Goal: Task Accomplishment & Management: Use online tool/utility

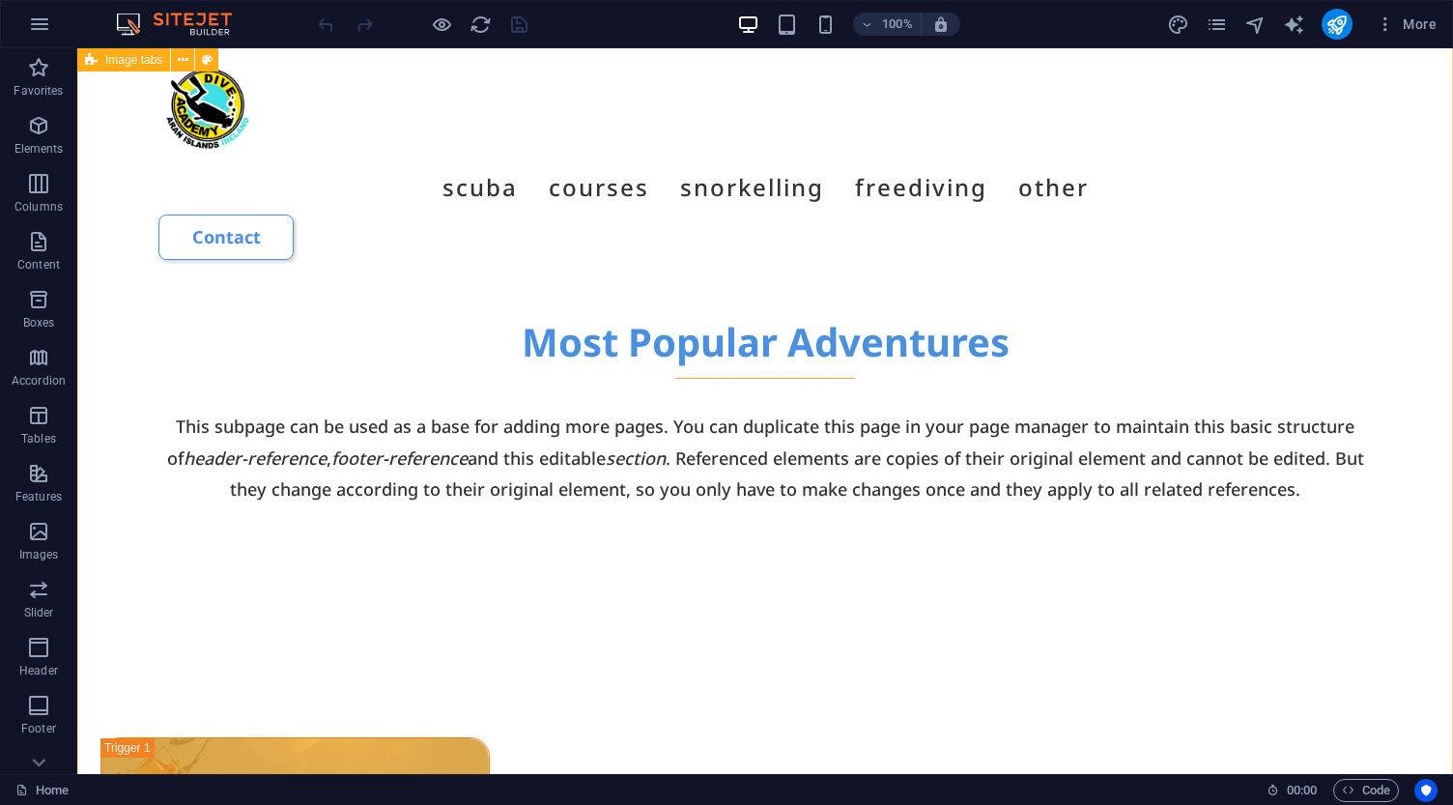
scroll to position [1198, 0]
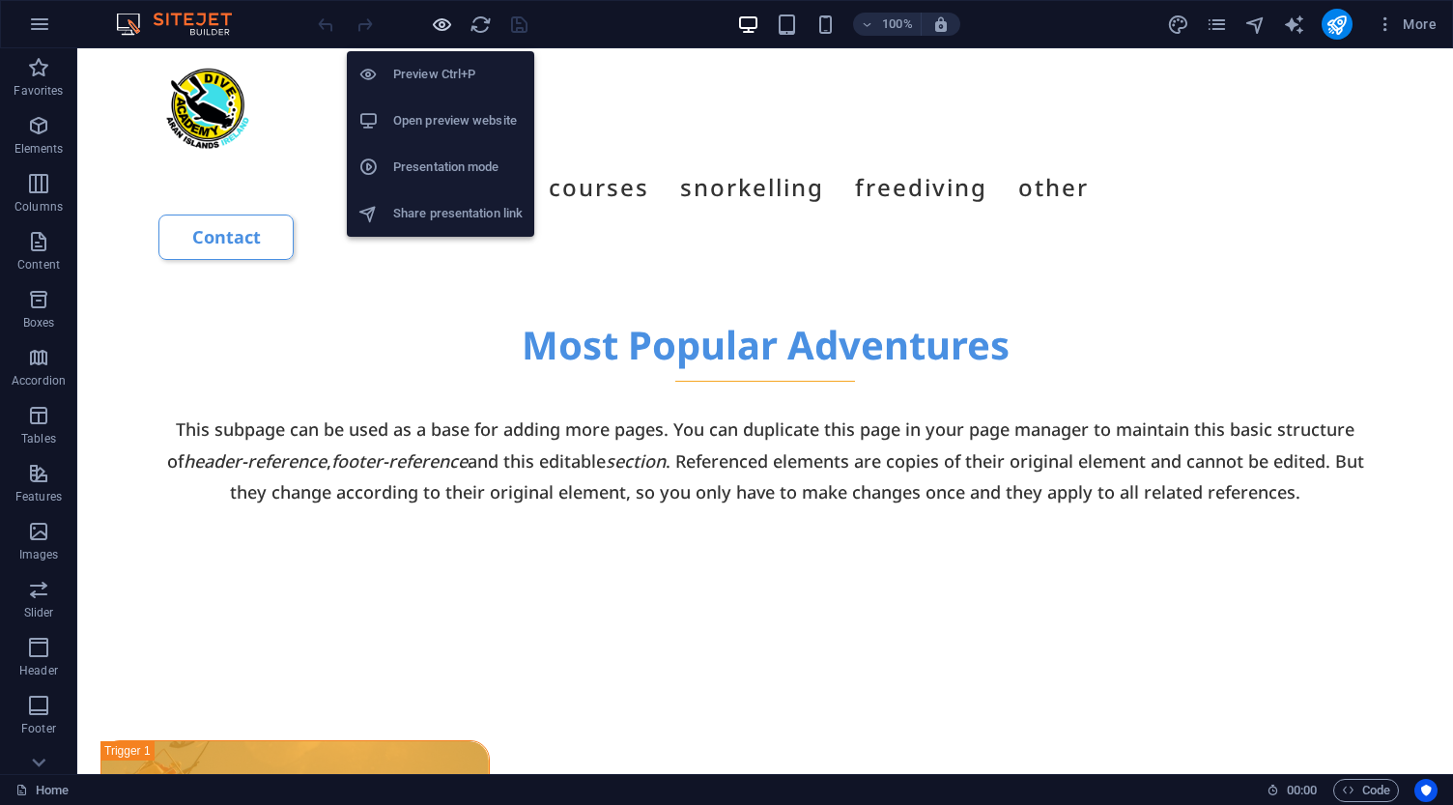
click at [439, 26] on icon "button" at bounding box center [442, 25] width 22 height 22
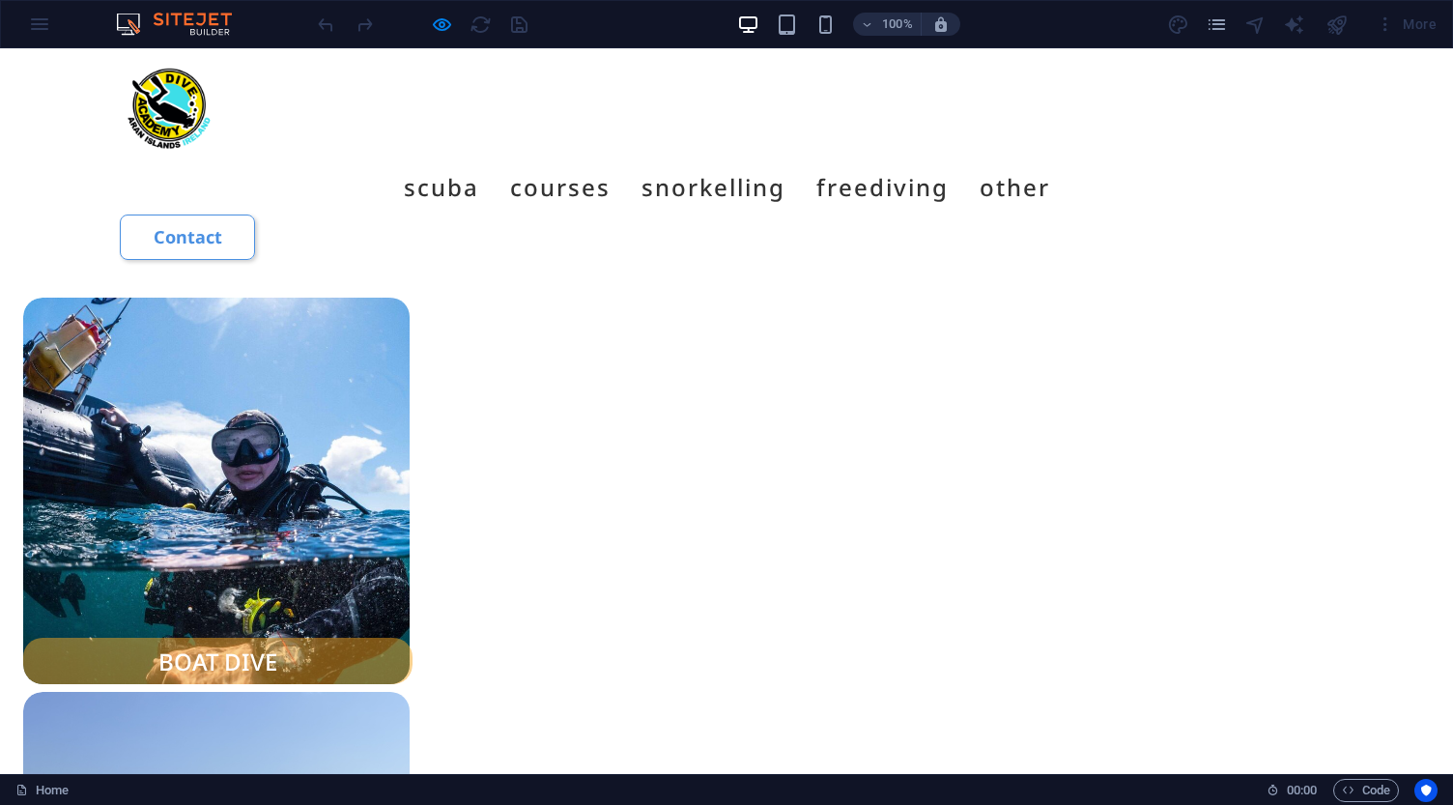
scroll to position [1643, 0]
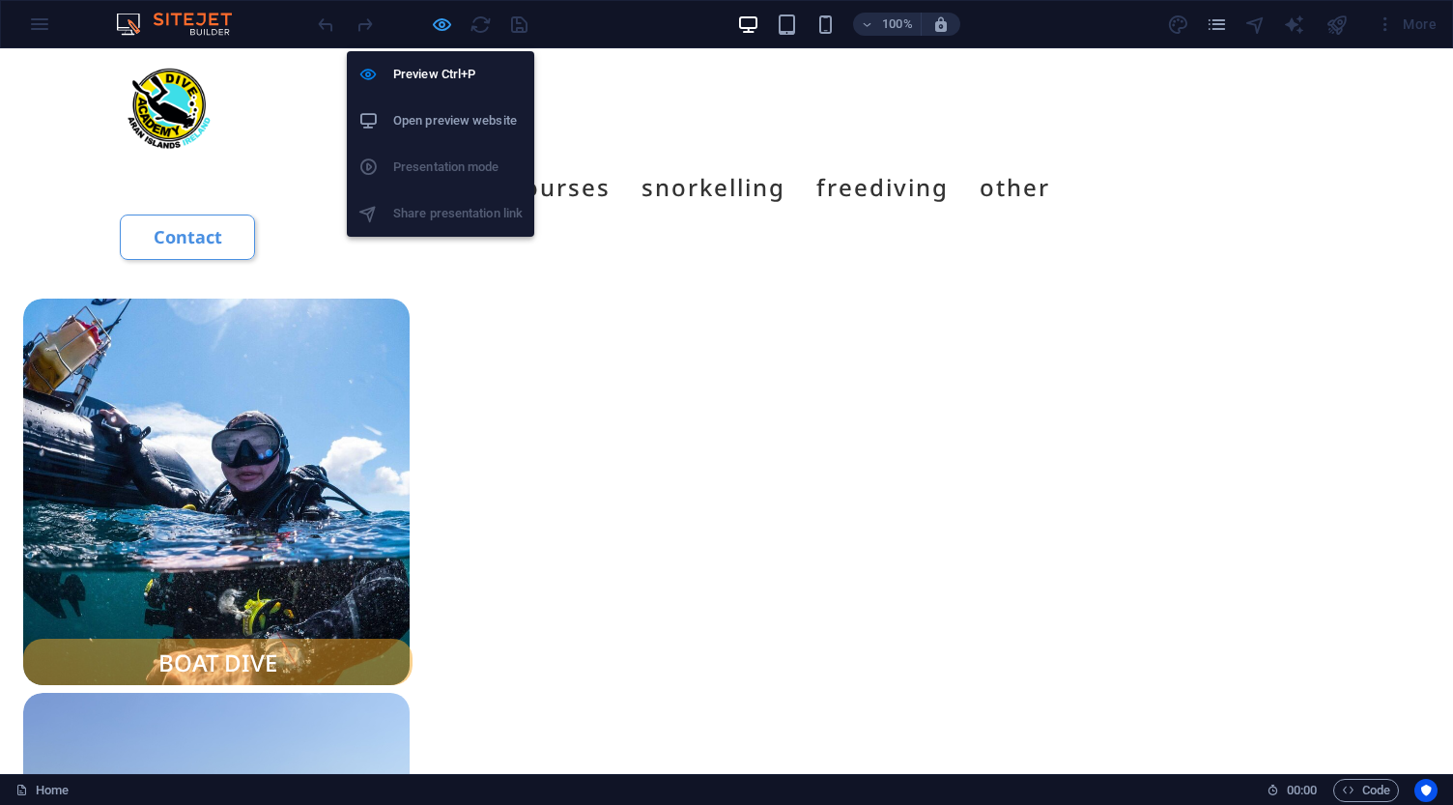
click at [447, 27] on icon "button" at bounding box center [442, 25] width 22 height 22
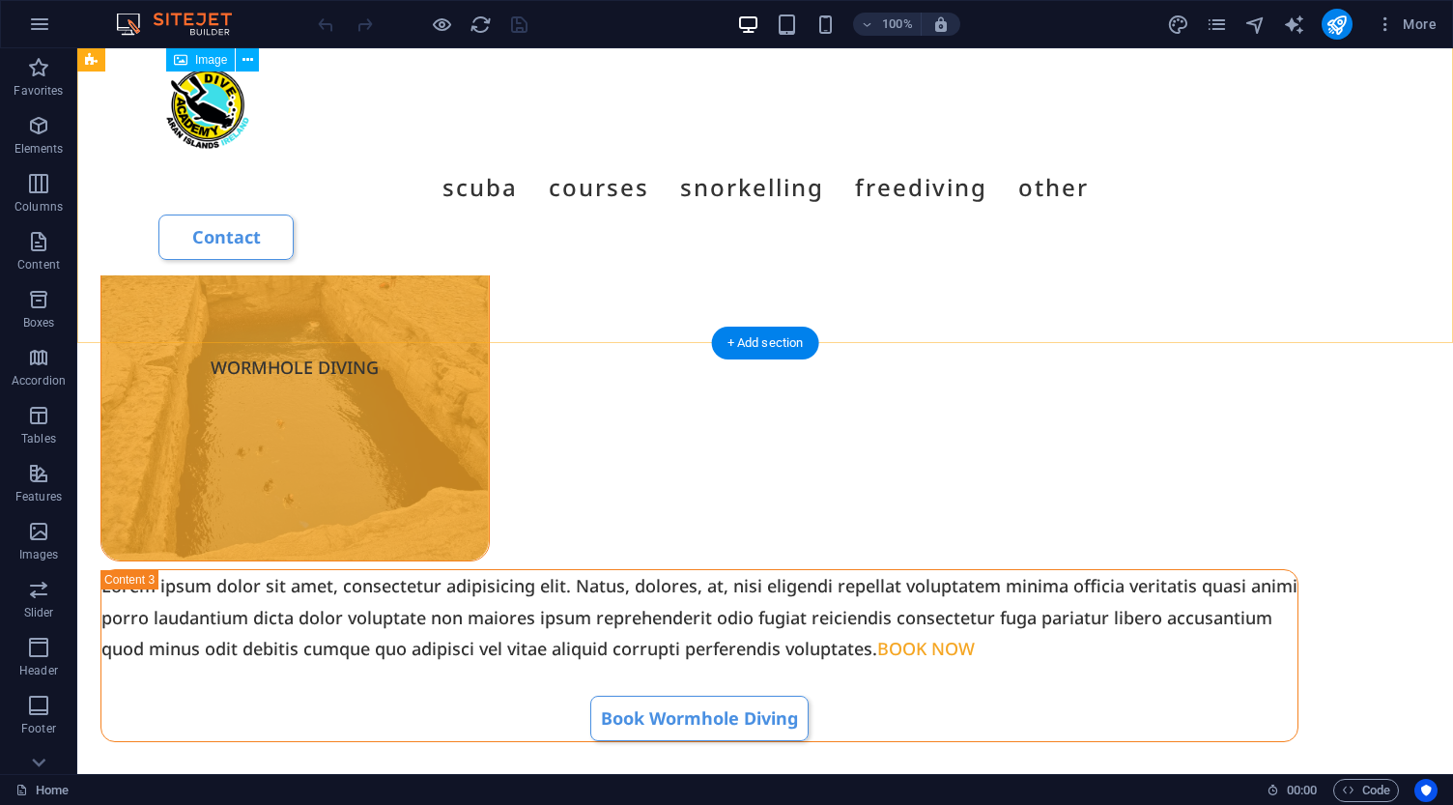
scroll to position [2877, 0]
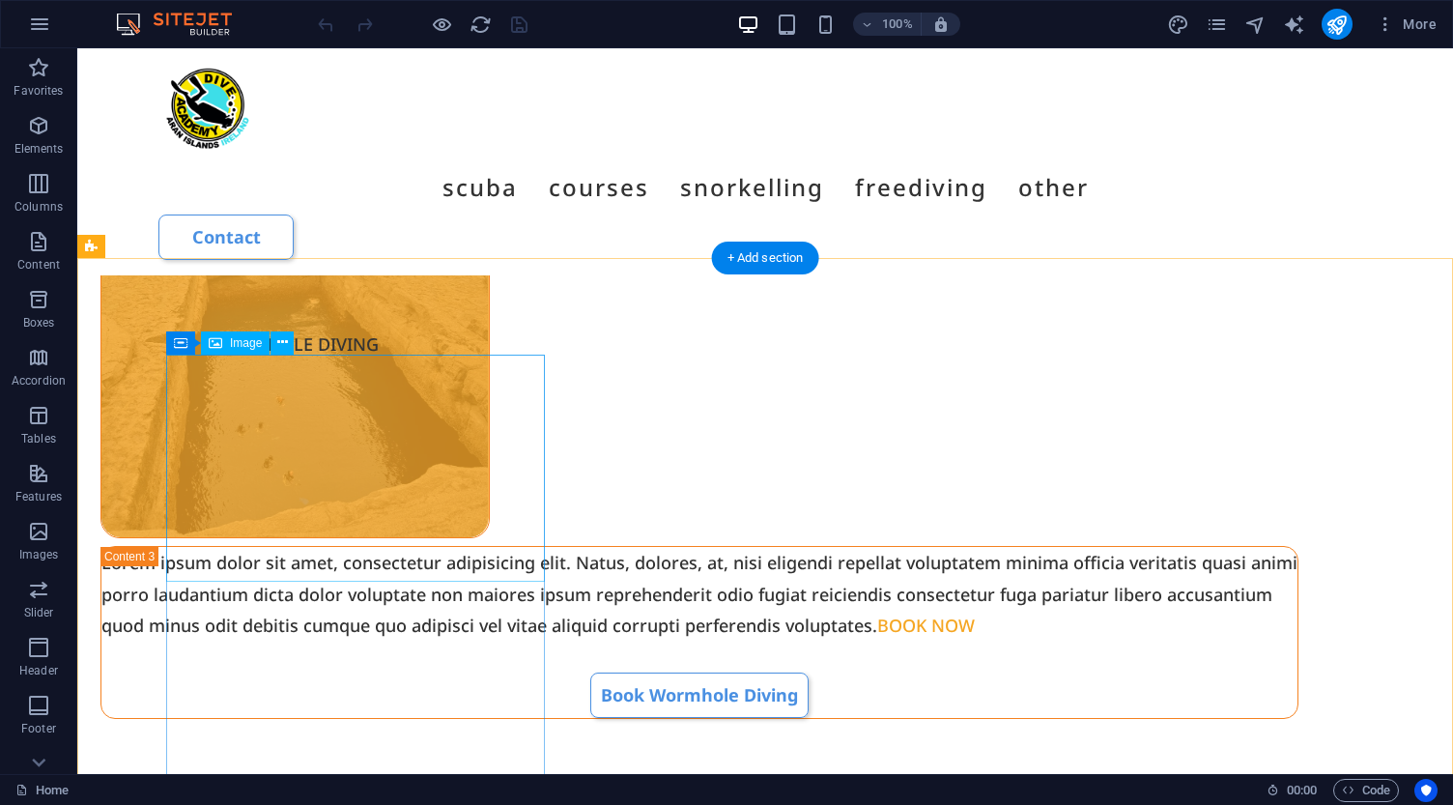
select select "%"
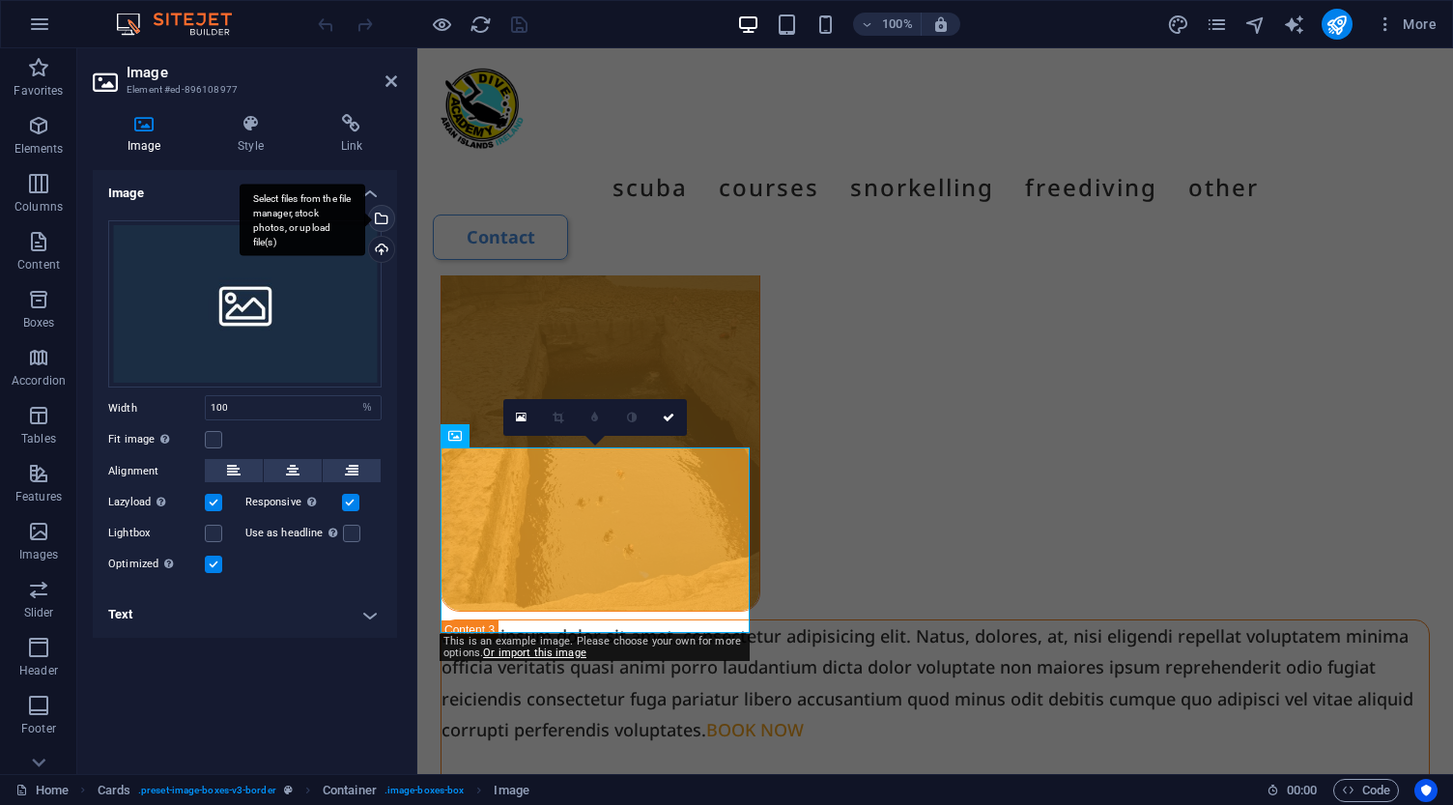
click at [365, 215] on div "Select files from the file manager, stock photos, or upload file(s)" at bounding box center [303, 220] width 126 height 72
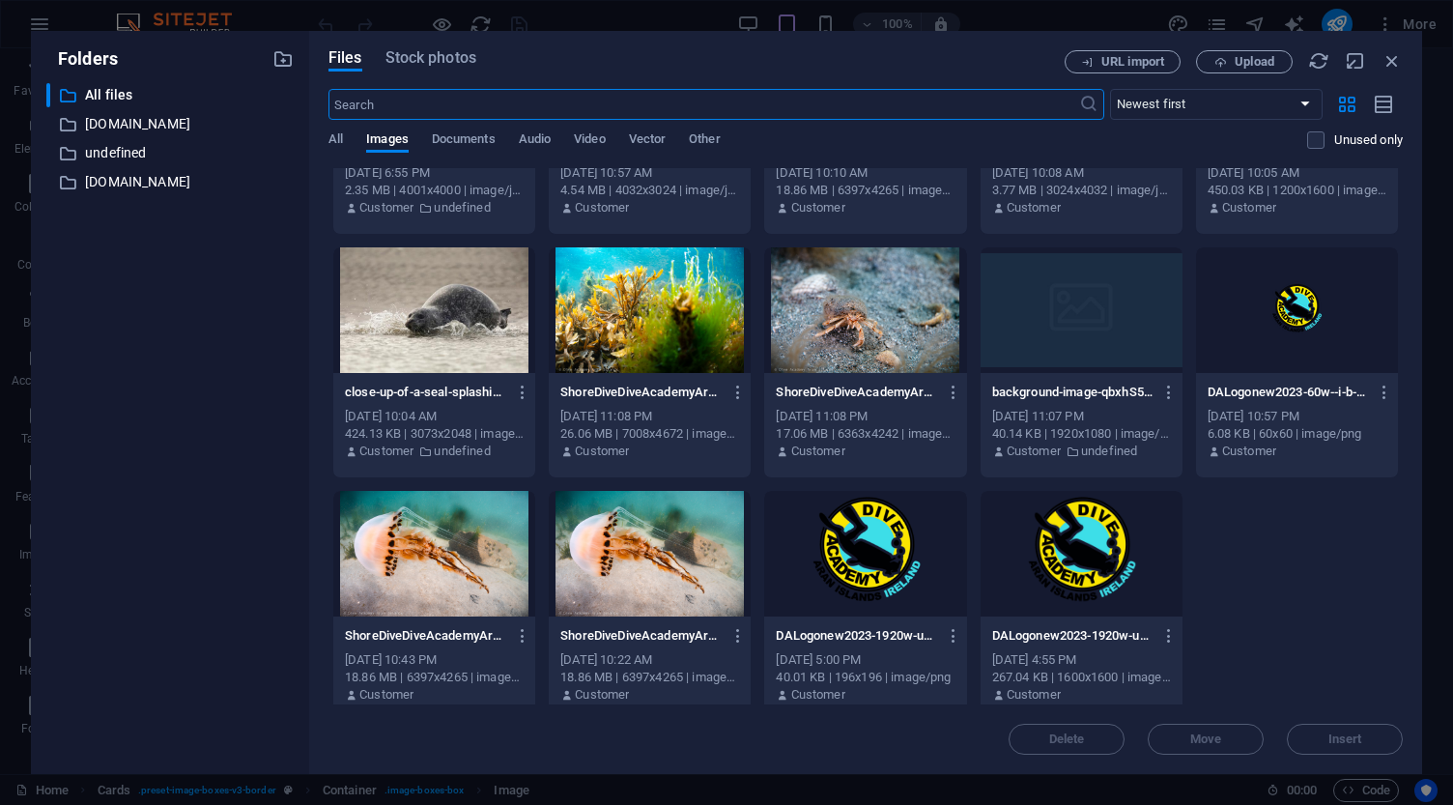
scroll to position [898, 0]
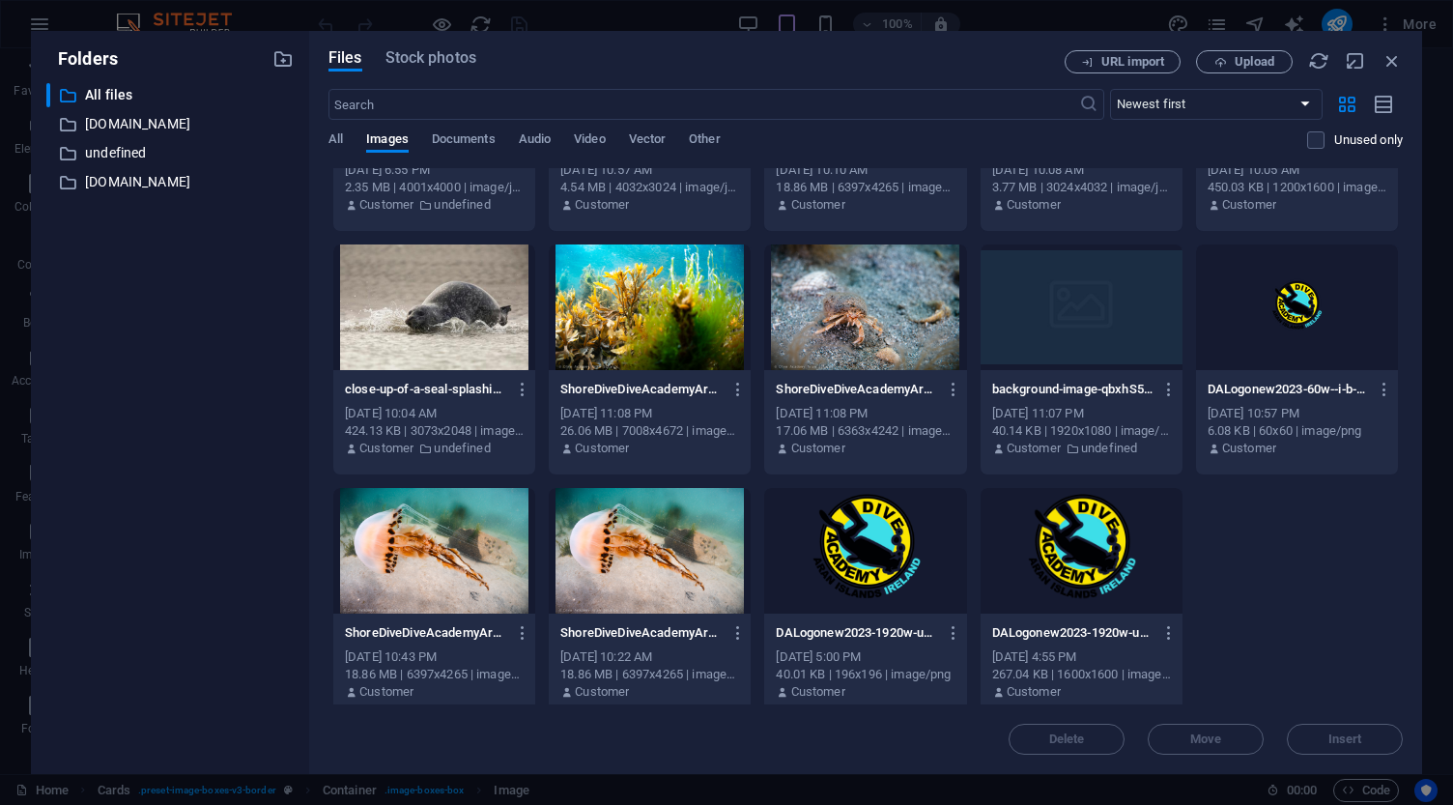
click at [874, 313] on div at bounding box center [865, 307] width 202 height 126
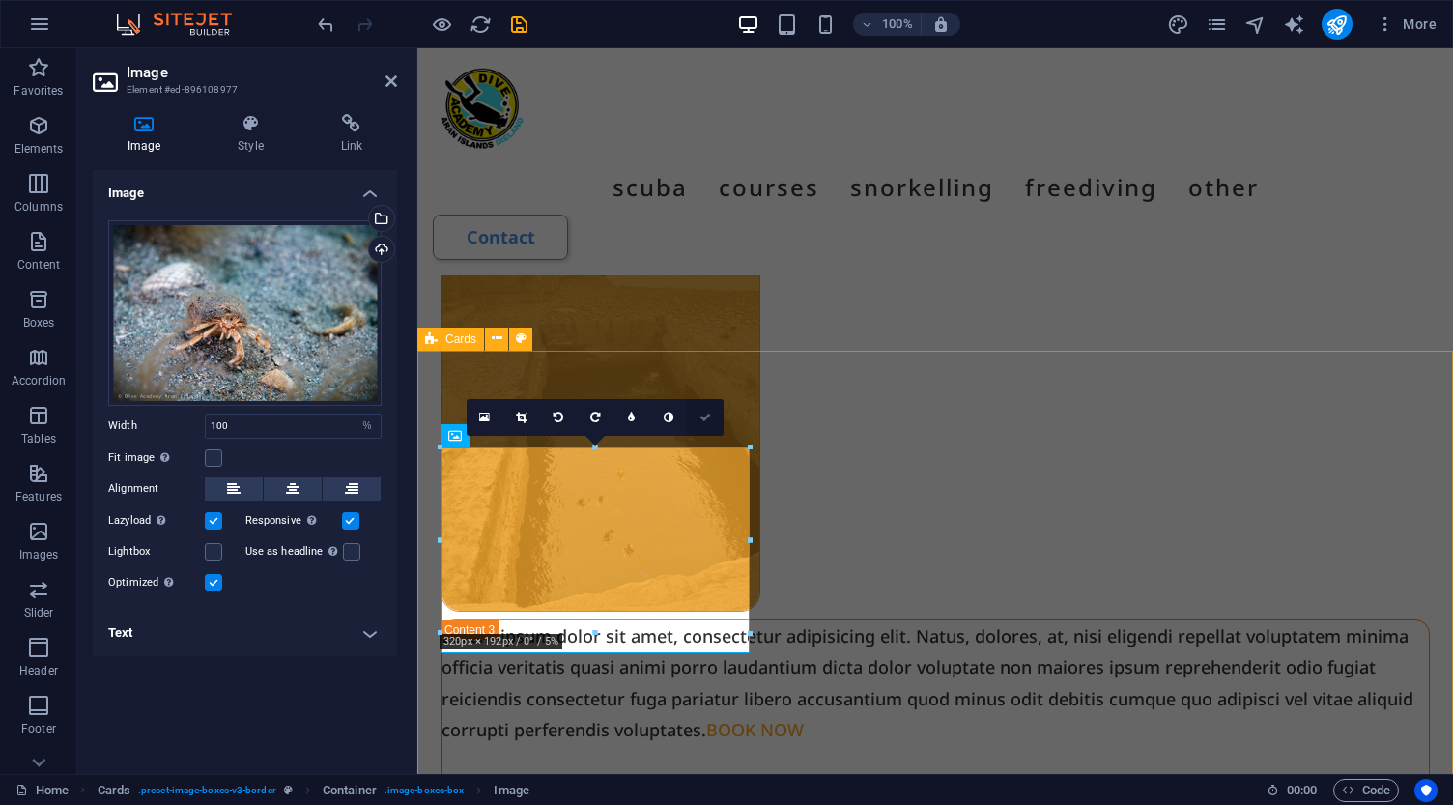
click at [706, 415] on icon at bounding box center [705, 417] width 12 height 12
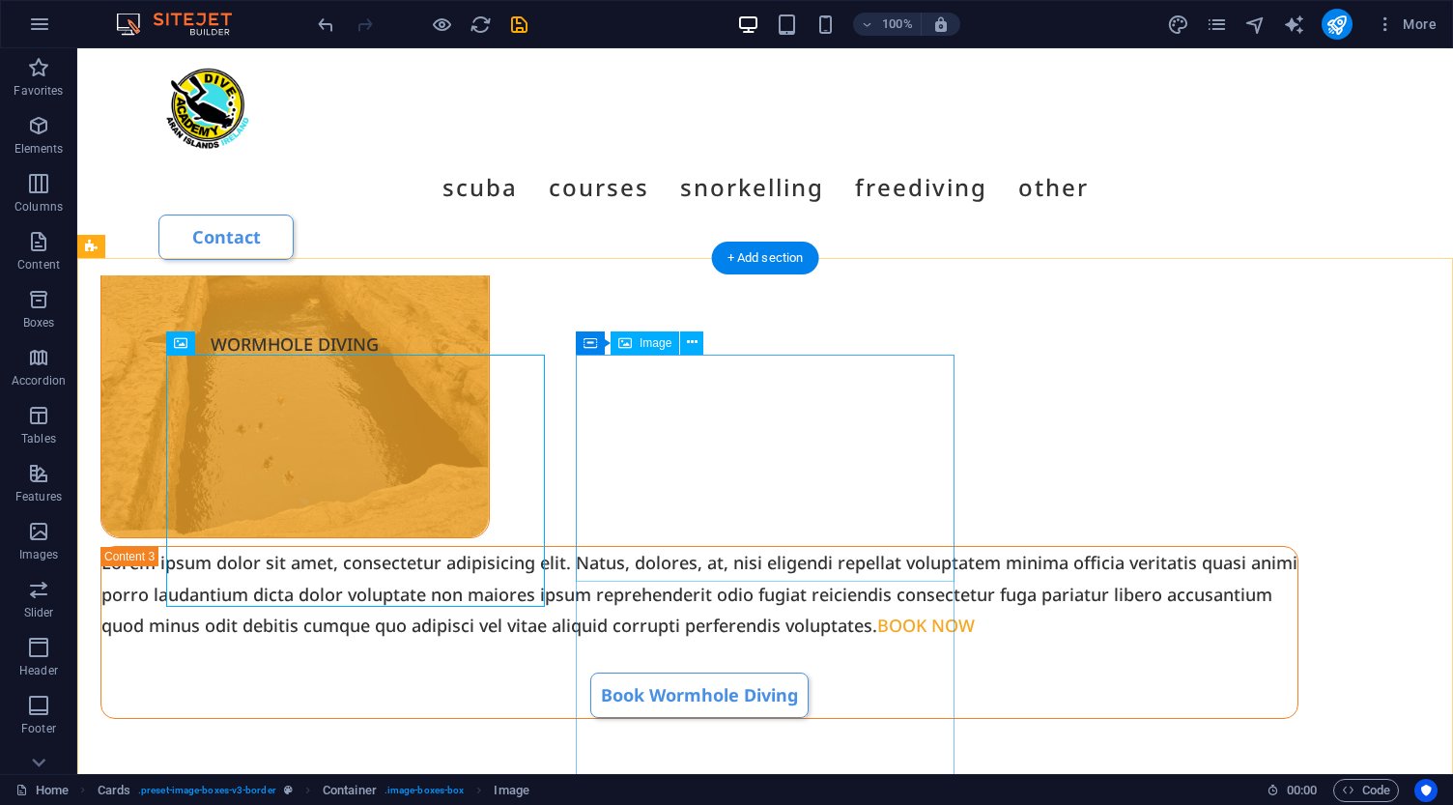
select select "%"
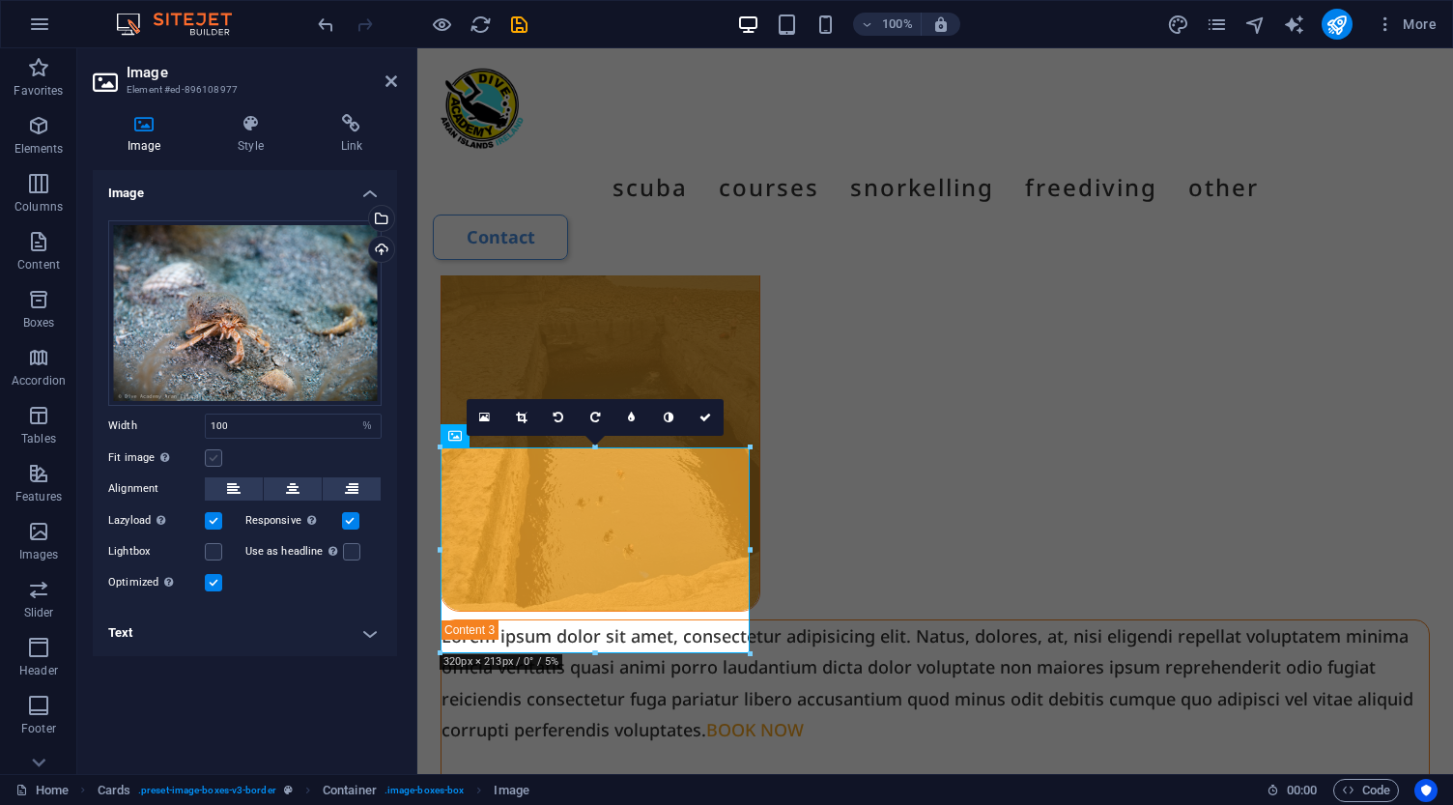
click at [215, 465] on label at bounding box center [213, 457] width 17 height 17
click at [0, 0] on input "Fit image Automatically fit image to a fixed width and height" at bounding box center [0, 0] width 0 height 0
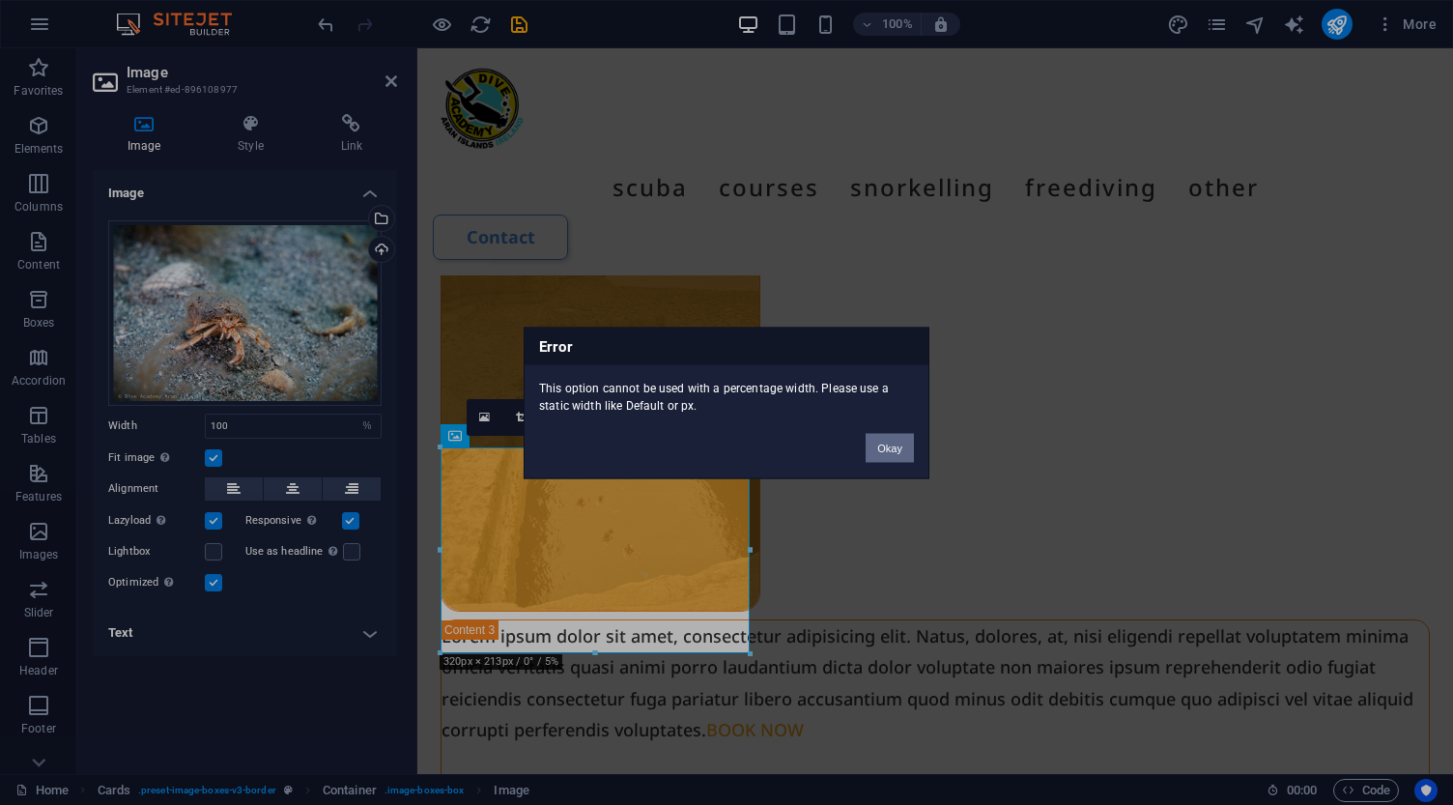
click at [891, 449] on button "Okay" at bounding box center [889, 447] width 48 height 29
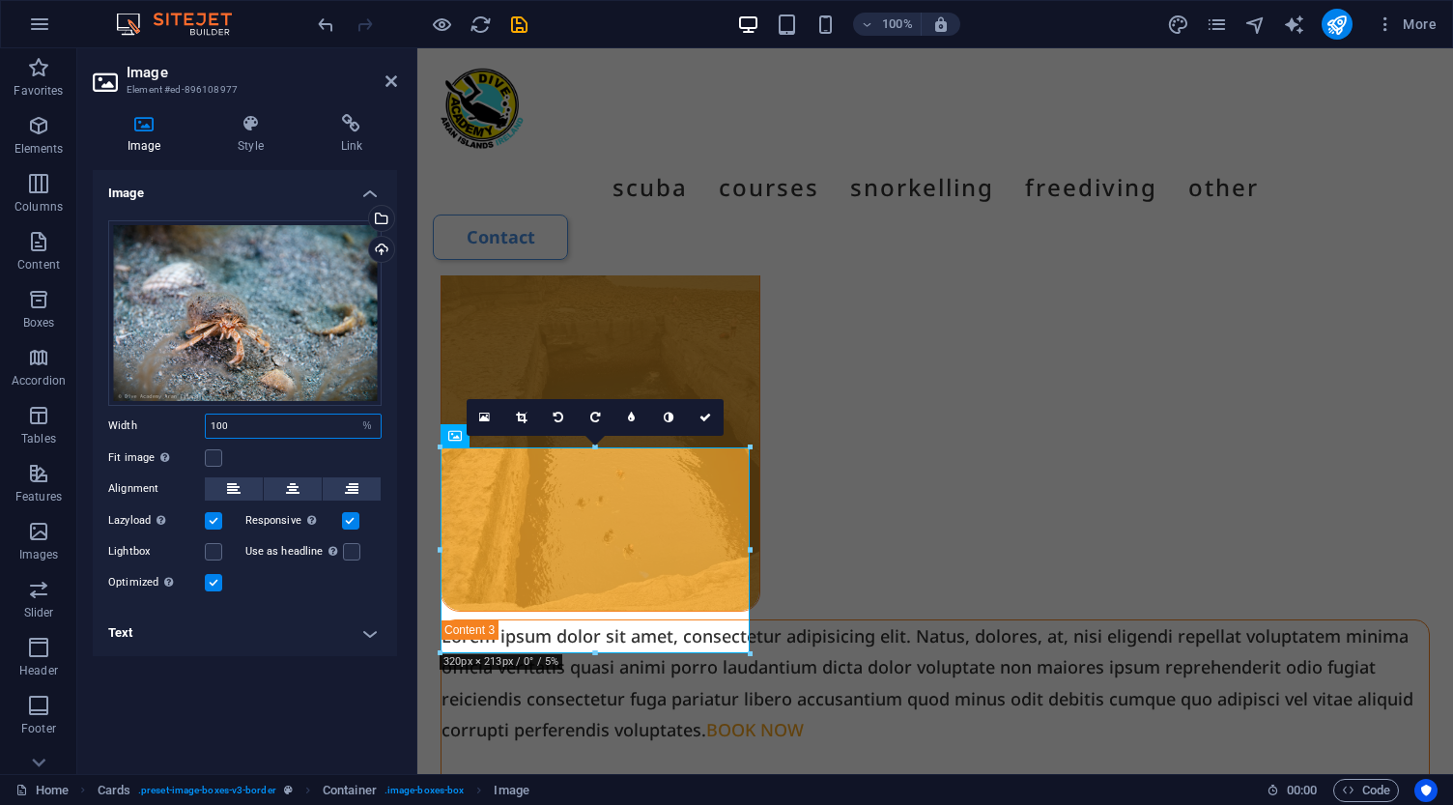
click at [323, 425] on input "100" at bounding box center [293, 425] width 175 height 23
select select "px"
type input "320"
click at [212, 463] on label at bounding box center [213, 457] width 17 height 17
click at [0, 0] on input "Fit image Automatically fit image to a fixed width and height" at bounding box center [0, 0] width 0 height 0
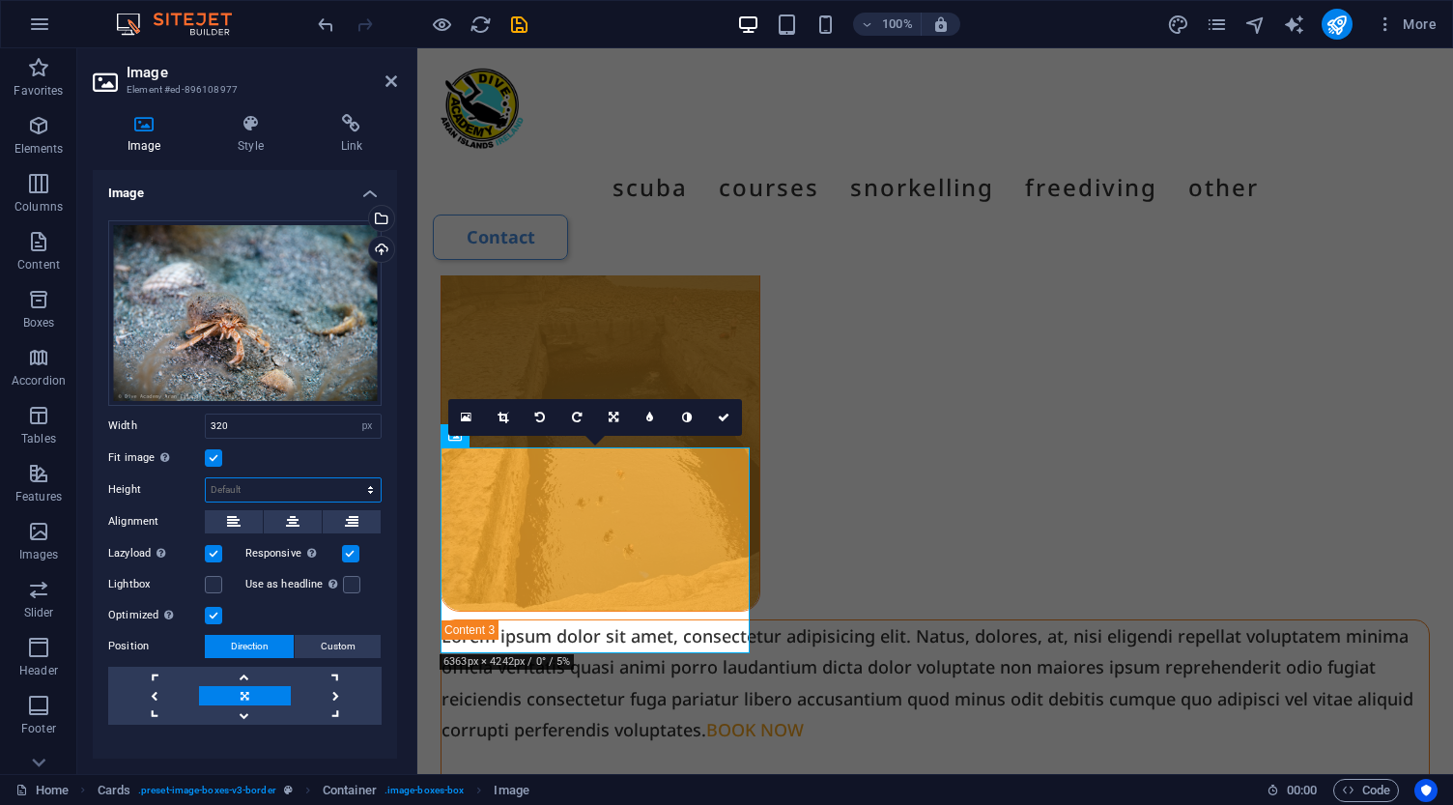
select select "px"
type input "213"
click at [725, 419] on icon at bounding box center [724, 417] width 12 height 12
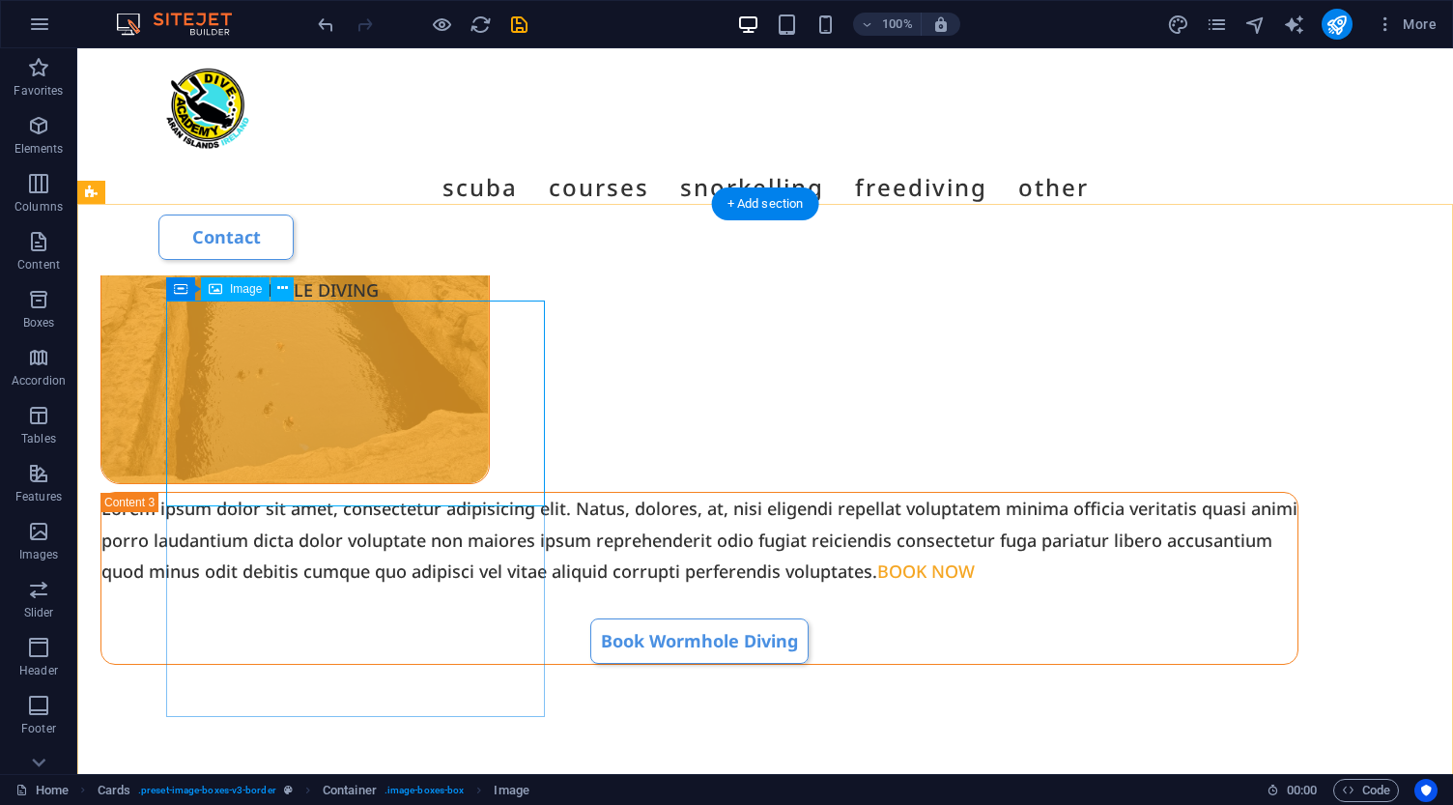
scroll to position [2912, 0]
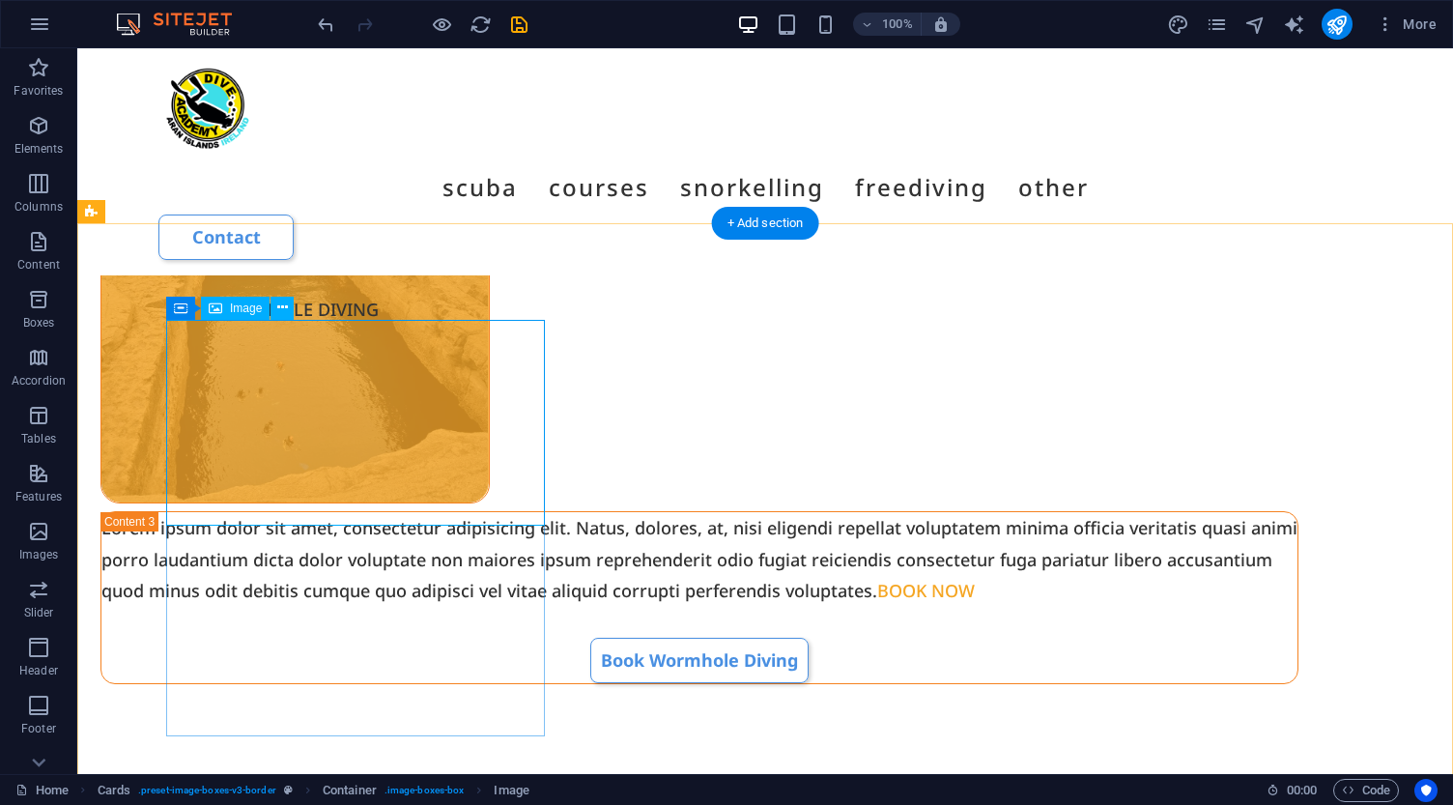
select select "px"
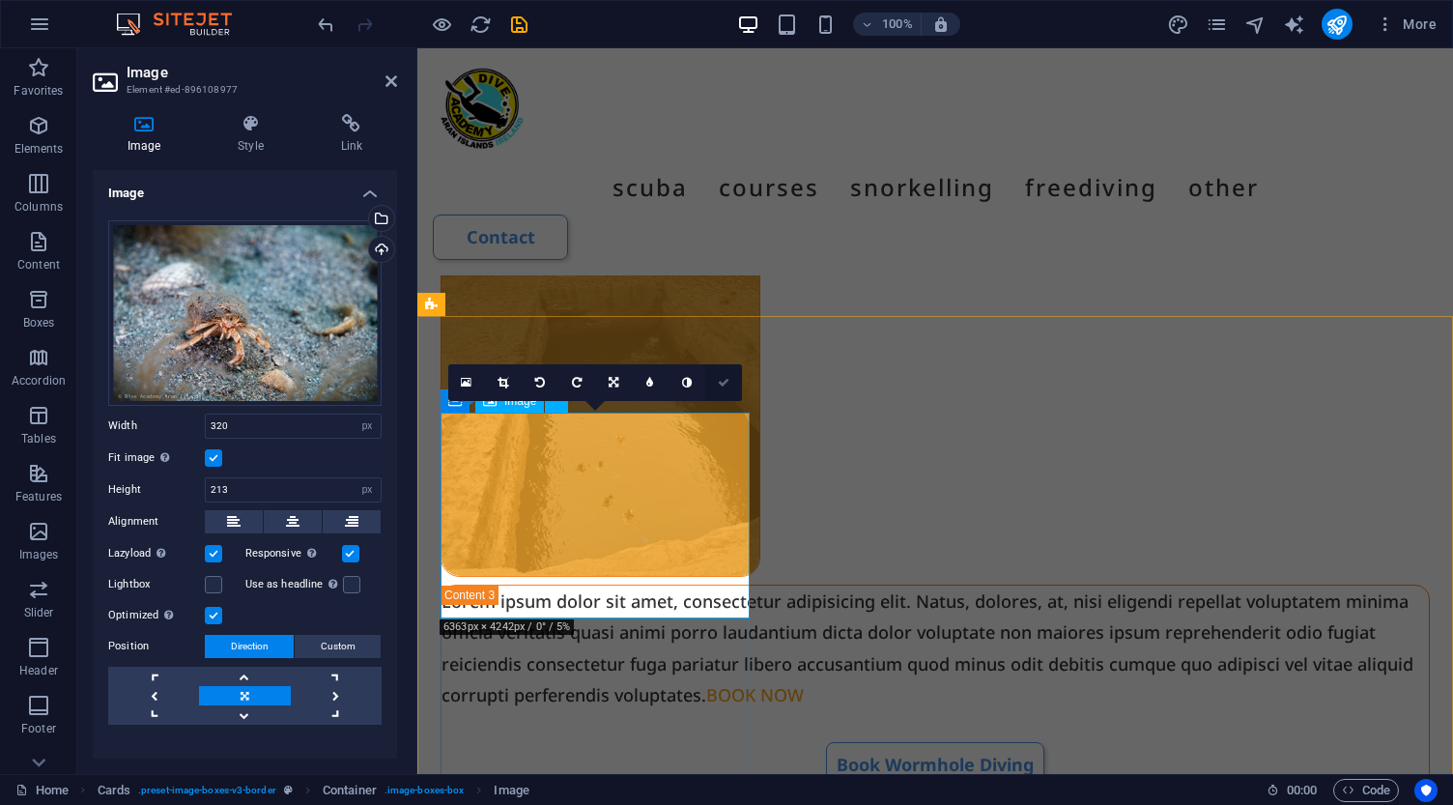
click at [730, 380] on link at bounding box center [723, 382] width 37 height 37
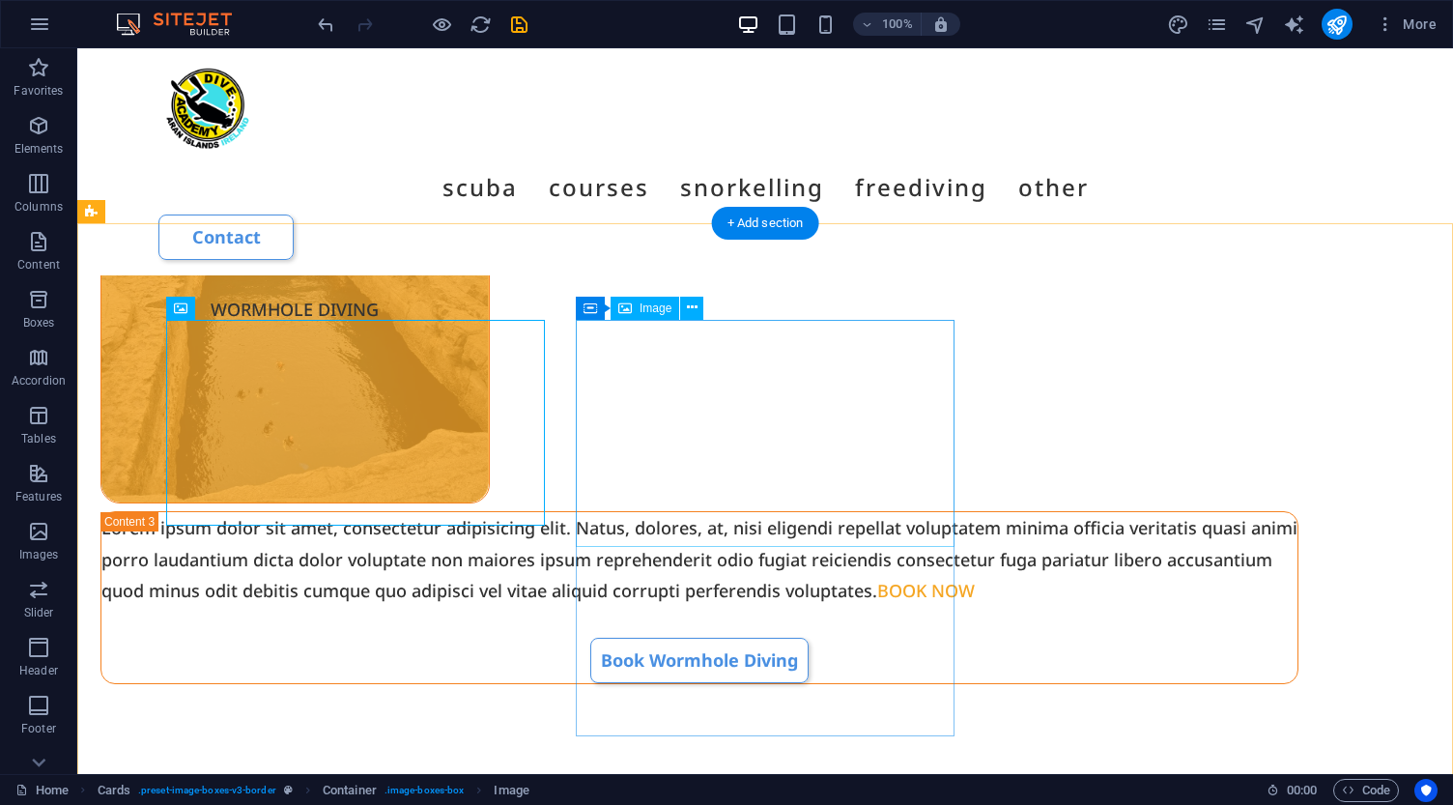
select select "%"
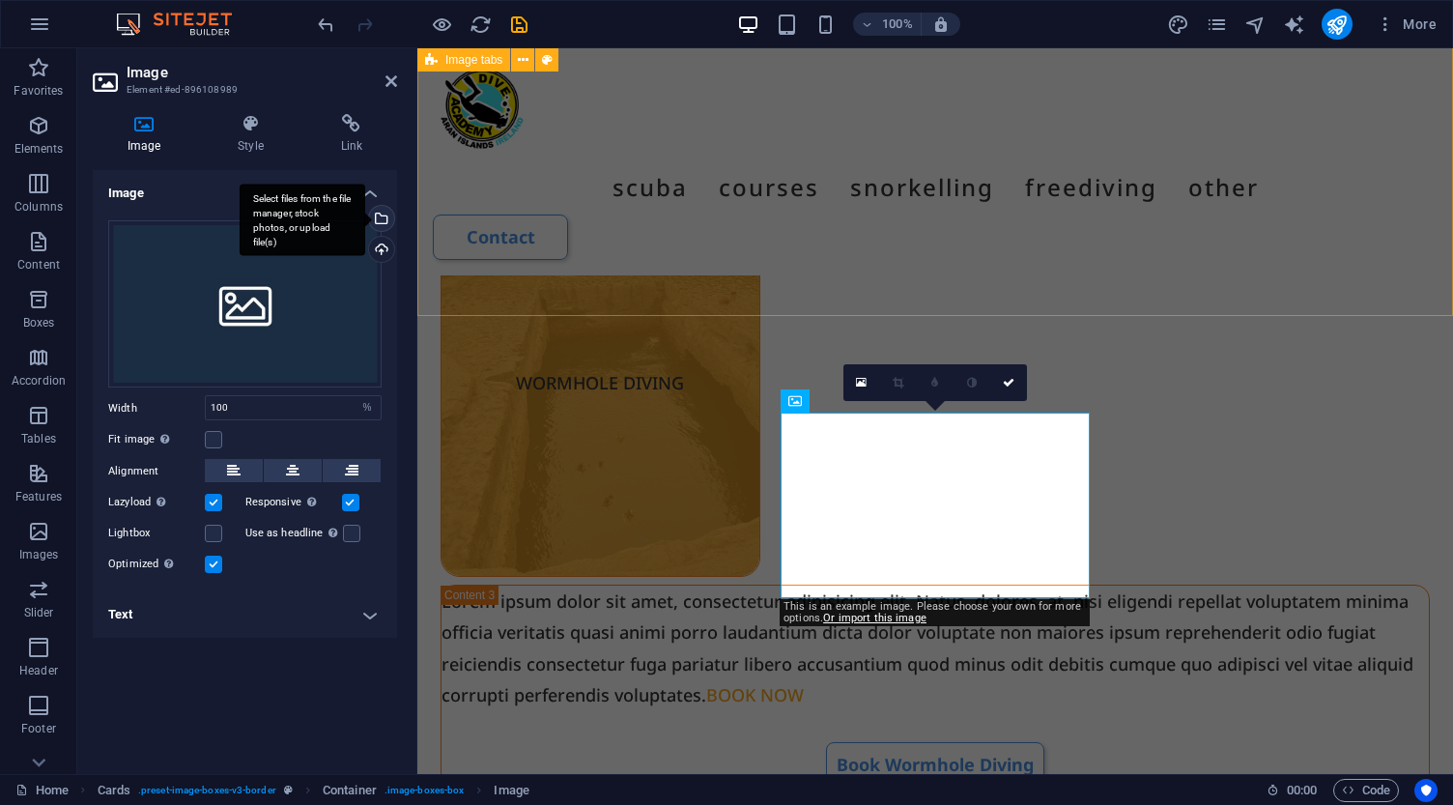
click at [385, 221] on div "Select files from the file manager, stock photos, or upload file(s)" at bounding box center [379, 220] width 29 height 29
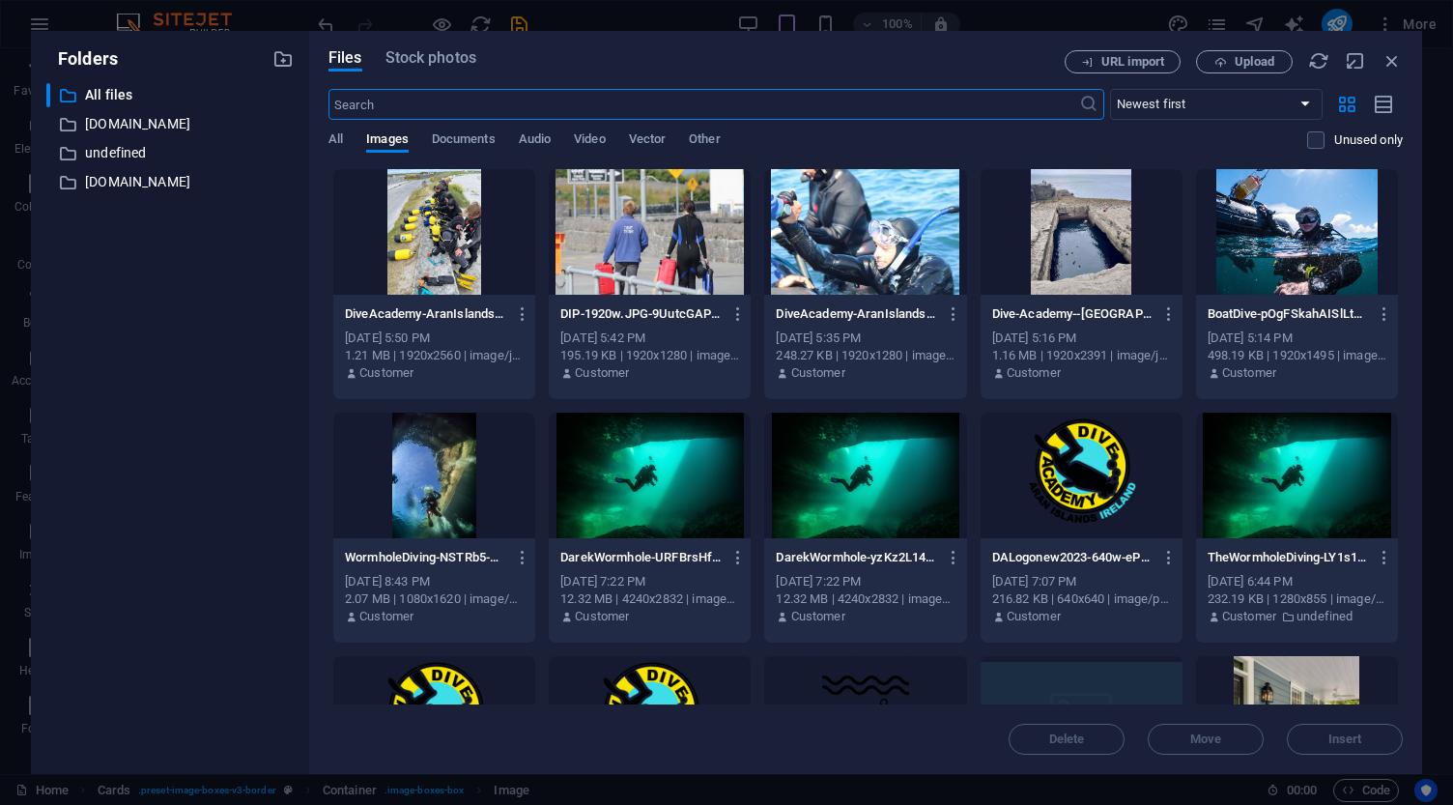
click at [870, 454] on div at bounding box center [865, 475] width 202 height 126
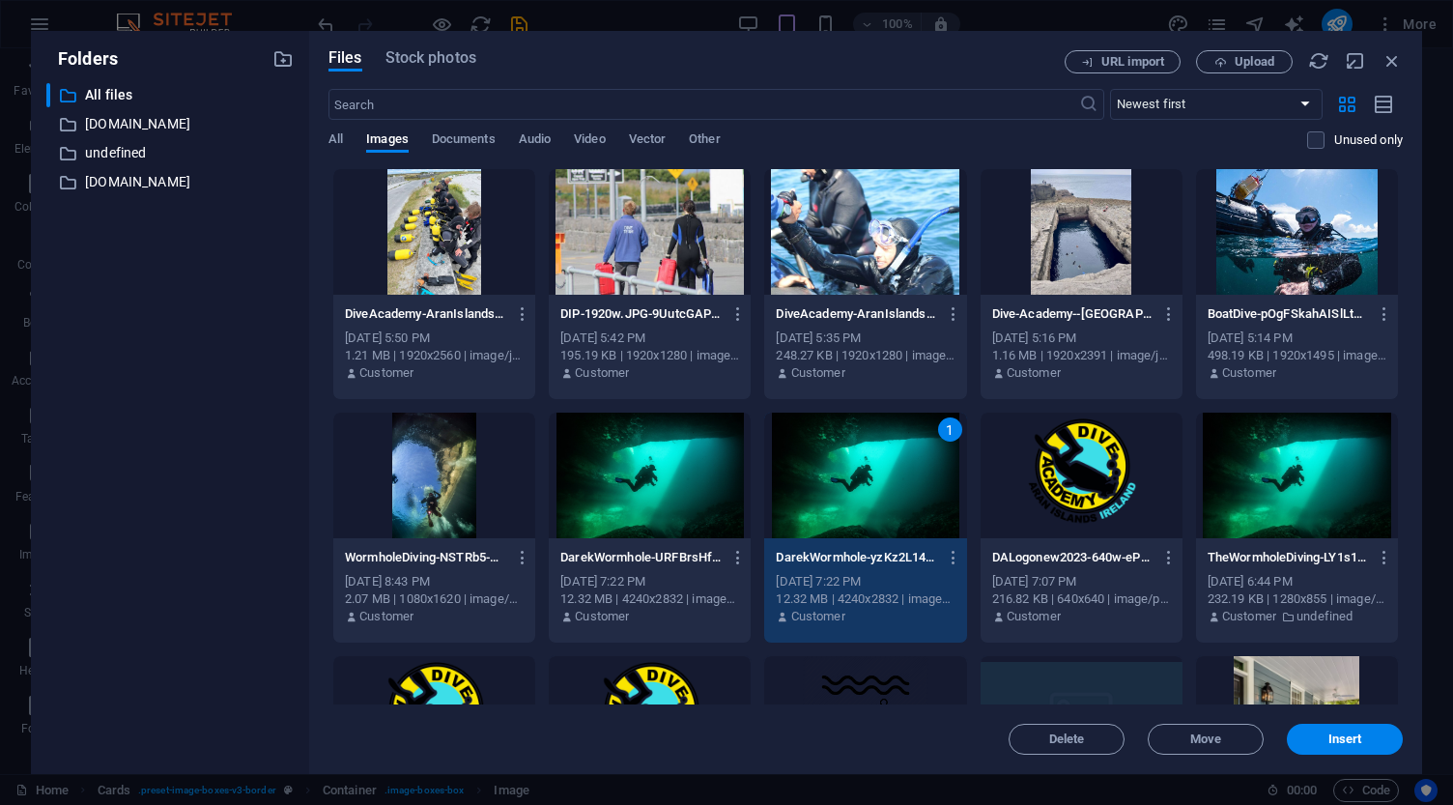
click at [870, 454] on div "1" at bounding box center [865, 475] width 202 height 126
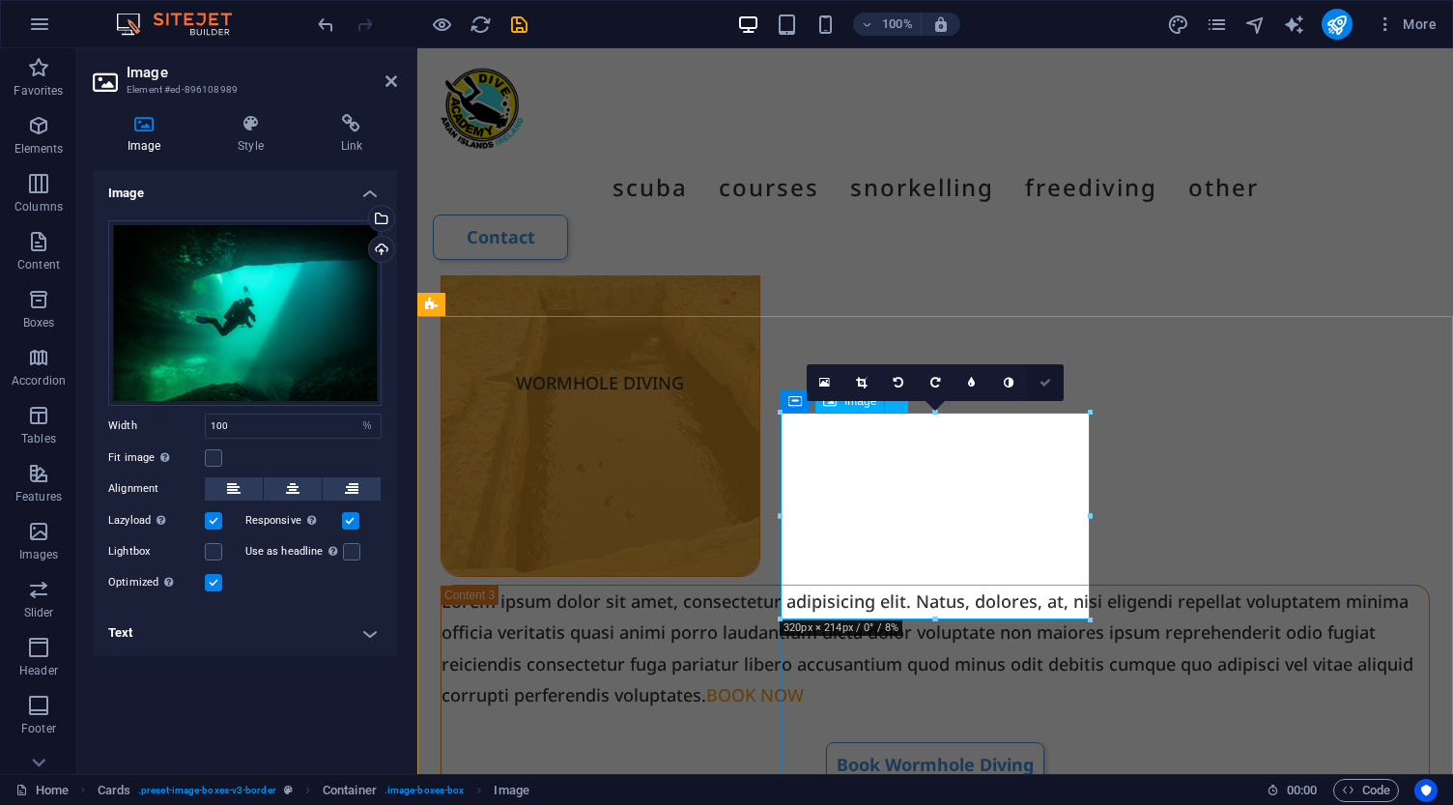
click at [1044, 385] on icon at bounding box center [1045, 383] width 12 height 12
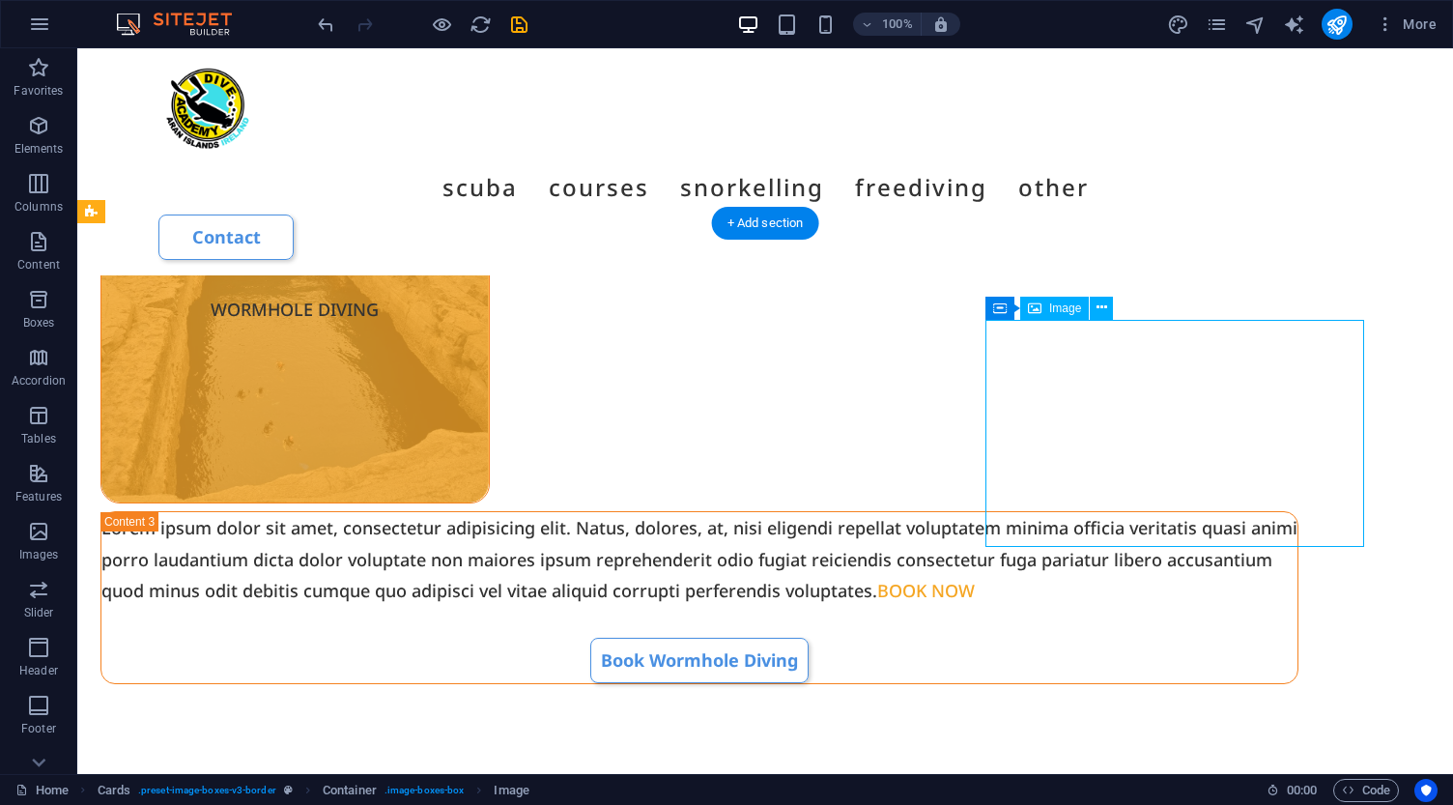
select select "%"
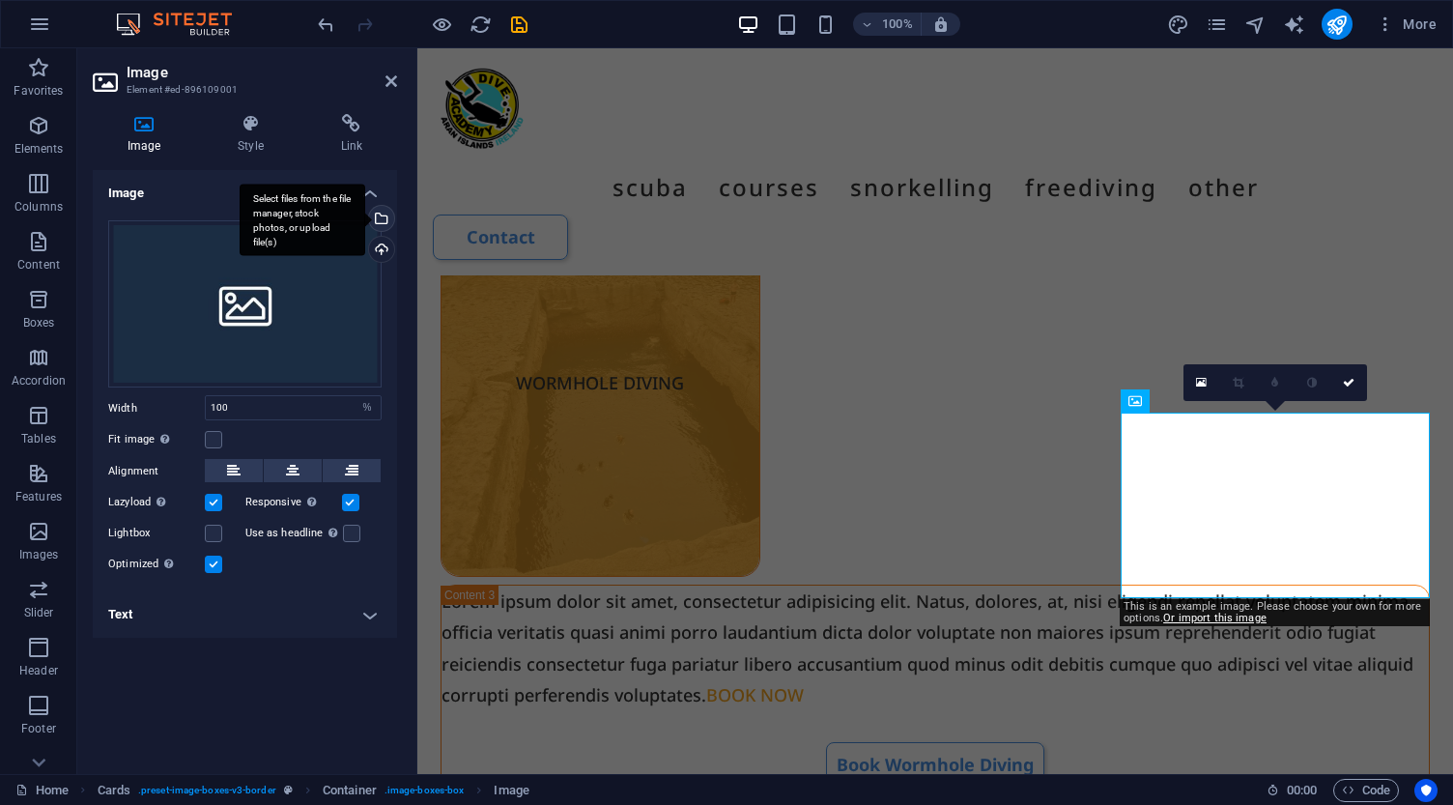
click at [382, 213] on div "Select files from the file manager, stock photos, or upload file(s)" at bounding box center [379, 220] width 29 height 29
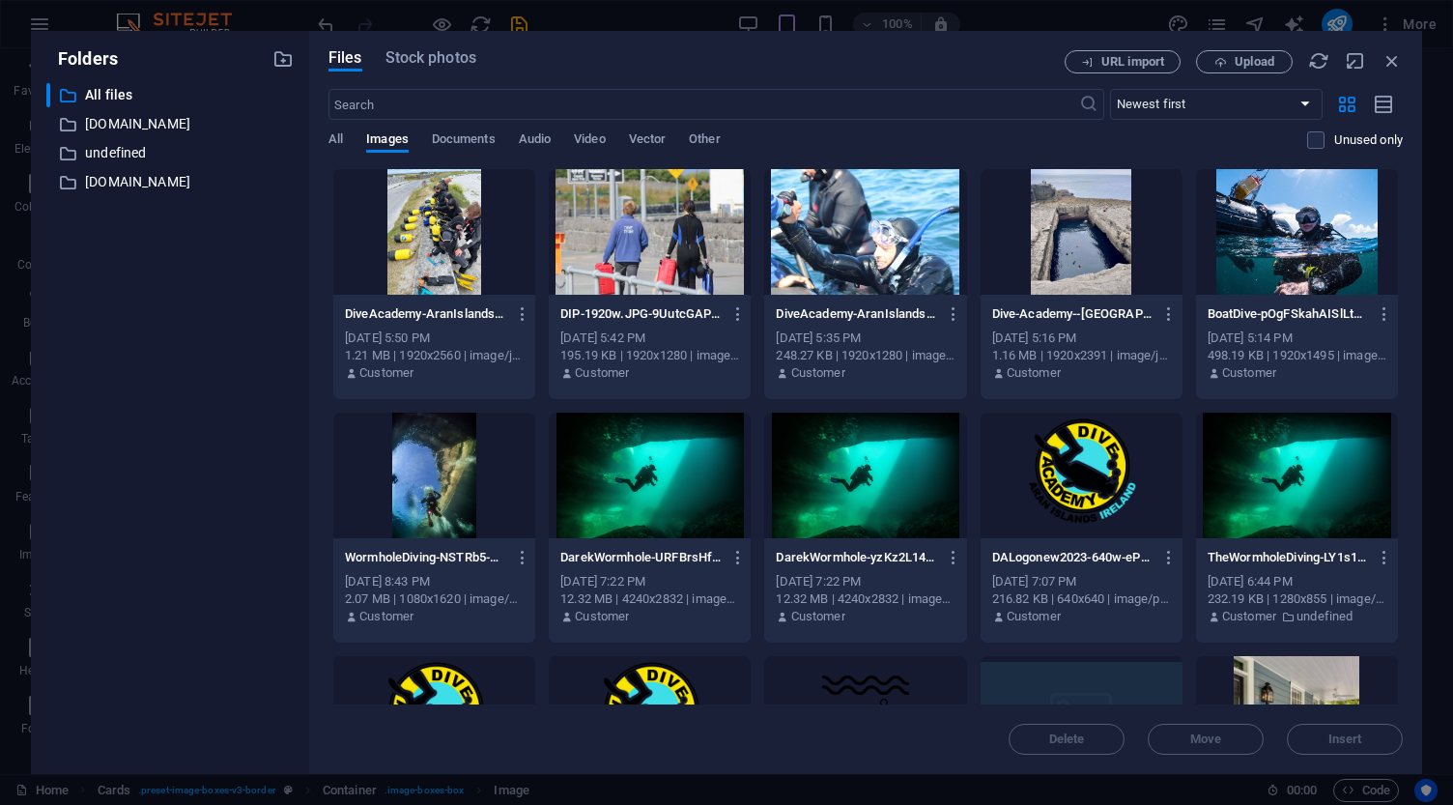
click at [1095, 263] on div at bounding box center [1081, 232] width 202 height 126
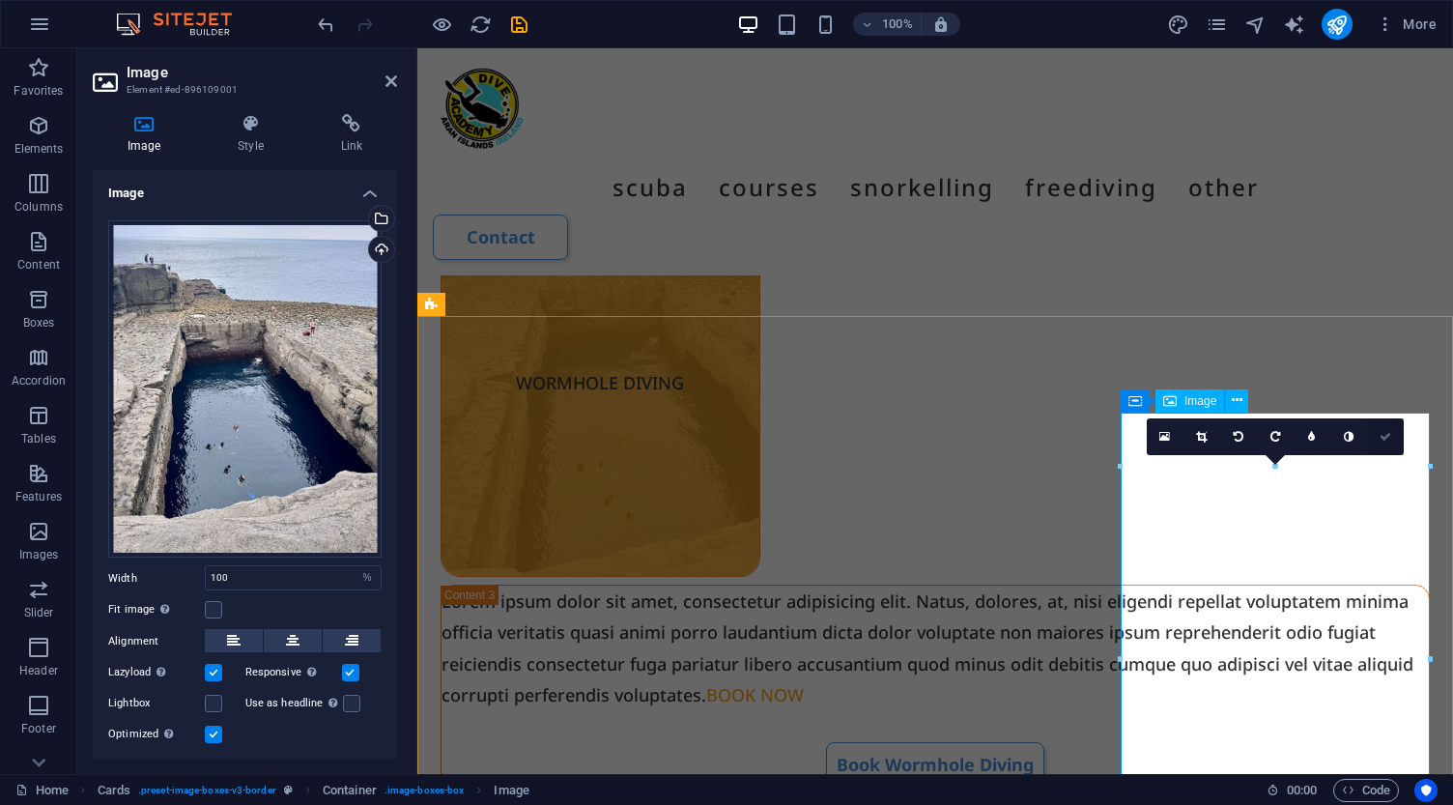
click at [1387, 442] on link at bounding box center [1385, 436] width 37 height 37
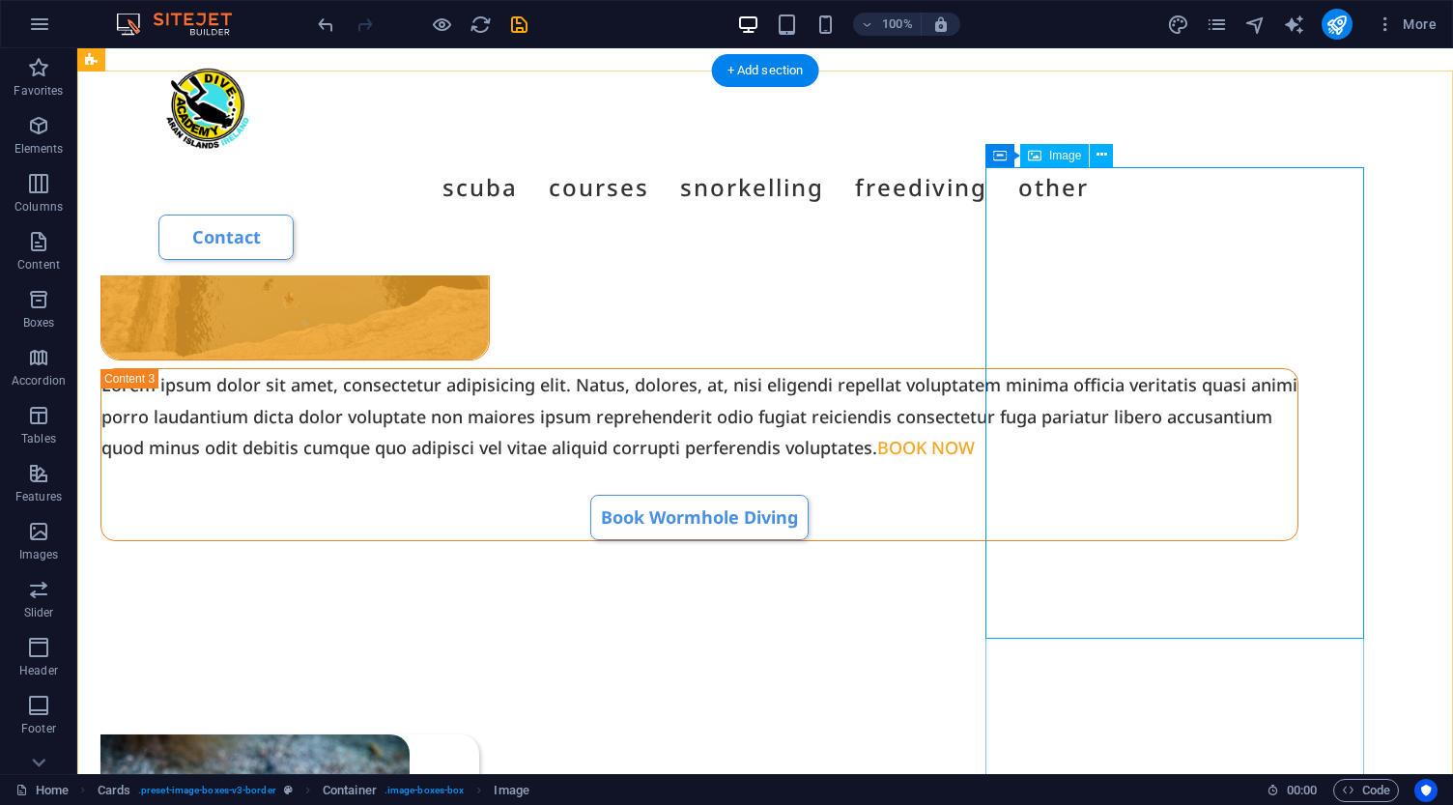
scroll to position [3005, 0]
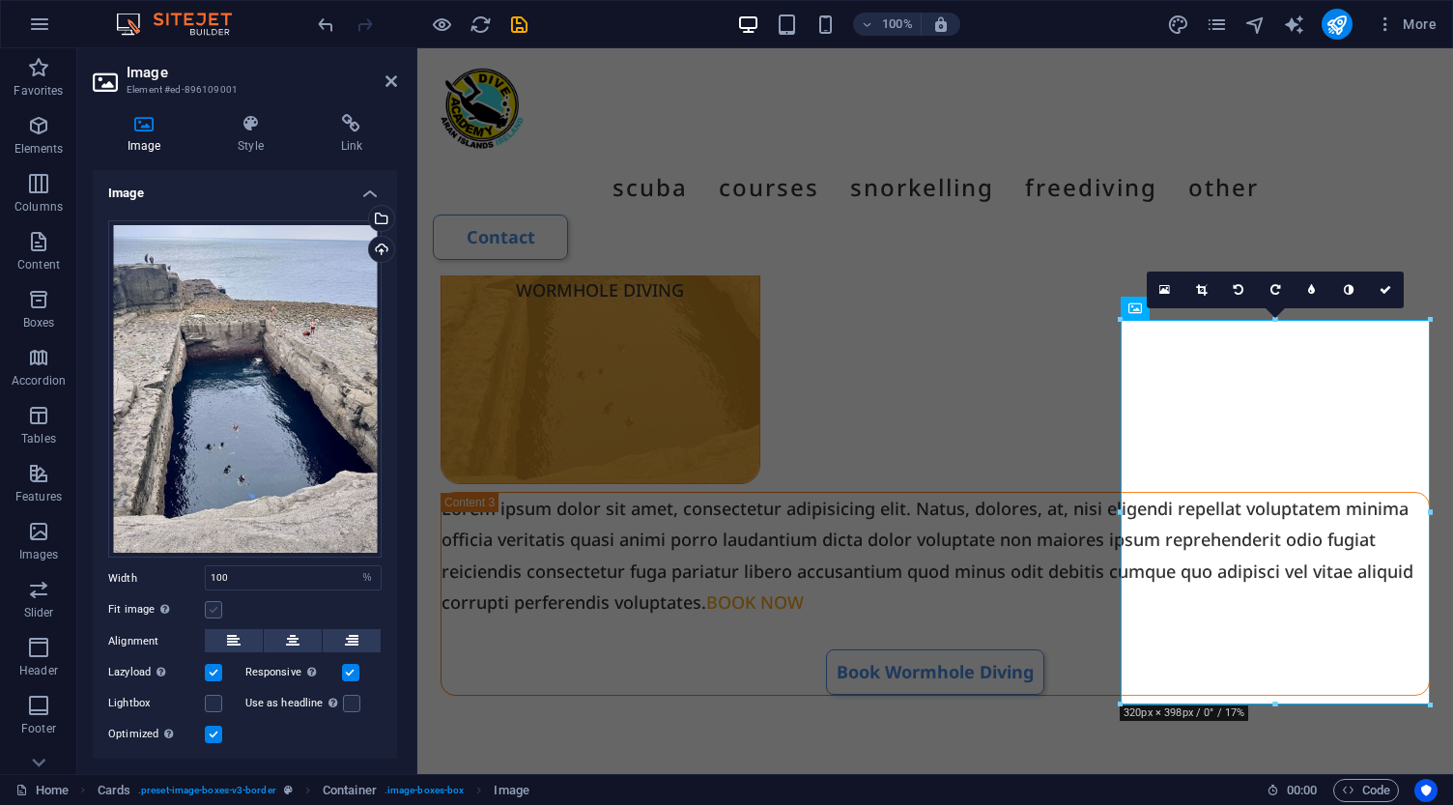
click at [210, 603] on label at bounding box center [213, 609] width 17 height 17
click at [0, 0] on input "Fit image Automatically fit image to a fixed width and height" at bounding box center [0, 0] width 0 height 0
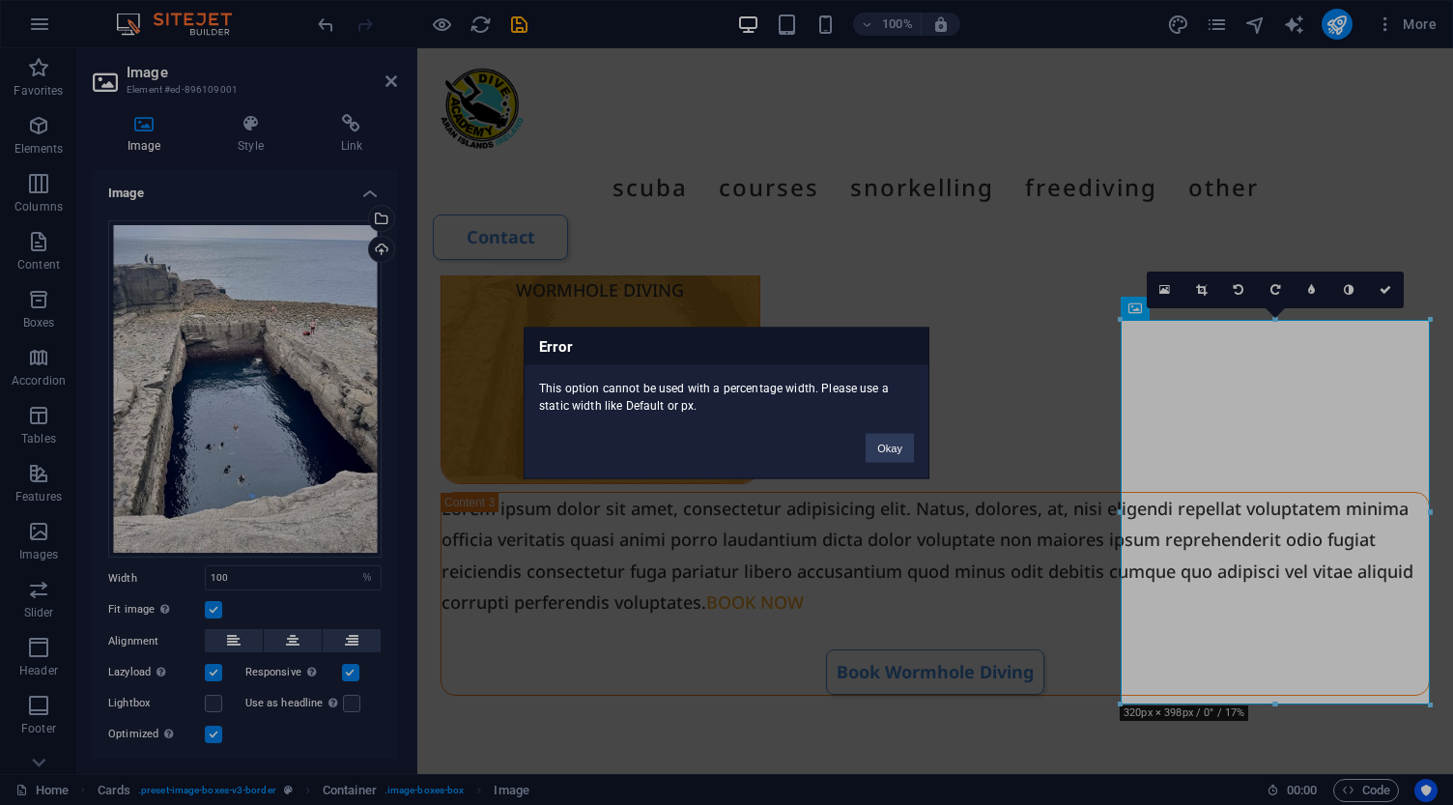
click at [265, 581] on div "Error This option cannot be used with a percentage width. Please use a static w…" at bounding box center [726, 402] width 1453 height 805
click at [307, 575] on div "Error This option cannot be used with a percentage width. Please use a static w…" at bounding box center [726, 402] width 1453 height 805
click at [369, 579] on div "Error This option cannot be used with a percentage width. Please use a static w…" at bounding box center [726, 402] width 1453 height 805
click at [891, 449] on button "Okay" at bounding box center [889, 447] width 48 height 29
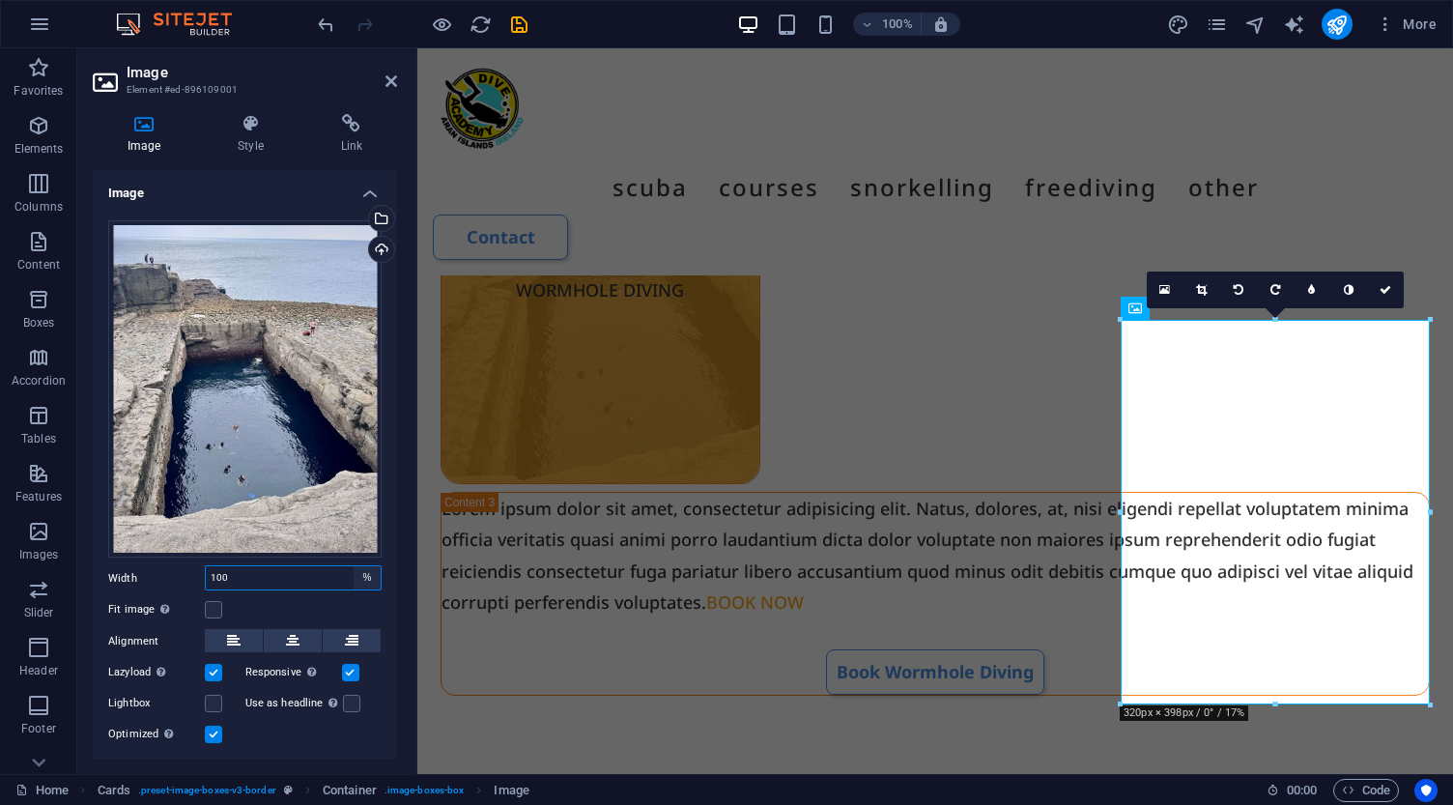
select select "px"
type input "320"
click at [213, 608] on label at bounding box center [213, 609] width 17 height 17
click at [0, 0] on input "Fit image Automatically fit image to a fixed width and height" at bounding box center [0, 0] width 0 height 0
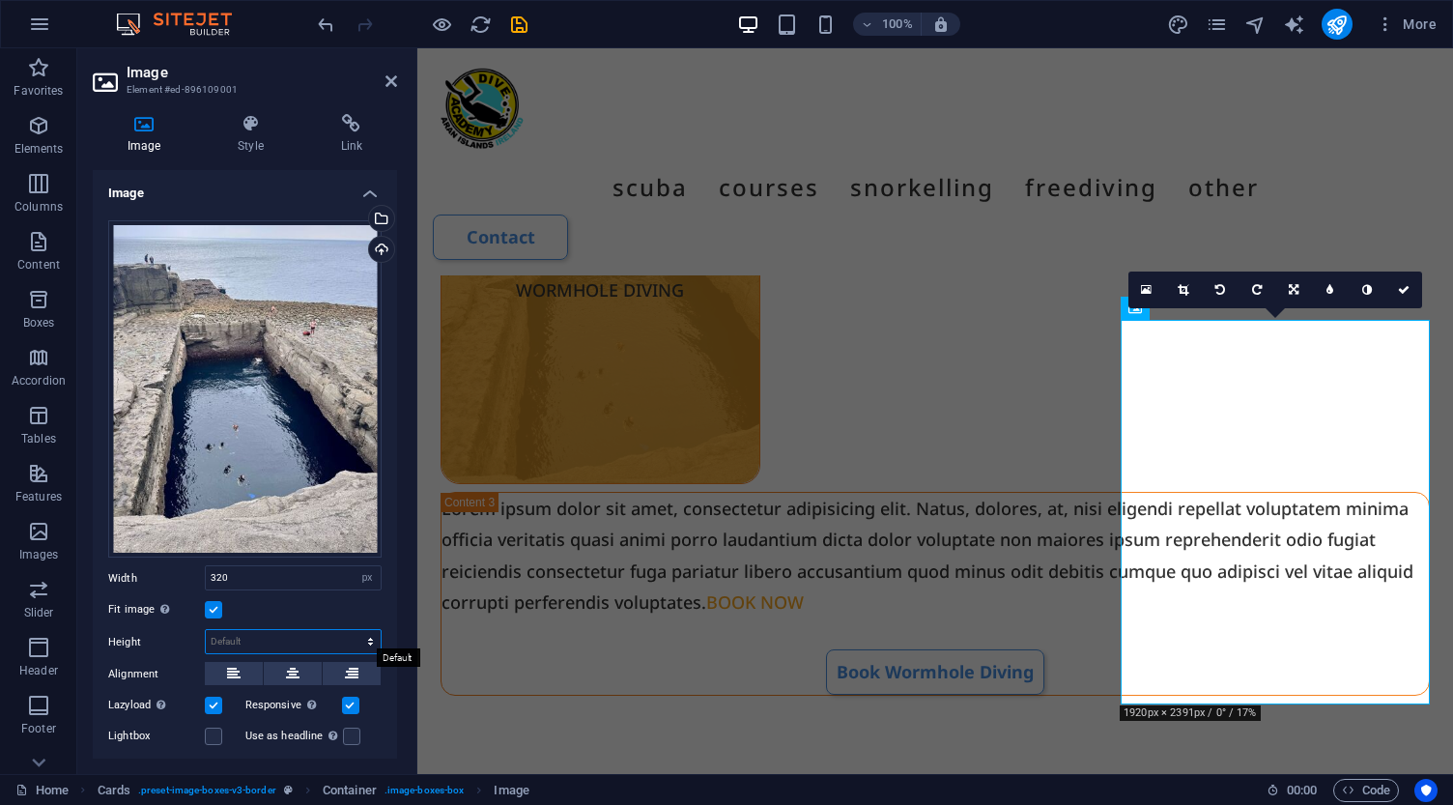
select select "px"
type input "398"
click at [1403, 291] on icon at bounding box center [1404, 290] width 12 height 12
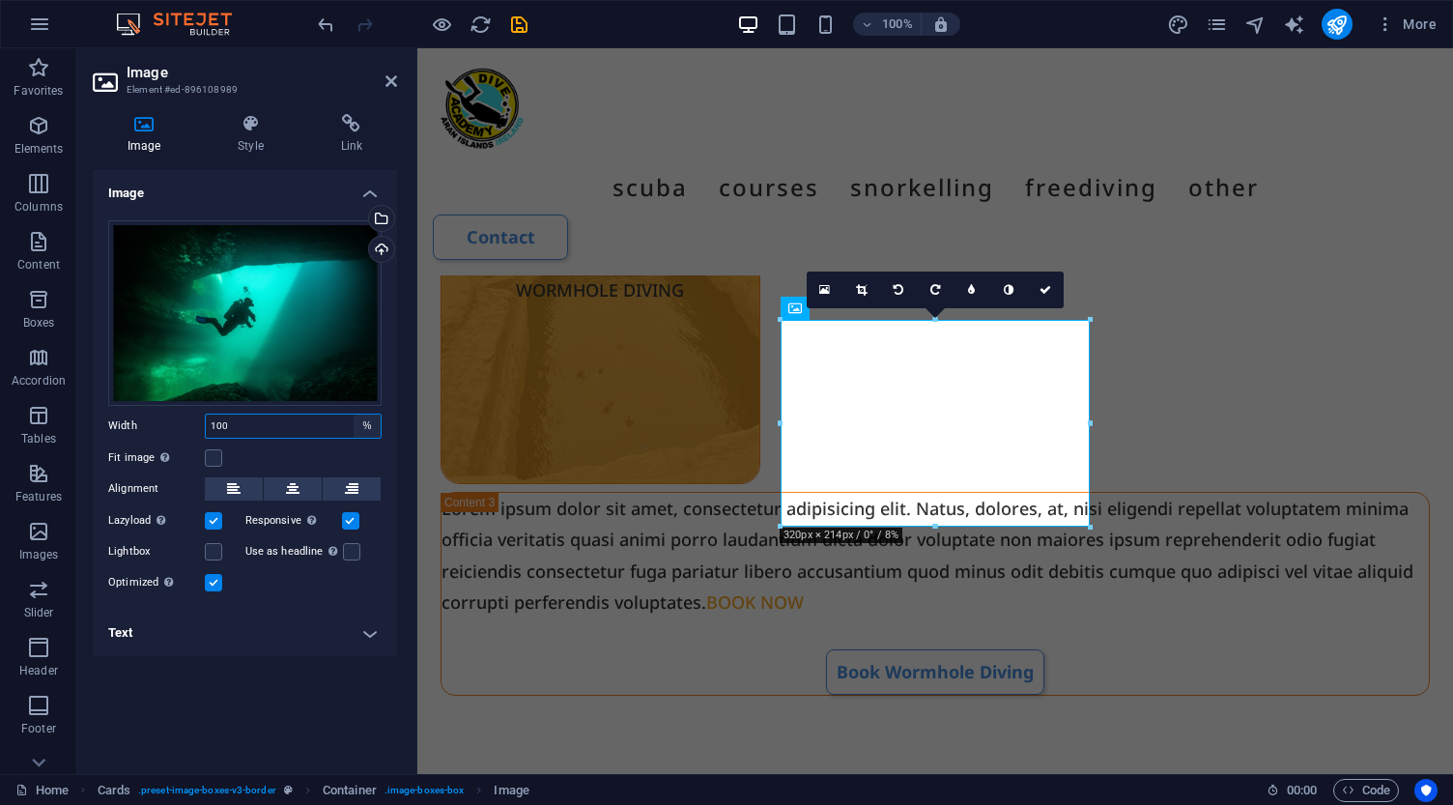
select select "px"
type input "320"
click at [1047, 289] on icon at bounding box center [1045, 290] width 12 height 12
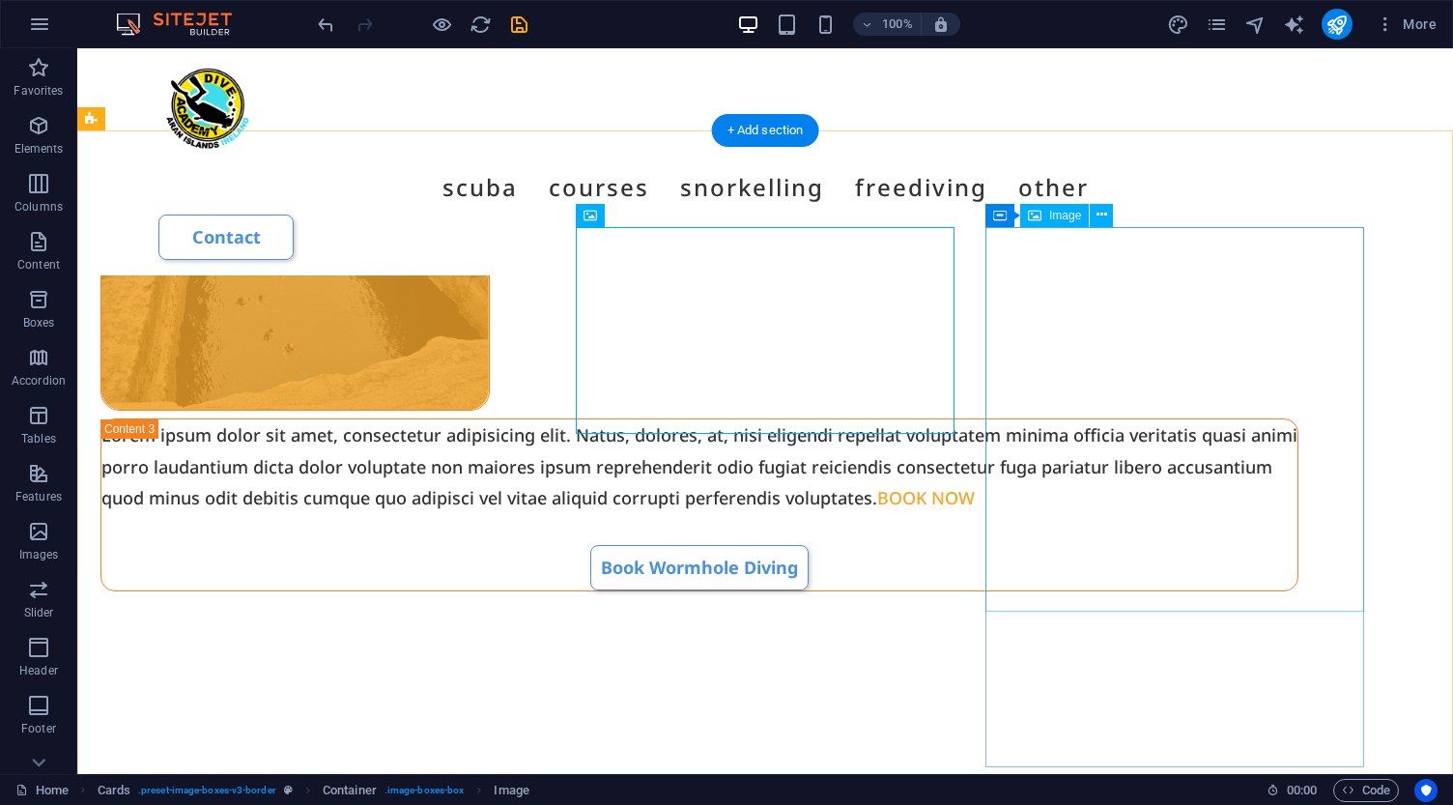
select select "px"
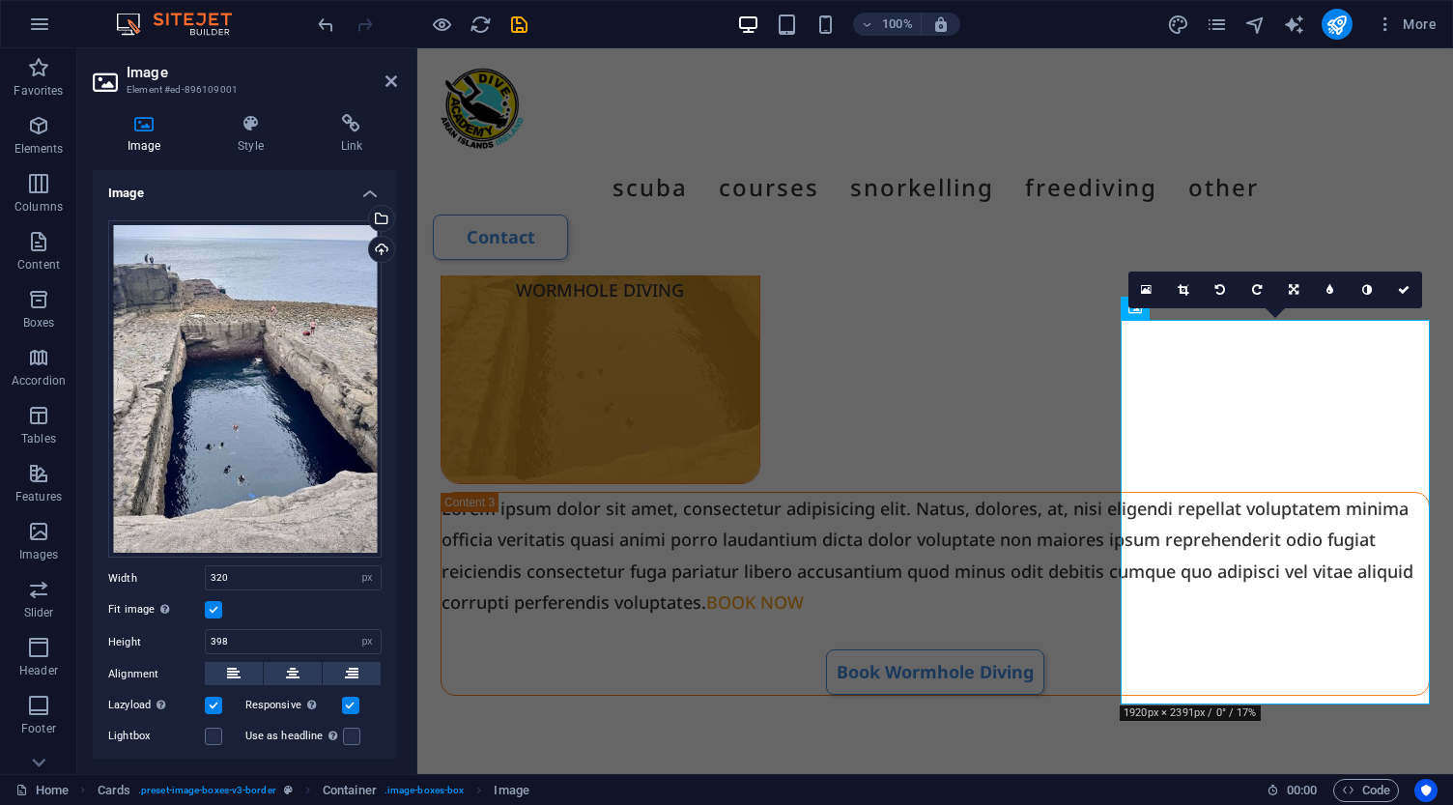
click at [215, 604] on label at bounding box center [213, 609] width 17 height 17
click at [0, 0] on input "Fit image Automatically fit image to a fixed width and height" at bounding box center [0, 0] width 0 height 0
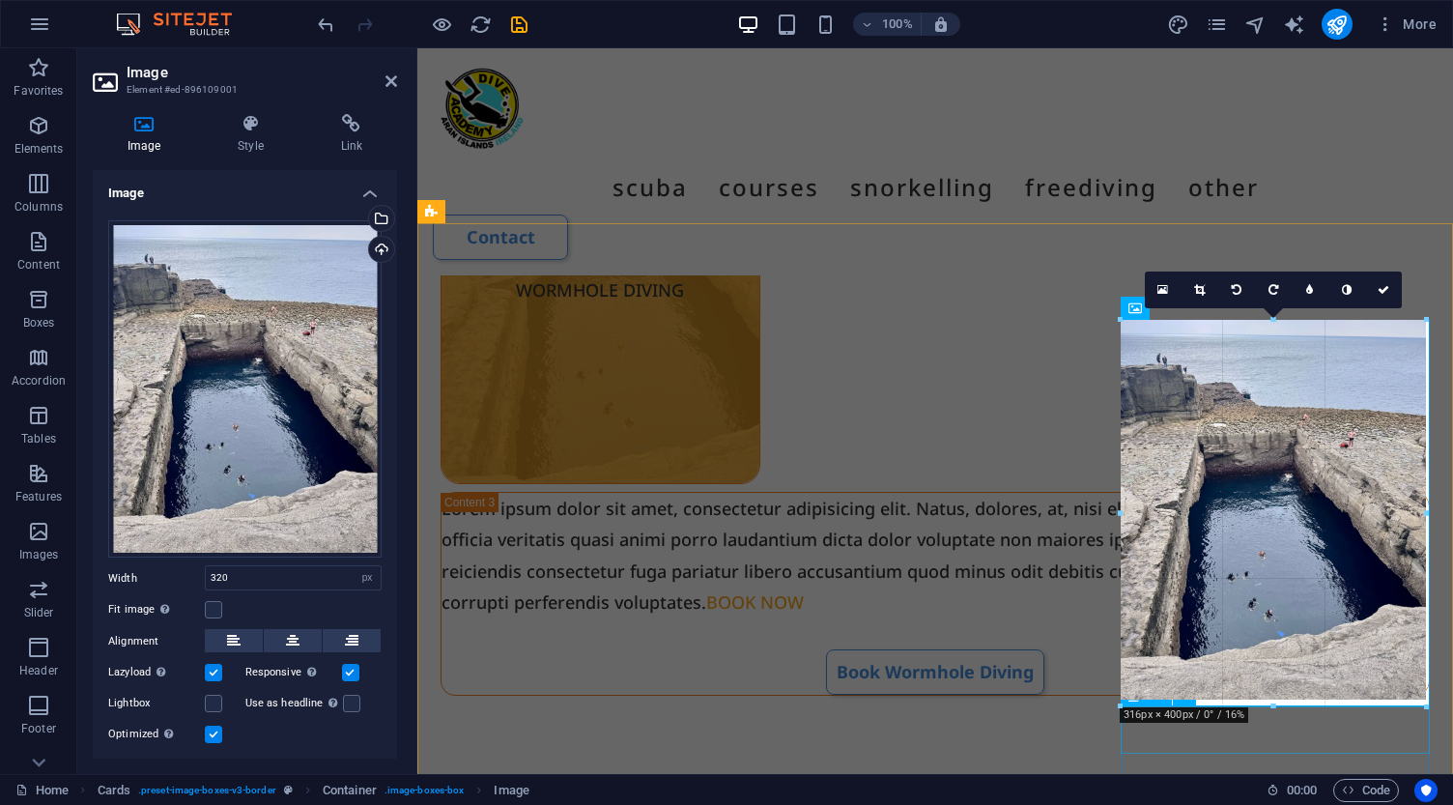
drag, startPoint x: 1275, startPoint y: 704, endPoint x: 1424, endPoint y: 705, distance: 148.7
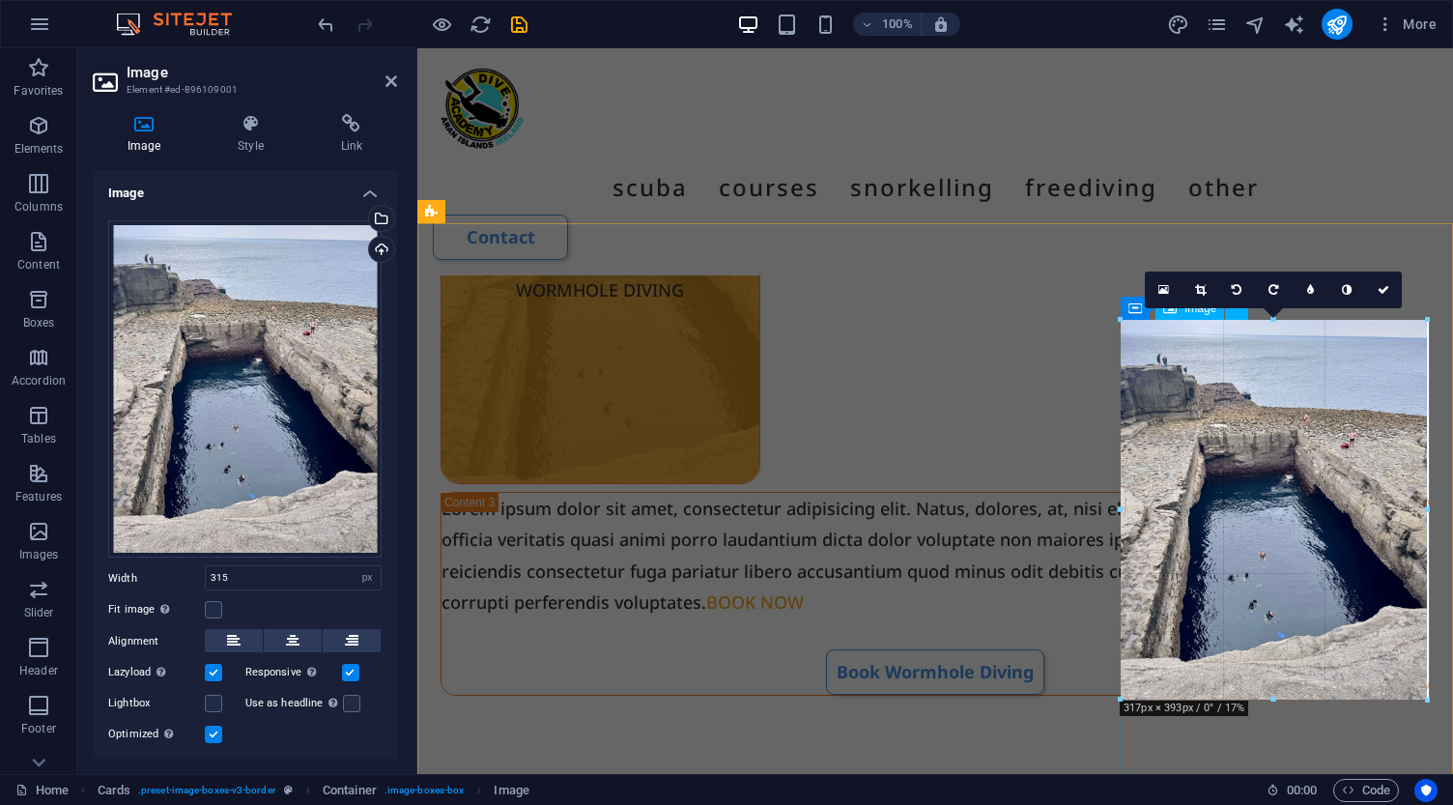
drag, startPoint x: 1424, startPoint y: 704, endPoint x: 1423, endPoint y: 563, distance: 141.0
type input "318"
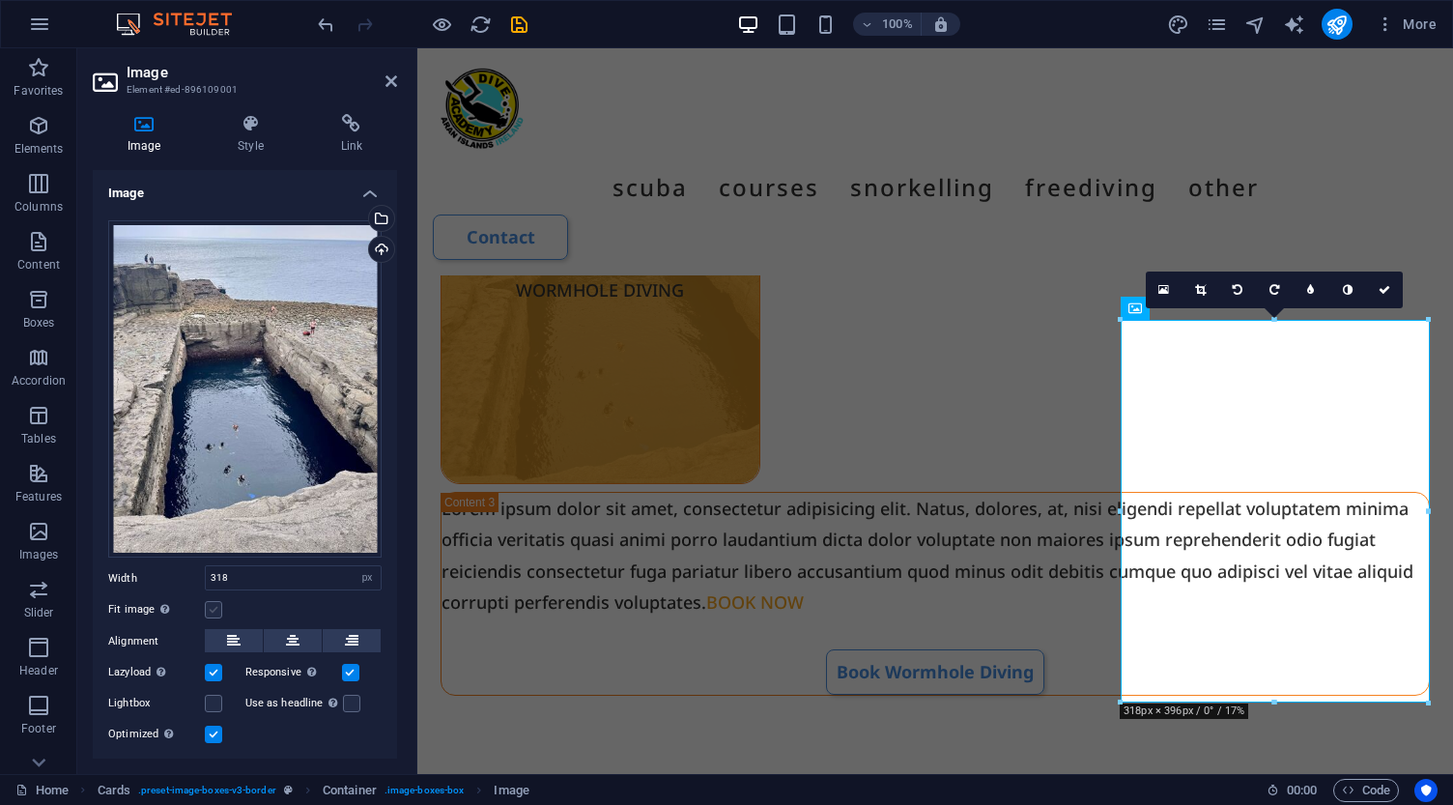
click at [213, 608] on label at bounding box center [213, 609] width 17 height 17
click at [0, 0] on input "Fit image Automatically fit image to a fixed width and height" at bounding box center [0, 0] width 0 height 0
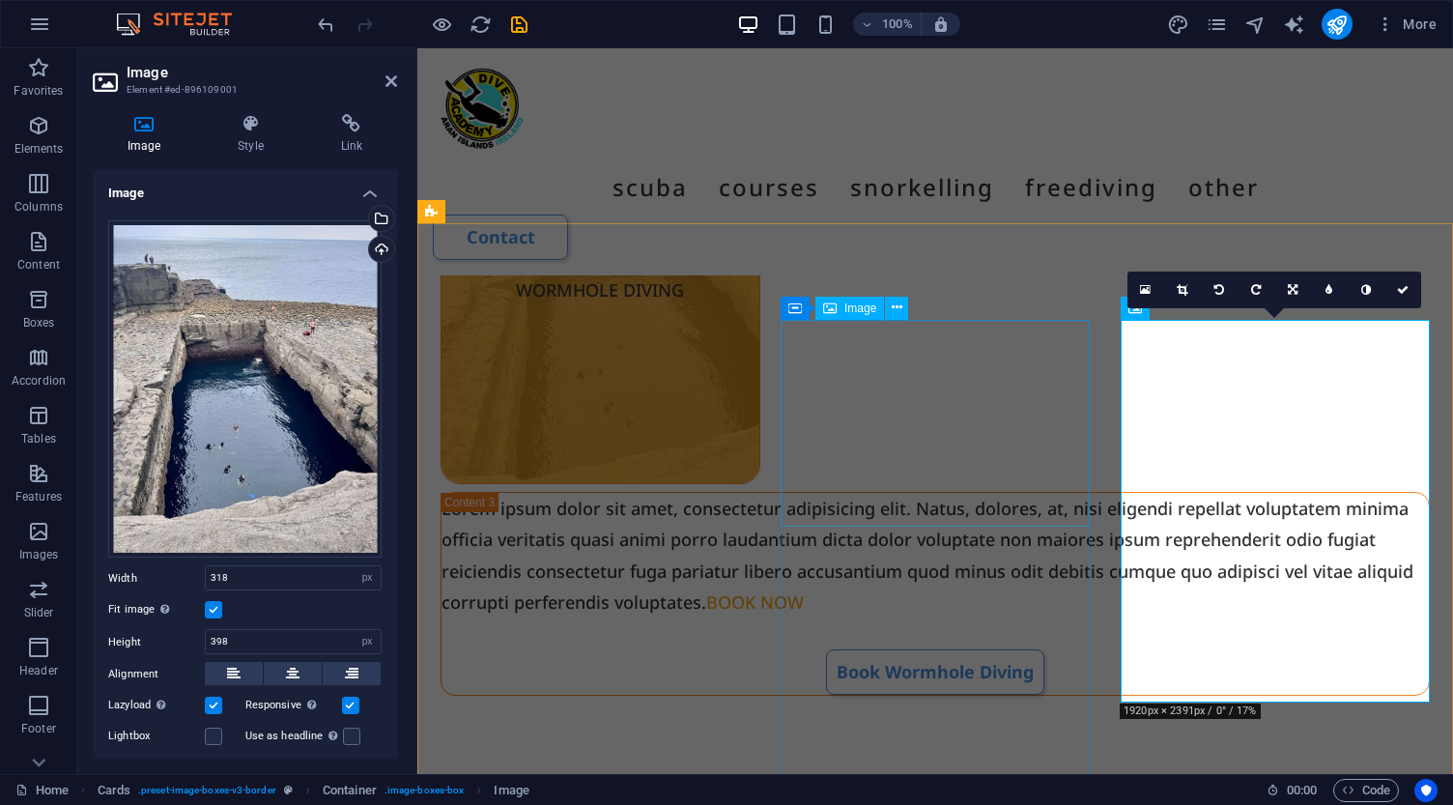
select select "px"
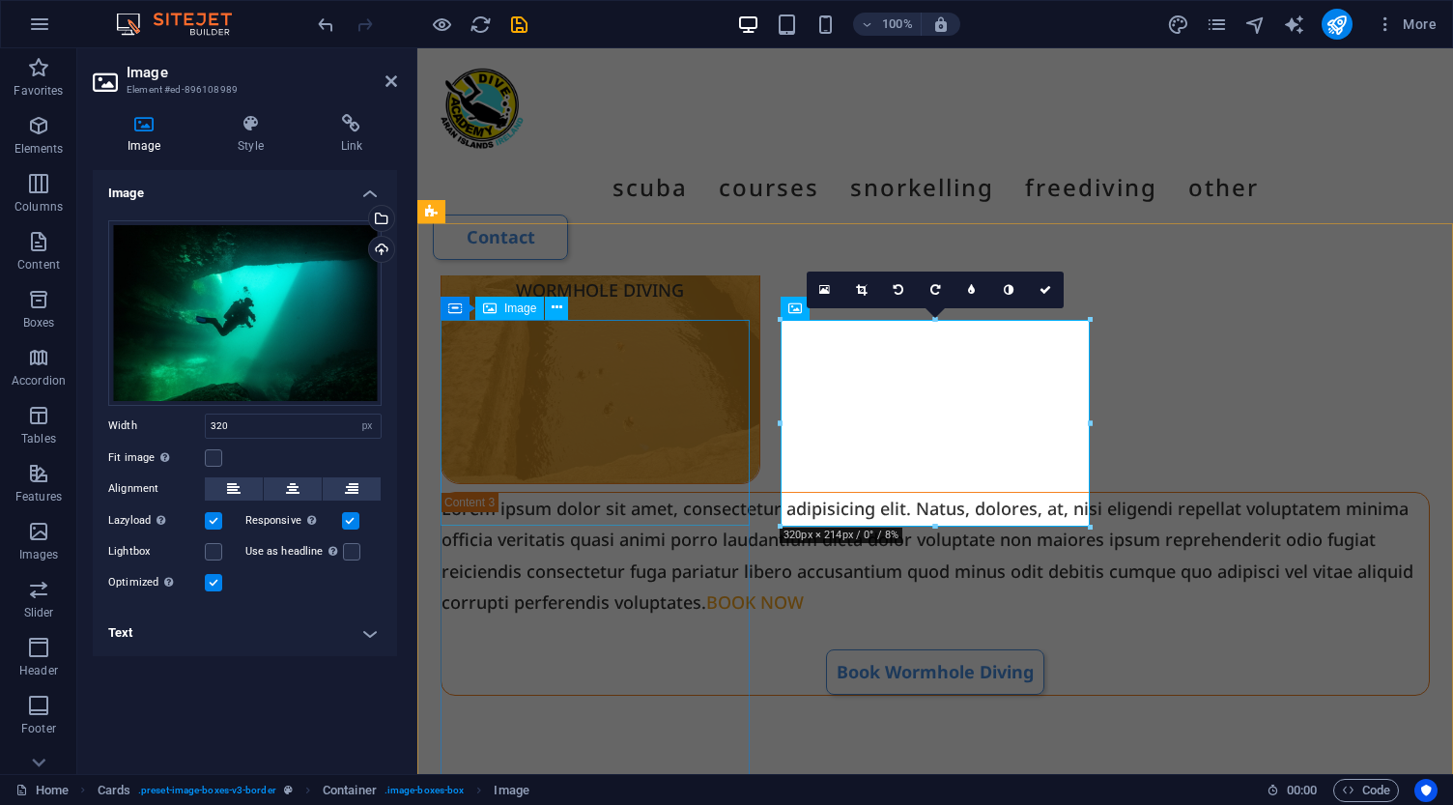
select select "px"
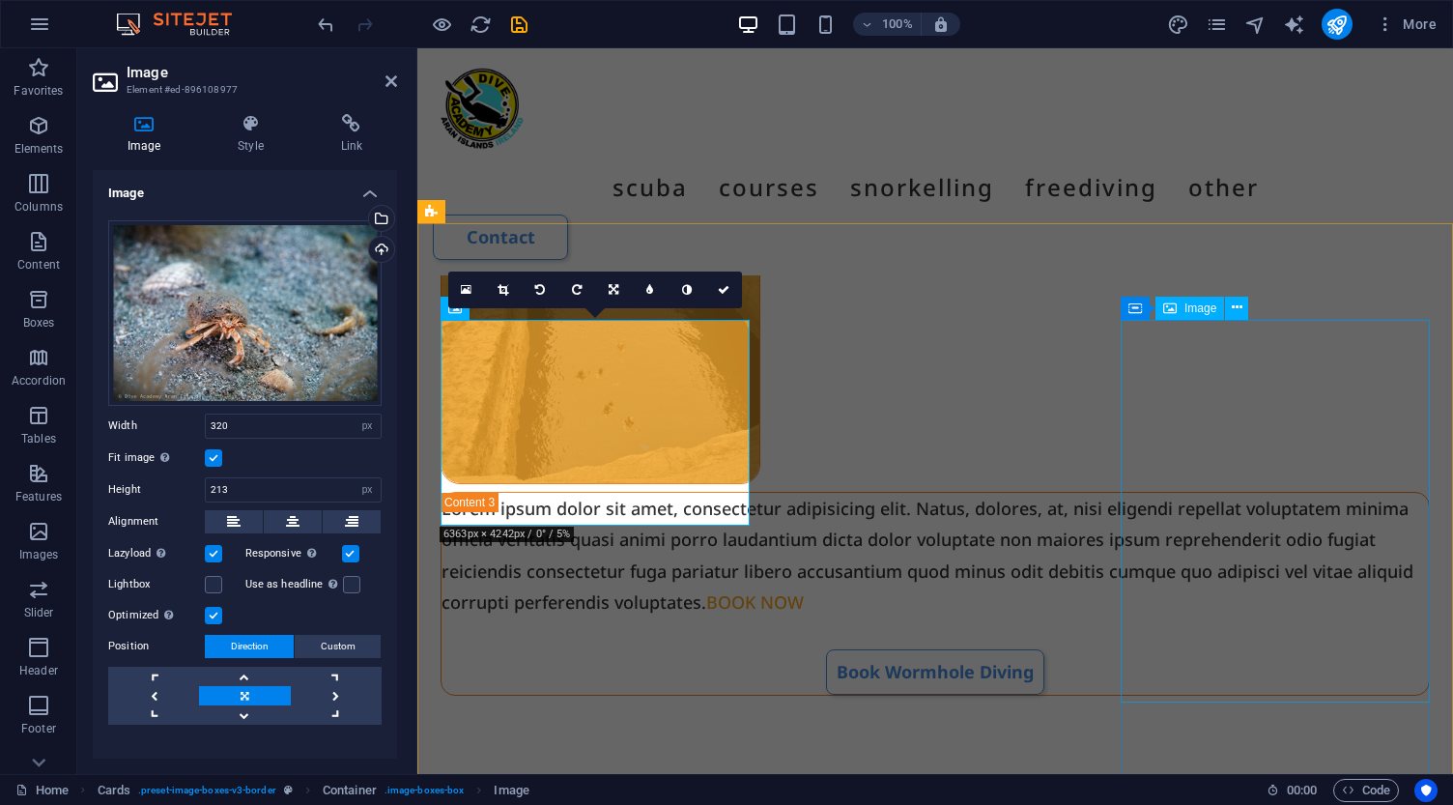
select select "px"
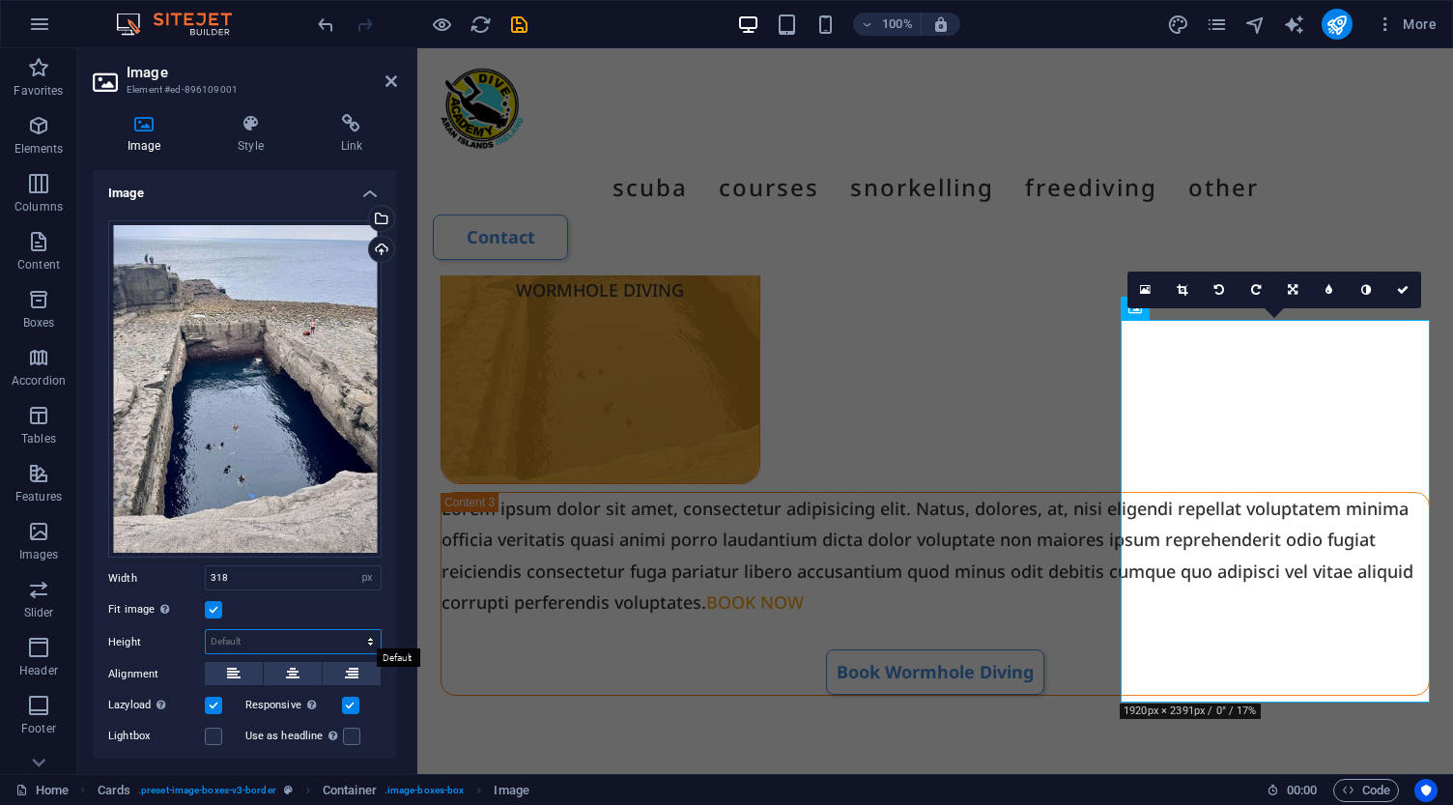
select select "px"
type input "396"
click at [232, 642] on input "396" at bounding box center [293, 641] width 175 height 23
select select "auto"
select select "px"
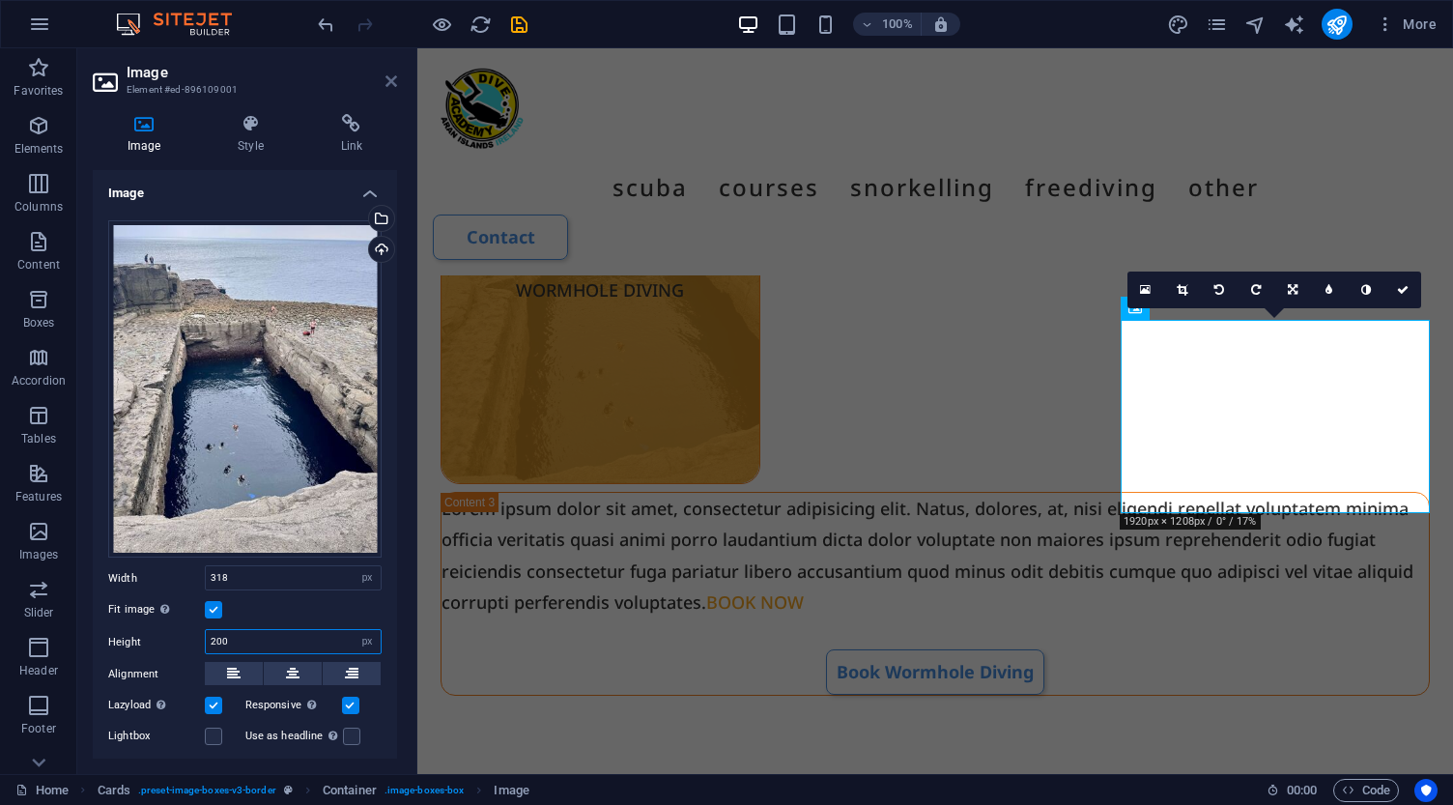
type input "200"
click at [395, 82] on icon at bounding box center [391, 80] width 12 height 15
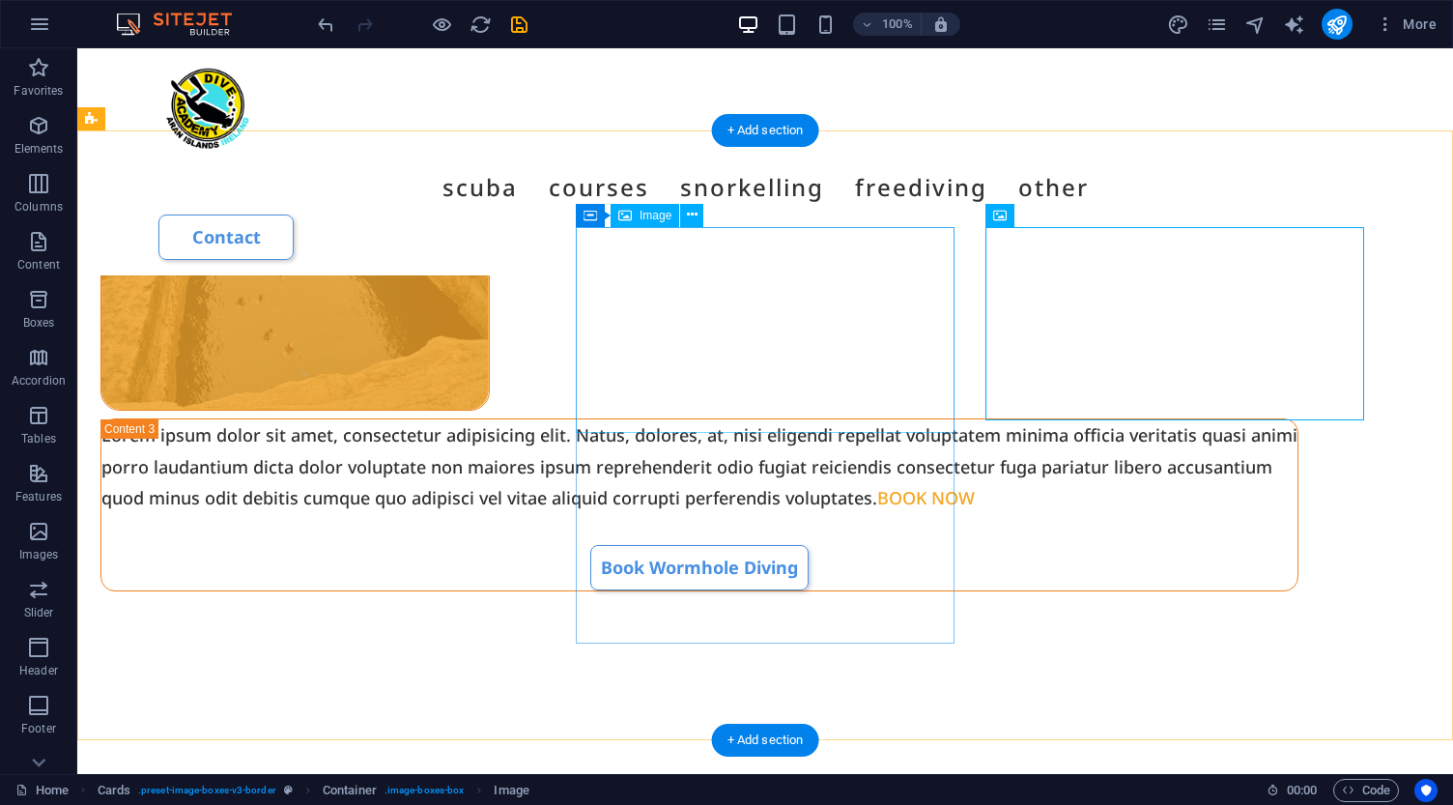
select select "px"
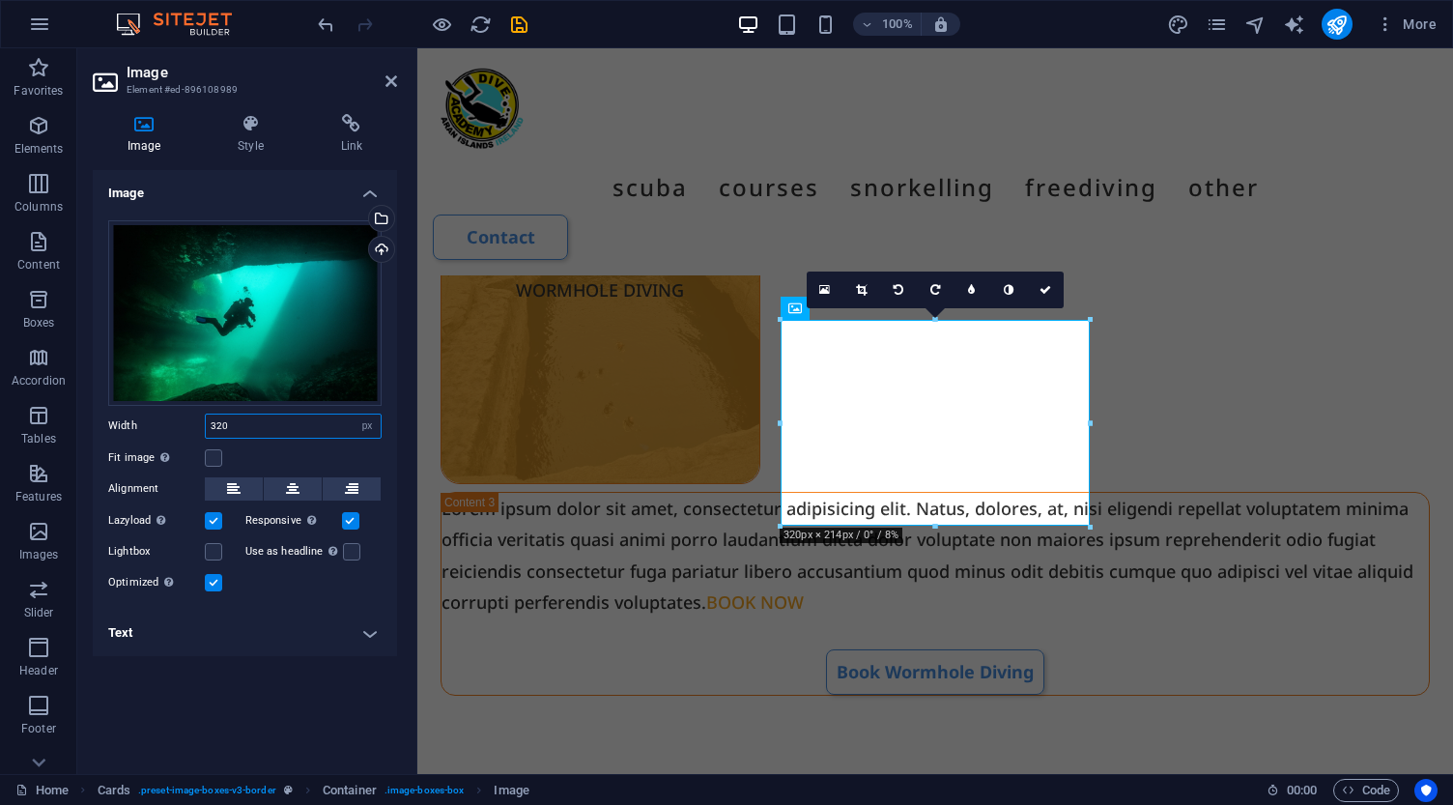
drag, startPoint x: 239, startPoint y: 426, endPoint x: 165, endPoint y: 413, distance: 74.5
click at [165, 413] on div "Width 320 Default auto px rem % em vh vw" at bounding box center [244, 425] width 273 height 25
click at [827, 292] on icon at bounding box center [824, 290] width 11 height 14
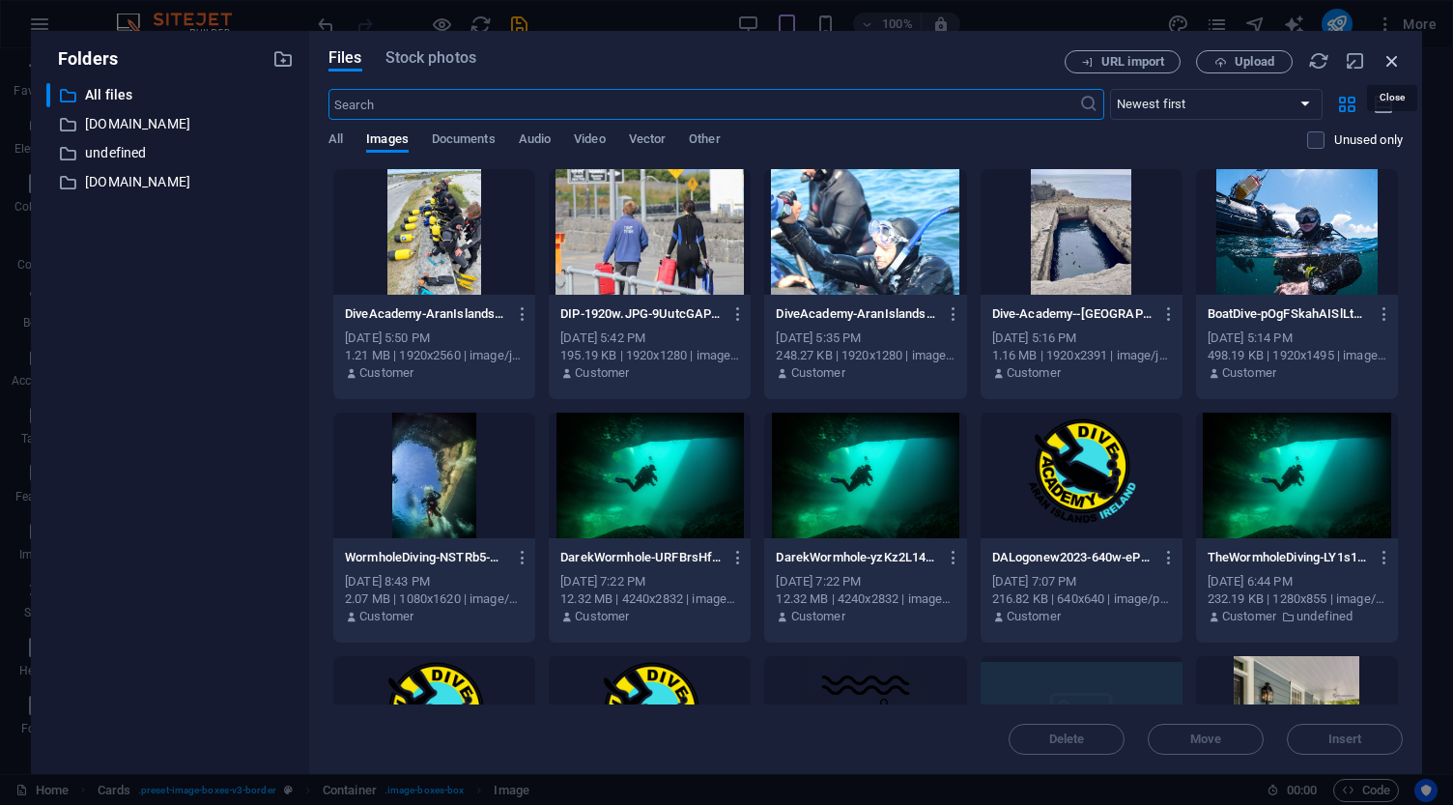
click at [1394, 60] on icon "button" at bounding box center [1391, 60] width 21 height 21
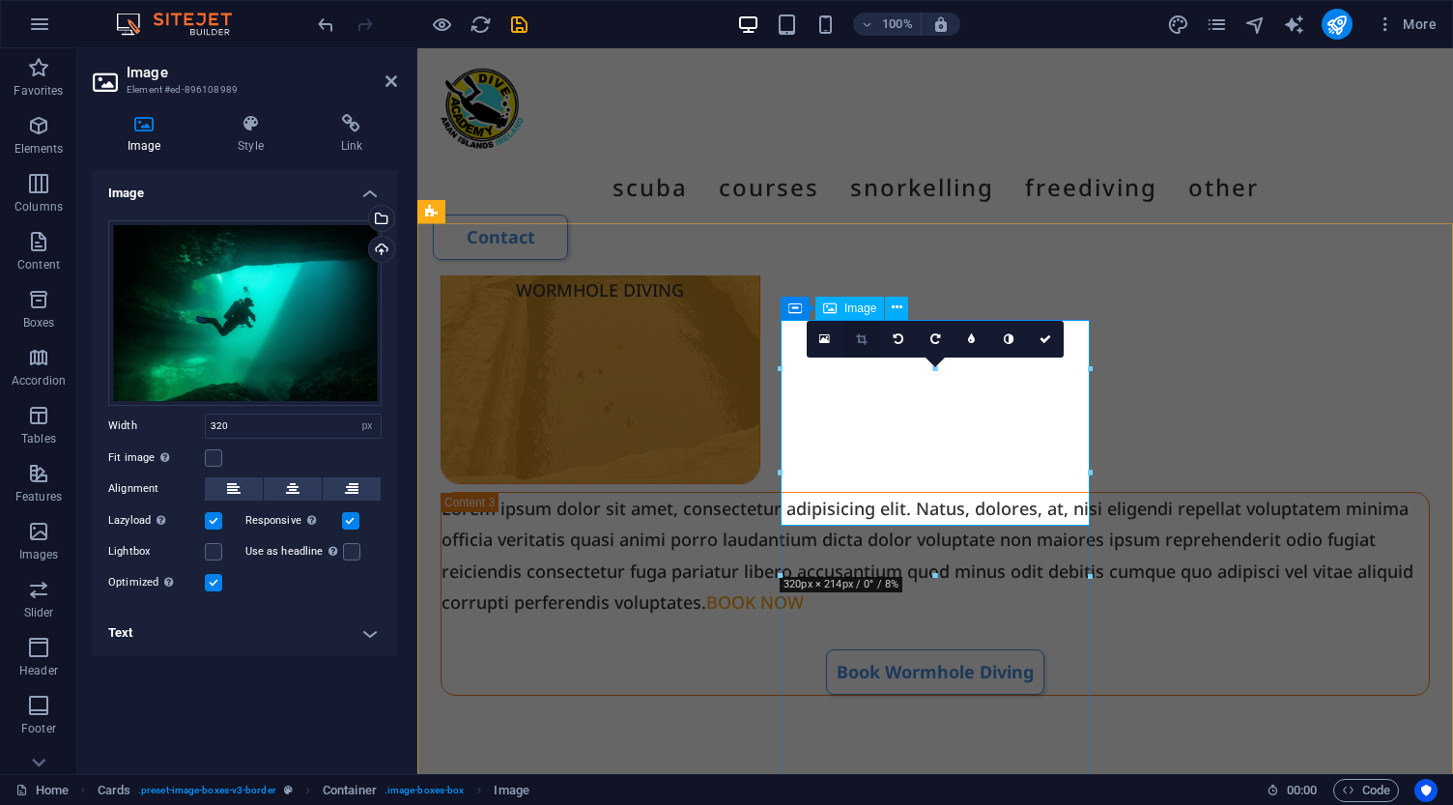
click at [860, 344] on icon at bounding box center [861, 339] width 11 height 12
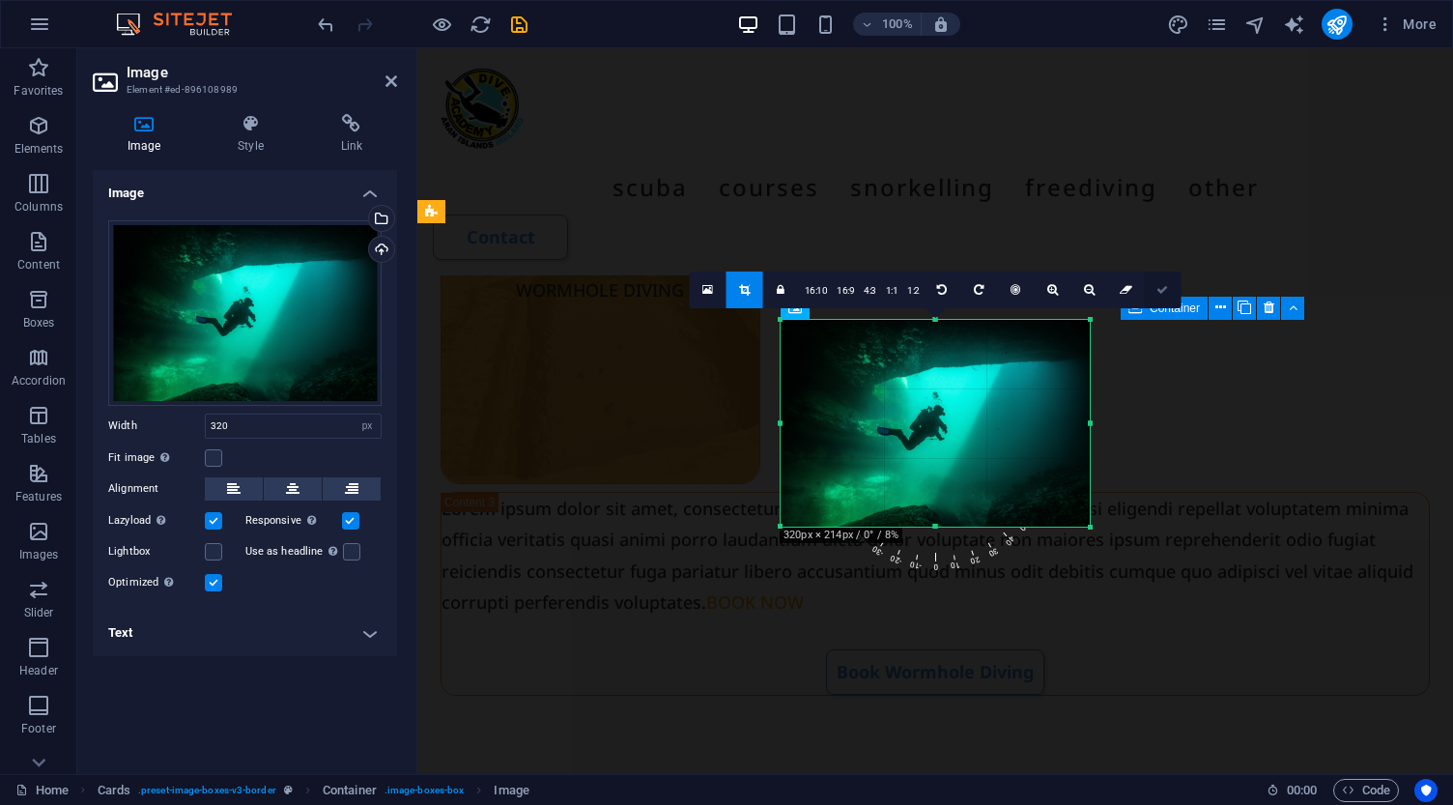
click at [1154, 290] on link at bounding box center [1163, 289] width 37 height 37
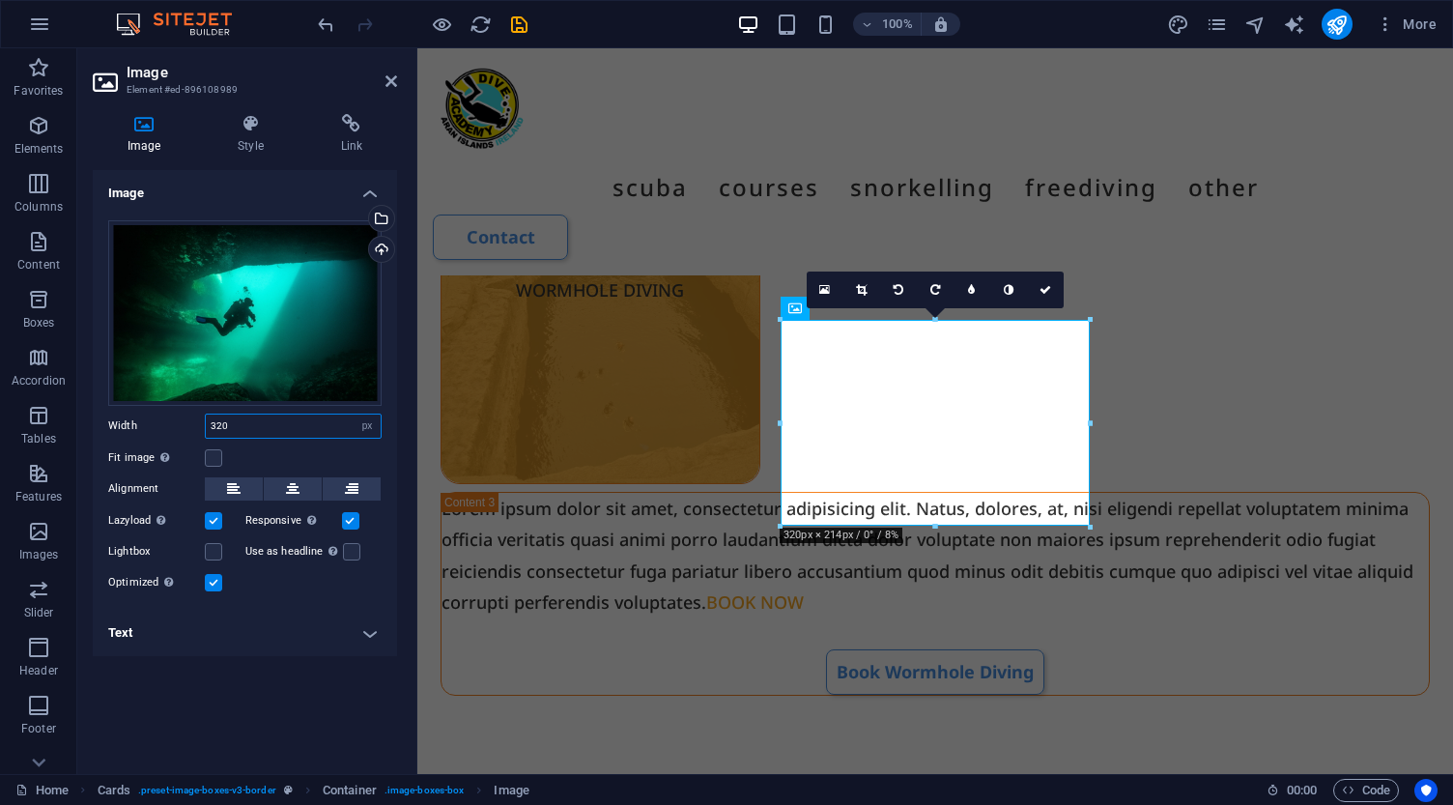
drag, startPoint x: 235, startPoint y: 425, endPoint x: 163, endPoint y: 425, distance: 71.5
click at [166, 425] on div "Width 320 Default auto px rem % em vh vw" at bounding box center [244, 425] width 273 height 25
type input "400"
click at [235, 688] on div "Image Drag files here, click to choose files or select files from Files or our …" at bounding box center [245, 464] width 304 height 588
click at [1044, 291] on icon at bounding box center [1045, 290] width 12 height 12
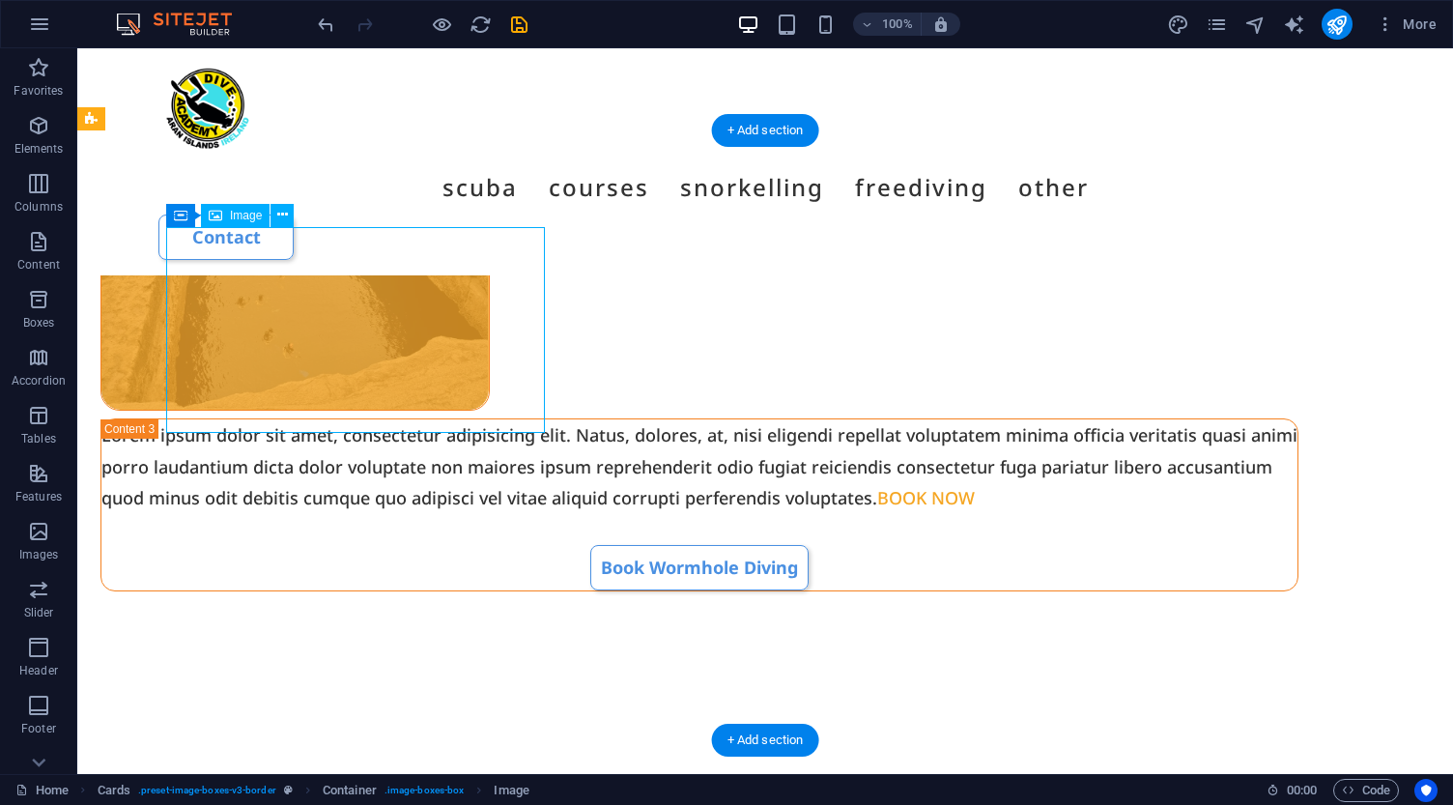
select select "px"
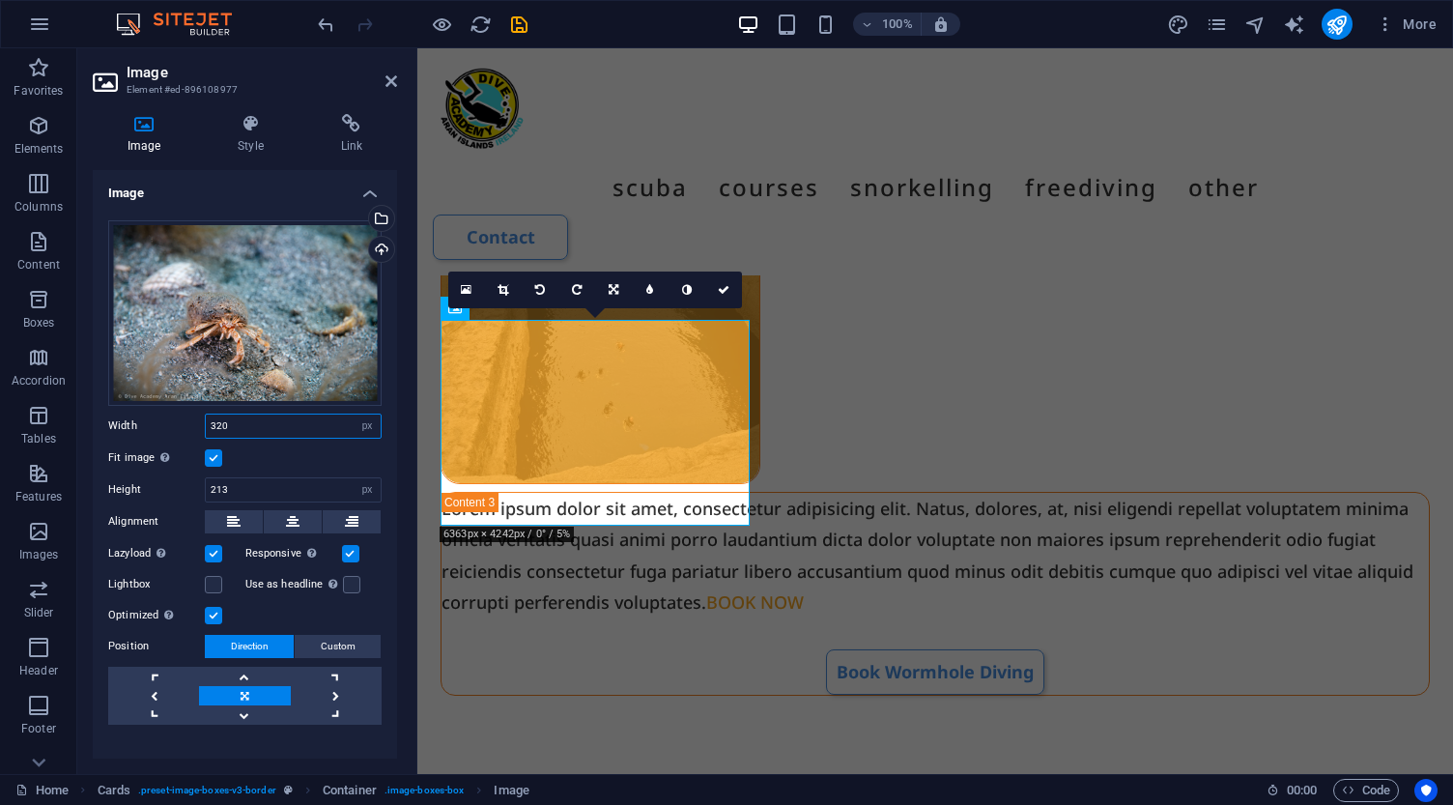
drag, startPoint x: 271, startPoint y: 430, endPoint x: 151, endPoint y: 416, distance: 121.5
click at [151, 416] on div "Width 320 Default auto px rem % em vh vw" at bounding box center [244, 425] width 273 height 25
type input "400"
click at [721, 290] on icon at bounding box center [724, 290] width 12 height 12
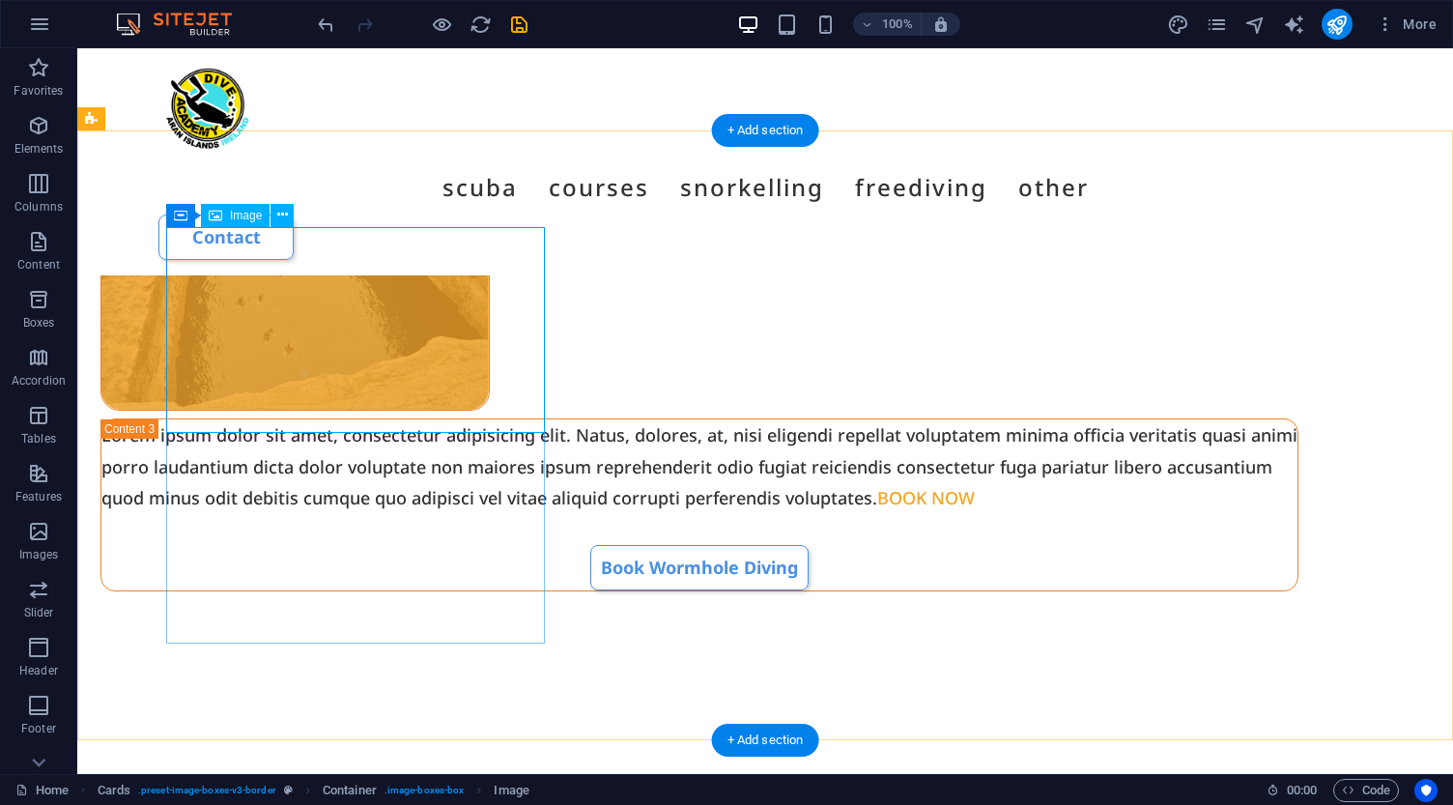
select select "px"
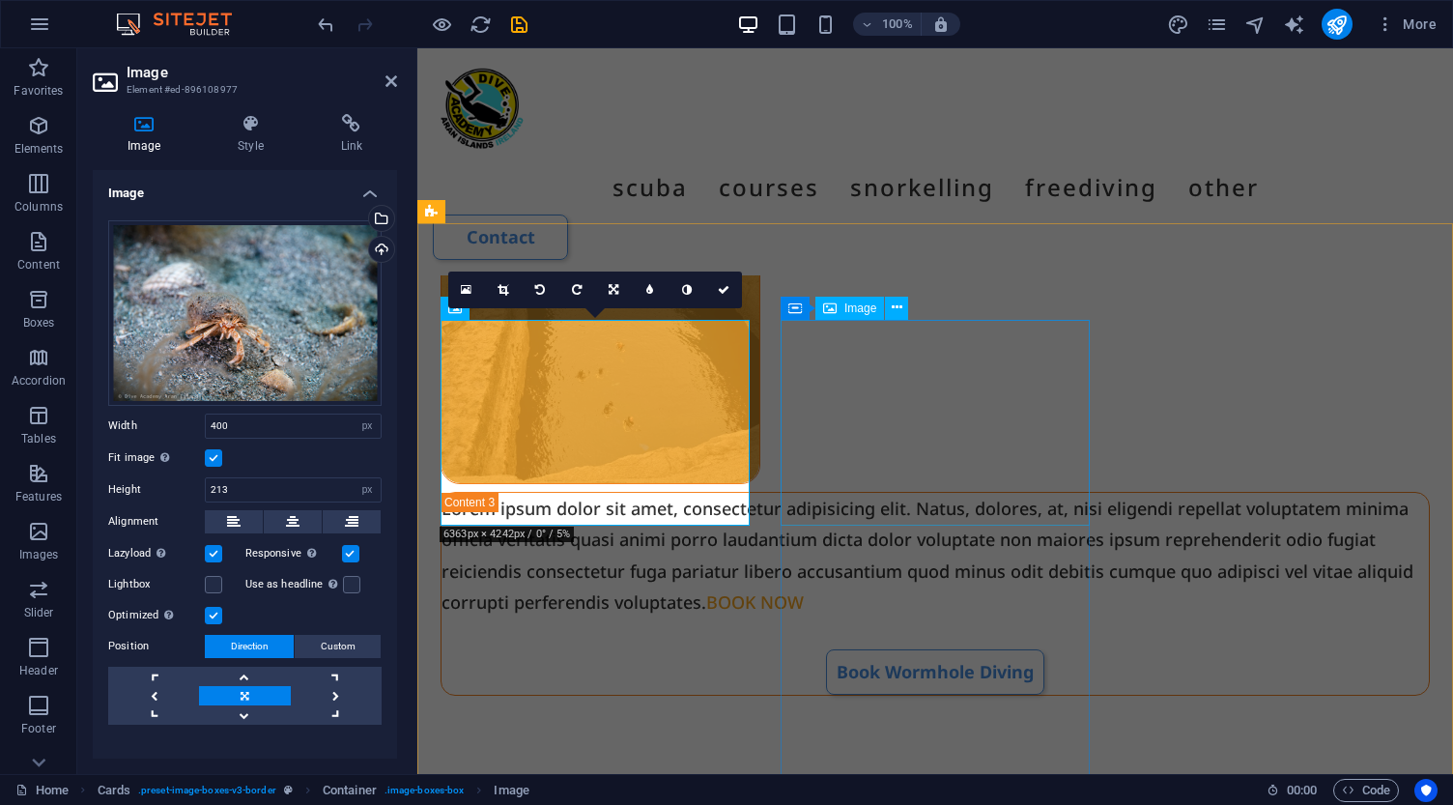
select select "px"
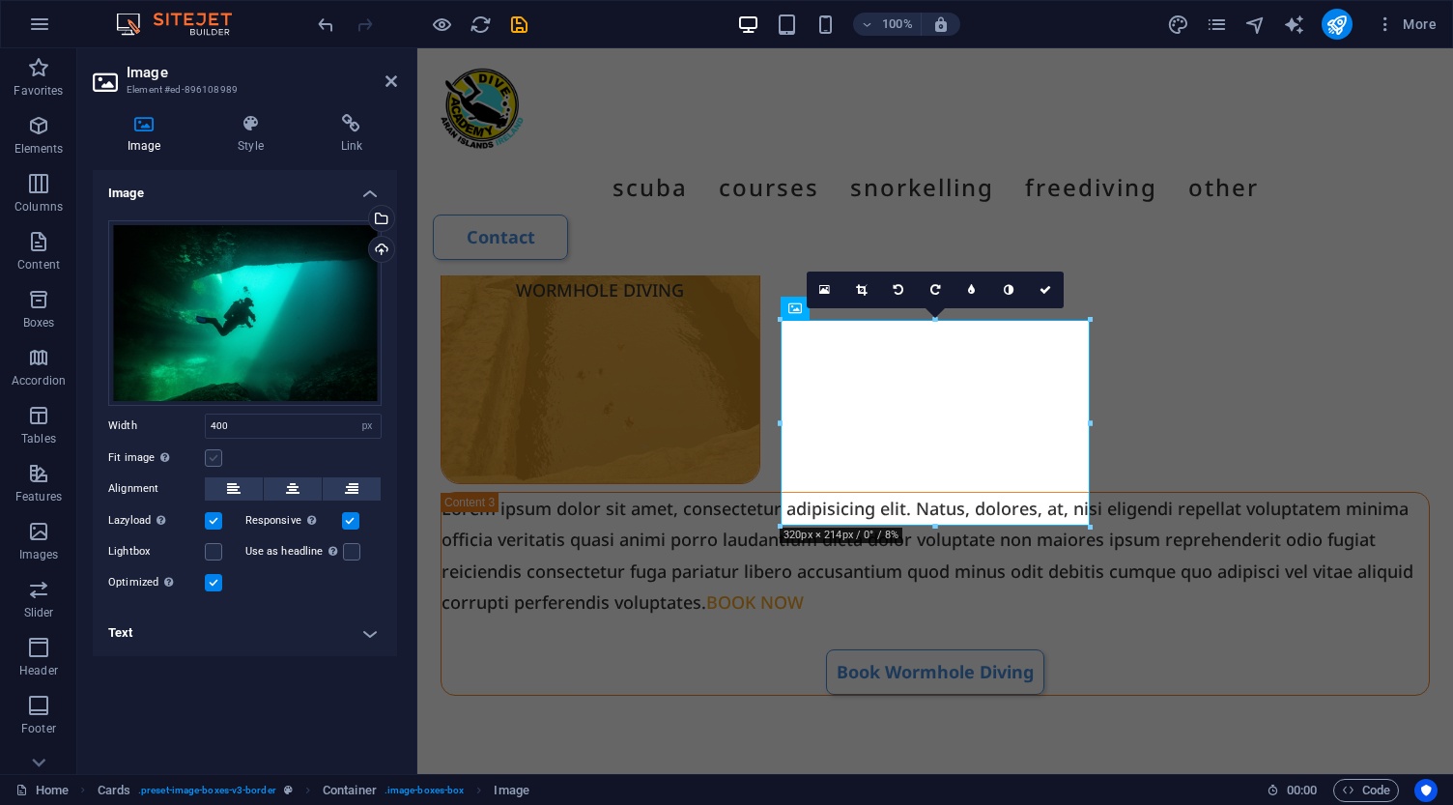
click at [218, 454] on label at bounding box center [213, 457] width 17 height 17
click at [0, 0] on input "Fit image Automatically fit image to a fixed width and height" at bounding box center [0, 0] width 0 height 0
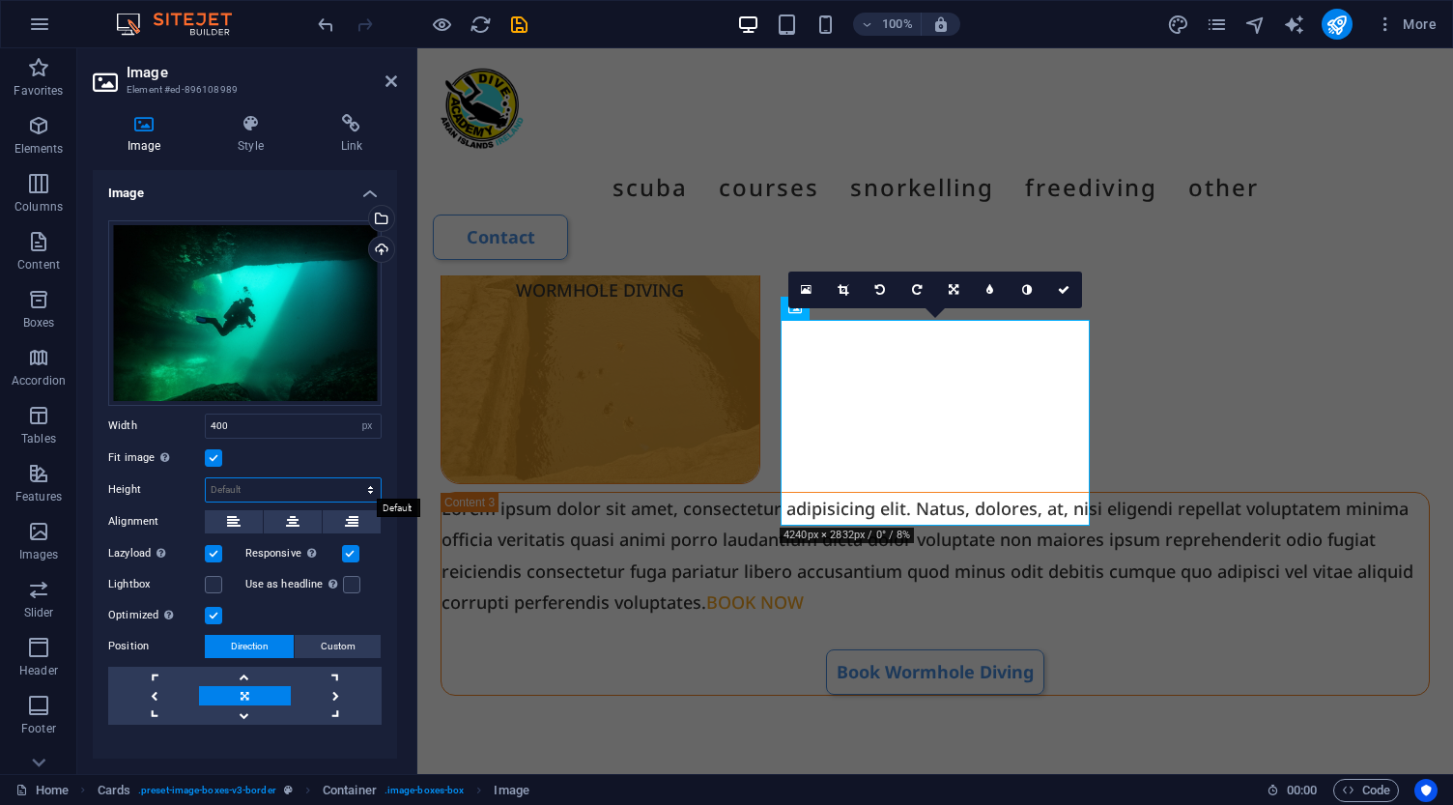
select select "px"
type input "214"
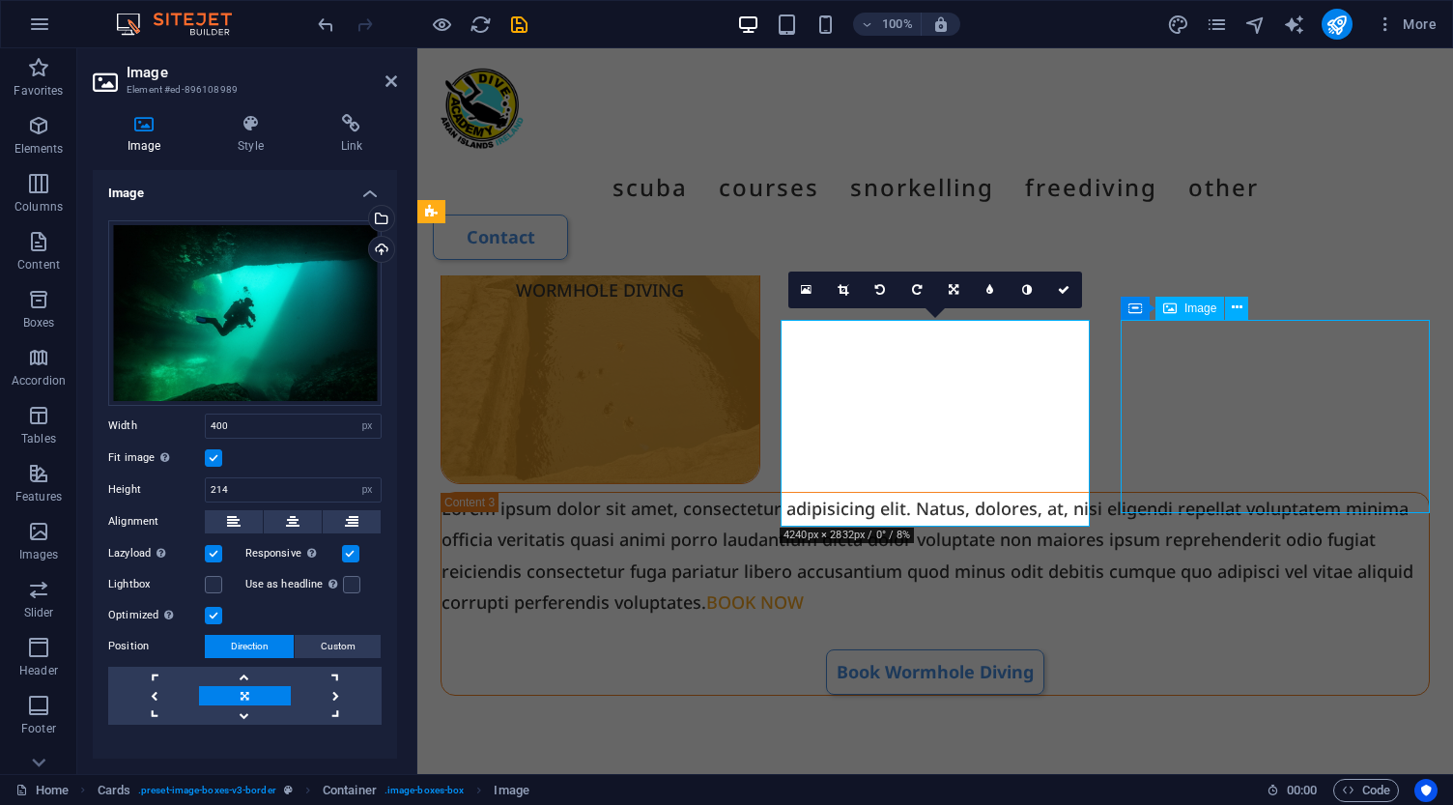
select select "px"
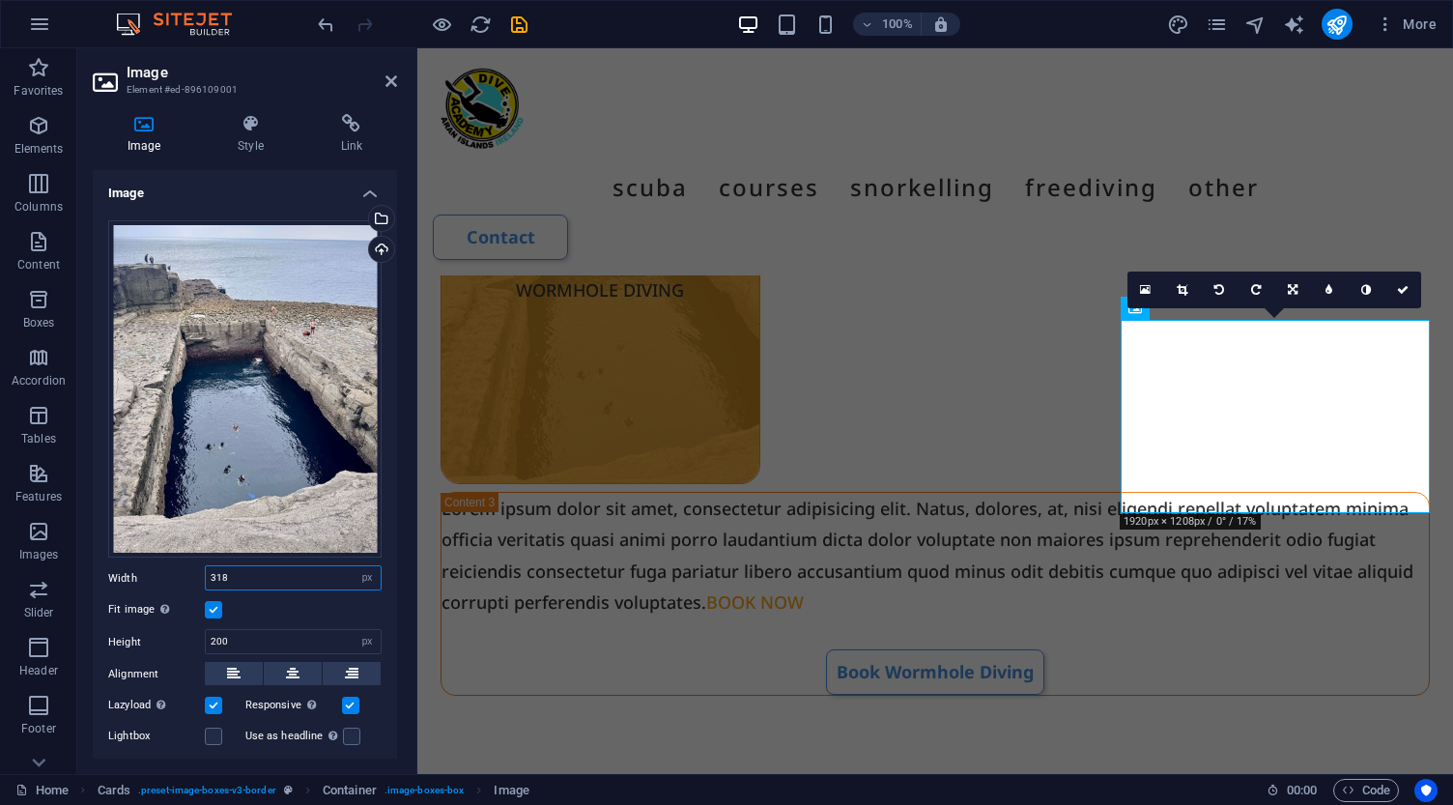
drag, startPoint x: 270, startPoint y: 567, endPoint x: 155, endPoint y: 558, distance: 116.2
click at [155, 558] on div "Drag files here, click to choose files or select files from Files or our free s…" at bounding box center [245, 549] width 304 height 688
type input "400"
click at [256, 639] on input "200" at bounding box center [293, 641] width 175 height 23
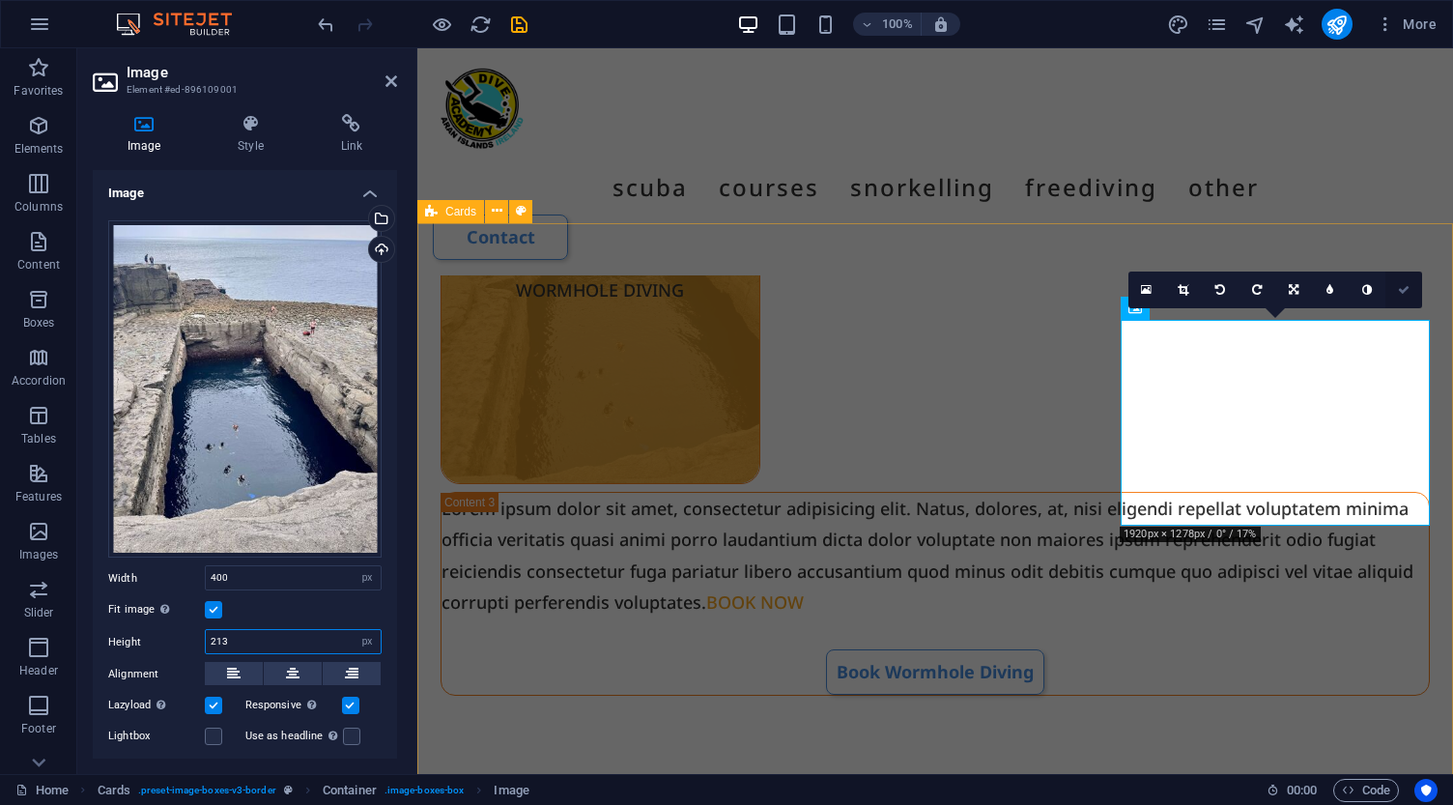
type input "213"
click at [1401, 284] on icon at bounding box center [1404, 290] width 12 height 12
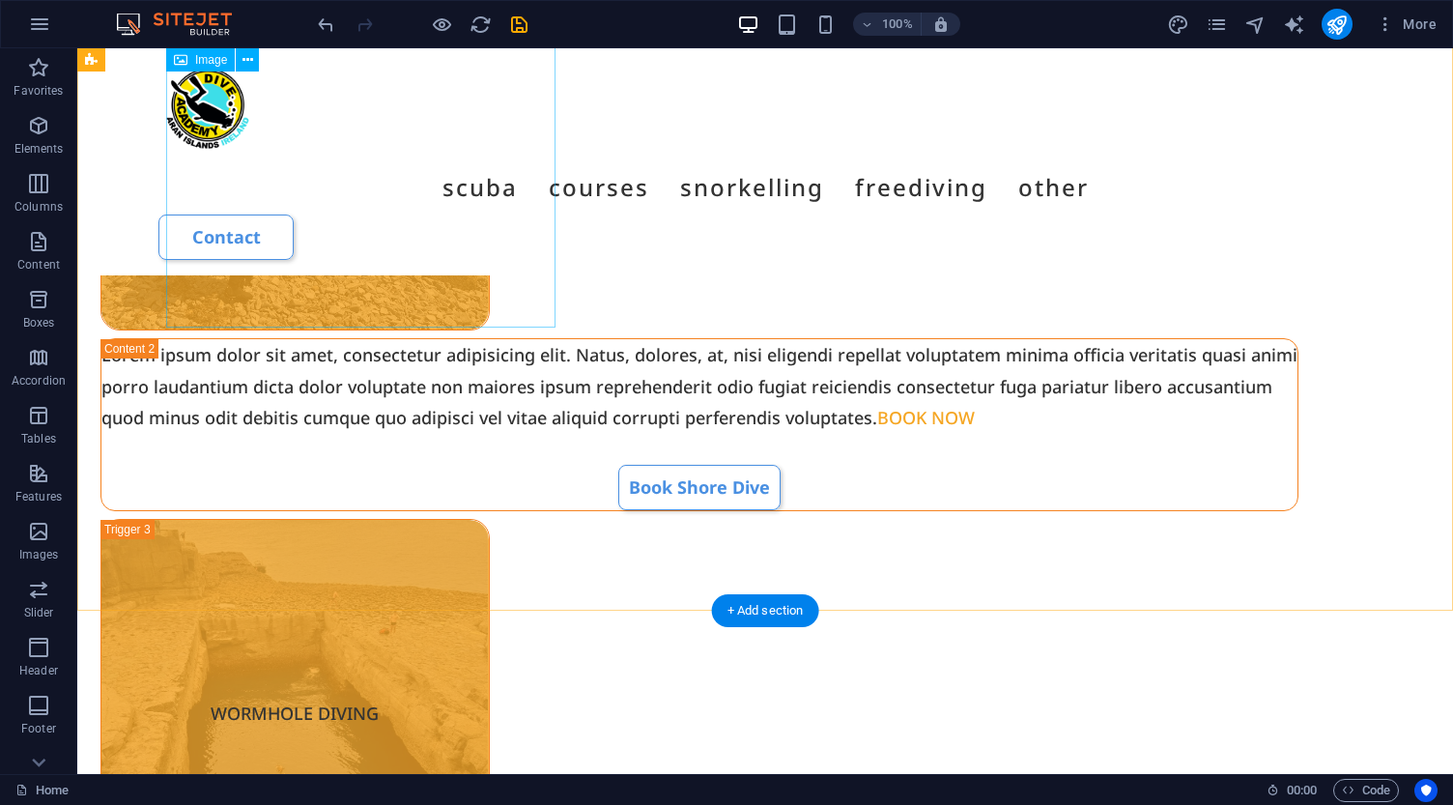
scroll to position [2525, 0]
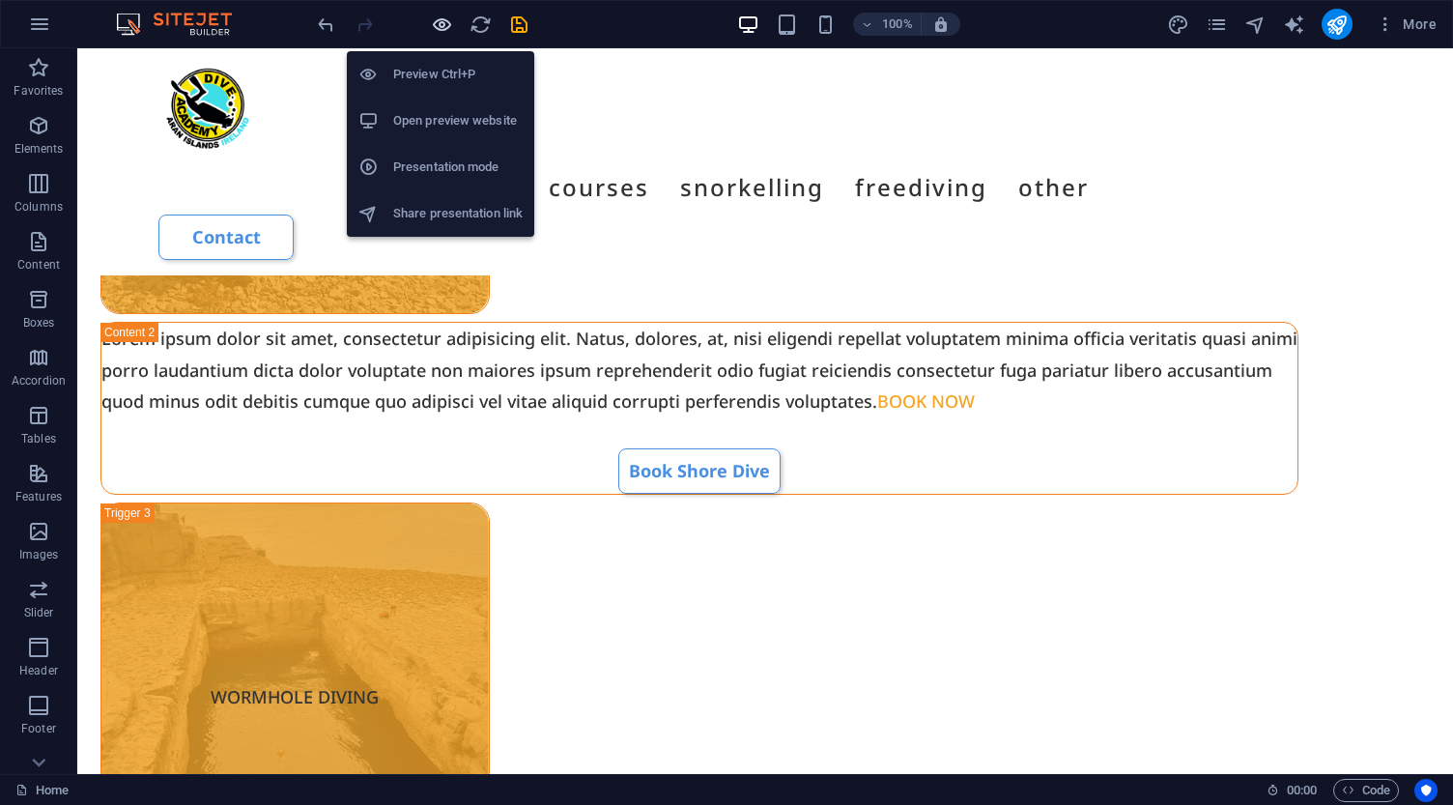
click at [446, 27] on icon "button" at bounding box center [442, 25] width 22 height 22
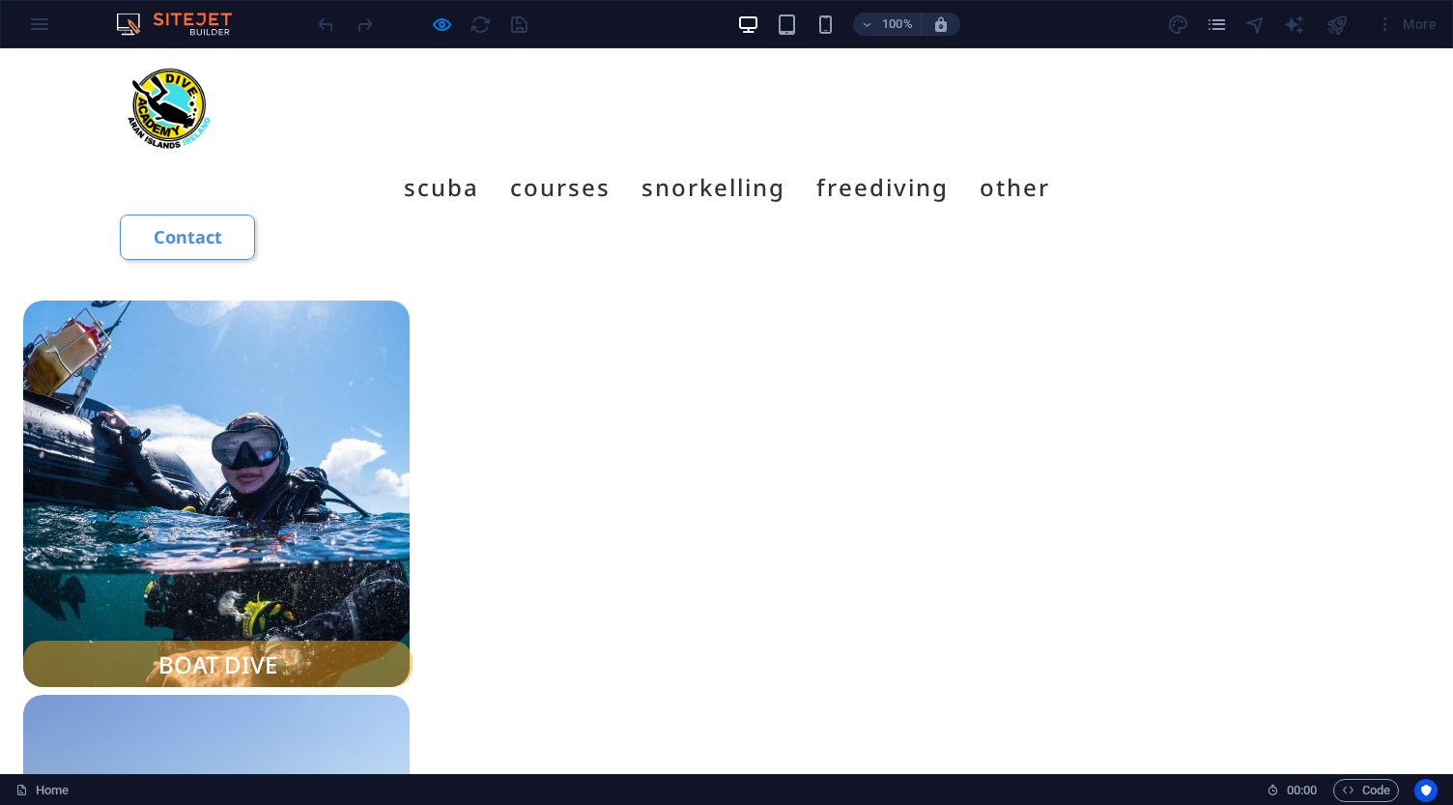
scroll to position [1692, 0]
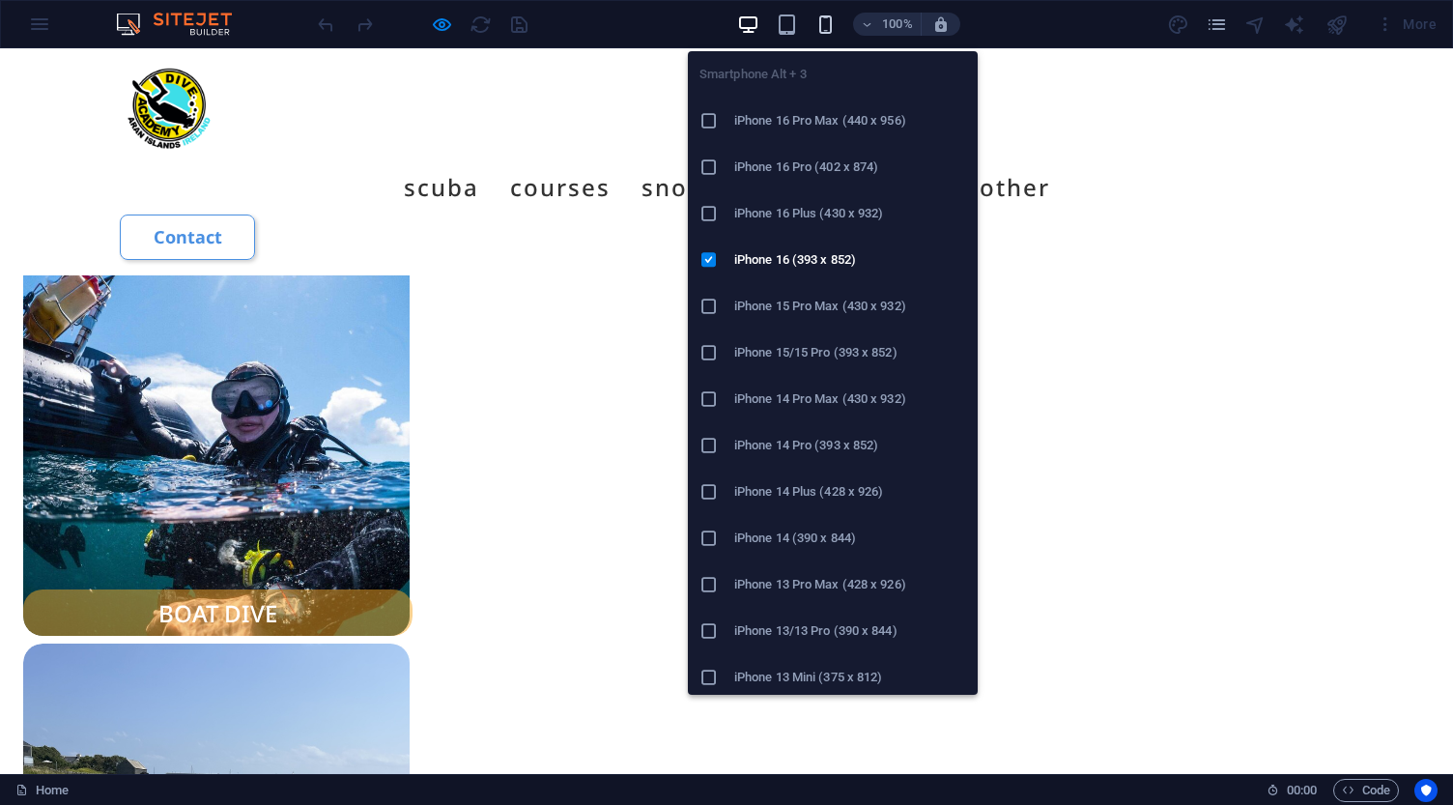
click at [825, 22] on icon "button" at bounding box center [825, 25] width 22 height 22
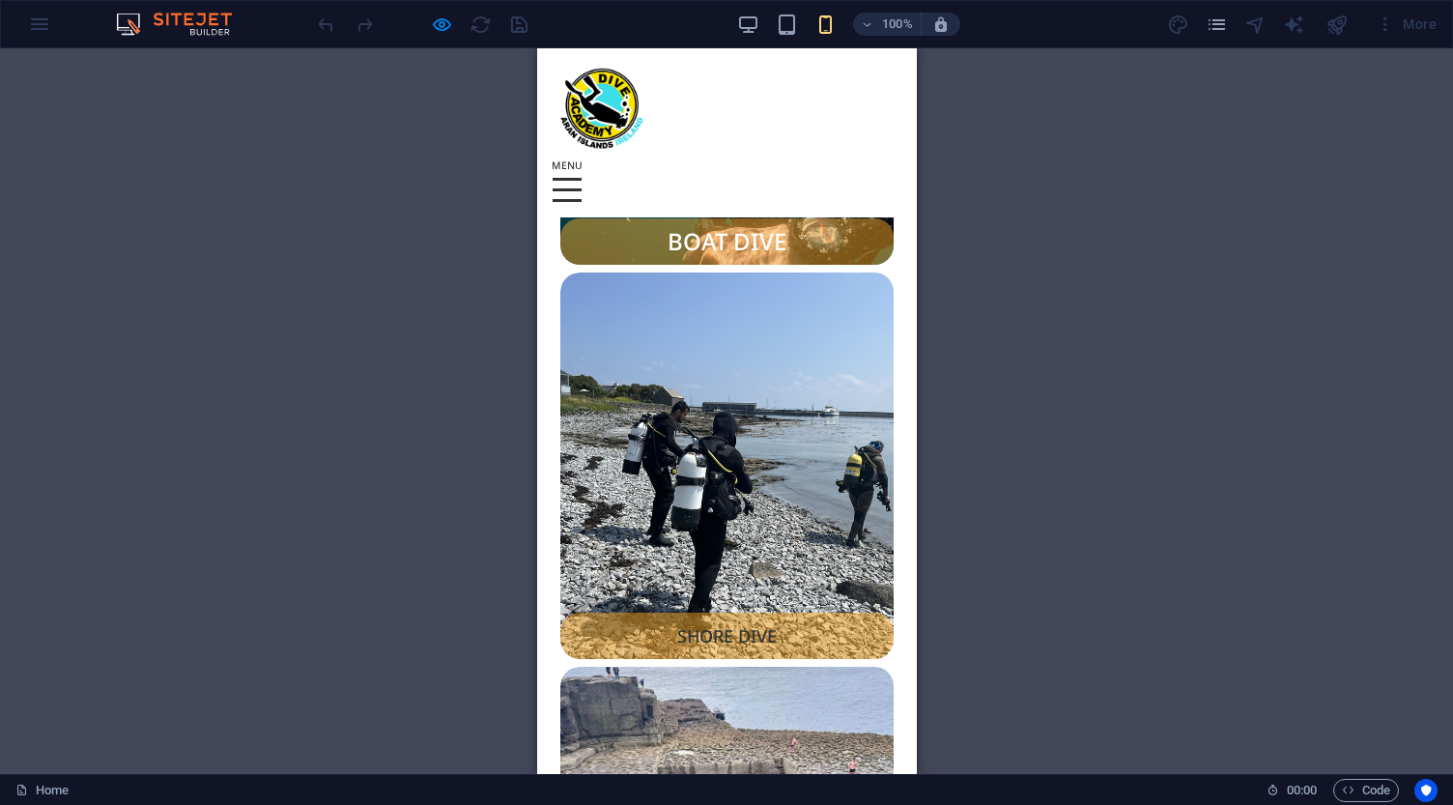
scroll to position [2070, 0]
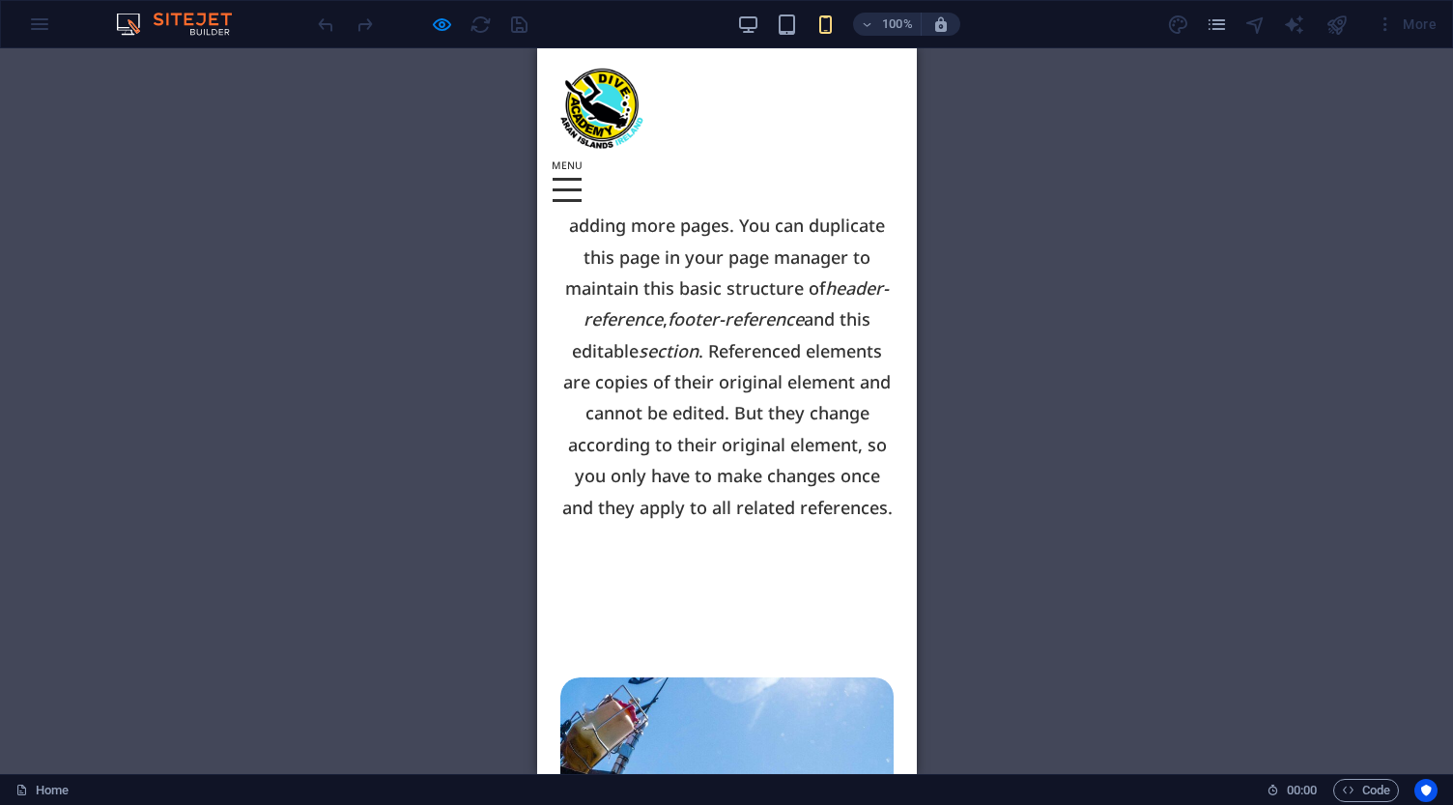
scroll to position [1269, 0]
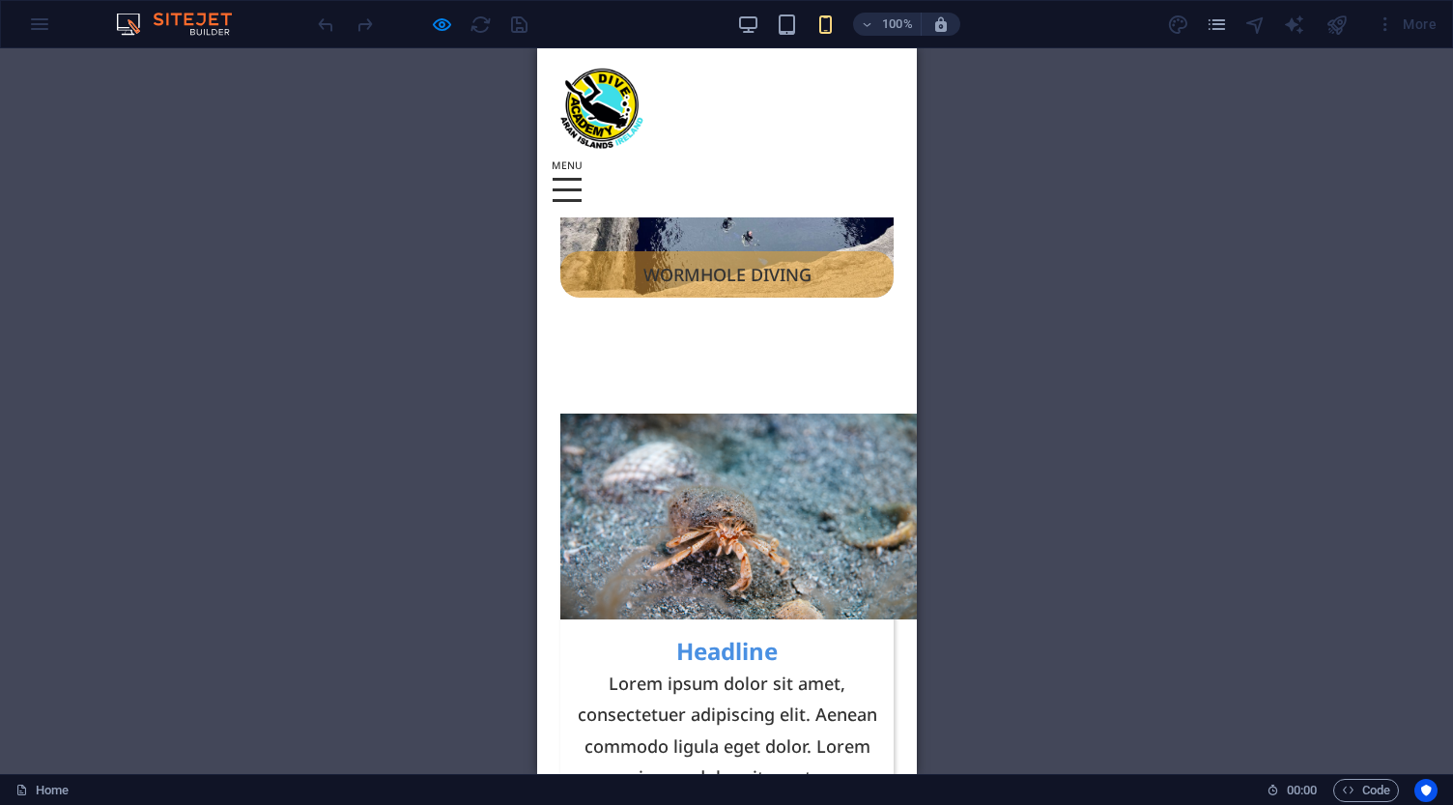
scroll to position [3046, 0]
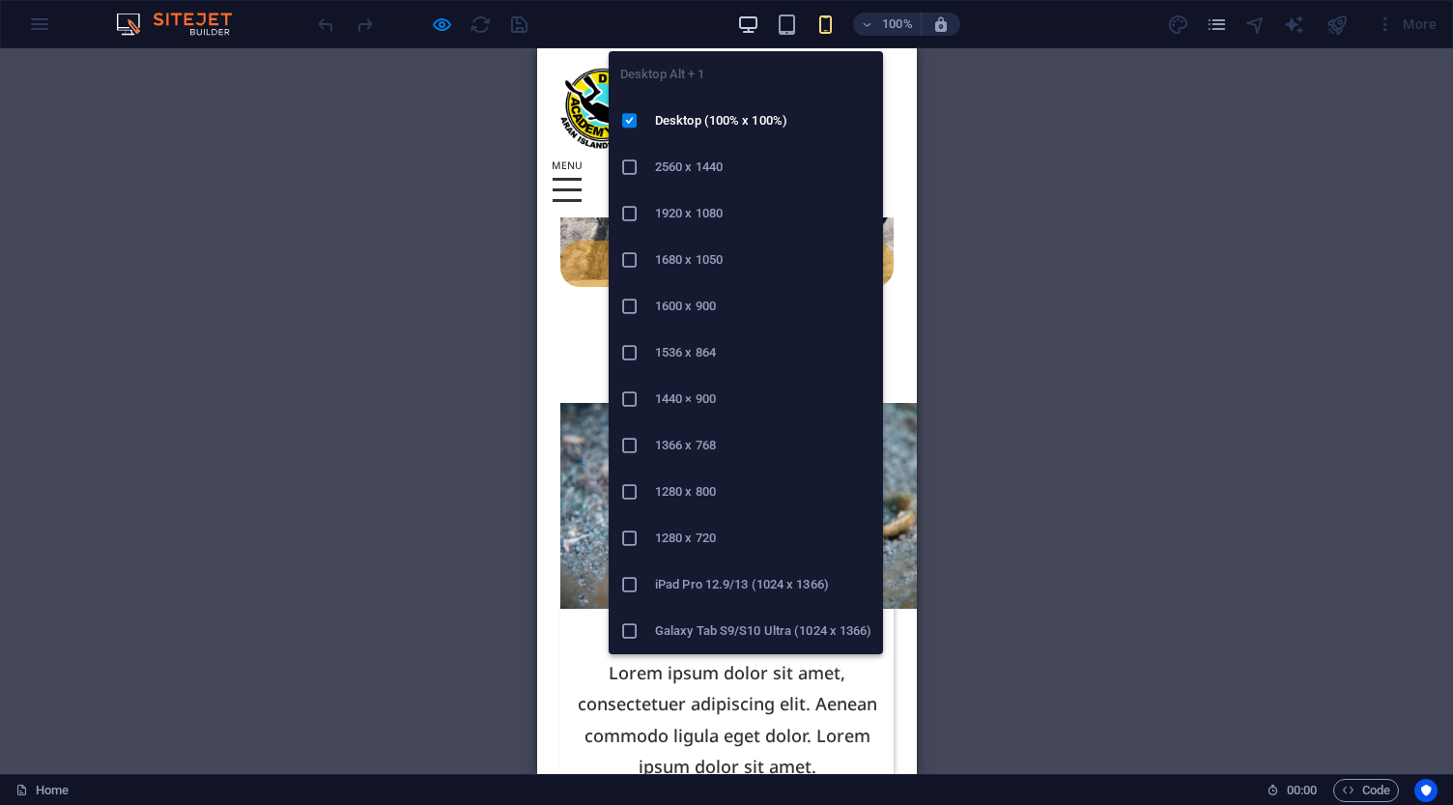
click at [749, 22] on icon "button" at bounding box center [748, 25] width 22 height 22
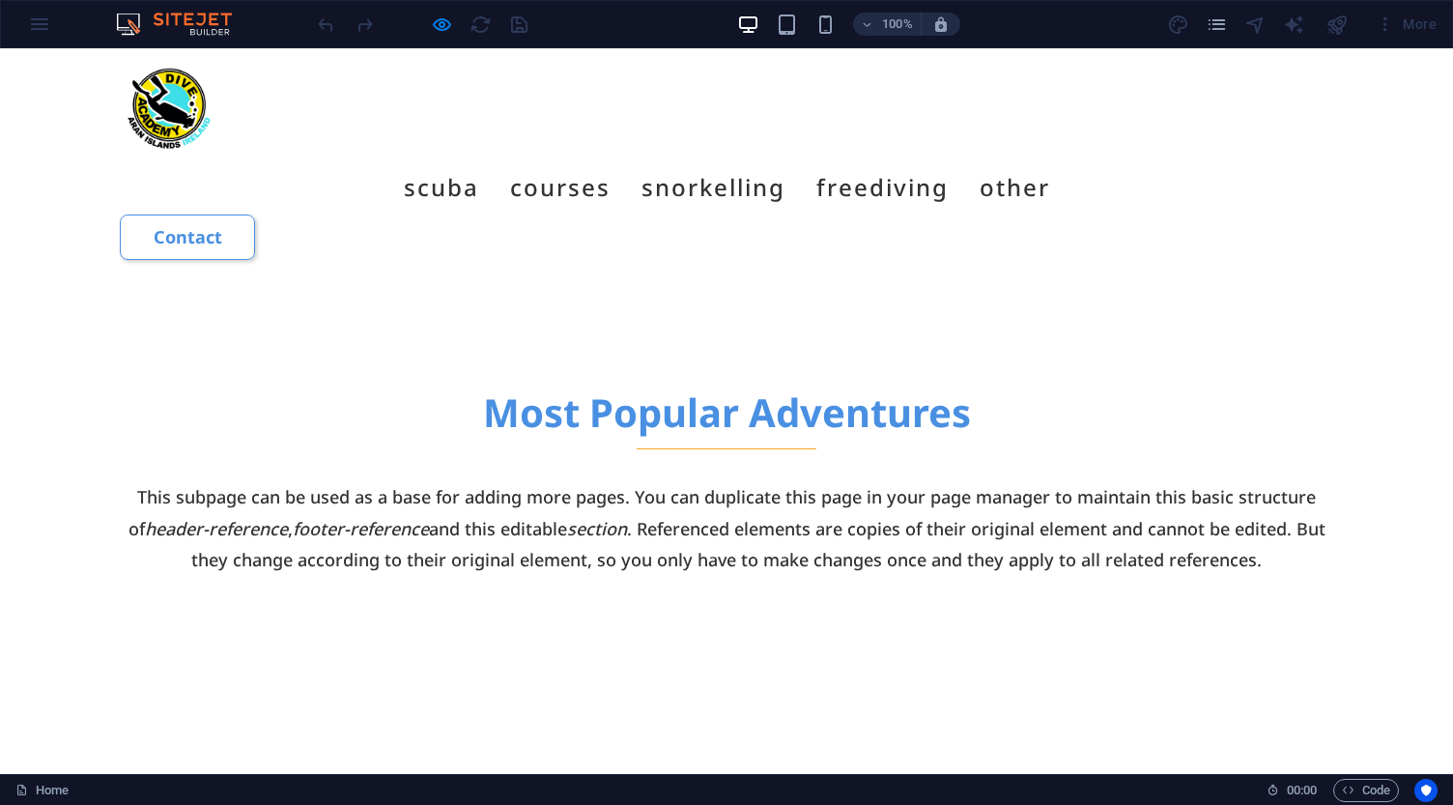
scroll to position [1134, 0]
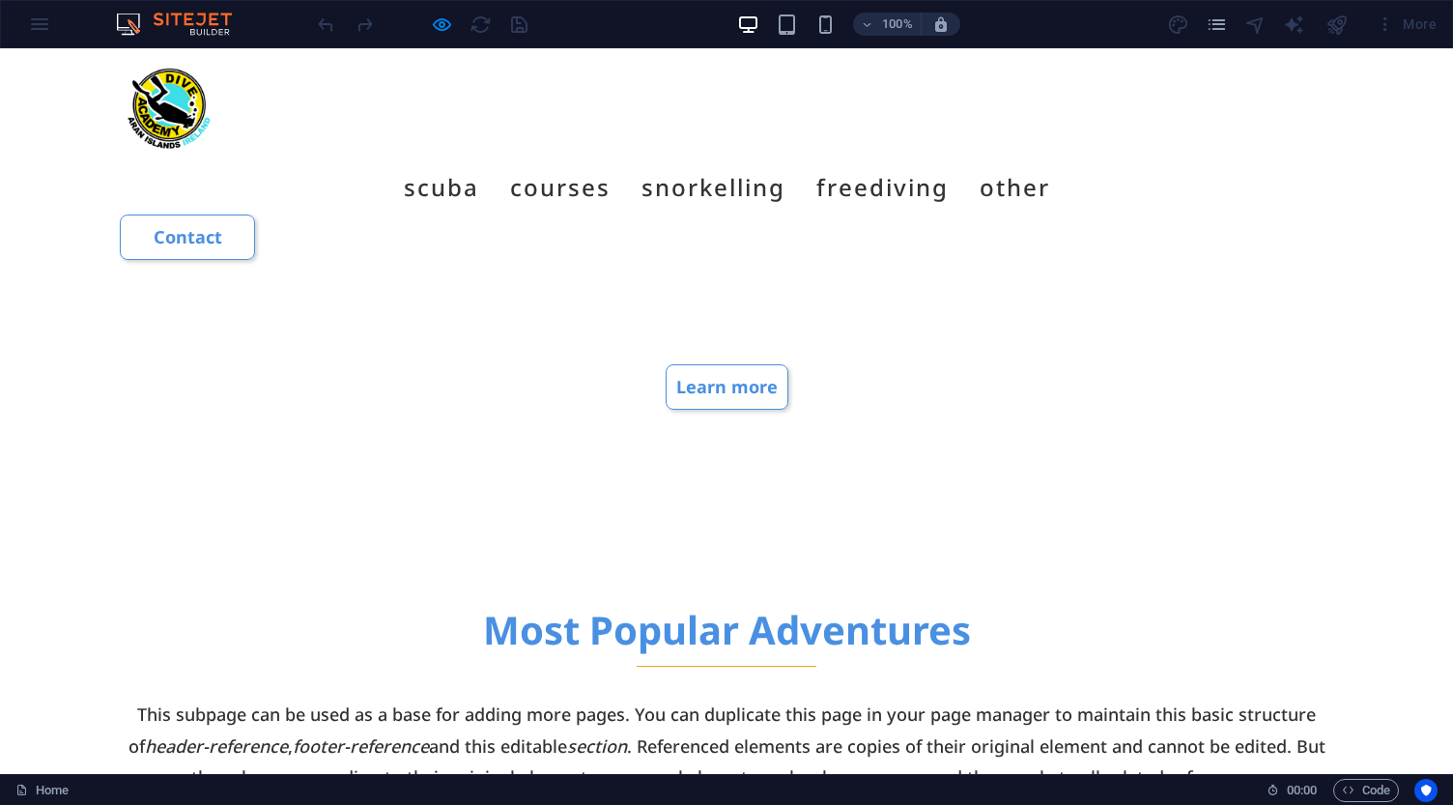
scroll to position [916, 0]
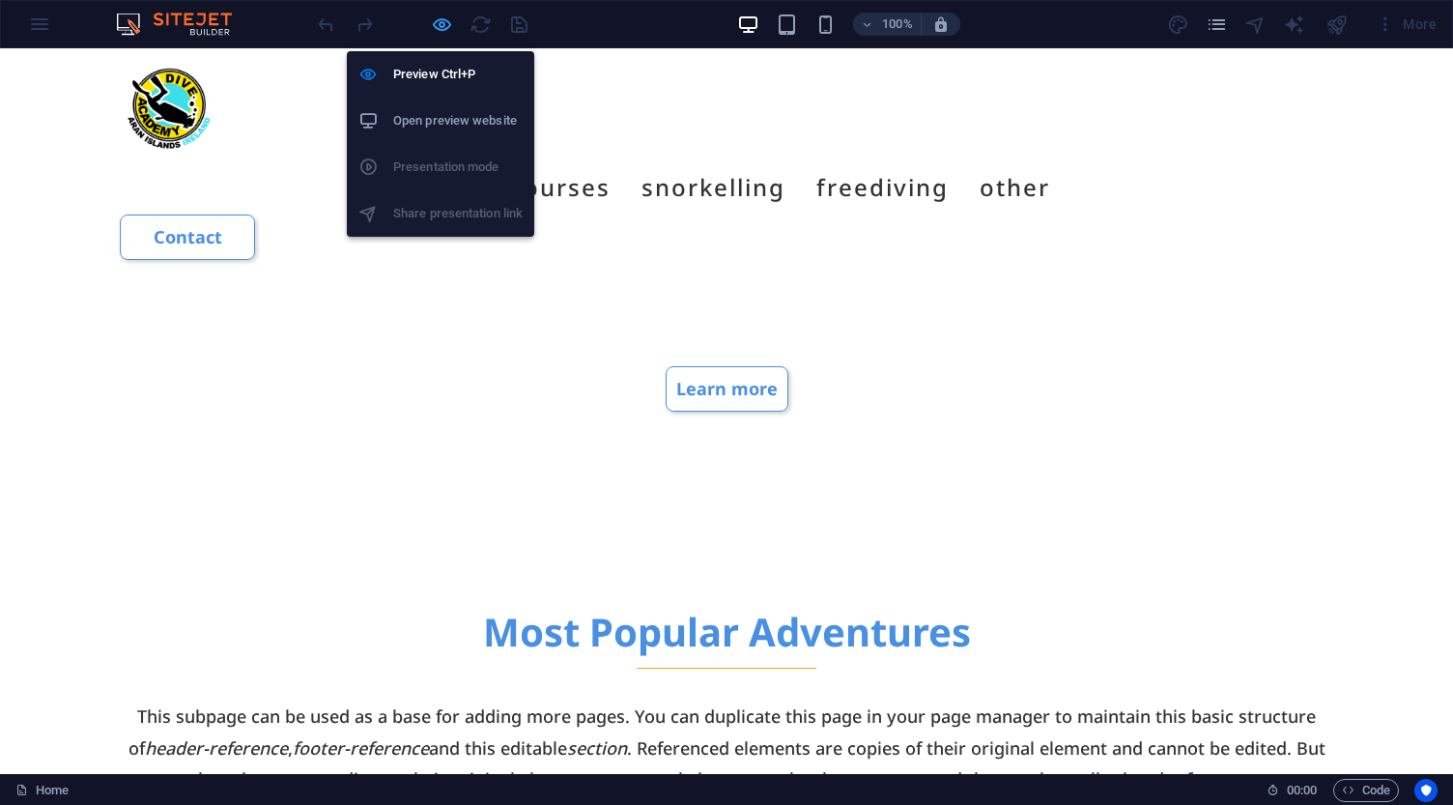
click at [439, 25] on icon "button" at bounding box center [442, 25] width 22 height 22
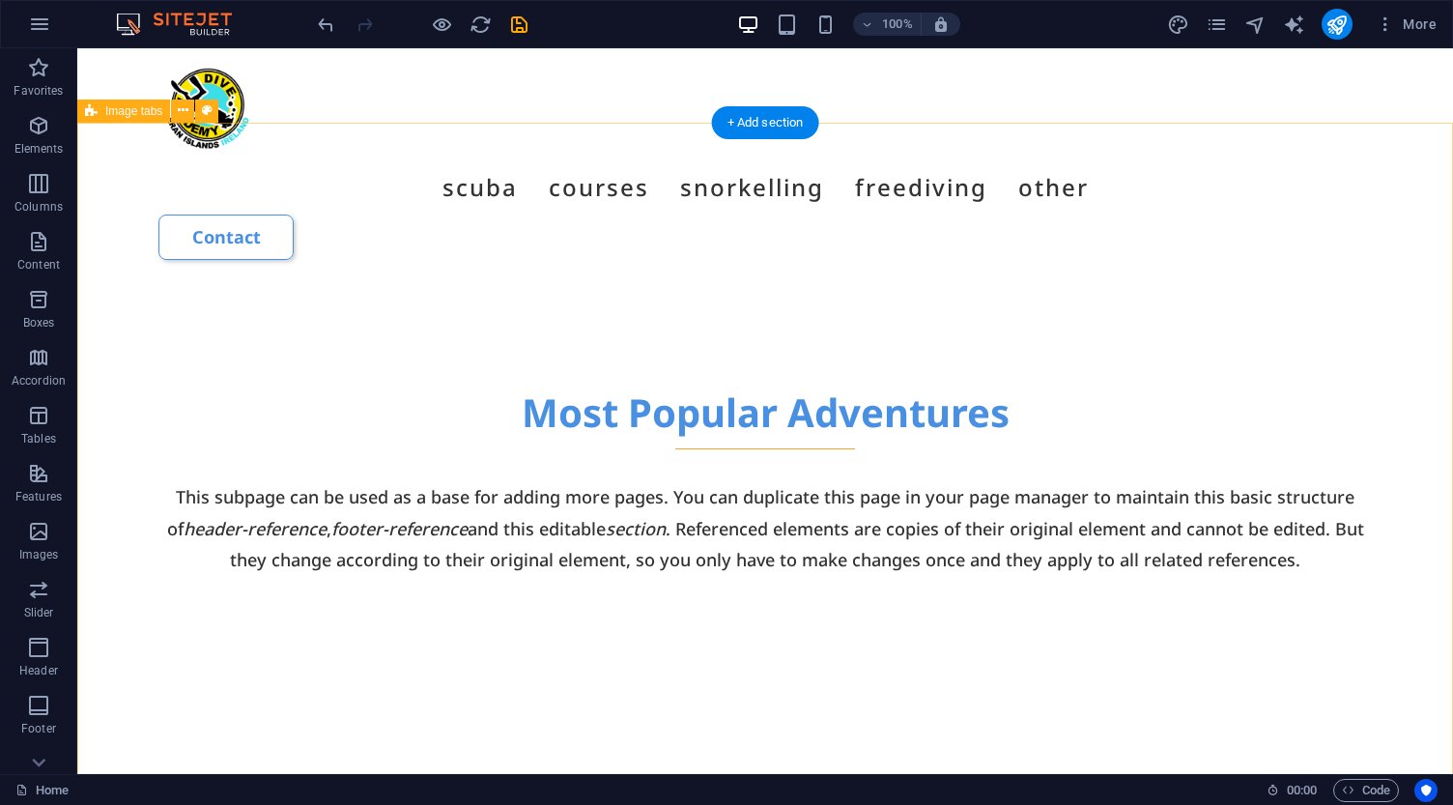
scroll to position [1126, 0]
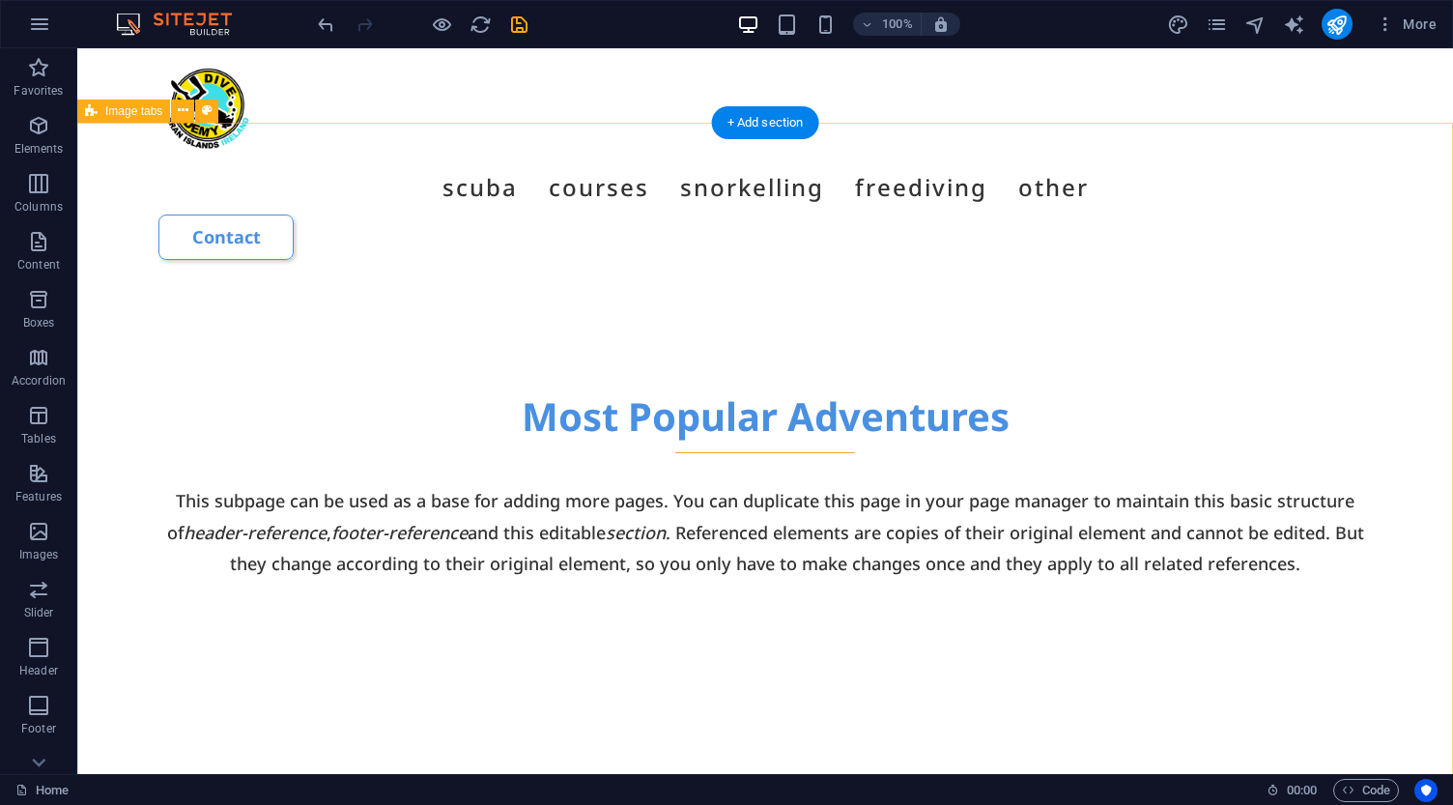
click at [180, 109] on icon at bounding box center [183, 110] width 11 height 20
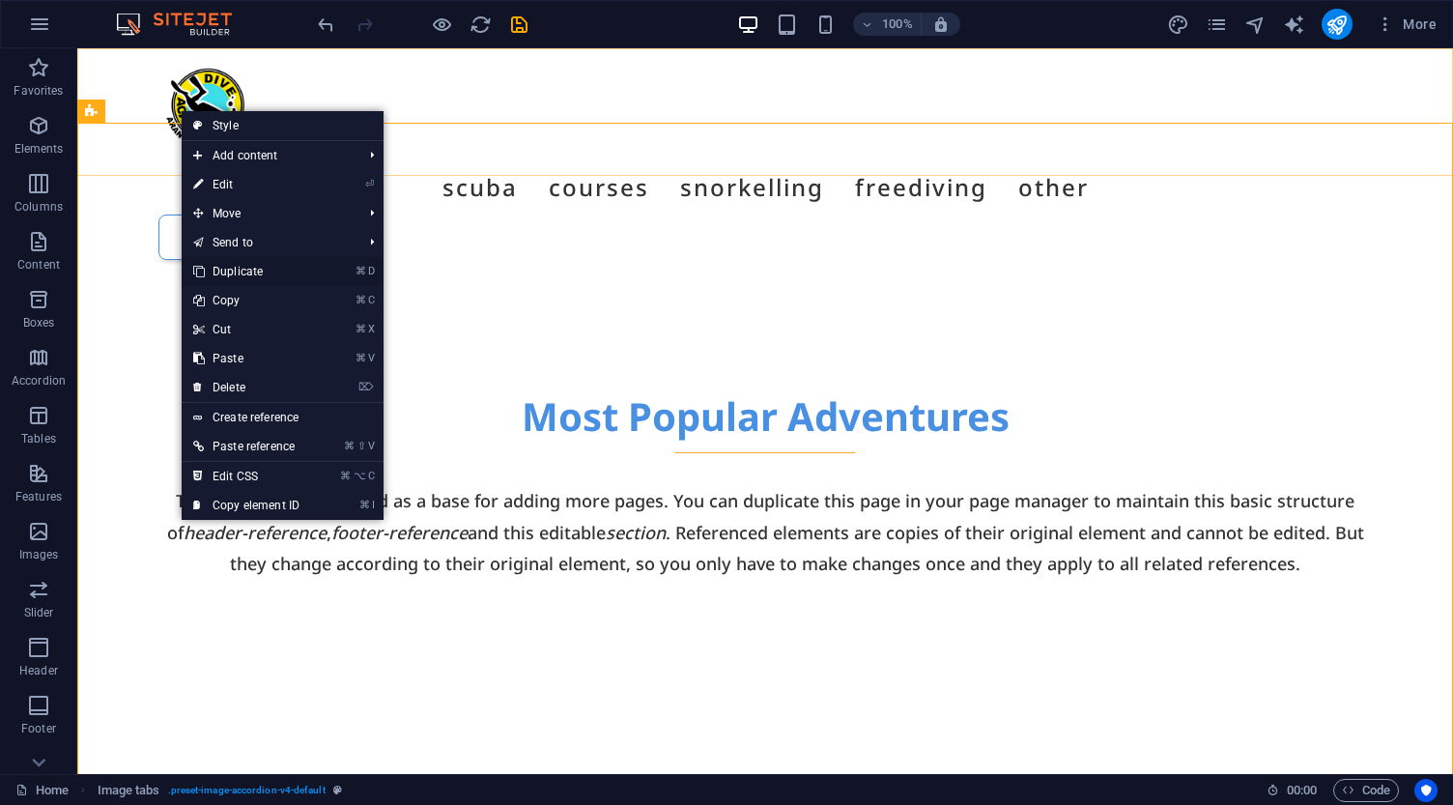
click at [242, 267] on link "⌘ D Duplicate" at bounding box center [246, 271] width 129 height 29
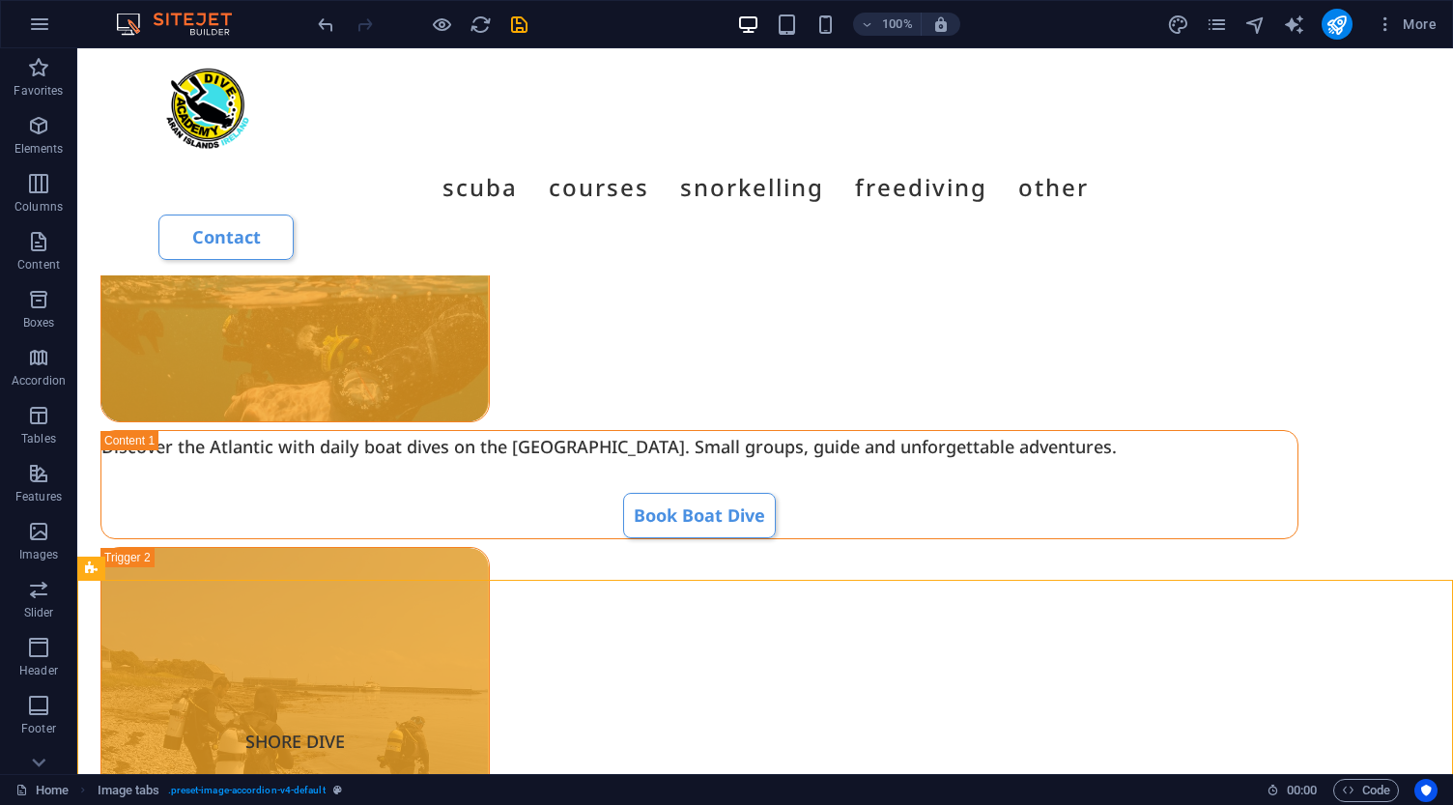
scroll to position [3666, 0]
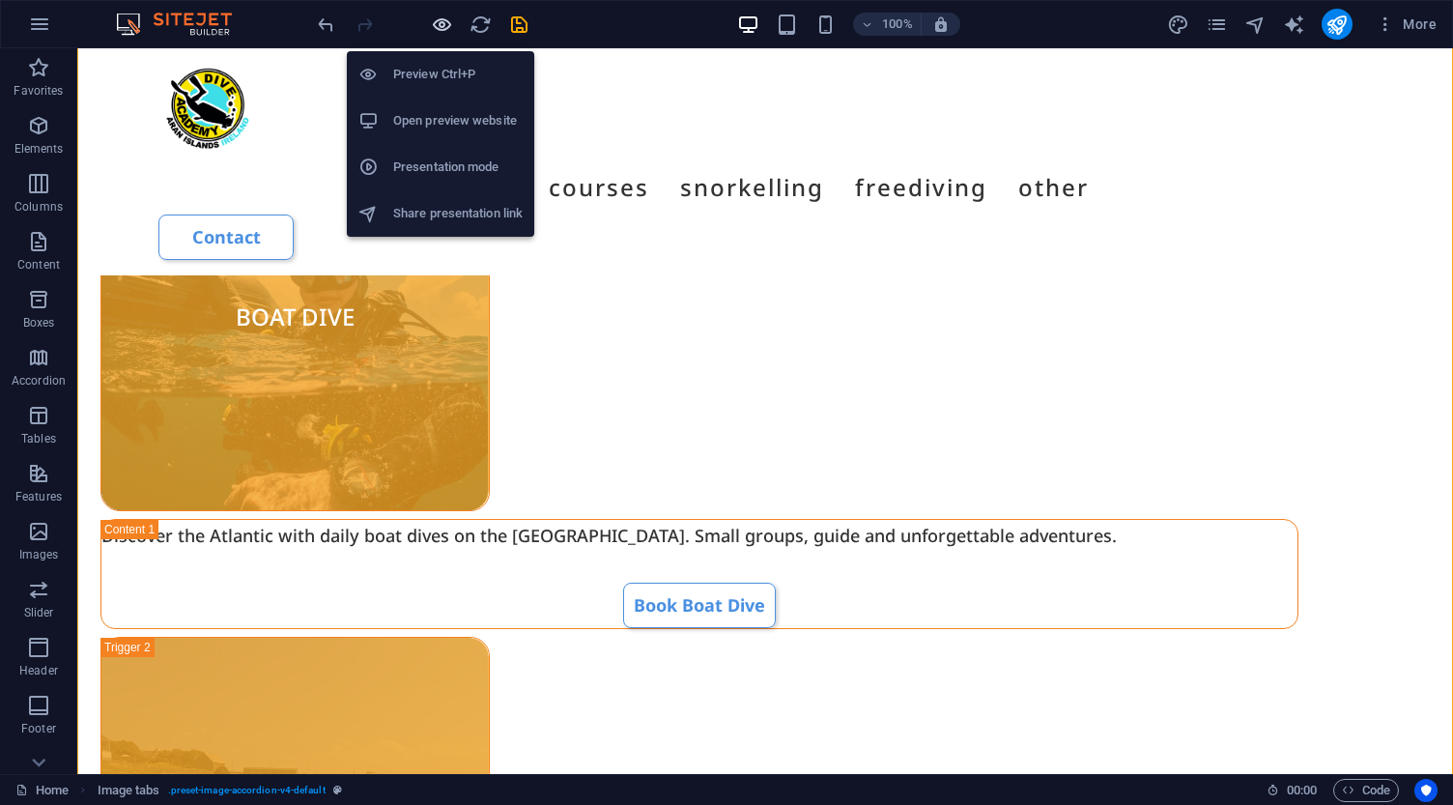
click at [439, 25] on icon "button" at bounding box center [442, 25] width 22 height 22
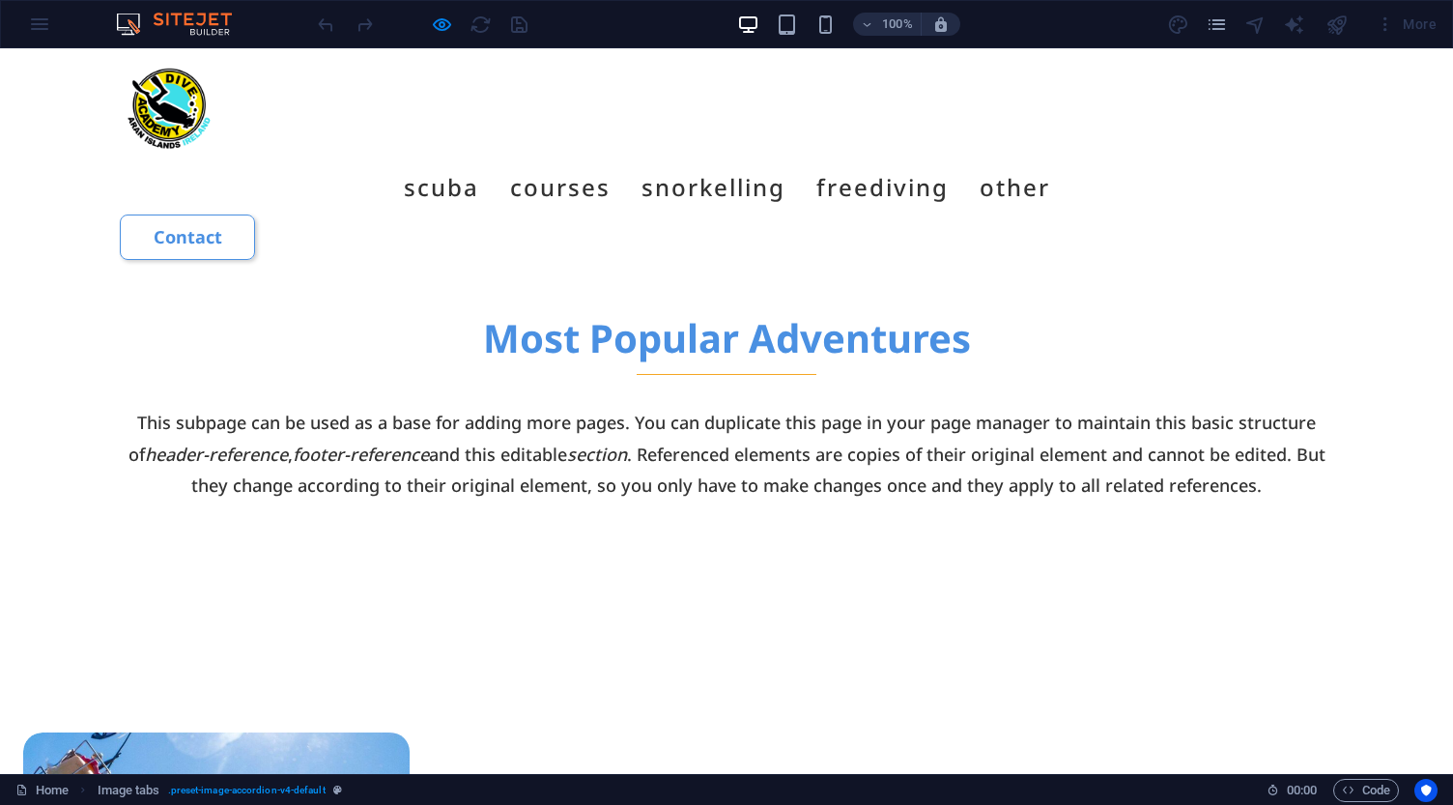
scroll to position [1201, 0]
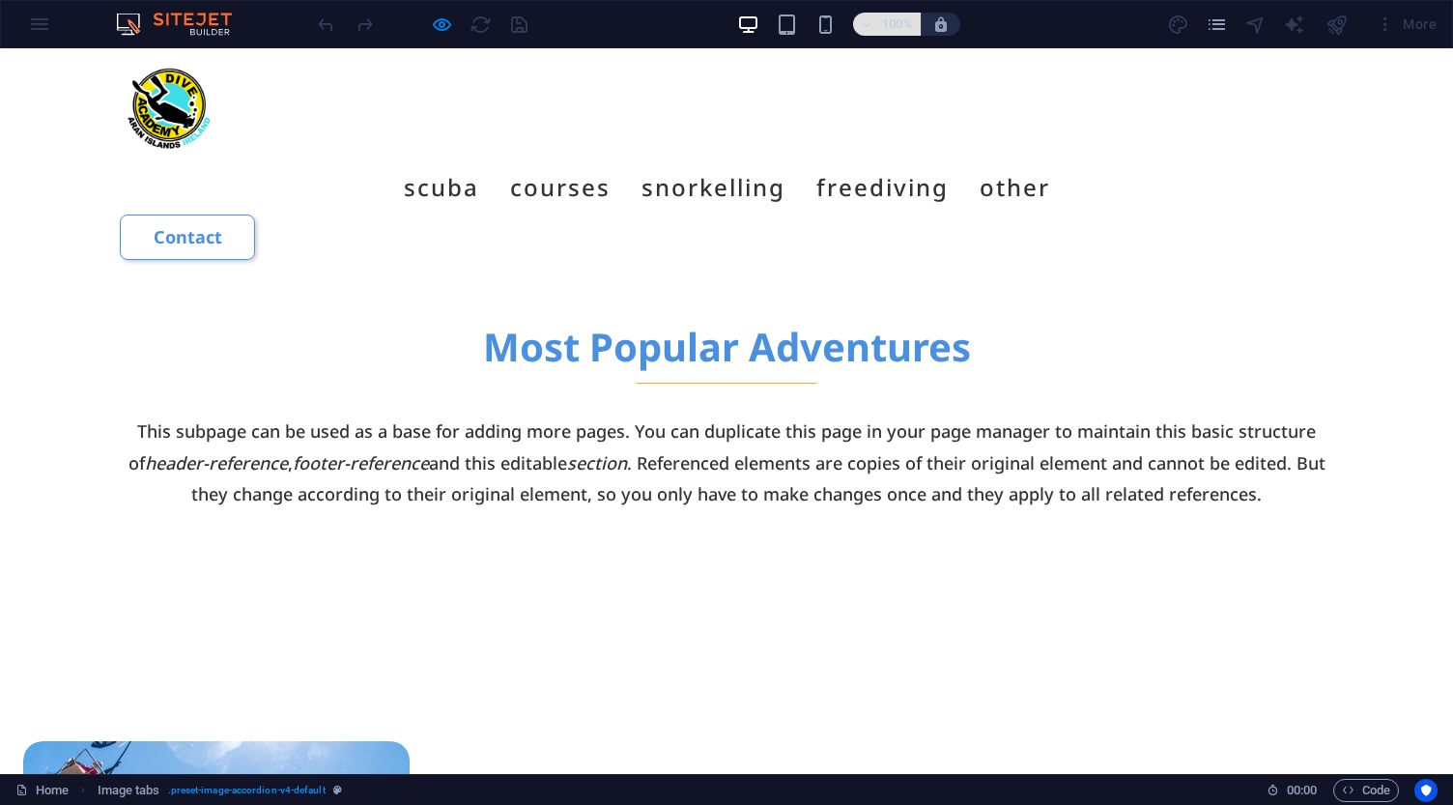
click at [910, 30] on h6 "100%" at bounding box center [897, 24] width 31 height 23
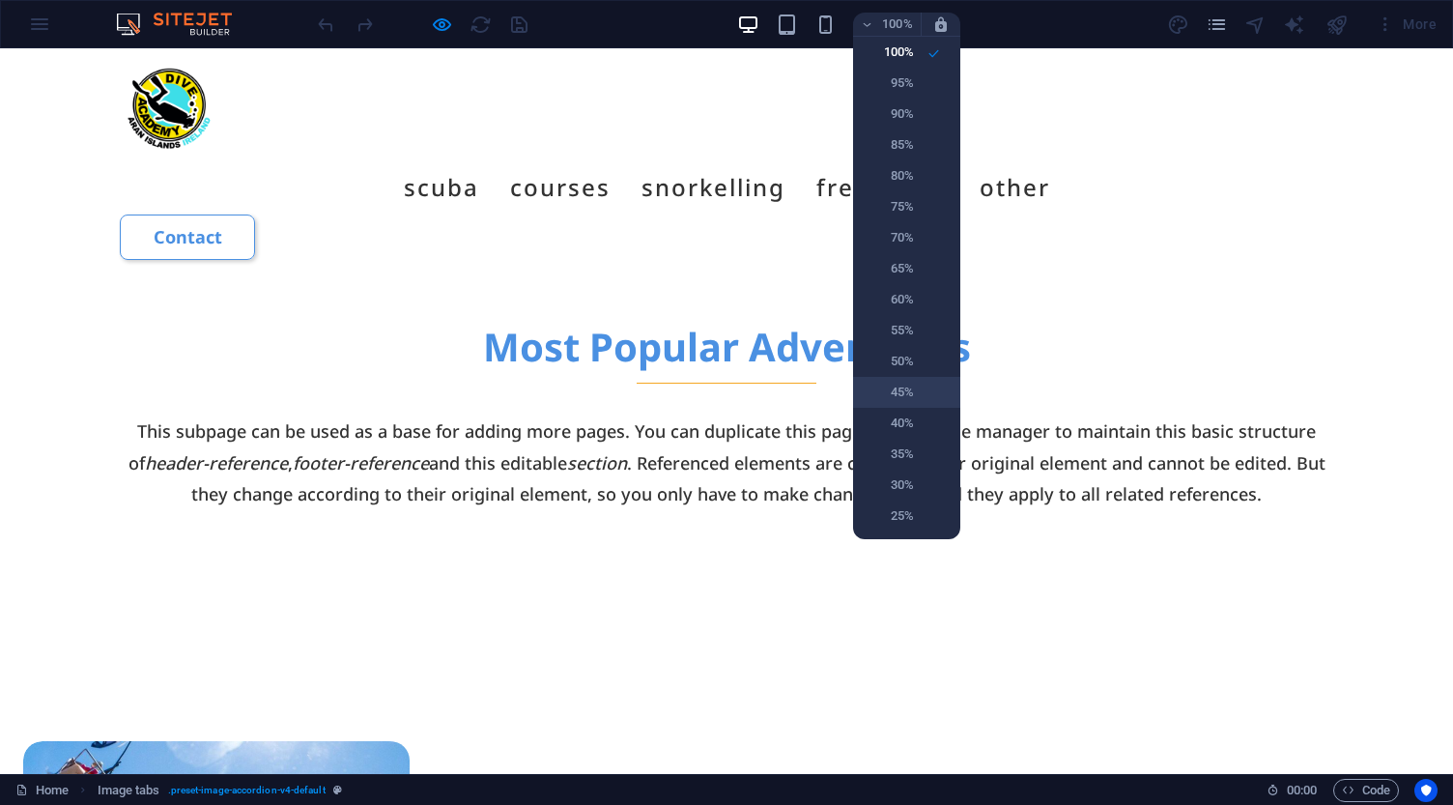
click at [891, 389] on h6 "45%" at bounding box center [888, 392] width 49 height 23
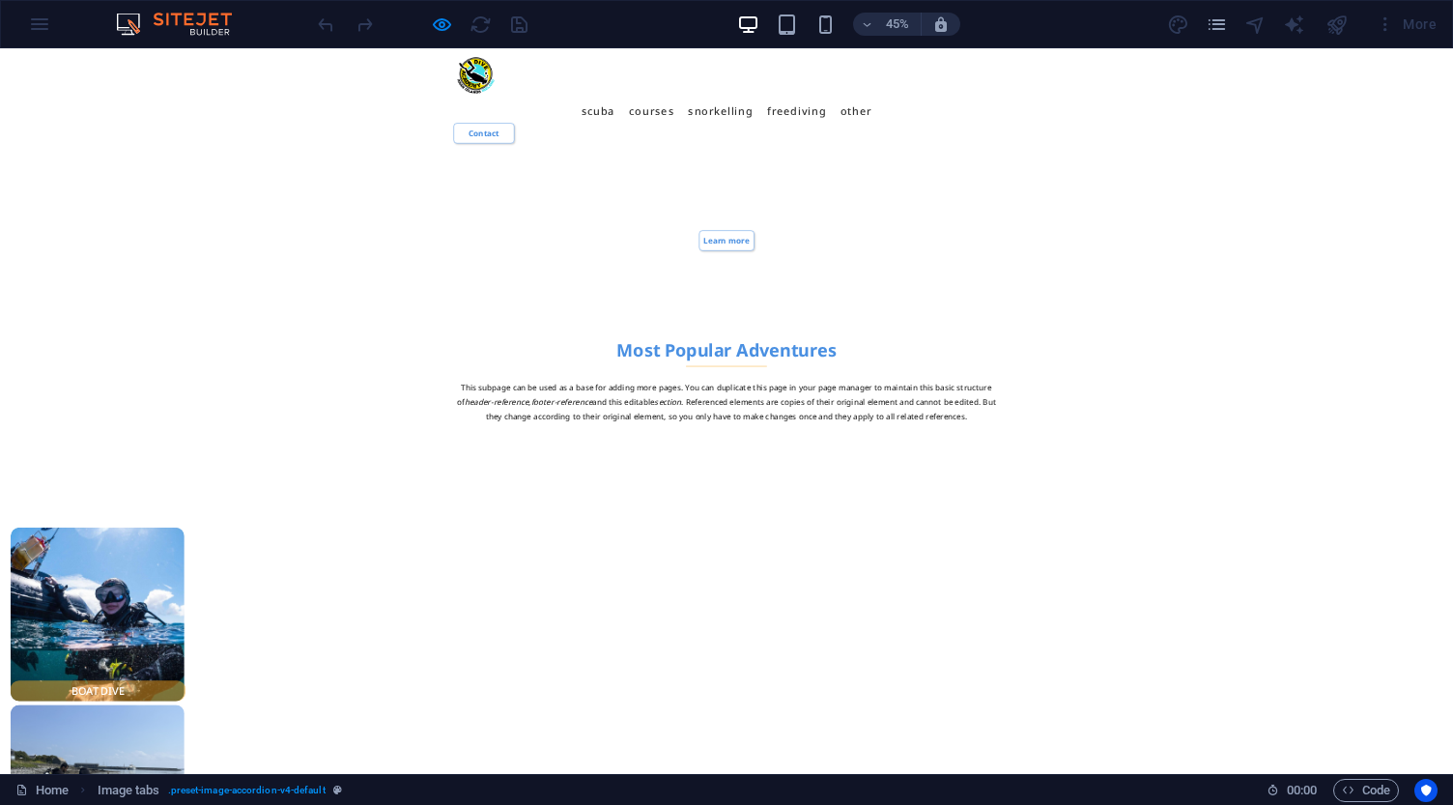
scroll to position [1792, 0]
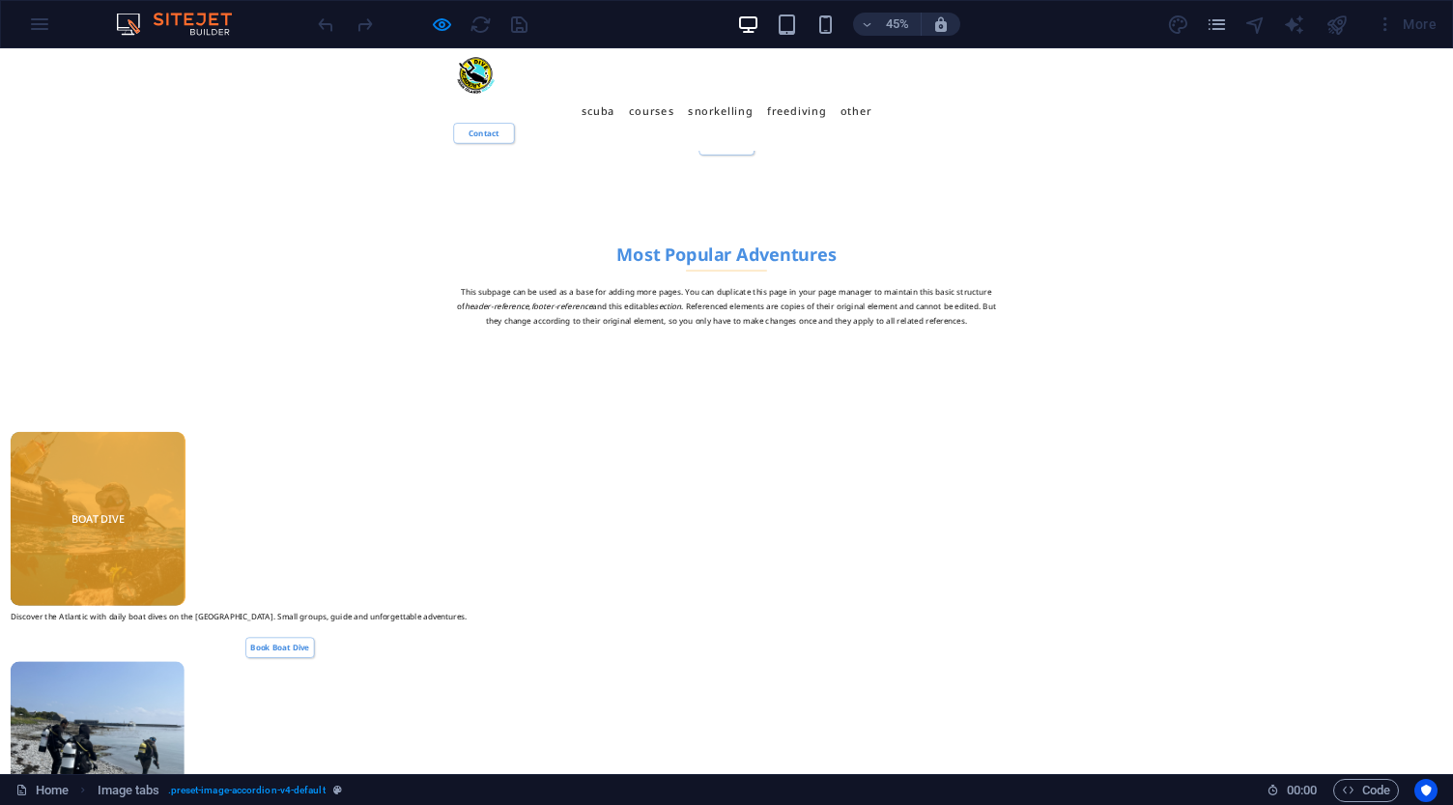
scroll to position [2023, 0]
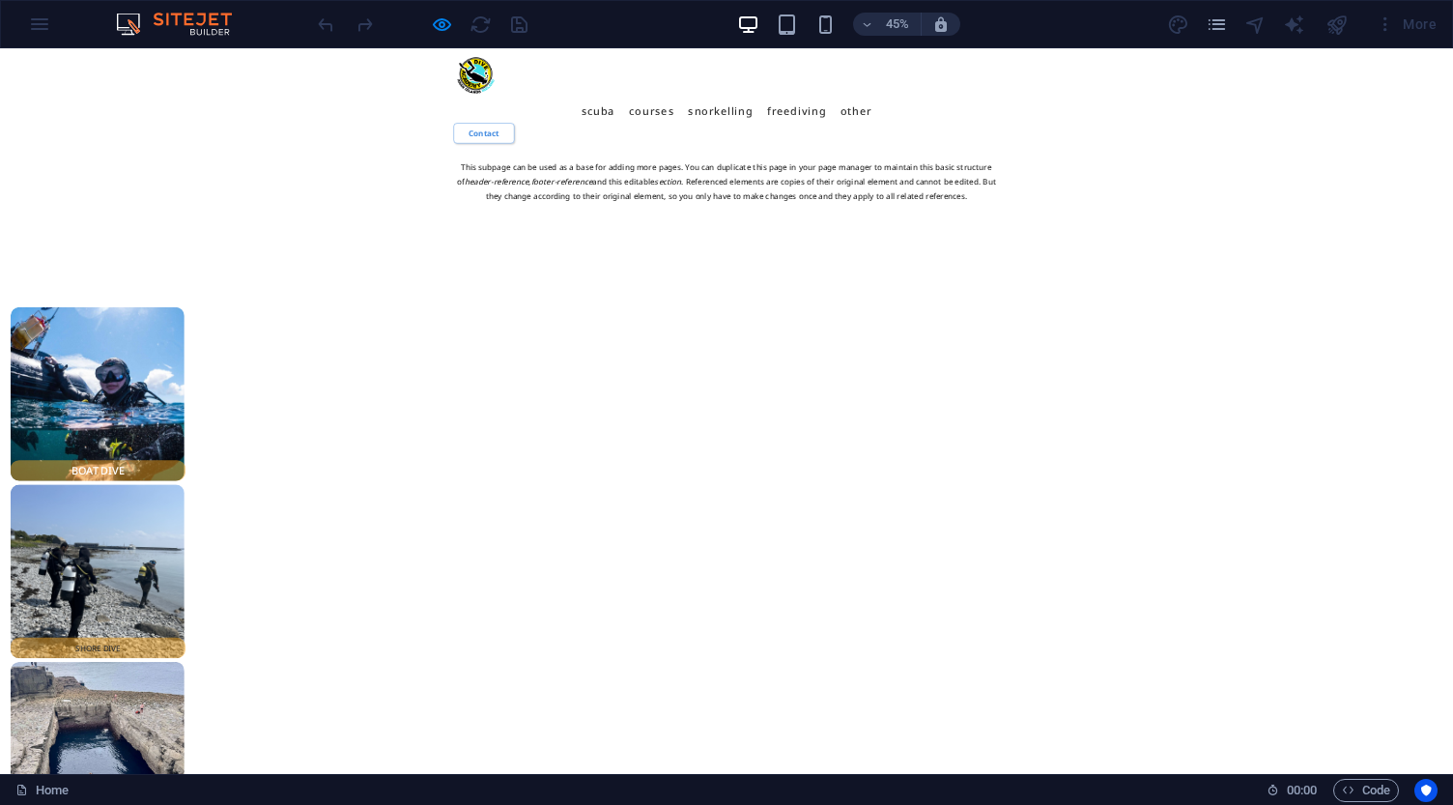
scroll to position [2277, 0]
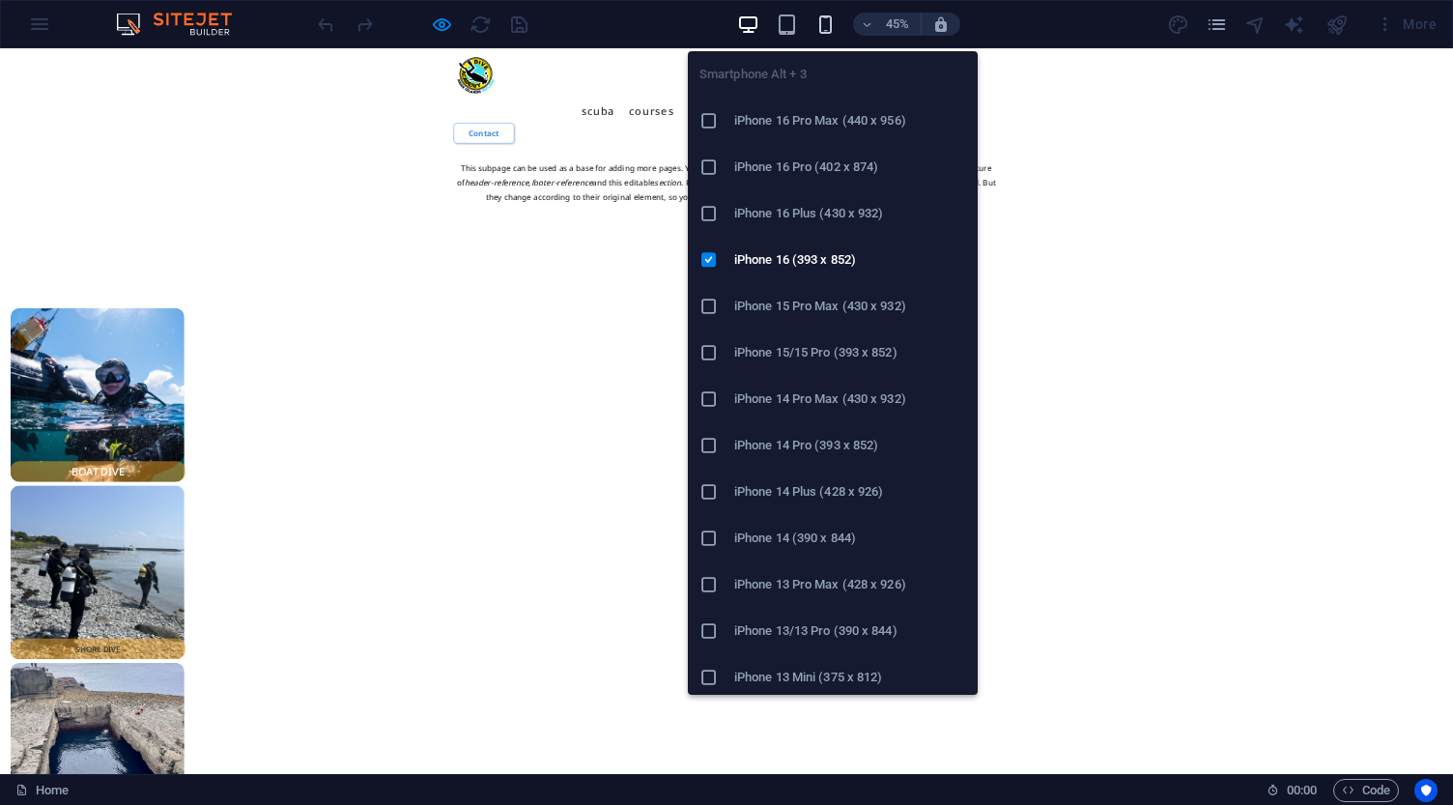
click at [828, 26] on icon "button" at bounding box center [825, 25] width 22 height 22
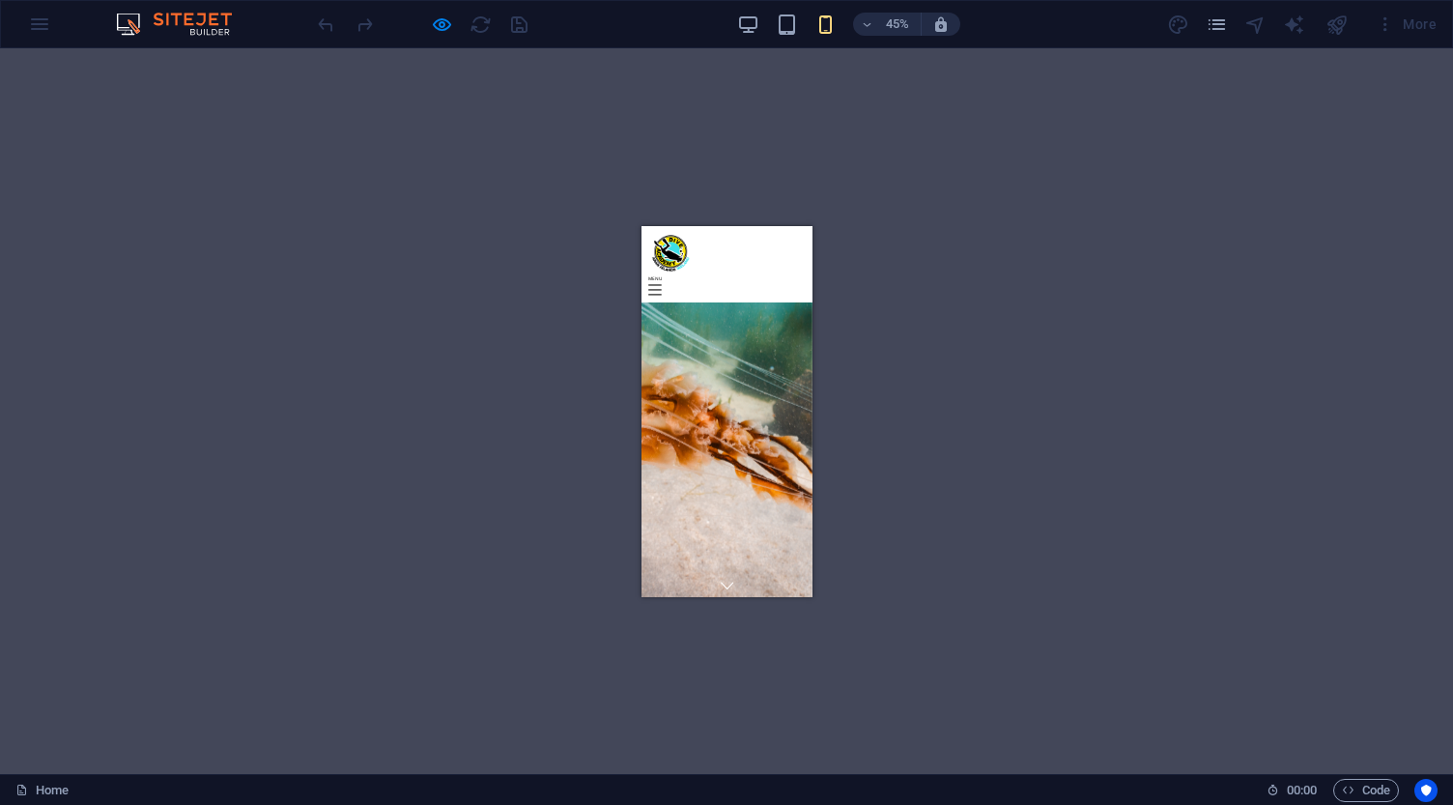
scroll to position [48, 0]
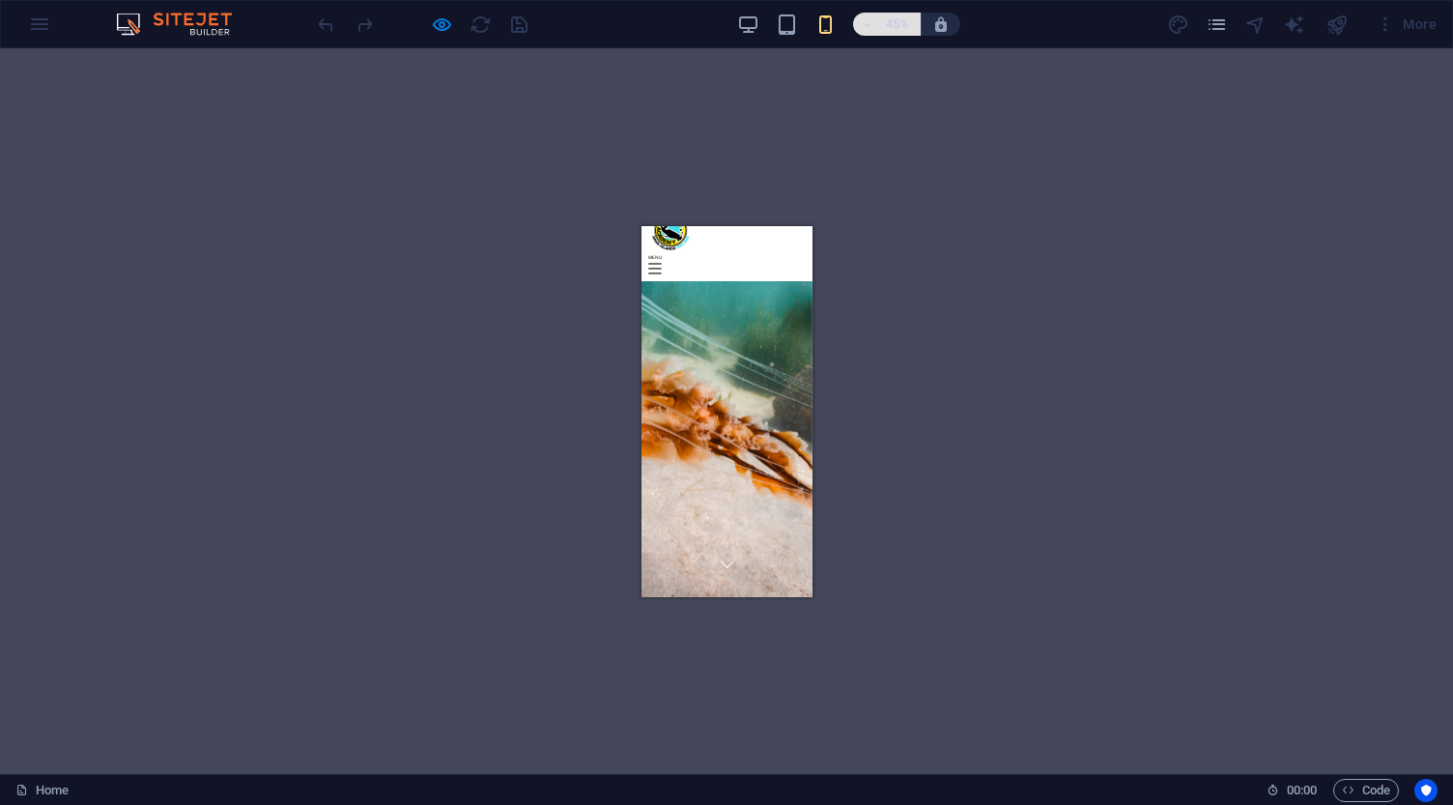
click at [896, 24] on h6 "45%" at bounding box center [897, 24] width 31 height 23
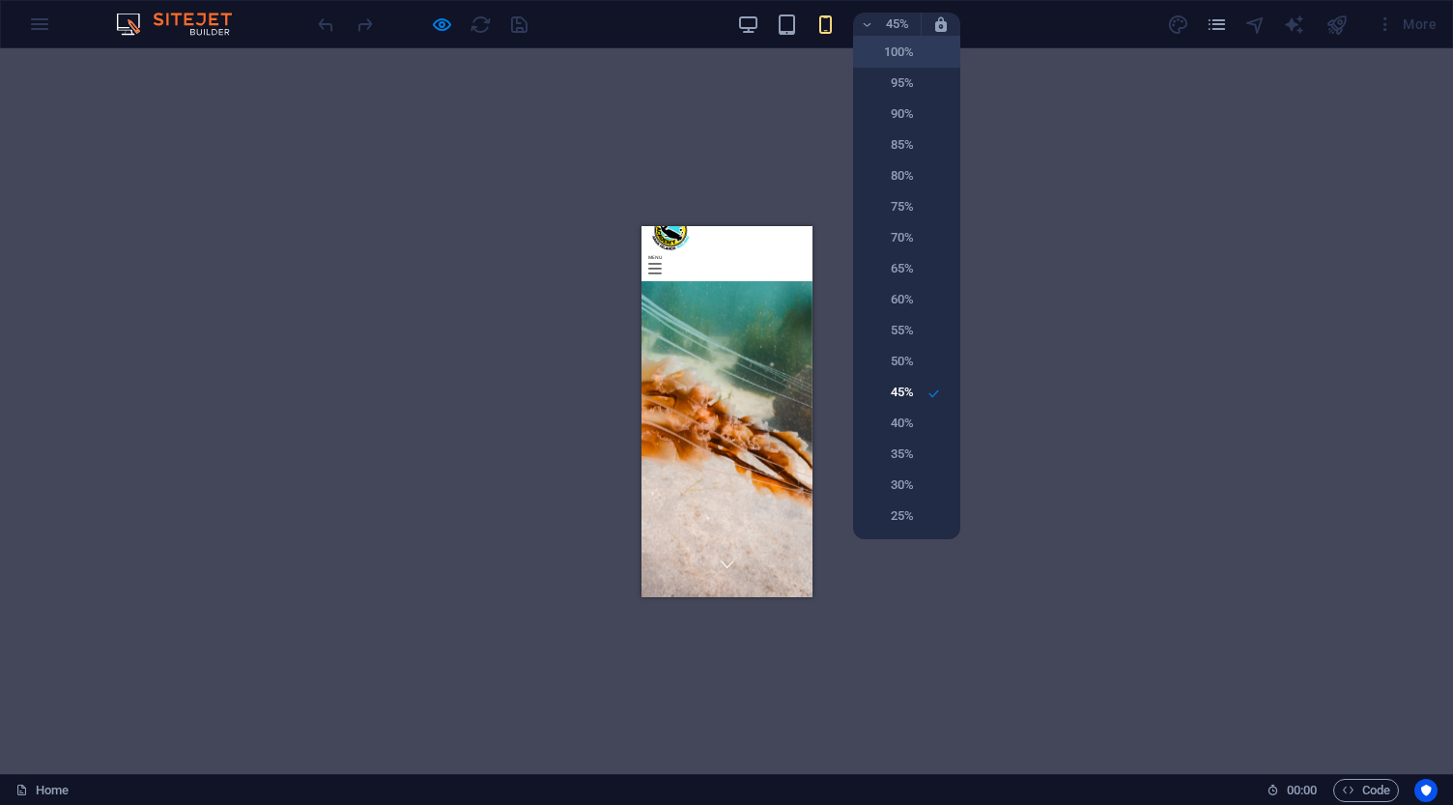
click at [895, 47] on h6 "100%" at bounding box center [888, 52] width 49 height 23
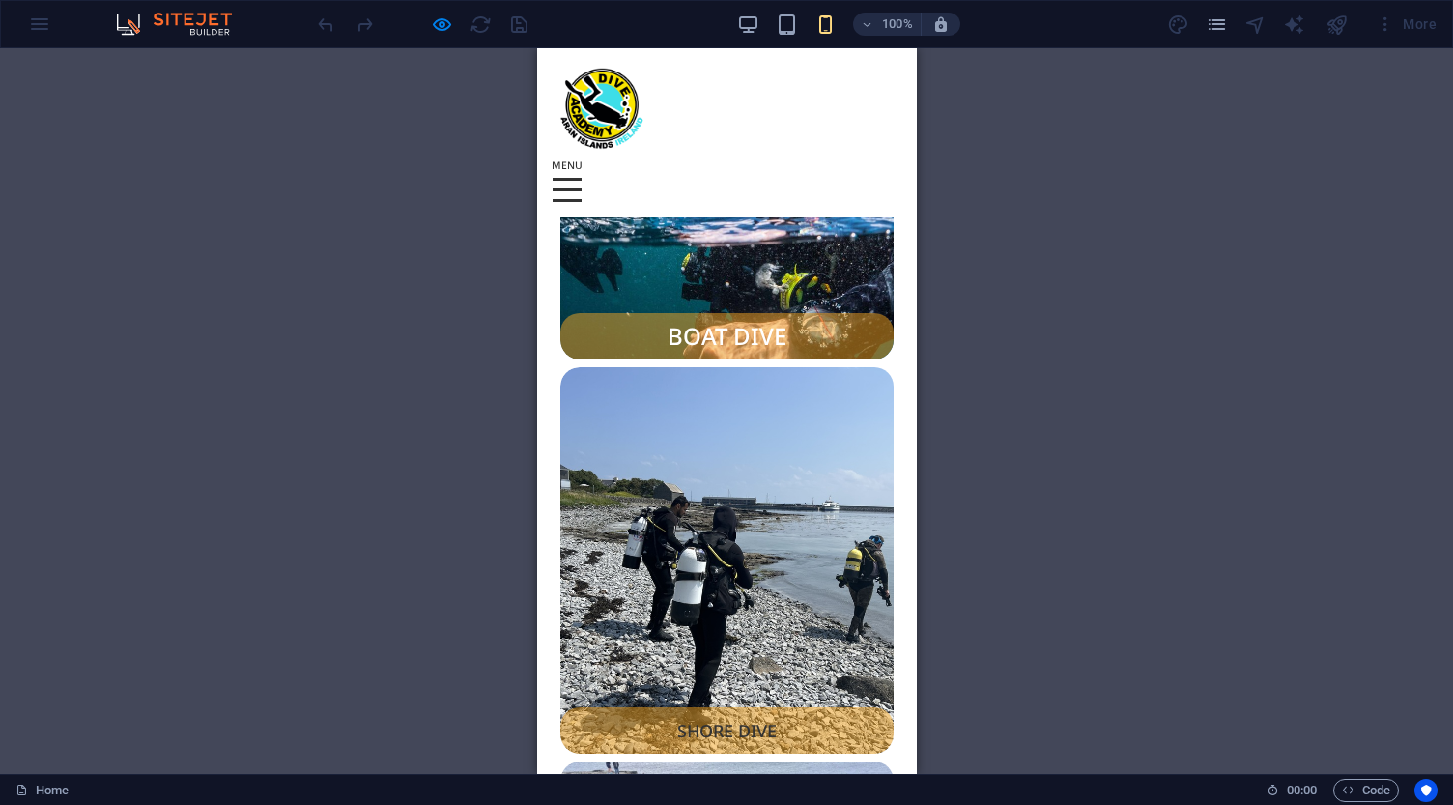
scroll to position [1978, 0]
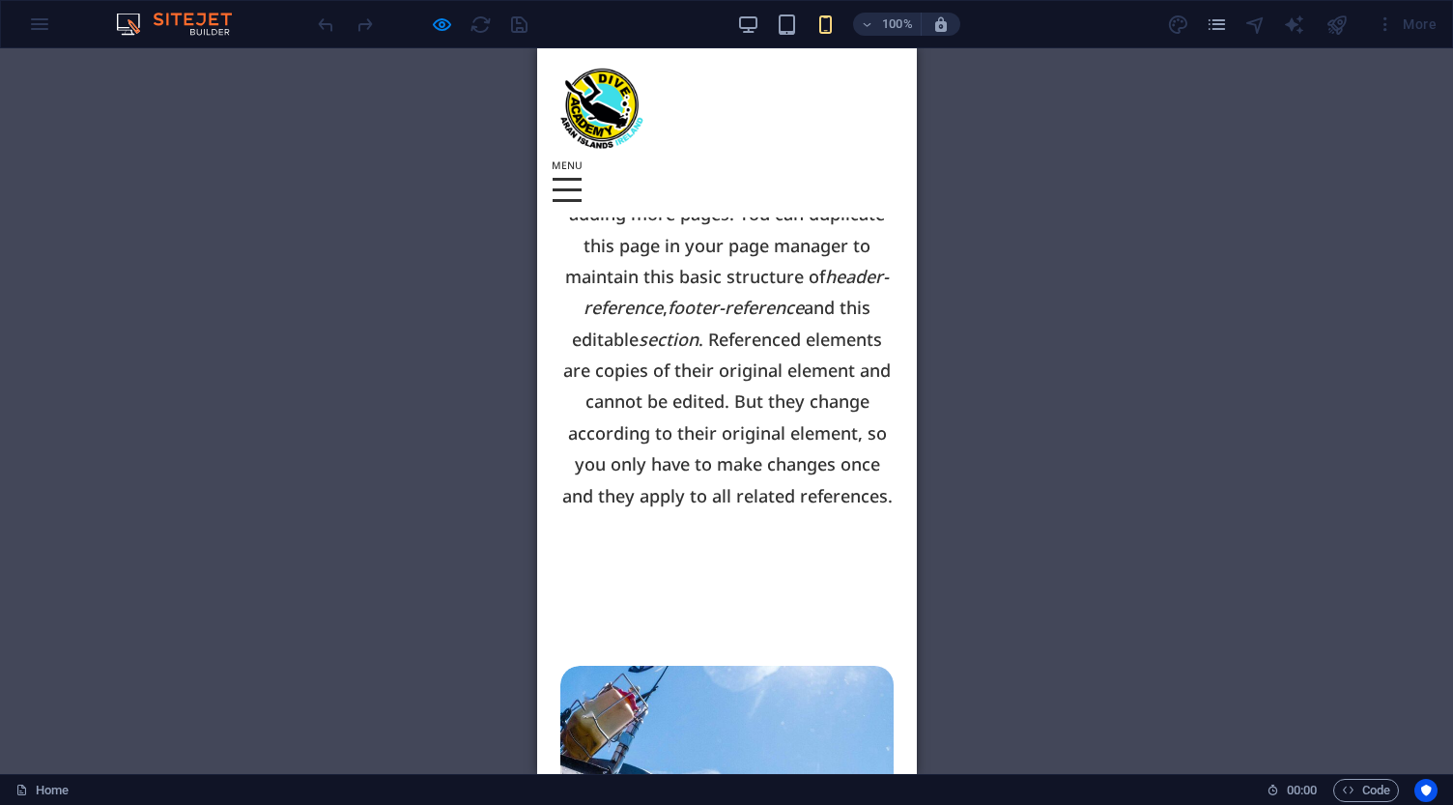
scroll to position [1295, 0]
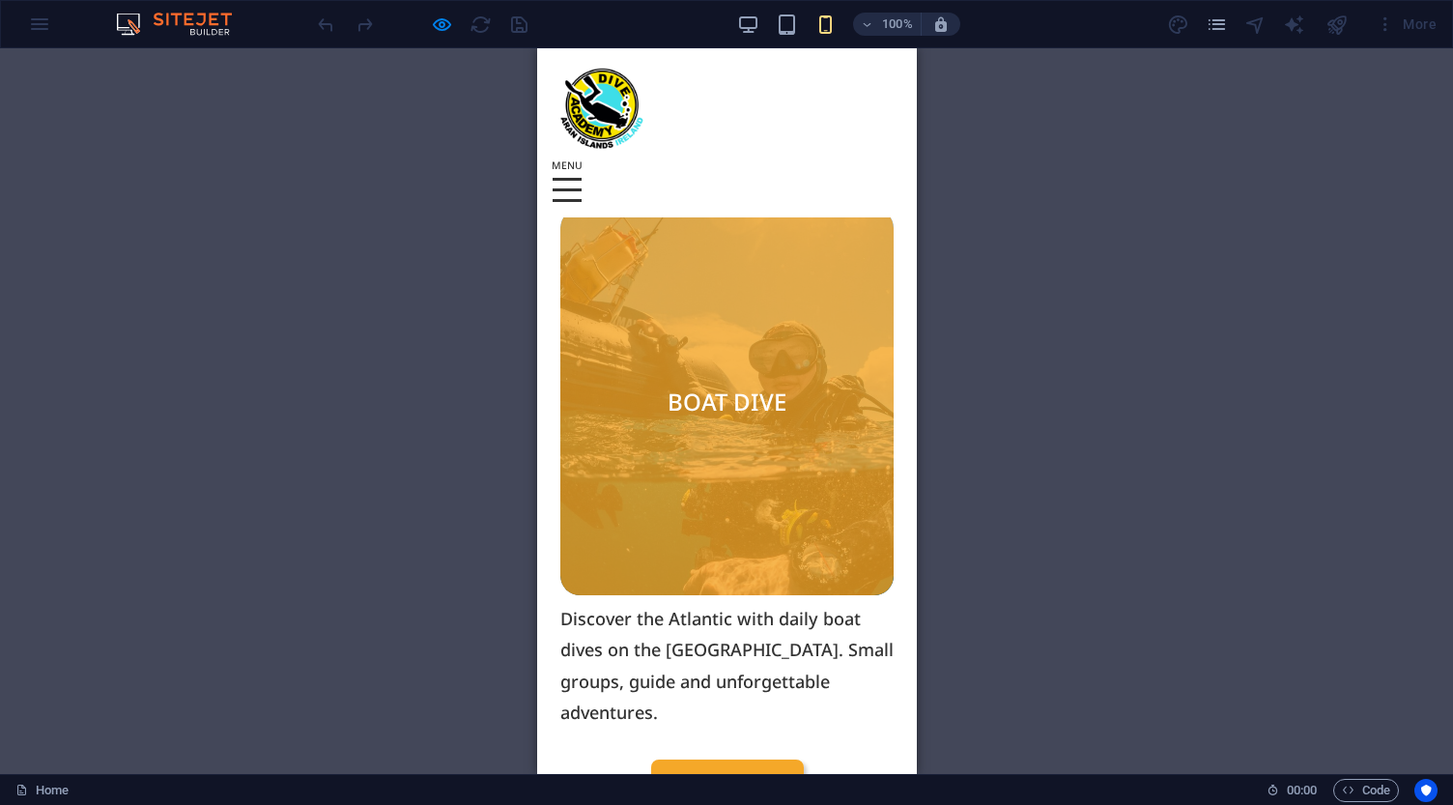
scroll to position [1802, 0]
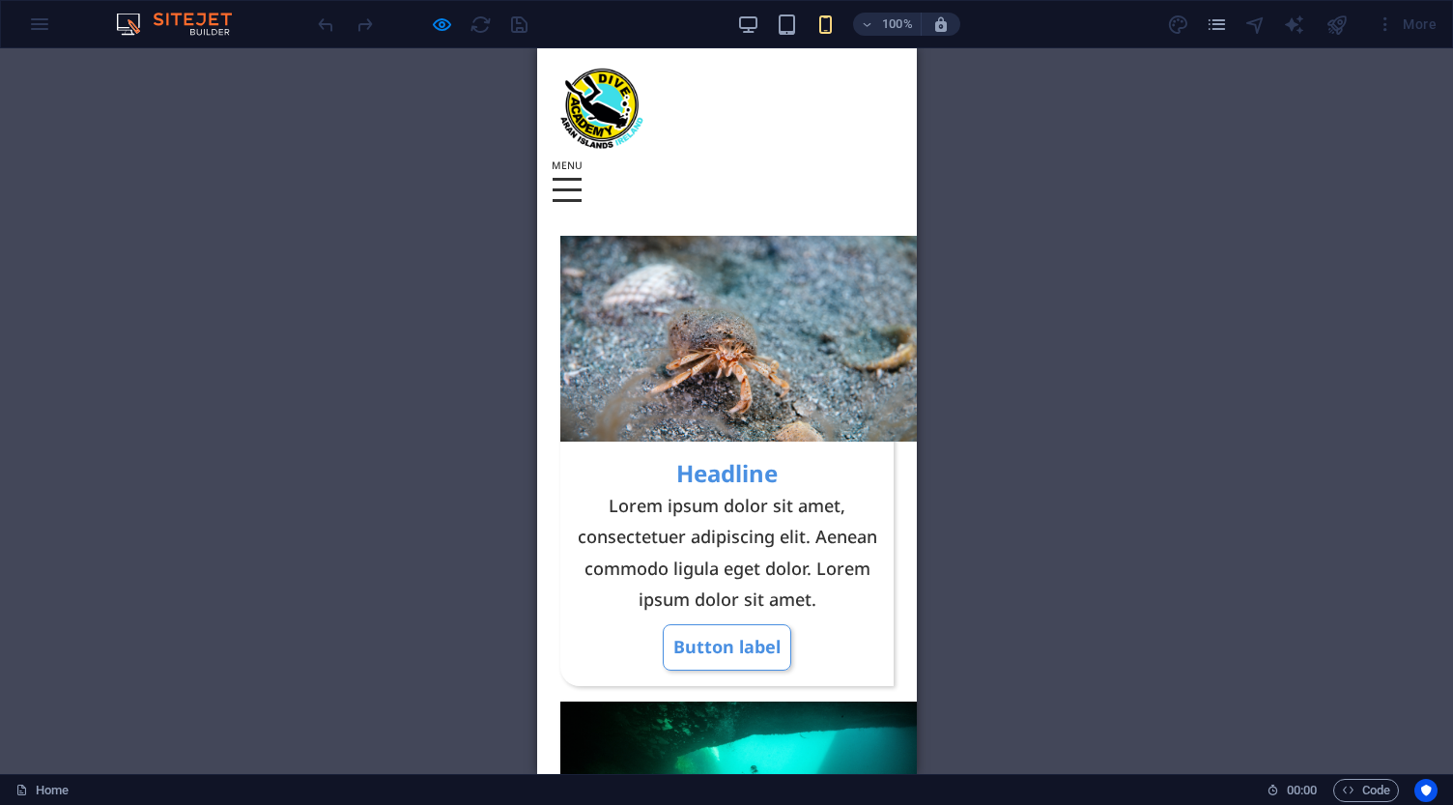
scroll to position [4761, 0]
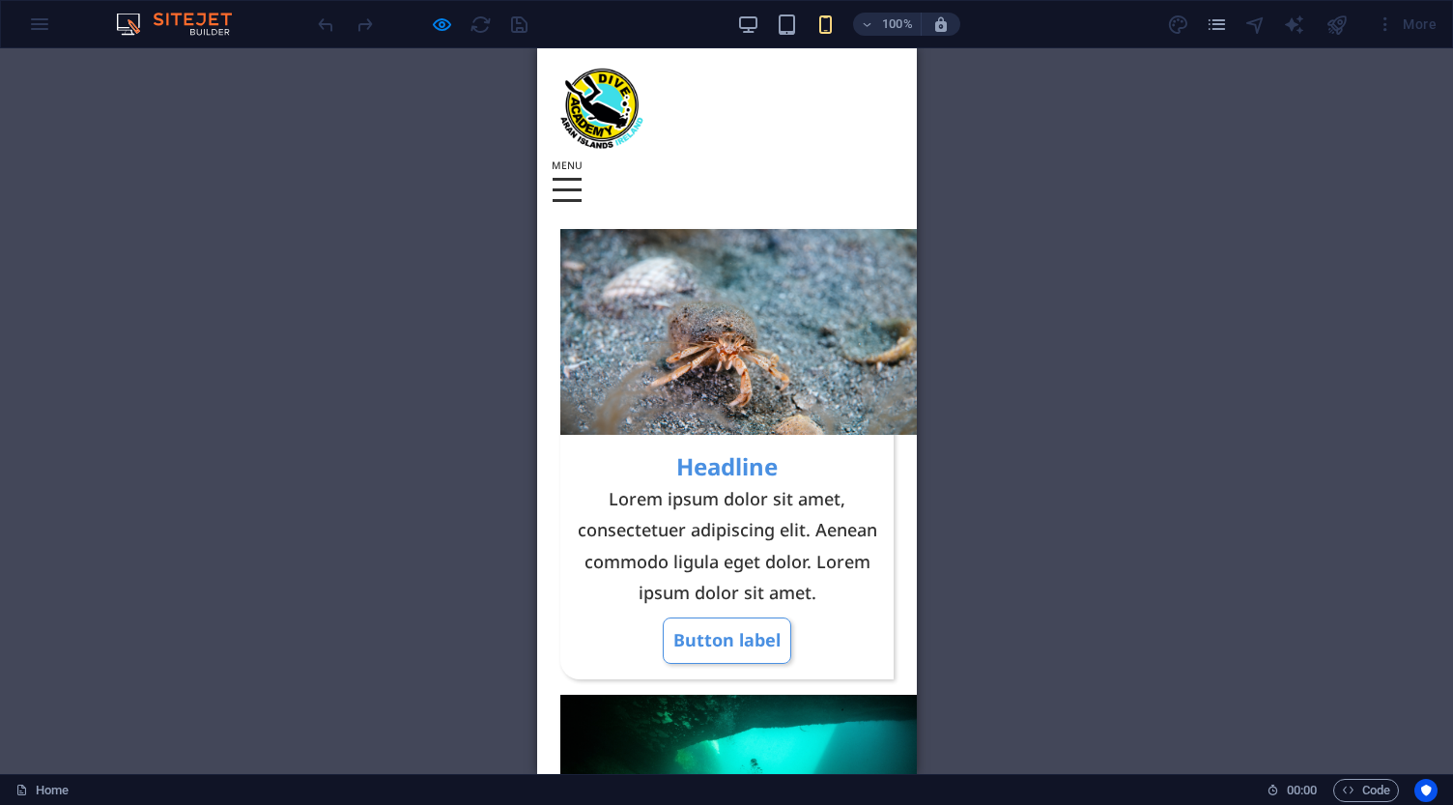
click at [580, 178] on div at bounding box center [566, 179] width 29 height 3
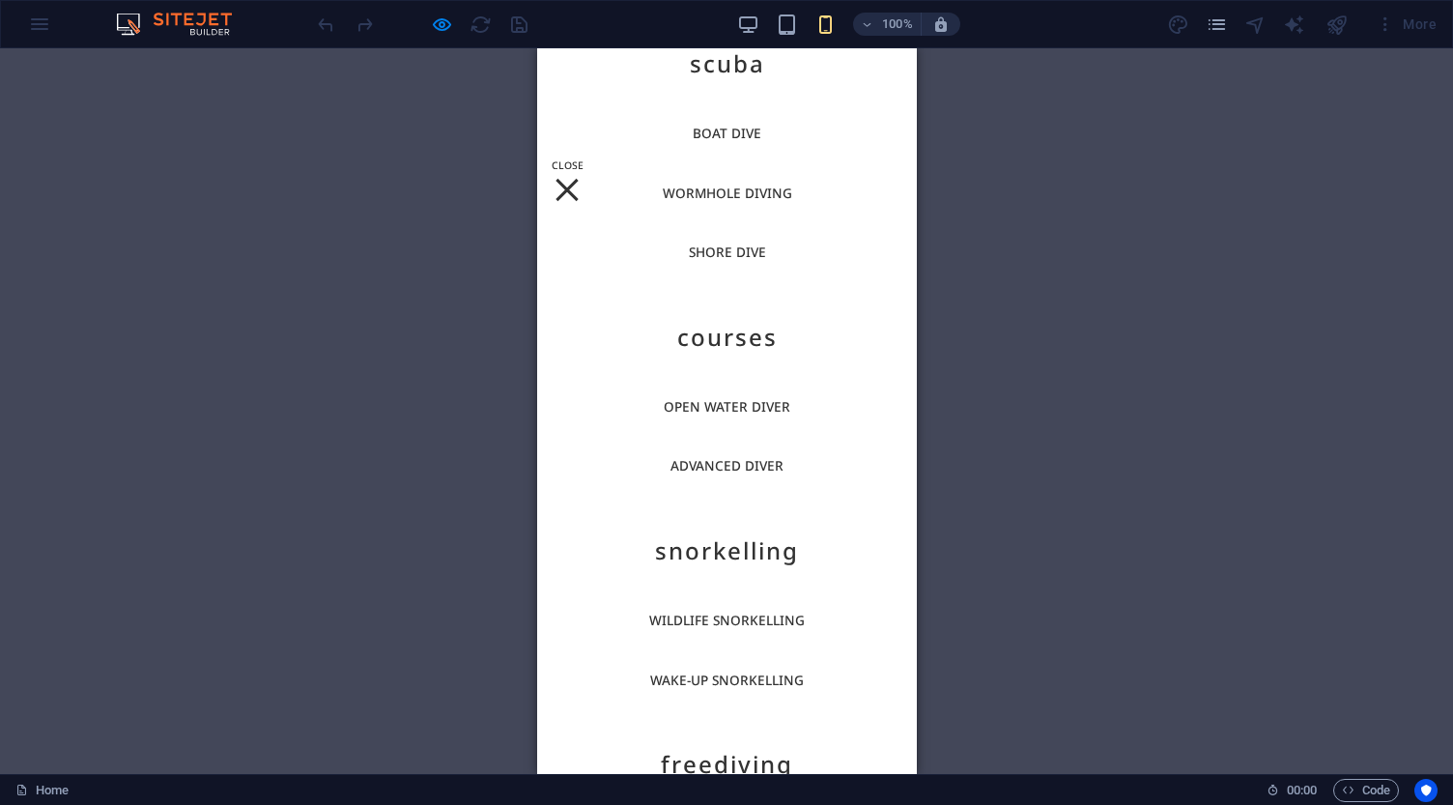
scroll to position [36, 0]
click at [577, 179] on div at bounding box center [565, 190] width 22 height 22
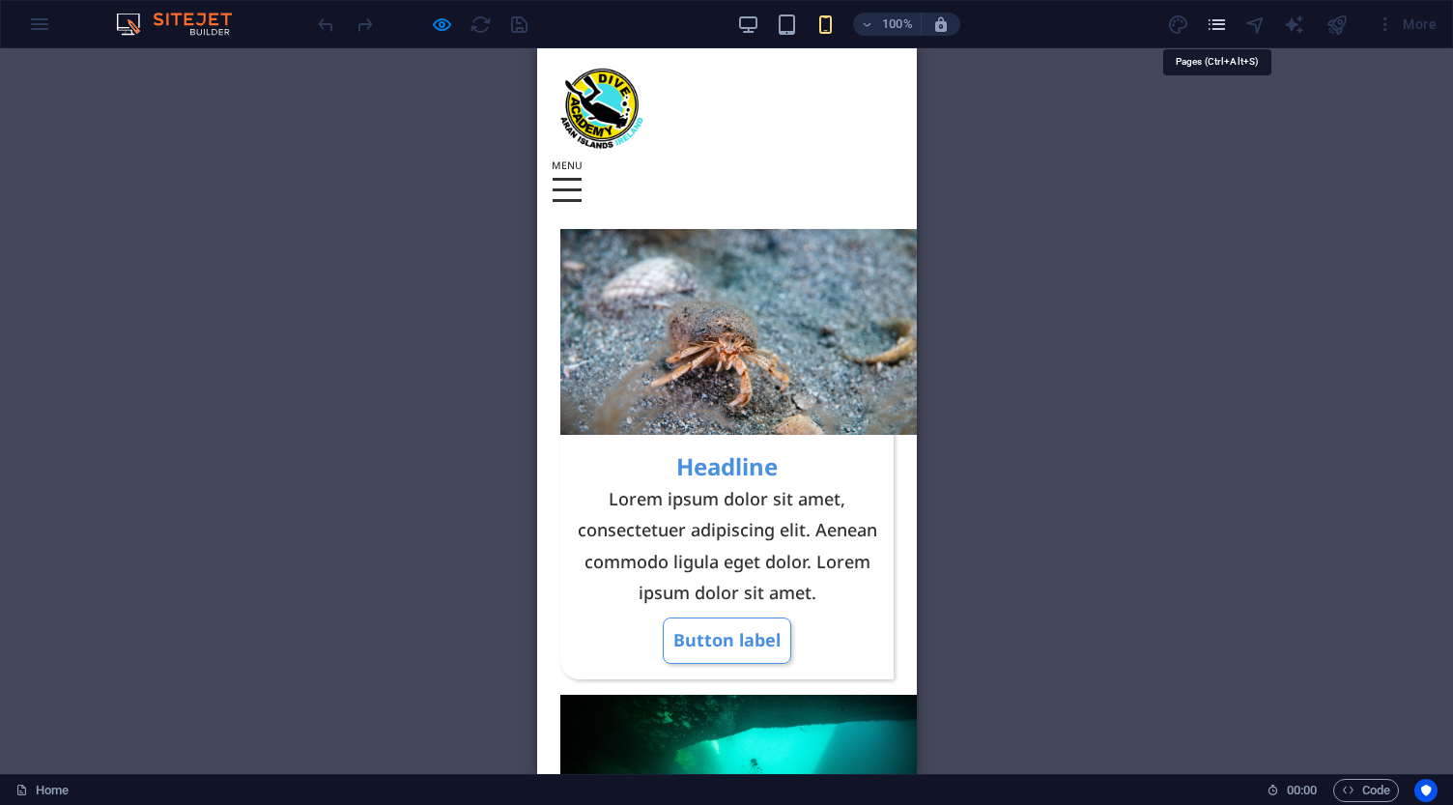
click at [1217, 21] on icon "pages" at bounding box center [1216, 25] width 22 height 22
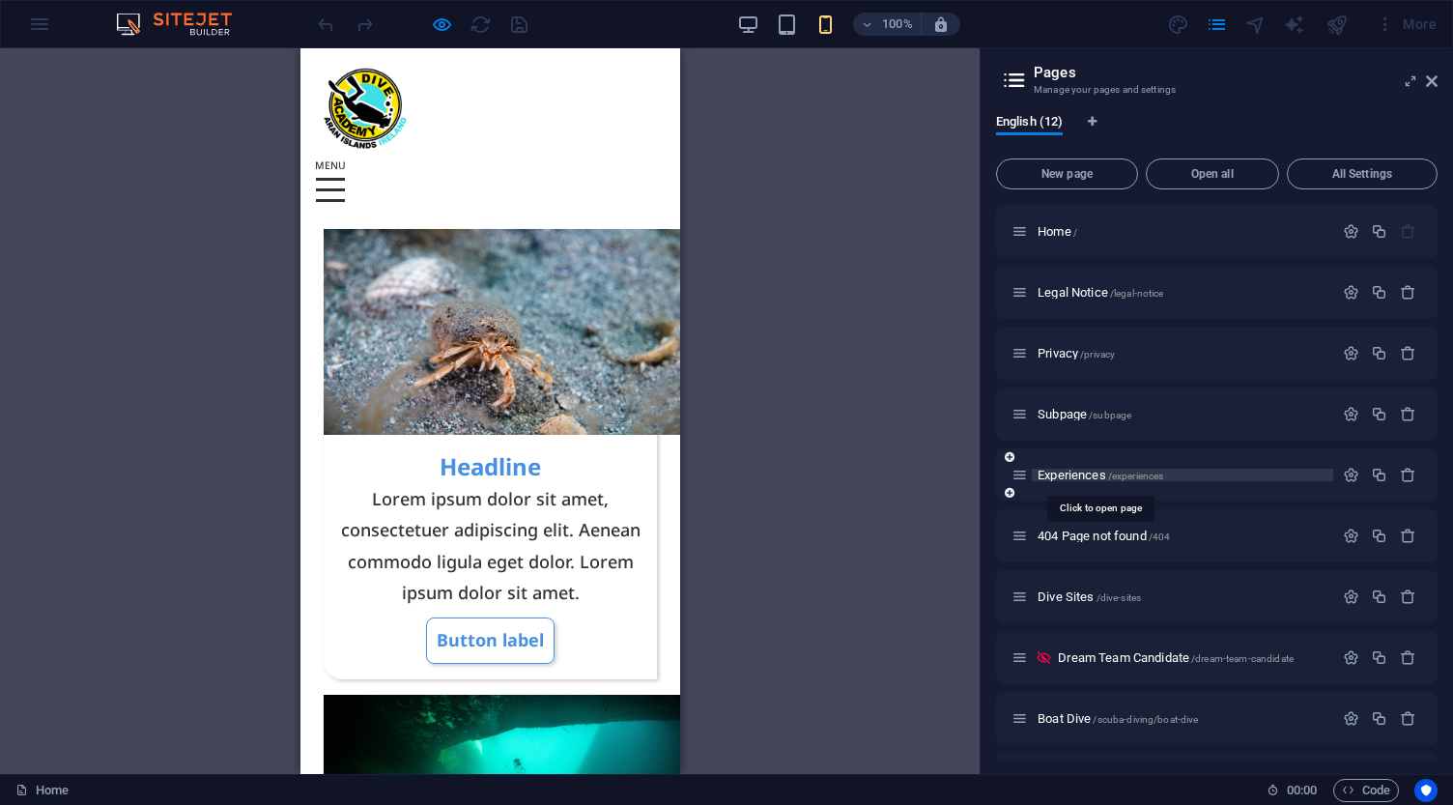
click at [1083, 480] on span "Experiences /experiences" at bounding box center [1100, 474] width 126 height 14
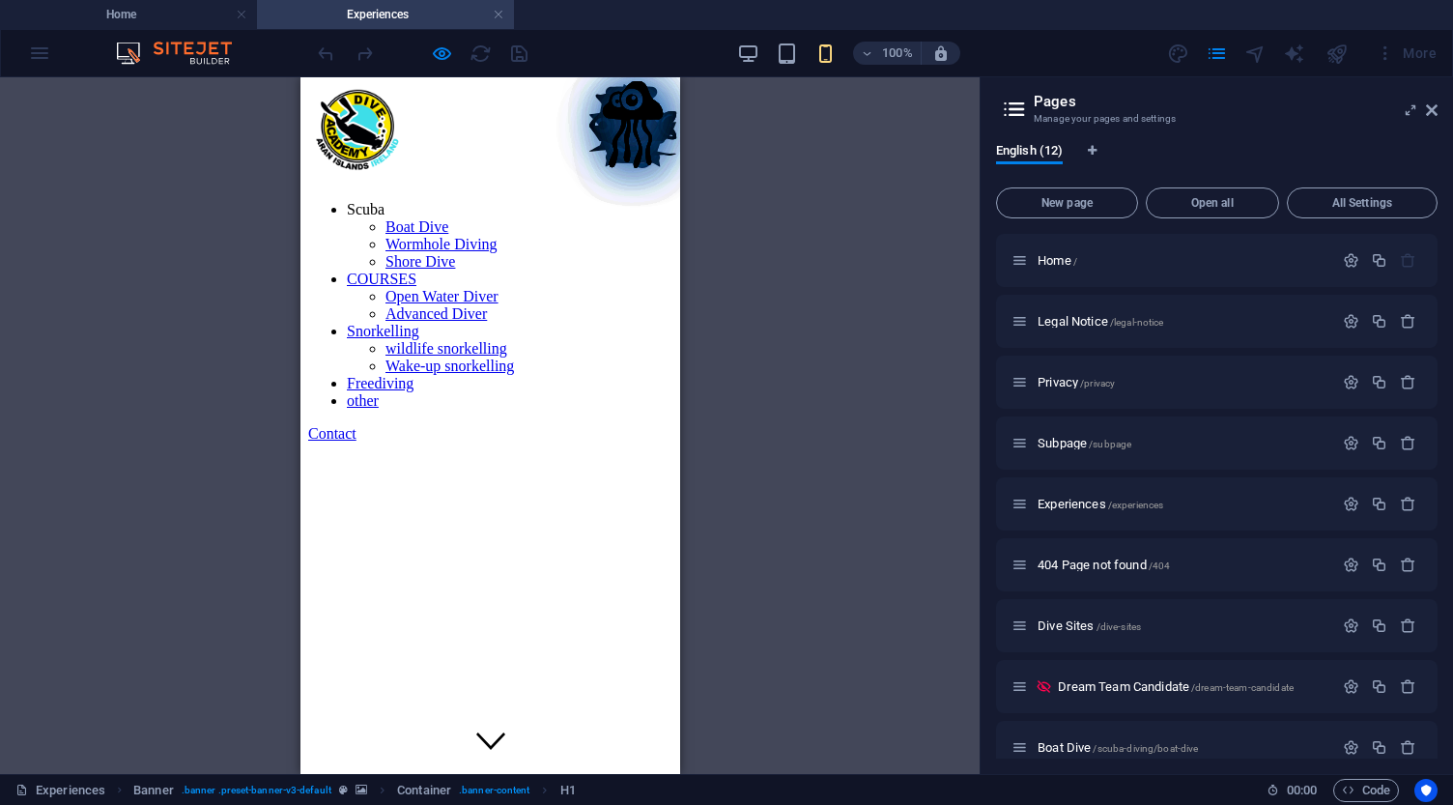
scroll to position [0, 0]
click at [1431, 110] on icon at bounding box center [1432, 109] width 12 height 15
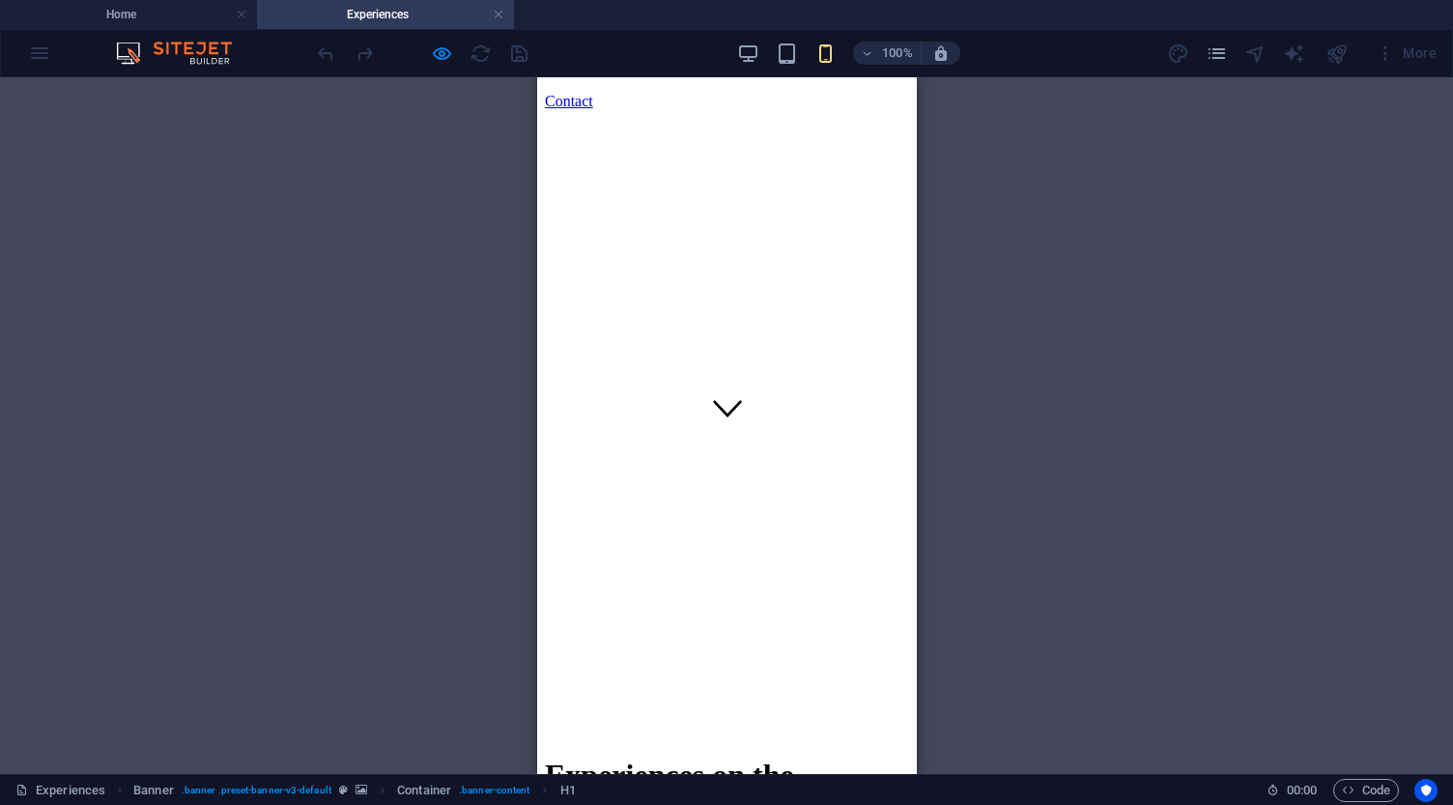
scroll to position [347, 0]
click at [729, 411] on figure at bounding box center [726, 395] width 29 height 33
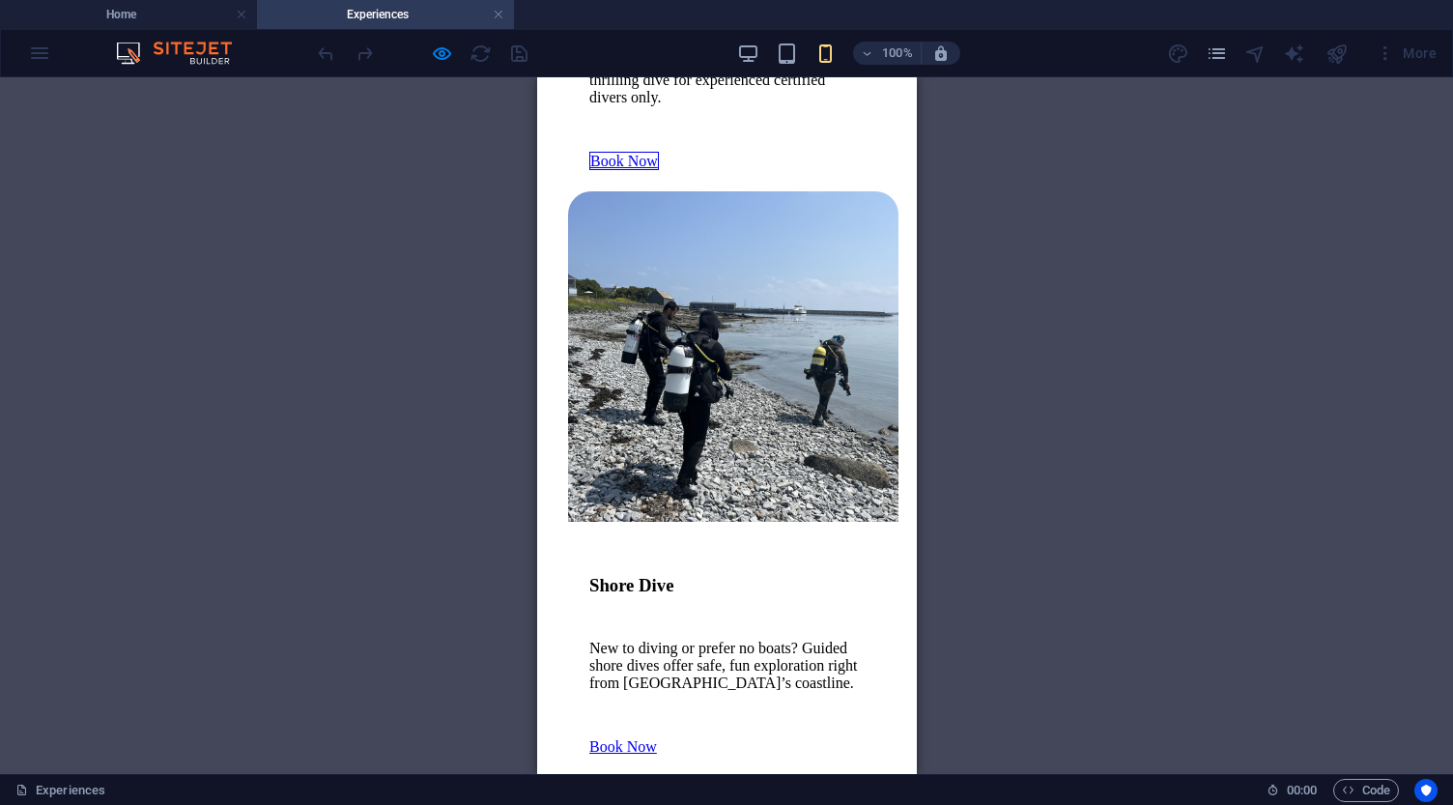
scroll to position [5664, 0]
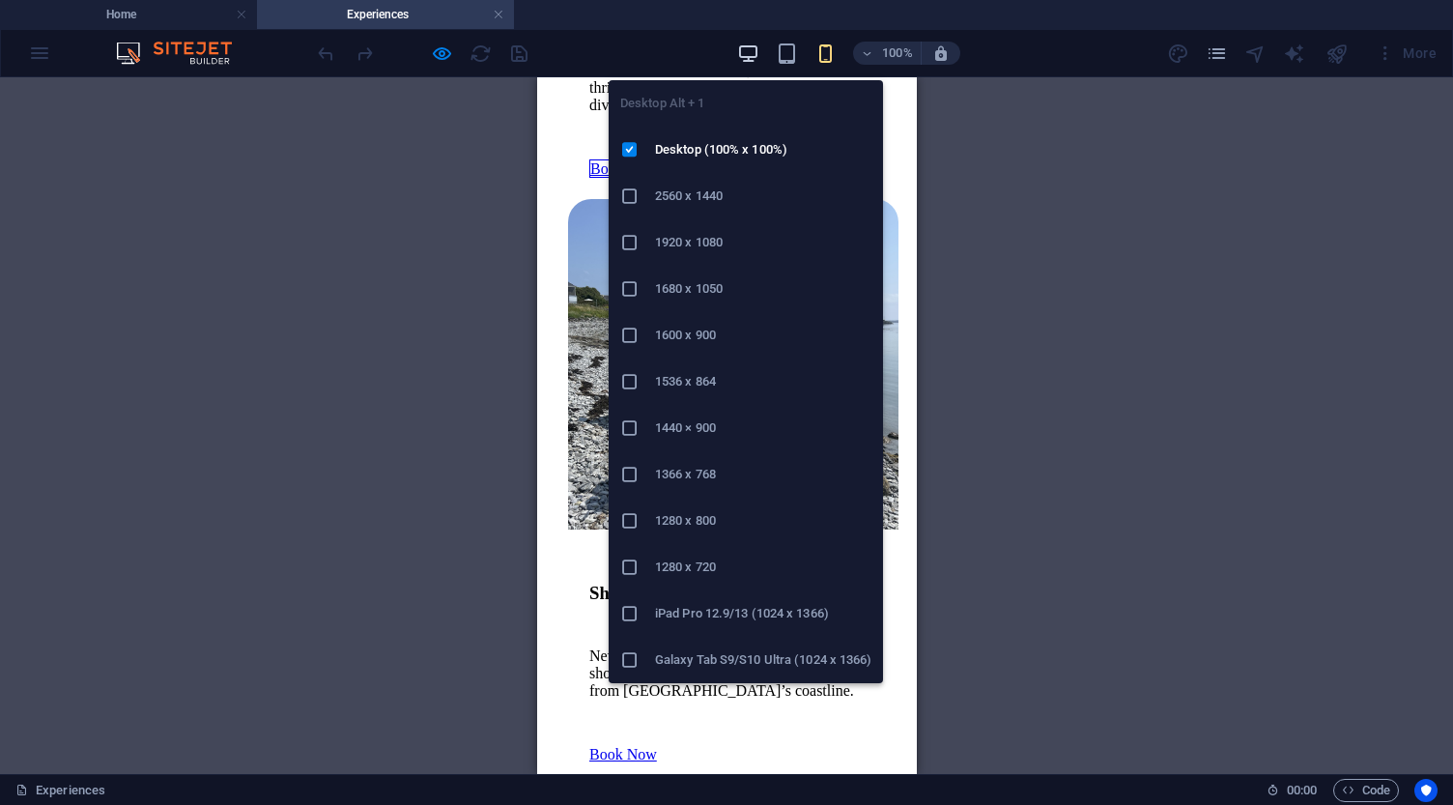
click at [749, 47] on icon "button" at bounding box center [748, 53] width 22 height 22
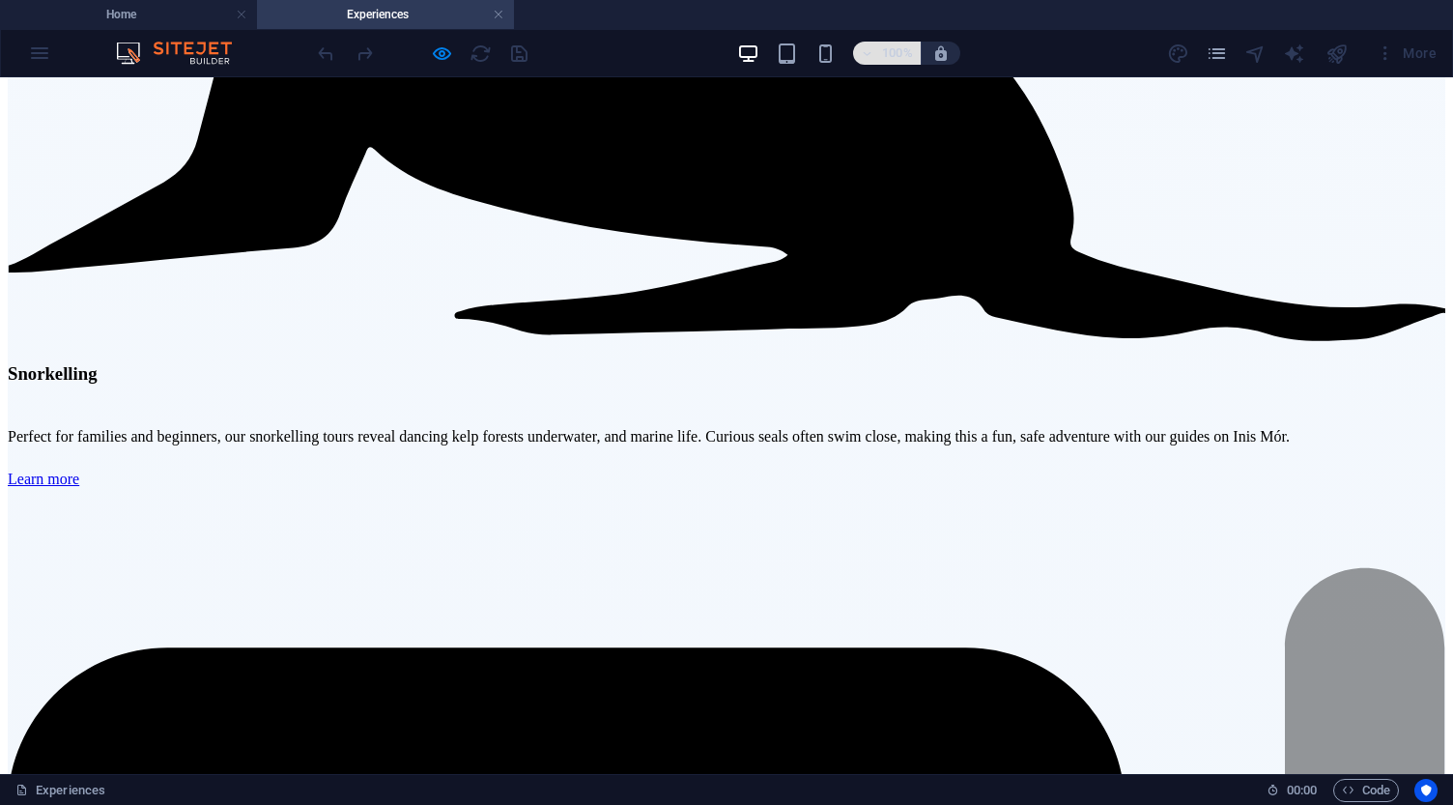
click at [902, 56] on h6 "100%" at bounding box center [897, 53] width 31 height 23
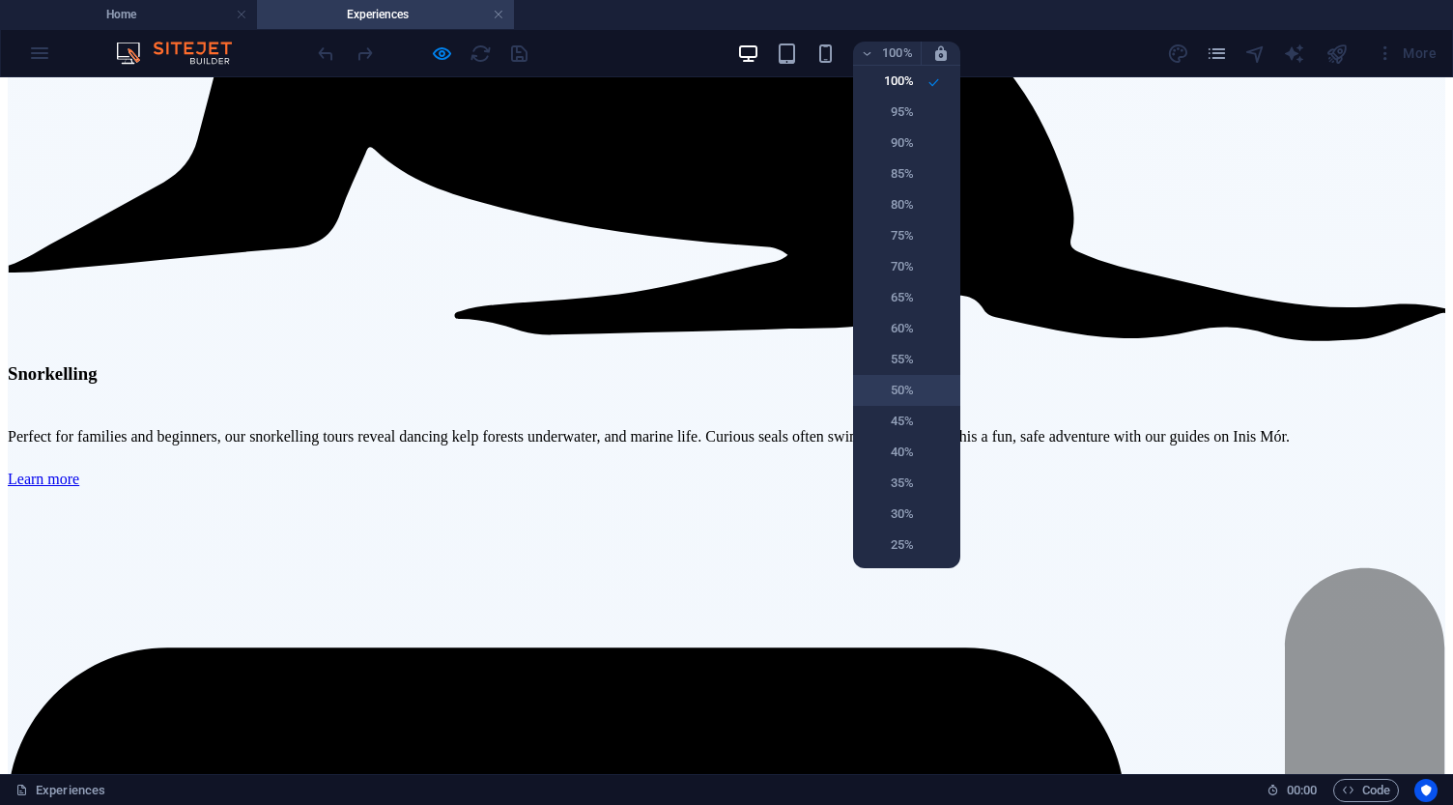
click at [895, 391] on h6 "50%" at bounding box center [888, 390] width 49 height 23
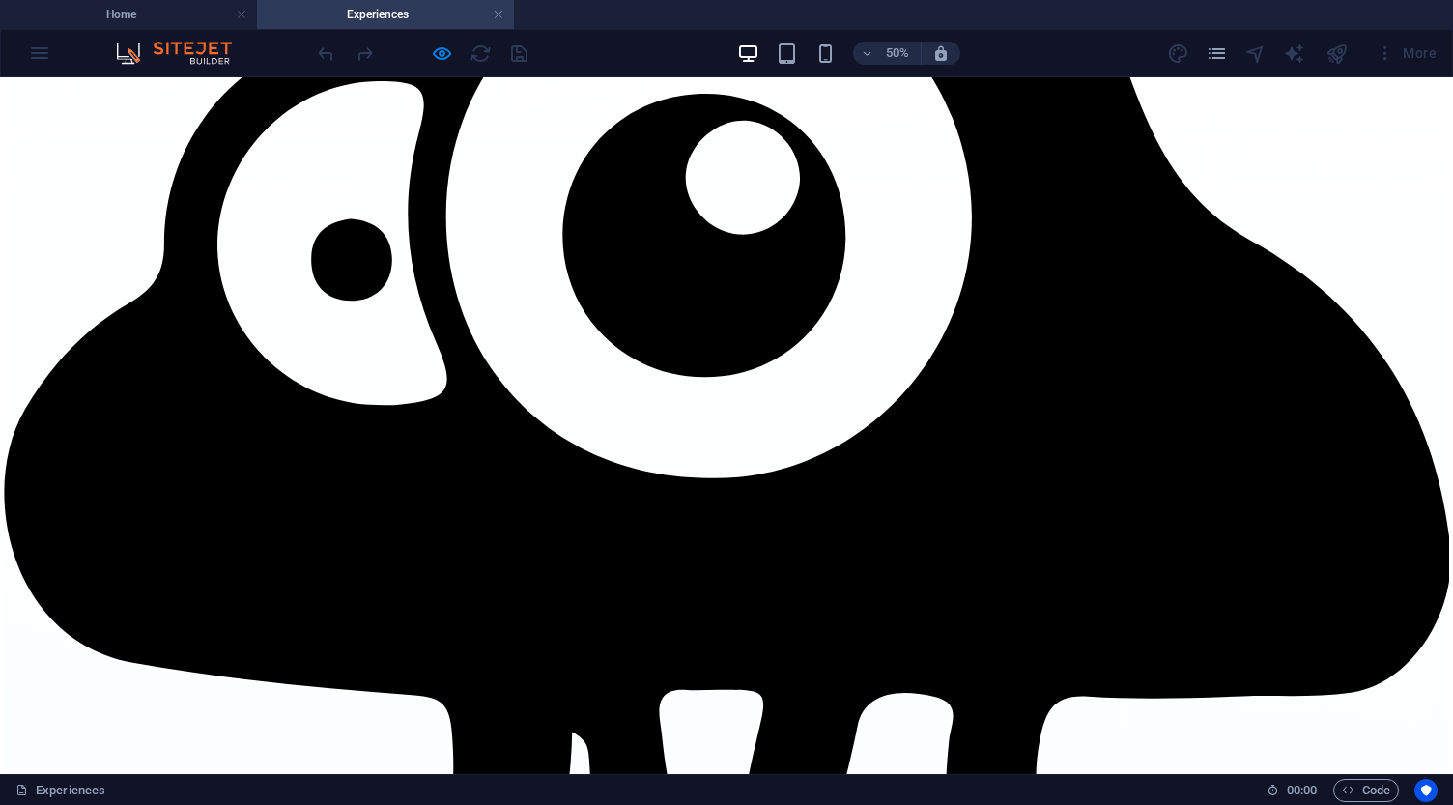
scroll to position [2375, 0]
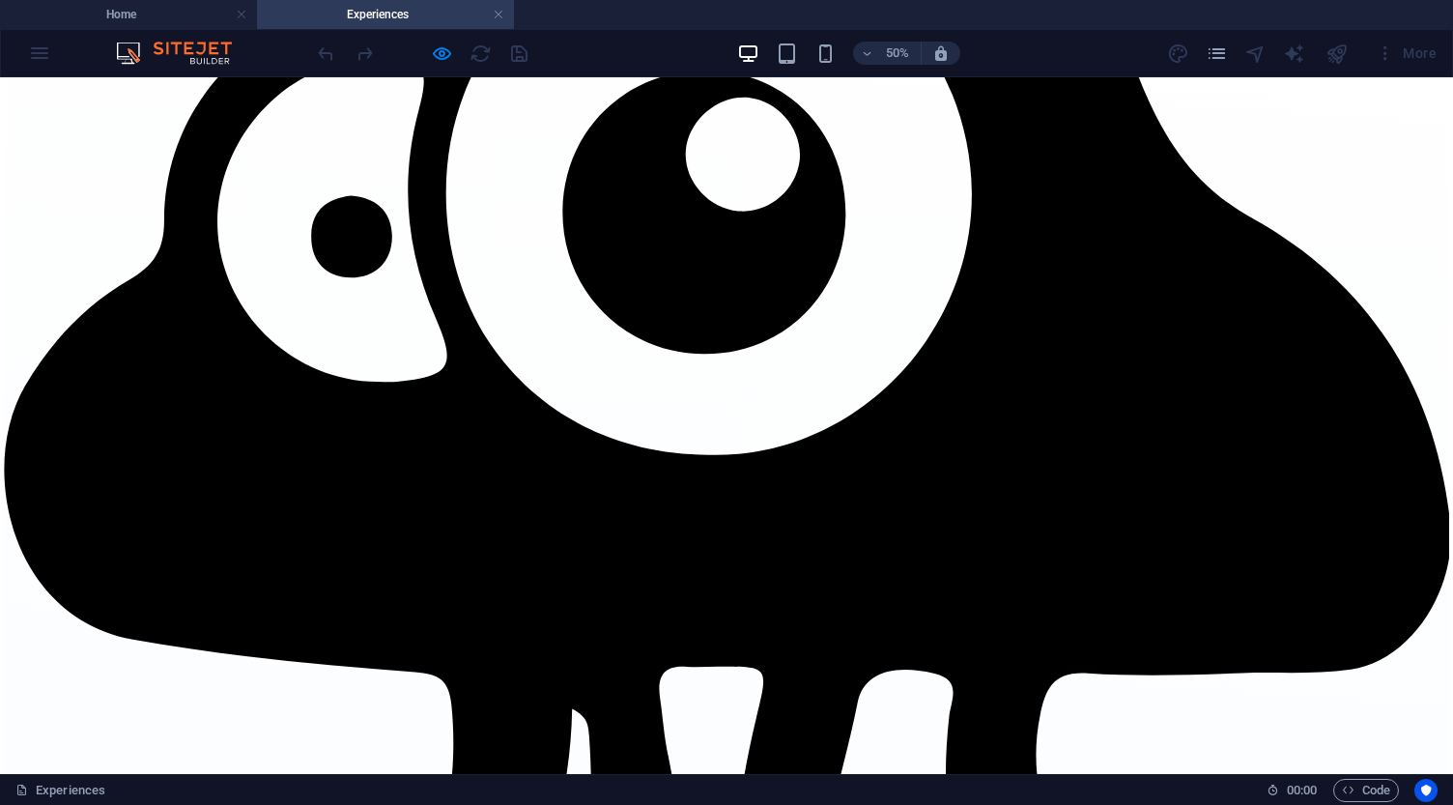
scroll to position [2451, 0]
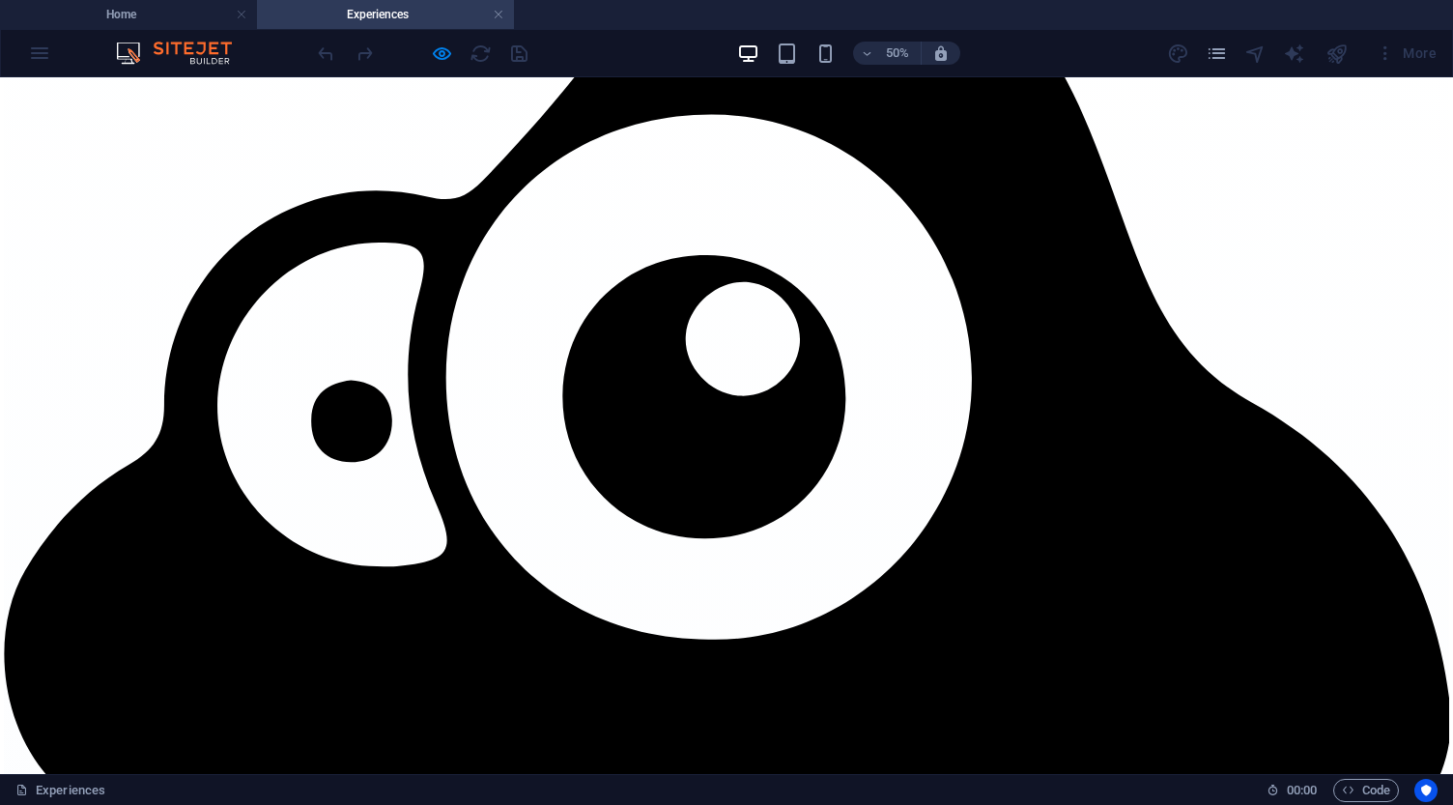
scroll to position [2026, 0]
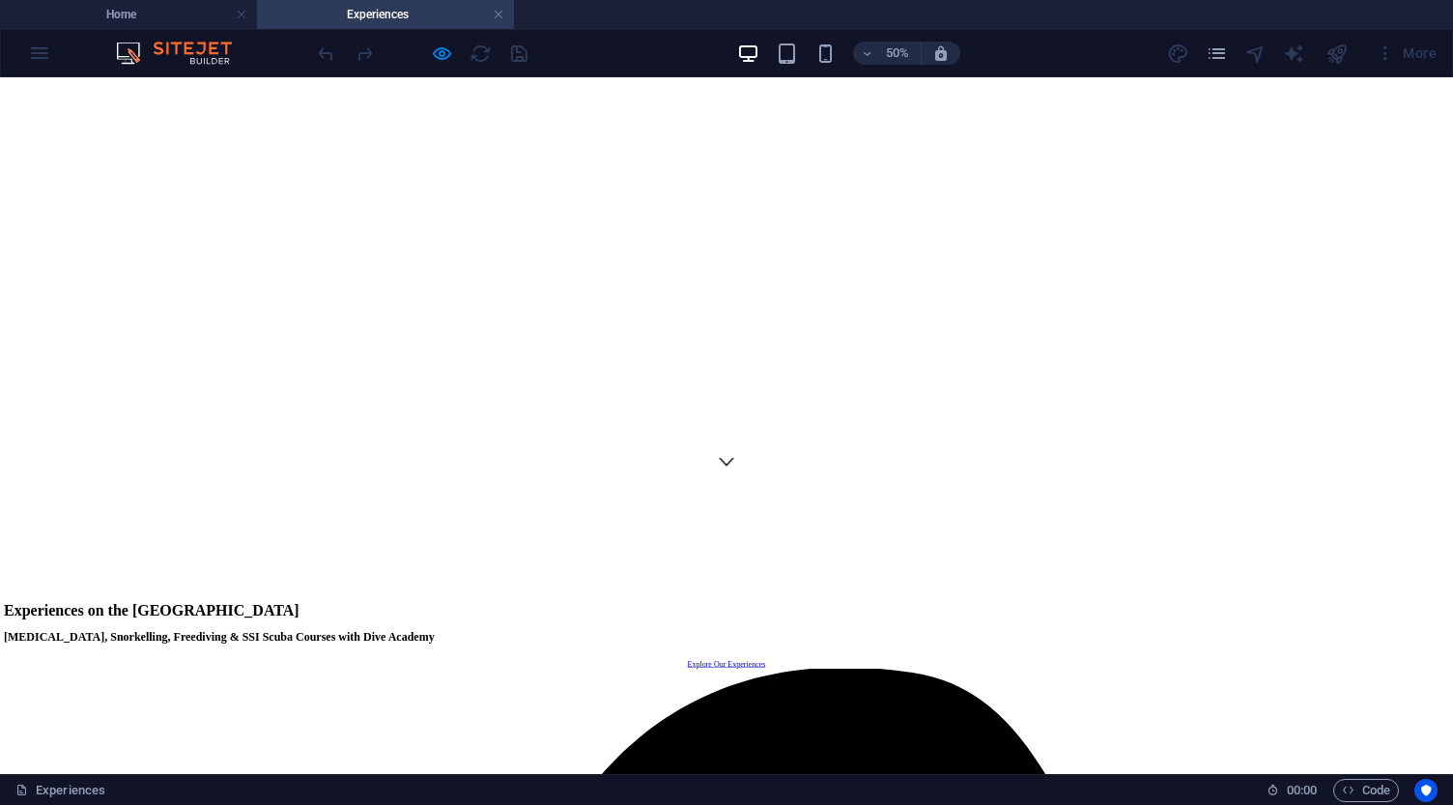
scroll to position [599, 0]
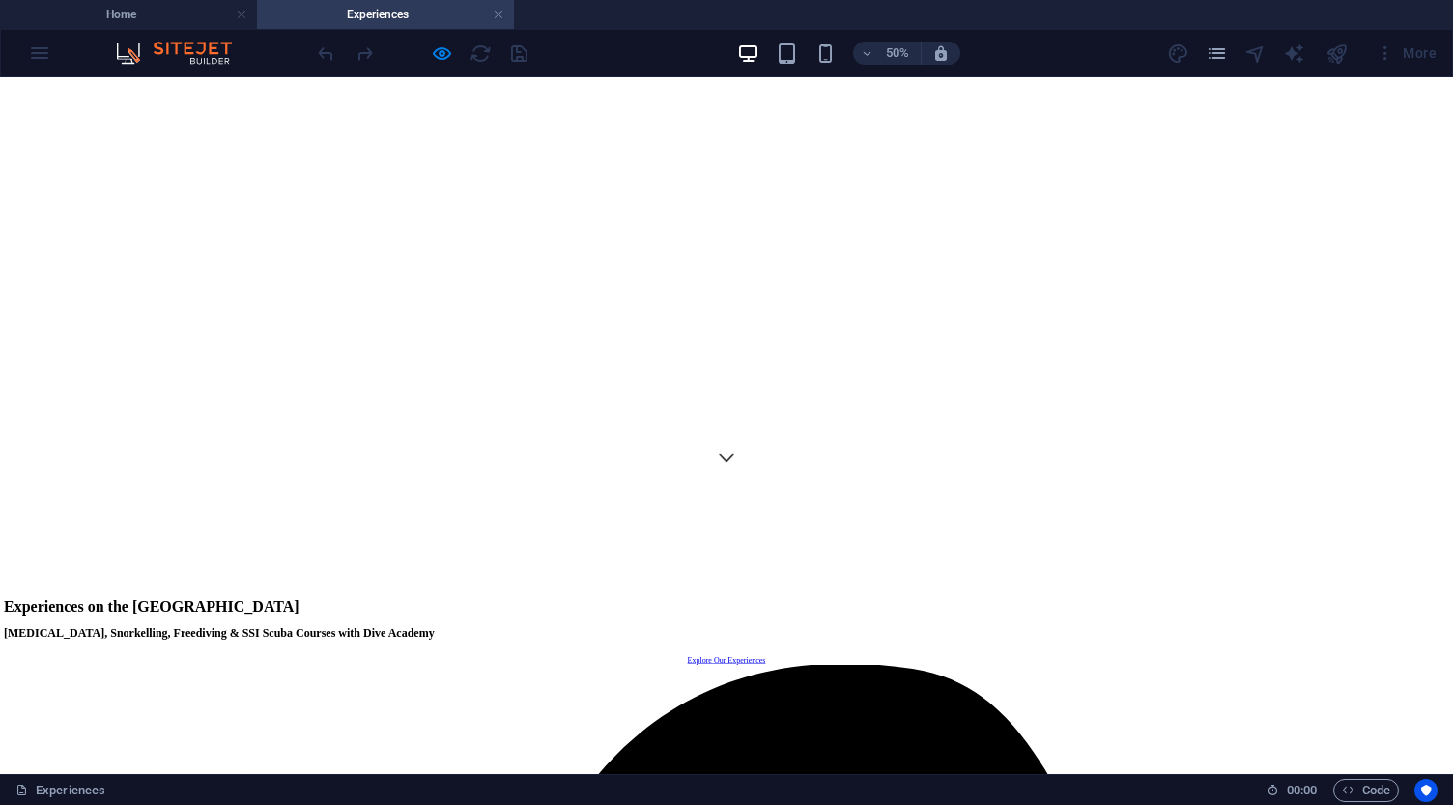
click at [891, 62] on h6 "50%" at bounding box center [897, 53] width 31 height 23
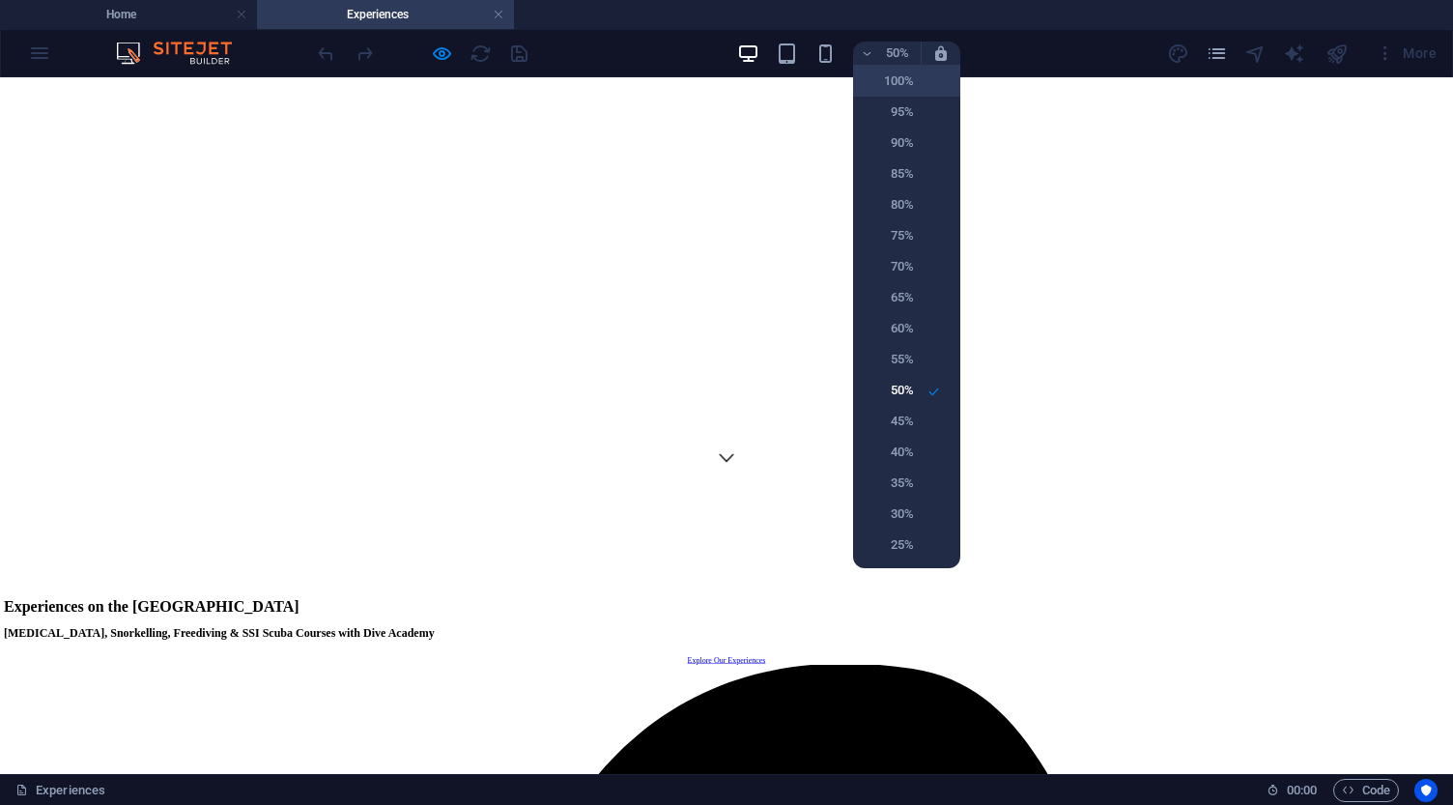
click at [895, 86] on h6 "100%" at bounding box center [888, 81] width 49 height 23
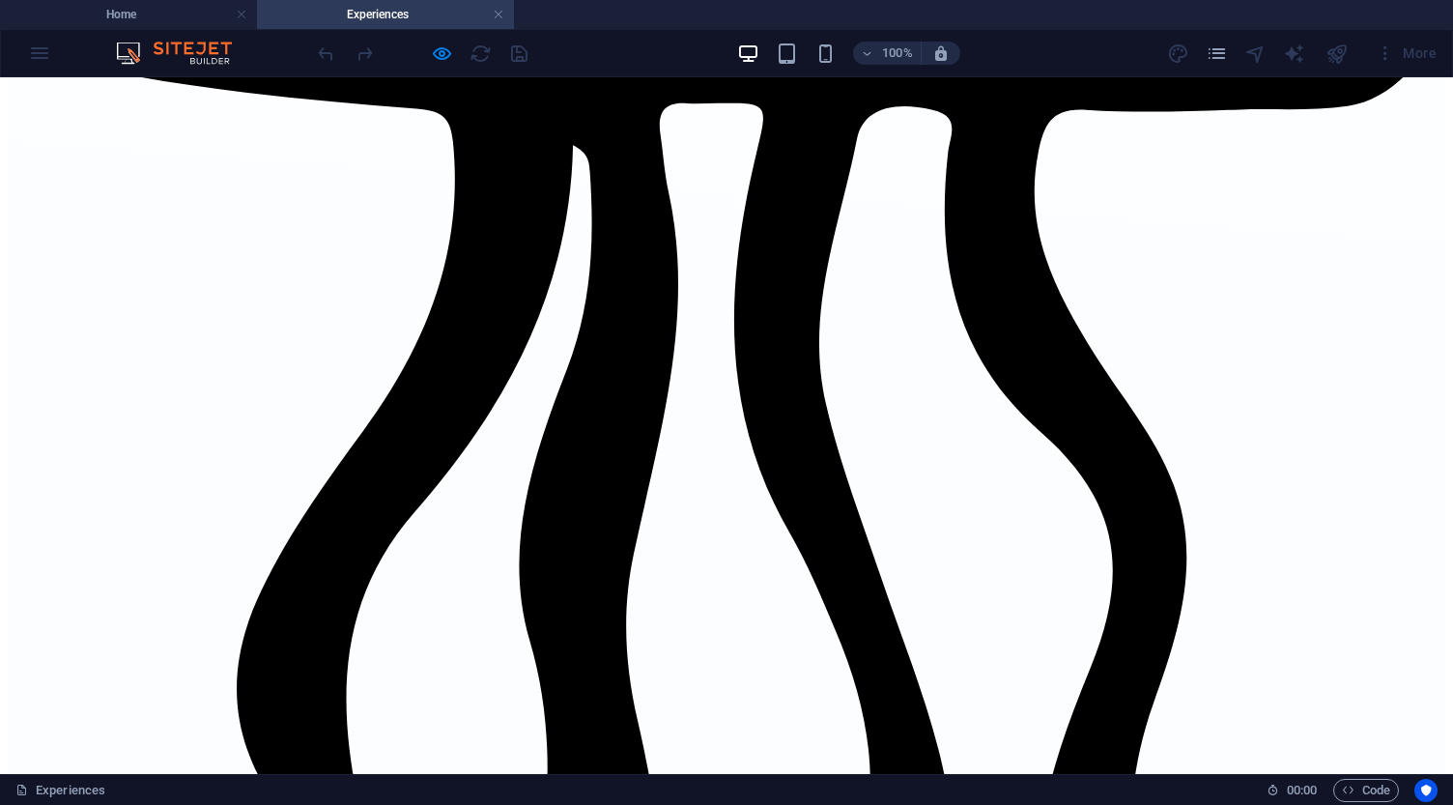
scroll to position [2065, 0]
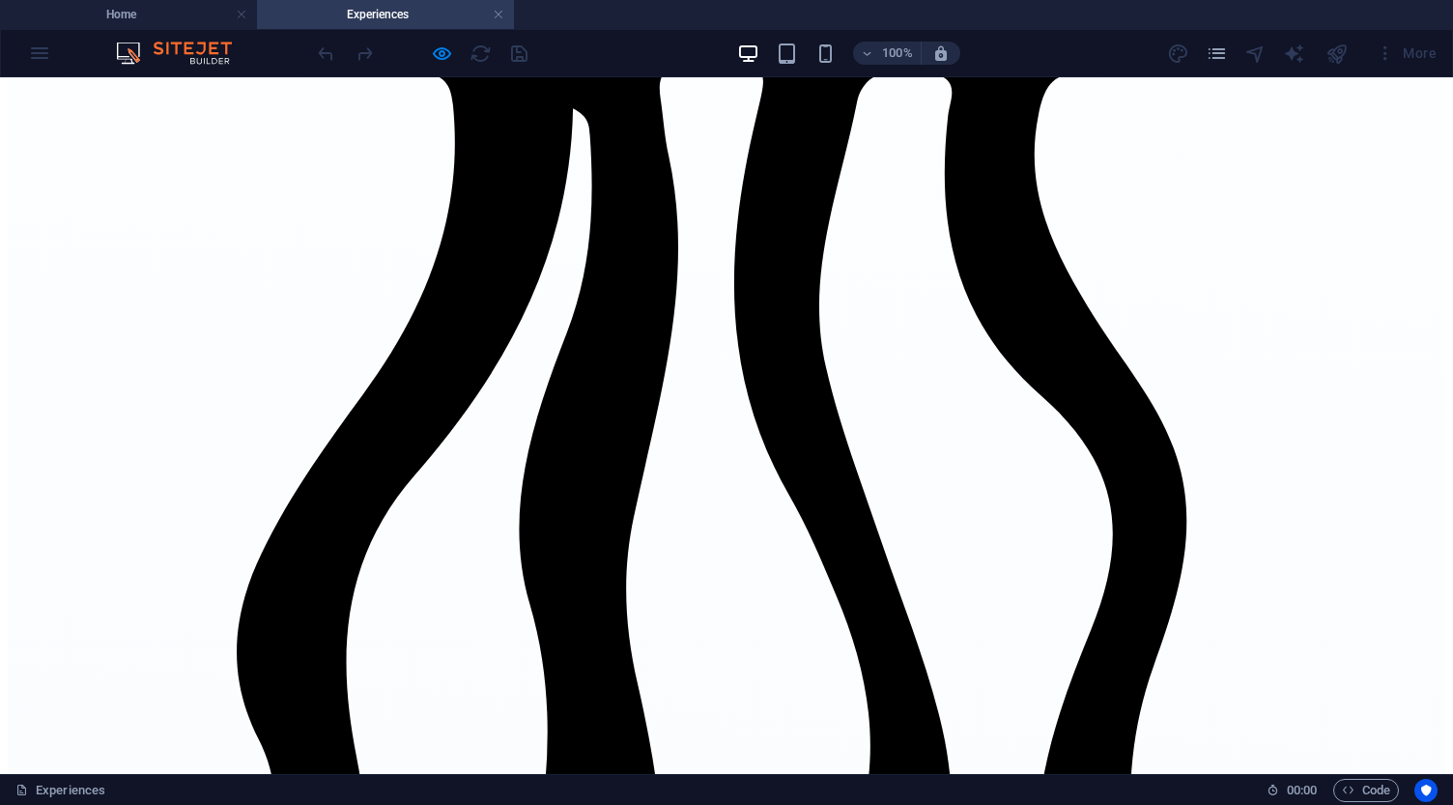
click at [1218, 49] on icon "pages" at bounding box center [1216, 53] width 22 height 22
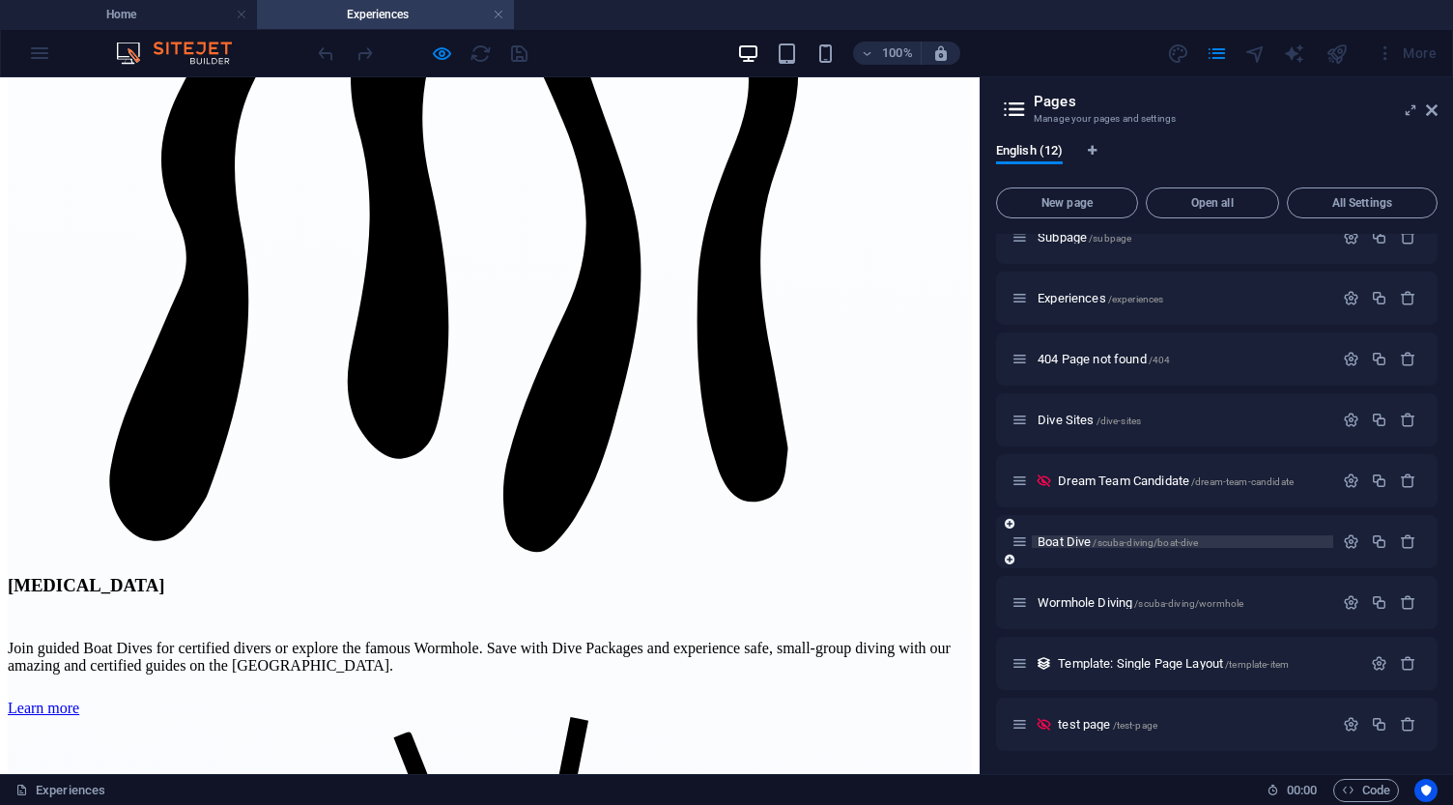
click at [1062, 542] on span "Boat Dive /scuba-diving/boat-dive" at bounding box center [1117, 541] width 160 height 14
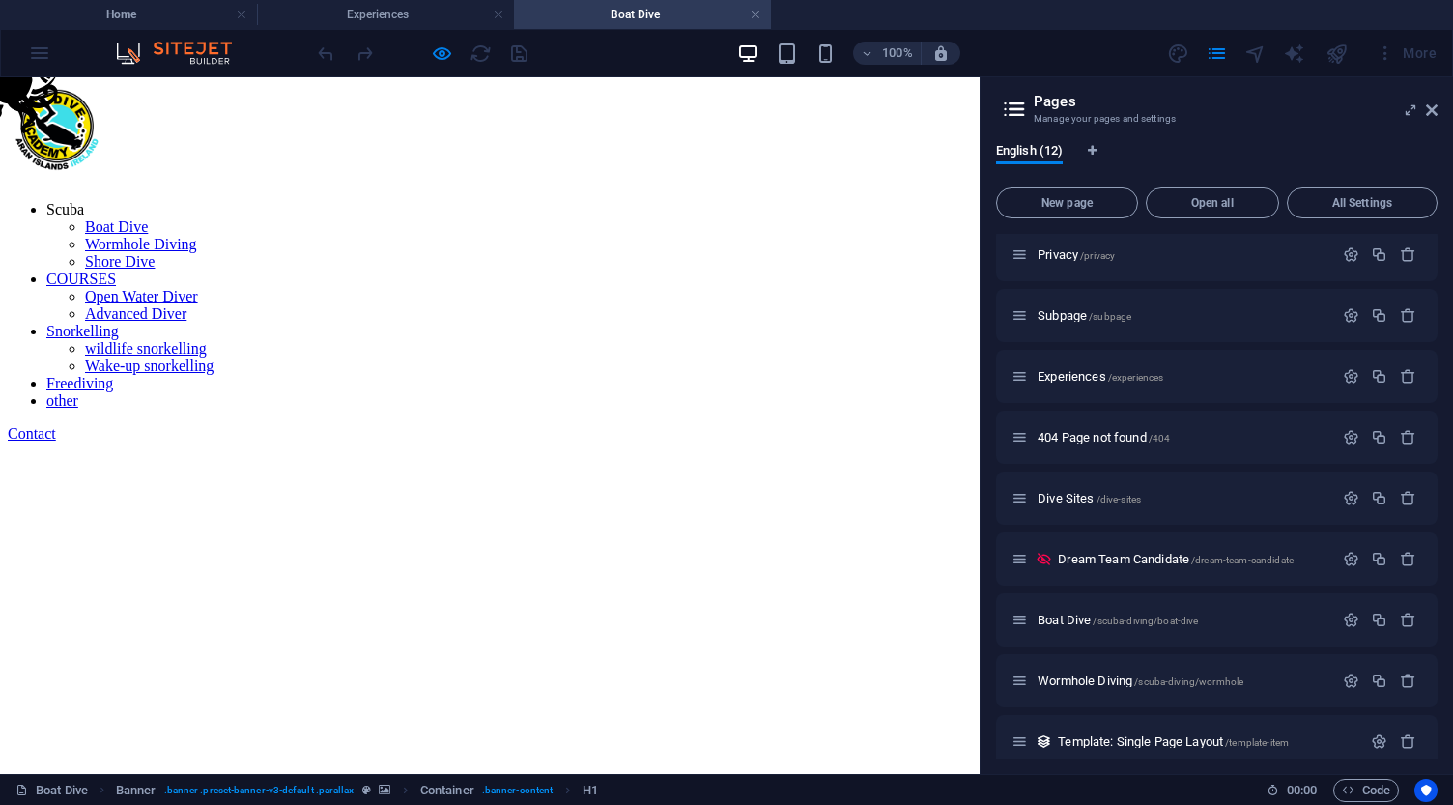
scroll to position [0, 0]
click at [1434, 109] on icon at bounding box center [1432, 109] width 12 height 15
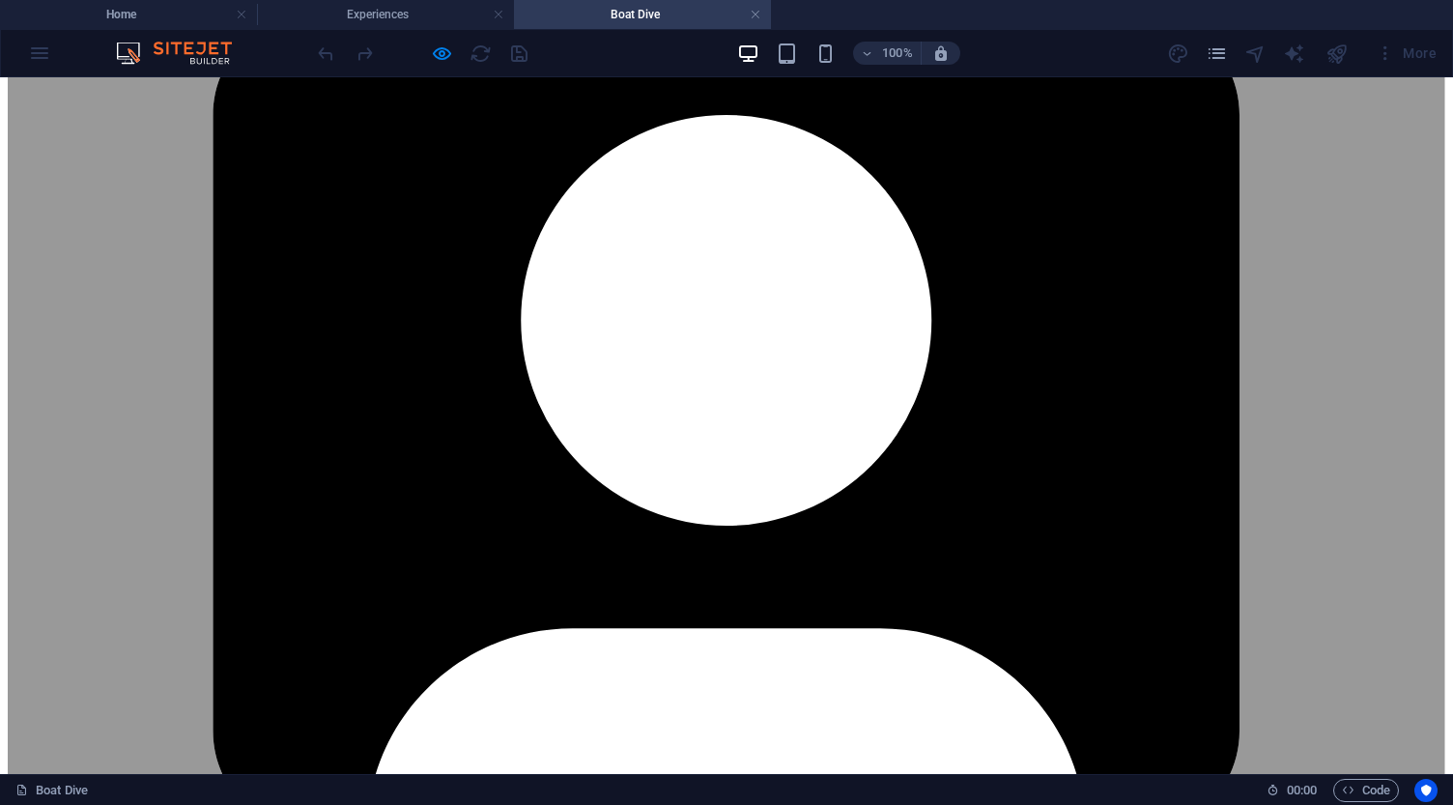
scroll to position [5065, 0]
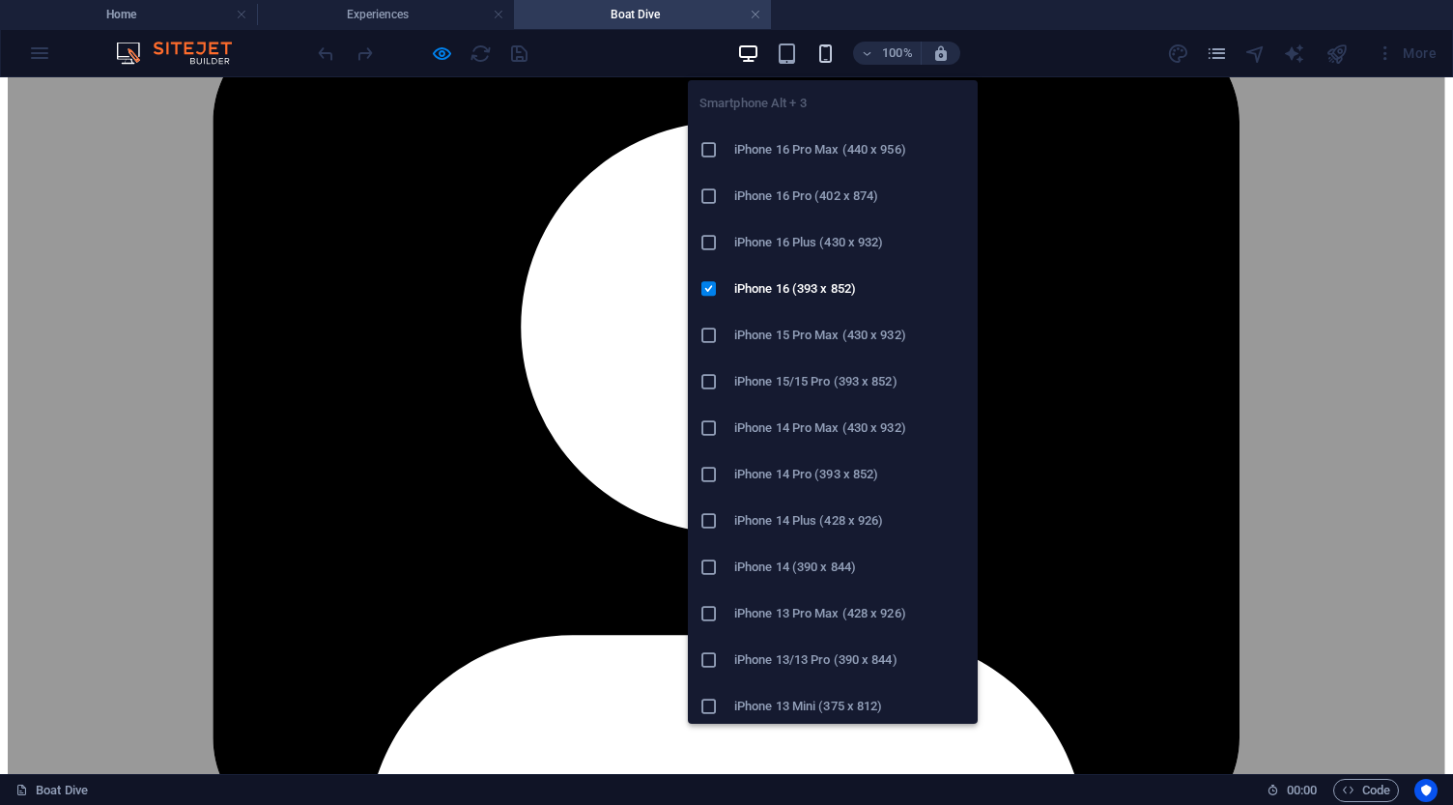
click at [827, 61] on icon "button" at bounding box center [825, 53] width 22 height 22
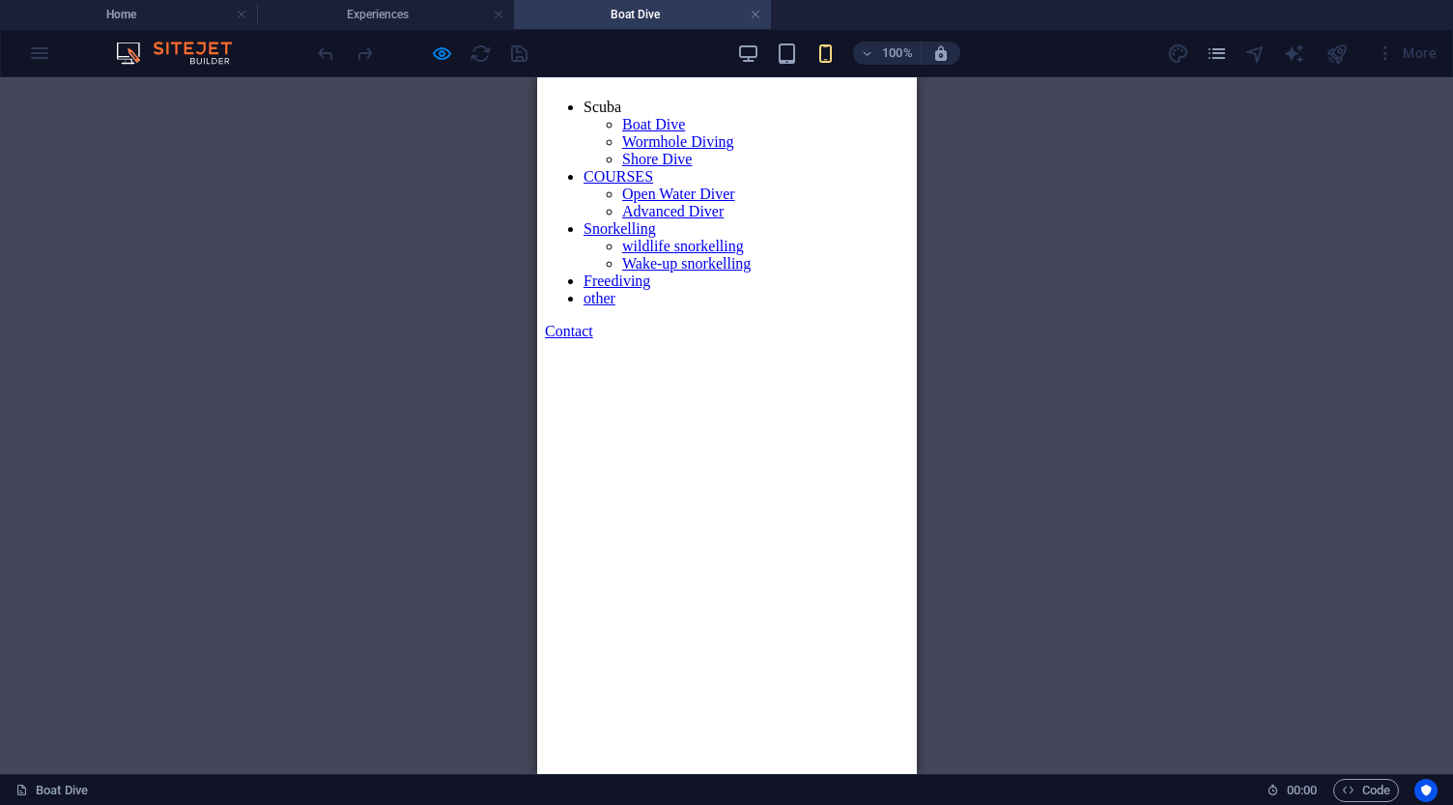
scroll to position [108, 0]
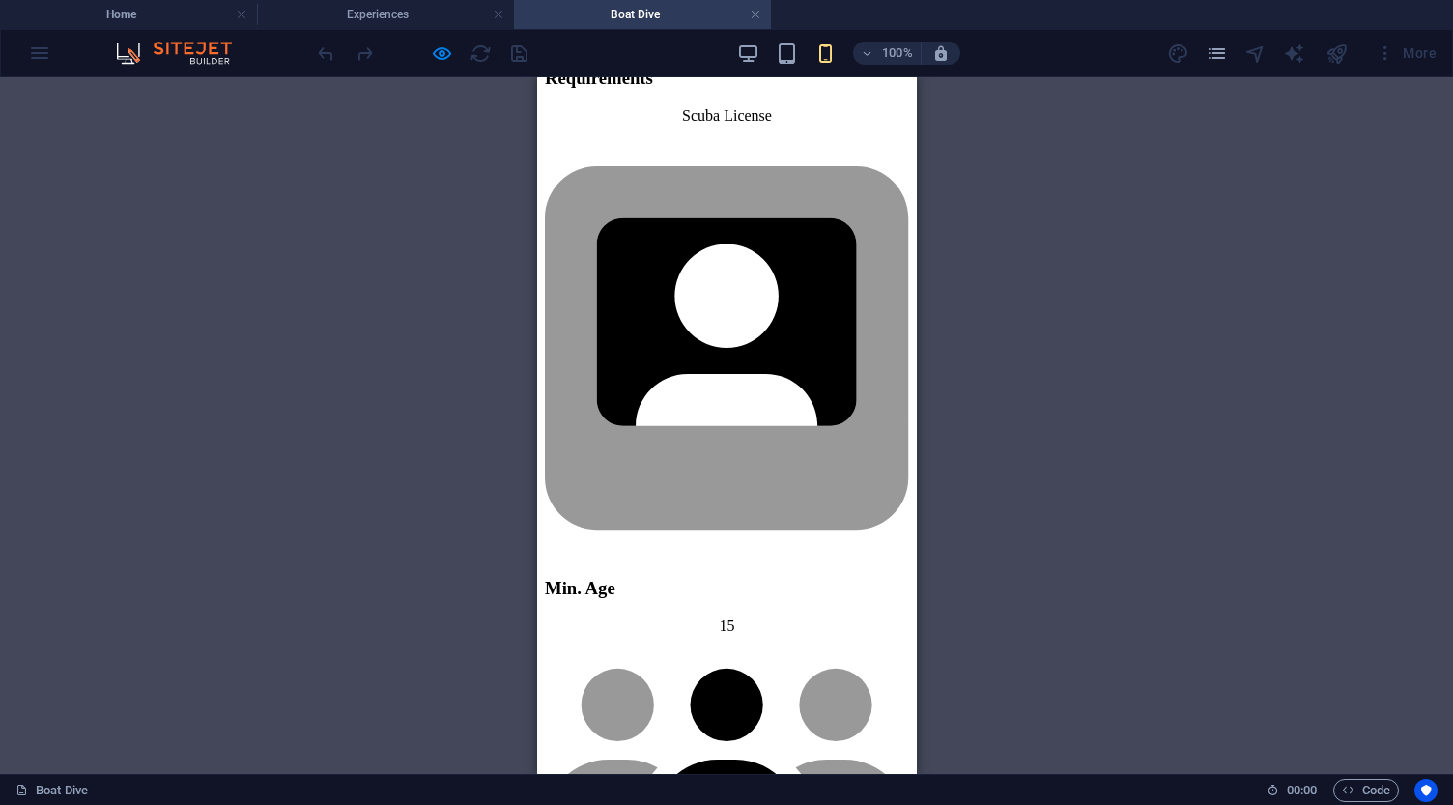
scroll to position [2277, 0]
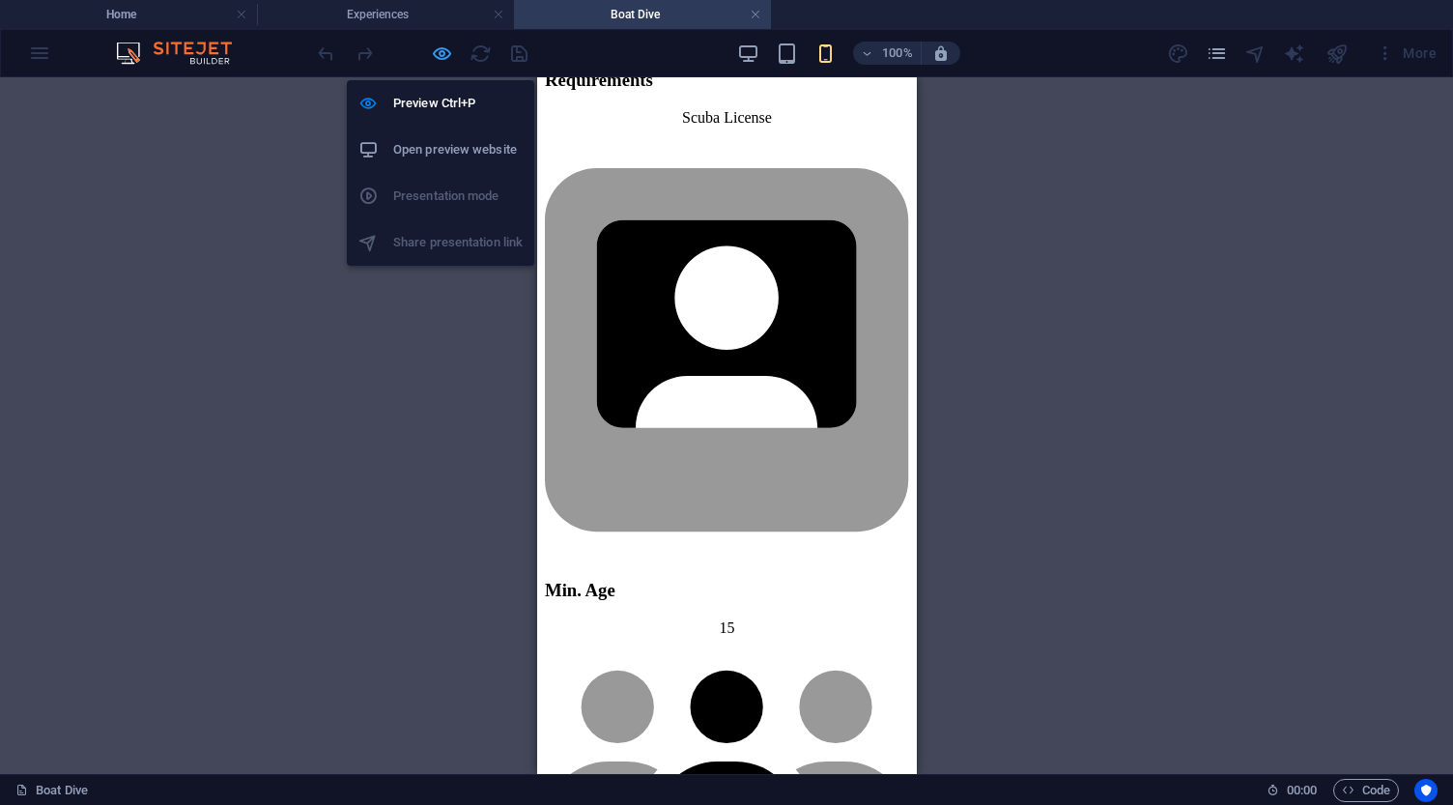
click at [444, 55] on icon "button" at bounding box center [442, 53] width 22 height 22
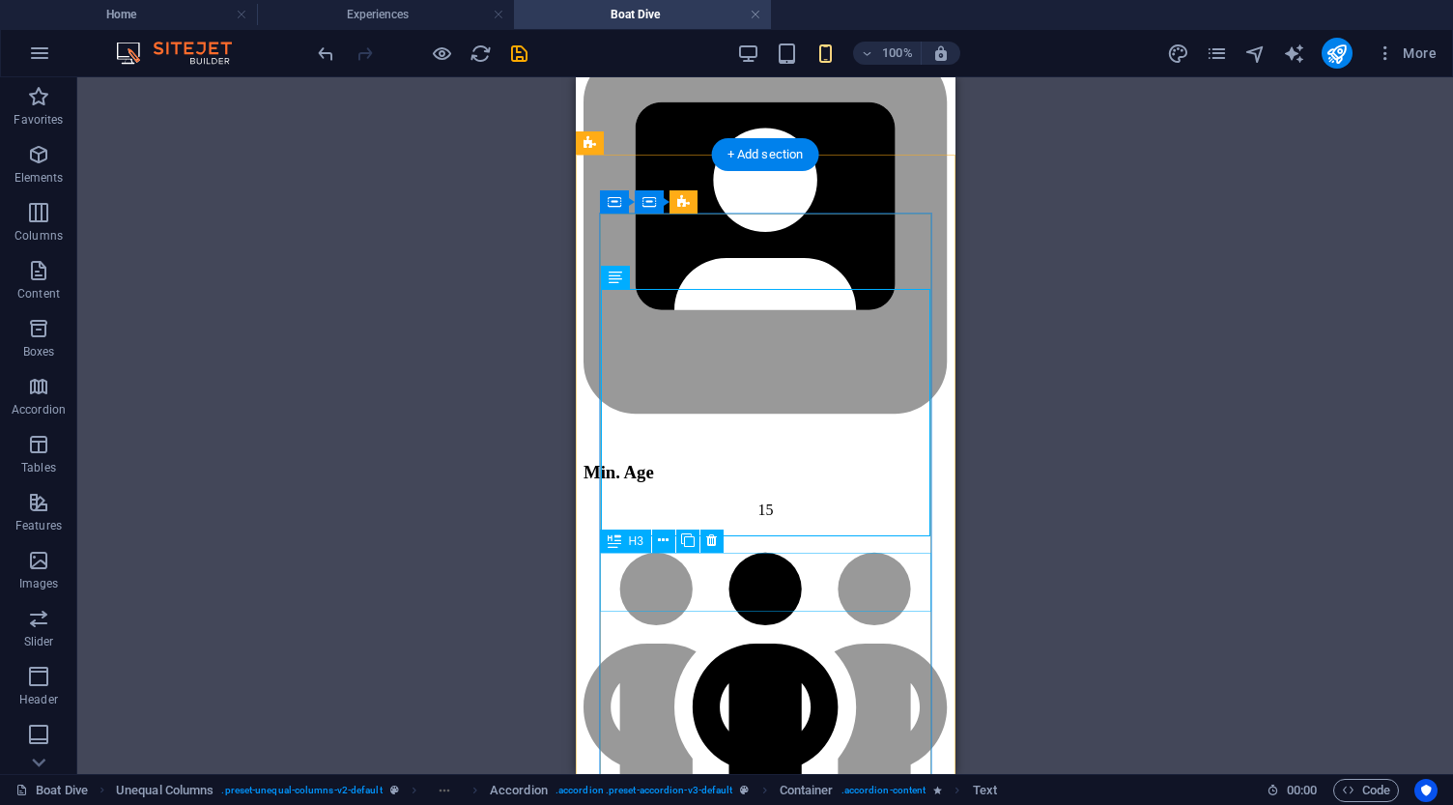
scroll to position [2396, 0]
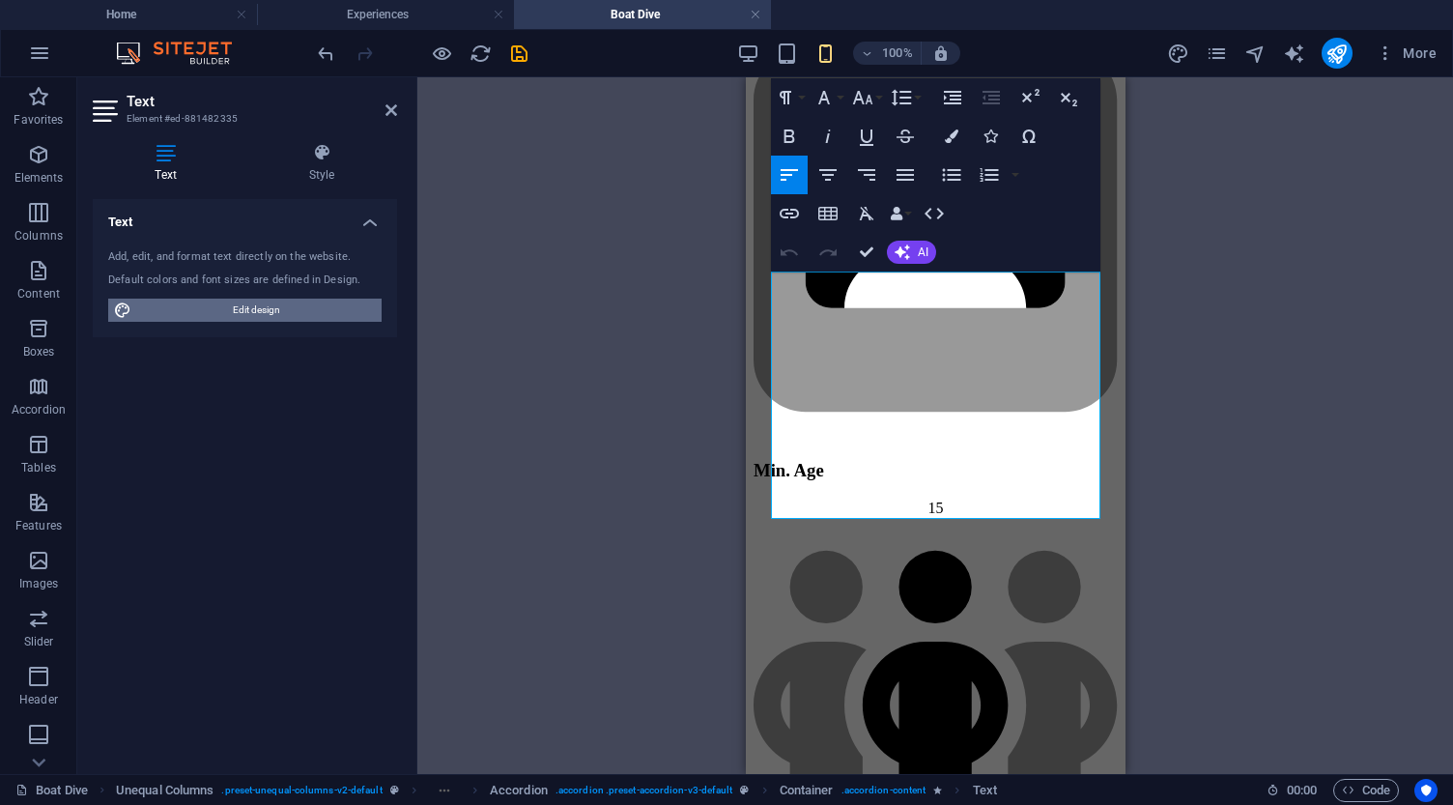
click at [248, 304] on span "Edit design" at bounding box center [256, 309] width 239 height 23
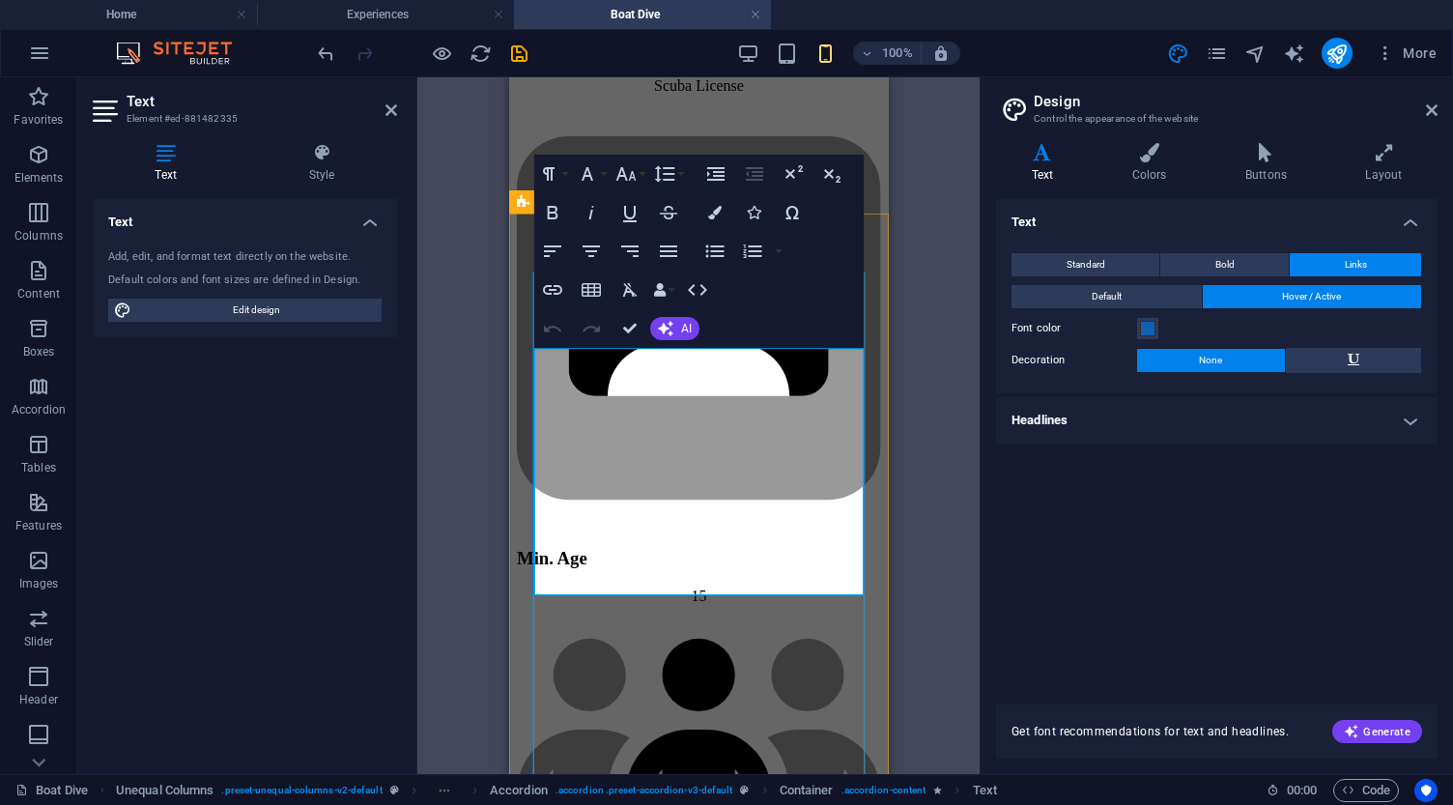
scroll to position [2305, 0]
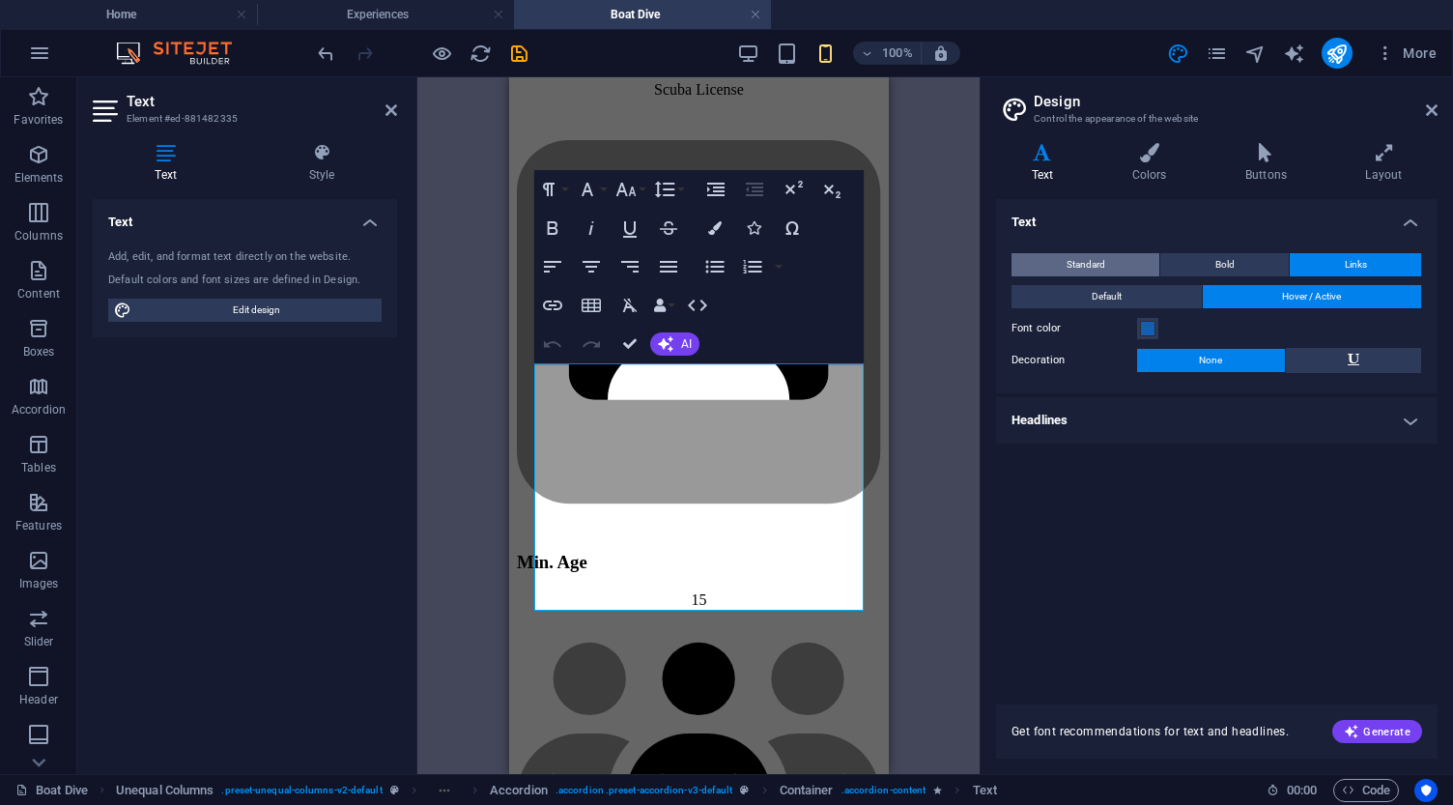
click at [1096, 259] on span "Standard" at bounding box center [1085, 264] width 39 height 23
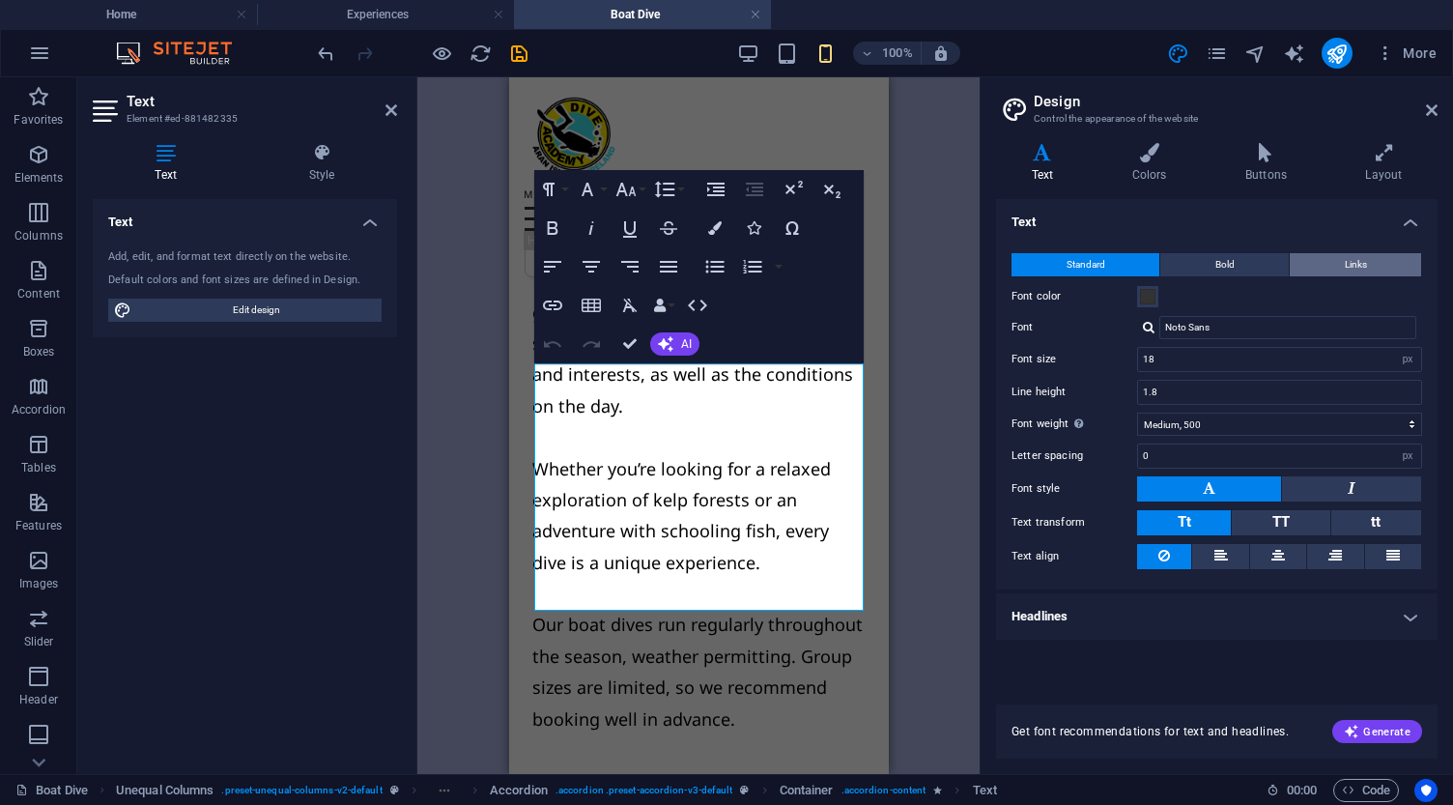
click at [1351, 257] on span "Links" at bounding box center [1355, 264] width 22 height 23
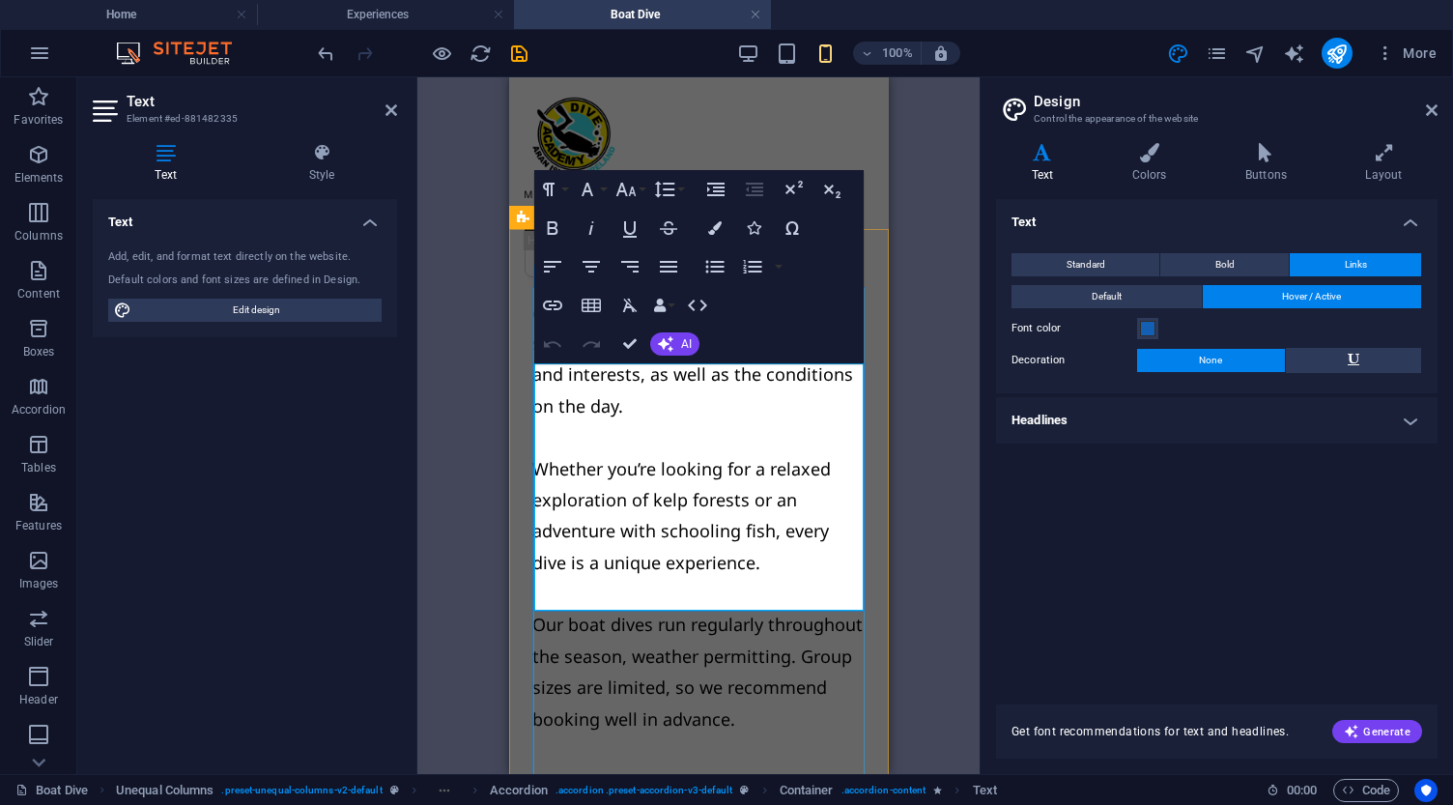
click at [1083, 260] on span "Standard" at bounding box center [1085, 264] width 39 height 23
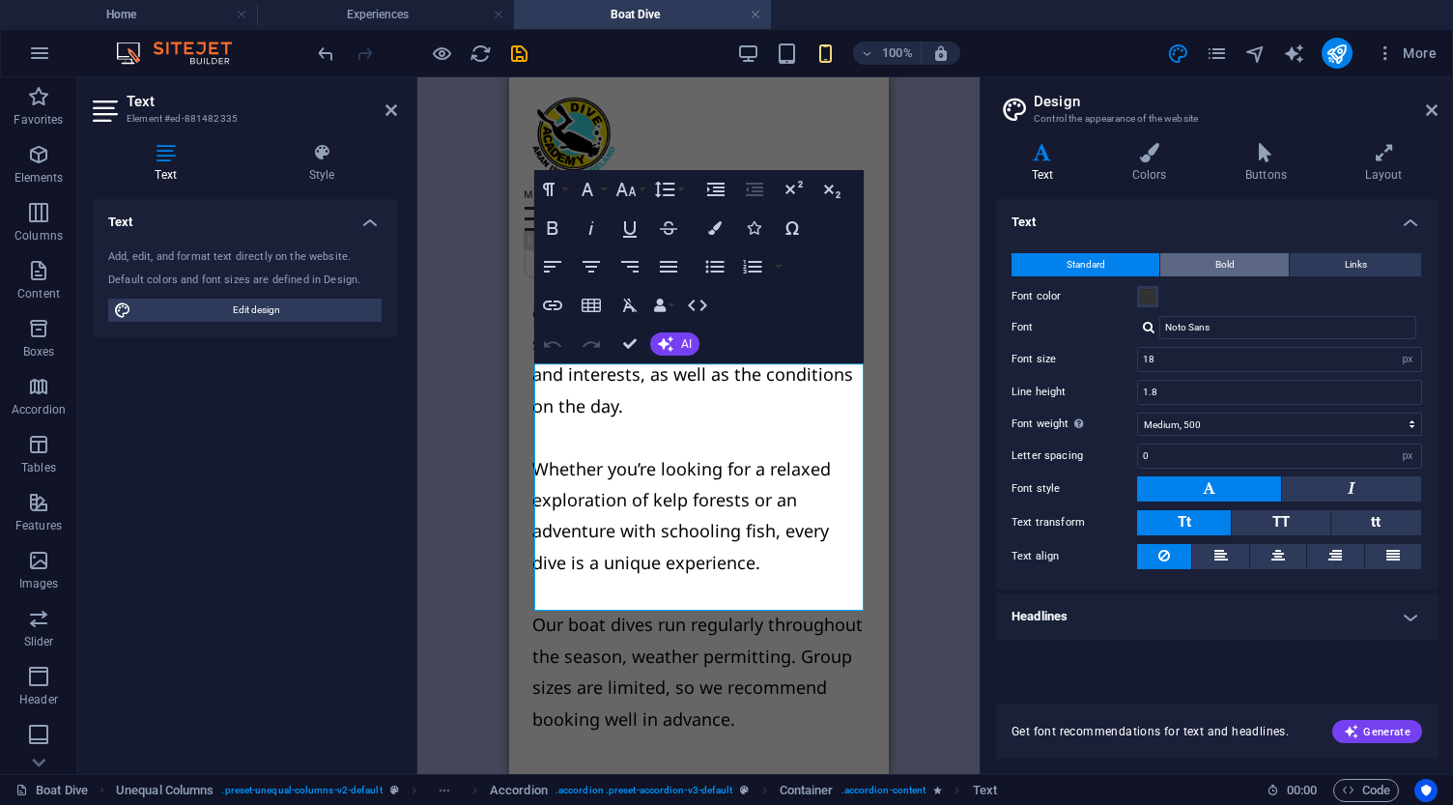
click at [1236, 259] on button "Bold" at bounding box center [1224, 264] width 128 height 23
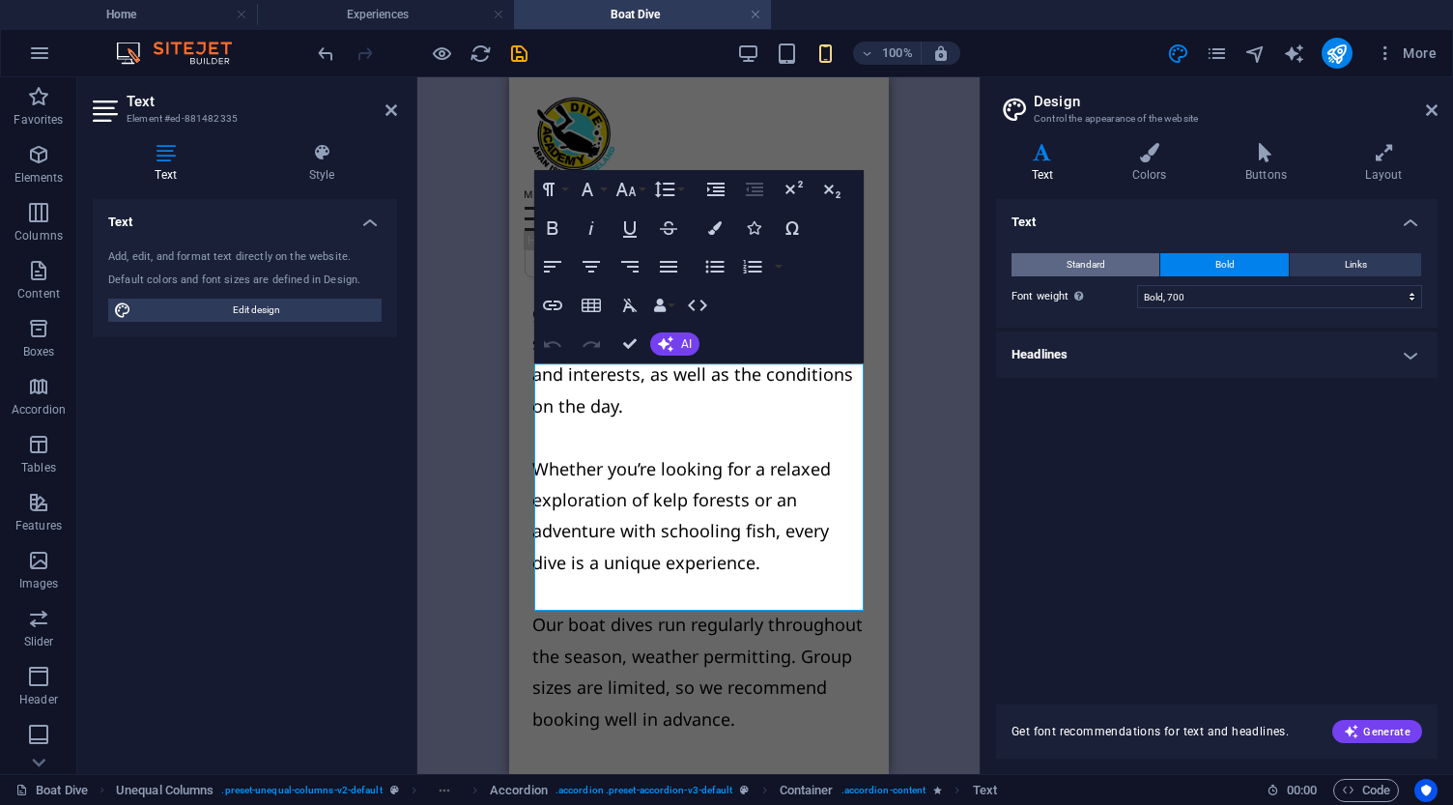
click at [1039, 264] on button "Standard" at bounding box center [1085, 264] width 148 height 23
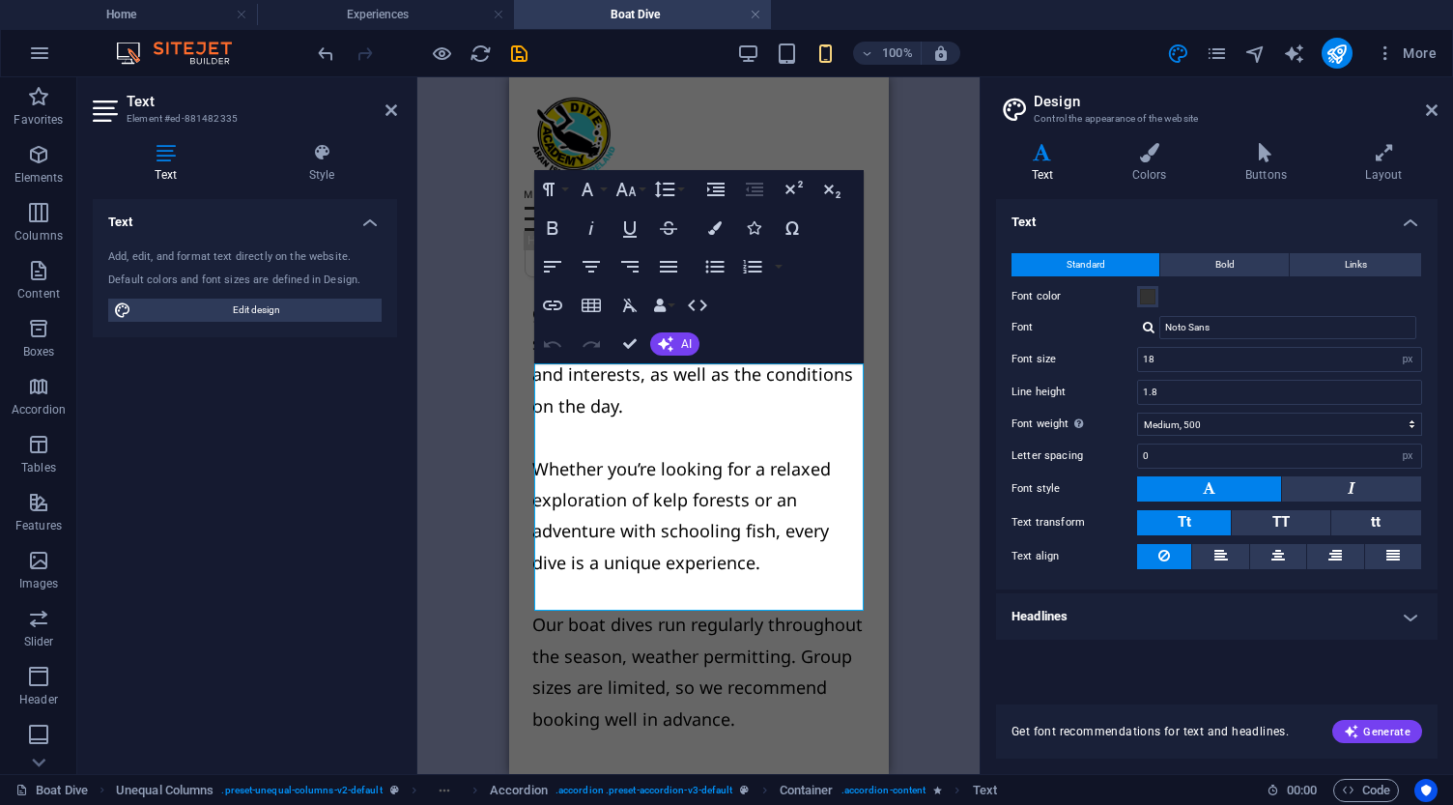
click at [924, 201] on div "Drag here to replace the existing content. Press “Ctrl” if you want to create a…" at bounding box center [698, 425] width 562 height 696
click at [515, 51] on icon "save" at bounding box center [519, 53] width 22 height 22
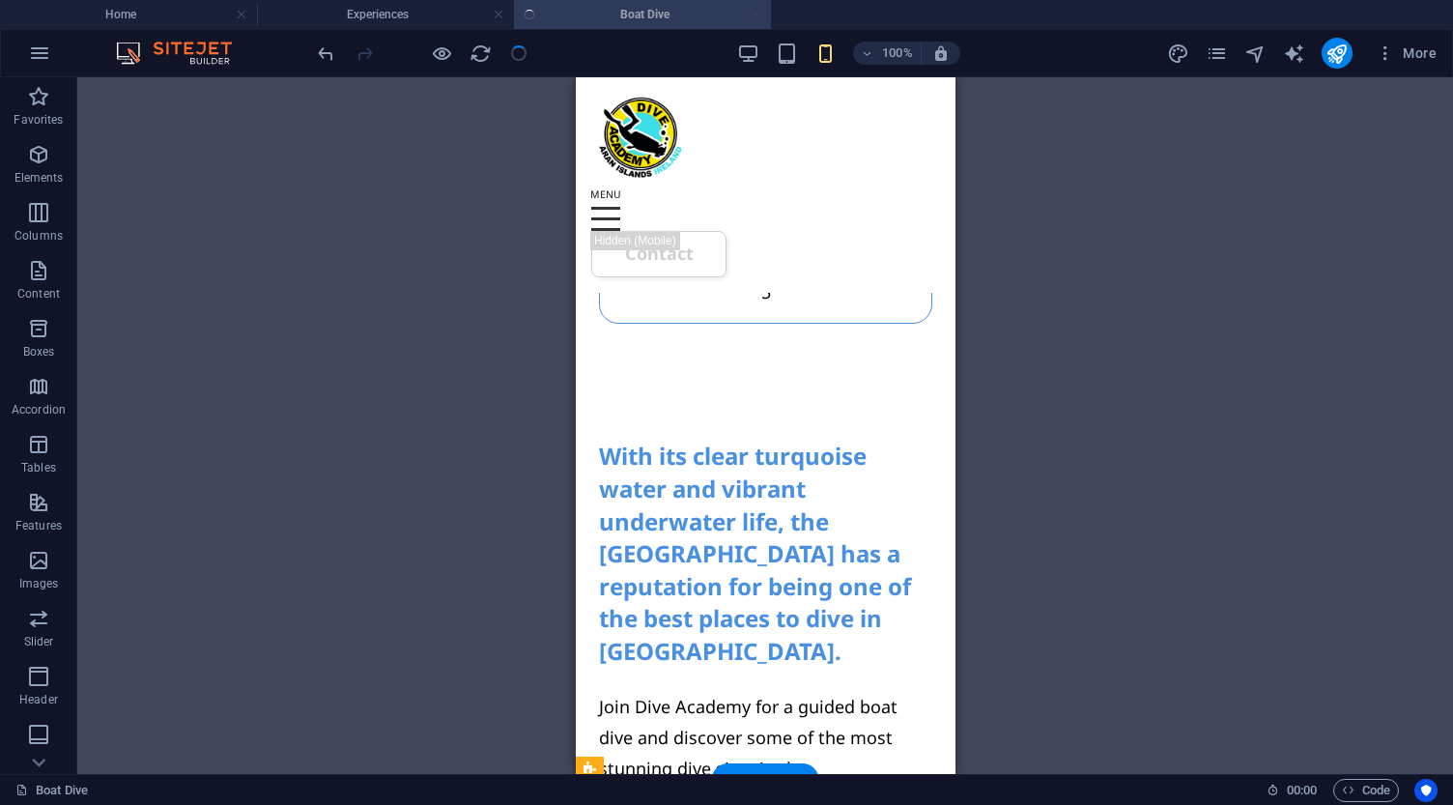
scroll to position [1750, 0]
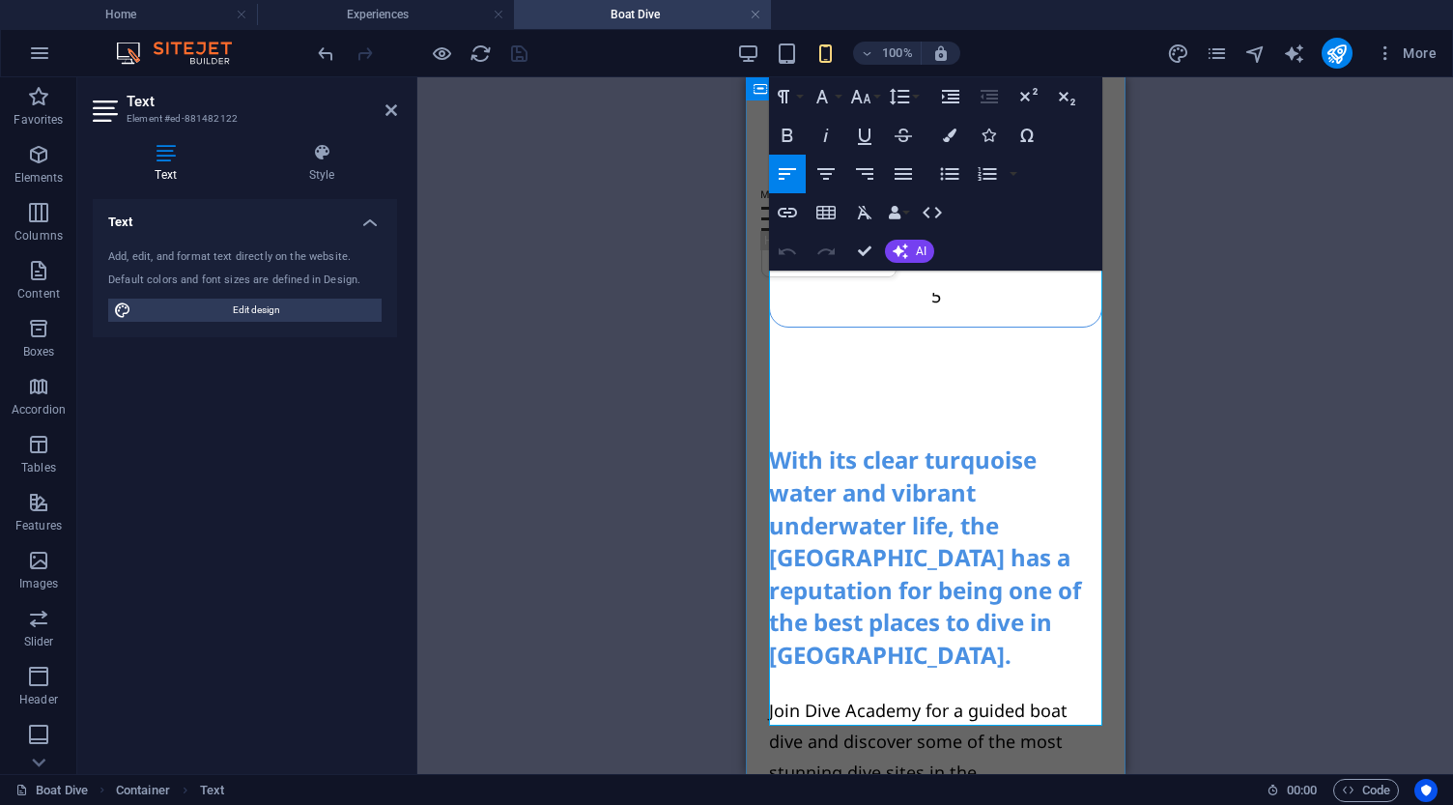
click at [837, 97] on button "Font Family" at bounding box center [825, 96] width 37 height 39
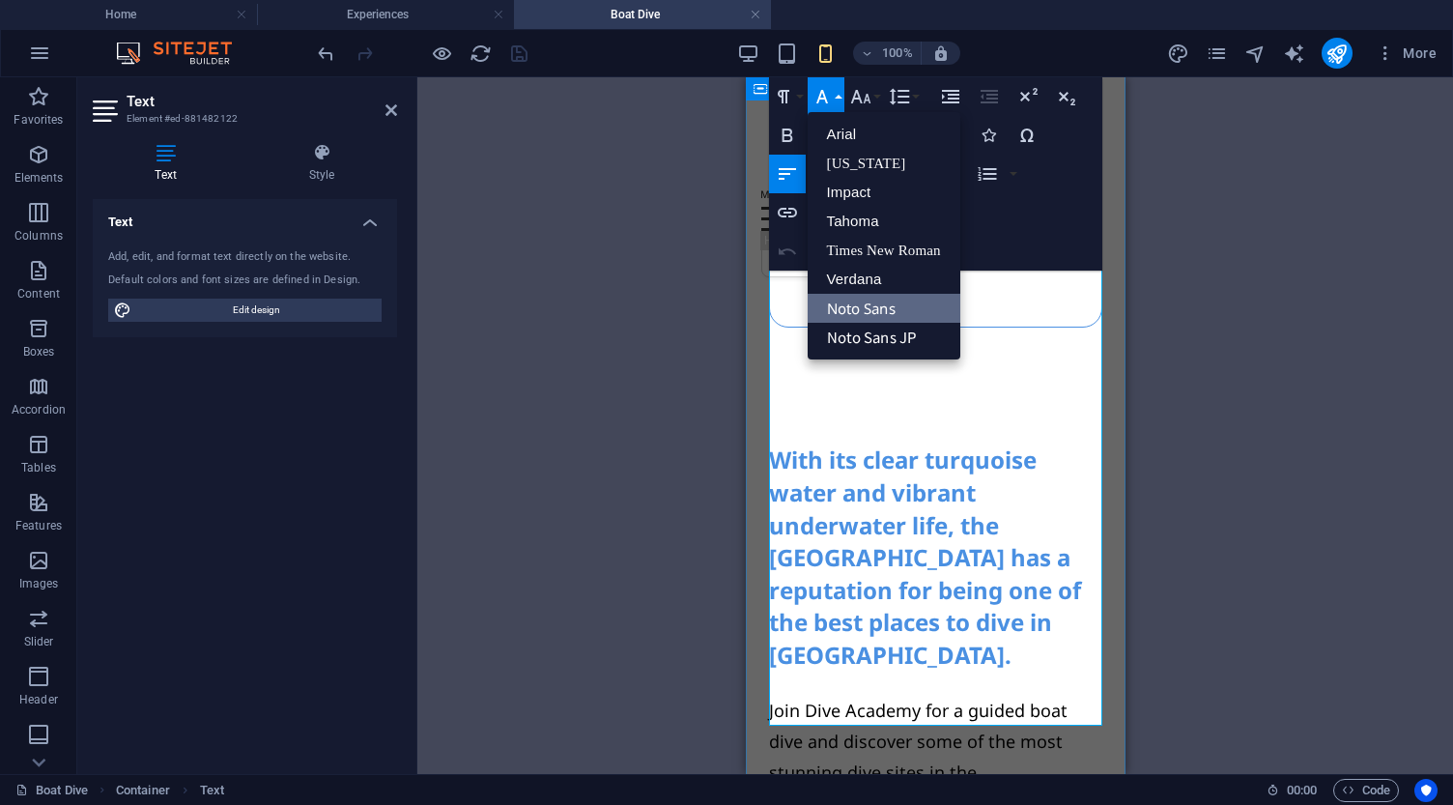
scroll to position [0, 0]
click at [838, 93] on button "Font Family" at bounding box center [825, 96] width 37 height 39
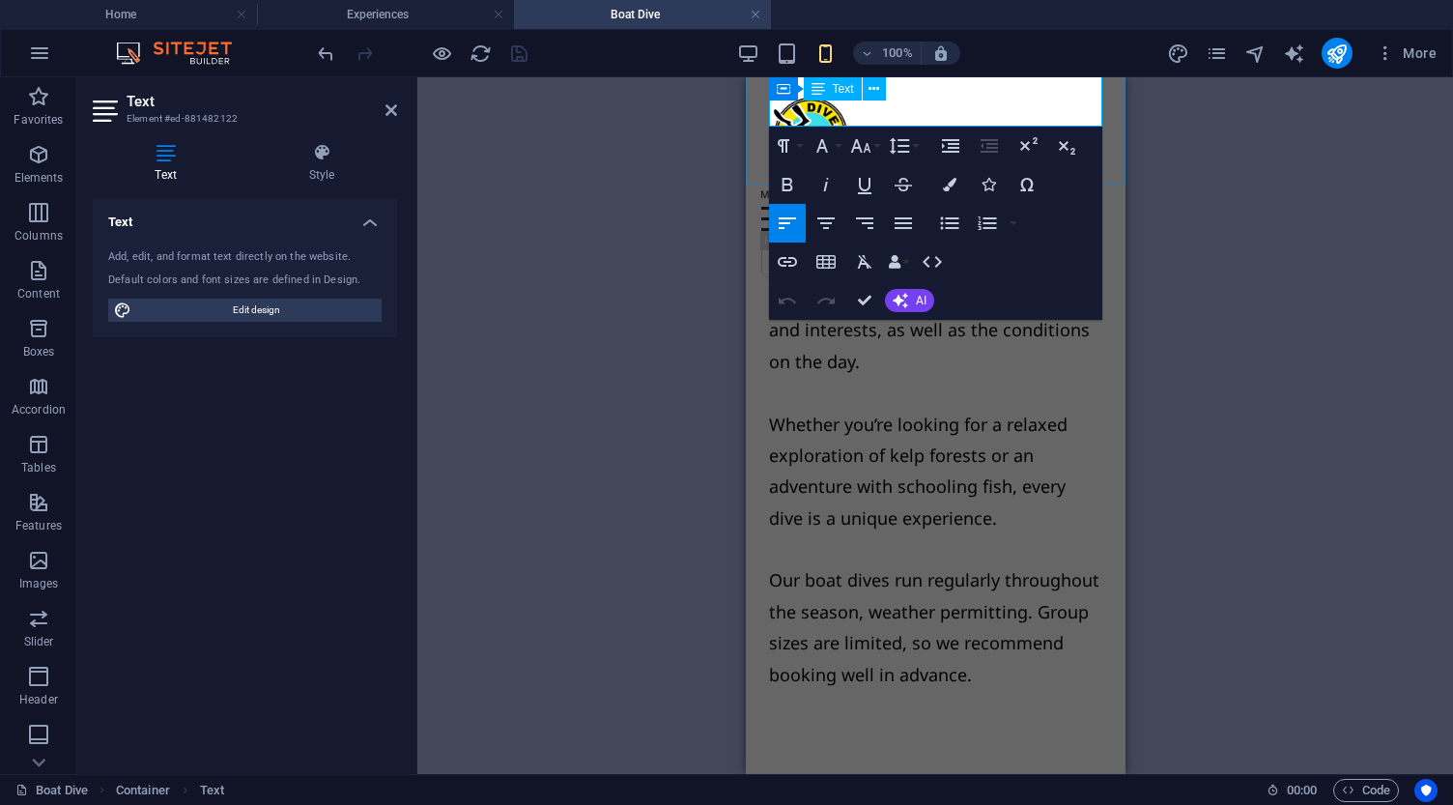
scroll to position [2417, 0]
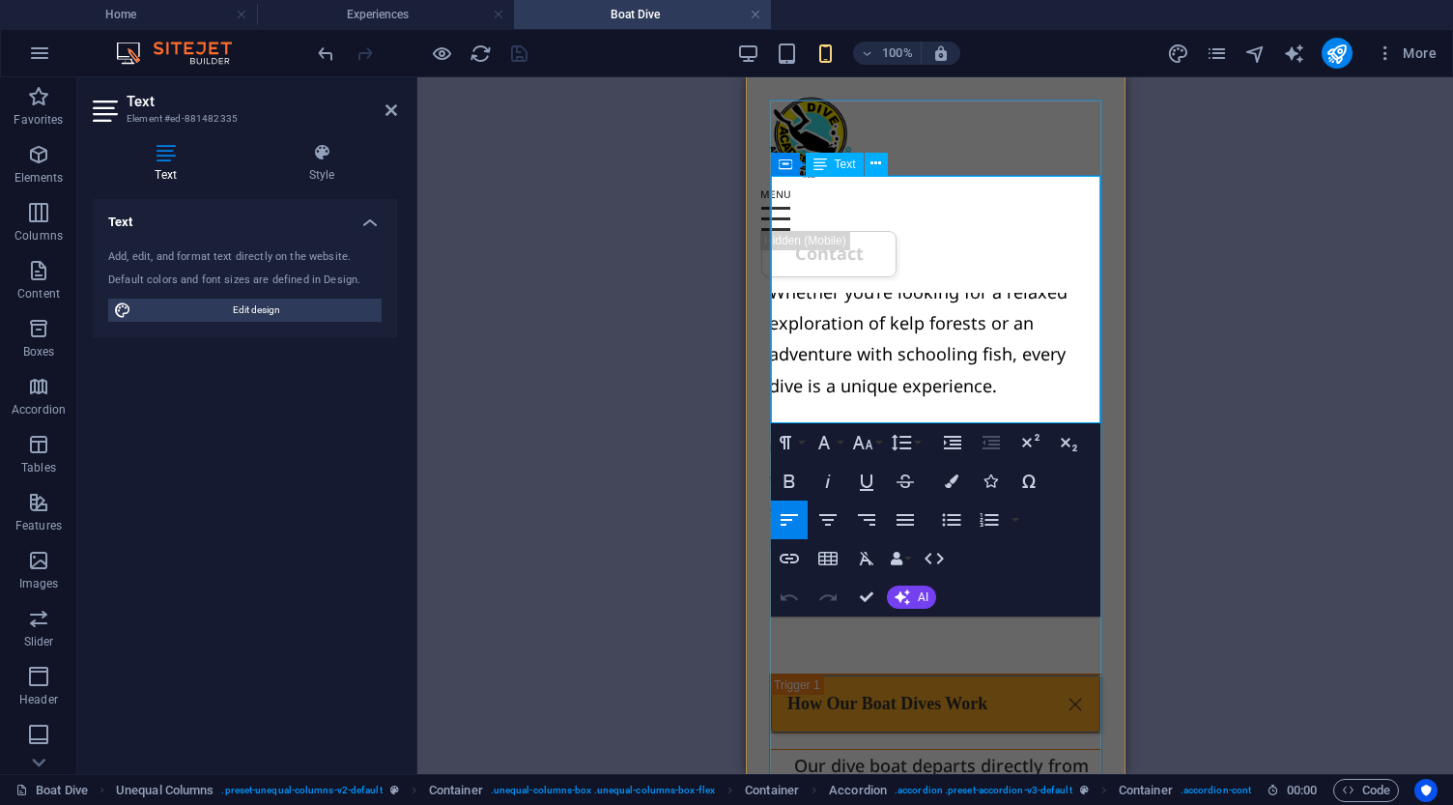
scroll to position [2492, 0]
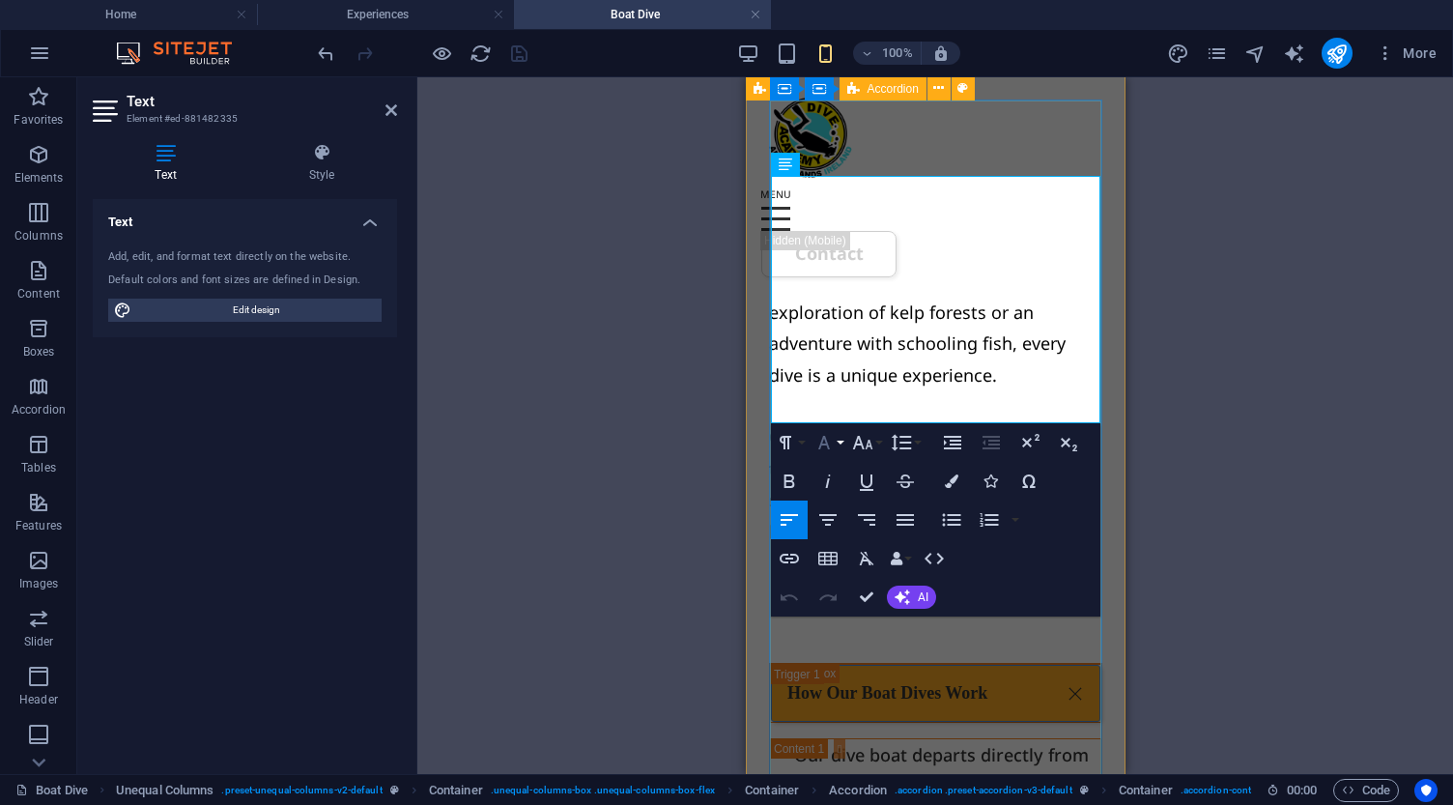
click at [837, 445] on button "Font Family" at bounding box center [827, 442] width 37 height 39
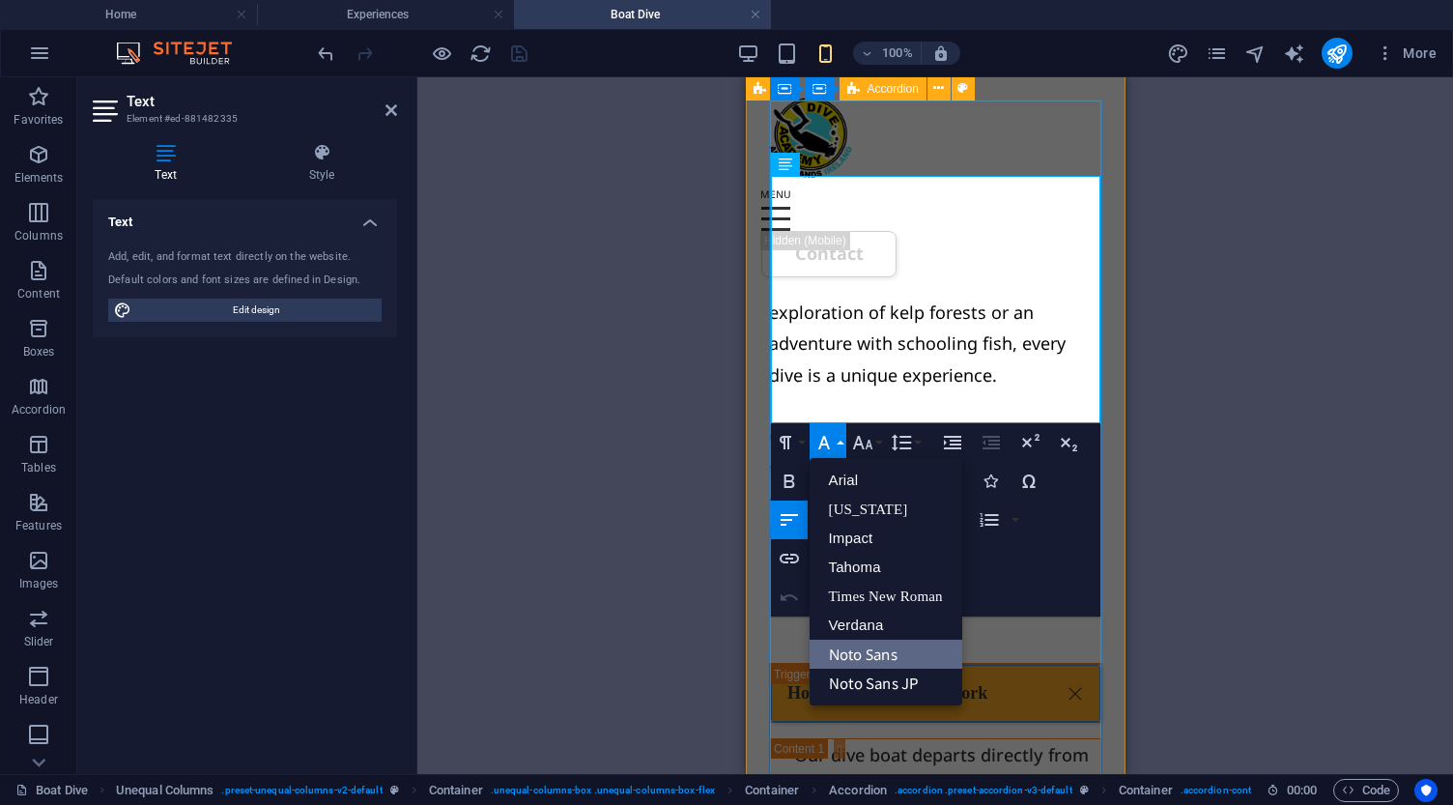
scroll to position [0, 0]
click at [1207, 351] on div "Drag here to replace the existing content. Press “Ctrl” if you want to create a…" at bounding box center [934, 425] width 1035 height 696
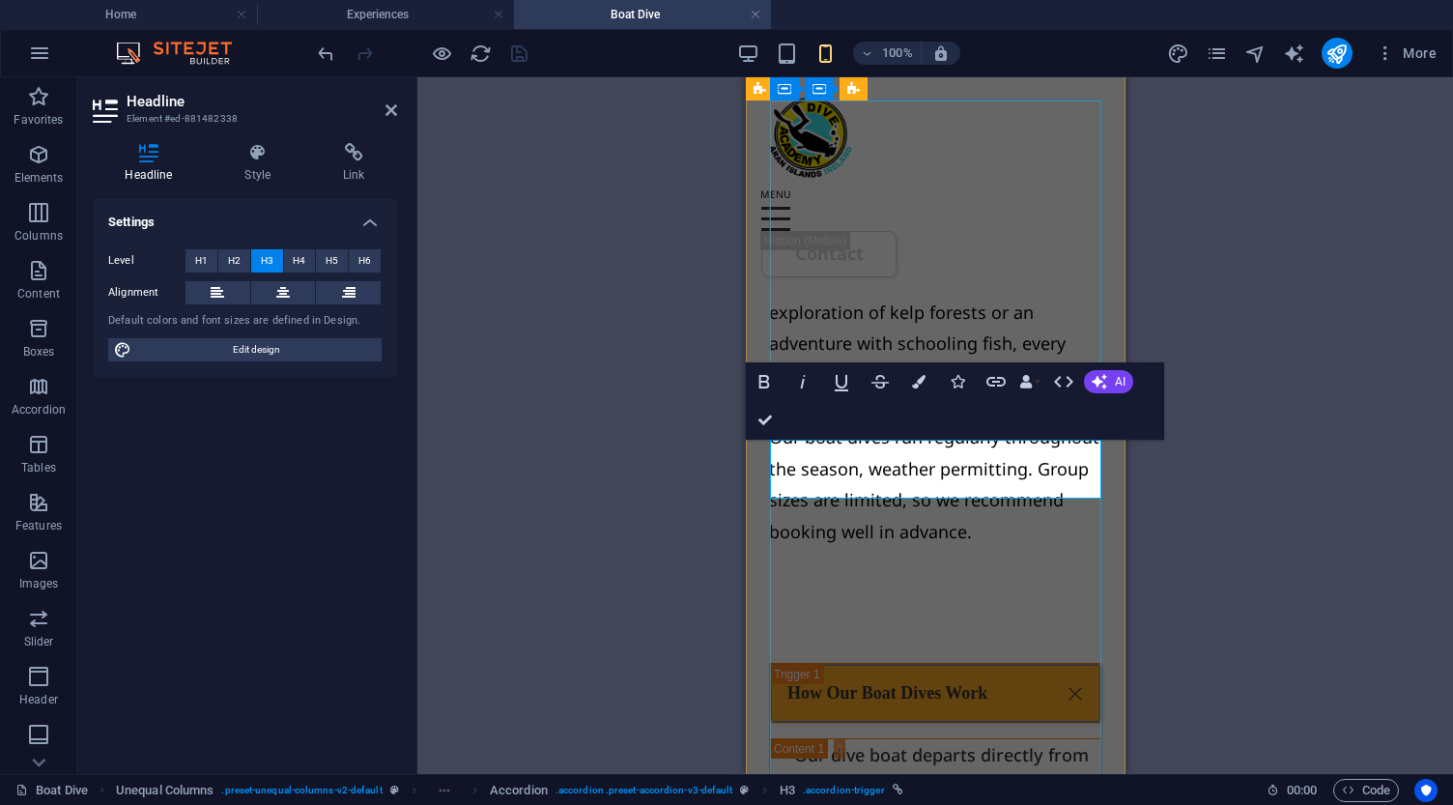
click at [921, 382] on icon "button" at bounding box center [919, 382] width 14 height 14
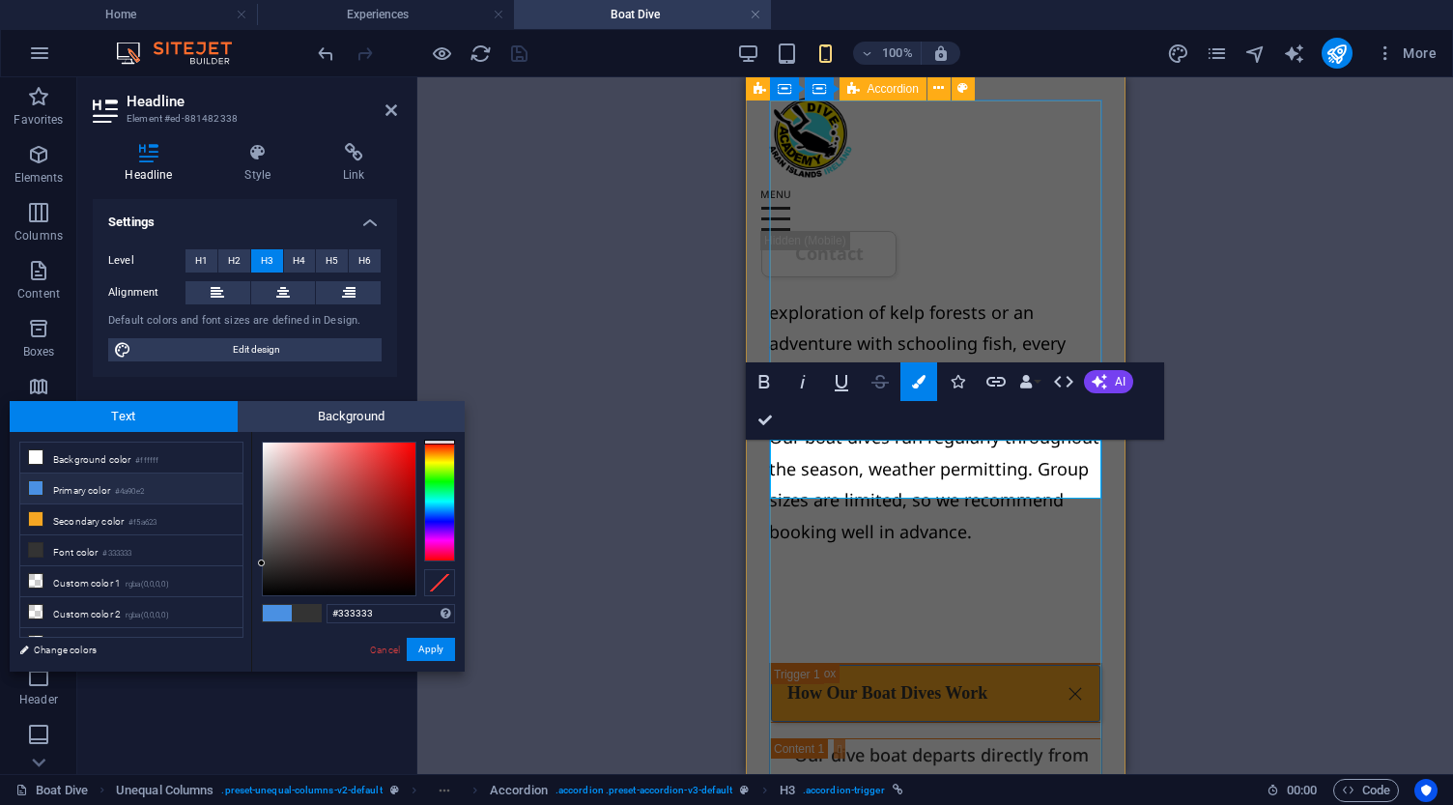
click at [877, 377] on icon "button" at bounding box center [879, 382] width 17 height 14
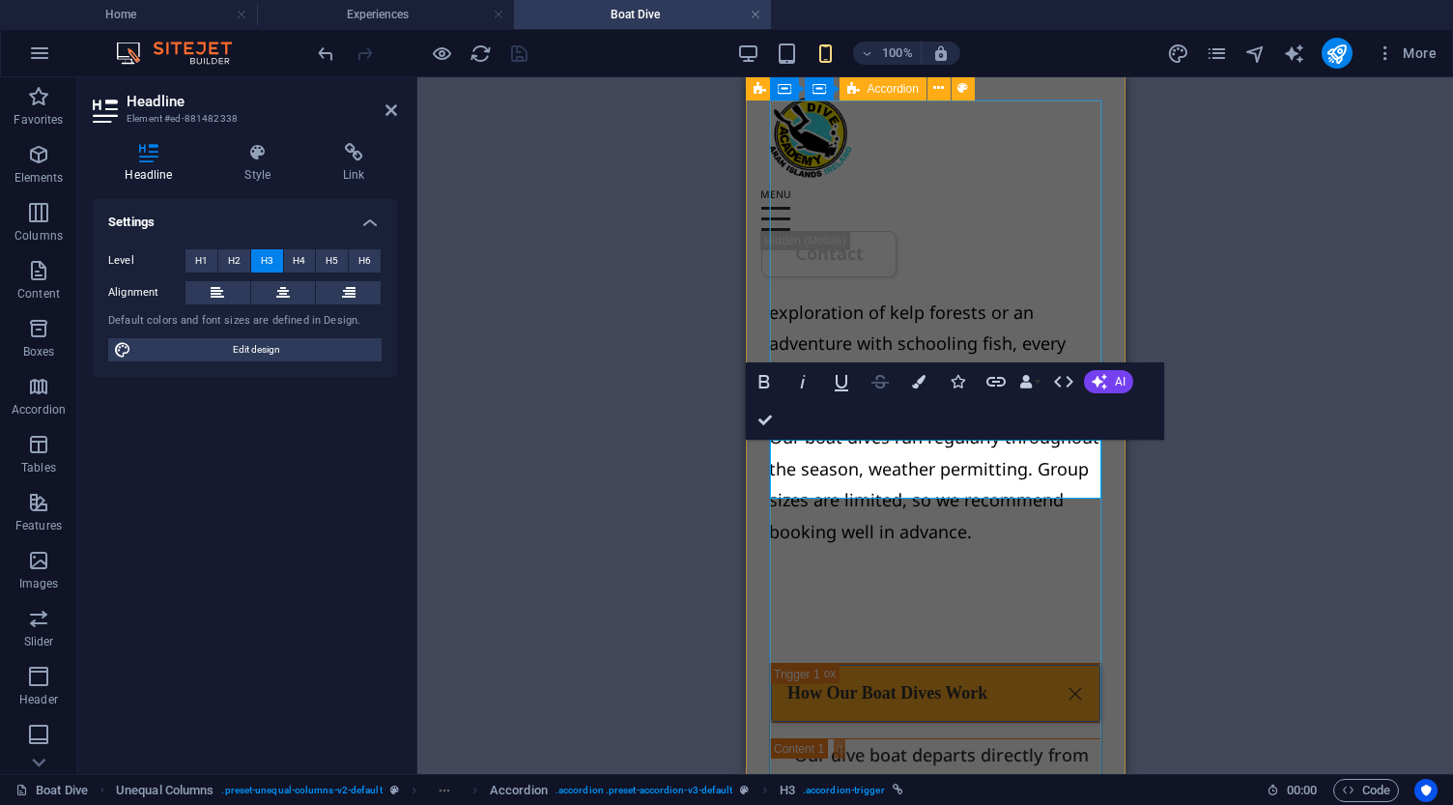
click at [879, 383] on icon "button" at bounding box center [879, 381] width 23 height 23
click at [1278, 445] on div "H1 Banner Container Reference Unequal Columns Container Container H3 Container …" at bounding box center [934, 425] width 1035 height 696
click at [567, 348] on div "H1 Banner Container Reference Unequal Columns Container Container H3 Container …" at bounding box center [934, 425] width 1035 height 696
click at [254, 349] on span "Edit design" at bounding box center [256, 349] width 239 height 23
select select "px"
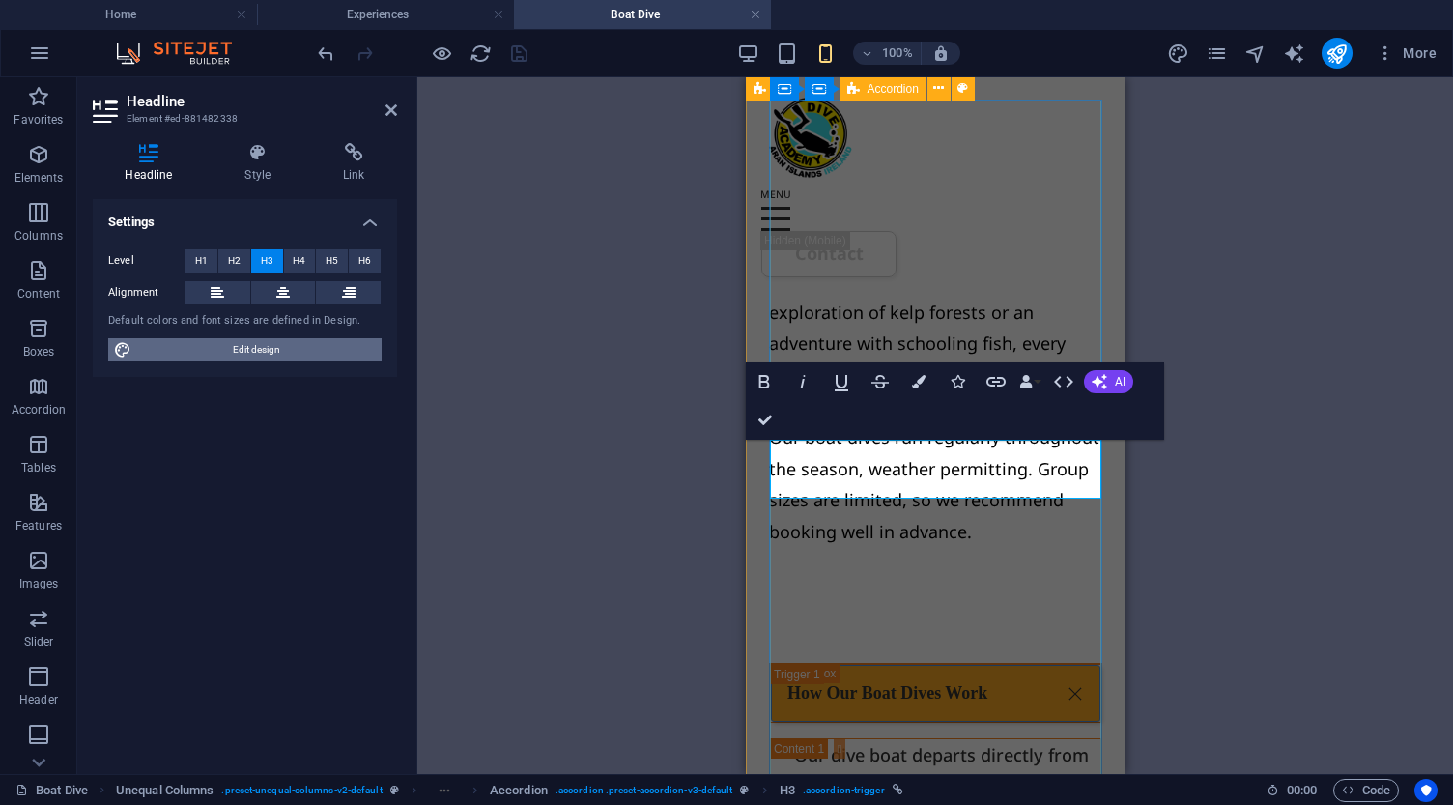
select select "500"
select select "px"
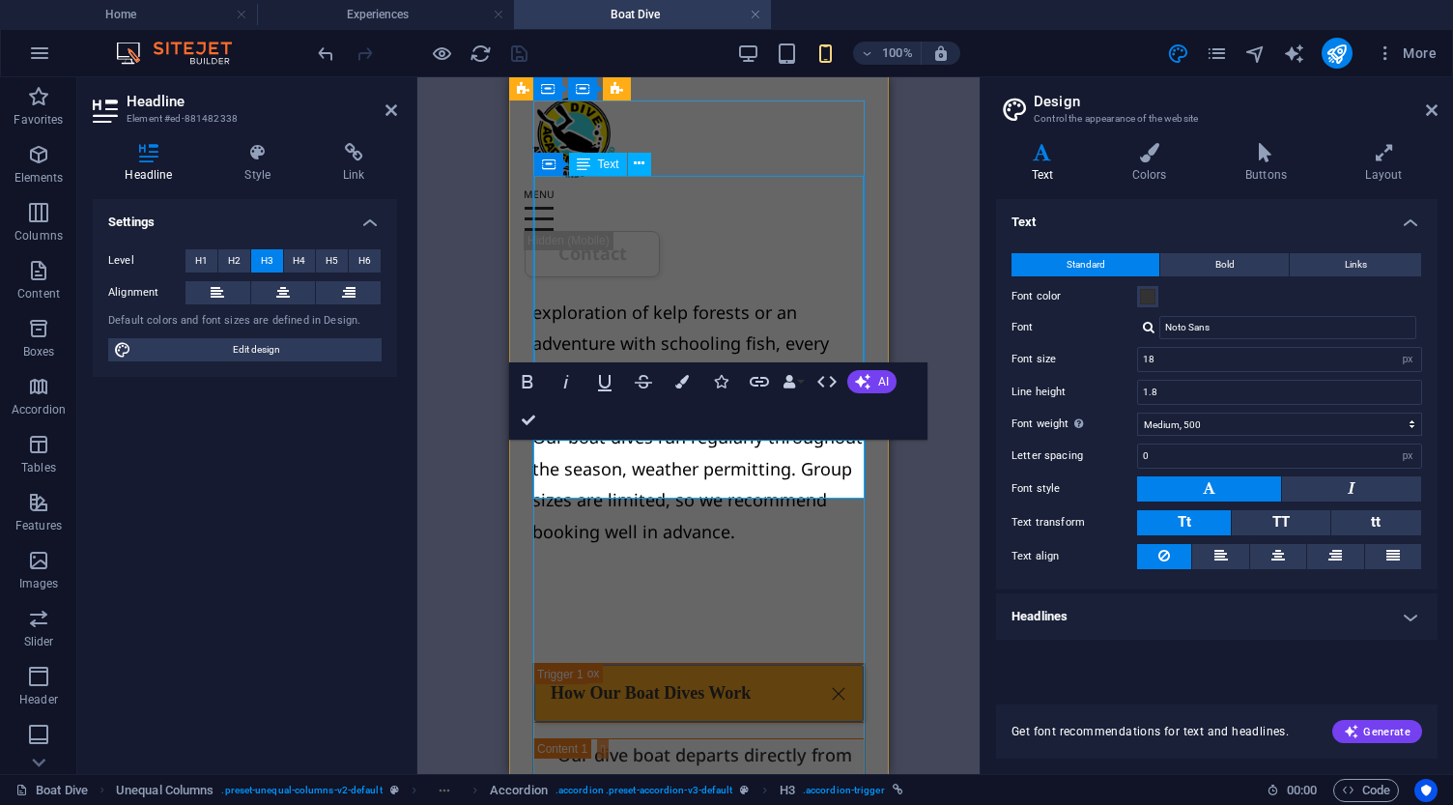
click at [1081, 623] on h4 "Headlines" at bounding box center [1216, 616] width 441 height 46
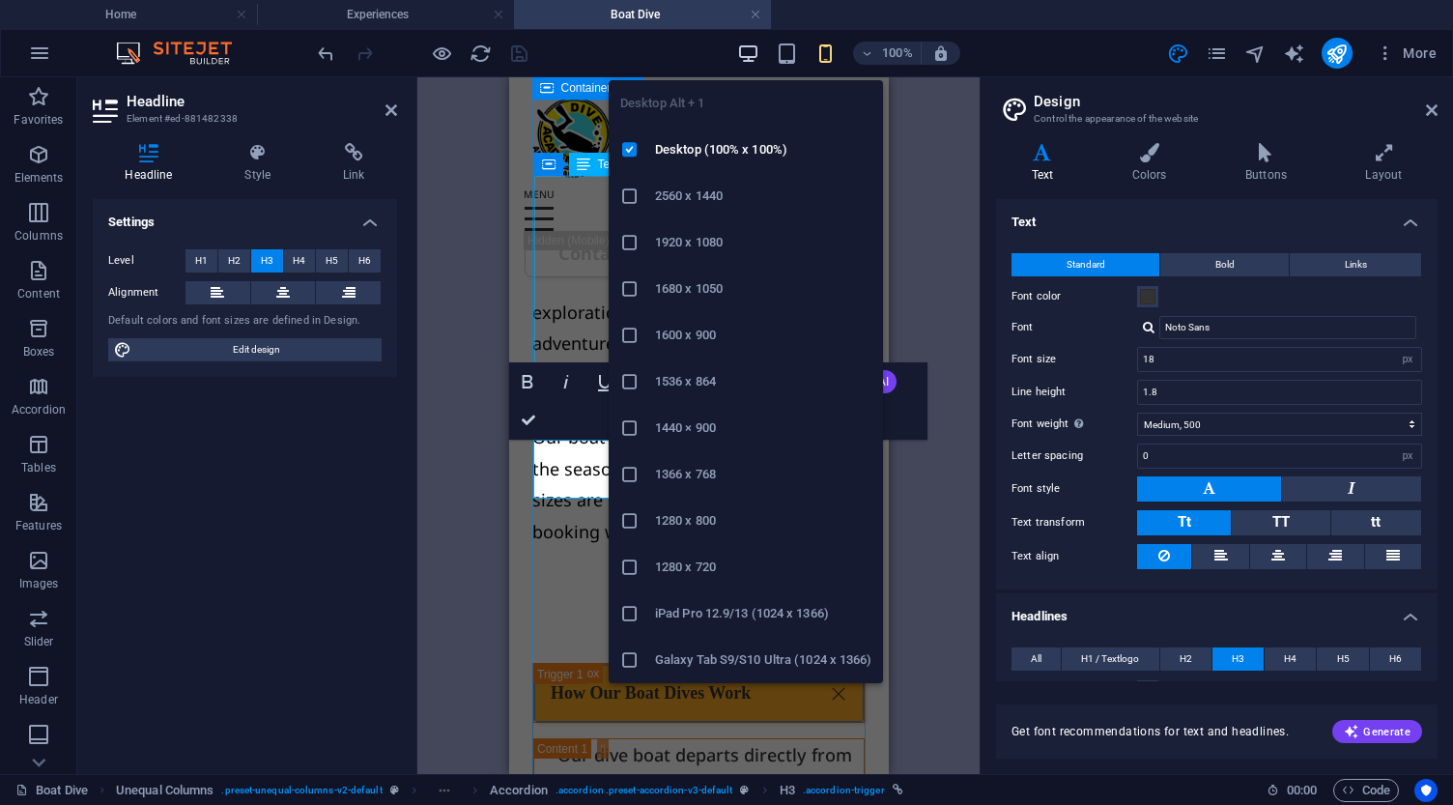
click at [753, 50] on icon "button" at bounding box center [748, 53] width 22 height 22
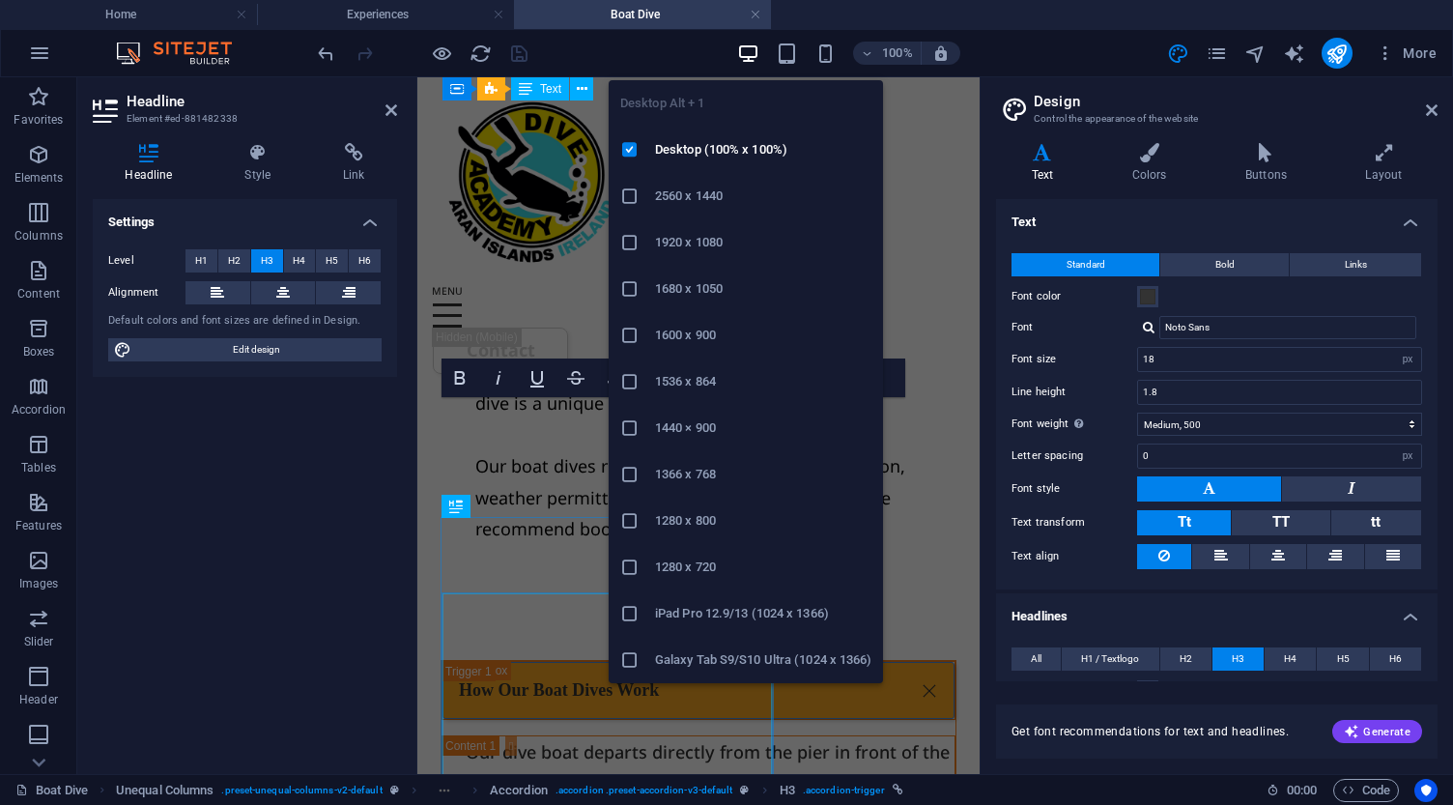
scroll to position [2075, 0]
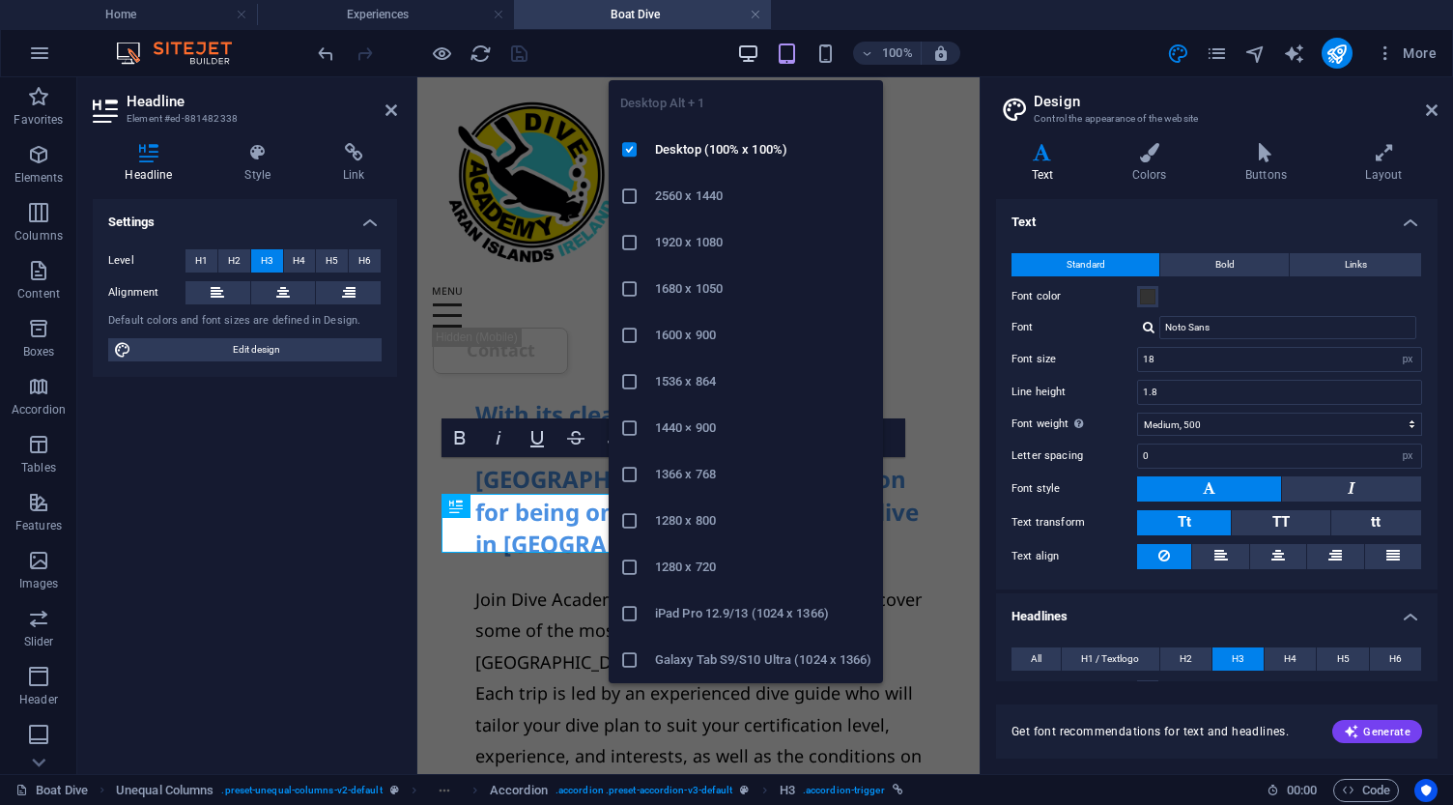
click at [739, 49] on icon "button" at bounding box center [748, 53] width 22 height 22
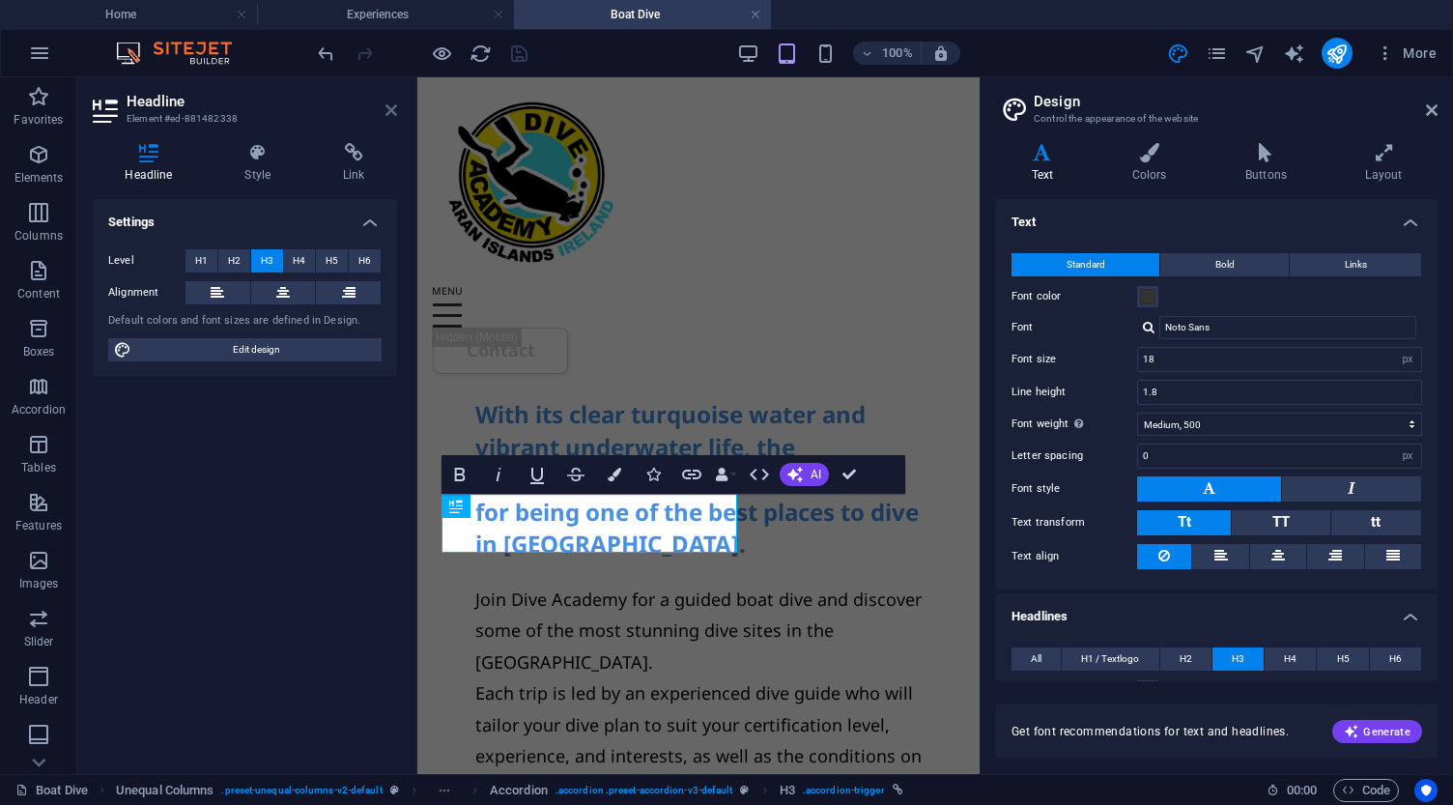
click at [392, 114] on icon at bounding box center [391, 109] width 12 height 15
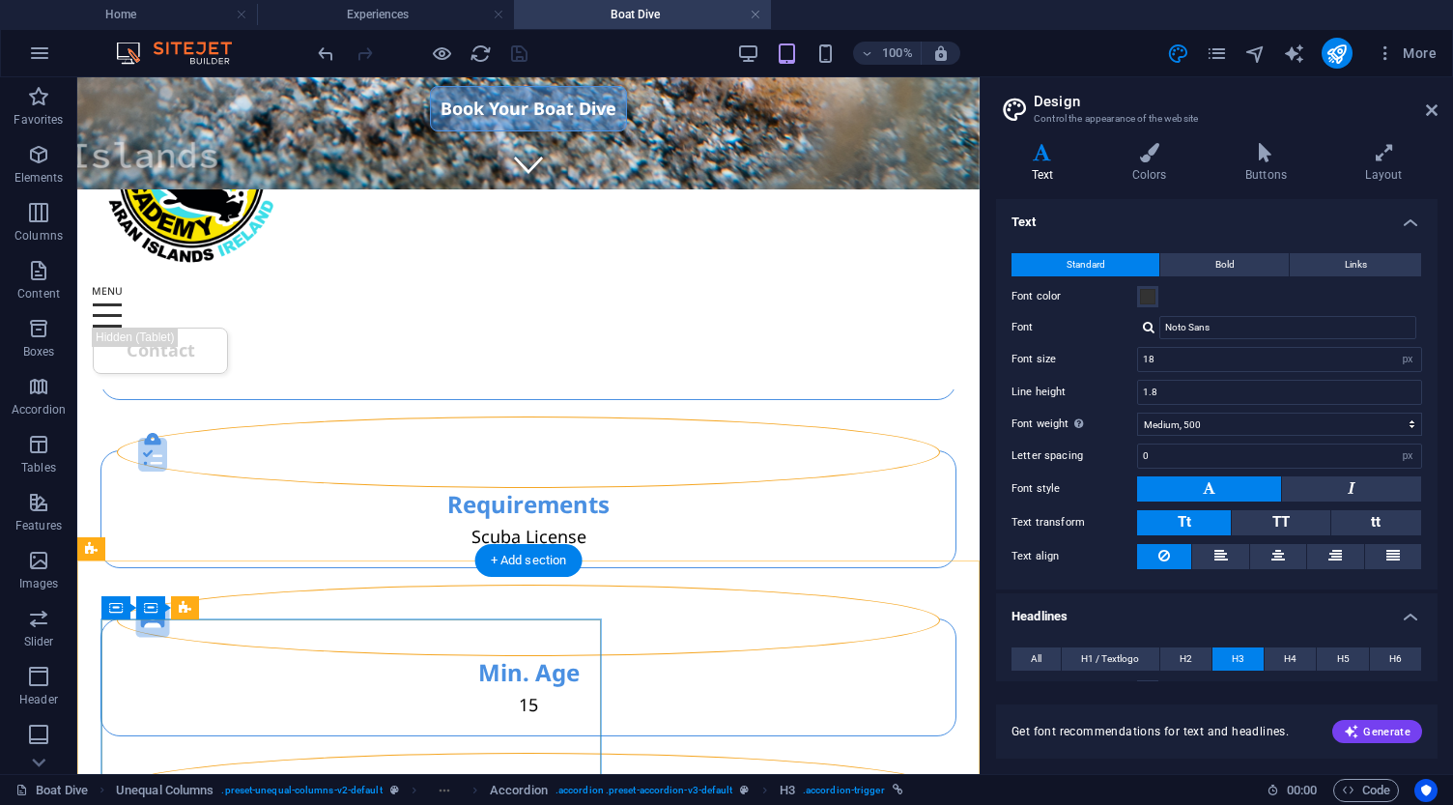
scroll to position [1339, 0]
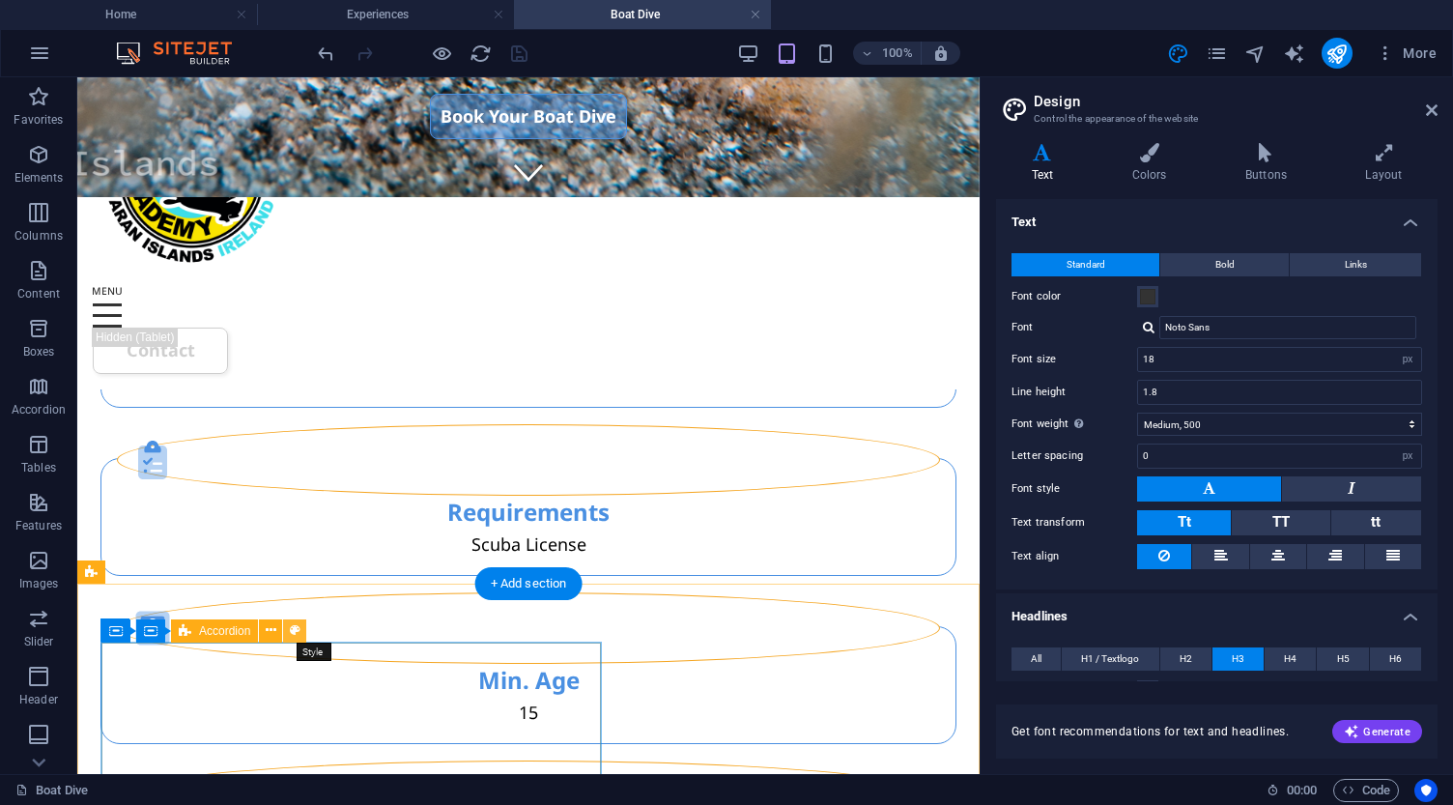
click at [302, 629] on button at bounding box center [294, 630] width 23 height 23
select select "rem"
select select "preset-accordion-v3-default"
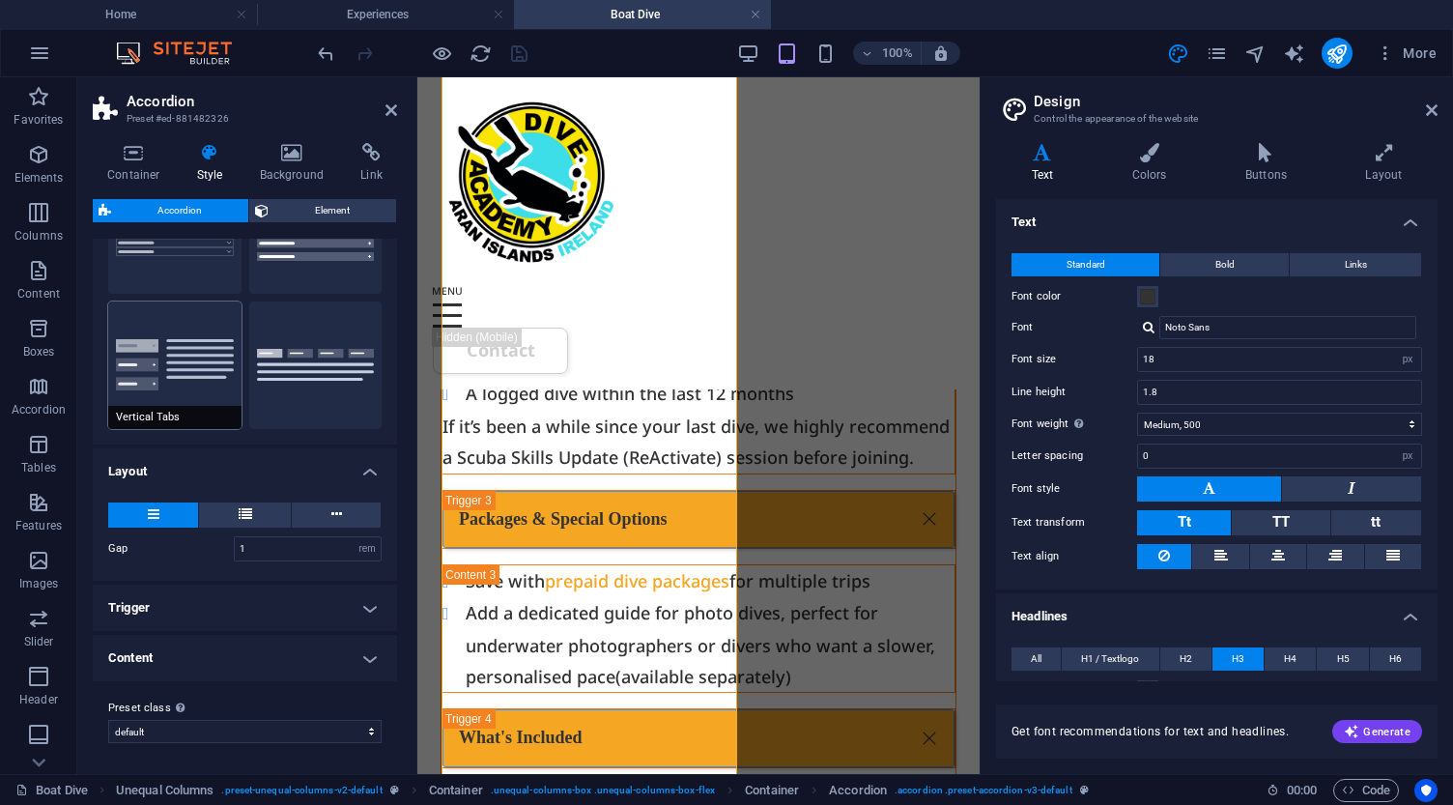
scroll to position [122, 0]
click at [264, 661] on h4 "Content" at bounding box center [245, 659] width 304 height 46
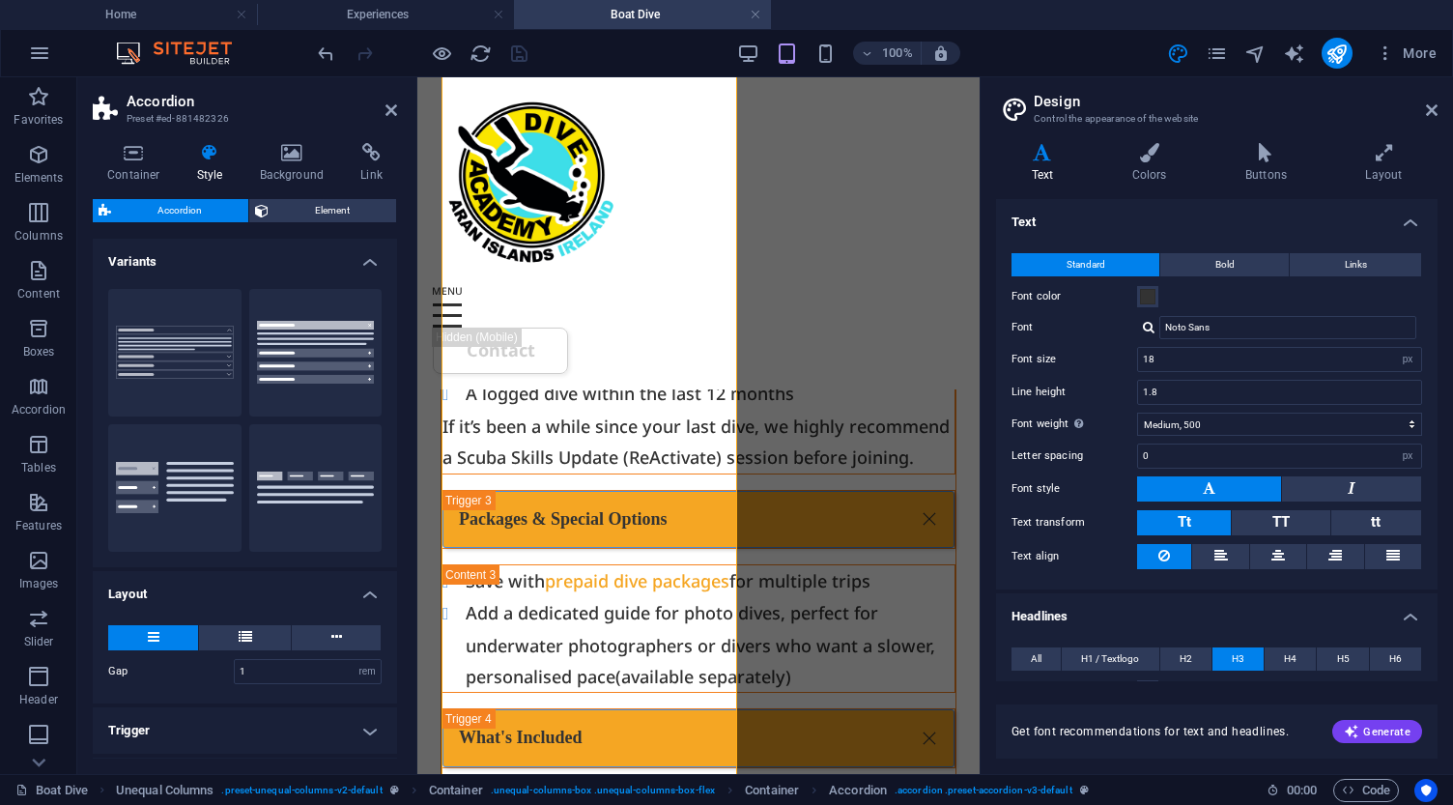
scroll to position [0, 0]
click at [316, 212] on span "Element" at bounding box center [332, 210] width 116 height 23
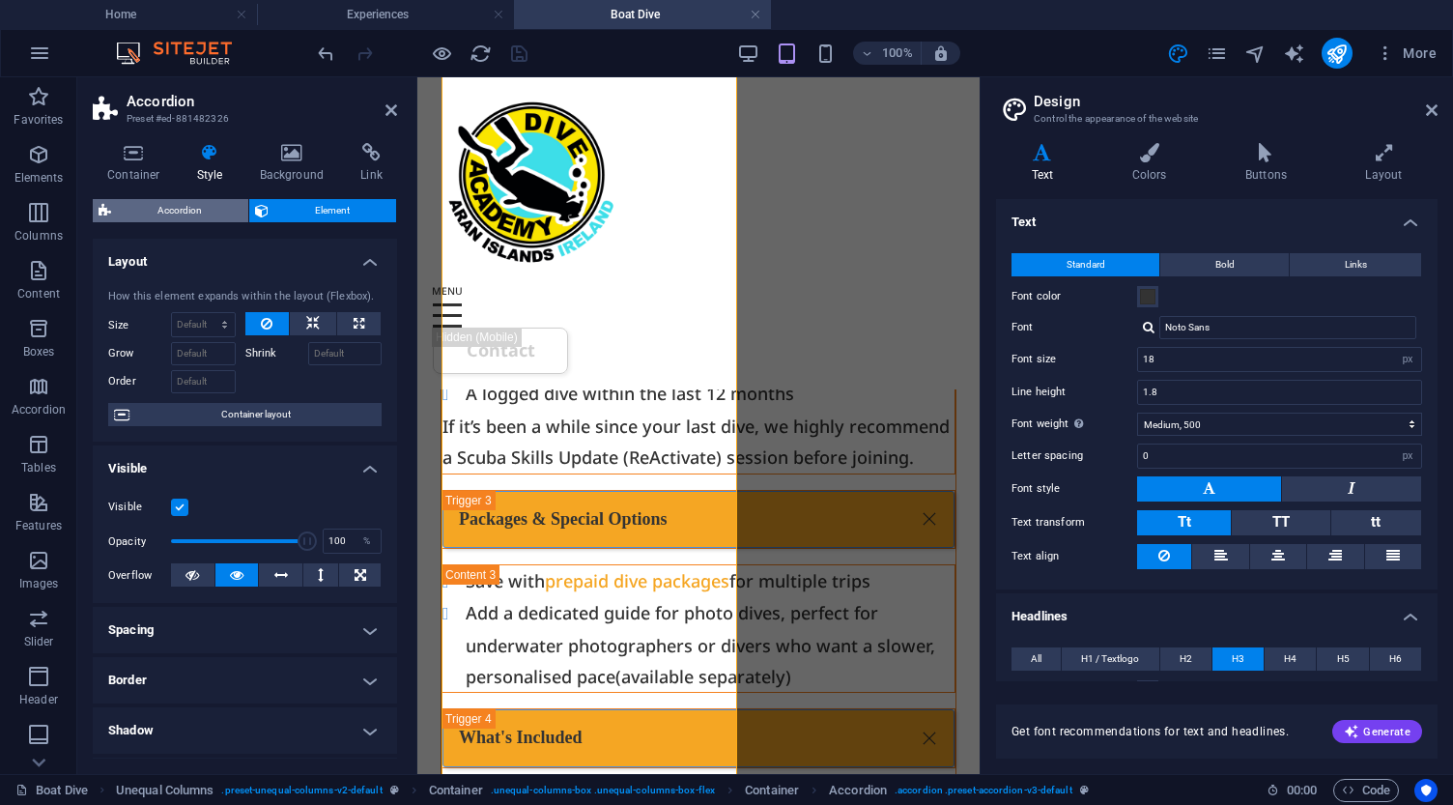
click at [149, 208] on span "Accordion" at bounding box center [180, 210] width 126 height 23
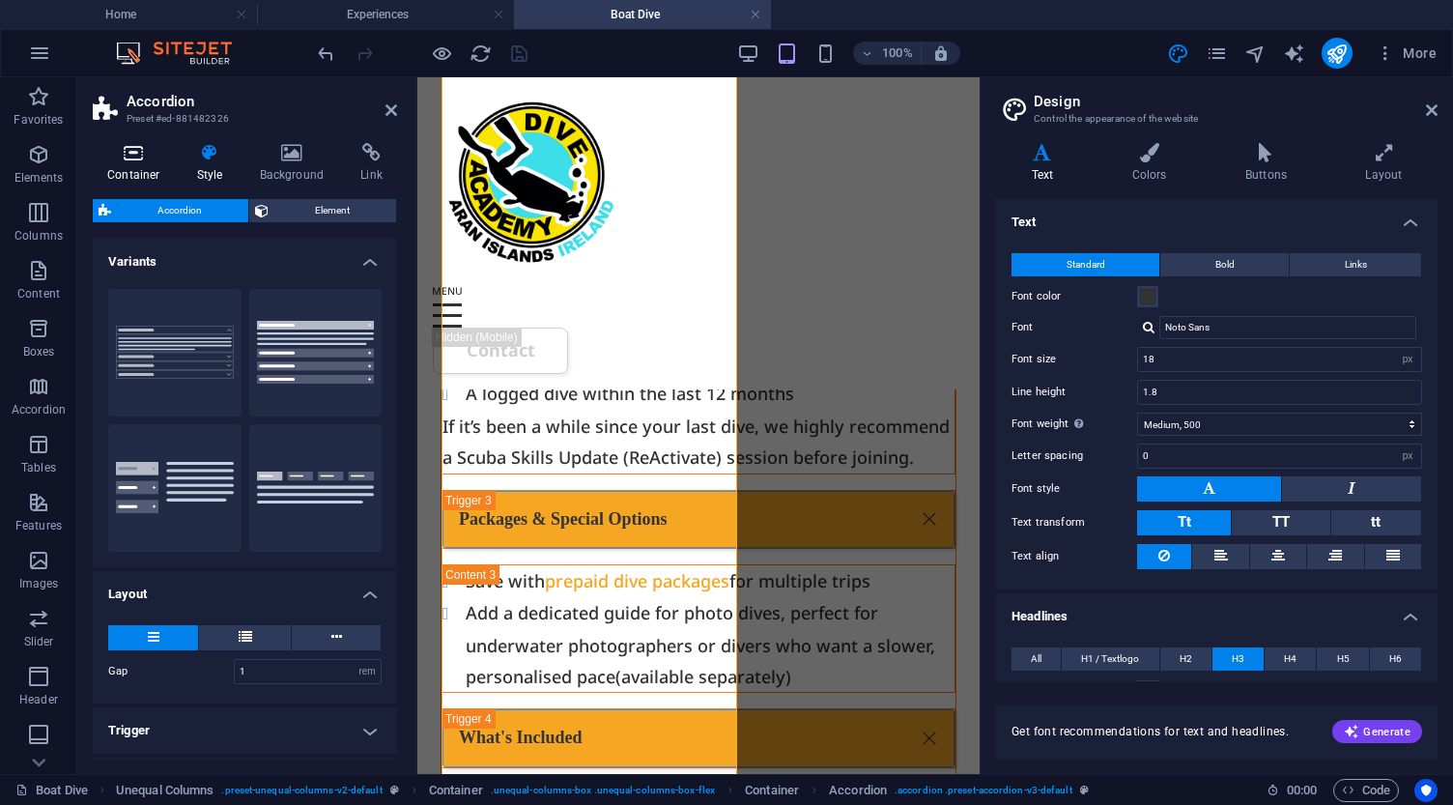
click at [127, 159] on icon at bounding box center [134, 152] width 82 height 19
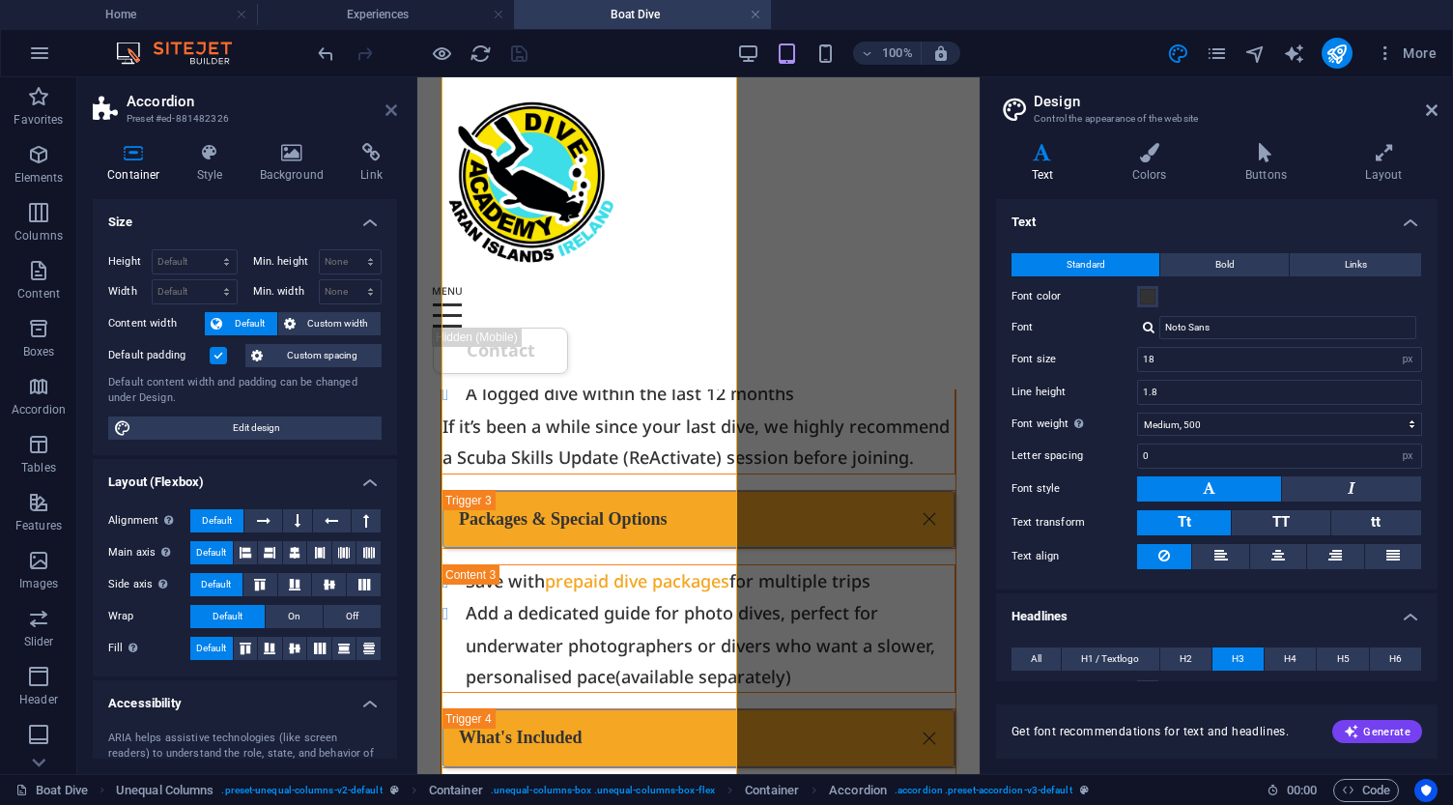
click at [393, 113] on icon at bounding box center [391, 109] width 12 height 15
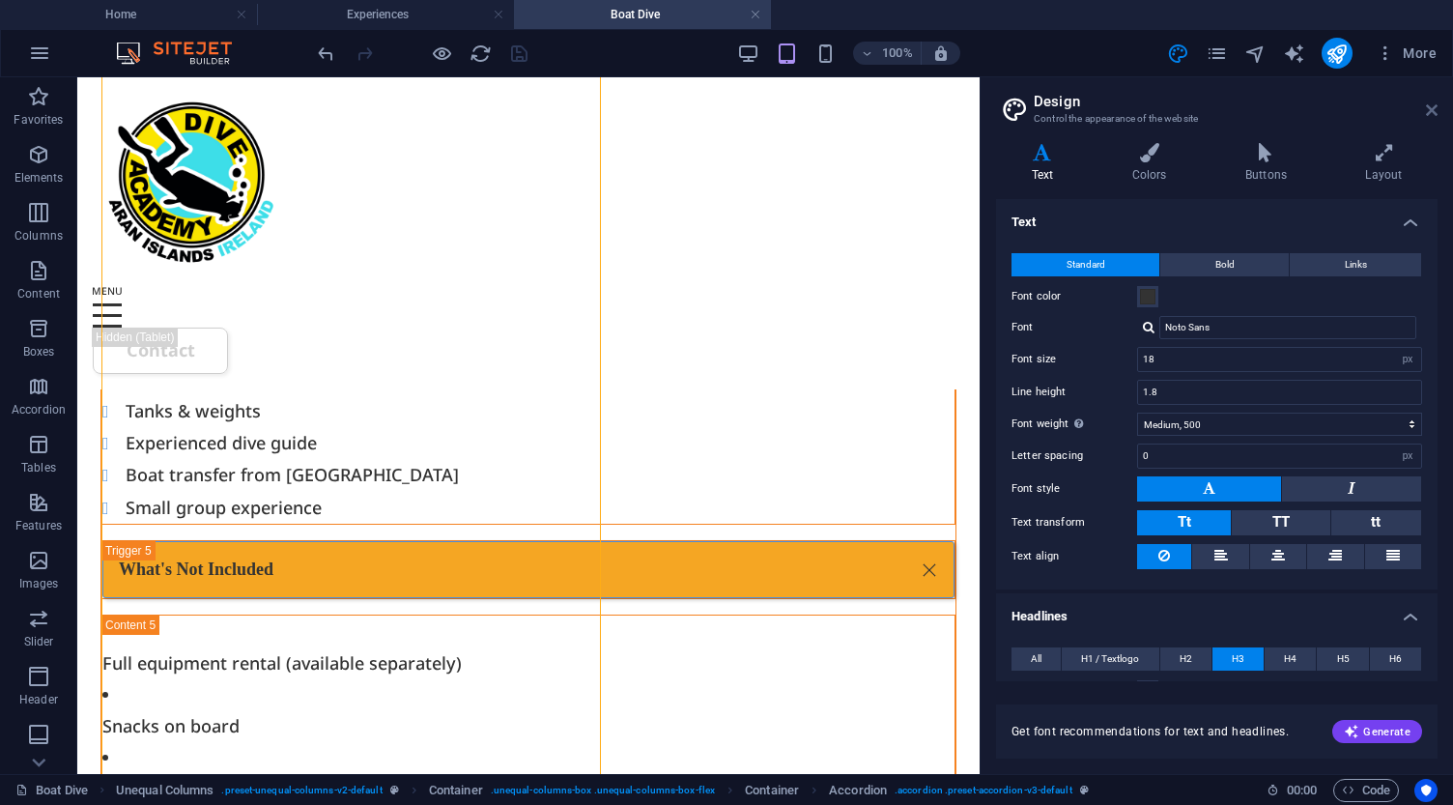
click at [1429, 109] on icon at bounding box center [1432, 109] width 12 height 15
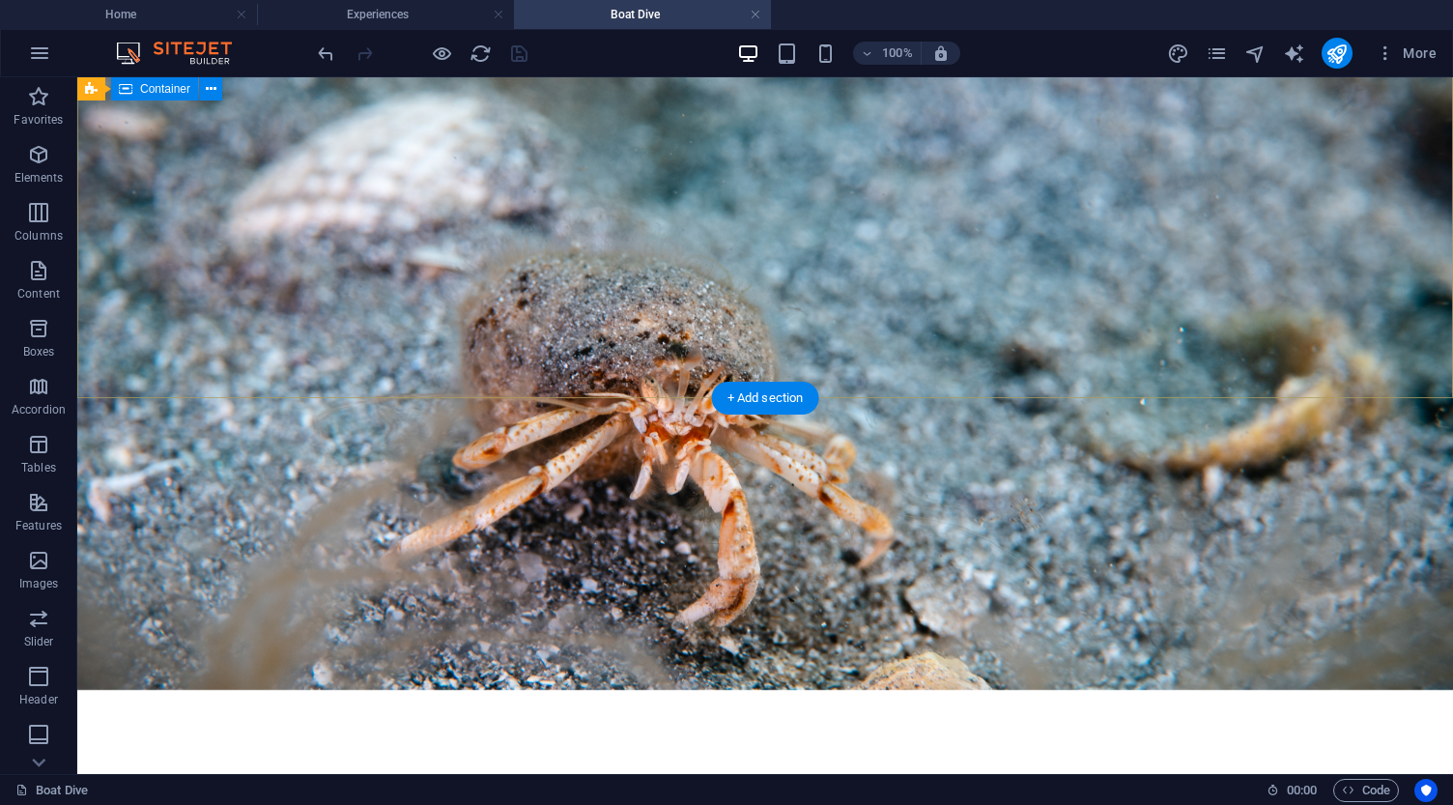
scroll to position [442, 0]
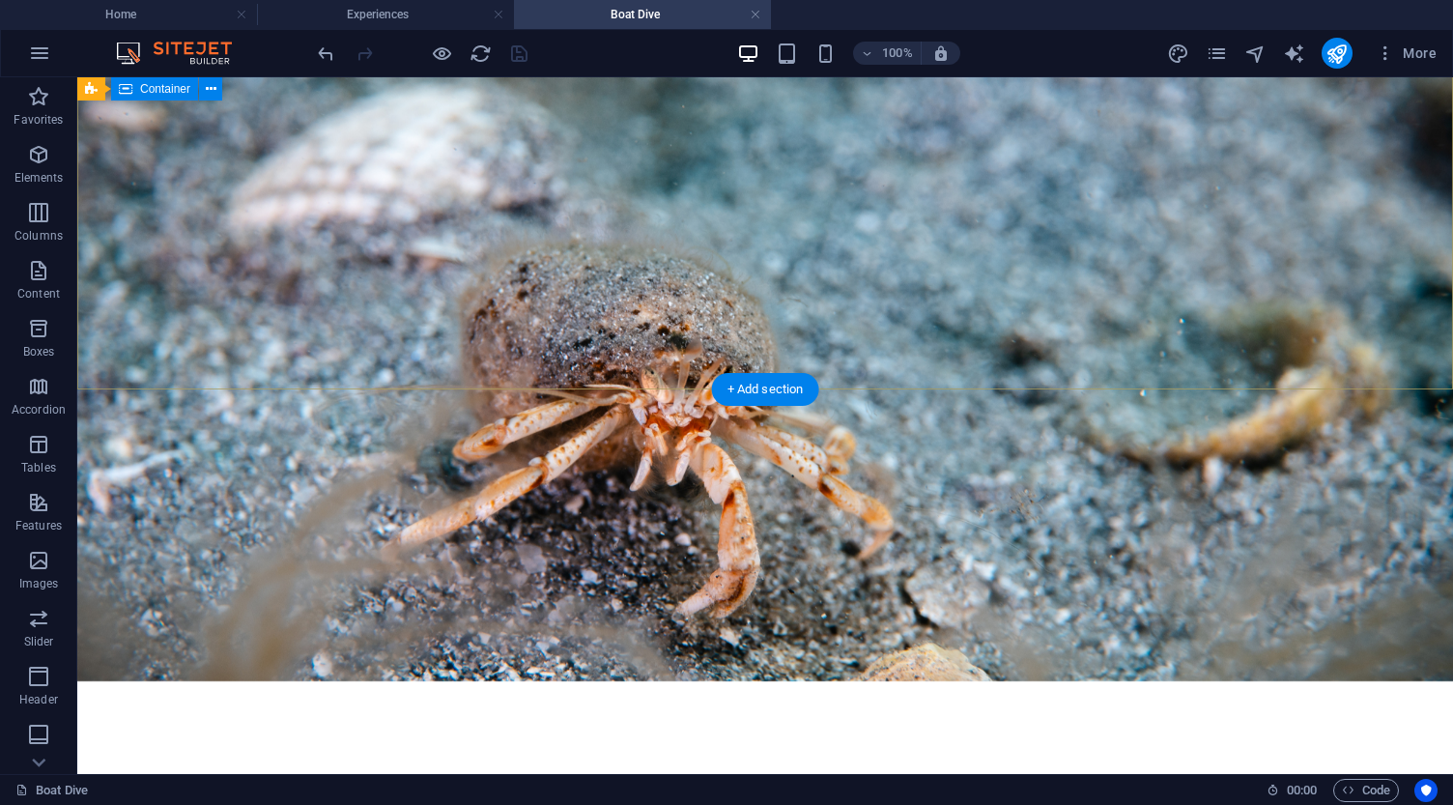
click at [535, 523] on div "Daily Boat Dives on the Aran Islands Guided scuba trips for certified divers in…" at bounding box center [764, 799] width 1375 height 552
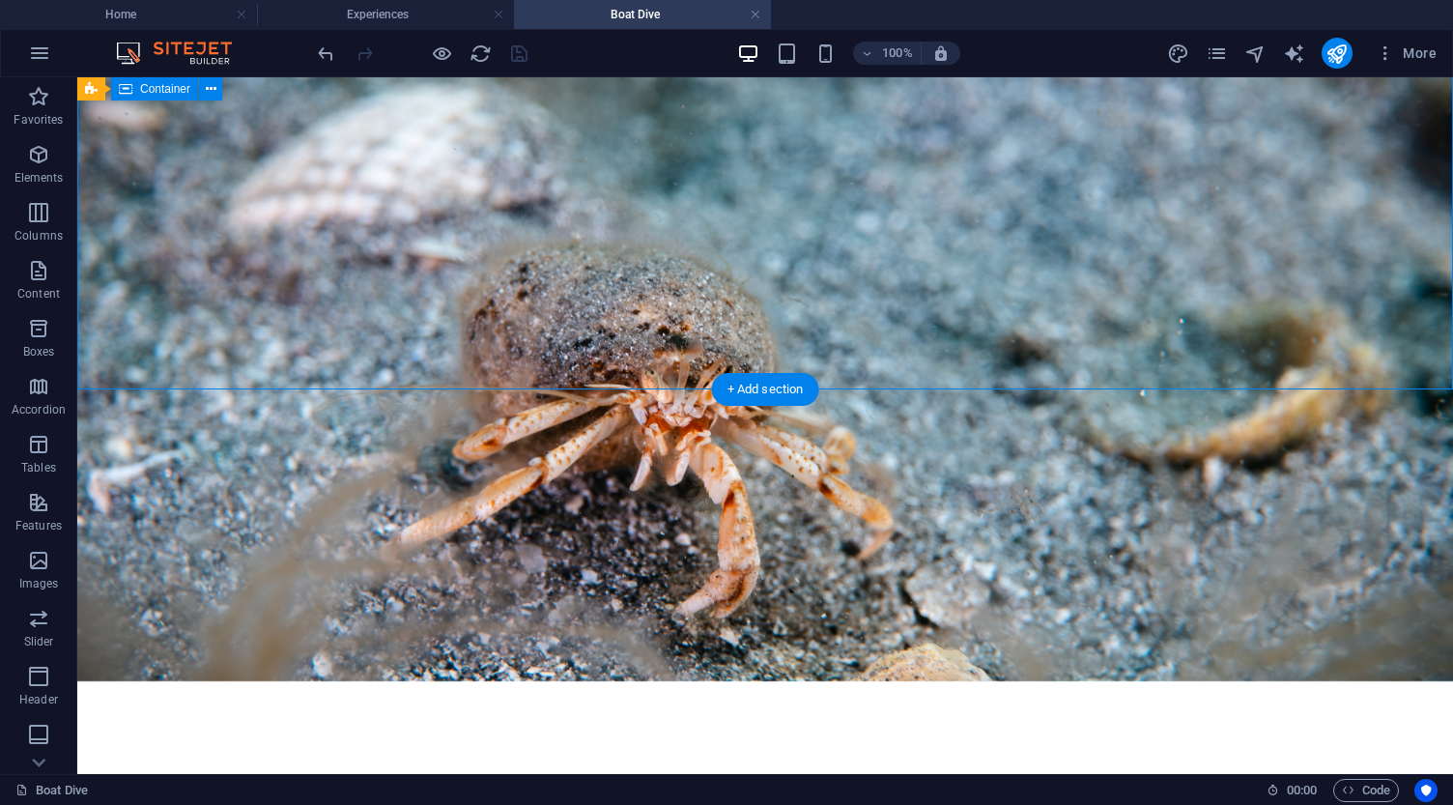
click at [535, 523] on div "Daily Boat Dives on the Aran Islands Guided scuba trips for certified divers in…" at bounding box center [764, 799] width 1375 height 552
select select "multiple-waves"
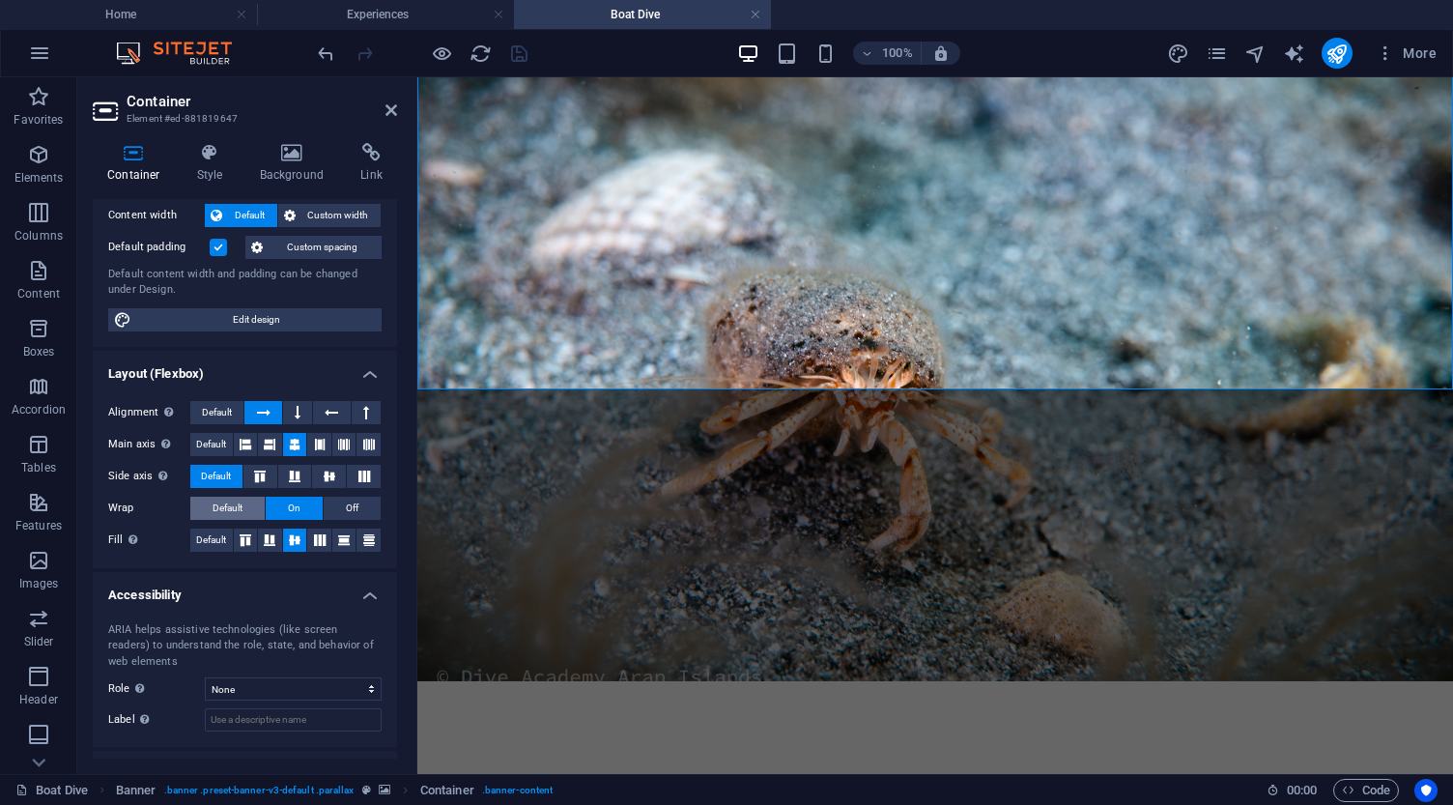
scroll to position [117, 0]
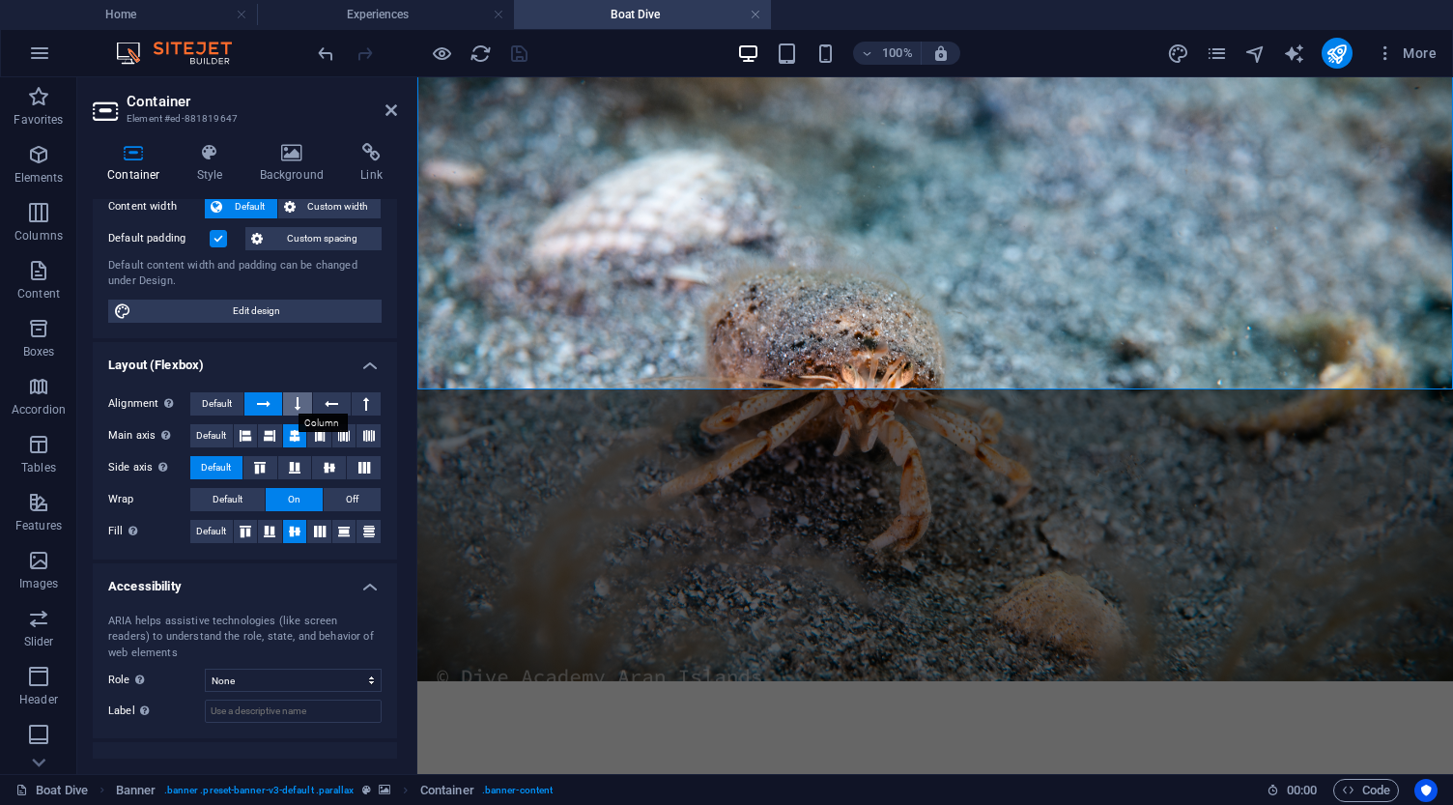
click at [300, 402] on button at bounding box center [297, 403] width 29 height 23
click at [272, 400] on button at bounding box center [262, 403] width 37 height 23
click at [331, 398] on icon at bounding box center [332, 403] width 14 height 23
click at [358, 402] on button at bounding box center [366, 403] width 29 height 23
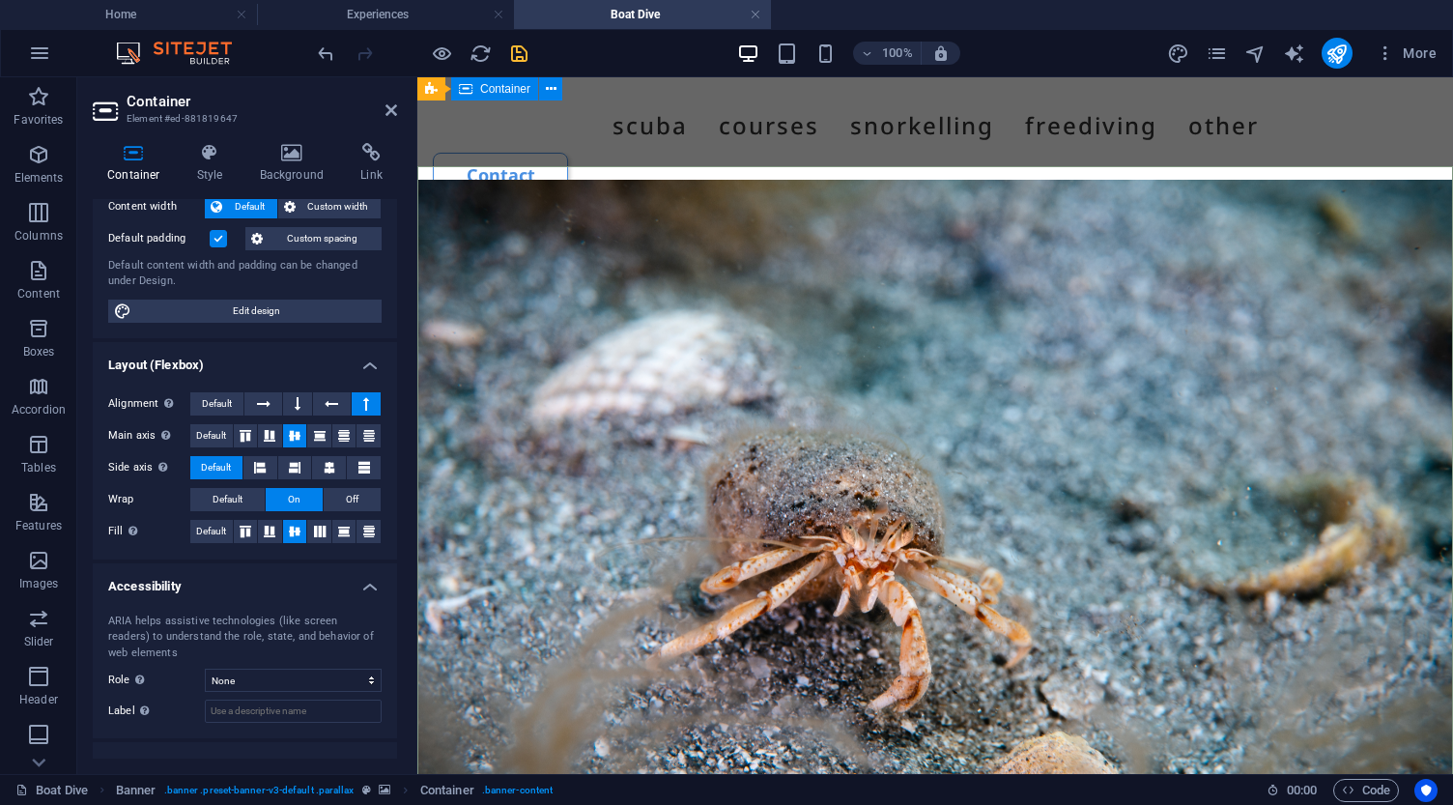
scroll to position [113, 0]
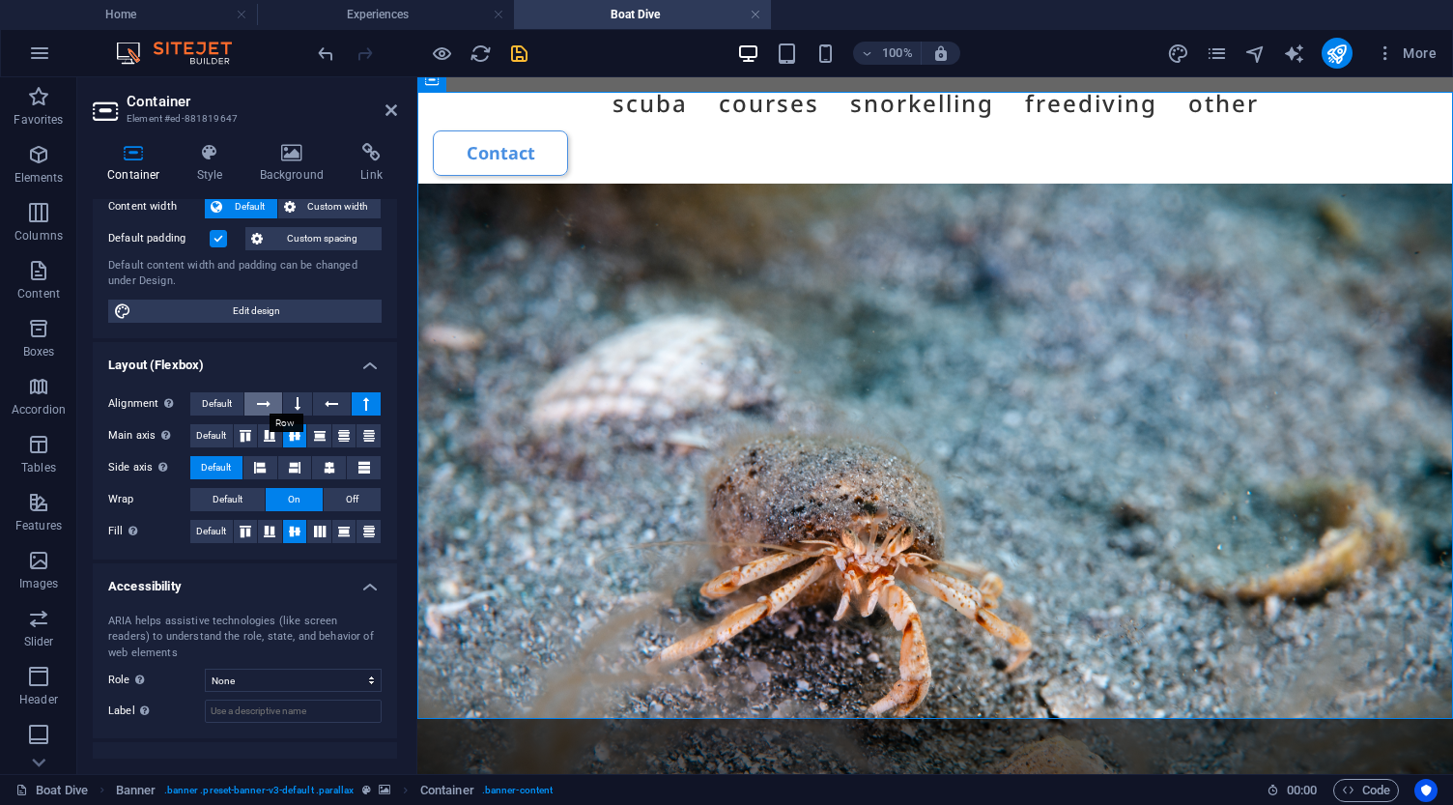
click at [265, 407] on icon at bounding box center [264, 403] width 14 height 23
click at [295, 403] on icon at bounding box center [298, 403] width 6 height 23
click at [262, 399] on icon at bounding box center [264, 403] width 14 height 23
click at [316, 433] on icon at bounding box center [320, 435] width 12 height 23
click at [289, 433] on icon at bounding box center [295, 435] width 12 height 23
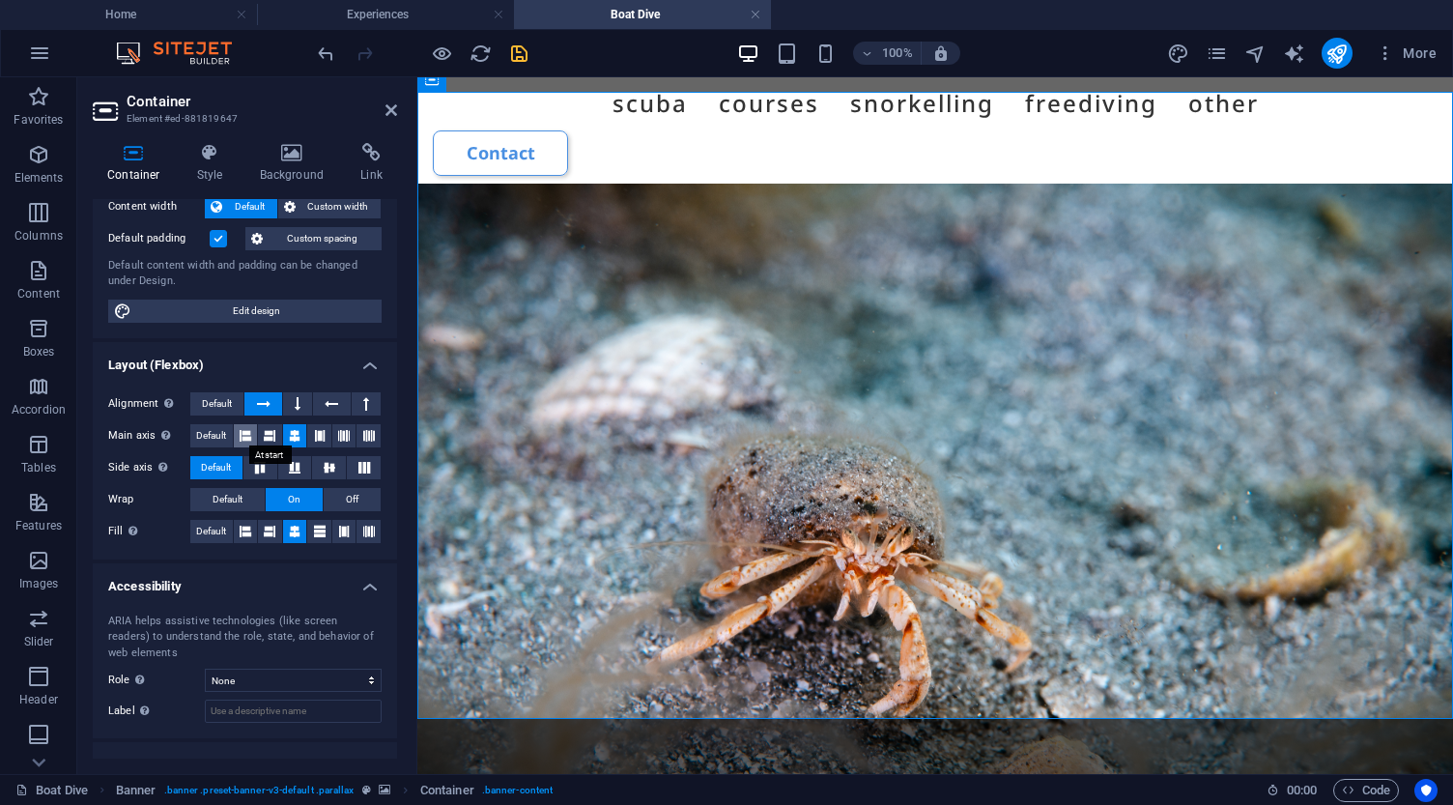
click at [238, 434] on button at bounding box center [246, 435] width 24 height 23
click at [294, 434] on icon at bounding box center [295, 435] width 12 height 23
click at [295, 467] on icon at bounding box center [294, 468] width 23 height 12
click at [227, 461] on span "Default" at bounding box center [216, 467] width 30 height 23
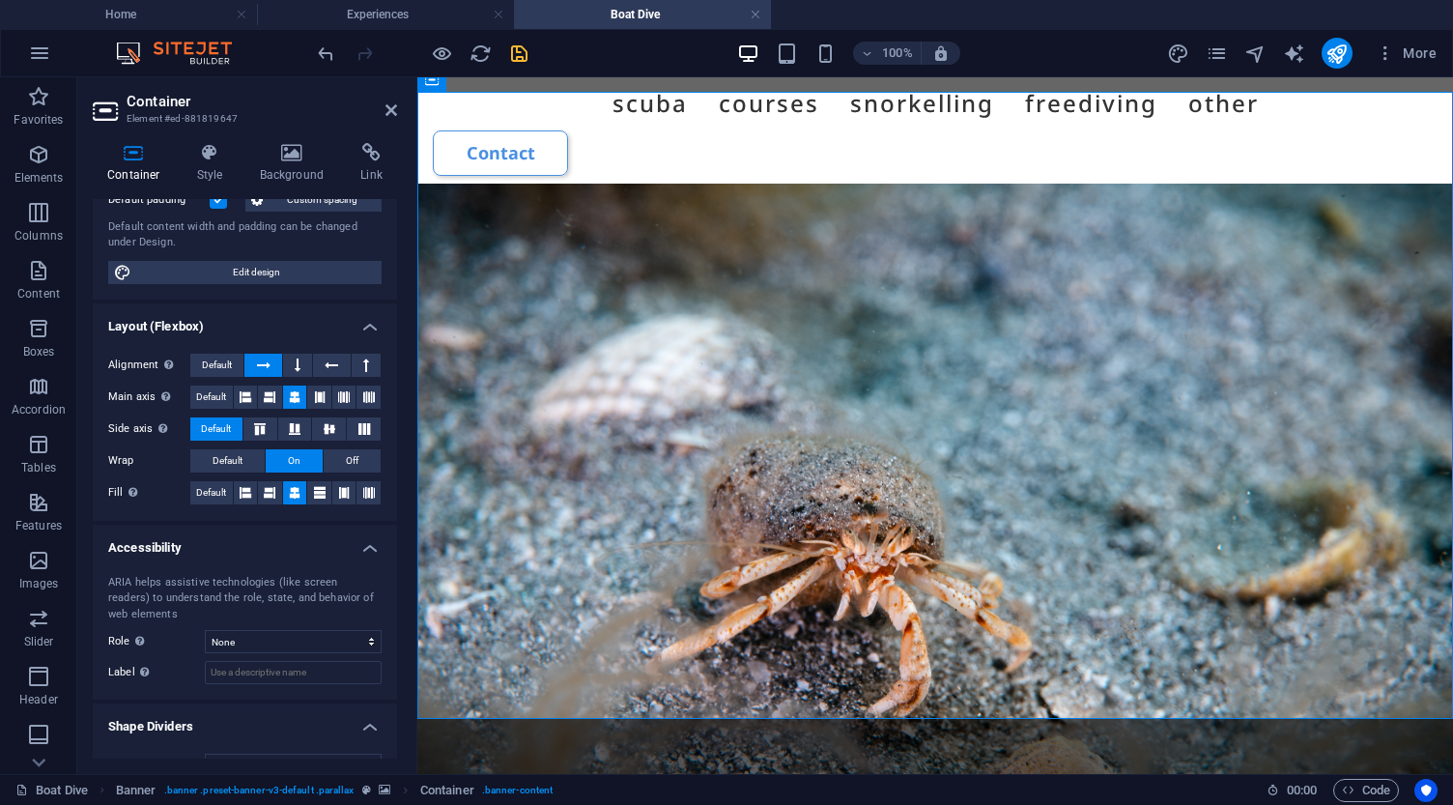
scroll to position [160, 0]
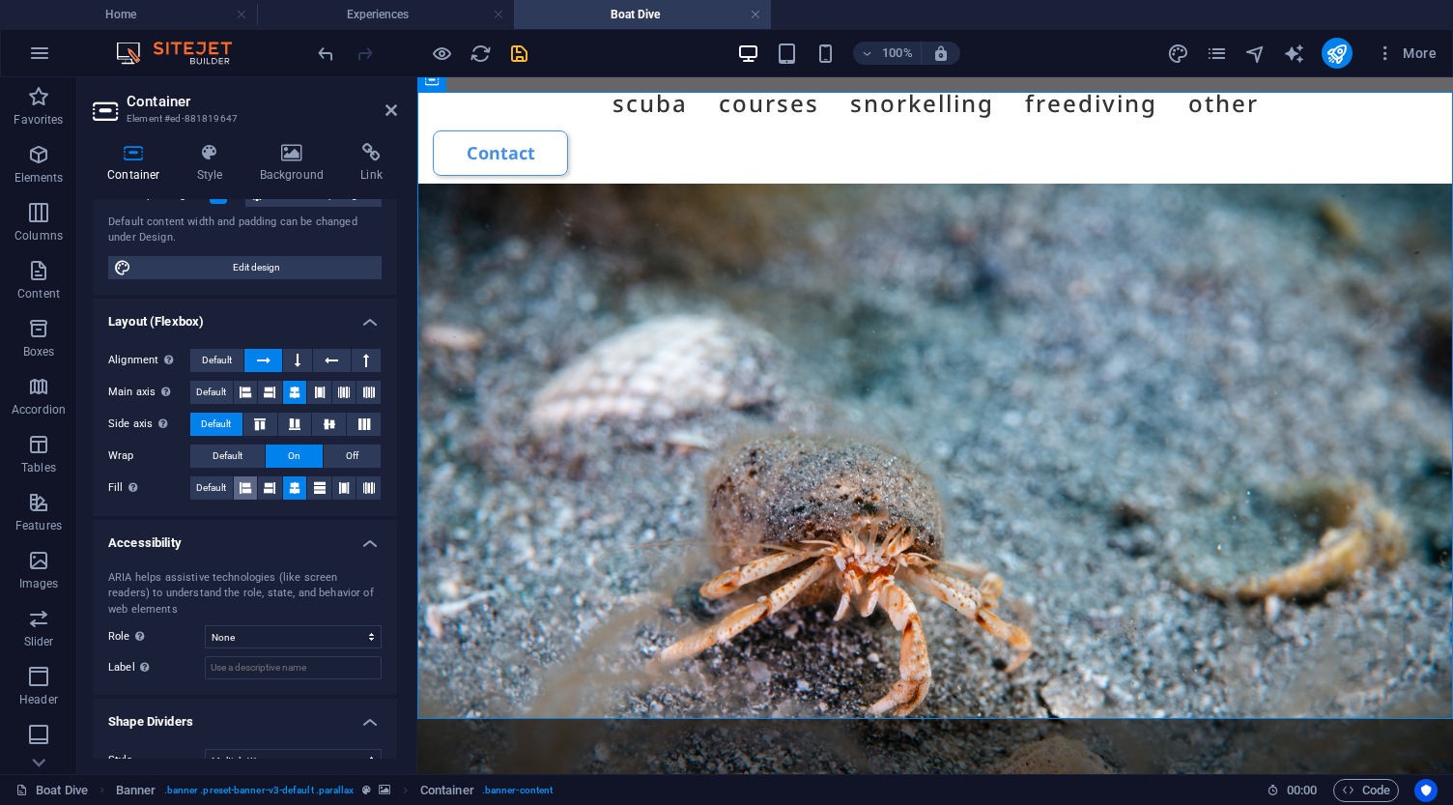
click at [241, 480] on icon at bounding box center [246, 487] width 12 height 23
click at [297, 484] on icon at bounding box center [295, 487] width 12 height 23
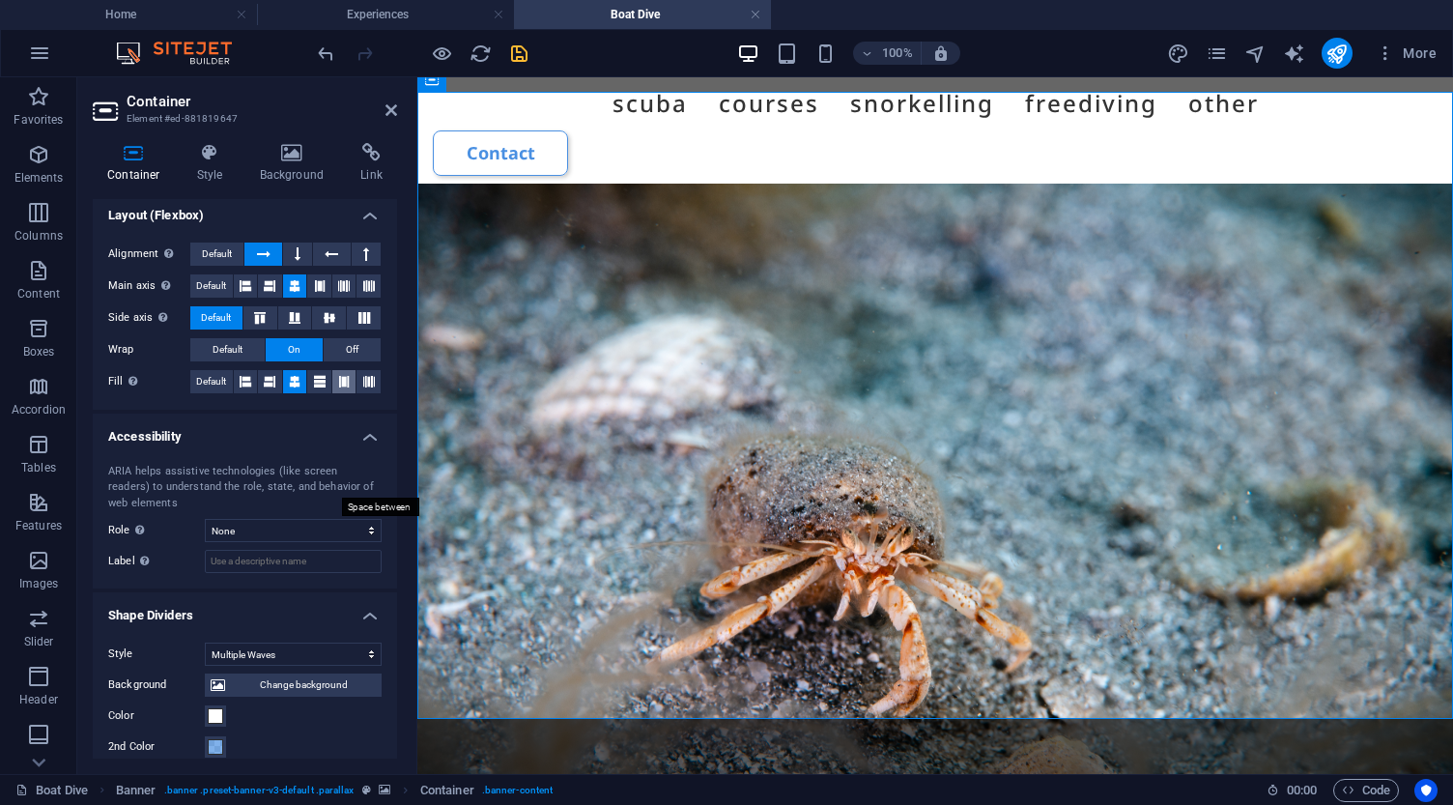
scroll to position [270, 0]
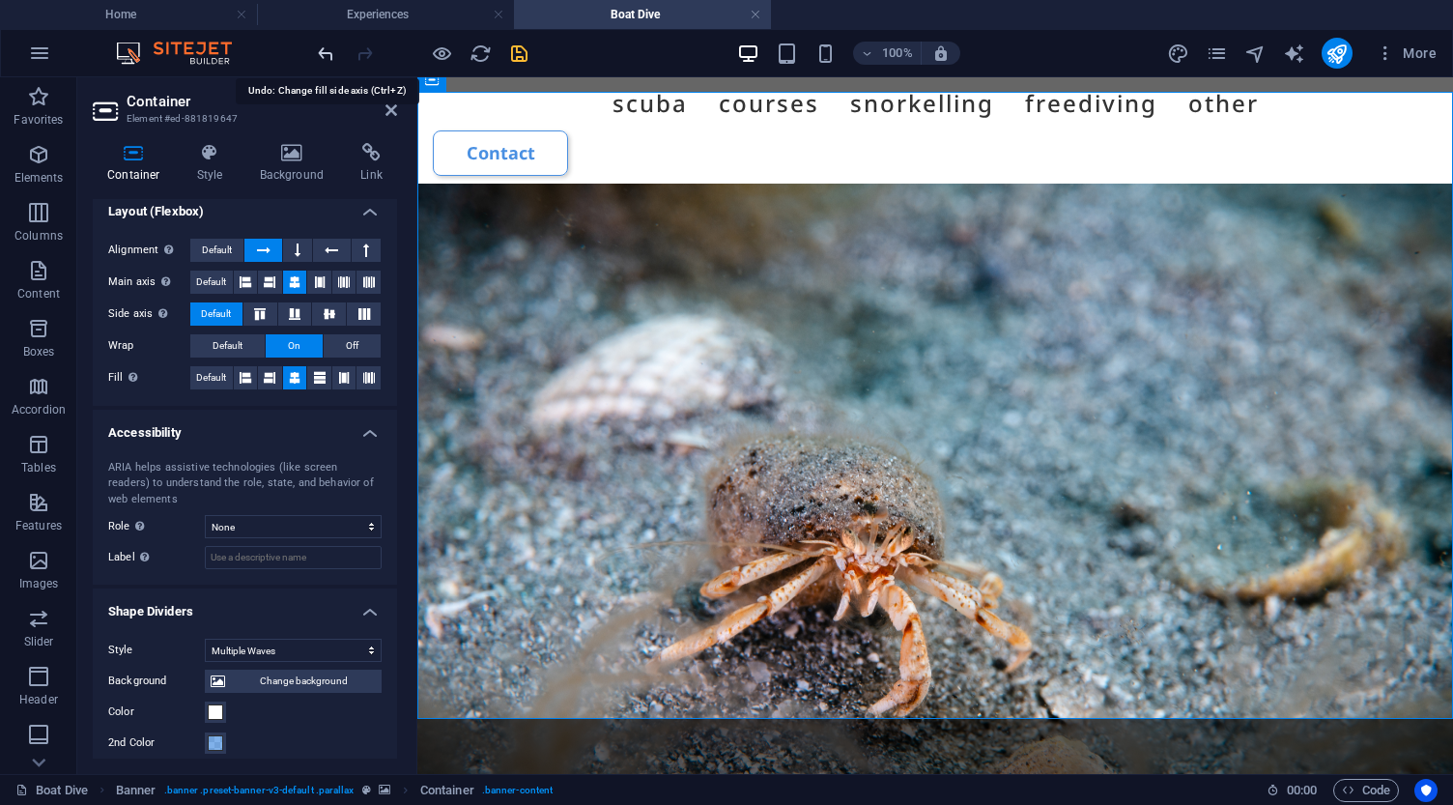
click at [328, 56] on icon "undo" at bounding box center [326, 53] width 22 height 22
click at [325, 53] on icon "undo" at bounding box center [326, 53] width 22 height 22
click at [326, 53] on icon "undo" at bounding box center [326, 53] width 22 height 22
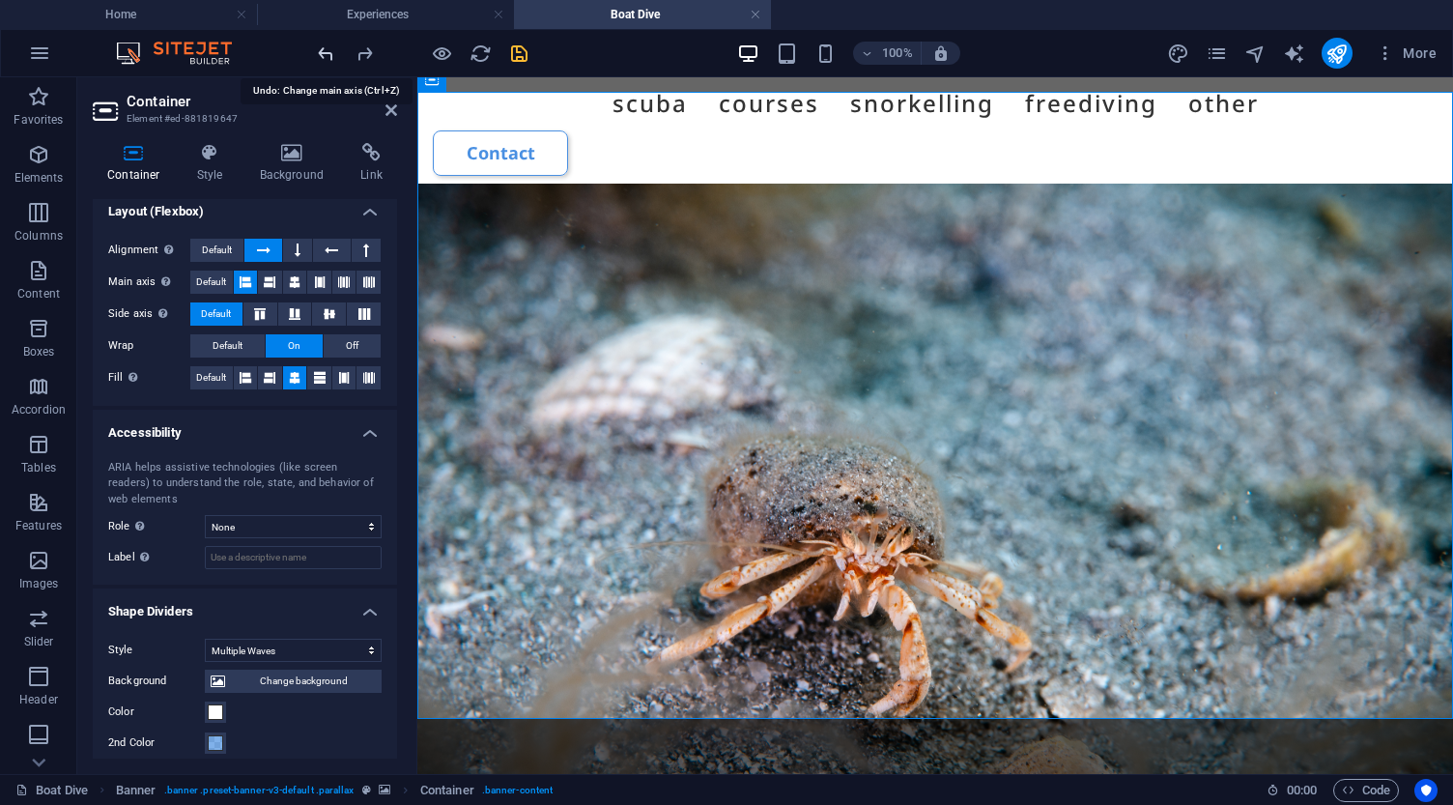
click at [325, 56] on icon "undo" at bounding box center [326, 53] width 22 height 22
click at [325, 55] on icon "undo" at bounding box center [326, 53] width 22 height 22
click at [324, 53] on icon "undo" at bounding box center [326, 53] width 22 height 22
click at [328, 53] on icon "undo" at bounding box center [326, 53] width 22 height 22
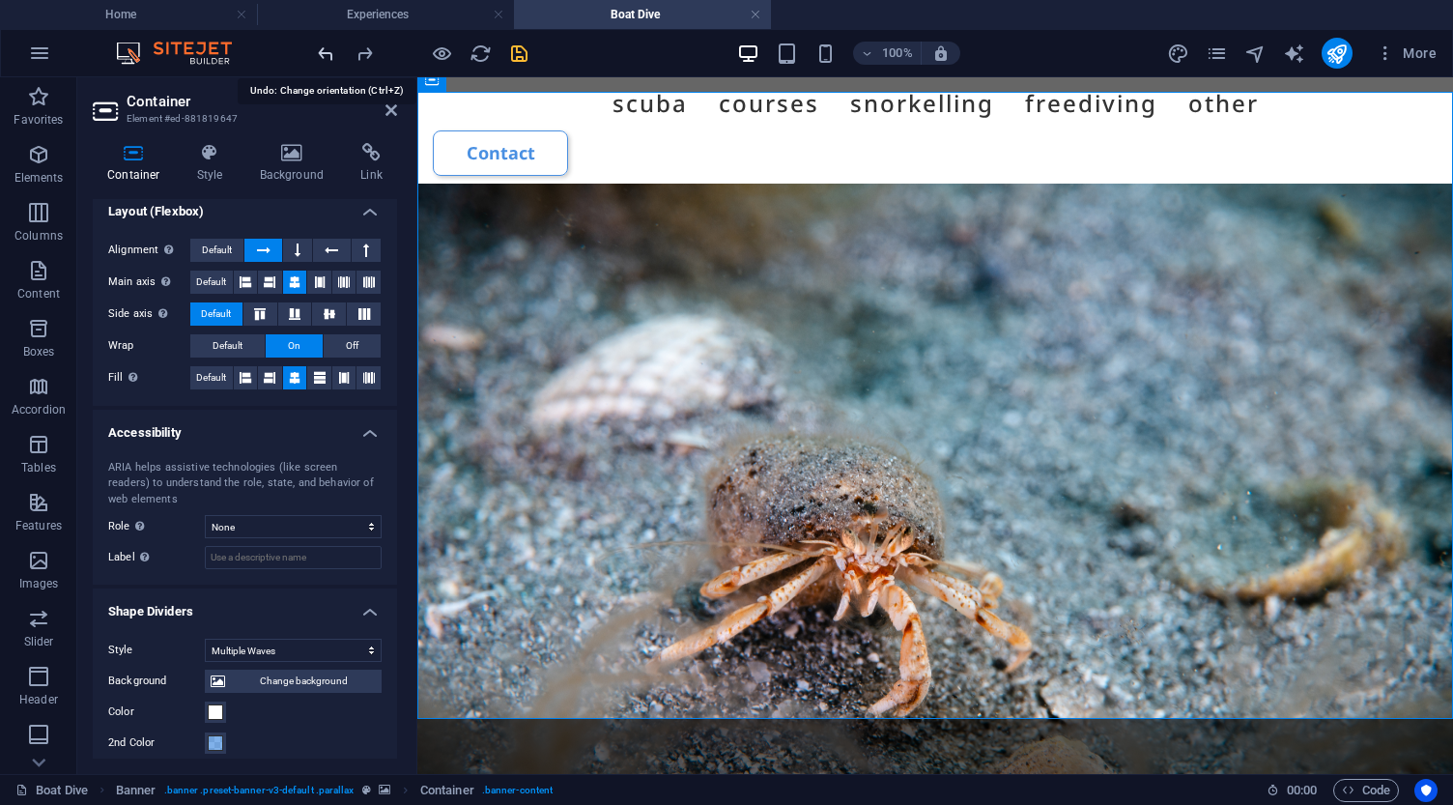
click at [324, 53] on icon "undo" at bounding box center [326, 53] width 22 height 22
click at [328, 54] on icon "undo" at bounding box center [326, 53] width 22 height 22
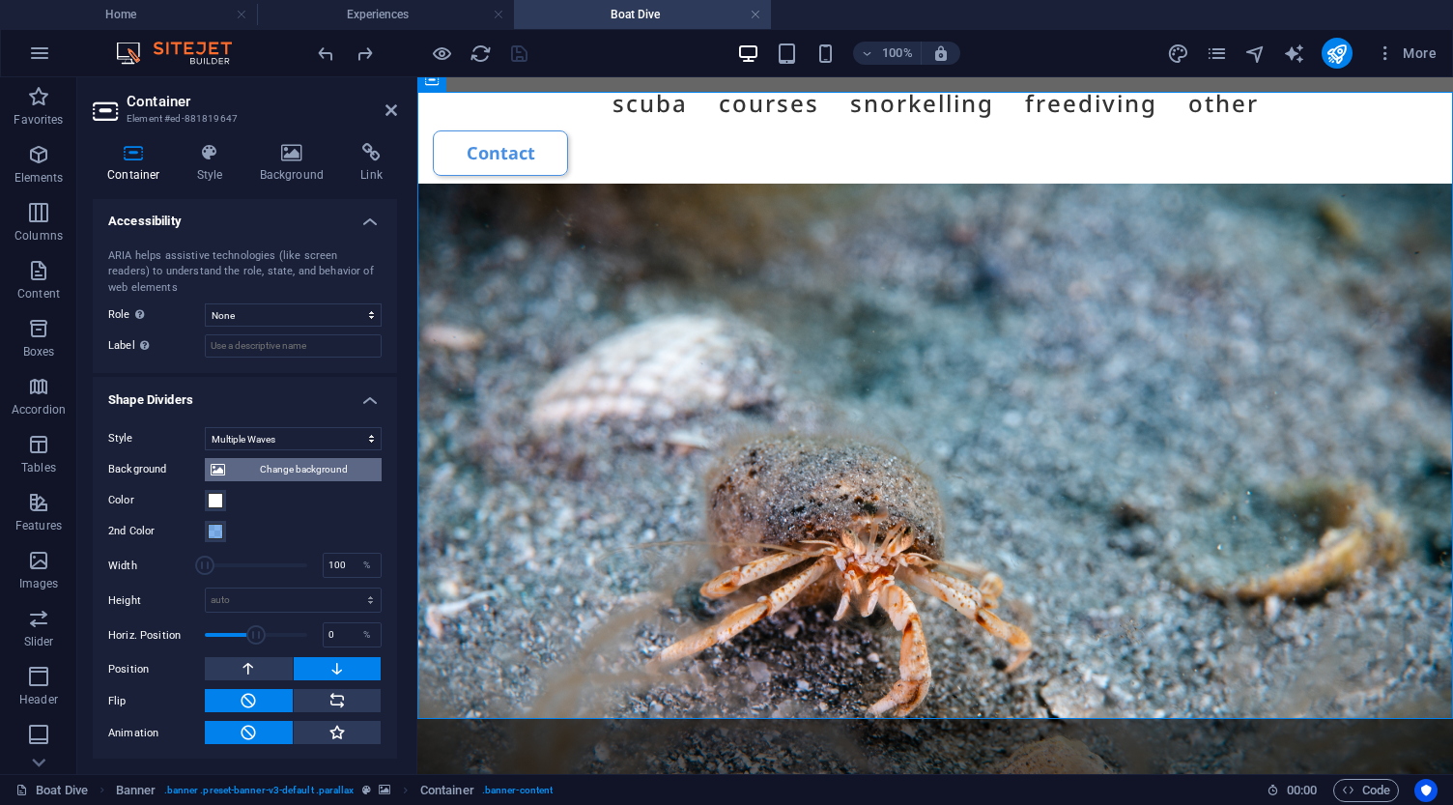
scroll to position [481, 0]
drag, startPoint x: 210, startPoint y: 560, endPoint x: 231, endPoint y: 560, distance: 21.2
click at [231, 560] on span at bounding box center [231, 565] width 19 height 19
type input "100"
drag, startPoint x: 231, startPoint y: 560, endPoint x: 200, endPoint y: 560, distance: 30.9
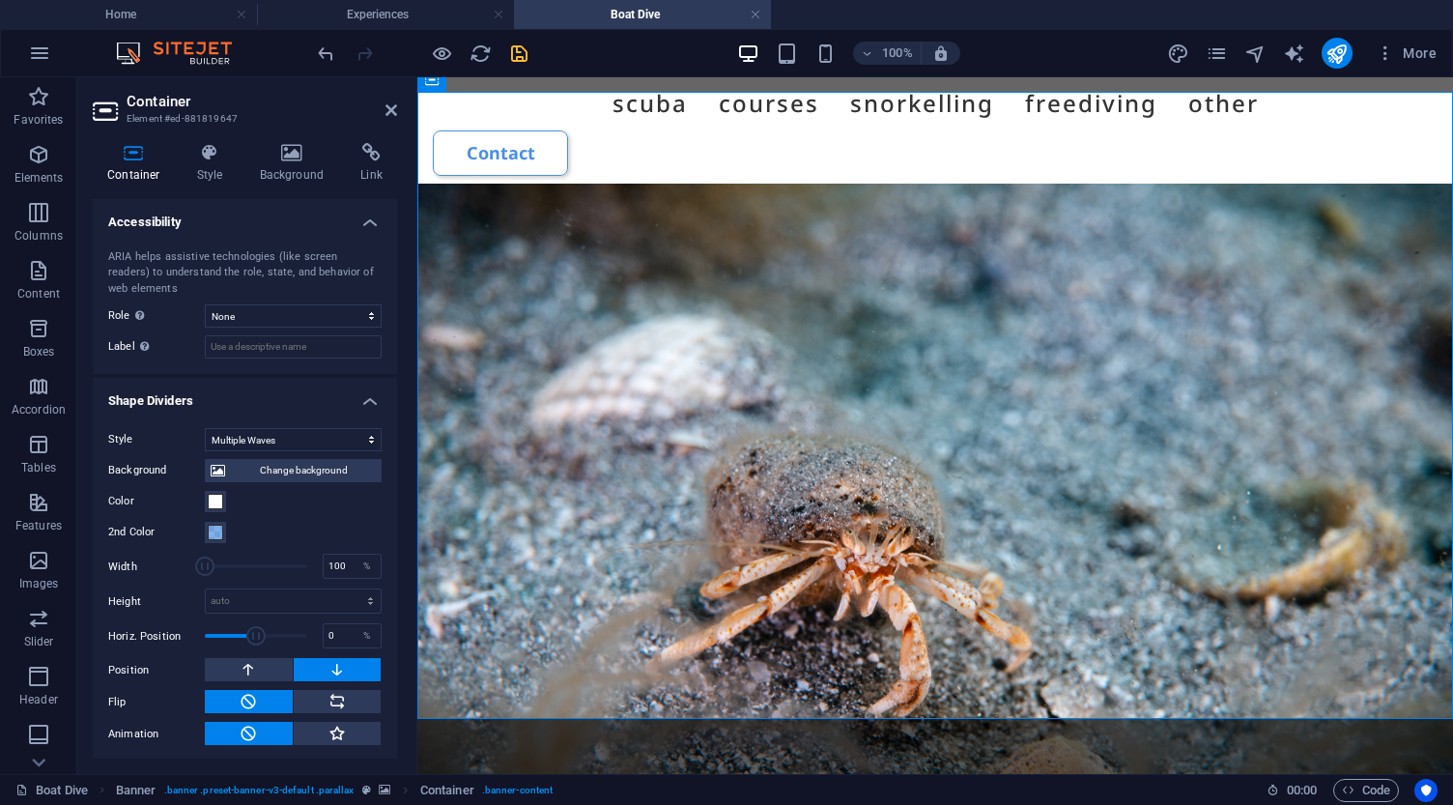
click at [200, 560] on span at bounding box center [204, 565] width 19 height 19
drag, startPoint x: 259, startPoint y: 634, endPoint x: 275, endPoint y: 636, distance: 16.5
click at [275, 636] on span at bounding box center [278, 635] width 19 height 19
drag, startPoint x: 275, startPoint y: 636, endPoint x: 244, endPoint y: 634, distance: 31.0
click at [244, 634] on span at bounding box center [246, 635] width 19 height 19
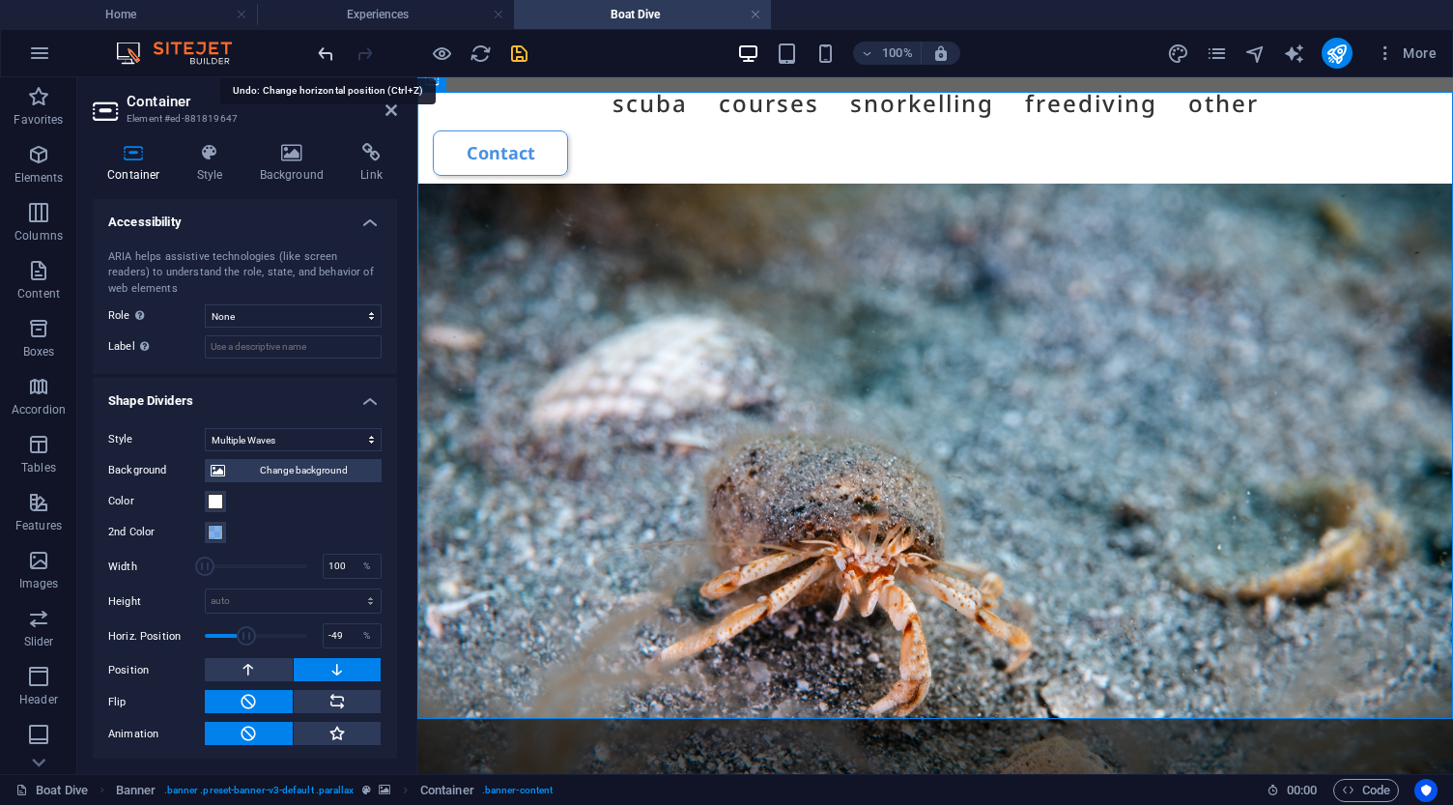
click at [325, 55] on icon "undo" at bounding box center [326, 53] width 22 height 22
click at [325, 50] on icon "undo" at bounding box center [326, 53] width 22 height 22
type input "0"
select select "px"
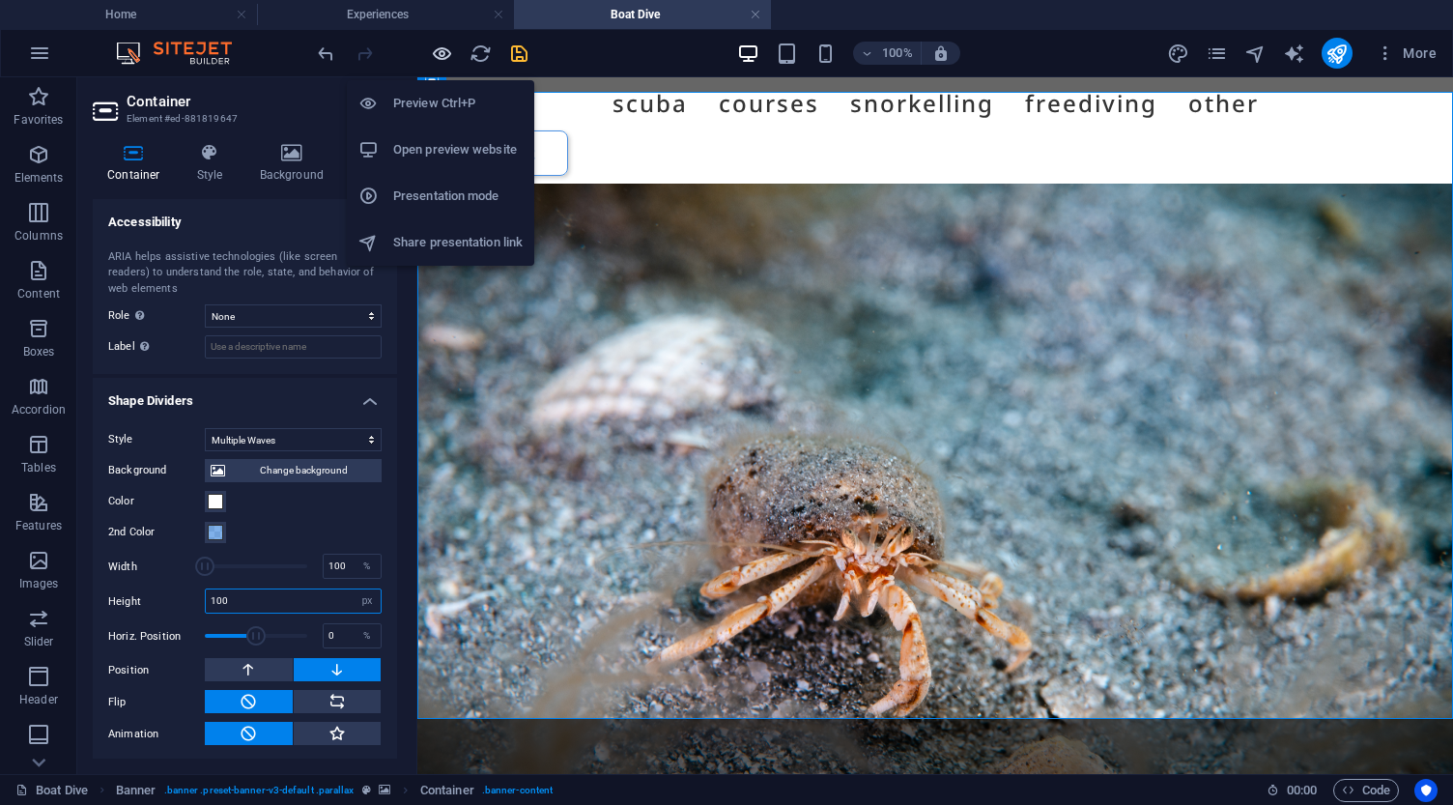
type input "100"
click at [446, 53] on icon "button" at bounding box center [442, 53] width 22 height 22
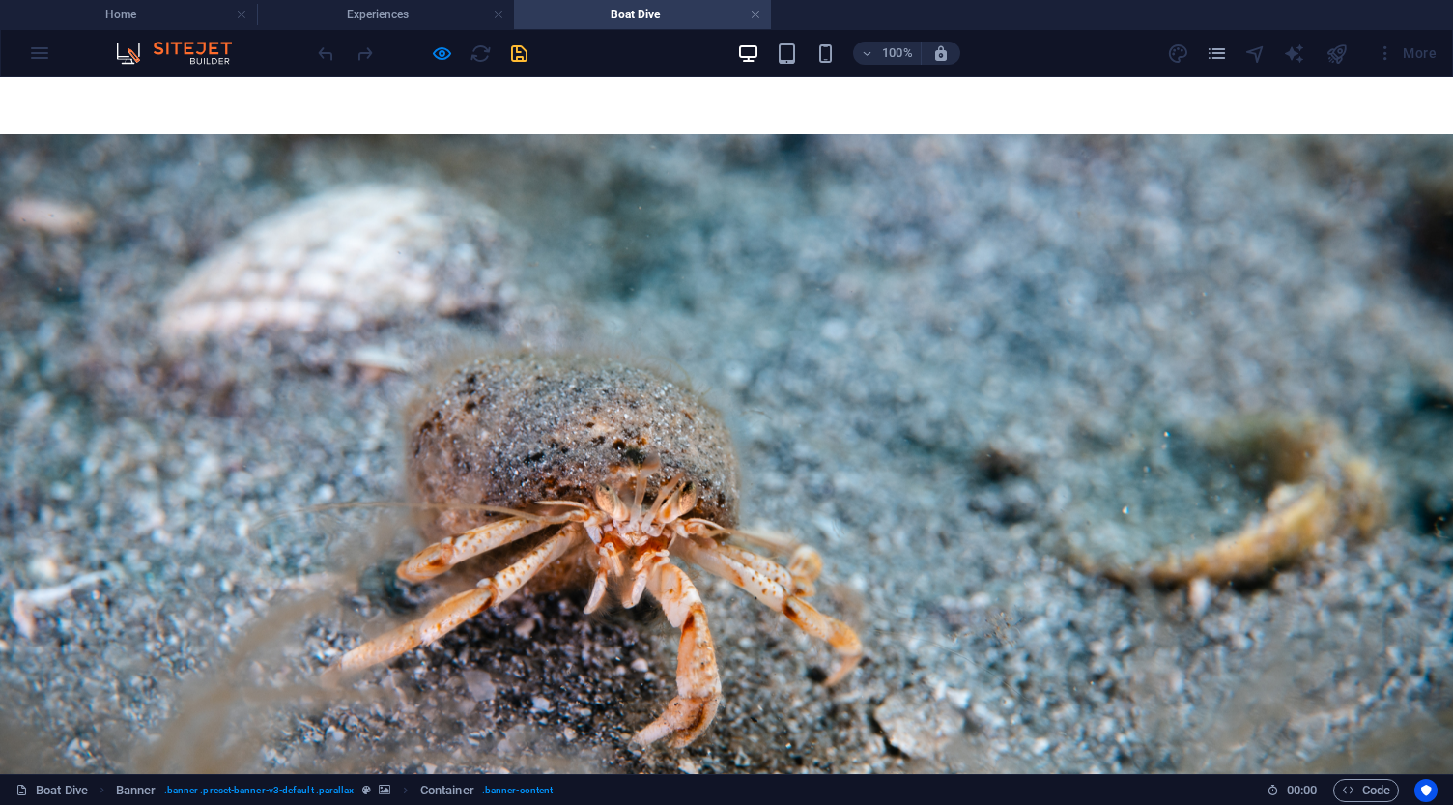
scroll to position [234, 0]
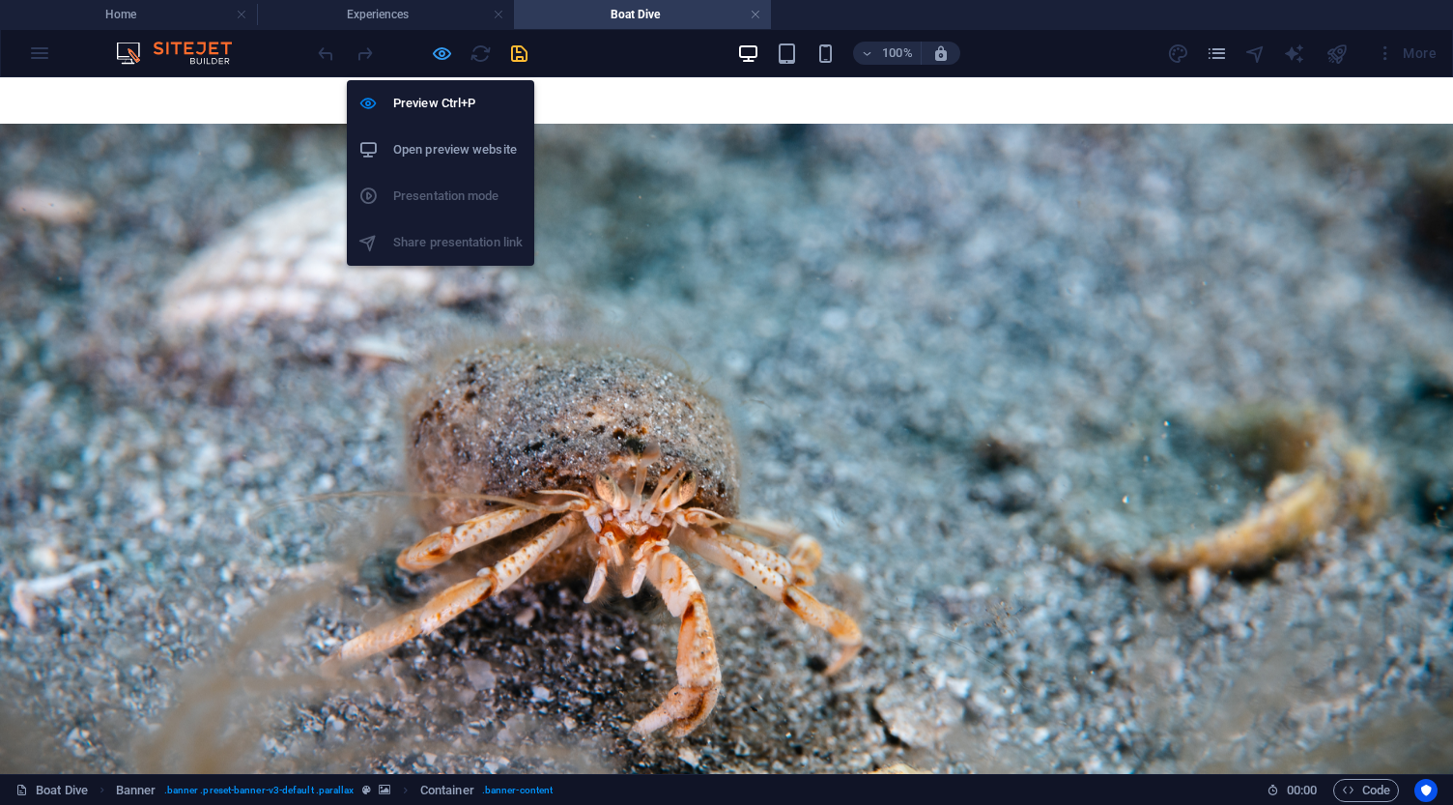
click at [444, 54] on icon "button" at bounding box center [442, 53] width 22 height 22
select select "multiple-waves"
select select "px"
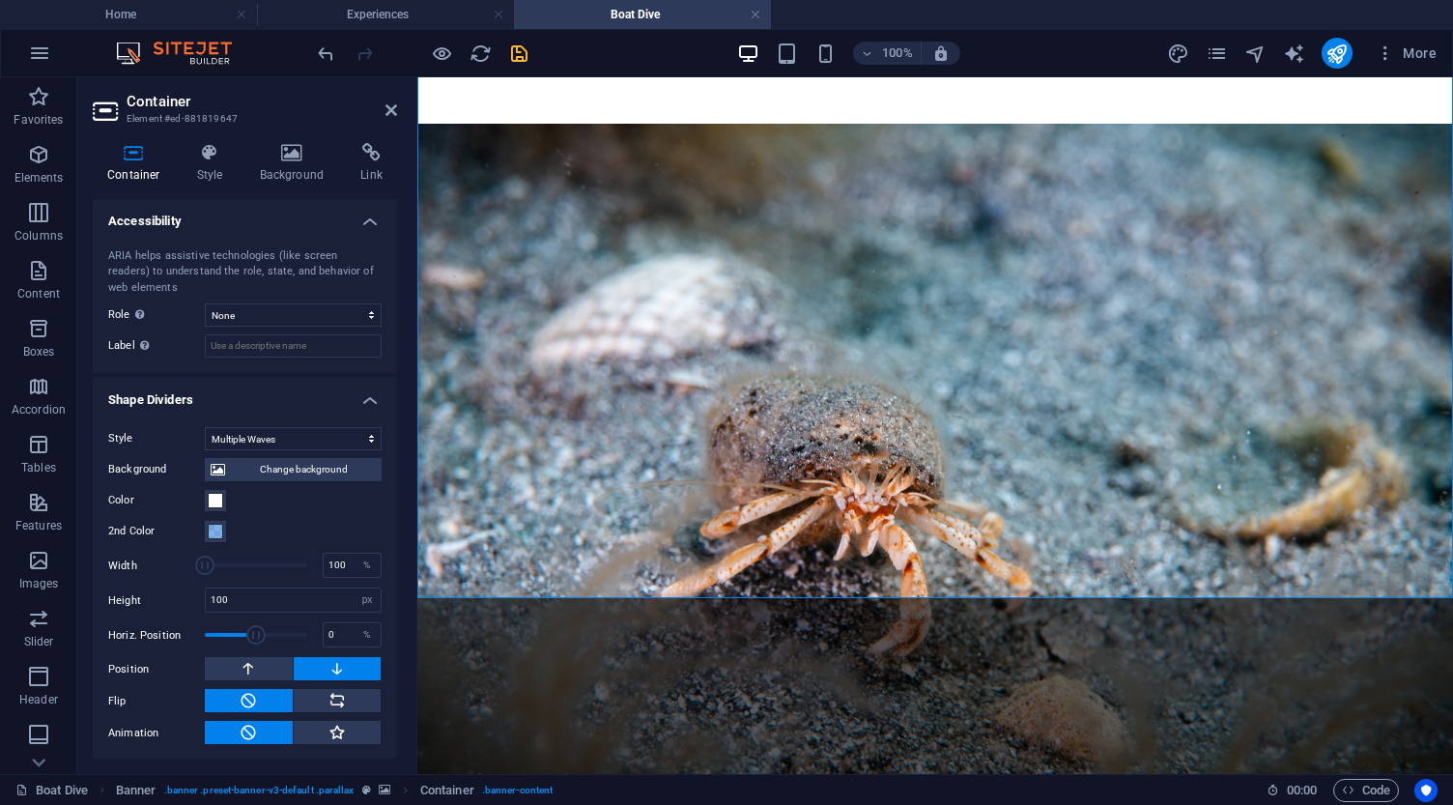
scroll to position [481, 0]
select select "xMidYMid"
select select "px"
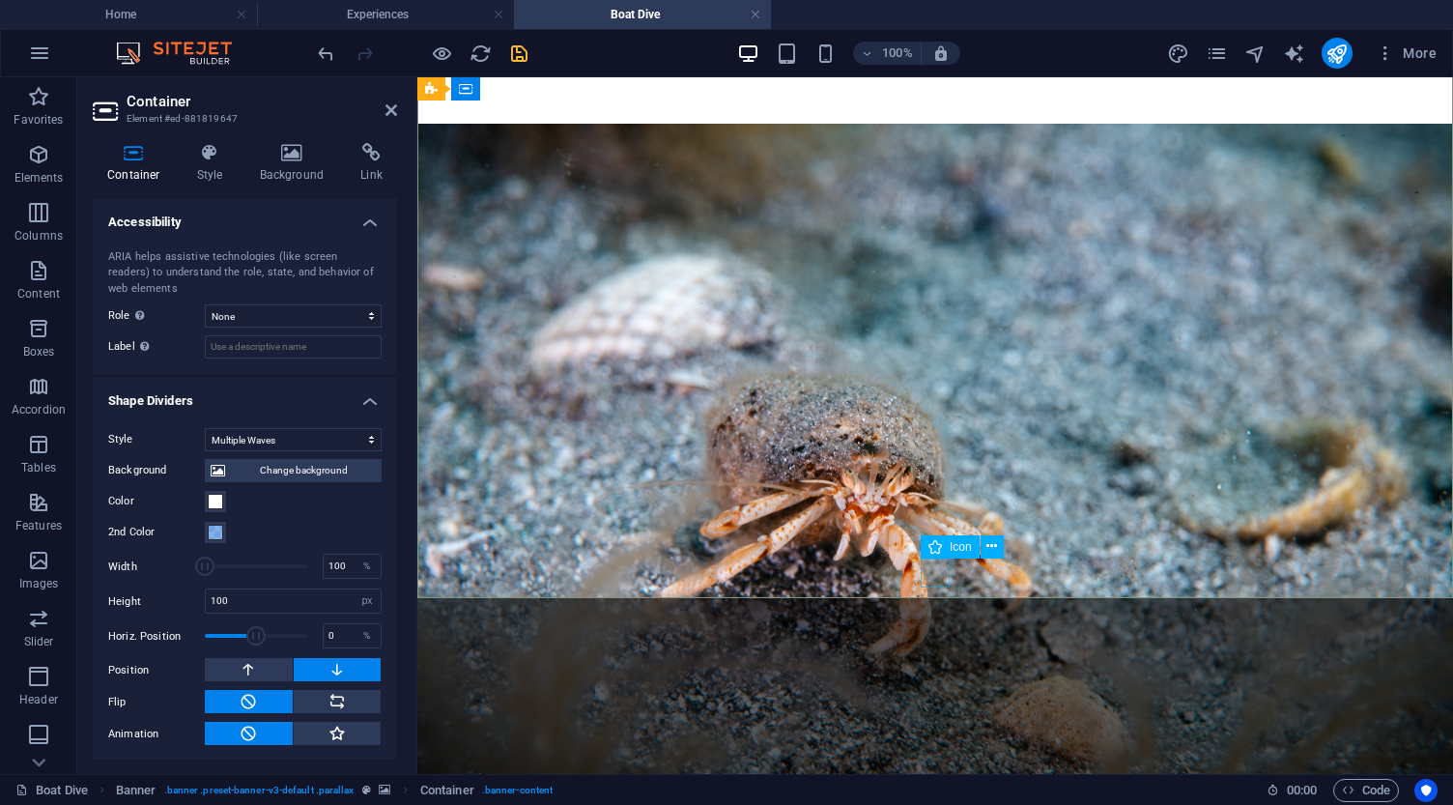
select select "px"
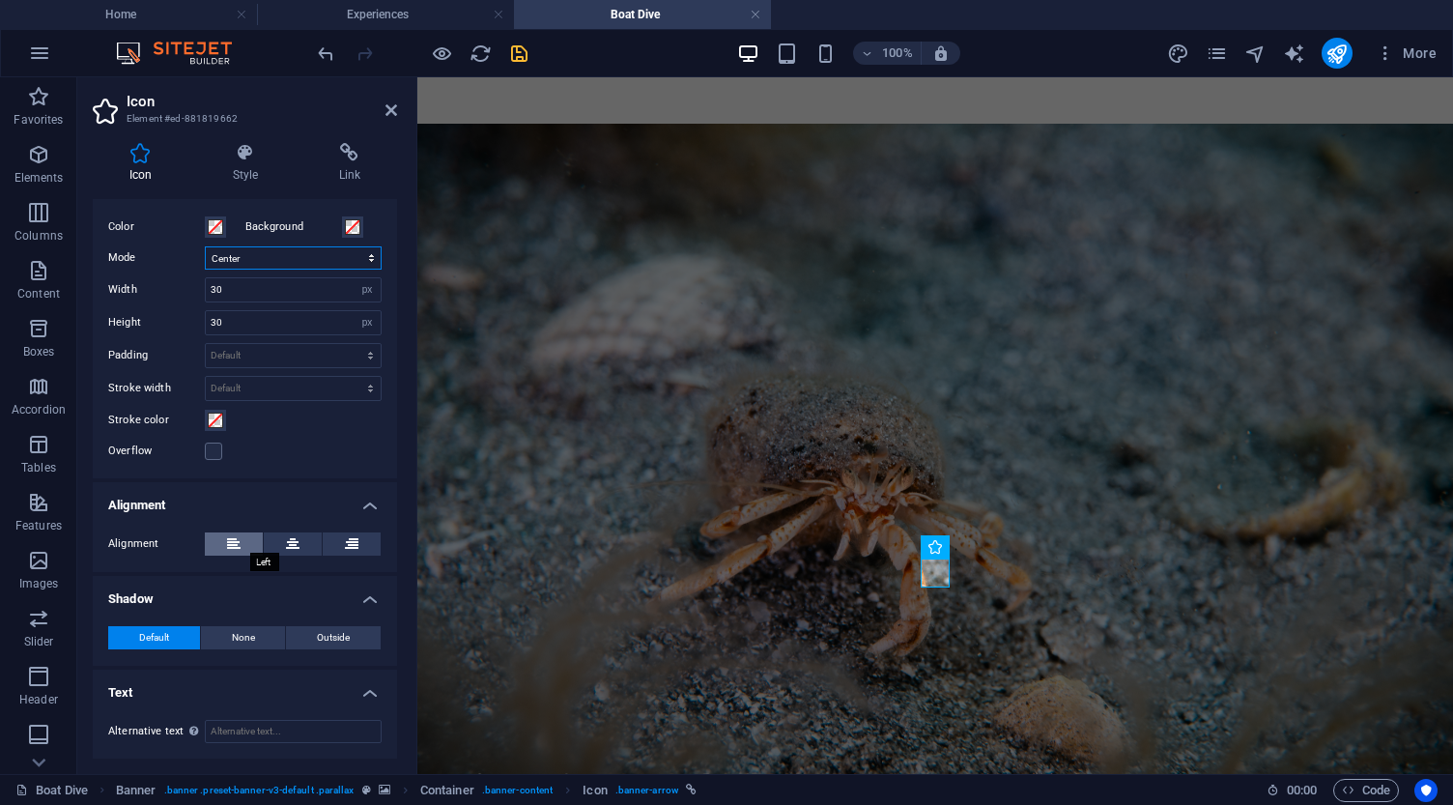
scroll to position [454, 0]
click at [290, 545] on icon at bounding box center [293, 544] width 14 height 23
click at [276, 506] on h4 "Alignment" at bounding box center [245, 500] width 304 height 35
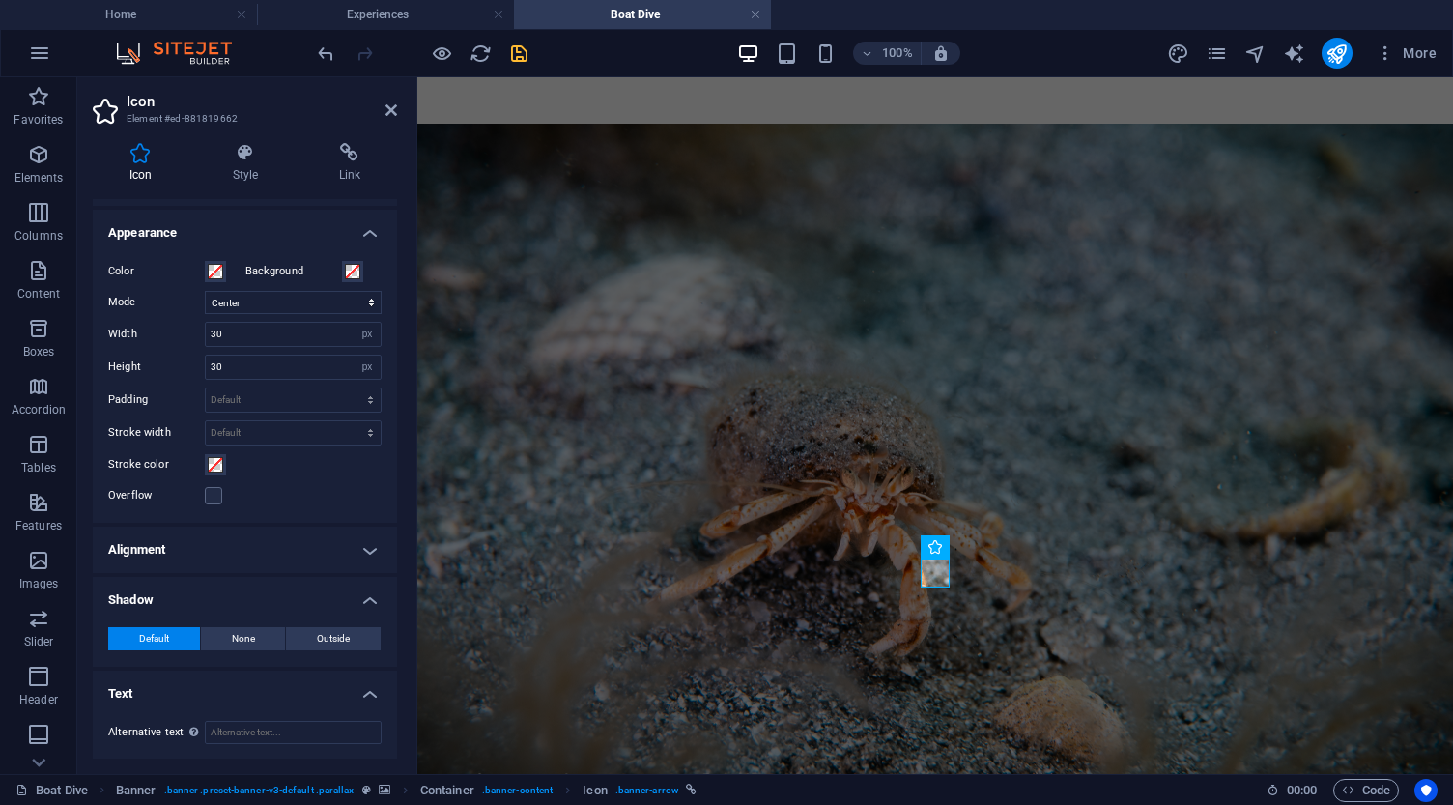
click at [268, 547] on h4 "Alignment" at bounding box center [245, 549] width 304 height 46
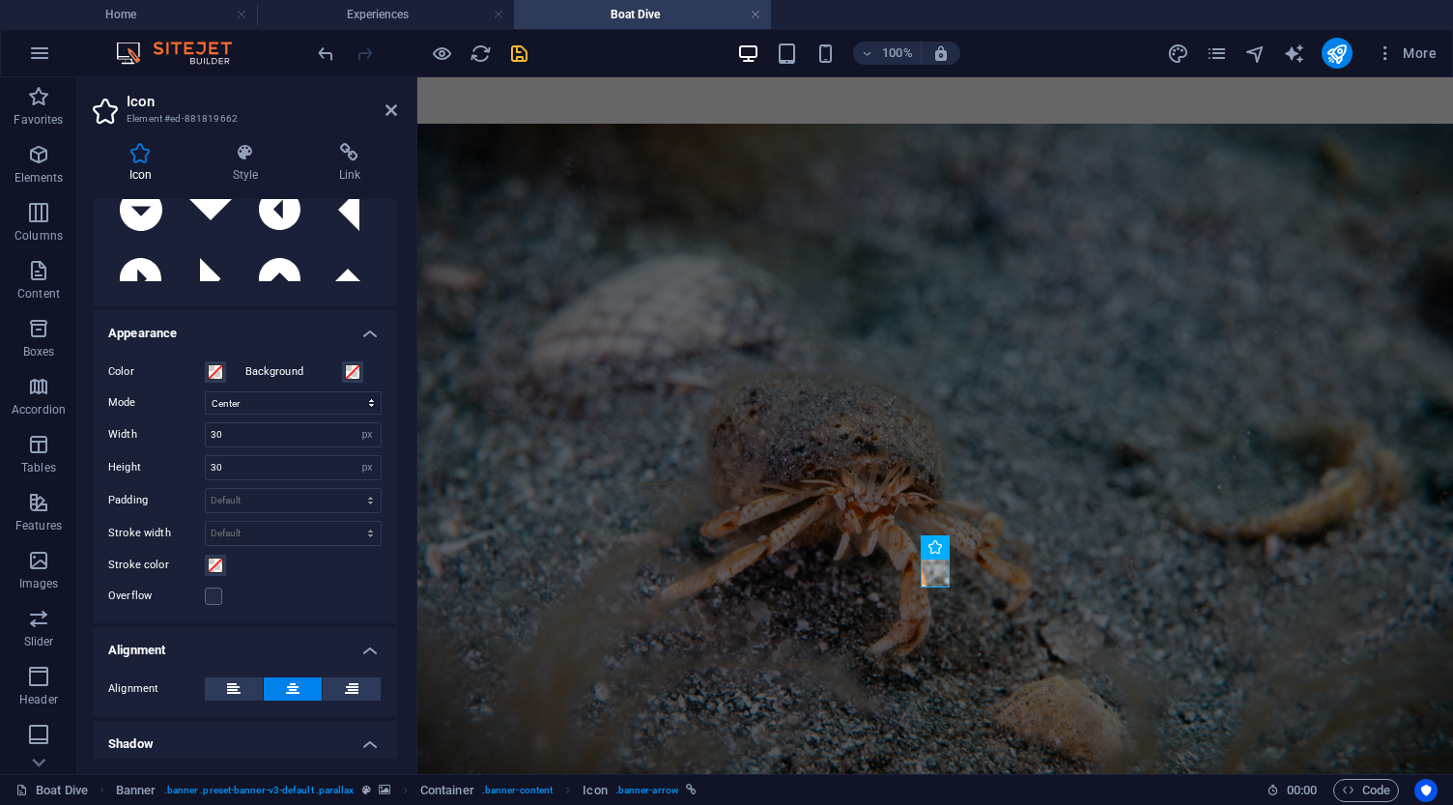
scroll to position [262, 0]
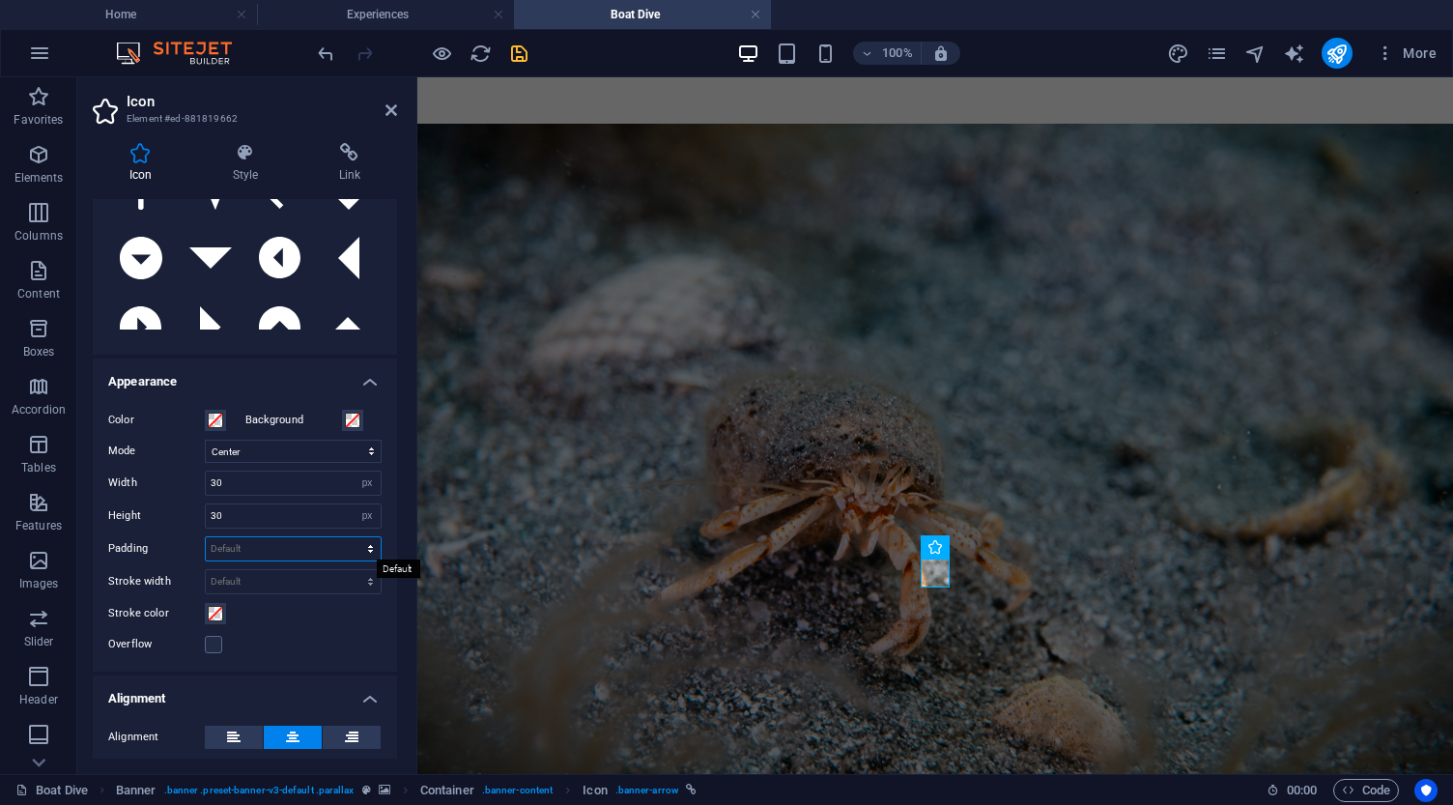
select select "px"
type input "0"
click at [288, 553] on input "0" at bounding box center [293, 548] width 175 height 23
click at [285, 377] on h4 "Appearance" at bounding box center [245, 375] width 304 height 35
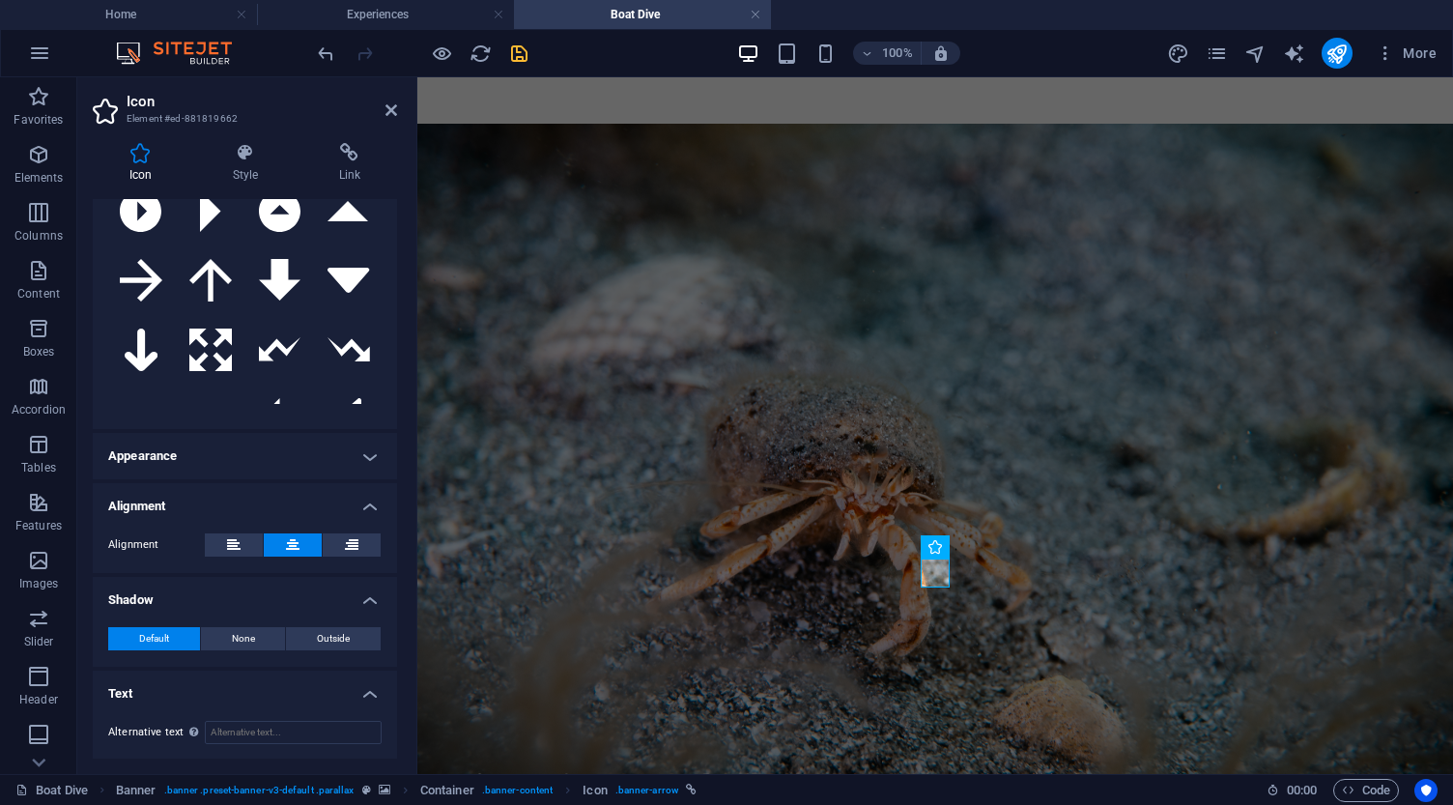
scroll to position [240, 0]
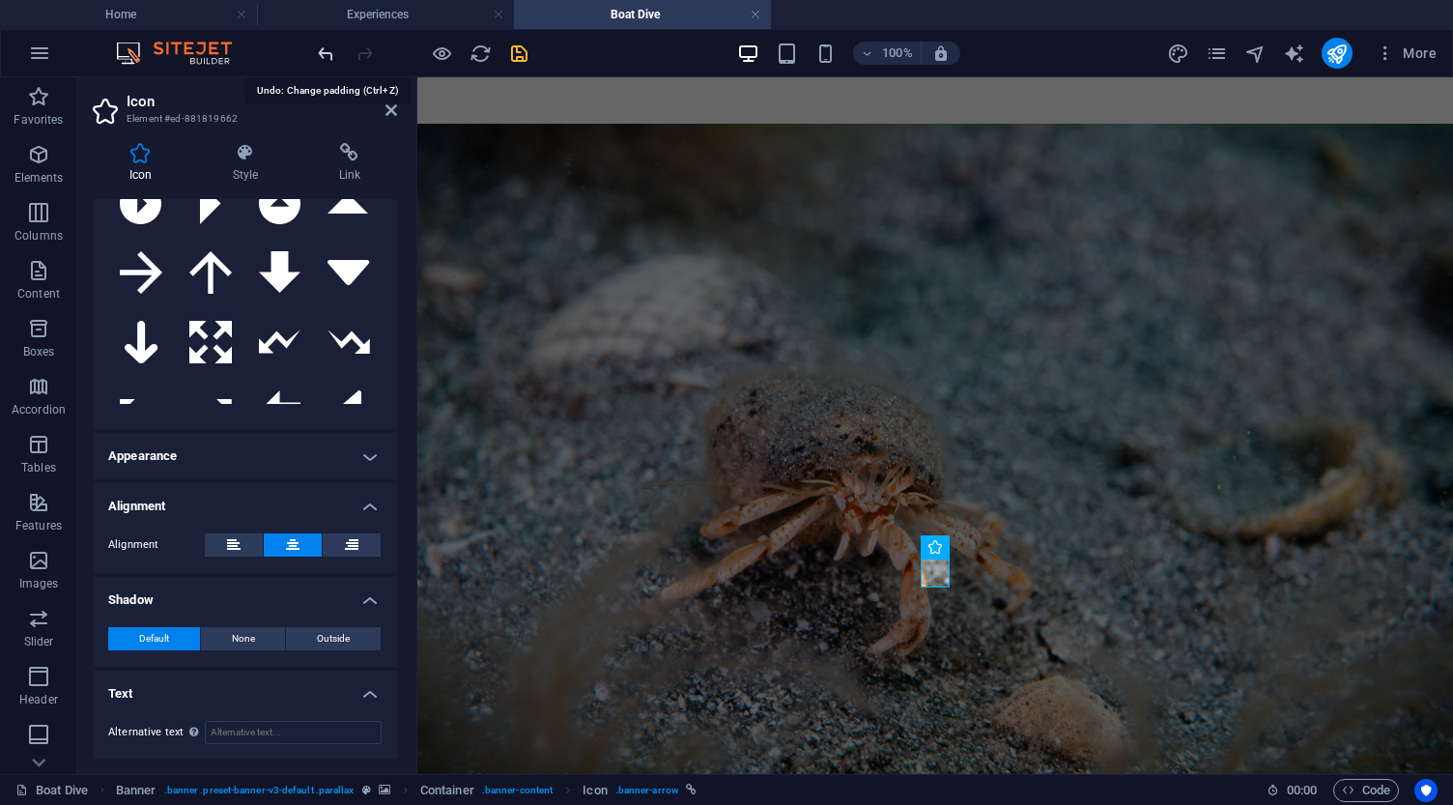
click at [326, 52] on icon "undo" at bounding box center [326, 53] width 22 height 22
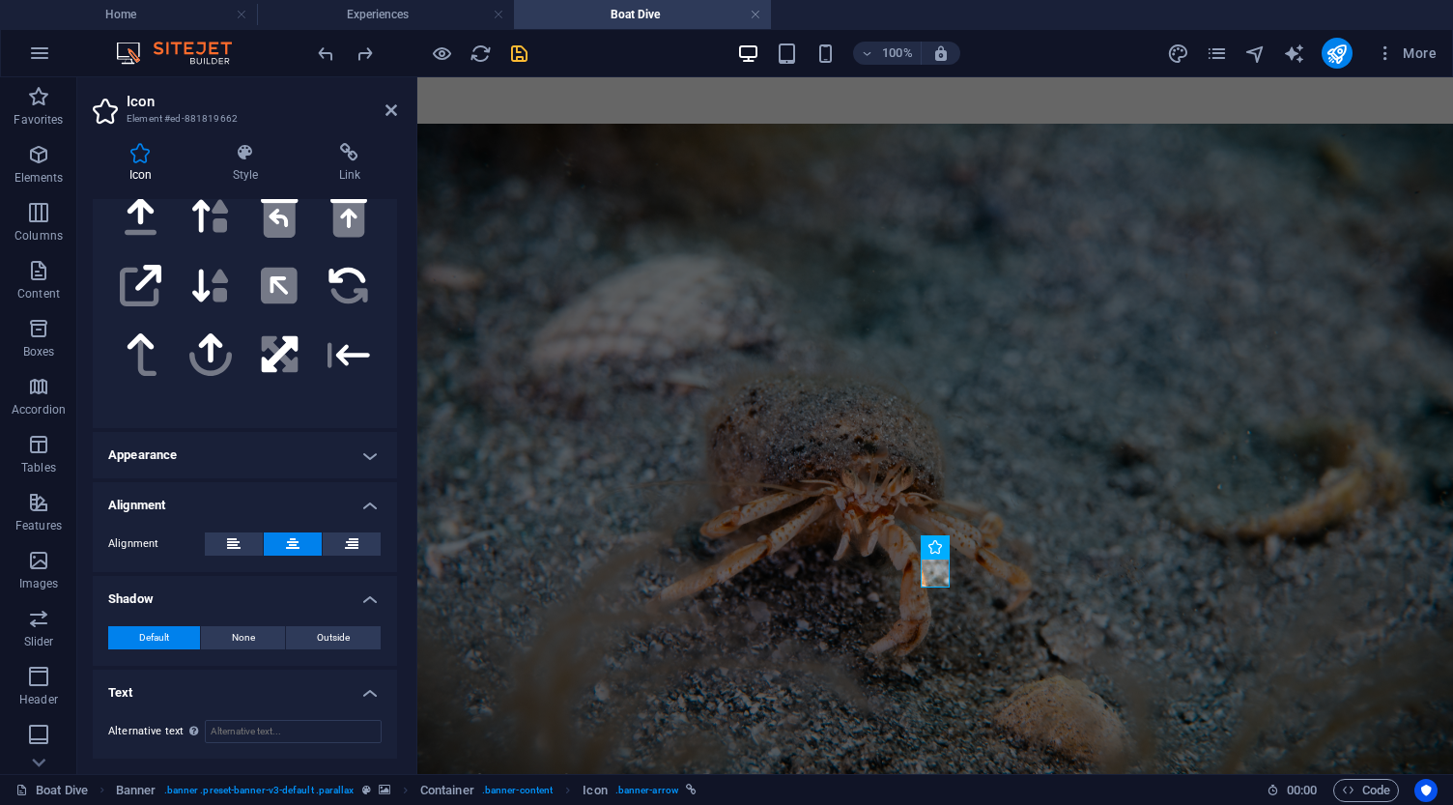
scroll to position [187, 0]
click at [303, 459] on h4 "Appearance" at bounding box center [245, 456] width 304 height 46
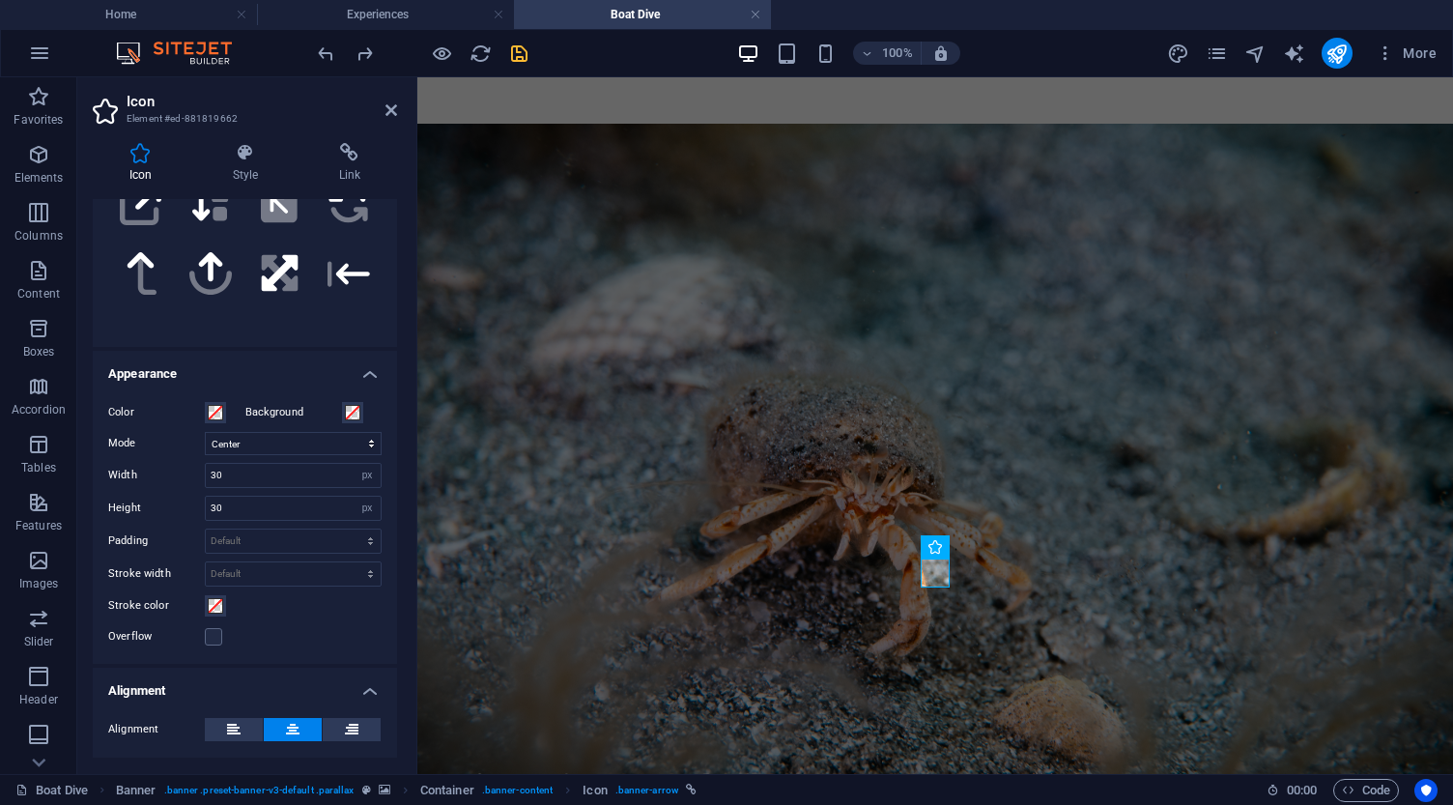
scroll to position [313, 0]
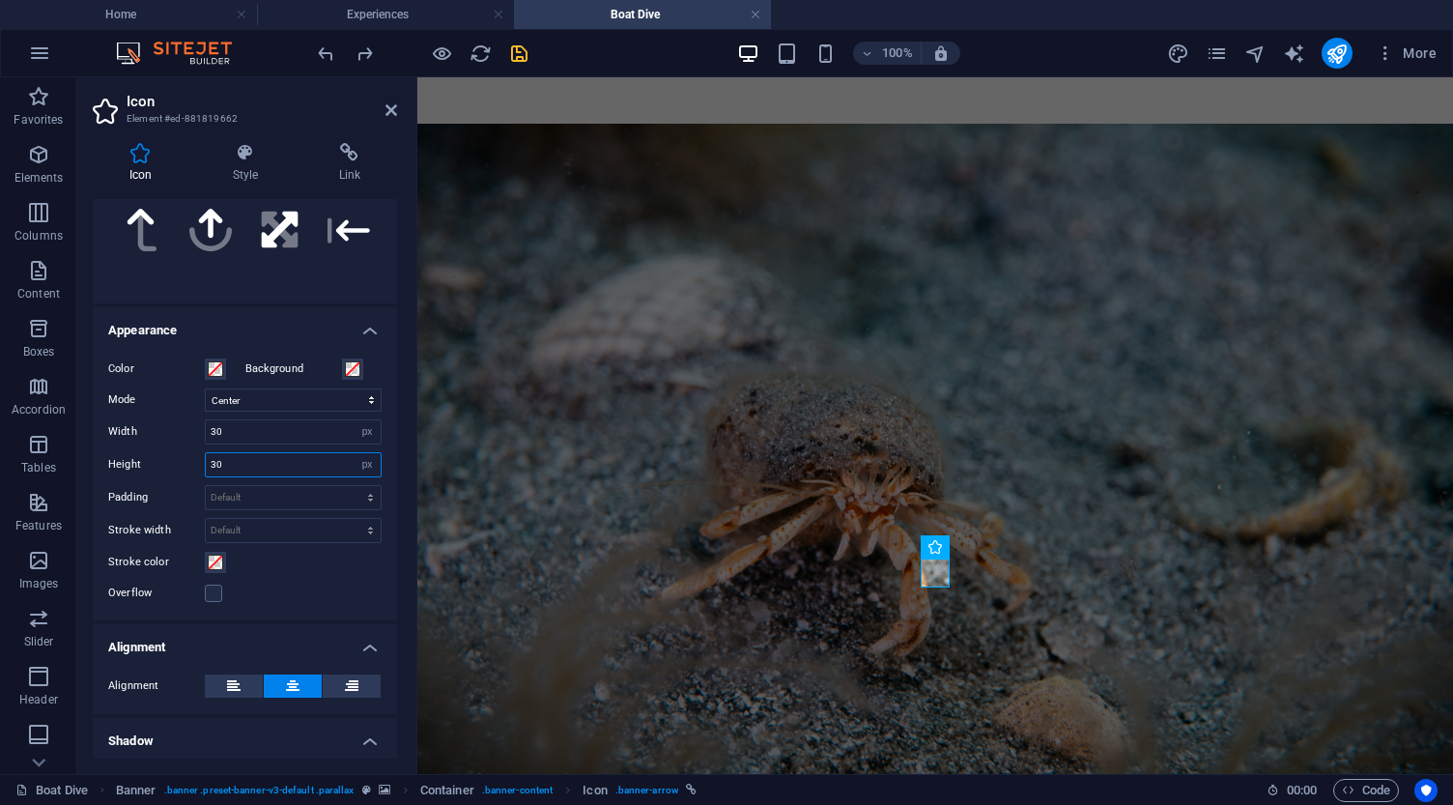
drag, startPoint x: 264, startPoint y: 465, endPoint x: 198, endPoint y: 462, distance: 65.7
click at [198, 462] on div "Height 30 Default auto px rem em vh vw" at bounding box center [244, 464] width 273 height 25
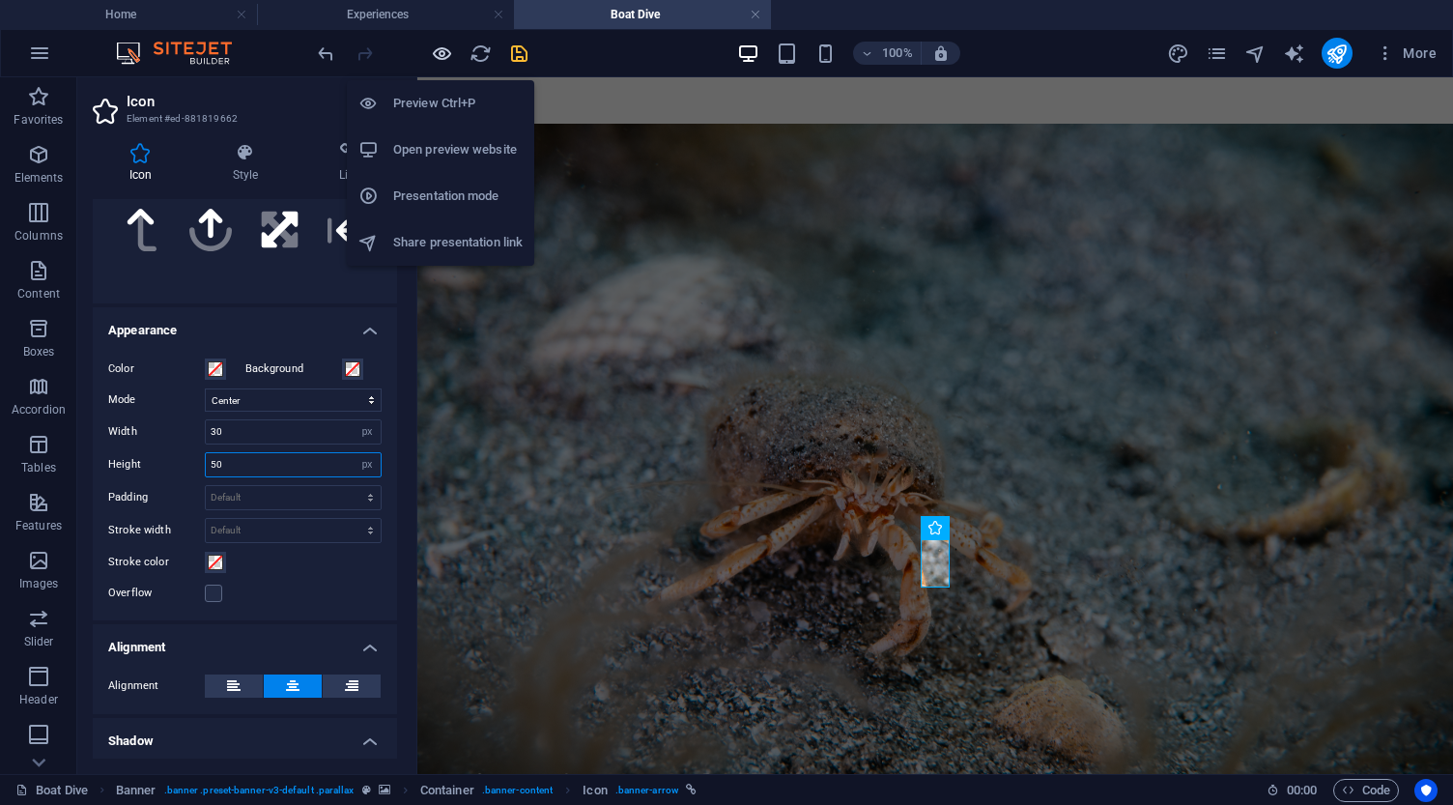
type input "50"
click at [443, 53] on icon "button" at bounding box center [442, 53] width 22 height 22
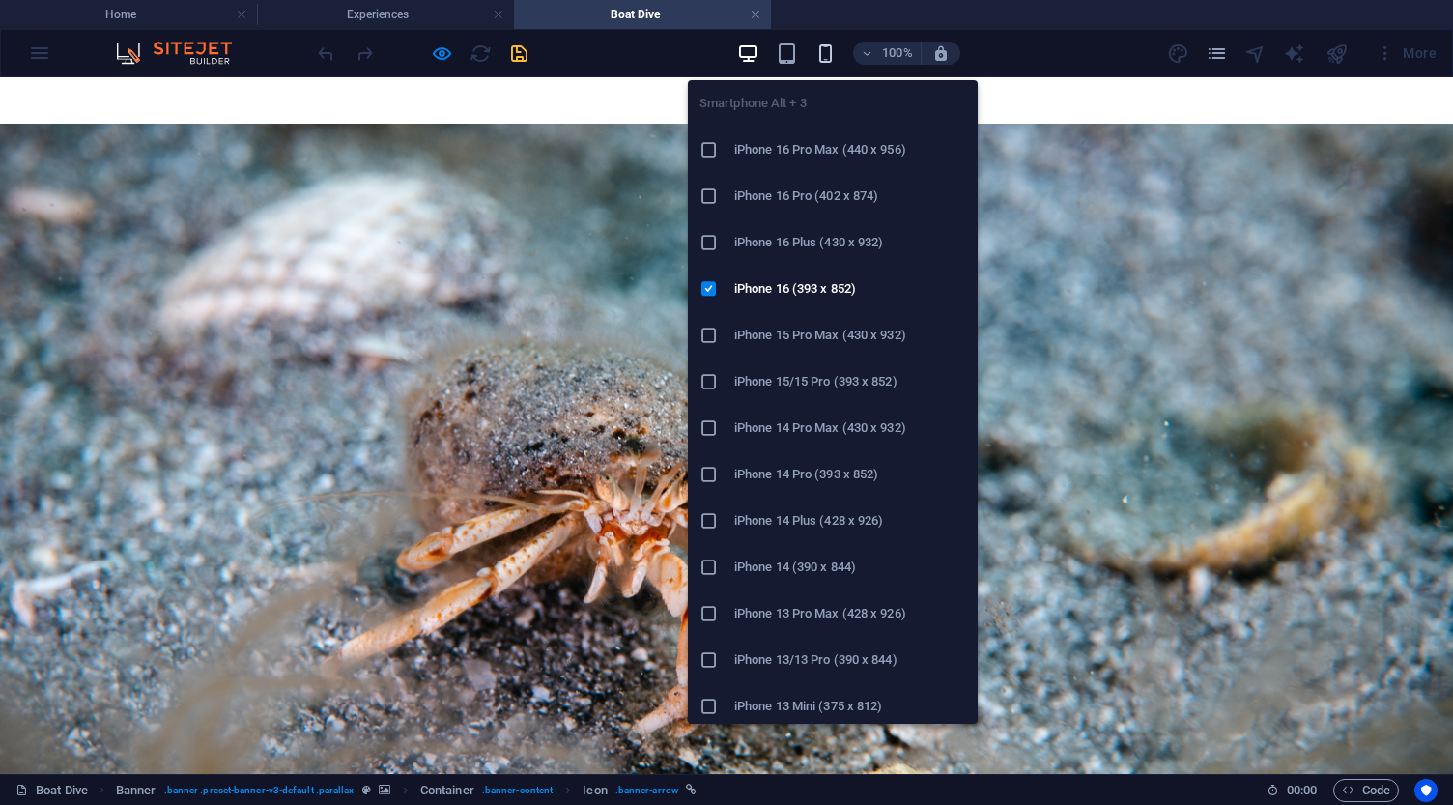
click at [824, 53] on icon "button" at bounding box center [825, 53] width 22 height 22
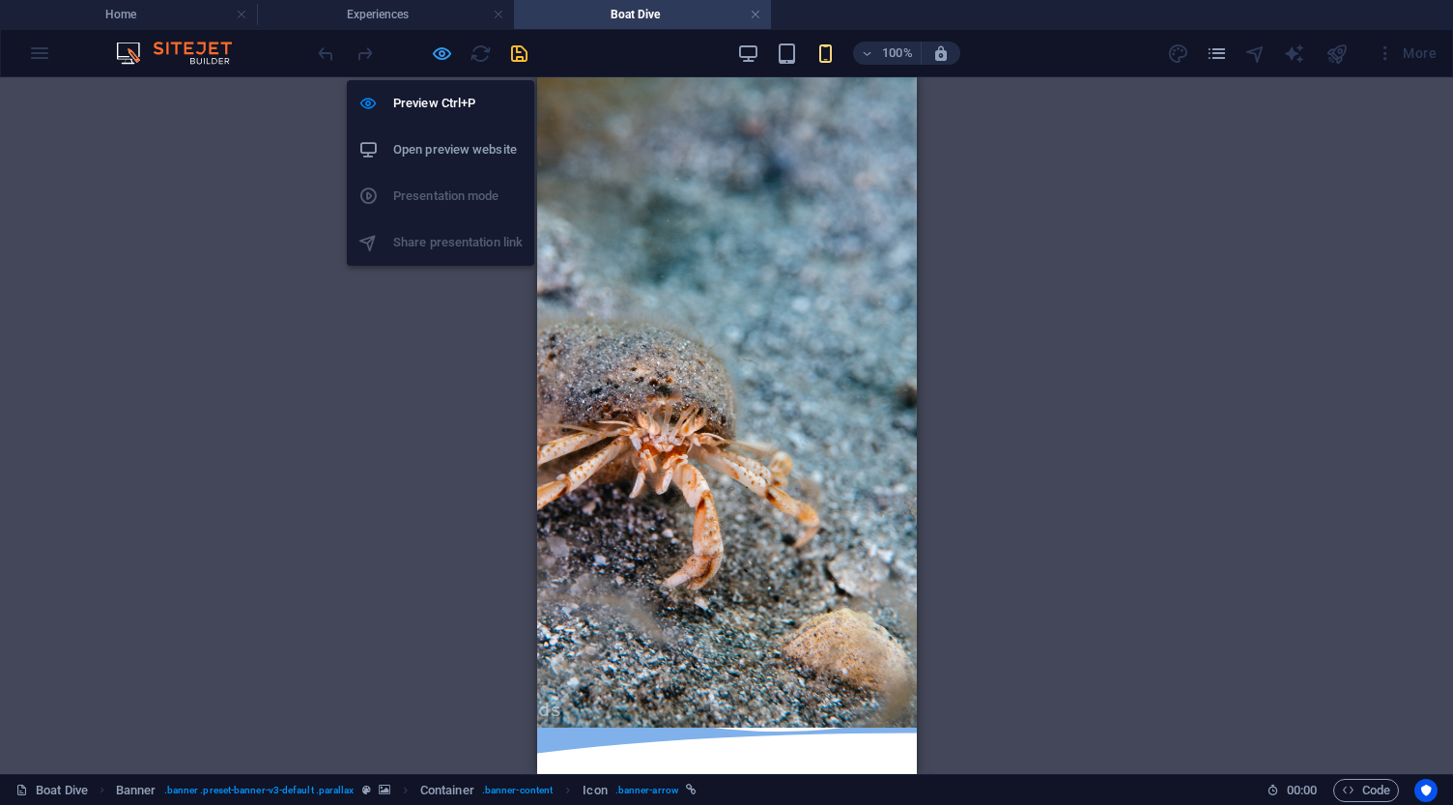
click at [444, 55] on icon "button" at bounding box center [442, 53] width 22 height 22
select select "xMidYMid"
select select "px"
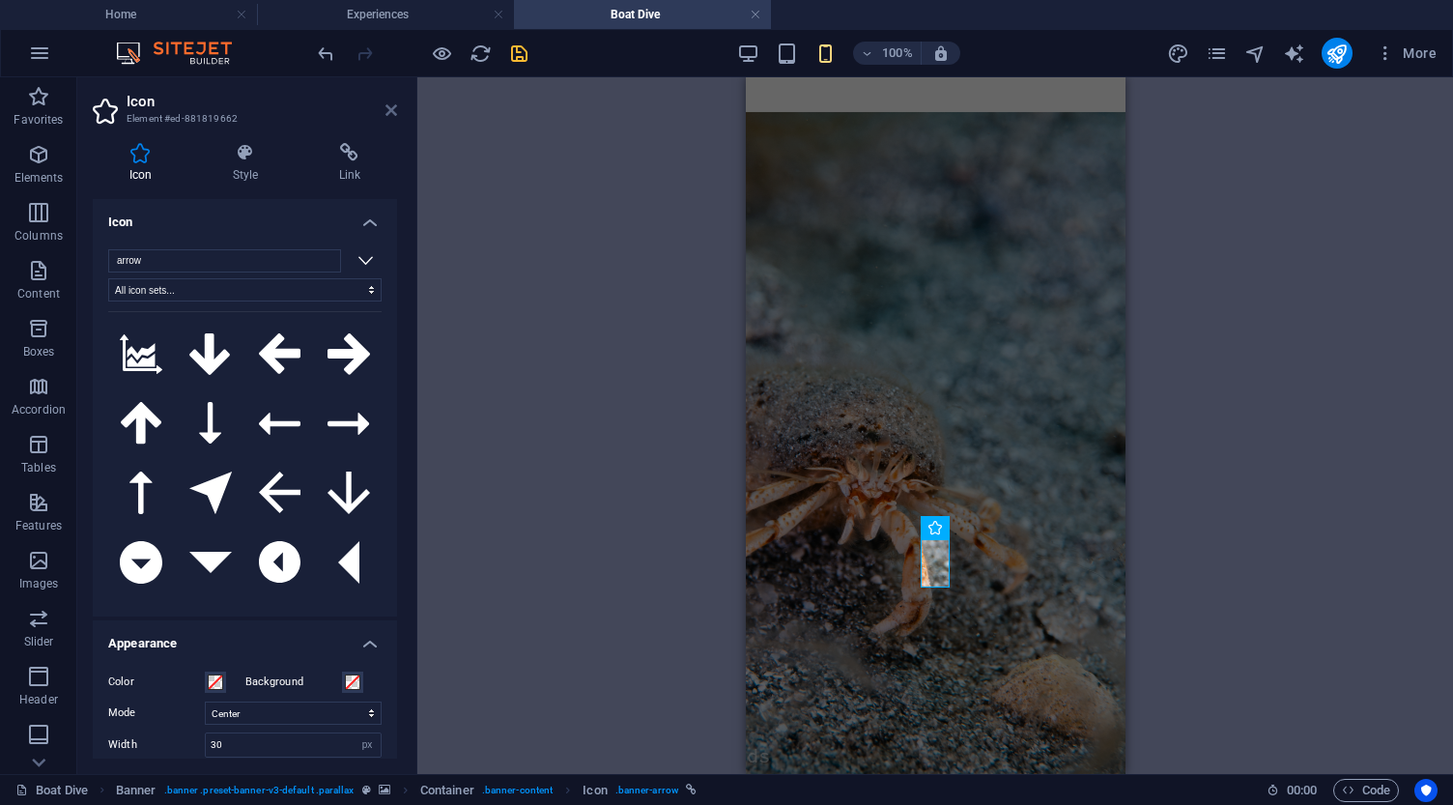
click at [394, 113] on icon at bounding box center [391, 109] width 12 height 15
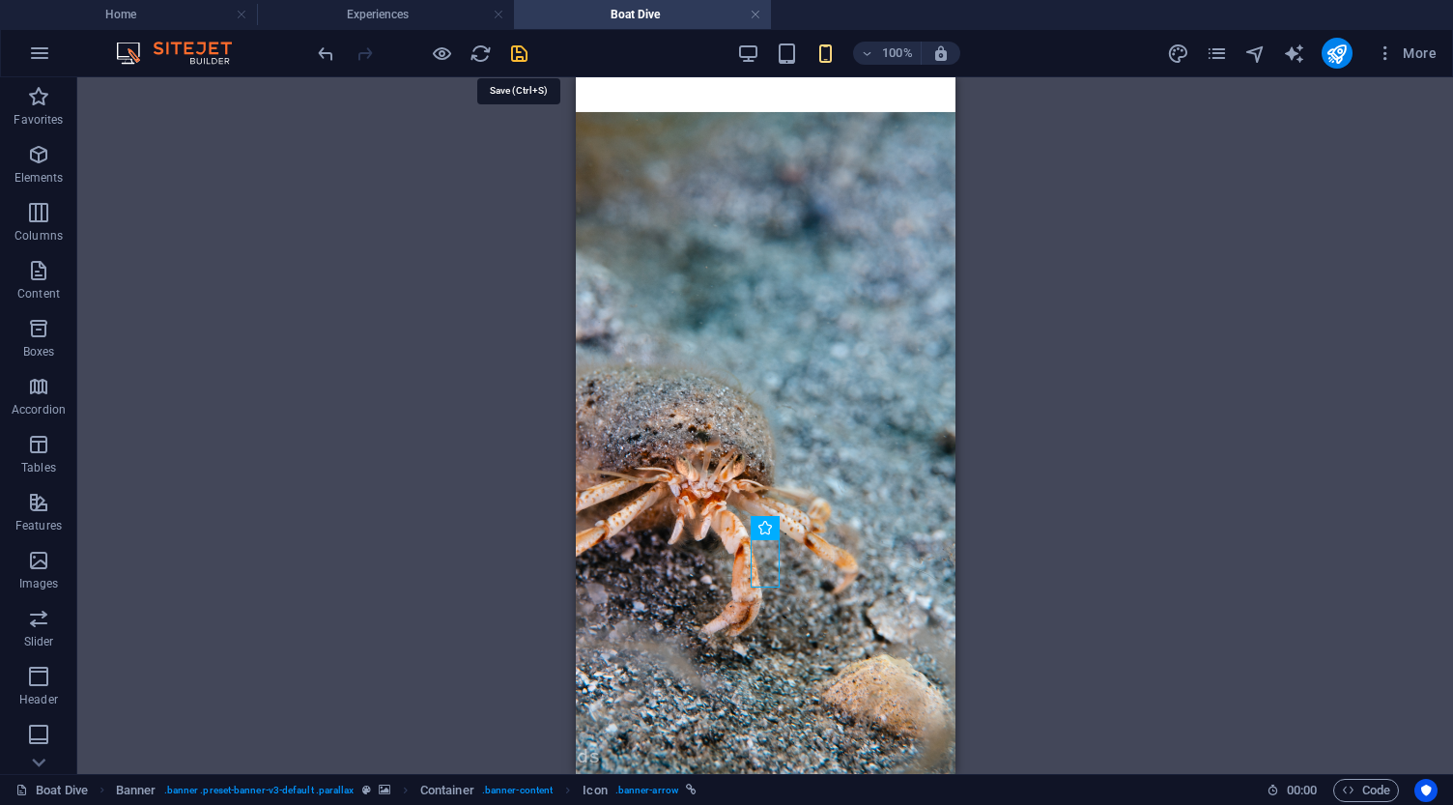
click at [518, 55] on icon "save" at bounding box center [519, 53] width 22 height 22
select select "xMidYMid"
select select "px"
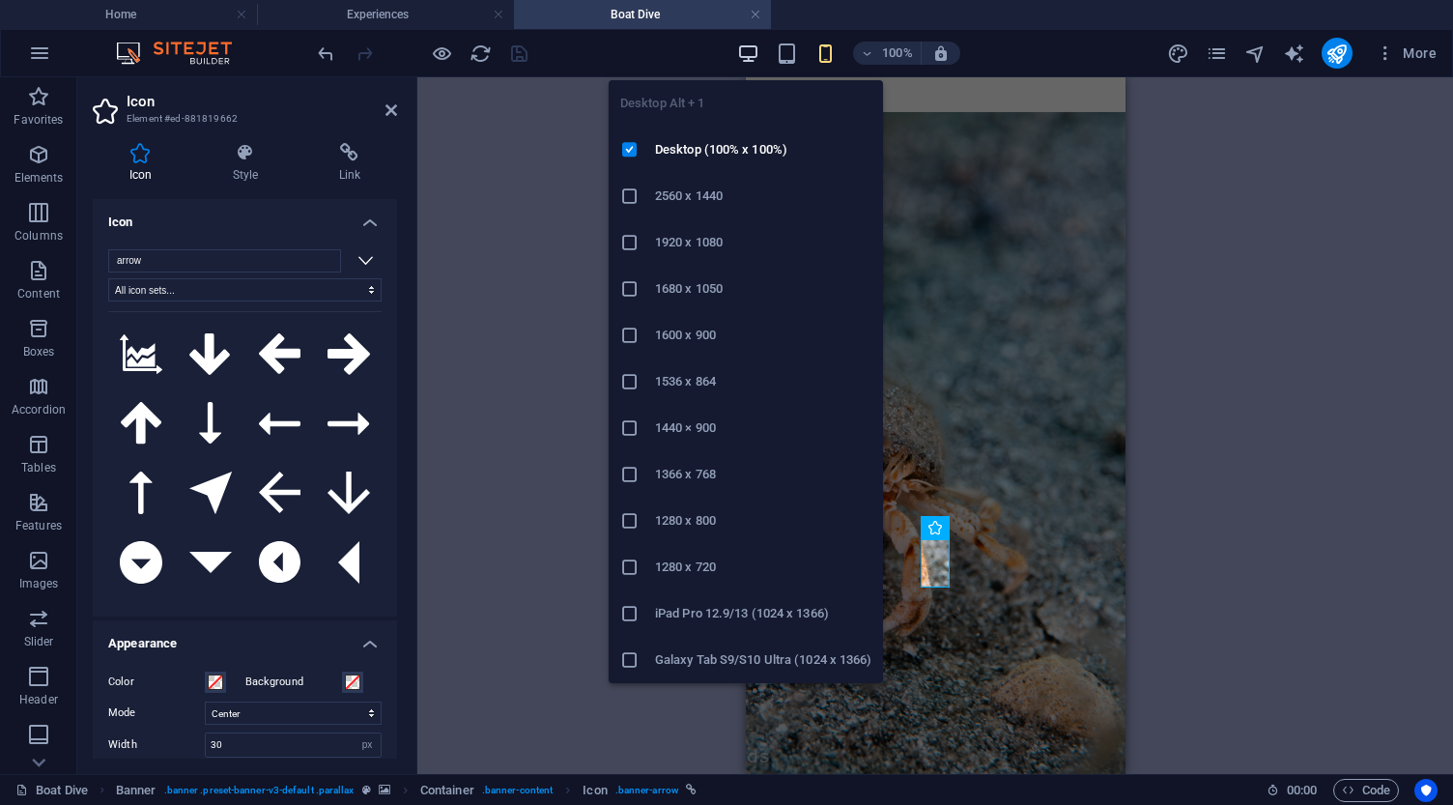
click at [746, 56] on icon "button" at bounding box center [748, 53] width 22 height 22
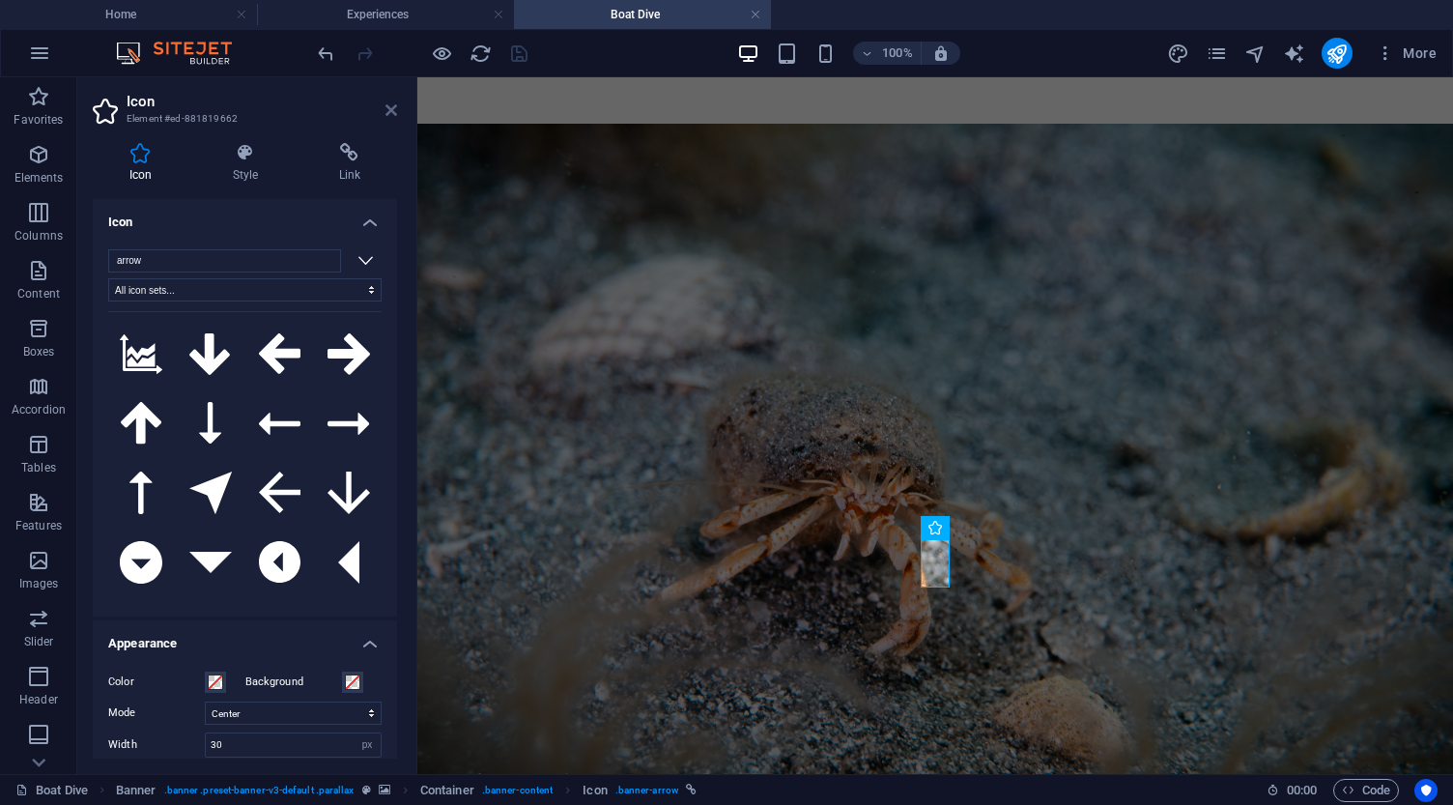
click at [392, 108] on icon at bounding box center [391, 109] width 12 height 15
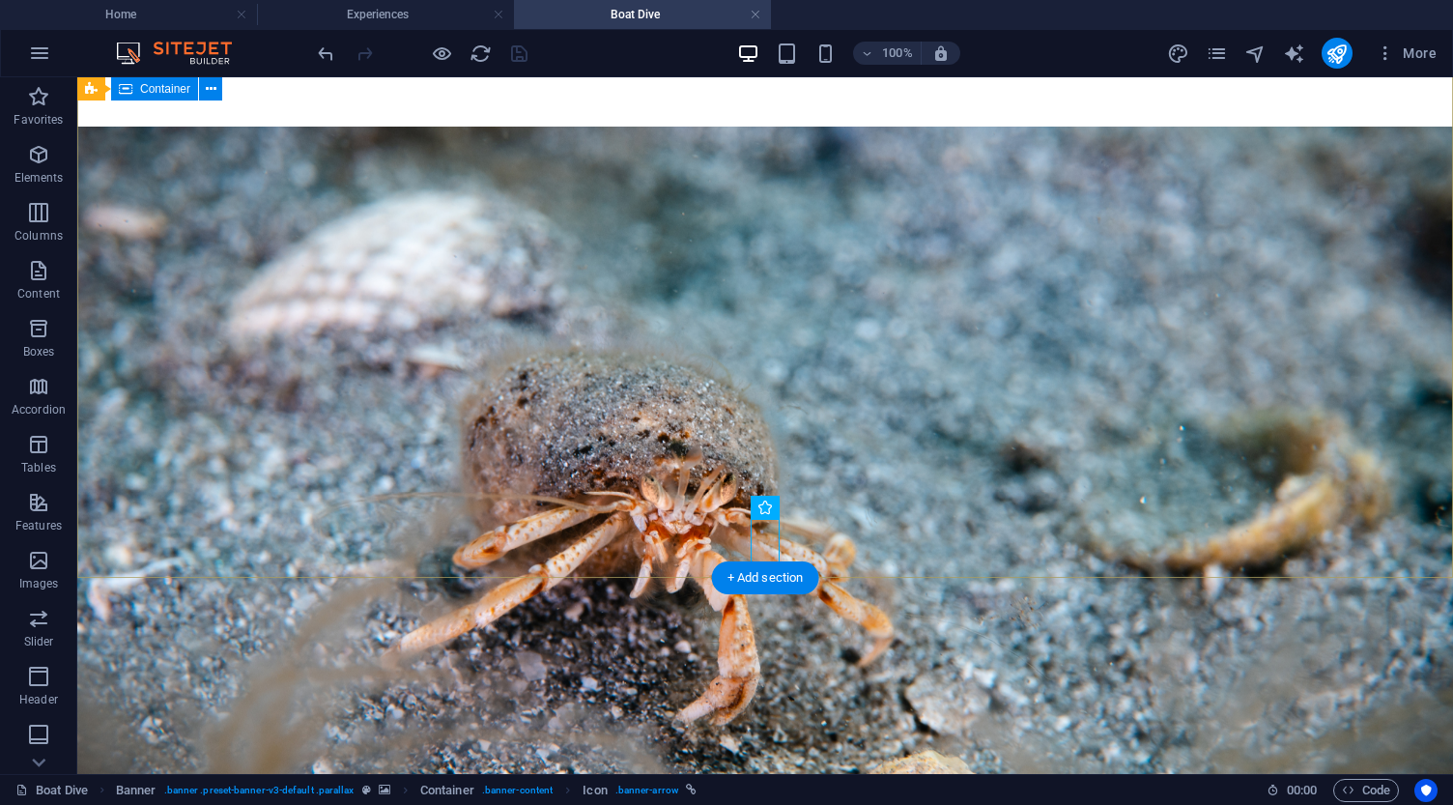
scroll to position [228, 0]
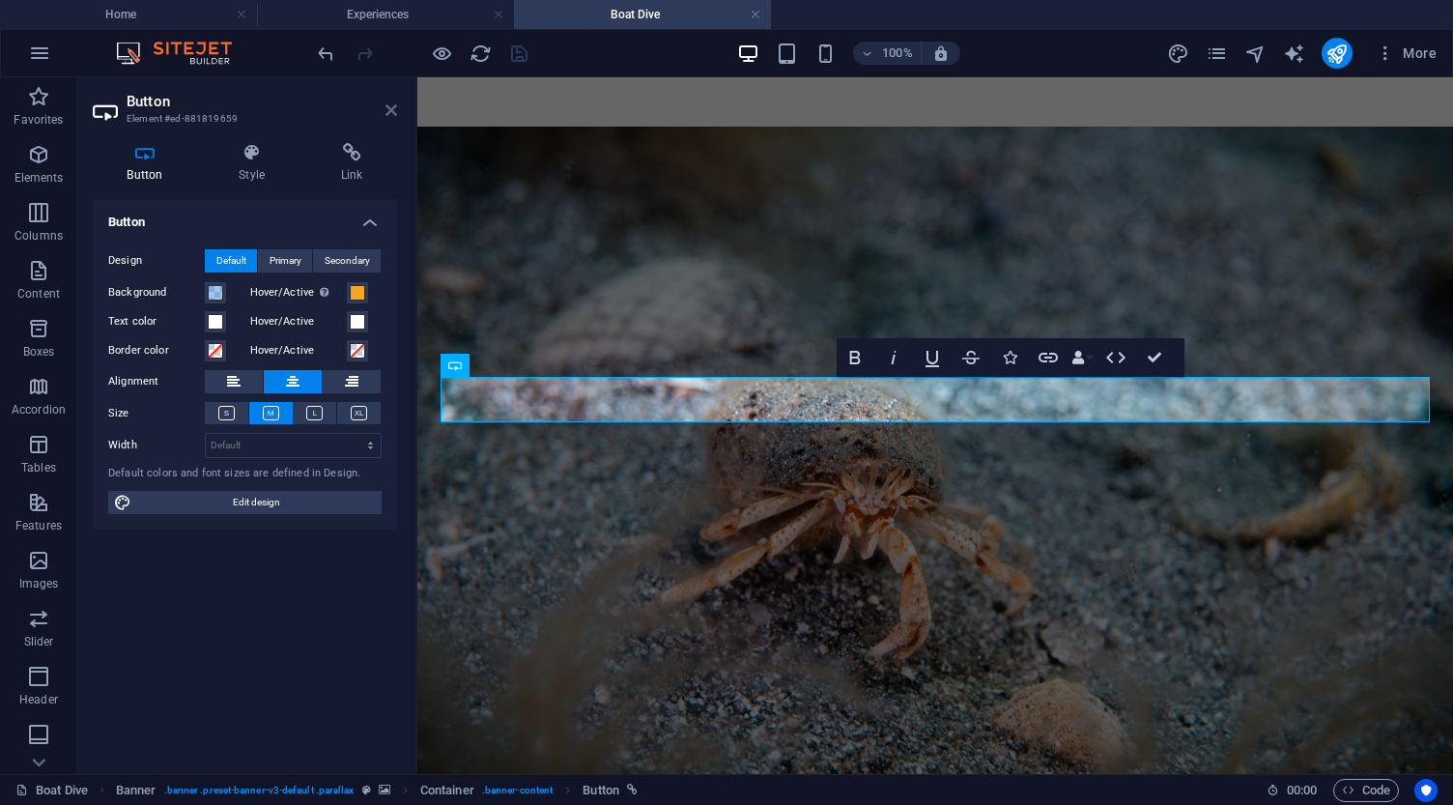
click at [386, 114] on icon at bounding box center [391, 109] width 12 height 15
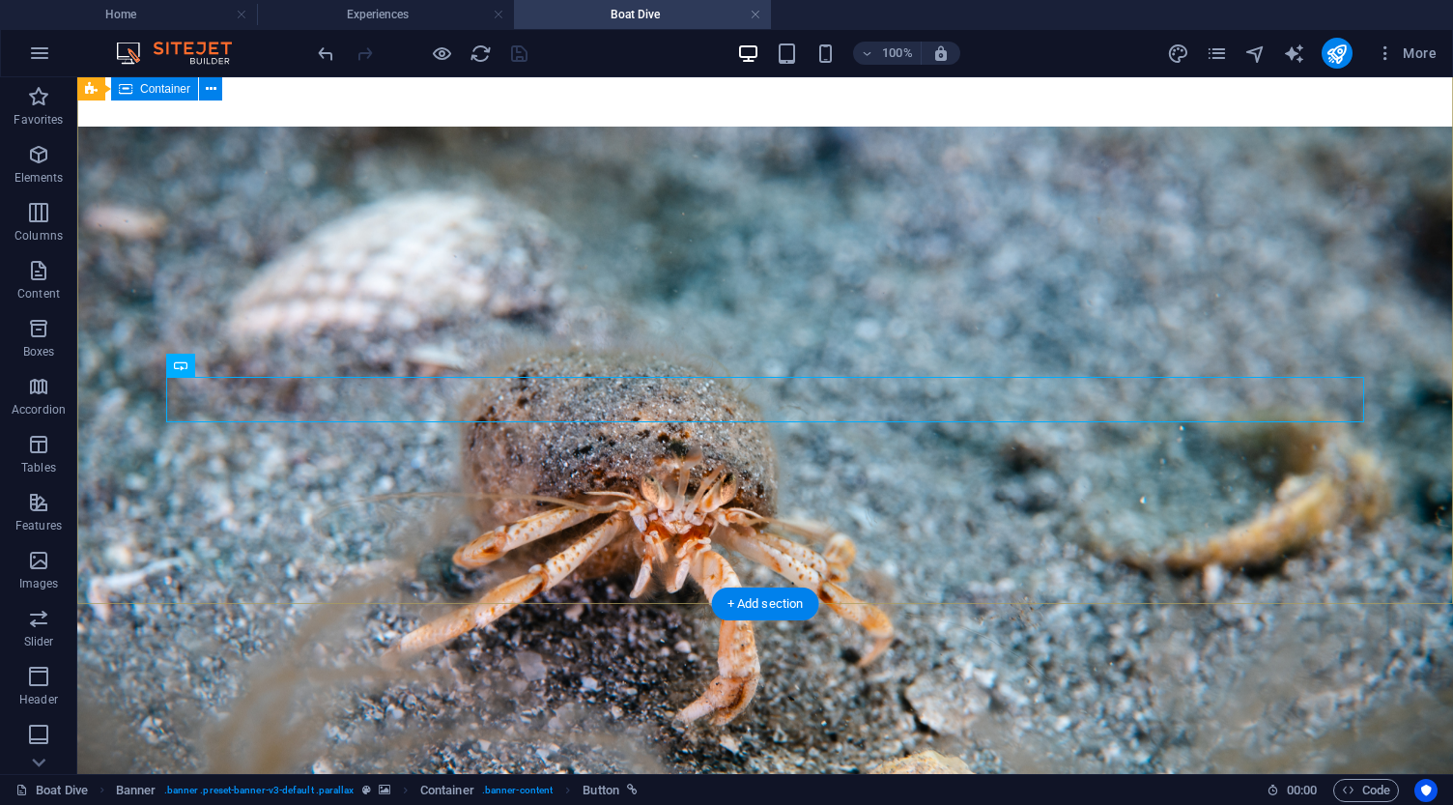
select select "multiple-waves"
select select "px"
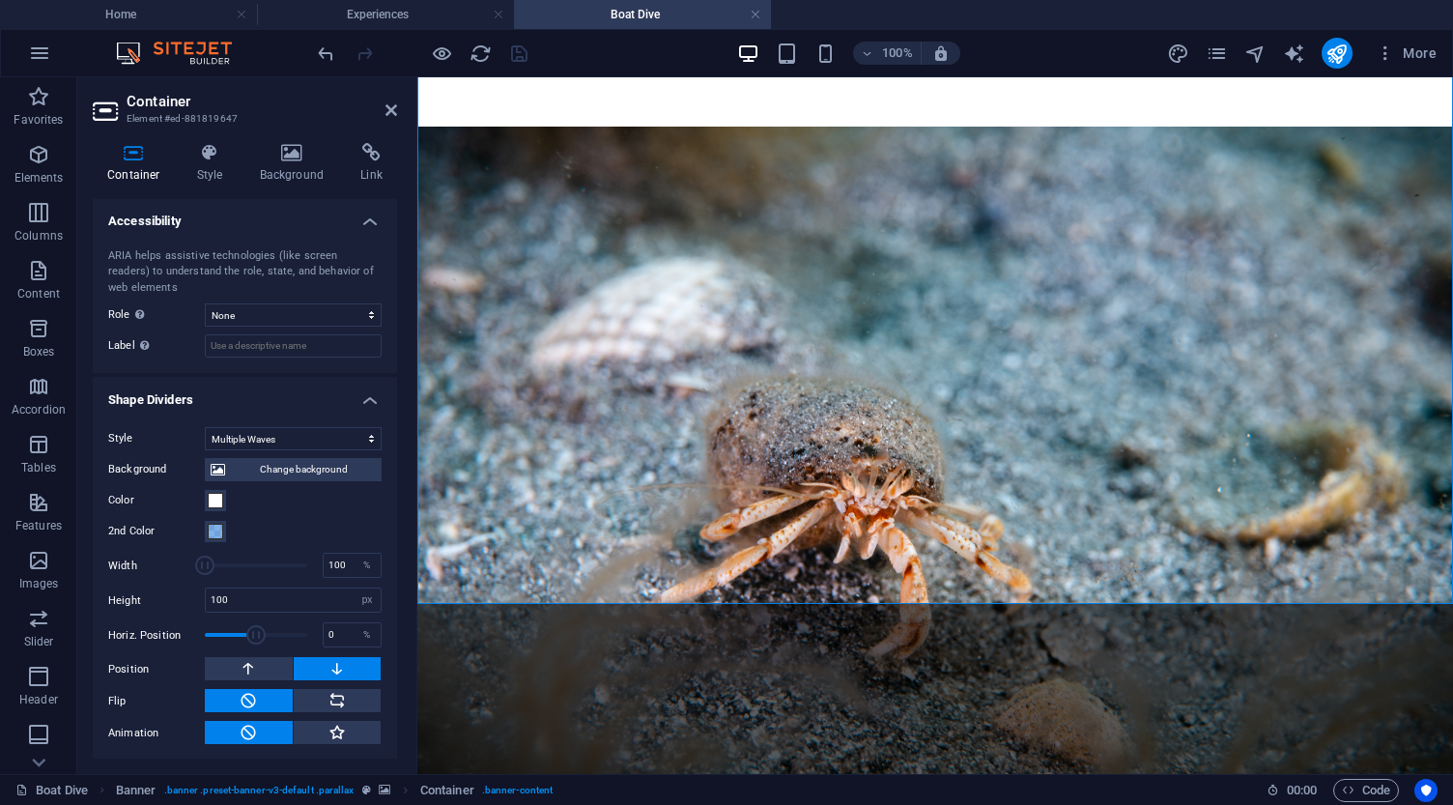
scroll to position [481, 0]
select select "waves"
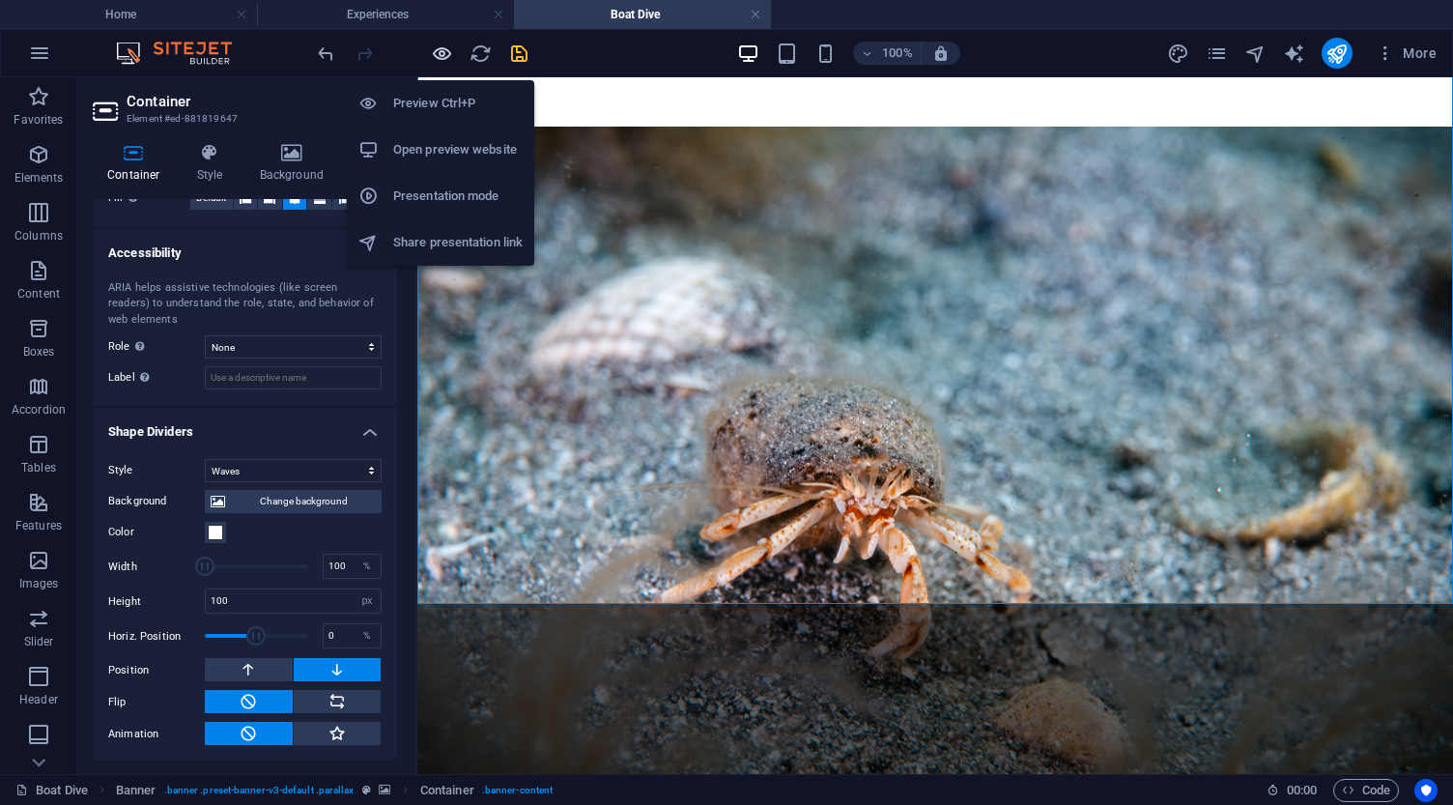
click at [438, 55] on icon "button" at bounding box center [442, 53] width 22 height 22
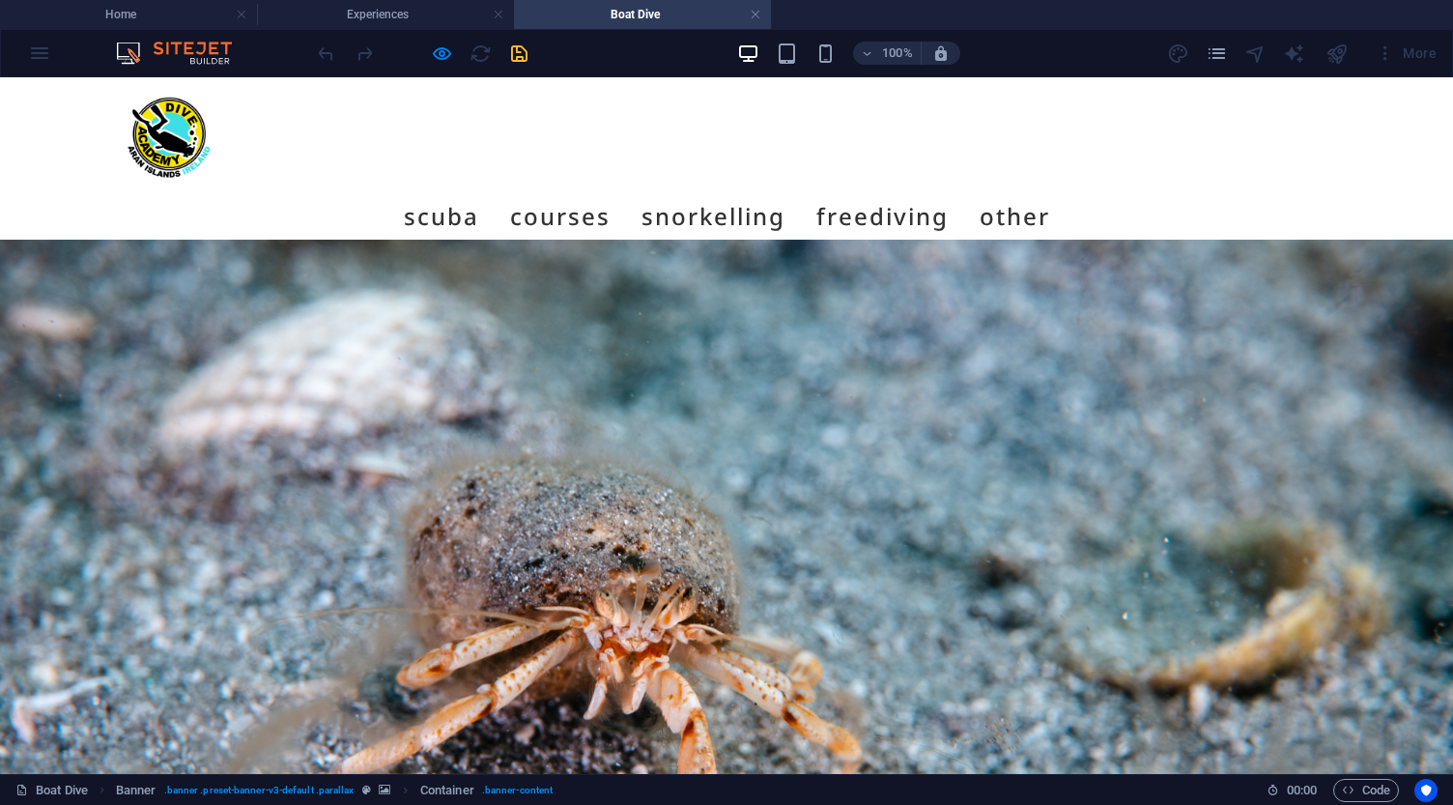
scroll to position [0, 0]
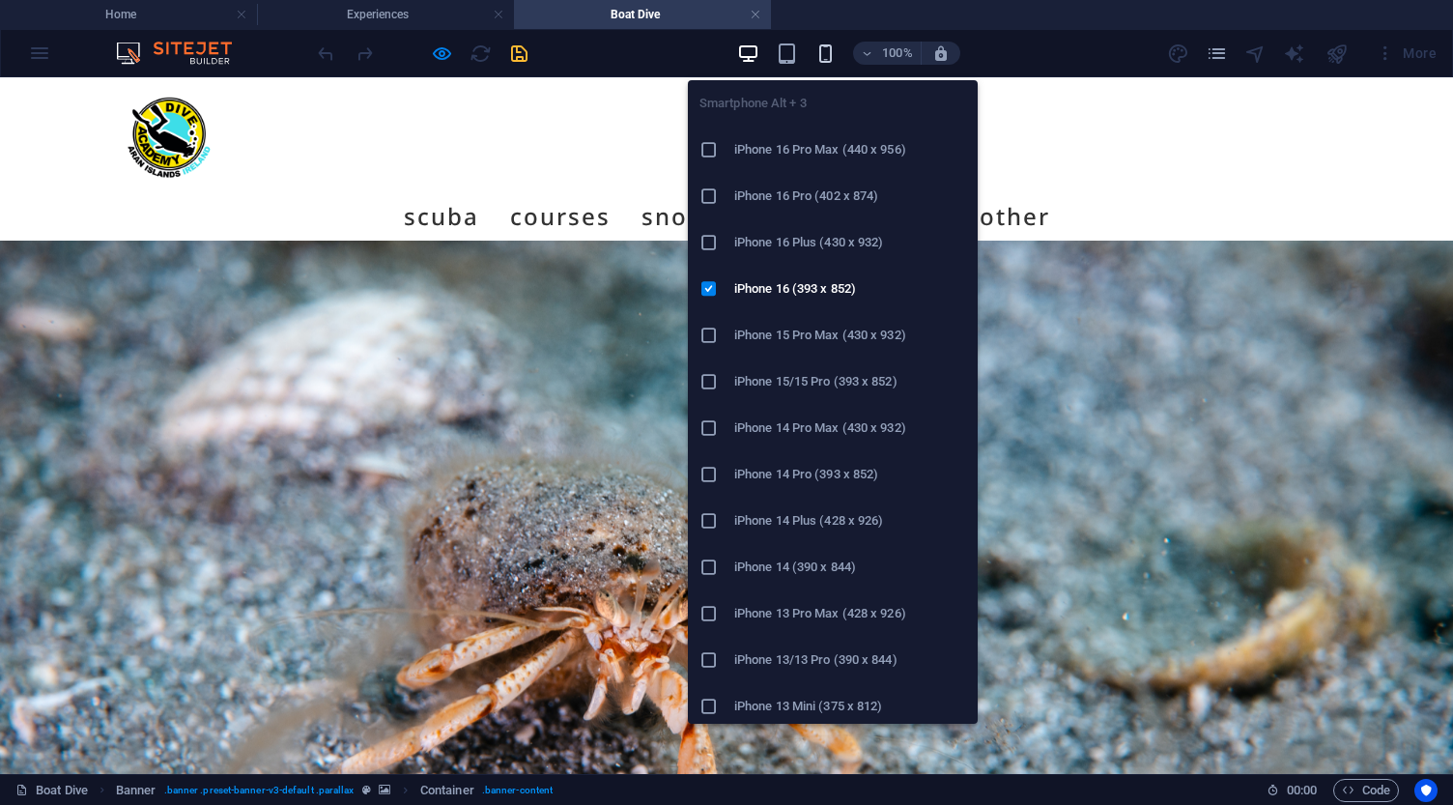
click at [823, 54] on icon "button" at bounding box center [825, 53] width 22 height 22
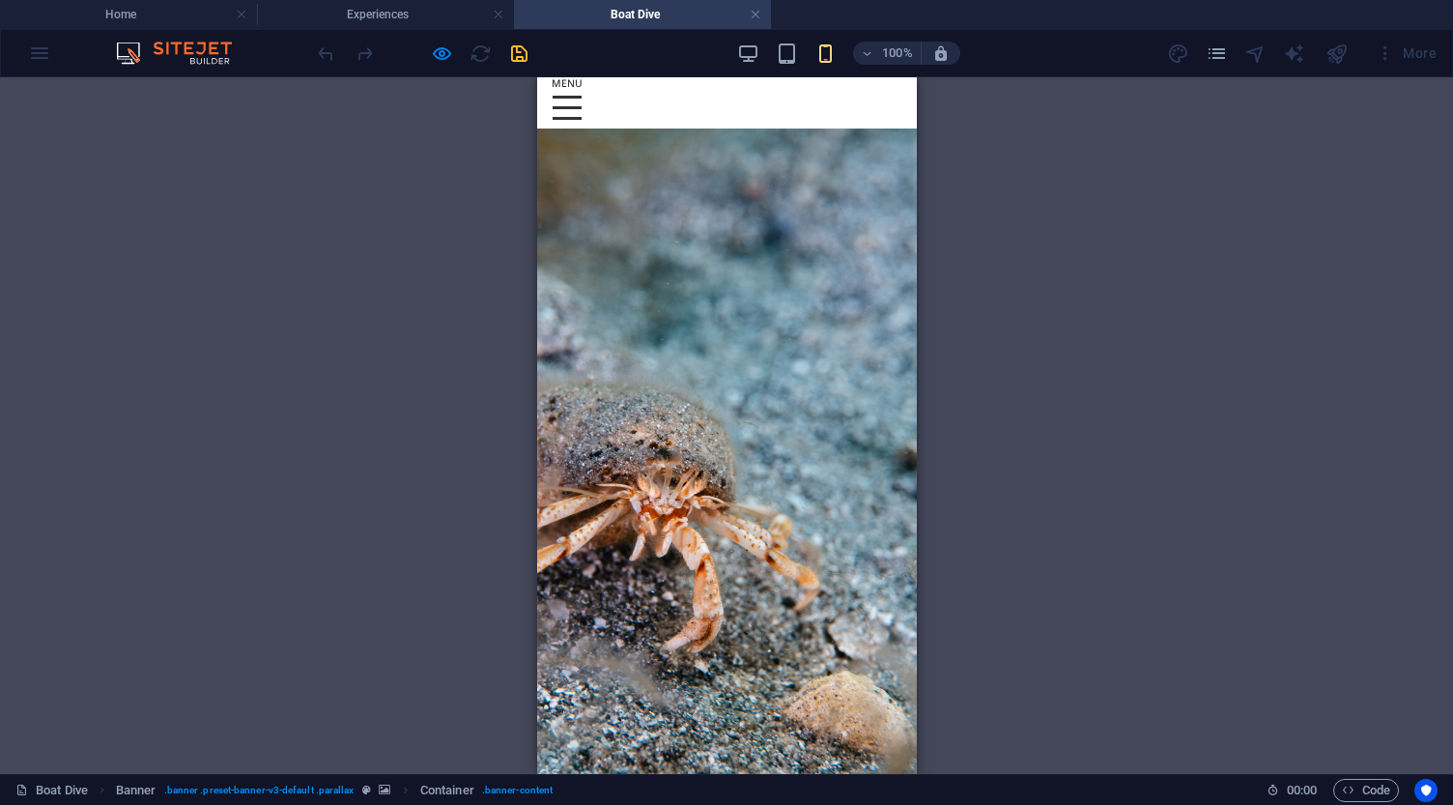
scroll to position [114, 0]
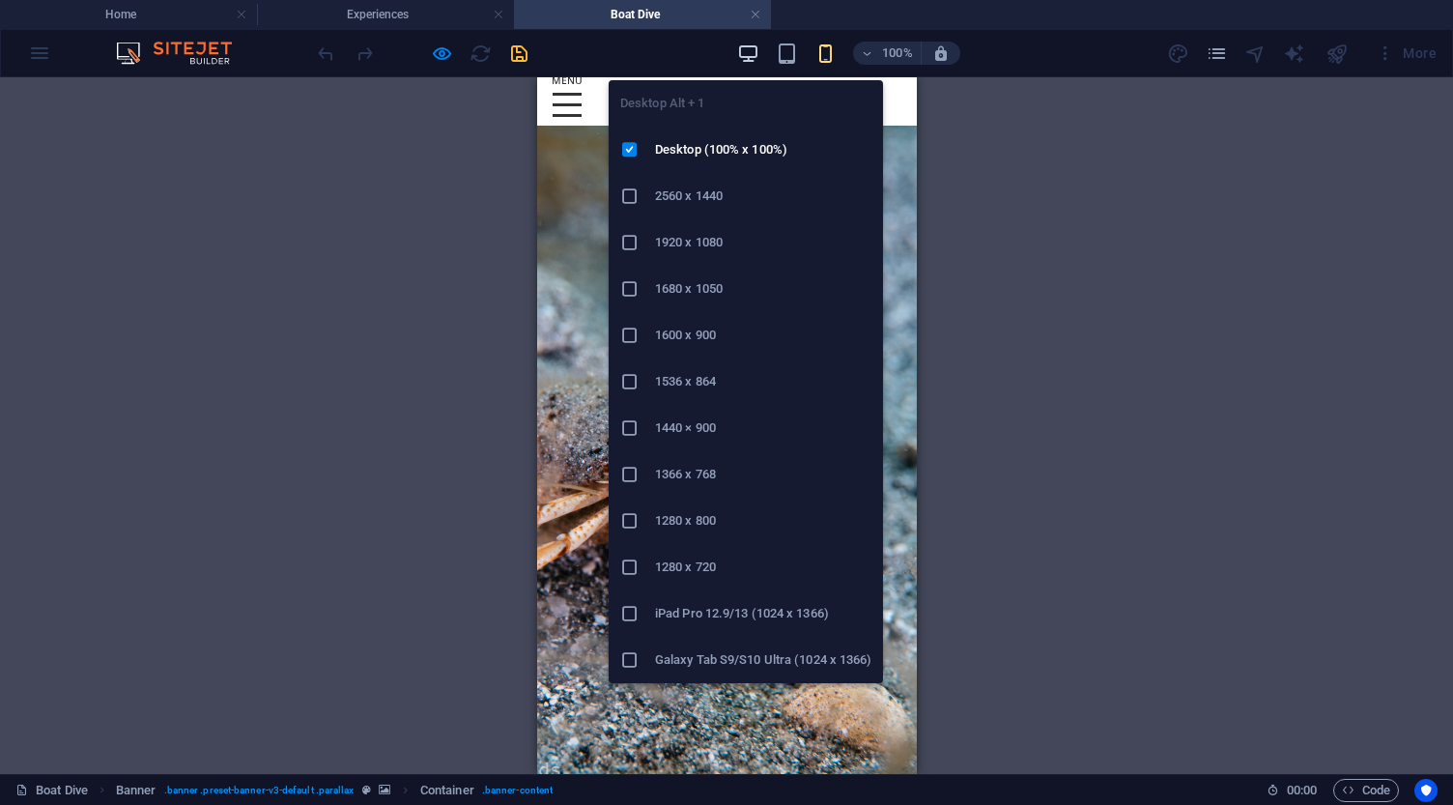
click at [752, 53] on icon "button" at bounding box center [748, 53] width 22 height 22
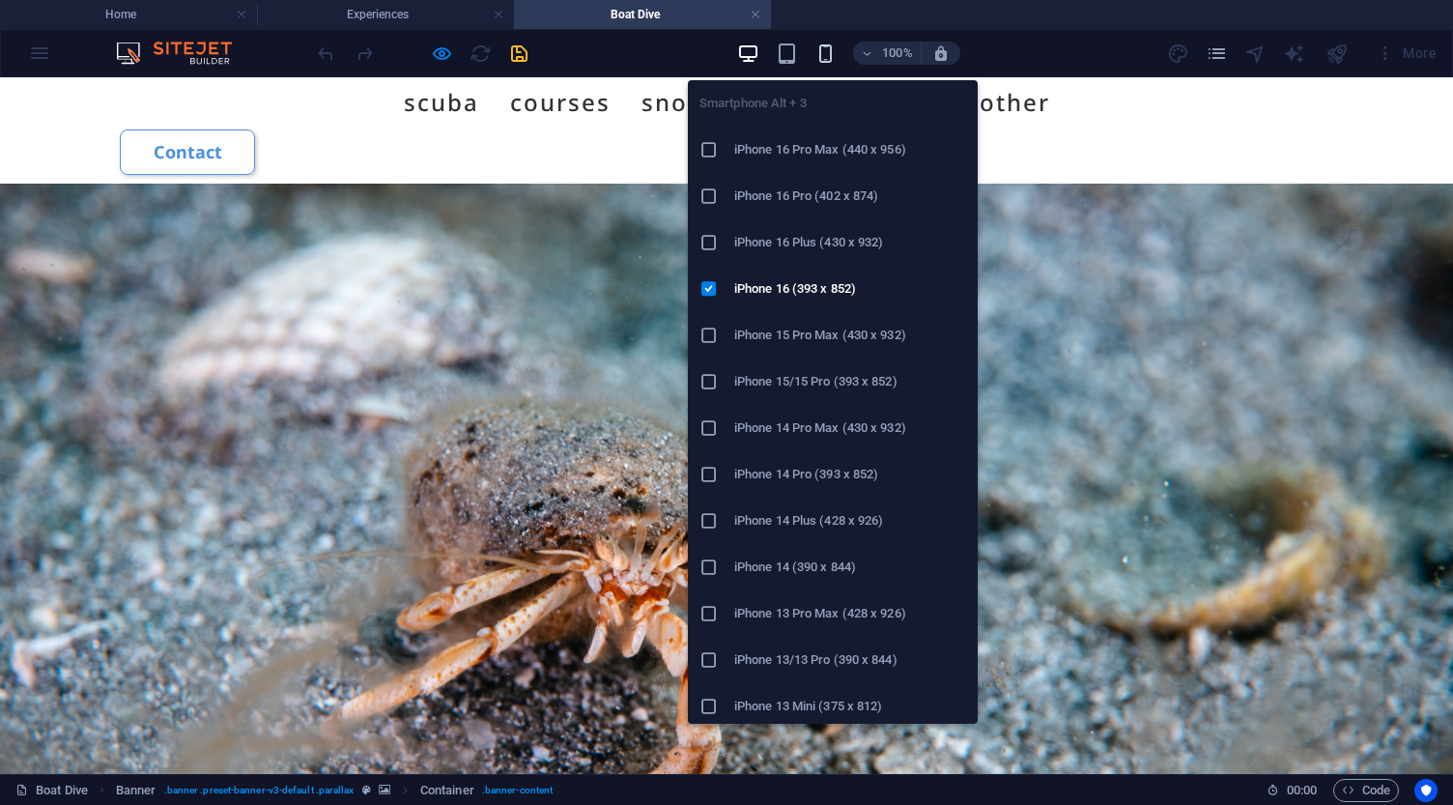
click at [822, 50] on icon "button" at bounding box center [825, 53] width 22 height 22
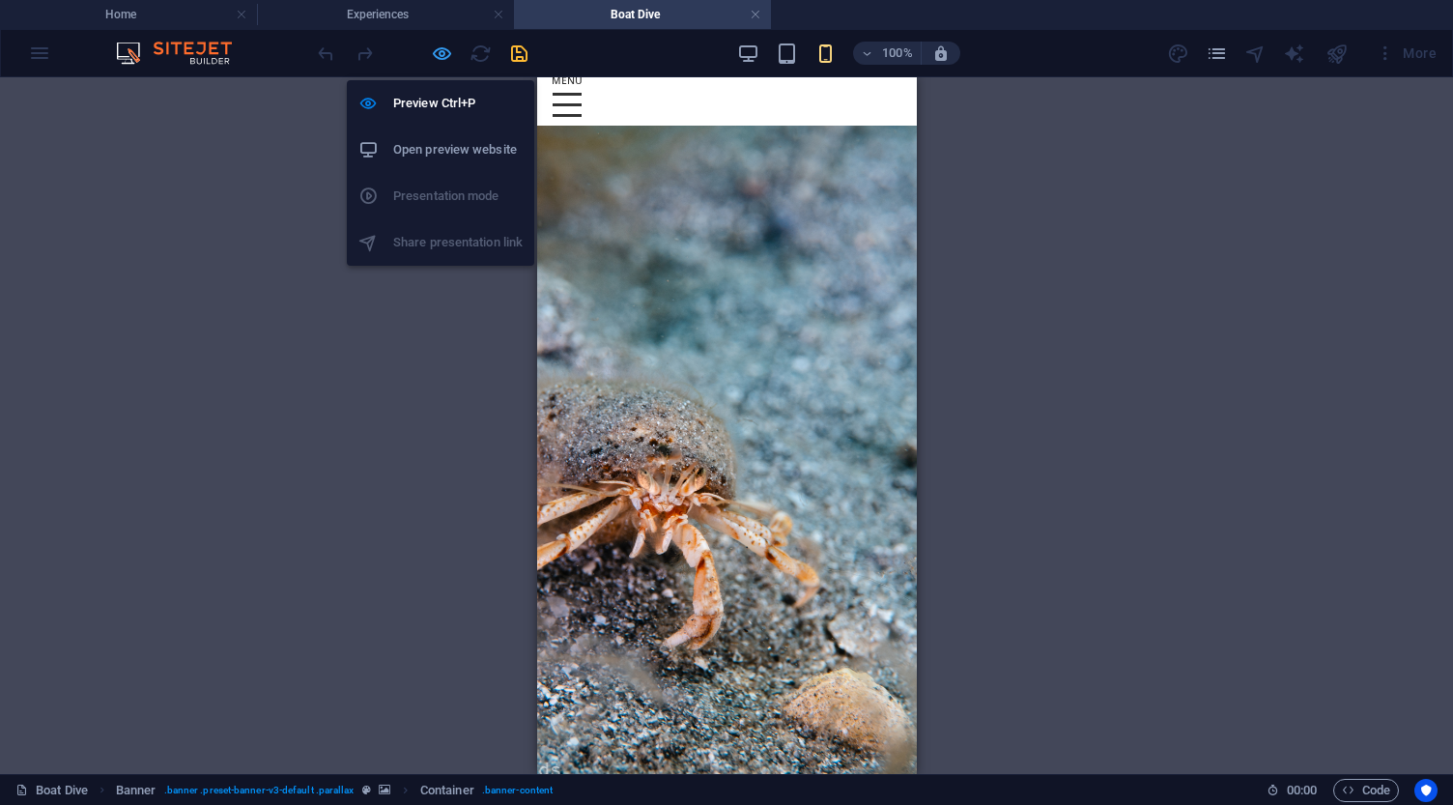
click at [440, 53] on icon "button" at bounding box center [442, 53] width 22 height 22
select select "waves"
select select "px"
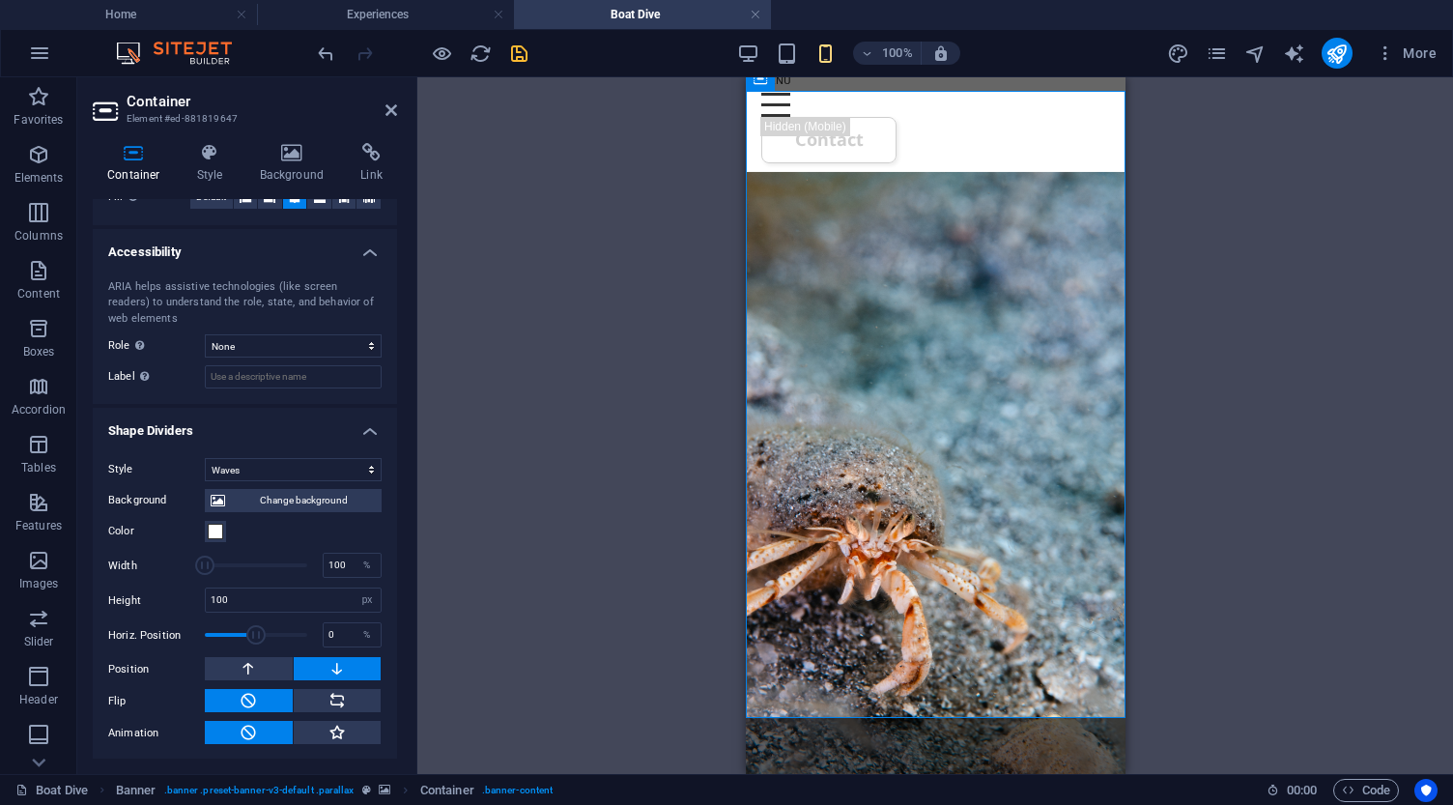
scroll to position [450, 0]
drag, startPoint x: 269, startPoint y: 602, endPoint x: 184, endPoint y: 601, distance: 84.0
click at [184, 601] on div "Height 100 auto px rem em vh vw" at bounding box center [244, 600] width 273 height 25
type input "7"
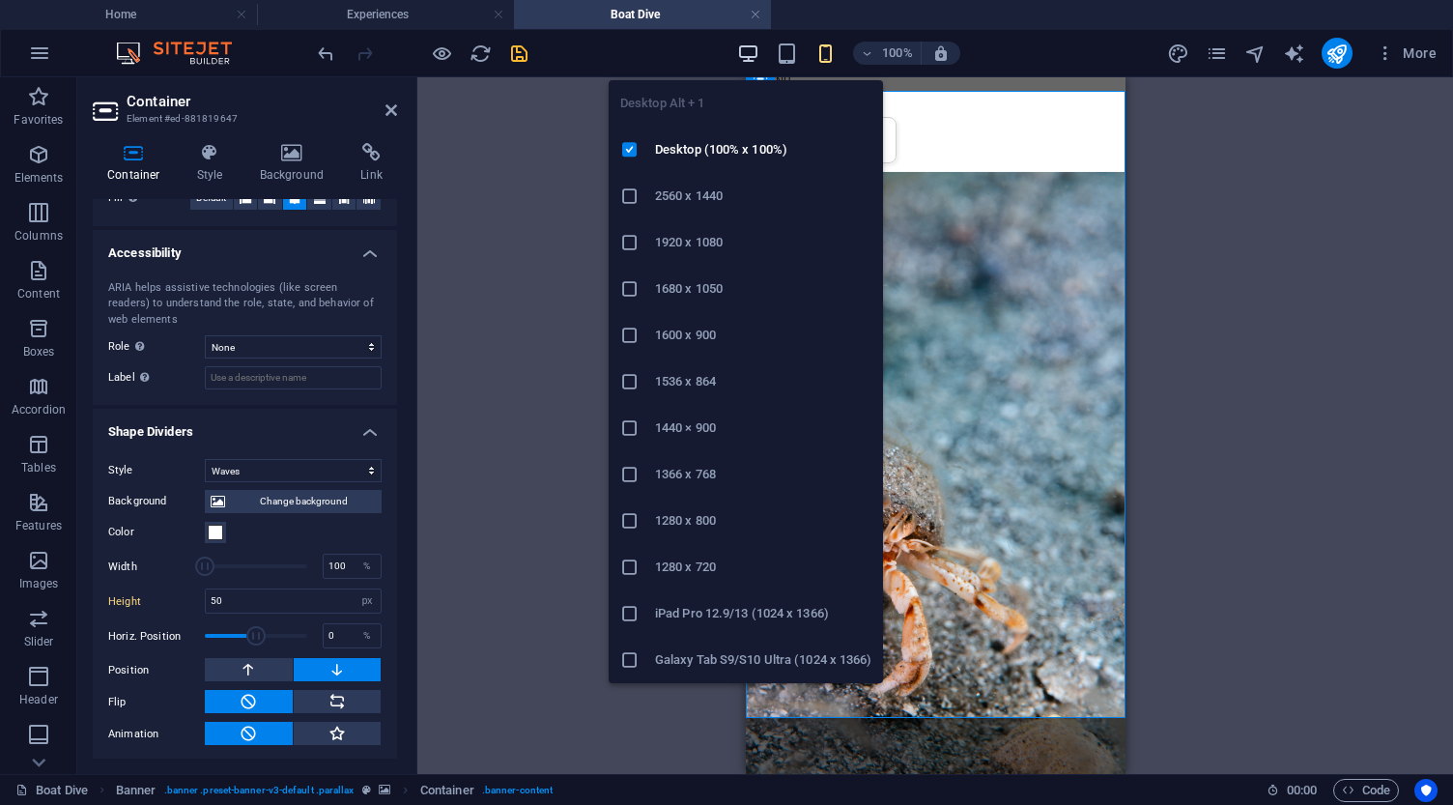
click at [748, 49] on icon "button" at bounding box center [748, 53] width 22 height 22
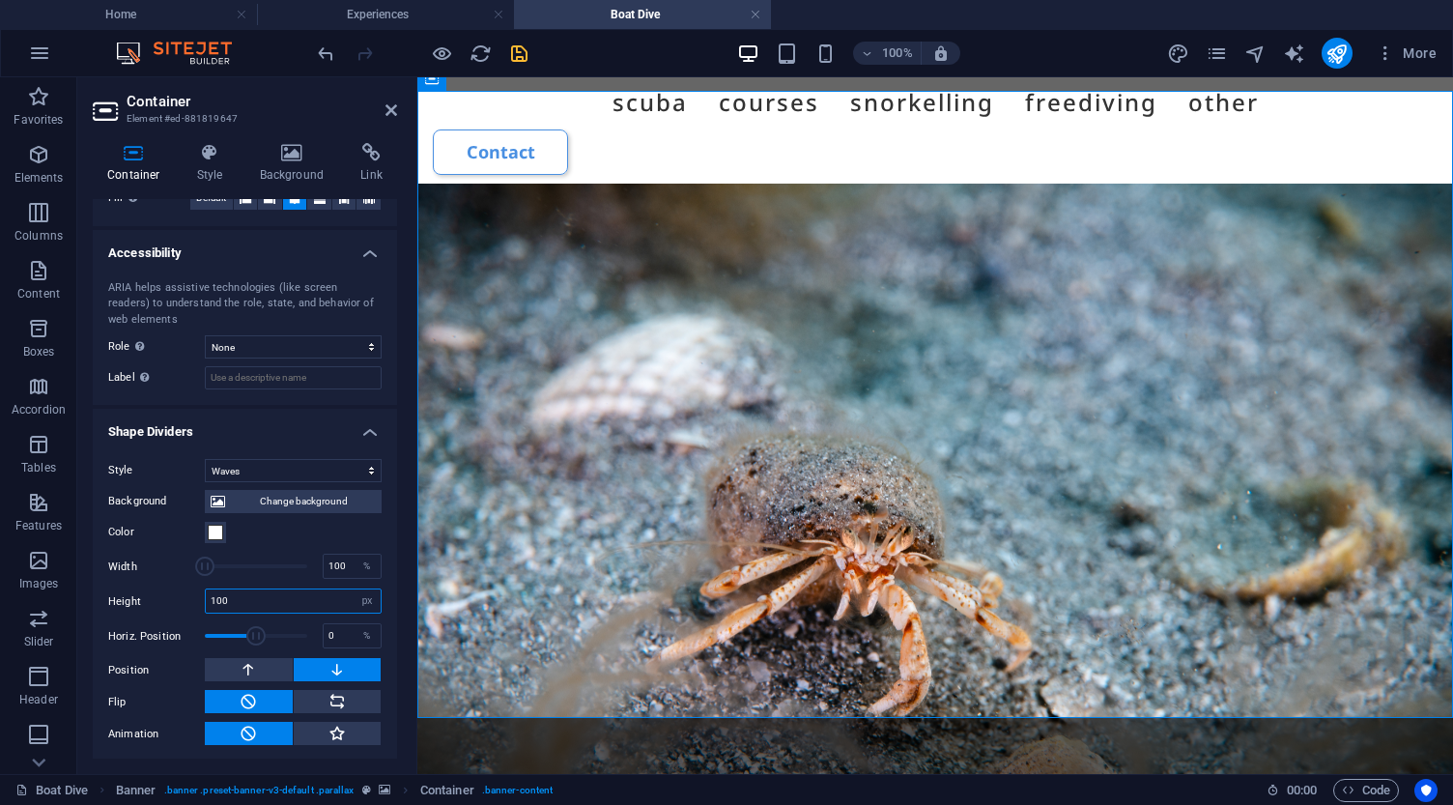
drag, startPoint x: 256, startPoint y: 600, endPoint x: 175, endPoint y: 596, distance: 81.2
click at [182, 599] on div "Height 100 auto px rem em vh vw" at bounding box center [244, 600] width 273 height 25
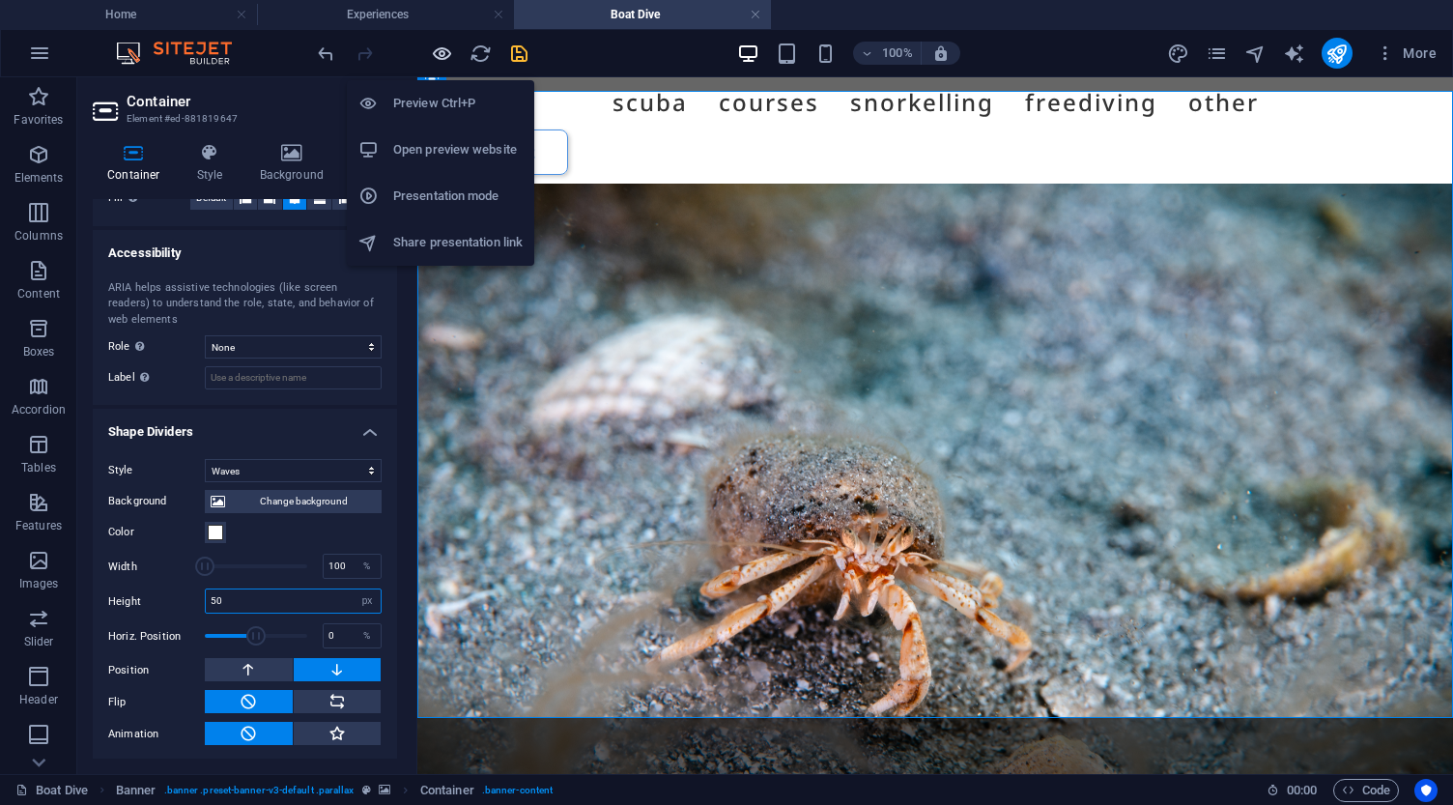
type input "50"
click at [438, 50] on icon "button" at bounding box center [442, 53] width 22 height 22
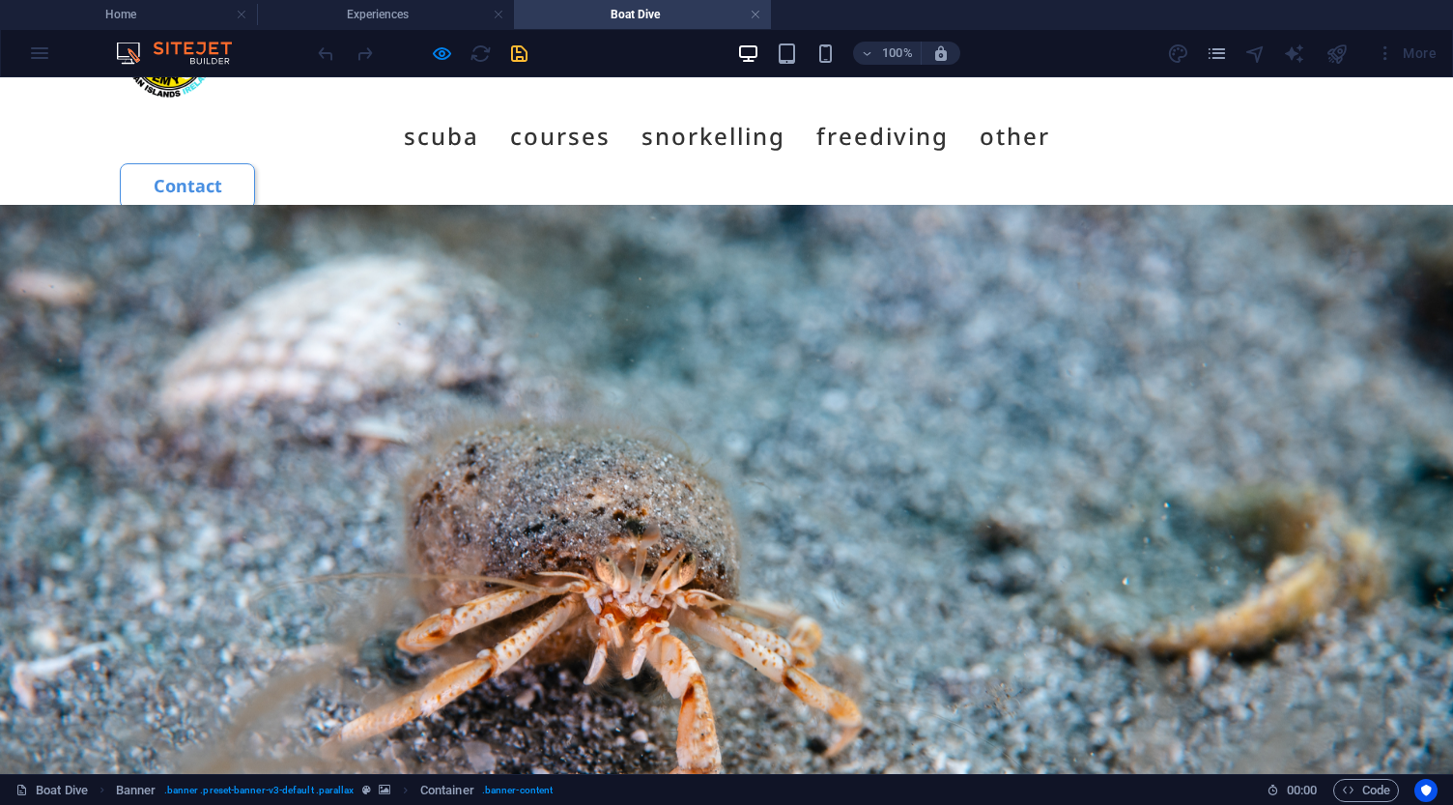
scroll to position [78, 0]
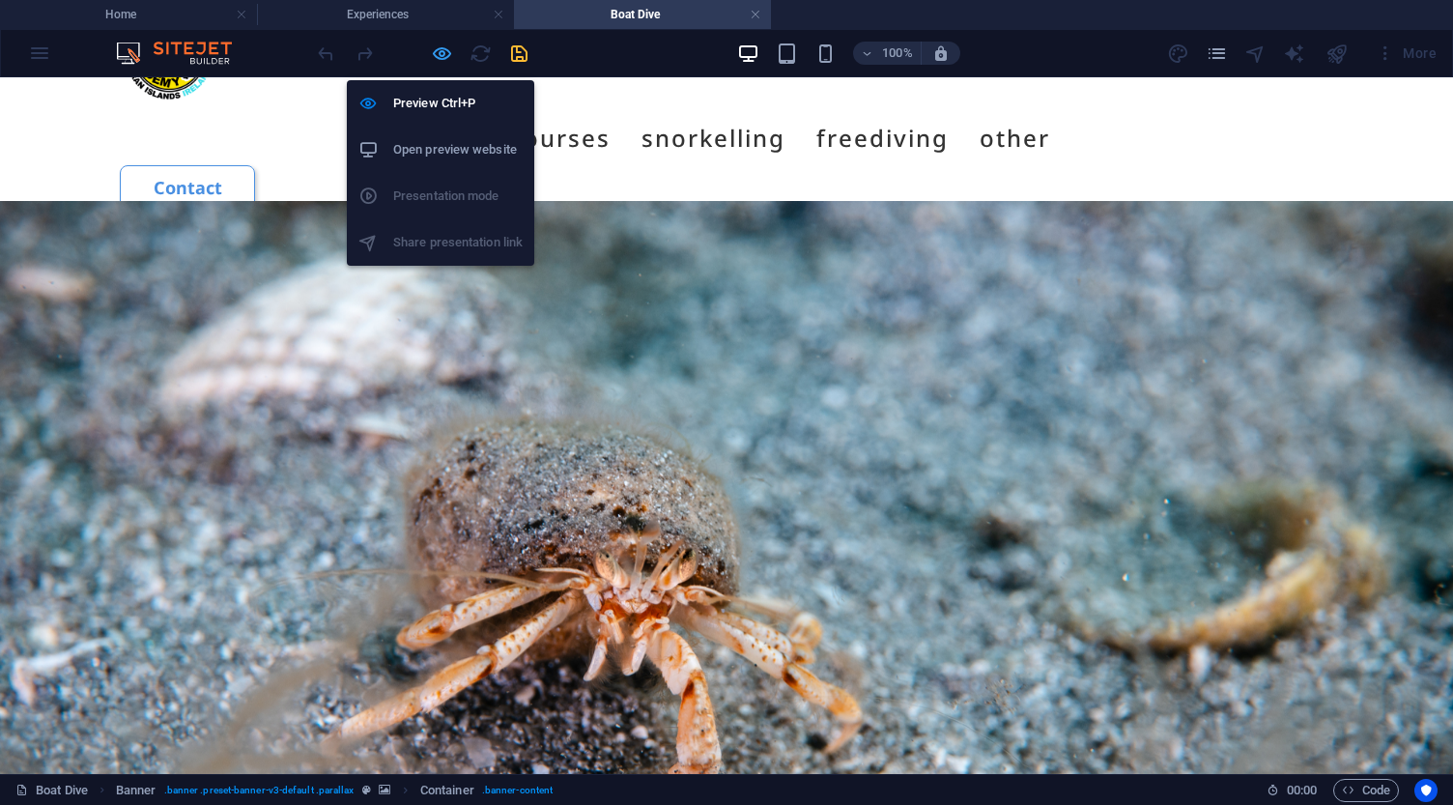
click at [443, 52] on icon "button" at bounding box center [442, 53] width 22 height 22
select select "waves"
select select "px"
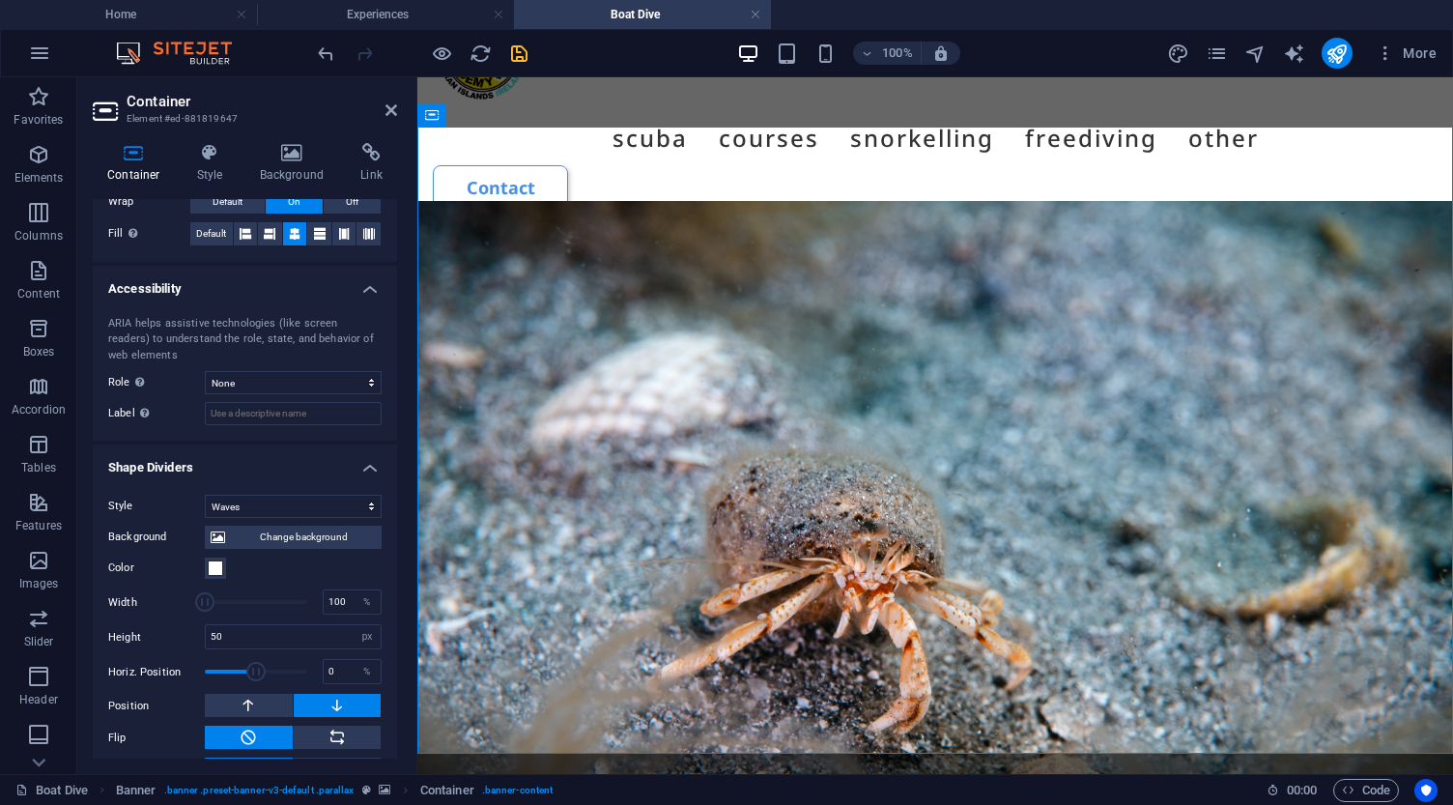
scroll to position [450, 0]
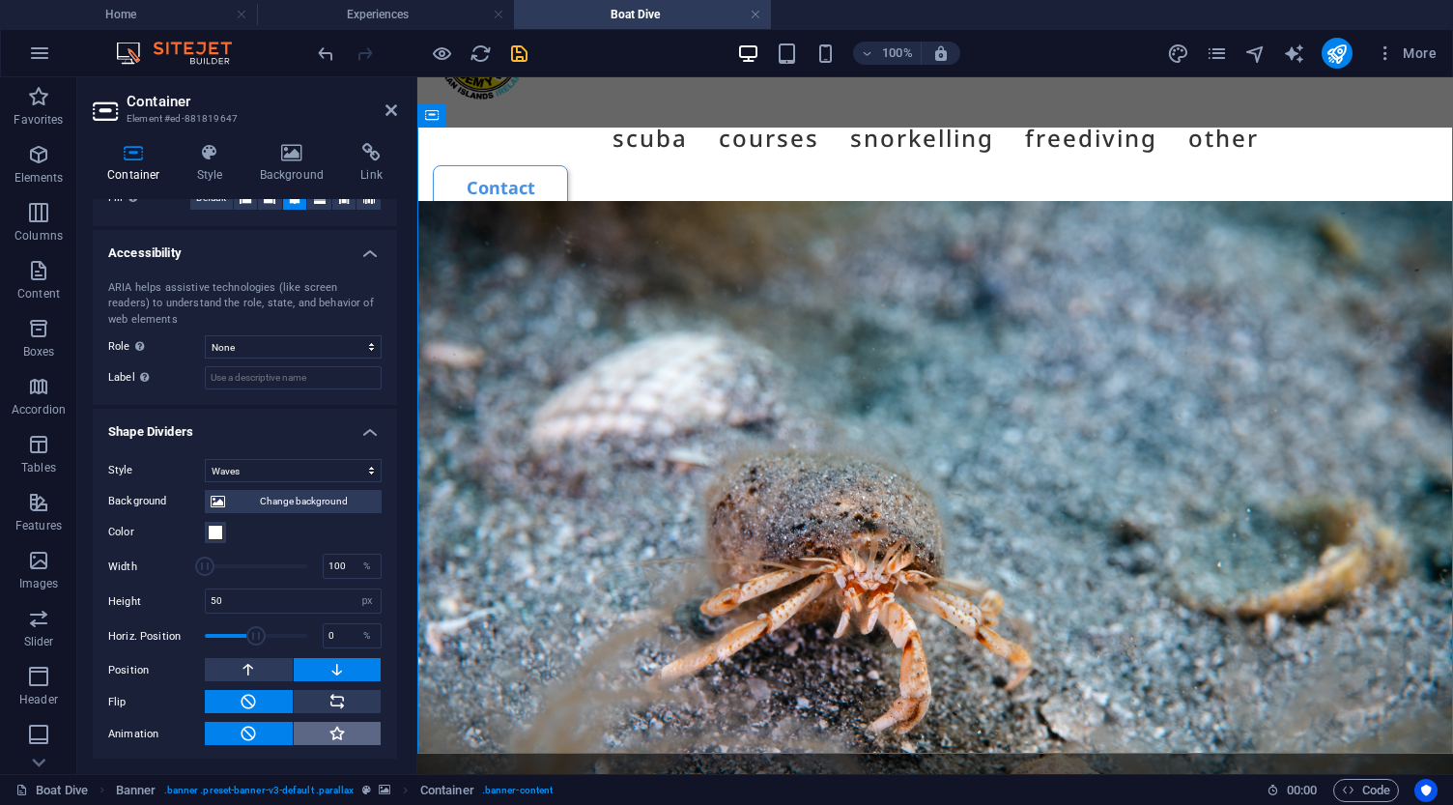
click at [341, 733] on icon at bounding box center [336, 732] width 17 height 23
type input "400"
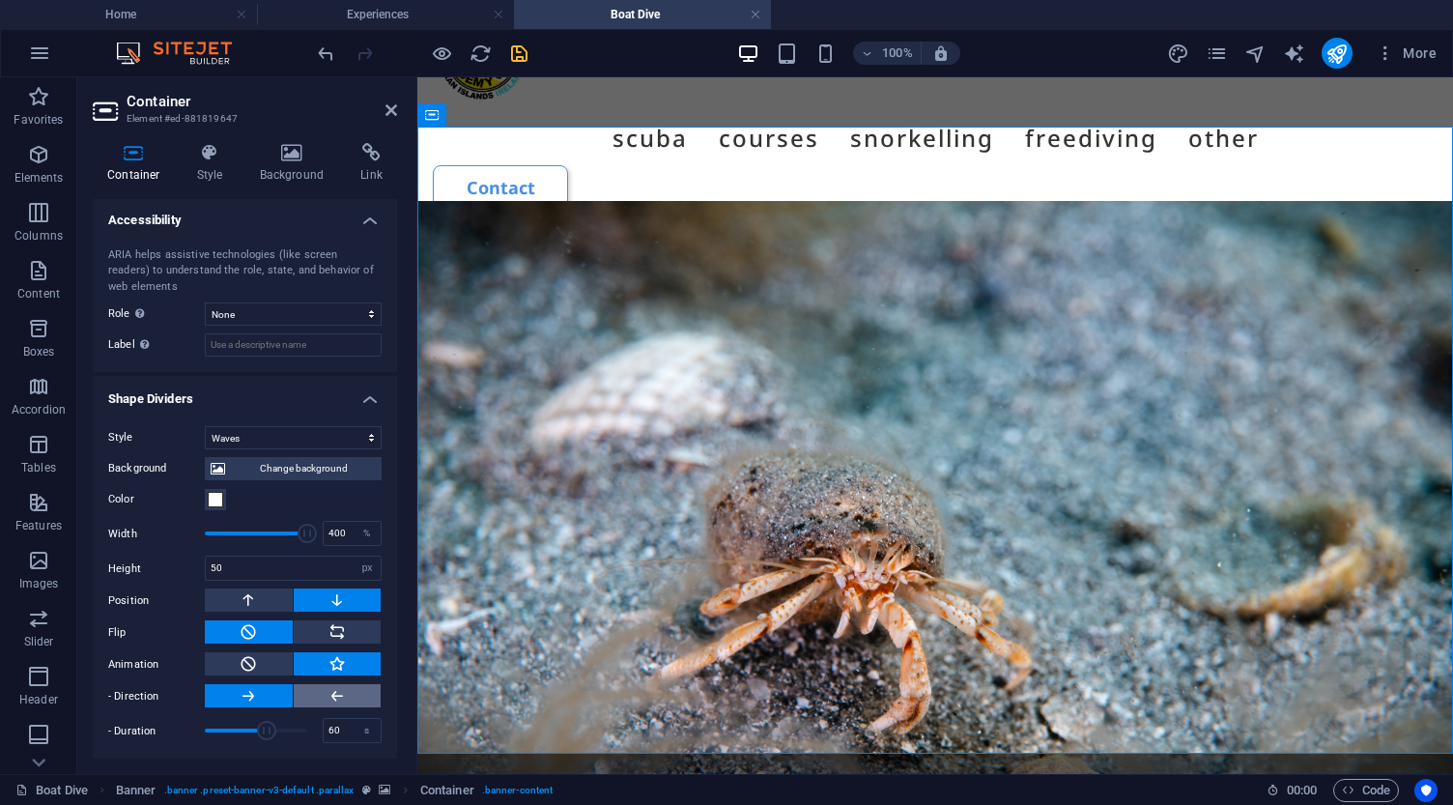
scroll to position [482, 0]
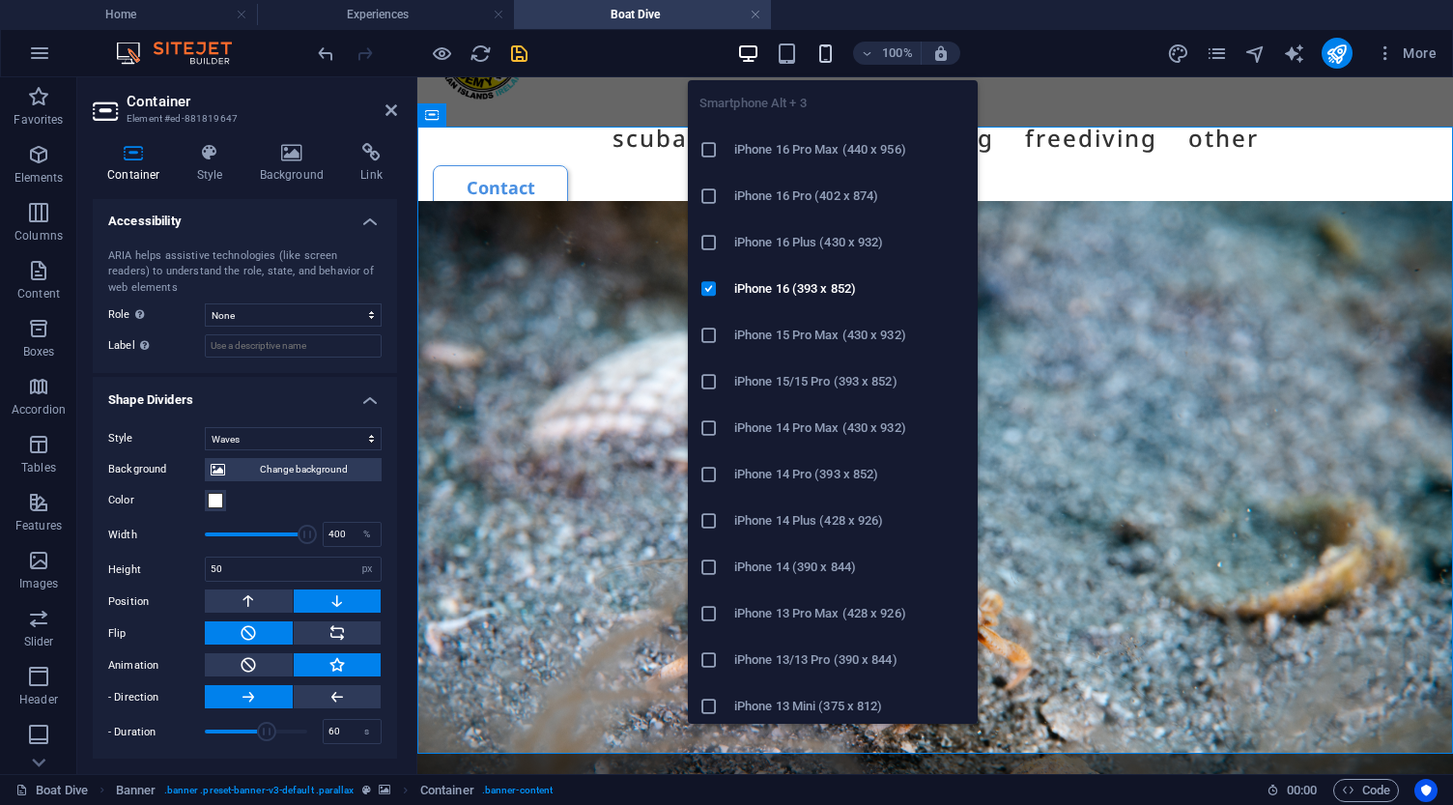
click at [825, 52] on icon "button" at bounding box center [825, 53] width 22 height 22
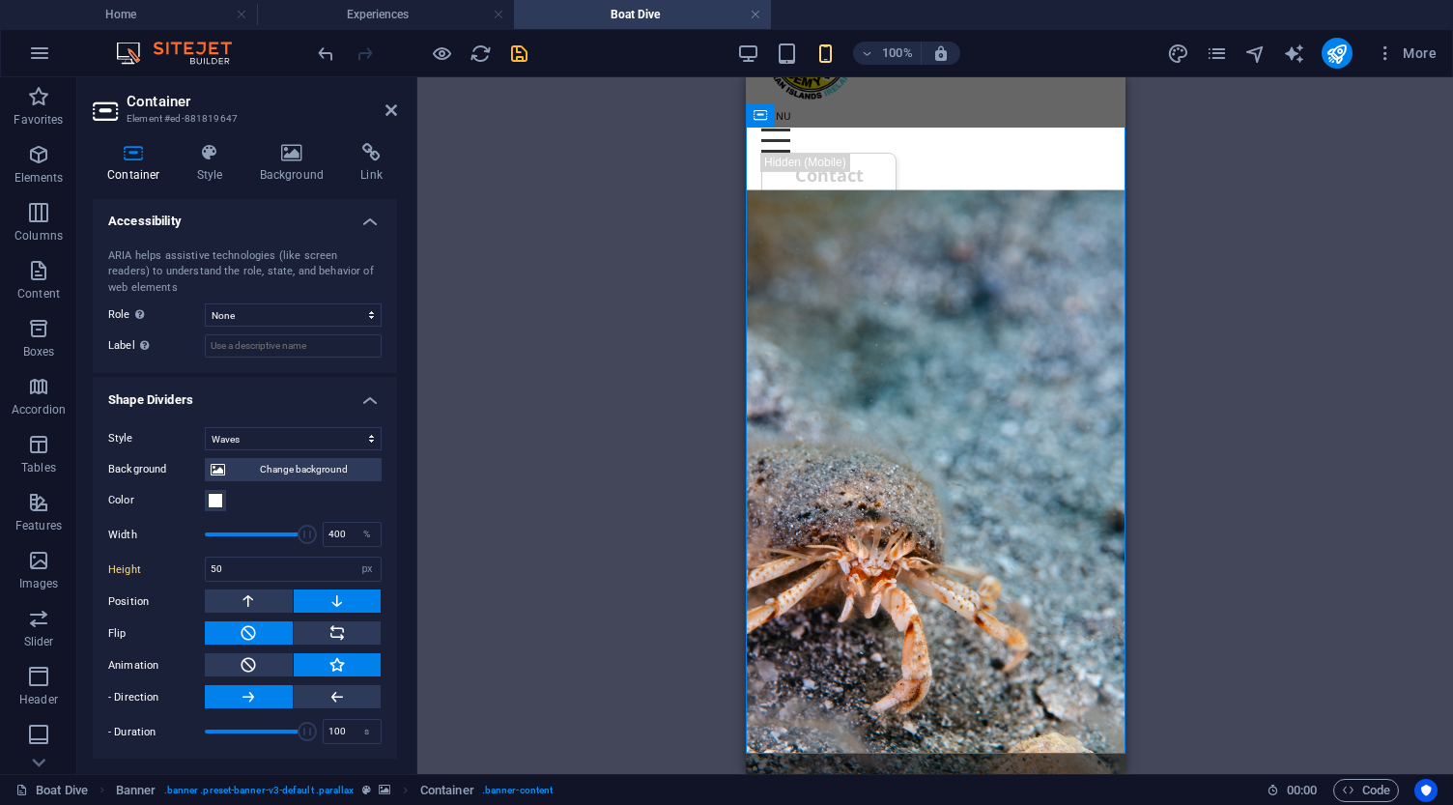
drag, startPoint x: 266, startPoint y: 729, endPoint x: 306, endPoint y: 736, distance: 41.1
click at [306, 736] on span at bounding box center [306, 730] width 19 height 19
drag, startPoint x: 305, startPoint y: 729, endPoint x: 213, endPoint y: 731, distance: 91.8
click at [213, 731] on span at bounding box center [212, 730] width 19 height 19
click at [335, 731] on input "8.8" at bounding box center [352, 731] width 57 height 23
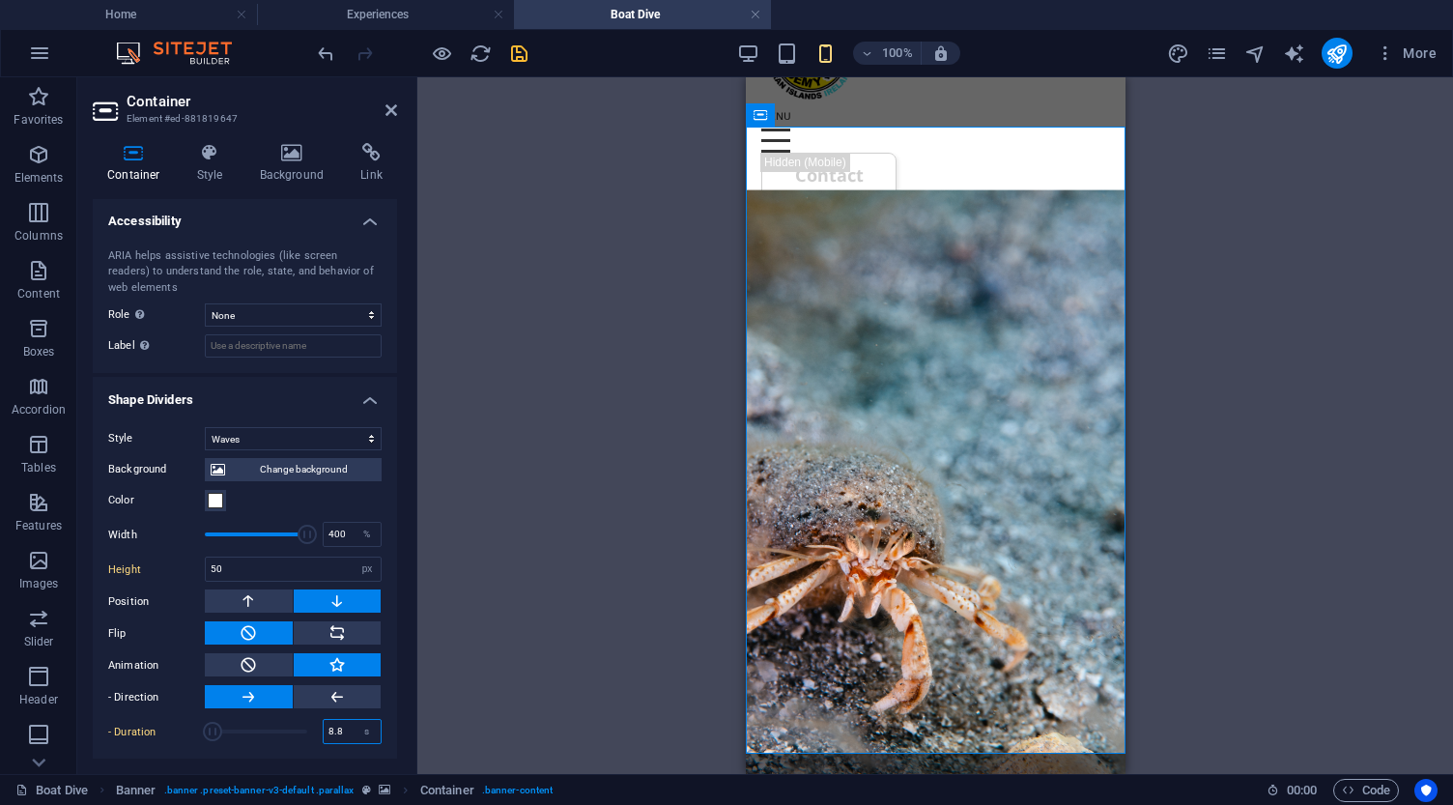
click at [335, 731] on input "8.8" at bounding box center [352, 731] width 57 height 23
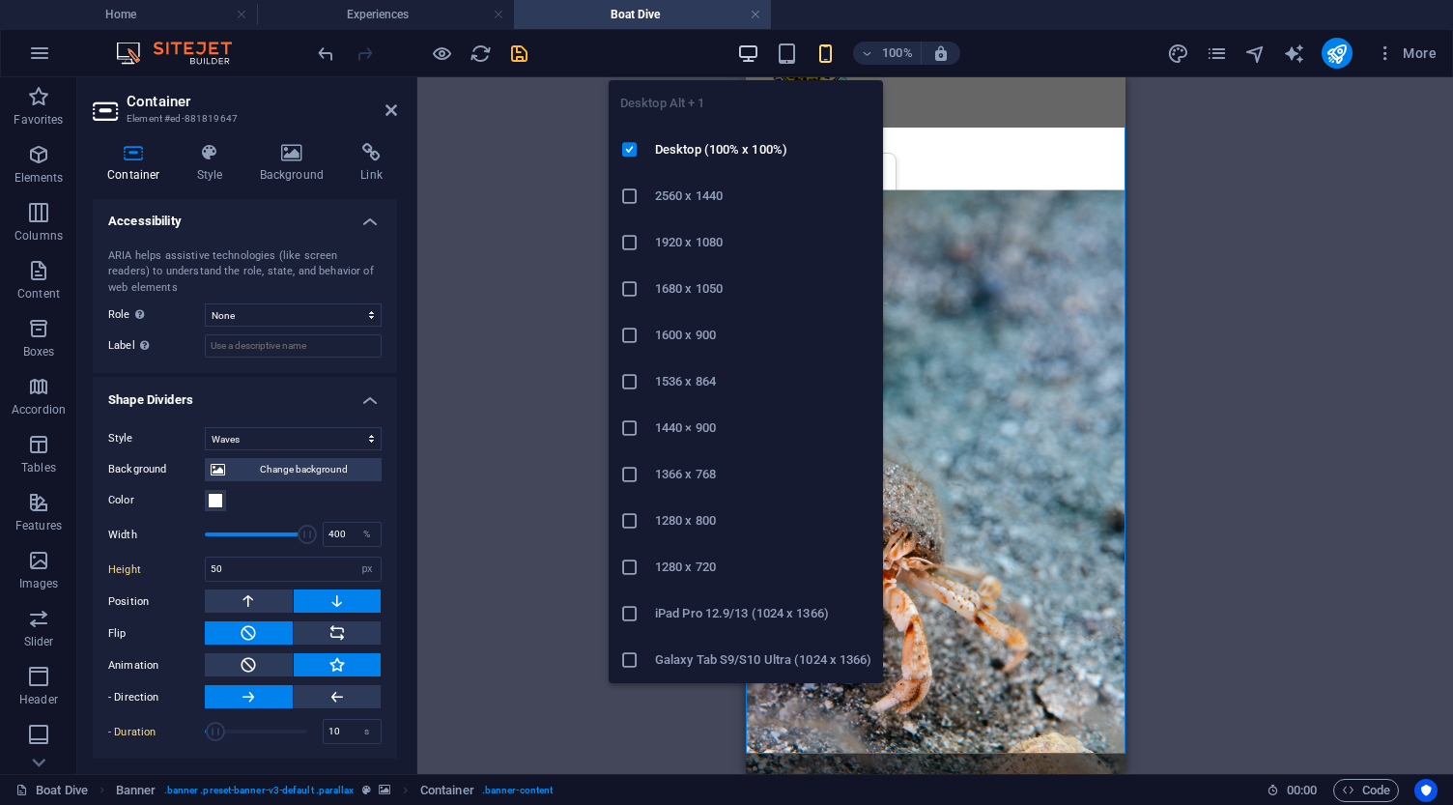
click at [751, 56] on icon "button" at bounding box center [748, 53] width 22 height 22
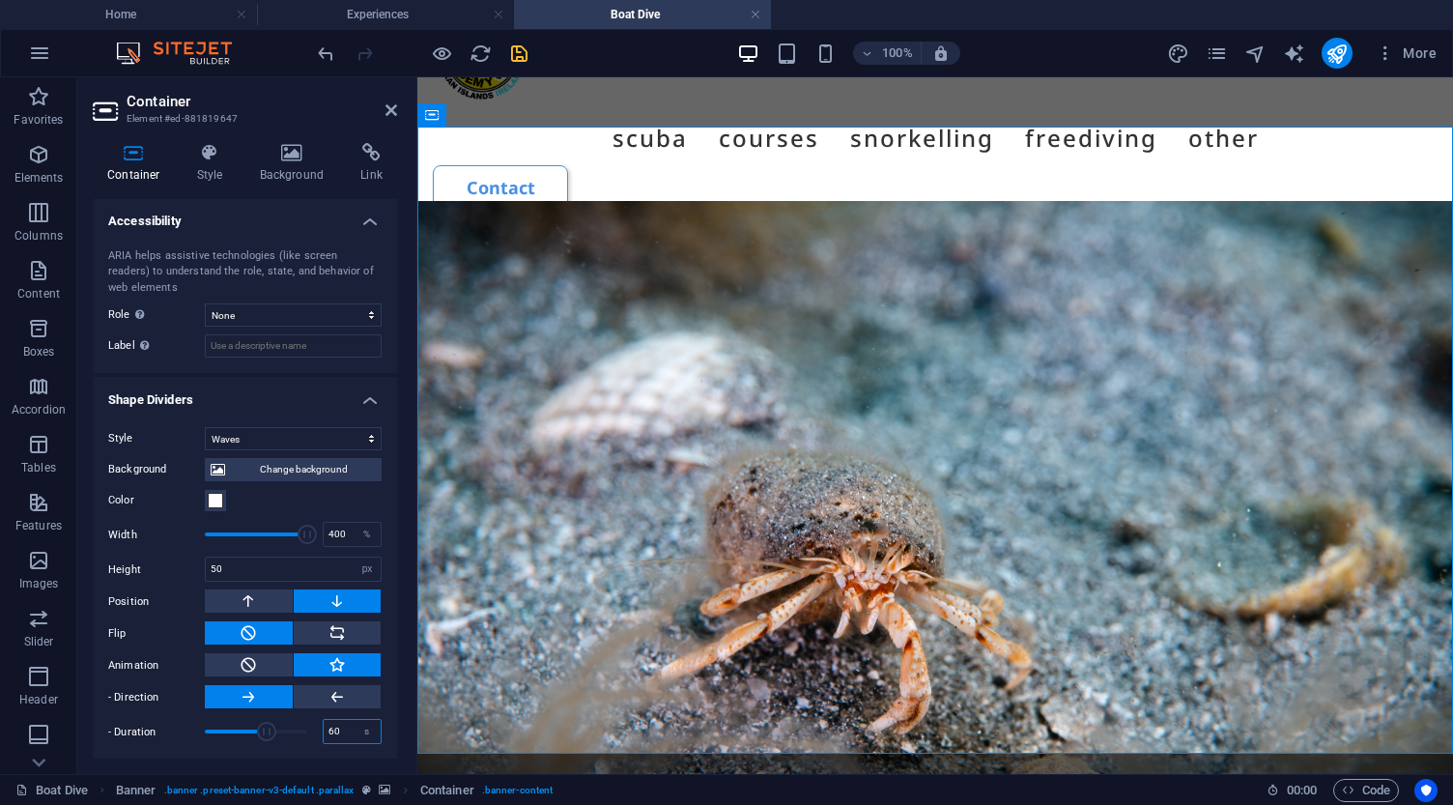
click at [331, 726] on input "60" at bounding box center [352, 731] width 57 height 23
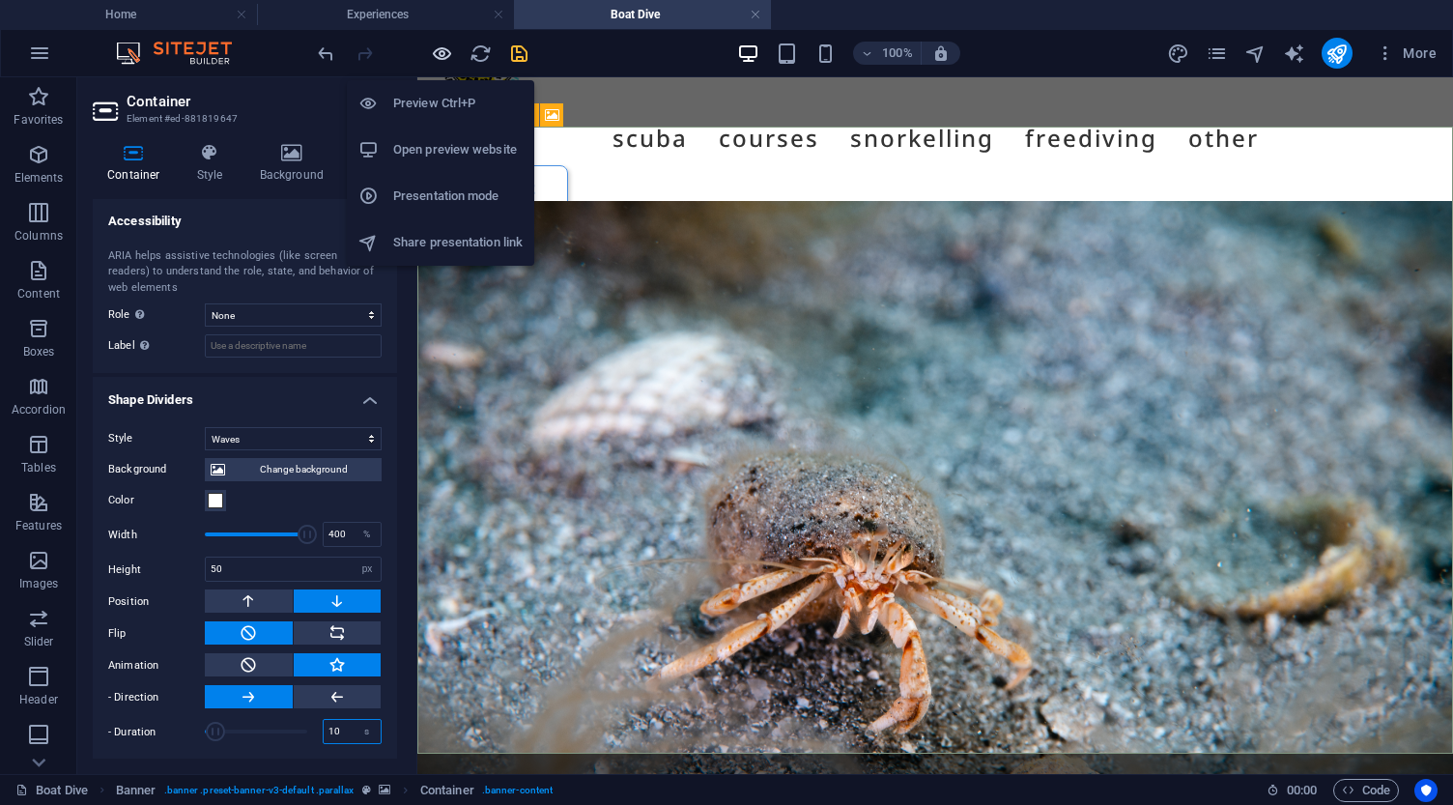
type input "10"
click at [442, 56] on icon "button" at bounding box center [442, 53] width 22 height 22
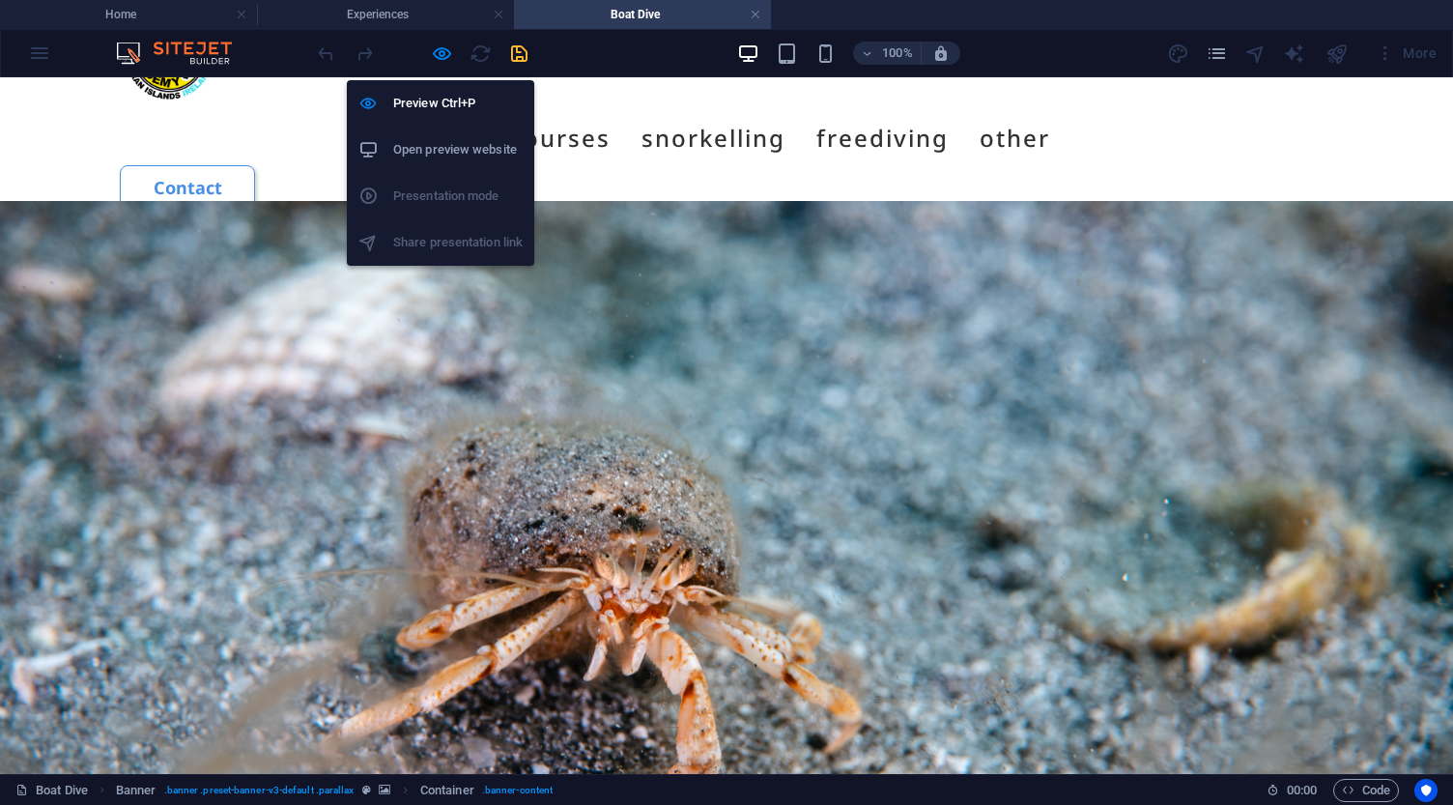
click at [427, 155] on h6 "Open preview website" at bounding box center [457, 149] width 129 height 23
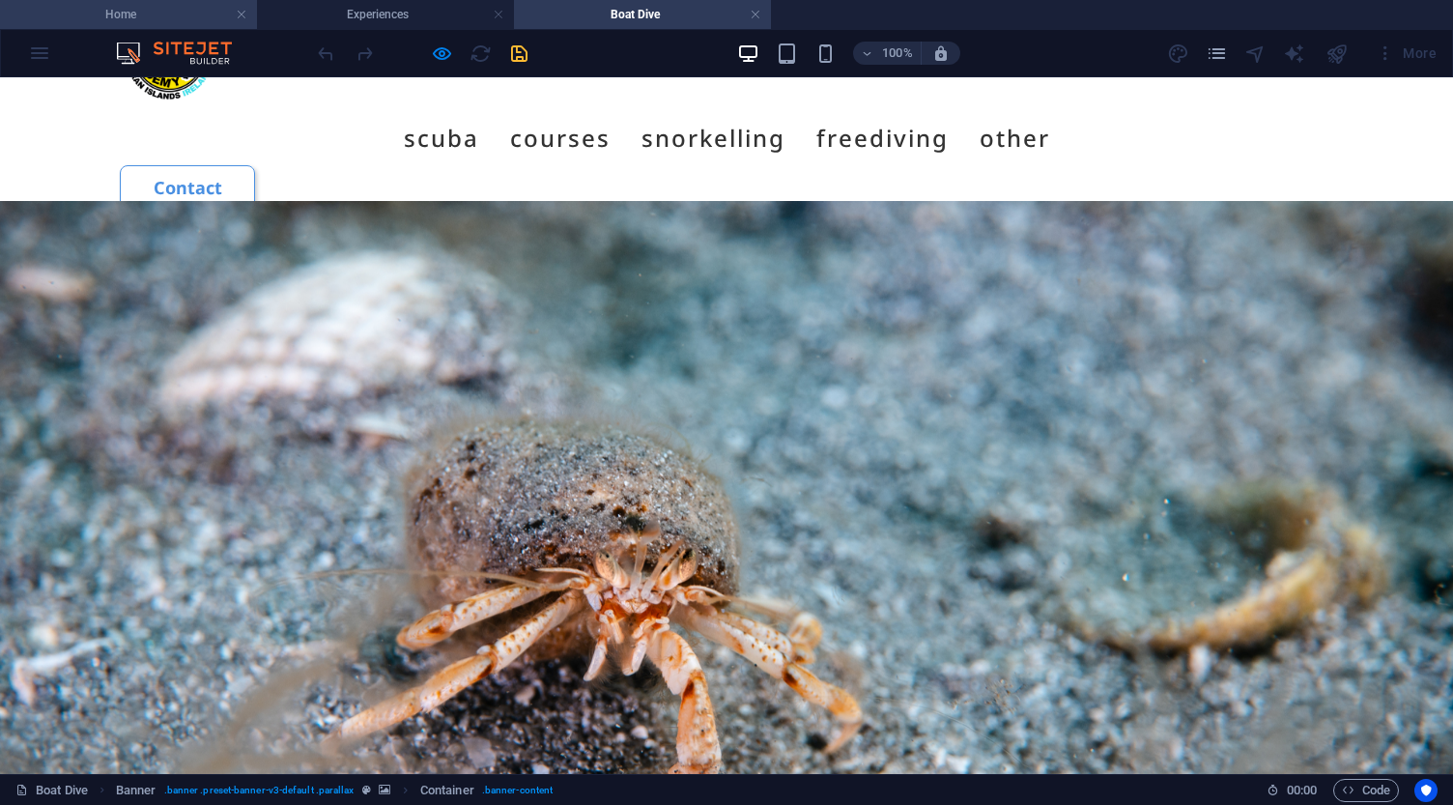
click at [137, 10] on h4 "Home" at bounding box center [128, 14] width 257 height 21
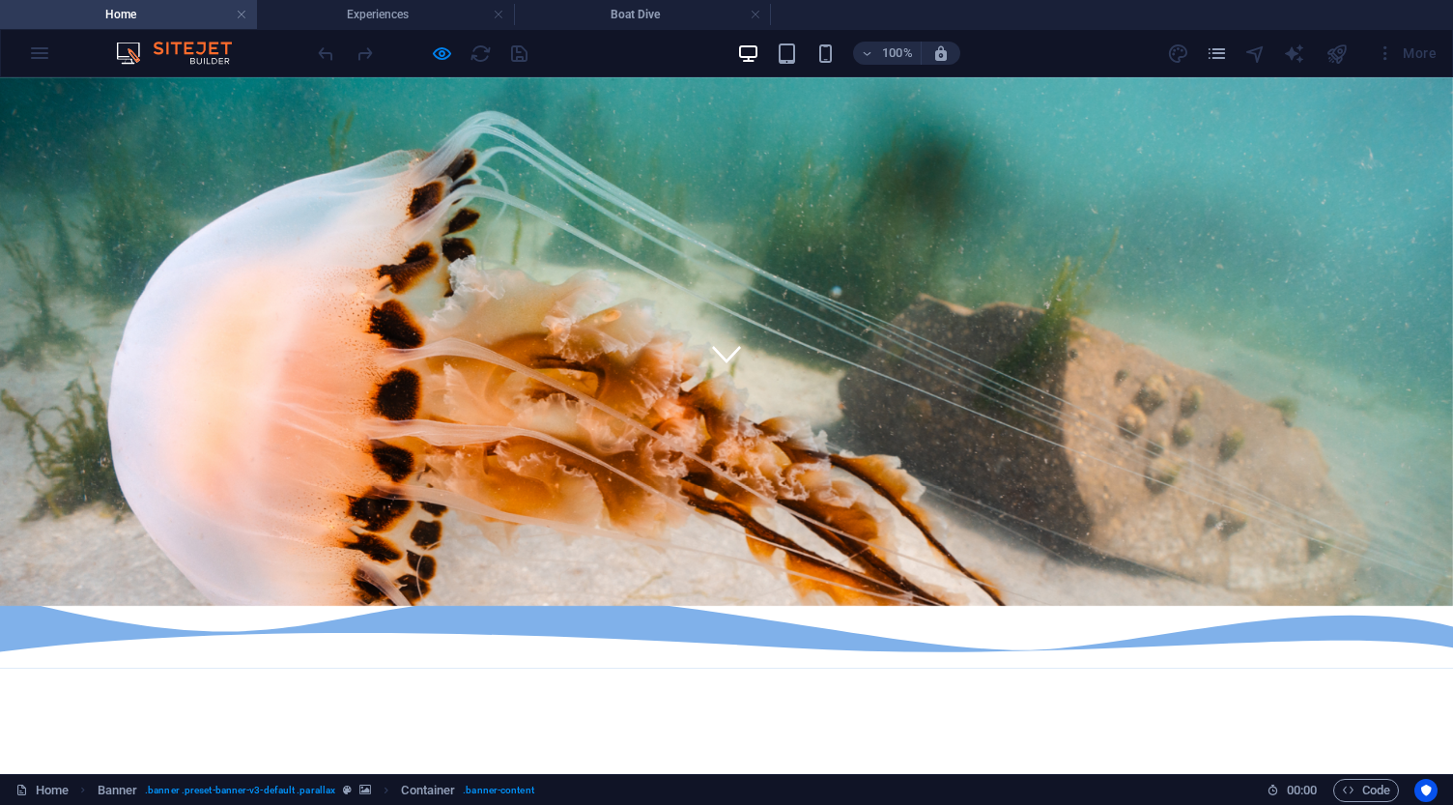
scroll to position [325, 0]
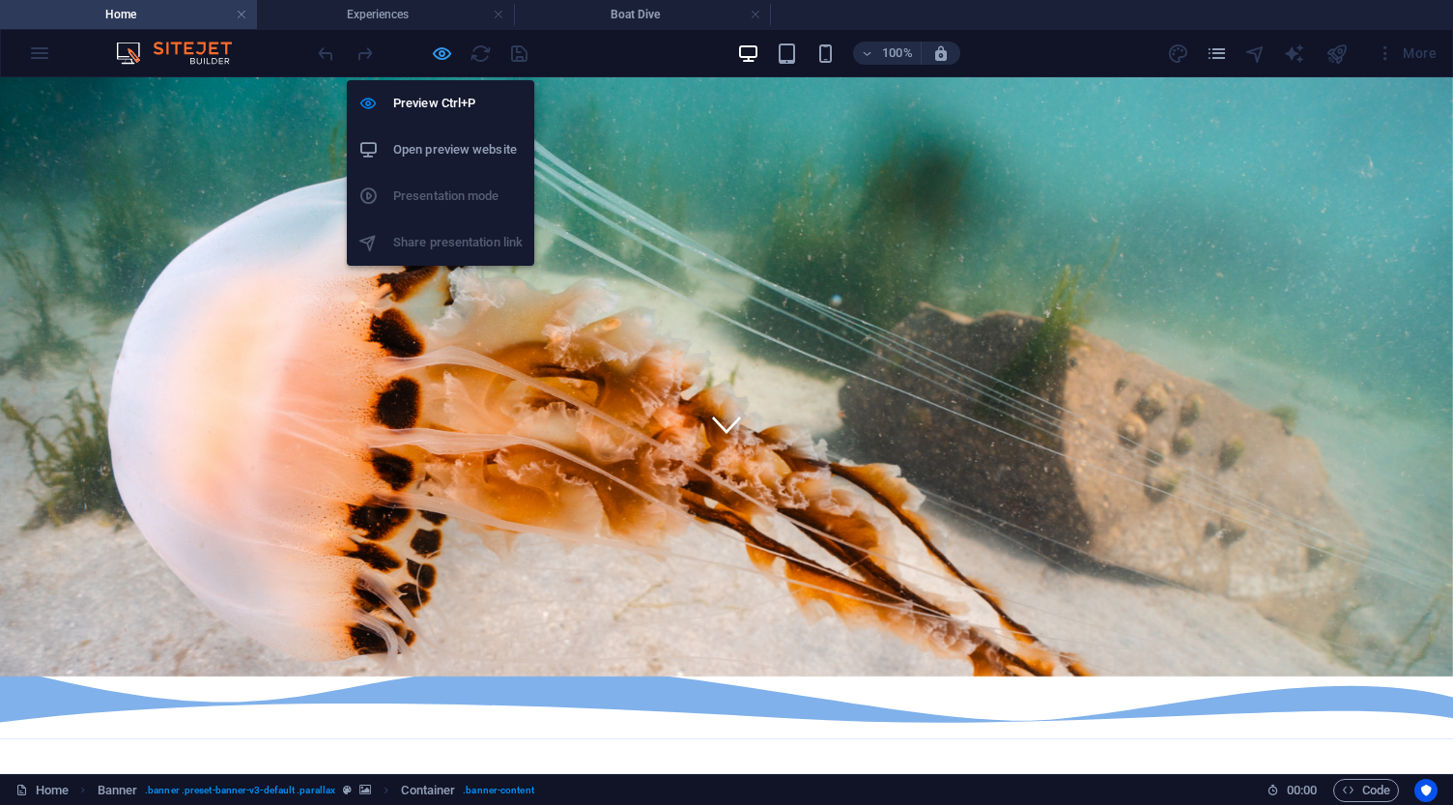
click at [444, 54] on icon "button" at bounding box center [442, 53] width 22 height 22
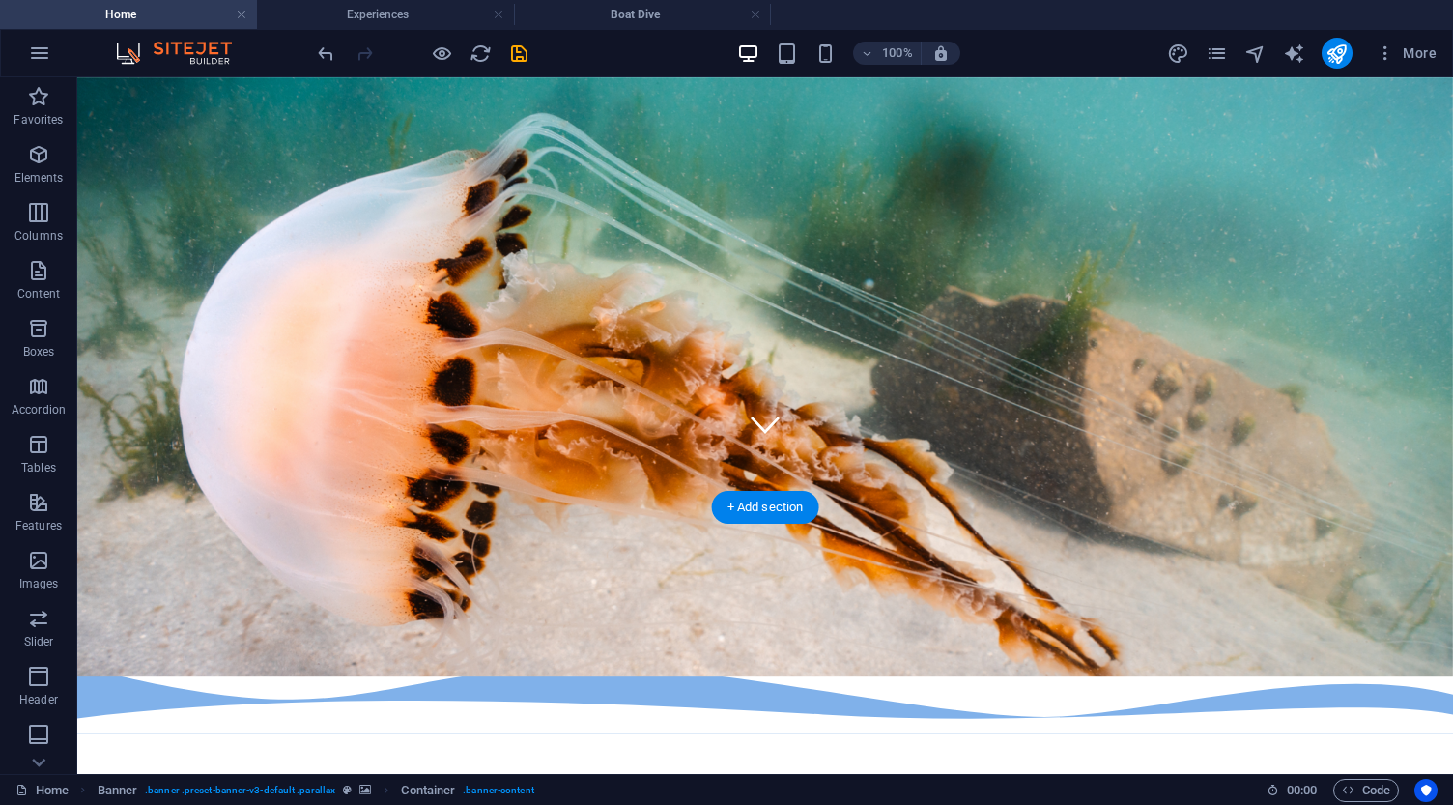
click at [124, 169] on figure at bounding box center [764, 328] width 1375 height 696
select select "multiple-waves"
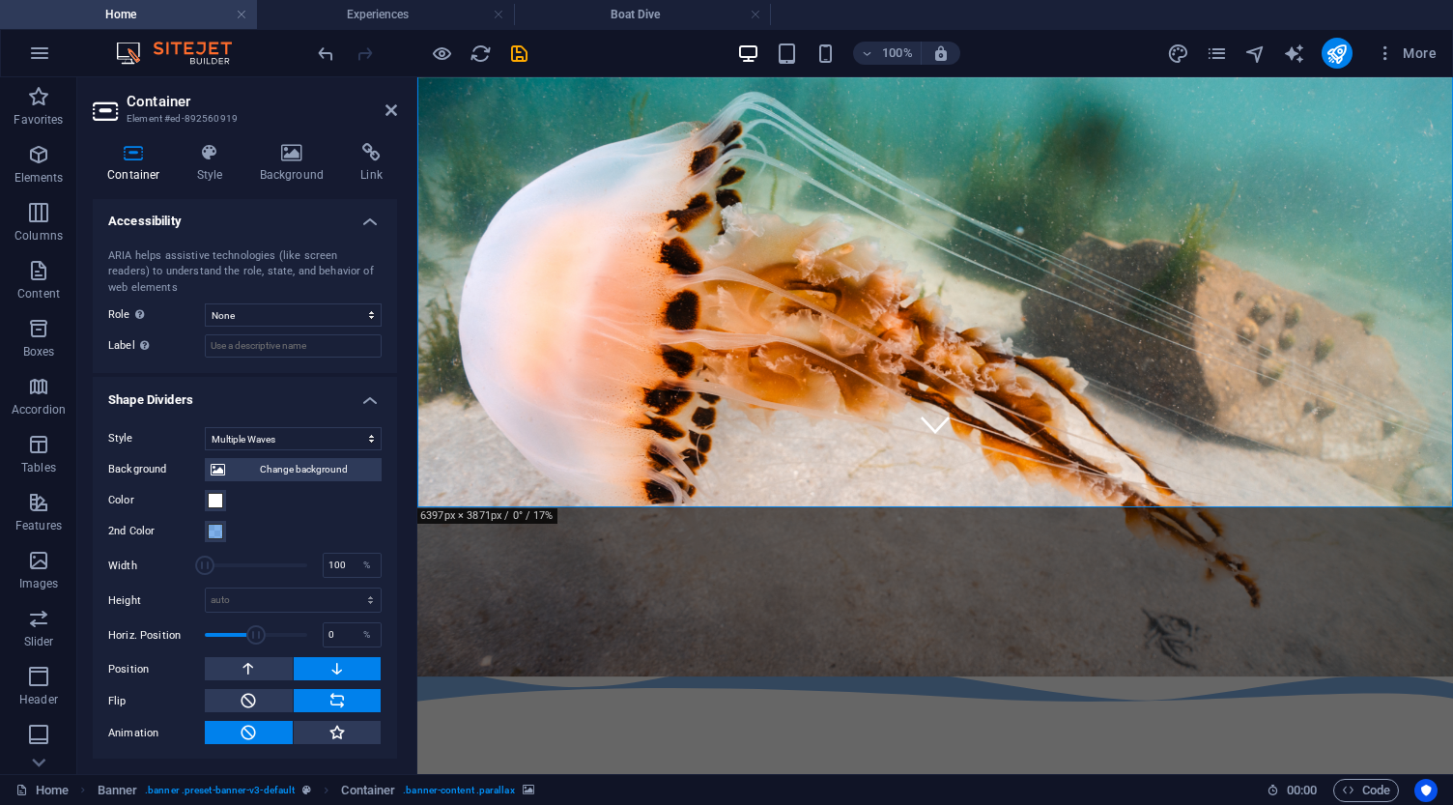
scroll to position [481, 0]
click at [332, 730] on icon at bounding box center [336, 732] width 17 height 23
type input "400"
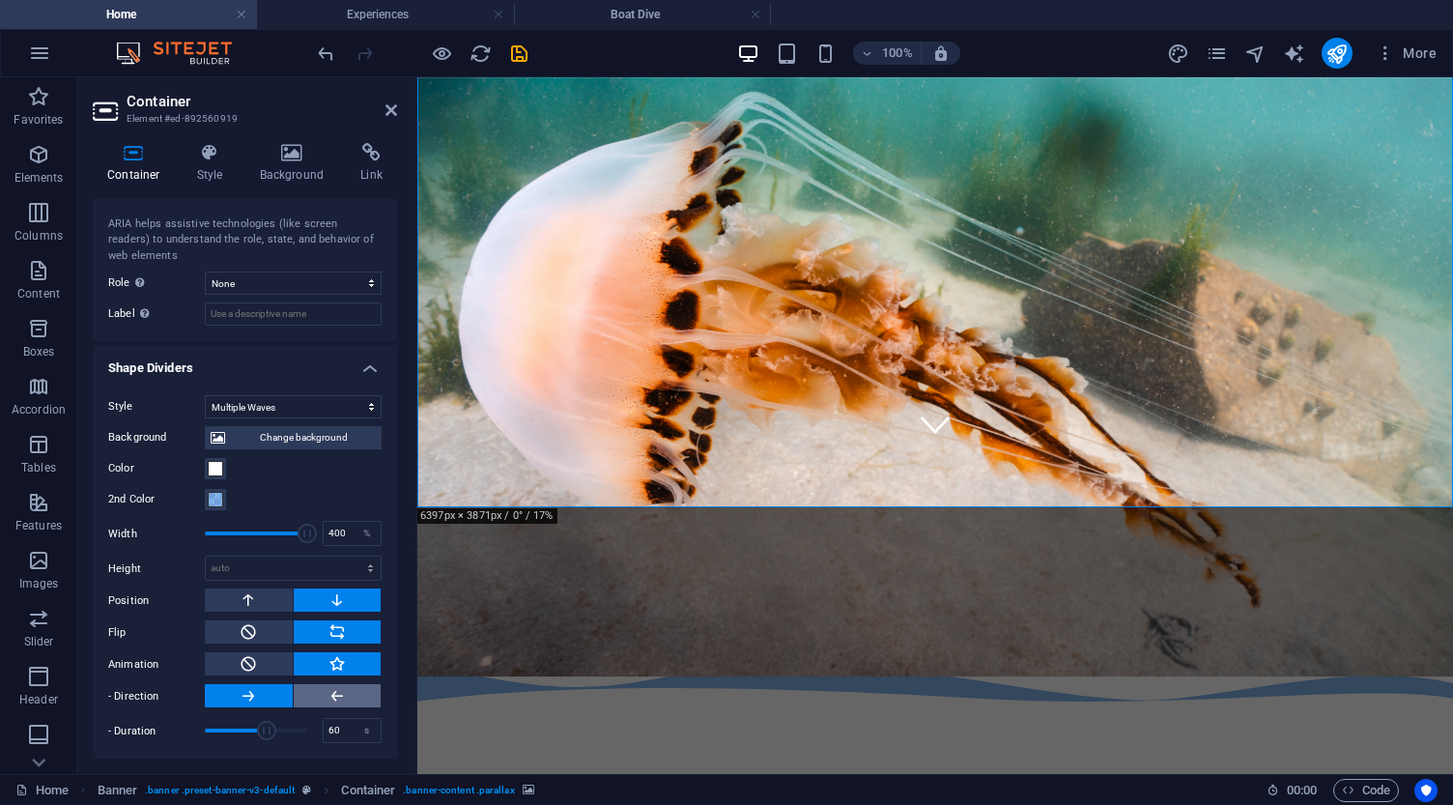
scroll to position [513, 0]
click at [332, 727] on input "60" at bounding box center [352, 731] width 57 height 23
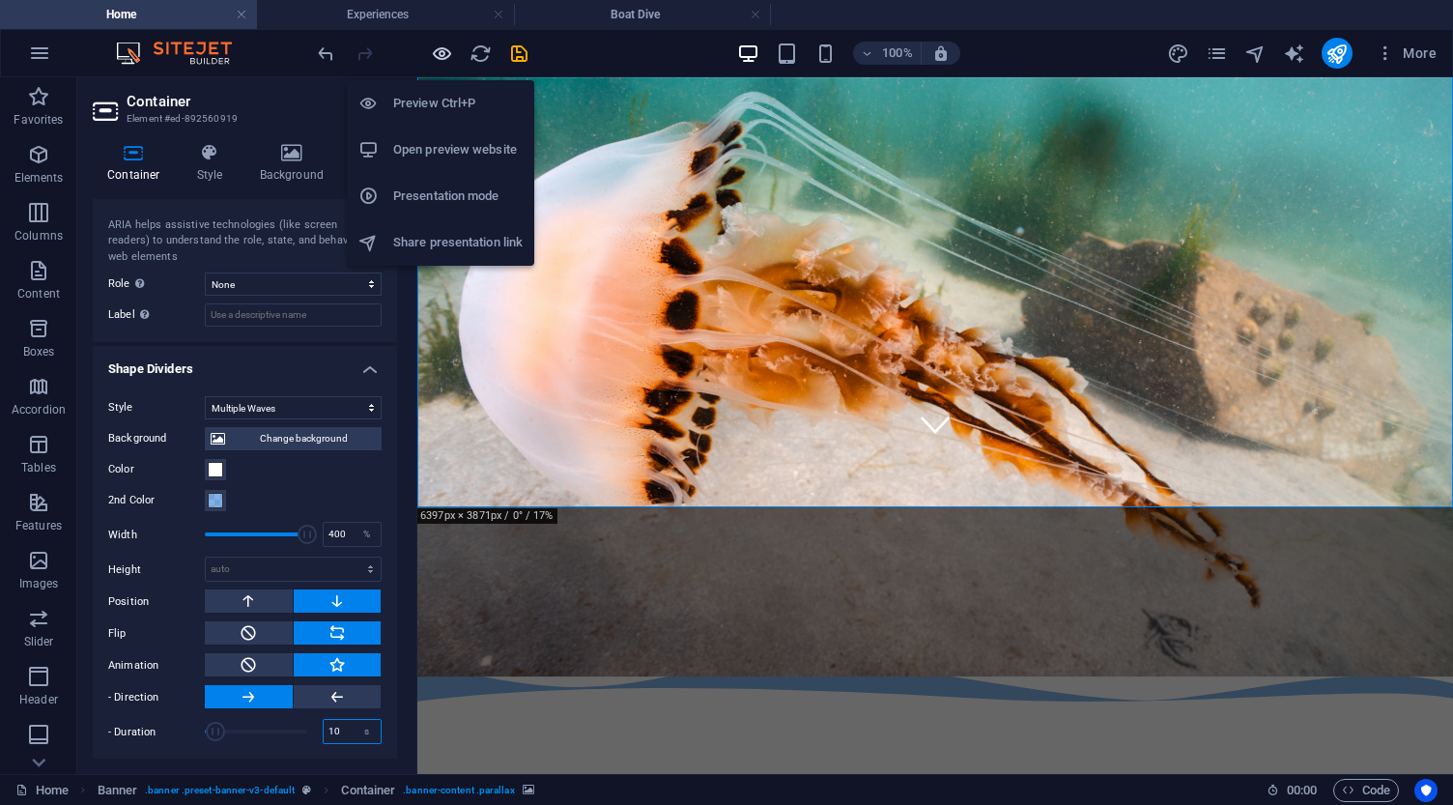
type input "10"
click at [445, 54] on icon "button" at bounding box center [442, 53] width 22 height 22
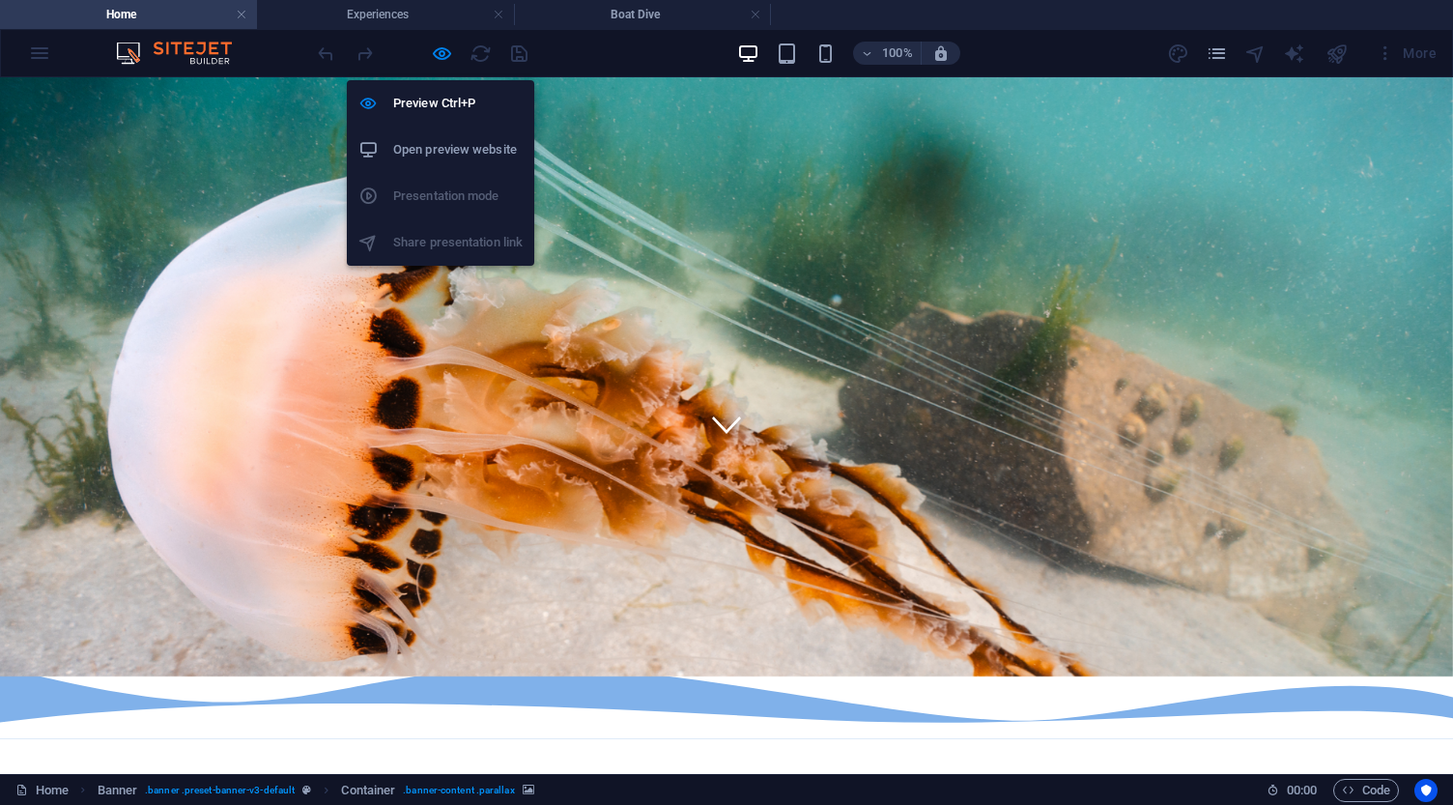
click at [448, 145] on h6 "Open preview website" at bounding box center [457, 149] width 129 height 23
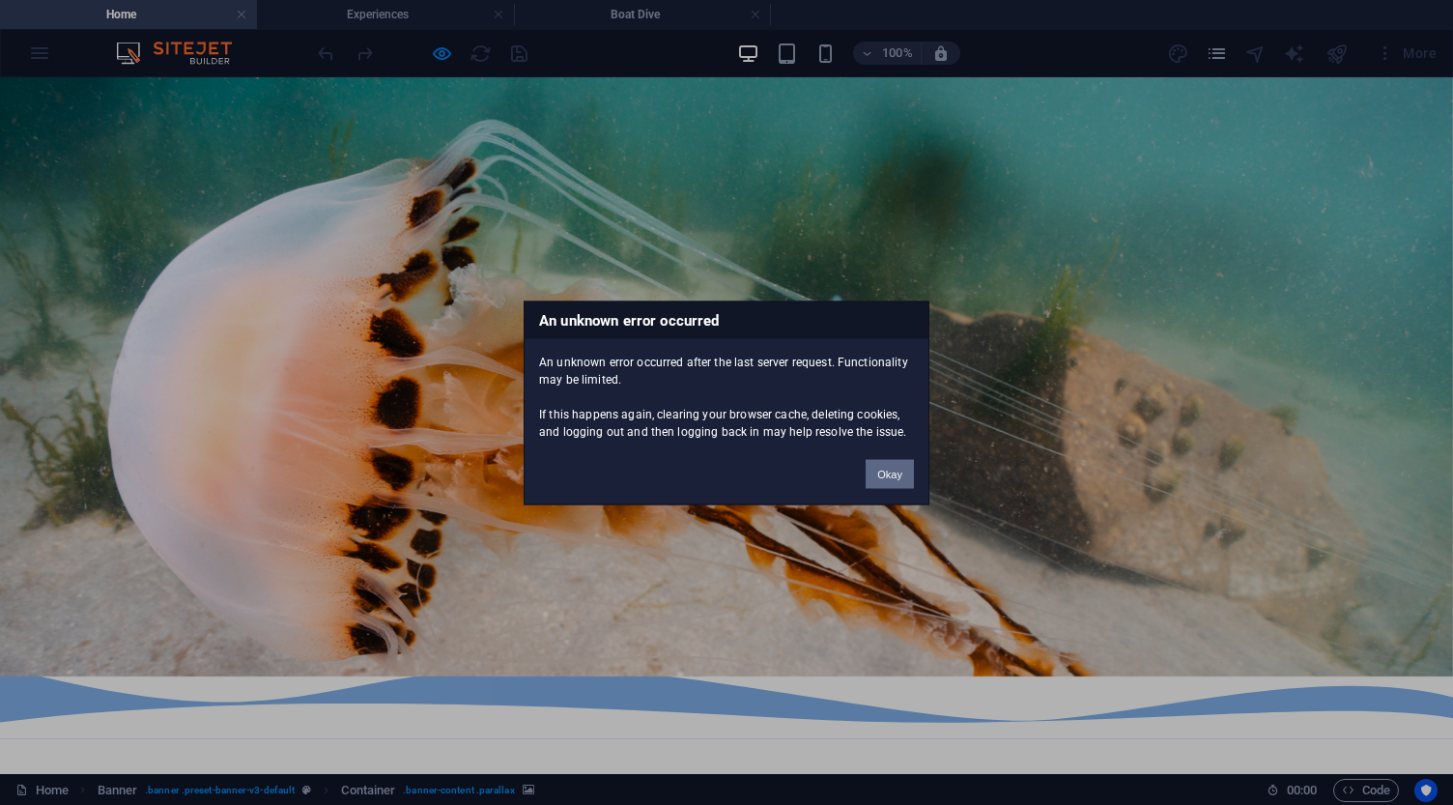
click at [891, 477] on button "Okay" at bounding box center [889, 473] width 48 height 29
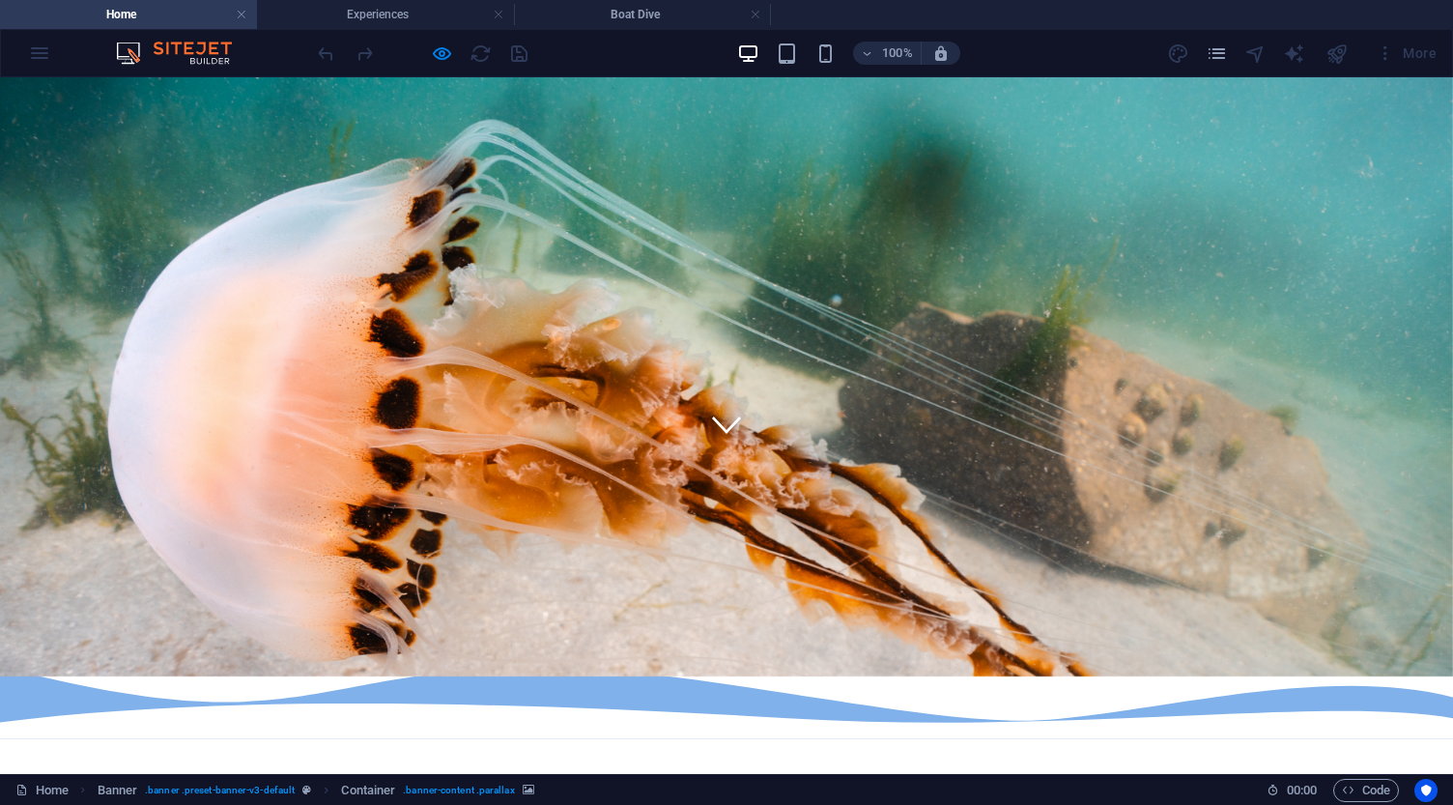
click at [120, 212] on div at bounding box center [726, 328] width 1453 height 696
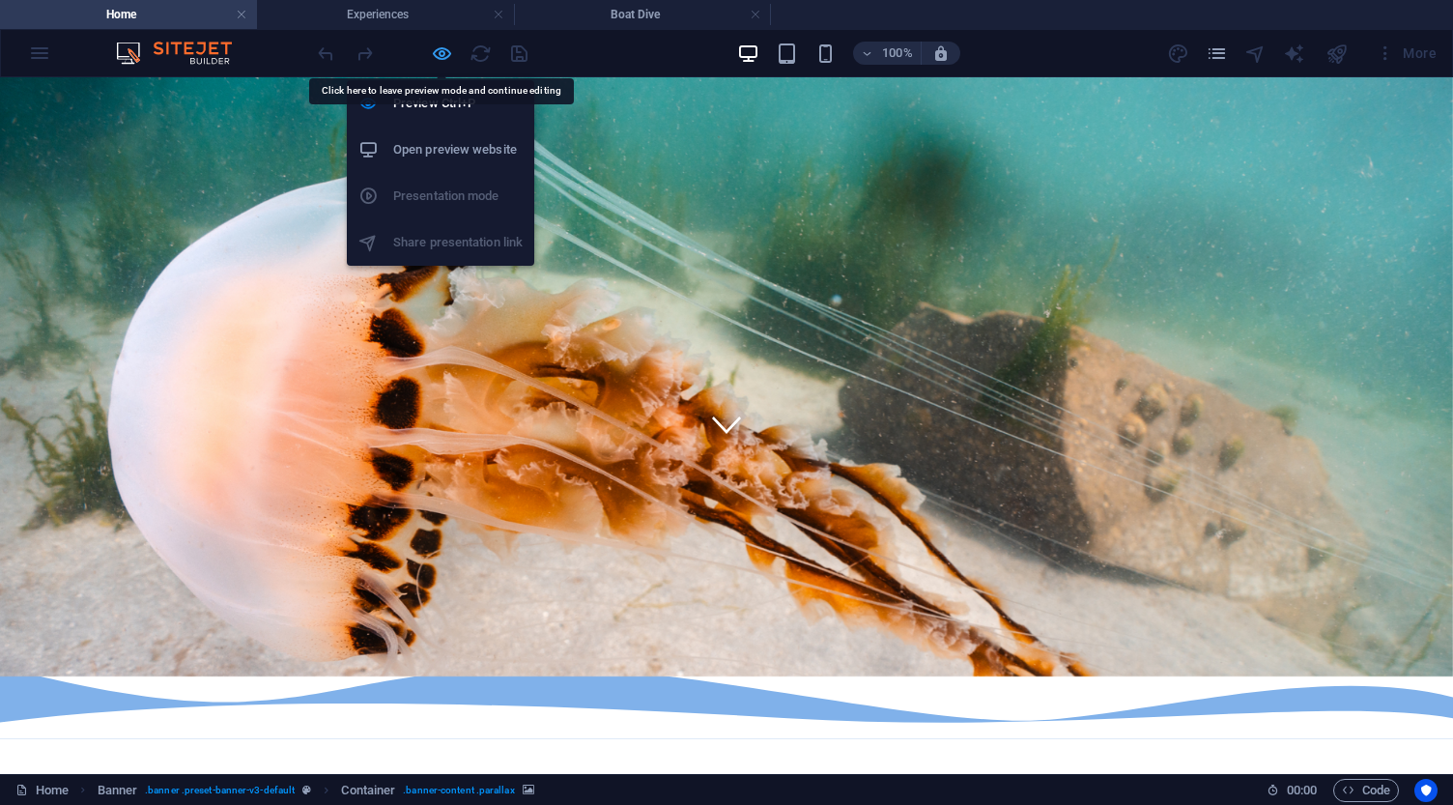
click at [443, 59] on icon "button" at bounding box center [442, 53] width 22 height 22
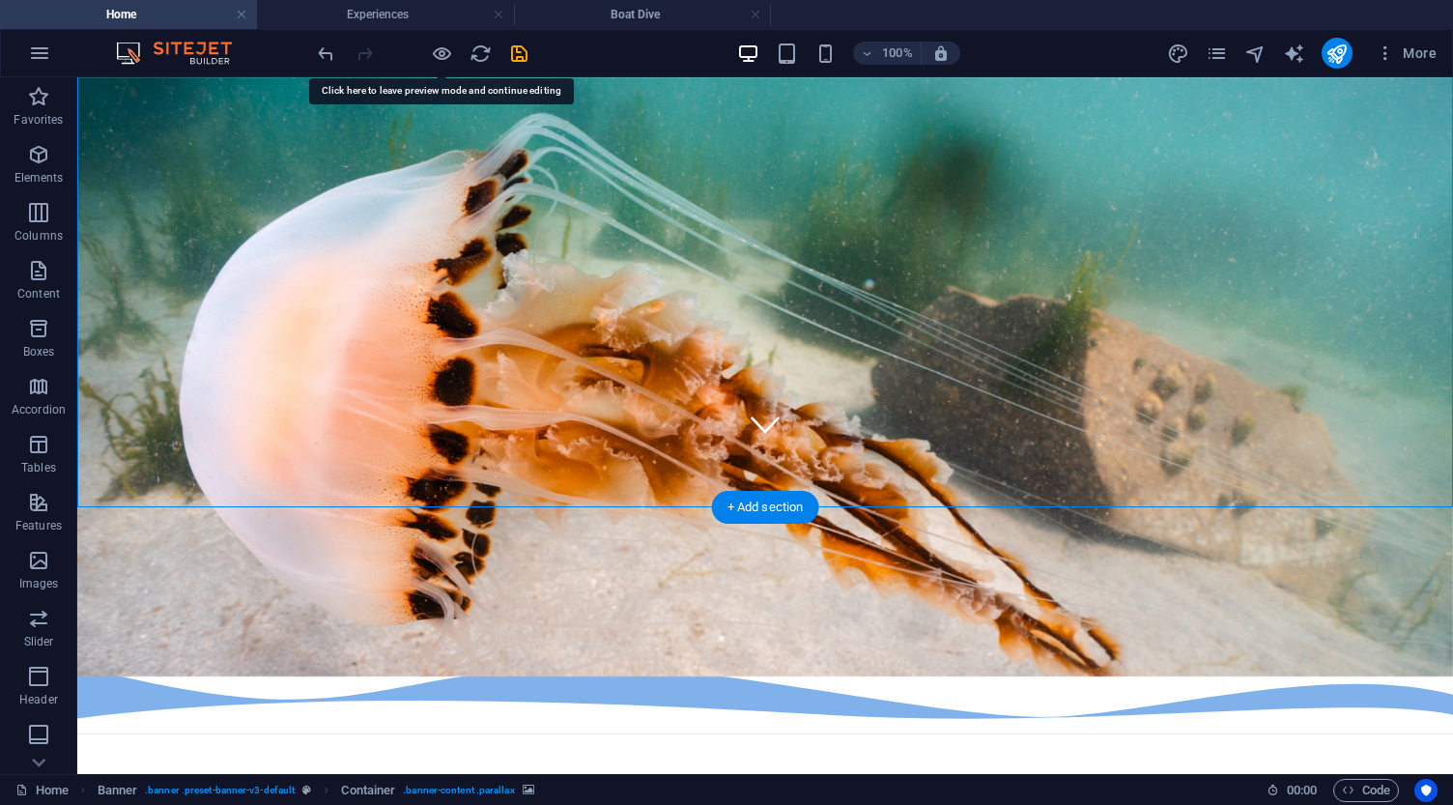
click at [134, 238] on figure at bounding box center [764, 328] width 1375 height 696
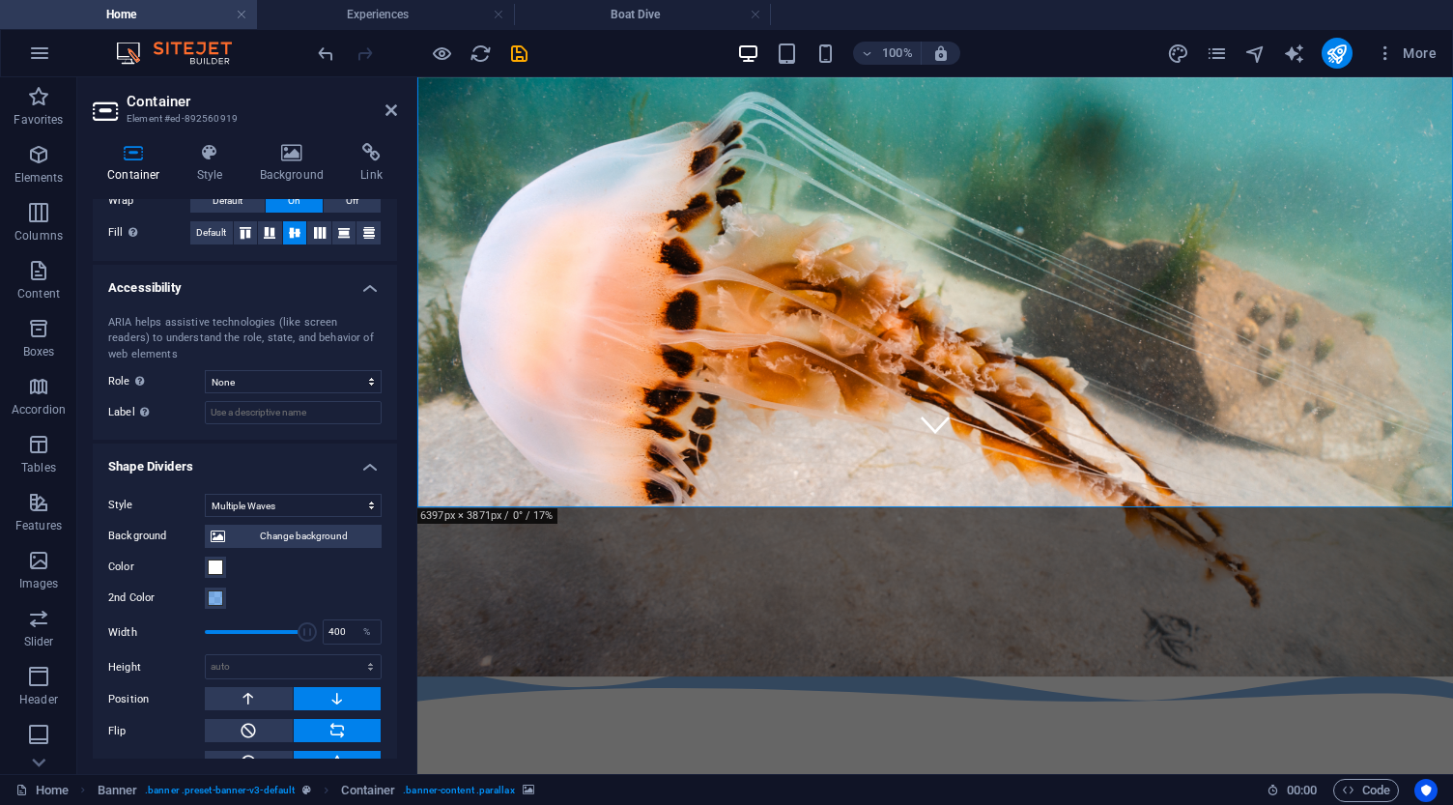
scroll to position [476, 0]
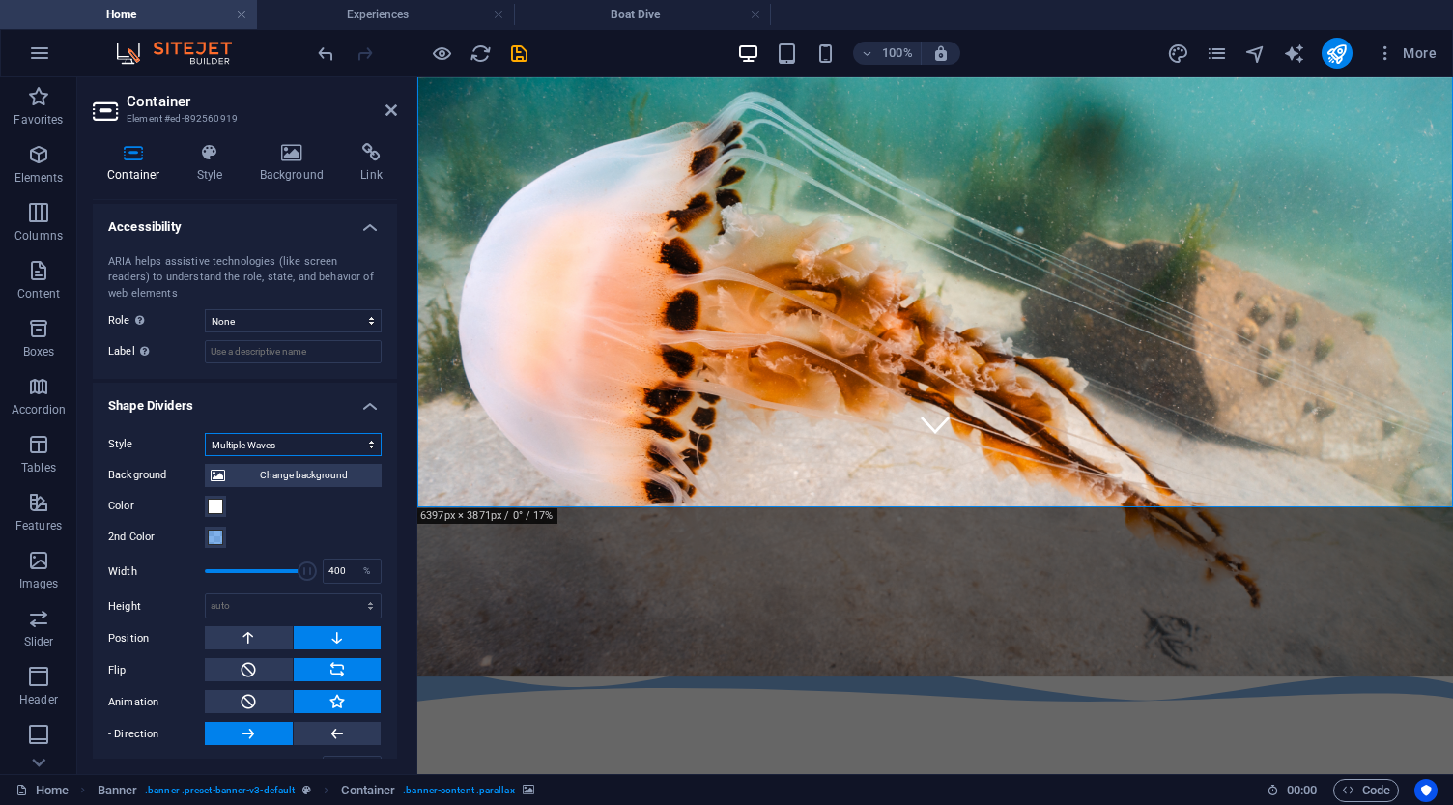
select select "waves"
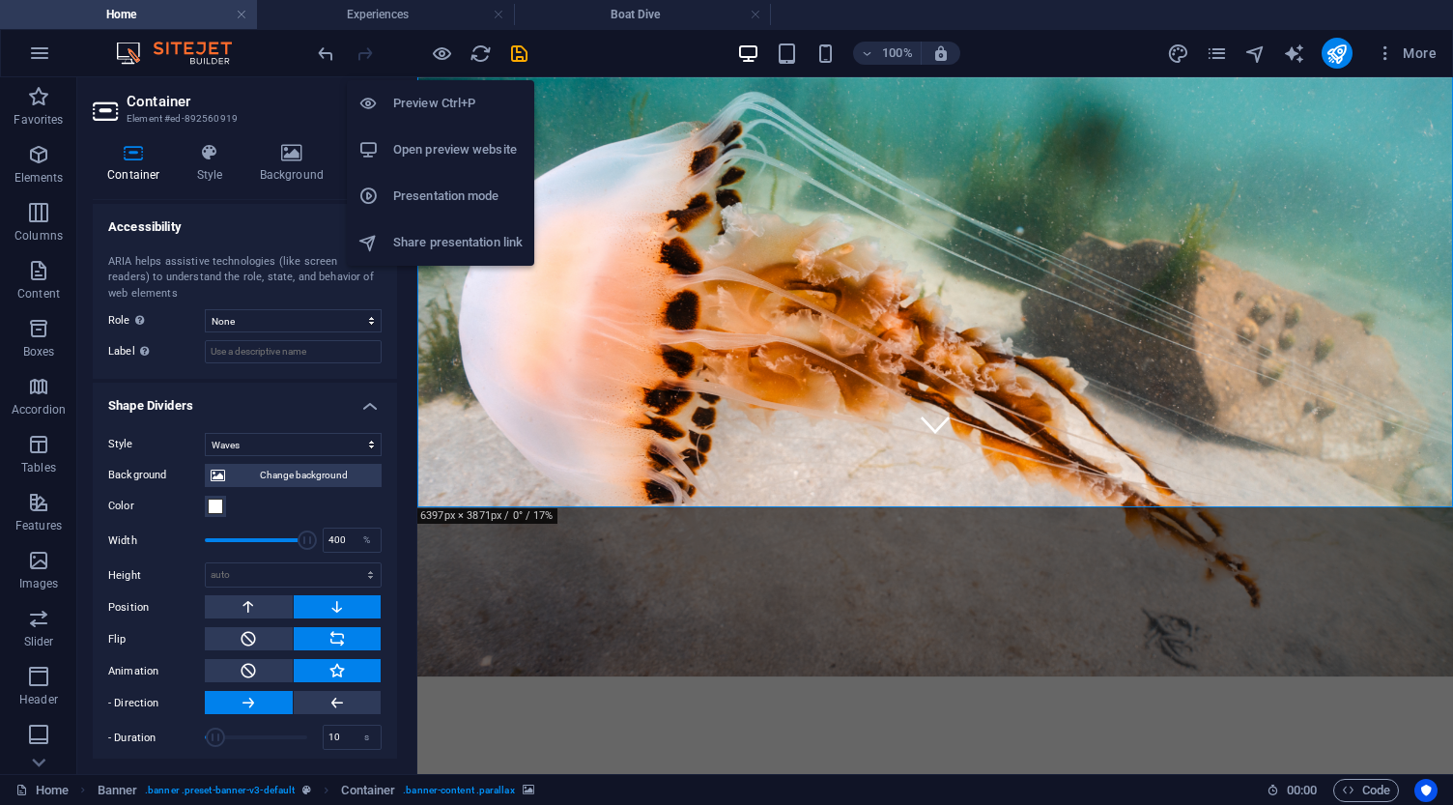
click at [439, 152] on h6 "Open preview website" at bounding box center [457, 149] width 129 height 23
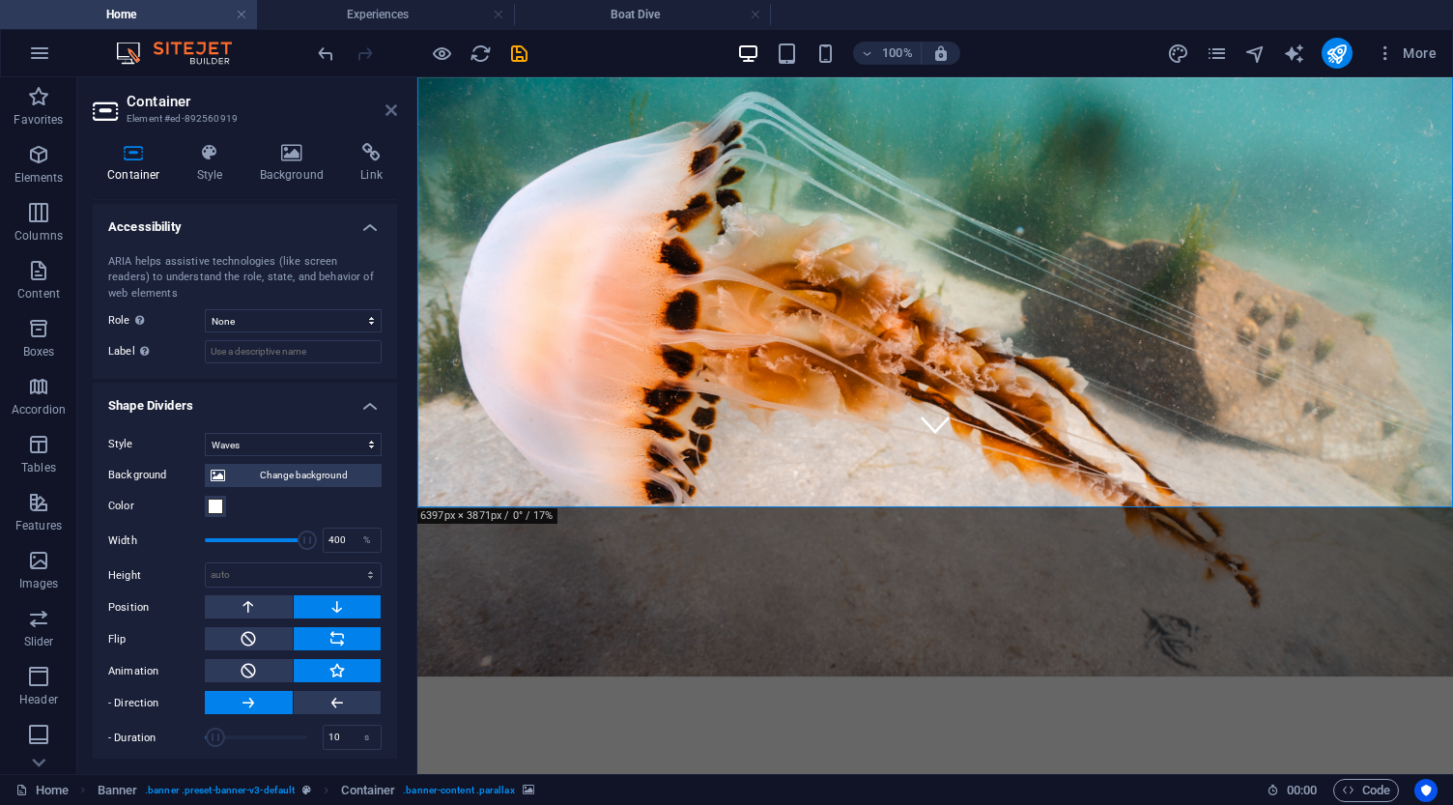
click at [392, 109] on icon at bounding box center [391, 109] width 12 height 15
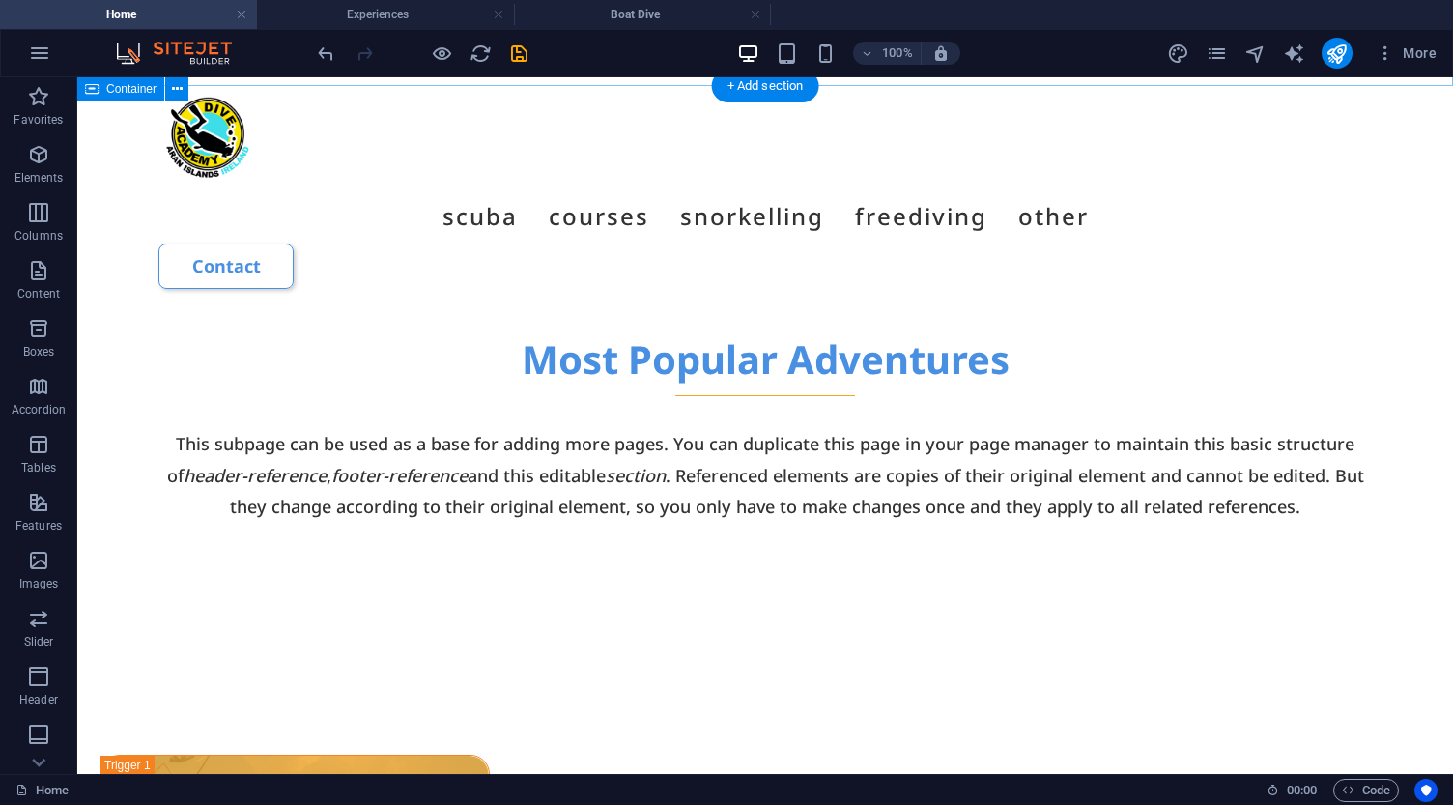
scroll to position [1207, 0]
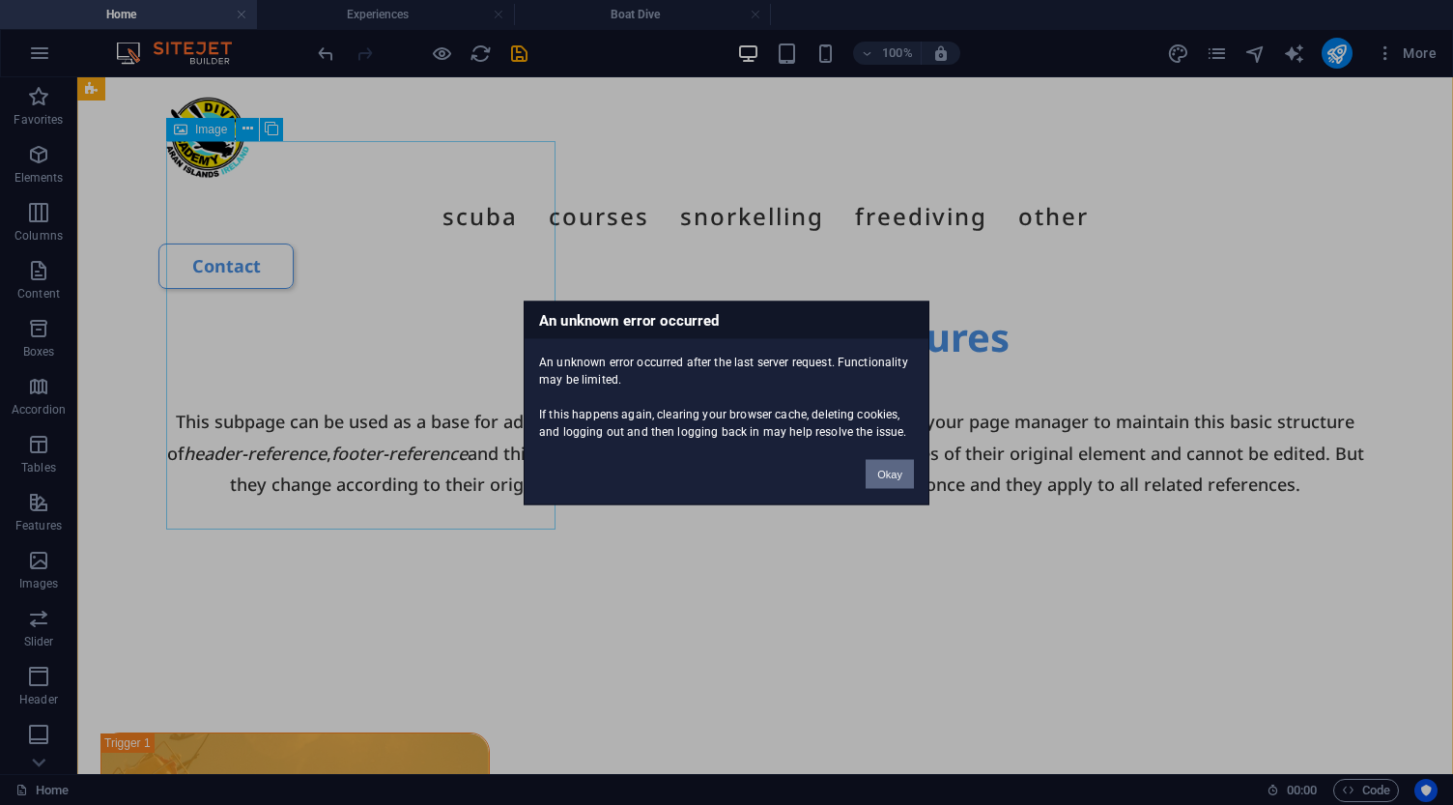
click at [891, 478] on button "Okay" at bounding box center [889, 473] width 48 height 29
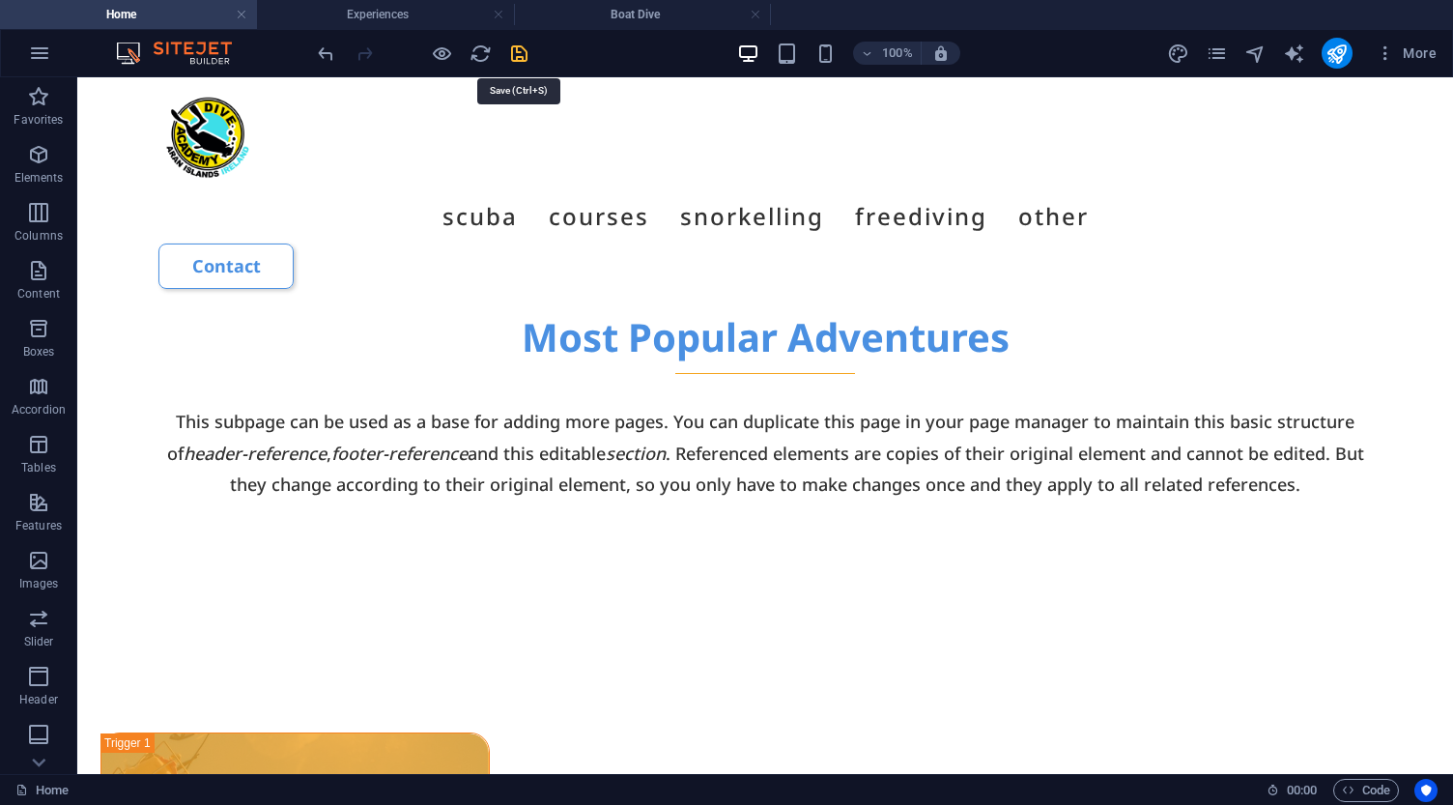
click at [521, 59] on icon "save" at bounding box center [519, 53] width 22 height 22
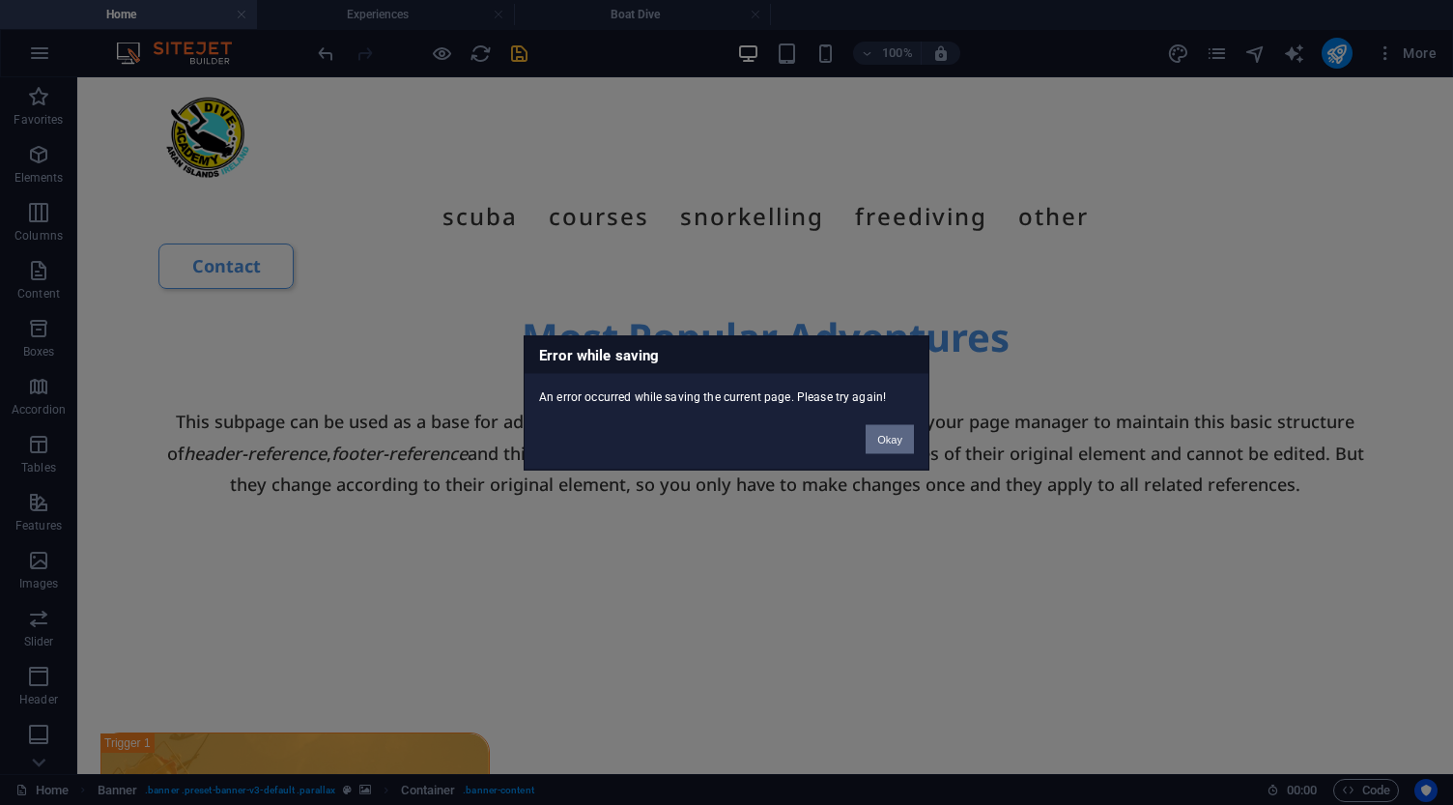
click at [893, 439] on button "Okay" at bounding box center [889, 438] width 48 height 29
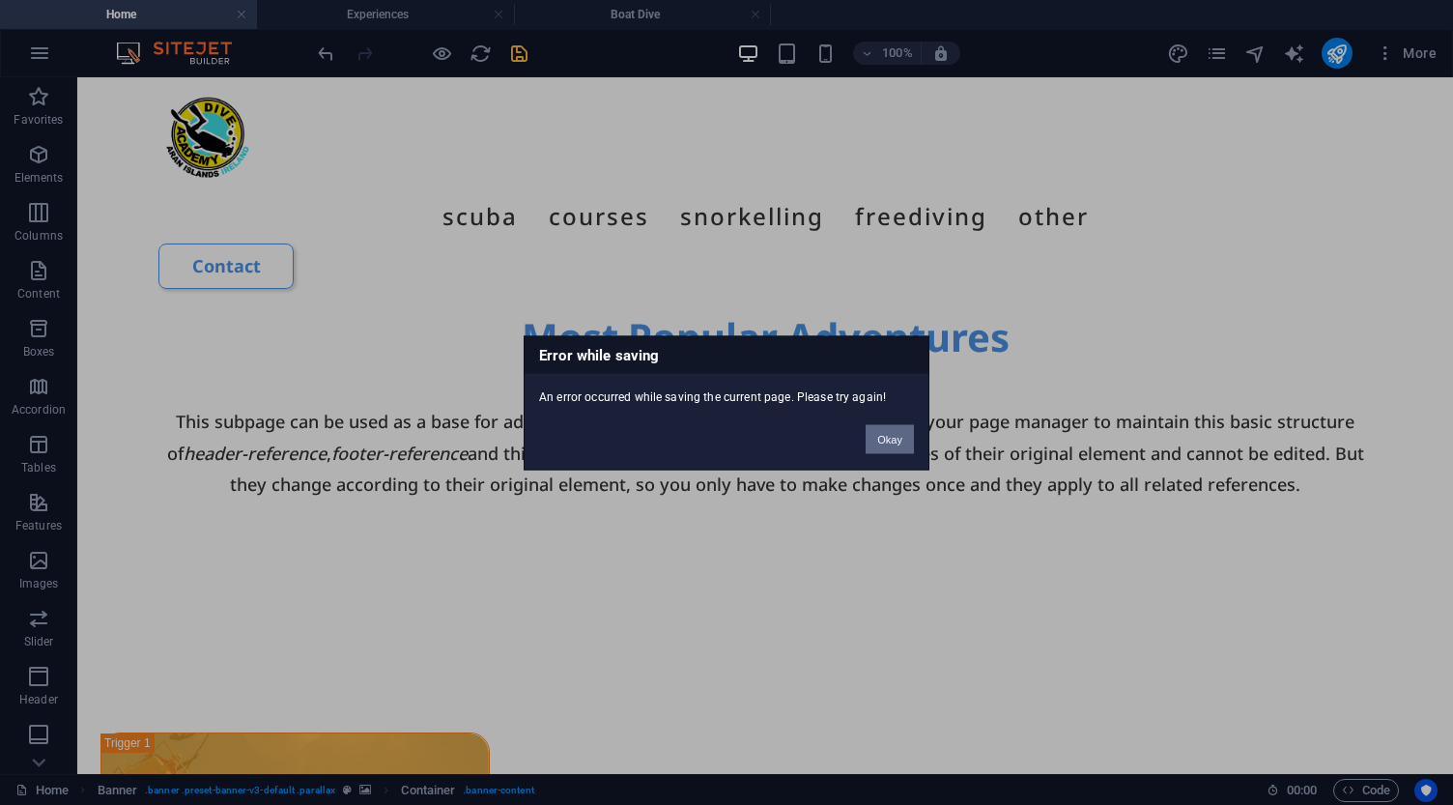
click at [886, 431] on button "Okay" at bounding box center [889, 438] width 48 height 29
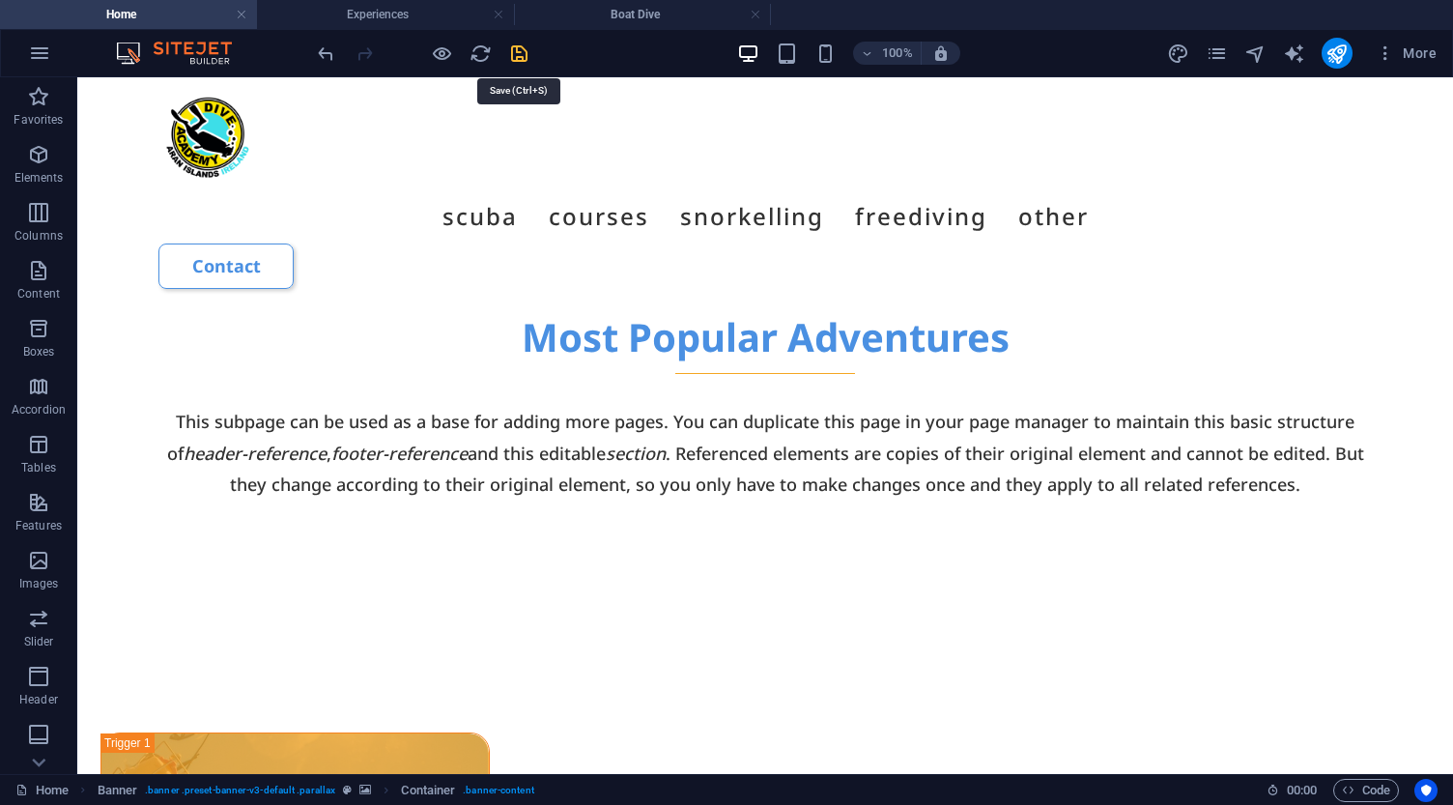
click at [522, 52] on icon "save" at bounding box center [519, 53] width 22 height 22
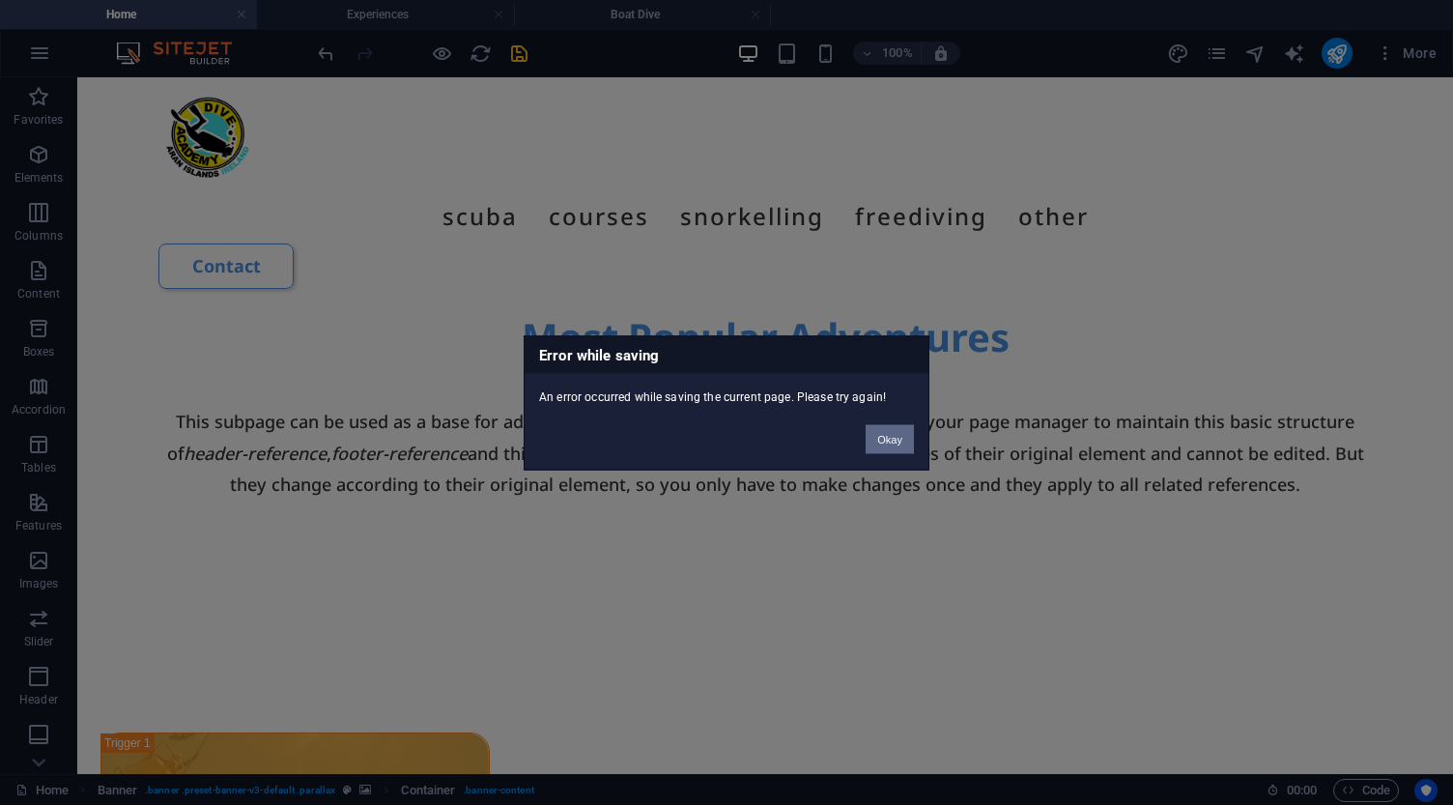
click at [891, 435] on button "Okay" at bounding box center [889, 438] width 48 height 29
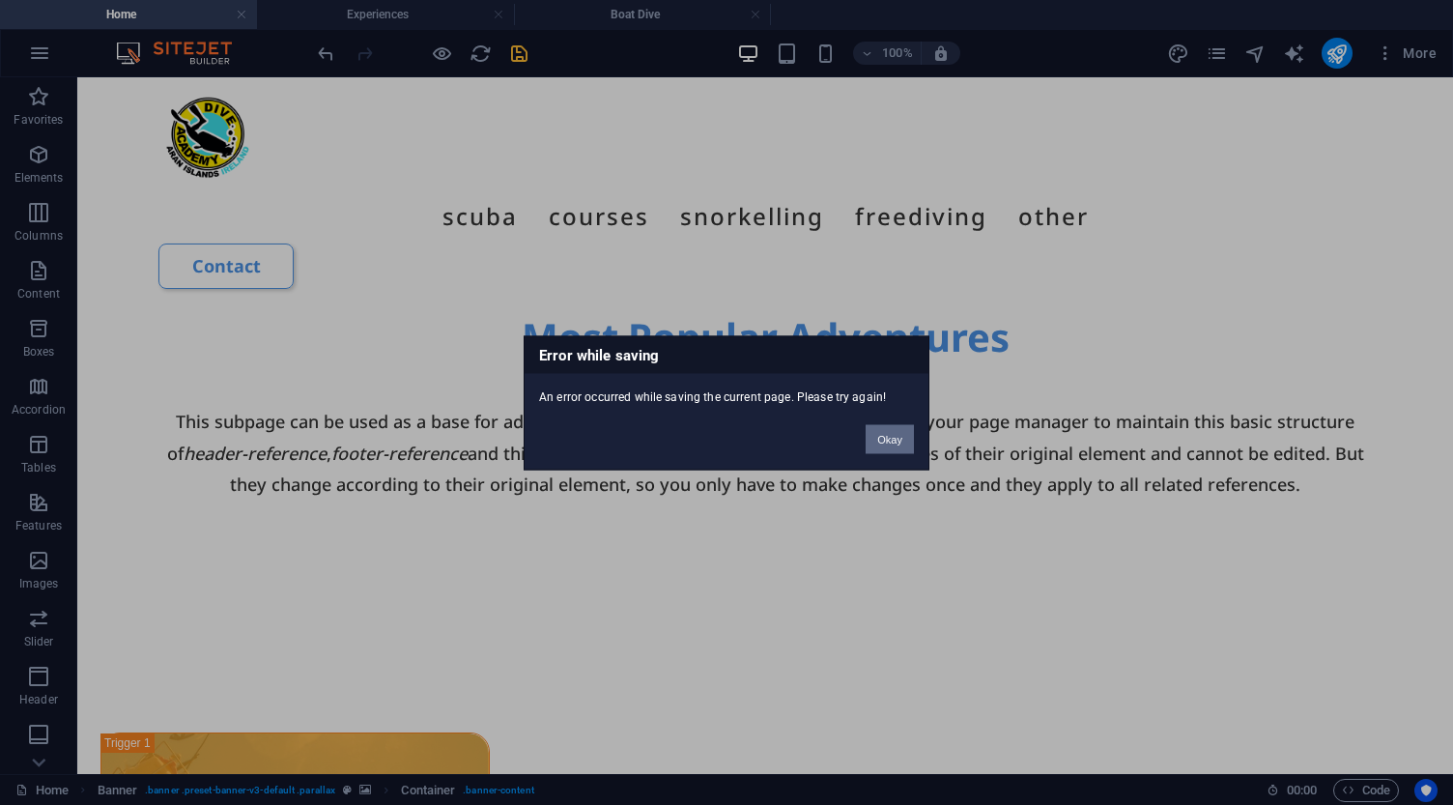
click at [882, 438] on button "Okay" at bounding box center [889, 438] width 48 height 29
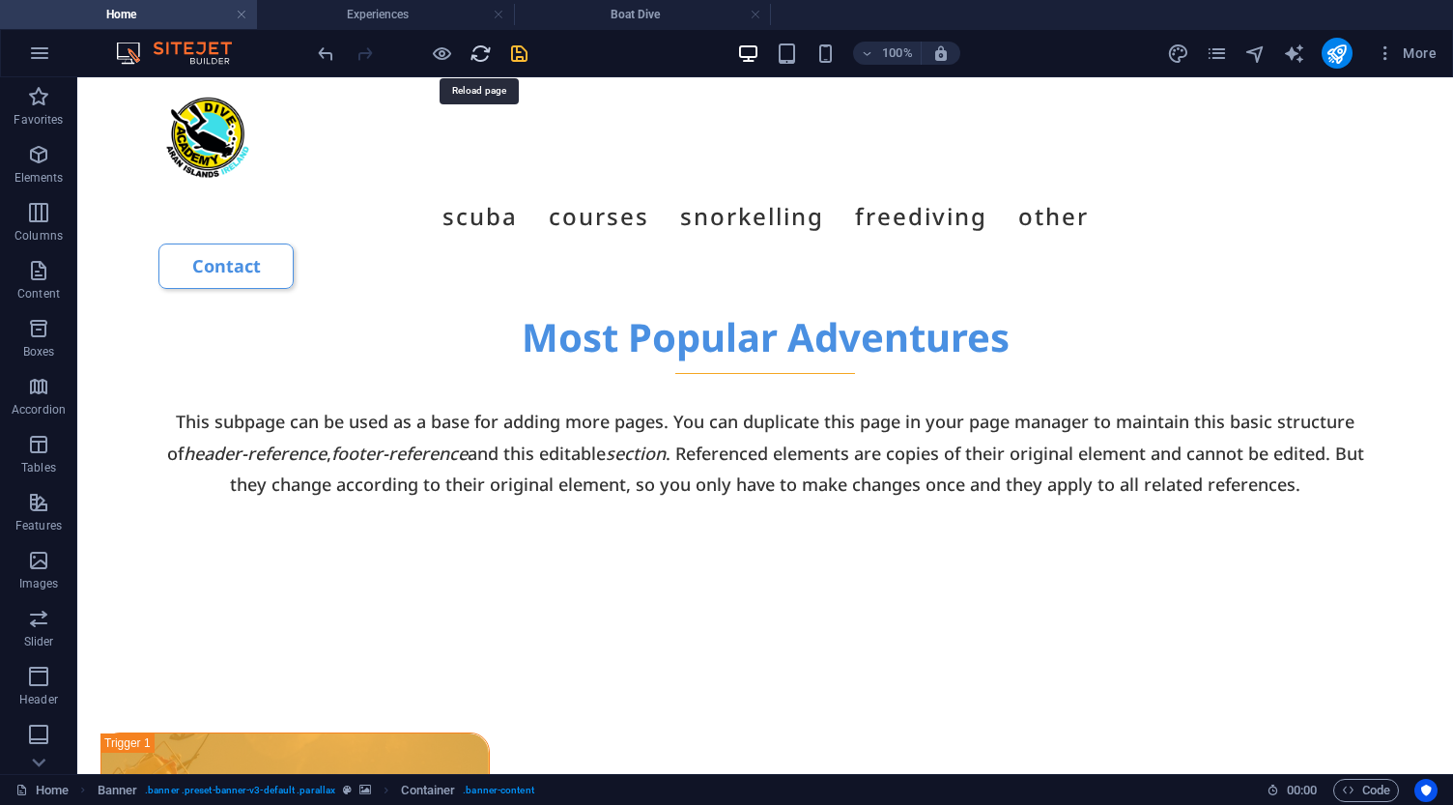
click at [483, 57] on icon "reload" at bounding box center [480, 53] width 22 height 22
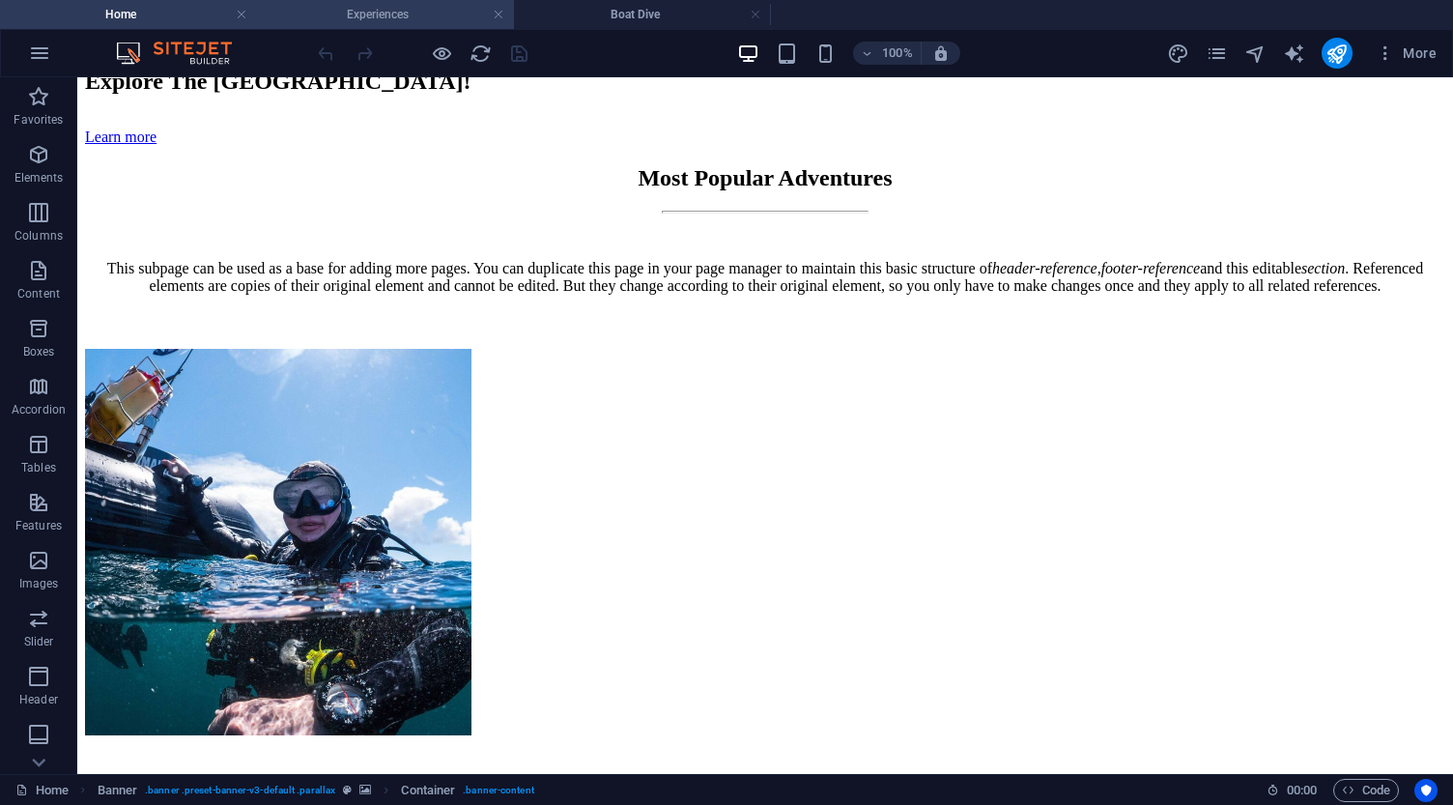
click at [379, 13] on h4 "Experiences" at bounding box center [385, 14] width 257 height 21
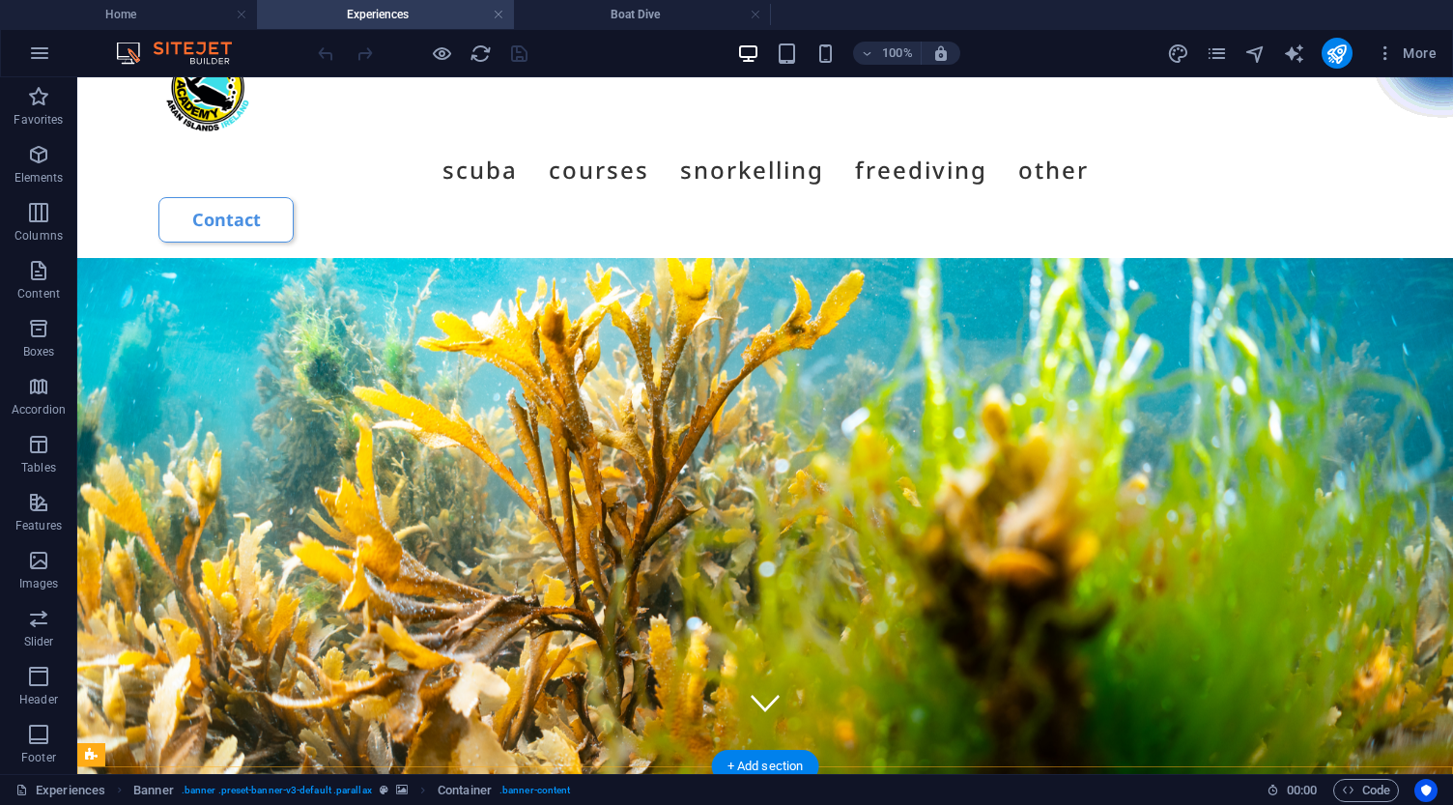
scroll to position [66, 0]
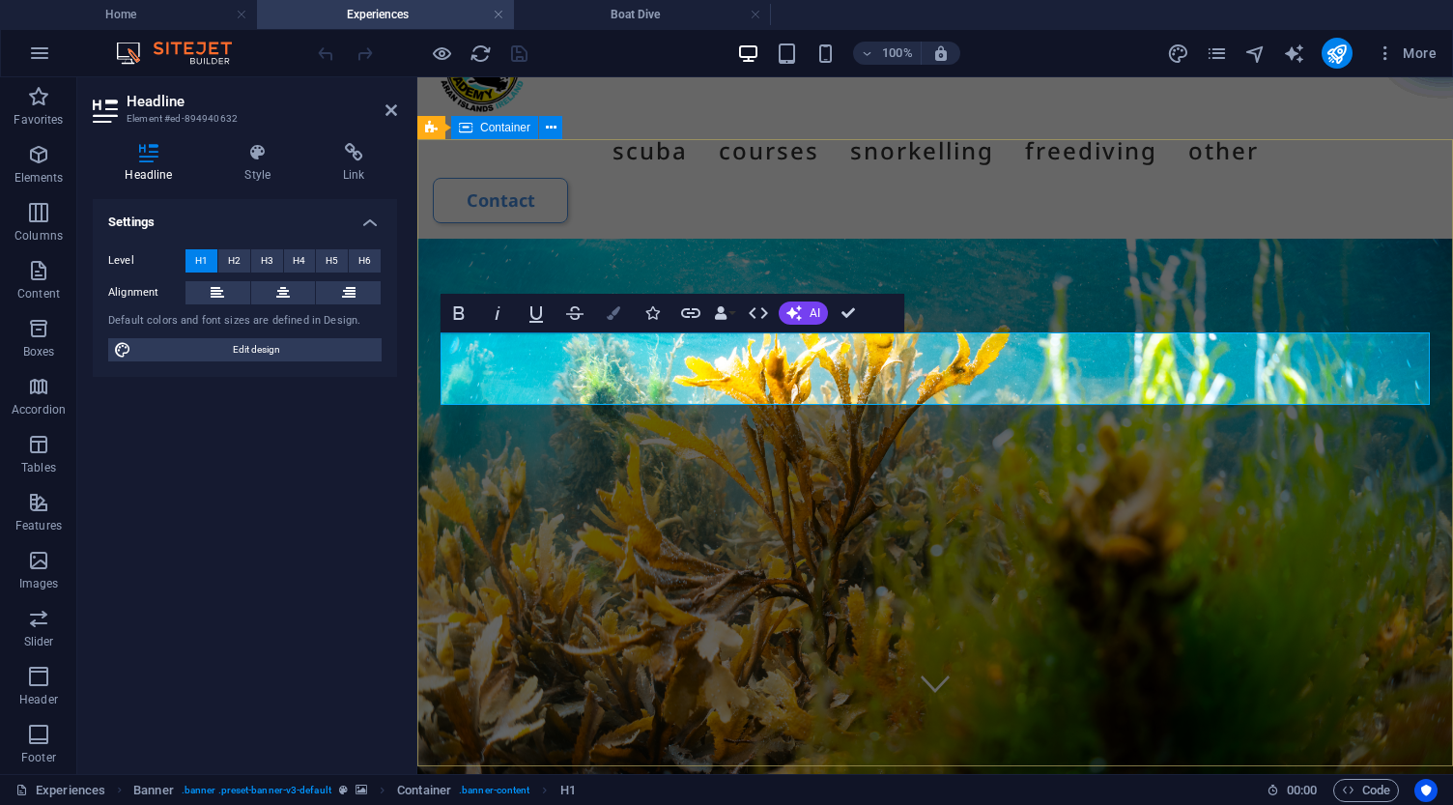
click at [616, 312] on icon "button" at bounding box center [614, 313] width 14 height 14
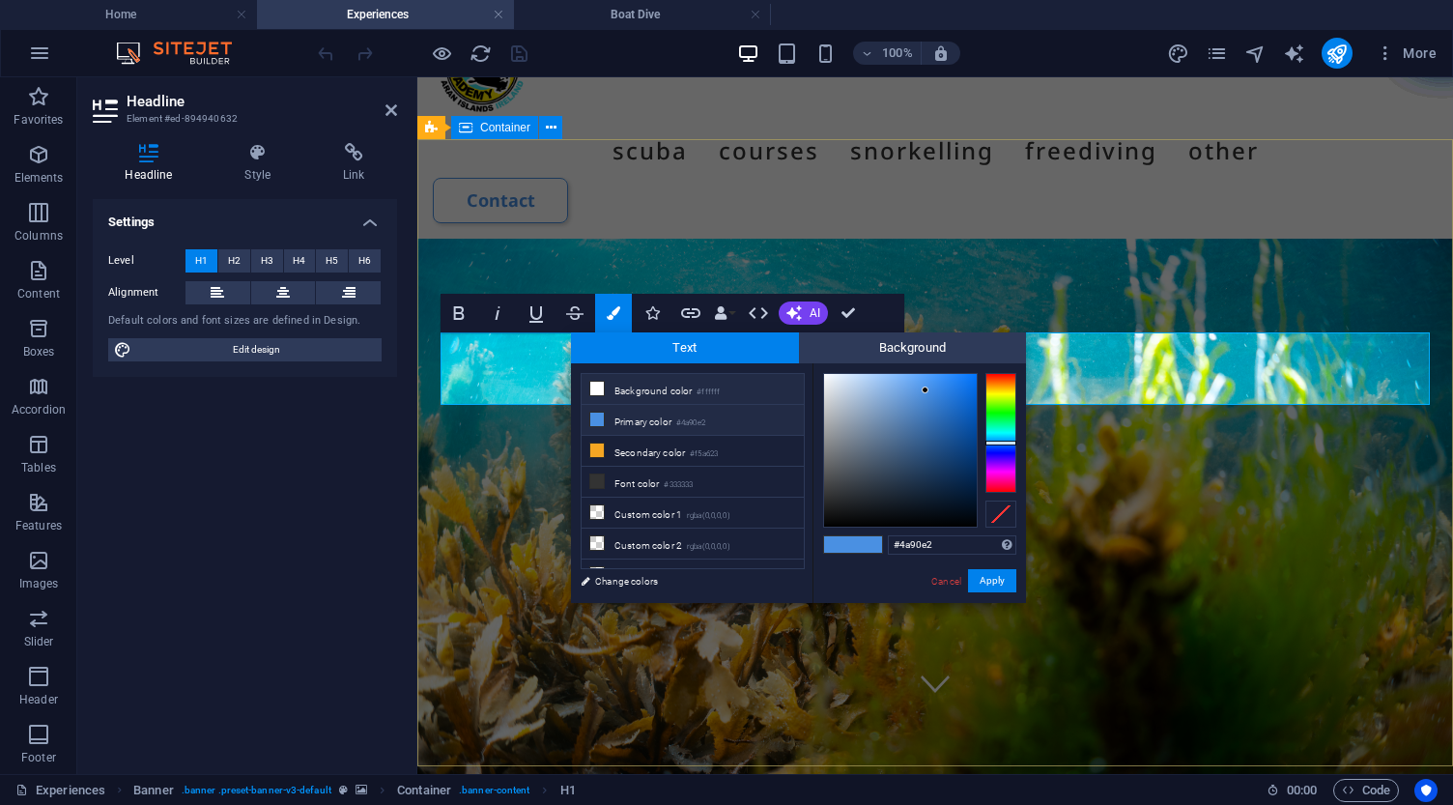
click at [601, 386] on icon at bounding box center [597, 389] width 14 height 14
type input "#ffffff"
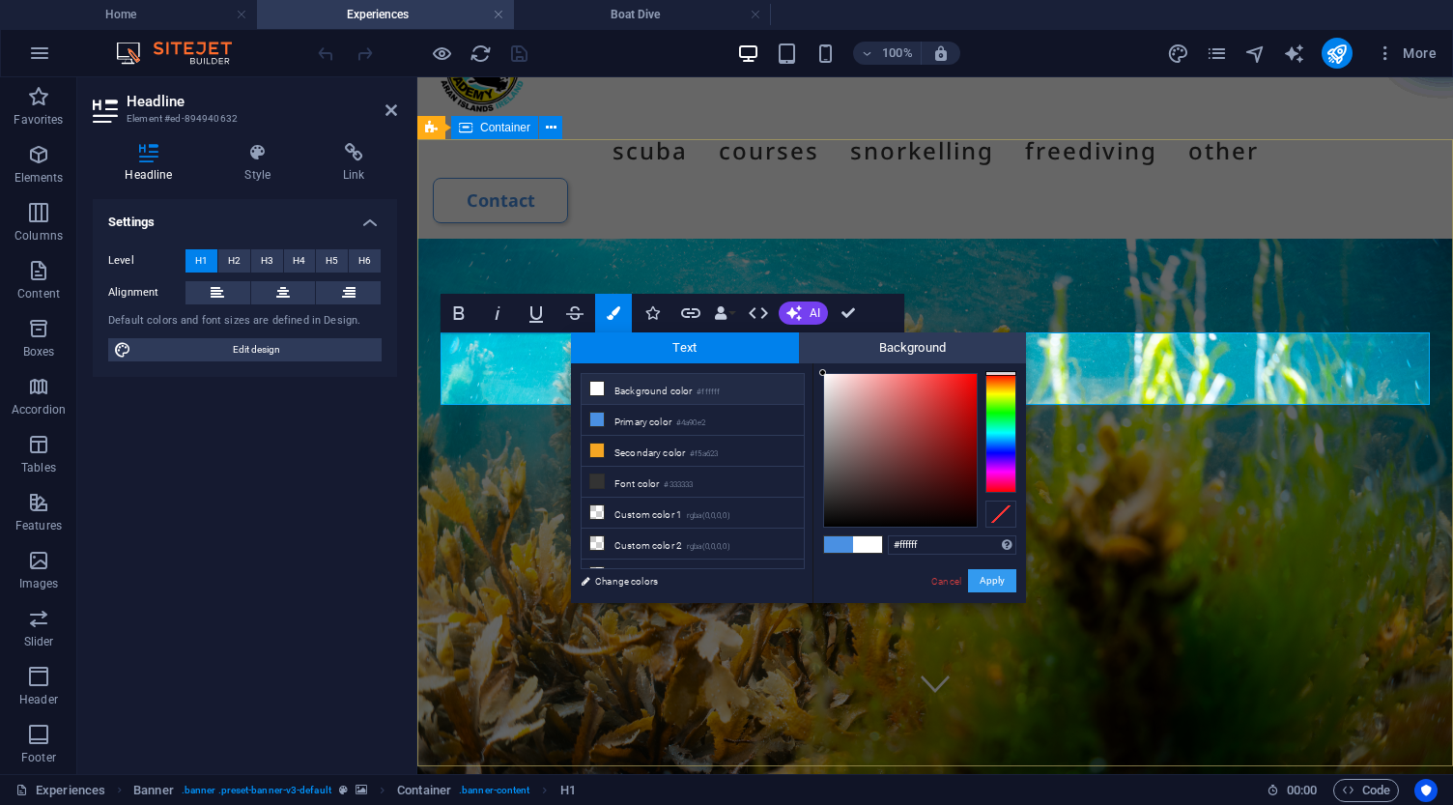
click at [987, 577] on button "Apply" at bounding box center [992, 580] width 48 height 23
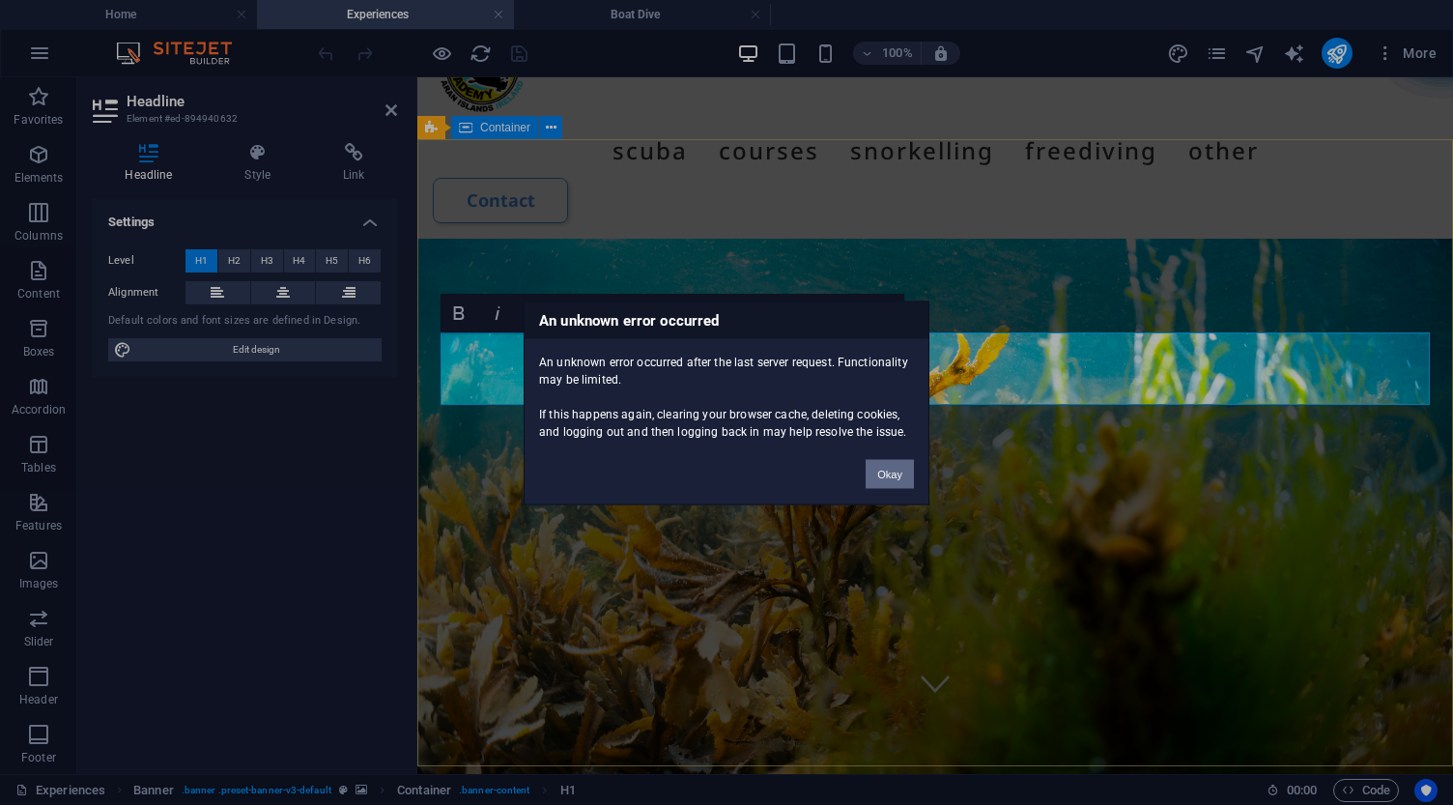
click at [898, 472] on button "Okay" at bounding box center [889, 473] width 48 height 29
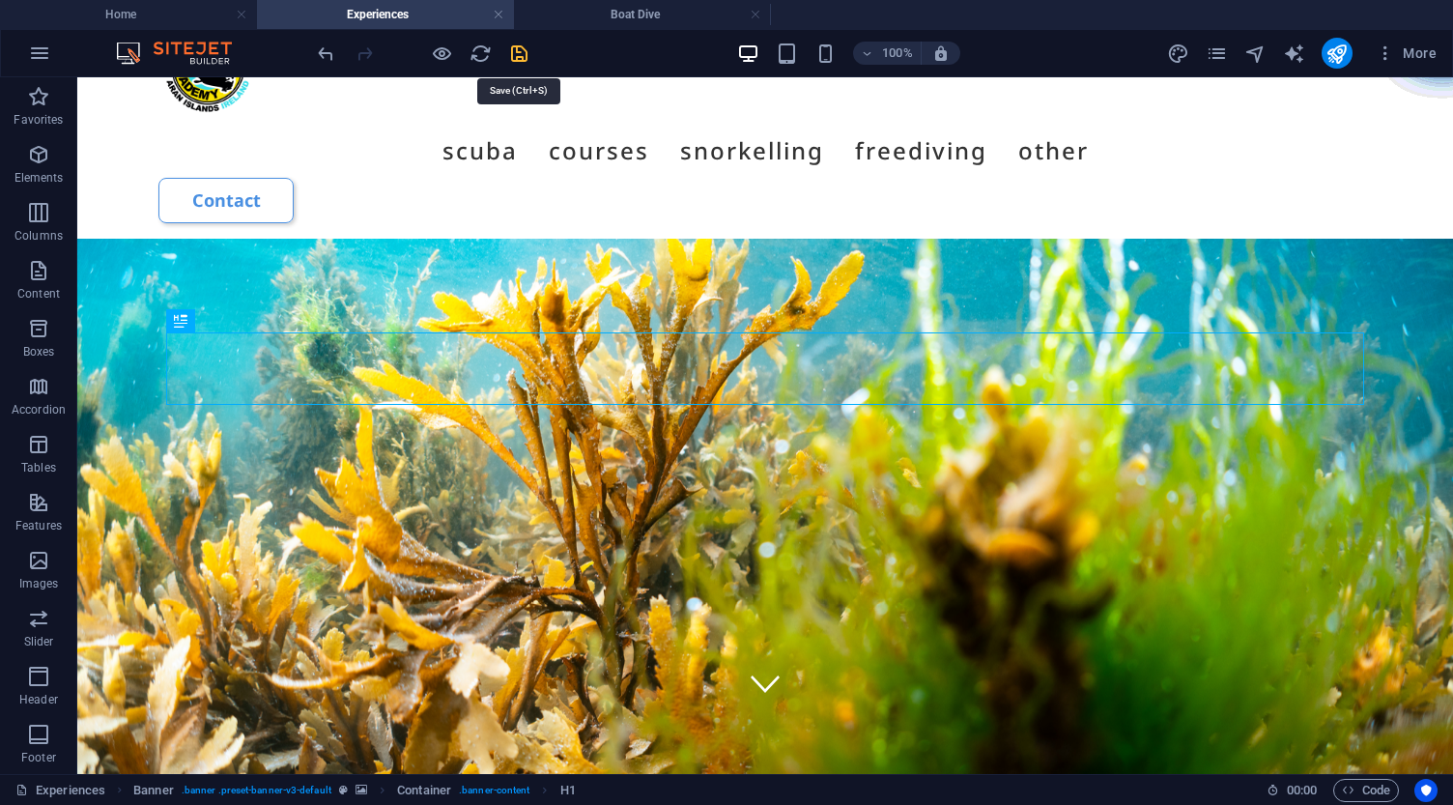
click at [516, 50] on icon "save" at bounding box center [519, 53] width 22 height 22
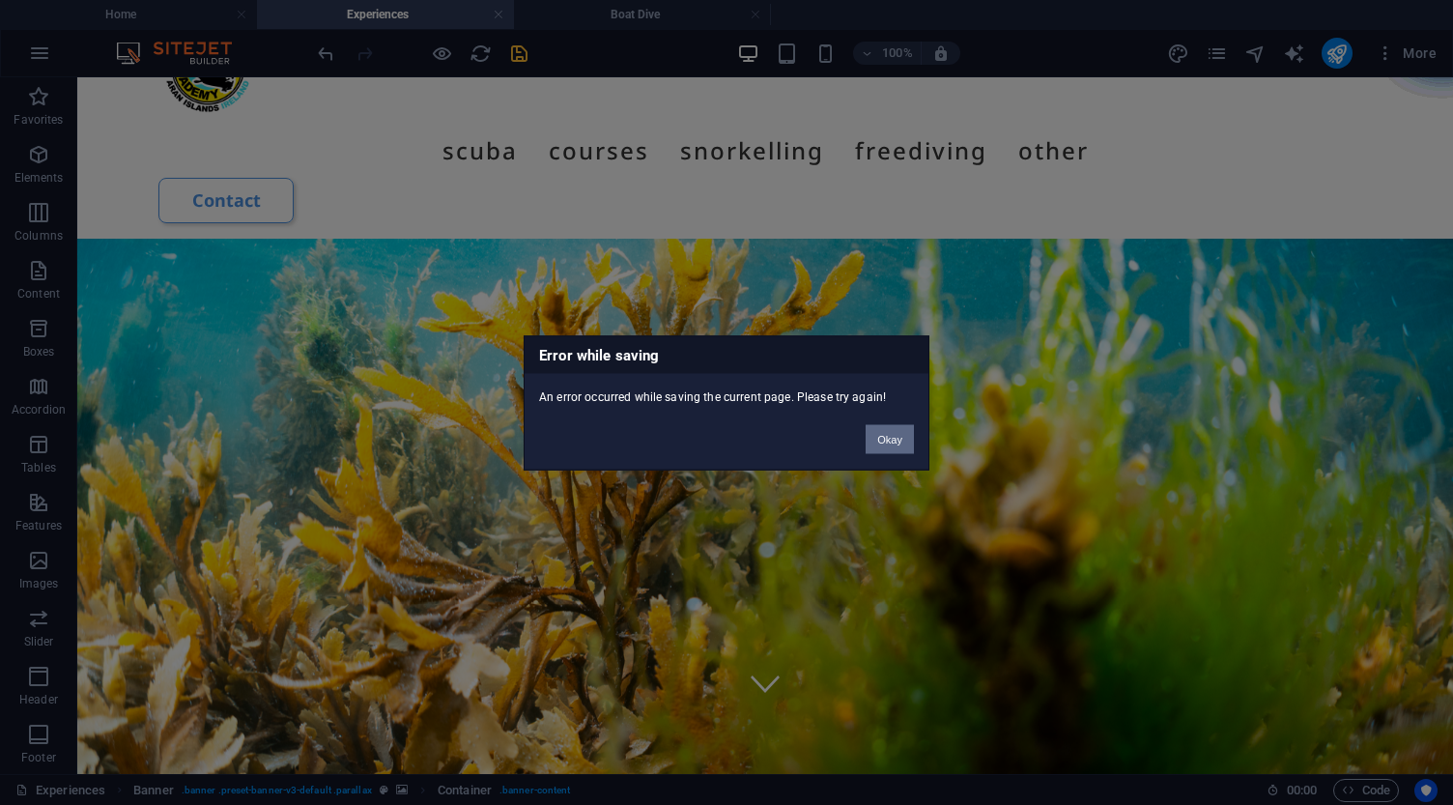
click at [887, 437] on button "Okay" at bounding box center [889, 438] width 48 height 29
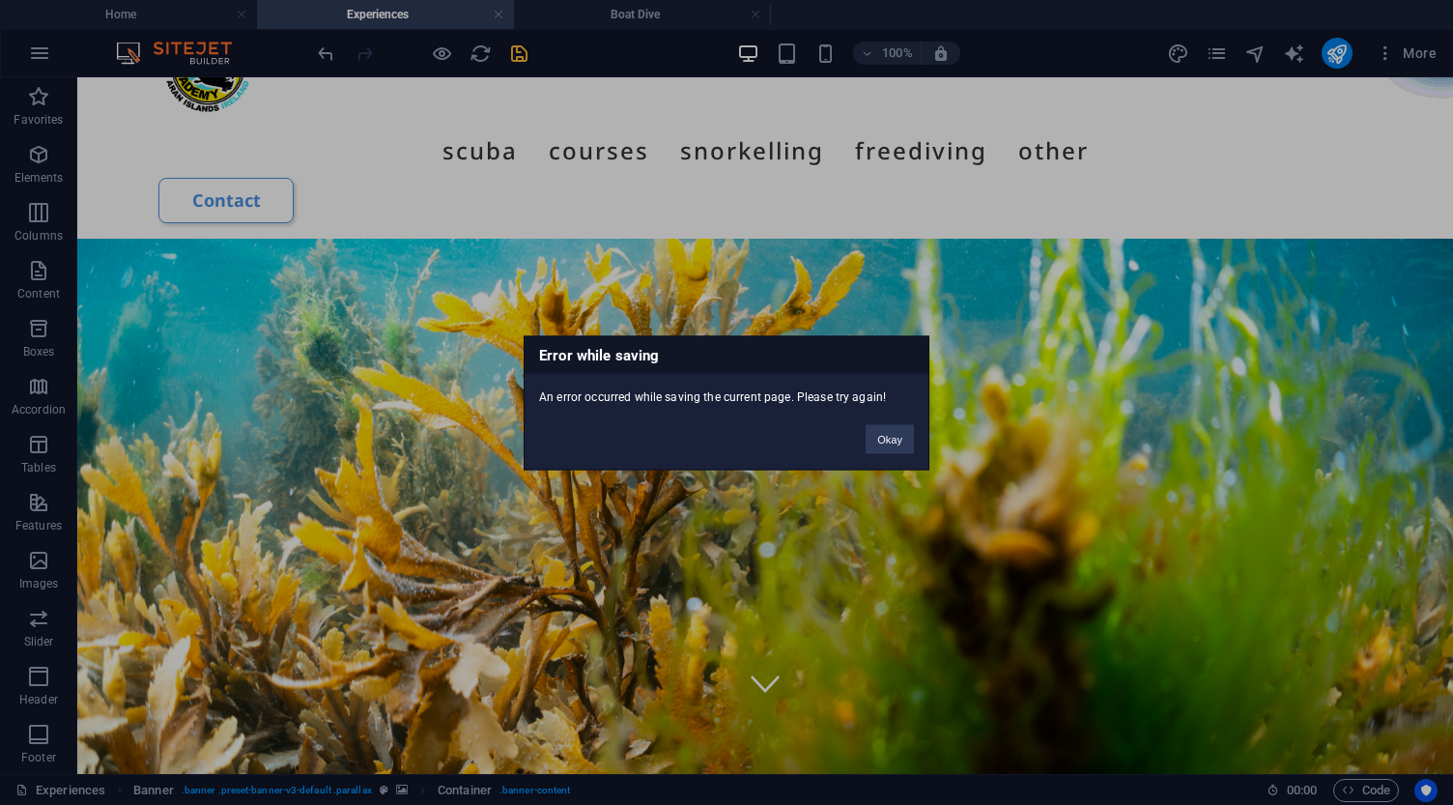
click at [887, 437] on button "Okay" at bounding box center [889, 438] width 48 height 29
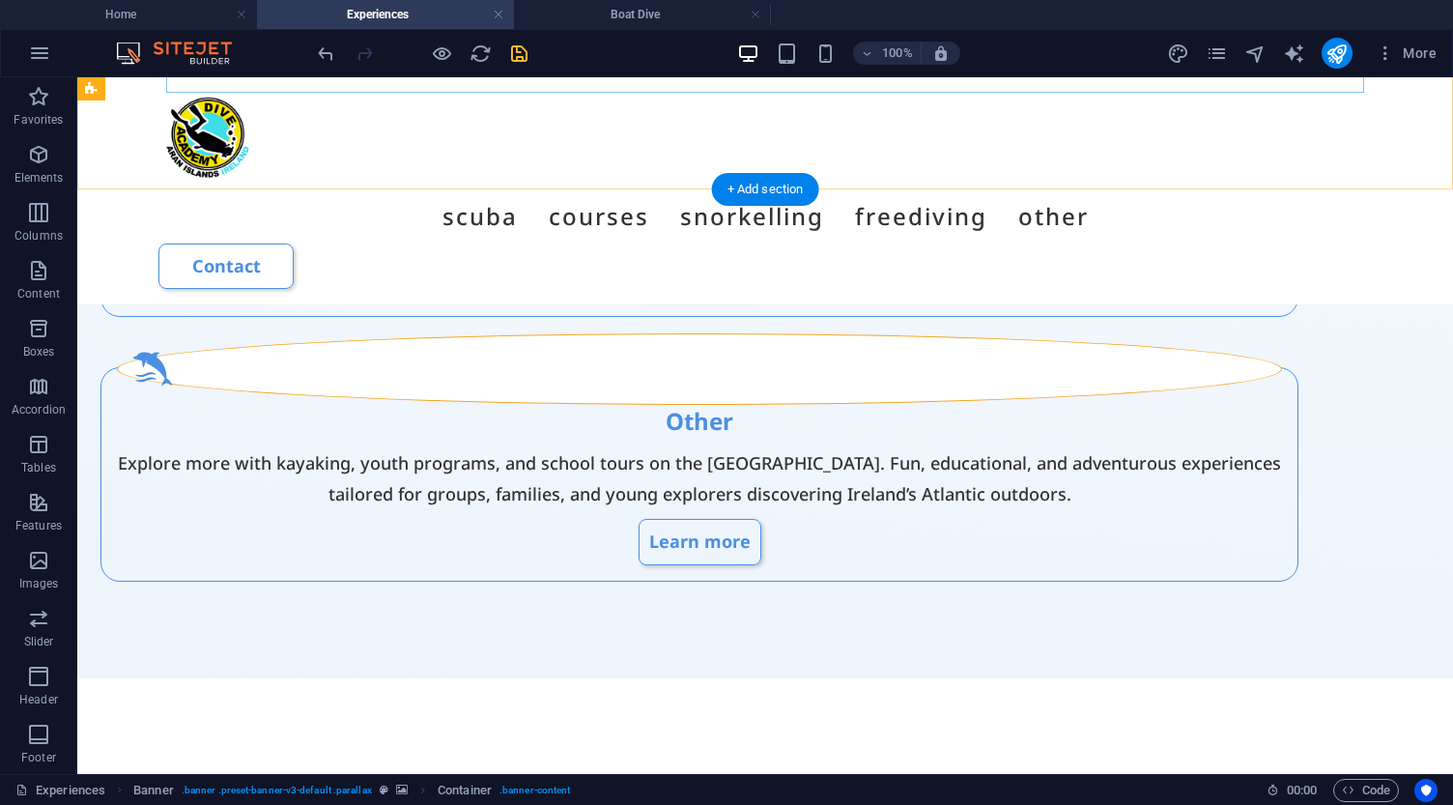
scroll to position [2090, 0]
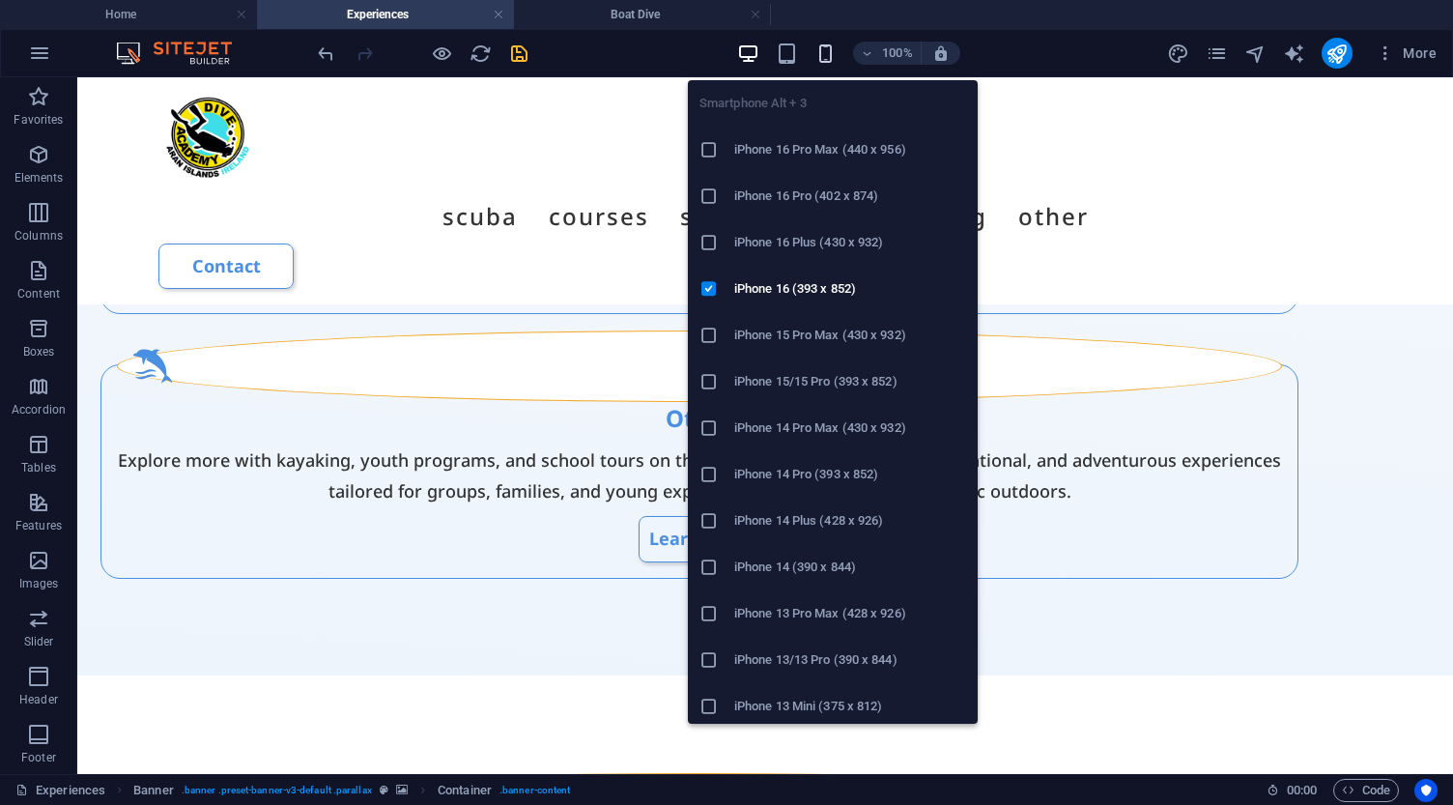
click at [826, 45] on icon "button" at bounding box center [825, 53] width 22 height 22
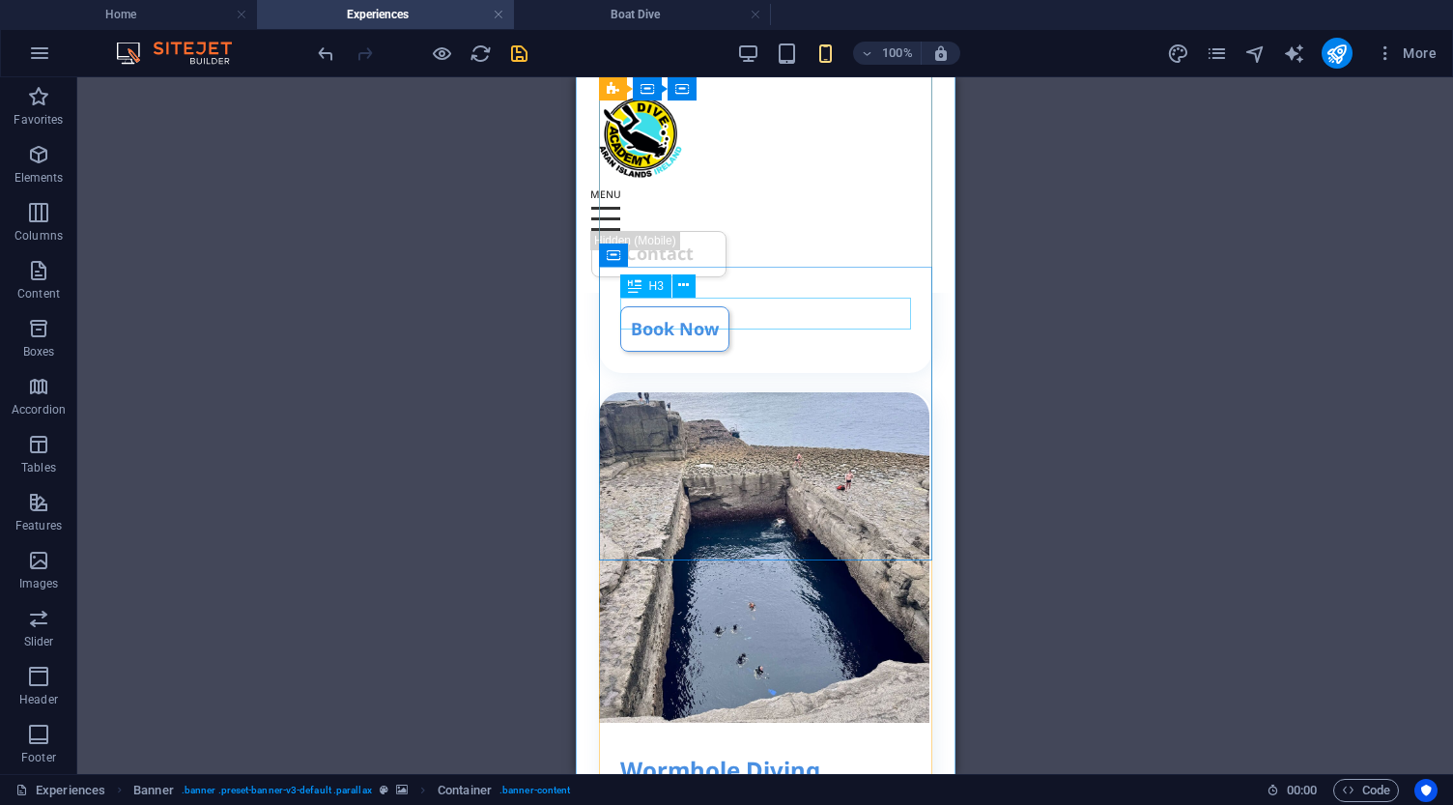
scroll to position [3970, 0]
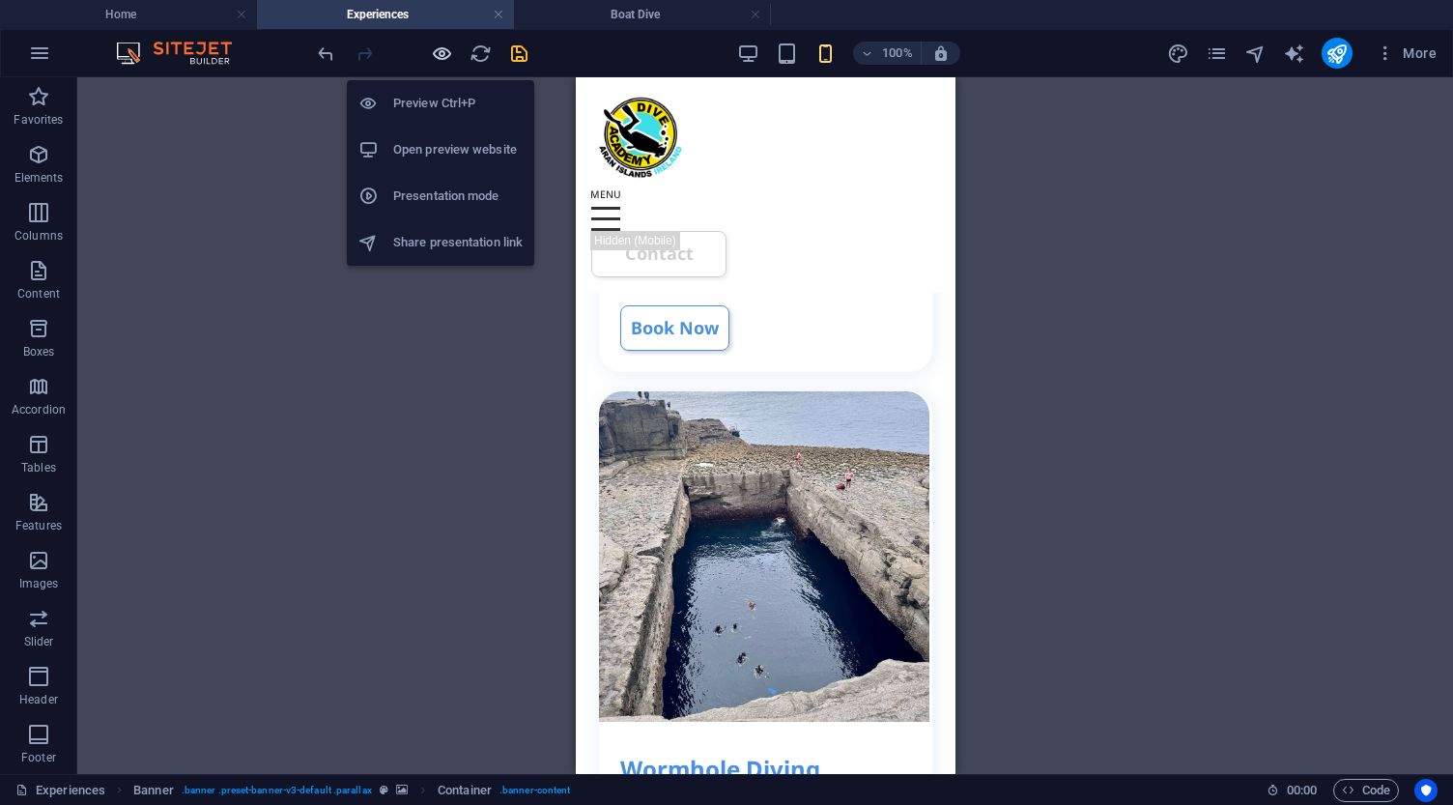
click at [438, 57] on icon "button" at bounding box center [442, 53] width 22 height 22
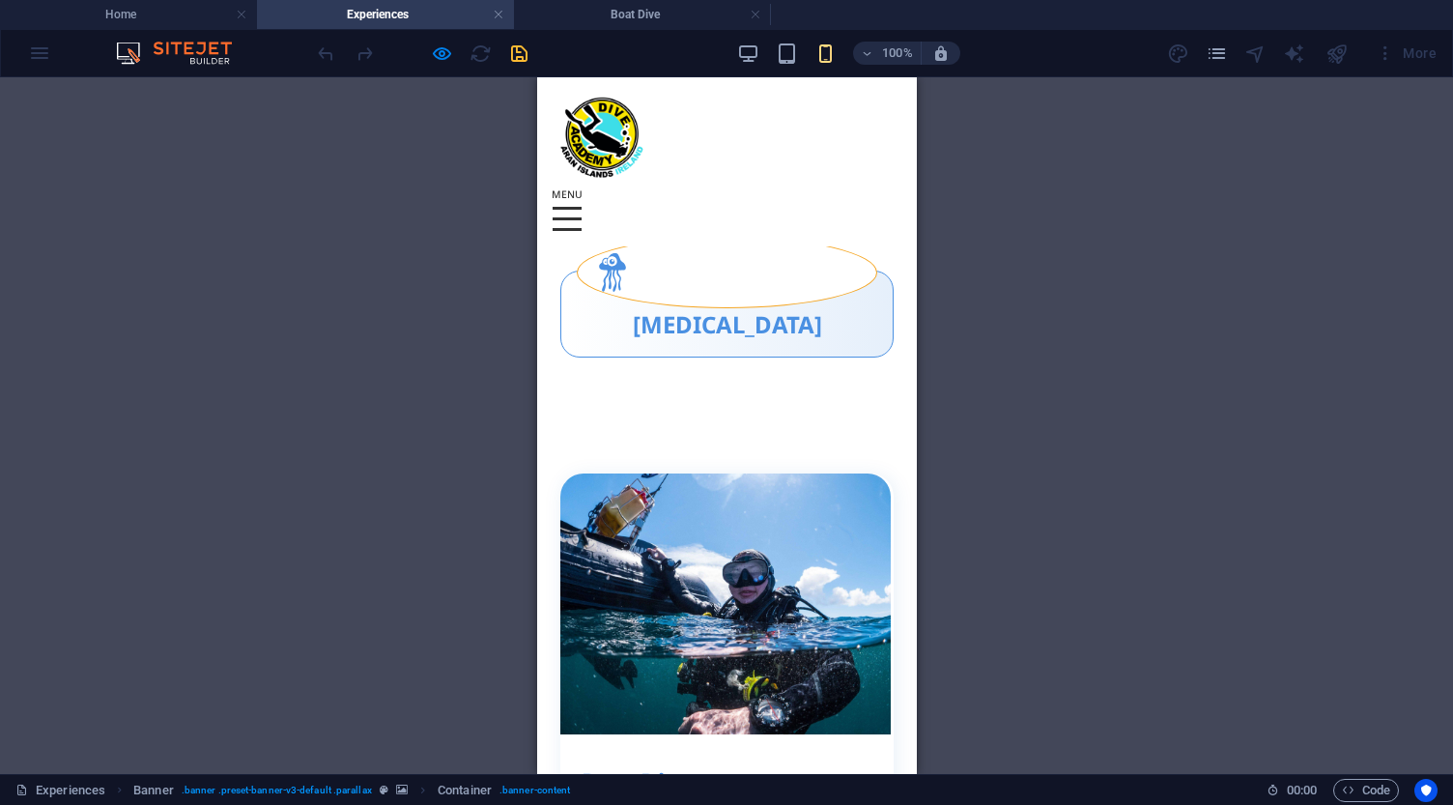
scroll to position [3273, 0]
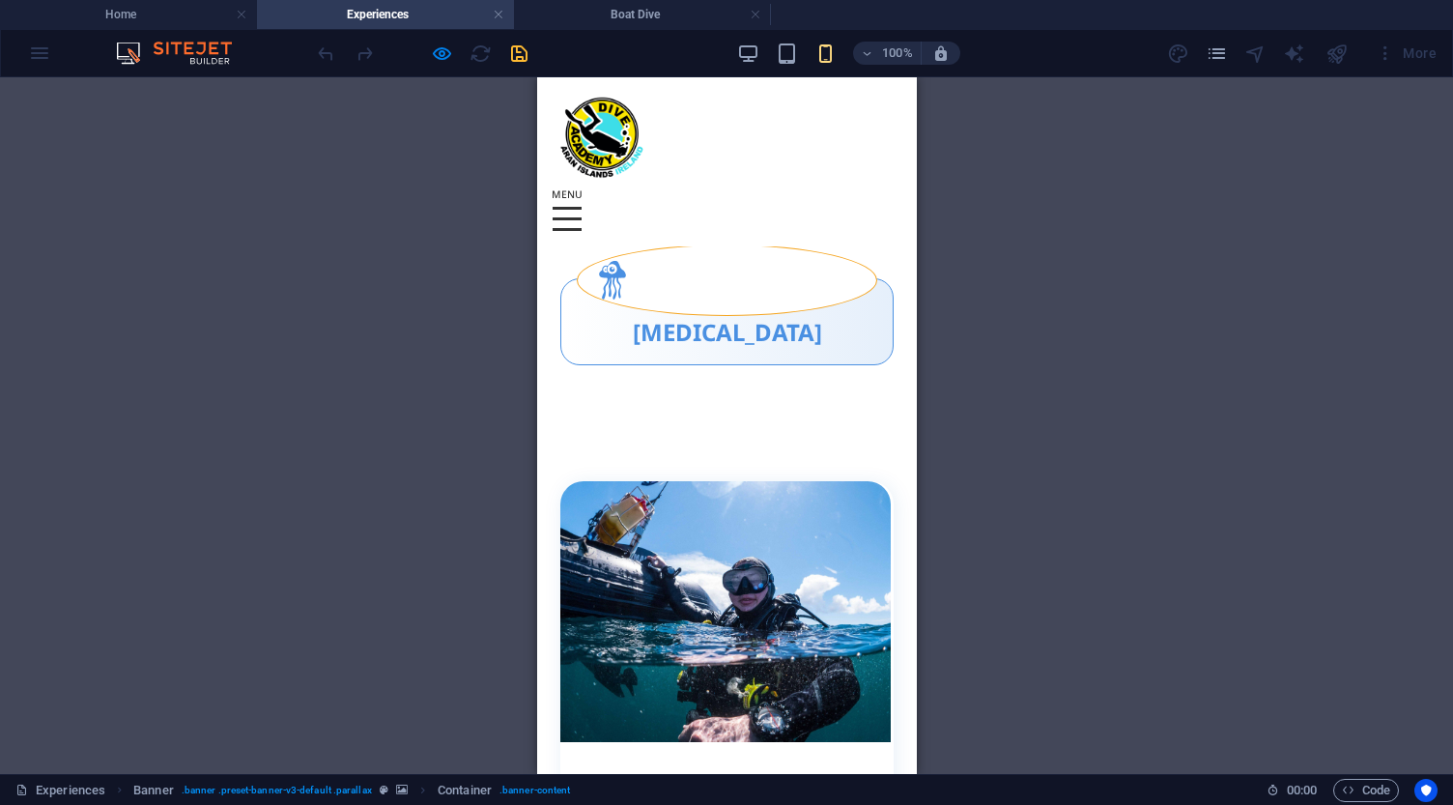
click at [580, 207] on div at bounding box center [566, 208] width 29 height 3
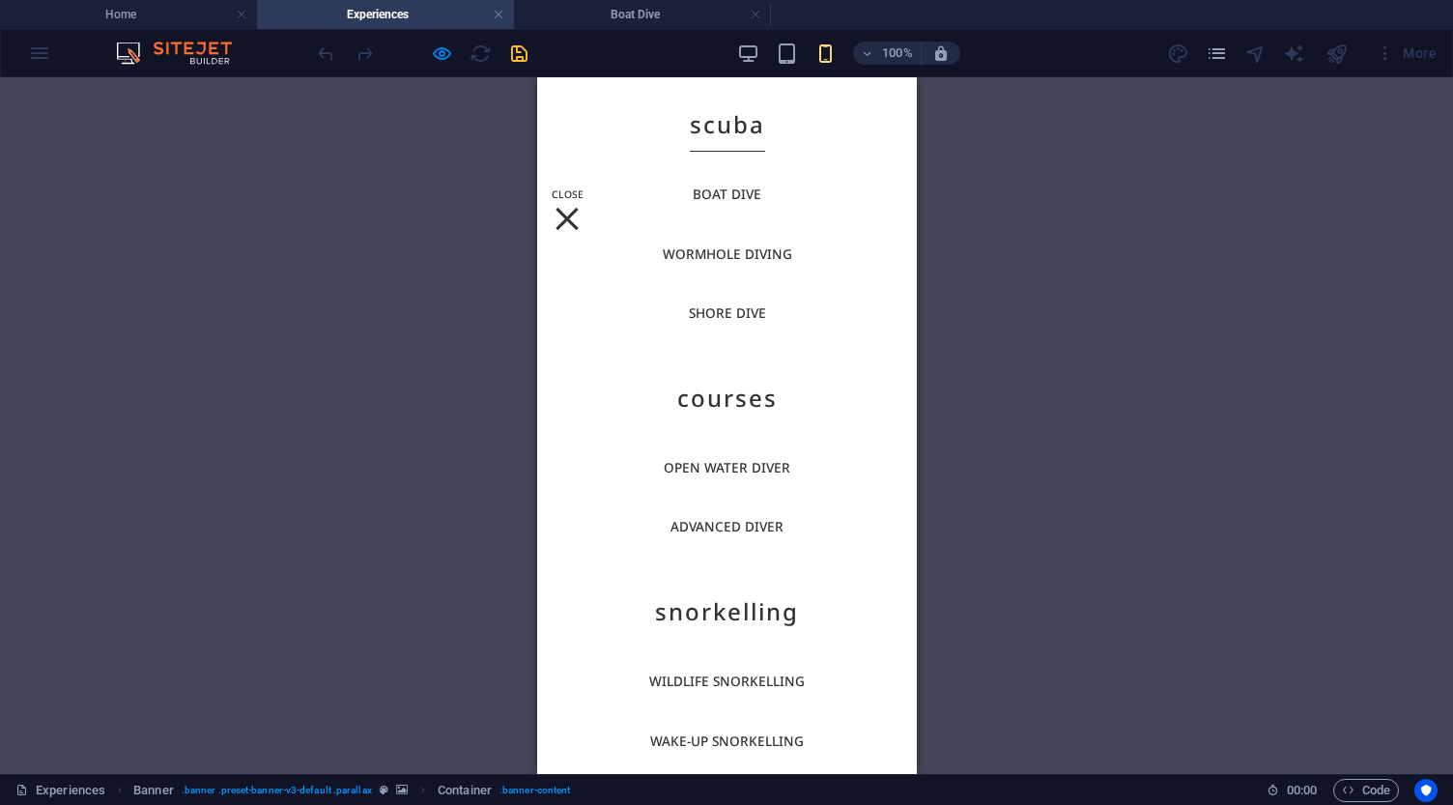
scroll to position [0, 0]
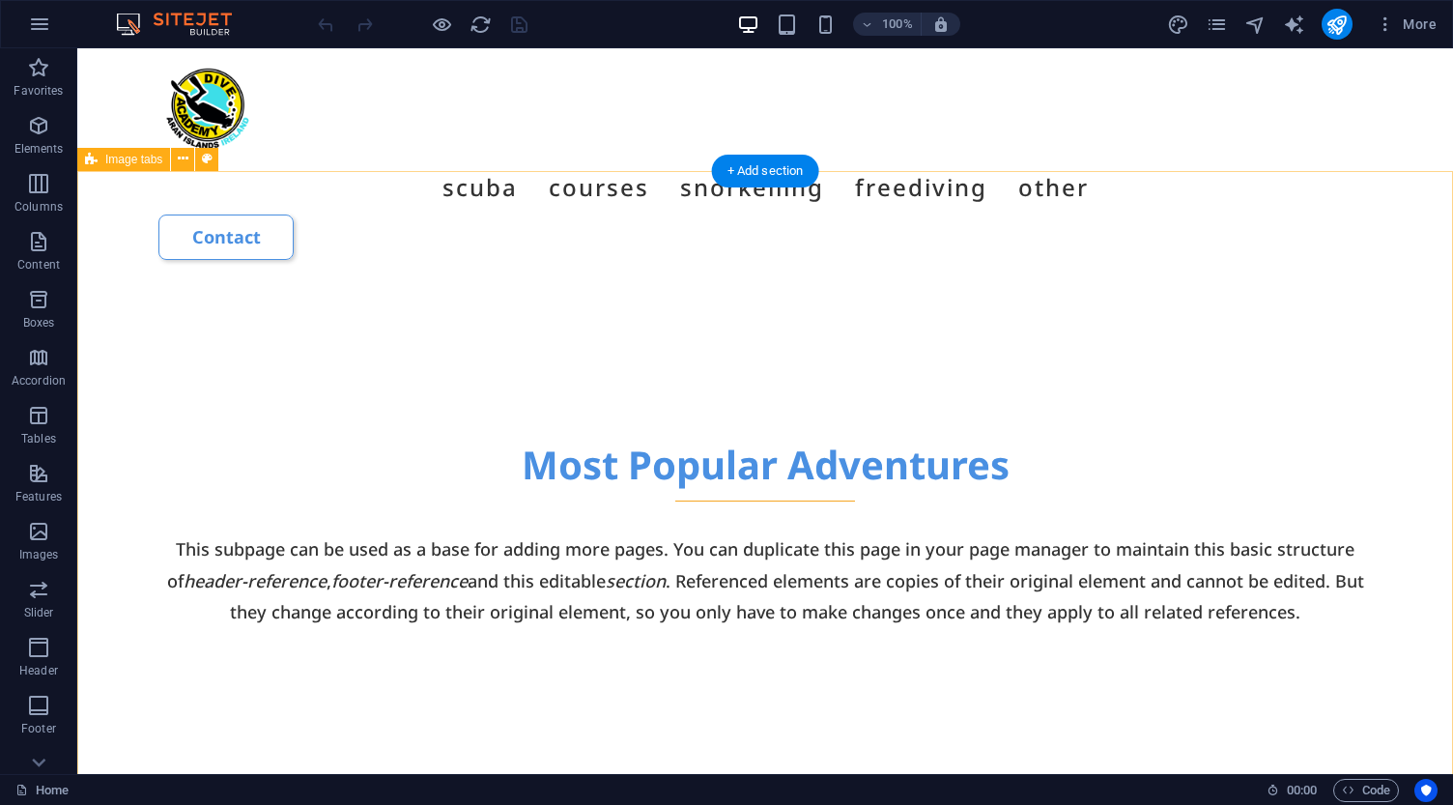
scroll to position [1102, 0]
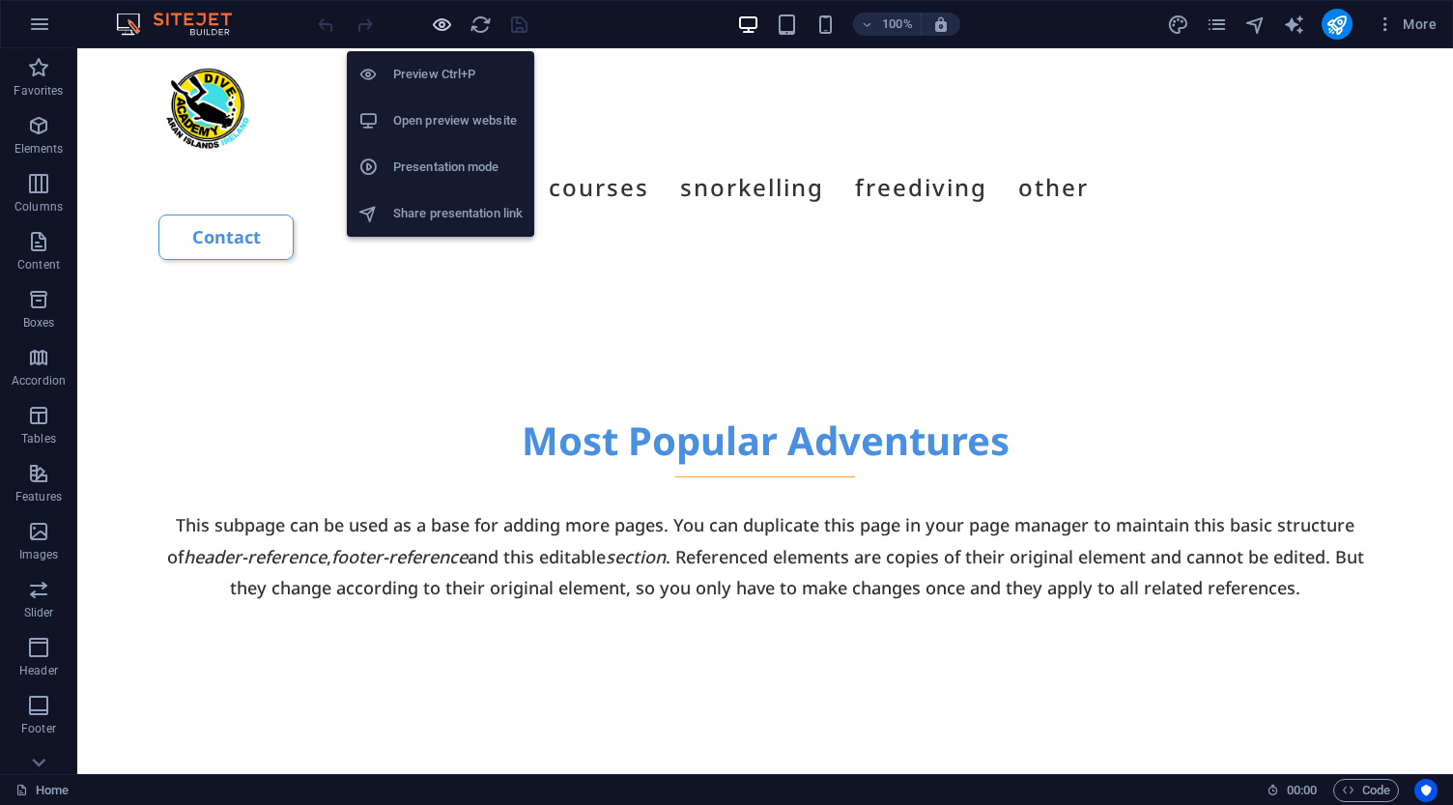
click at [442, 25] on icon "button" at bounding box center [442, 25] width 22 height 22
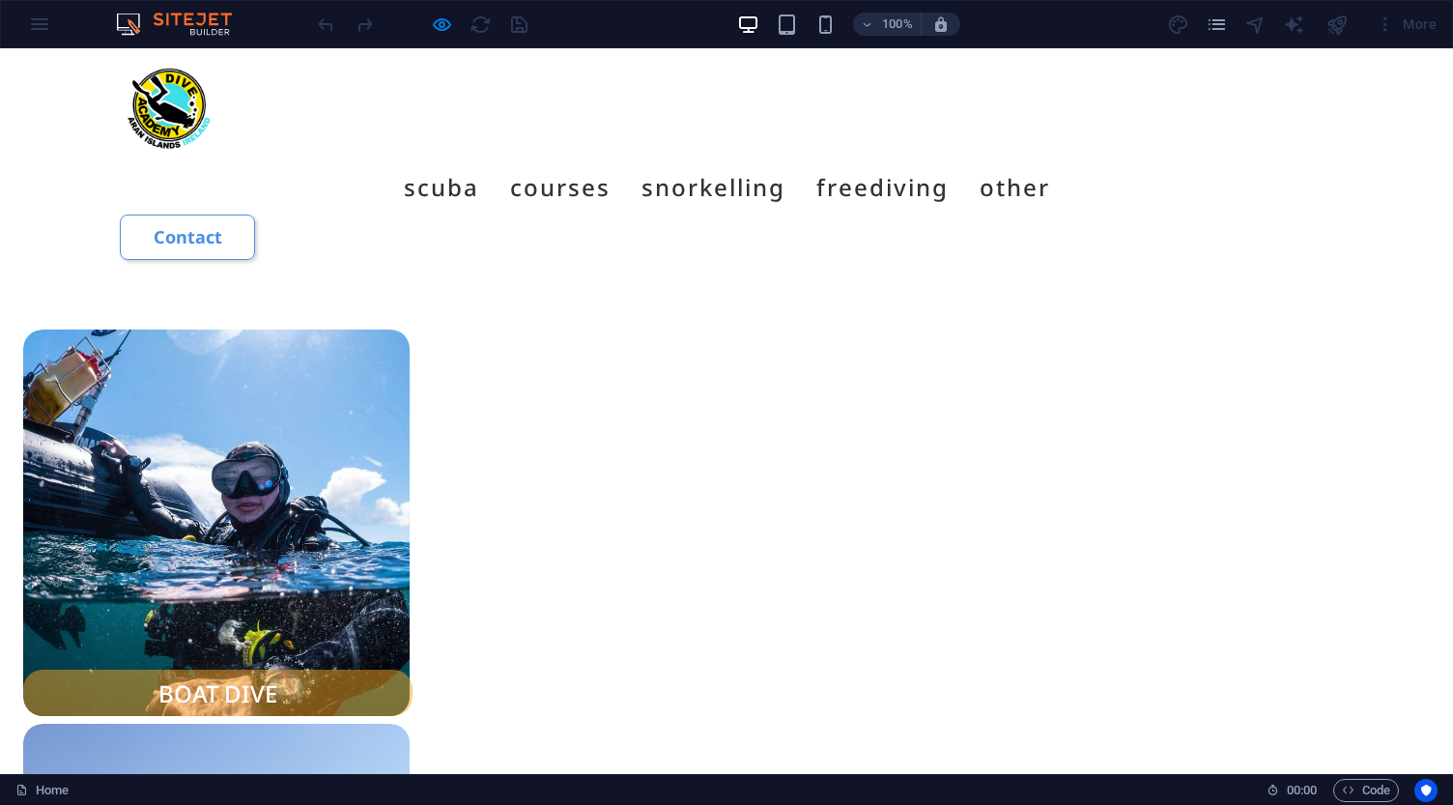
scroll to position [1620, 0]
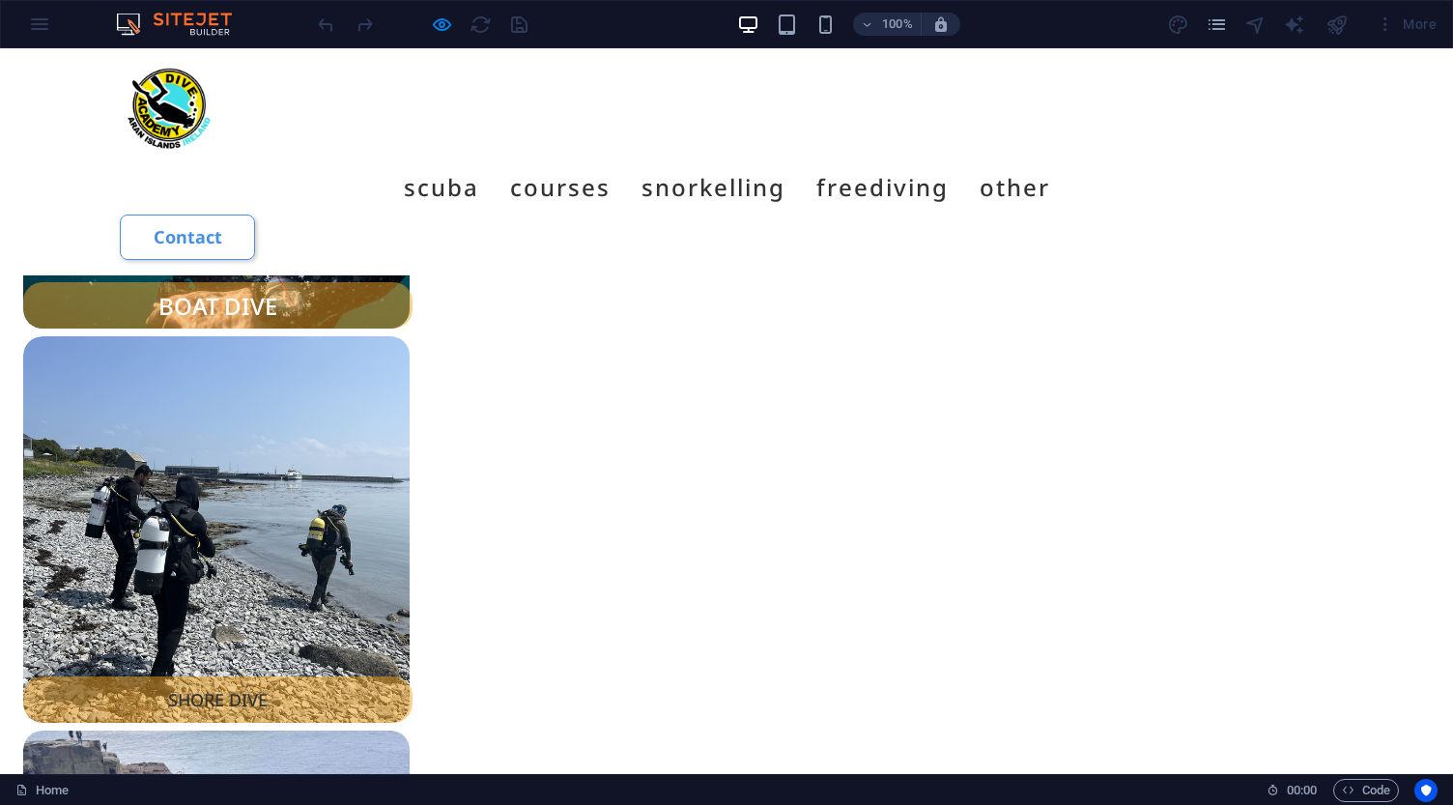
scroll to position [1978, 0]
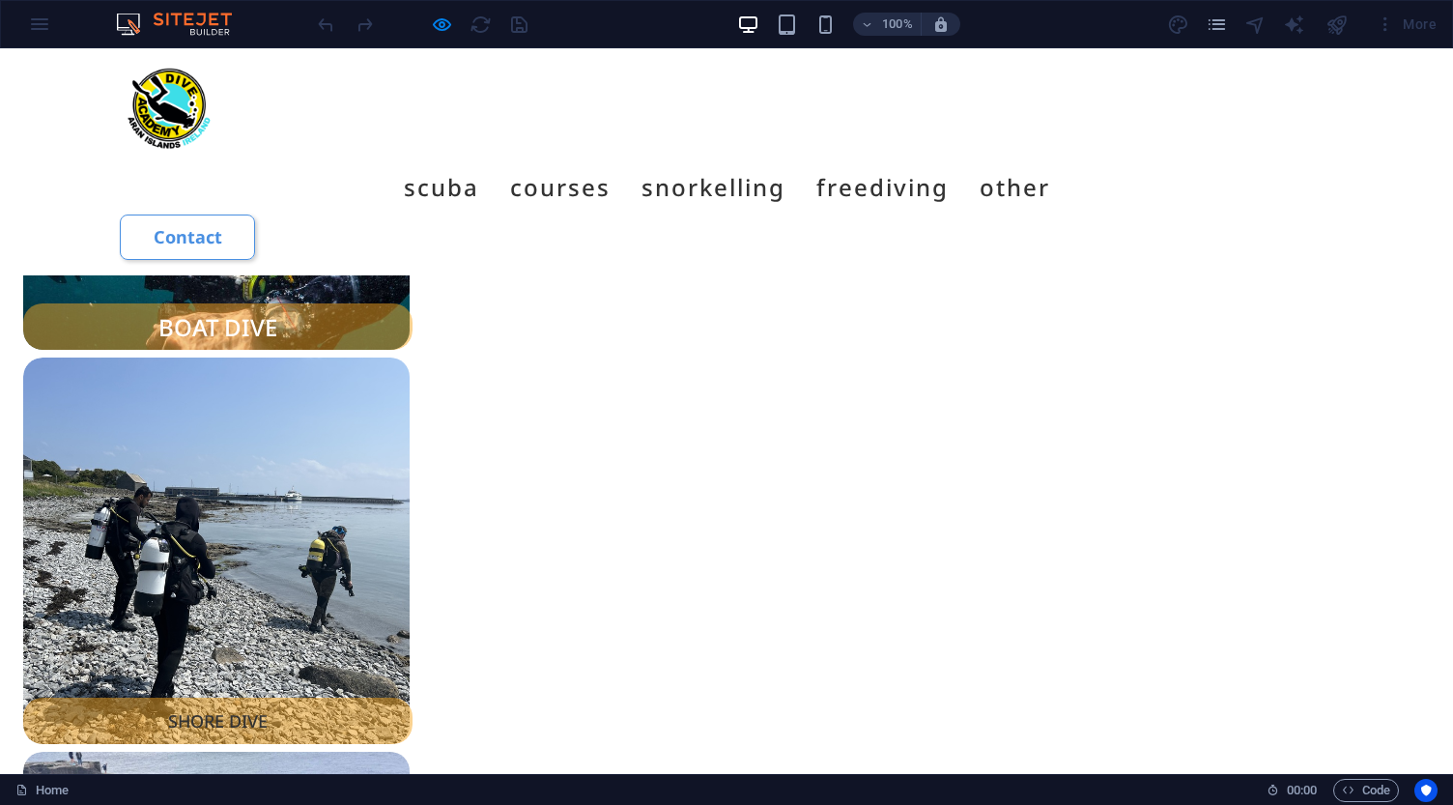
drag, startPoint x: 128, startPoint y: 363, endPoint x: 1070, endPoint y: 376, distance: 941.8
copy p "Discover the Atlantic with daily boat dives on the [GEOGRAPHIC_DATA]. Small gro…"
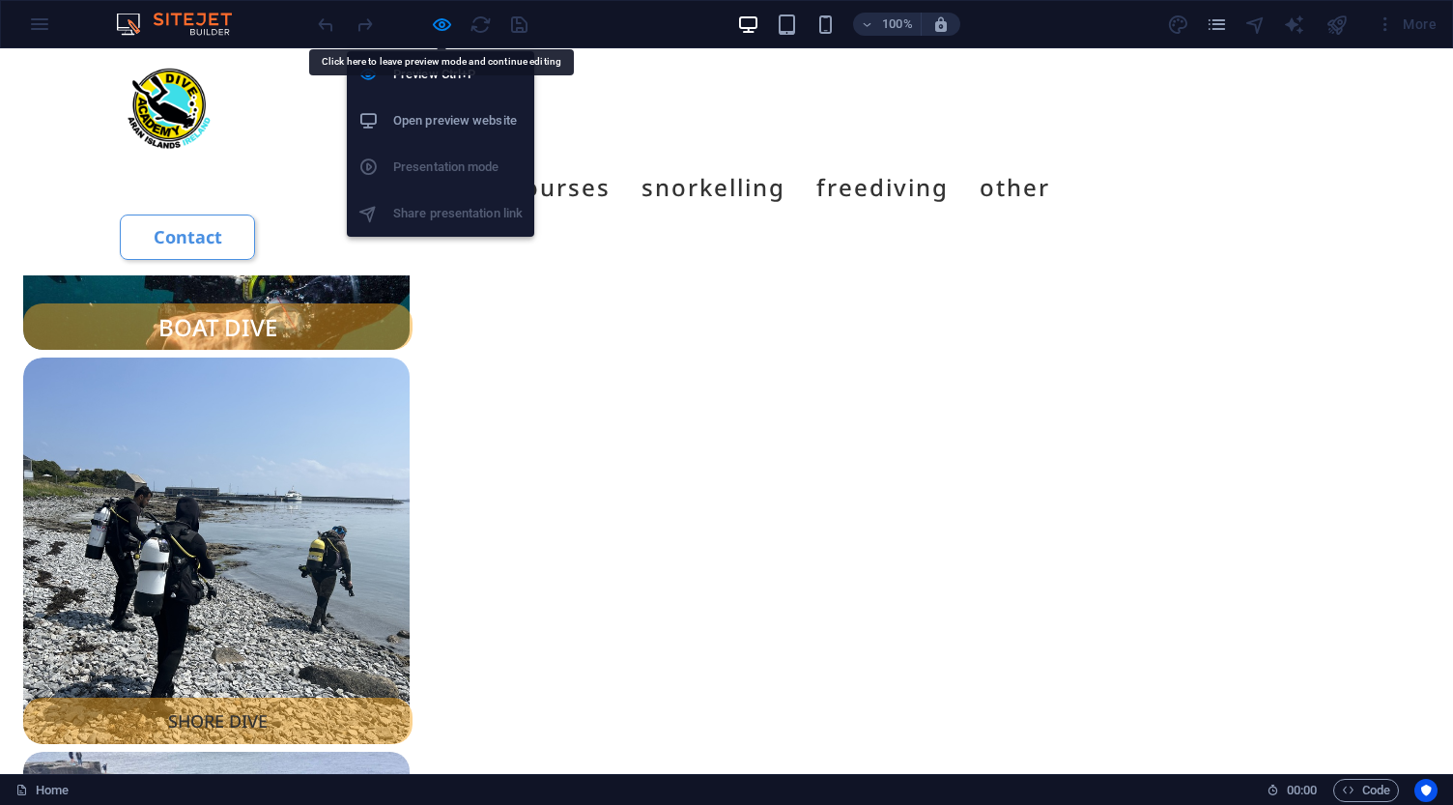
click at [445, 26] on icon "button" at bounding box center [442, 25] width 22 height 22
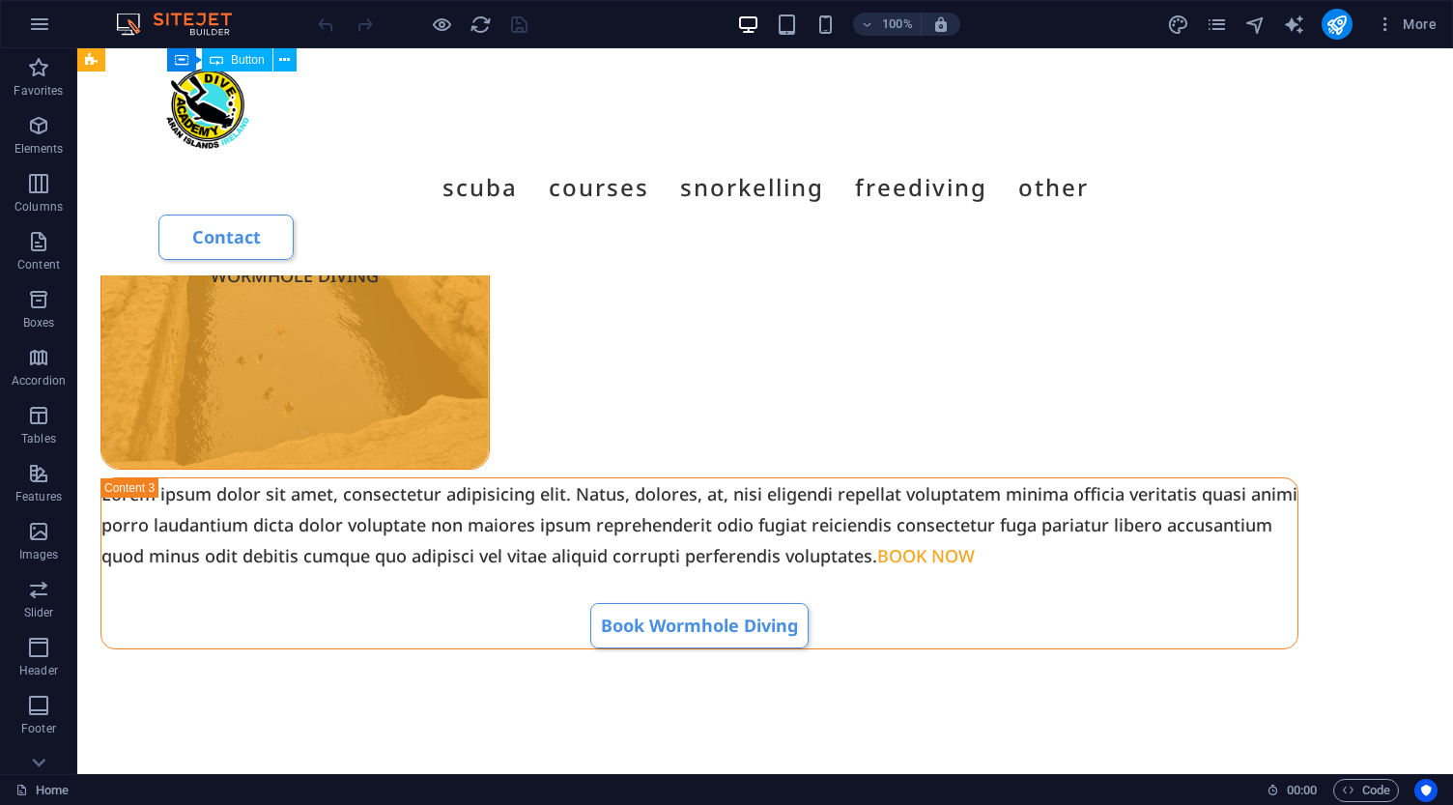
scroll to position [4842, 0]
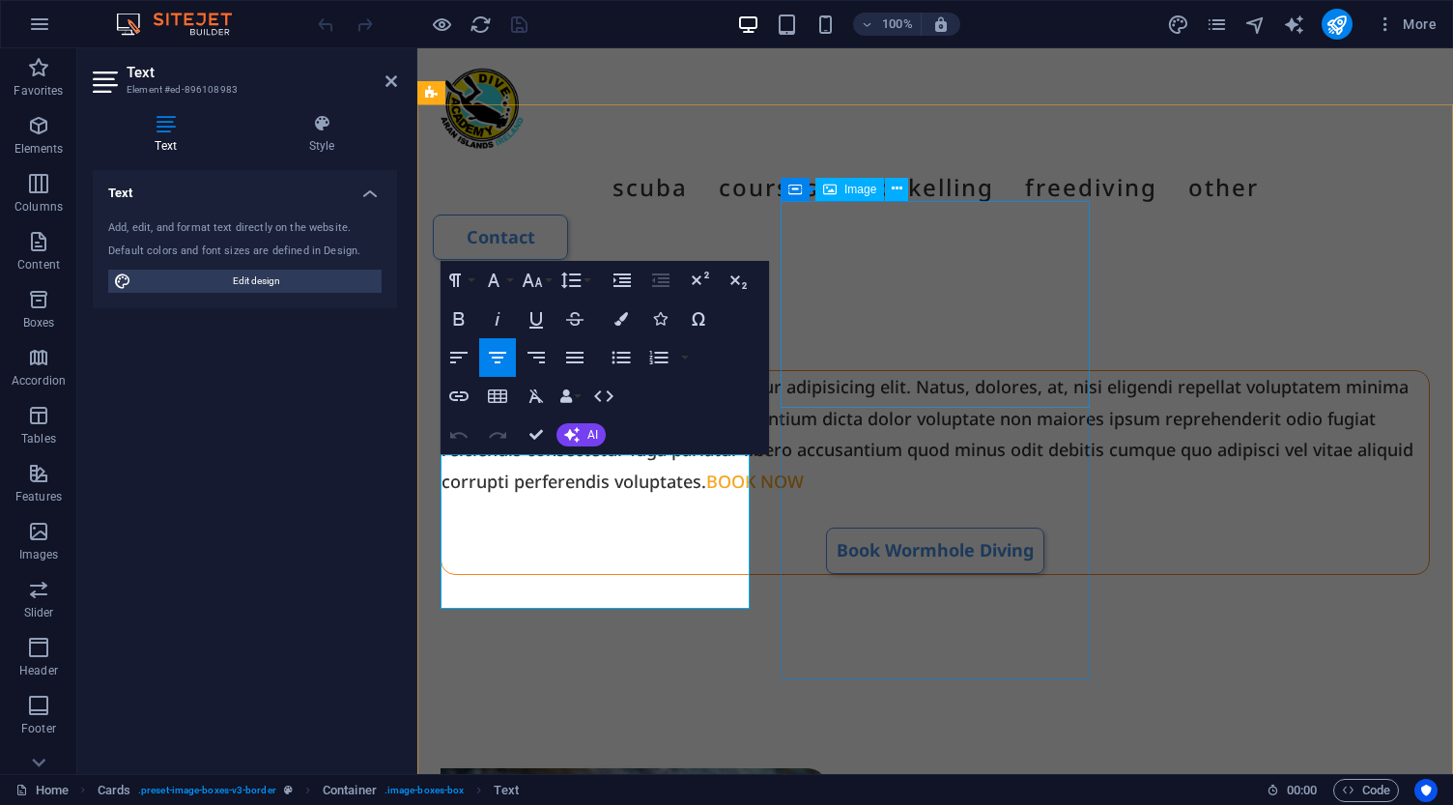
scroll to position [5105, 0]
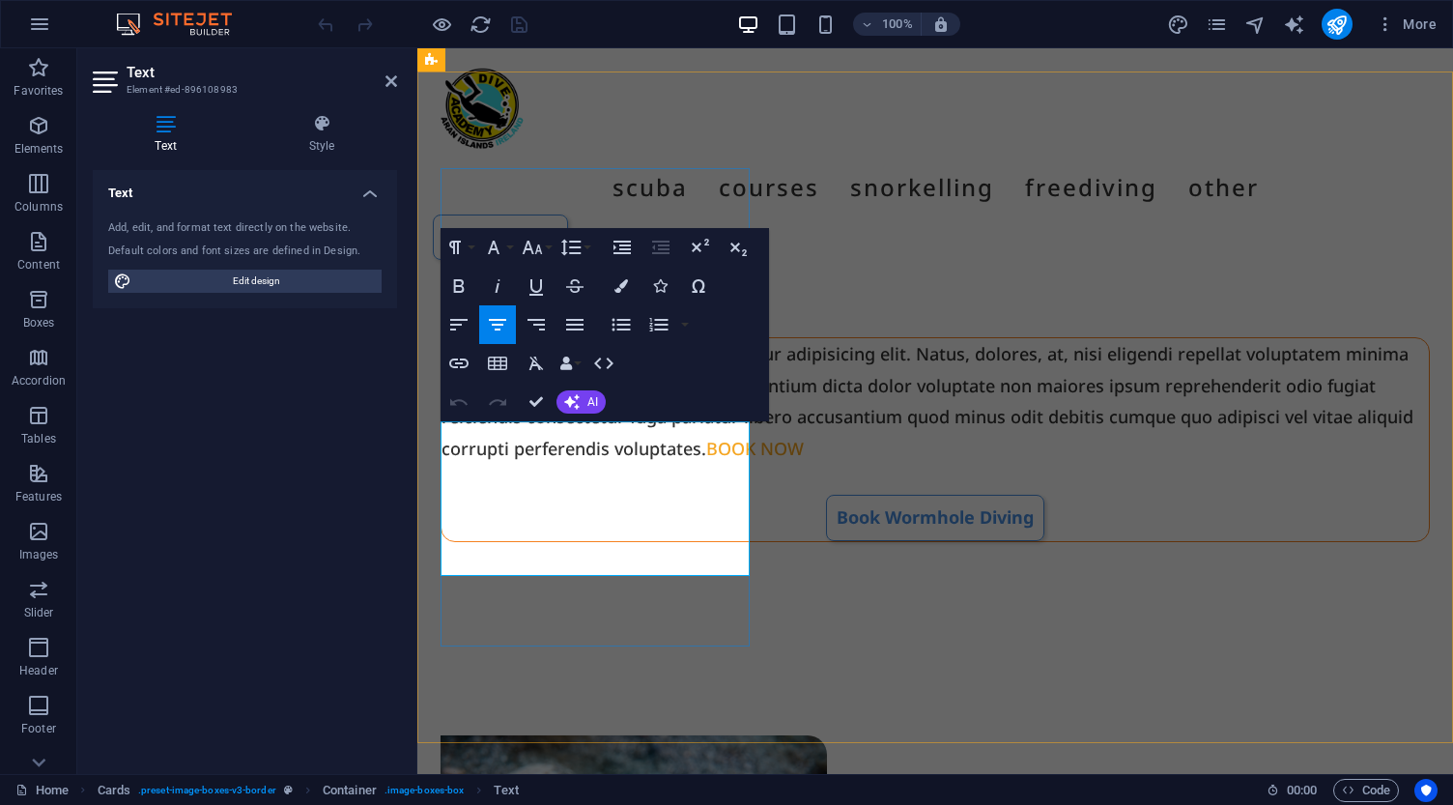
drag, startPoint x: 625, startPoint y: 562, endPoint x: 461, endPoint y: 428, distance: 212.1
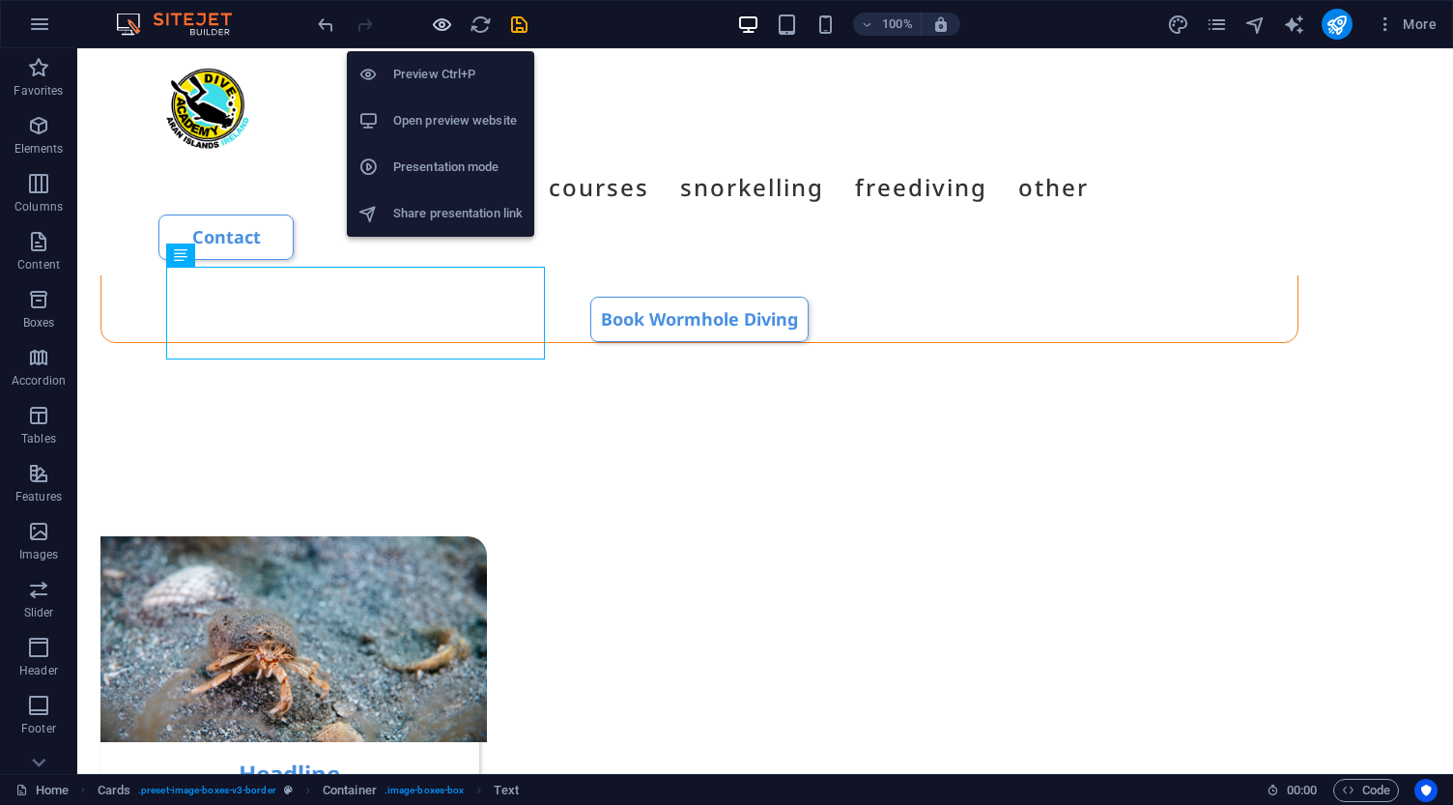
click at [442, 26] on icon "button" at bounding box center [442, 25] width 22 height 22
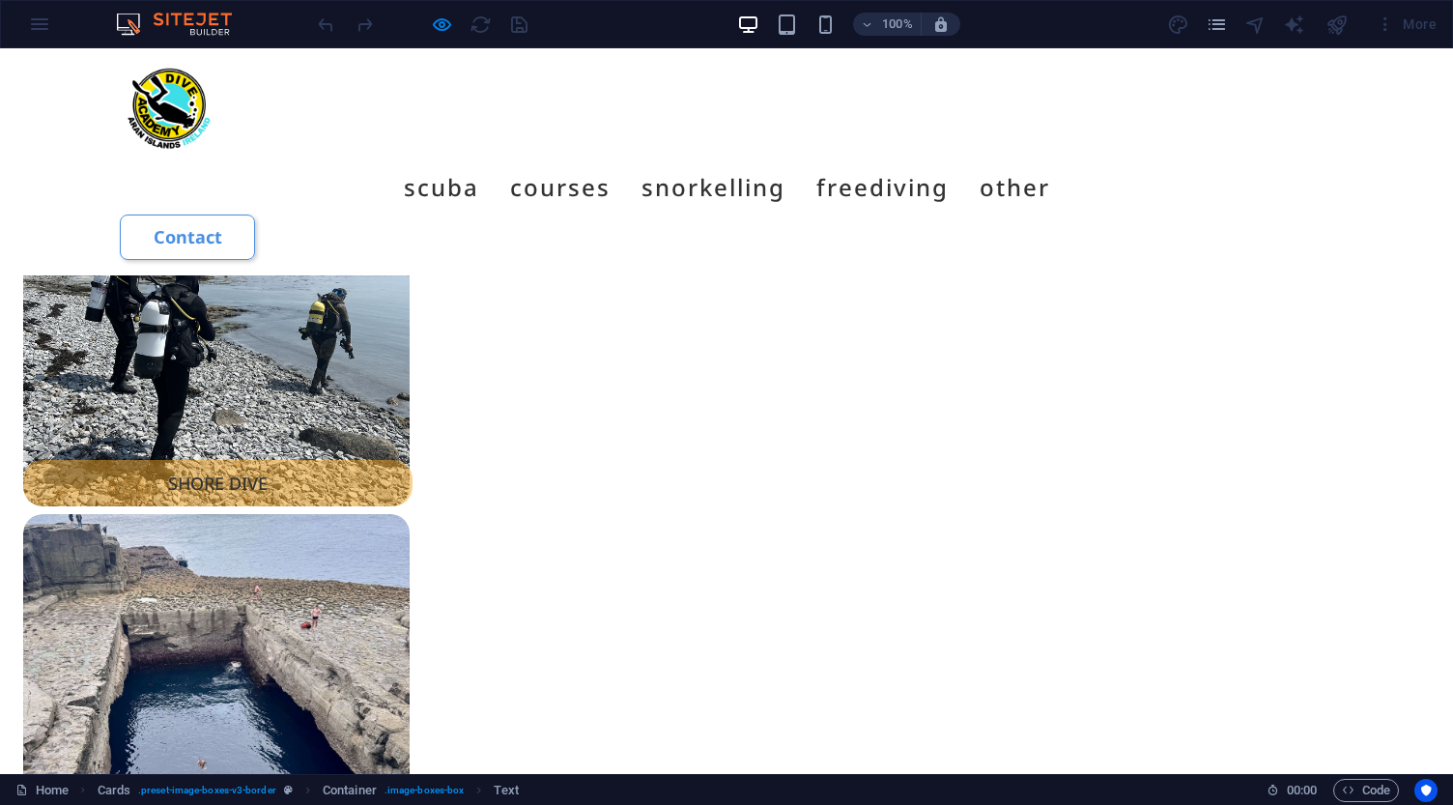
scroll to position [2215, 0]
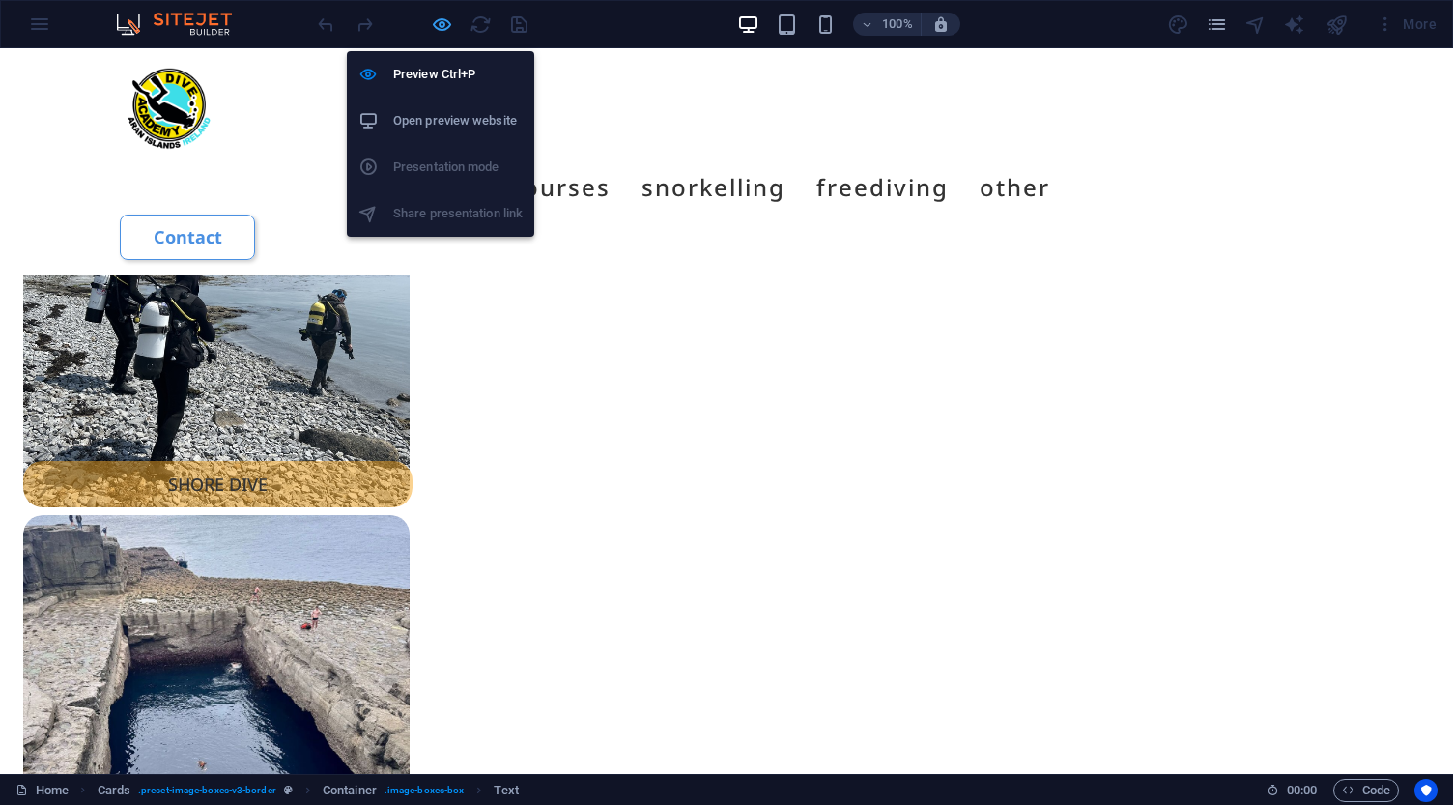
click at [444, 24] on icon "button" at bounding box center [442, 25] width 22 height 22
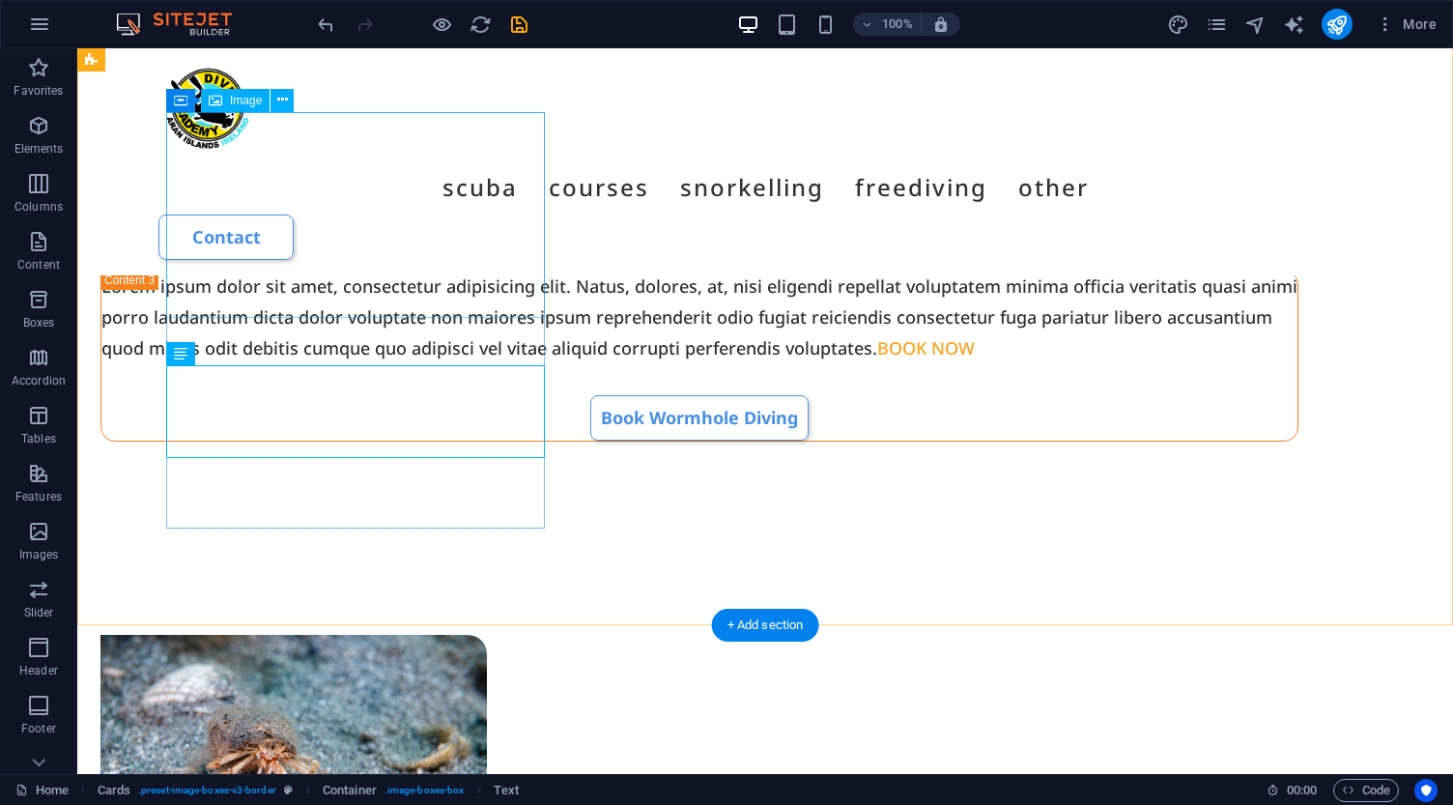
click at [228, 635] on figure at bounding box center [289, 738] width 379 height 206
select select "px"
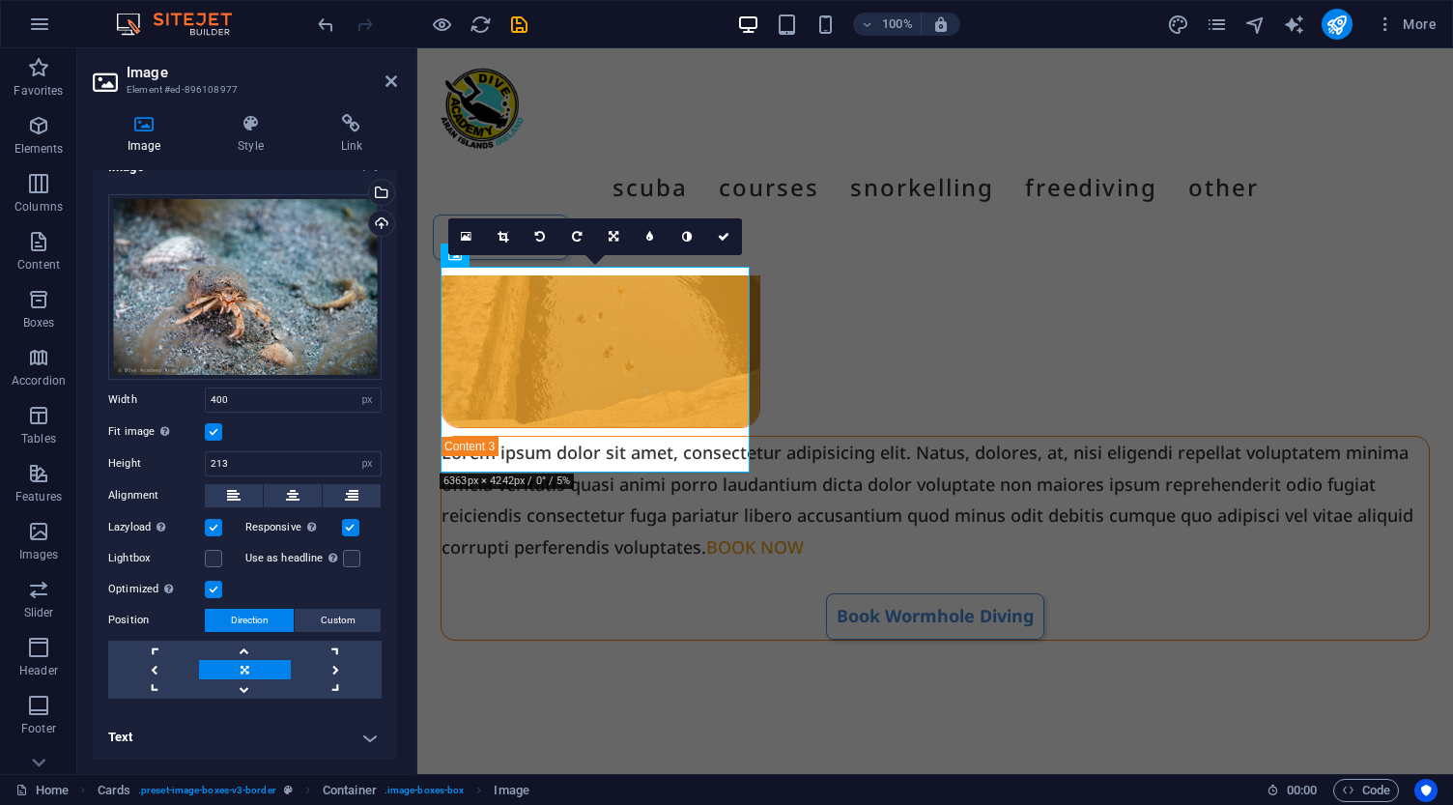
scroll to position [25, 0]
click at [253, 127] on icon at bounding box center [250, 123] width 95 height 19
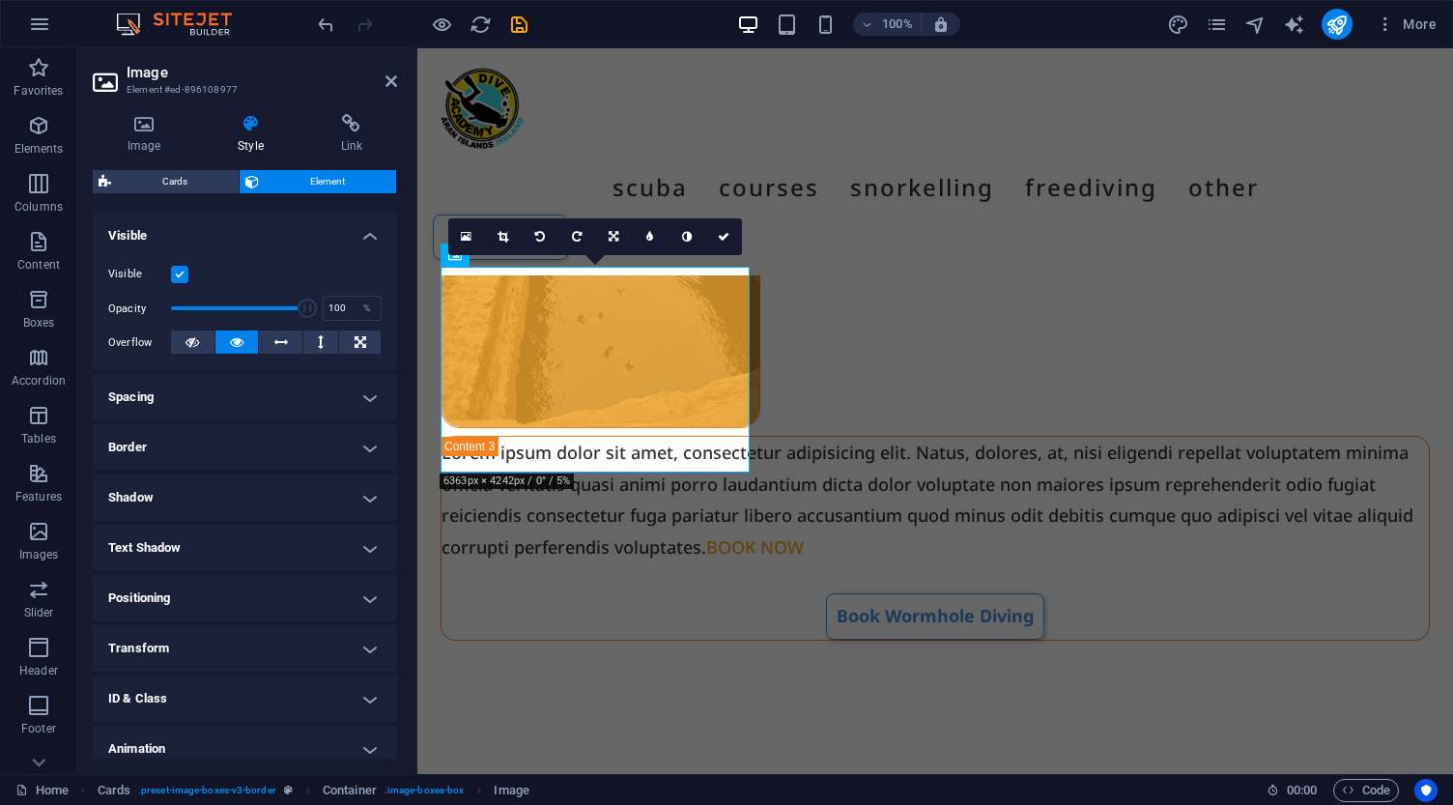
scroll to position [207, 0]
click at [245, 448] on h4 "Border" at bounding box center [245, 444] width 304 height 46
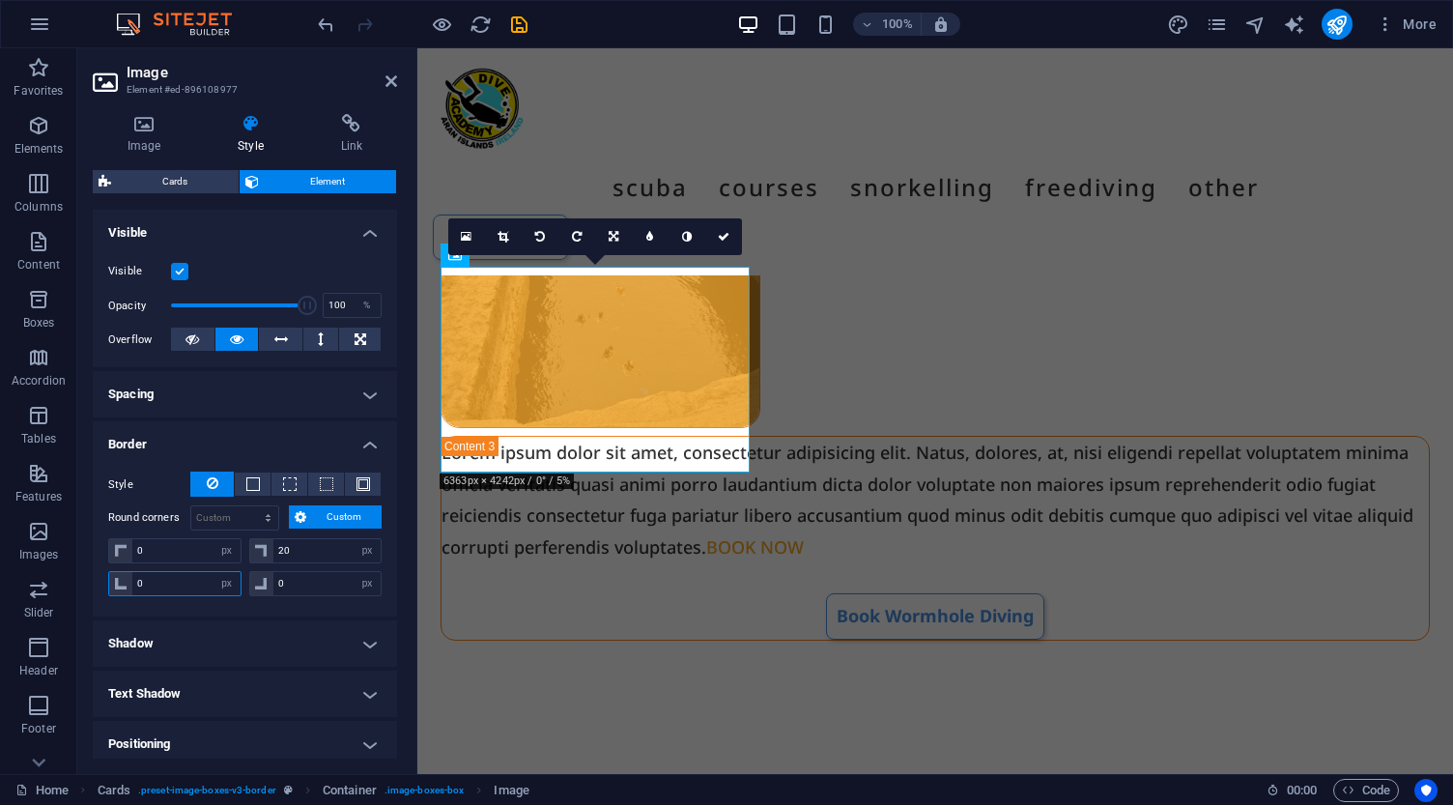
drag, startPoint x: 167, startPoint y: 581, endPoint x: 111, endPoint y: 571, distance: 57.0
click at [111, 571] on div "0 px rem % vh vw" at bounding box center [174, 583] width 133 height 25
type input "20"
click at [724, 236] on icon at bounding box center [724, 237] width 12 height 12
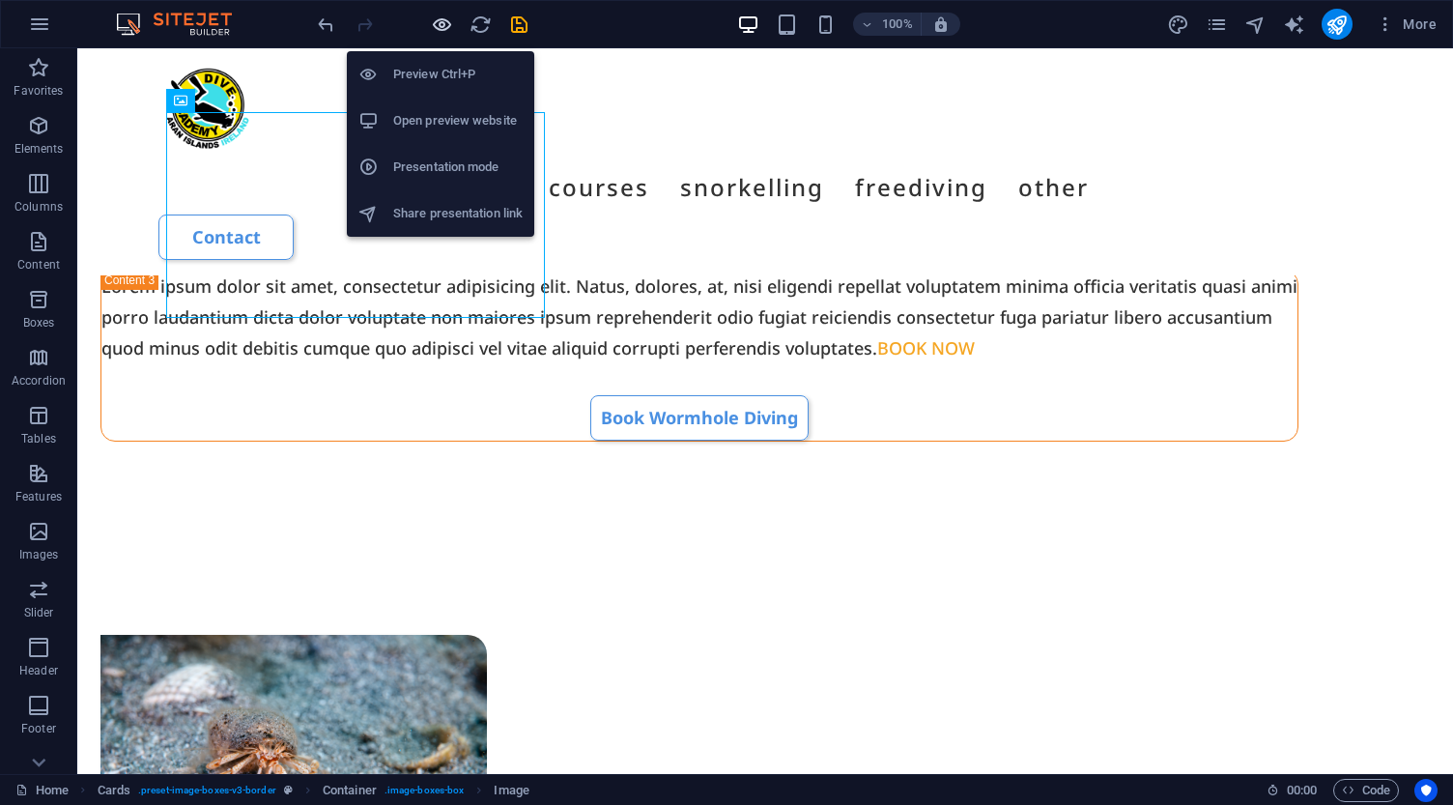
click at [443, 18] on icon "button" at bounding box center [442, 25] width 22 height 22
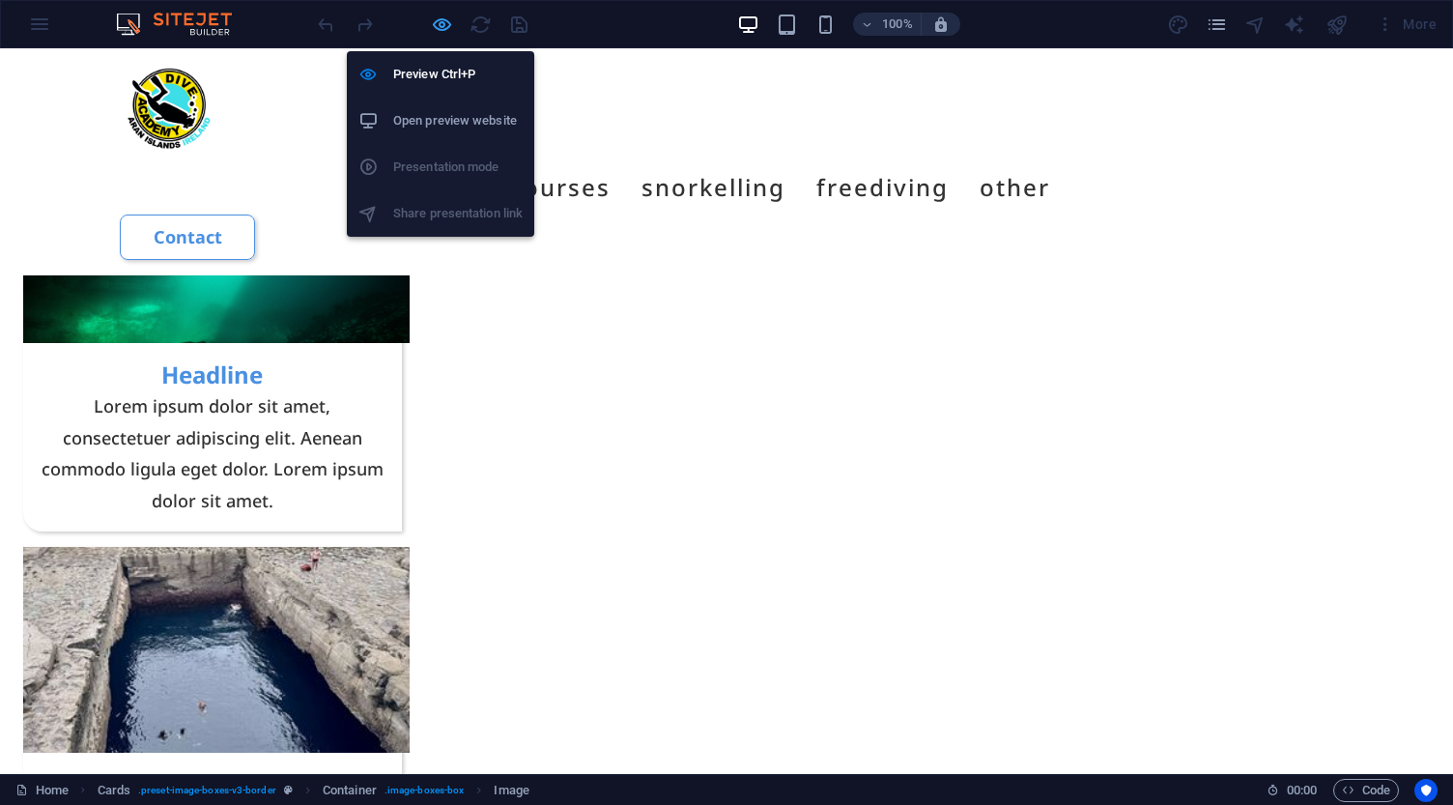
scroll to position [2195, 0]
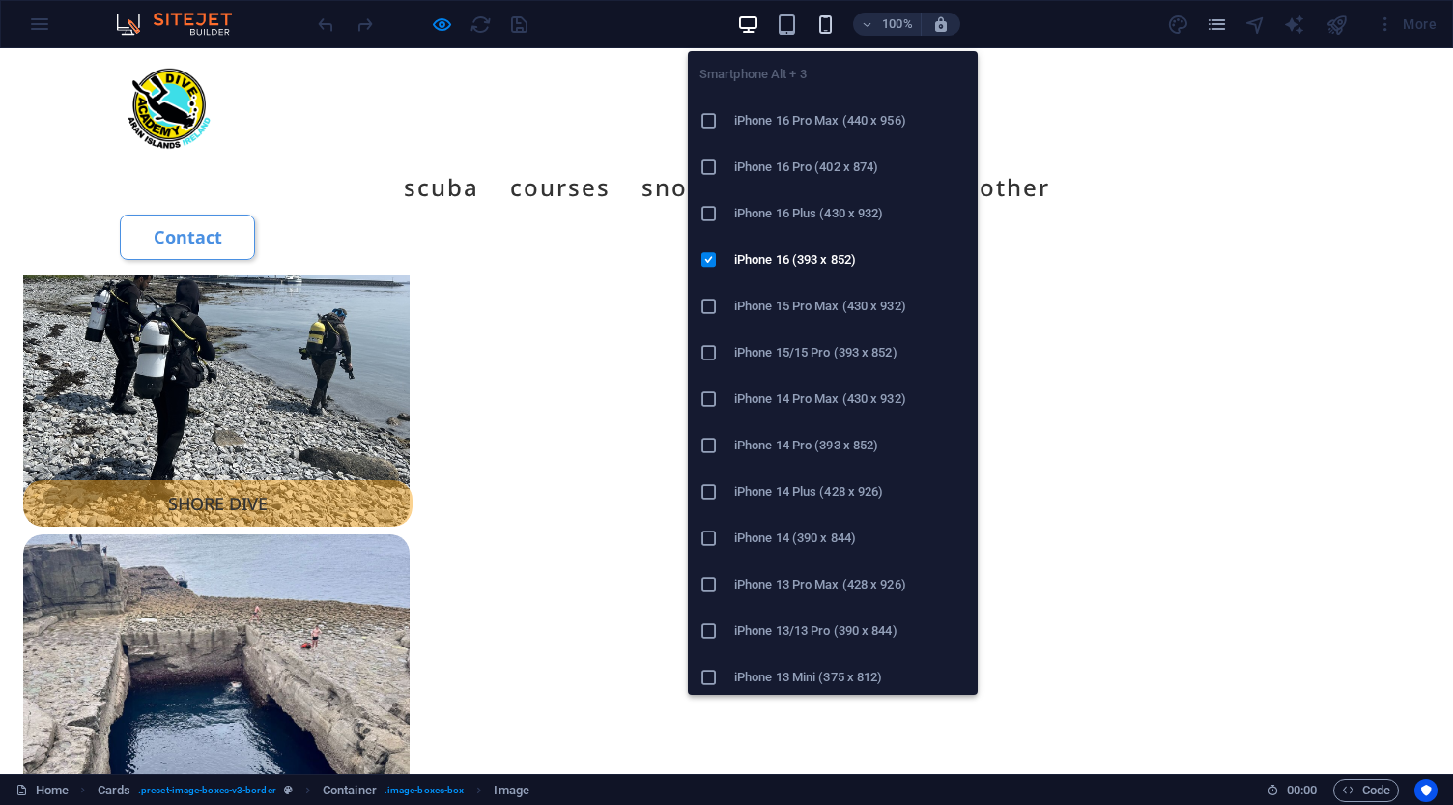
click at [825, 25] on icon "button" at bounding box center [825, 25] width 22 height 22
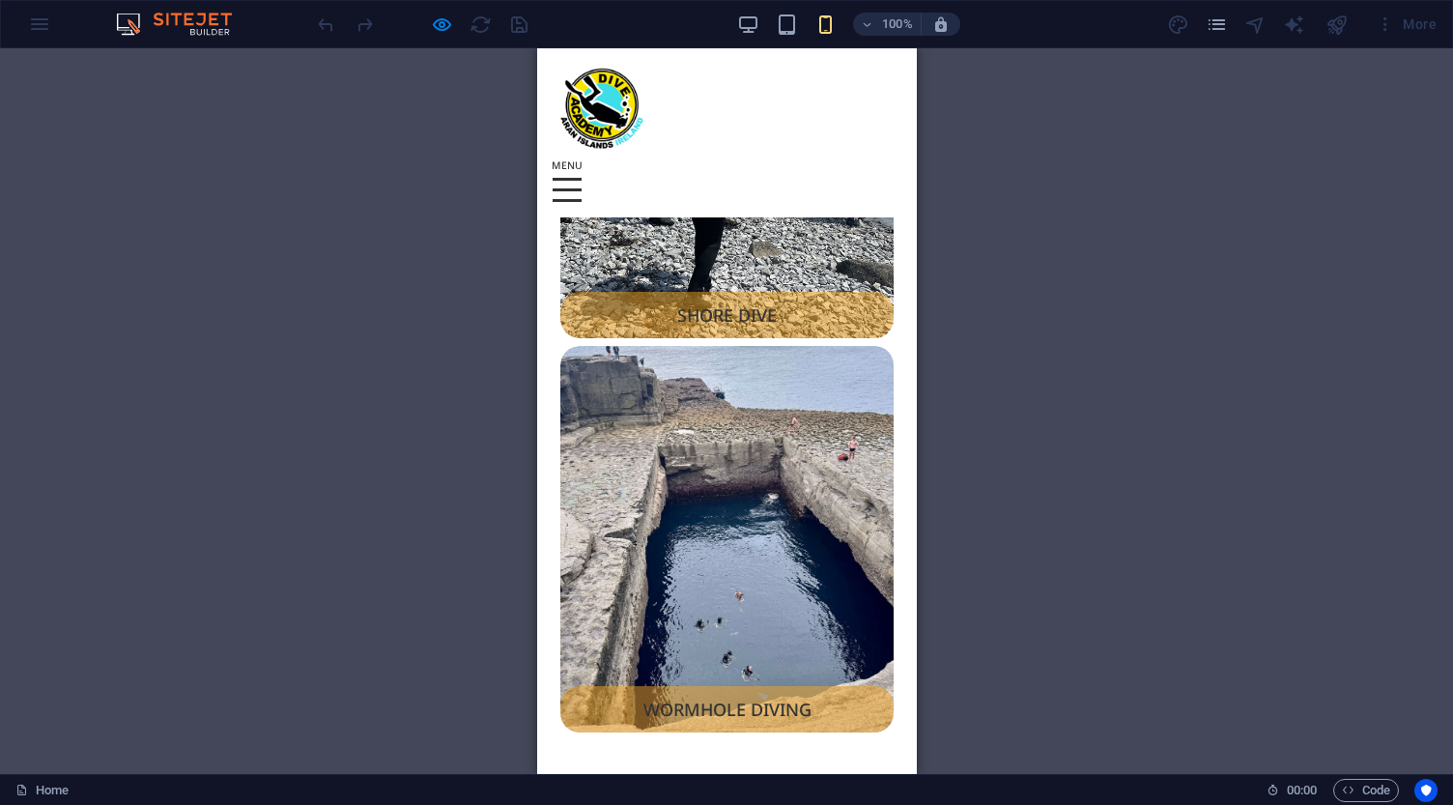
scroll to position [2471, 0]
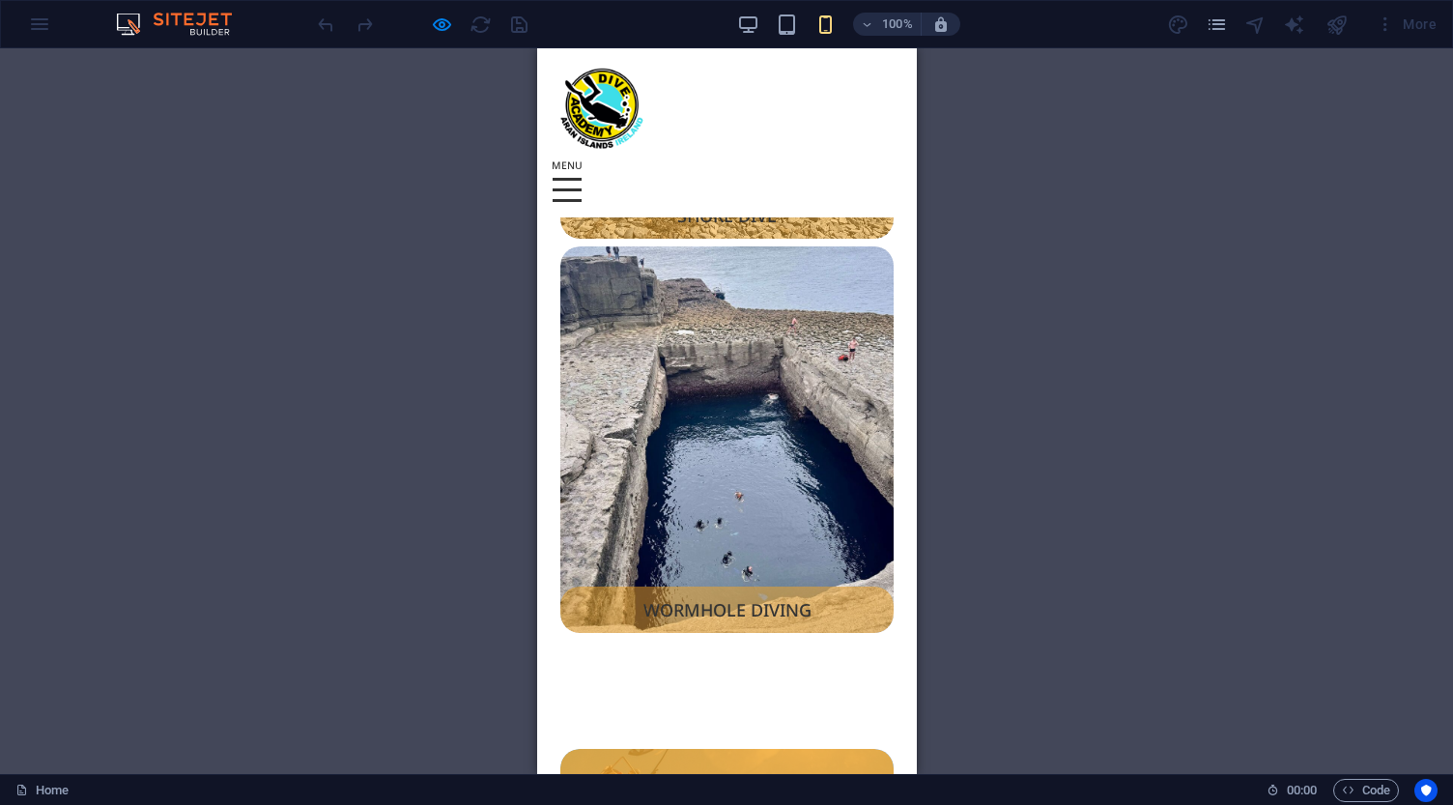
scroll to position [2466, 0]
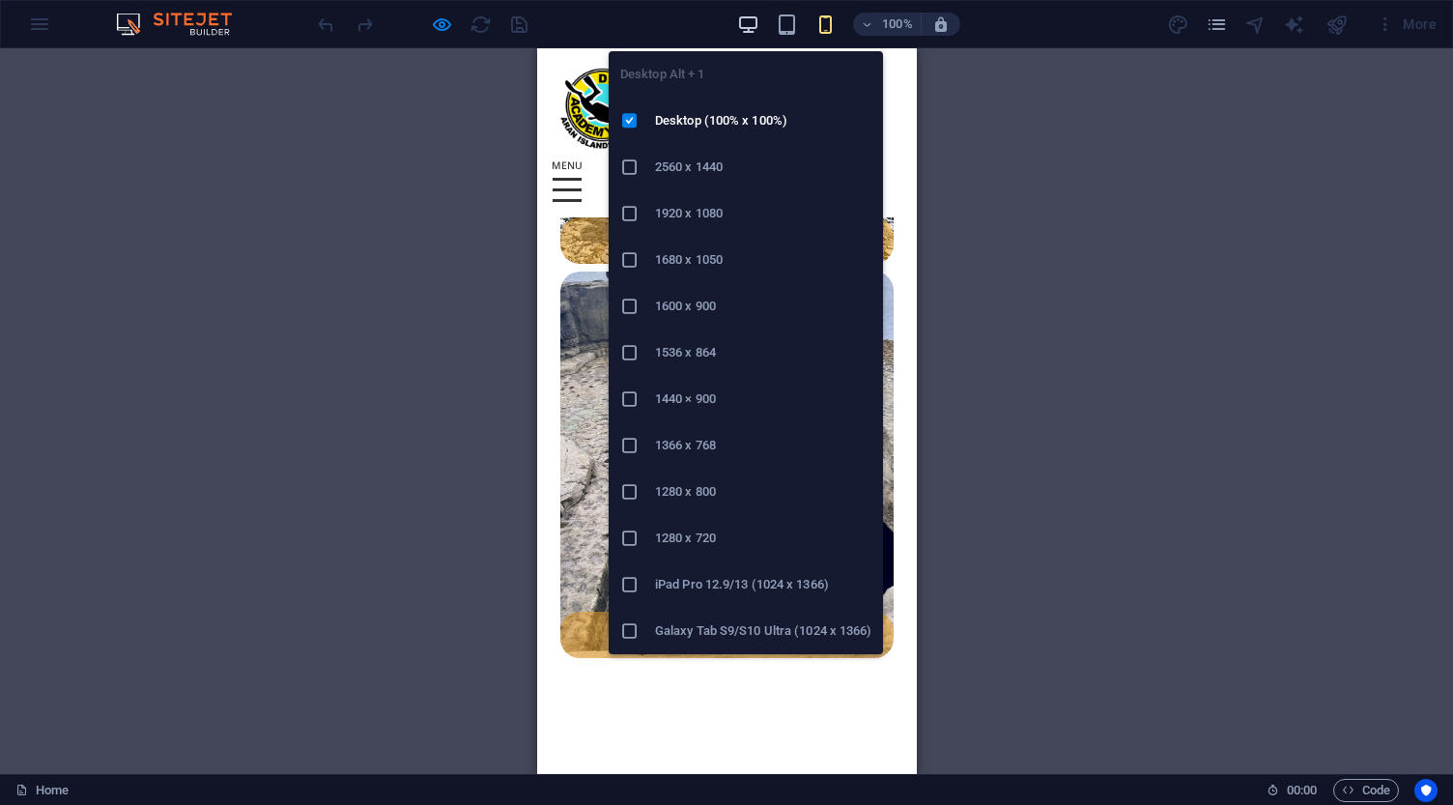
click at [747, 22] on icon "button" at bounding box center [748, 25] width 22 height 22
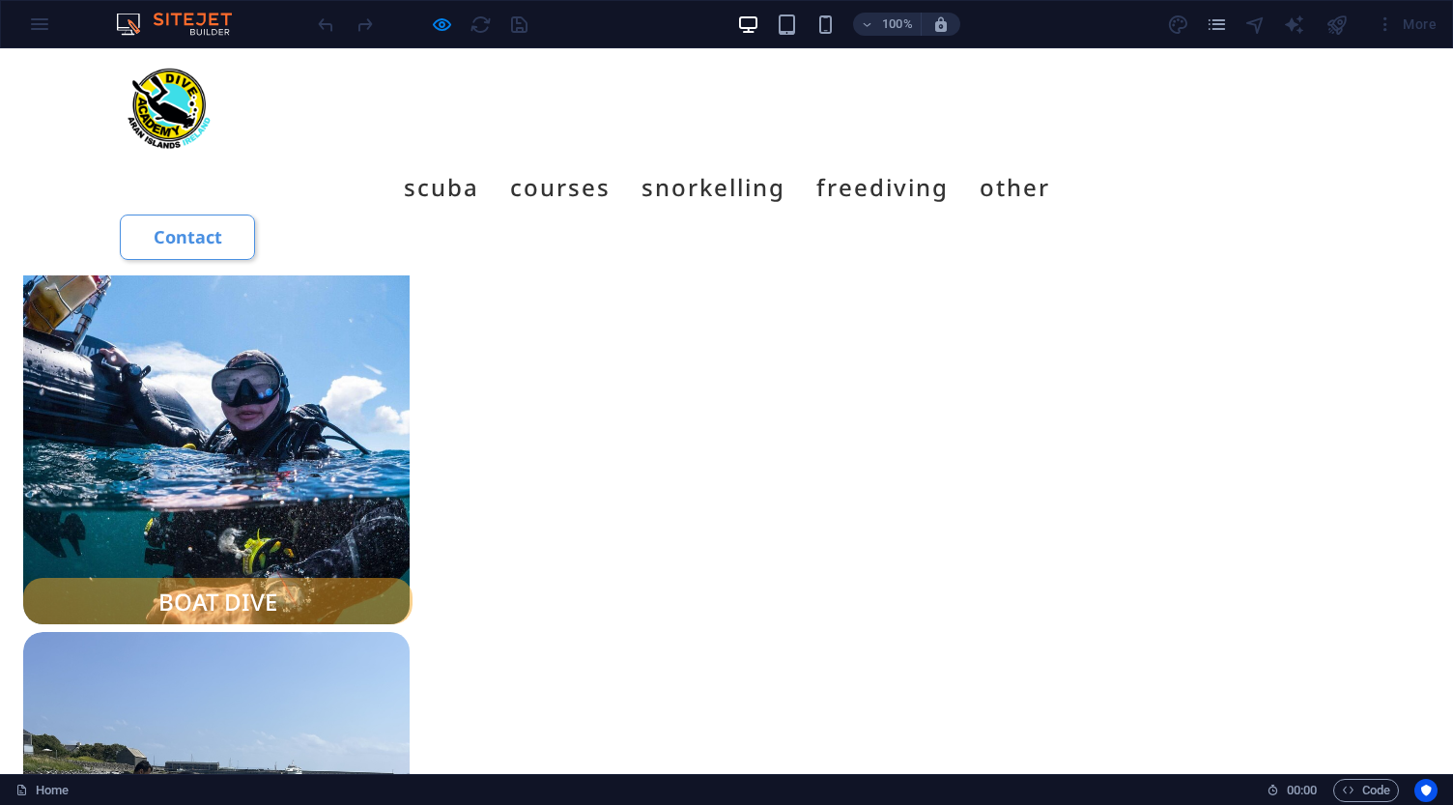
scroll to position [1748, 0]
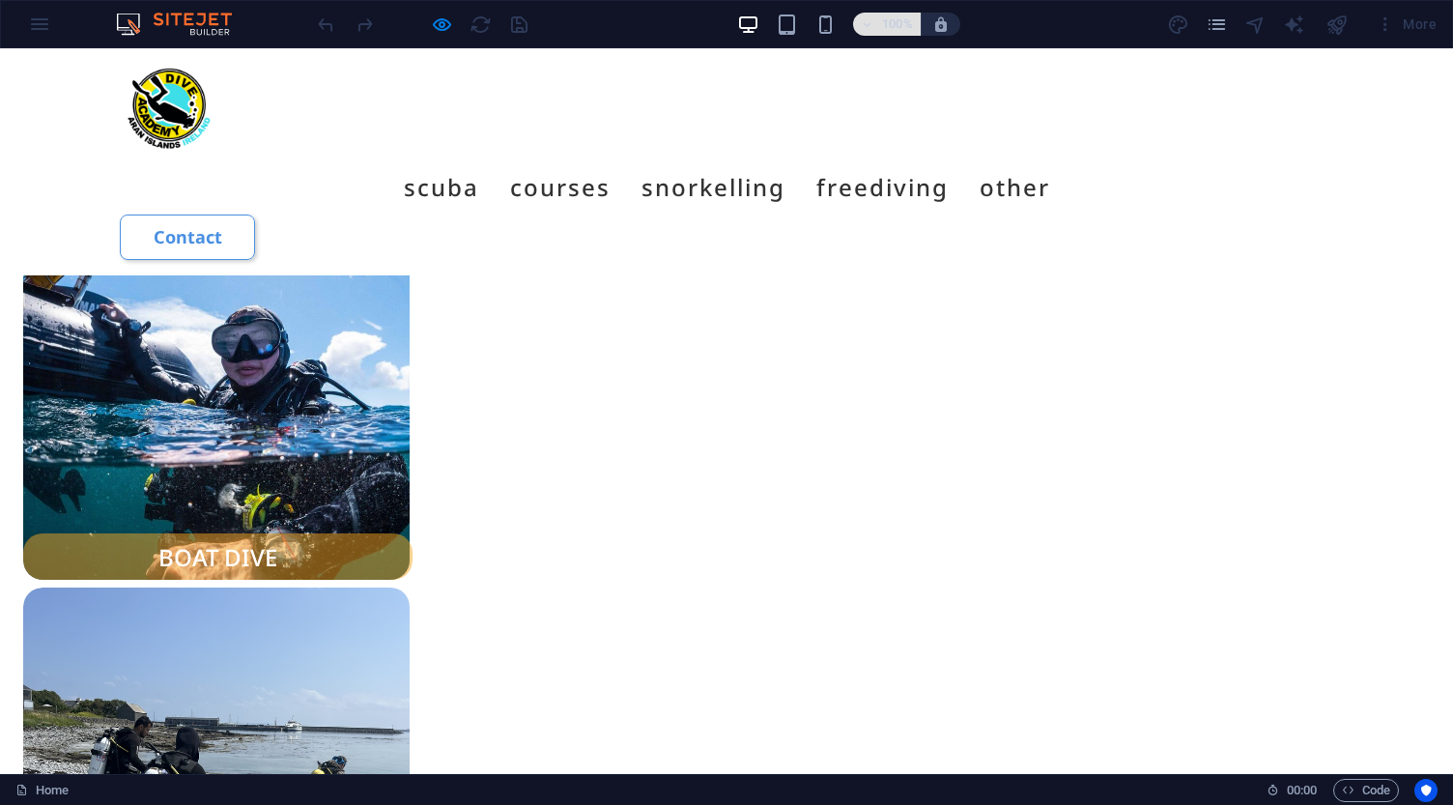
click at [895, 27] on h6 "100%" at bounding box center [897, 24] width 31 height 23
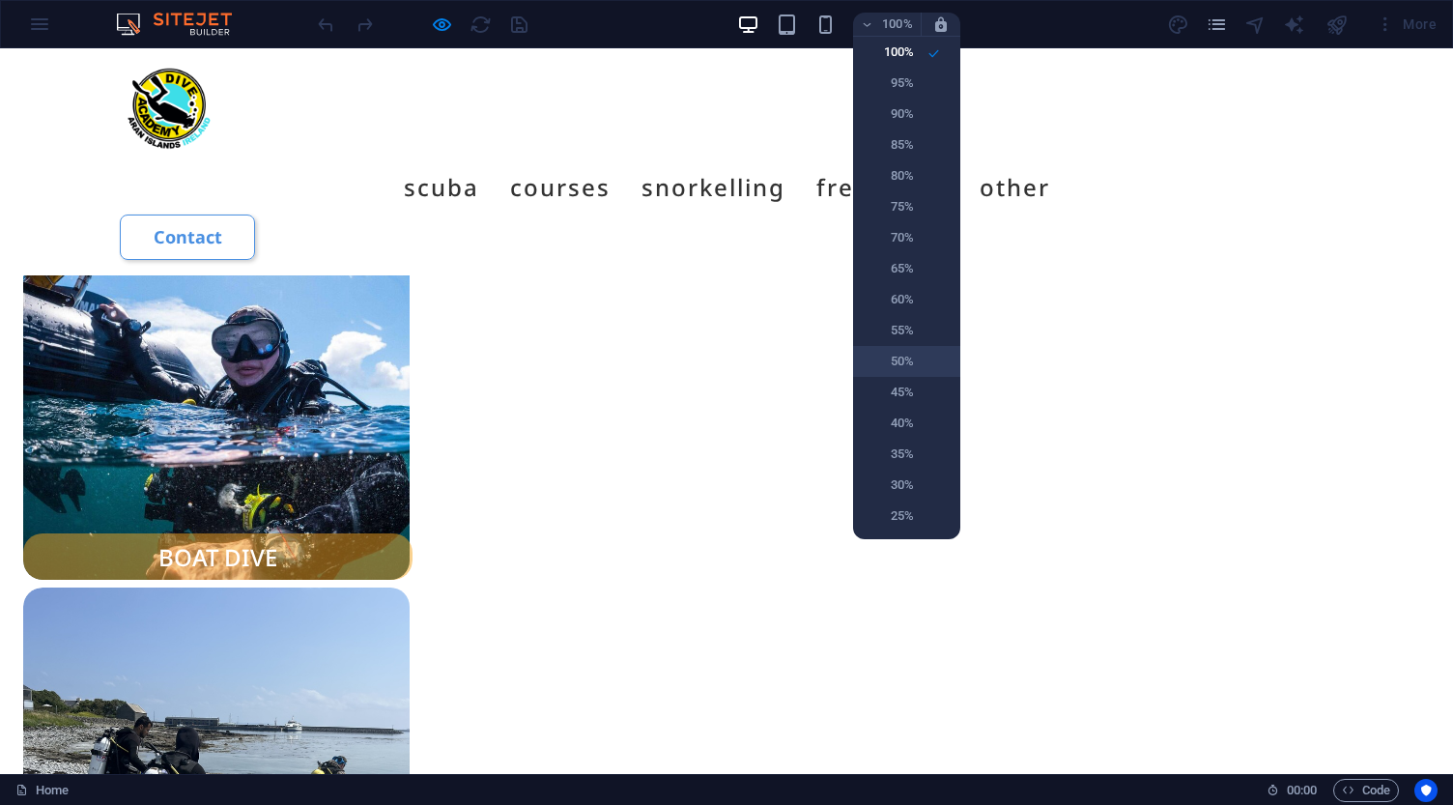
click at [905, 359] on h6 "50%" at bounding box center [888, 361] width 49 height 23
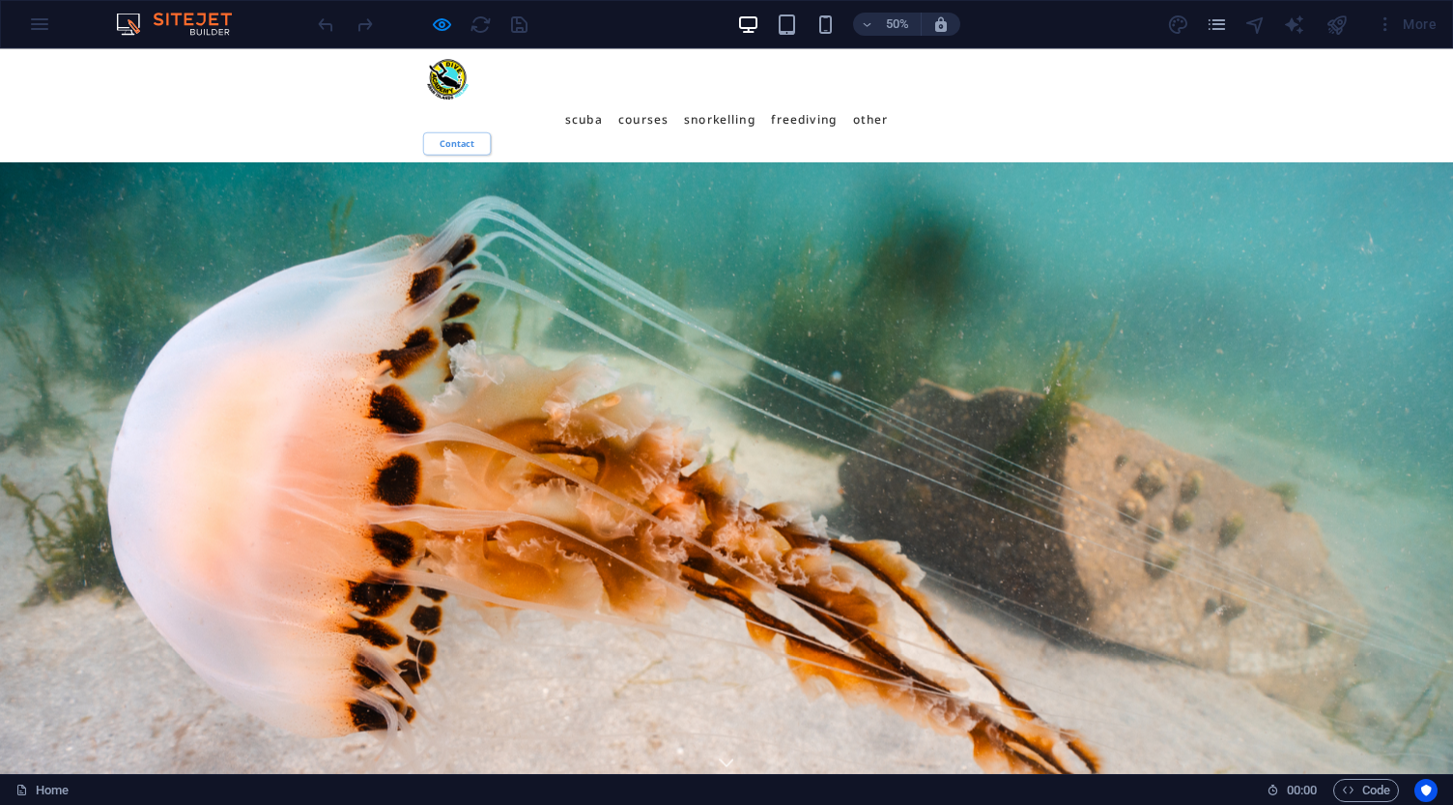
scroll to position [0, 0]
click at [1167, 214] on link "Boat Dive" at bounding box center [1207, 236] width 155 height 44
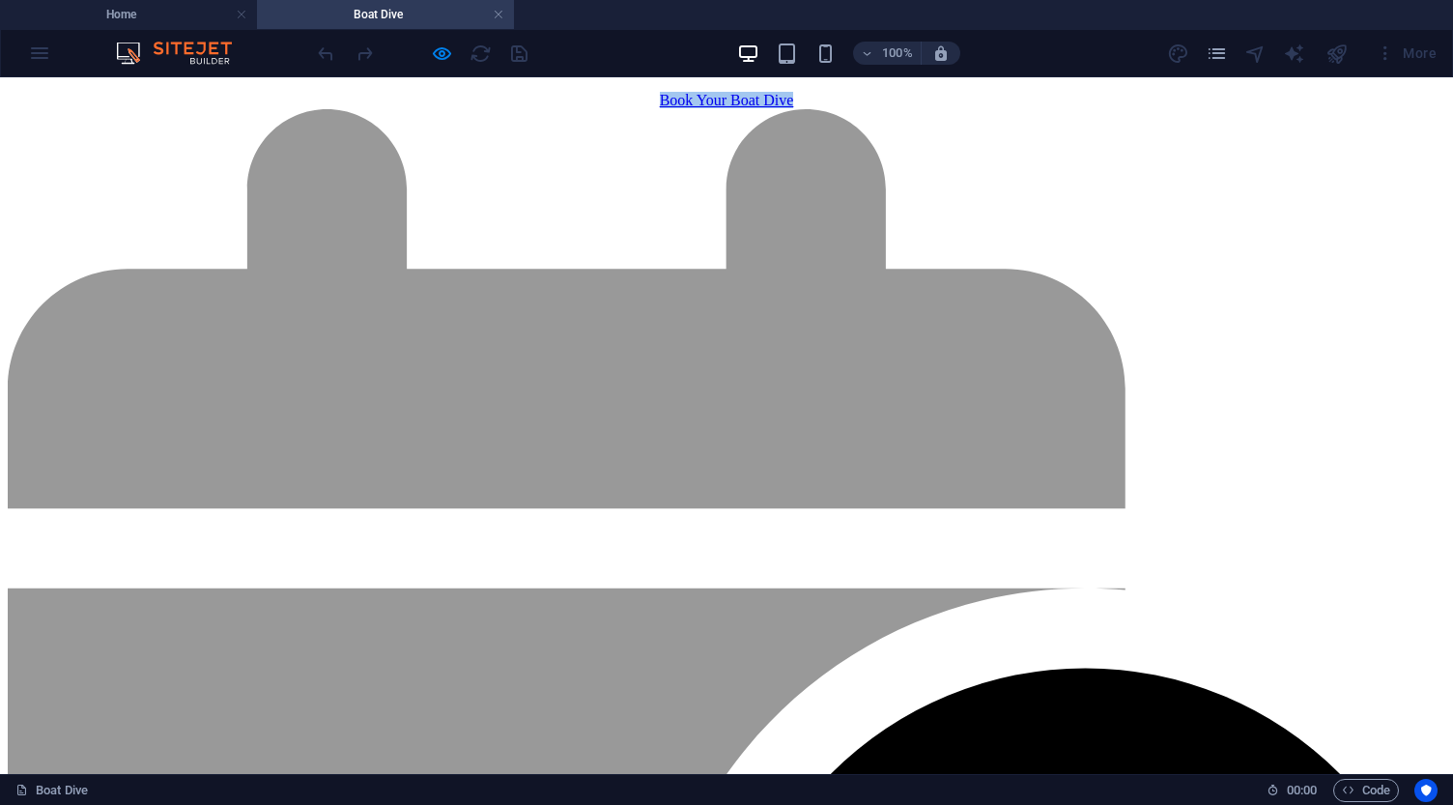
scroll to position [1295, 0]
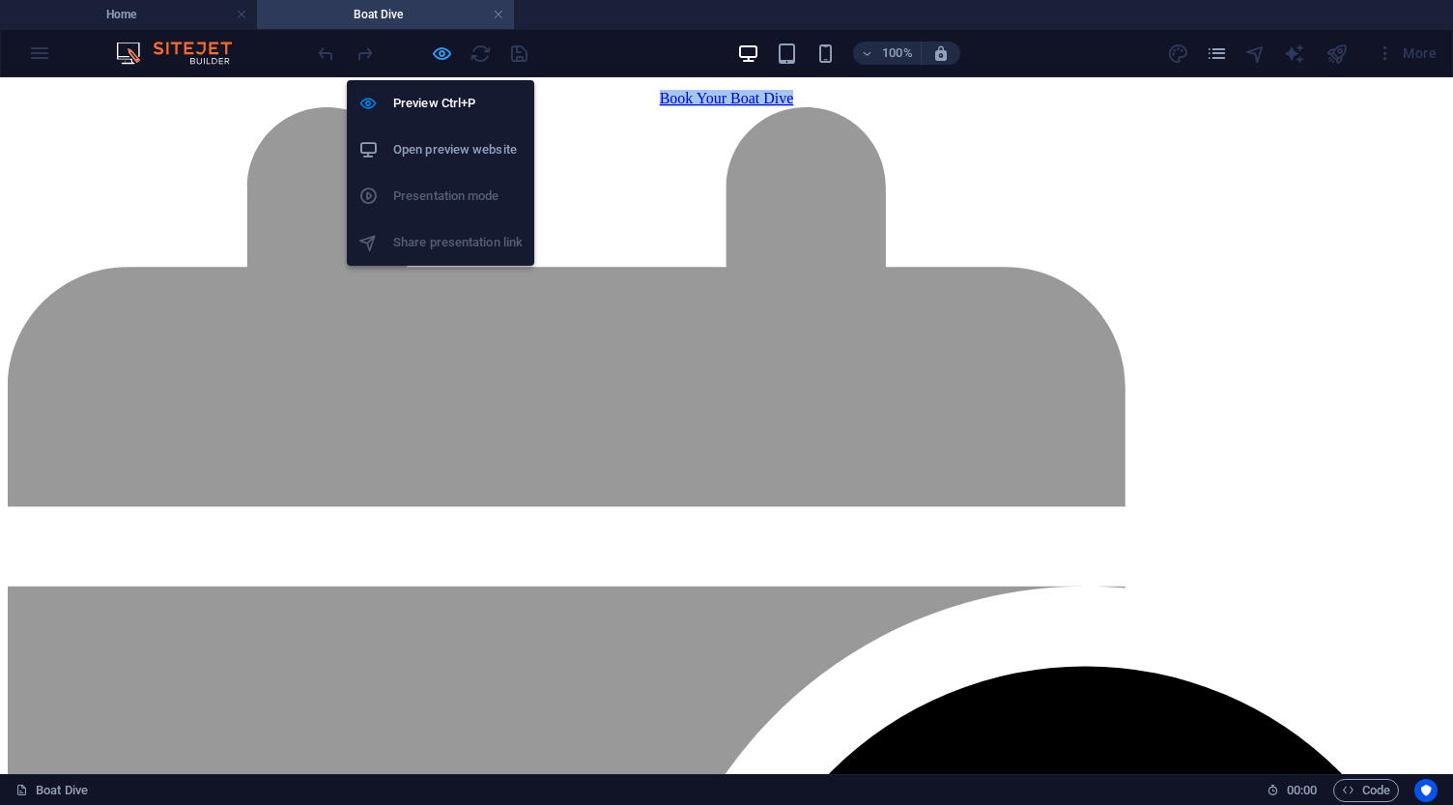
click at [444, 46] on icon "button" at bounding box center [442, 53] width 22 height 22
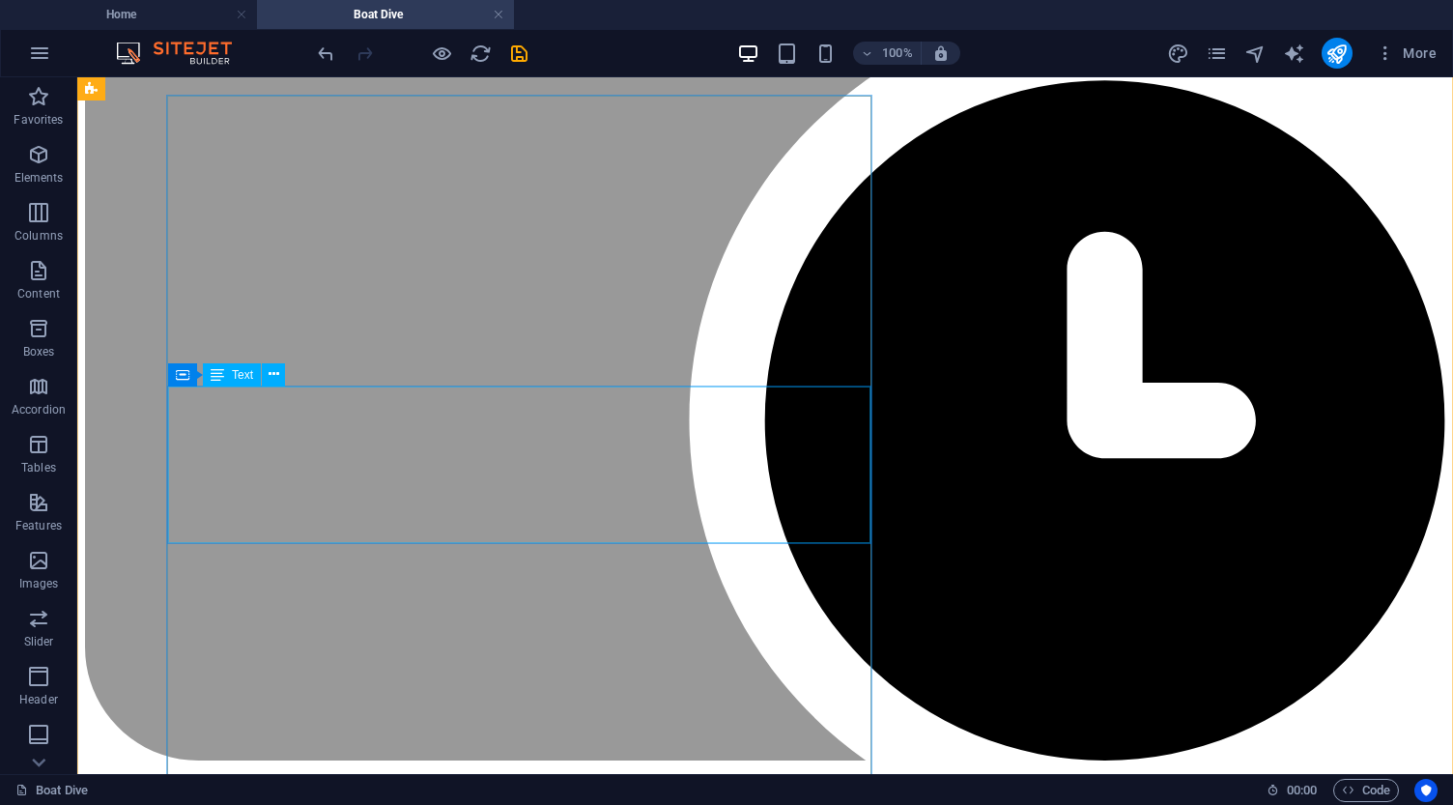
scroll to position [1846, 0]
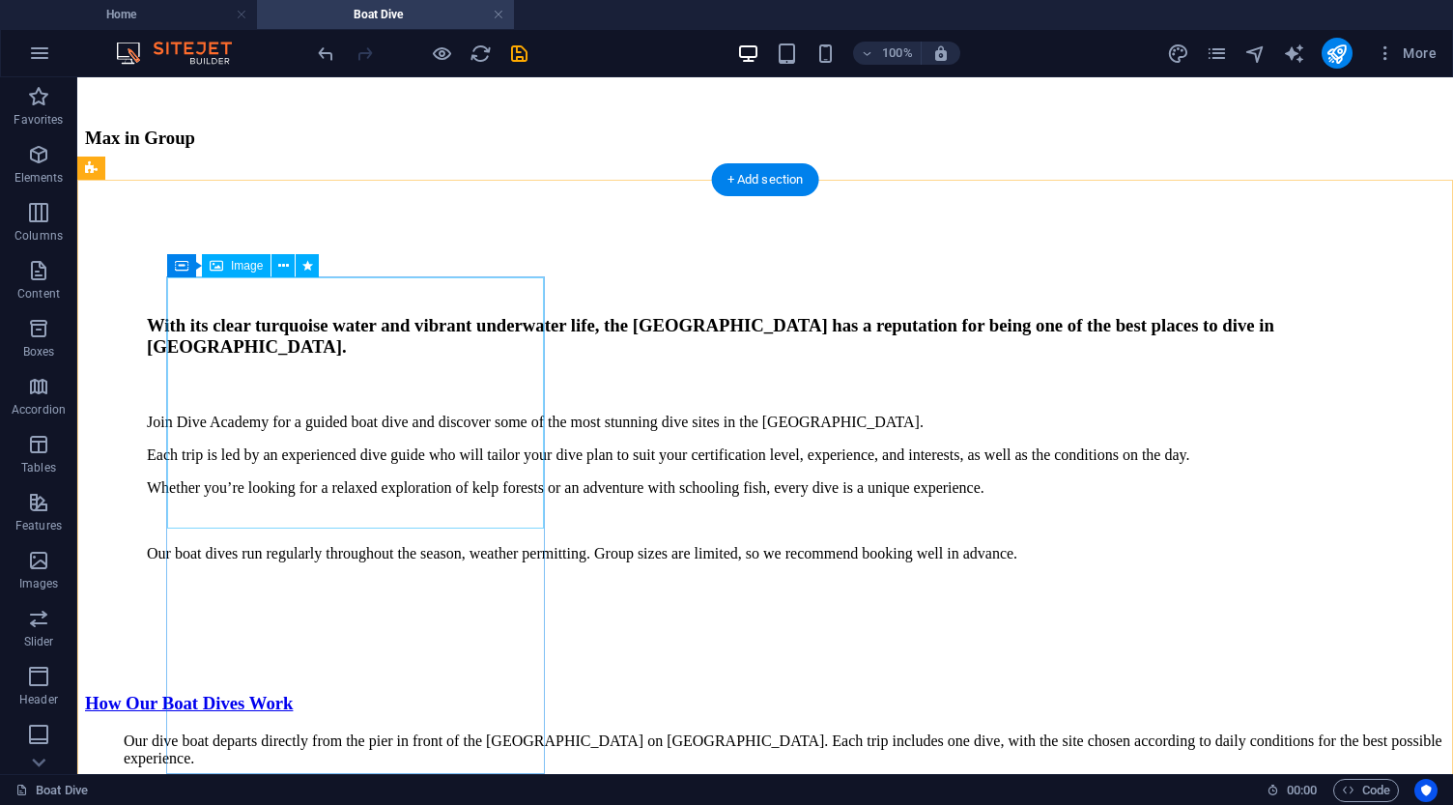
scroll to position [7226, 0]
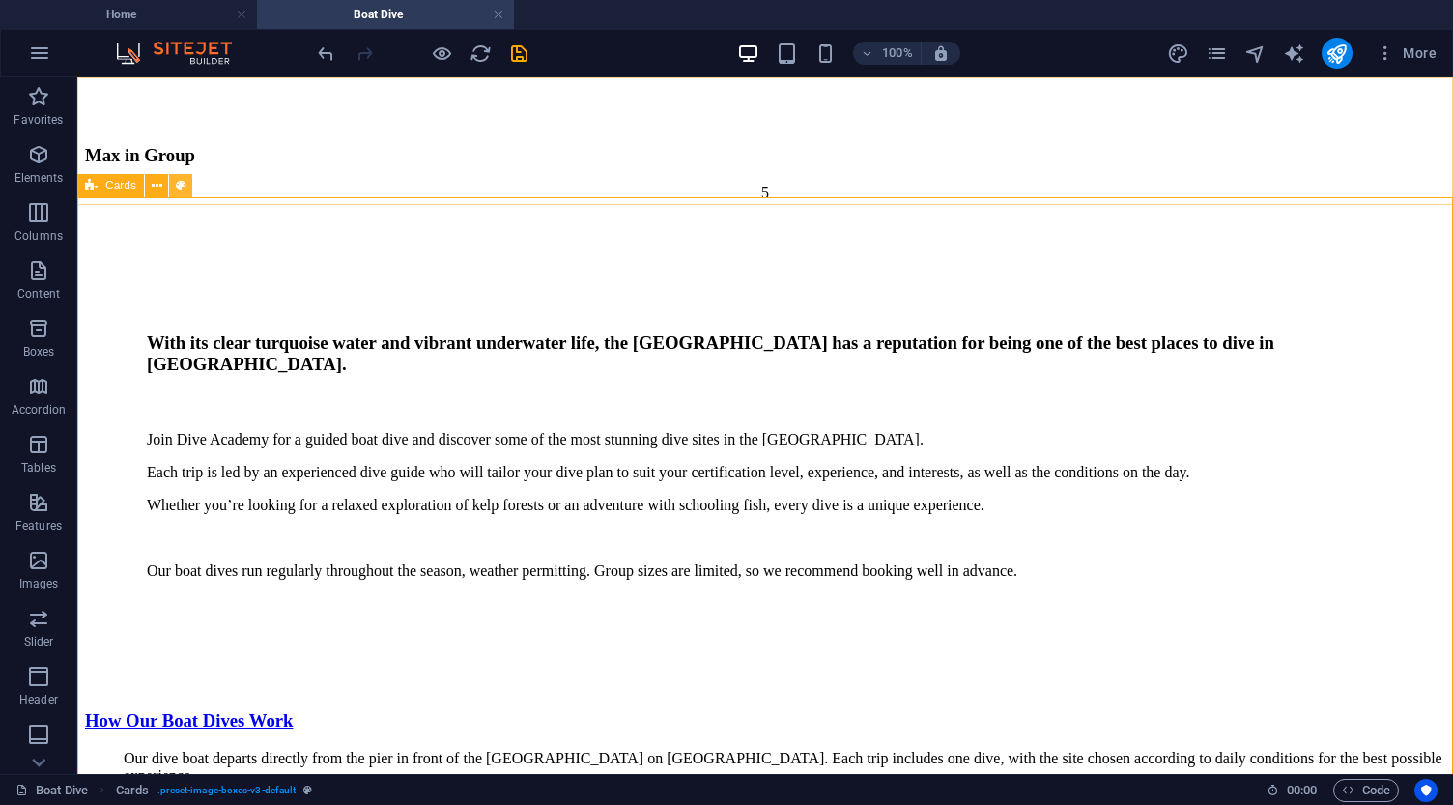
click at [180, 183] on icon at bounding box center [181, 186] width 11 height 20
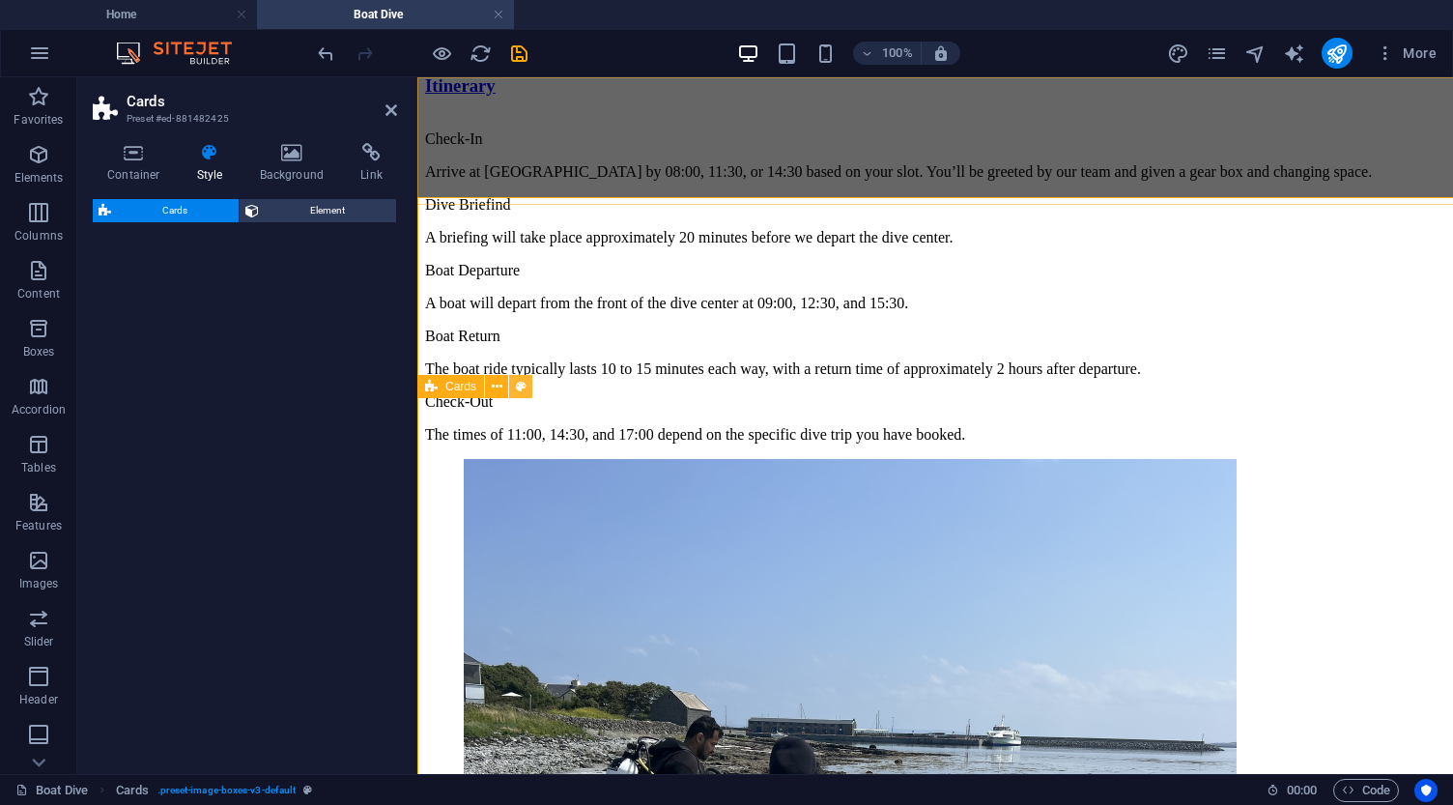
select select "rem"
select select "preset-image-boxes-v3-default"
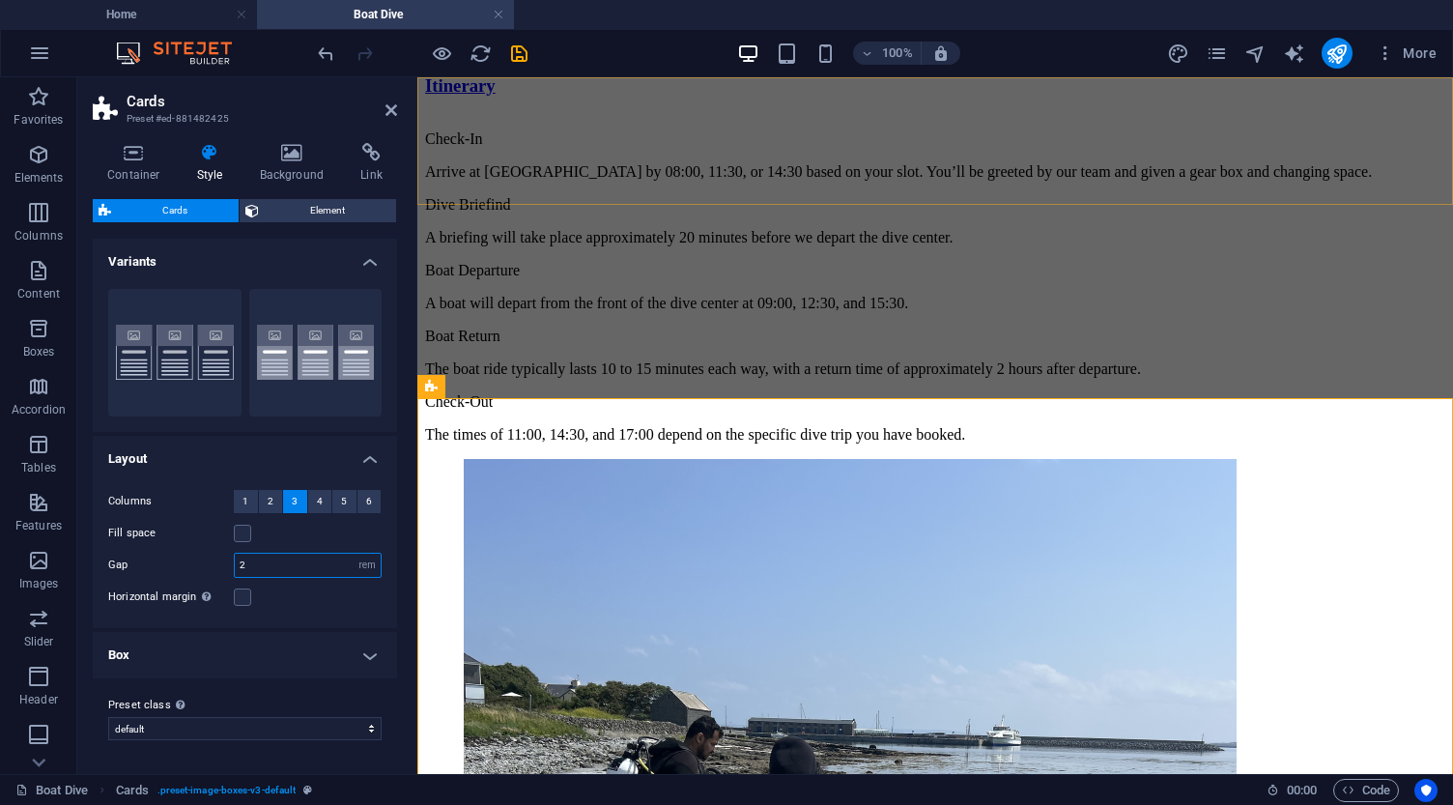
drag, startPoint x: 272, startPoint y: 564, endPoint x: 232, endPoint y: 562, distance: 40.6
click at [232, 562] on div "Gap 2 px rem % vw vh" at bounding box center [244, 564] width 273 height 25
click at [243, 566] on input "2" at bounding box center [308, 564] width 146 height 23
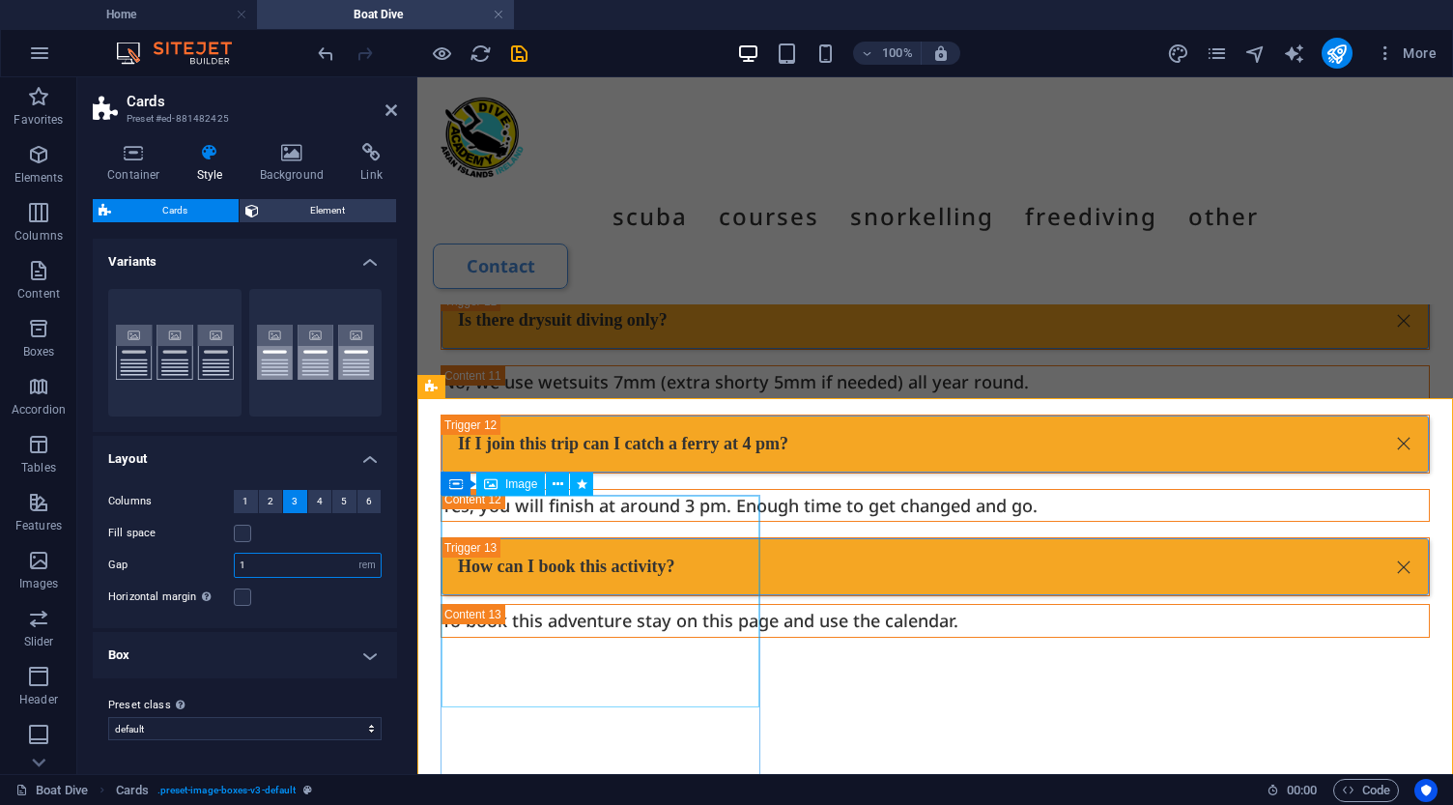
type input "1"
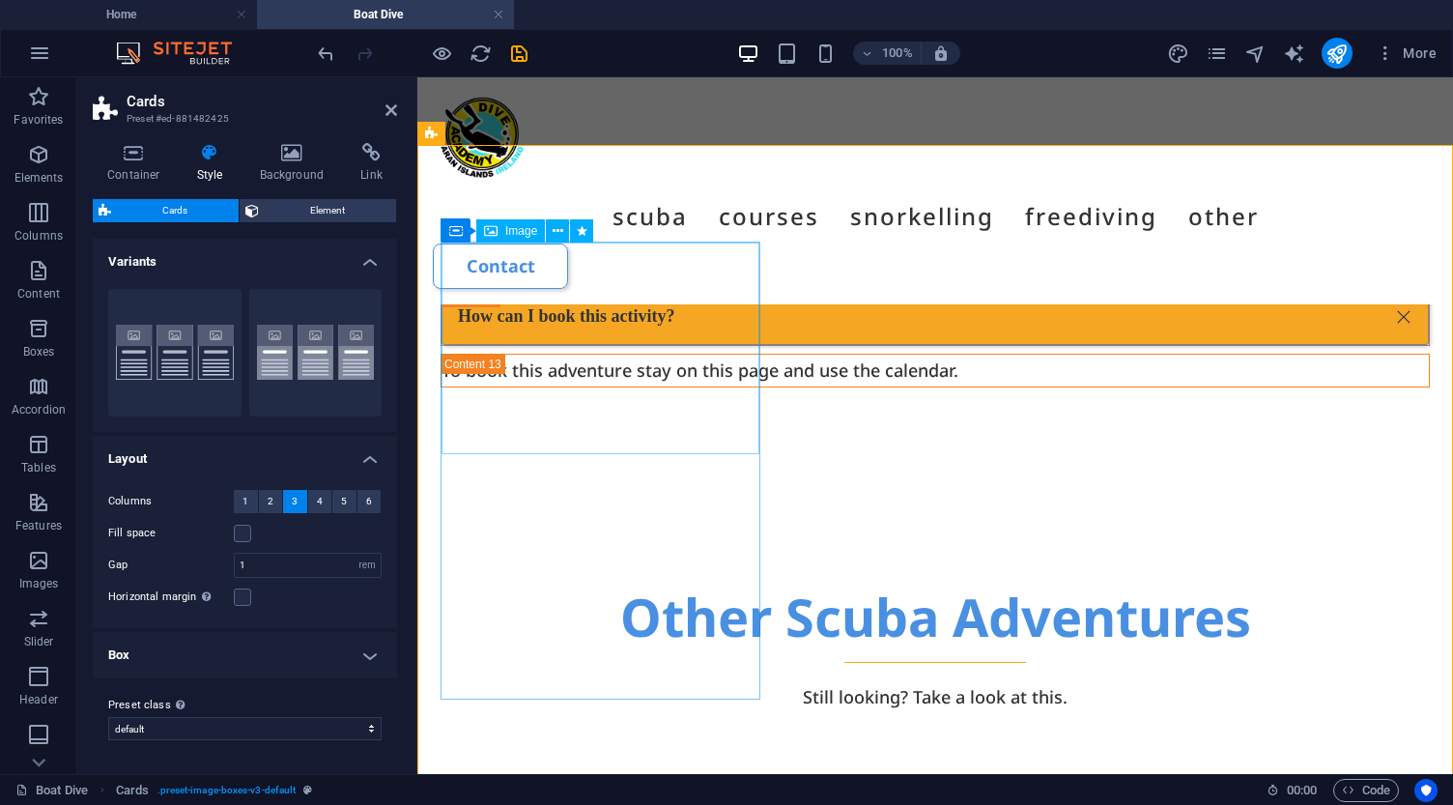
scroll to position [7479, 0]
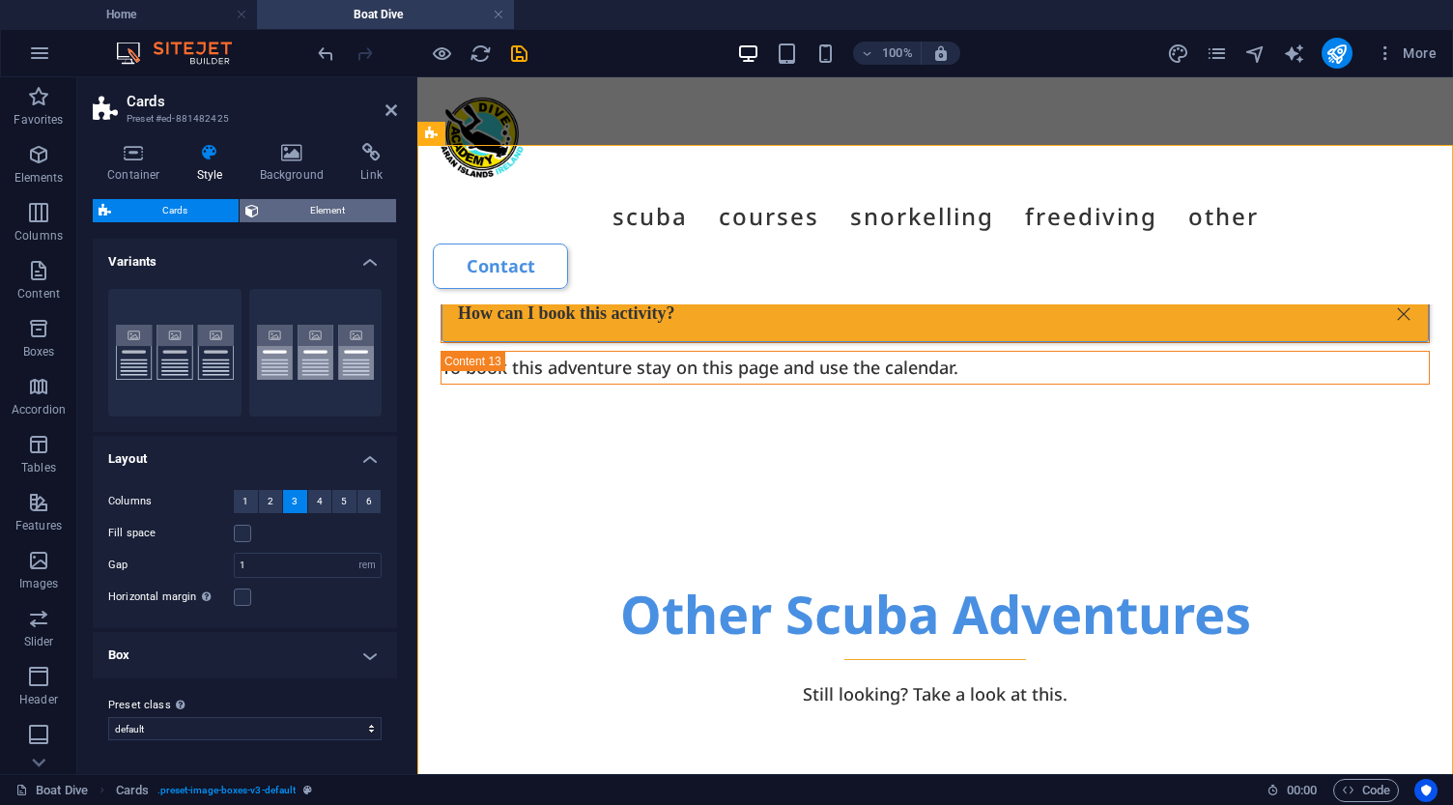
click at [326, 210] on span "Element" at bounding box center [328, 210] width 126 height 23
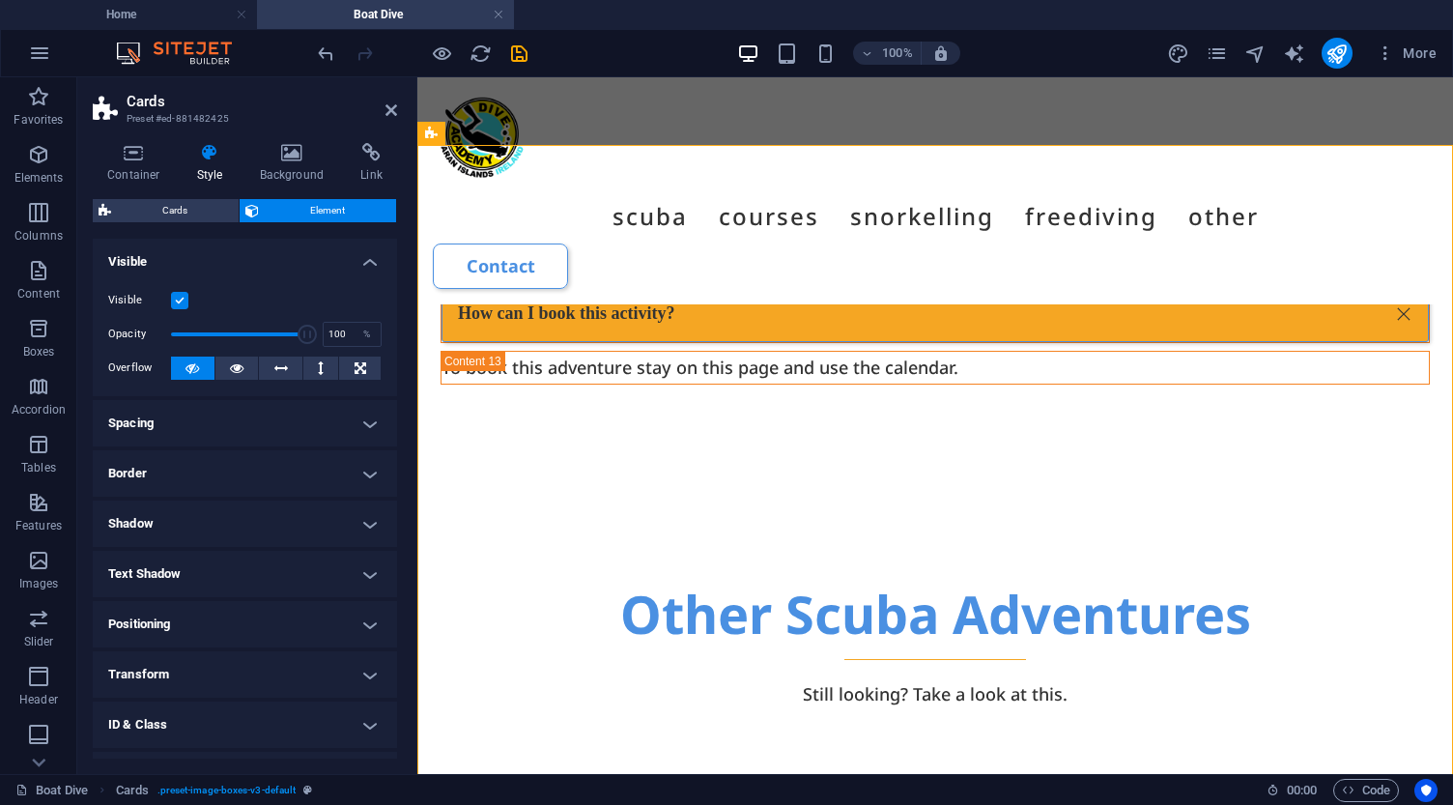
click at [229, 470] on h4 "Border" at bounding box center [245, 473] width 304 height 46
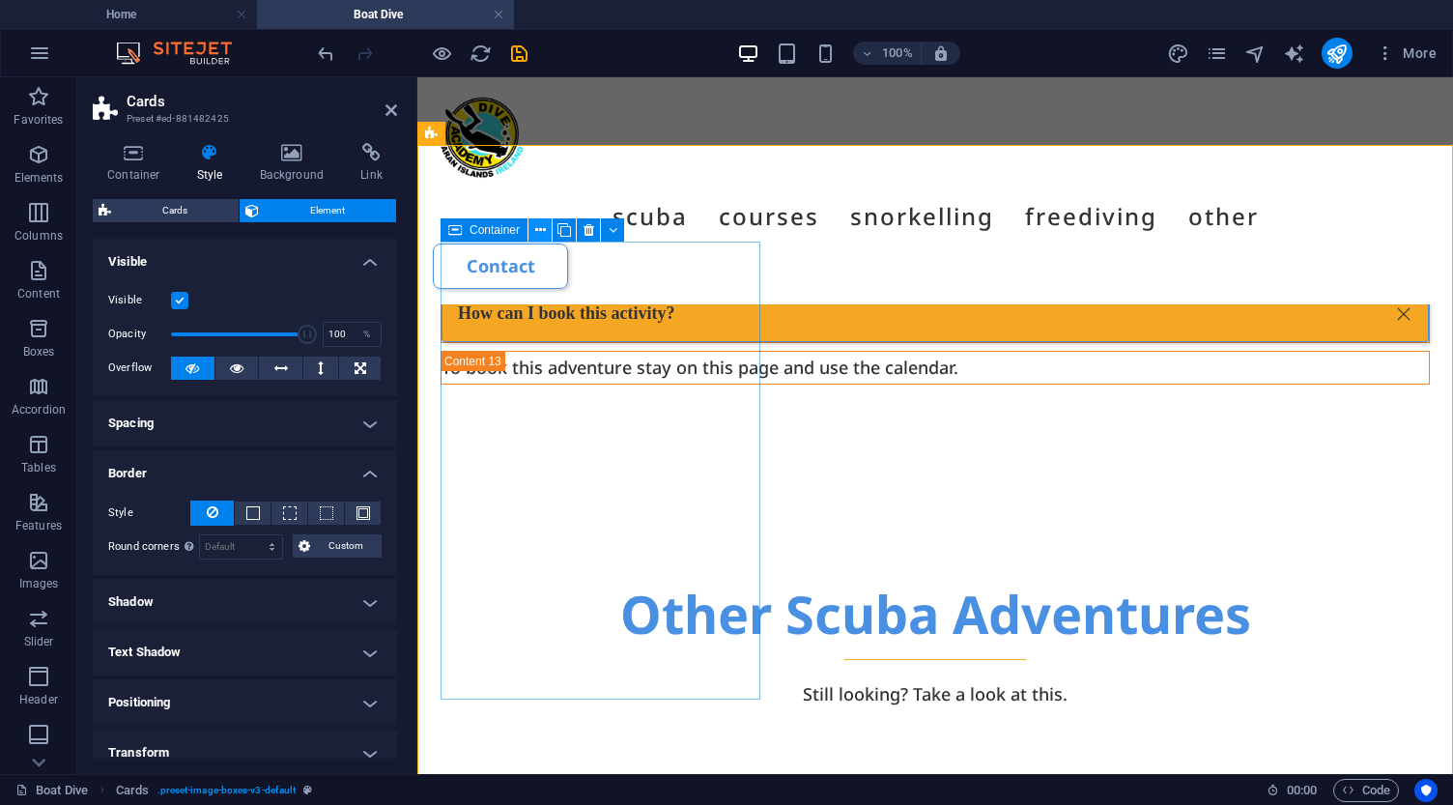
click at [543, 231] on icon at bounding box center [540, 230] width 11 height 20
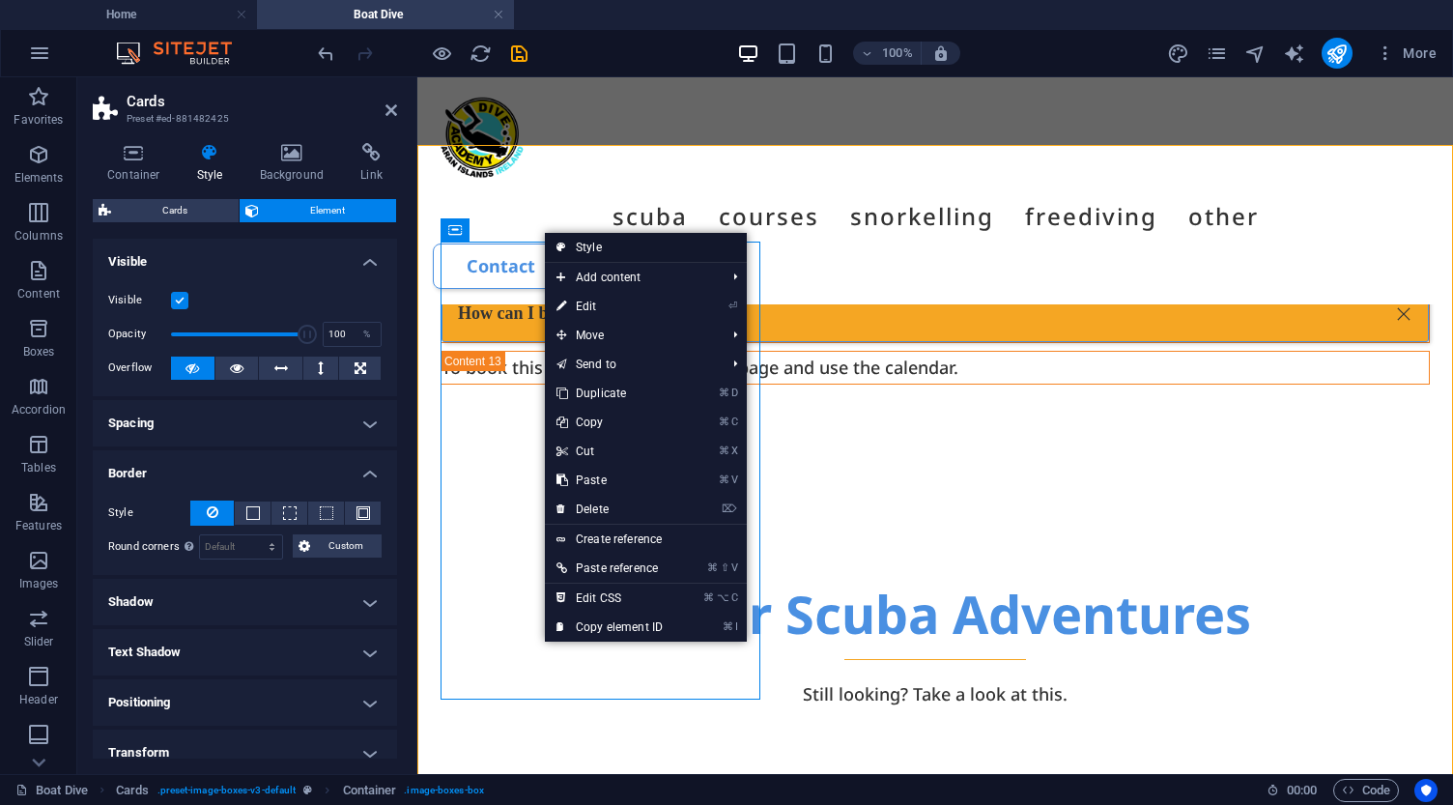
click at [585, 247] on link "Style" at bounding box center [646, 247] width 202 height 29
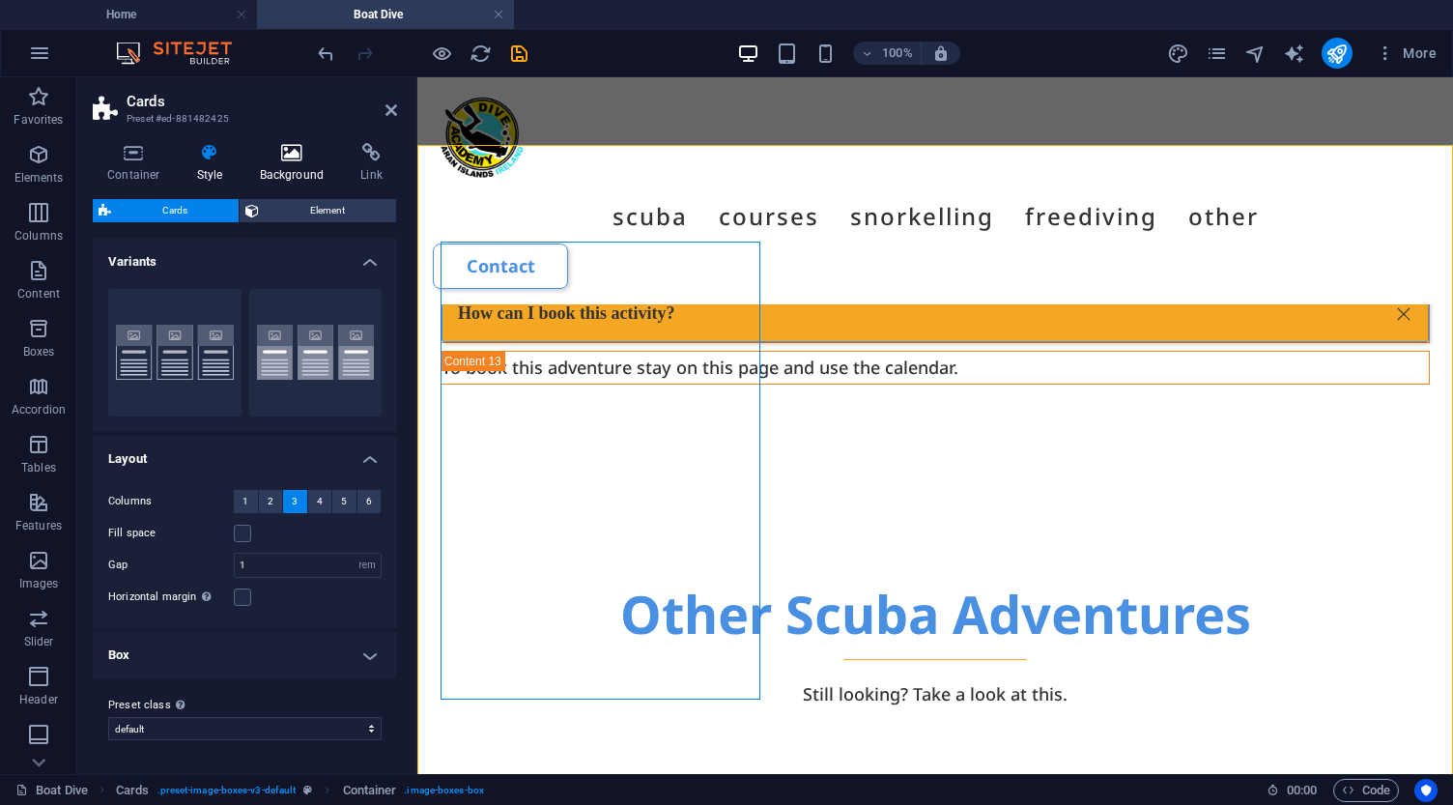
click at [306, 164] on h4 "Background" at bounding box center [295, 163] width 101 height 41
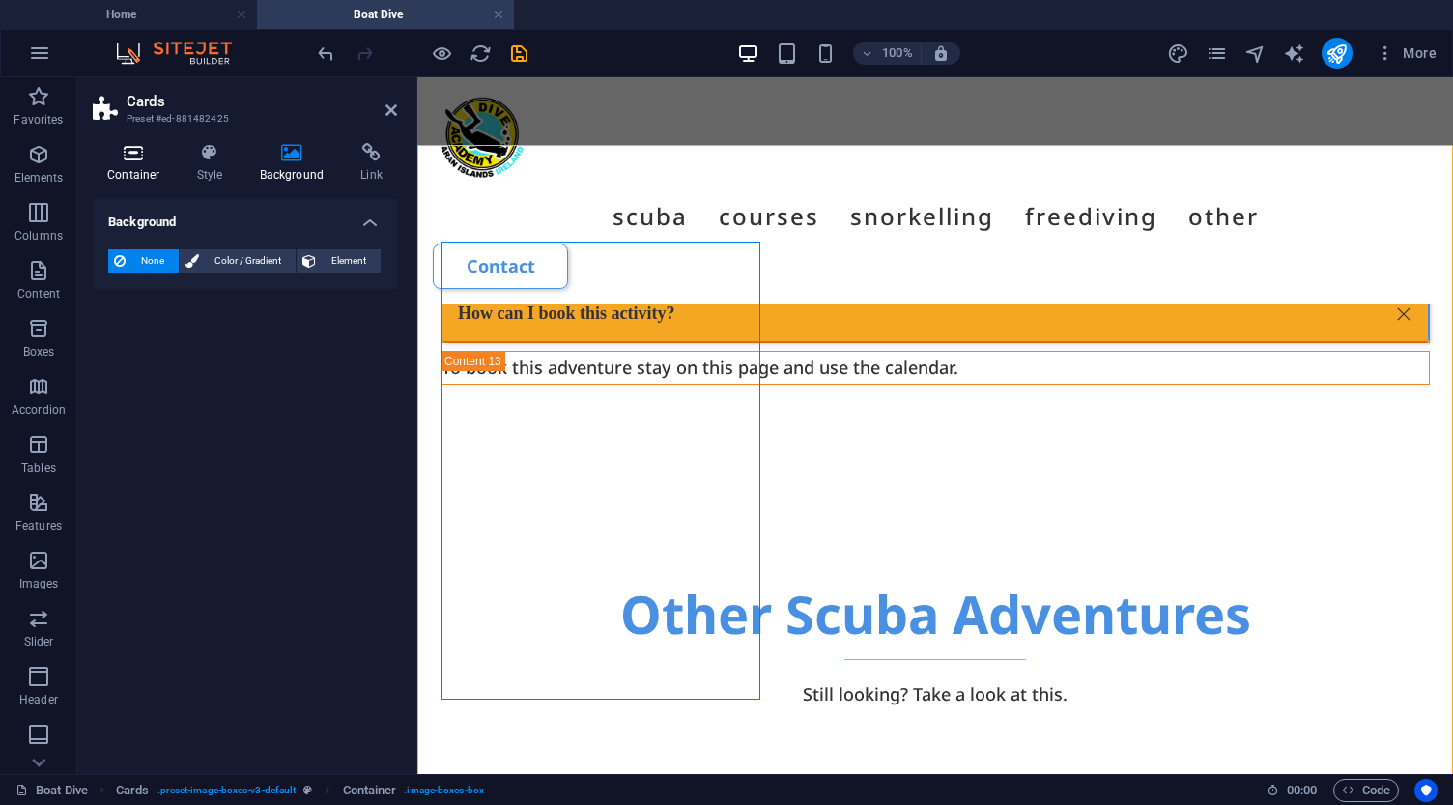
click at [146, 153] on icon at bounding box center [134, 152] width 82 height 19
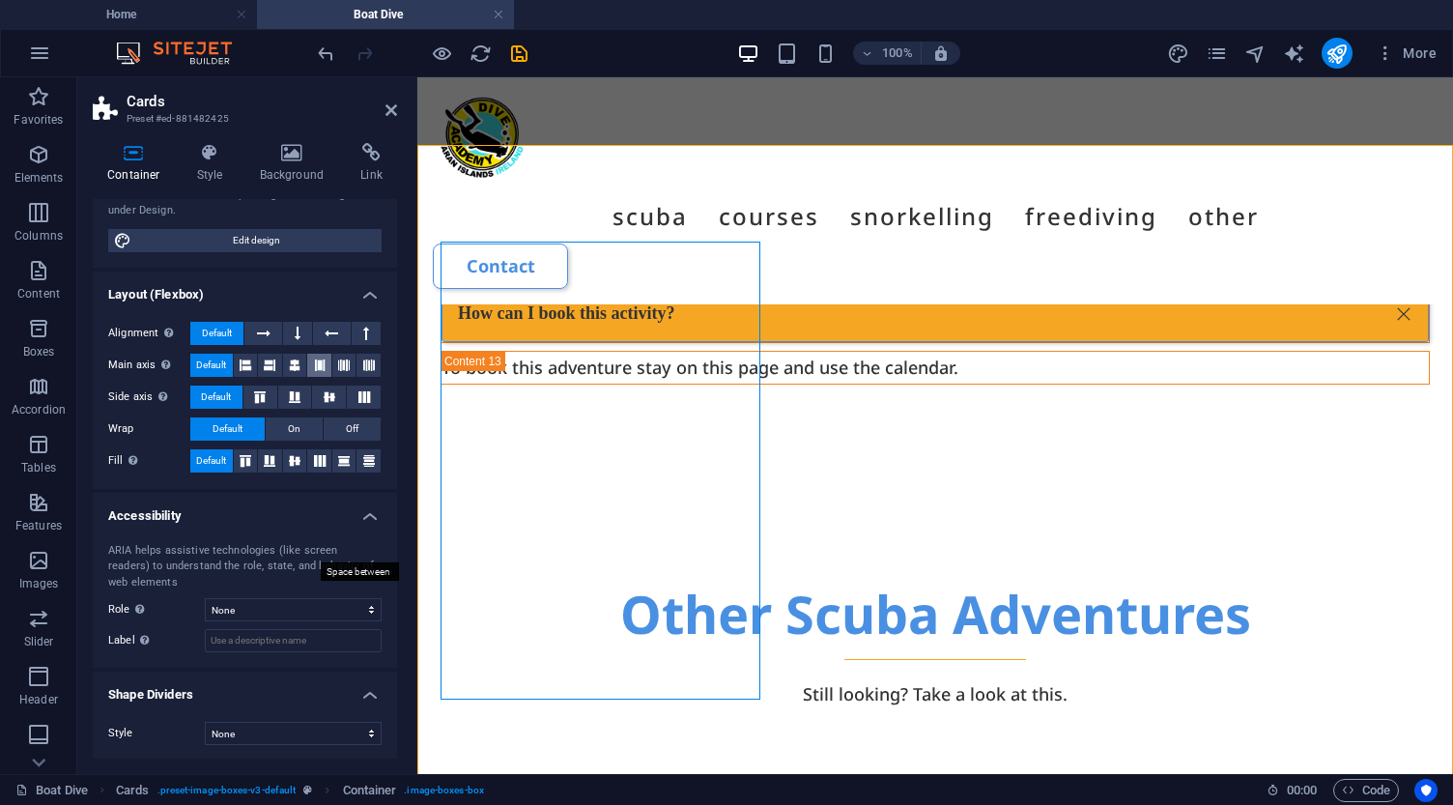
scroll to position [186, 0]
select select "none"
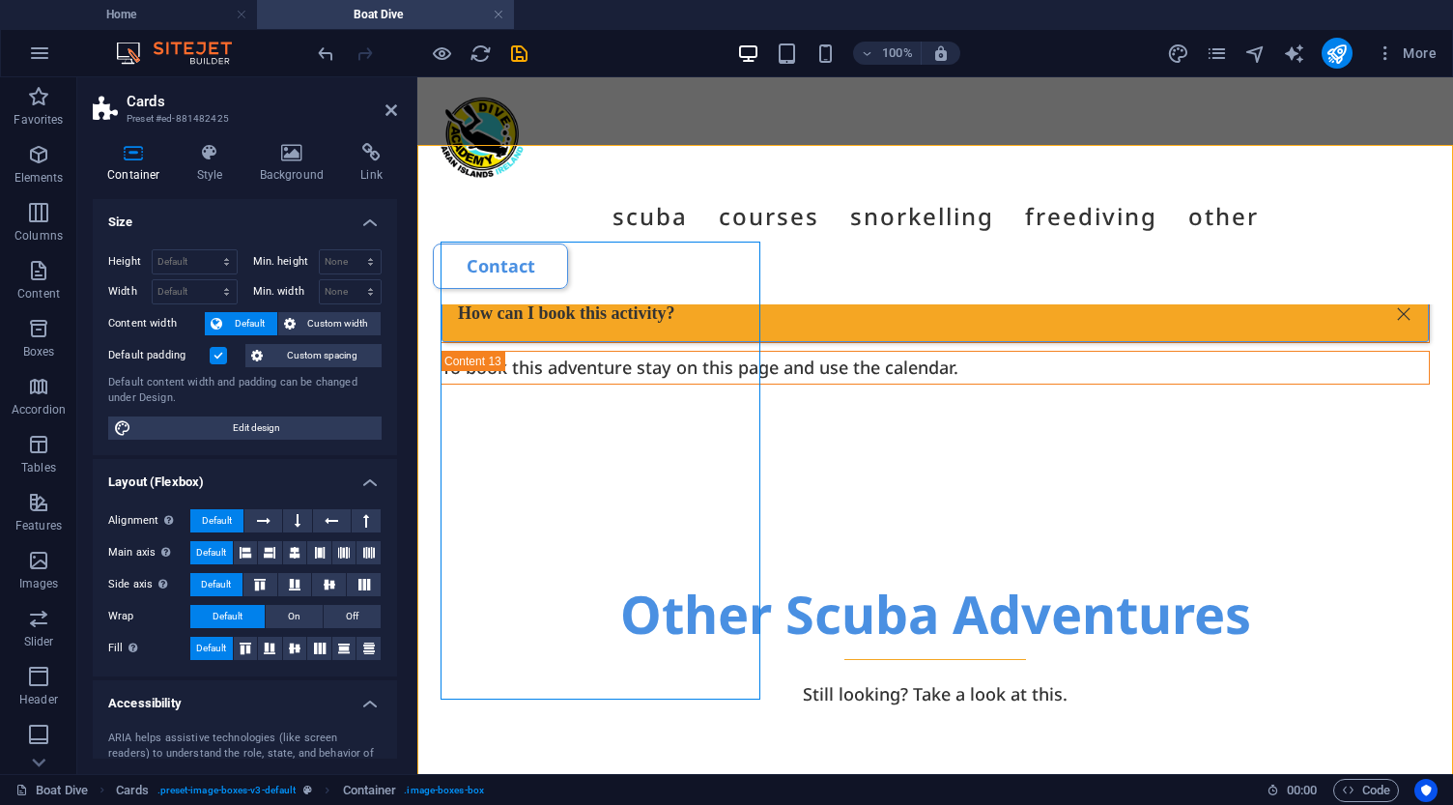
scroll to position [0, 0]
click at [214, 145] on icon at bounding box center [210, 152] width 55 height 19
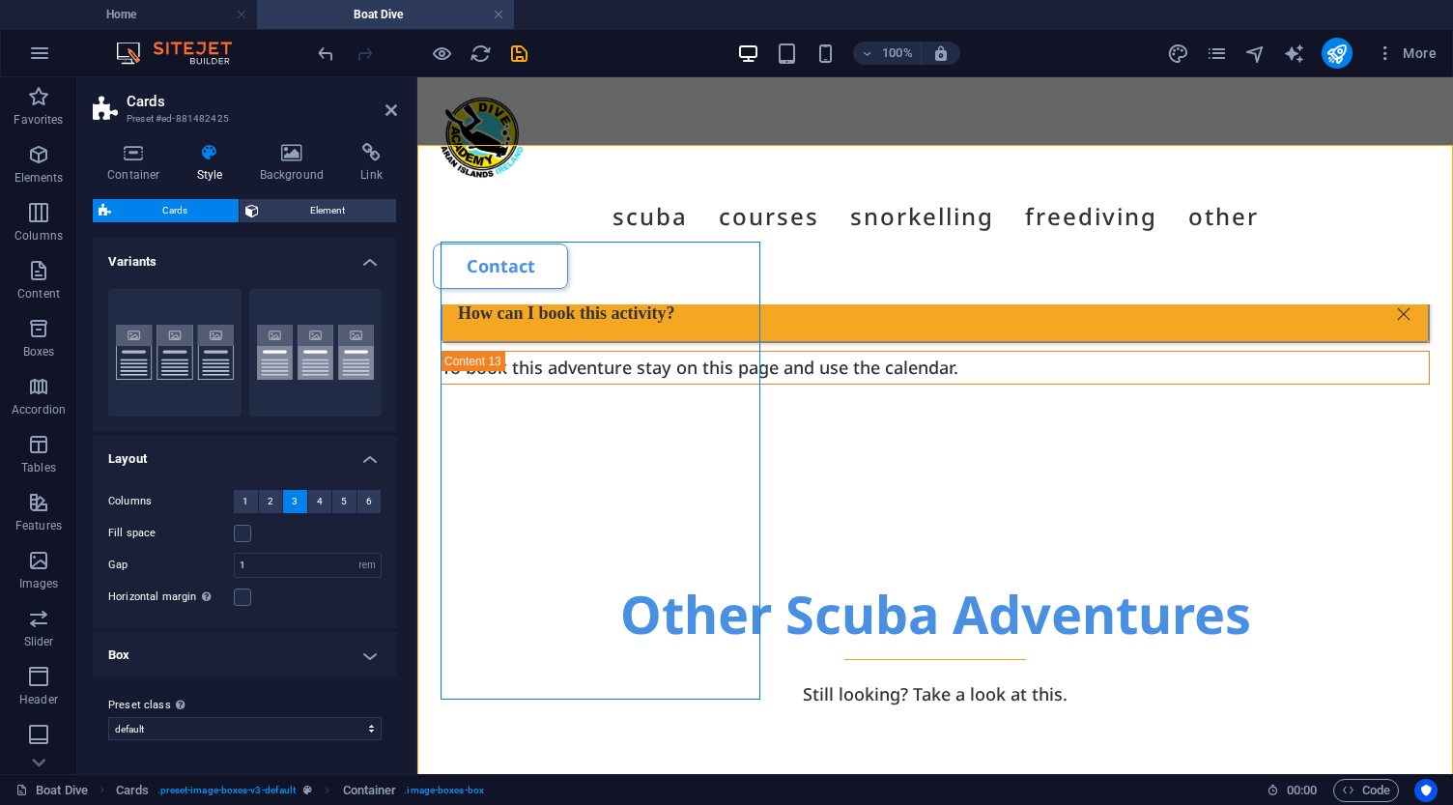
click at [236, 662] on h4 "Box" at bounding box center [245, 655] width 304 height 46
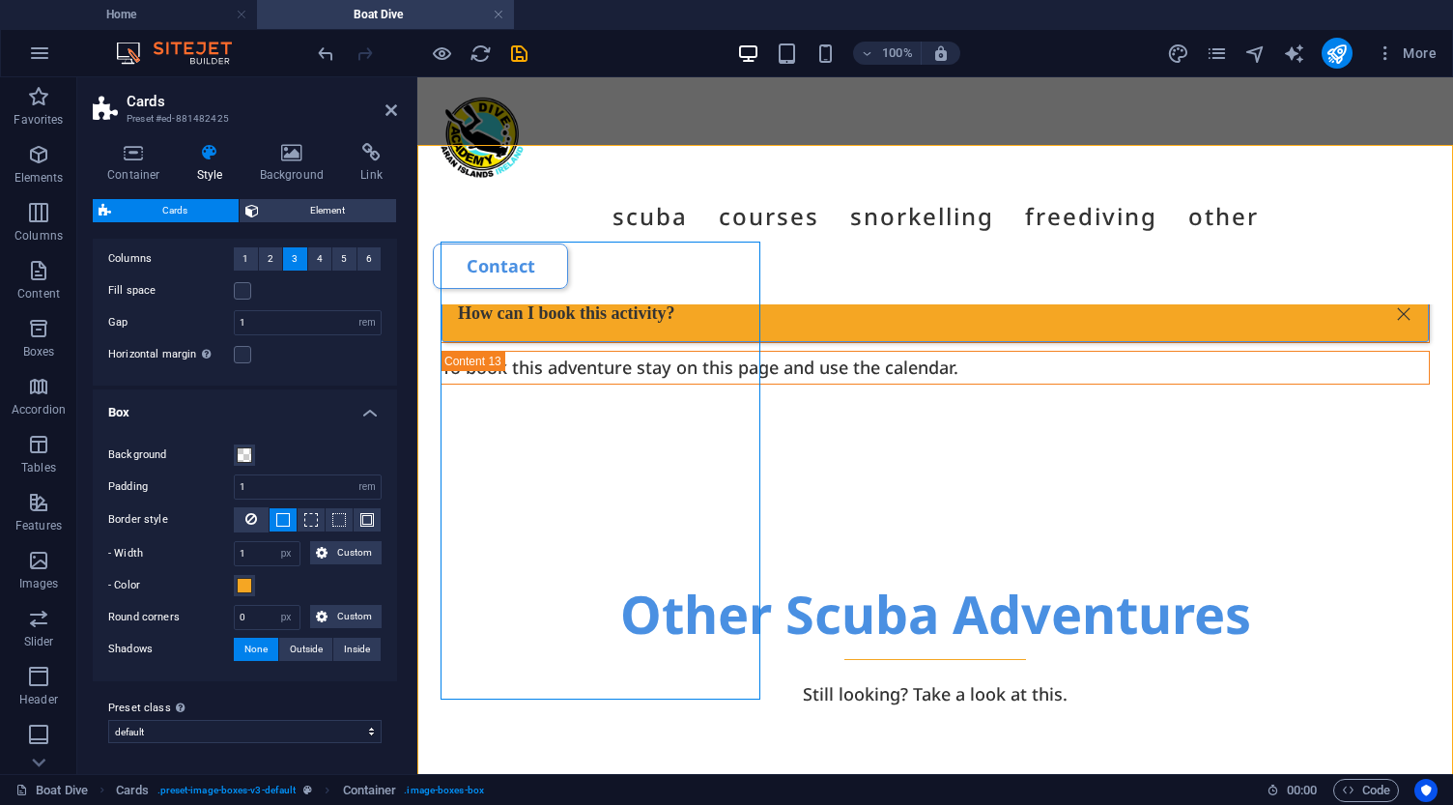
scroll to position [241, 0]
click at [252, 524] on icon at bounding box center [251, 519] width 12 height 23
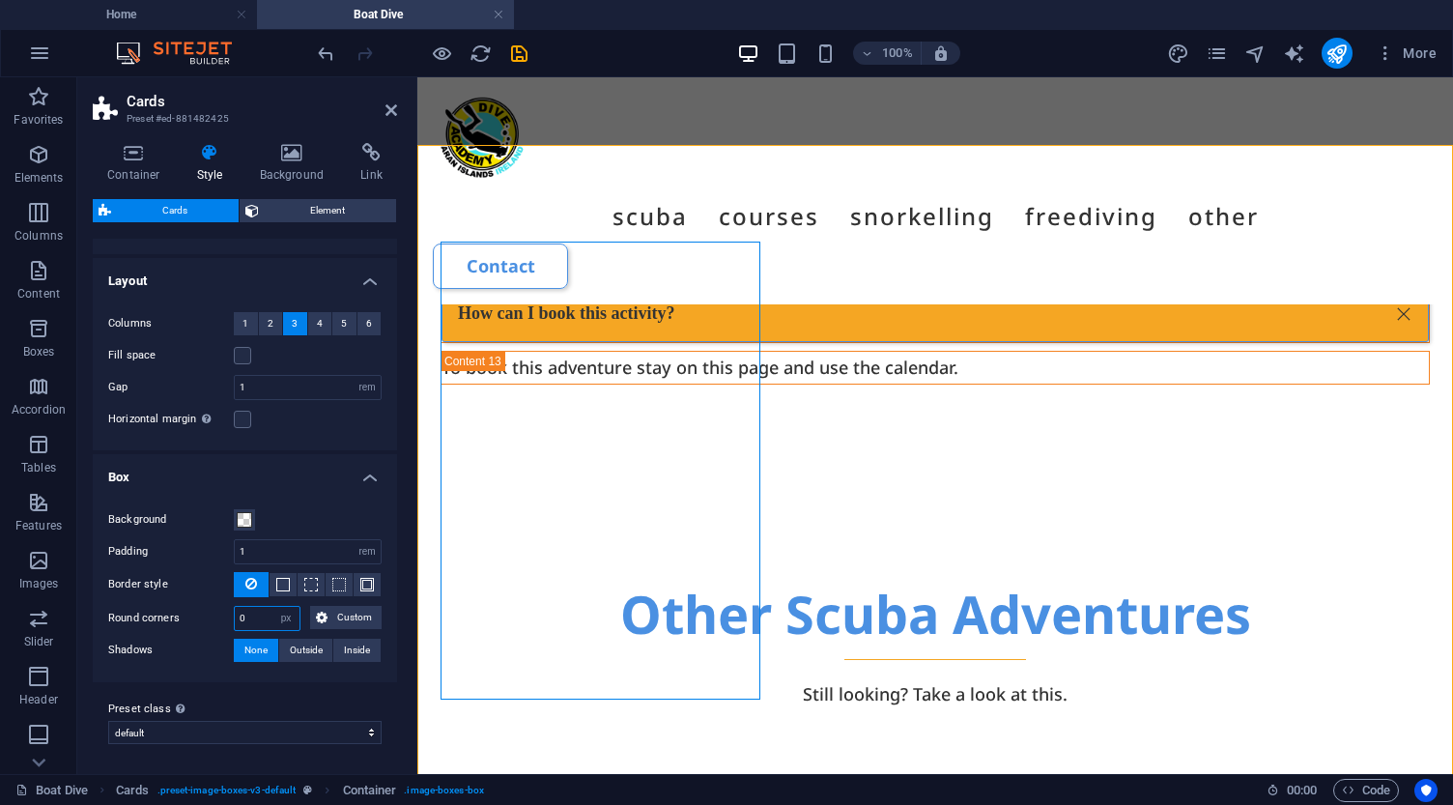
drag, startPoint x: 264, startPoint y: 616, endPoint x: 221, endPoint y: 616, distance: 42.5
click at [221, 616] on div "Round corners 0 px rem % vh vw Custom Custom" at bounding box center [244, 618] width 273 height 25
type input "20"
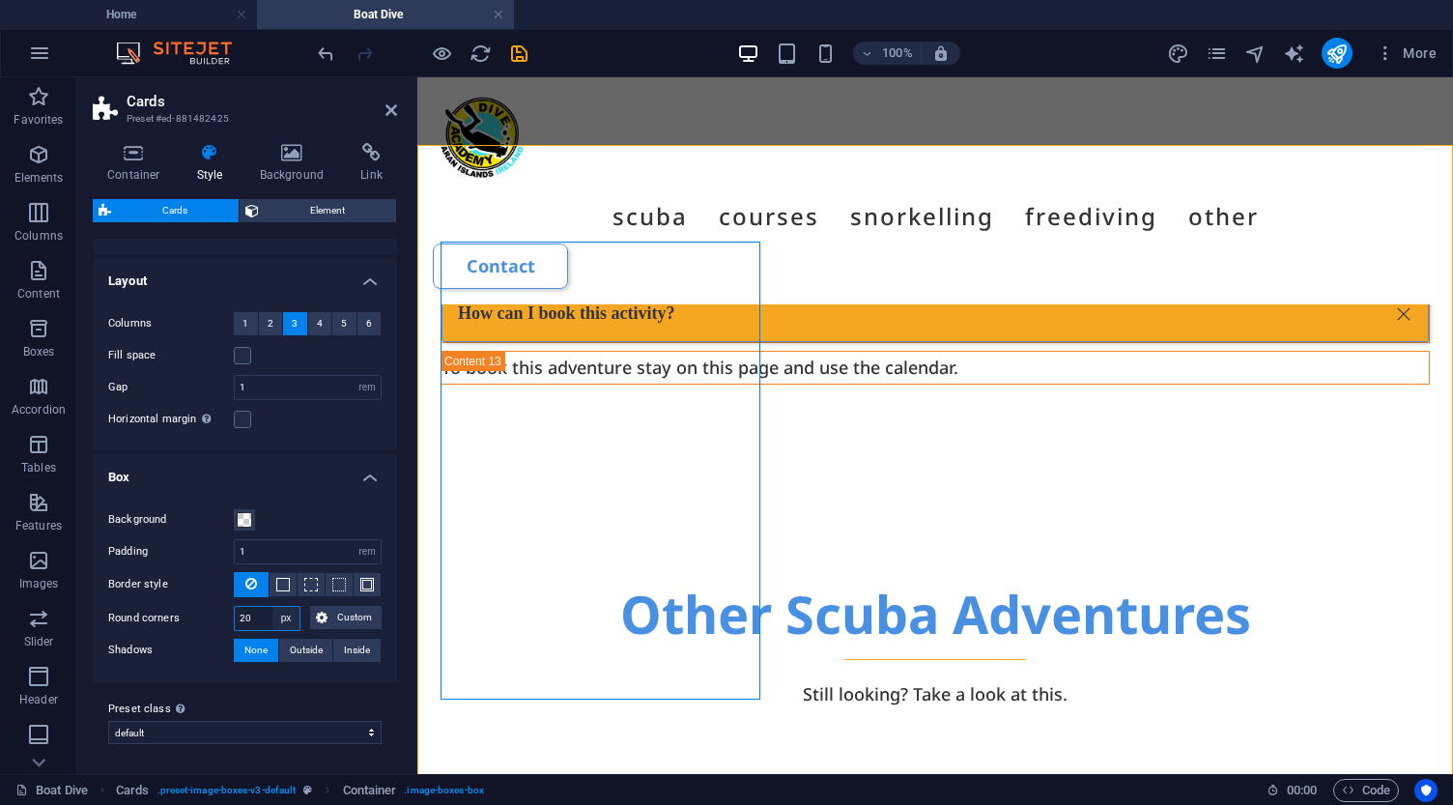
type input "20"
click at [347, 615] on span "Custom" at bounding box center [354, 617] width 42 height 23
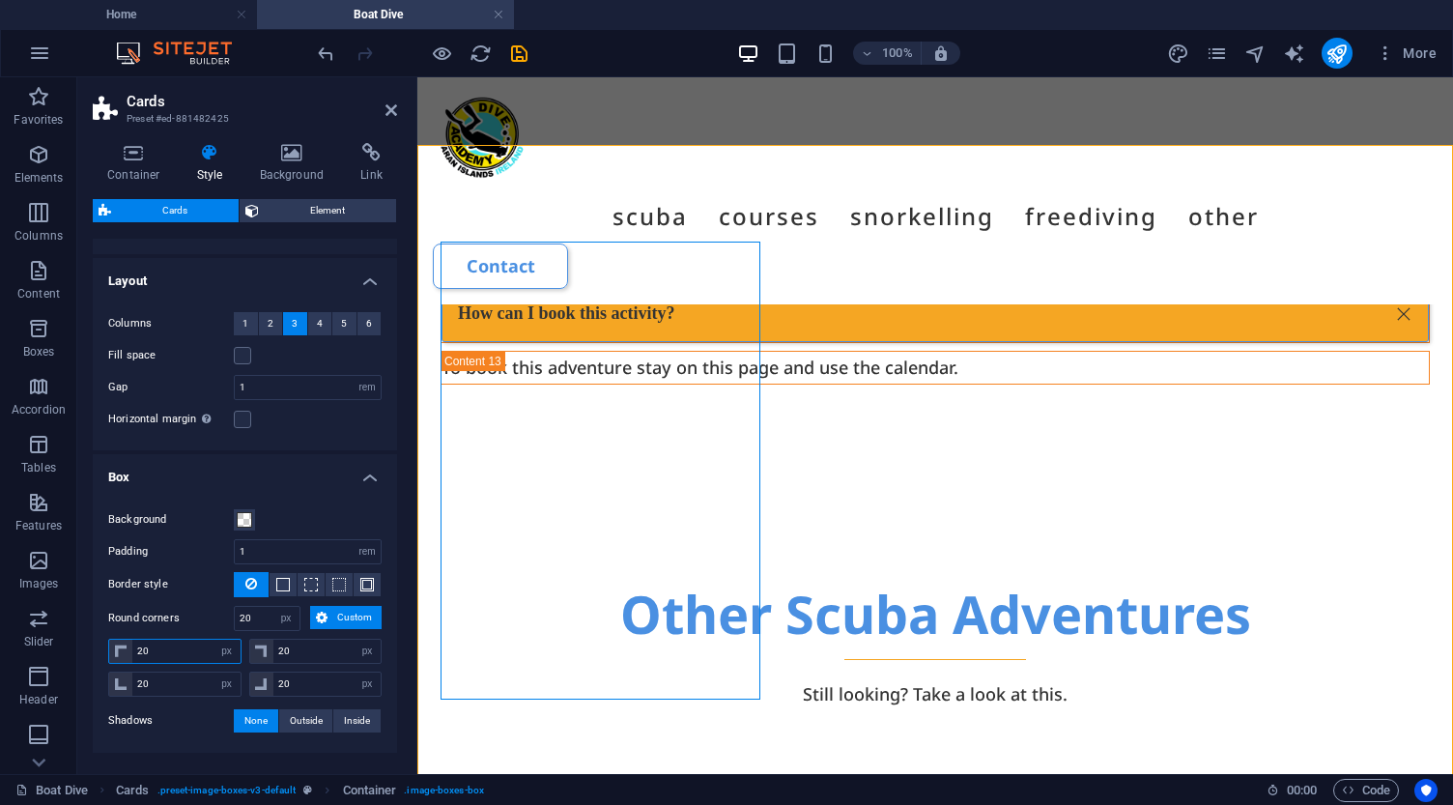
drag, startPoint x: 161, startPoint y: 653, endPoint x: 107, endPoint y: 645, distance: 54.6
click at [110, 646] on div "20 px rem % vh vw" at bounding box center [174, 650] width 133 height 25
type input "0"
select select "DISABLED_OPTION_VALUE"
type input "0"
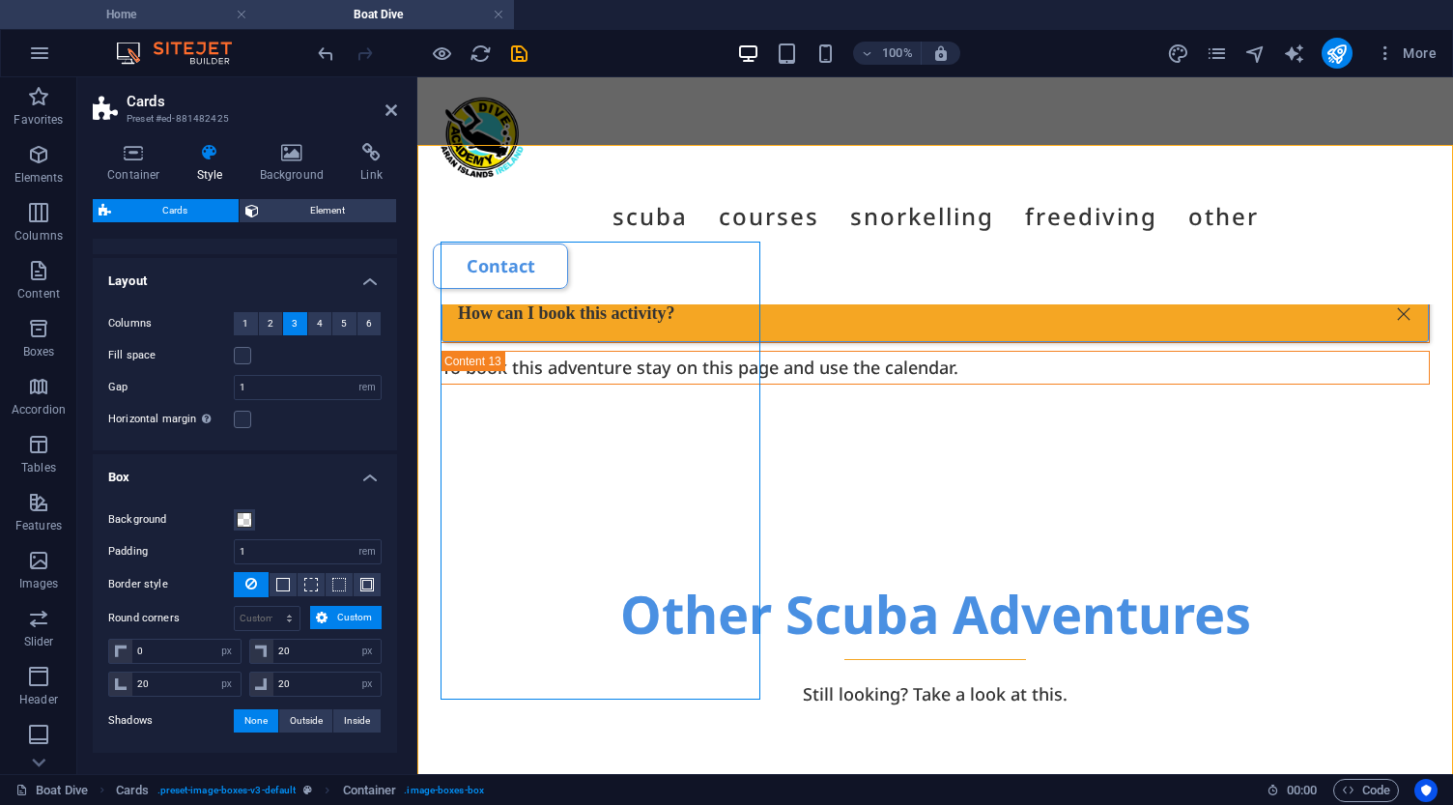
click at [135, 14] on h4 "Home" at bounding box center [128, 14] width 257 height 21
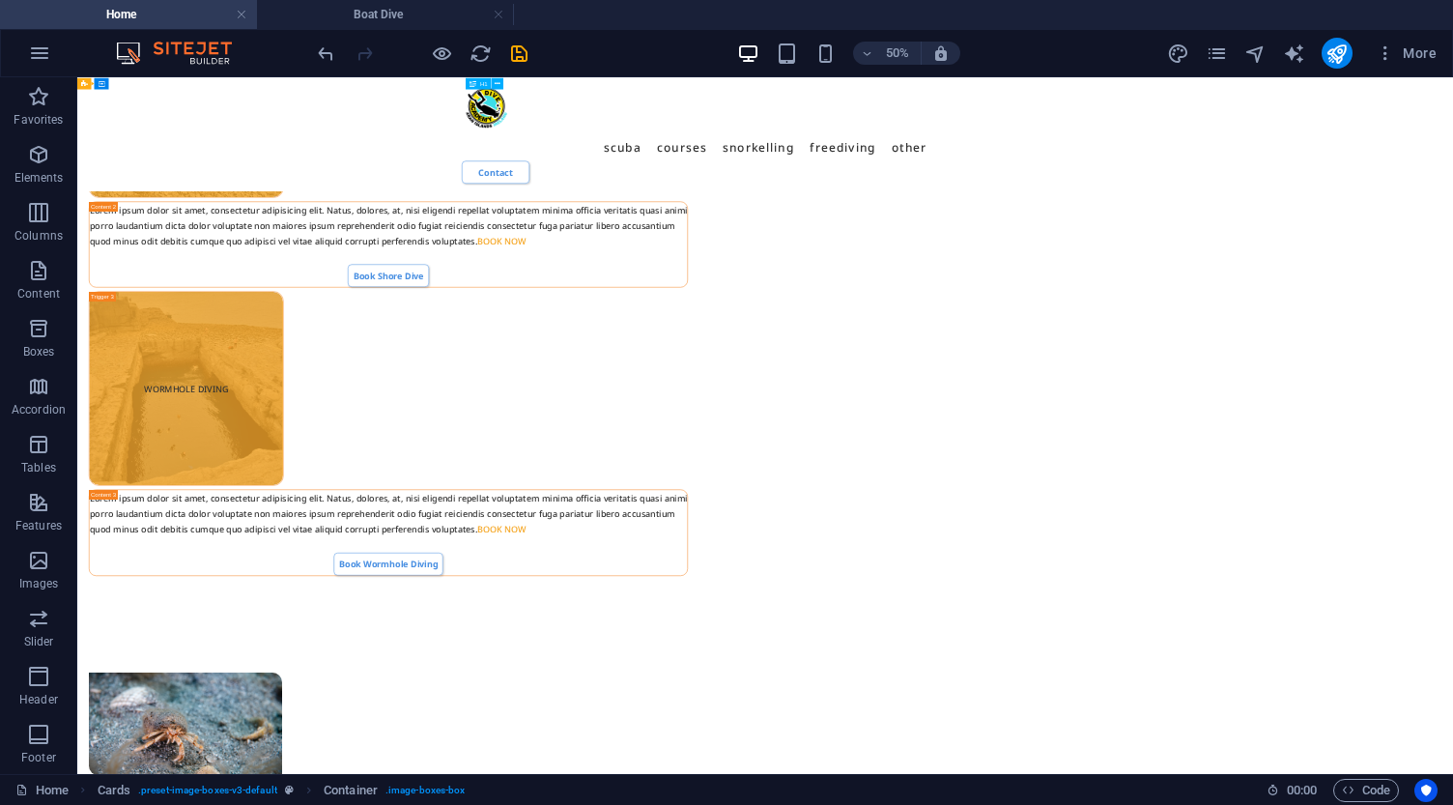
scroll to position [5132, 0]
click at [438, 12] on h4 "Boat Dive" at bounding box center [385, 14] width 257 height 21
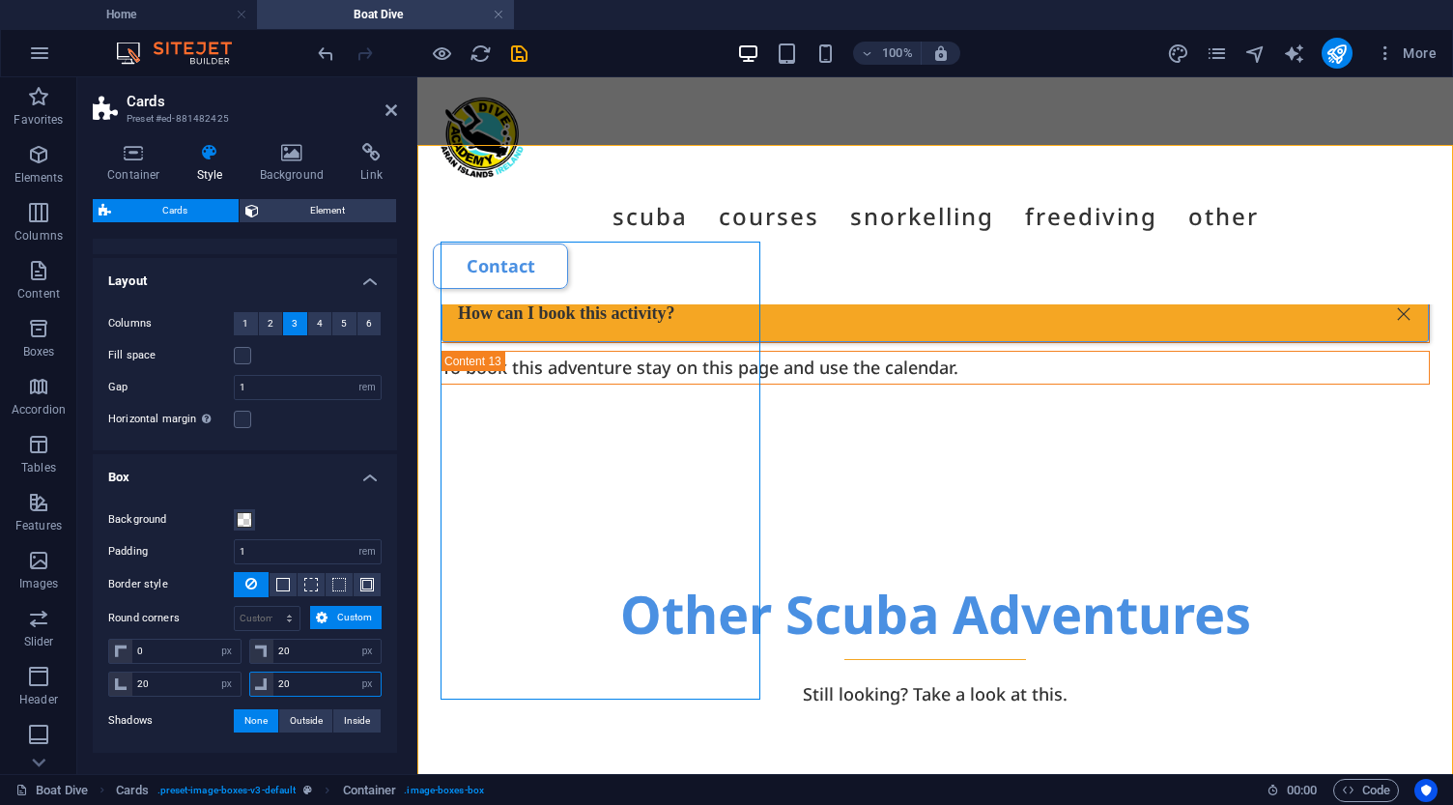
drag, startPoint x: 305, startPoint y: 686, endPoint x: 258, endPoint y: 682, distance: 47.5
click at [261, 683] on div "20 px rem % vh vw" at bounding box center [315, 683] width 133 height 25
type input "0"
click at [667, 204] on div "Scuba Boat Dive Wormhole Diving Shore Dive COURSES Open Water Diver Advanced Di…" at bounding box center [934, 190] width 1035 height 227
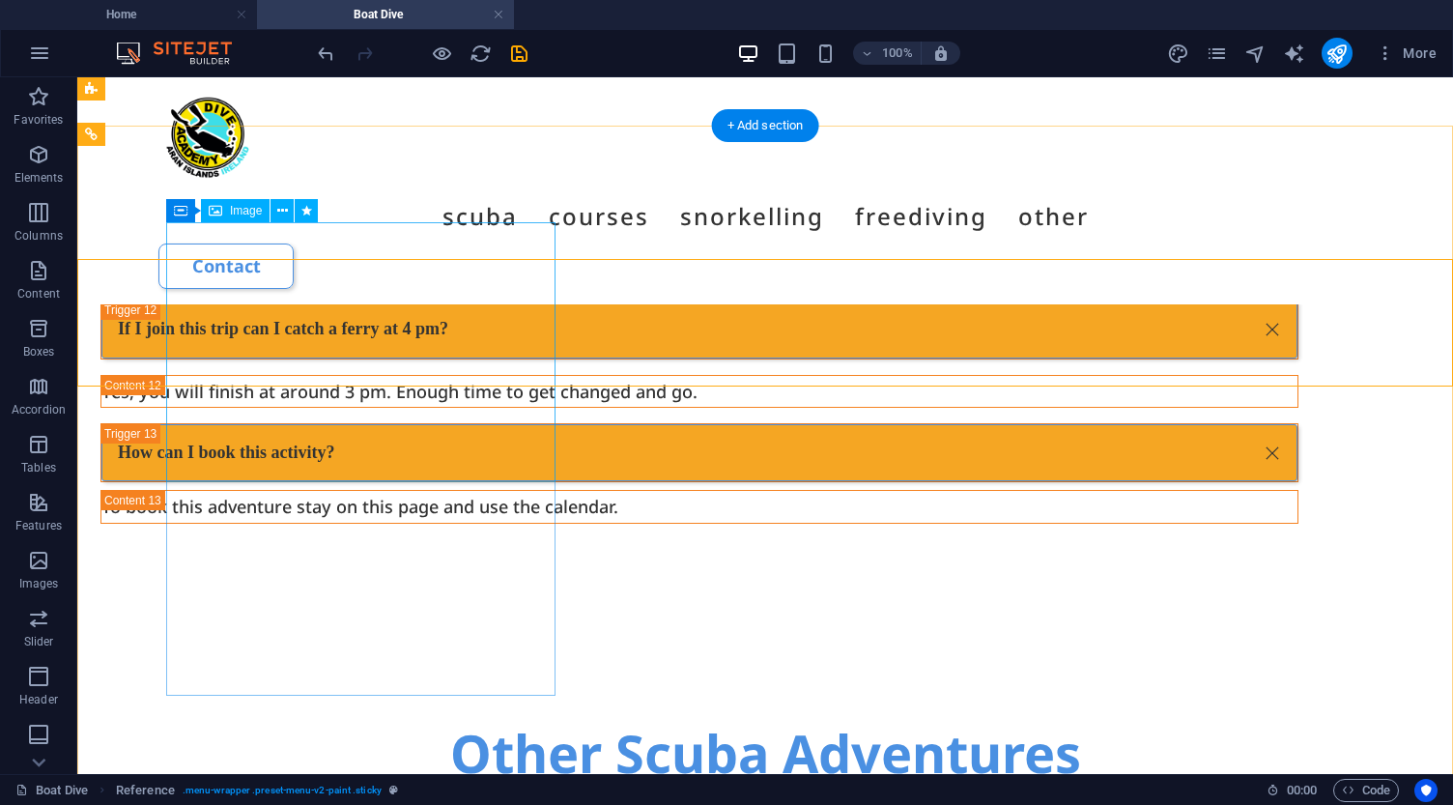
scroll to position [7232, 0]
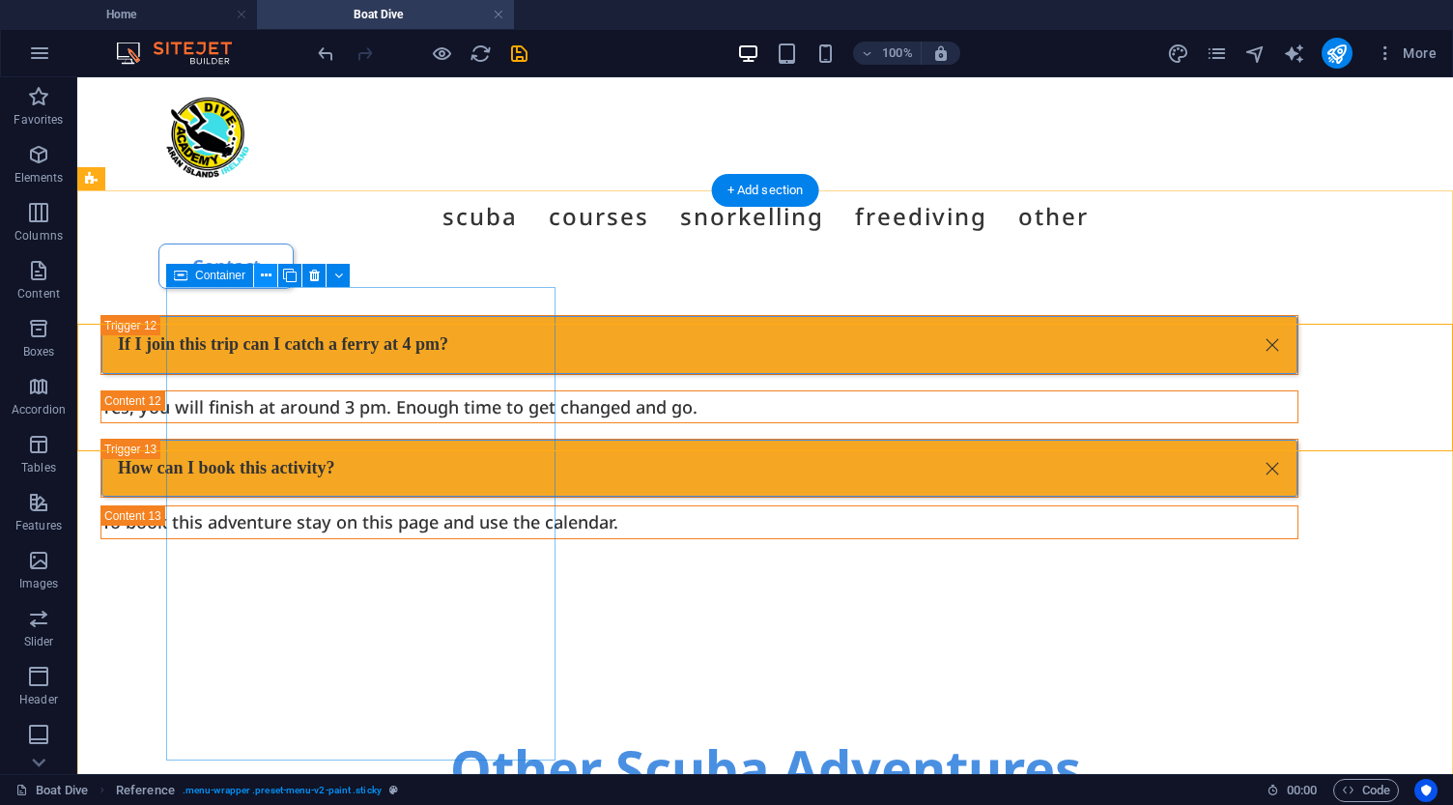
click at [268, 269] on icon at bounding box center [266, 276] width 11 height 20
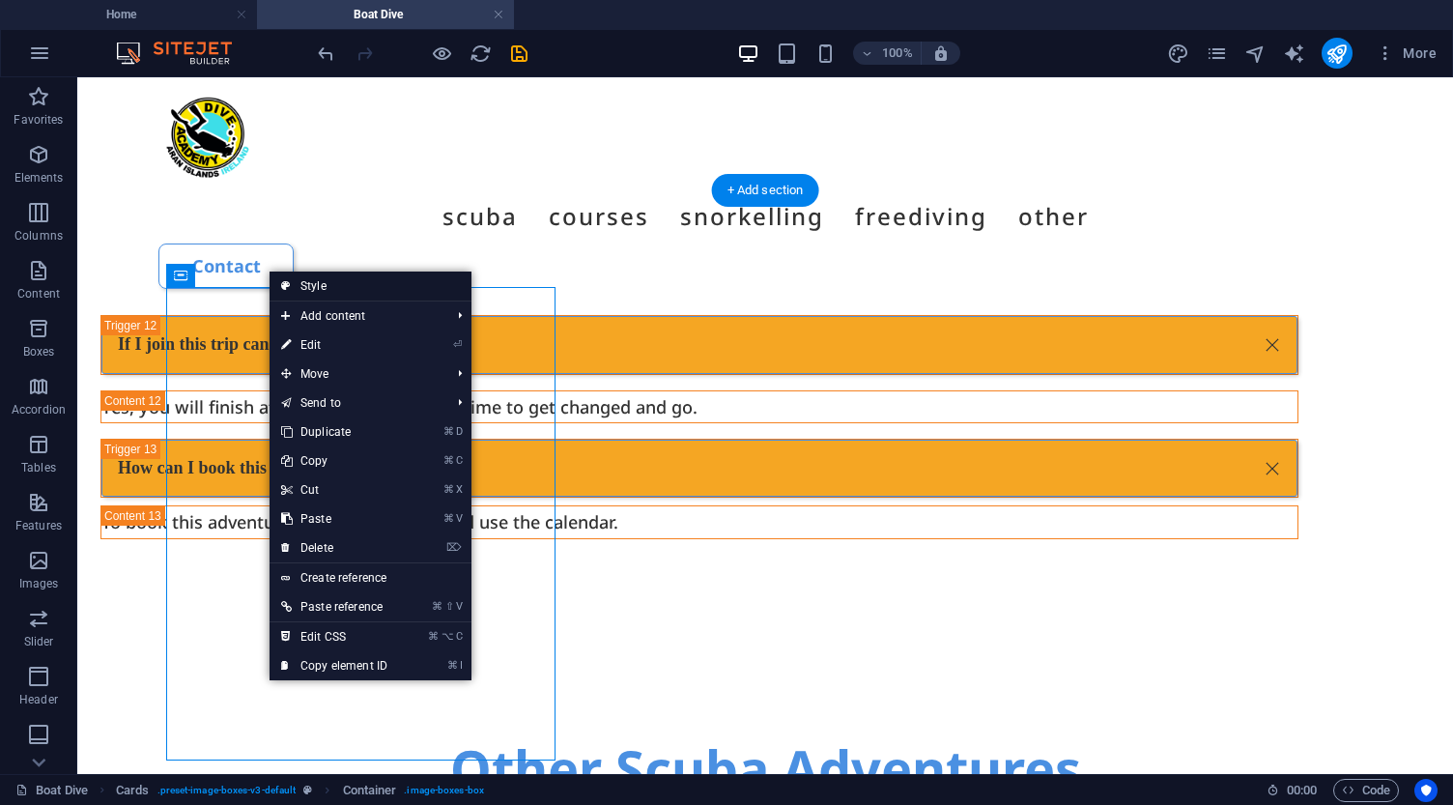
click at [308, 282] on link "Style" at bounding box center [370, 285] width 202 height 29
select select "rem"
select select "px"
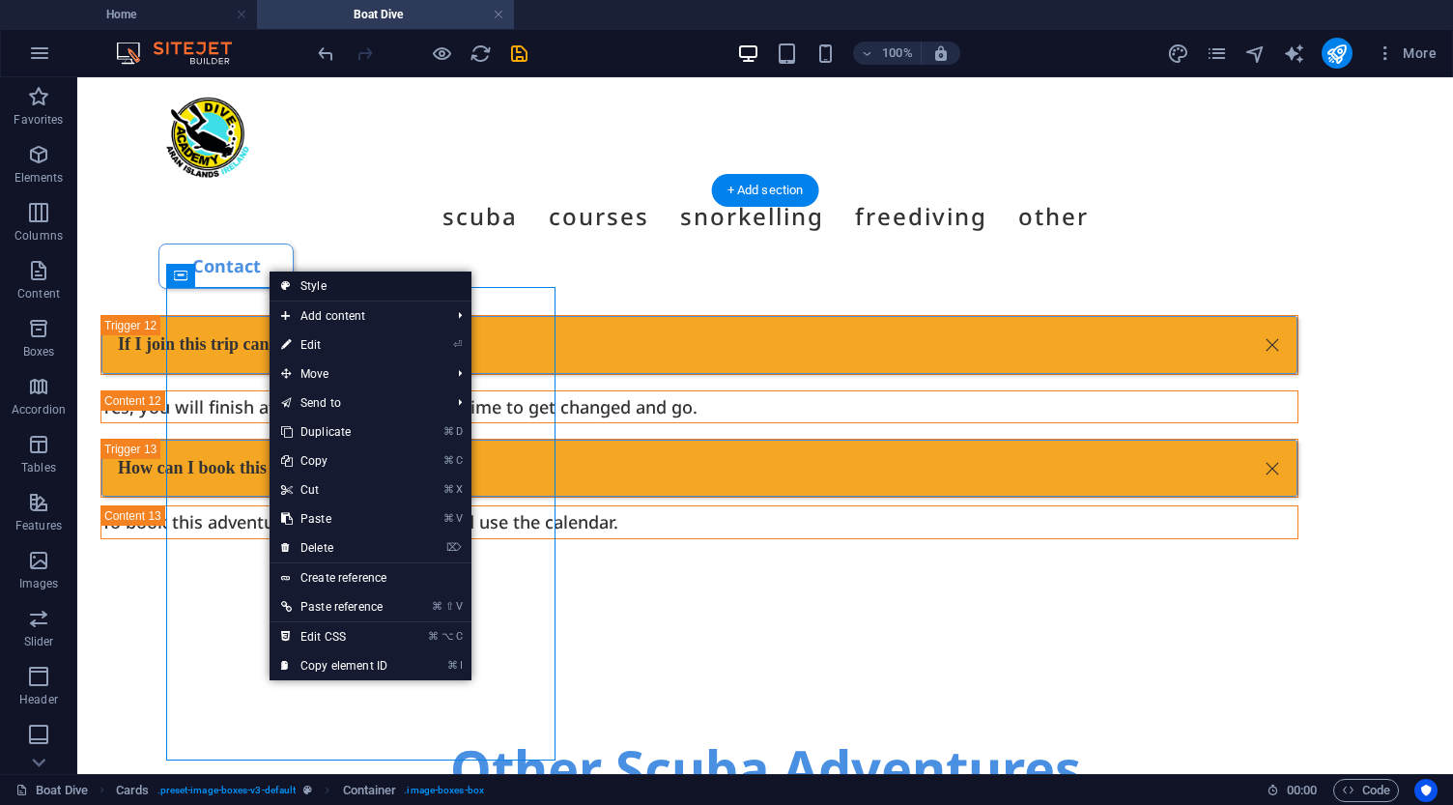
select select "px"
select select "preset-image-boxes-v3-default"
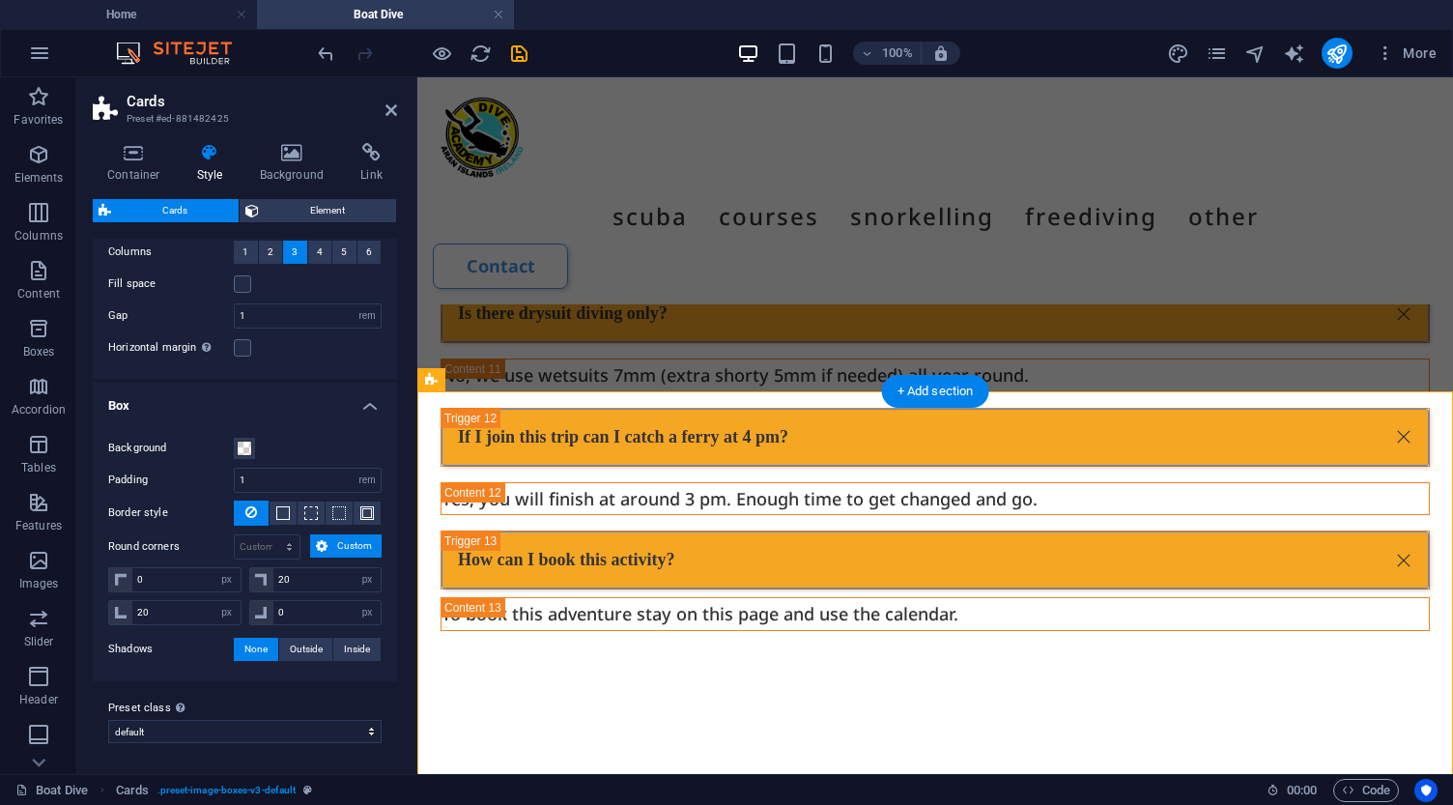
scroll to position [248, 0]
click at [310, 651] on span "Outside" at bounding box center [306, 649] width 33 height 23
type input "2"
type input "4"
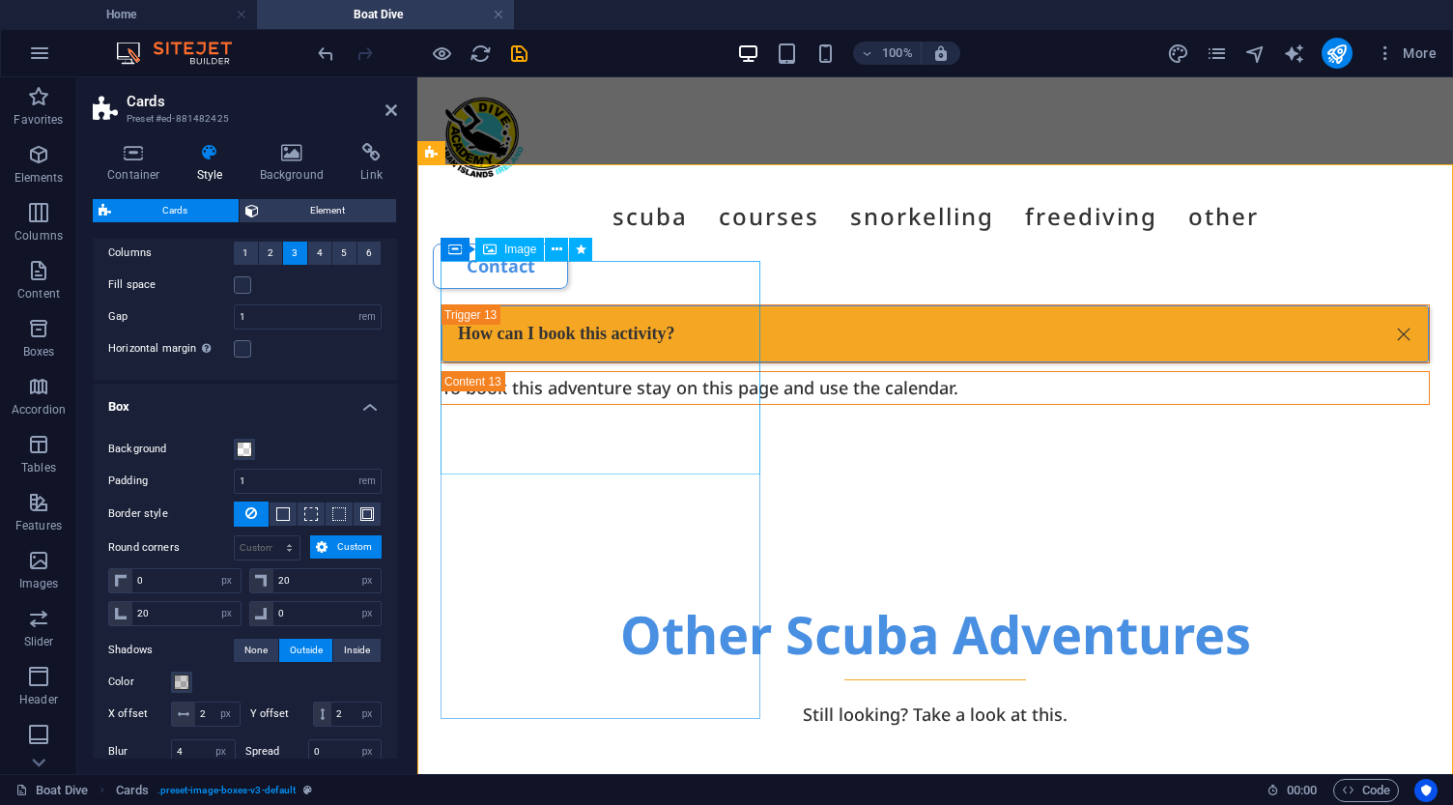
scroll to position [7459, 0]
select select "%"
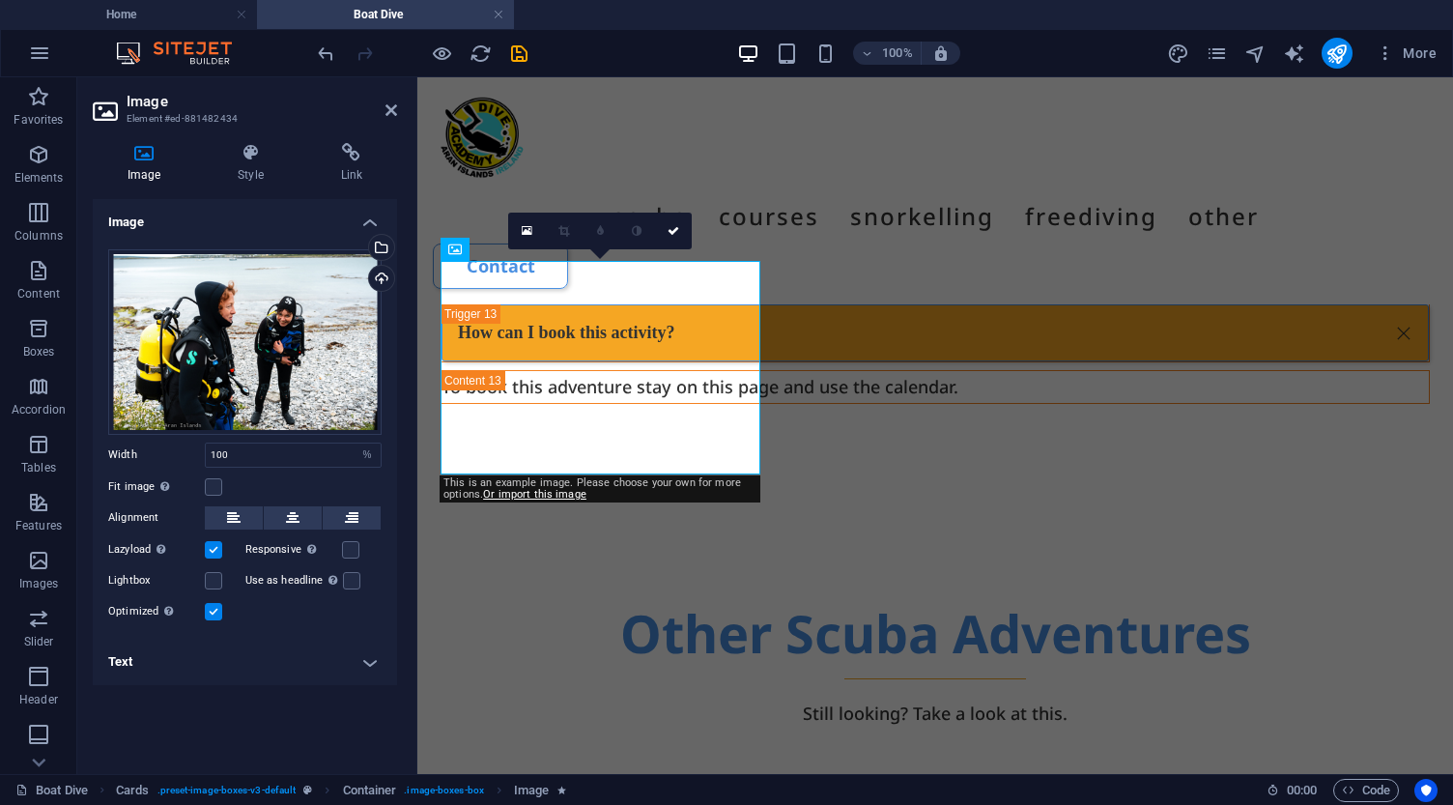
click at [370, 664] on h4 "Text" at bounding box center [245, 661] width 304 height 46
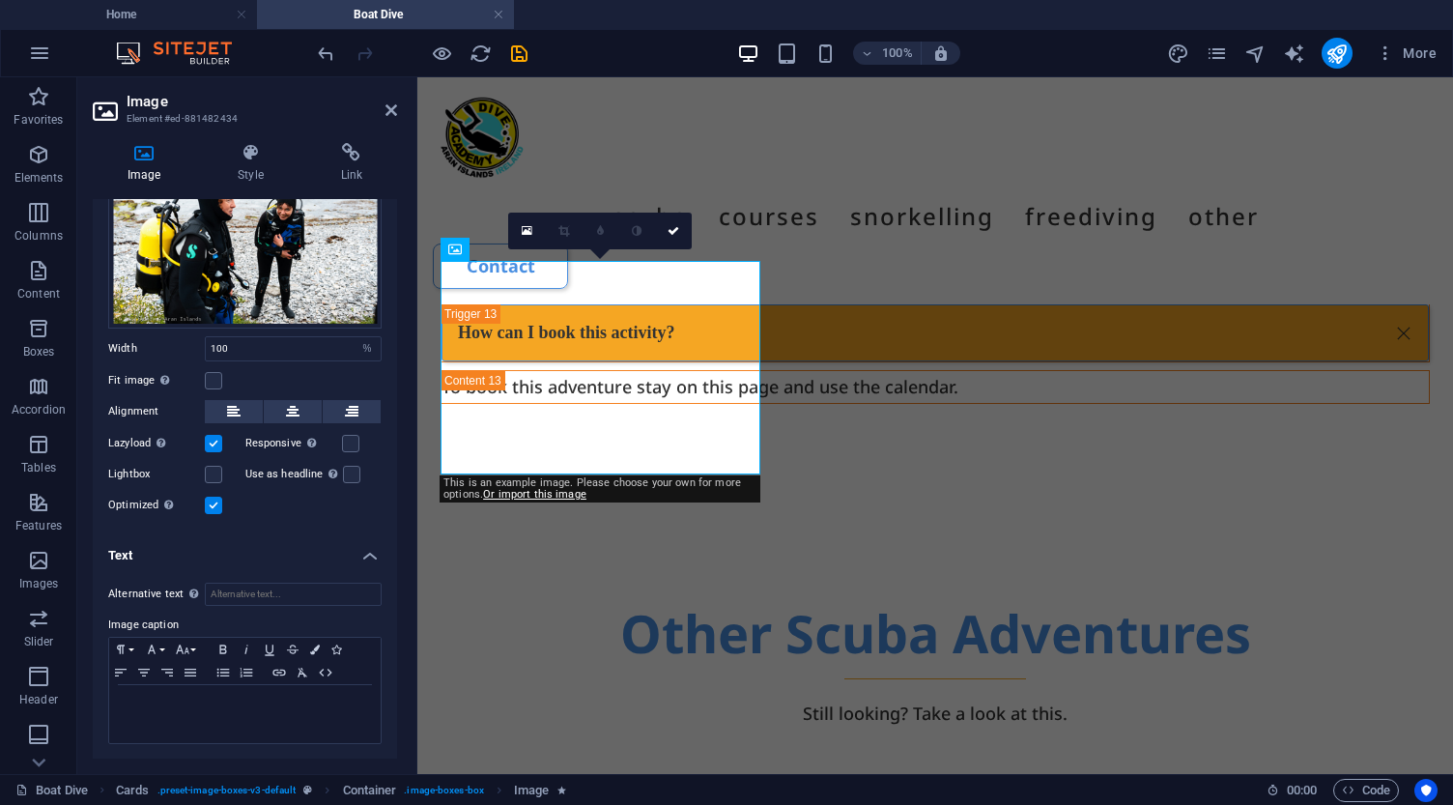
scroll to position [105, 0]
click at [252, 150] on icon at bounding box center [250, 152] width 95 height 19
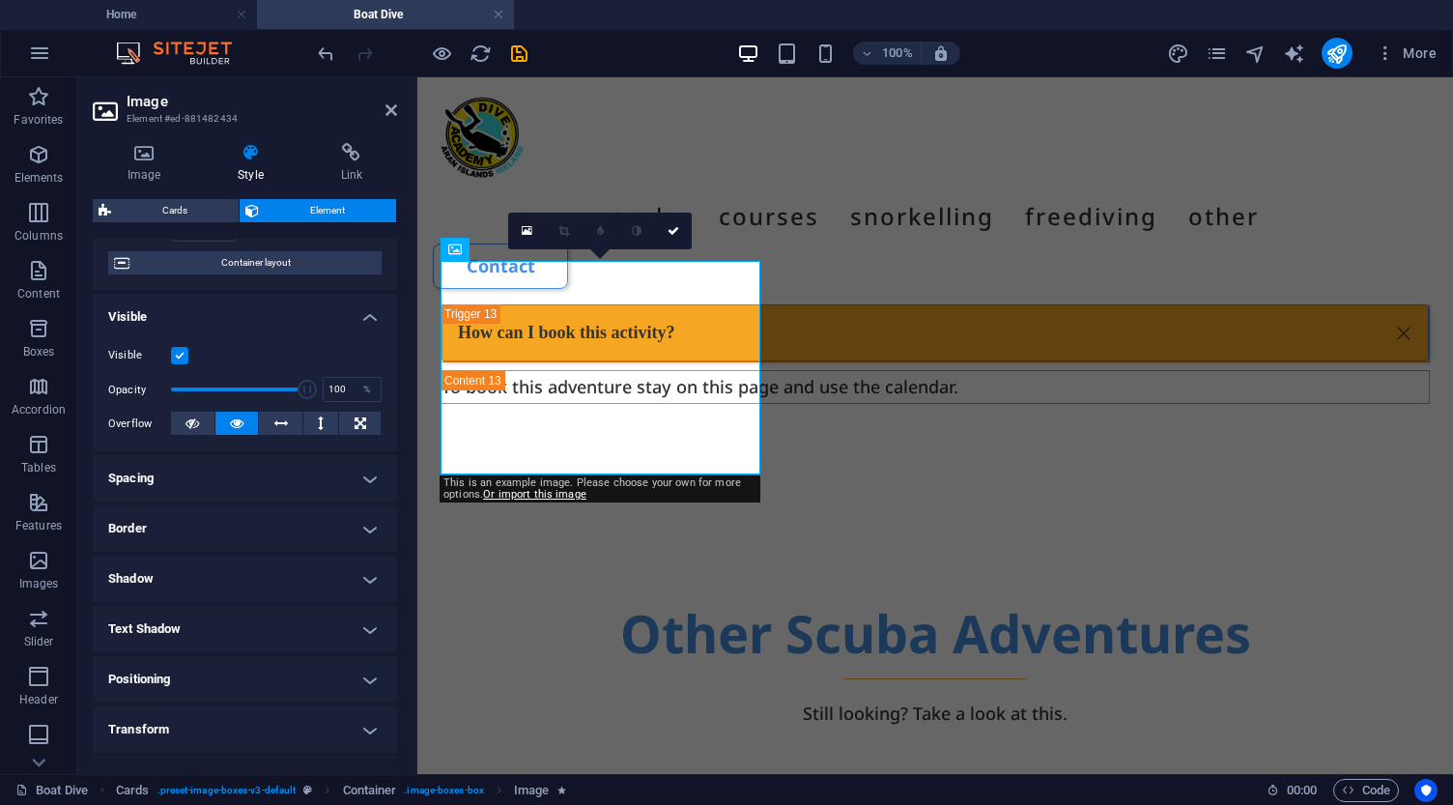
scroll to position [159, 0]
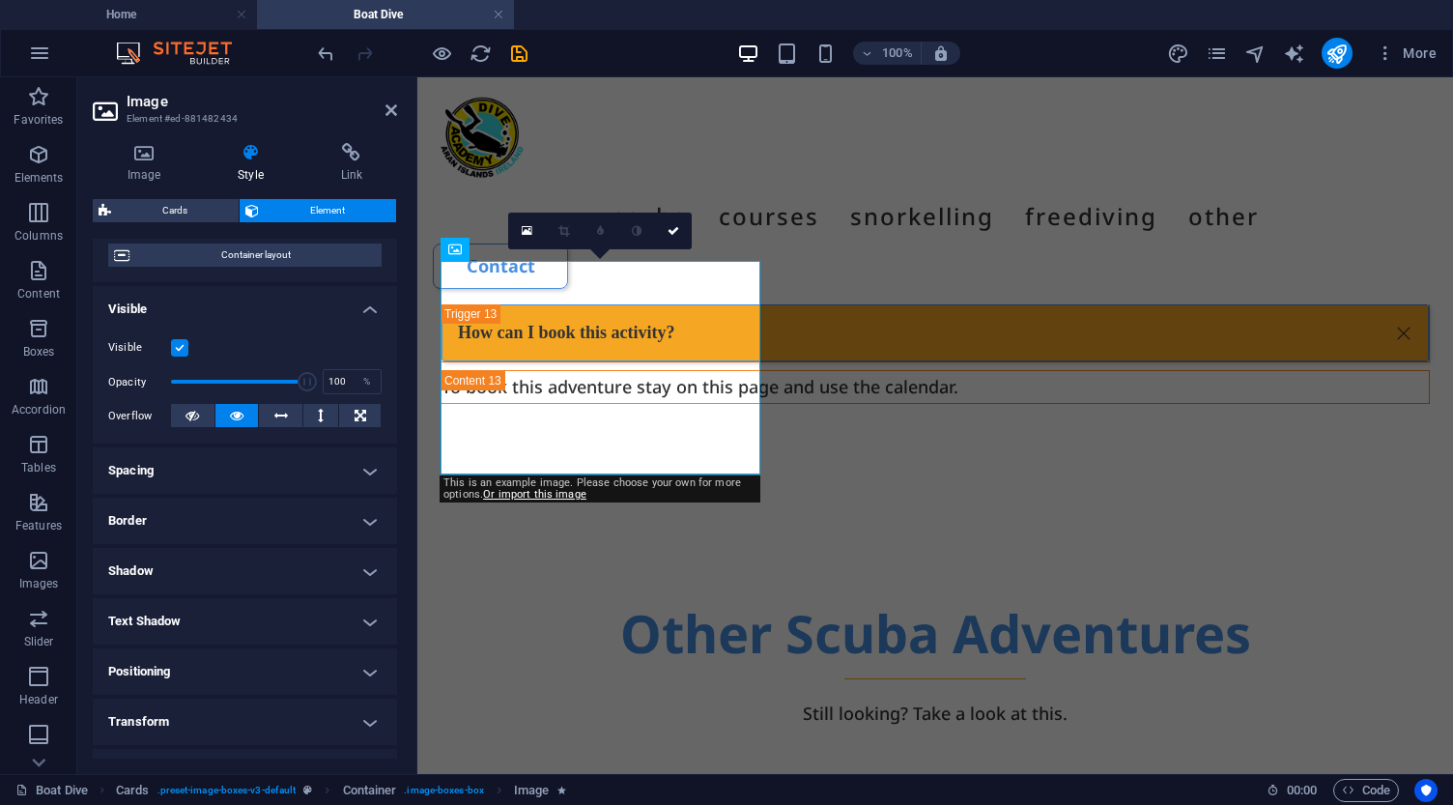
click at [256, 514] on h4 "Border" at bounding box center [245, 520] width 304 height 46
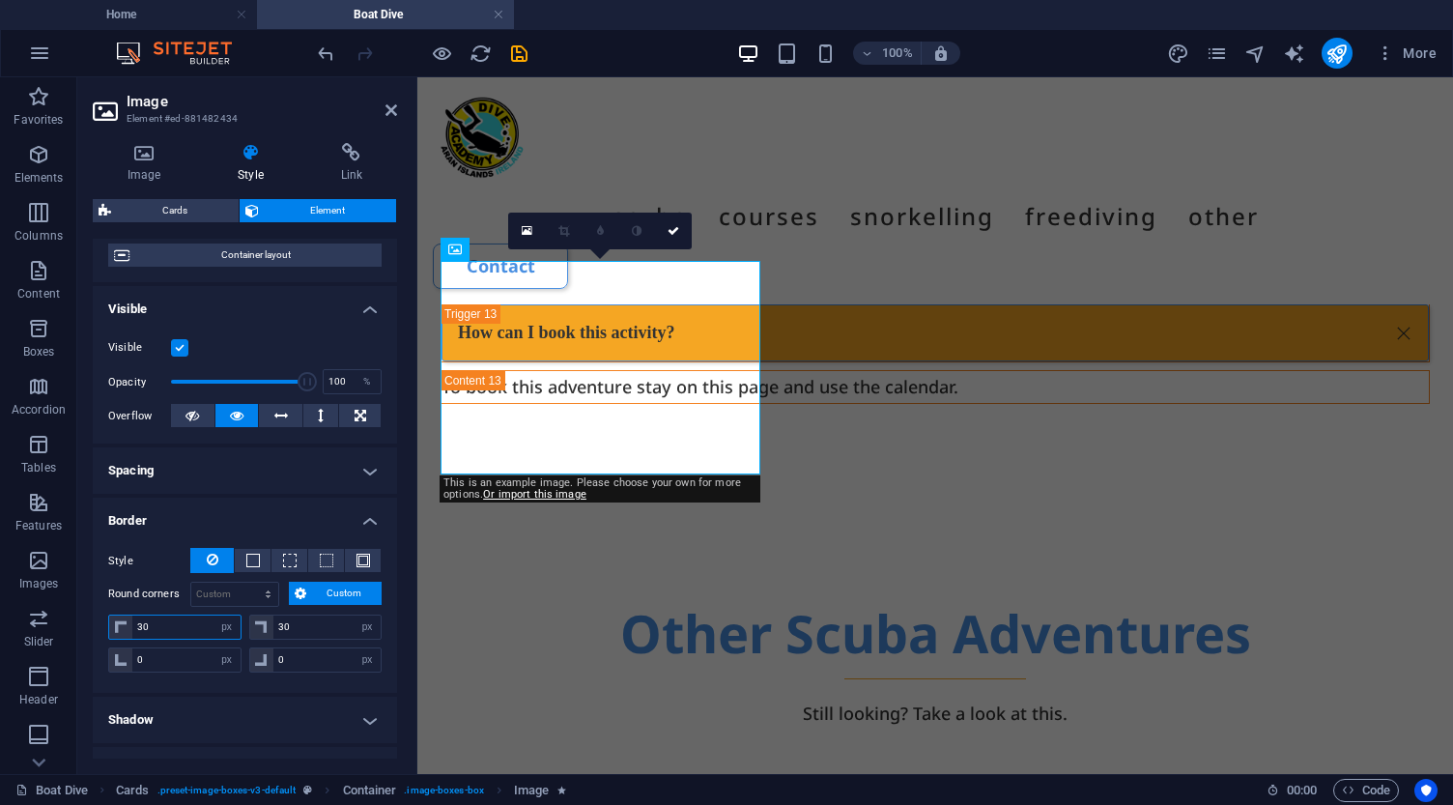
drag, startPoint x: 195, startPoint y: 622, endPoint x: 144, endPoint y: 621, distance: 51.2
click at [144, 621] on input "30" at bounding box center [186, 626] width 108 height 23
type input "3"
drag, startPoint x: 318, startPoint y: 627, endPoint x: 249, endPoint y: 634, distance: 68.9
click at [249, 634] on div "30 px rem % vh vw" at bounding box center [315, 626] width 133 height 25
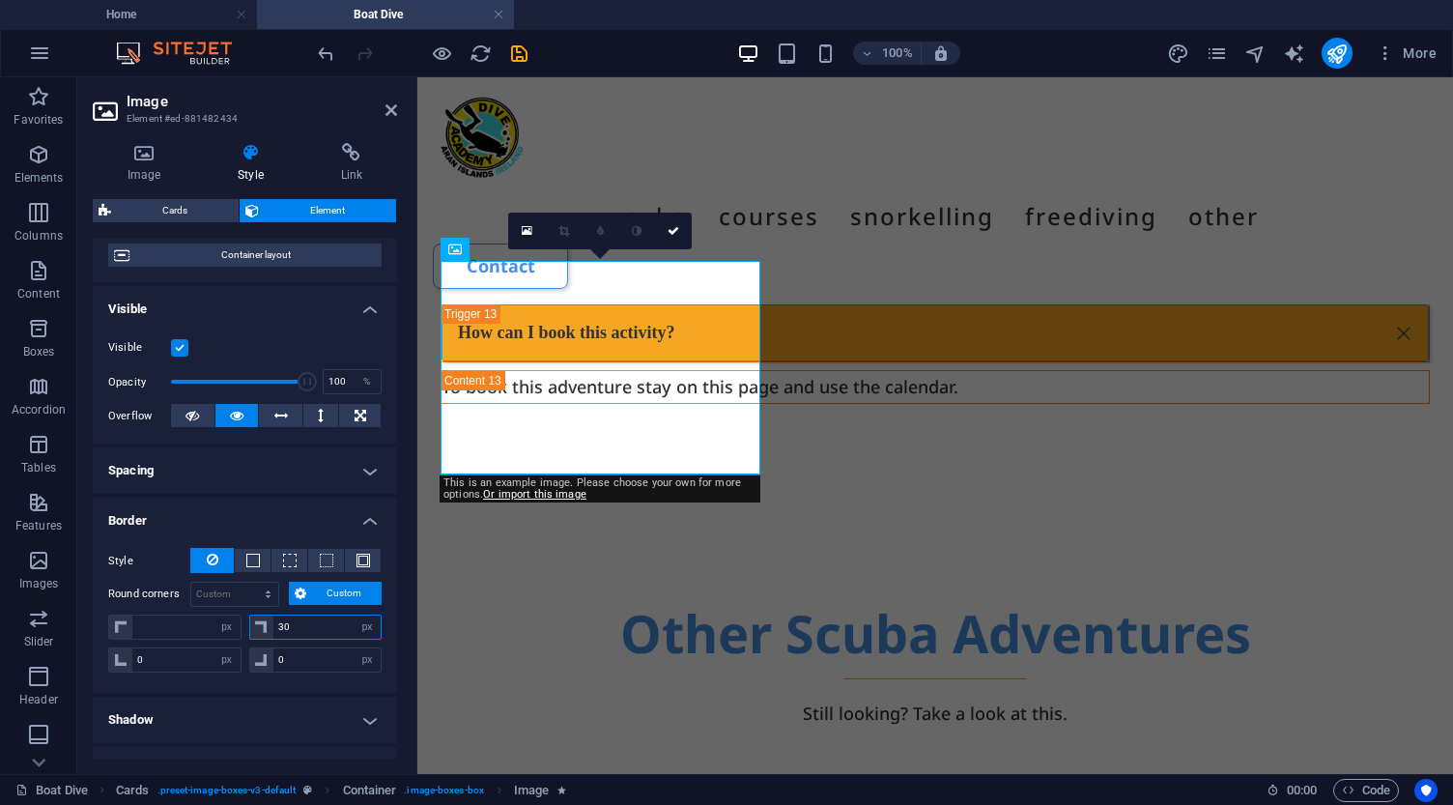
type input "3"
type input "20"
type input "30"
type input "20"
drag, startPoint x: 172, startPoint y: 662, endPoint x: 106, endPoint y: 660, distance: 65.7
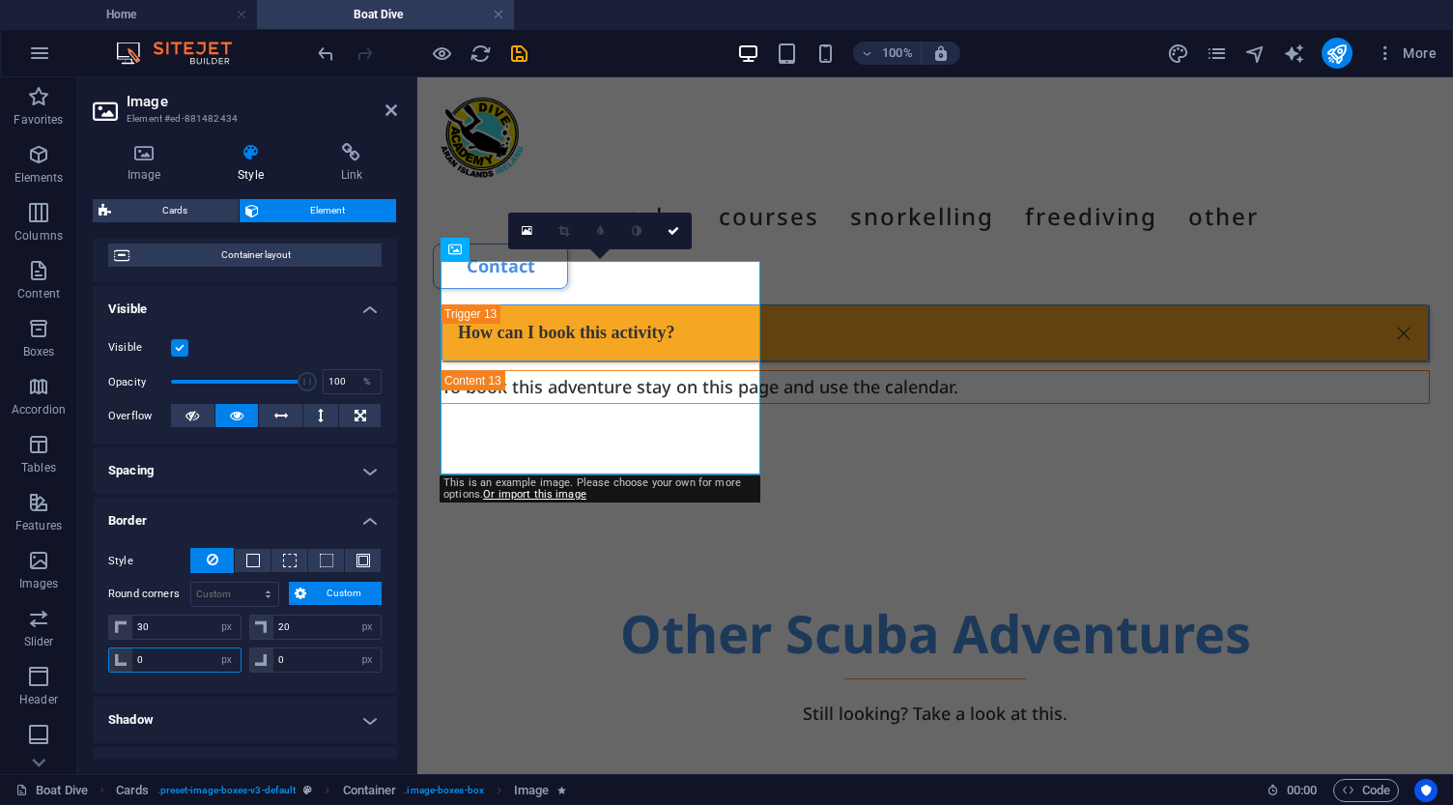
click at [106, 660] on div "Style - Width 1 auto px rem % vh vw Custom Custom 1 auto px rem % vh vw 1 auto …" at bounding box center [245, 612] width 304 height 160
type input "20"
click at [175, 620] on input "30" at bounding box center [186, 626] width 108 height 23
type input "3"
type input "0"
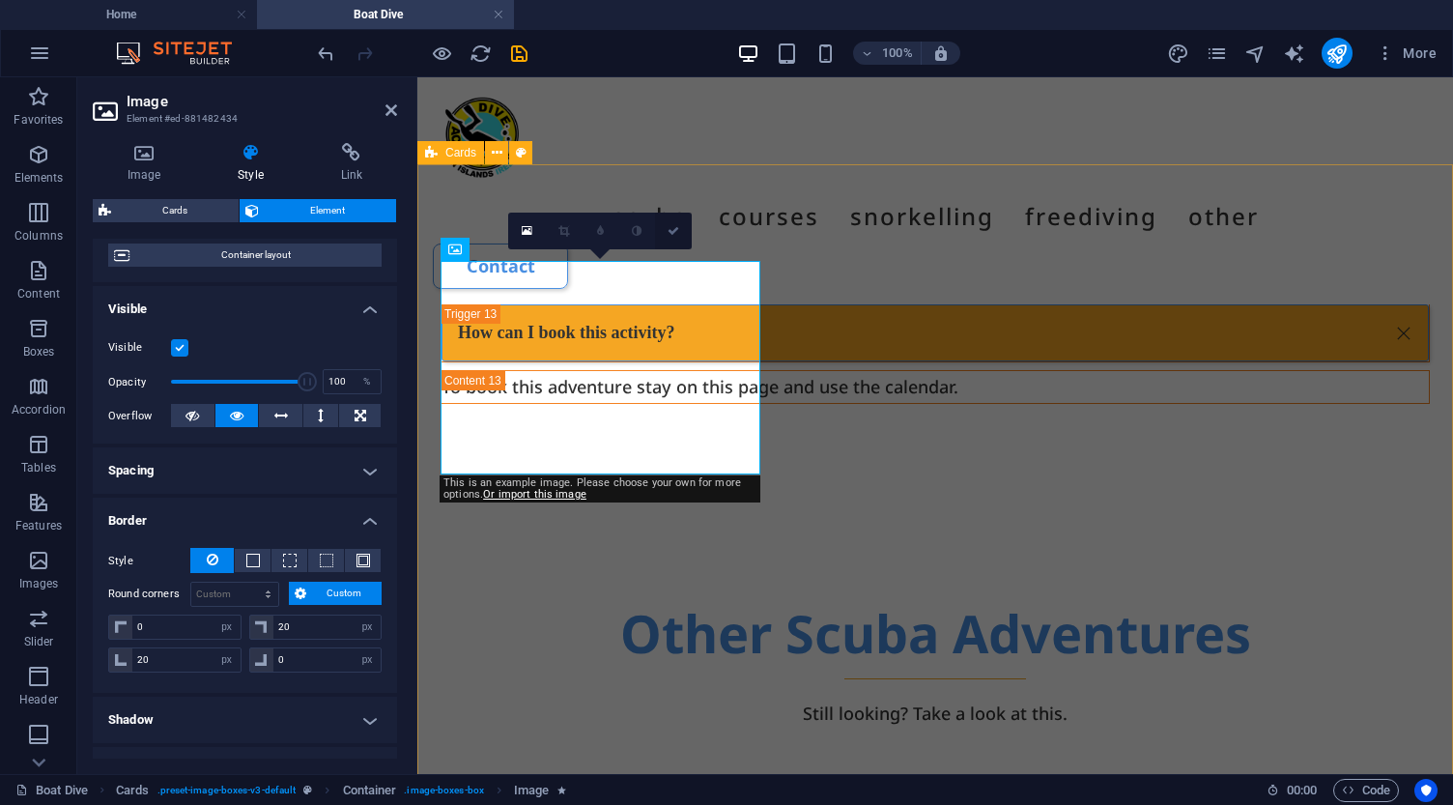
click at [673, 227] on icon at bounding box center [673, 231] width 12 height 12
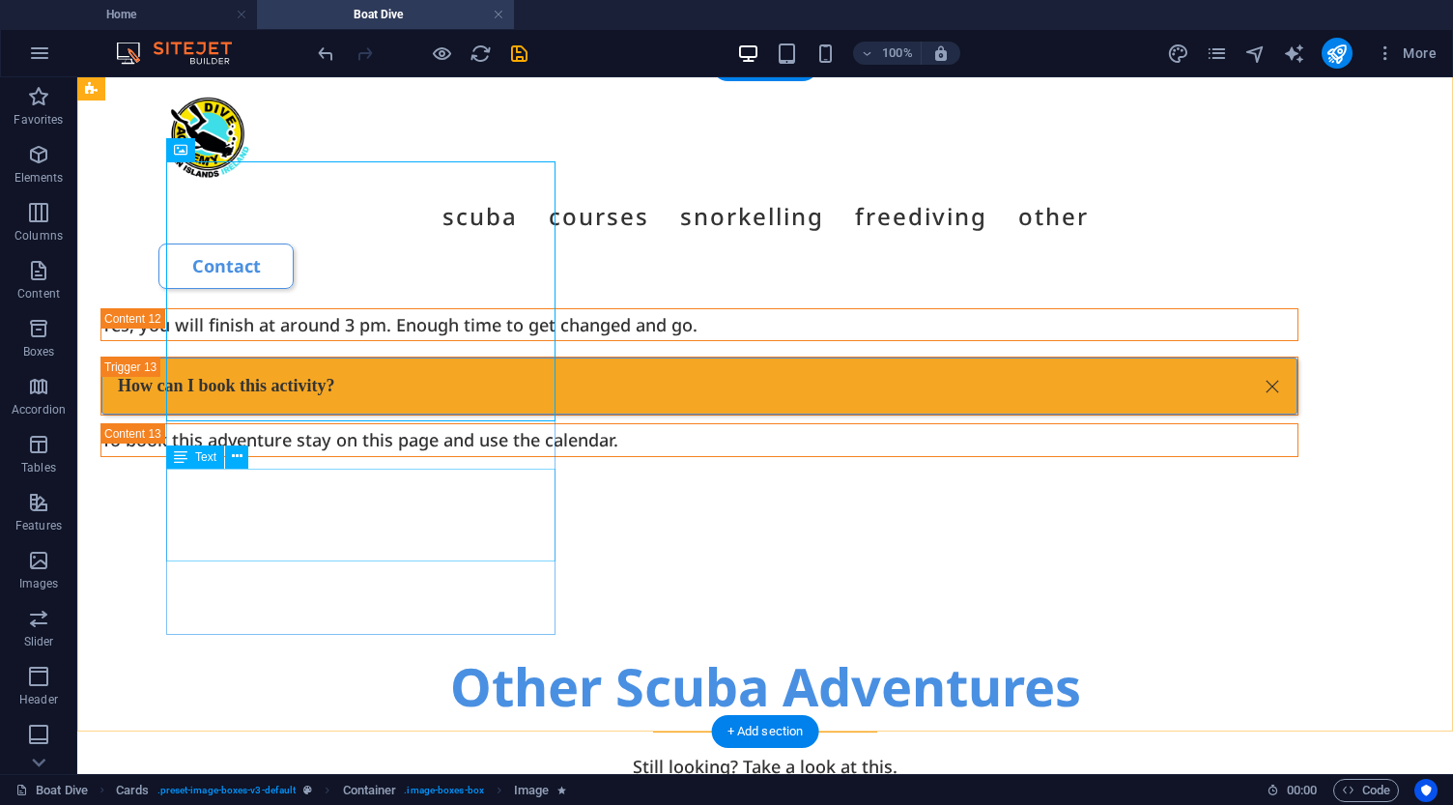
scroll to position [7291, 0]
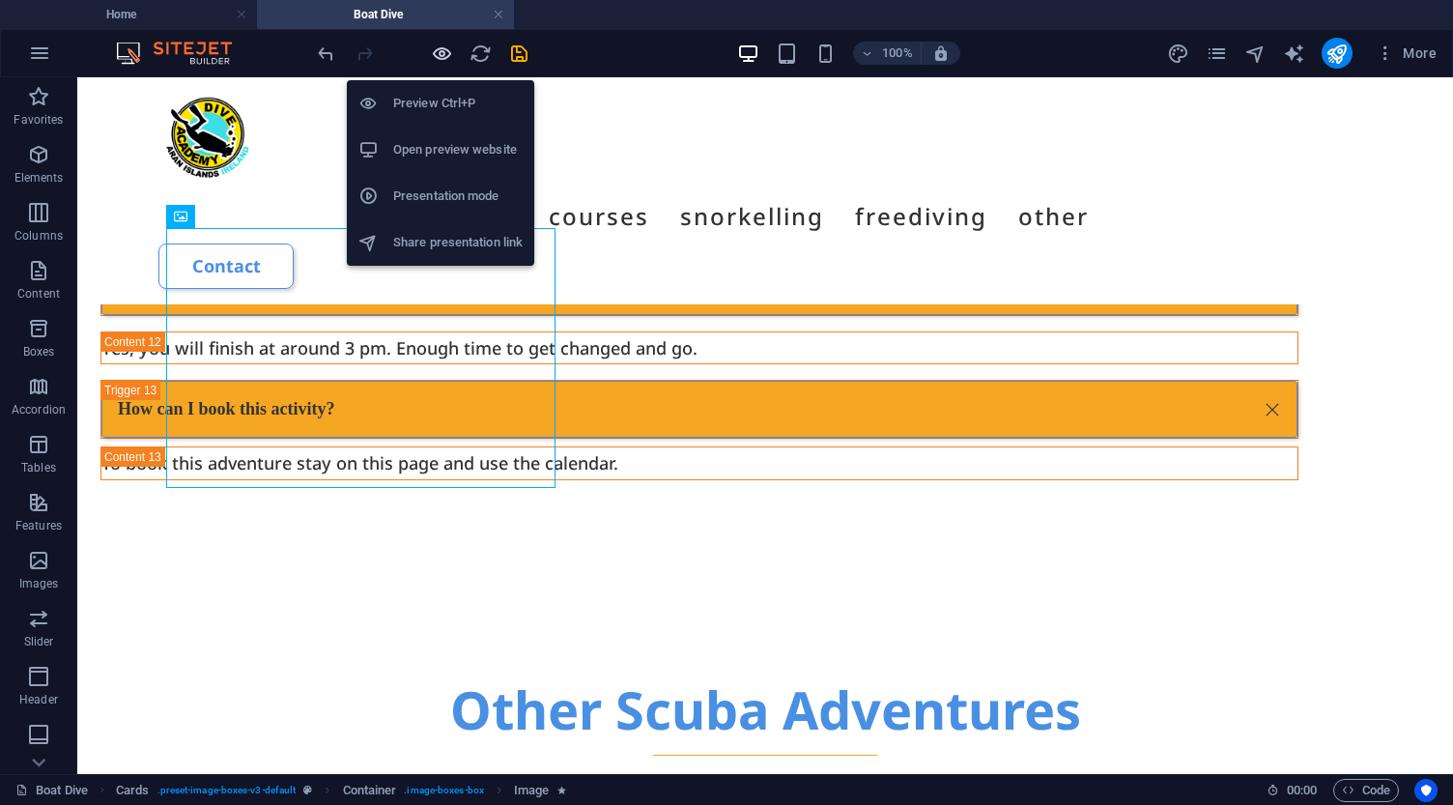
click at [442, 55] on icon "button" at bounding box center [442, 53] width 22 height 22
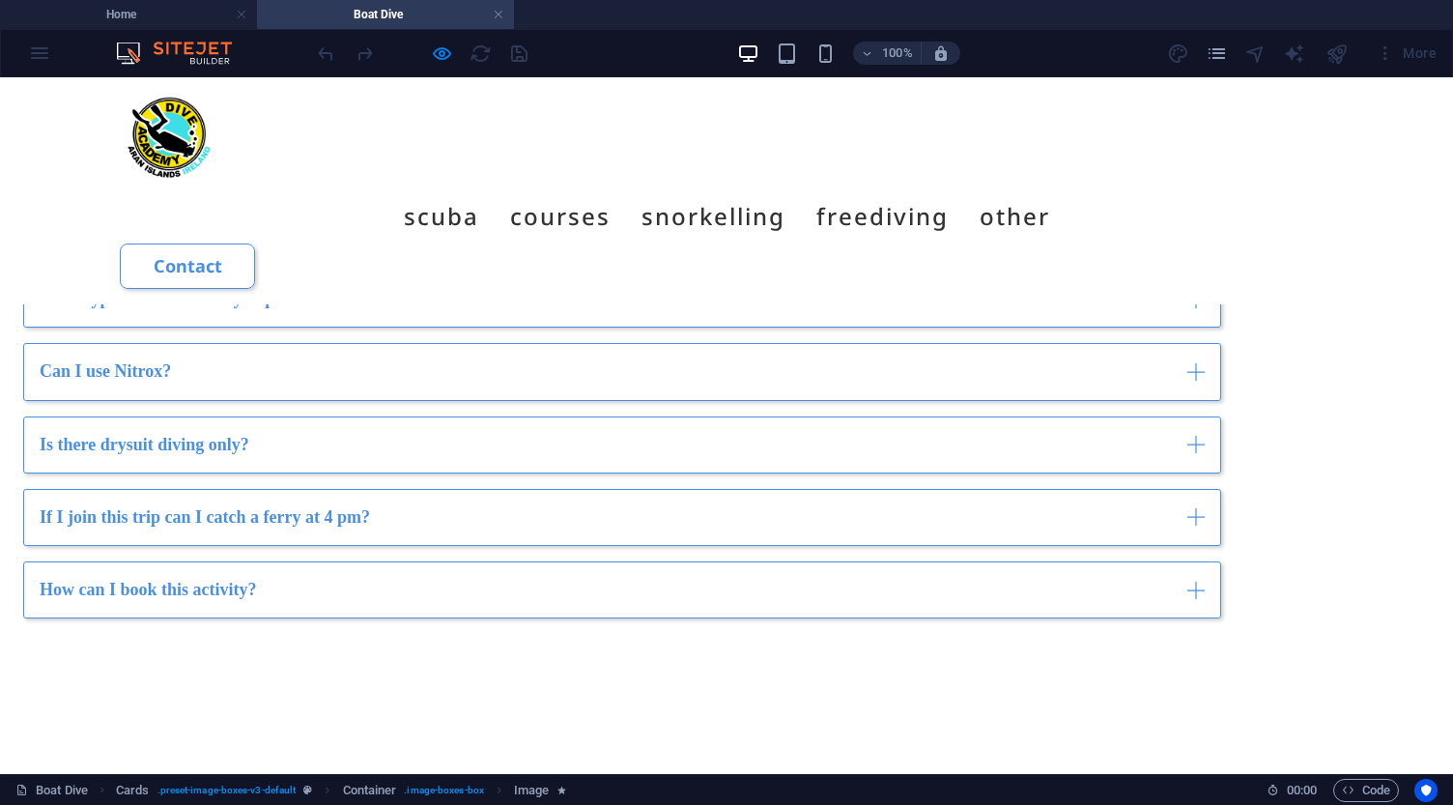
scroll to position [5016, 0]
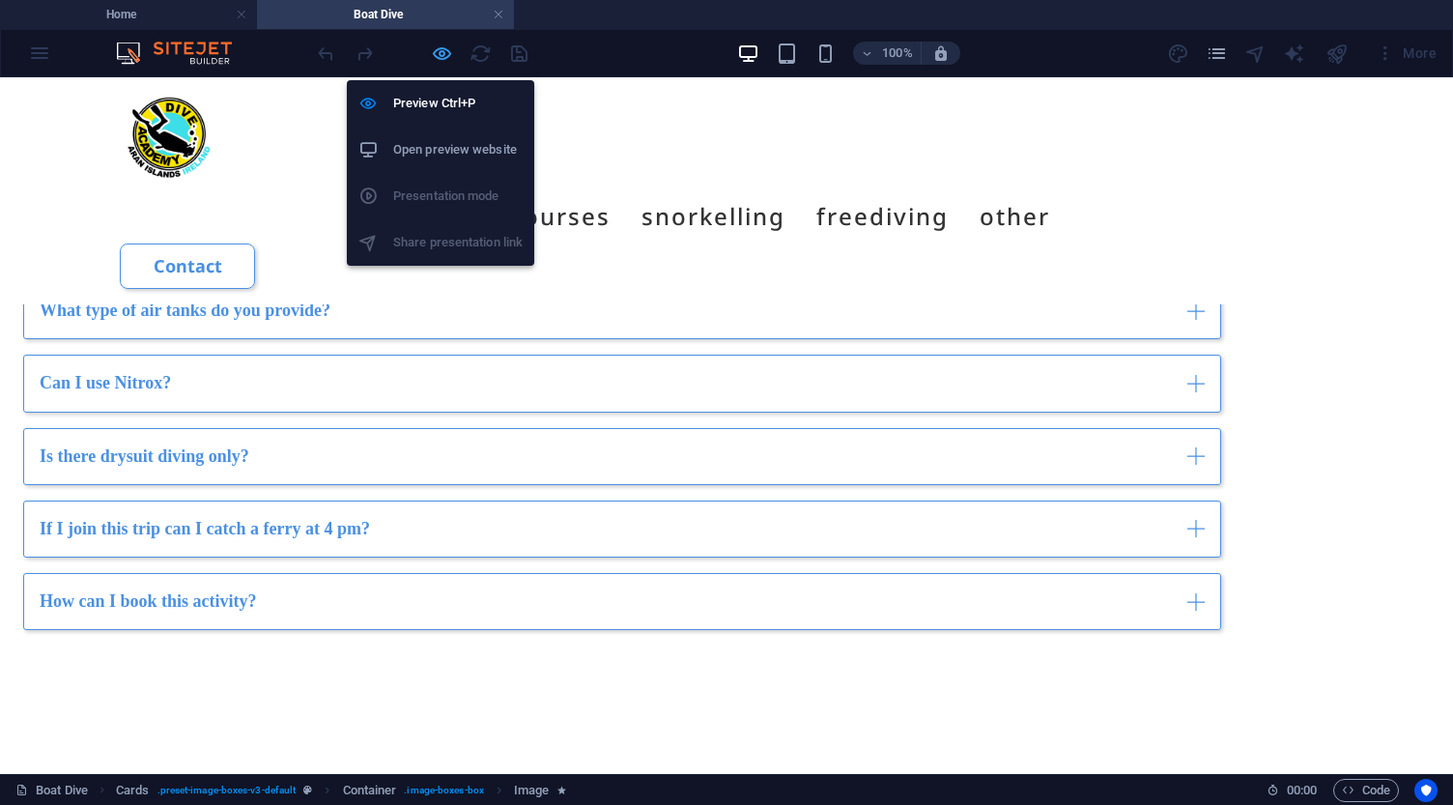
click at [442, 57] on icon "button" at bounding box center [442, 53] width 22 height 22
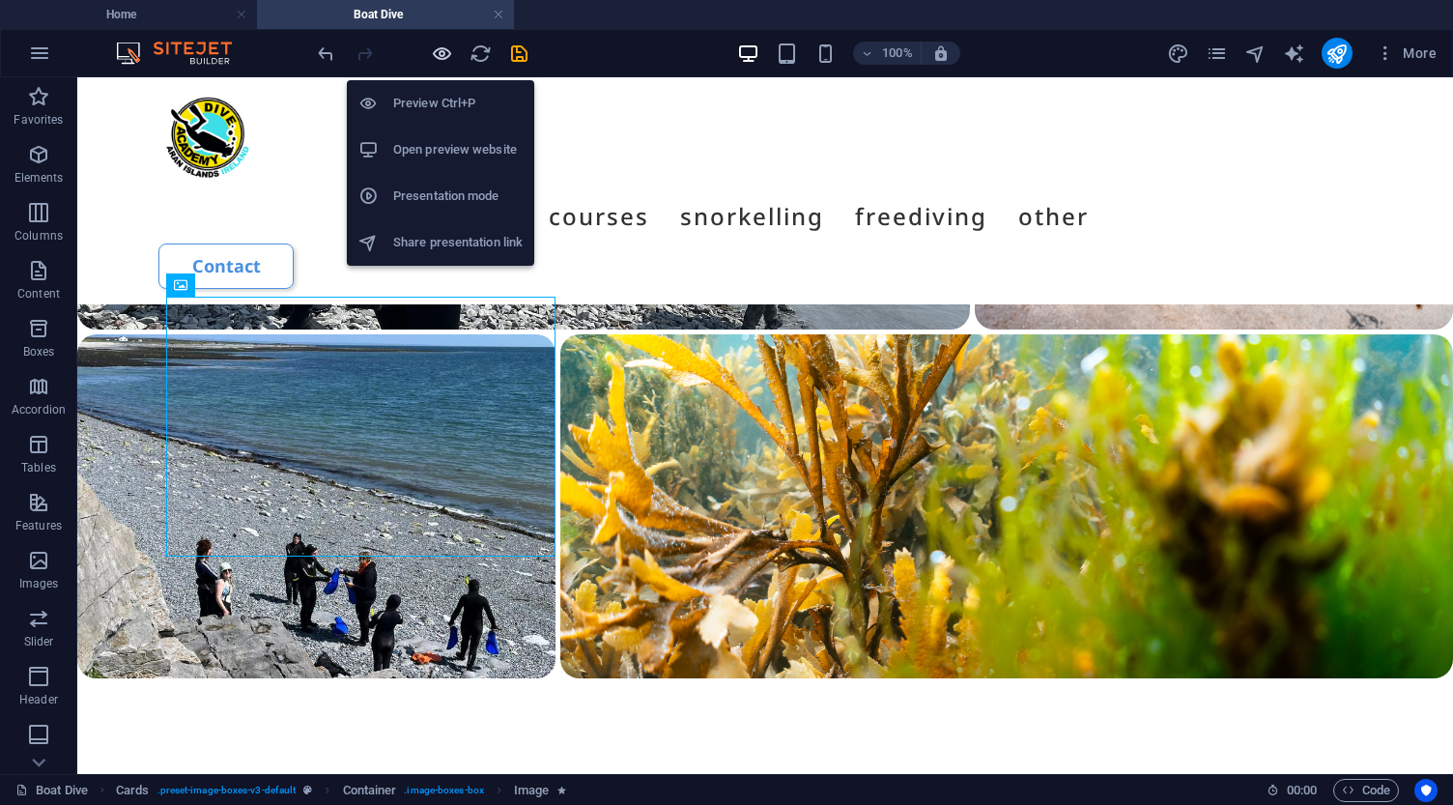
scroll to position [7223, 0]
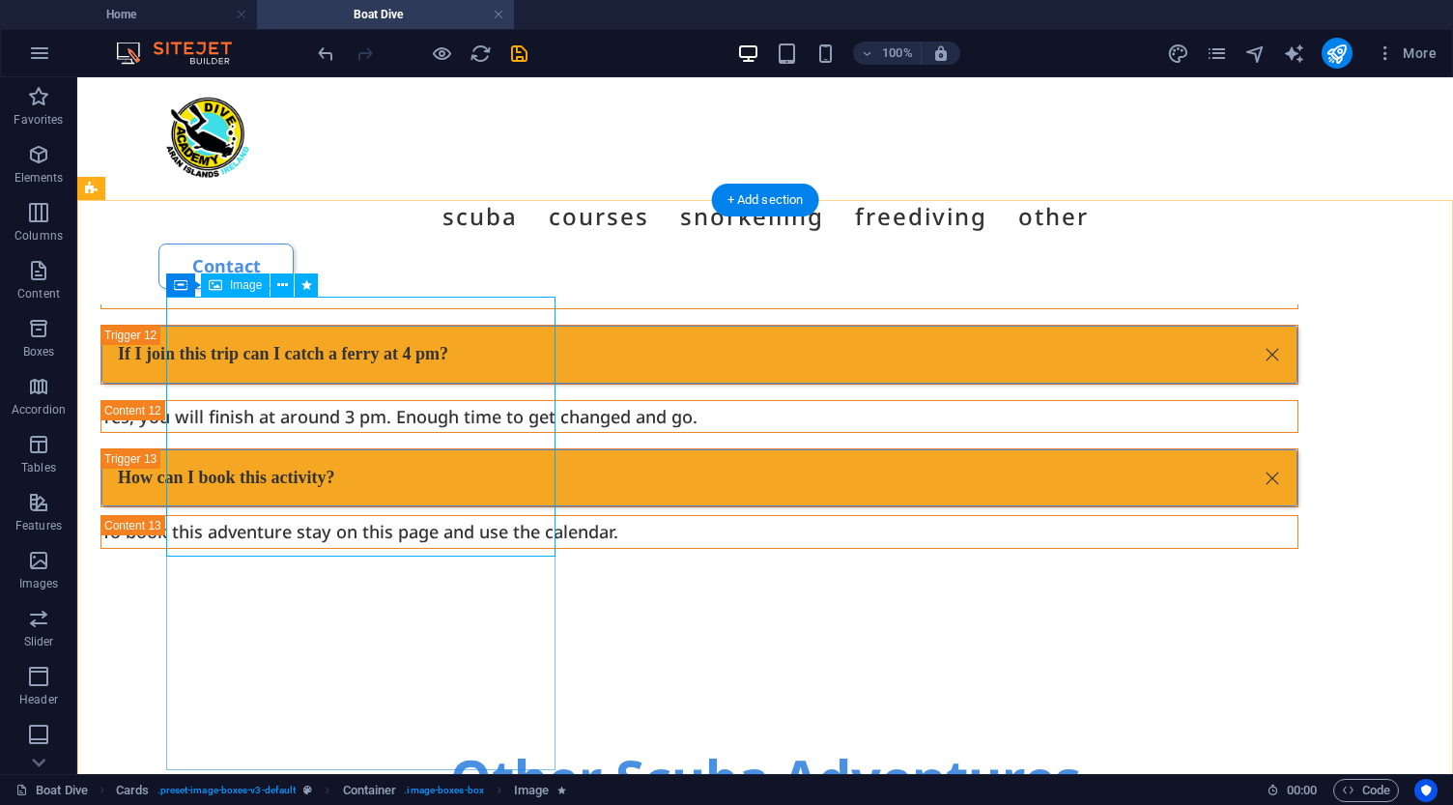
select select "px"
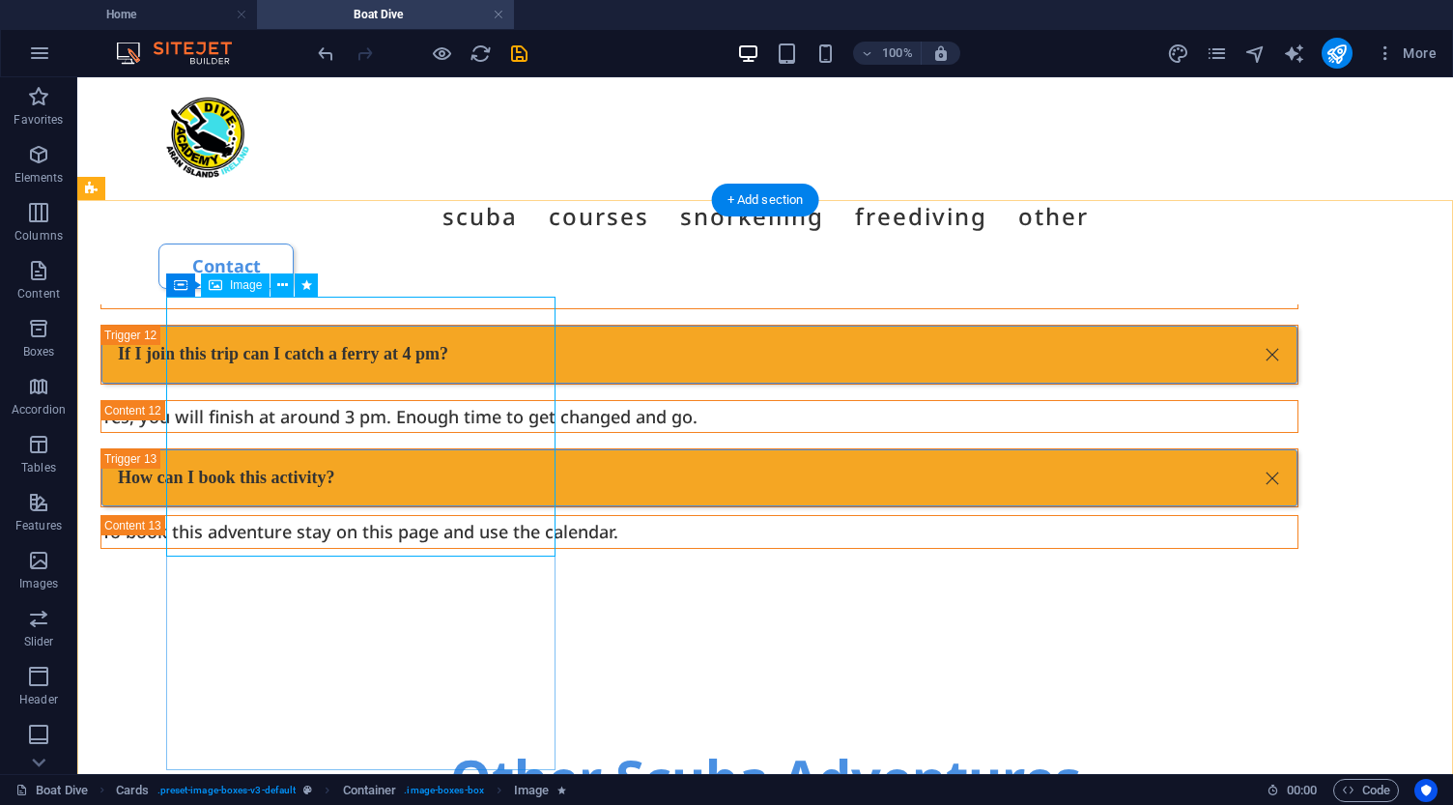
select select "px"
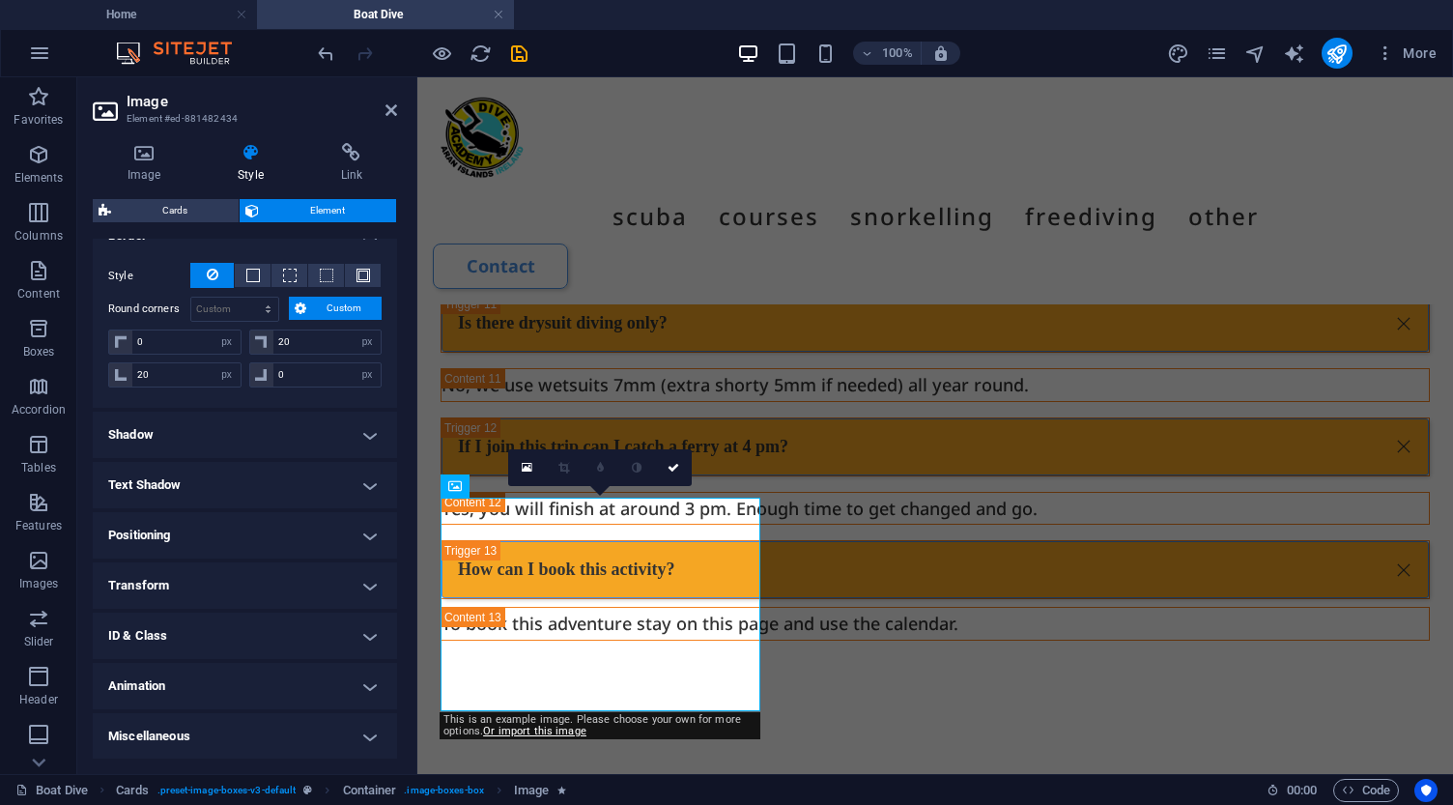
scroll to position [444, 0]
click at [672, 469] on icon at bounding box center [673, 468] width 12 height 12
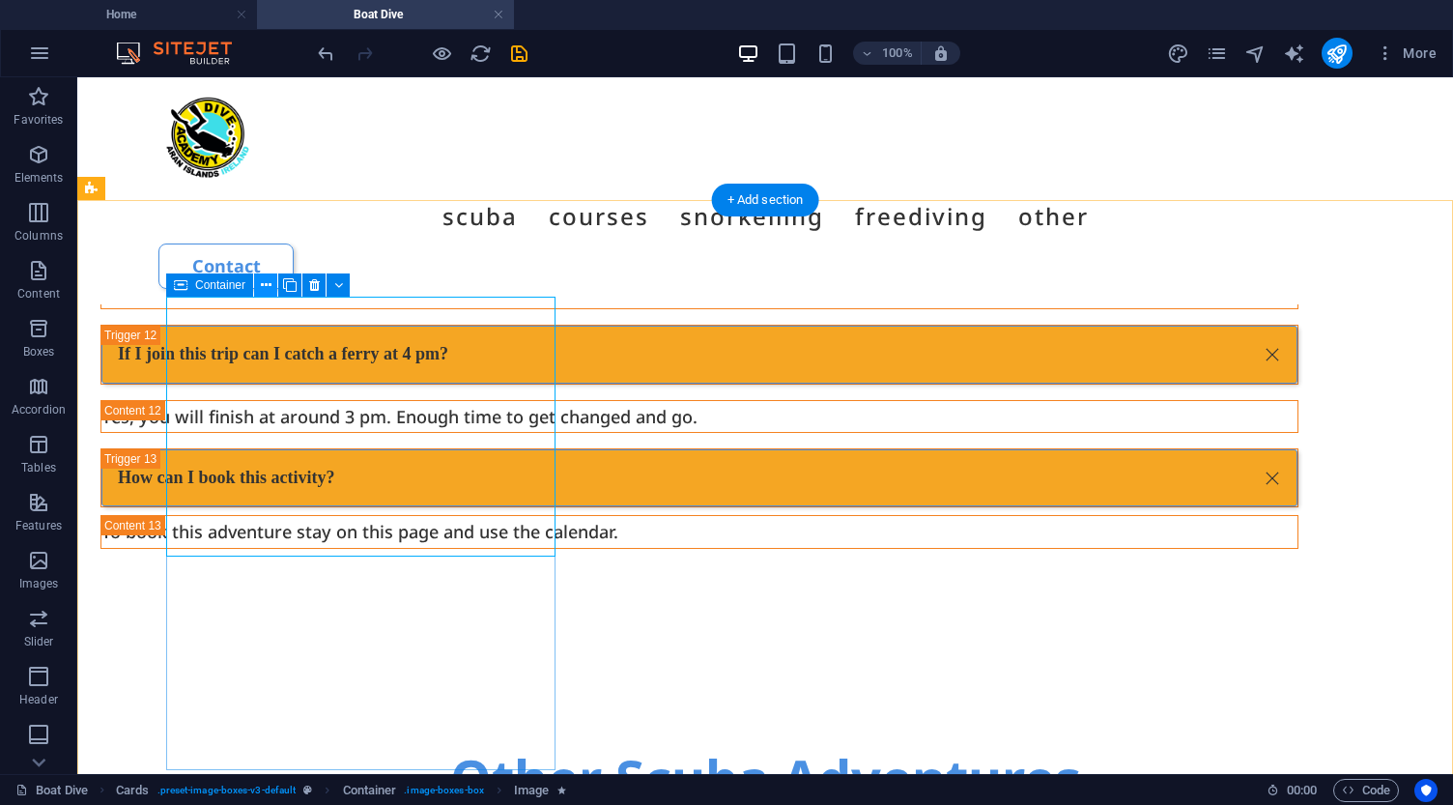
click at [264, 288] on icon at bounding box center [266, 285] width 11 height 20
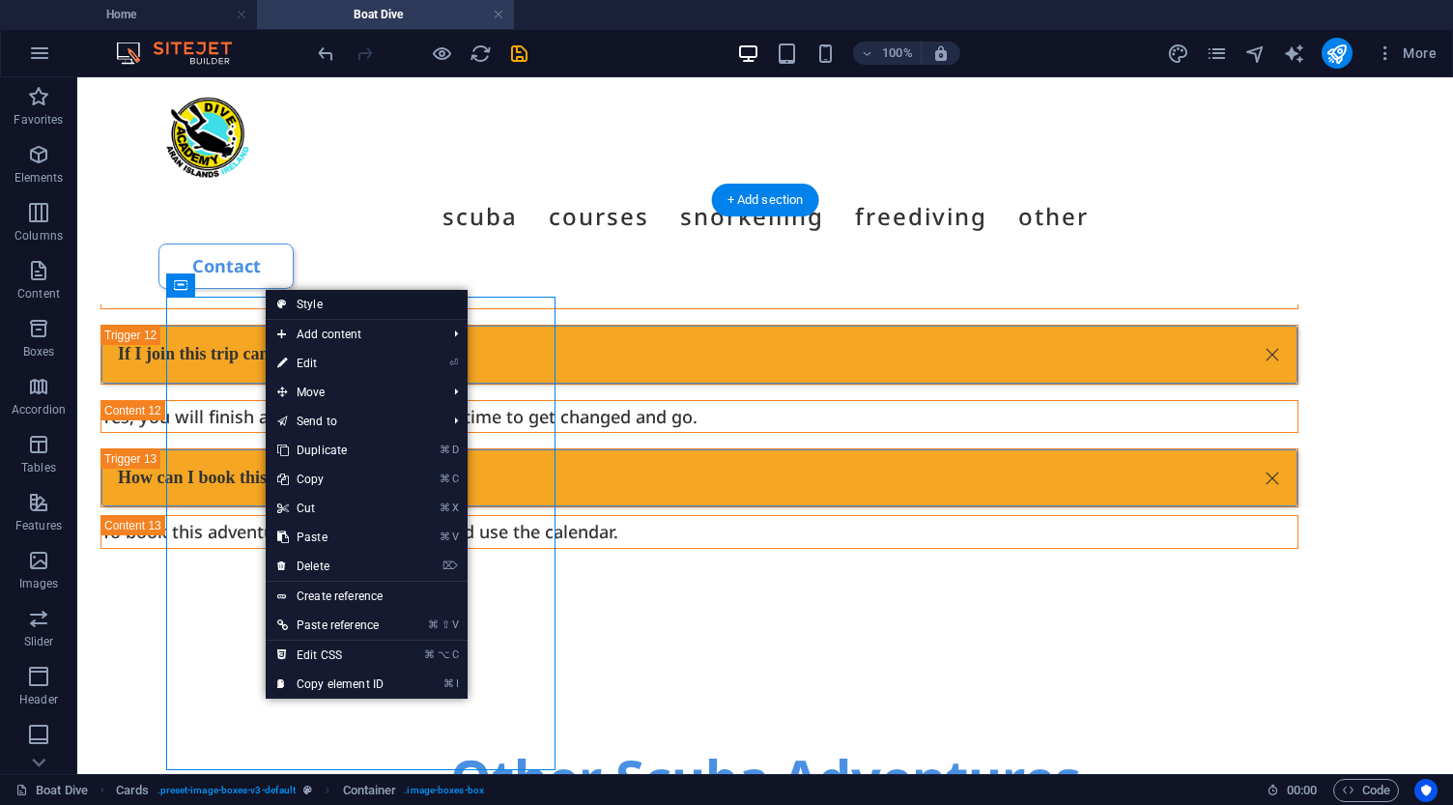
click at [306, 303] on link "Style" at bounding box center [367, 304] width 202 height 29
select select "rem"
select select "px"
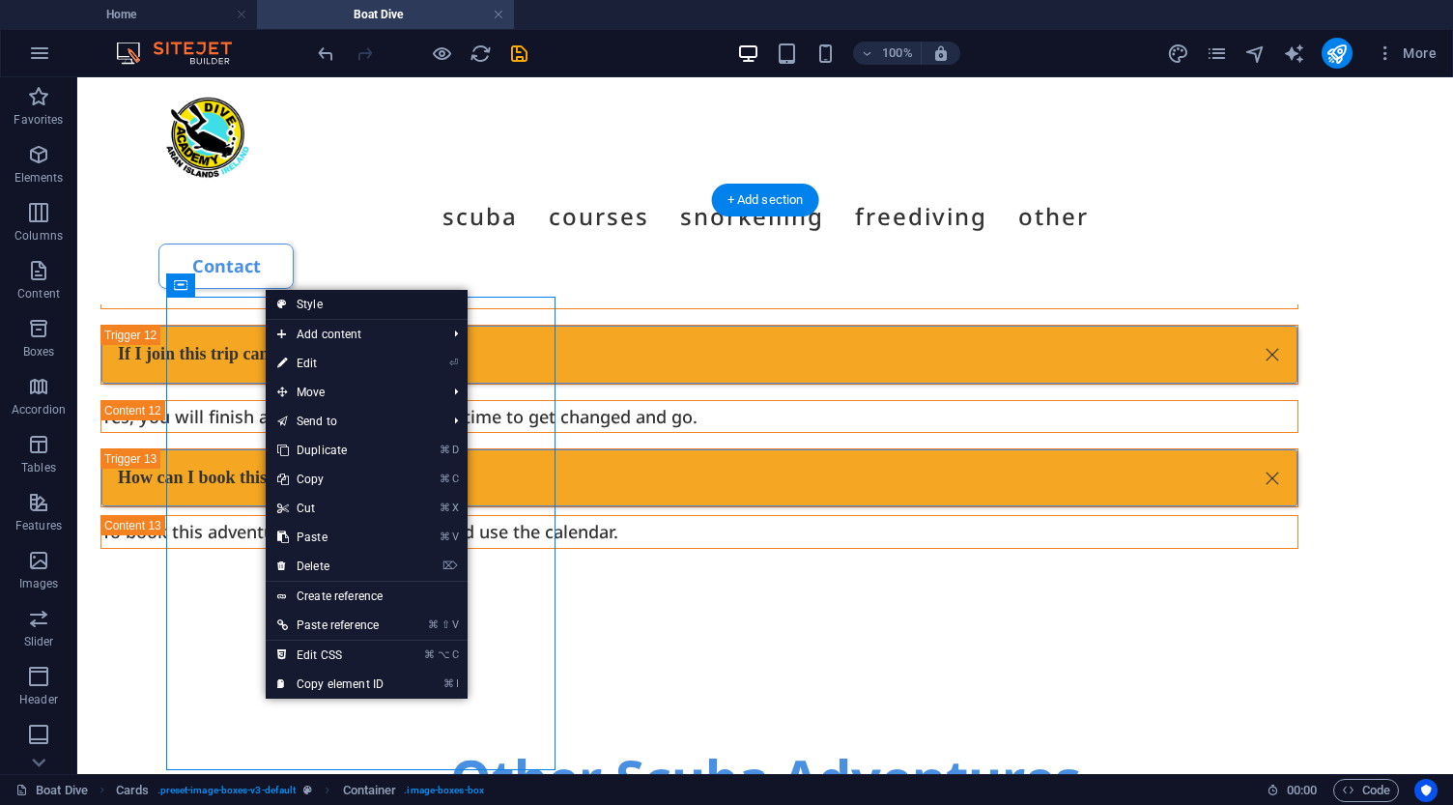
select select "px"
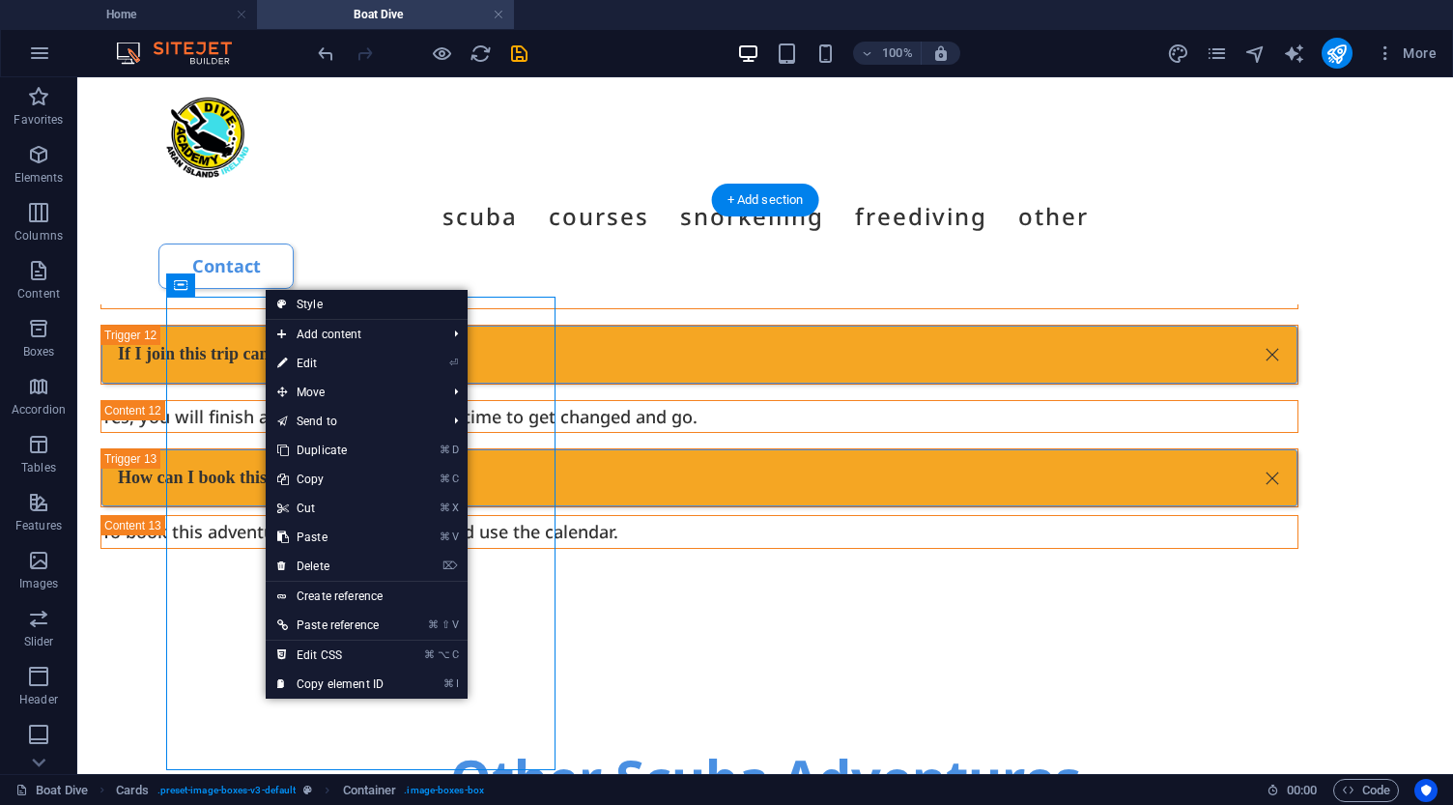
select select "px"
select select "preset-image-boxes-v3-default"
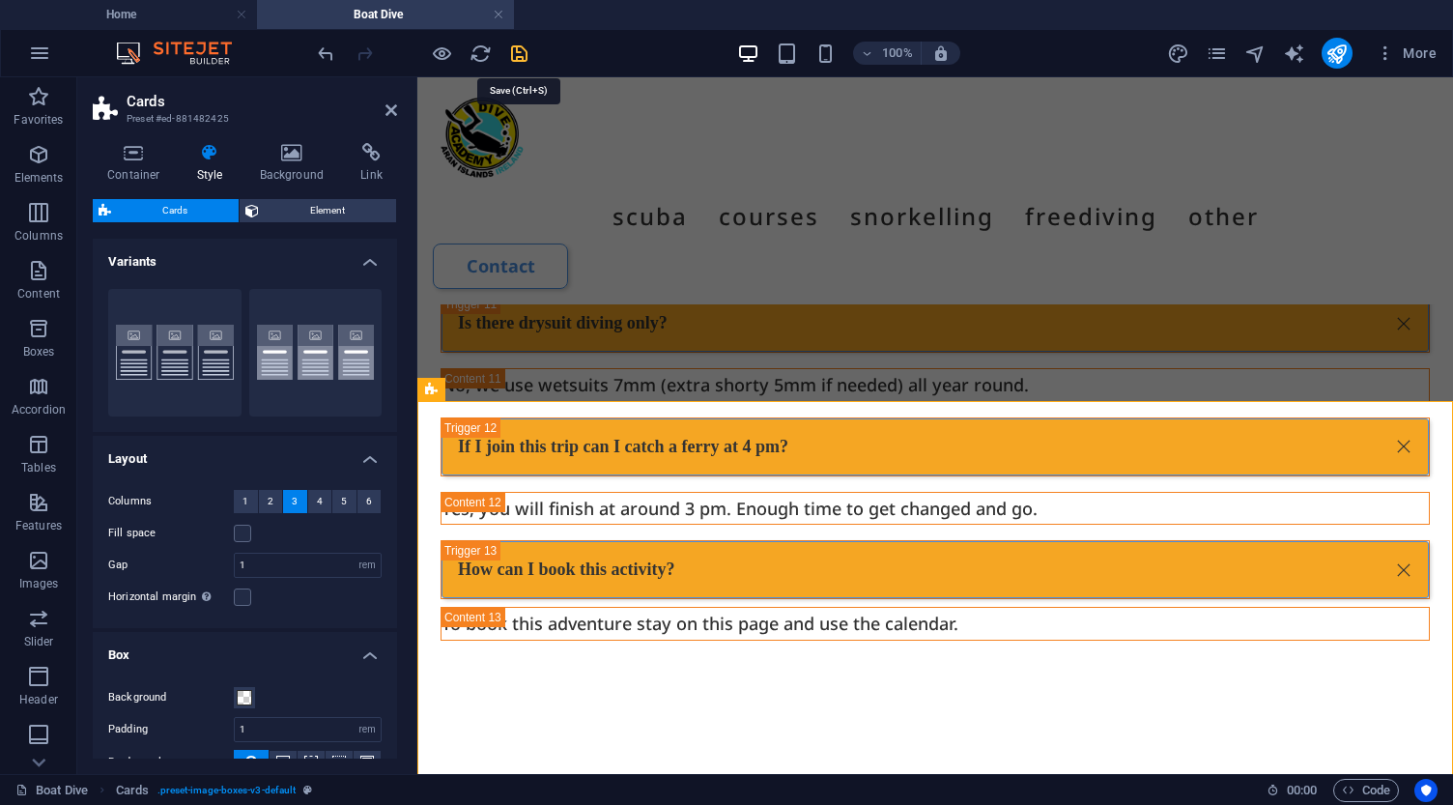
click at [519, 55] on icon "save" at bounding box center [519, 53] width 22 height 22
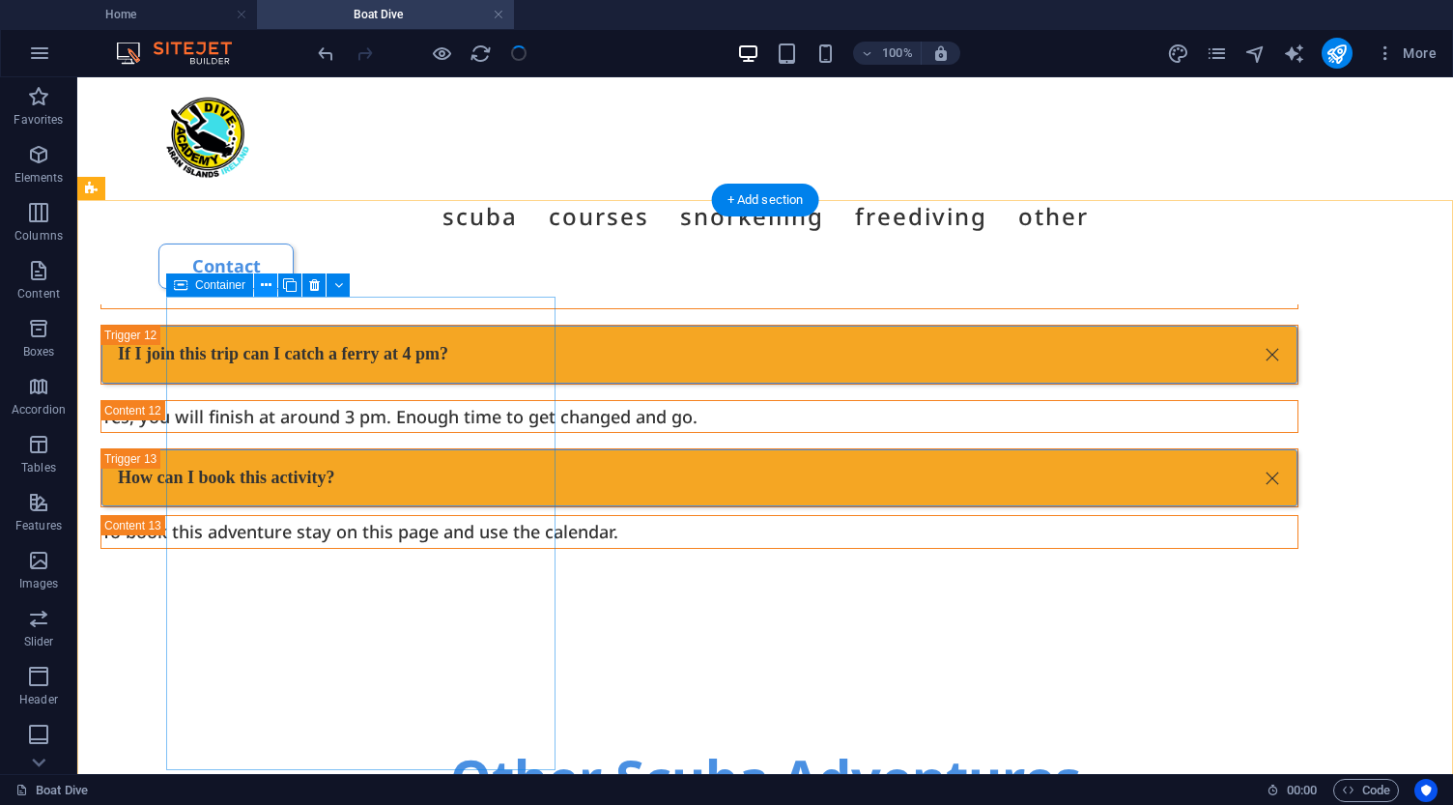
click at [261, 280] on icon at bounding box center [266, 285] width 11 height 20
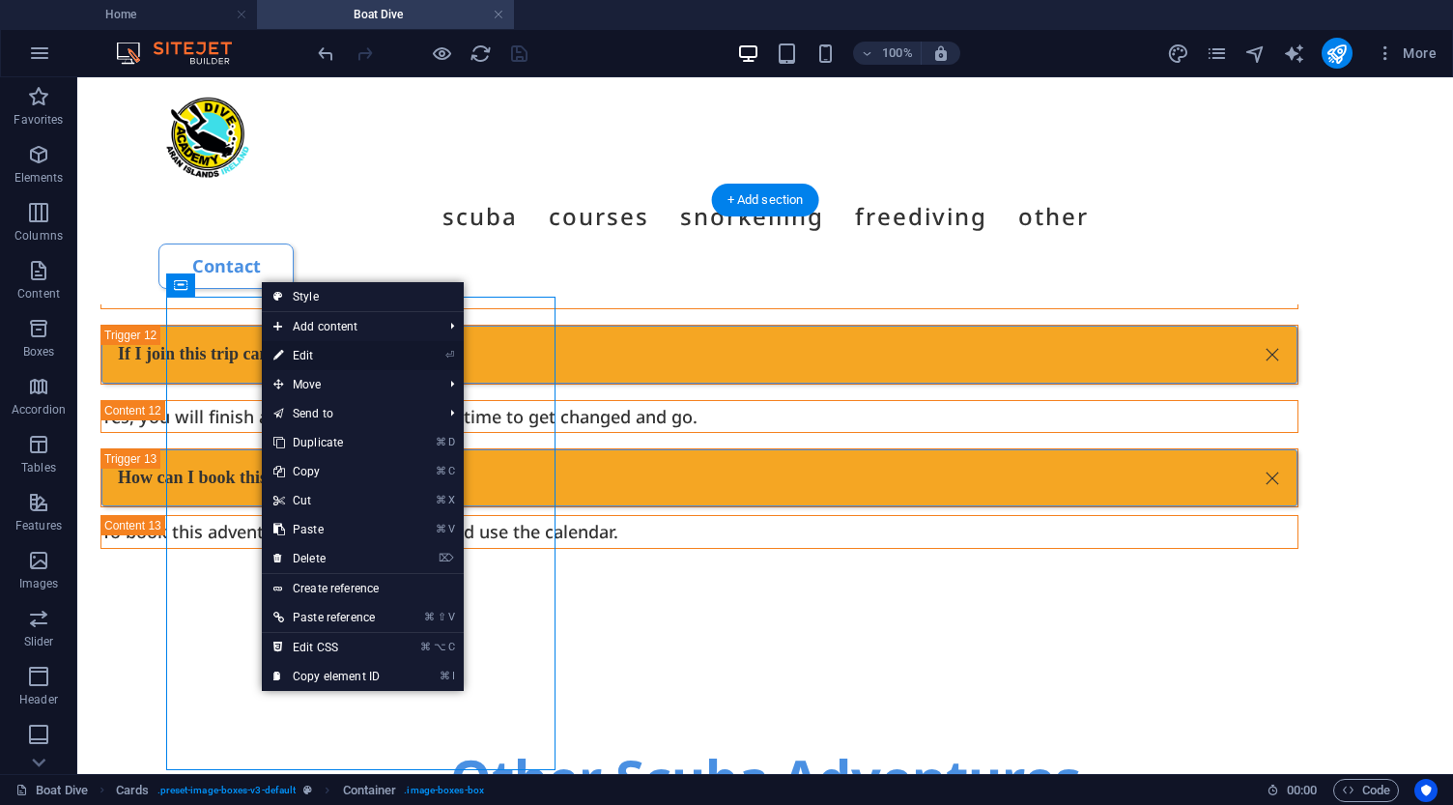
click at [307, 354] on link "⏎ Edit" at bounding box center [326, 355] width 129 height 29
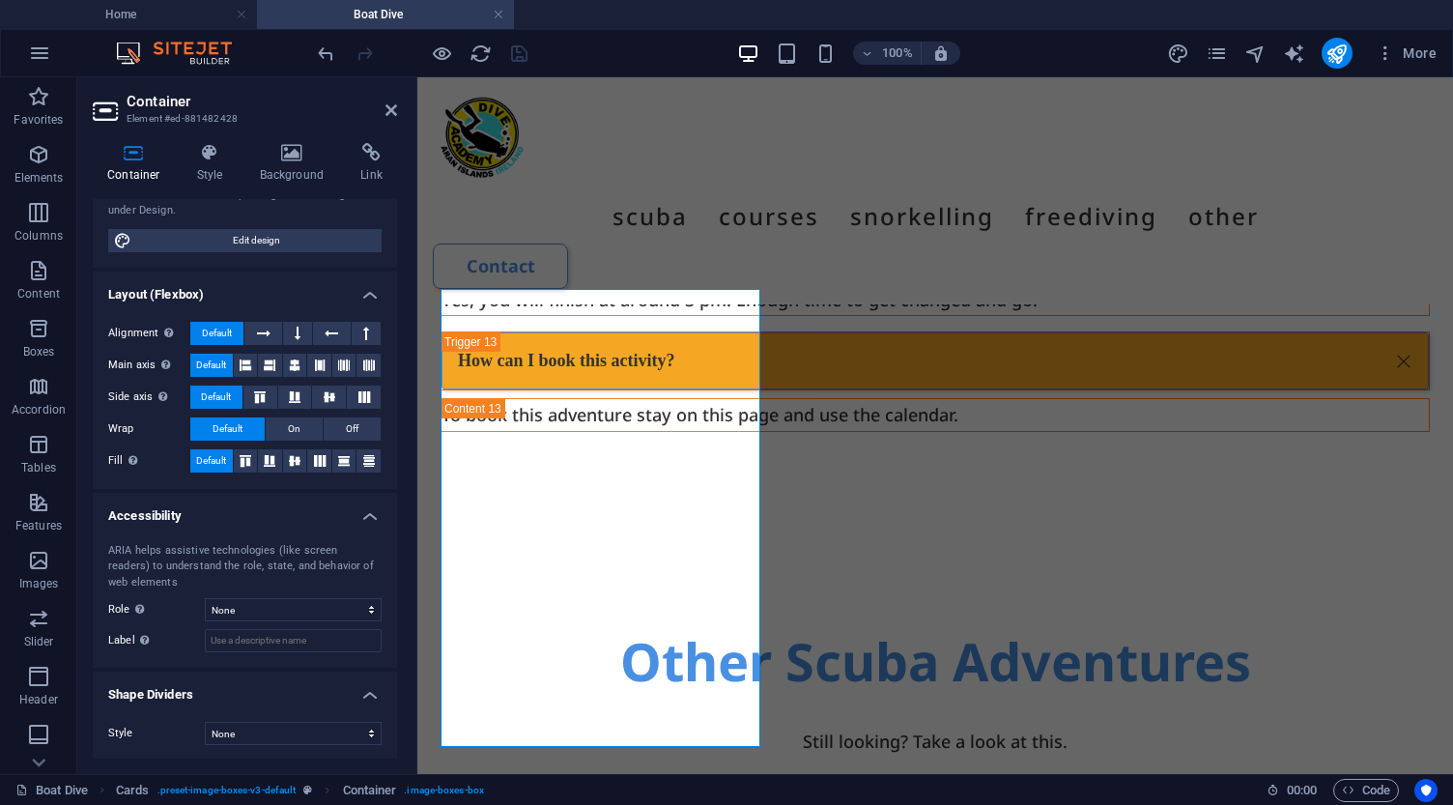
scroll to position [219, 0]
select select "shredded-paper"
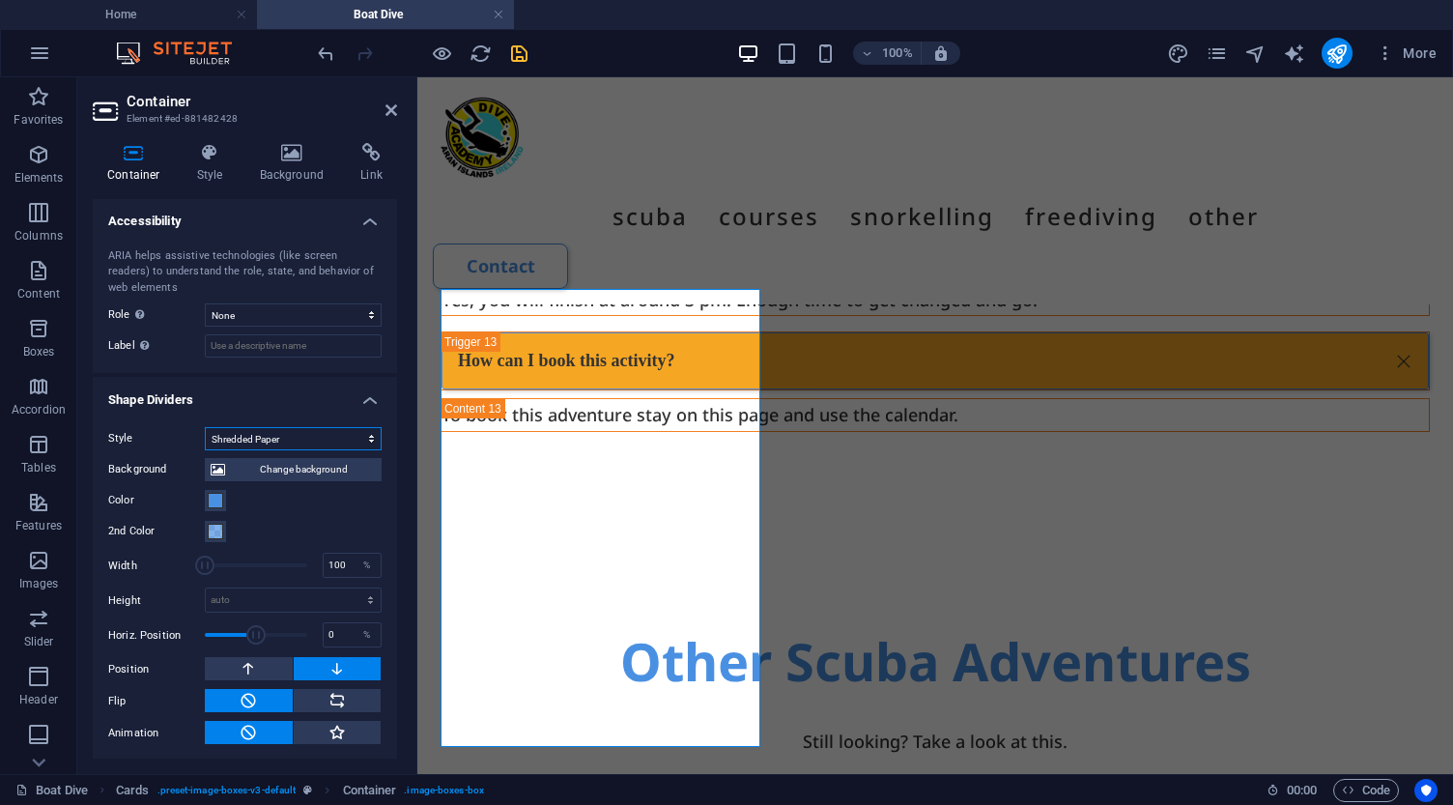
scroll to position [514, 0]
click at [241, 668] on icon at bounding box center [248, 669] width 17 height 23
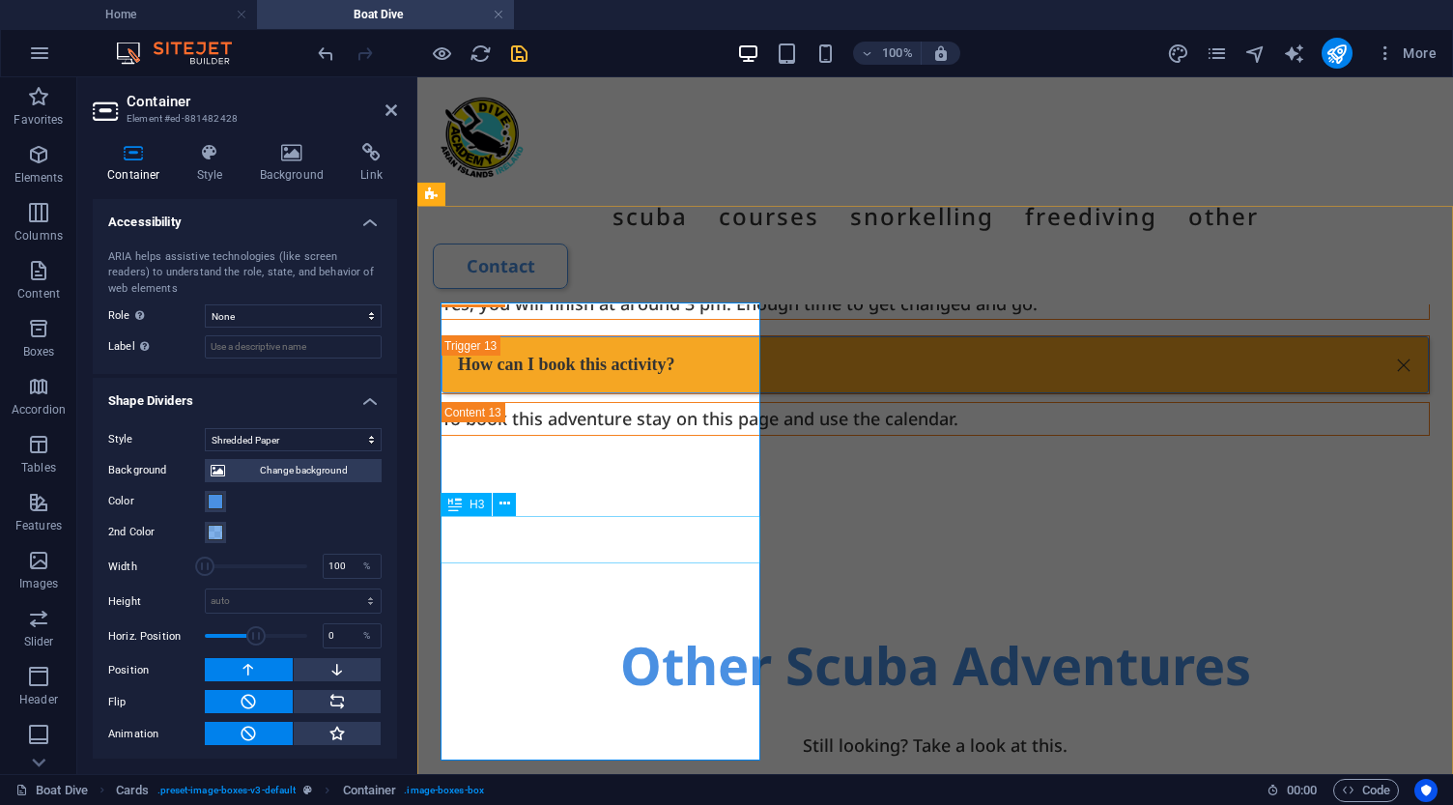
scroll to position [7430, 0]
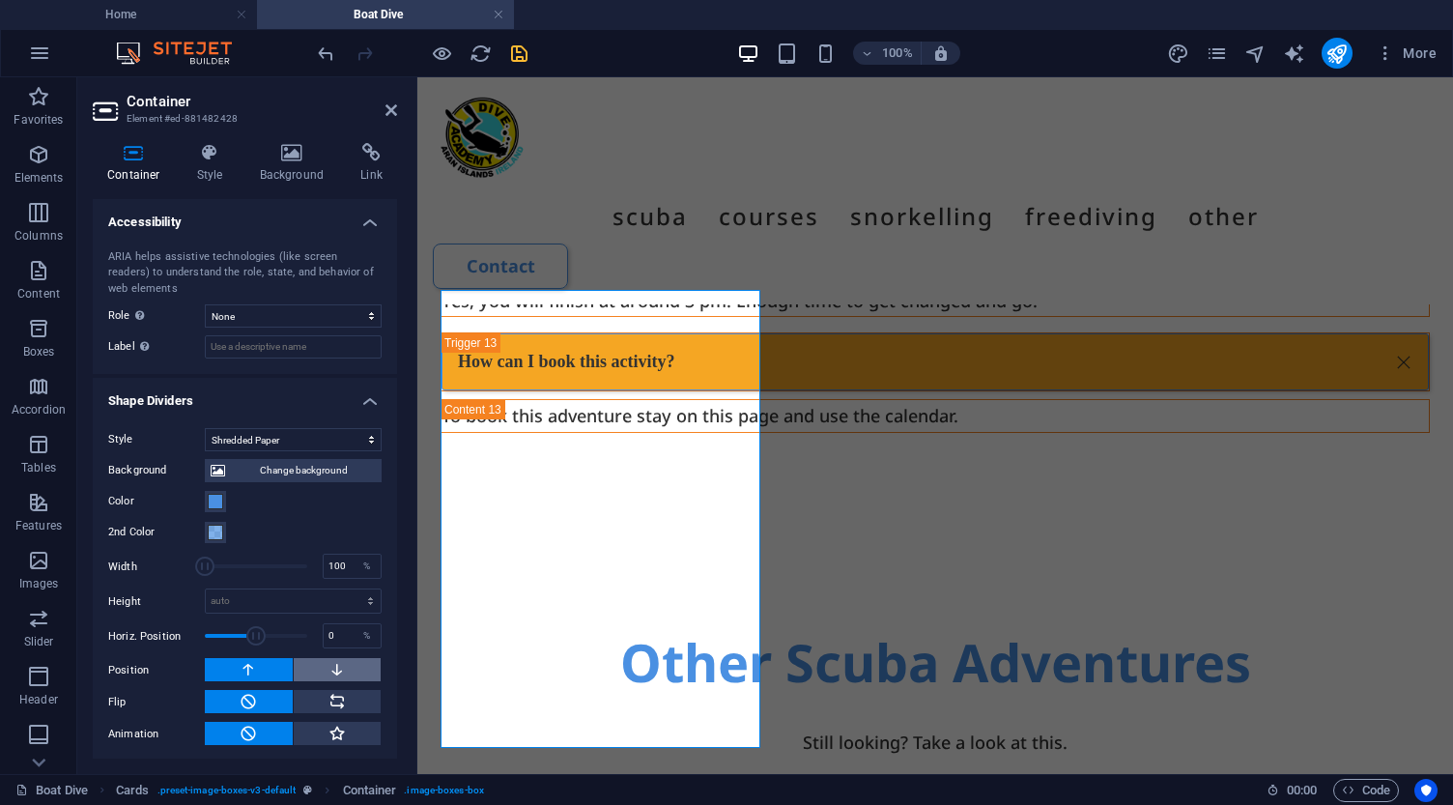
click at [330, 661] on icon at bounding box center [336, 669] width 17 height 23
click at [328, 699] on icon at bounding box center [336, 701] width 17 height 23
click at [242, 701] on icon at bounding box center [248, 701] width 17 height 23
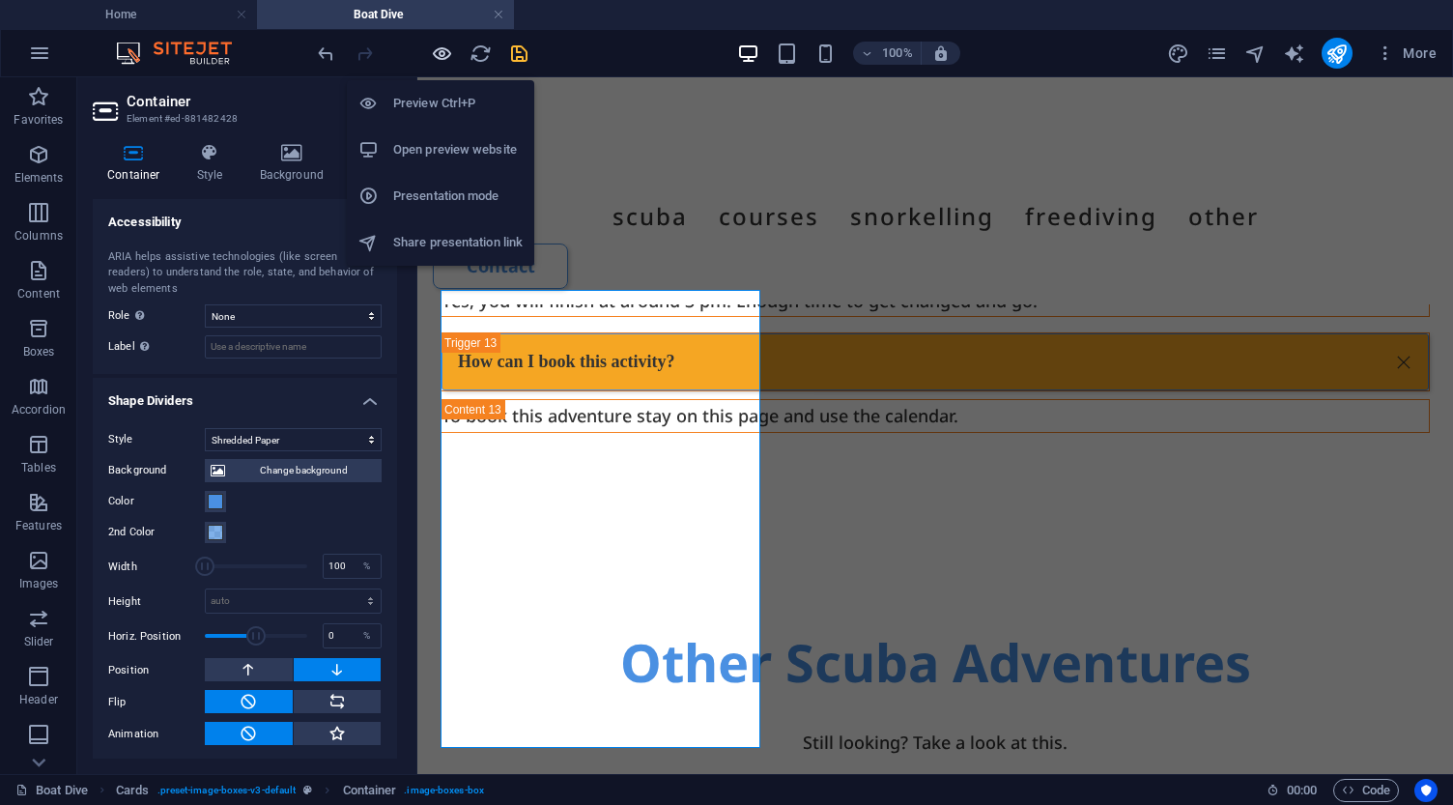
click at [438, 48] on icon "button" at bounding box center [442, 53] width 22 height 22
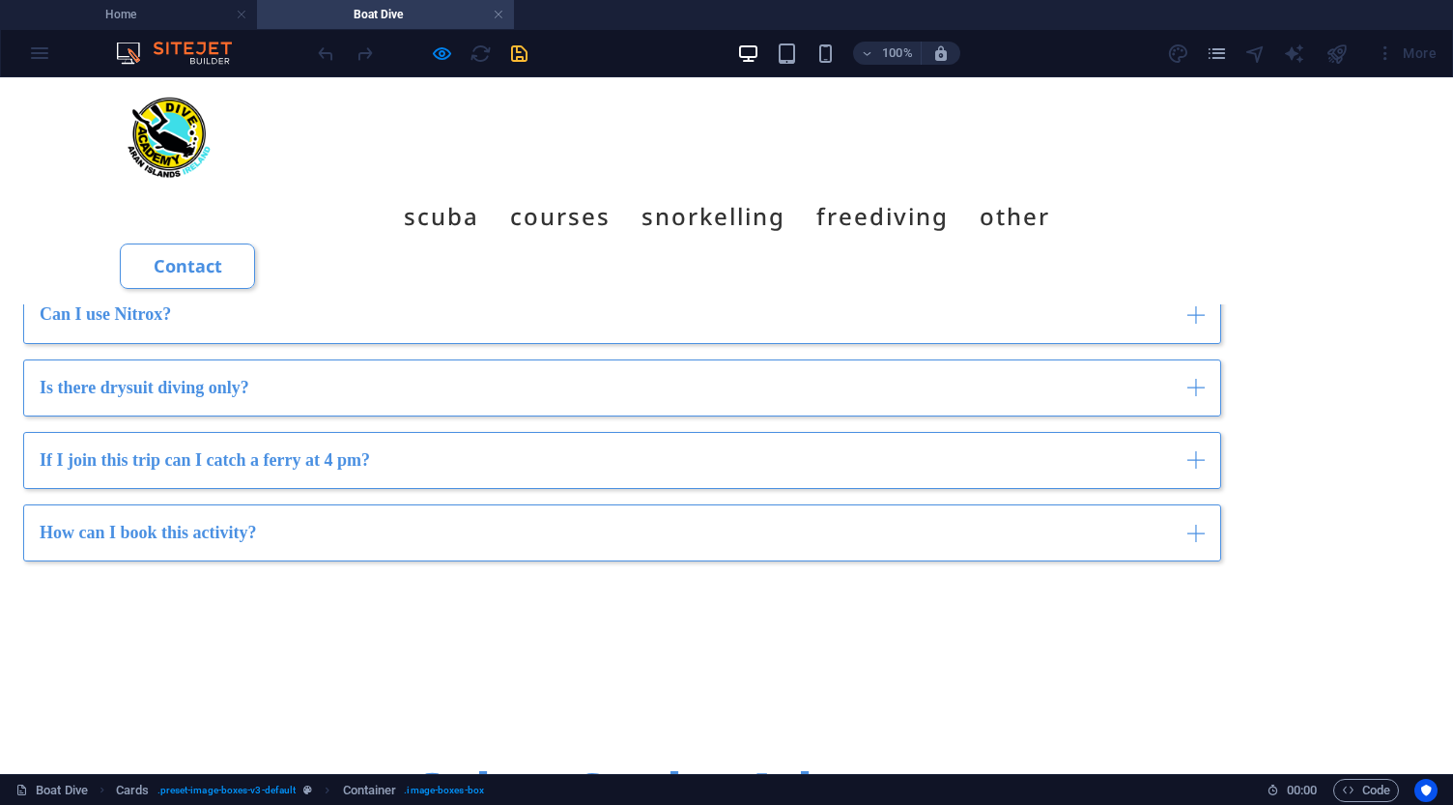
scroll to position [5091, 0]
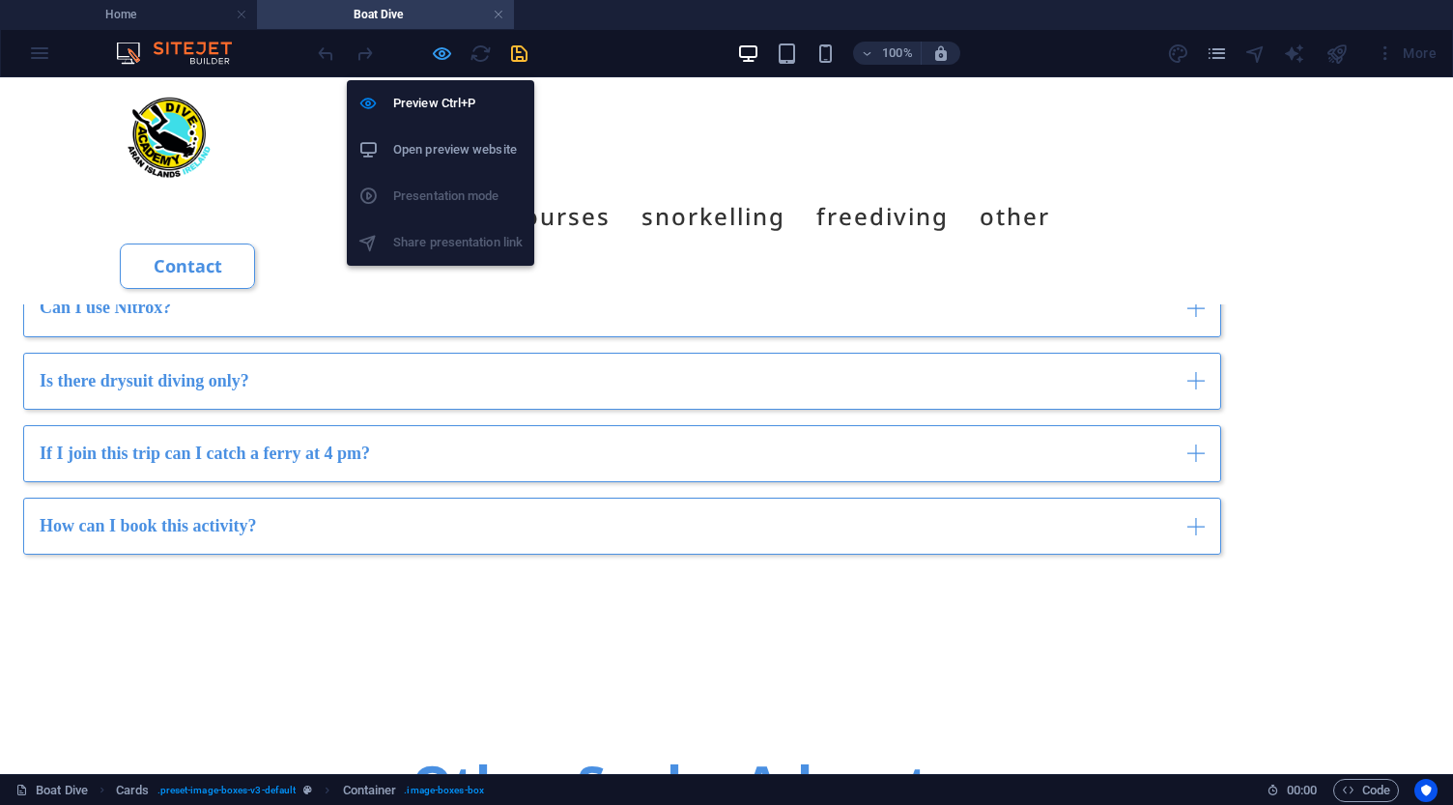
click at [441, 55] on icon "button" at bounding box center [442, 53] width 22 height 22
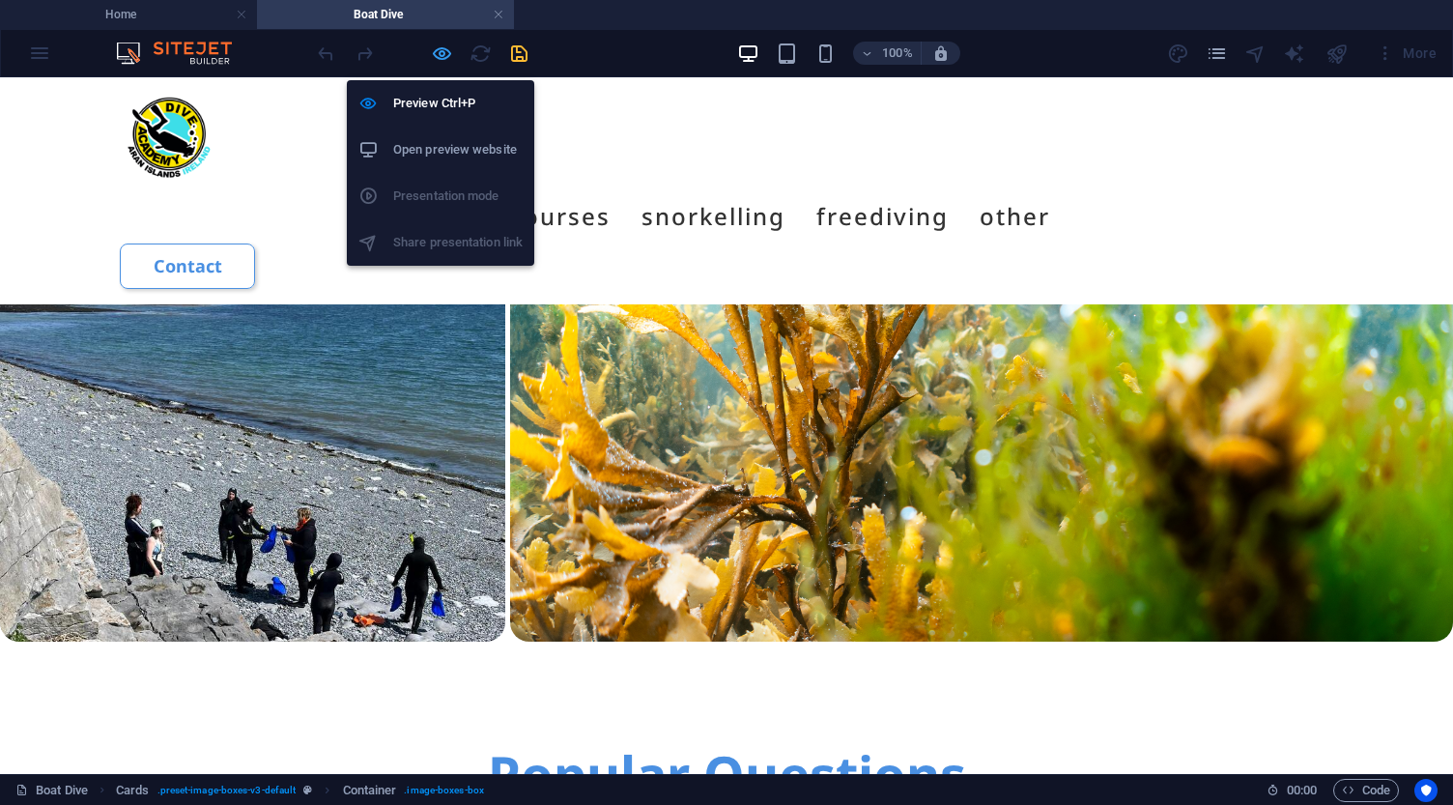
select select "shredded-paper"
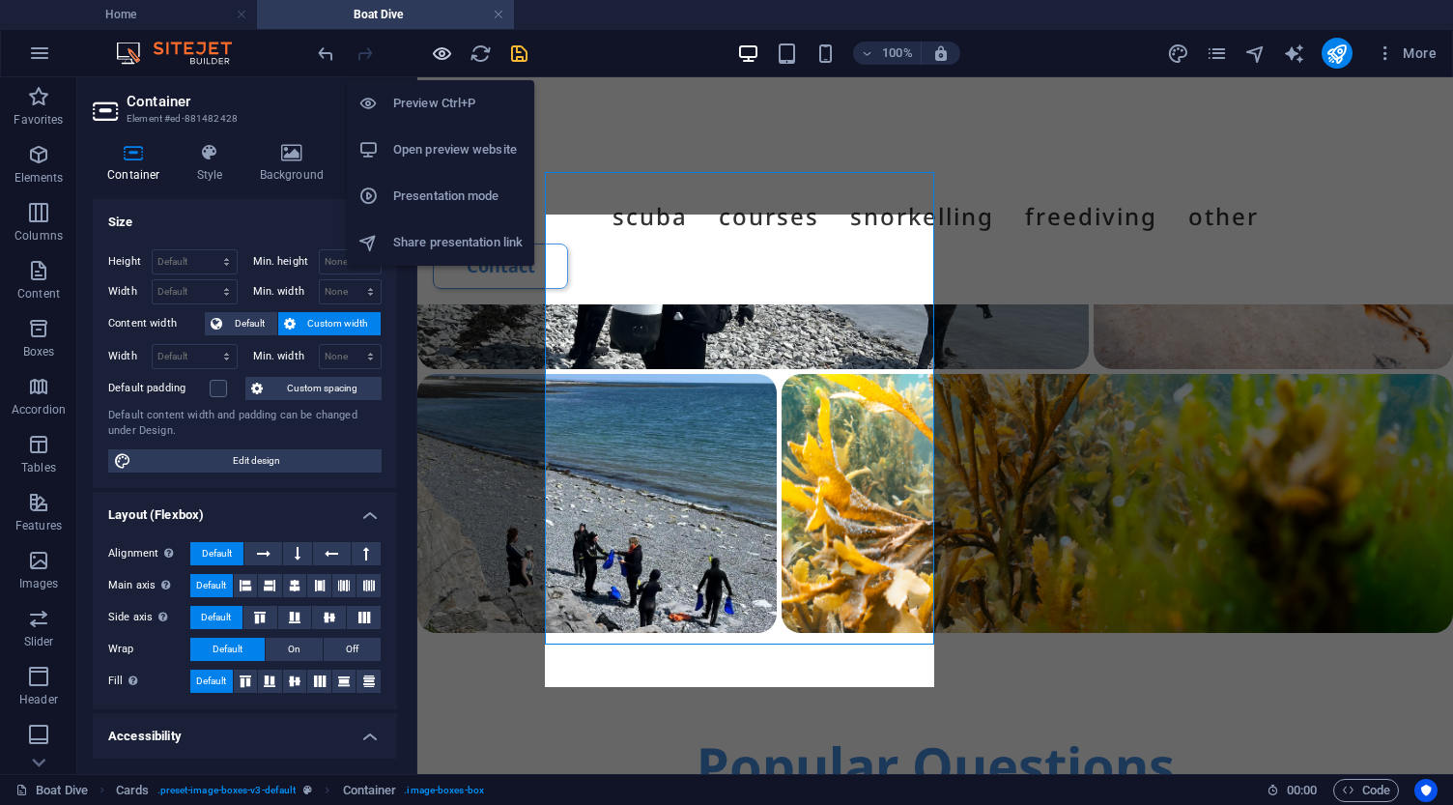
scroll to position [7523, 0]
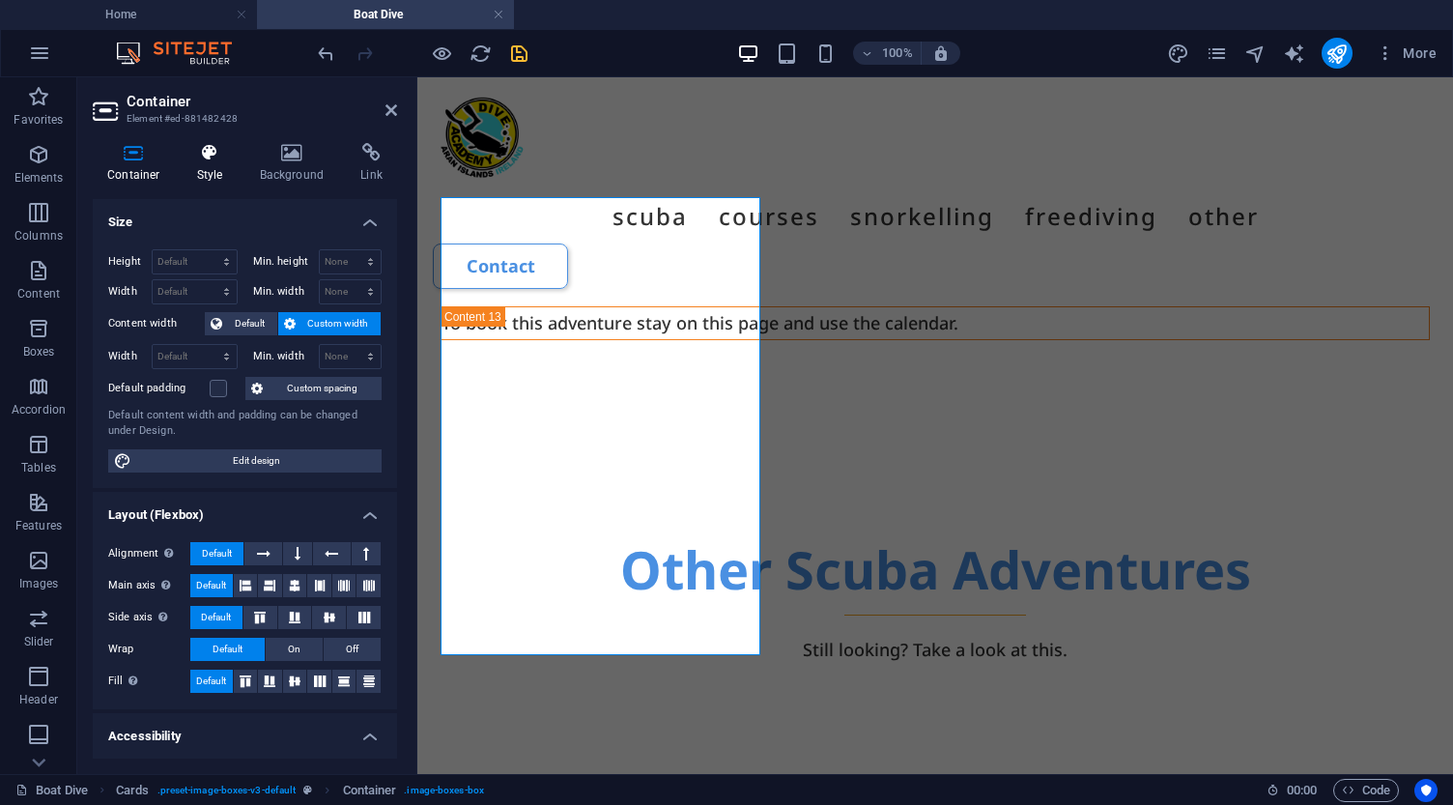
click at [212, 152] on icon at bounding box center [210, 152] width 55 height 19
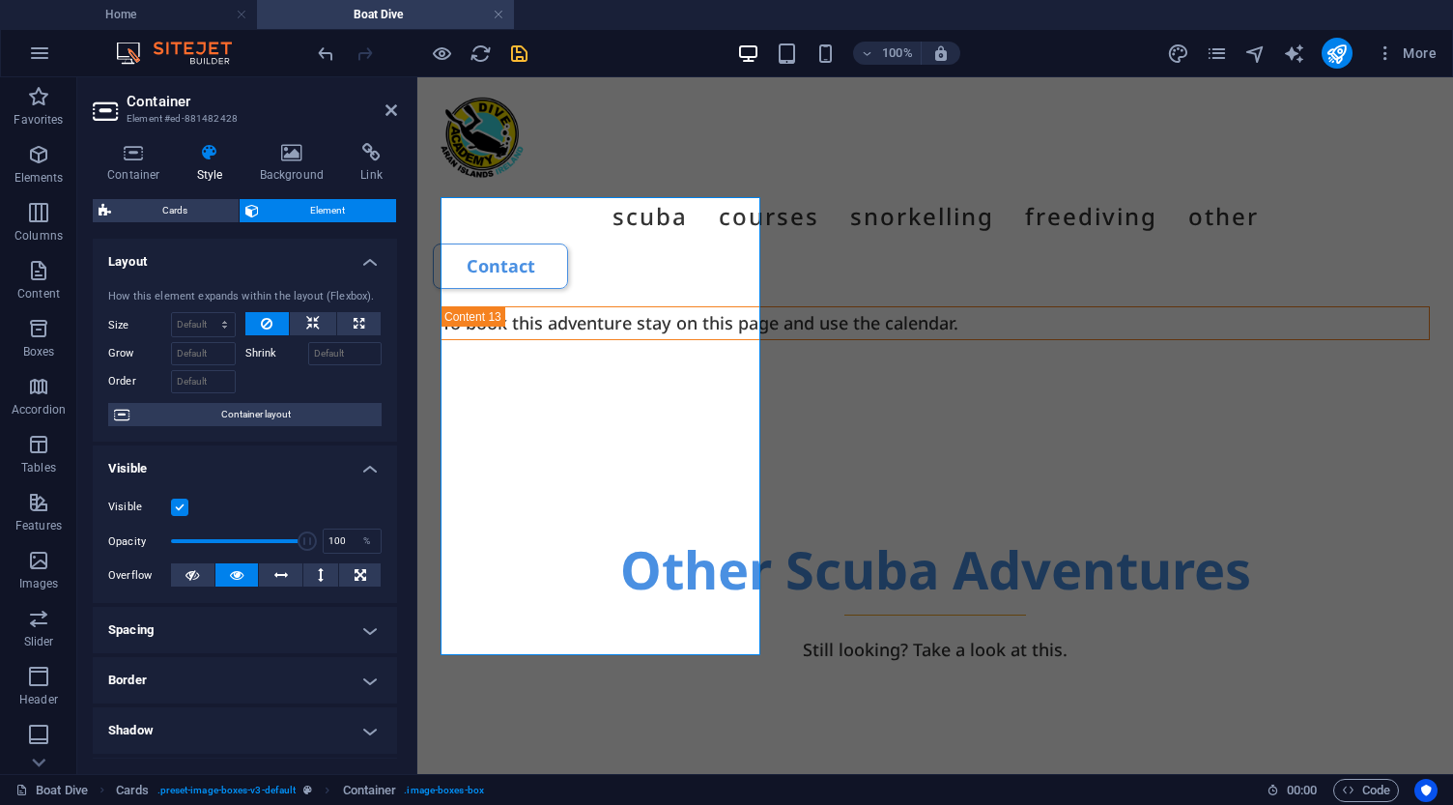
click at [237, 729] on h4 "Shadow" at bounding box center [245, 730] width 304 height 46
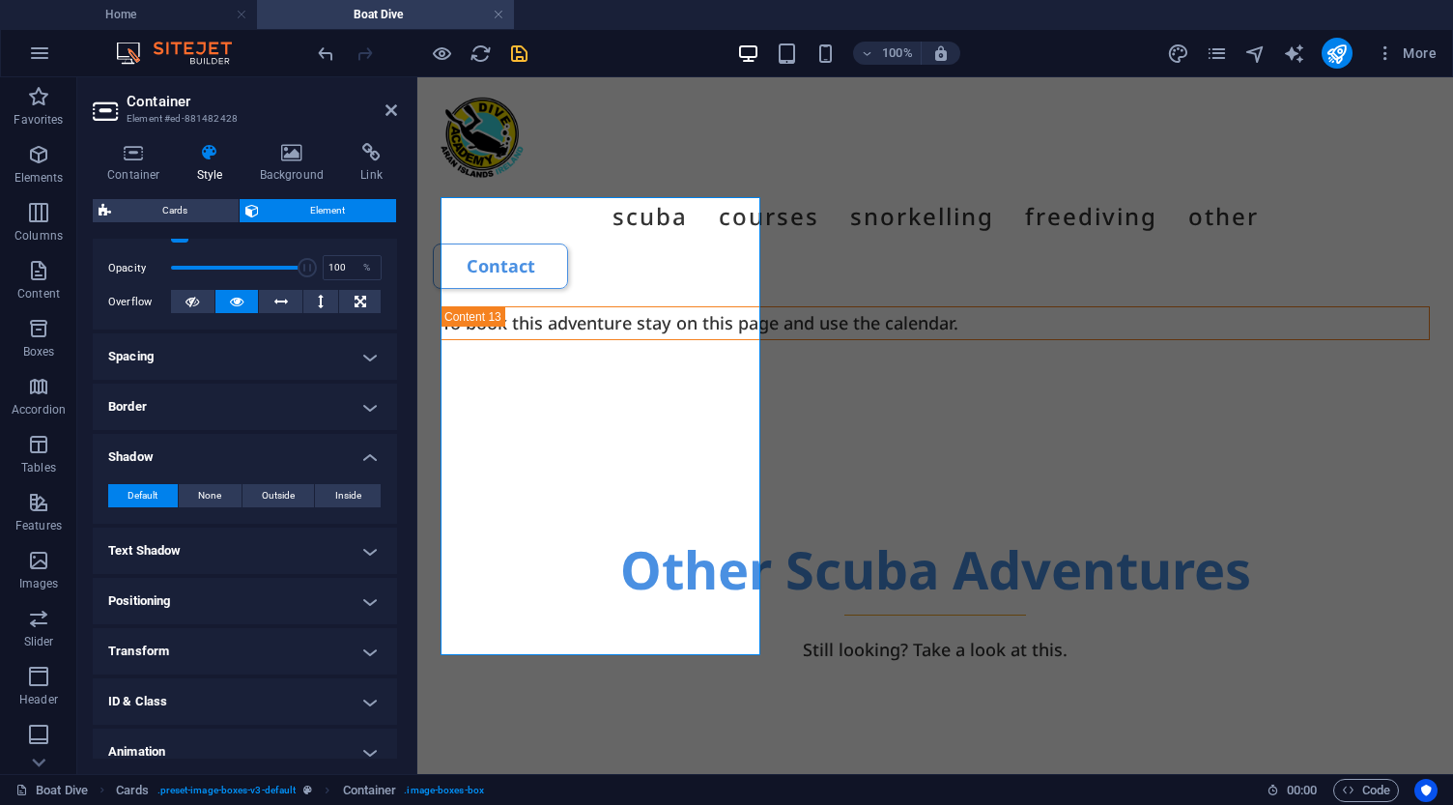
scroll to position [276, 0]
click at [212, 491] on span "None" at bounding box center [209, 492] width 23 height 23
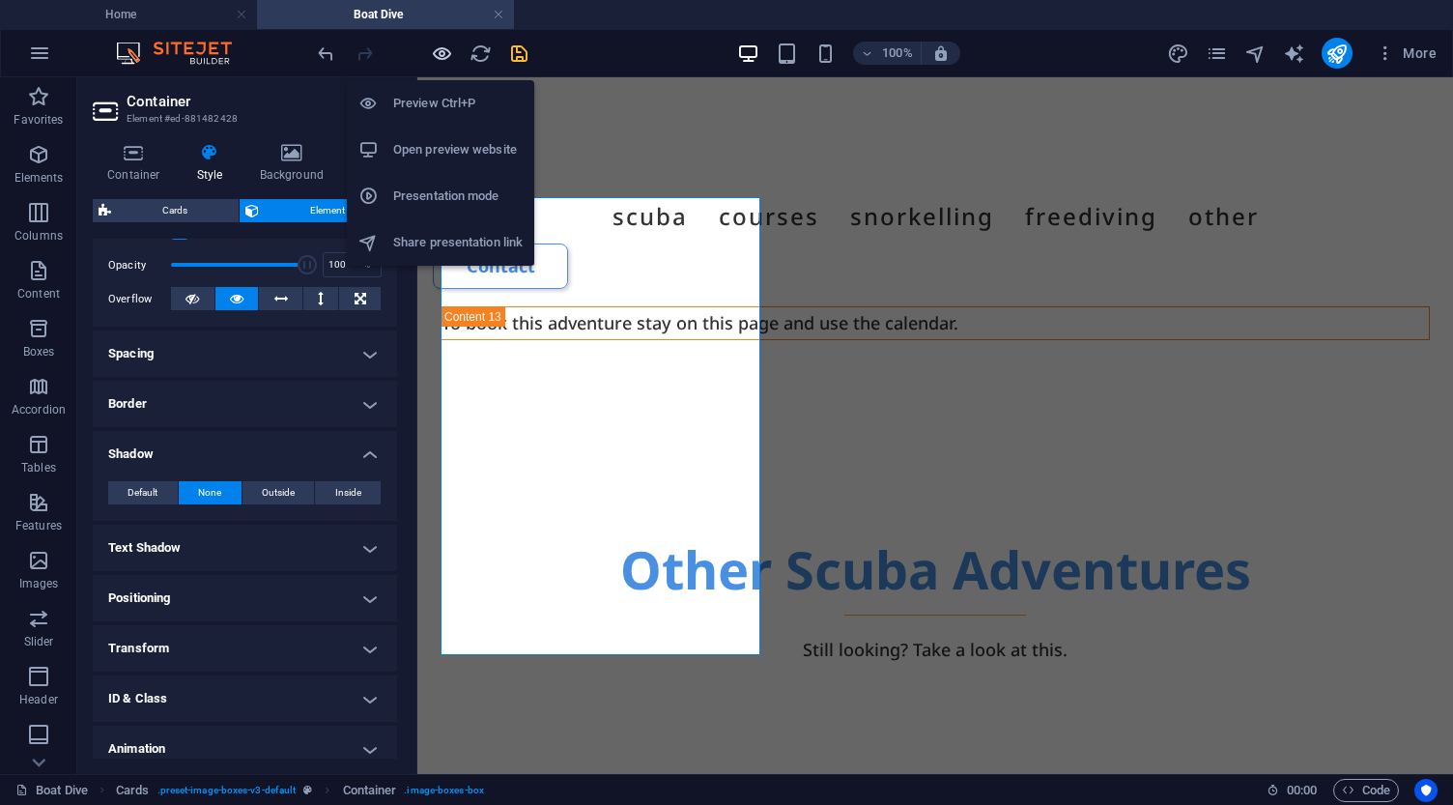
click at [444, 56] on icon "button" at bounding box center [442, 53] width 22 height 22
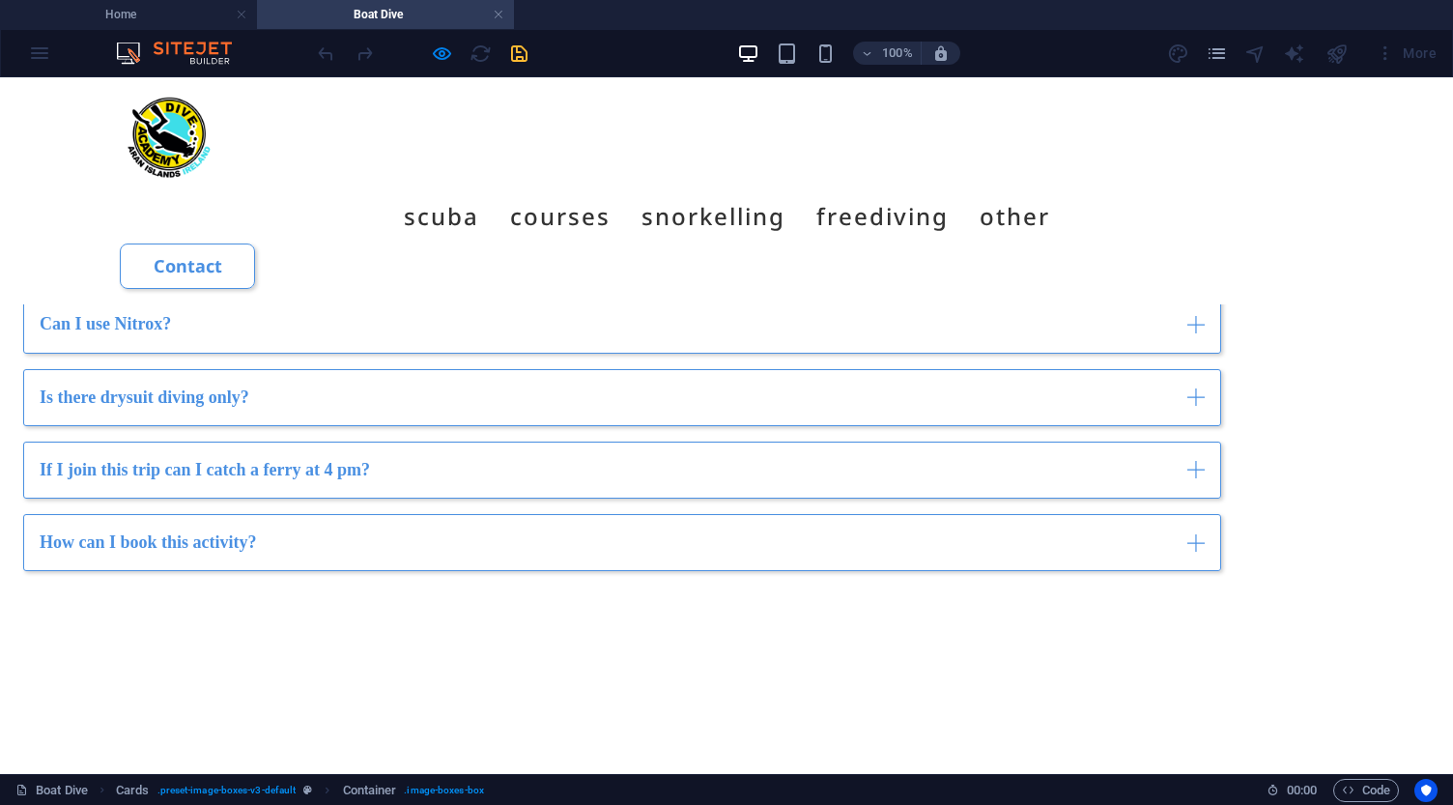
scroll to position [5067, 0]
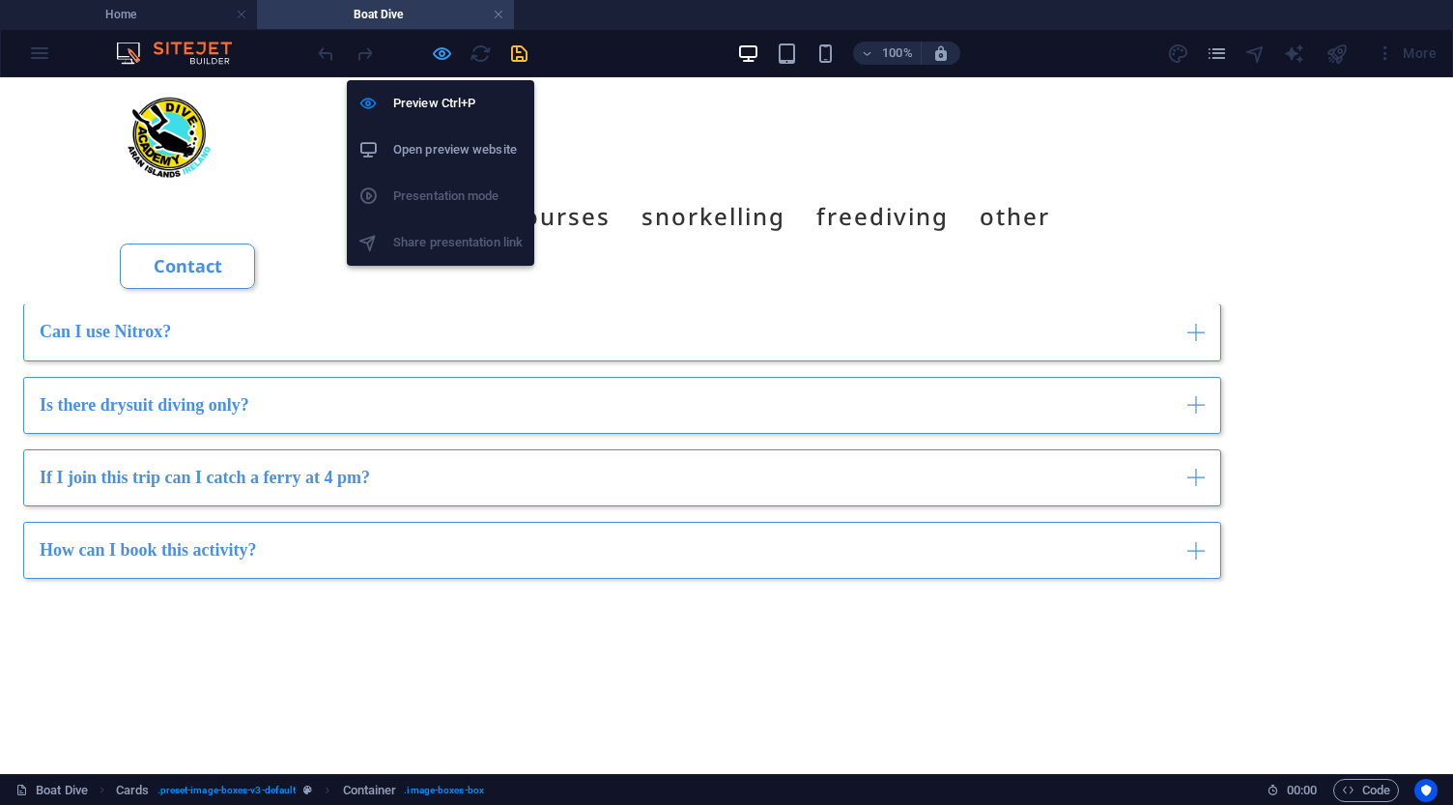
click at [447, 53] on icon "button" at bounding box center [442, 53] width 22 height 22
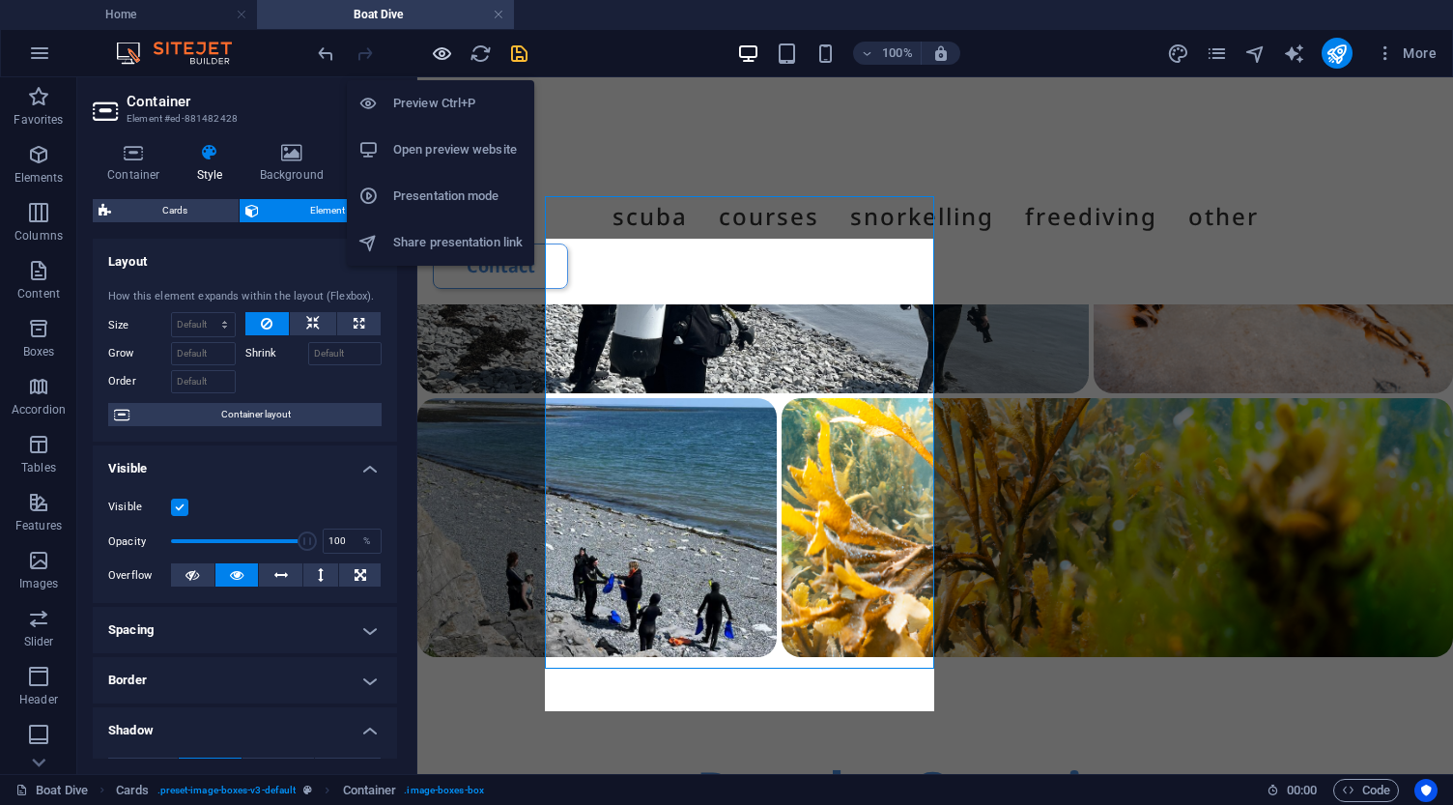
scroll to position [7523, 0]
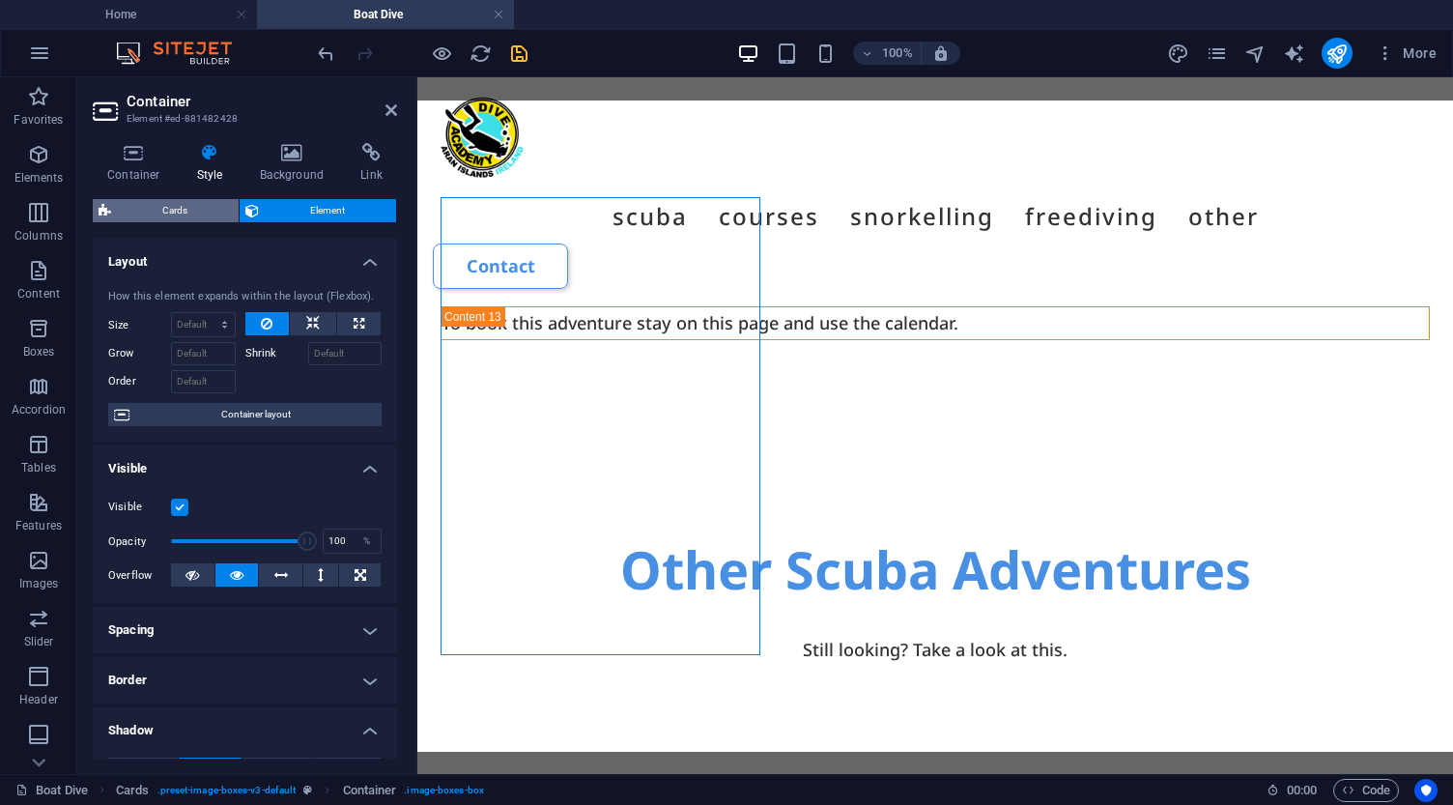
click at [176, 209] on span "Cards" at bounding box center [175, 210] width 116 height 23
select select "rem"
select select "px"
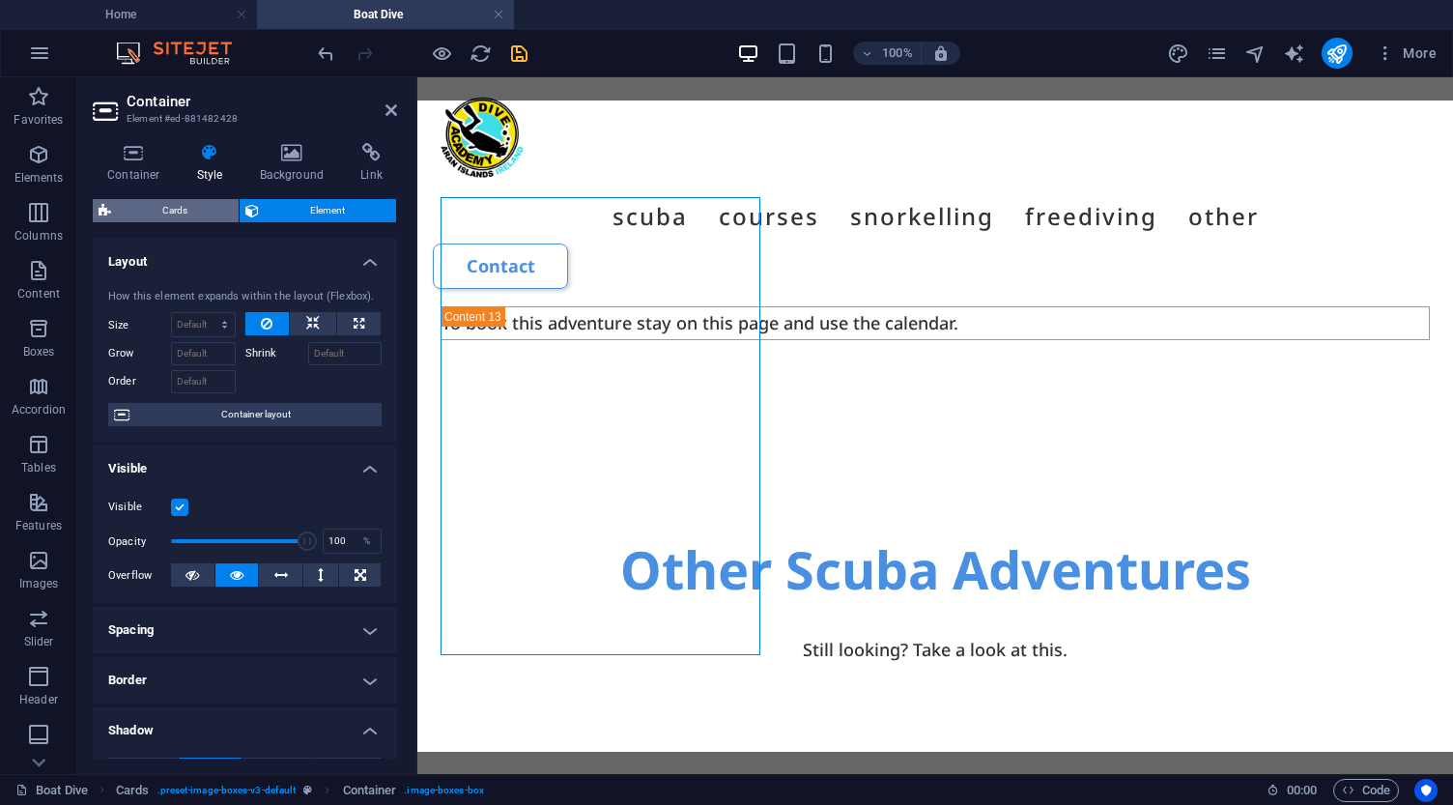
select select "px"
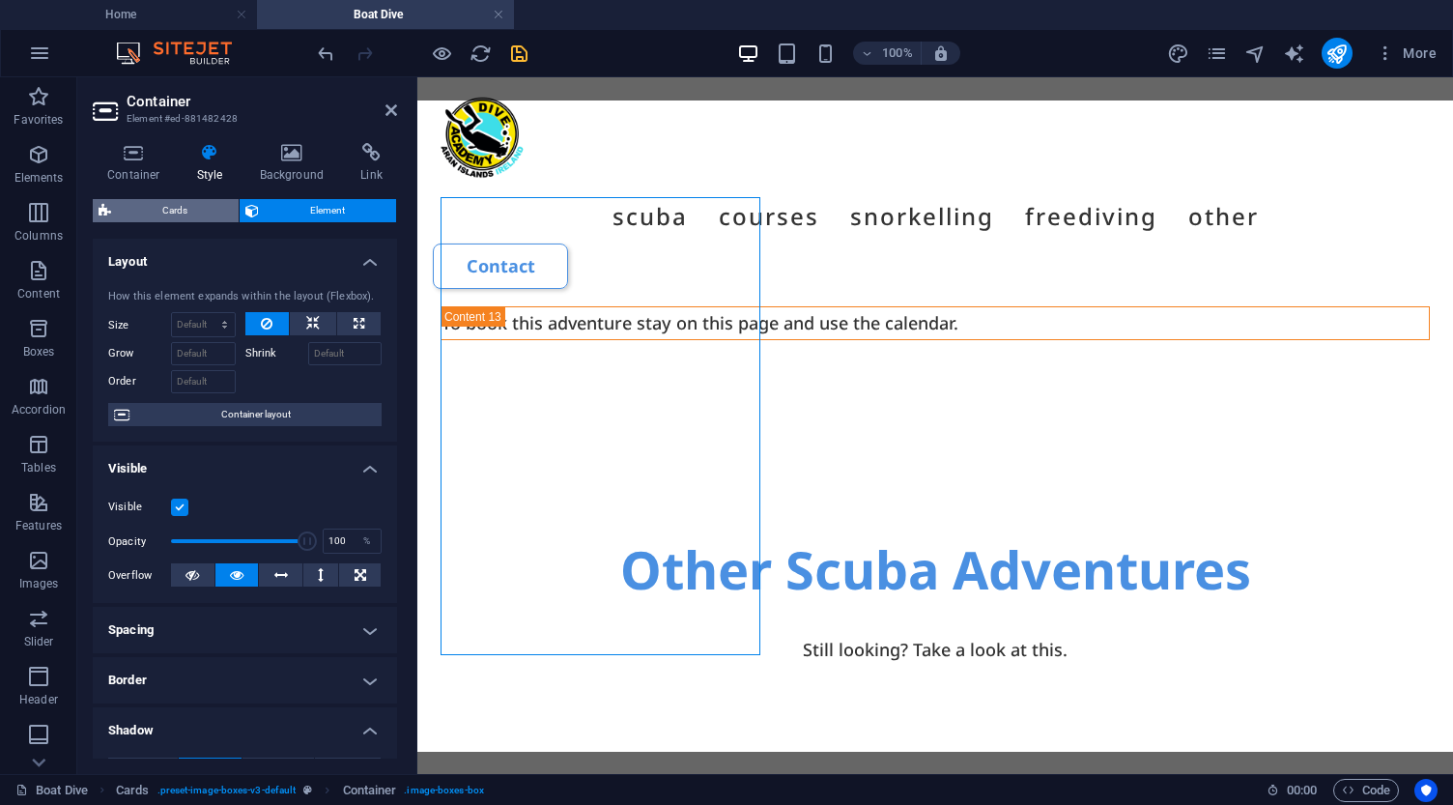
select select "px"
select select "preset-image-boxes-v3-default"
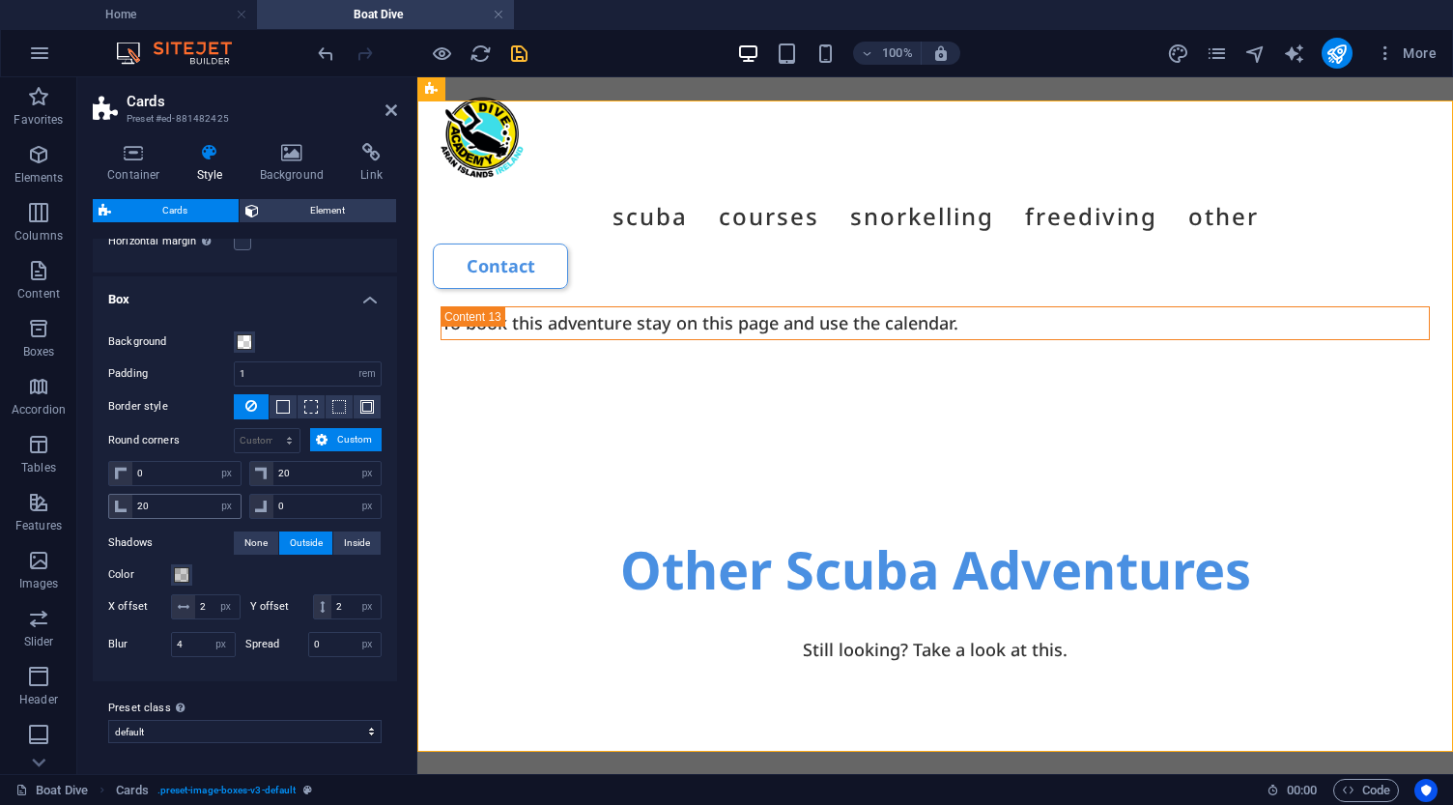
scroll to position [354, 0]
click at [392, 111] on icon at bounding box center [391, 109] width 12 height 15
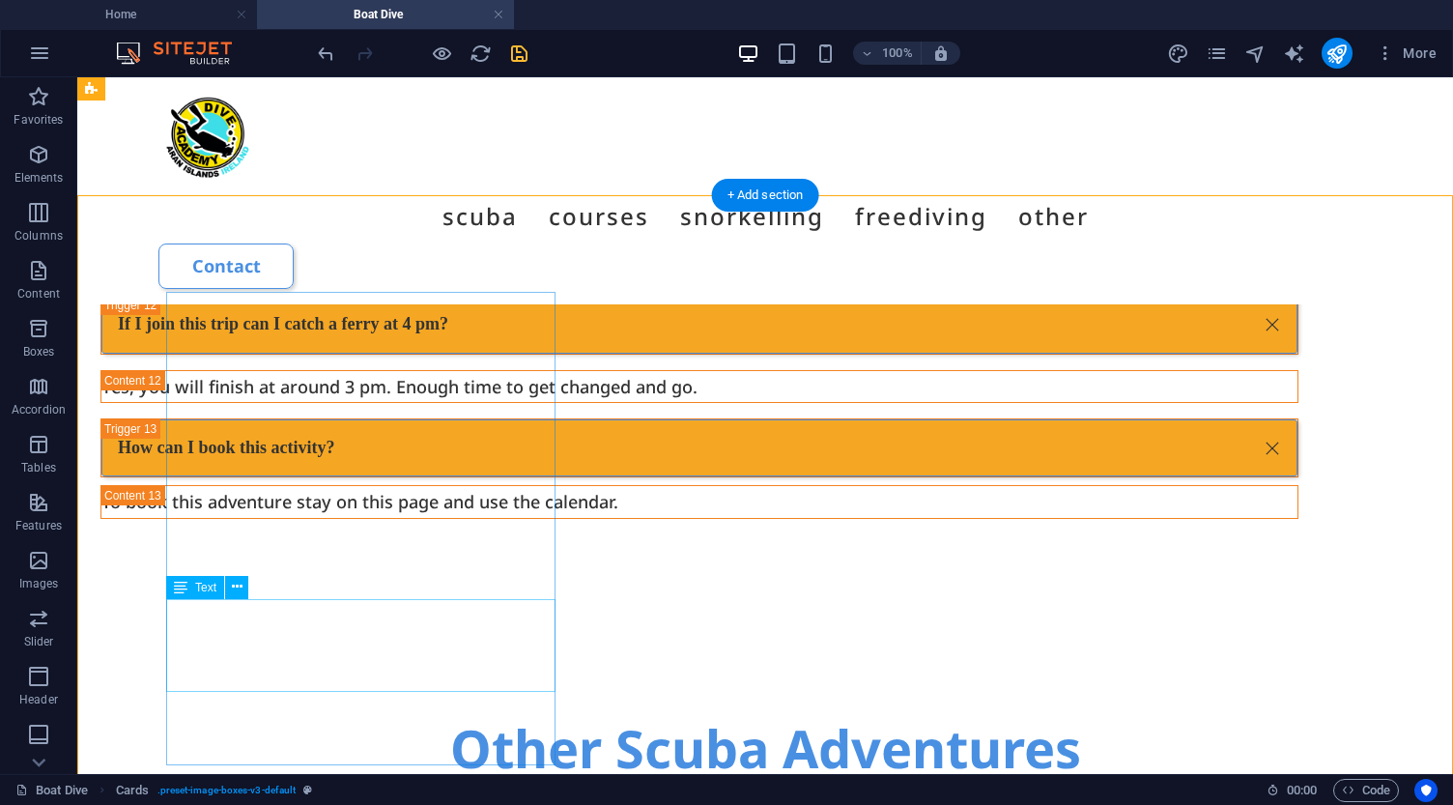
scroll to position [7223, 0]
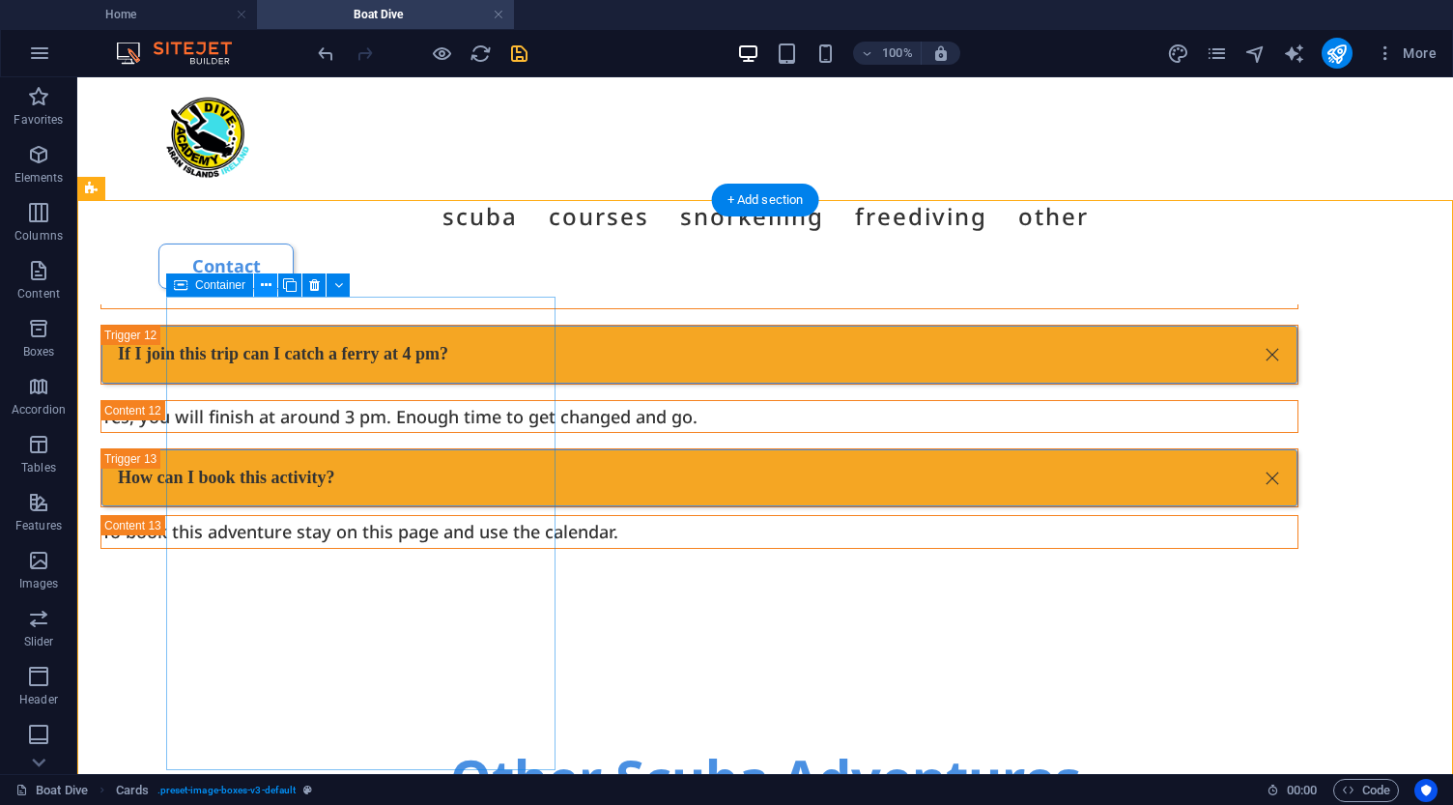
click at [265, 285] on icon at bounding box center [266, 285] width 11 height 20
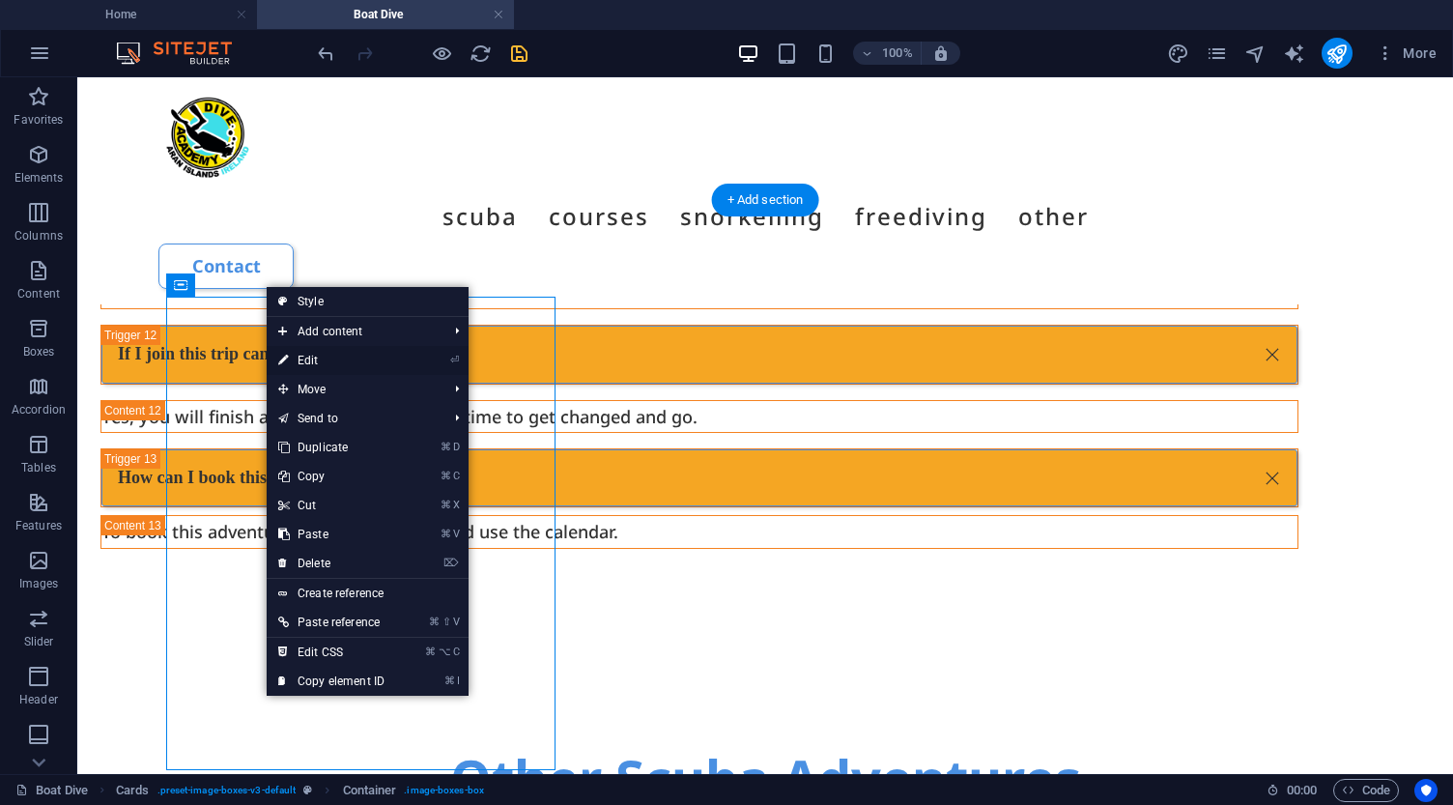
click at [308, 358] on link "⏎ Edit" at bounding box center [331, 360] width 129 height 29
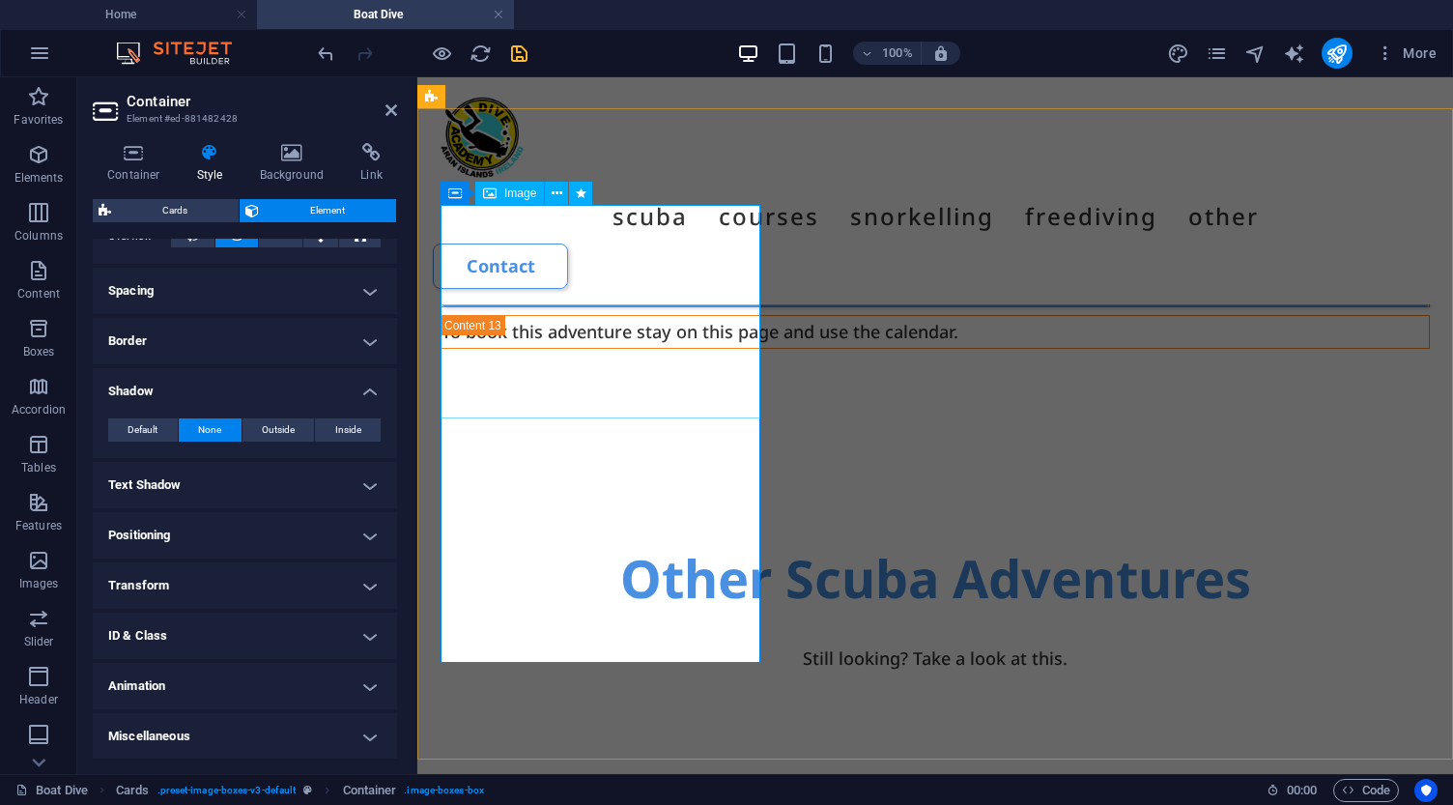
scroll to position [7520, 0]
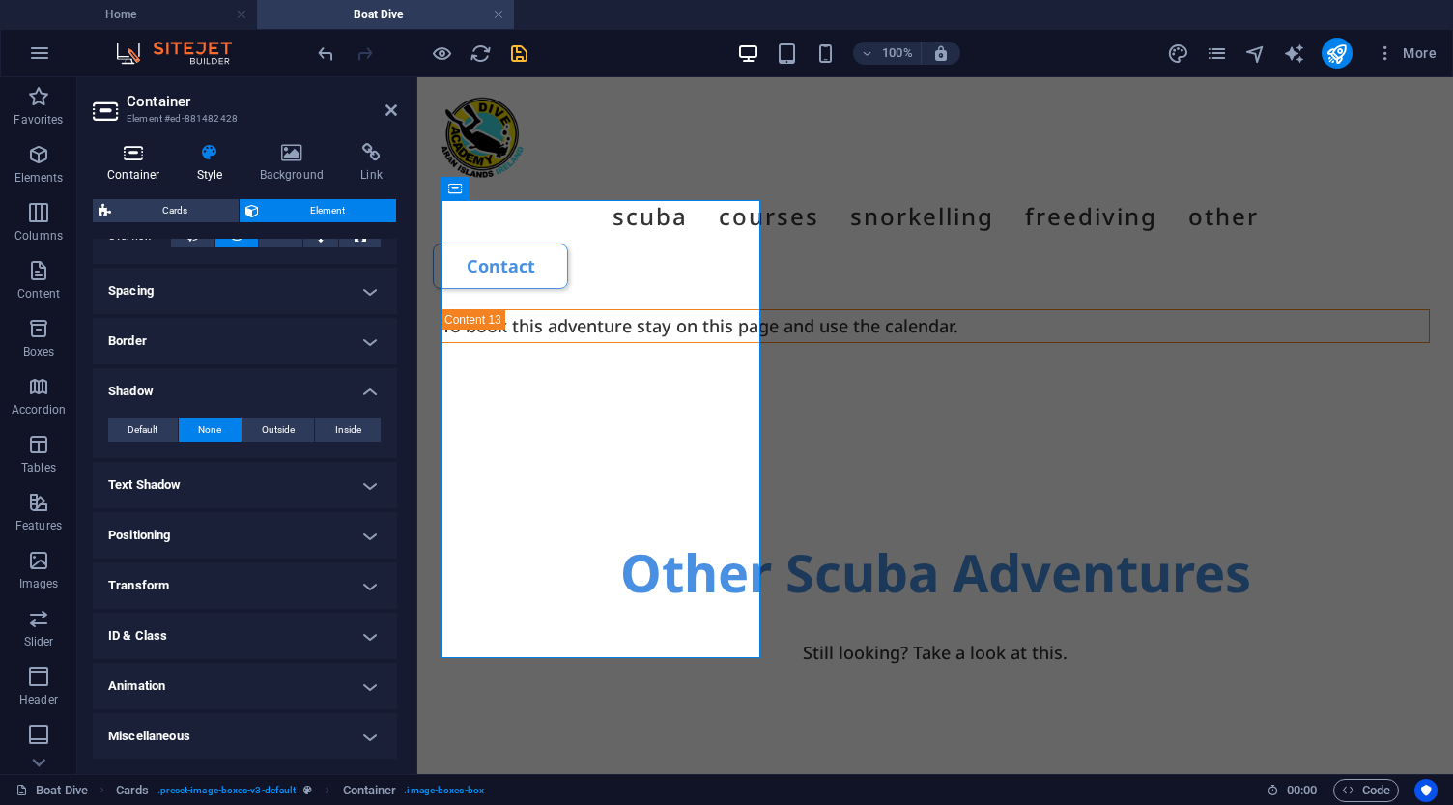
click at [127, 151] on icon at bounding box center [134, 152] width 82 height 19
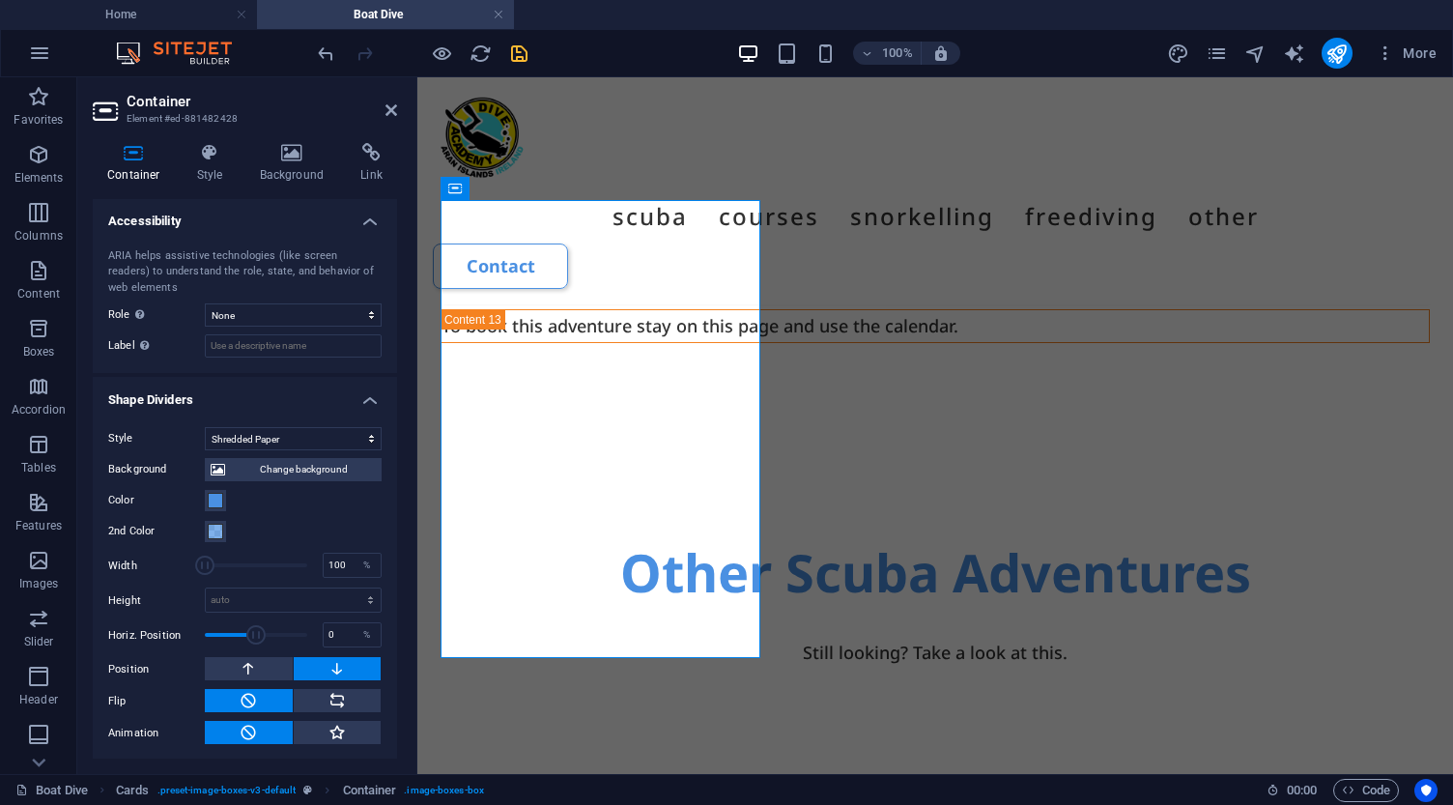
scroll to position [514, 0]
click at [212, 499] on span at bounding box center [215, 501] width 15 height 15
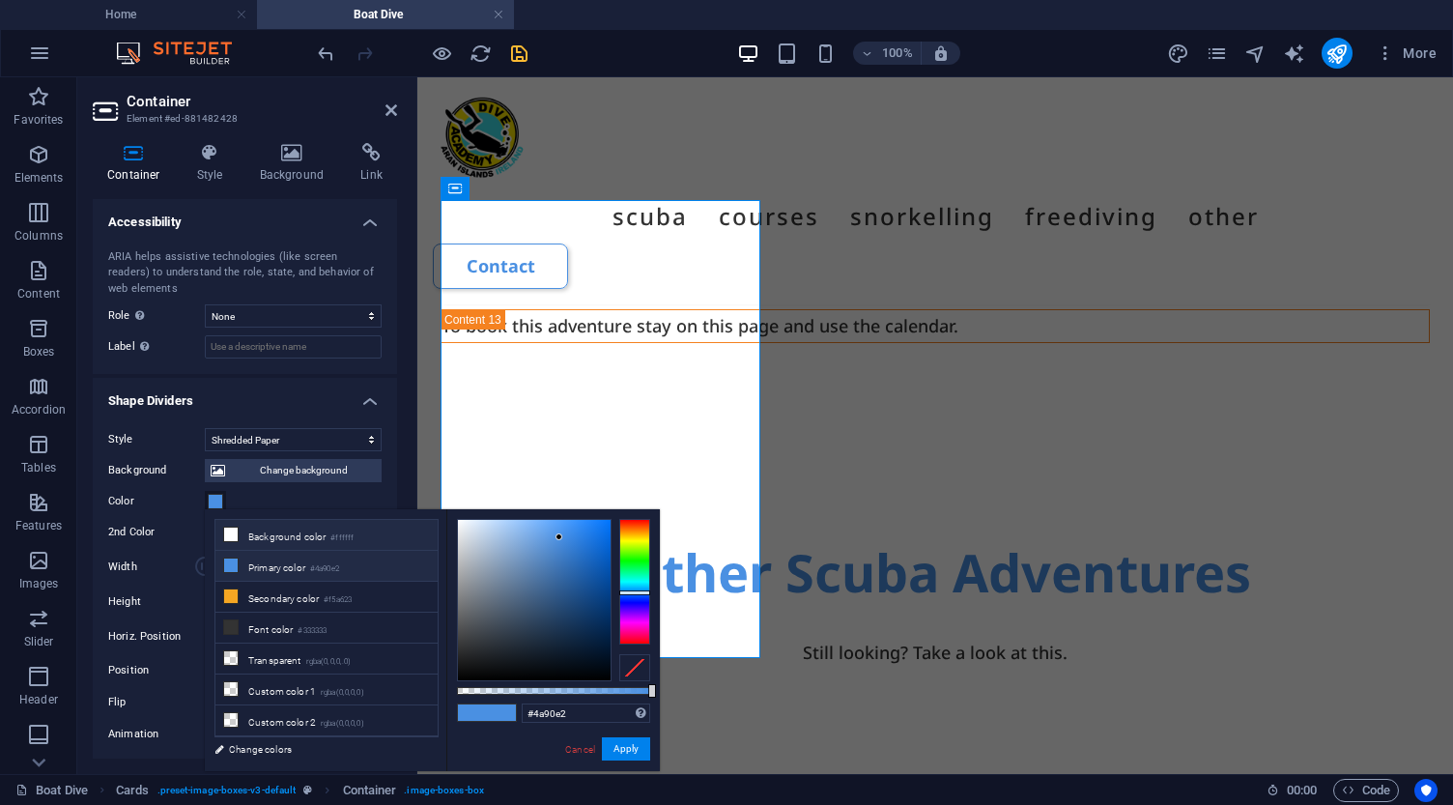
click at [232, 534] on icon at bounding box center [231, 534] width 14 height 14
type input "#ffffff"
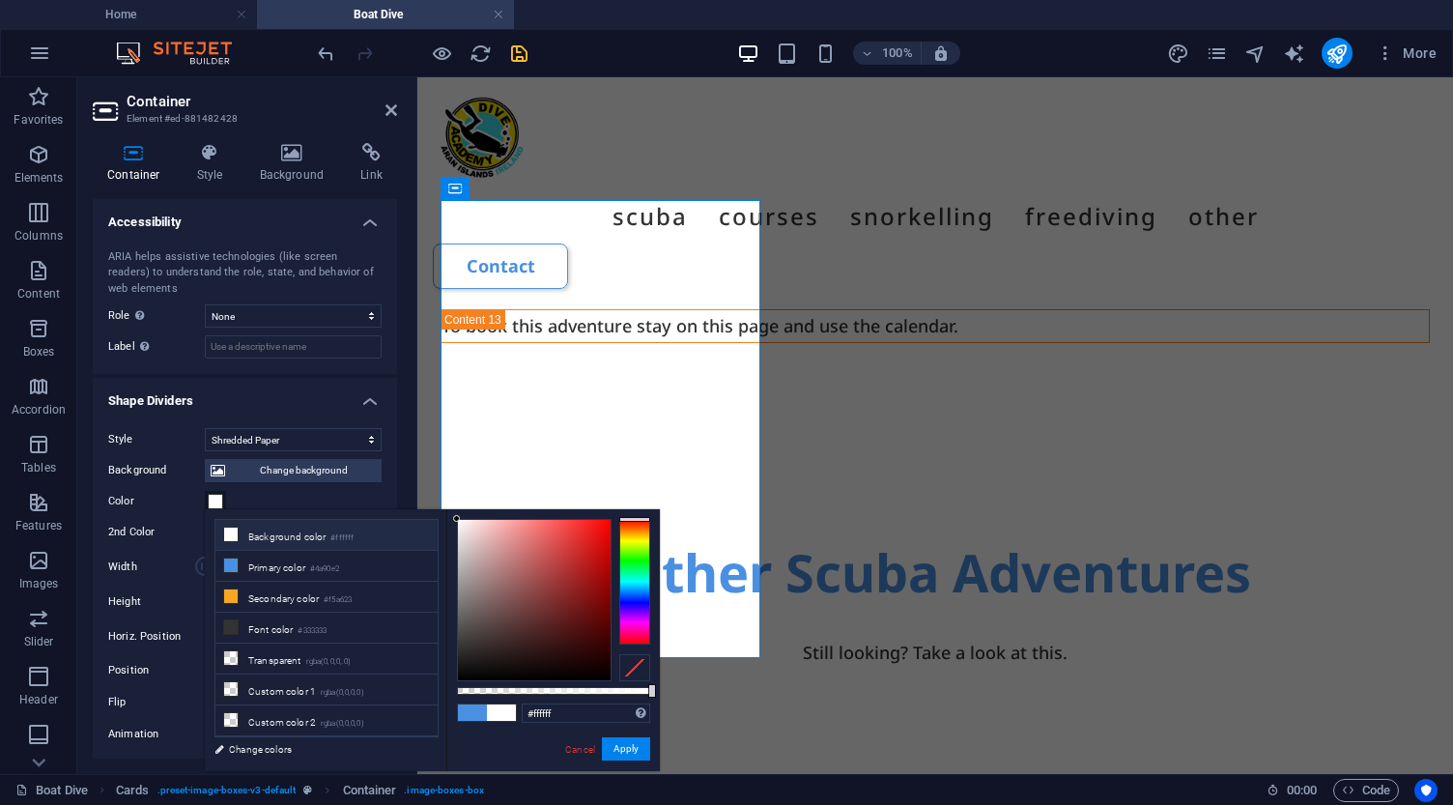
click at [306, 491] on div "Color" at bounding box center [244, 501] width 273 height 23
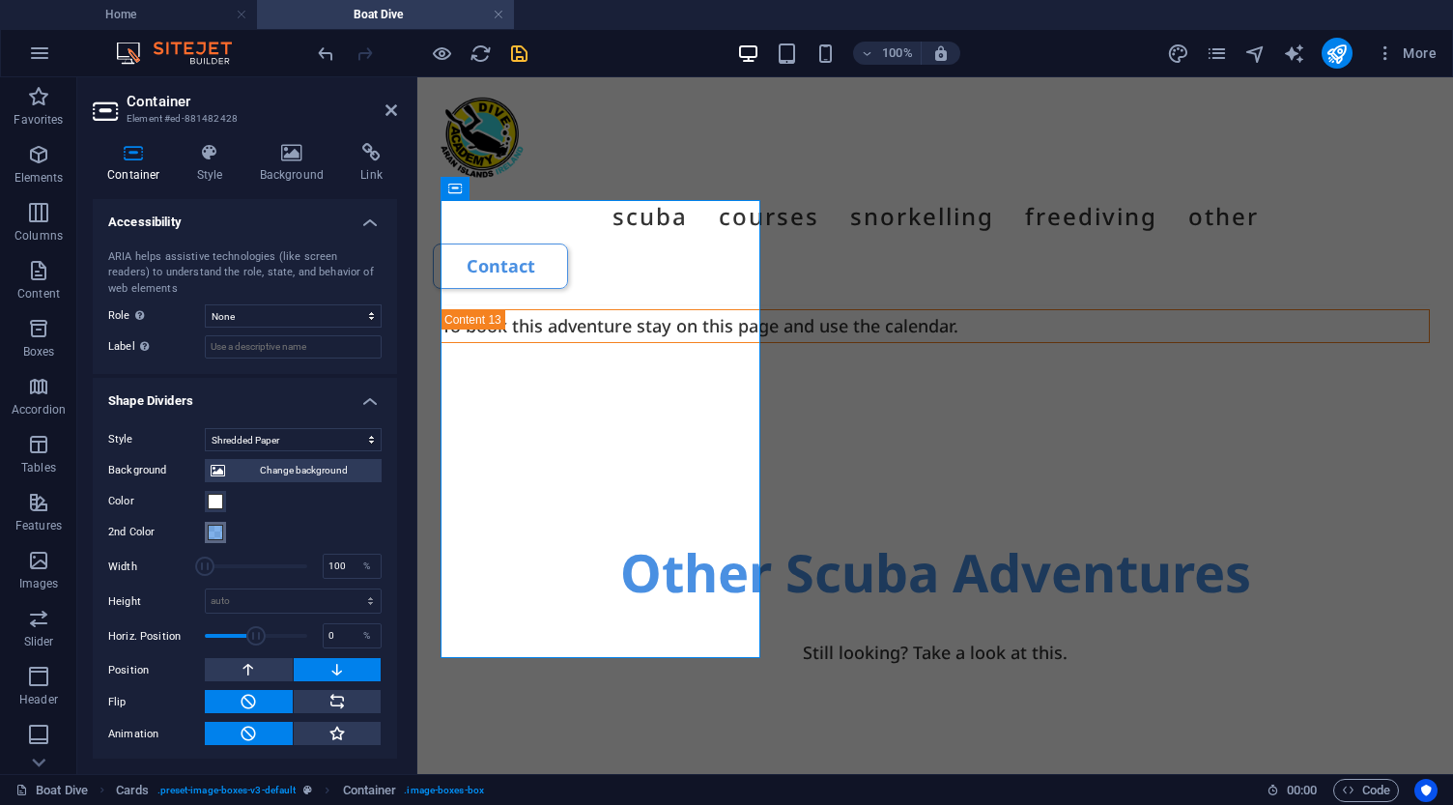
click at [215, 528] on span at bounding box center [215, 531] width 15 height 15
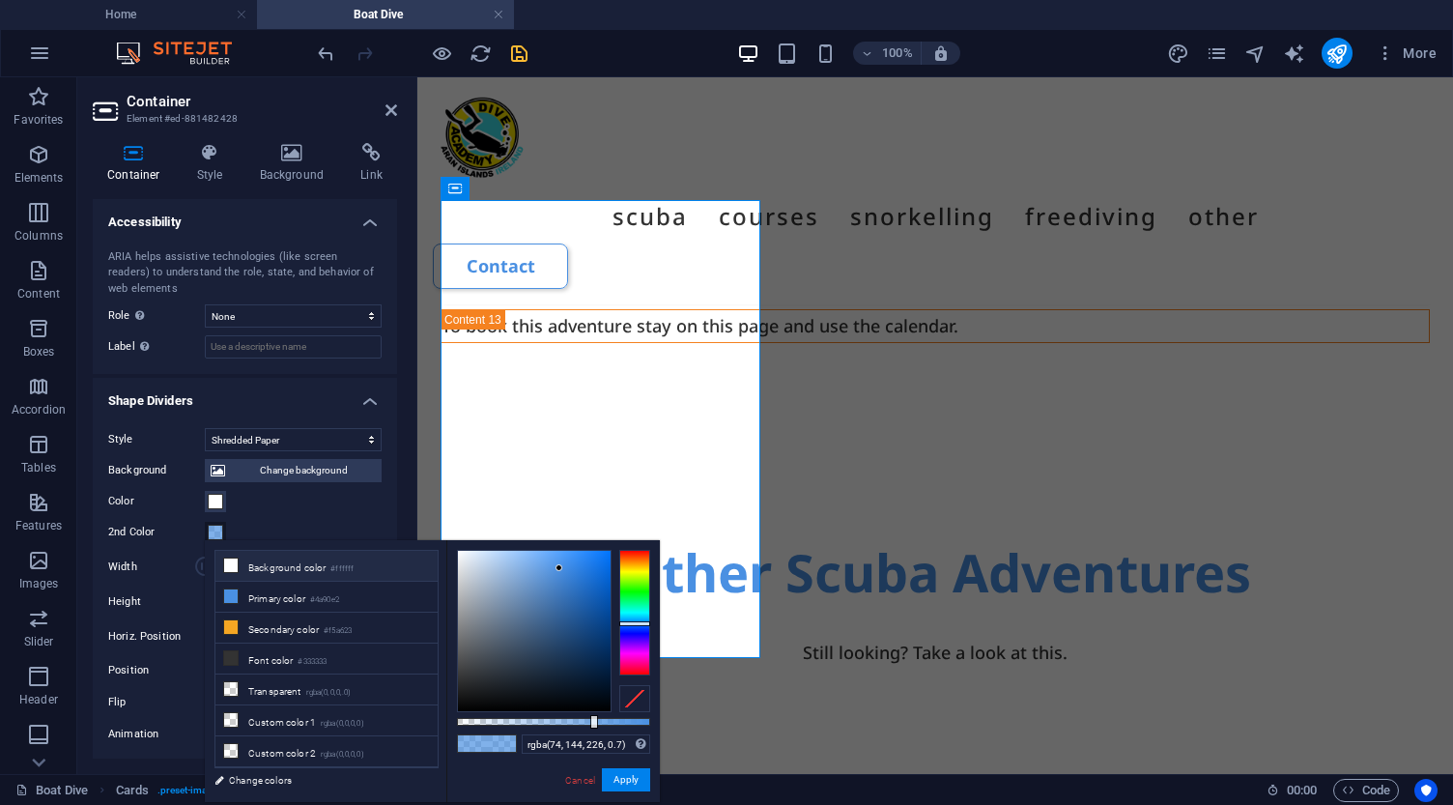
click at [251, 565] on li "Background color #ffffff" at bounding box center [326, 566] width 222 height 31
type input "rgba(255, 255, 255, 0.7)"
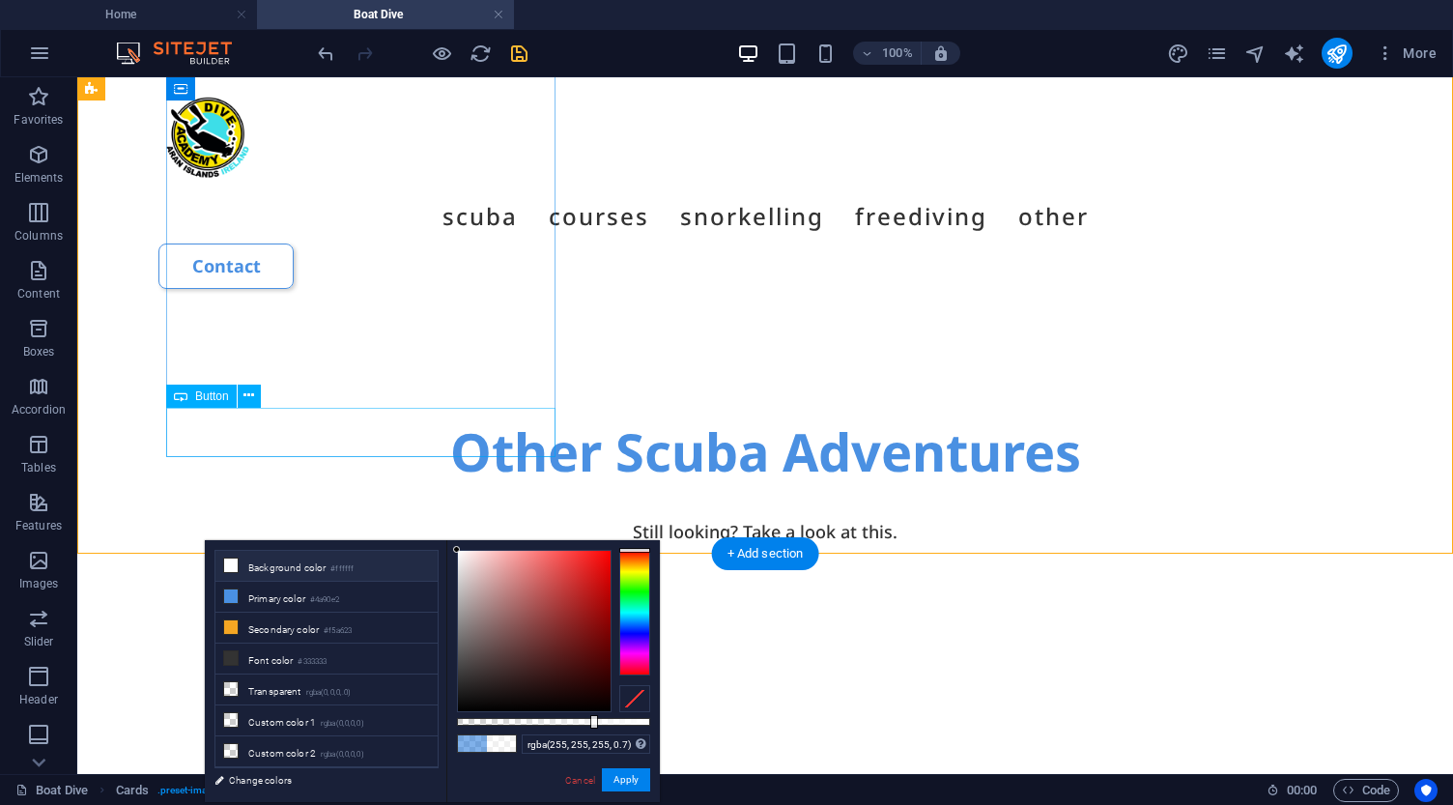
scroll to position [7555, 0]
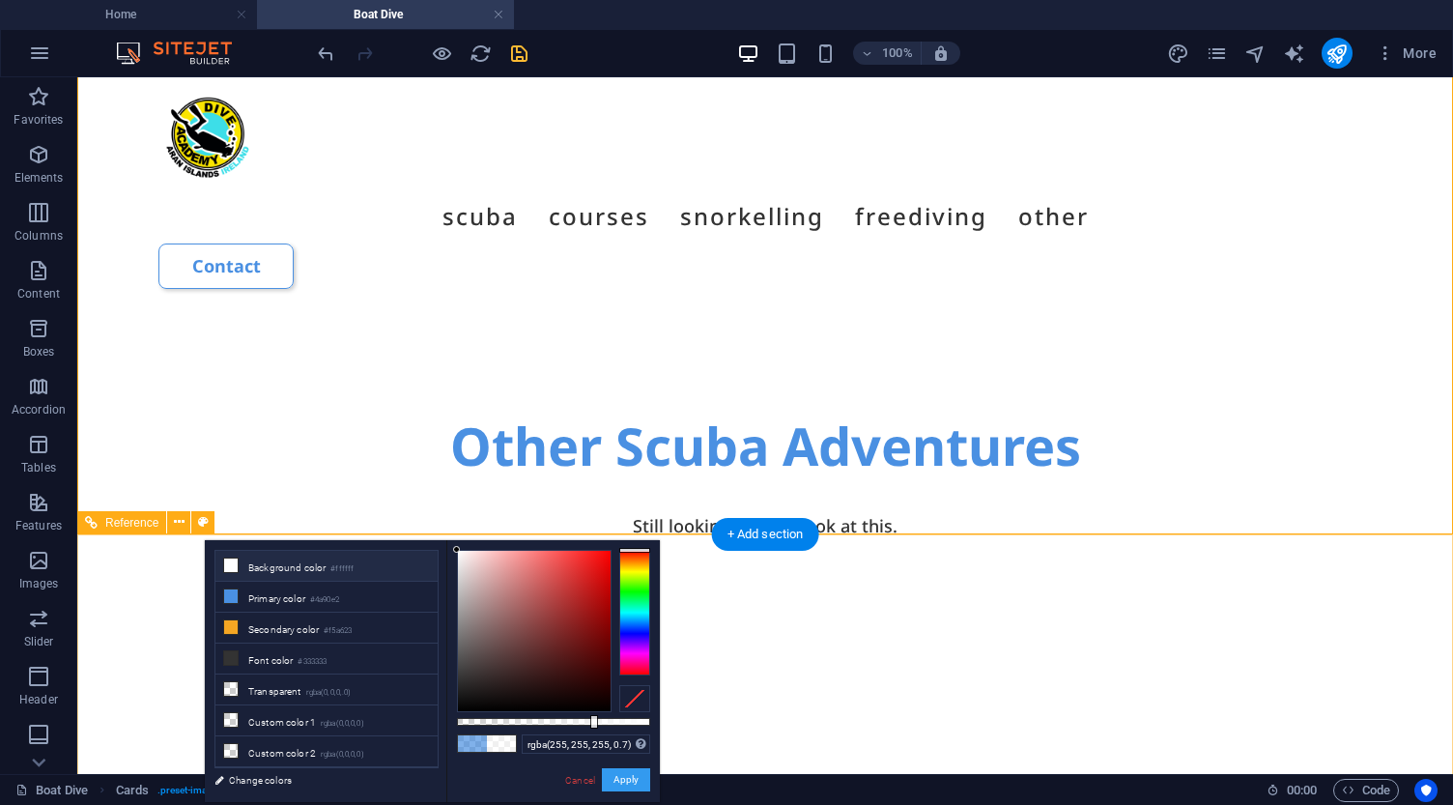
click at [622, 778] on button "Apply" at bounding box center [626, 779] width 48 height 23
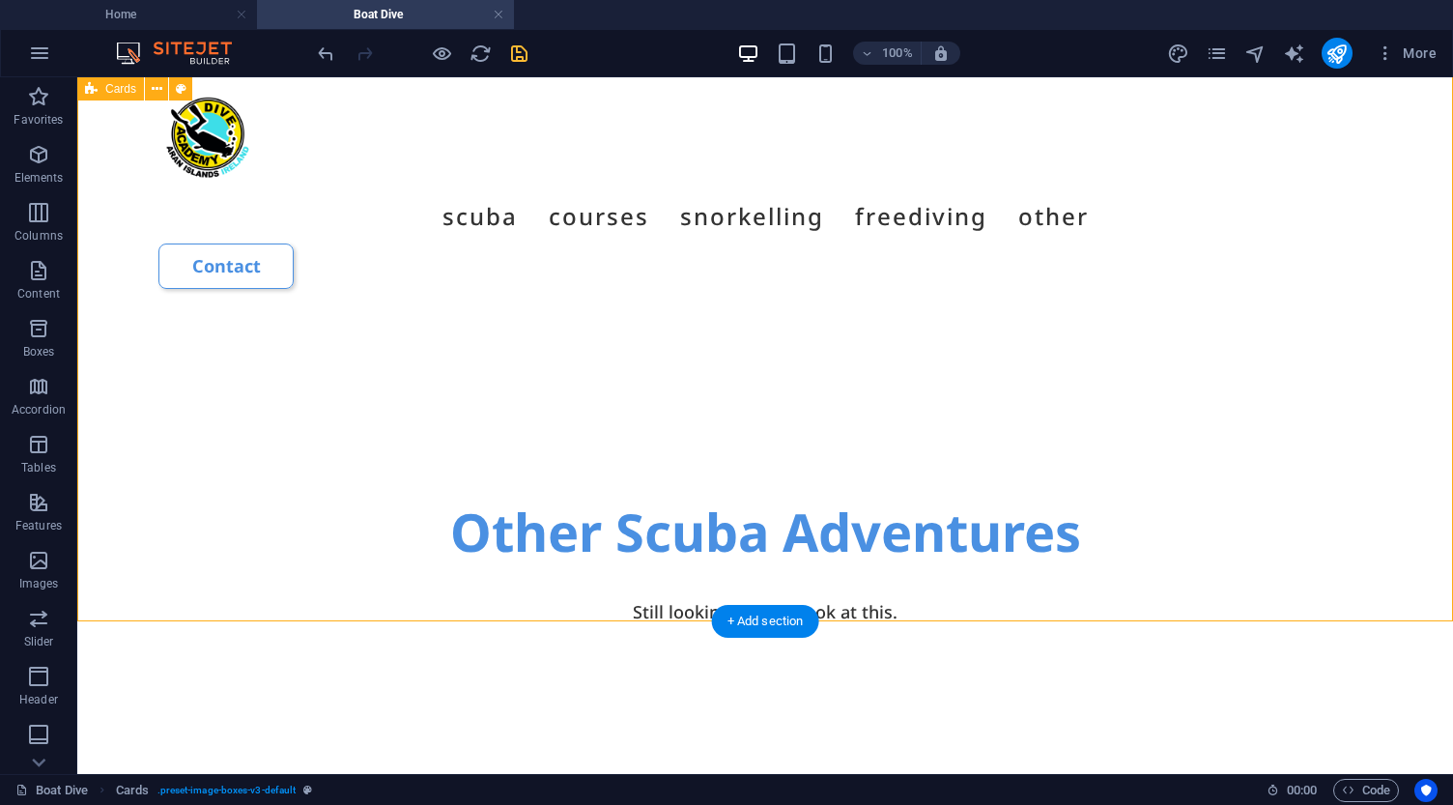
scroll to position [7468, 0]
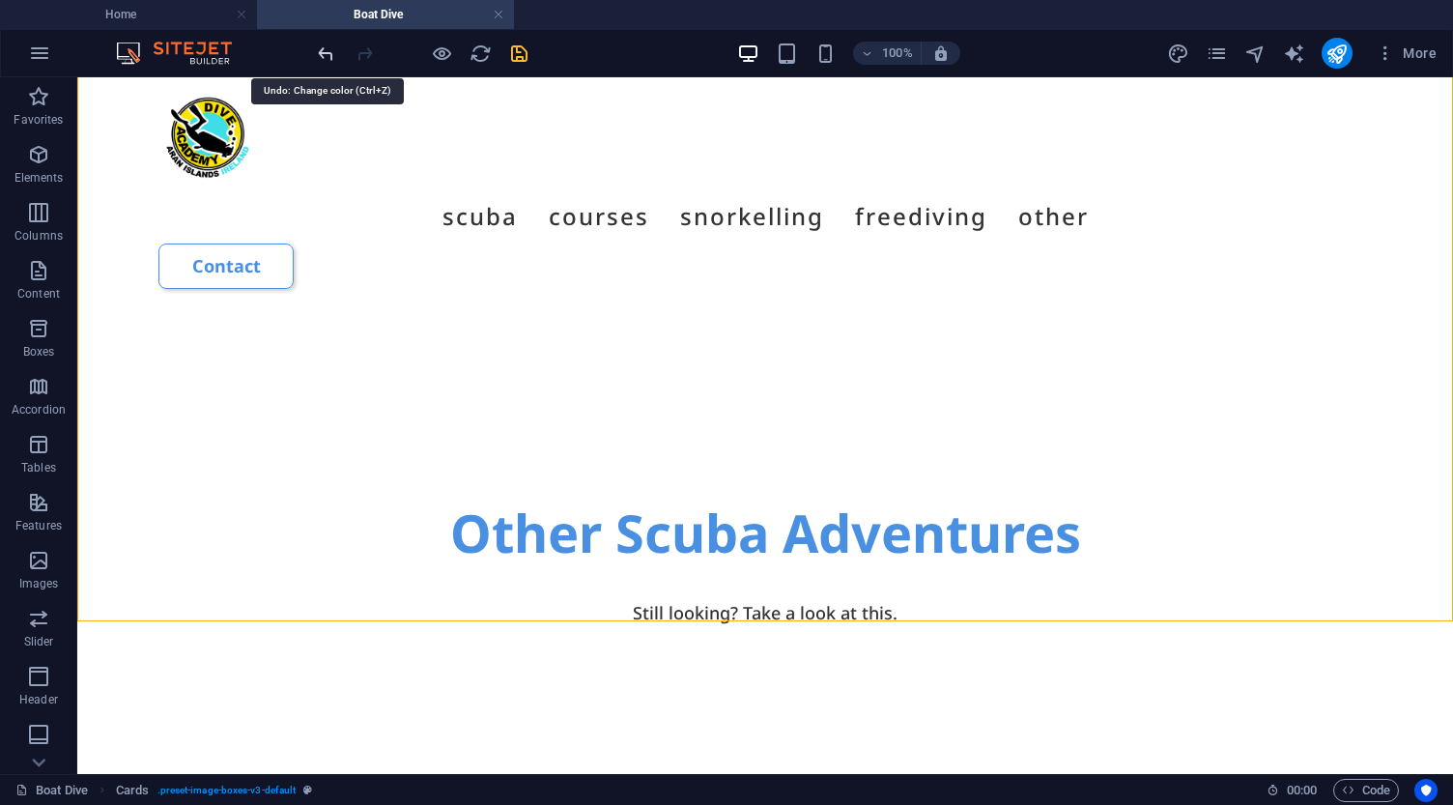
click at [325, 54] on icon "undo" at bounding box center [326, 53] width 22 height 22
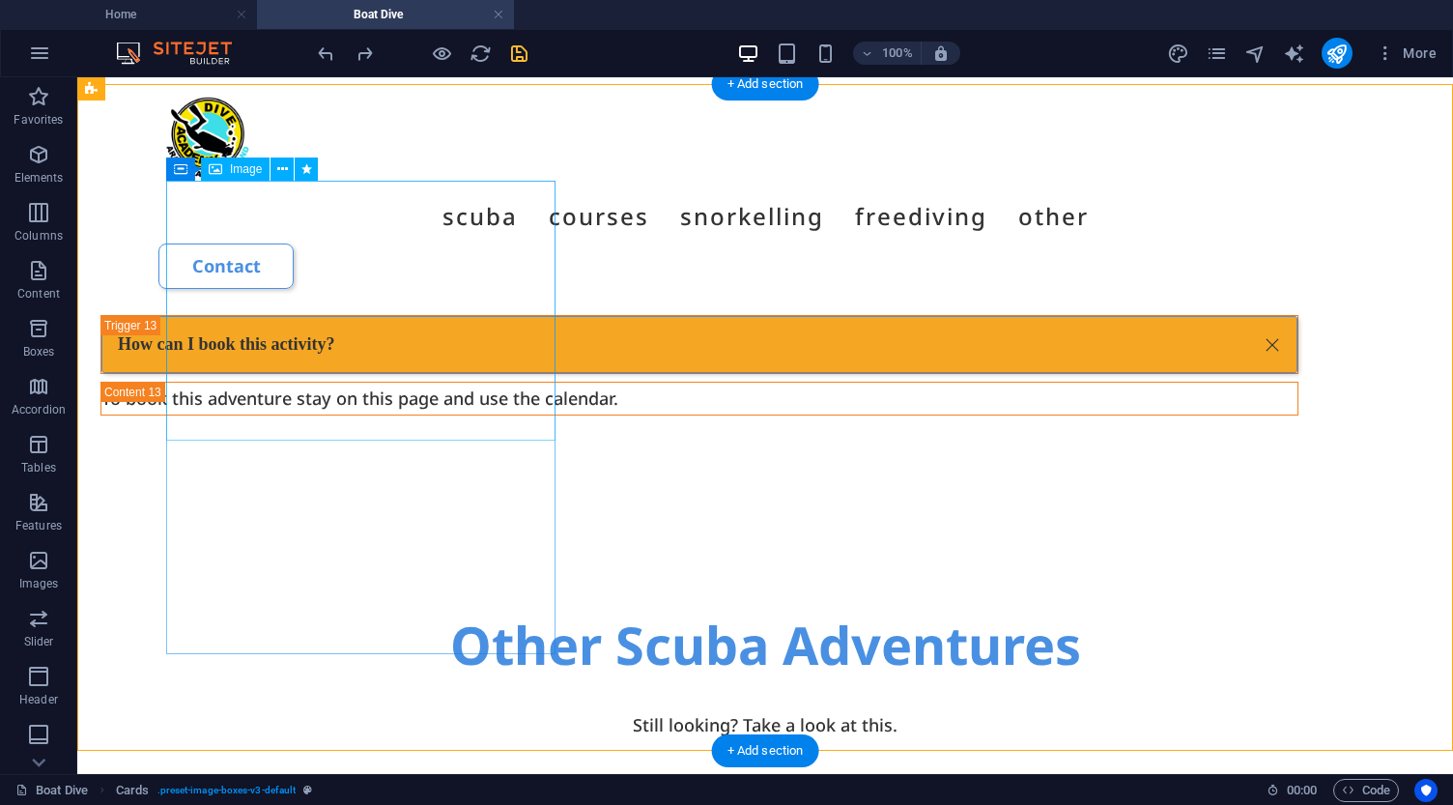
scroll to position [7337, 0]
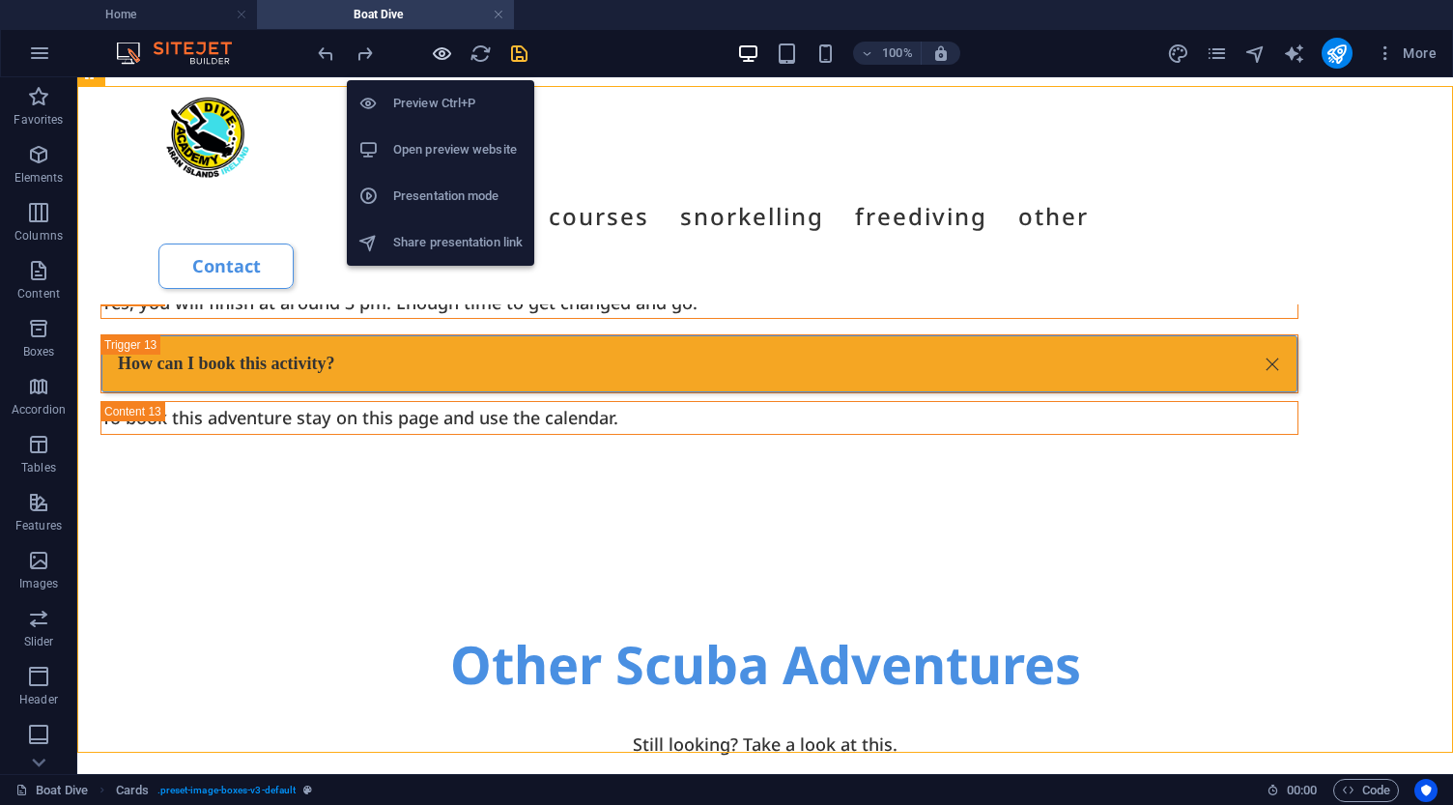
click at [441, 54] on icon "button" at bounding box center [442, 53] width 22 height 22
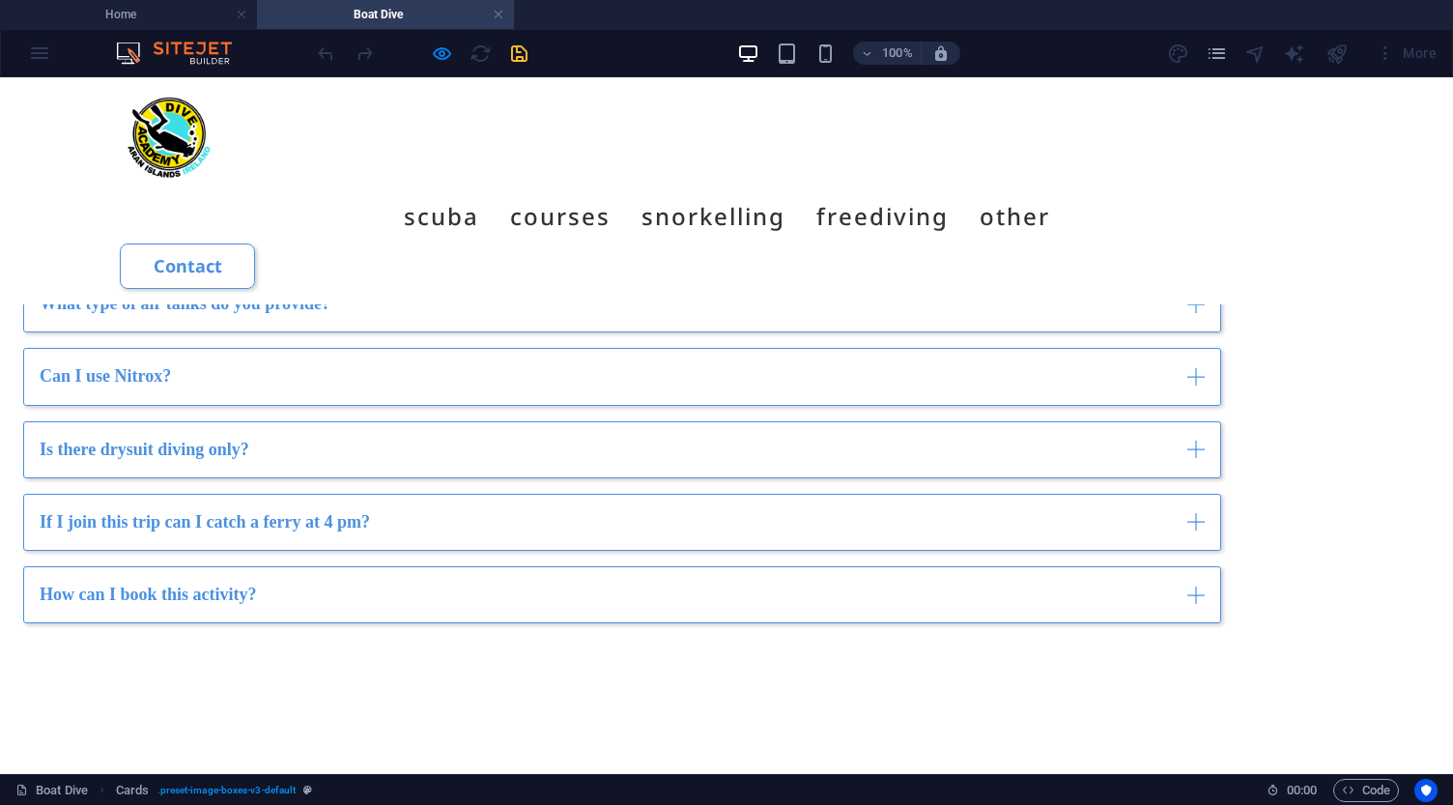
scroll to position [5020, 0]
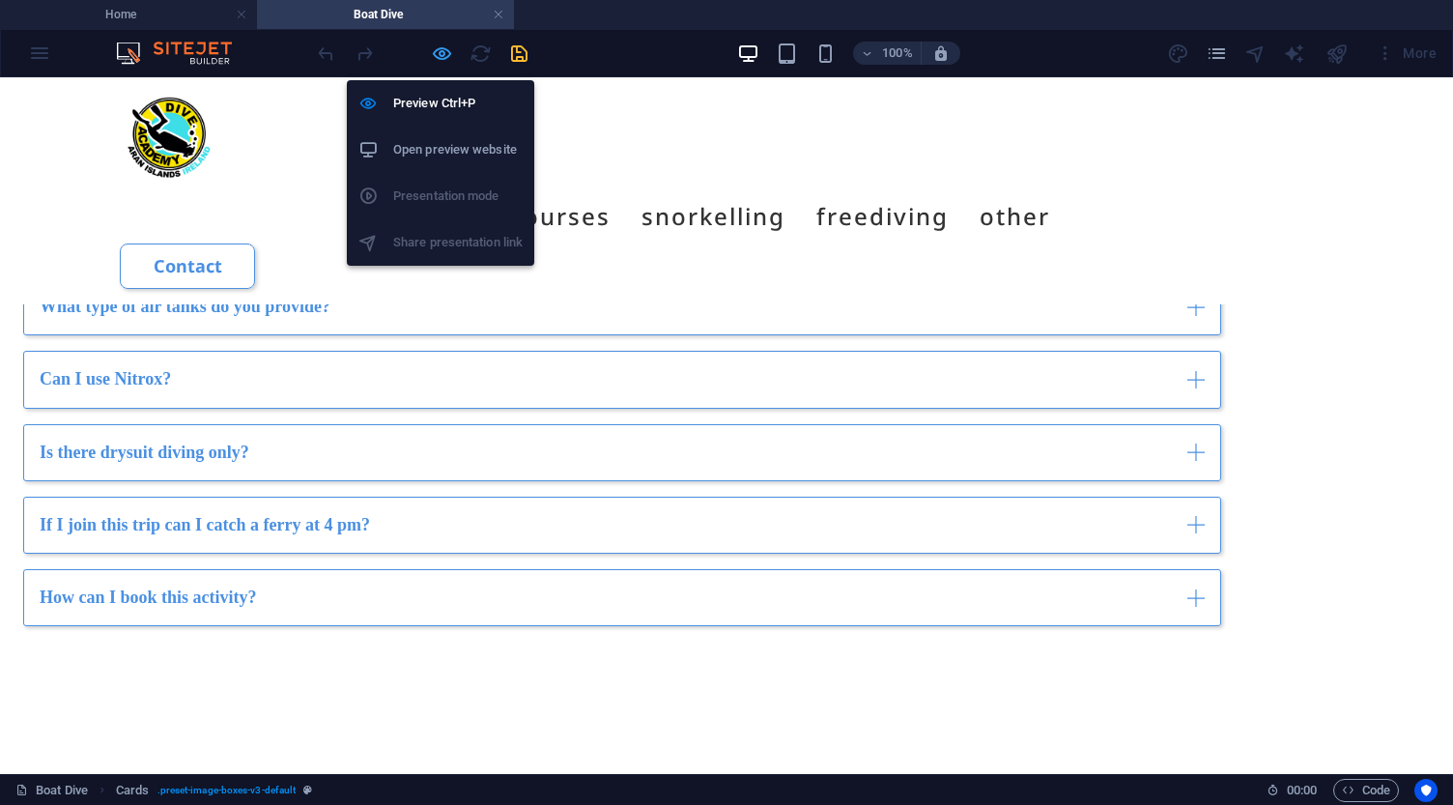
click at [440, 58] on icon "button" at bounding box center [442, 53] width 22 height 22
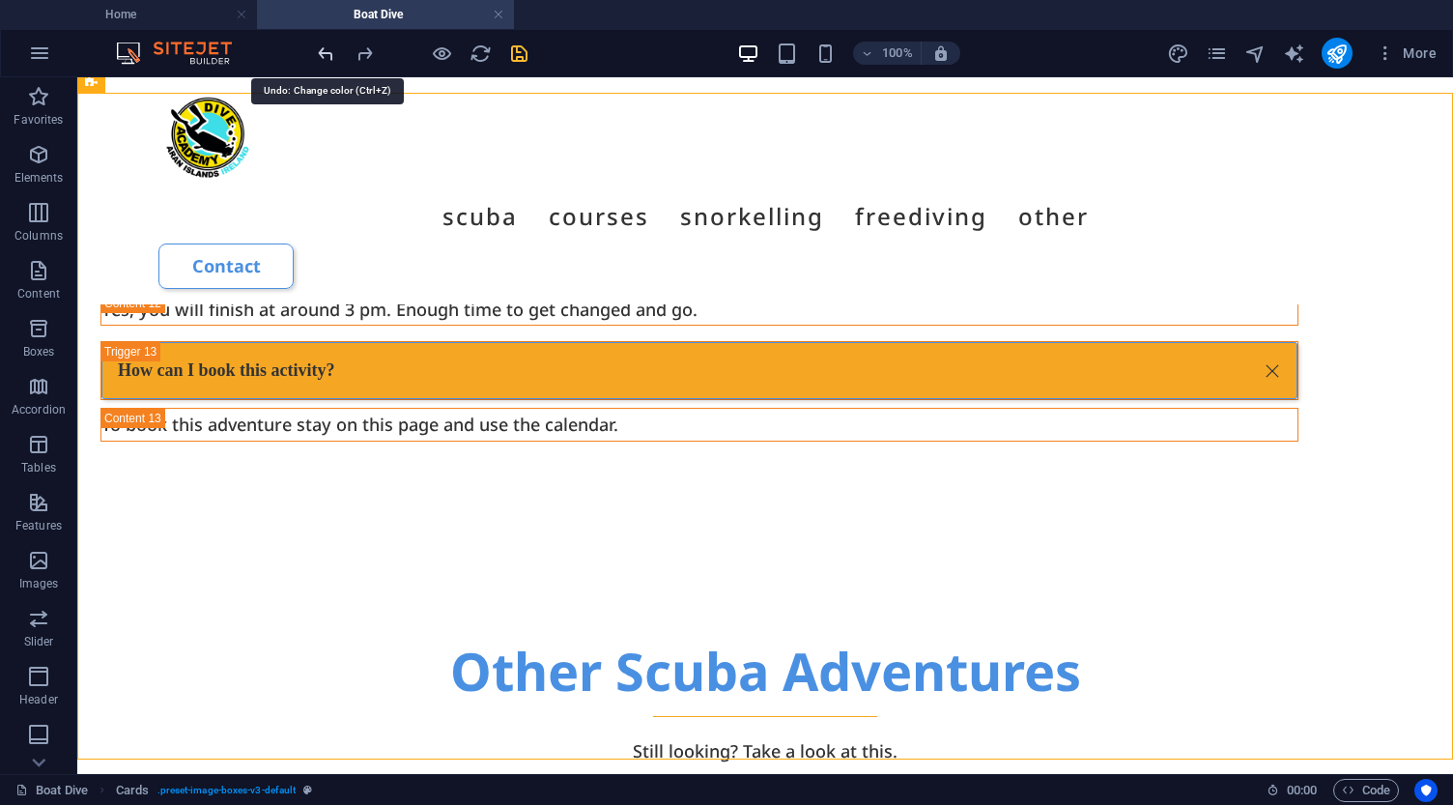
click at [328, 52] on icon "undo" at bounding box center [326, 53] width 22 height 22
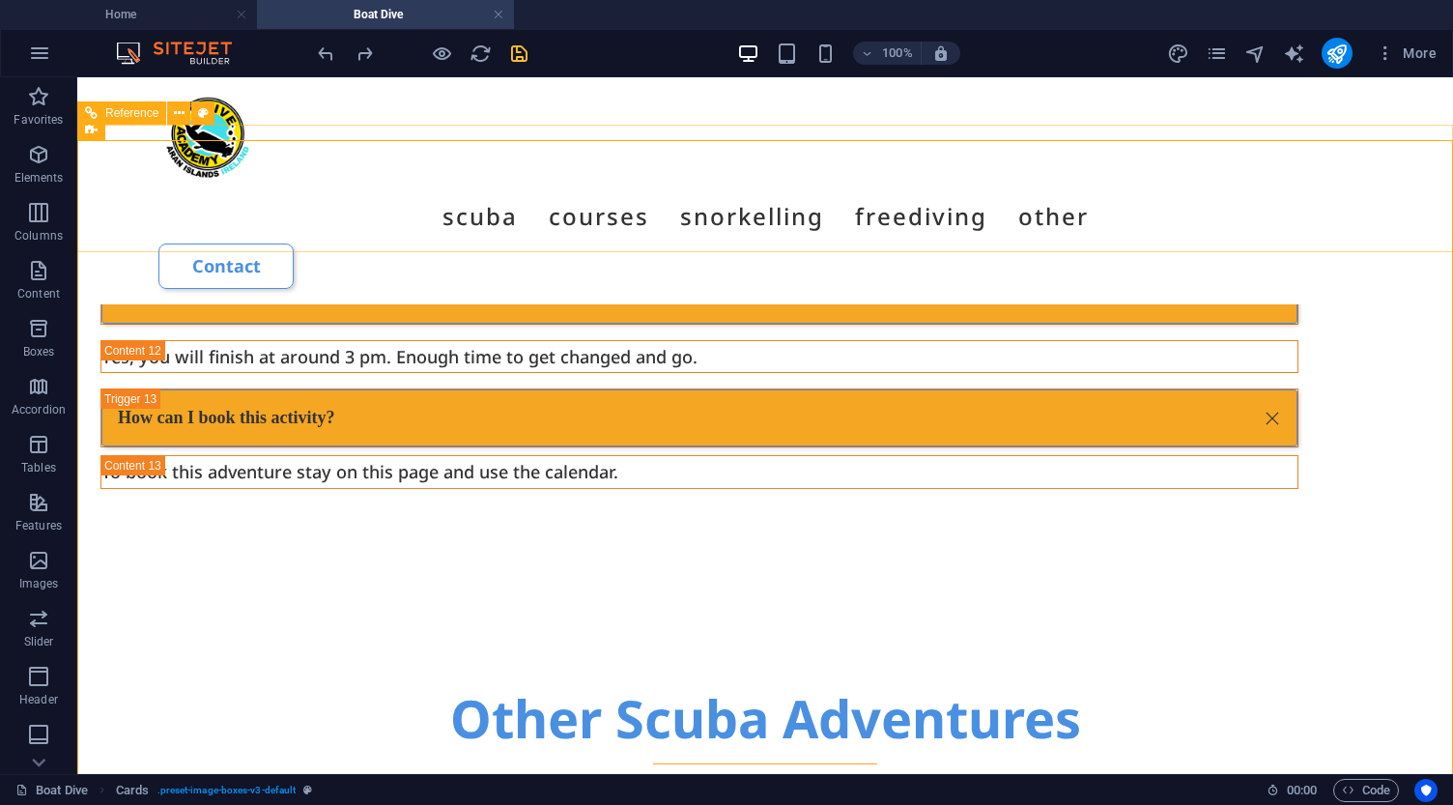
scroll to position [7257, 0]
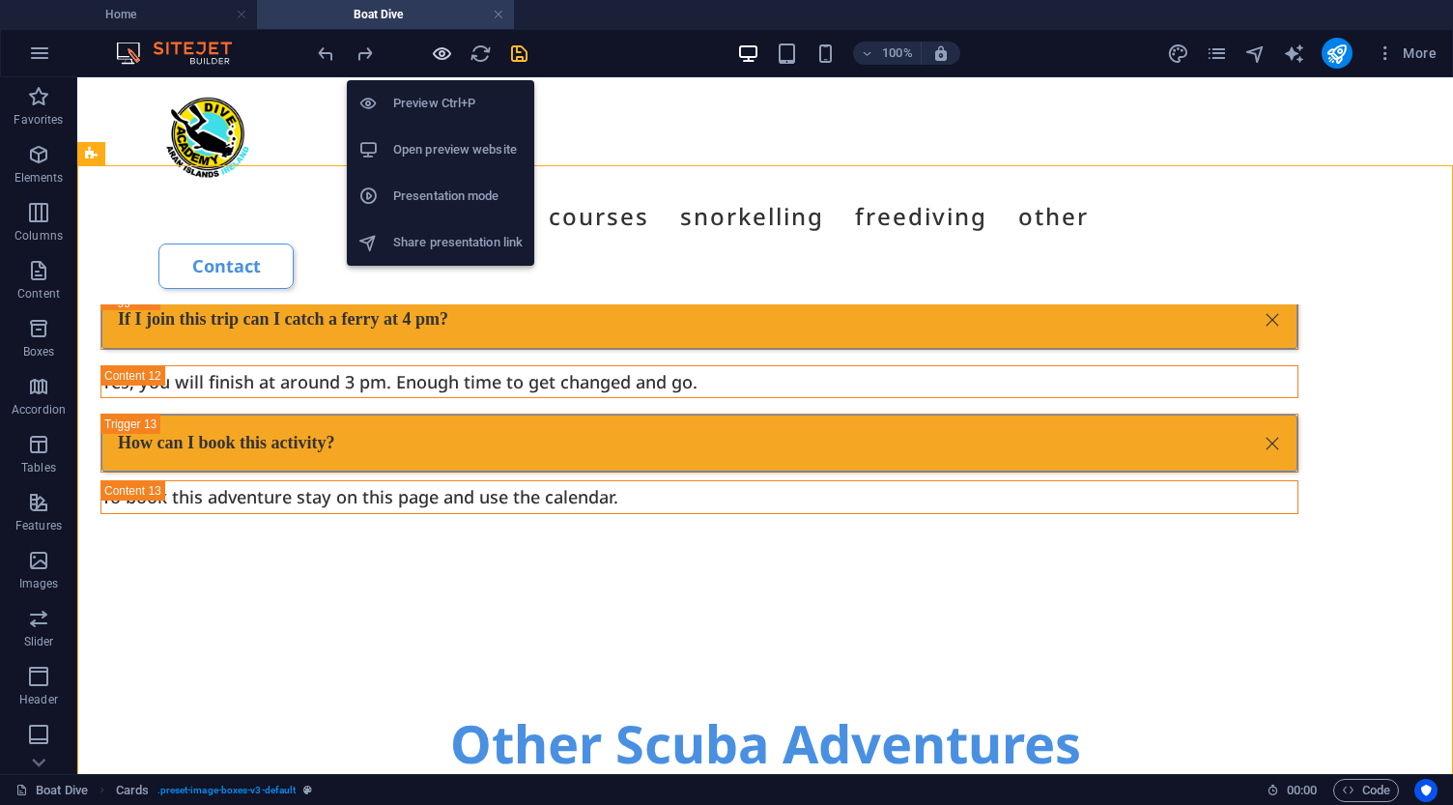
click at [440, 55] on icon "button" at bounding box center [442, 53] width 22 height 22
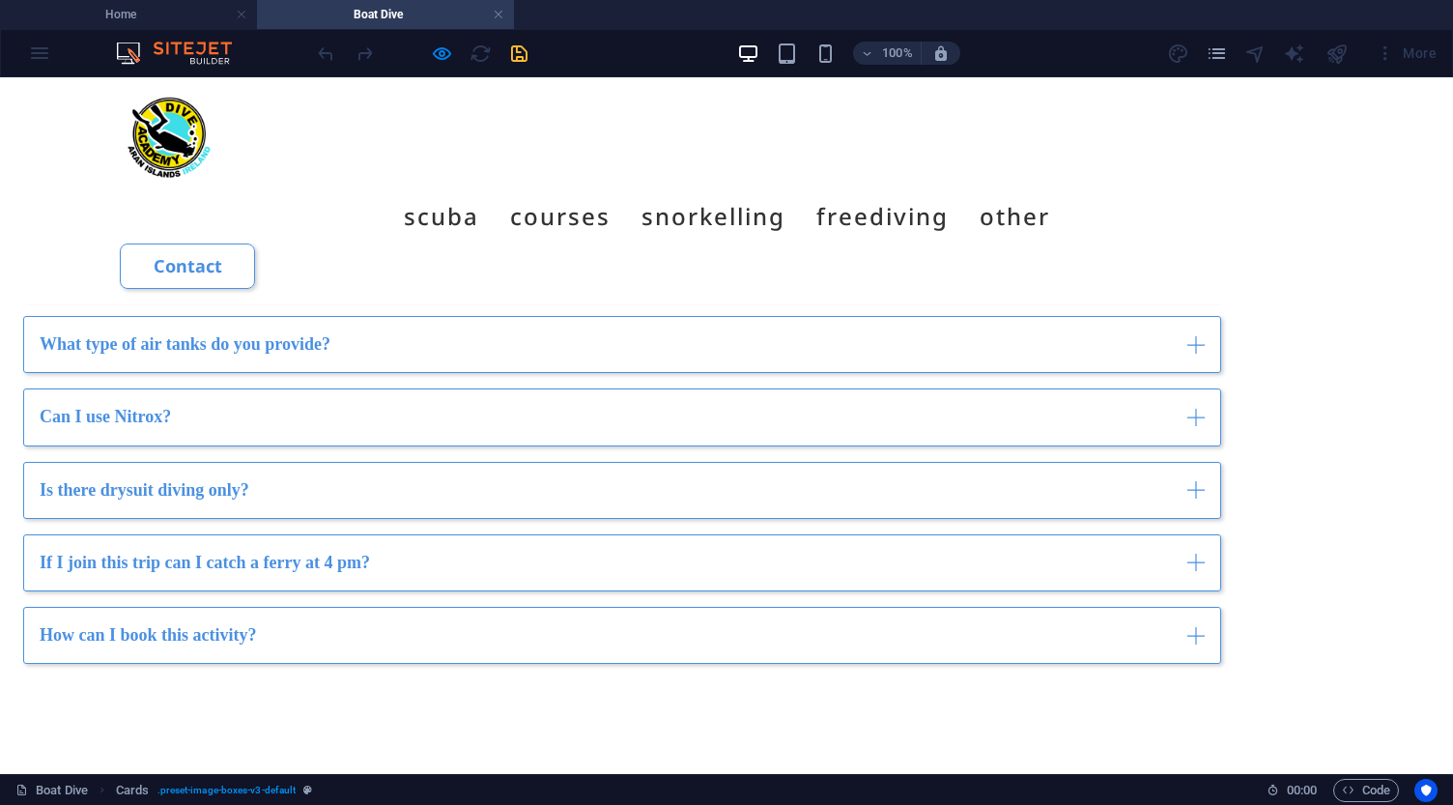
scroll to position [4984, 0]
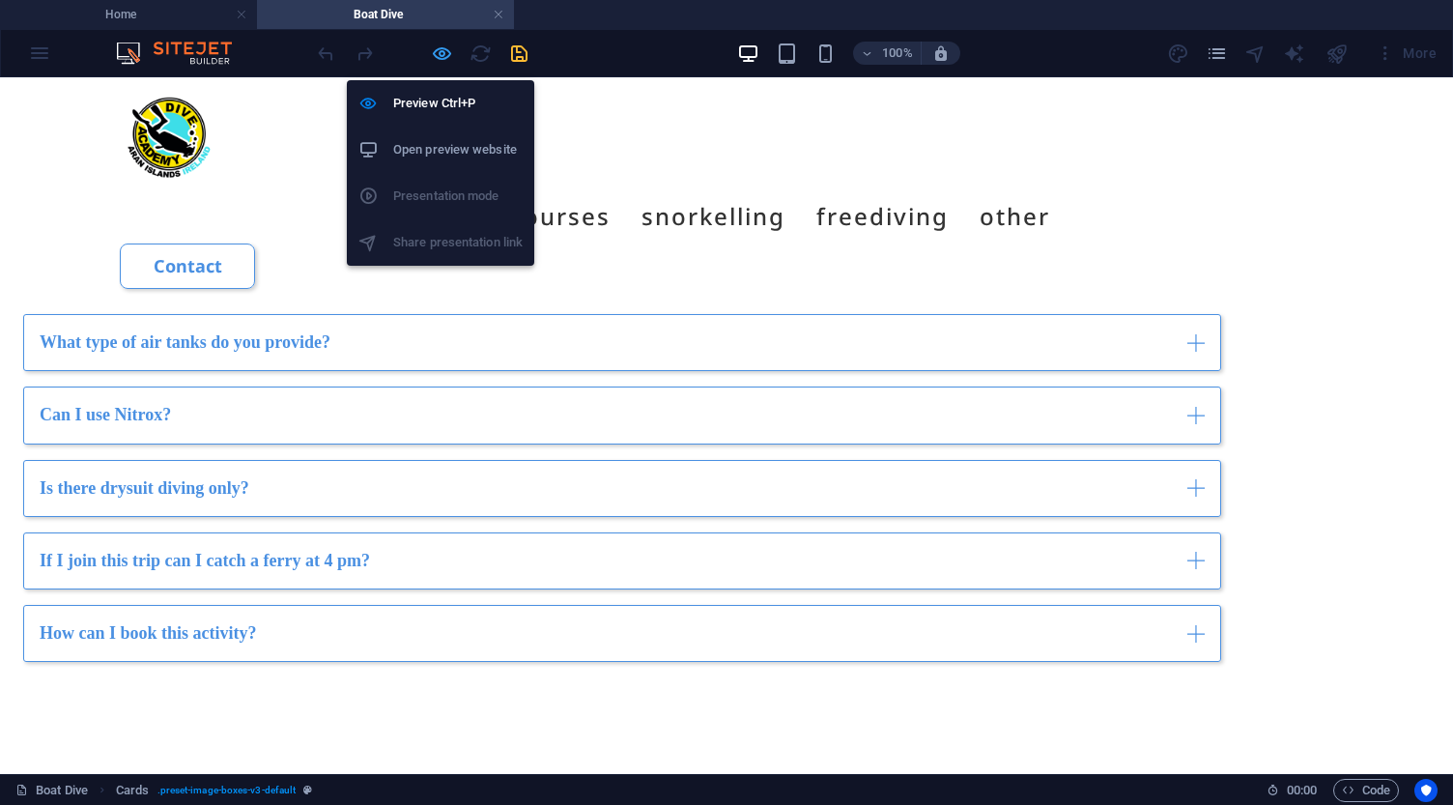
click at [443, 52] on icon "button" at bounding box center [442, 53] width 22 height 22
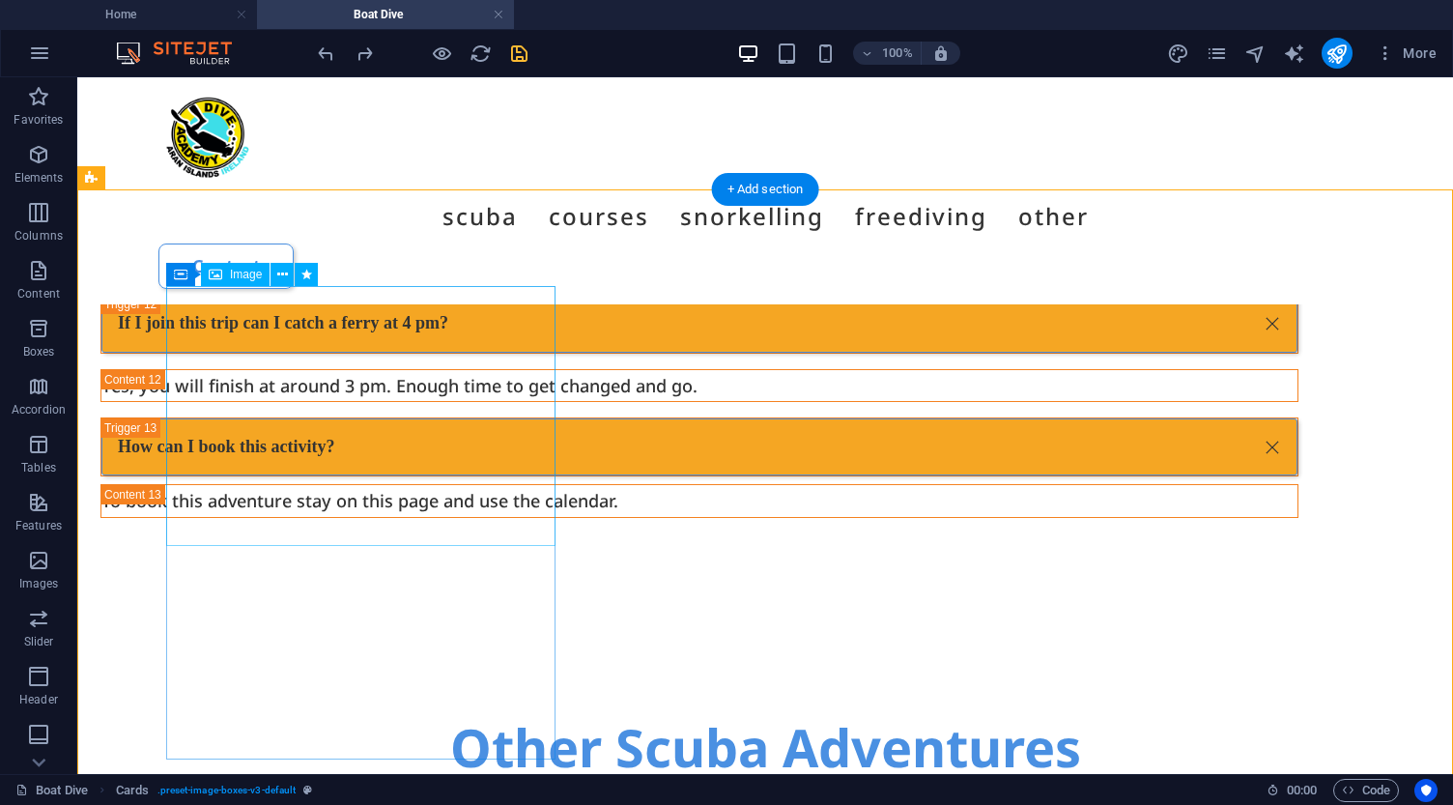
scroll to position [7229, 0]
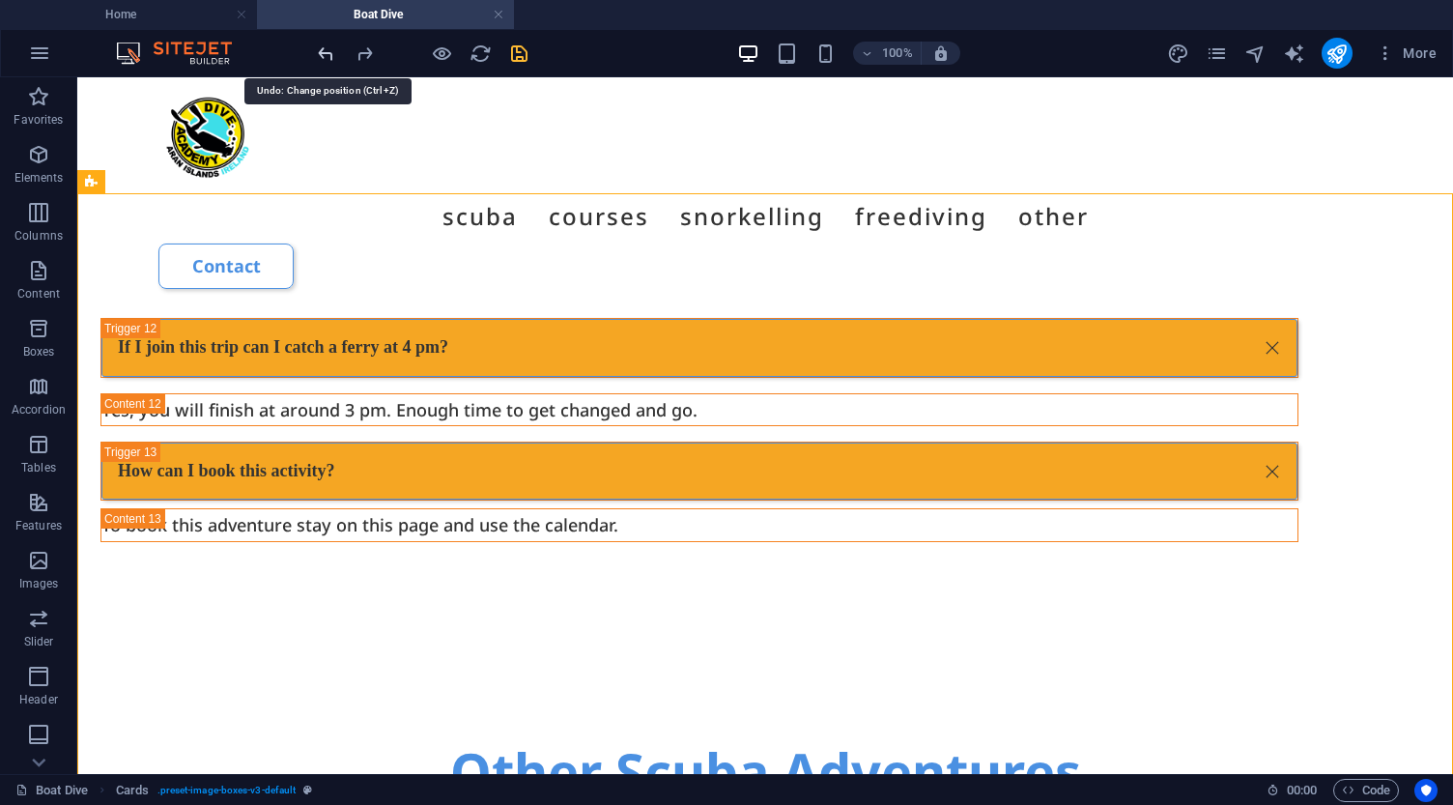
click at [325, 51] on icon "undo" at bounding box center [326, 53] width 22 height 22
click at [323, 51] on icon "undo" at bounding box center [326, 53] width 22 height 22
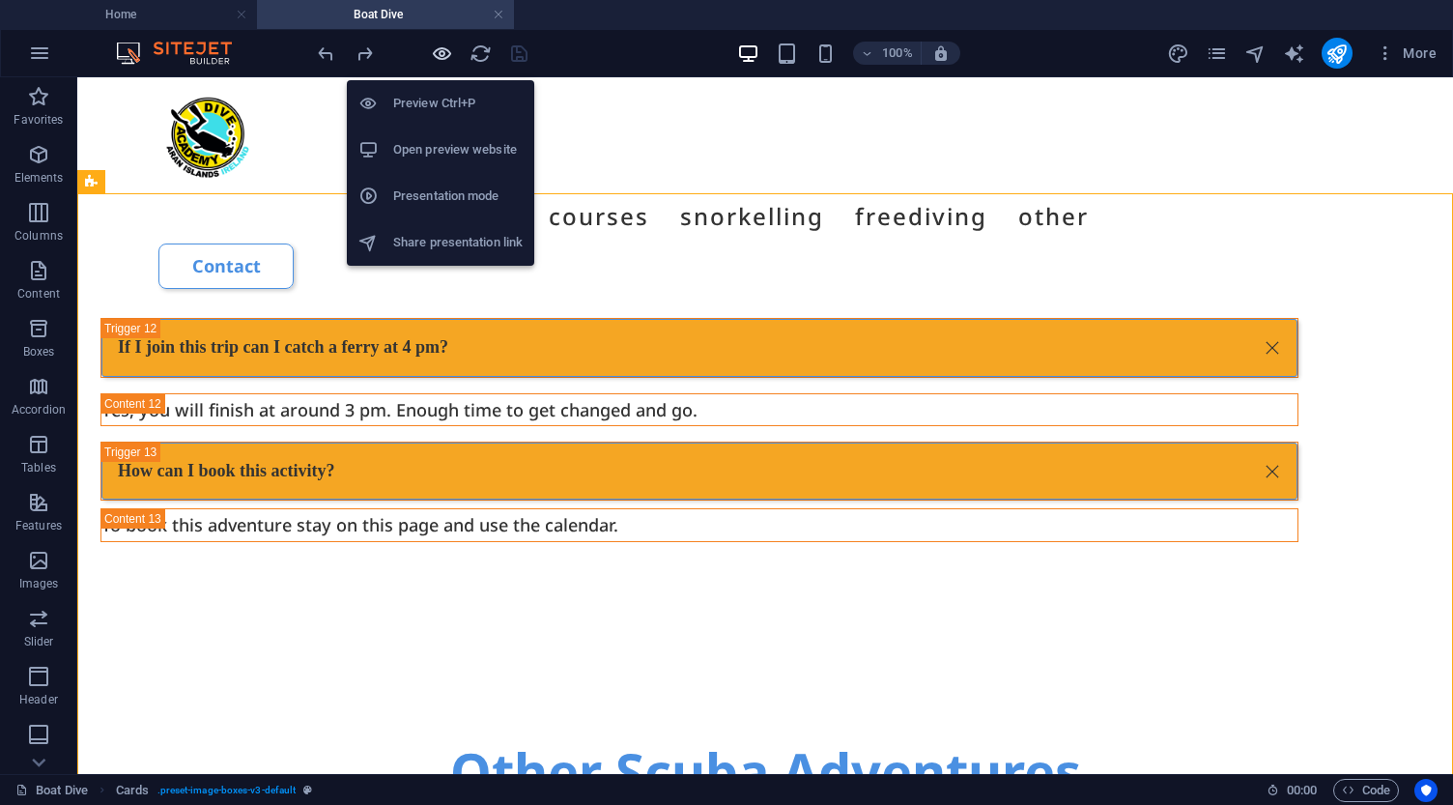
click at [443, 55] on icon "button" at bounding box center [442, 53] width 22 height 22
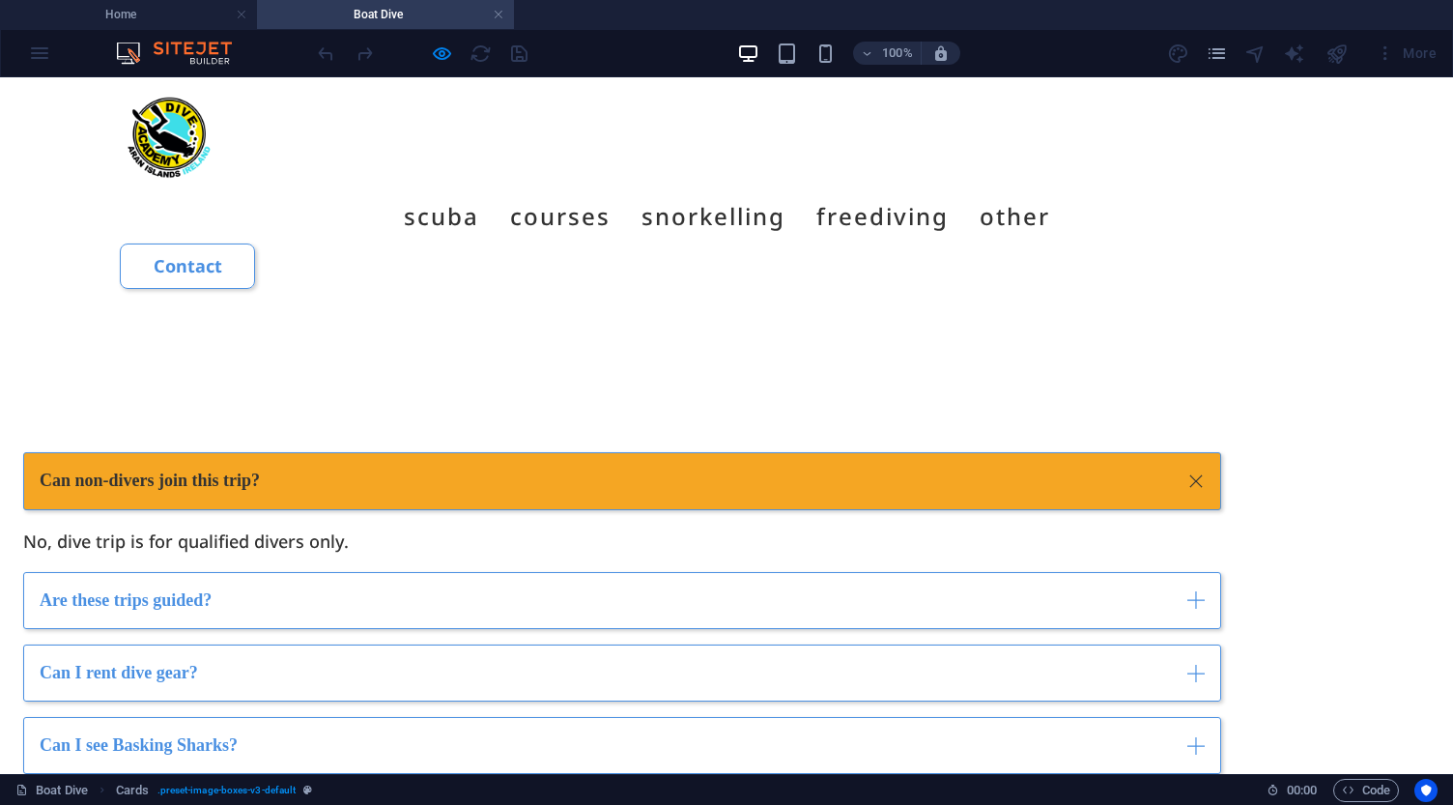
scroll to position [4216, 0]
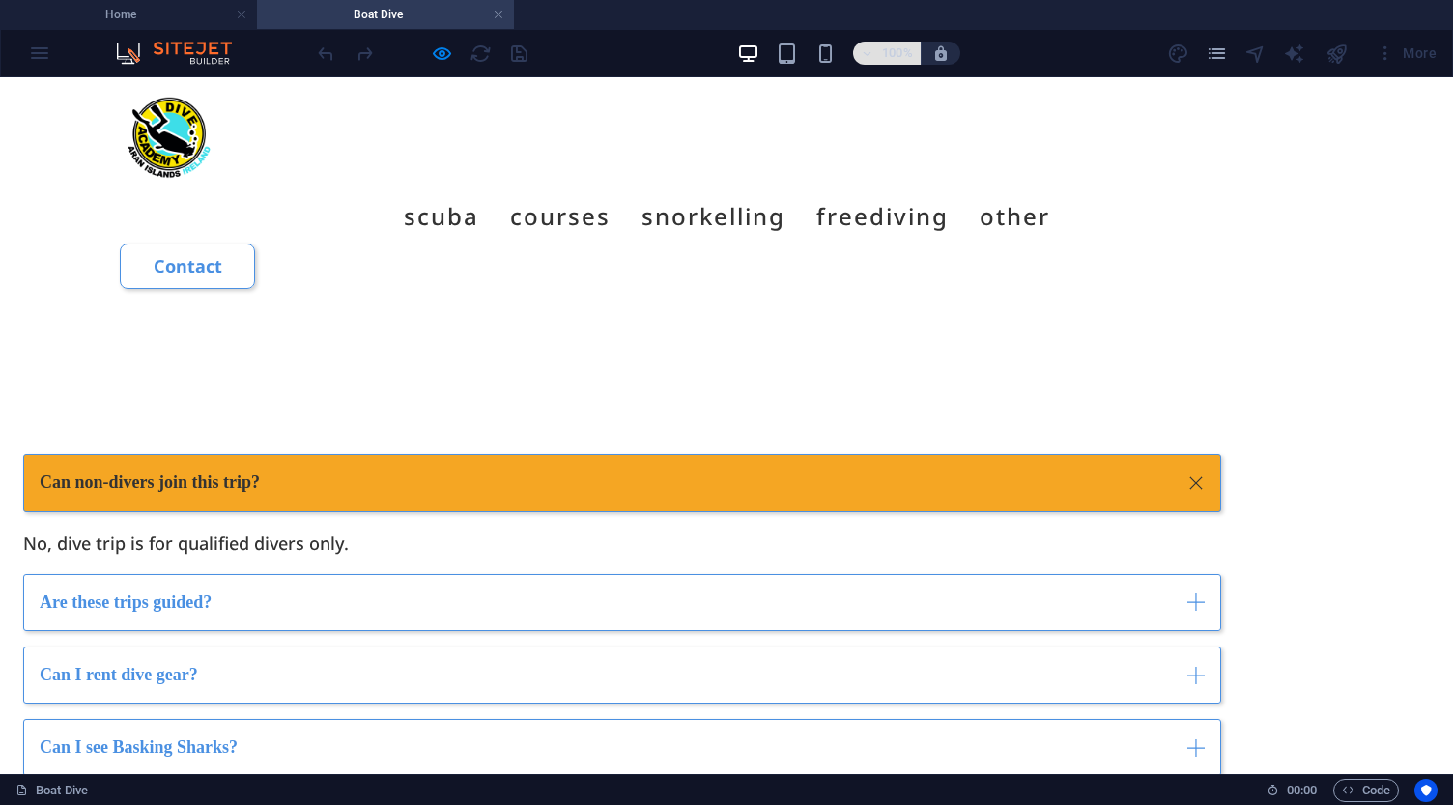
click at [907, 55] on h6 "100%" at bounding box center [897, 53] width 31 height 23
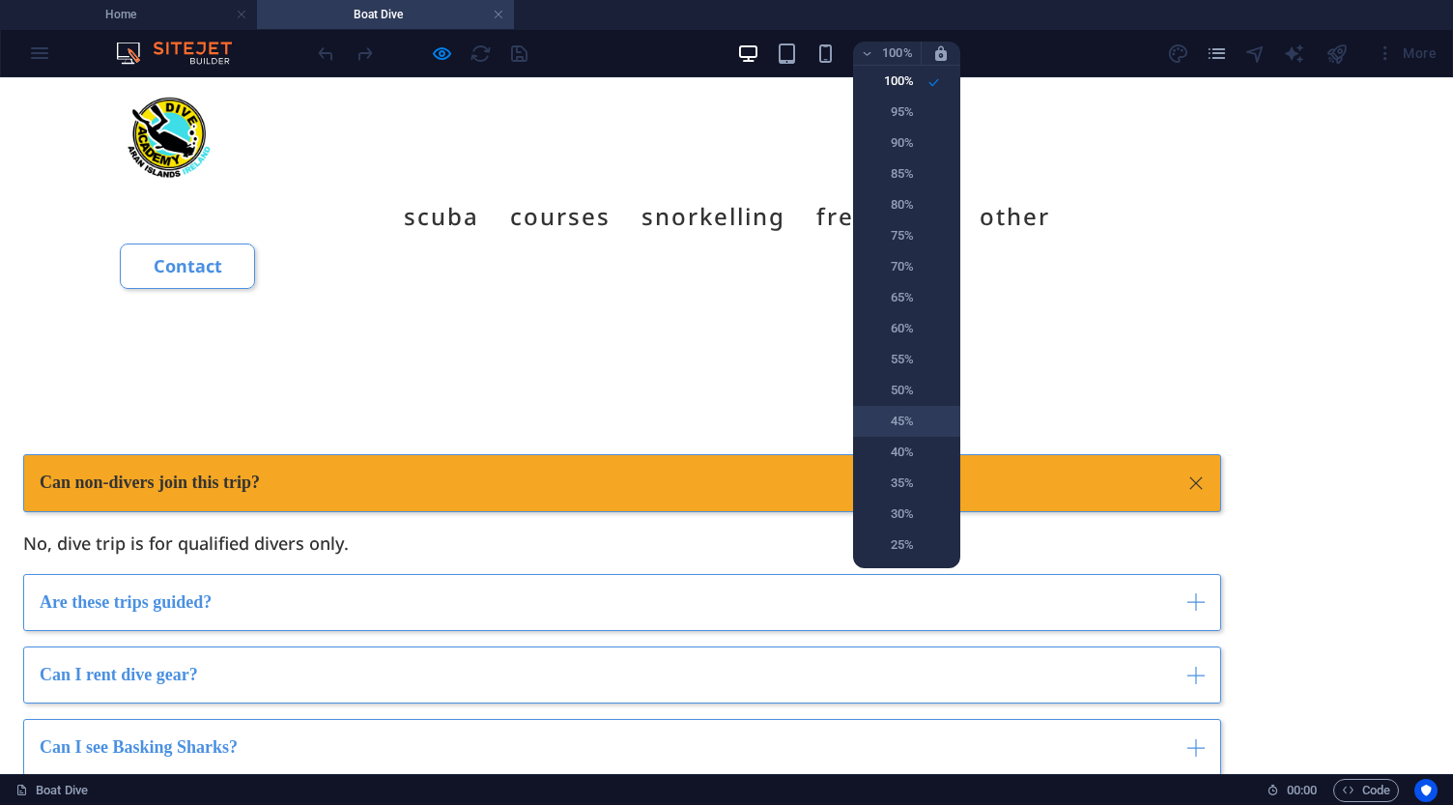
click at [902, 410] on h6 "45%" at bounding box center [888, 421] width 49 height 23
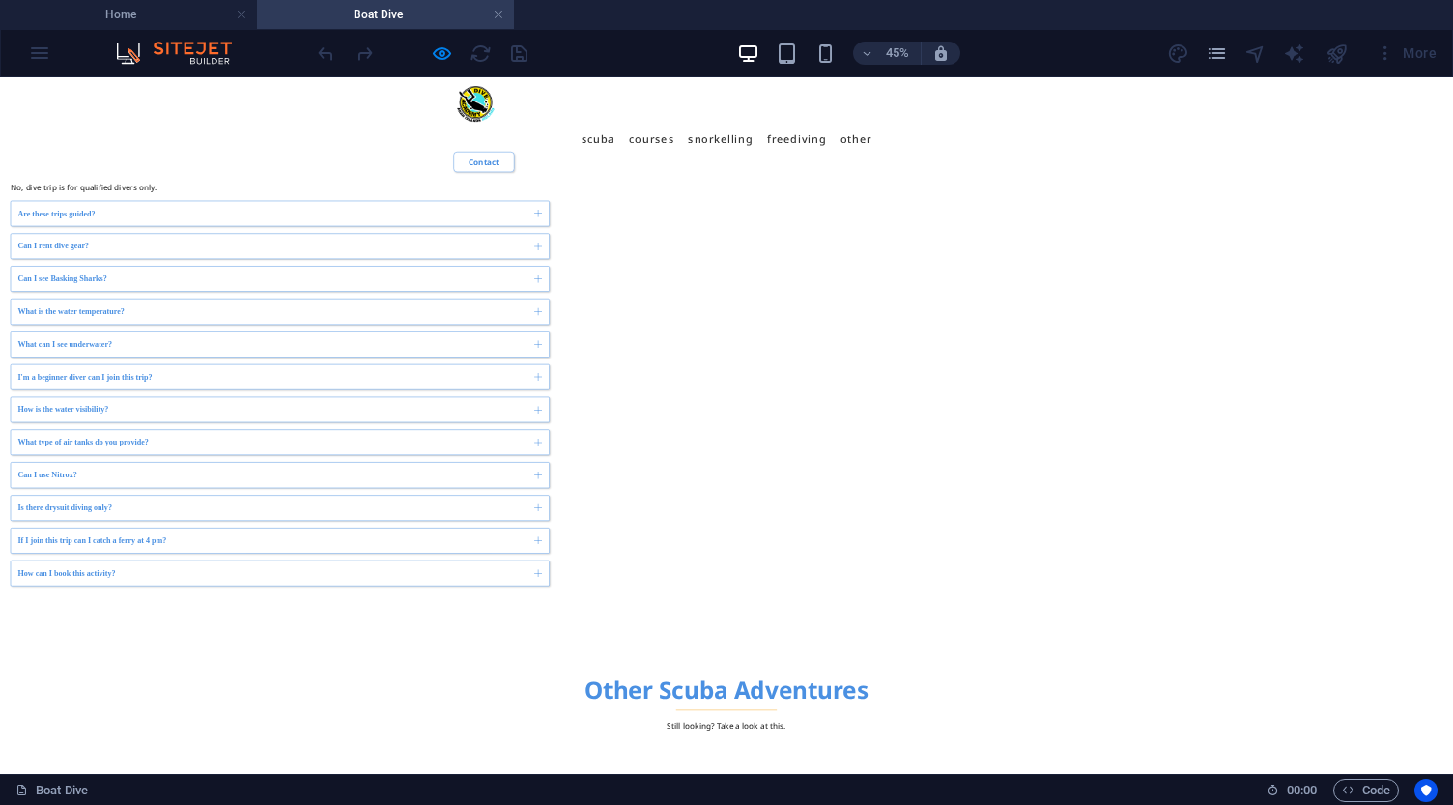
scroll to position [6135, 0]
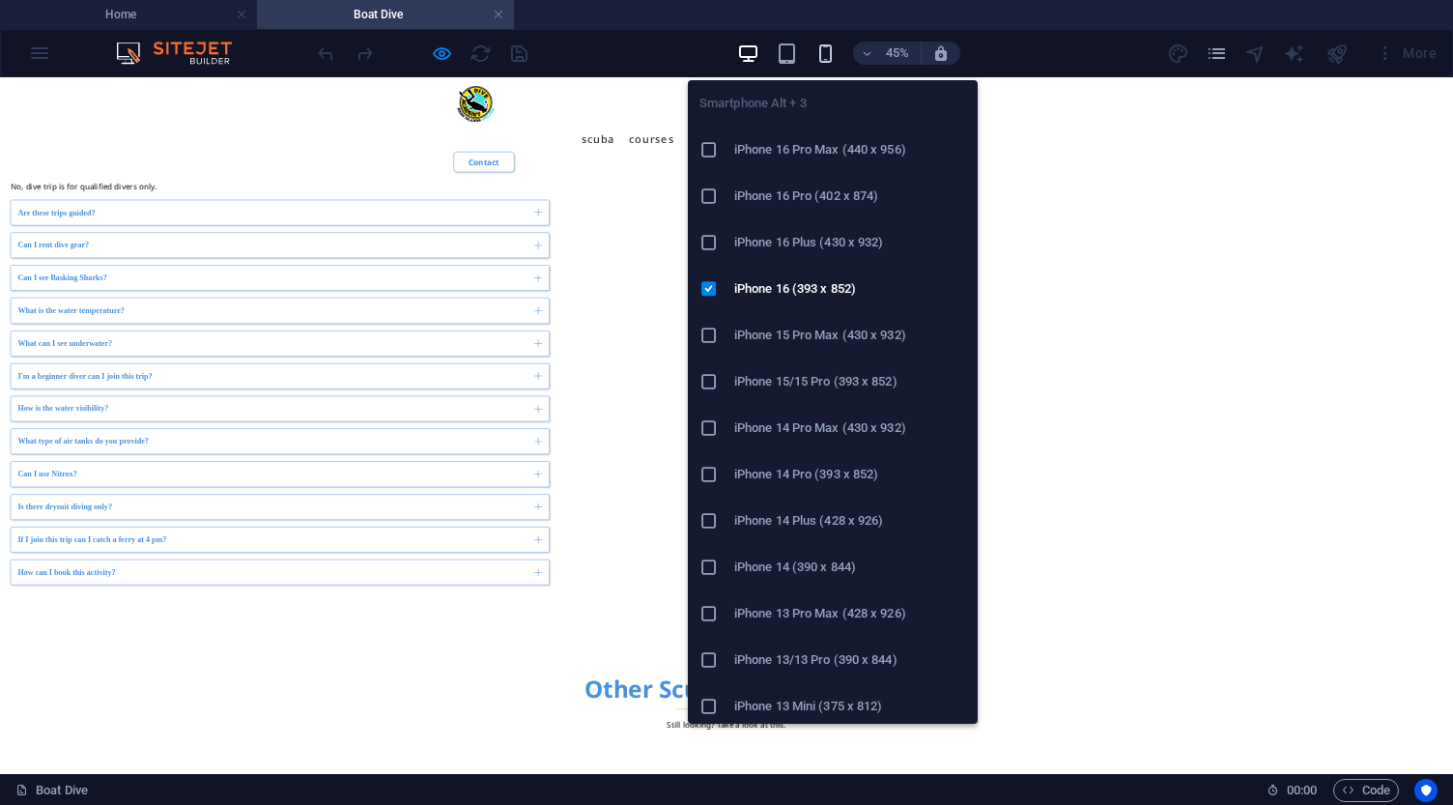
click at [830, 56] on icon "button" at bounding box center [825, 53] width 22 height 22
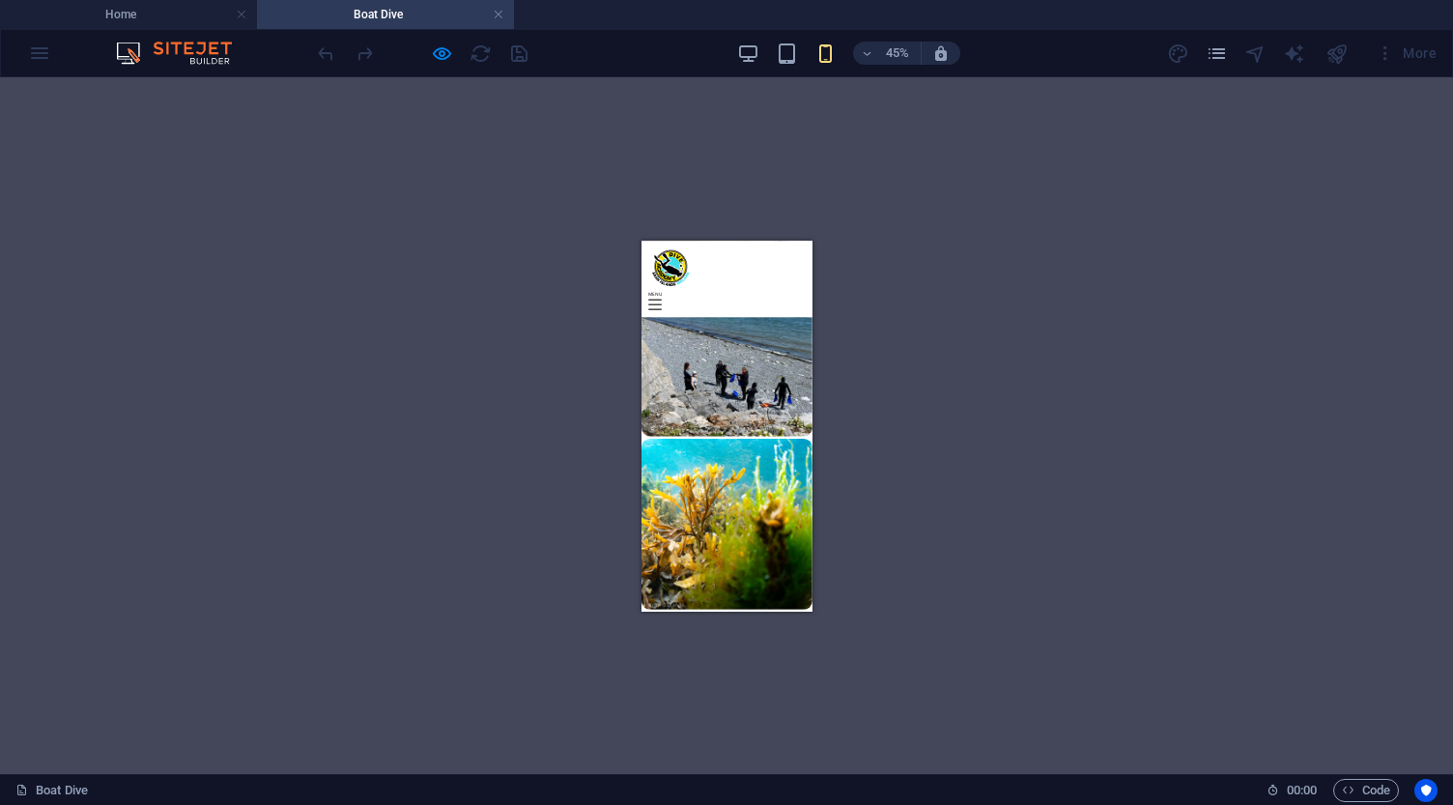
scroll to position [4727, 0]
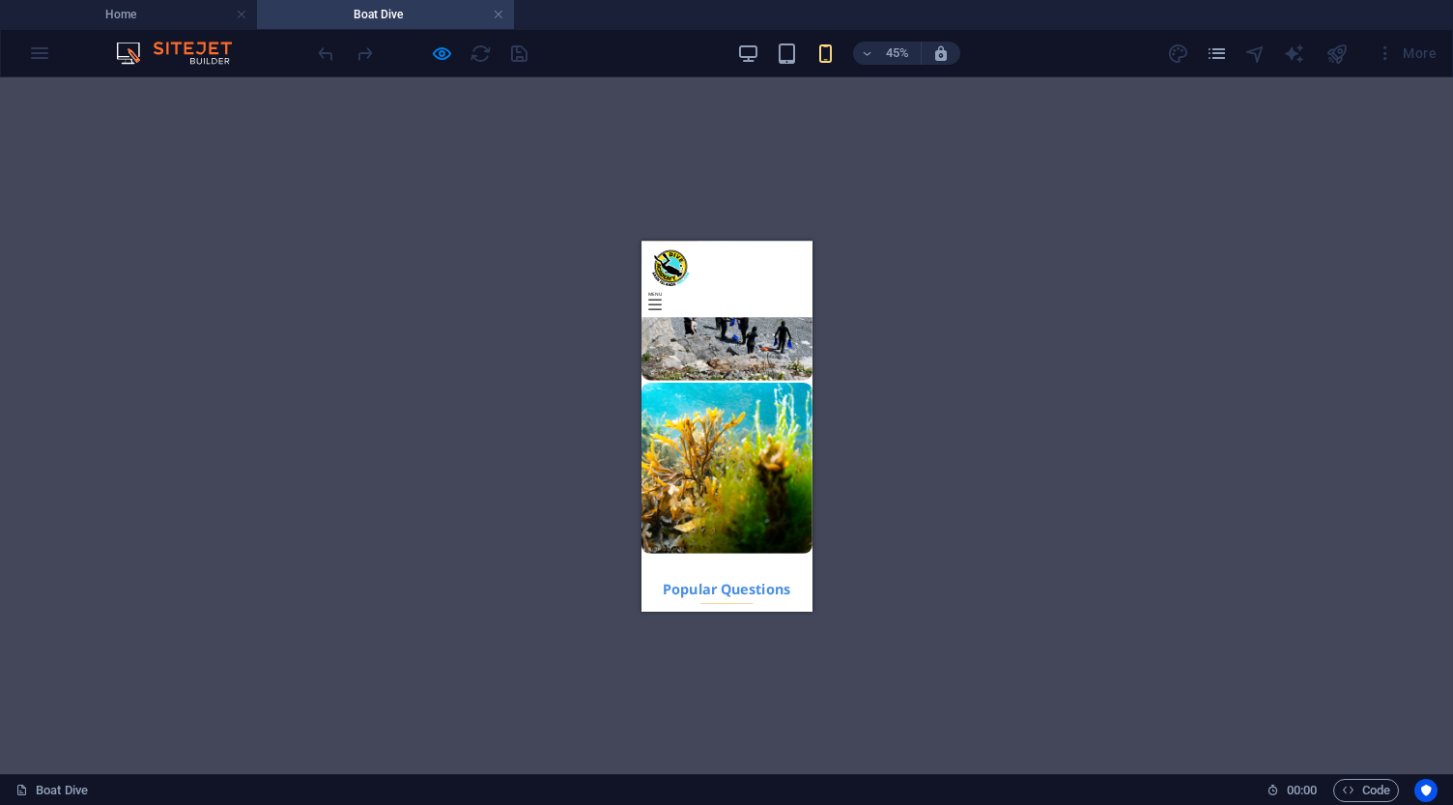
scroll to position [4872, 0]
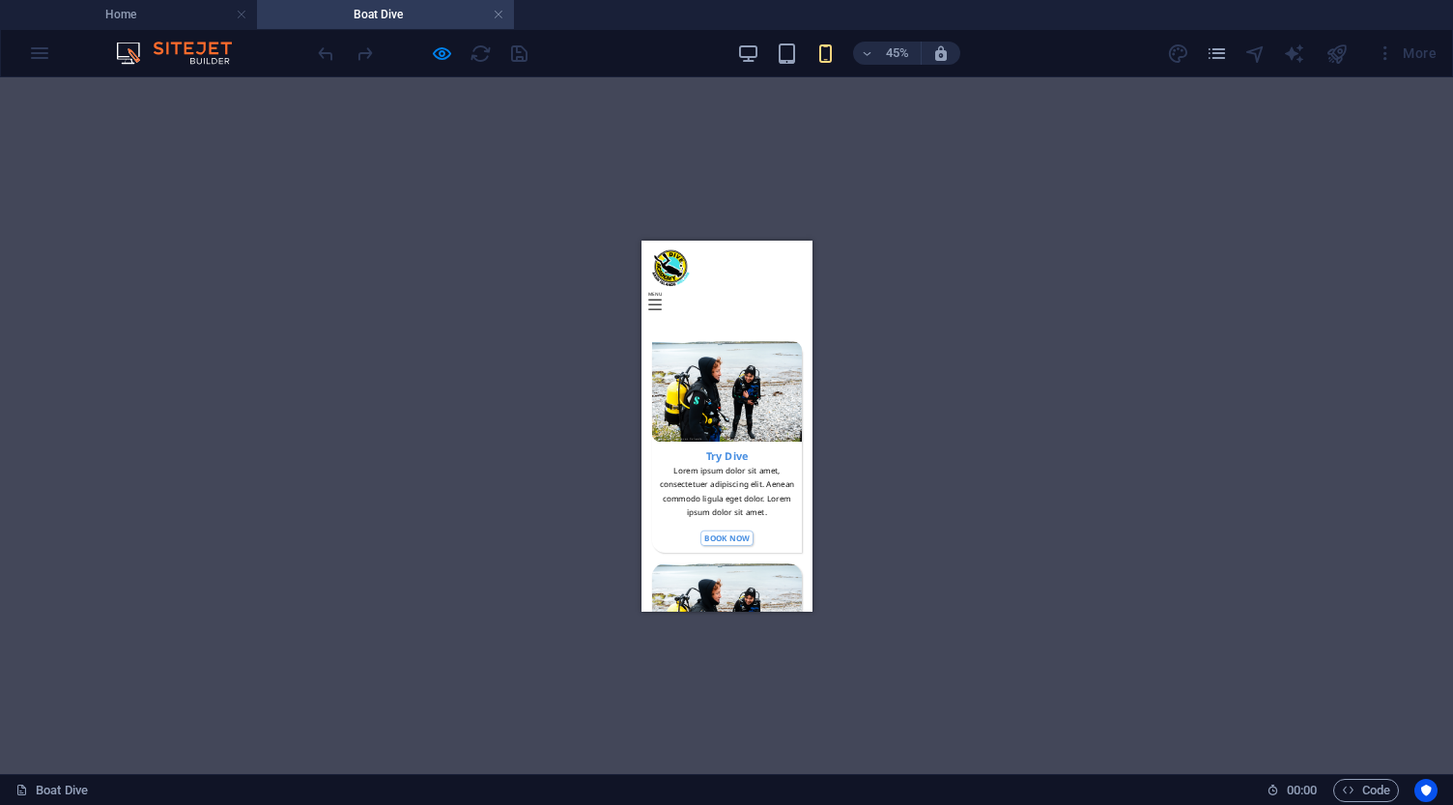
scroll to position [7105, 0]
click at [895, 49] on h6 "45%" at bounding box center [897, 53] width 31 height 23
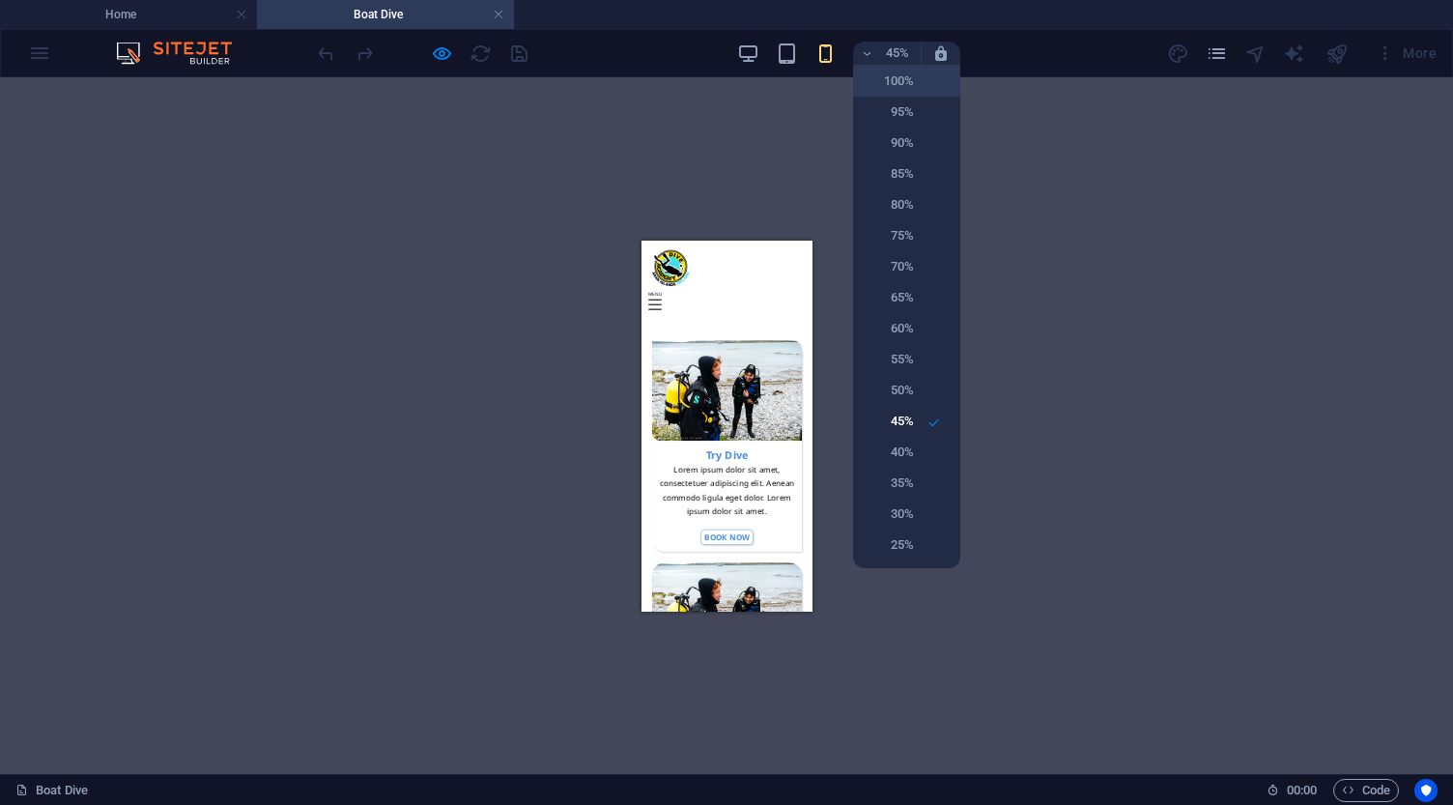
click at [899, 82] on h6 "100%" at bounding box center [888, 81] width 49 height 23
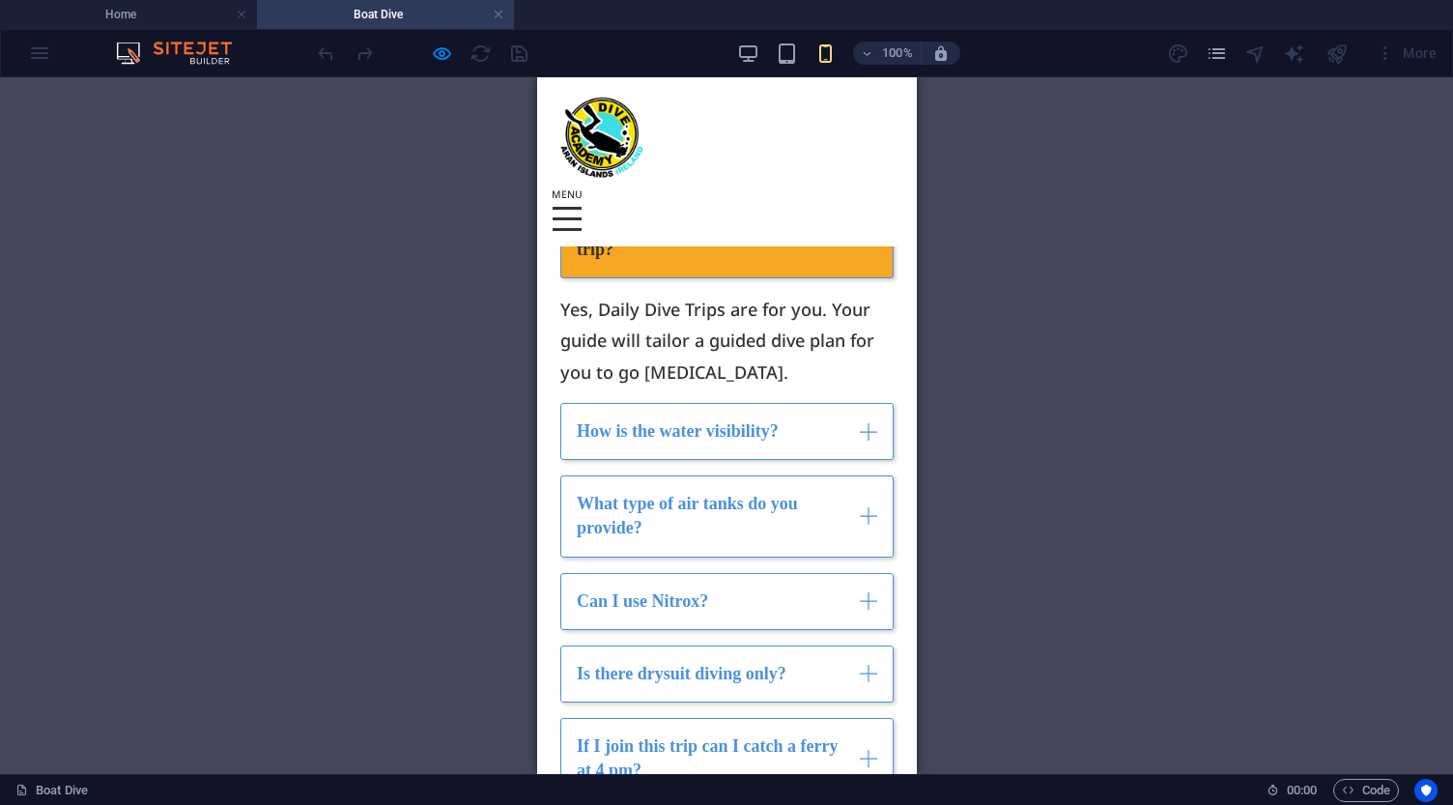
scroll to position [6040, 0]
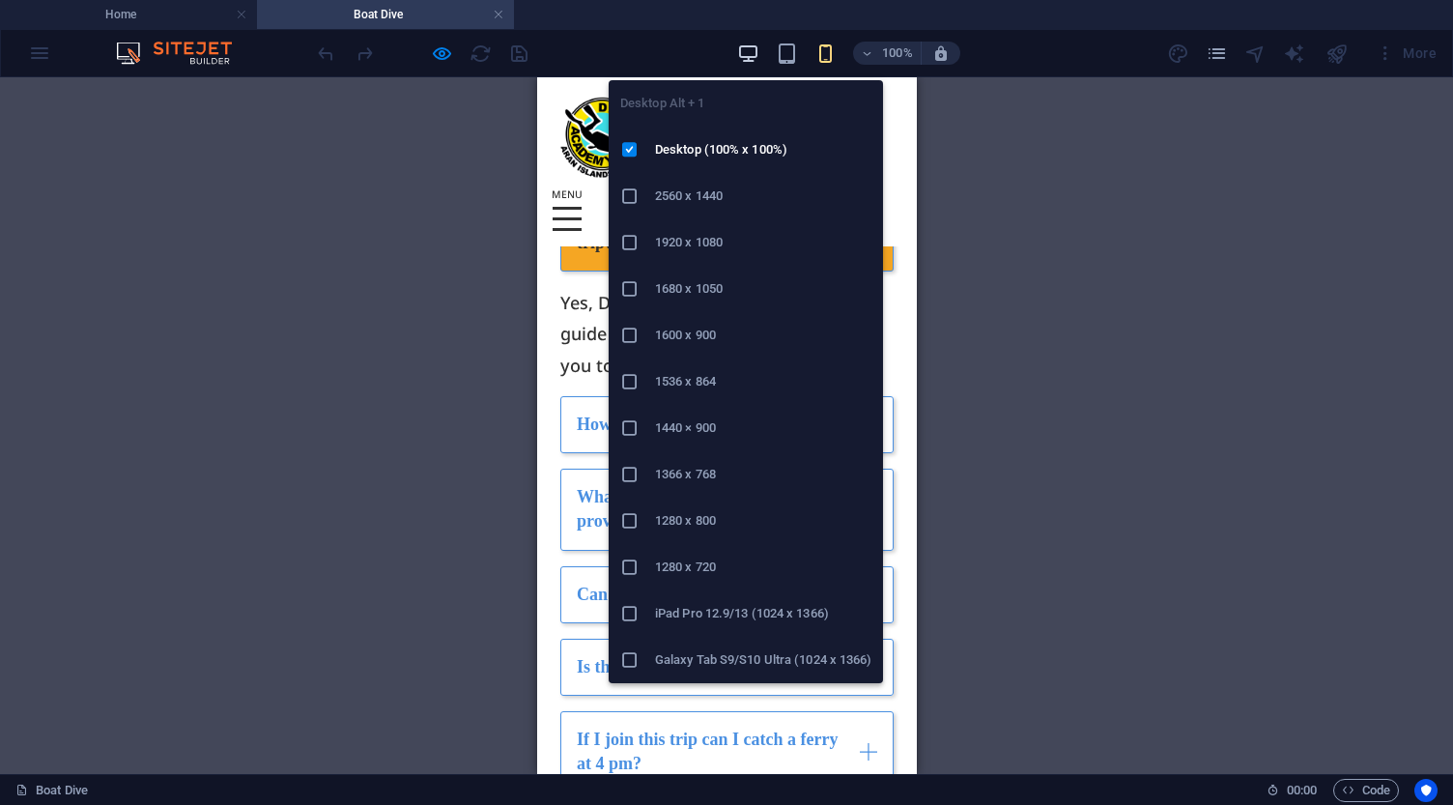
click at [748, 56] on icon "button" at bounding box center [748, 53] width 22 height 22
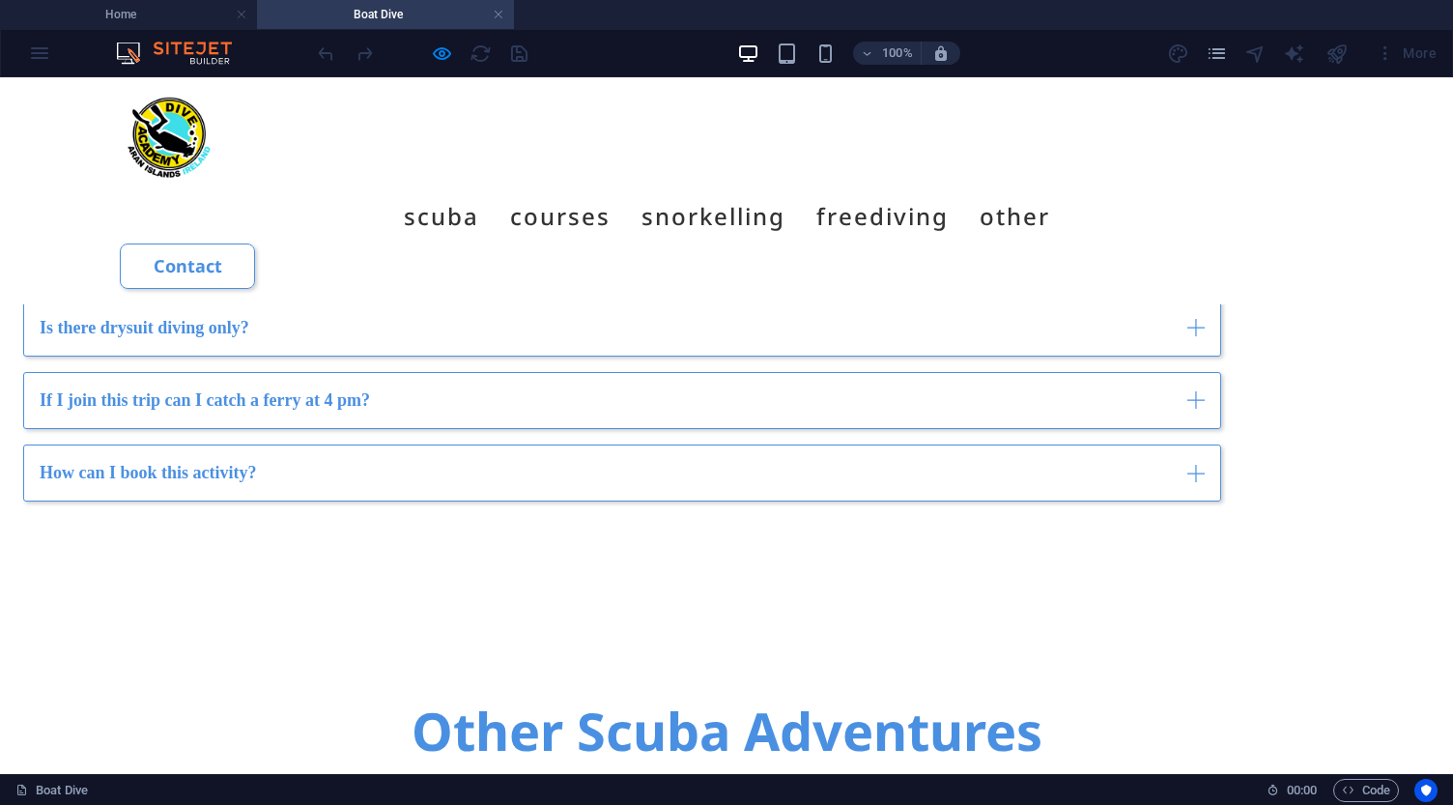
scroll to position [5196, 0]
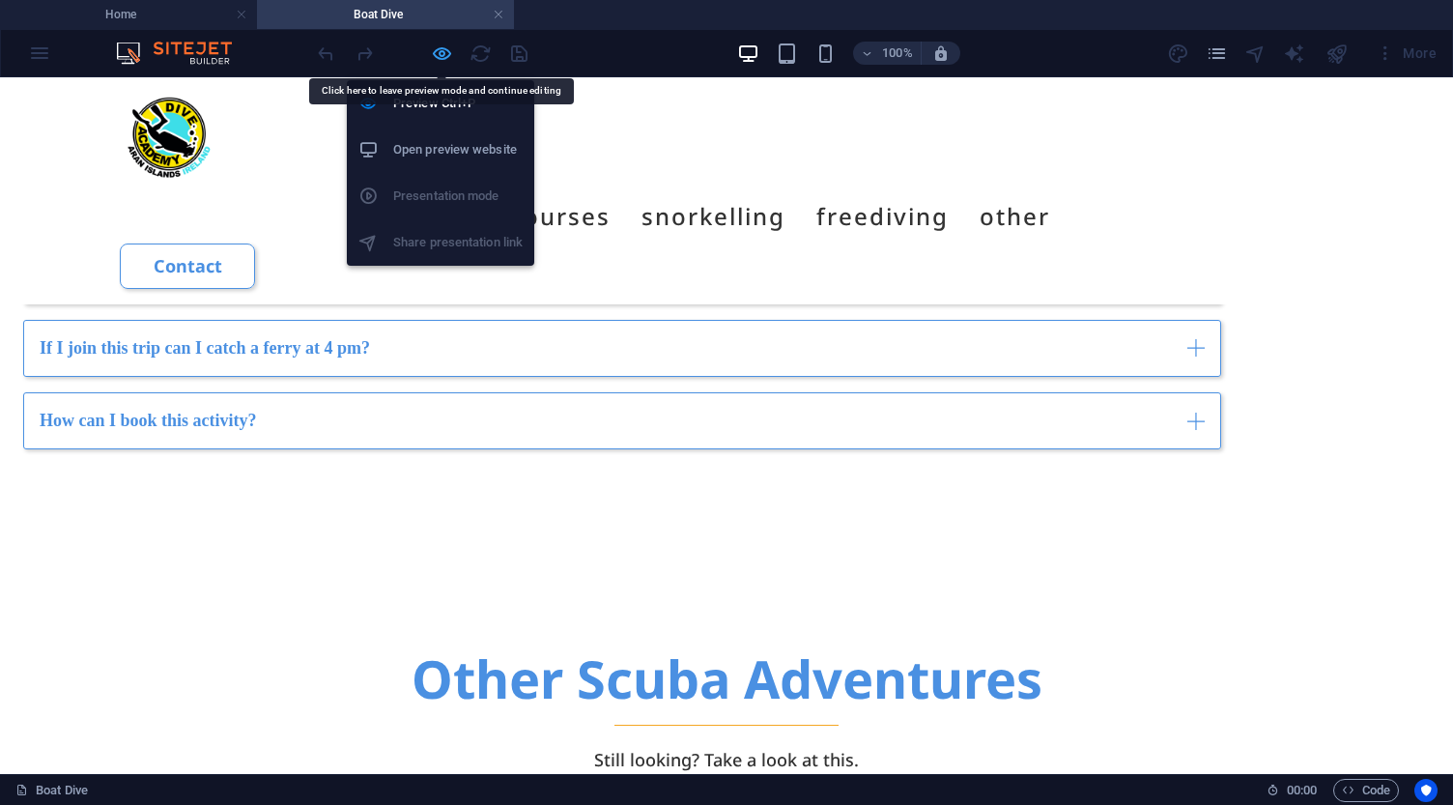
click at [440, 57] on icon "button" at bounding box center [442, 53] width 22 height 22
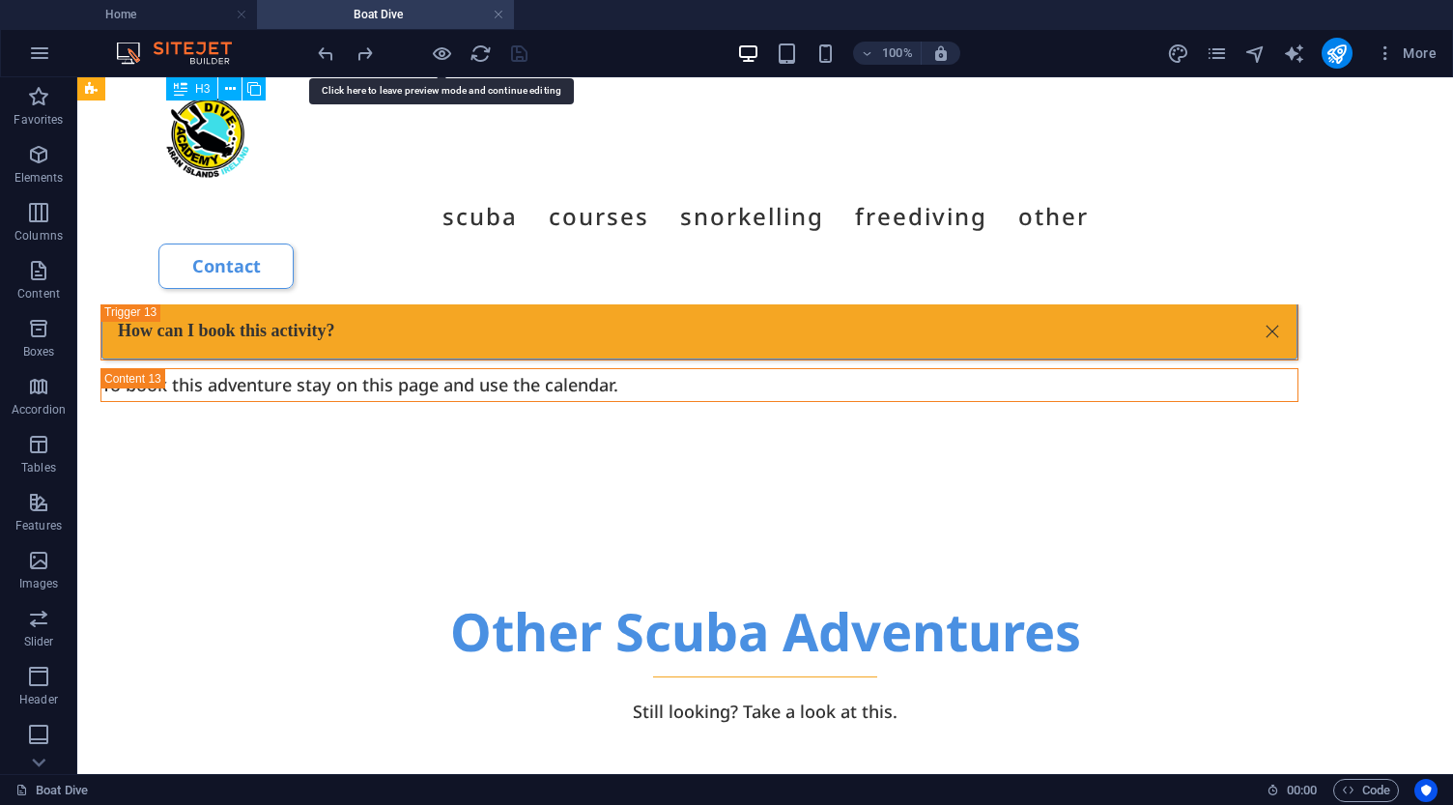
scroll to position [7374, 0]
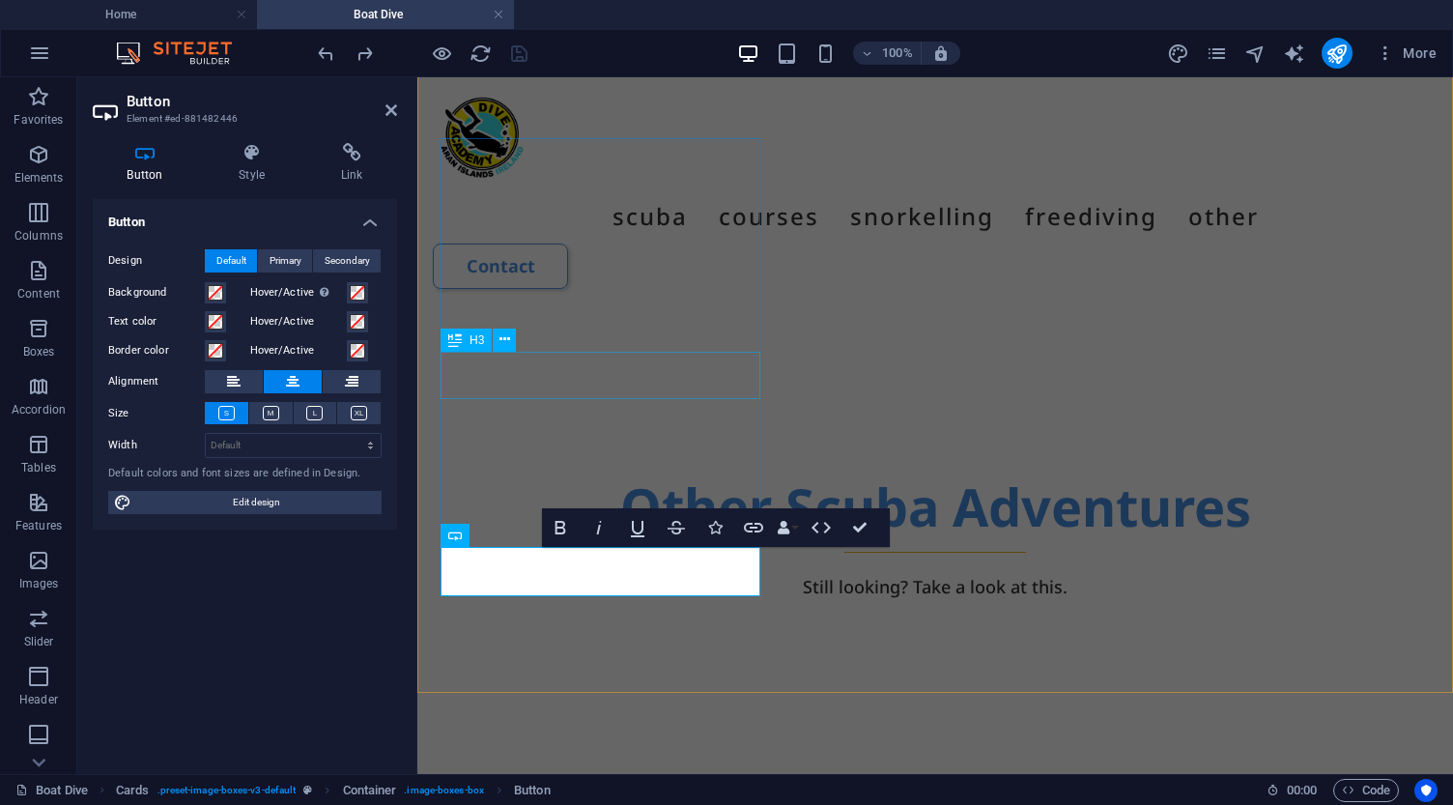
scroll to position [7590, 0]
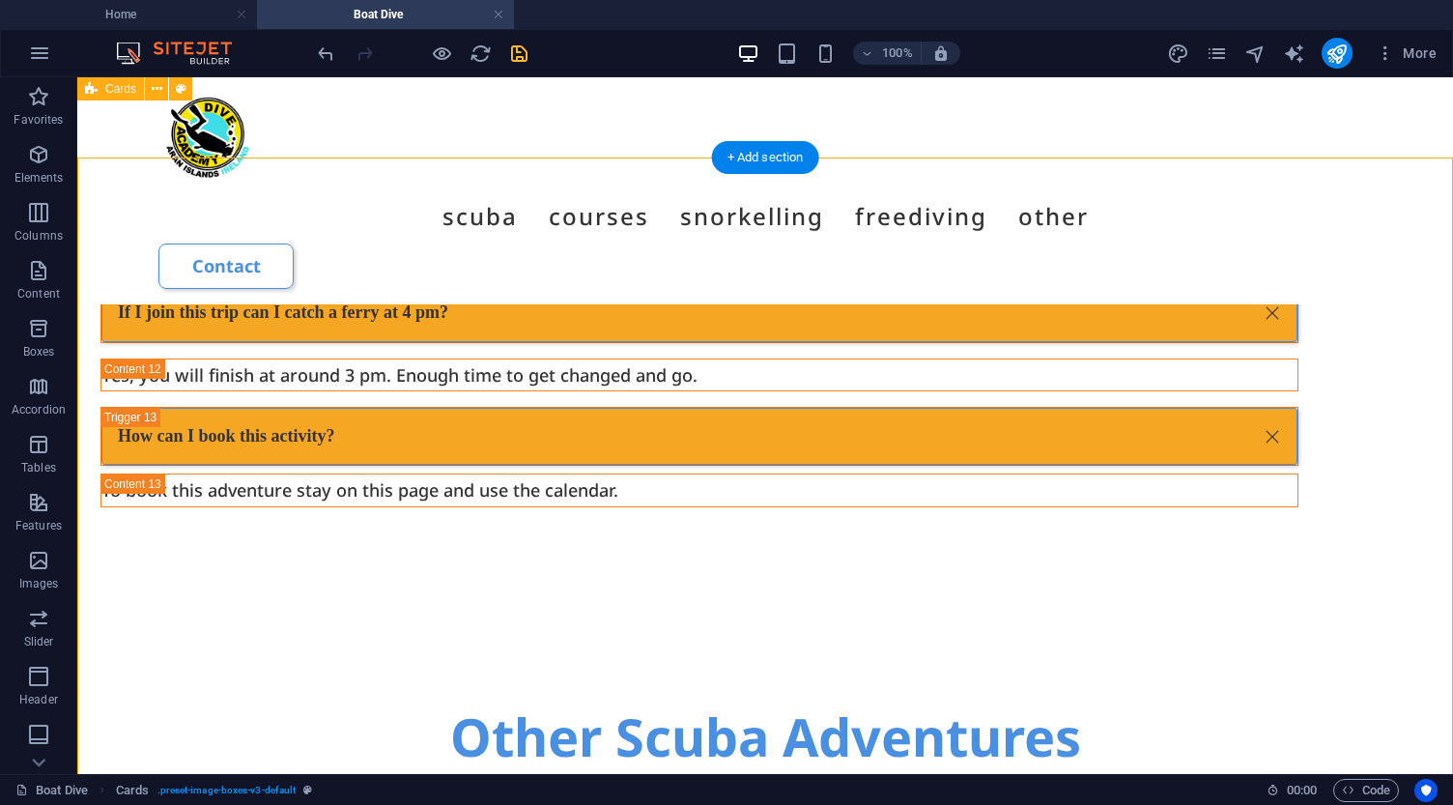
scroll to position [7263, 0]
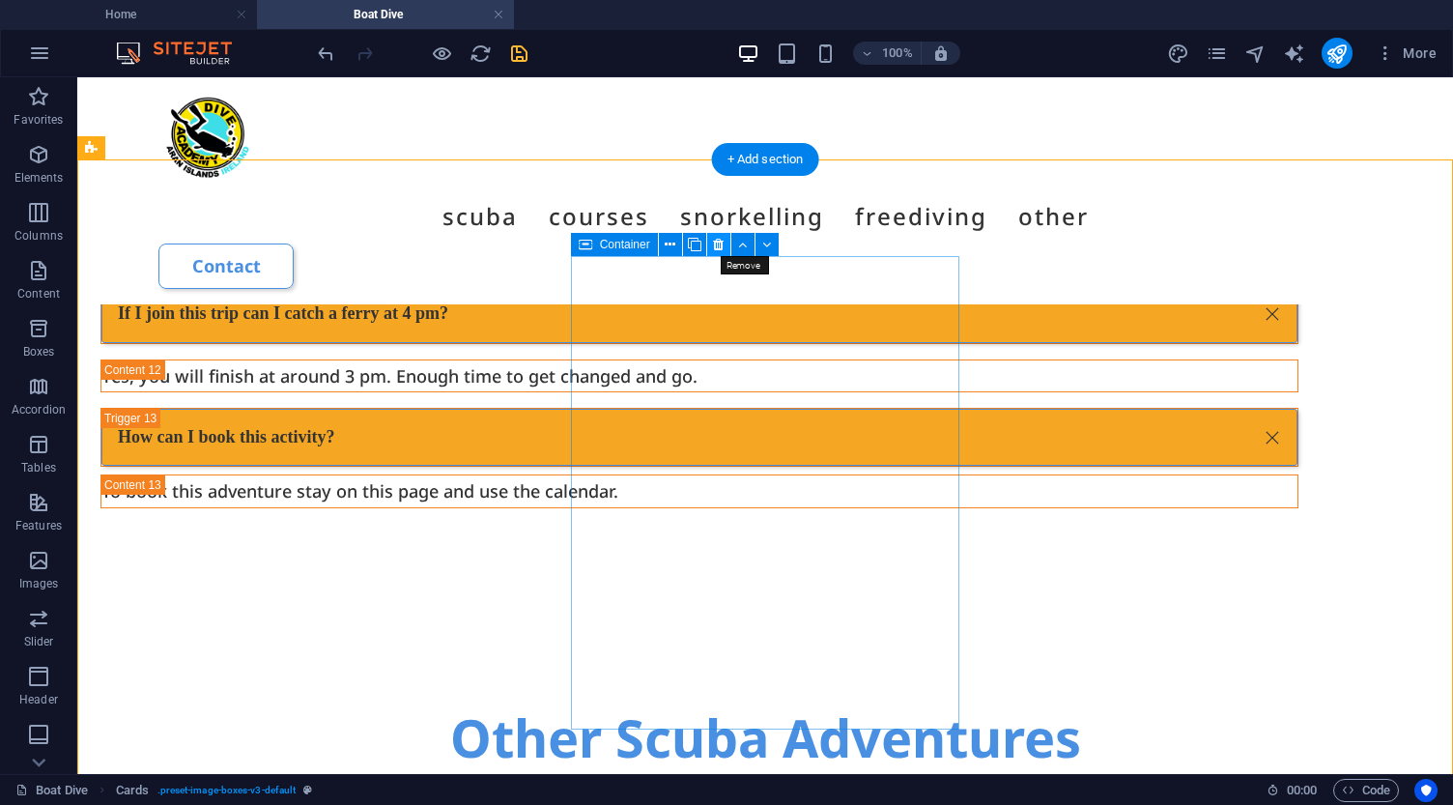
click at [716, 242] on icon at bounding box center [718, 245] width 11 height 20
click at [715, 238] on icon at bounding box center [718, 245] width 11 height 20
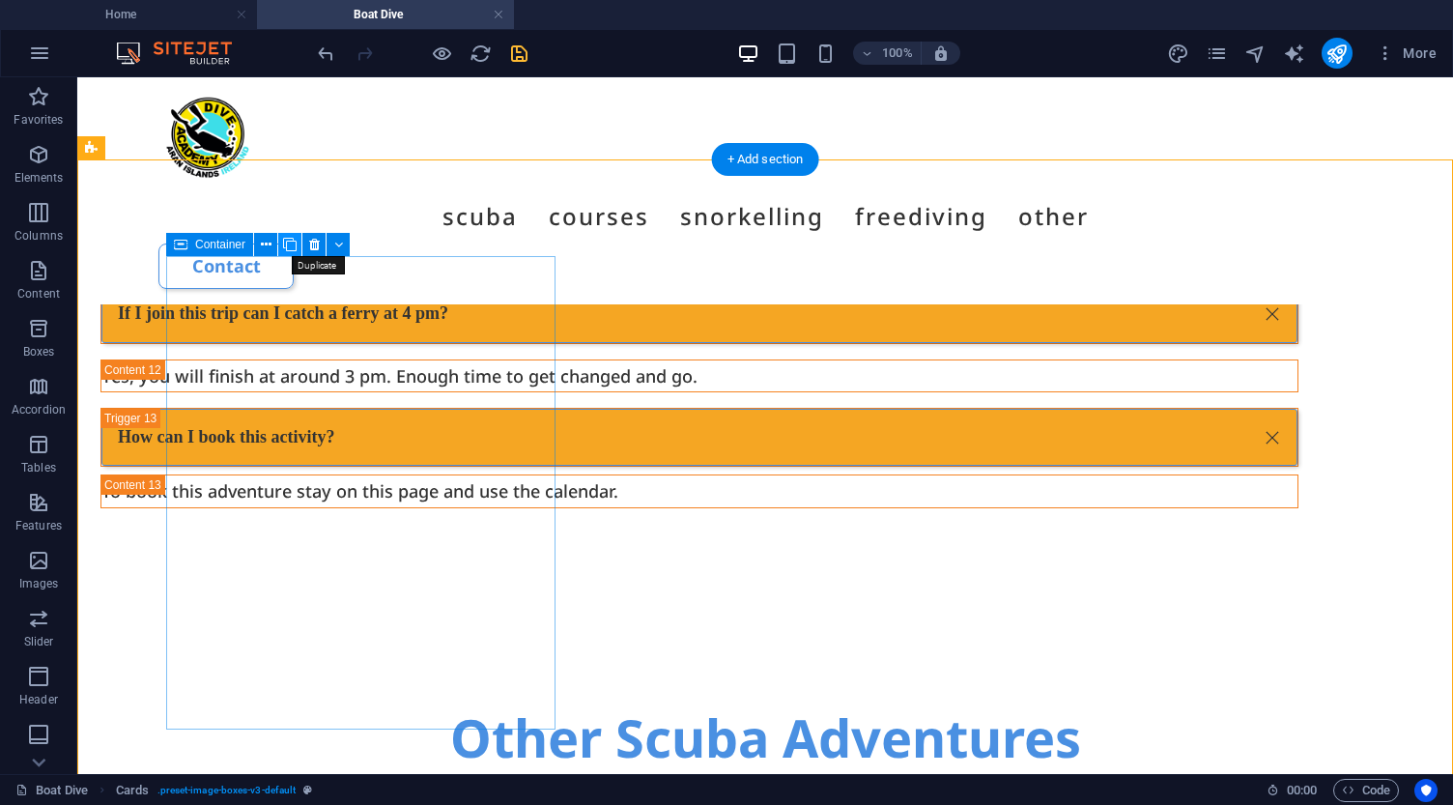
click at [287, 239] on icon at bounding box center [290, 245] width 14 height 20
click at [292, 240] on icon at bounding box center [290, 245] width 14 height 20
click at [265, 246] on icon at bounding box center [266, 245] width 11 height 20
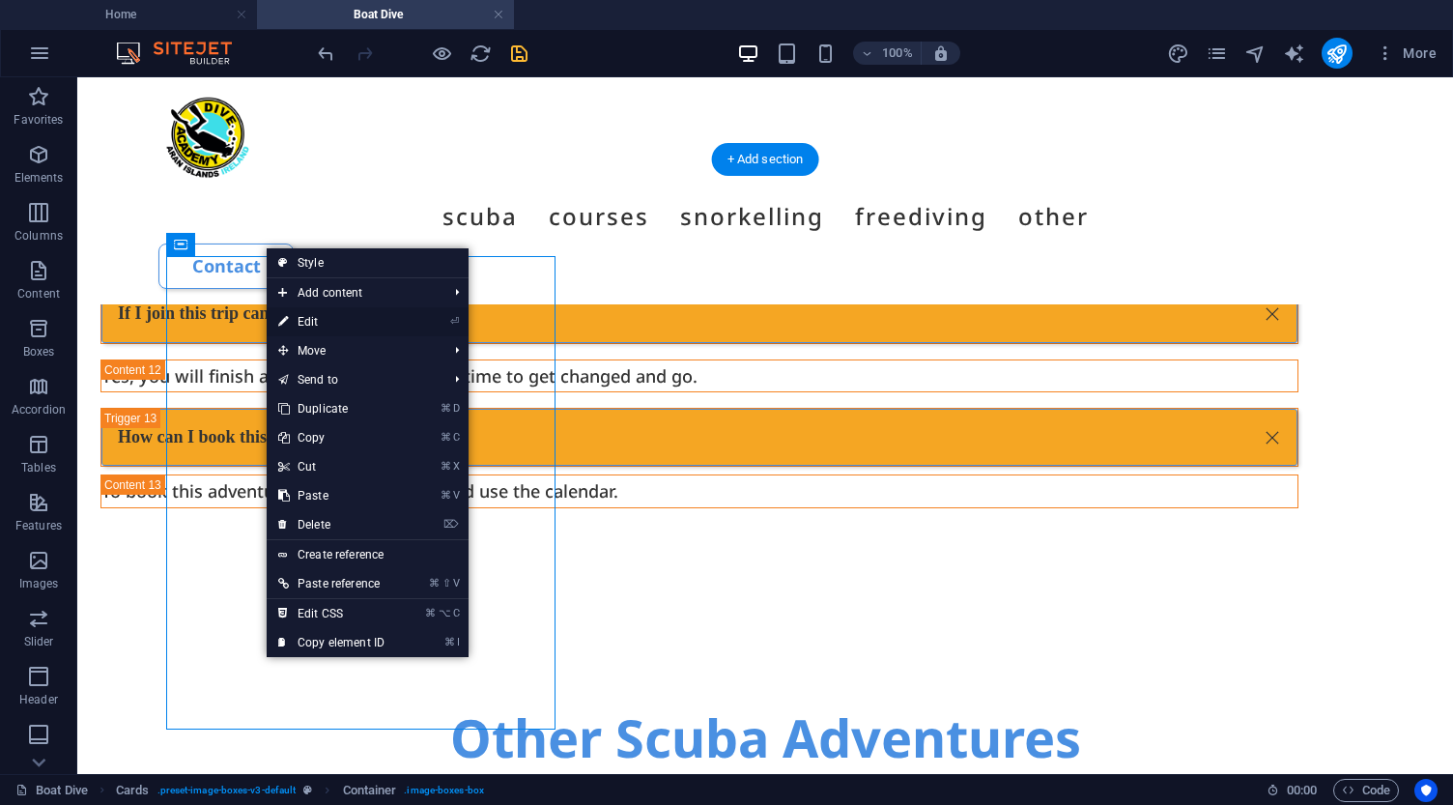
click at [315, 322] on link "⏎ Edit" at bounding box center [331, 321] width 129 height 29
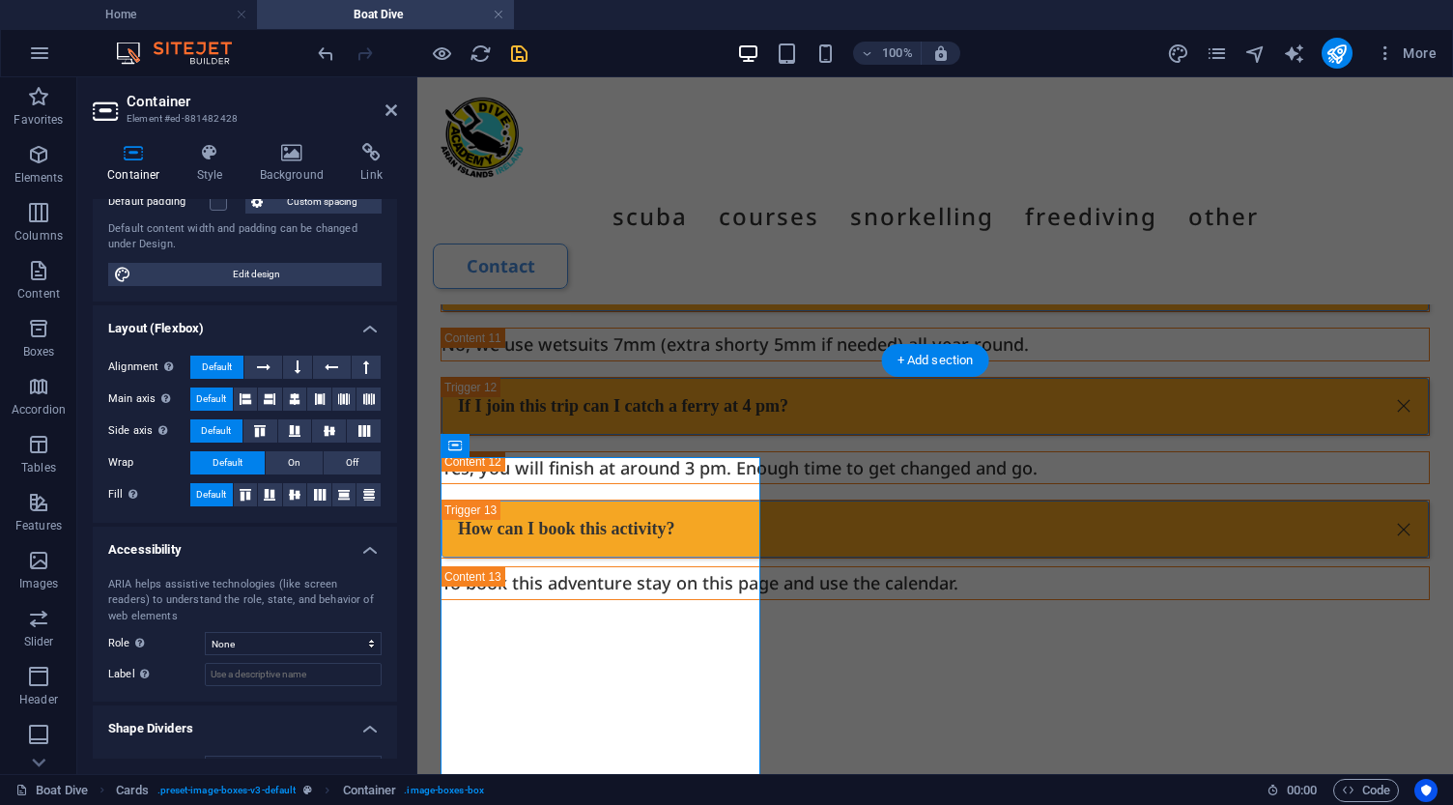
scroll to position [182, 0]
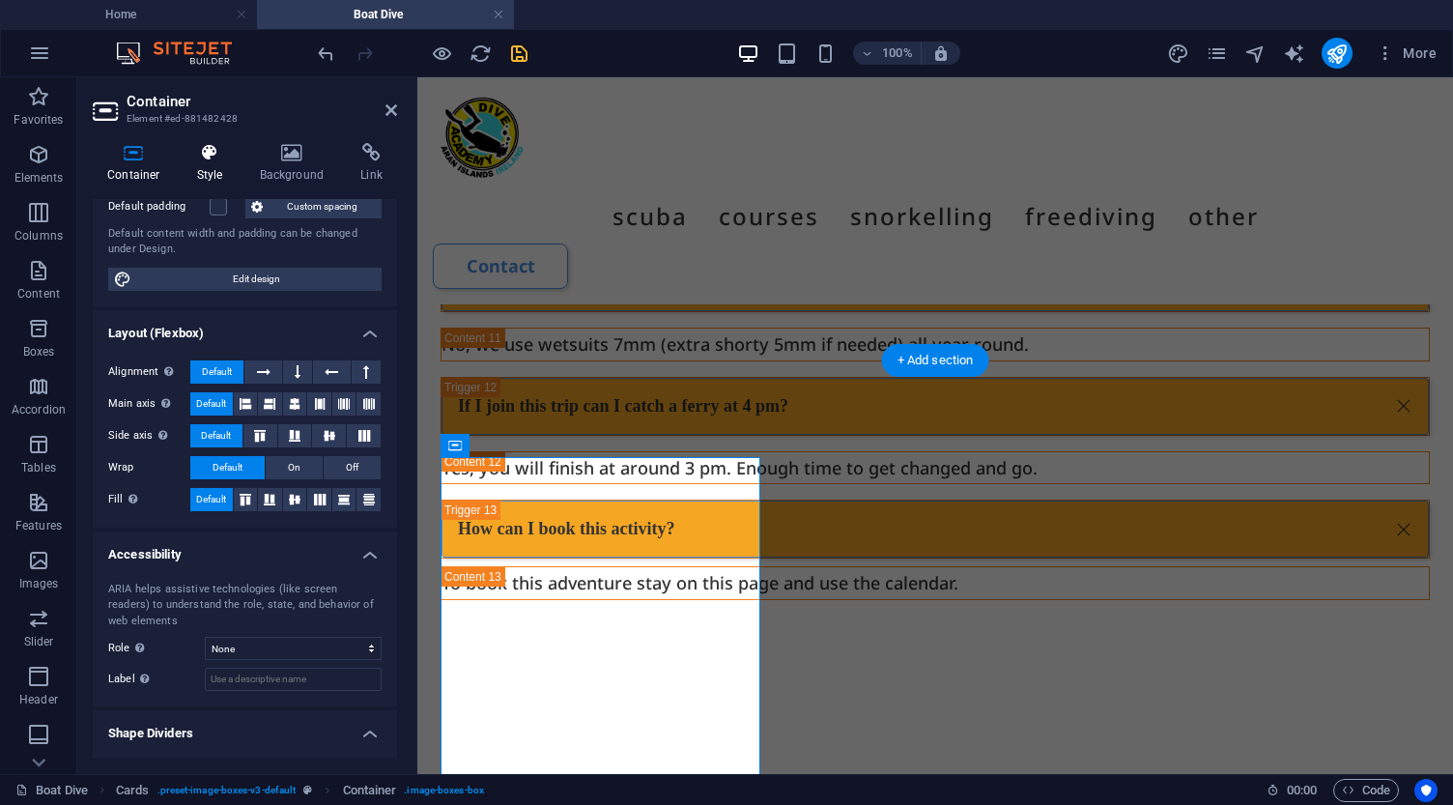
click at [209, 158] on icon at bounding box center [210, 152] width 55 height 19
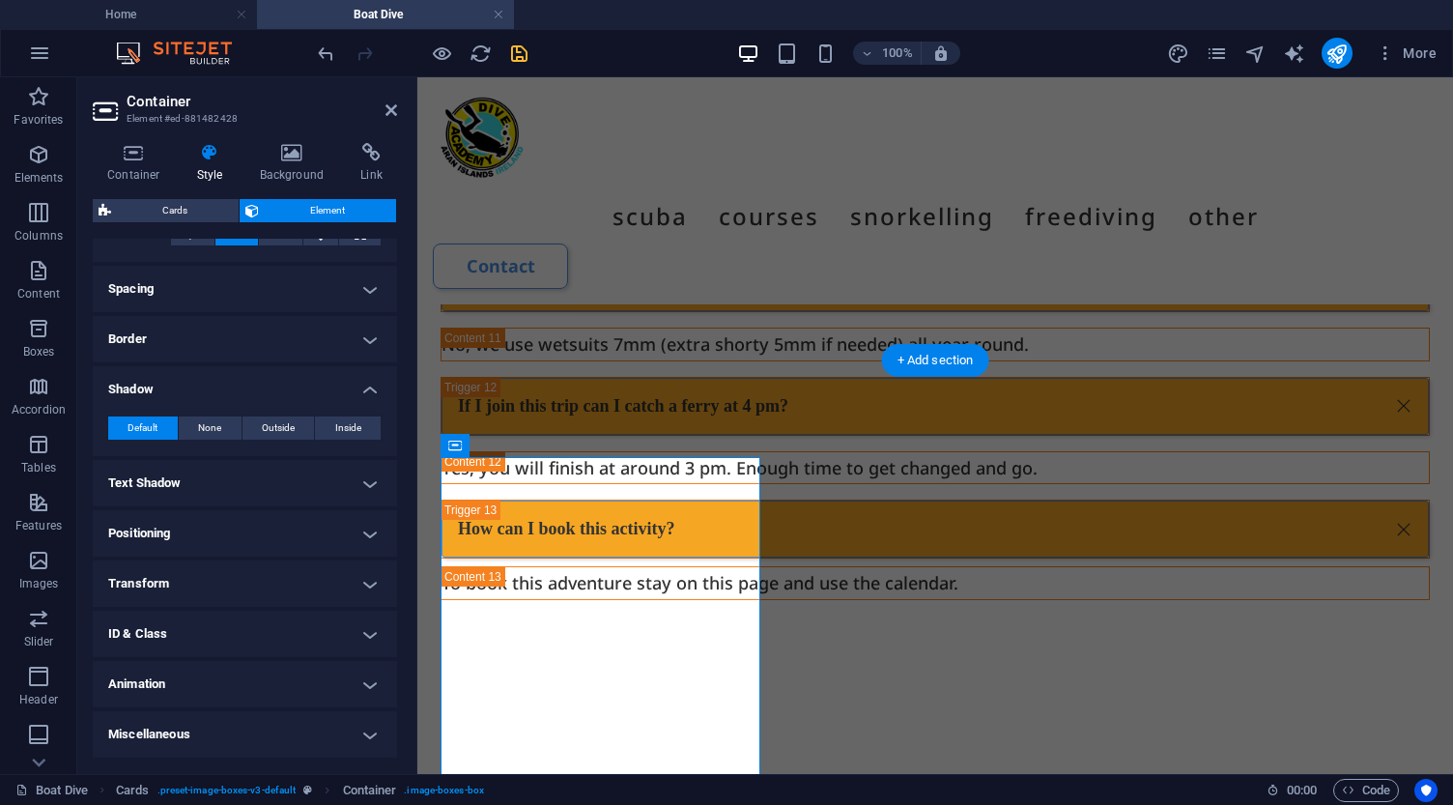
scroll to position [339, 0]
click at [206, 735] on h4 "Miscellaneous" at bounding box center [245, 736] width 304 height 46
click at [168, 691] on h4 "Animation" at bounding box center [245, 686] width 304 height 46
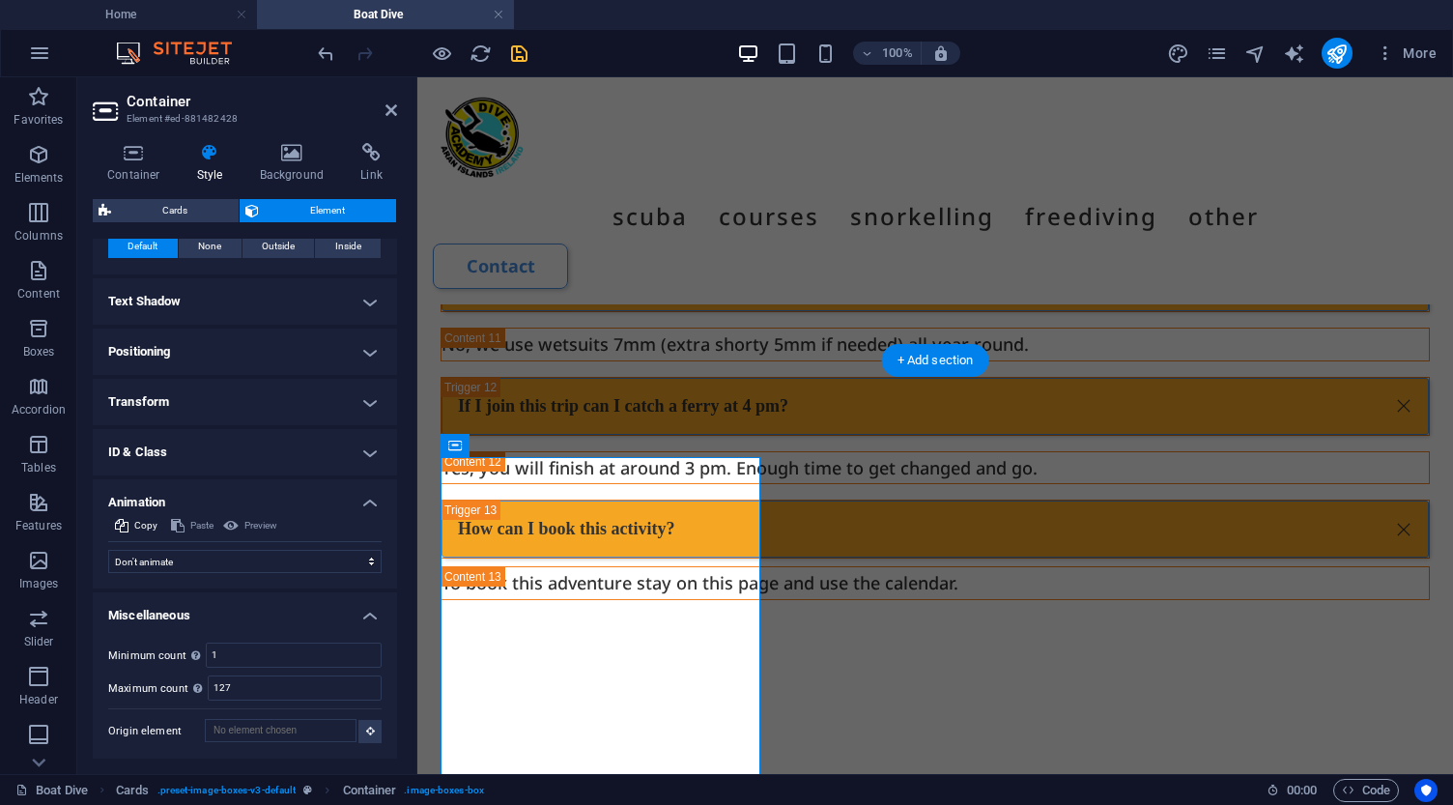
scroll to position [522, 0]
select select "shrink"
select select "scroll"
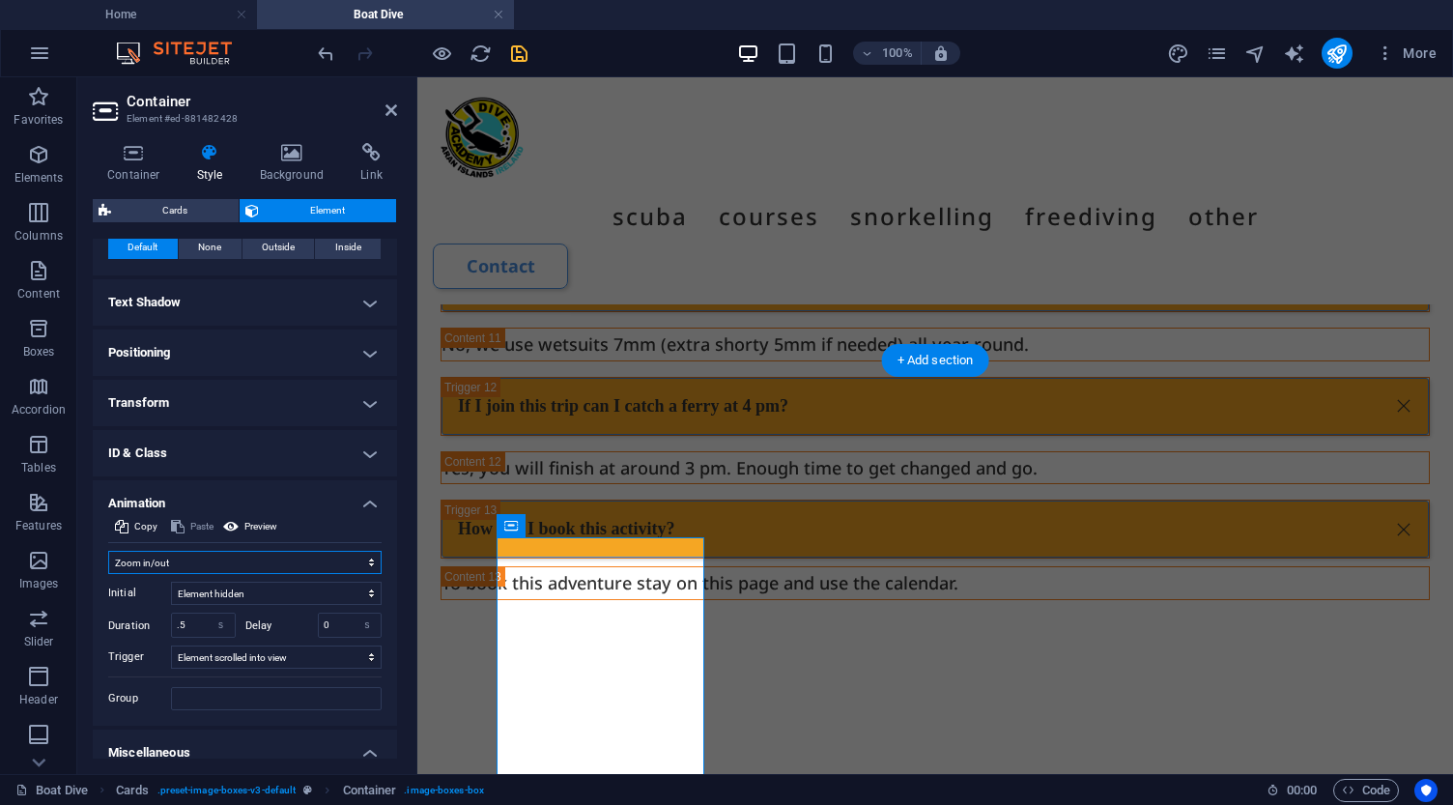
select select "move-left-to-right"
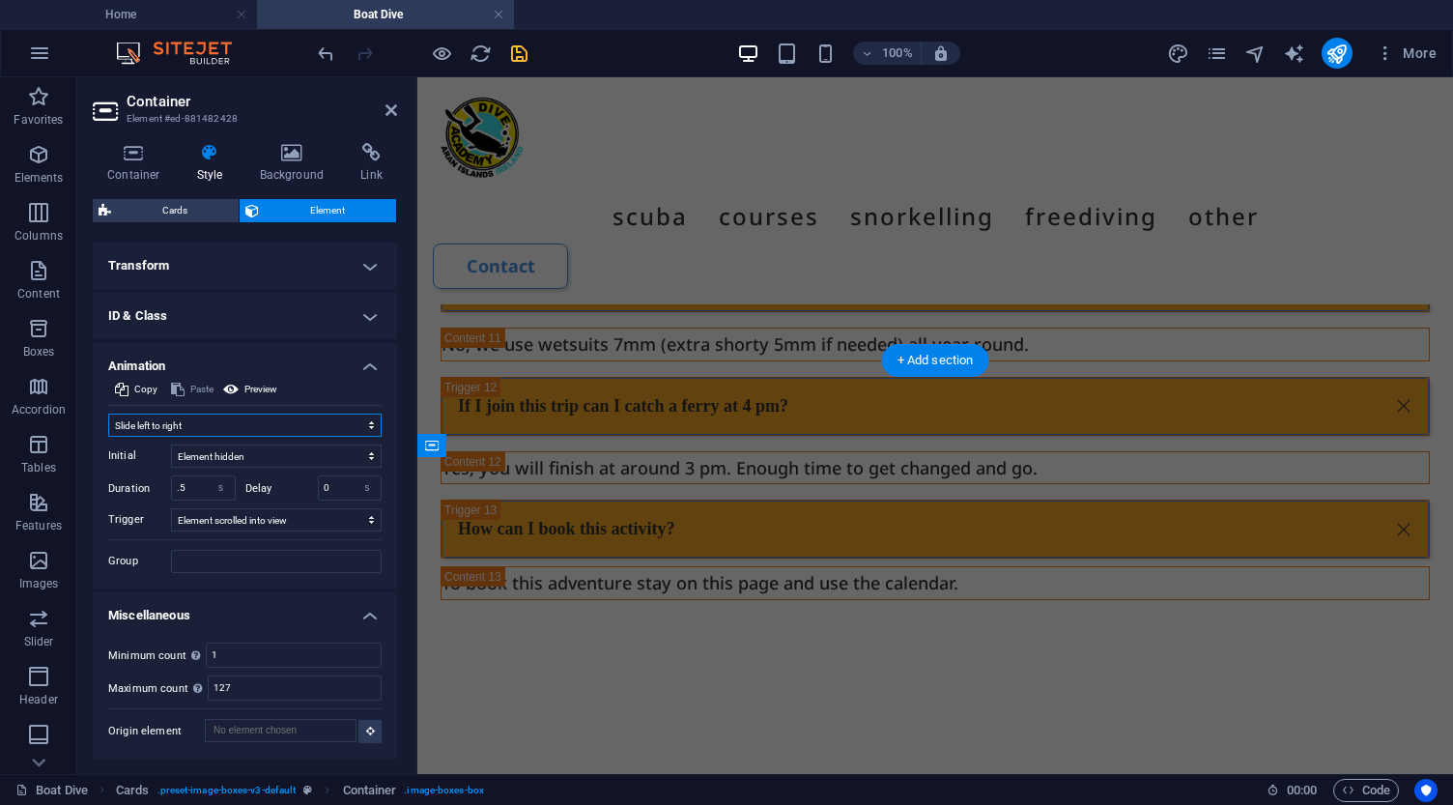
scroll to position [658, 0]
click at [520, 53] on icon "save" at bounding box center [519, 53] width 22 height 22
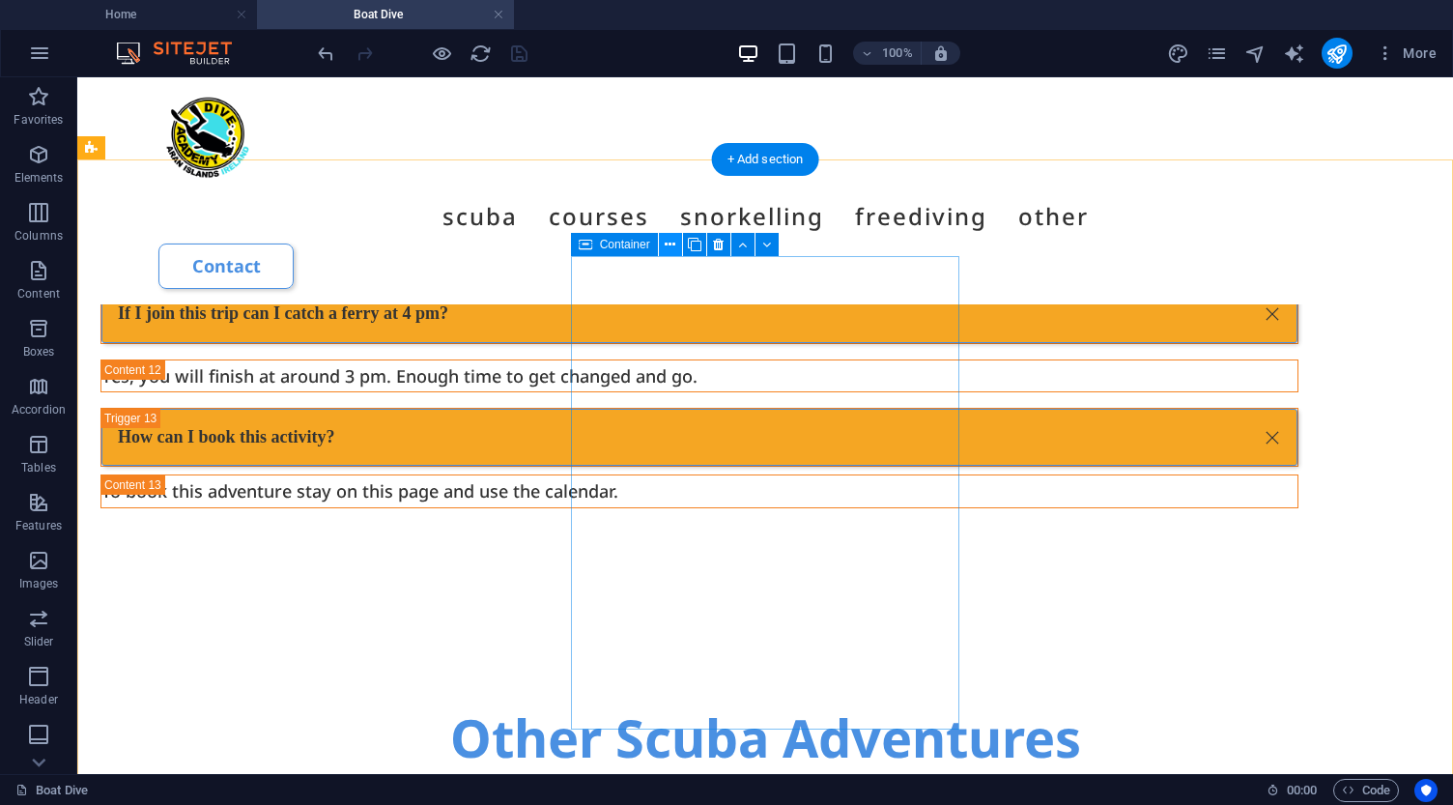
click at [673, 240] on icon at bounding box center [670, 245] width 11 height 20
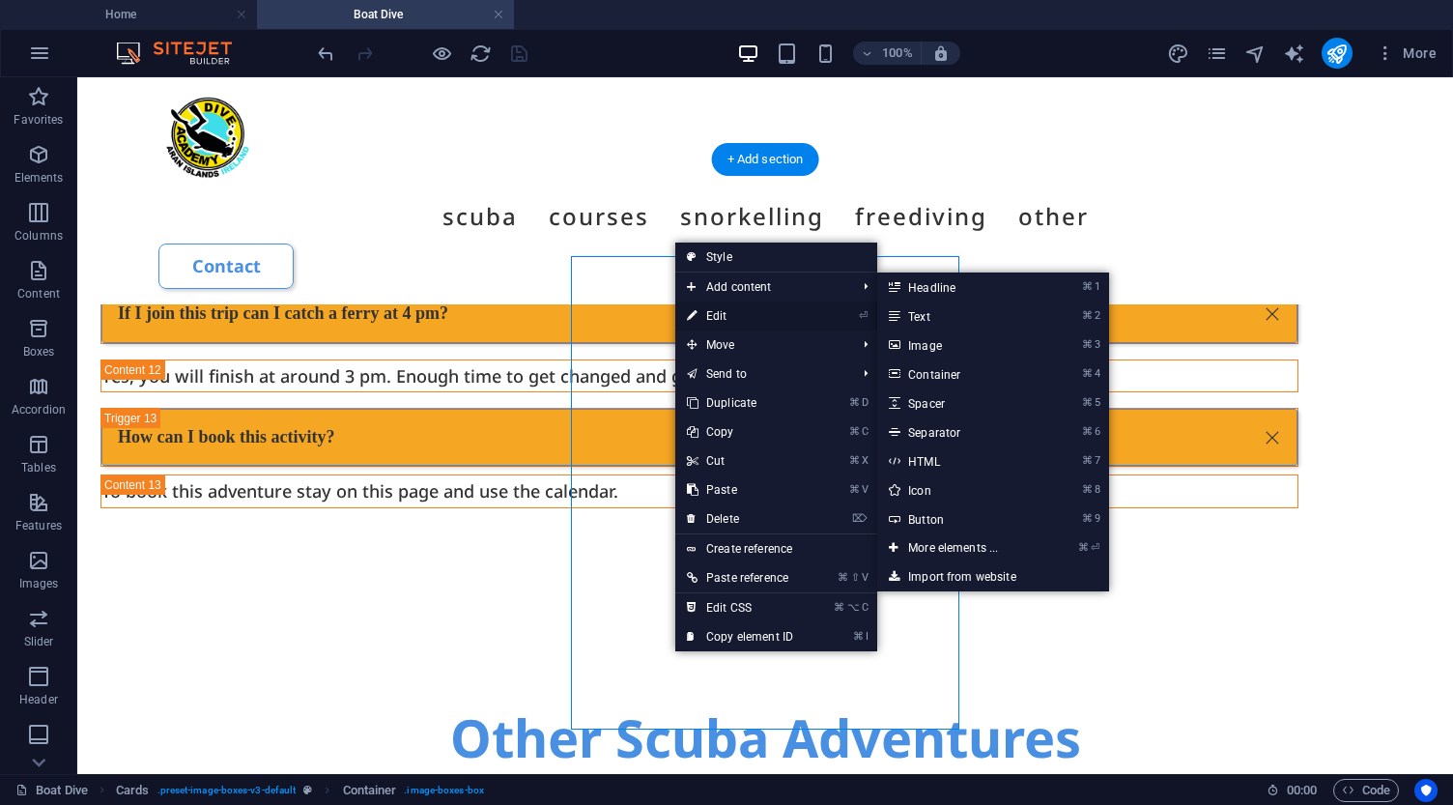
click at [713, 316] on link "⏎ Edit" at bounding box center [739, 315] width 129 height 29
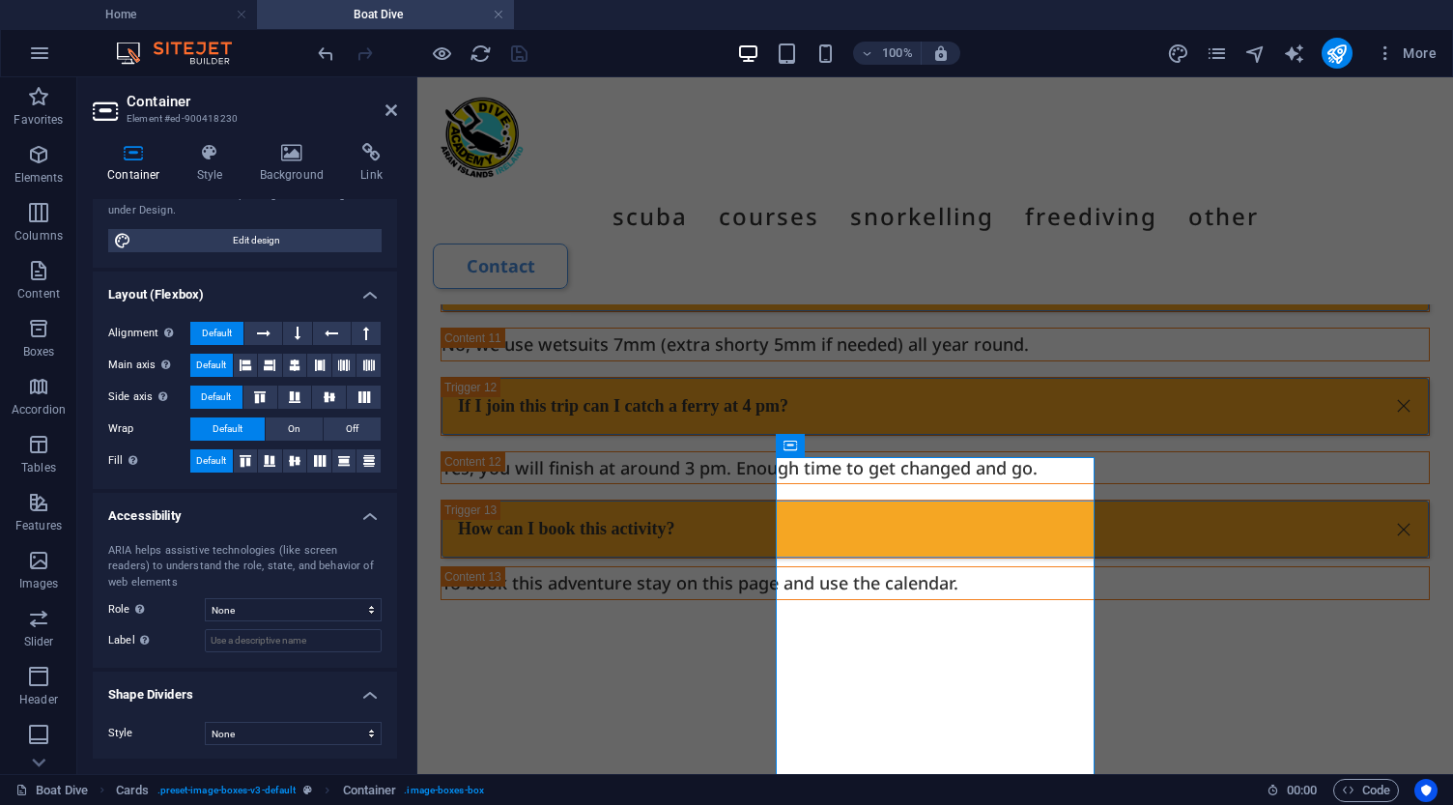
scroll to position [219, 0]
click at [210, 158] on icon at bounding box center [210, 152] width 55 height 19
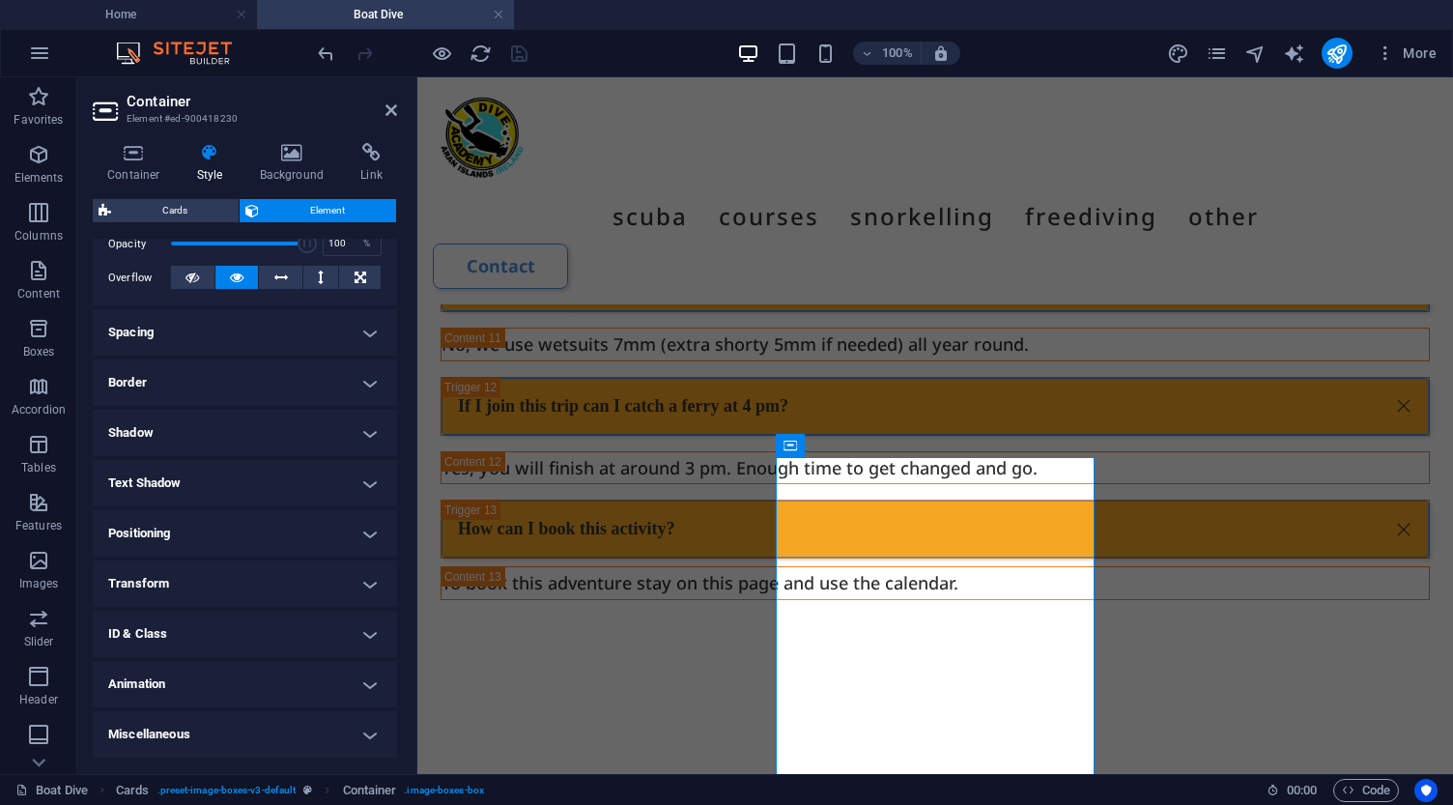
scroll to position [296, 0]
click at [229, 691] on h4 "Animation" at bounding box center [245, 686] width 304 height 46
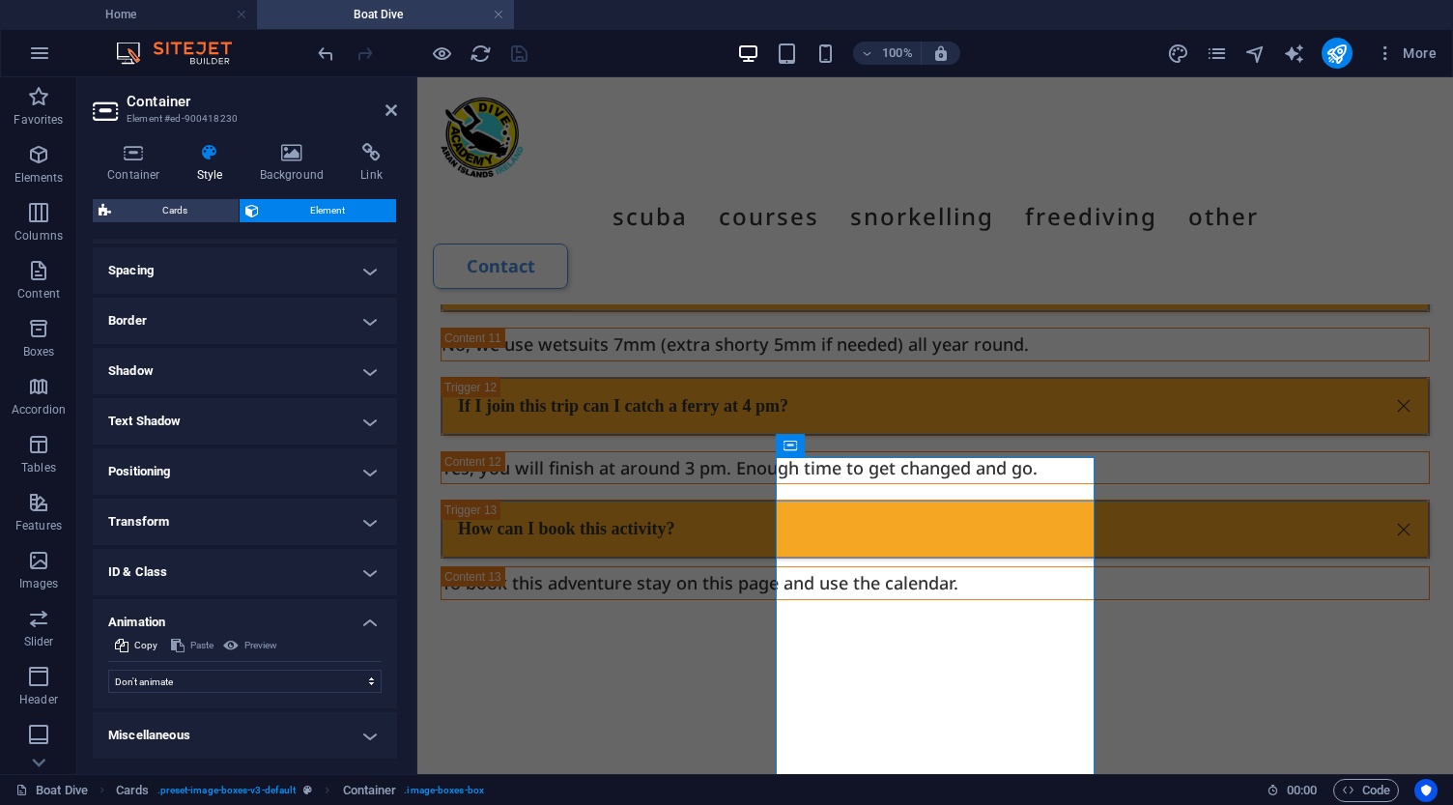
scroll to position [358, 0]
select select "move-left-to-right"
select select "scroll"
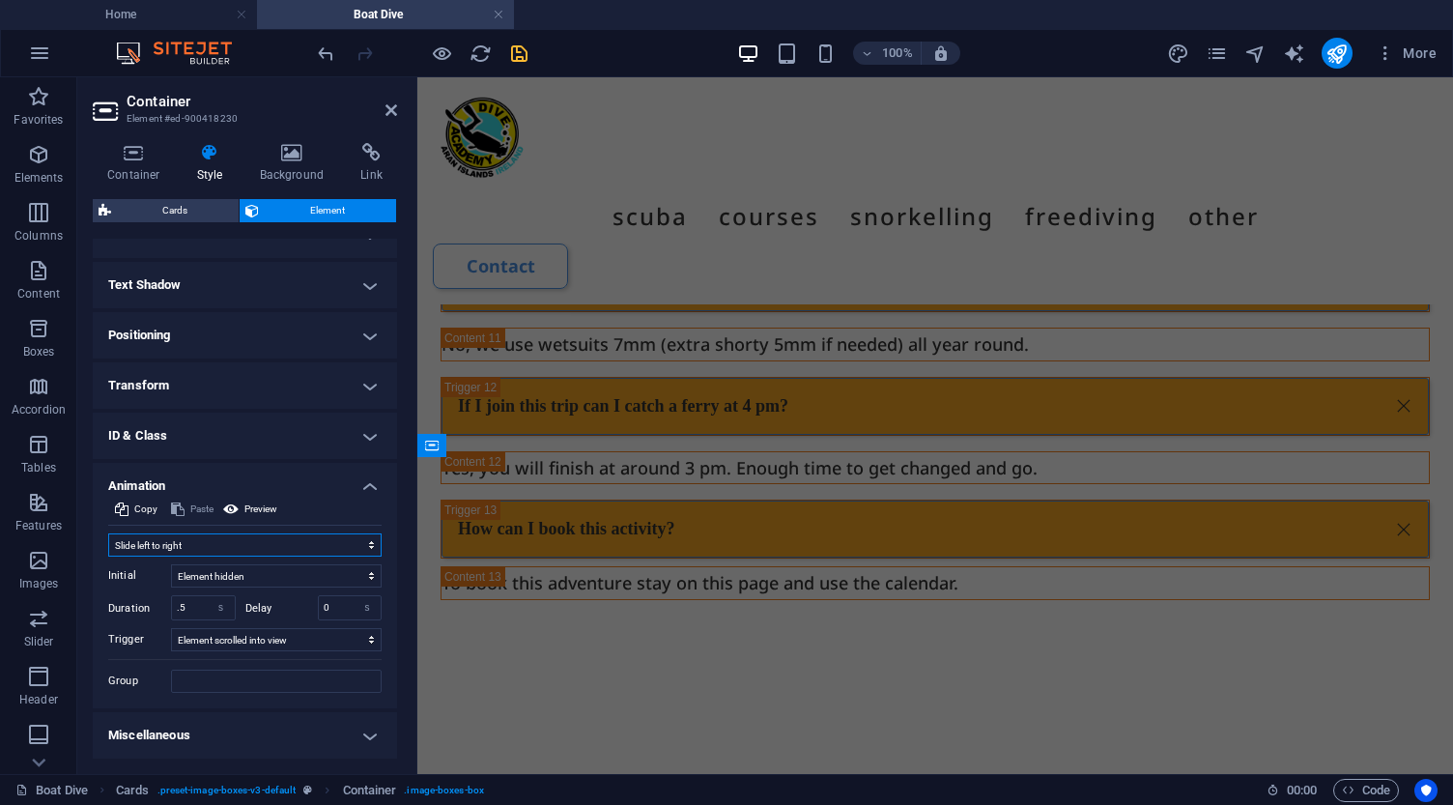
scroll to position [495, 0]
drag, startPoint x: 331, startPoint y: 607, endPoint x: 307, endPoint y: 599, distance: 25.4
click at [307, 599] on div "Delay 0 s ms" at bounding box center [313, 608] width 137 height 25
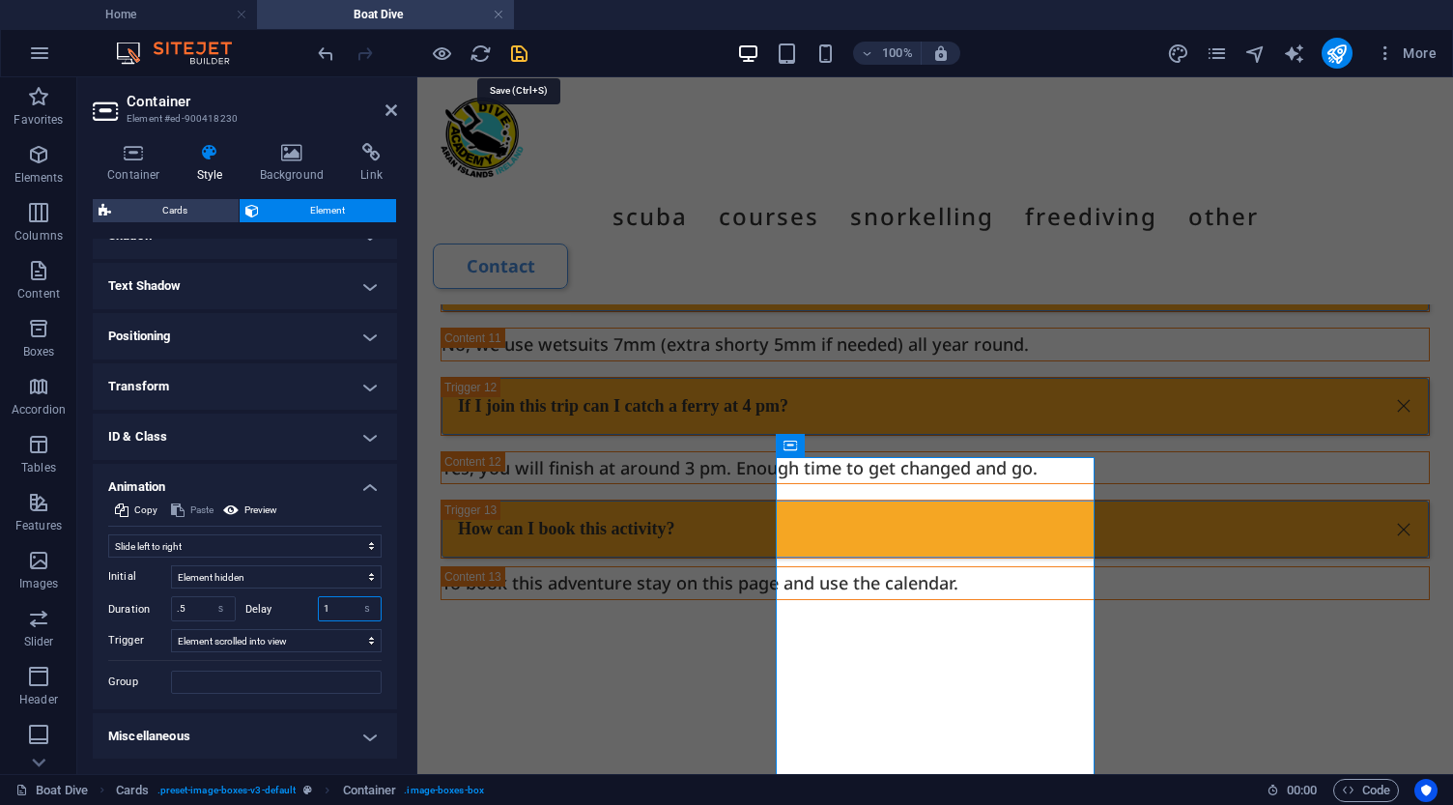
type input "1"
click at [521, 51] on icon "save" at bounding box center [519, 53] width 22 height 22
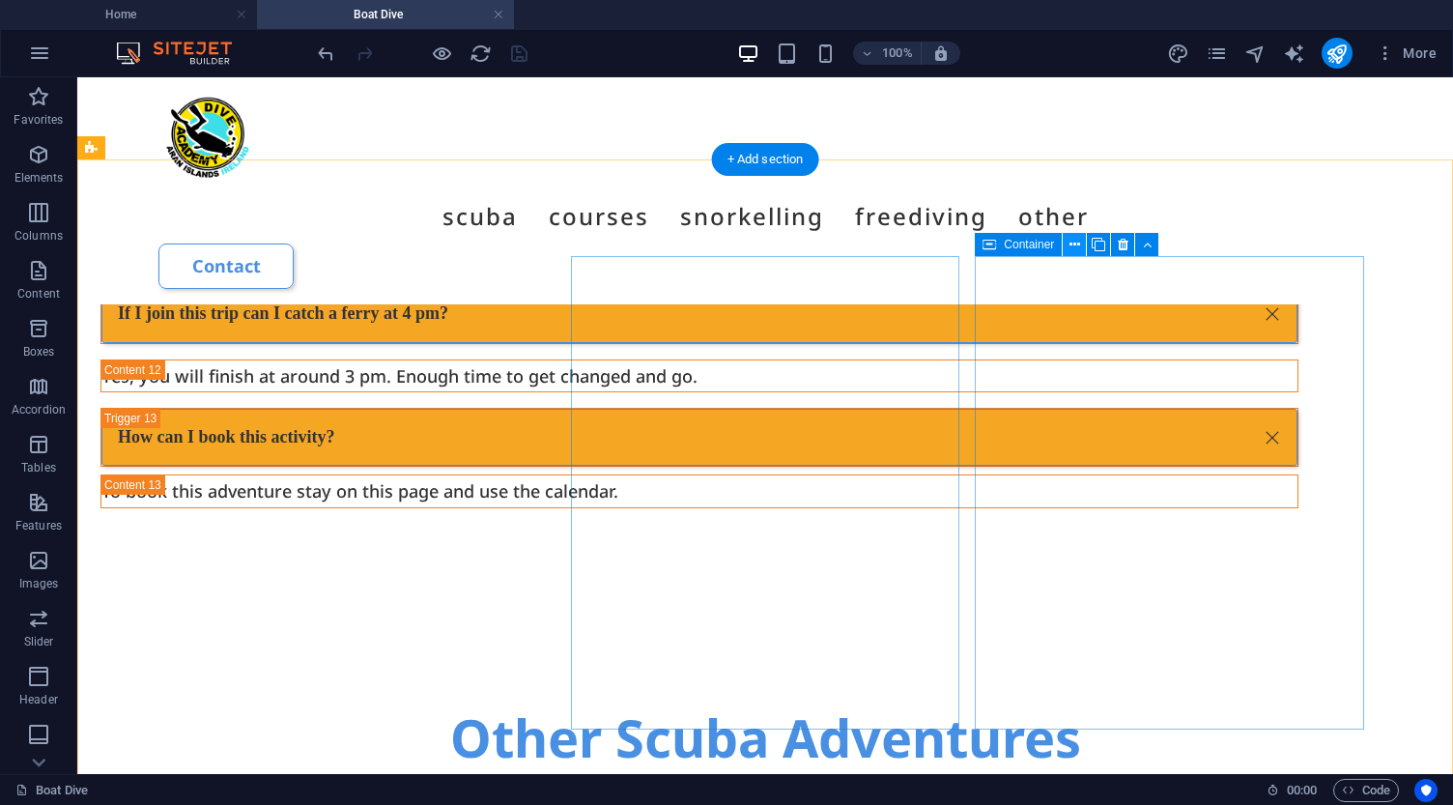
click at [1078, 243] on icon at bounding box center [1074, 245] width 11 height 20
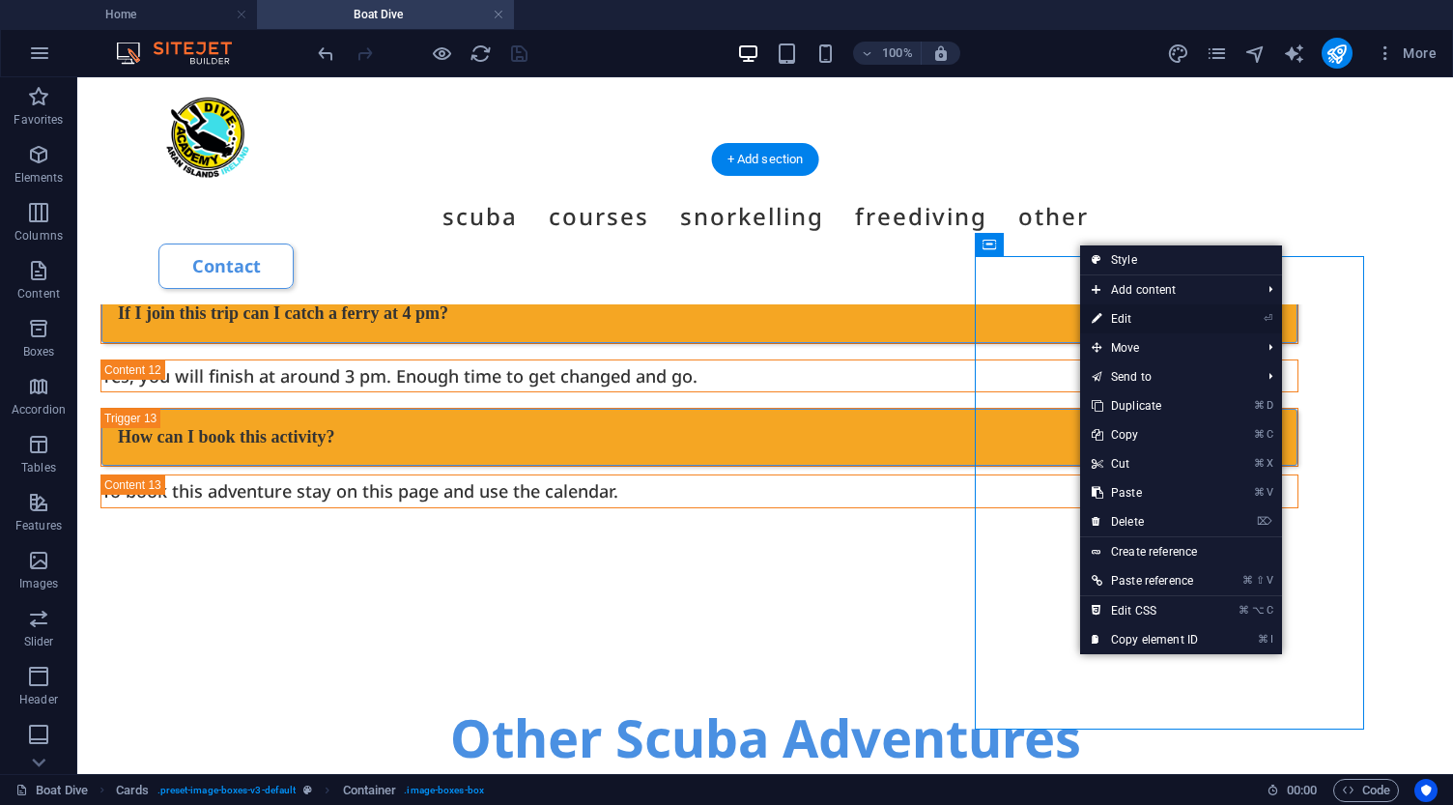
click at [1118, 317] on link "⏎ Edit" at bounding box center [1144, 318] width 129 height 29
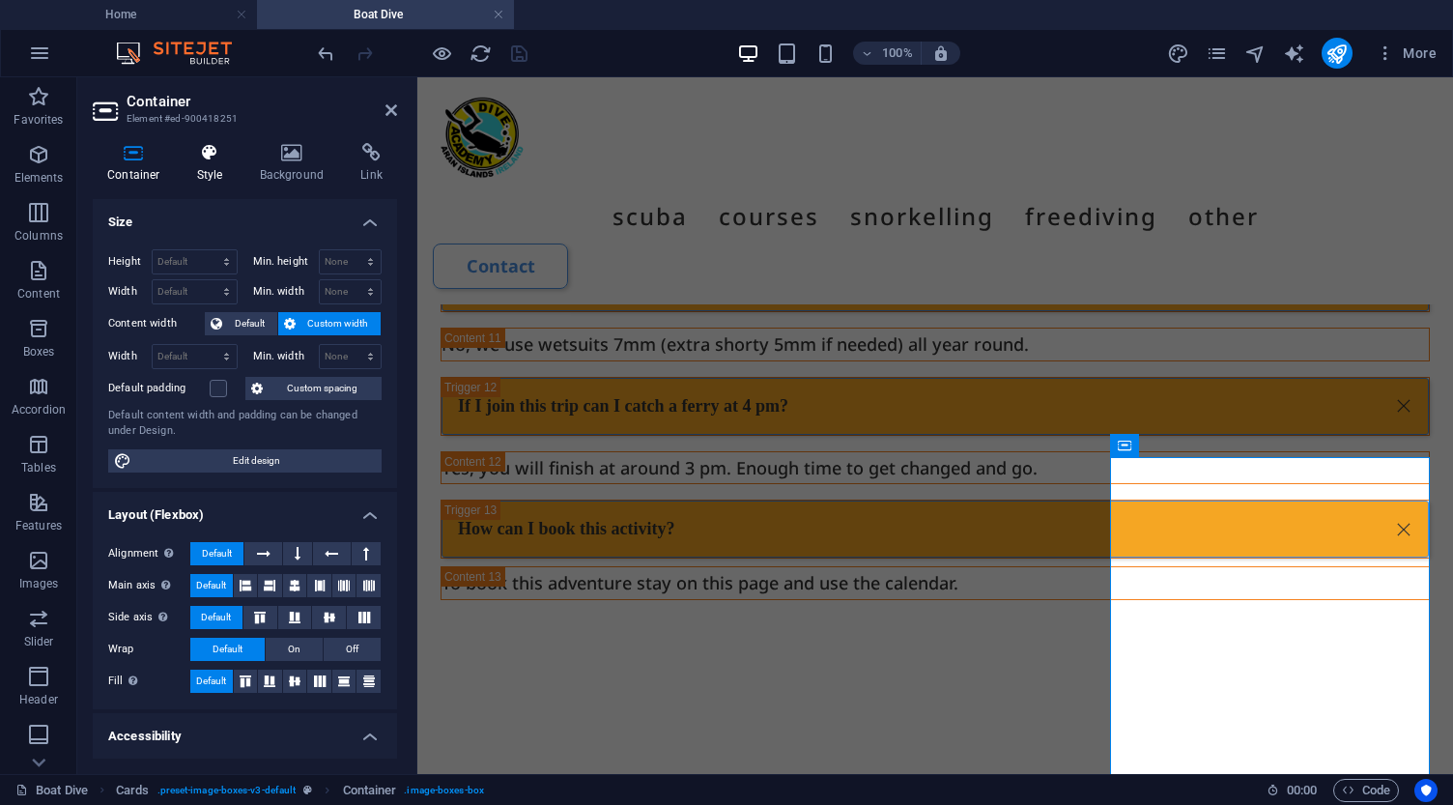
click at [211, 146] on icon at bounding box center [210, 152] width 55 height 19
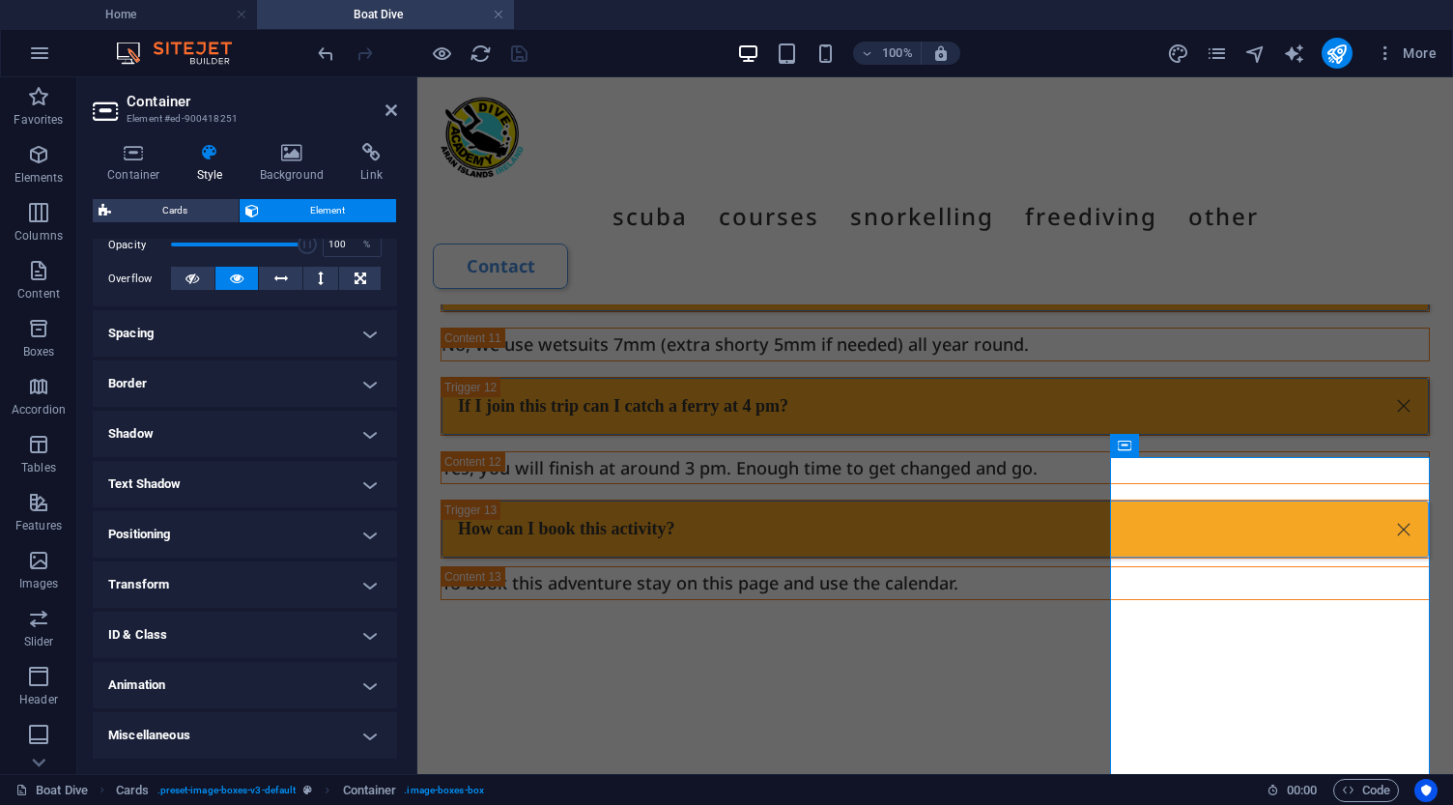
scroll to position [296, 0]
click at [211, 683] on h4 "Animation" at bounding box center [245, 686] width 304 height 46
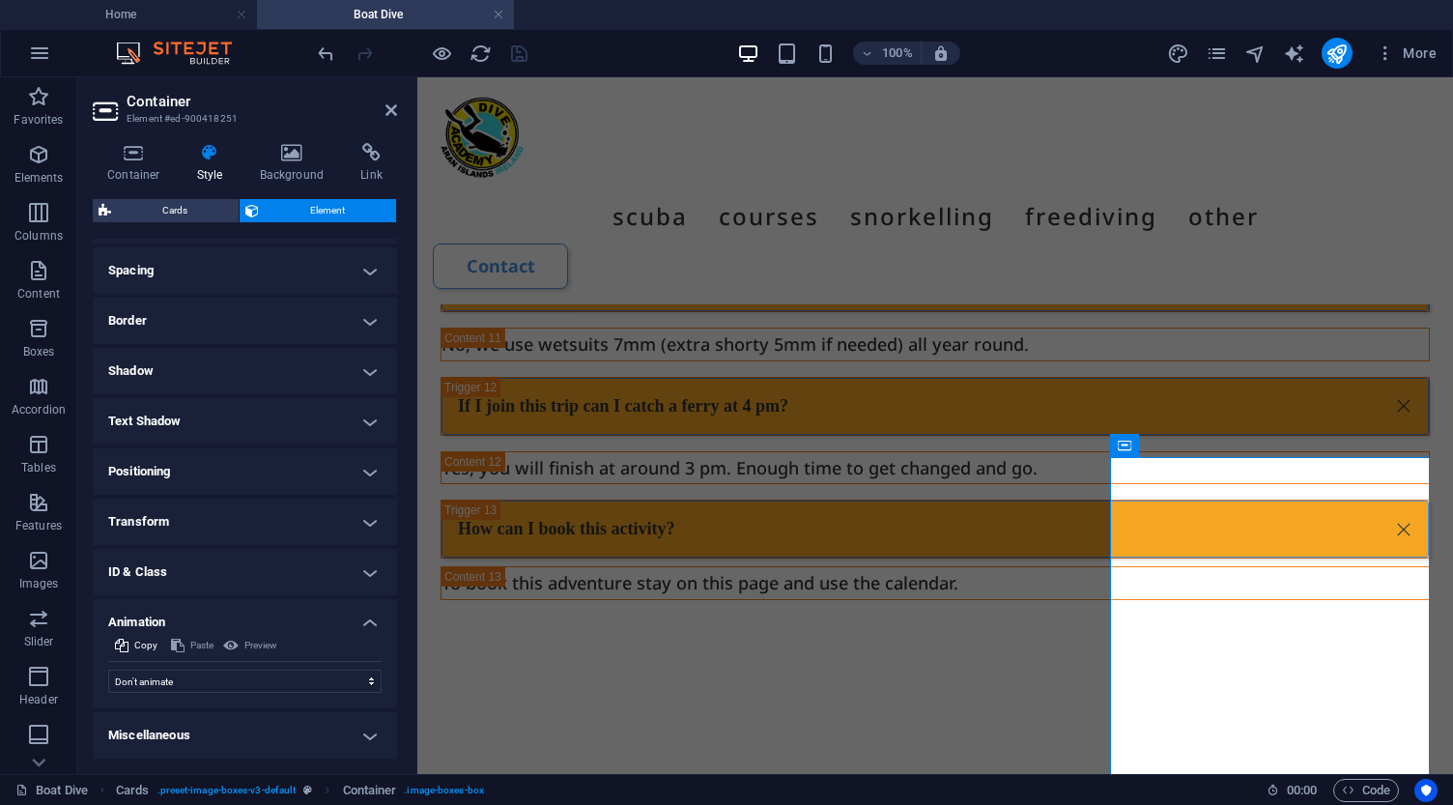
scroll to position [358, 0]
select select "move-right-to-left"
select select "scroll"
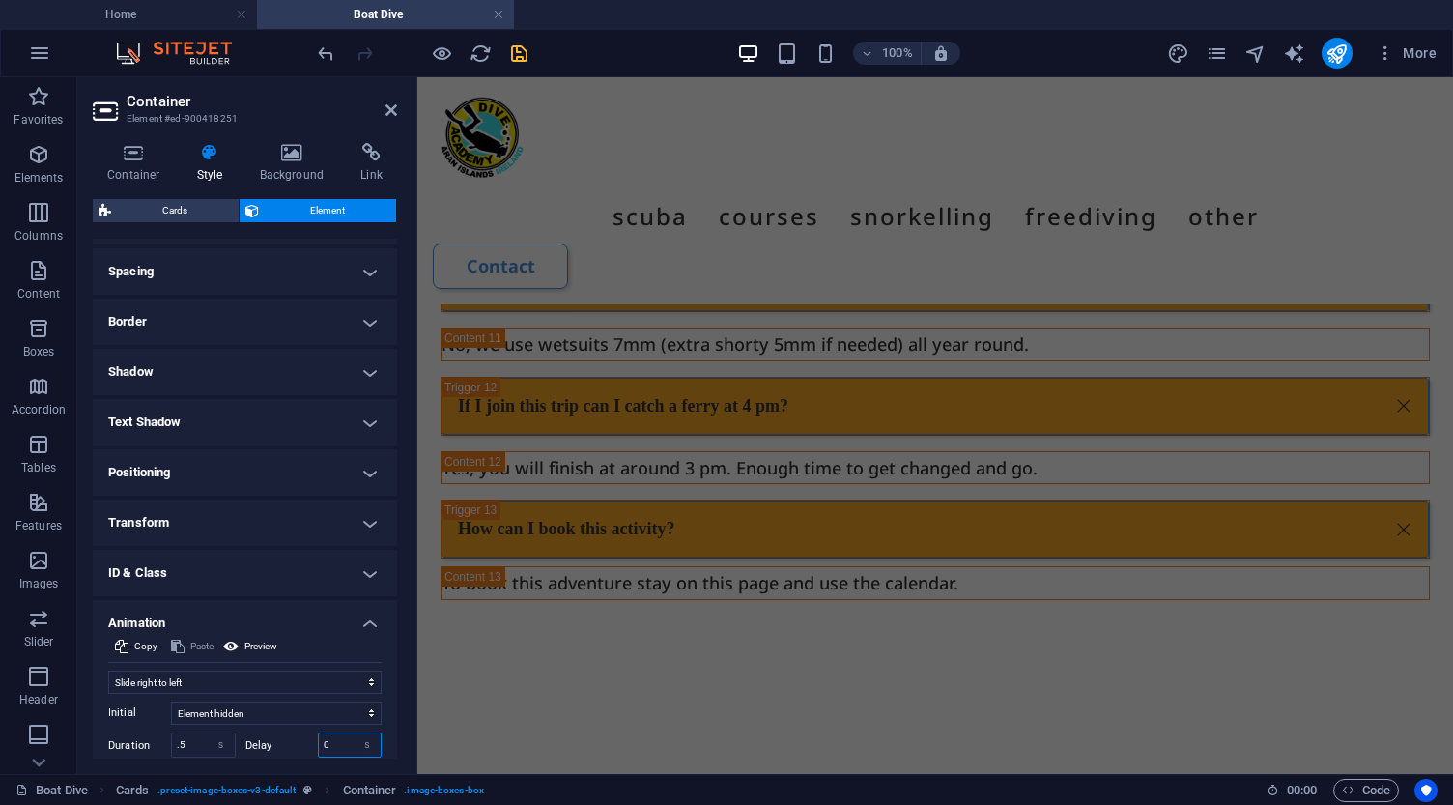
click at [343, 748] on input "0" at bounding box center [350, 744] width 63 height 23
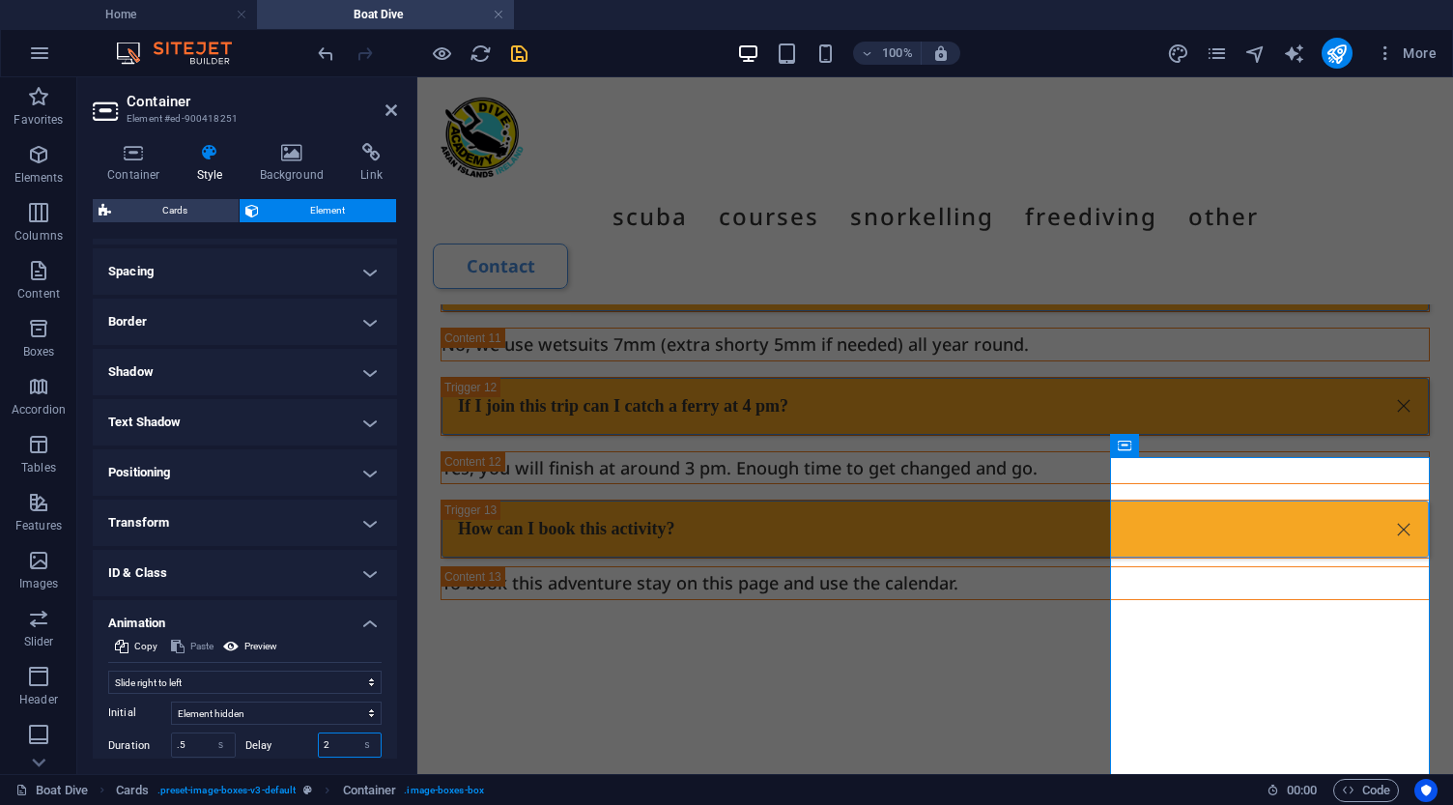
type input "2"
click at [519, 55] on icon "save" at bounding box center [519, 53] width 22 height 22
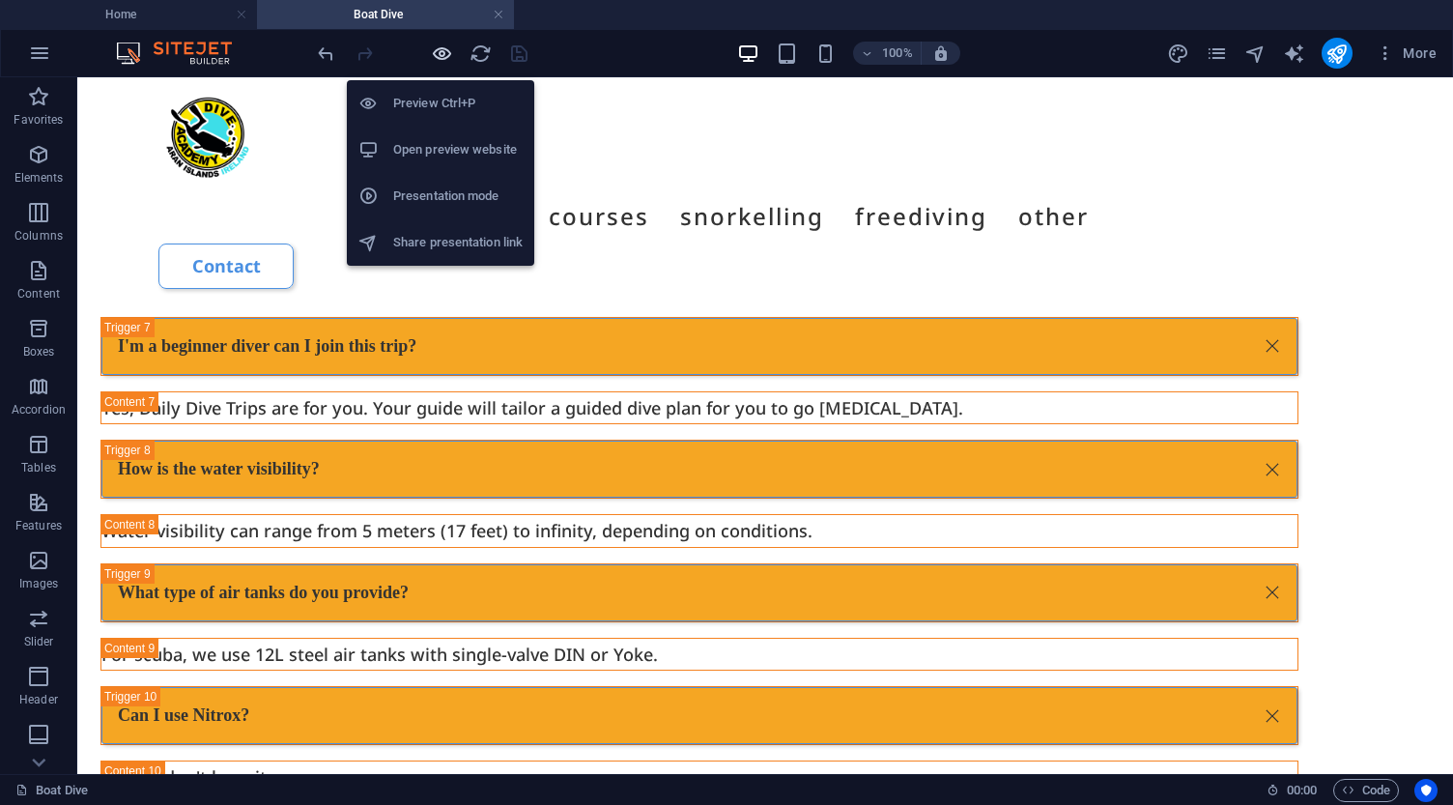
click at [444, 55] on icon "button" at bounding box center [442, 53] width 22 height 22
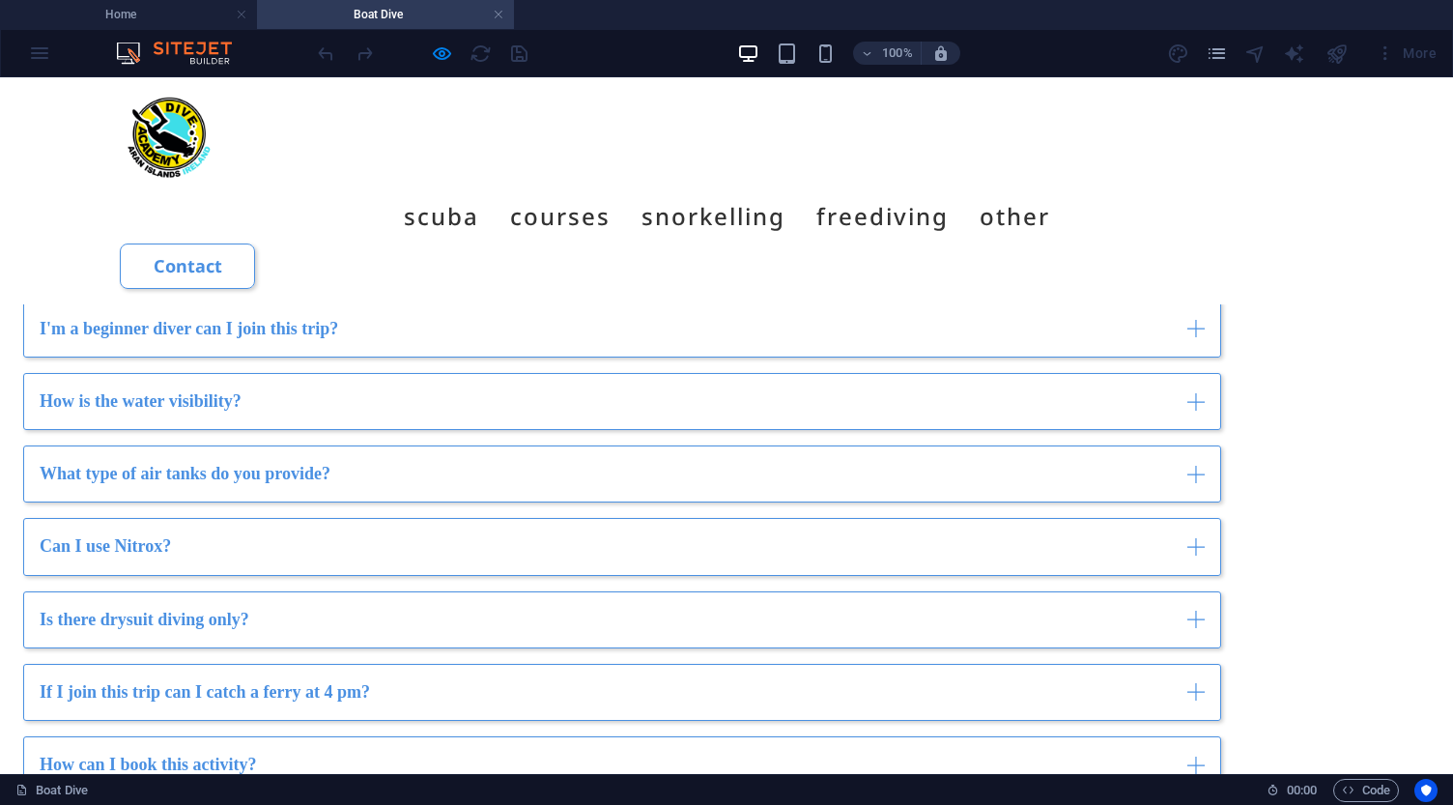
scroll to position [4879, 0]
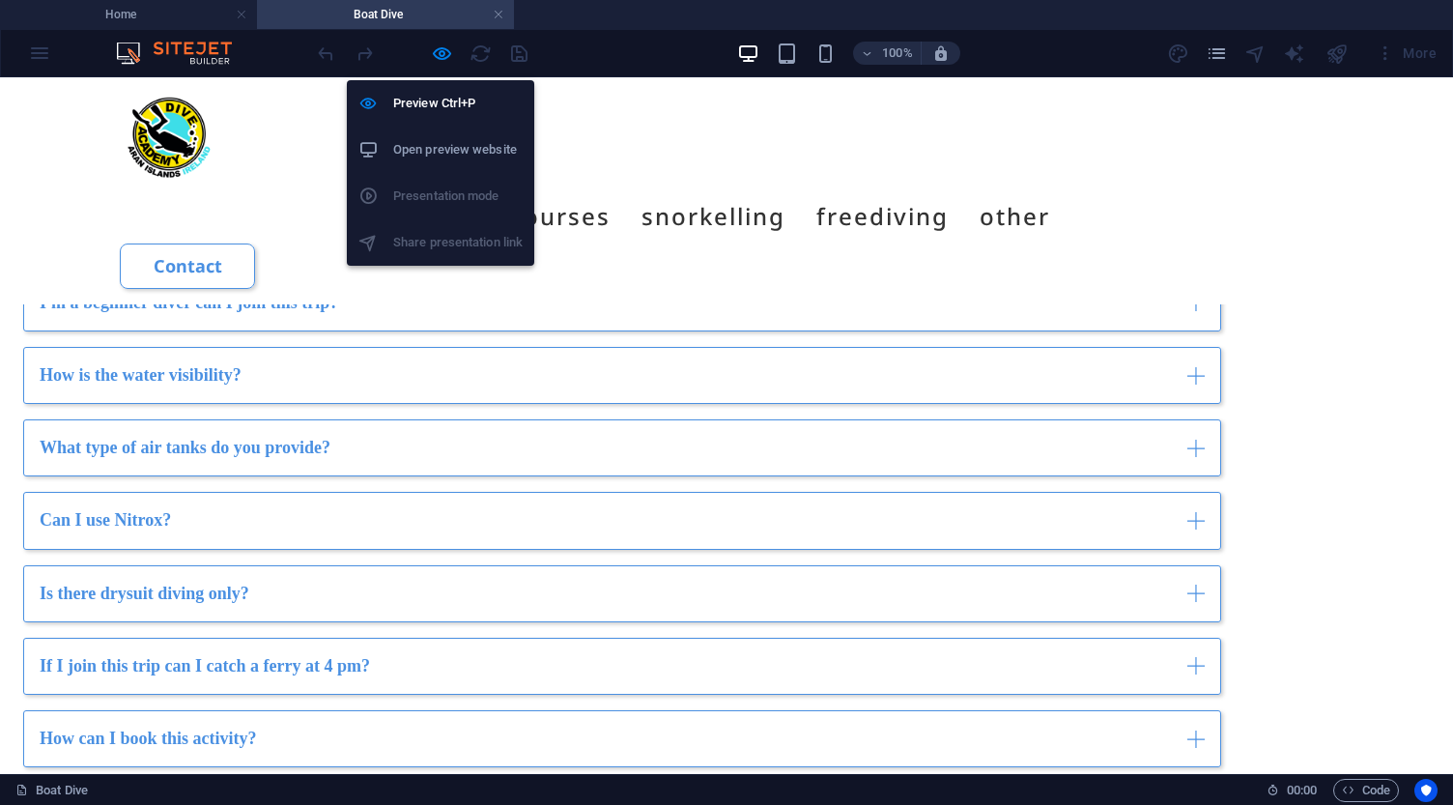
click at [438, 154] on h6 "Open preview website" at bounding box center [457, 149] width 129 height 23
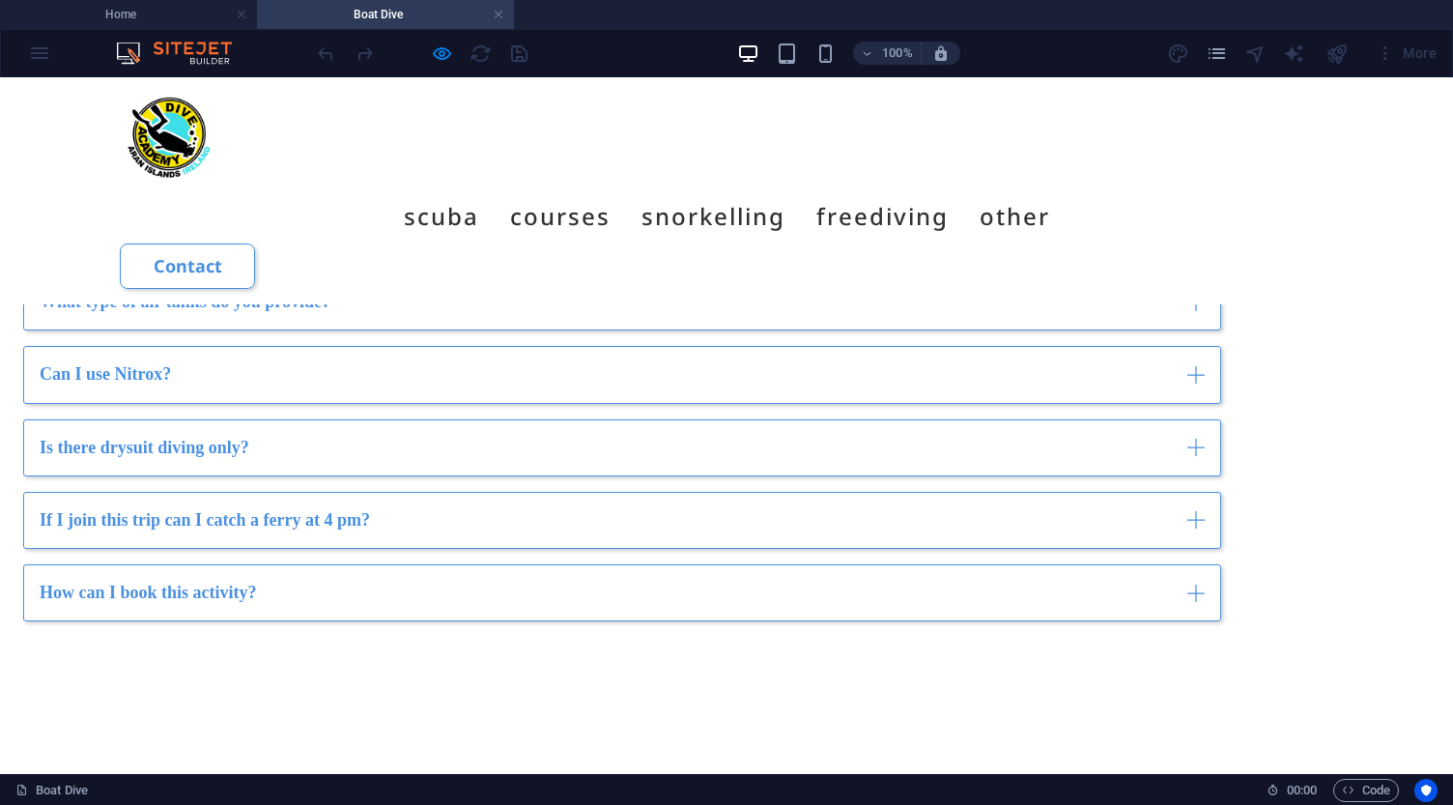
scroll to position [5045, 0]
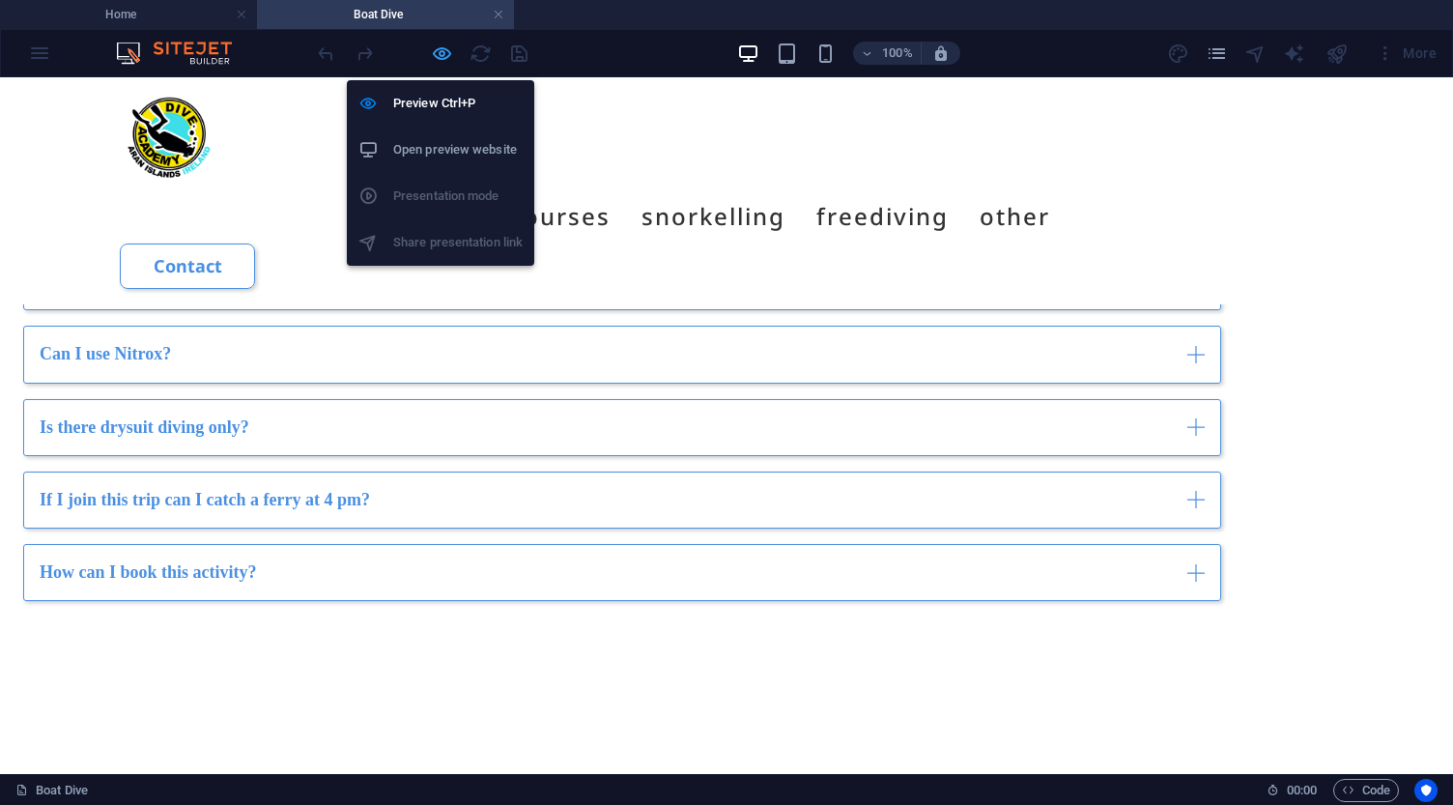
click at [443, 50] on icon "button" at bounding box center [442, 53] width 22 height 22
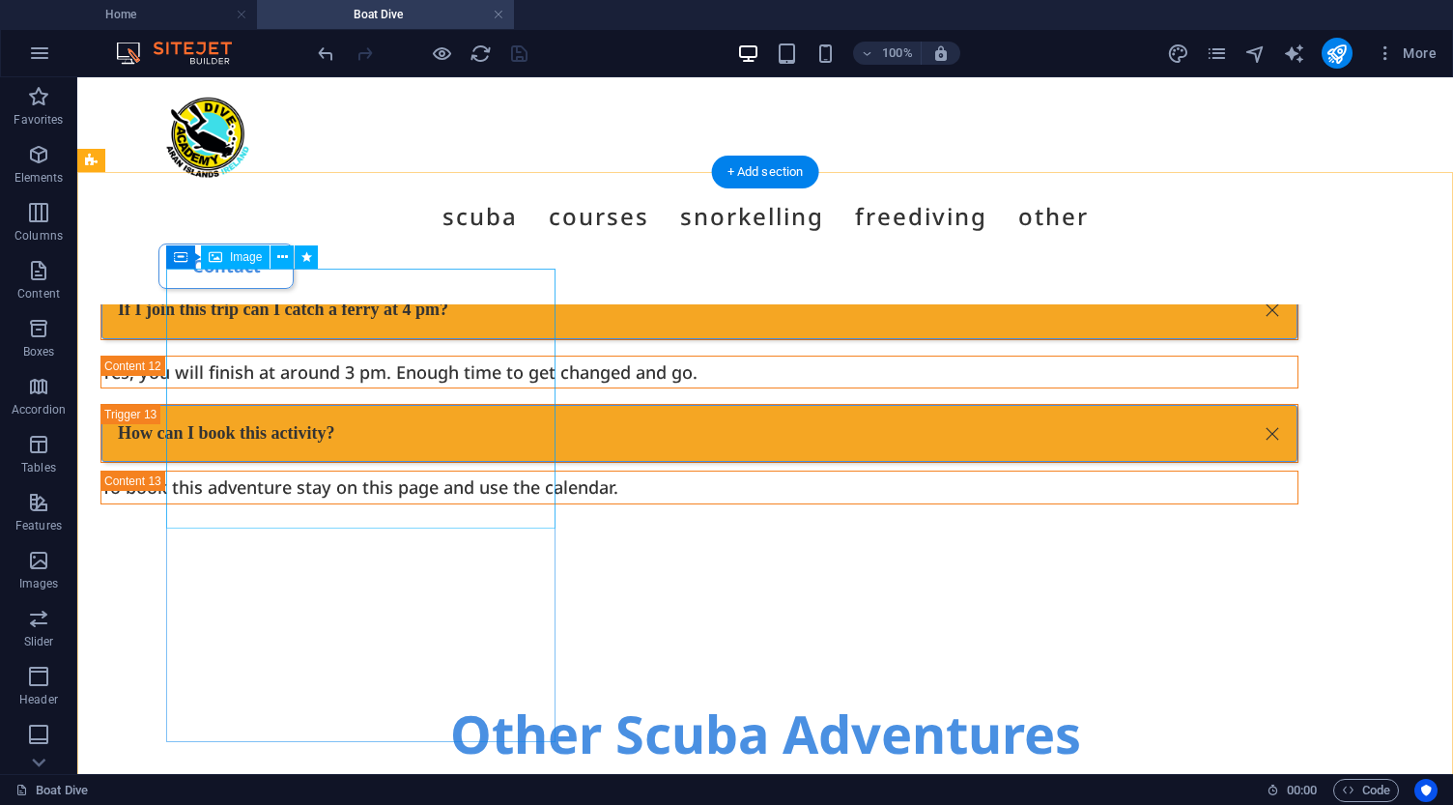
scroll to position [7251, 0]
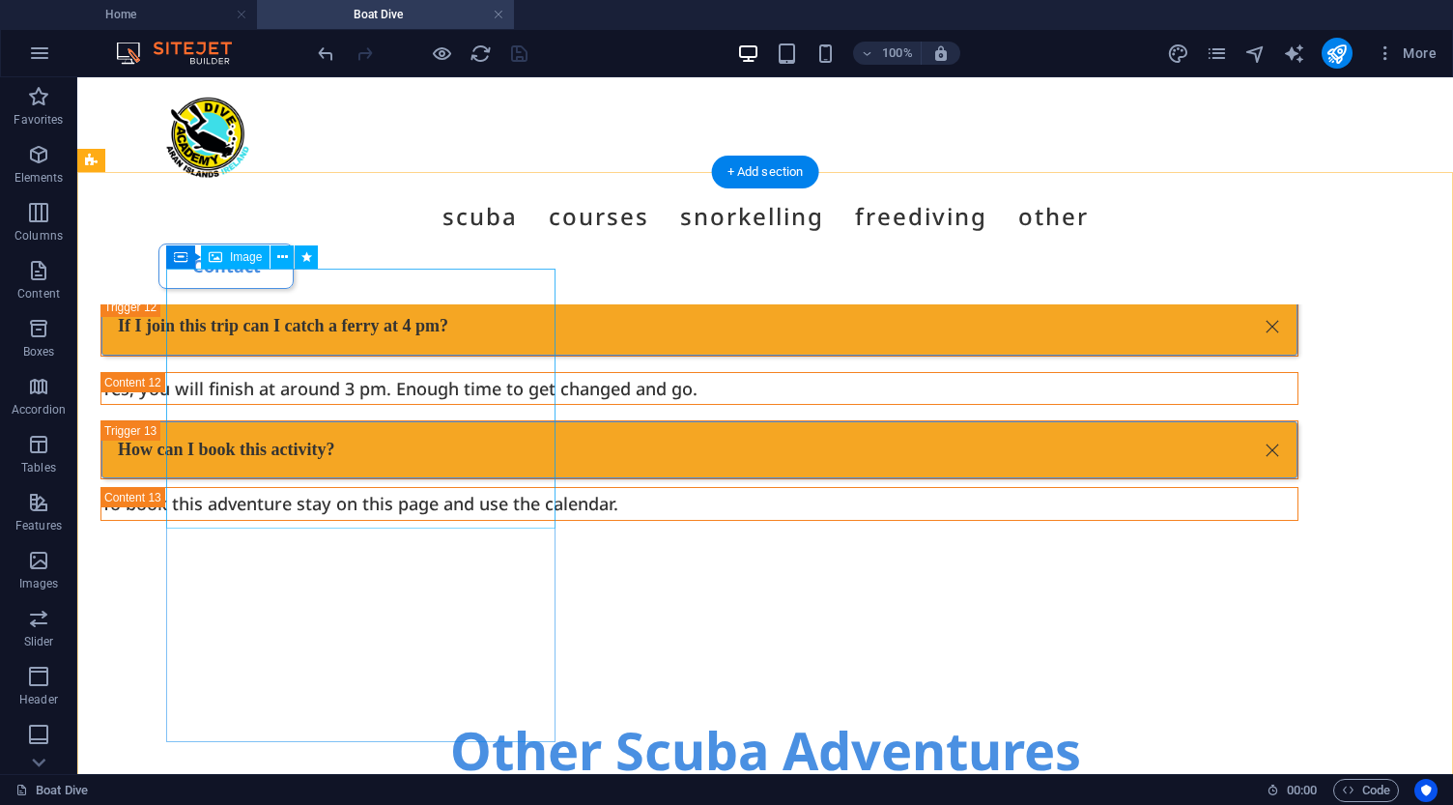
select select "px"
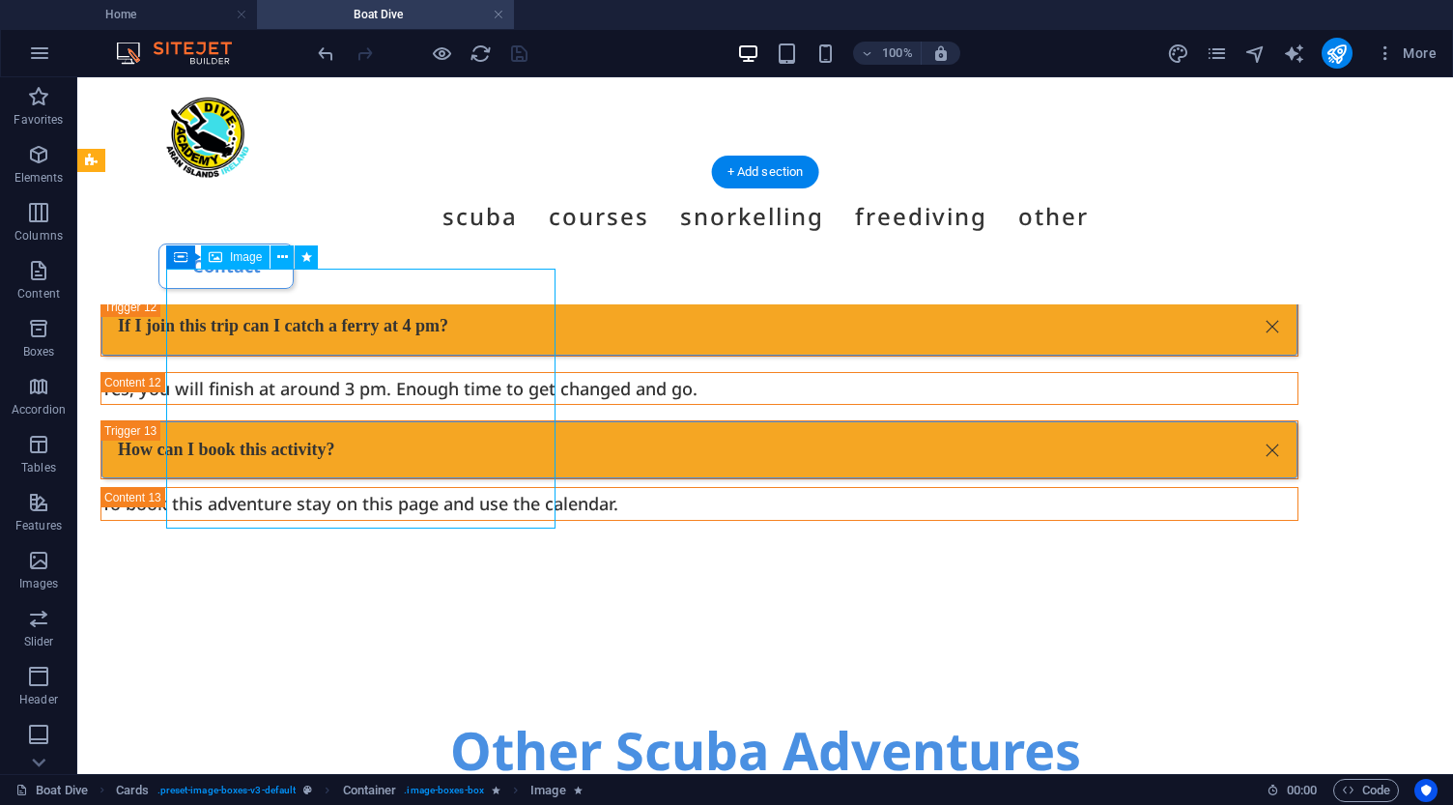
select select "px"
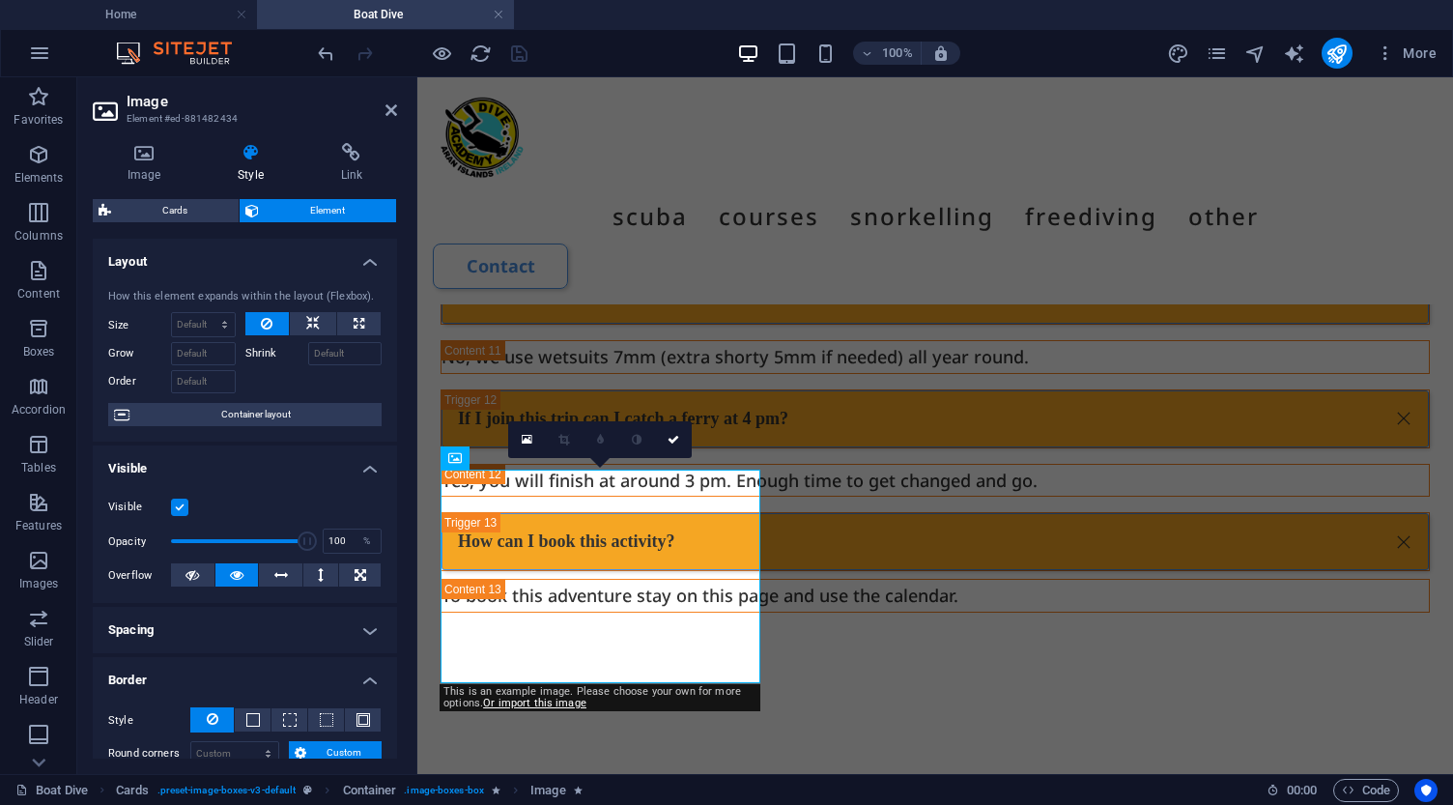
scroll to position [0, 0]
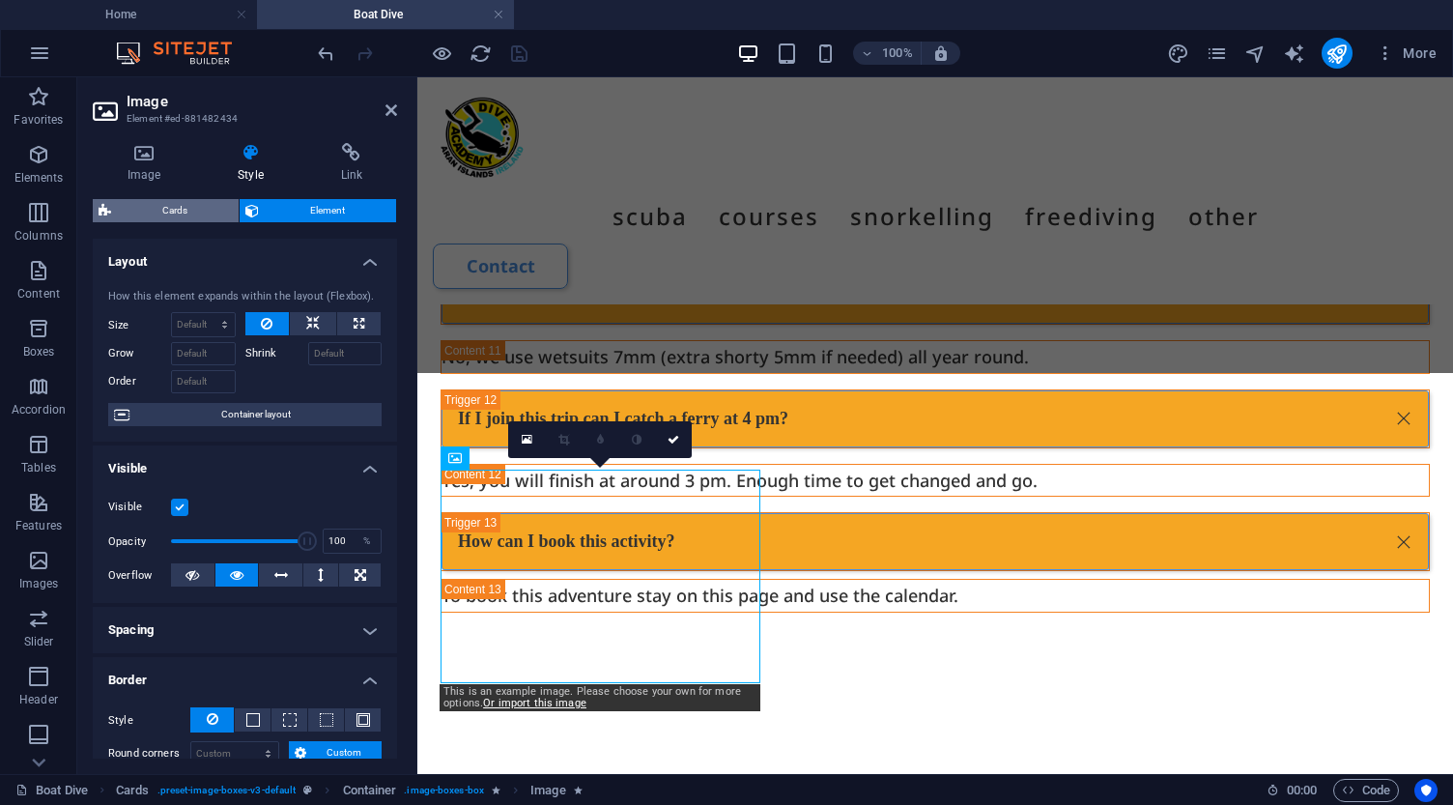
click at [163, 211] on span "Cards" at bounding box center [175, 210] width 116 height 23
select select "rem"
select select "px"
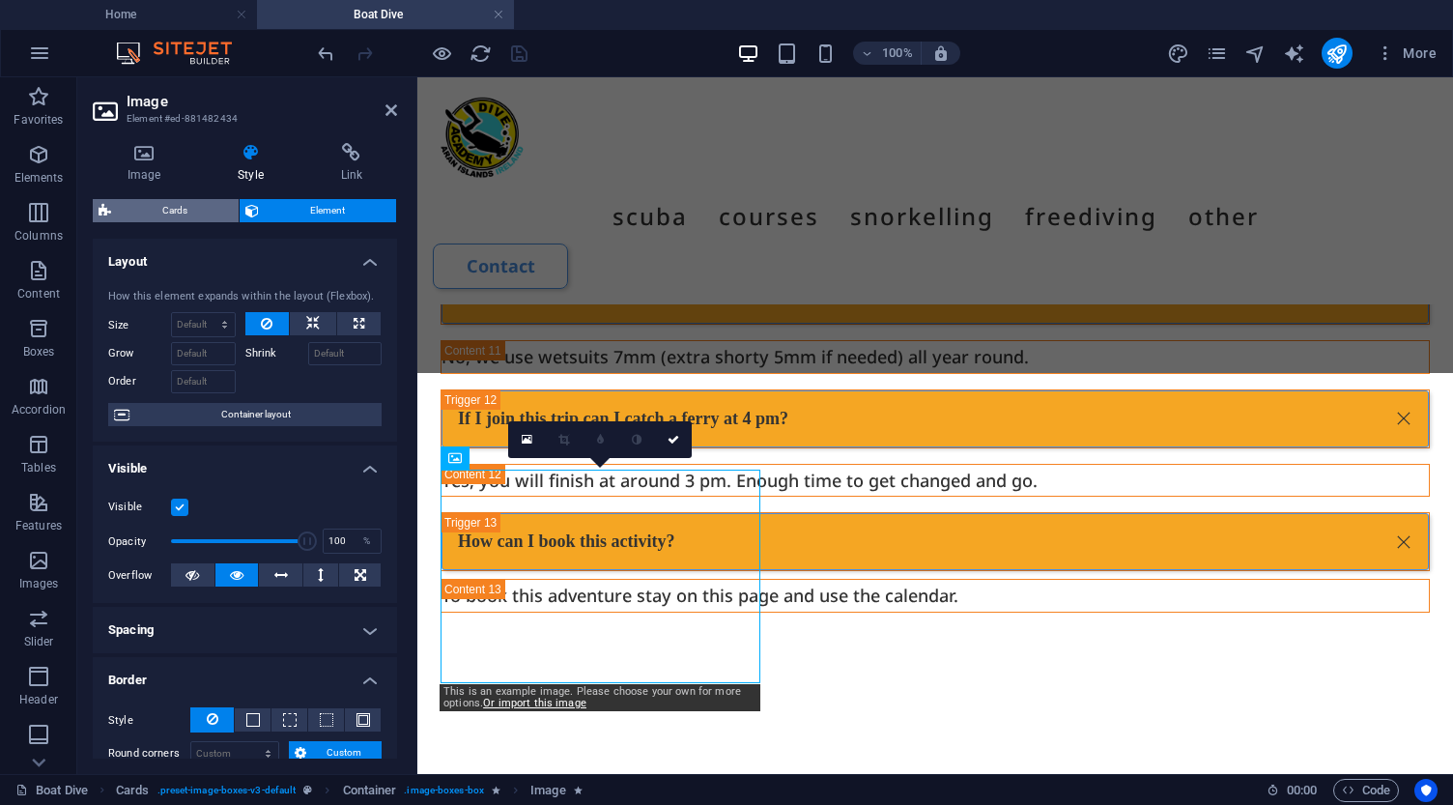
select select "px"
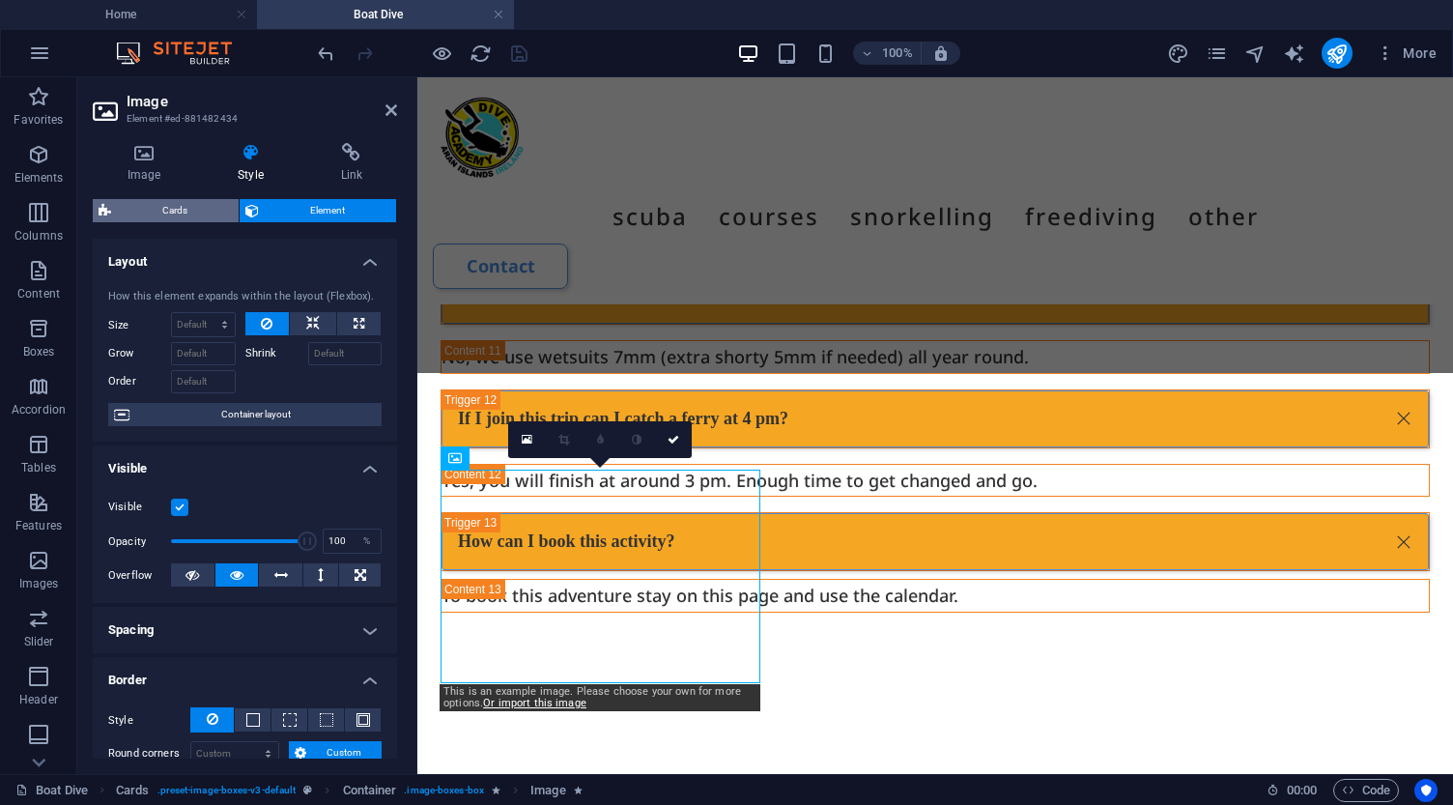
select select "px"
select select "preset-image-boxes-v3-default"
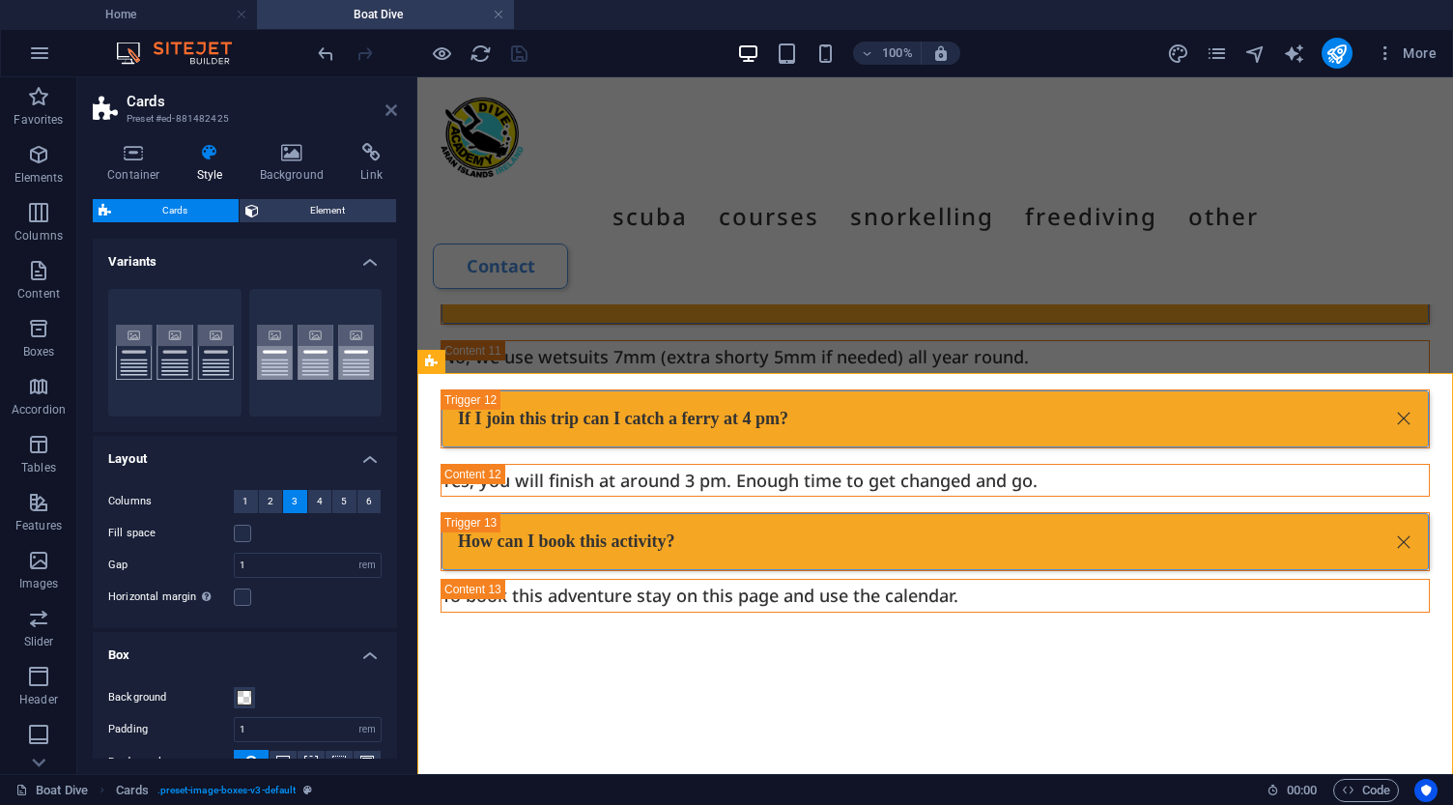
click at [393, 112] on icon at bounding box center [391, 109] width 12 height 15
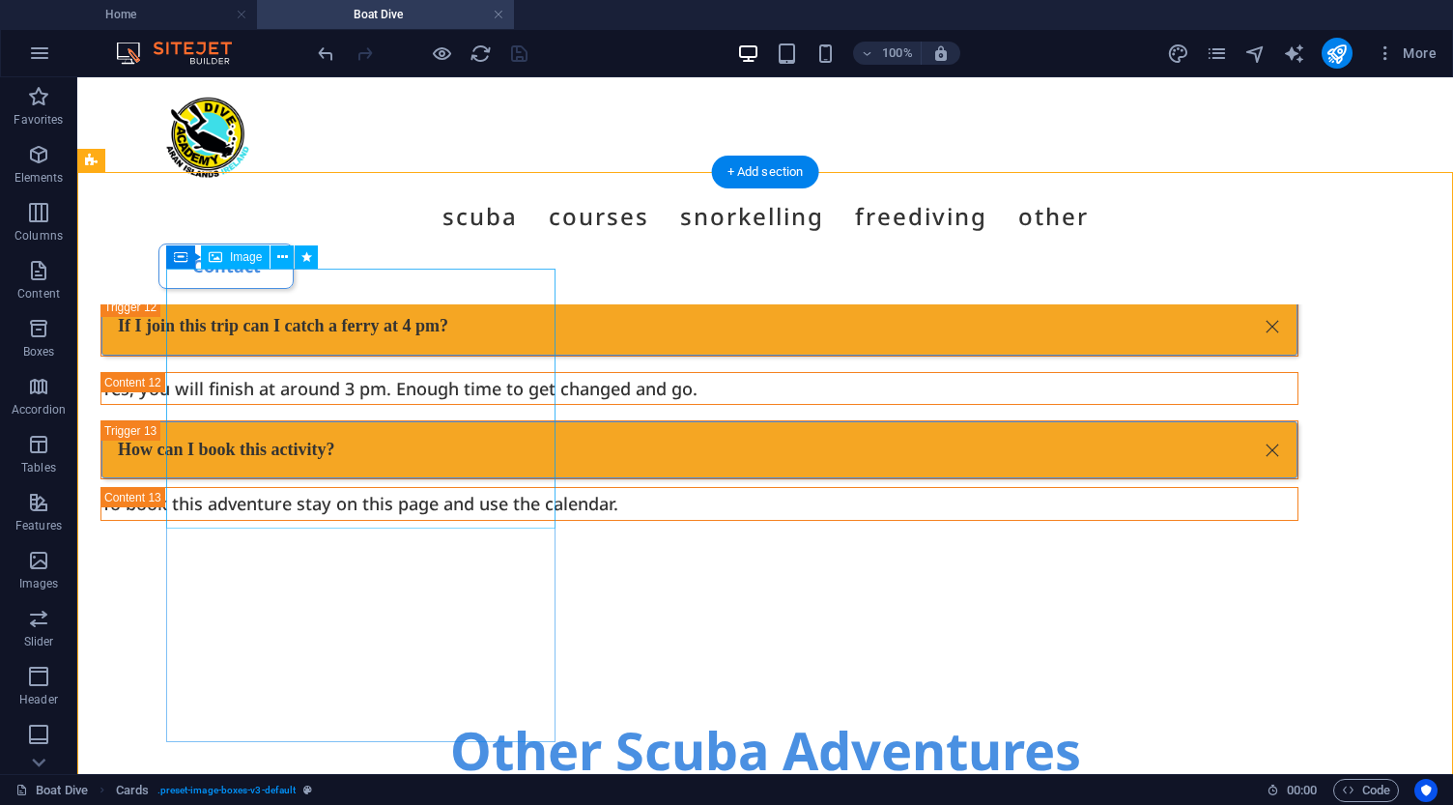
select select "px"
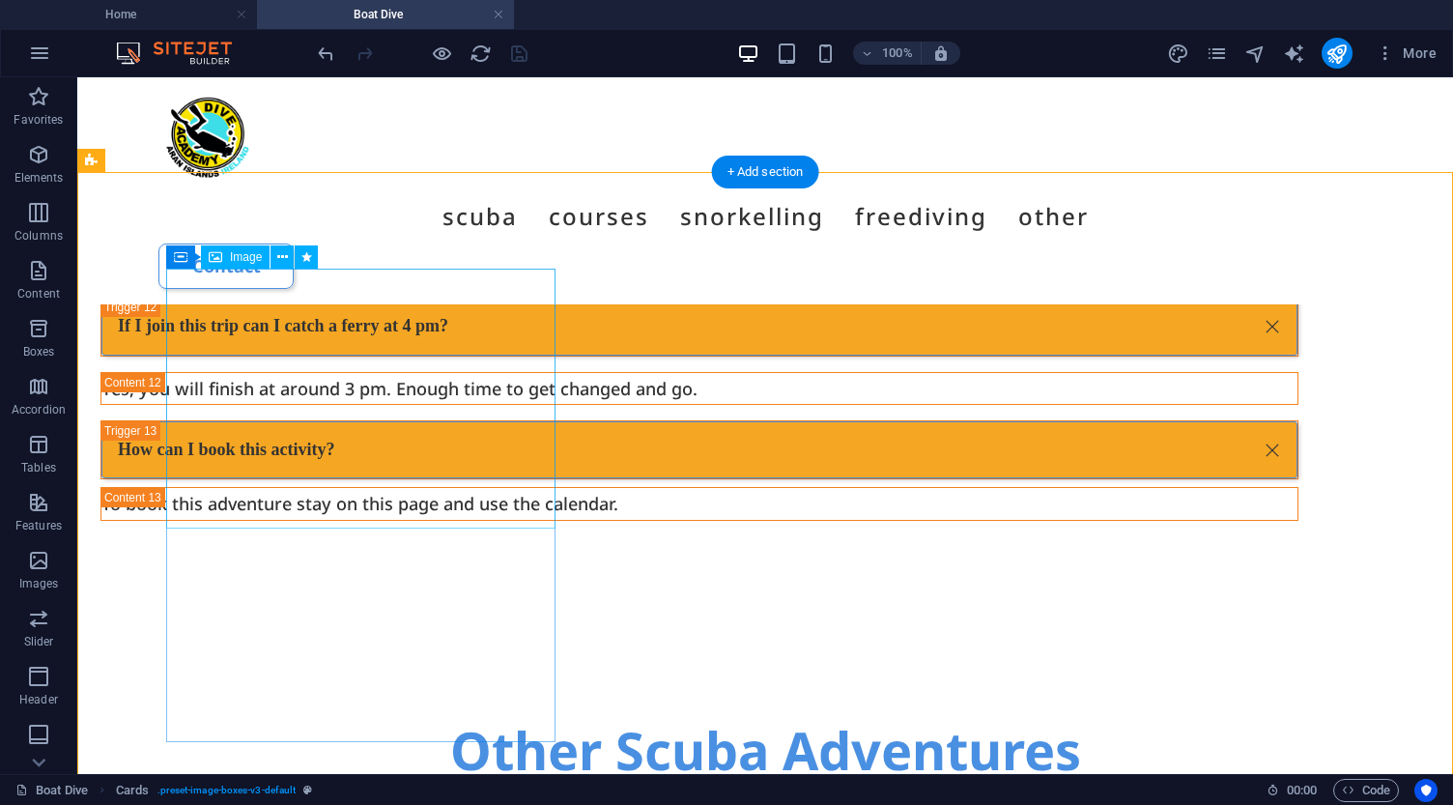
select select "px"
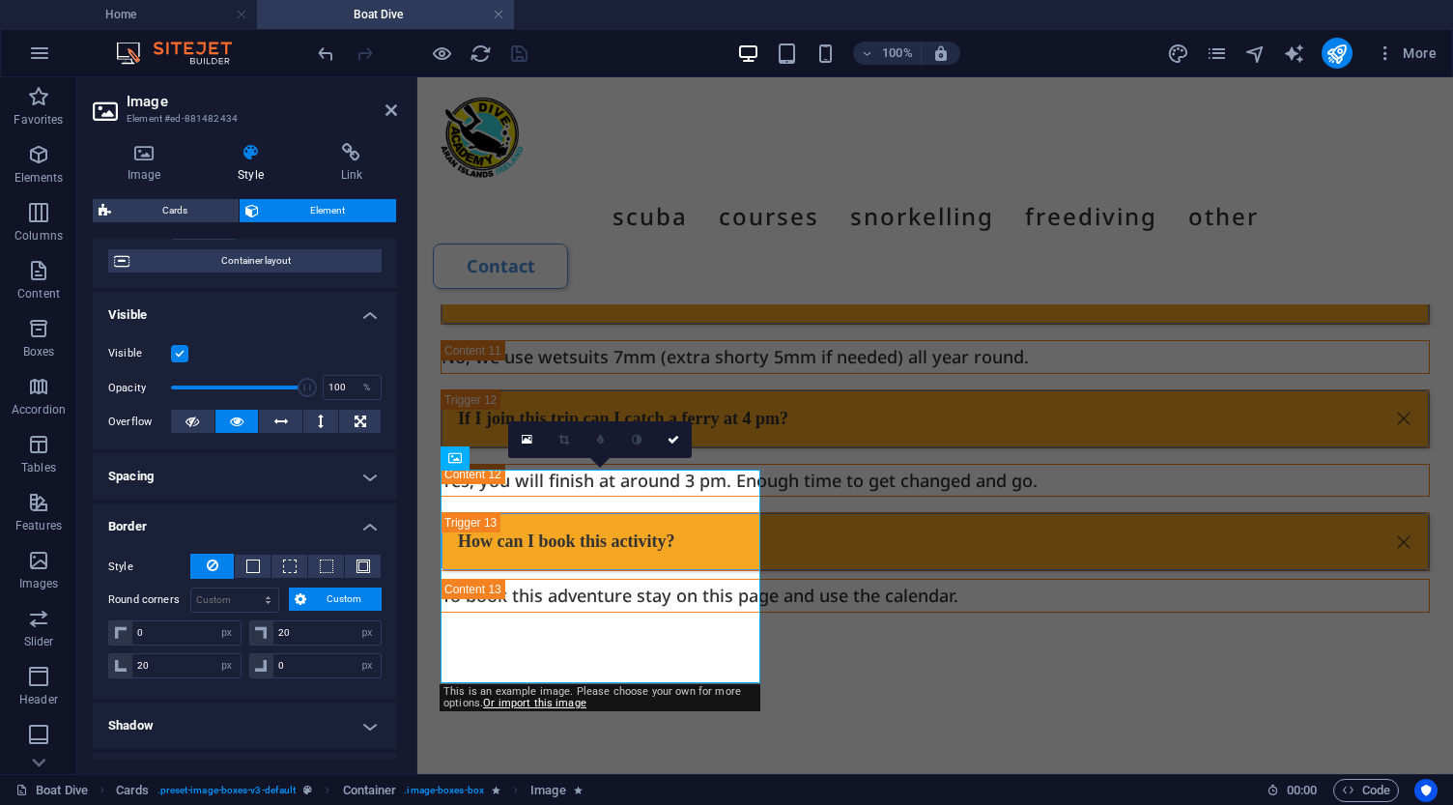
scroll to position [167, 0]
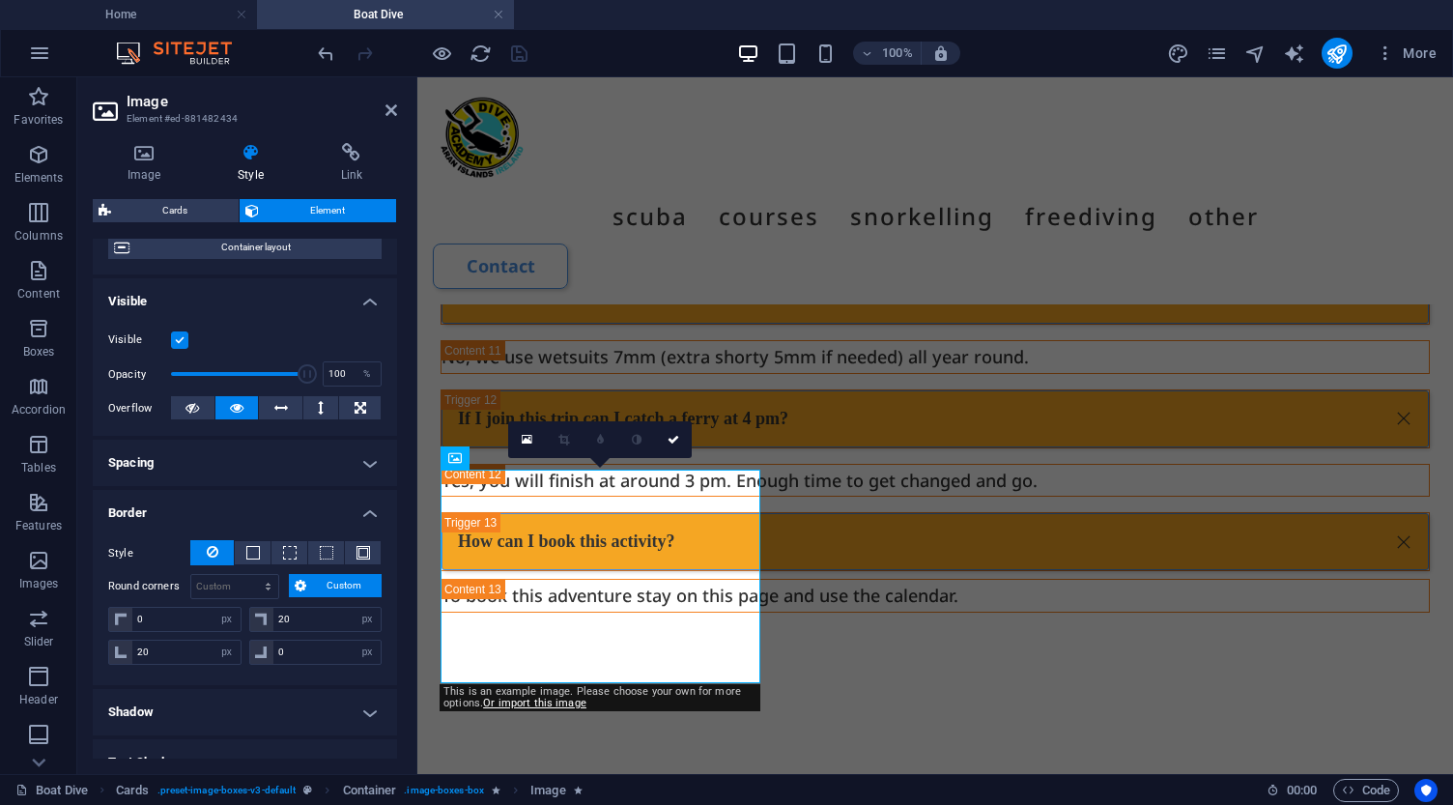
click at [230, 464] on h4 "Spacing" at bounding box center [245, 462] width 304 height 46
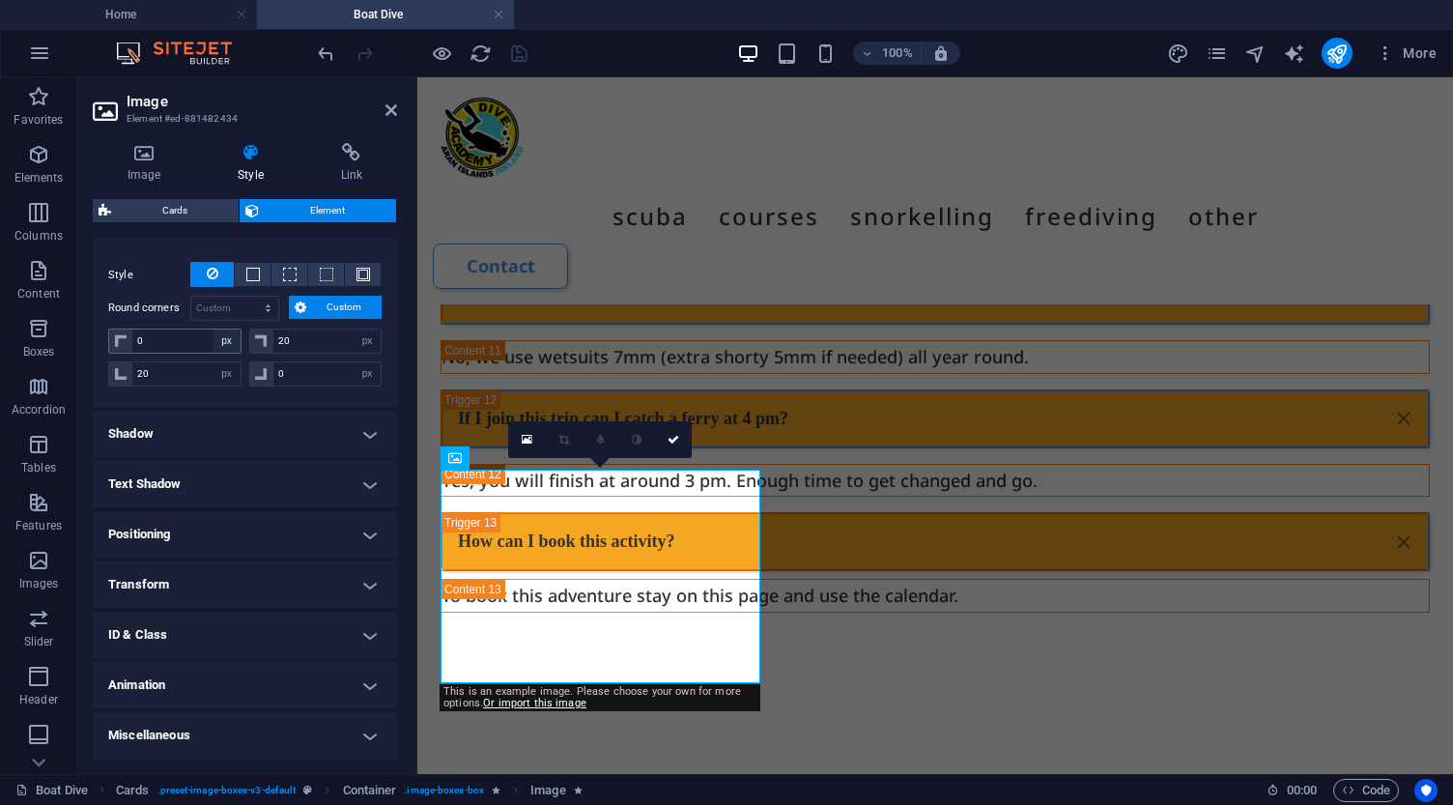
scroll to position [522, 0]
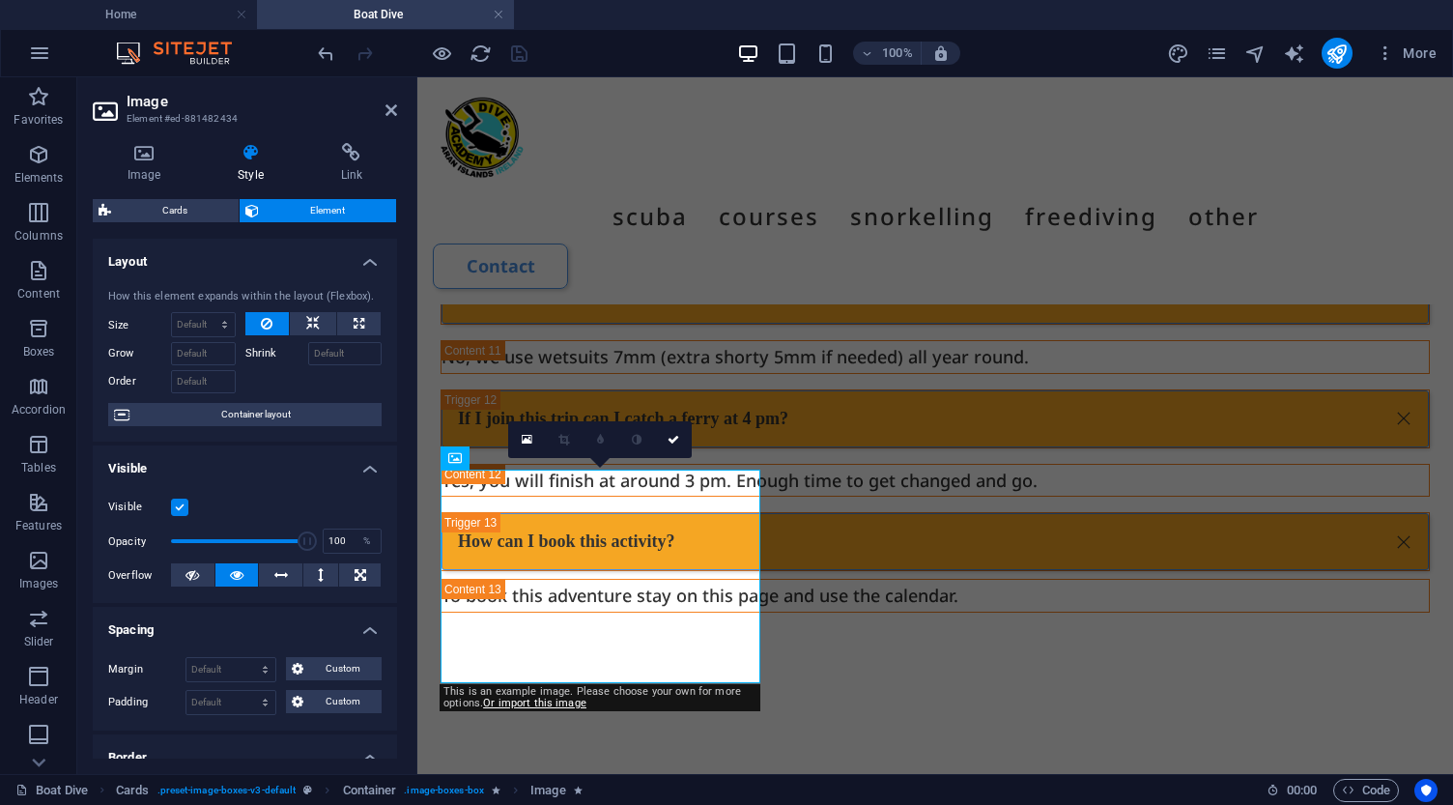
scroll to position [0, 0]
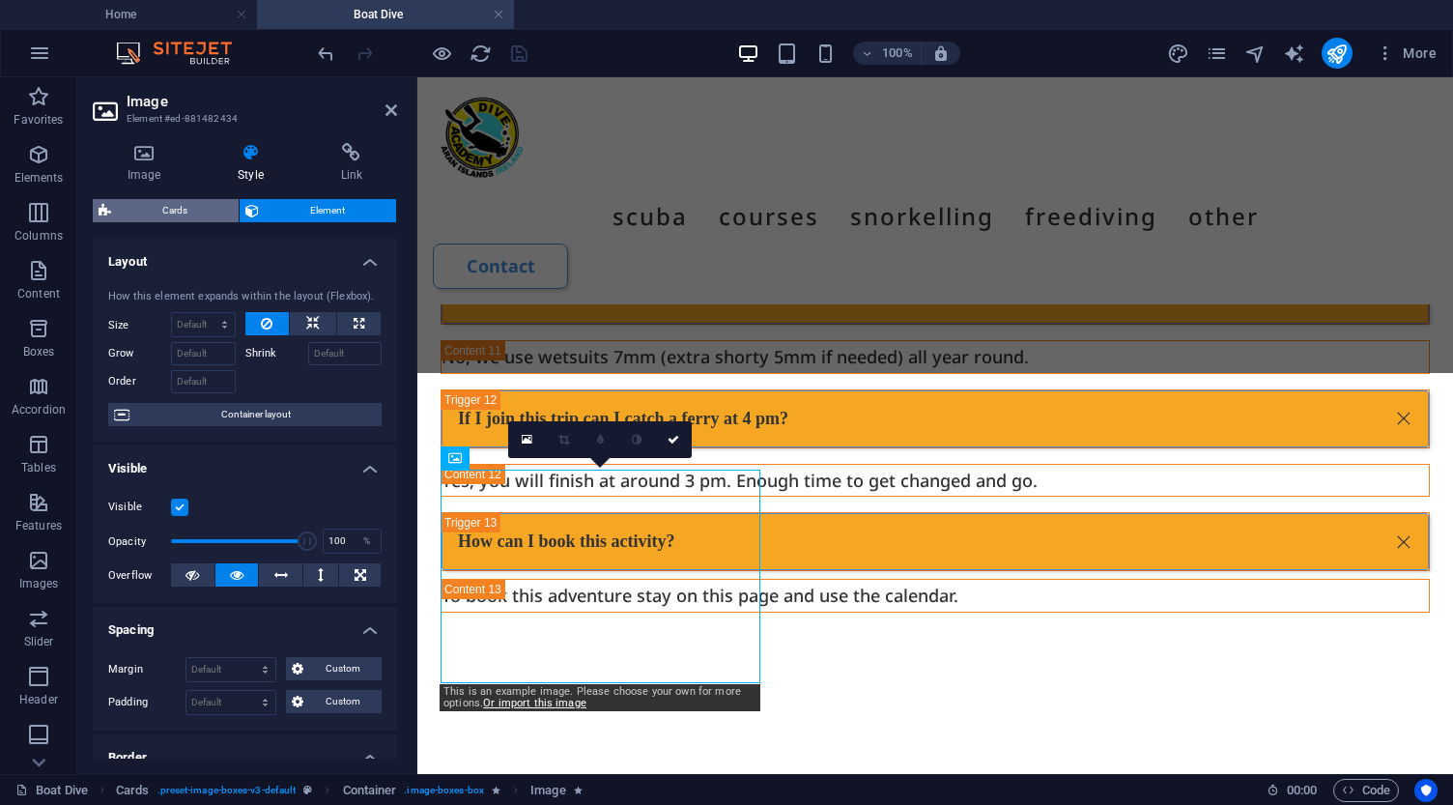
click at [172, 211] on span "Cards" at bounding box center [175, 210] width 116 height 23
select select "rem"
select select "px"
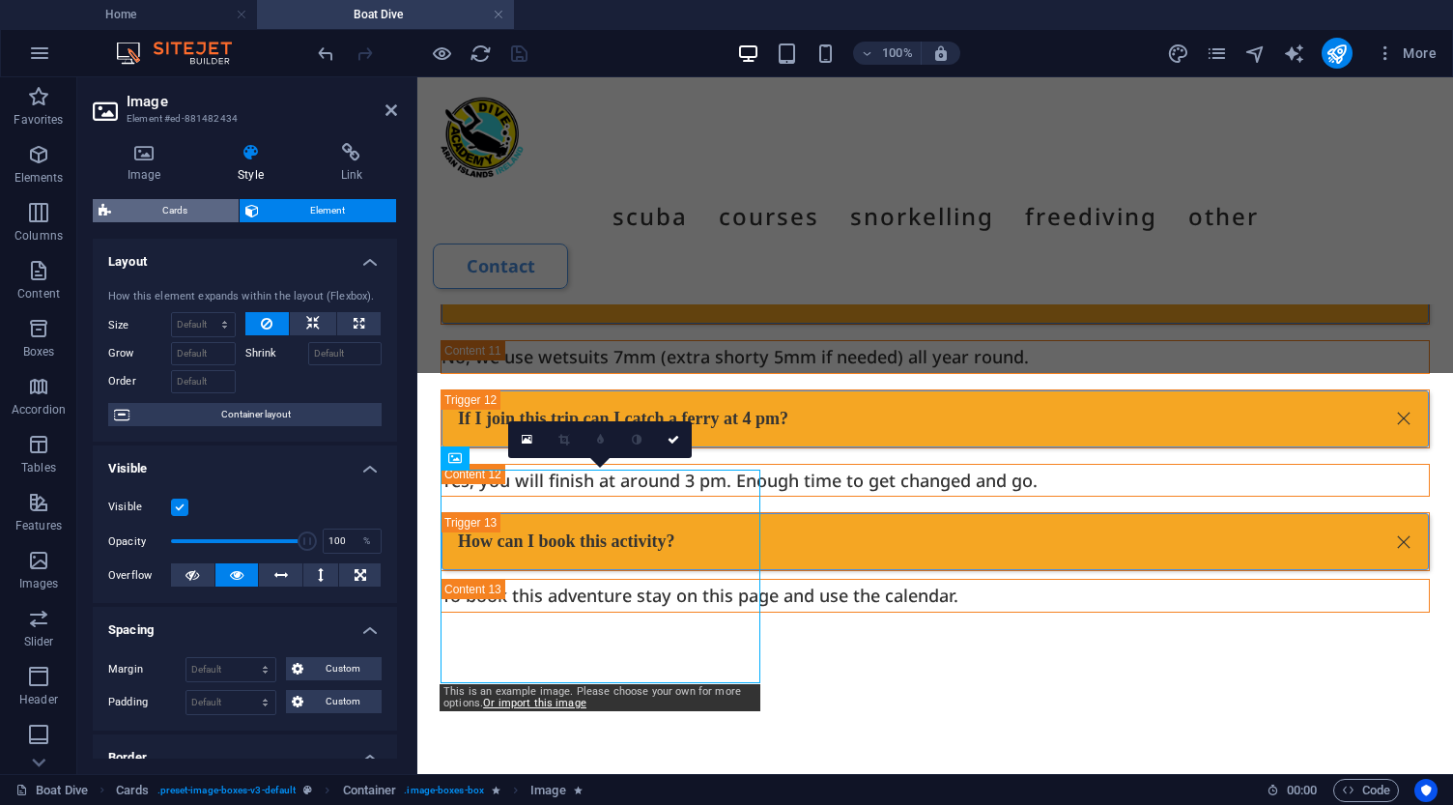
select select "px"
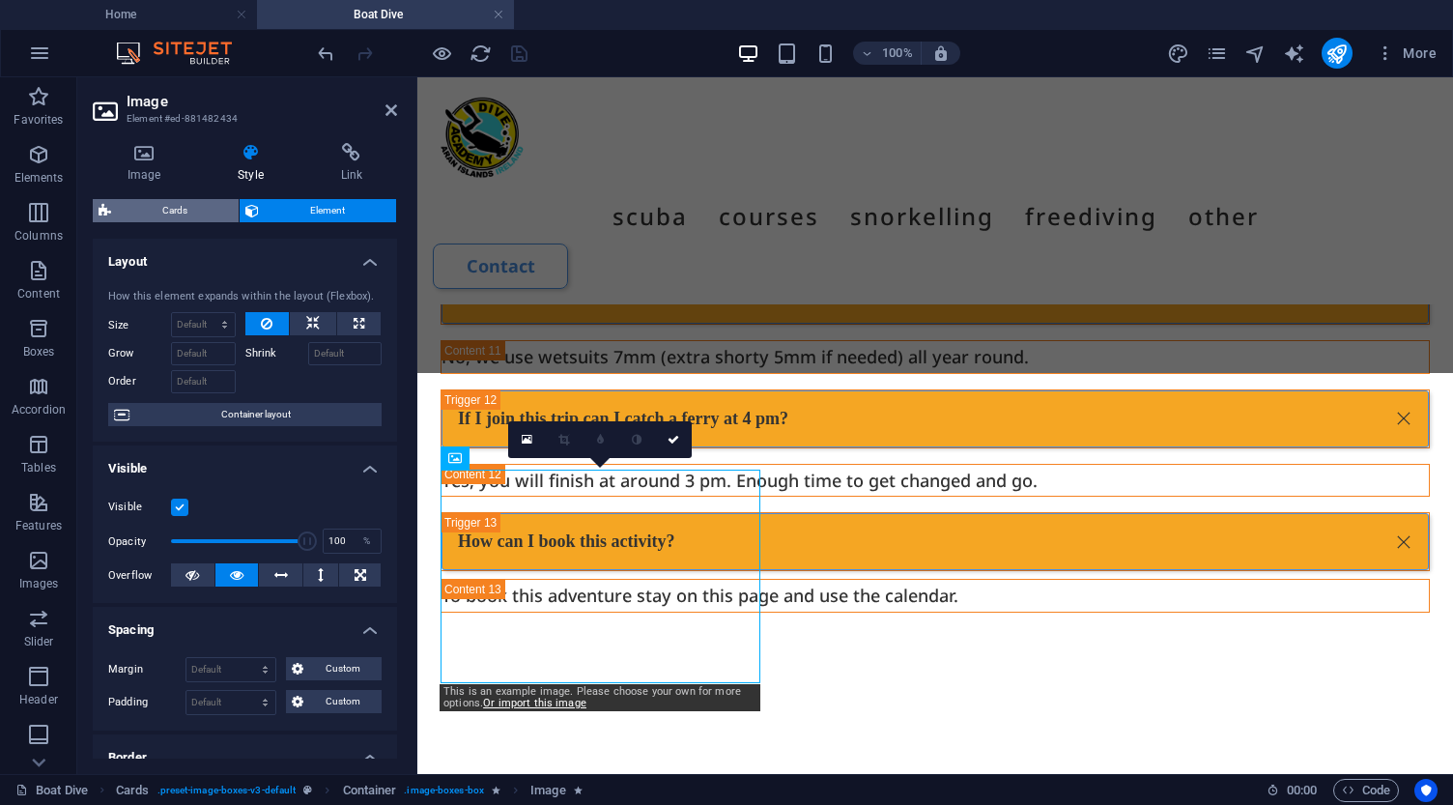
select select "px"
select select "preset-image-boxes-v3-default"
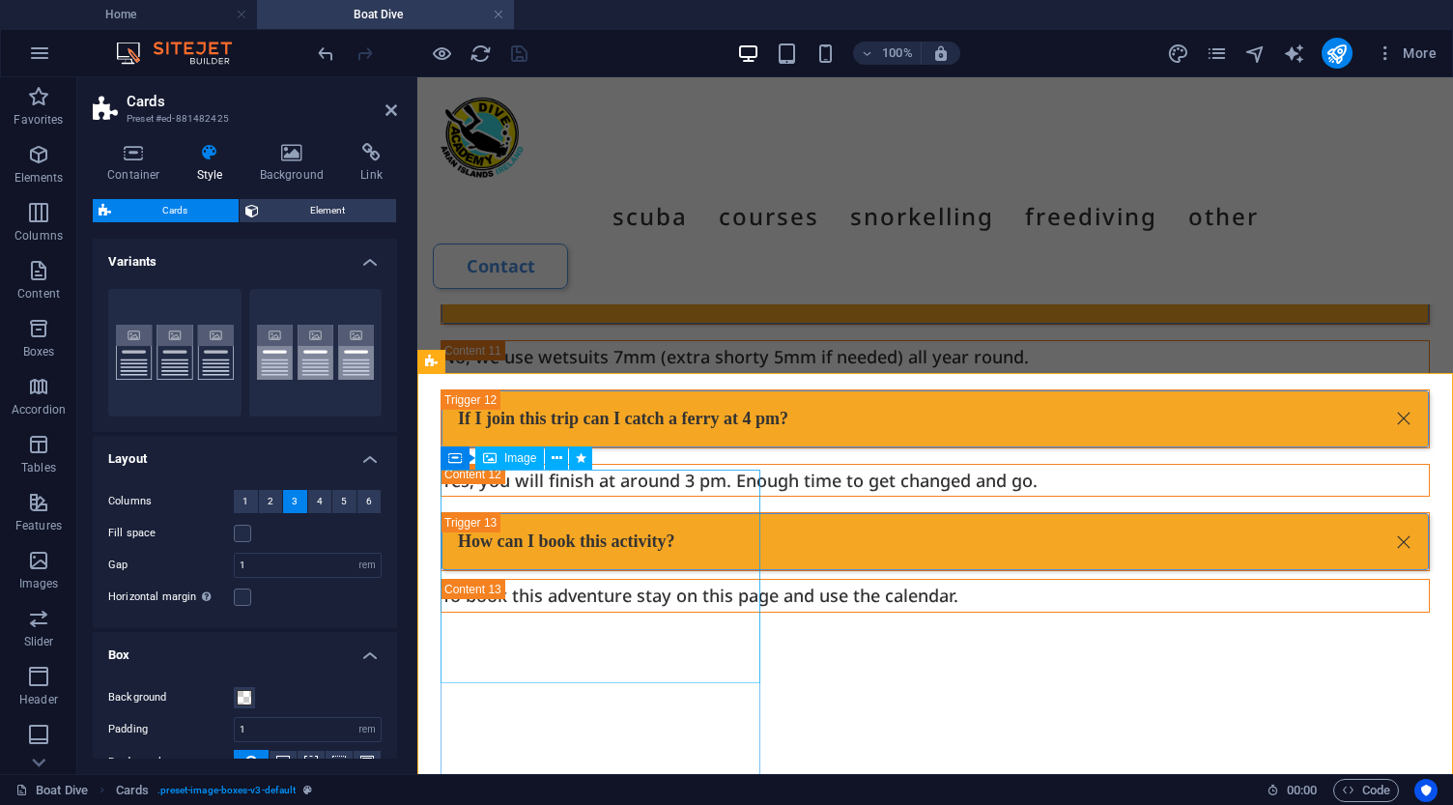
select select "px"
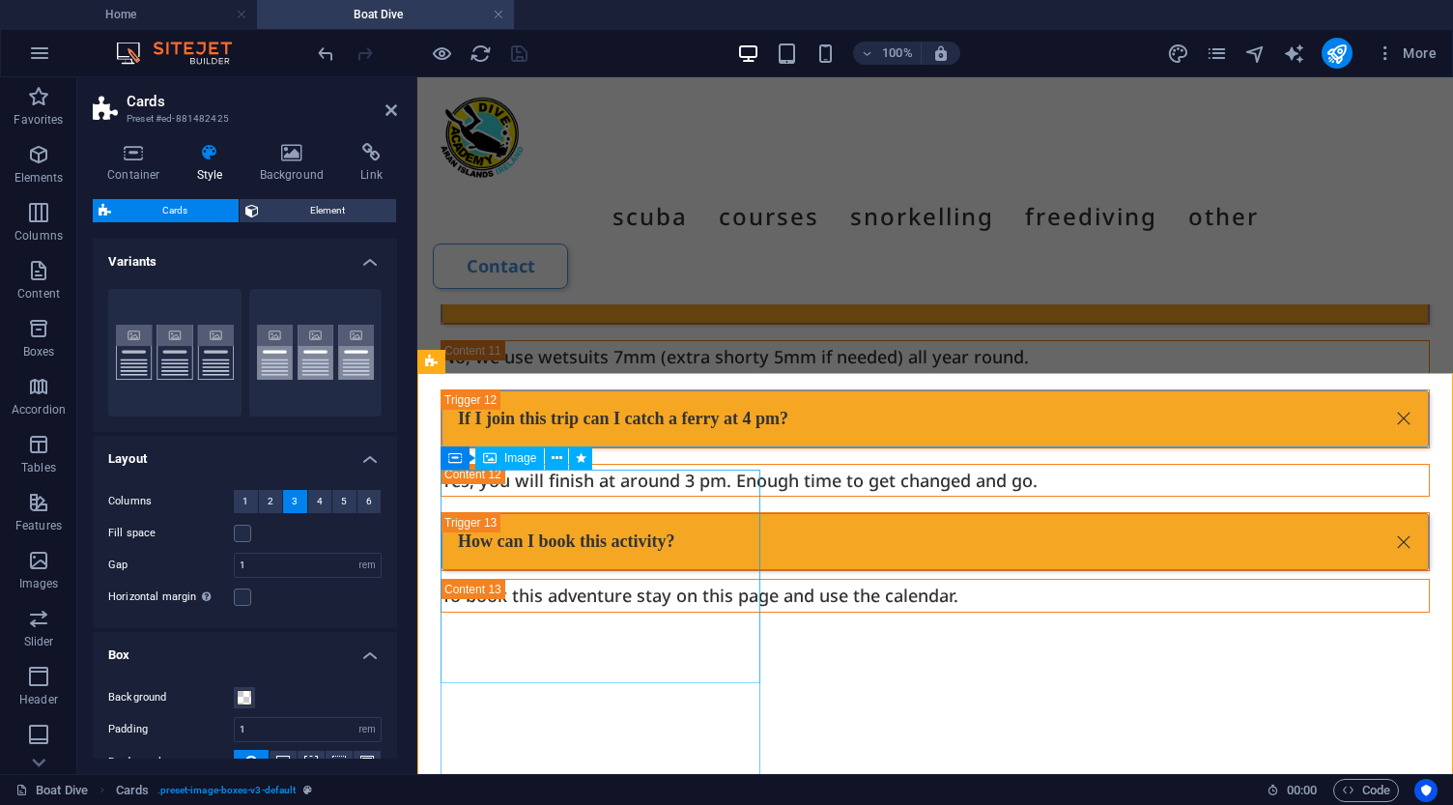
select select "px"
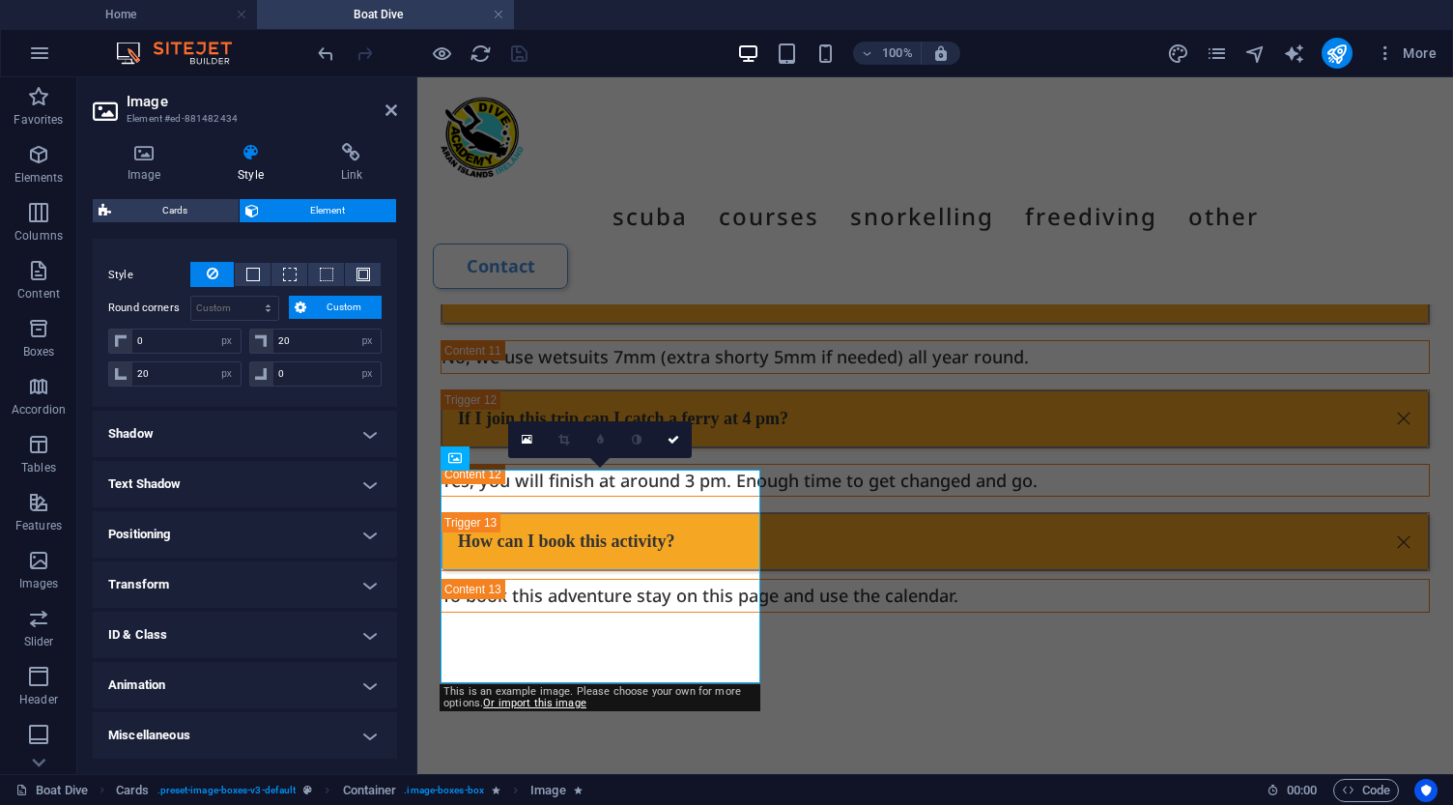
scroll to position [522, 0]
click at [526, 438] on icon at bounding box center [527, 440] width 11 height 14
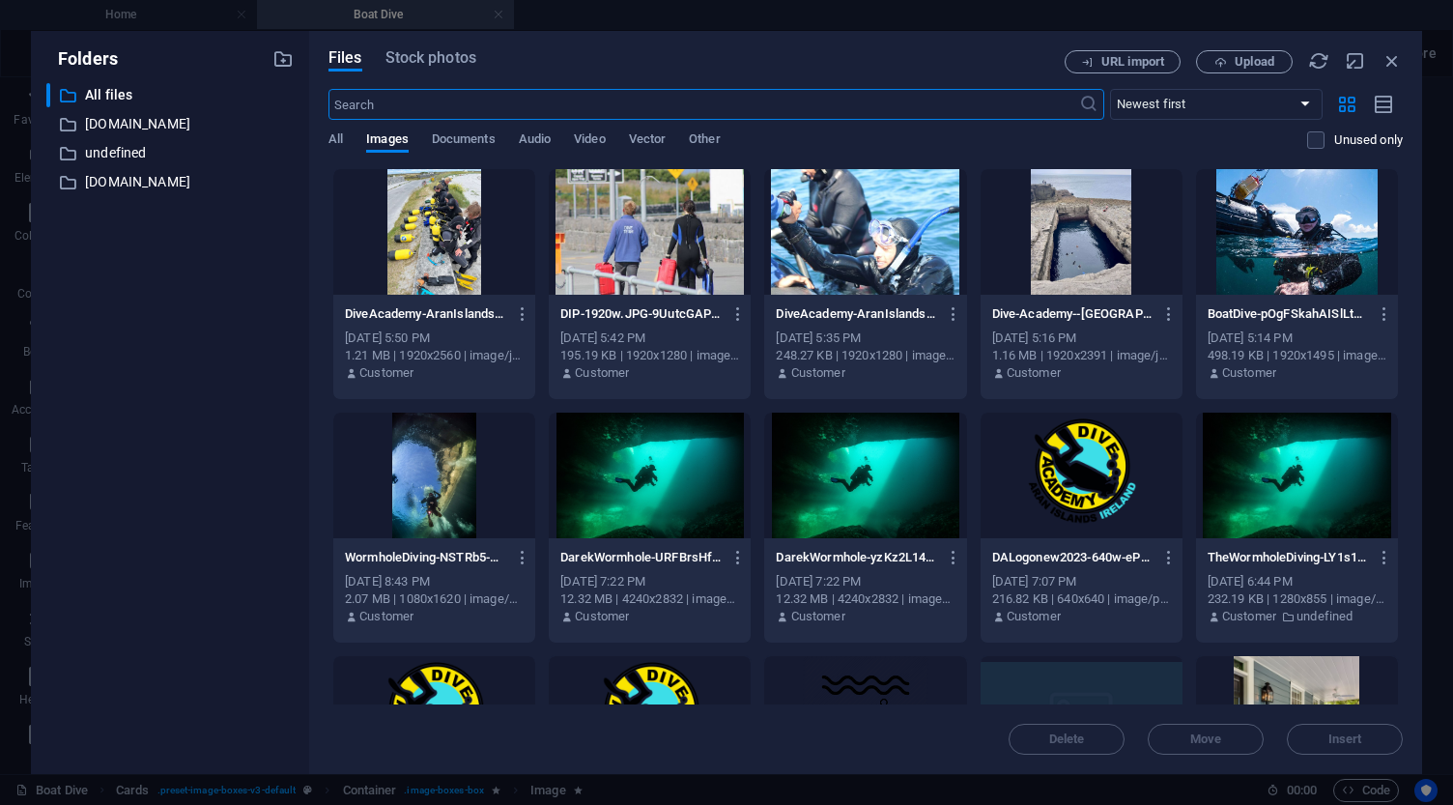
scroll to position [7949, 0]
click at [1393, 62] on icon "button" at bounding box center [1391, 60] width 21 height 21
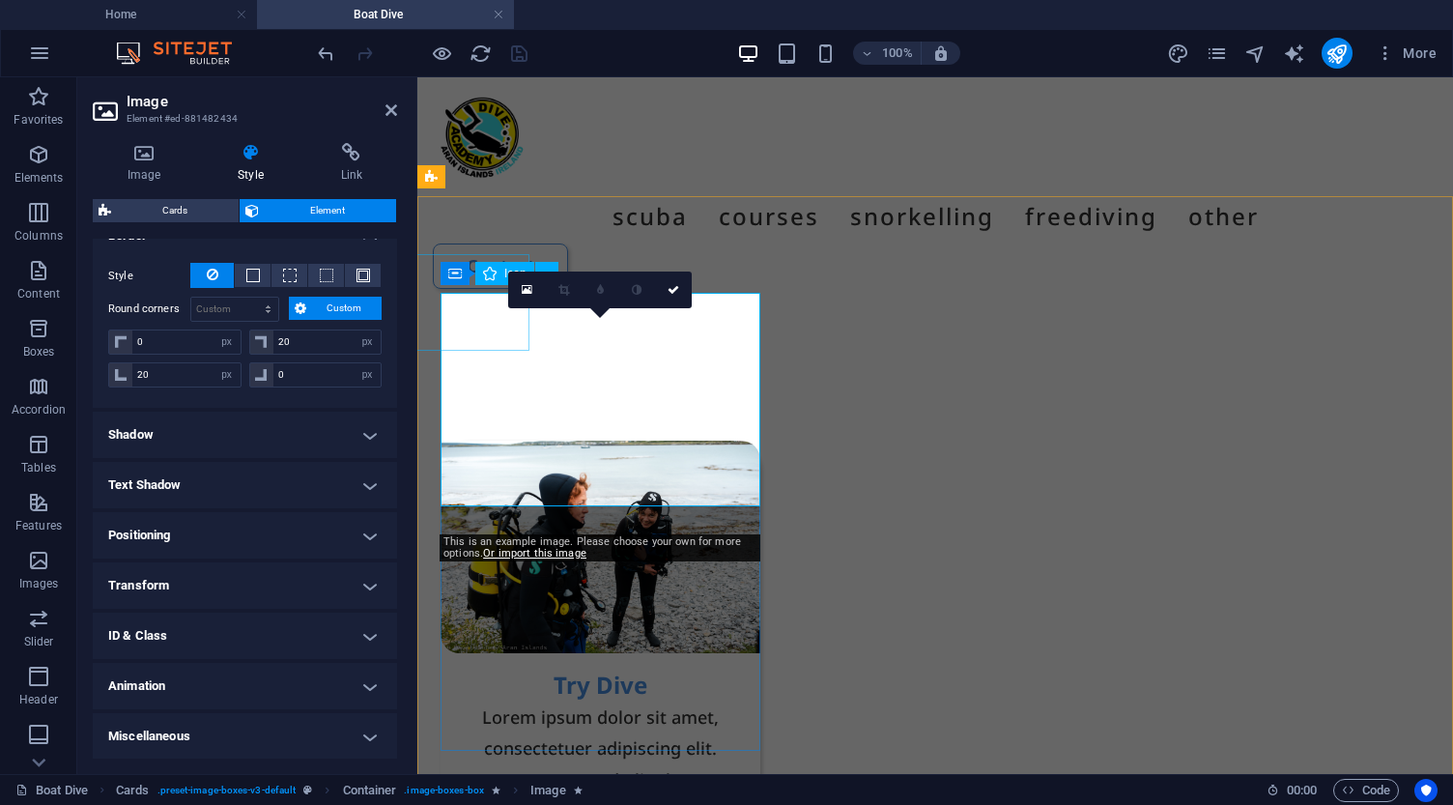
scroll to position [7454, 0]
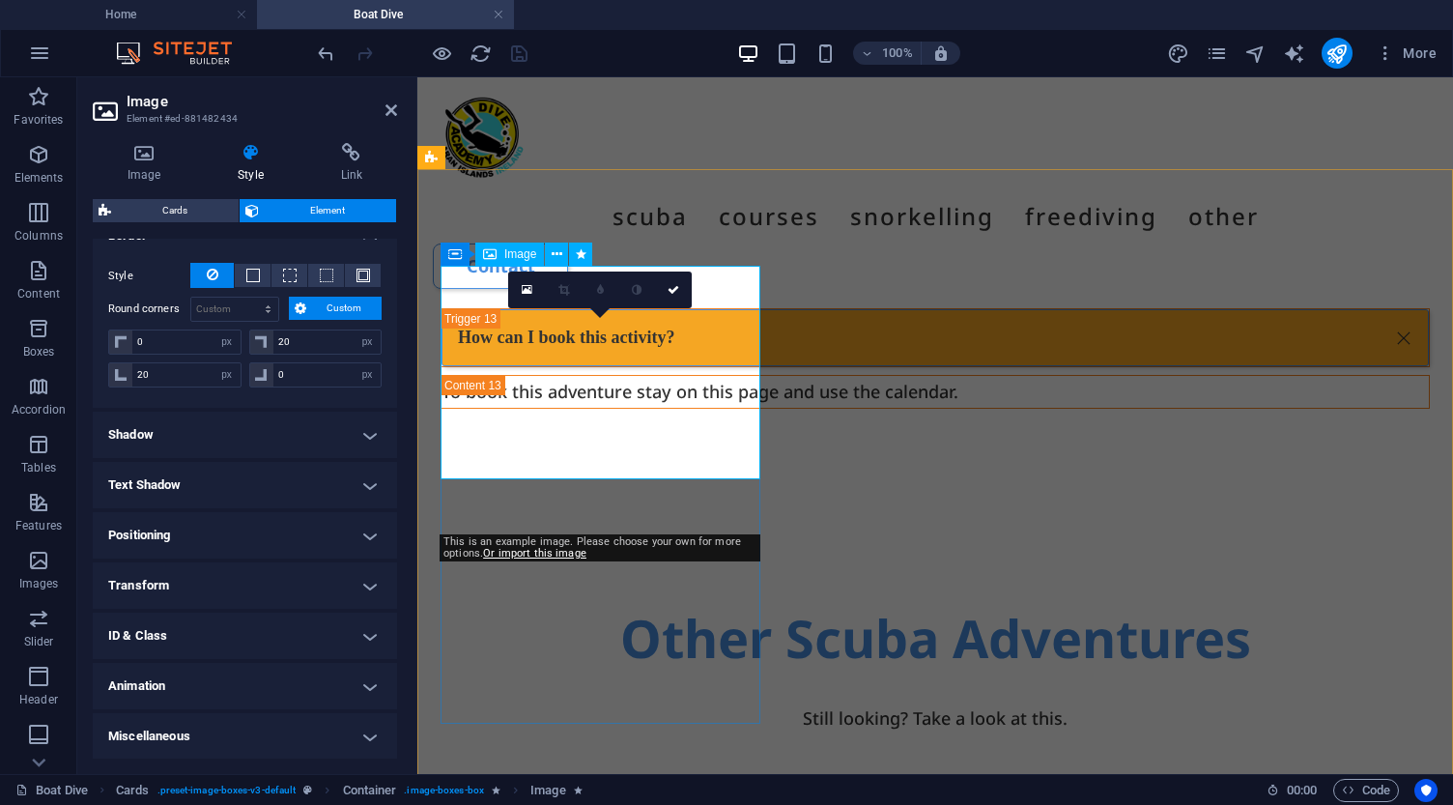
click at [674, 289] on icon at bounding box center [673, 290] width 12 height 12
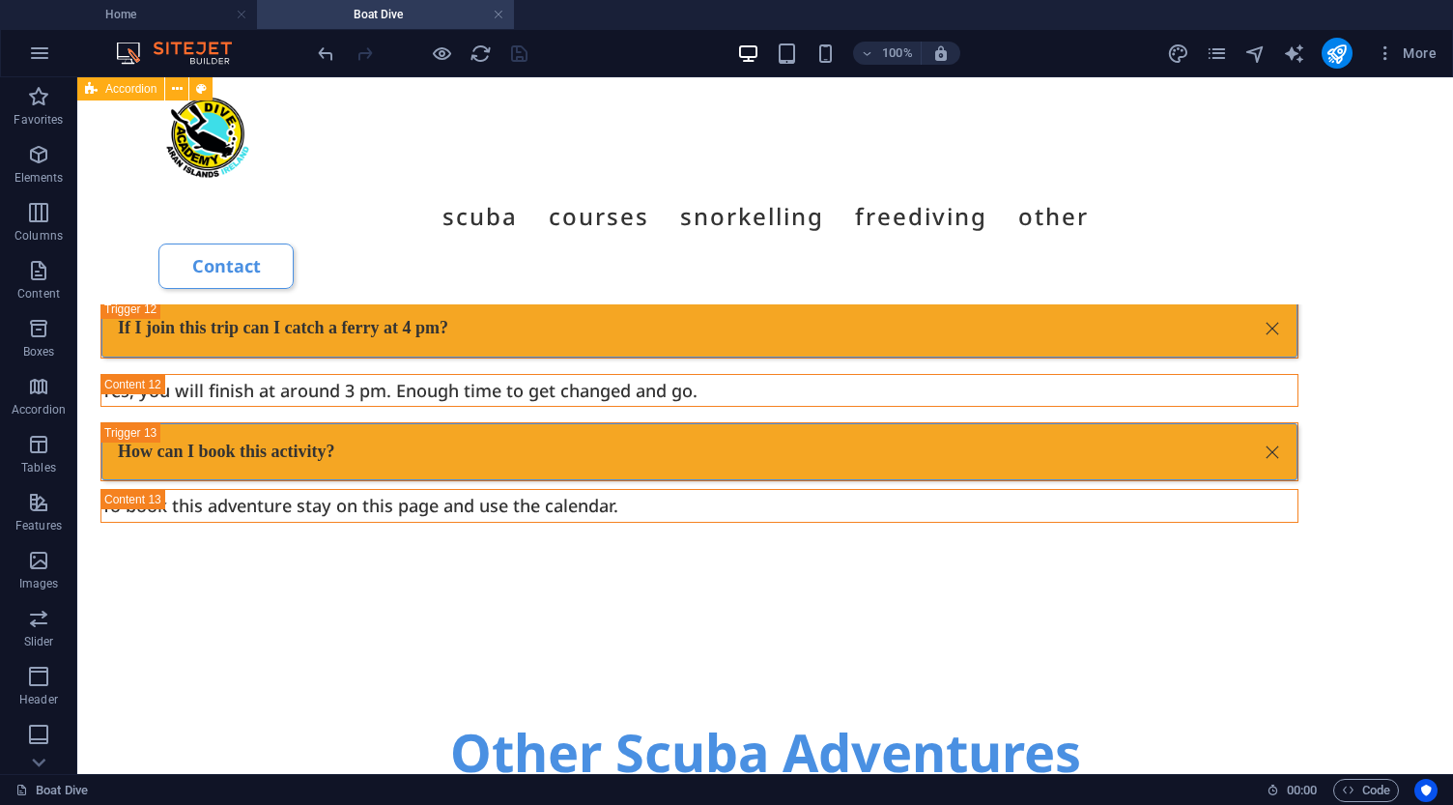
scroll to position [7251, 0]
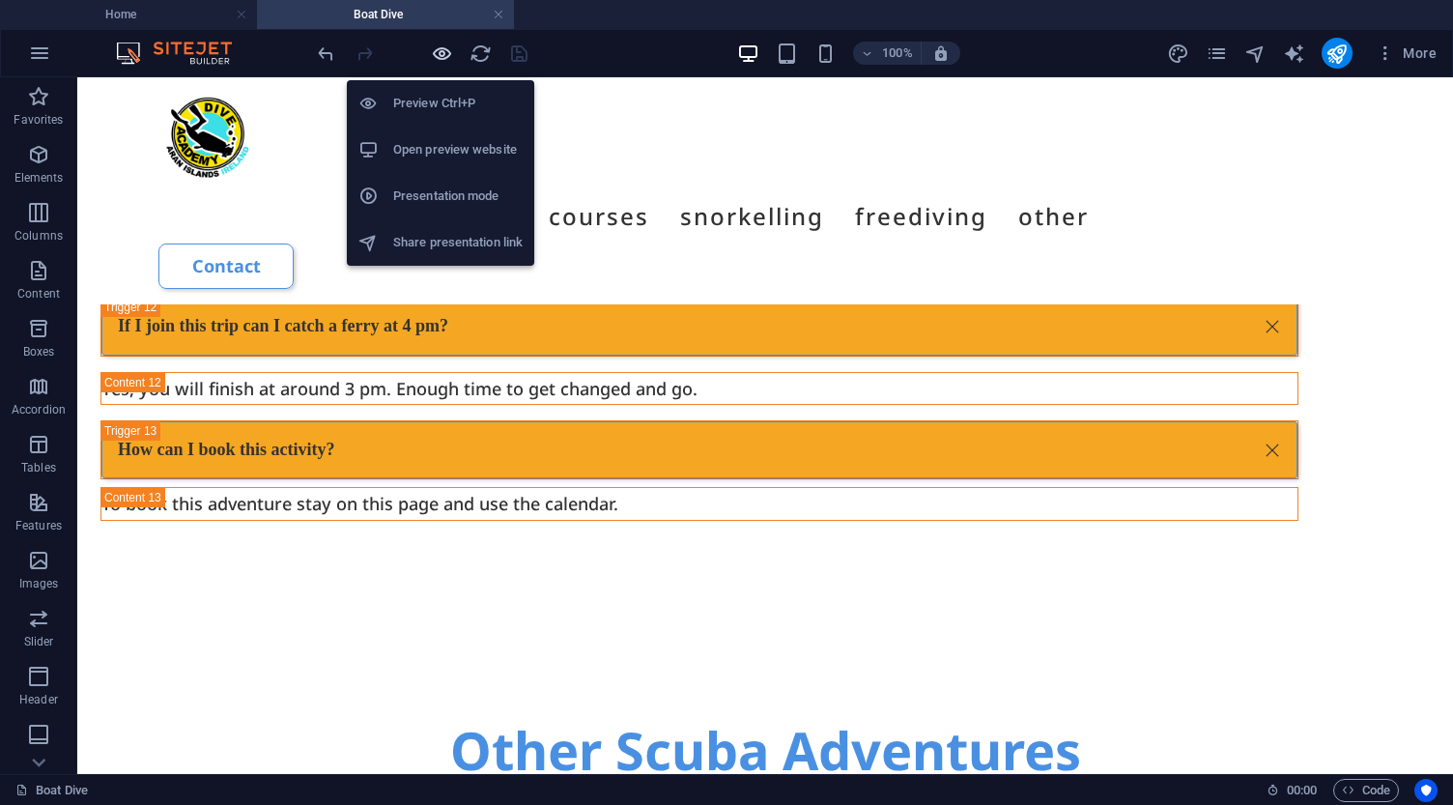
click at [444, 58] on icon "button" at bounding box center [442, 53] width 22 height 22
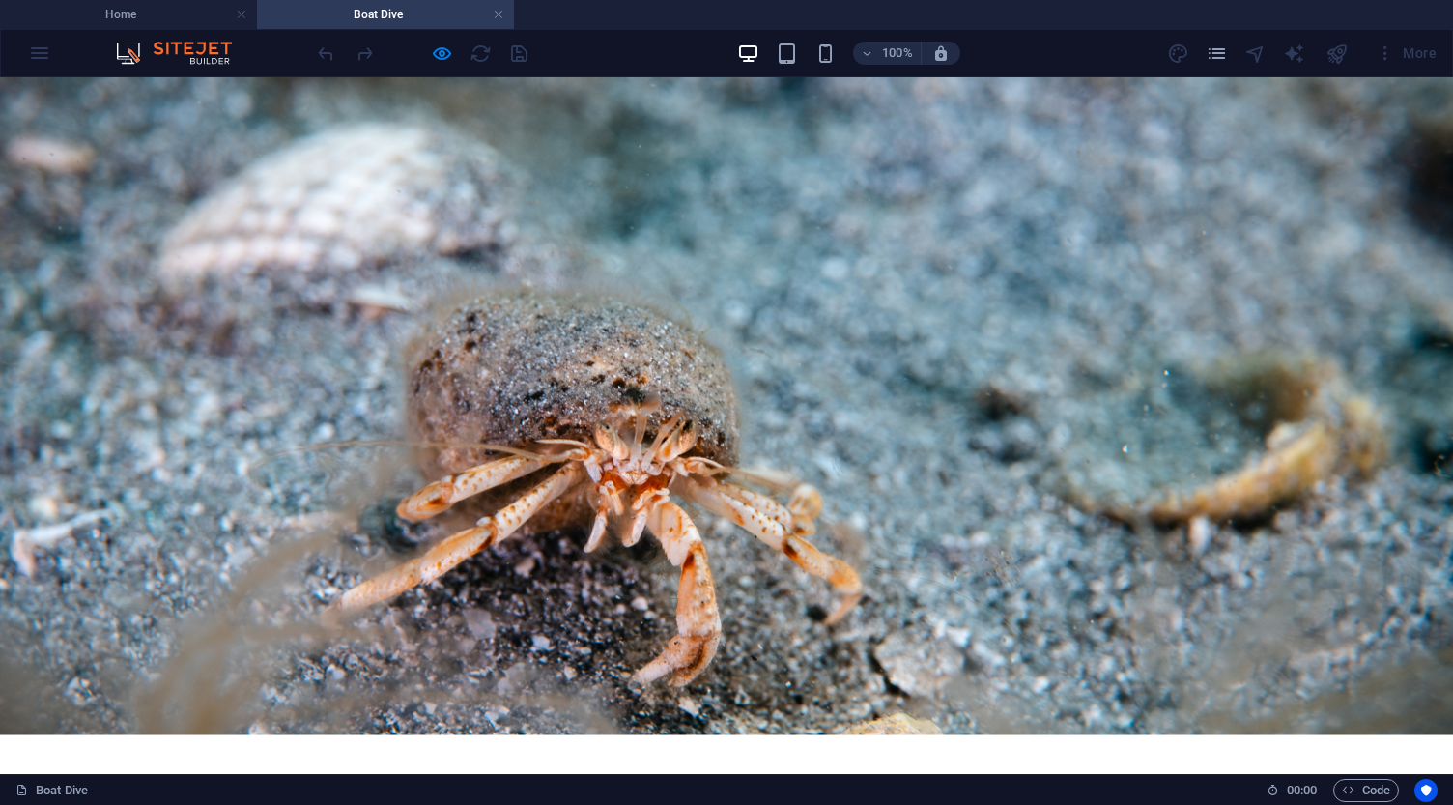
scroll to position [319, 0]
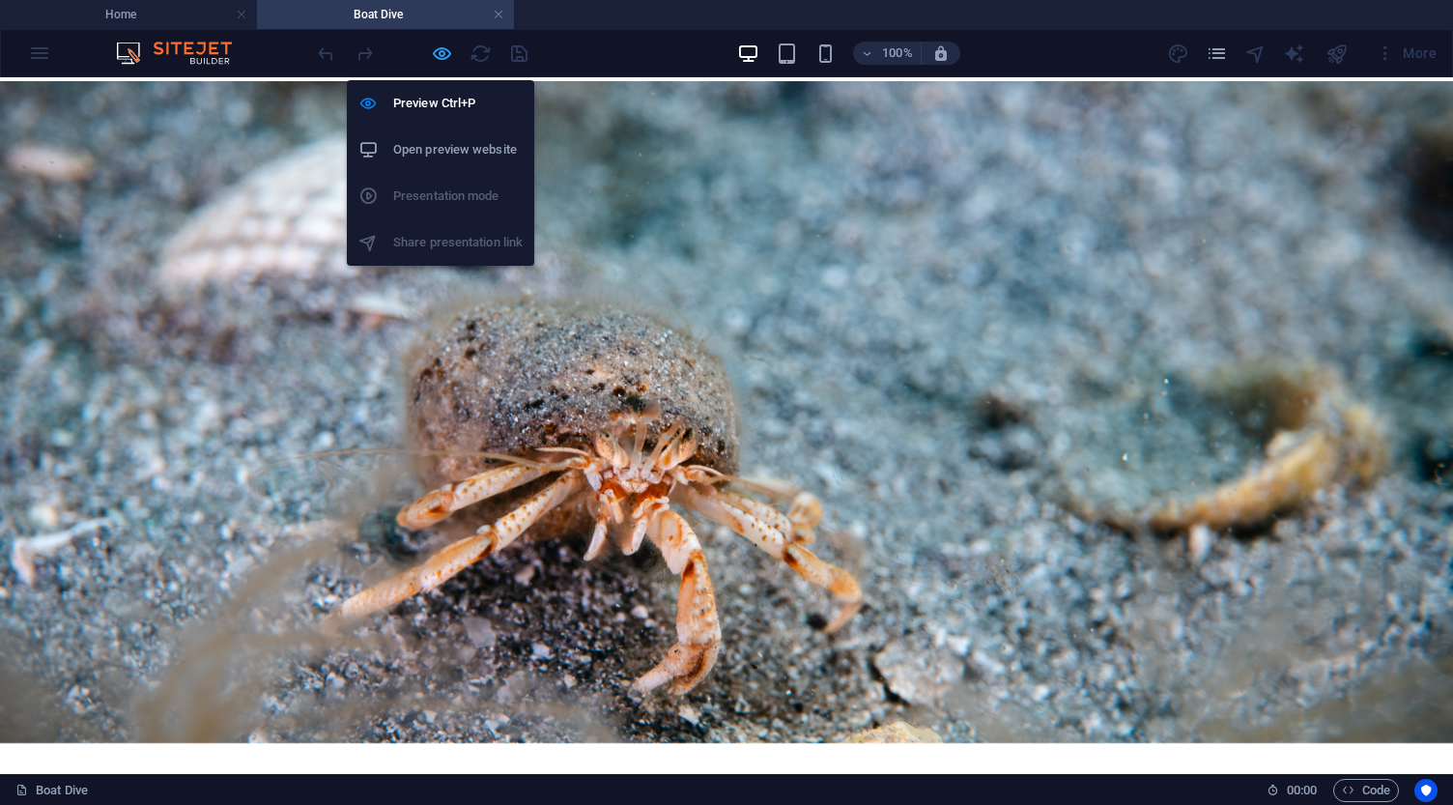
click at [435, 52] on icon "button" at bounding box center [442, 53] width 22 height 22
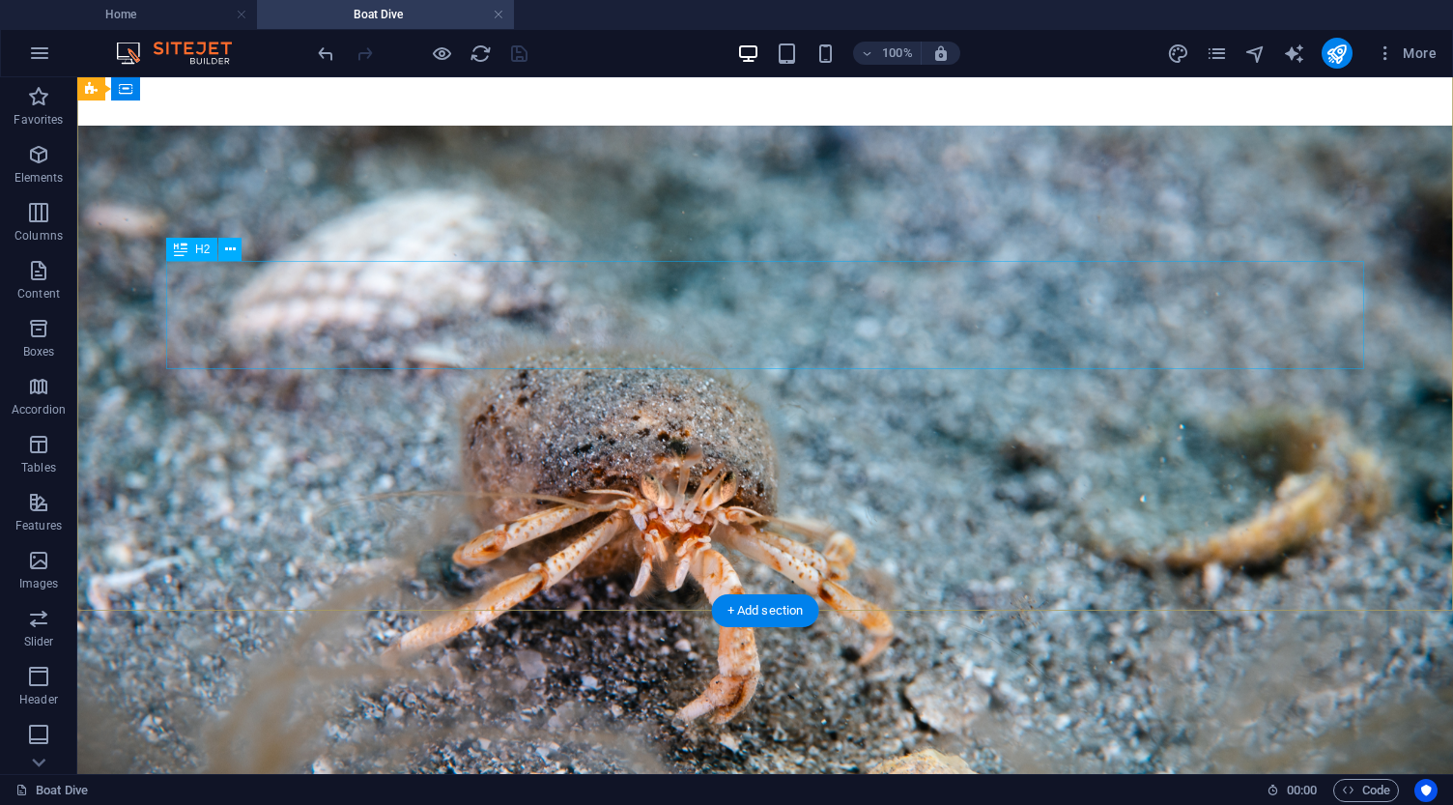
scroll to position [221, 0]
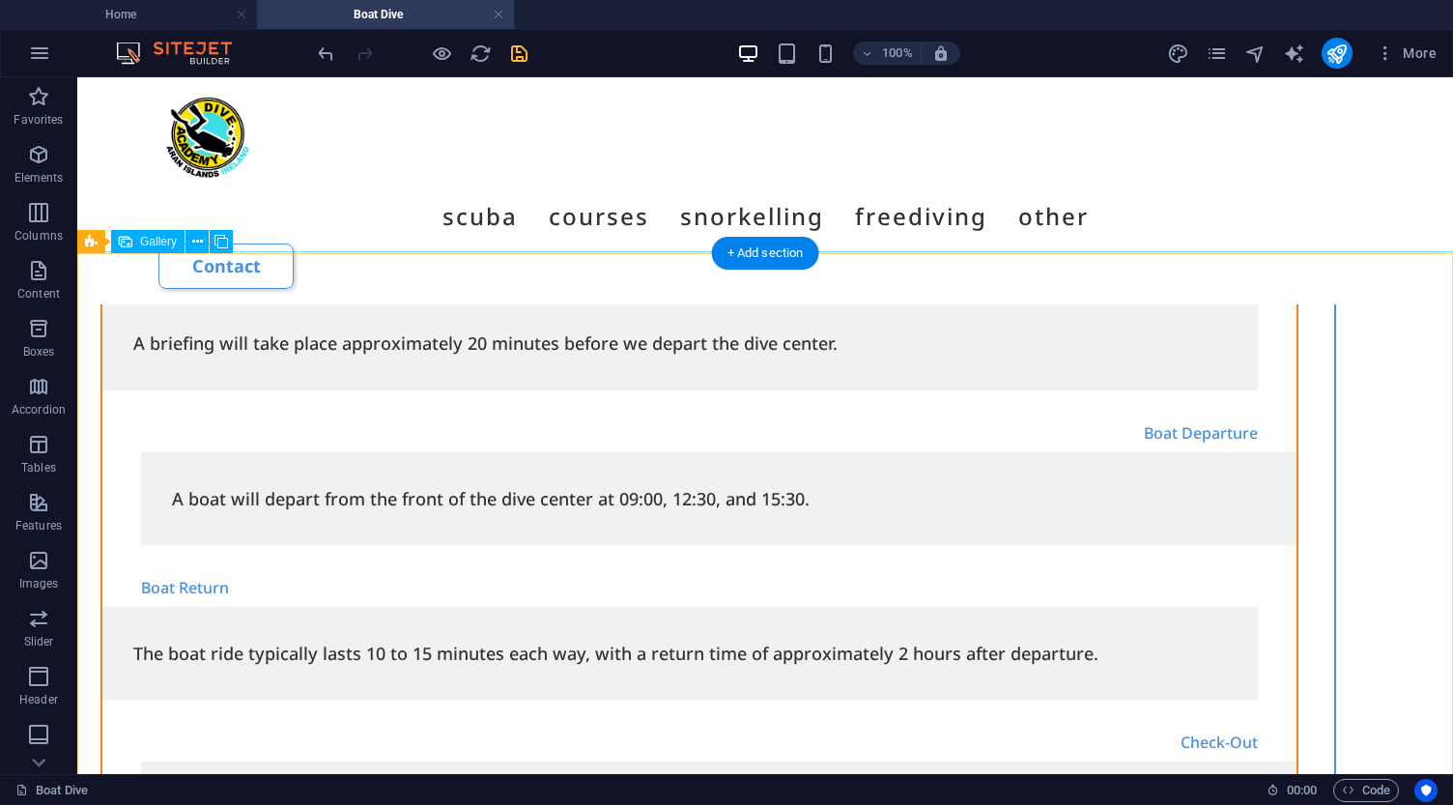
scroll to position [3978, 0]
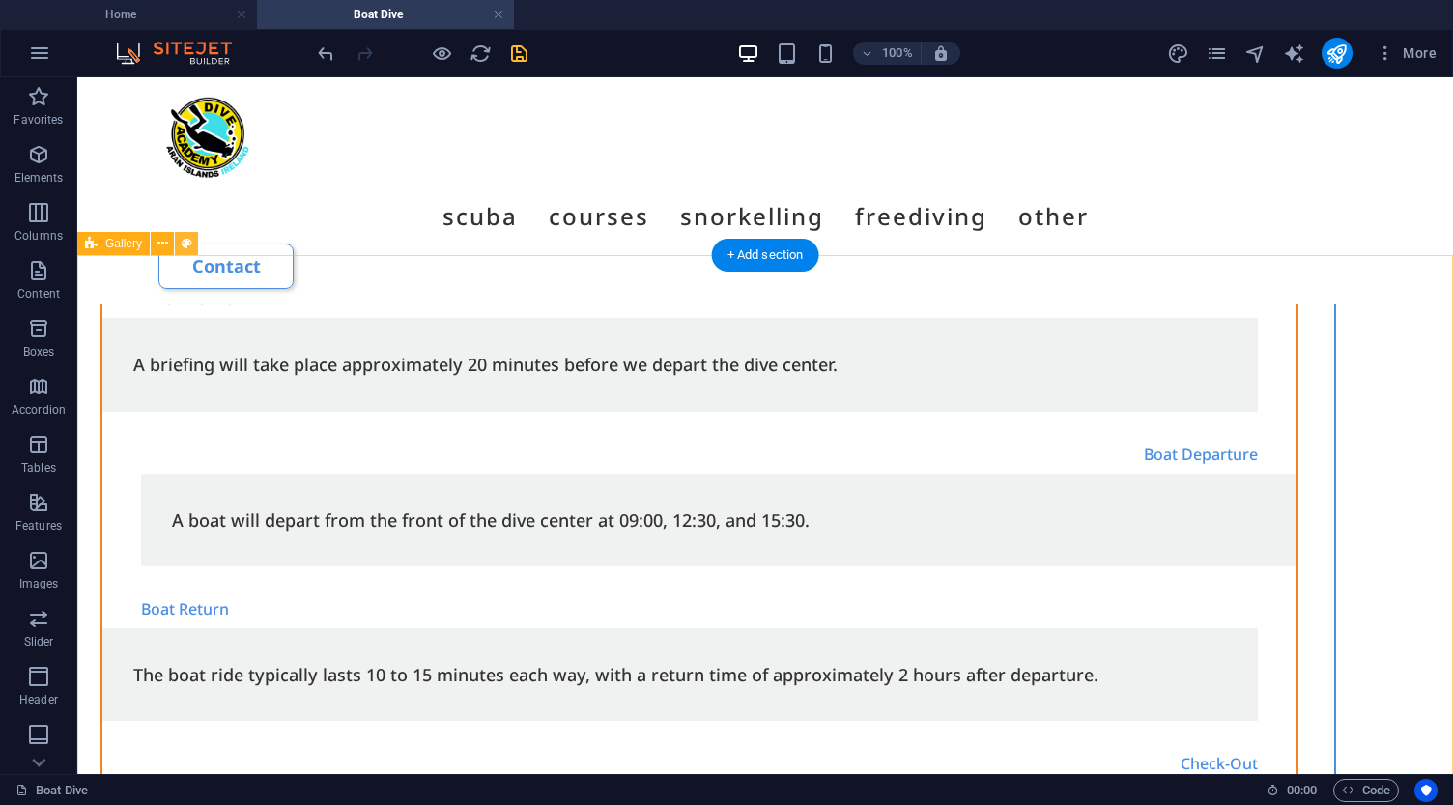
click at [189, 244] on icon at bounding box center [187, 244] width 11 height 20
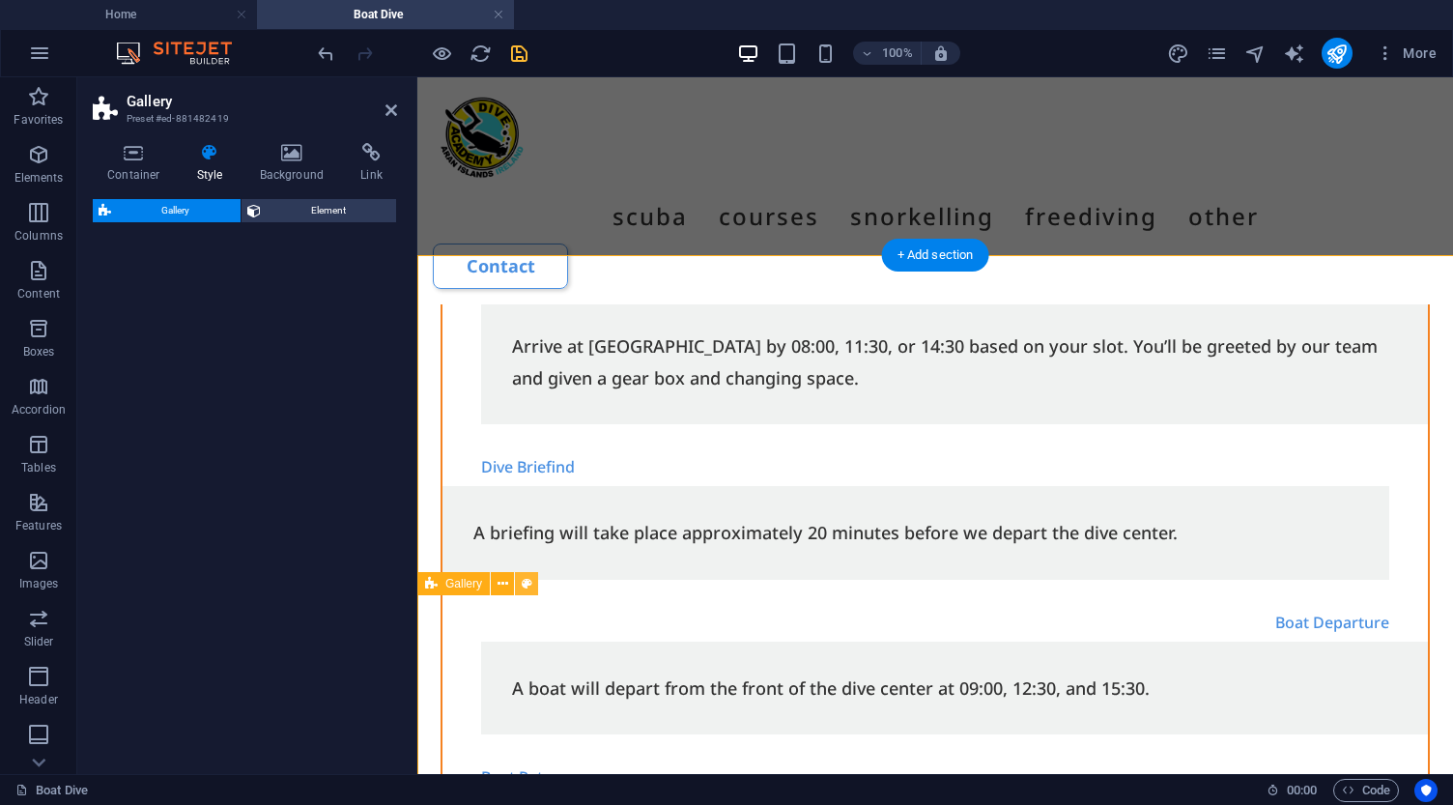
select select "px"
select select "preset-gallery-v3-collage"
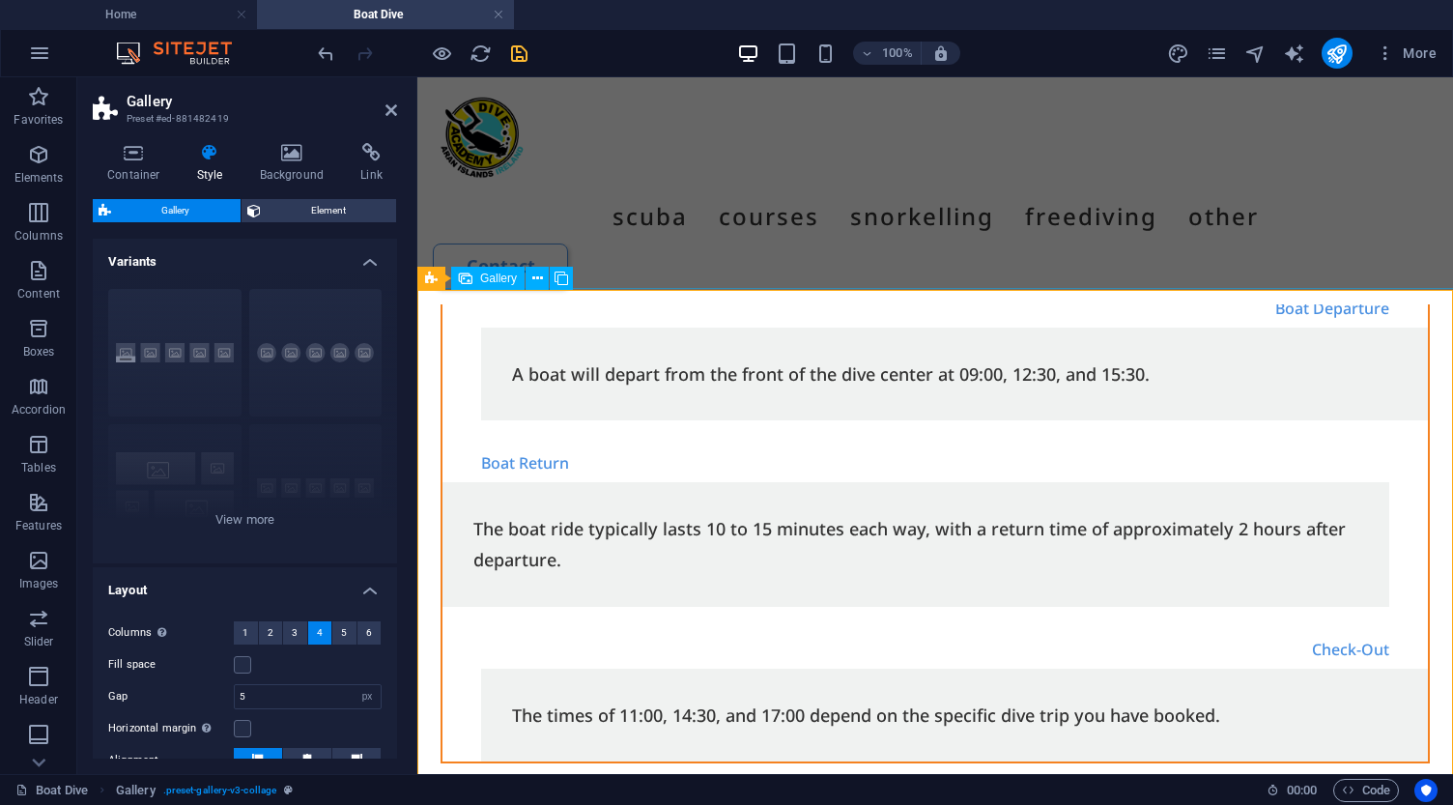
scroll to position [4297, 0]
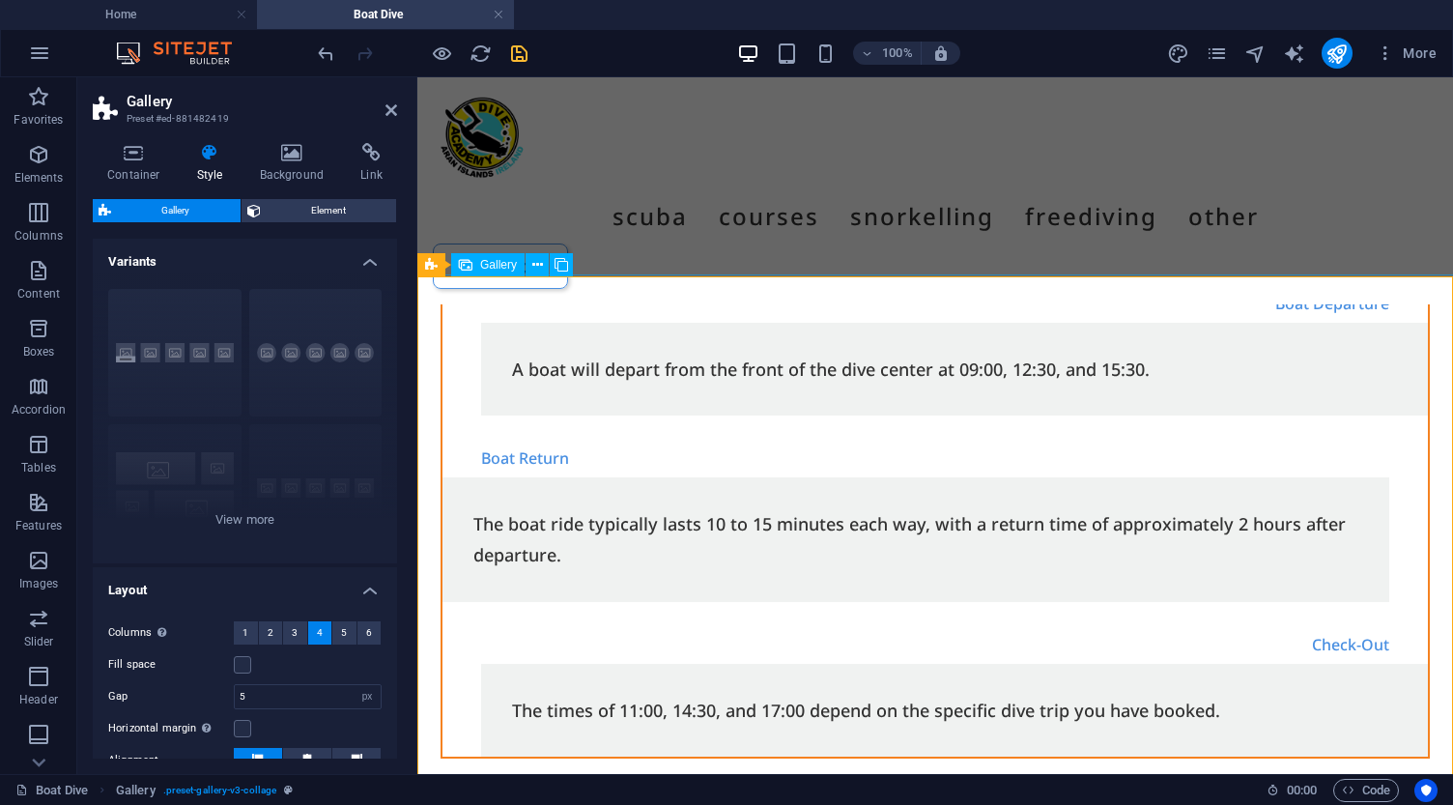
select select "4"
select select "px"
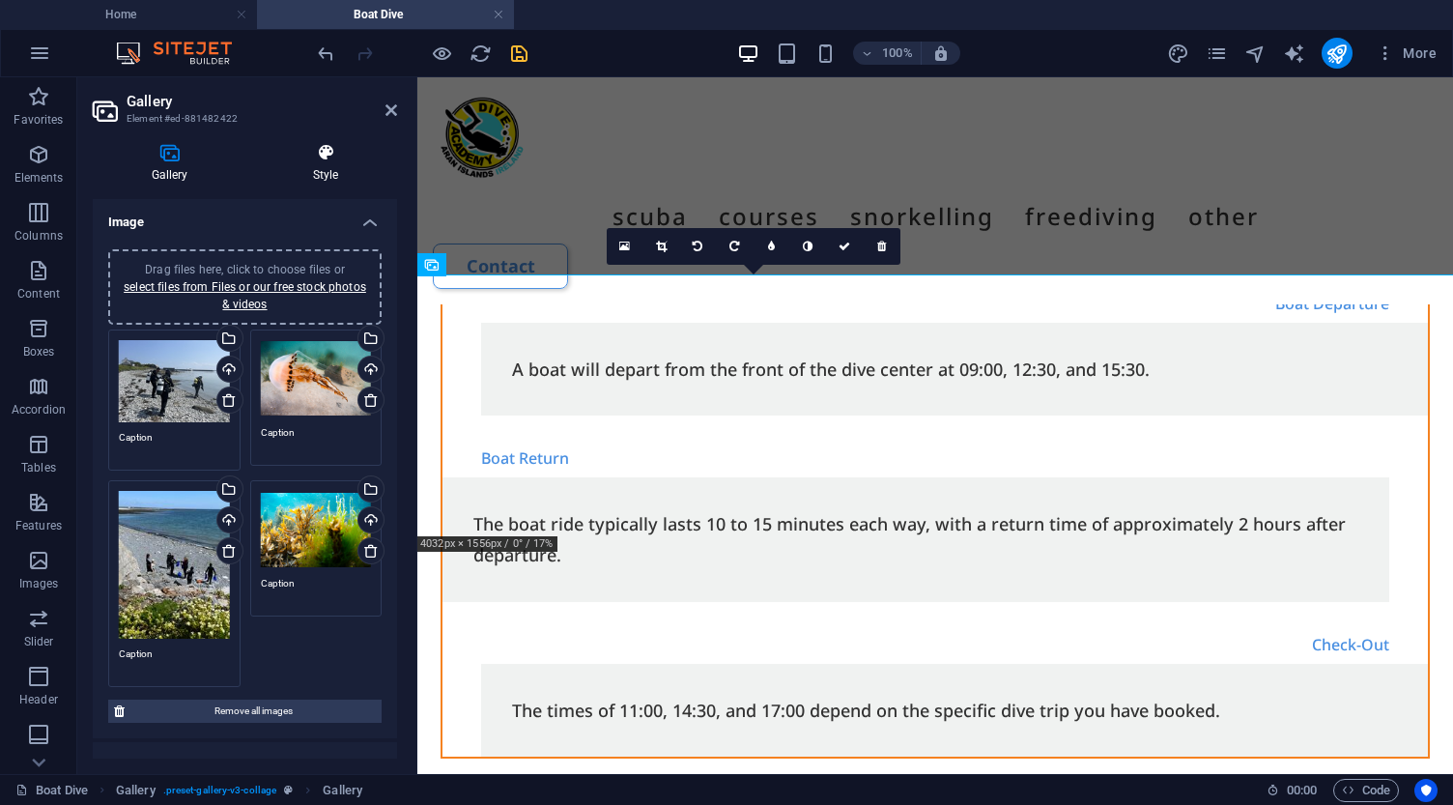
click at [332, 152] on icon at bounding box center [325, 152] width 143 height 19
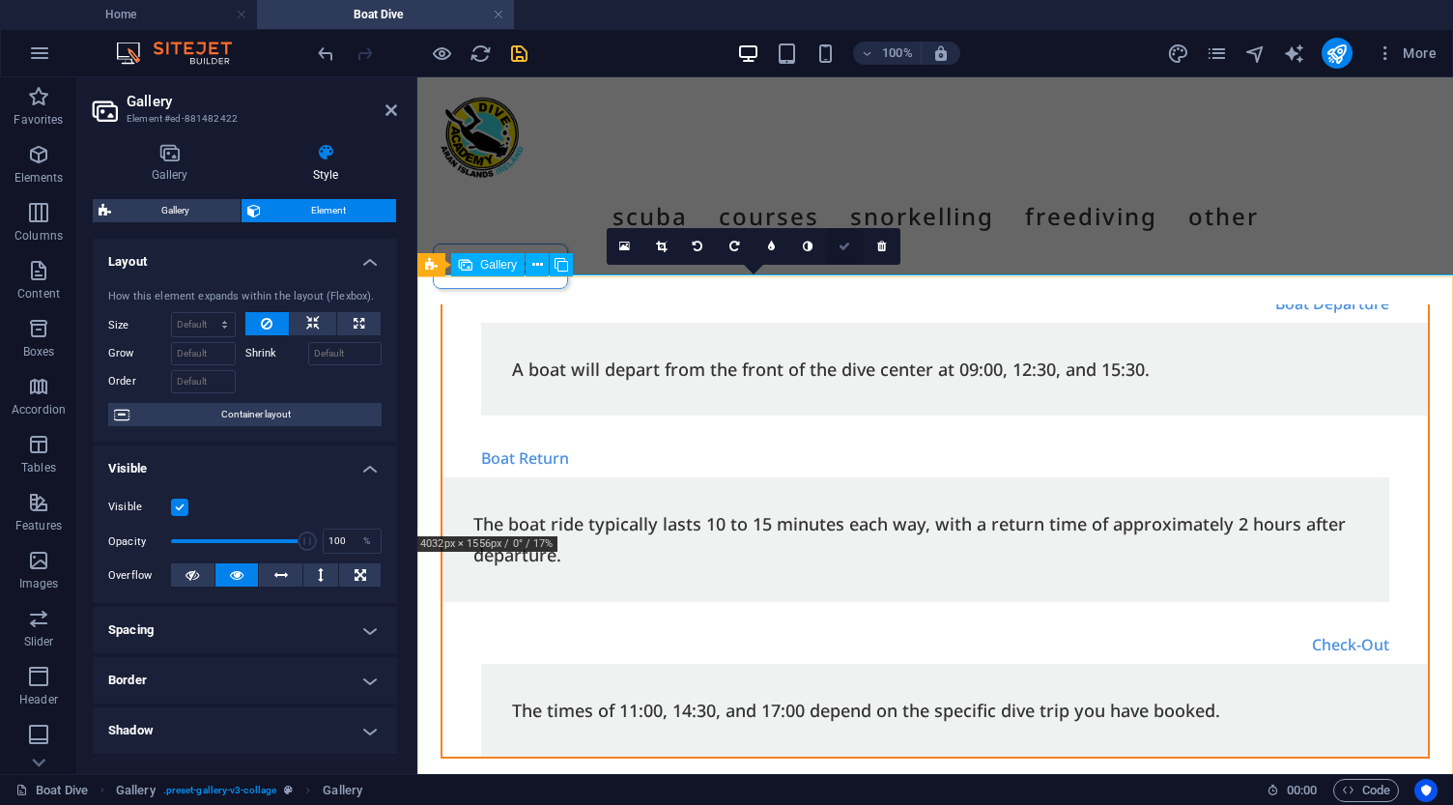
click at [850, 247] on icon at bounding box center [844, 246] width 12 height 12
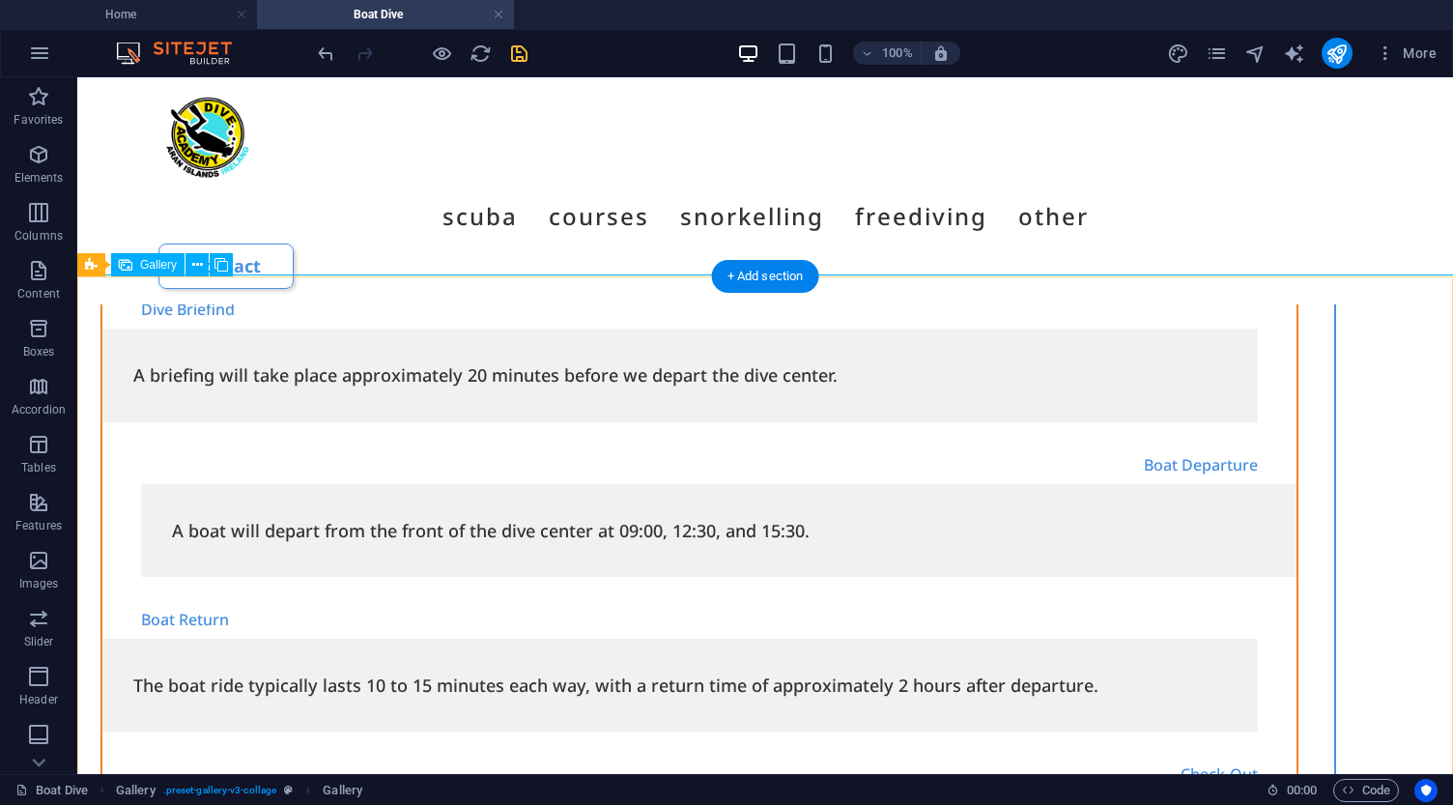
scroll to position [3957, 0]
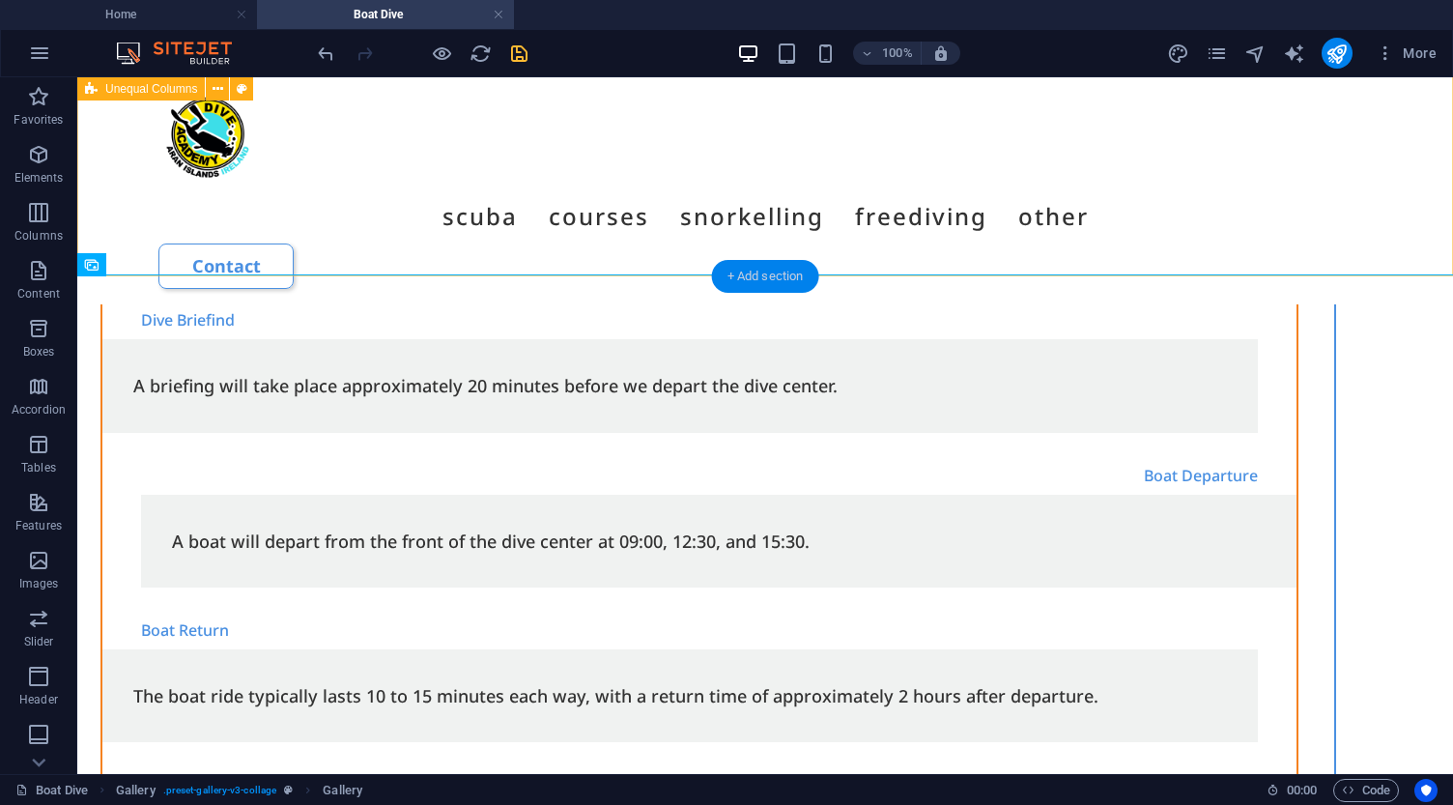
click at [766, 270] on div "+ Add section" at bounding box center [765, 276] width 107 height 33
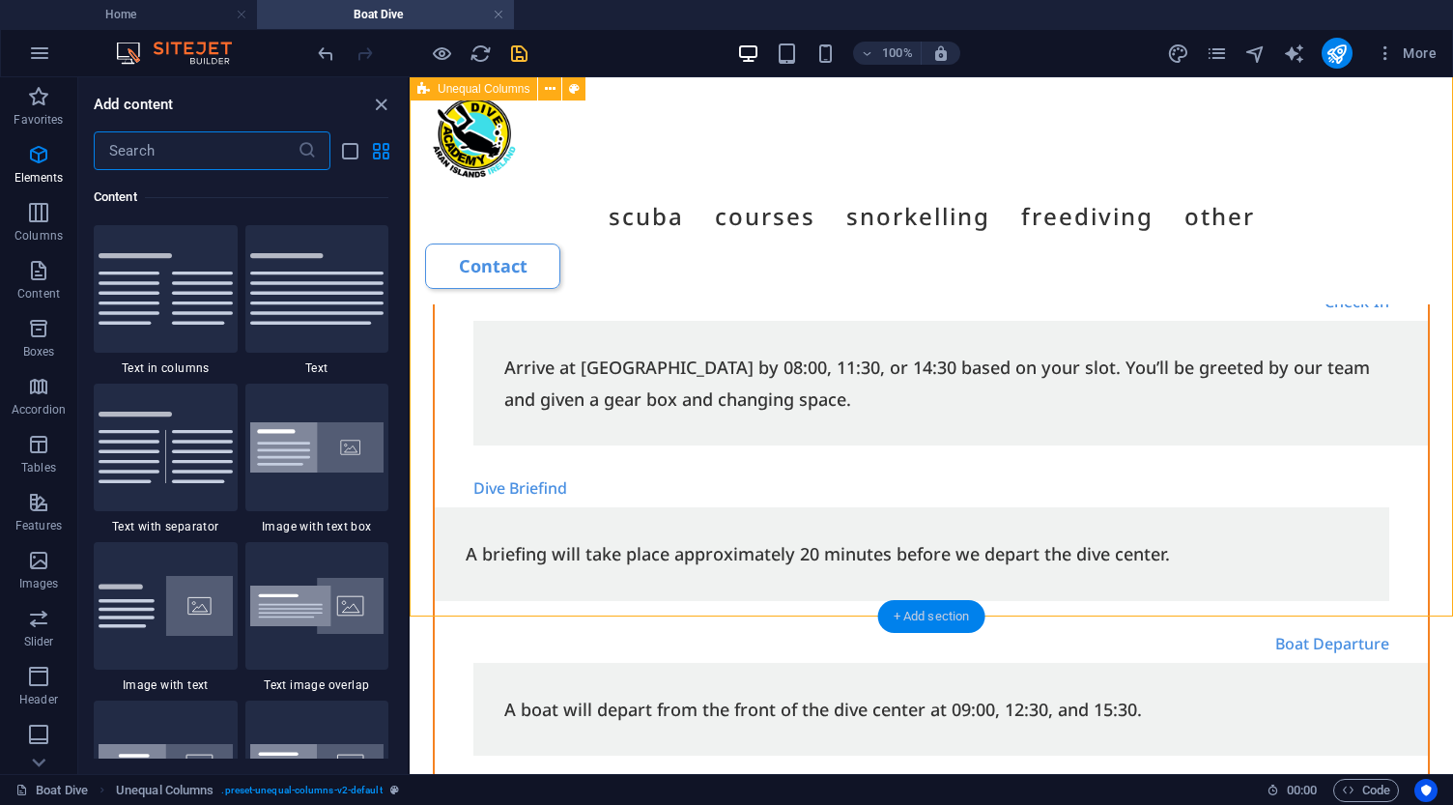
scroll to position [3380, 0]
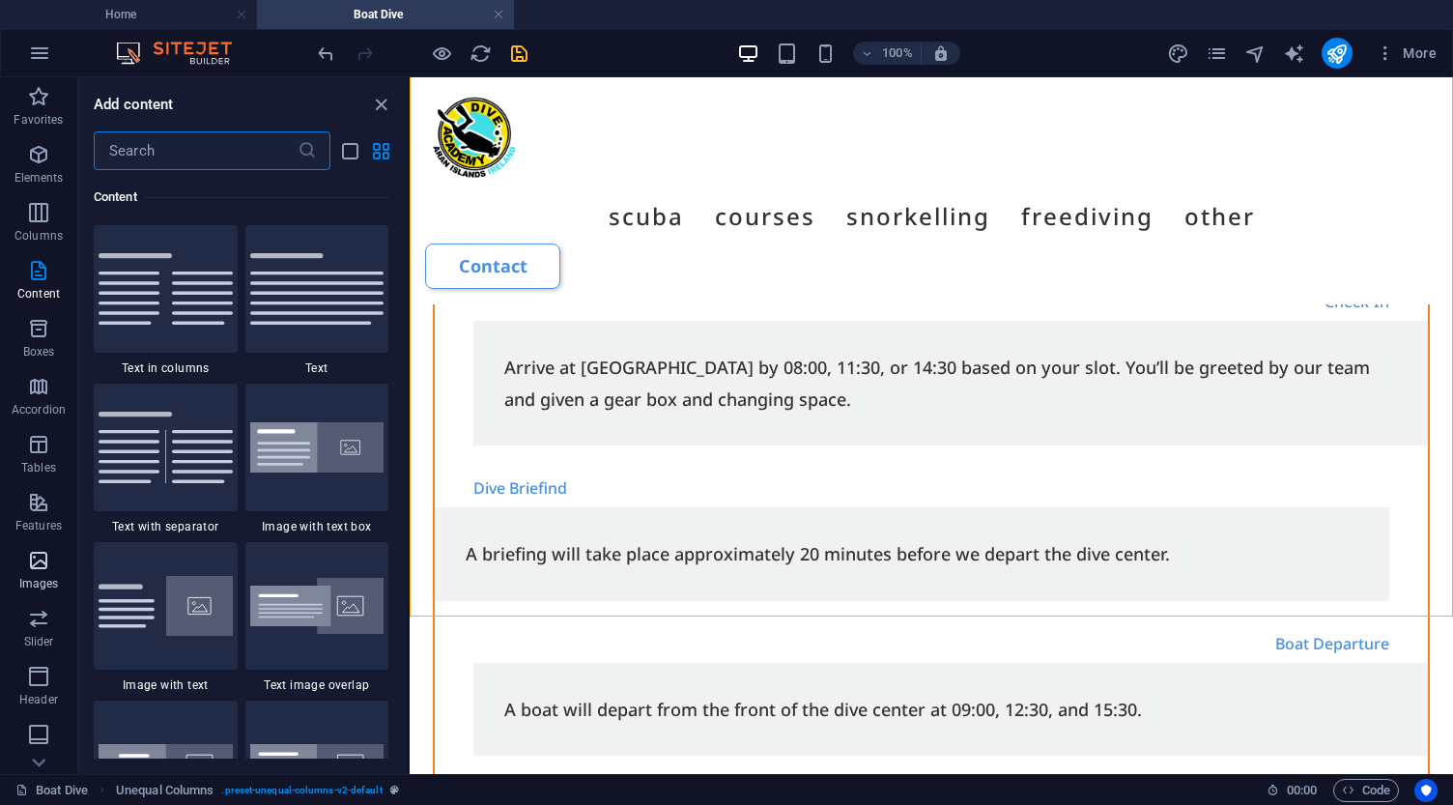
click at [40, 562] on icon "button" at bounding box center [38, 560] width 23 height 23
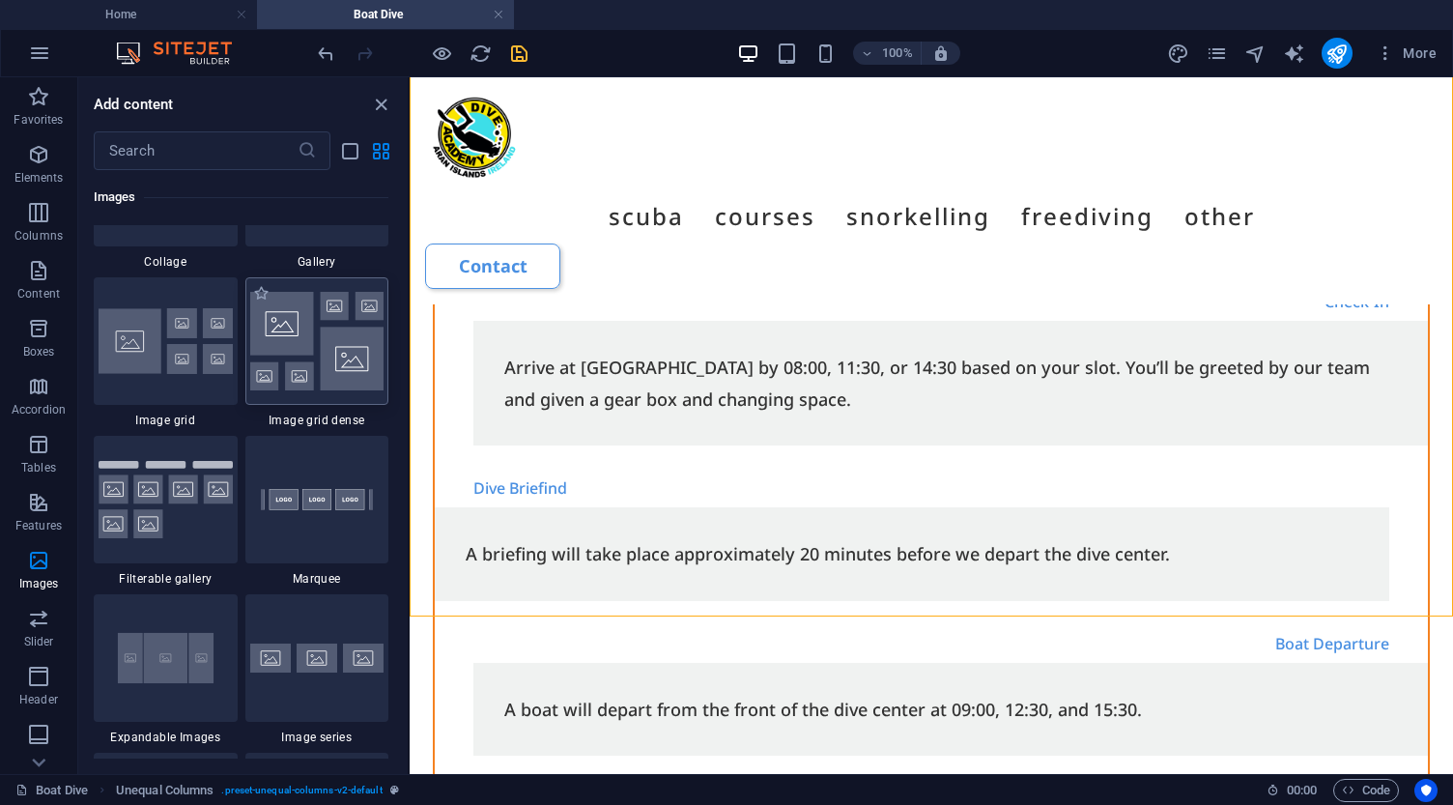
scroll to position [10059, 0]
click at [175, 511] on img at bounding box center [166, 499] width 134 height 78
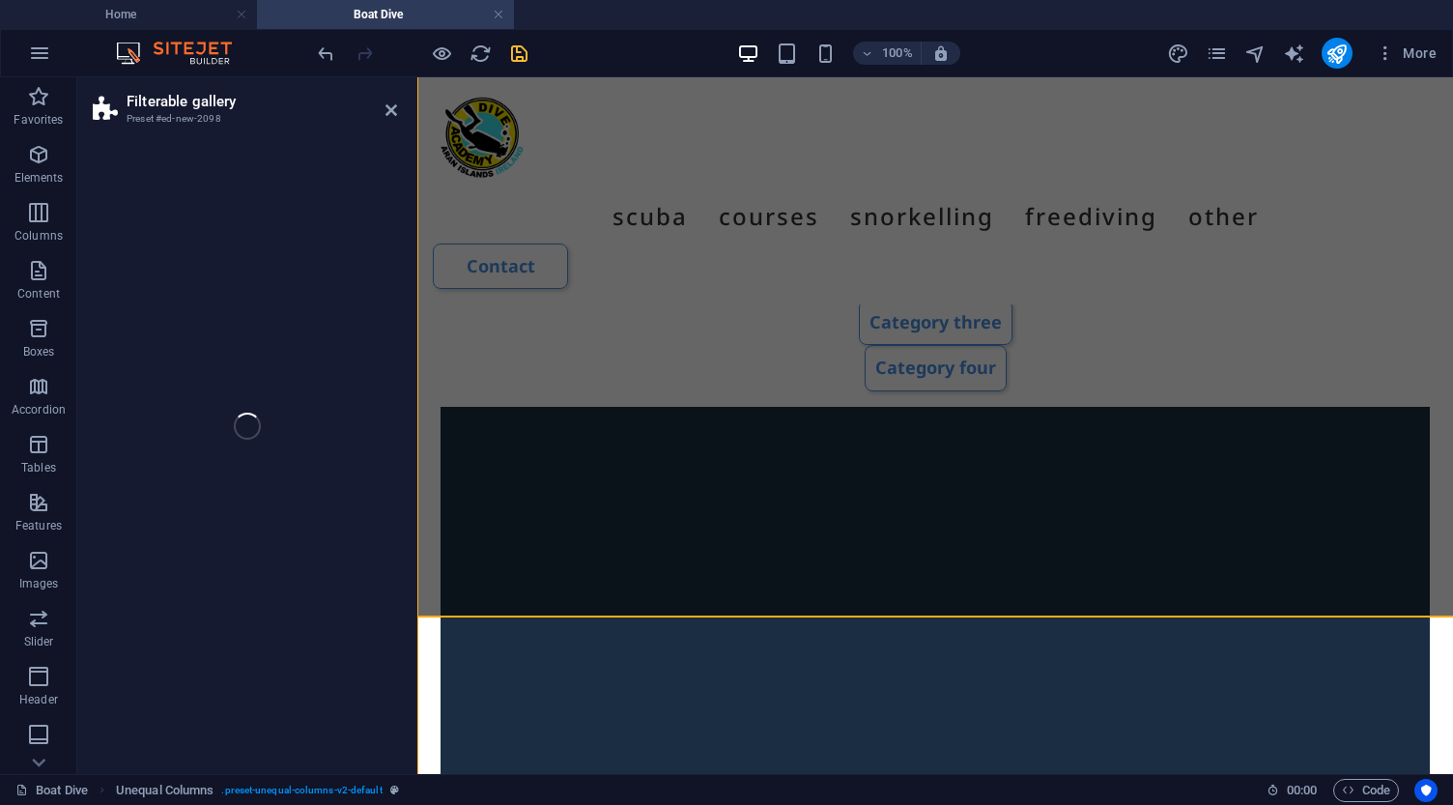
select select "rem"
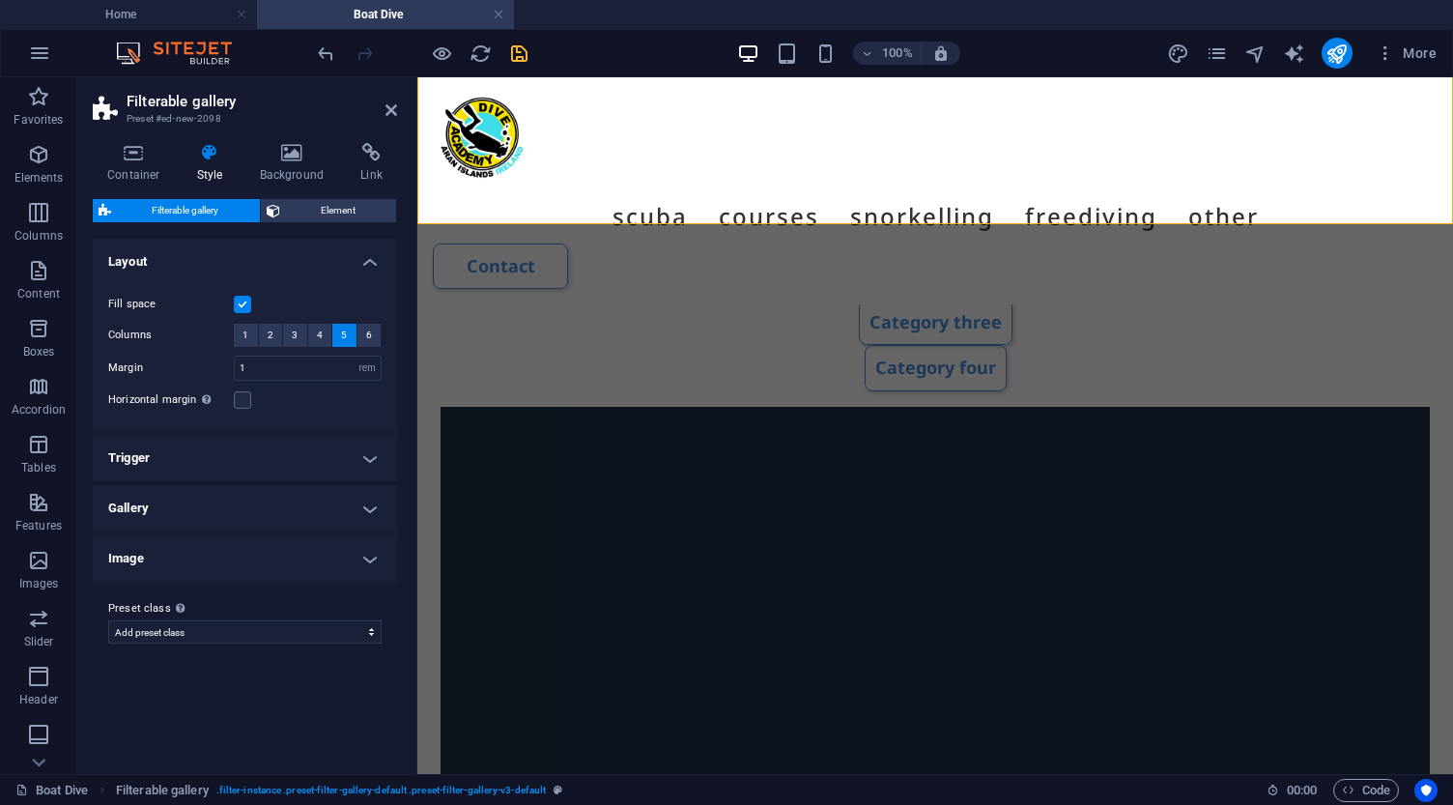
scroll to position [4520, 0]
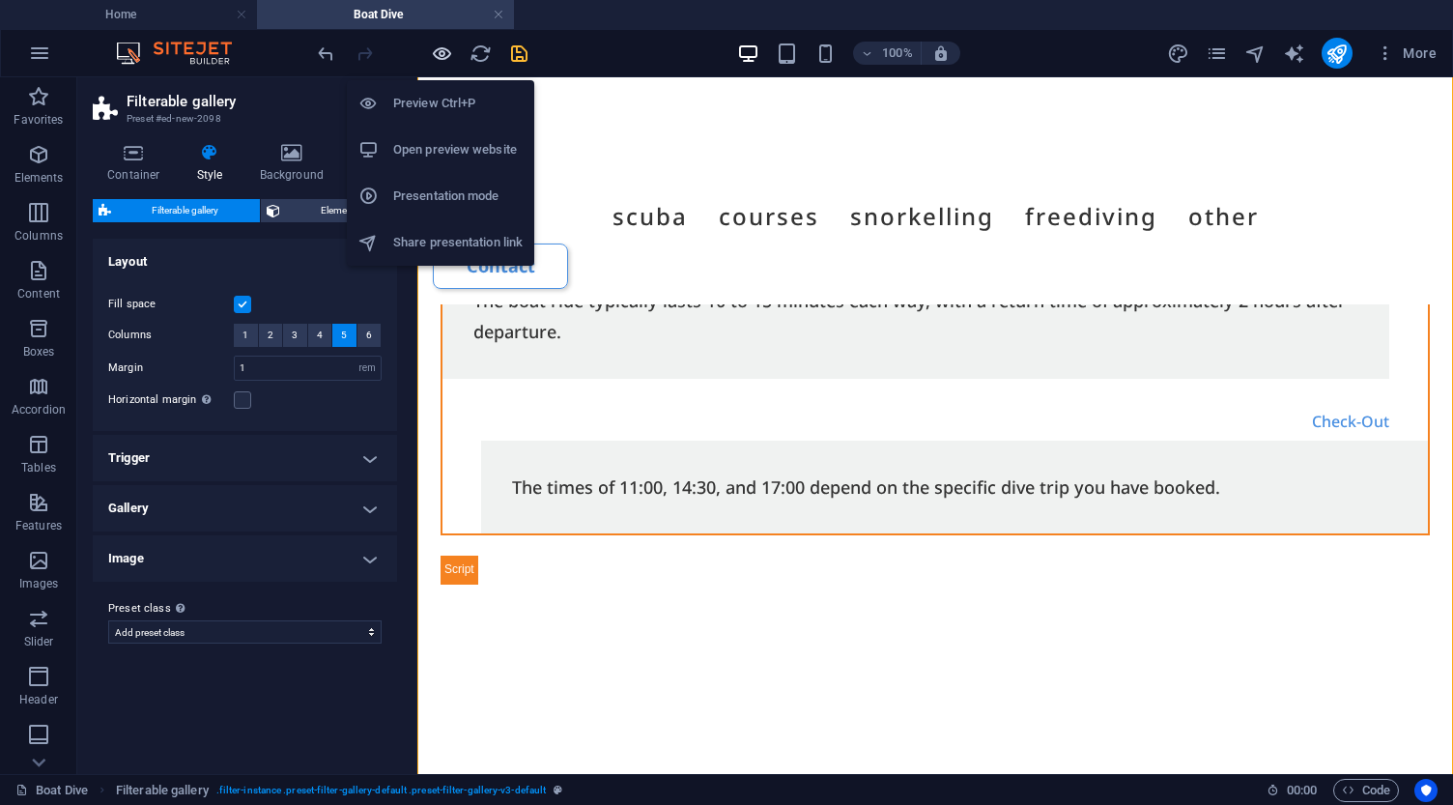
click at [446, 54] on icon "button" at bounding box center [442, 53] width 22 height 22
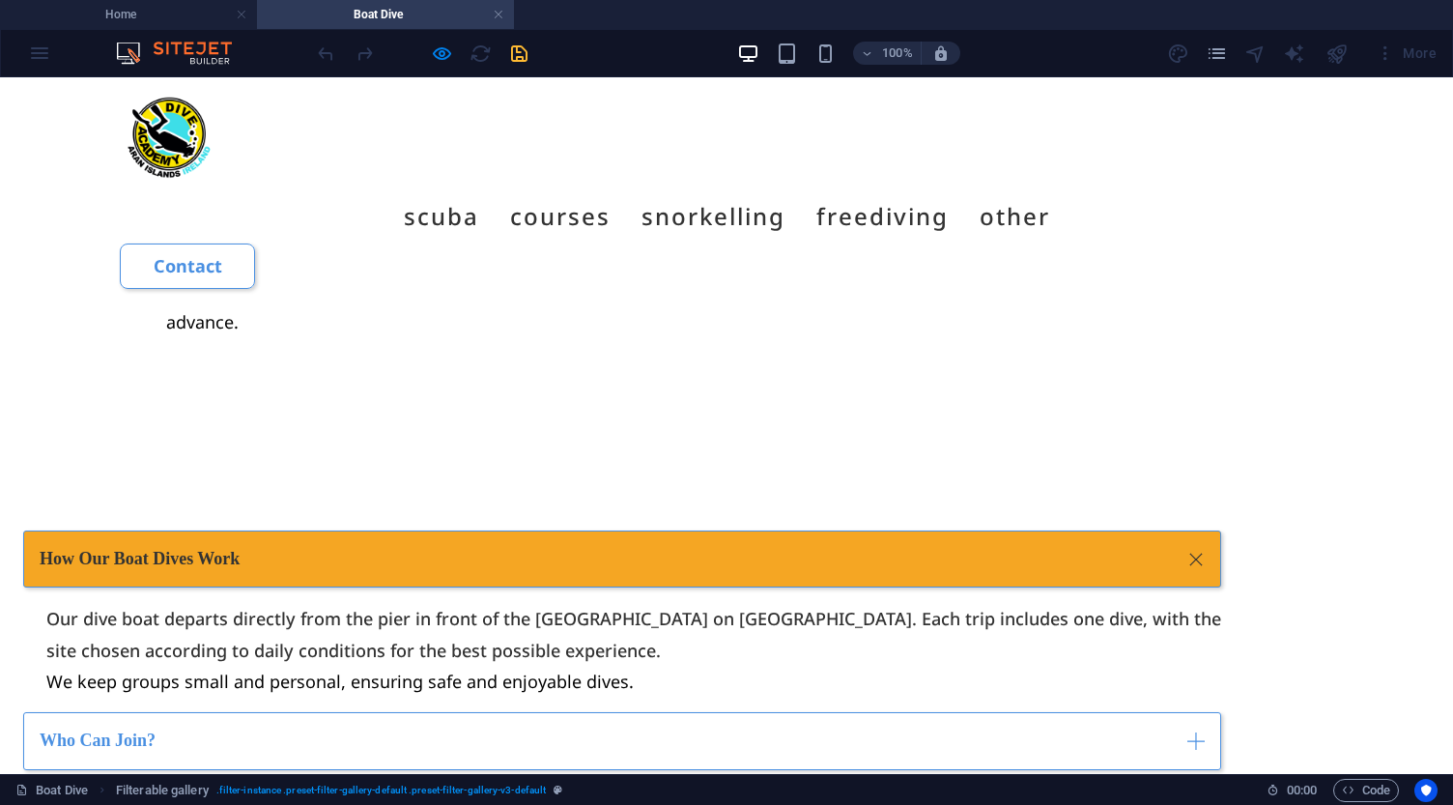
scroll to position [2341, 0]
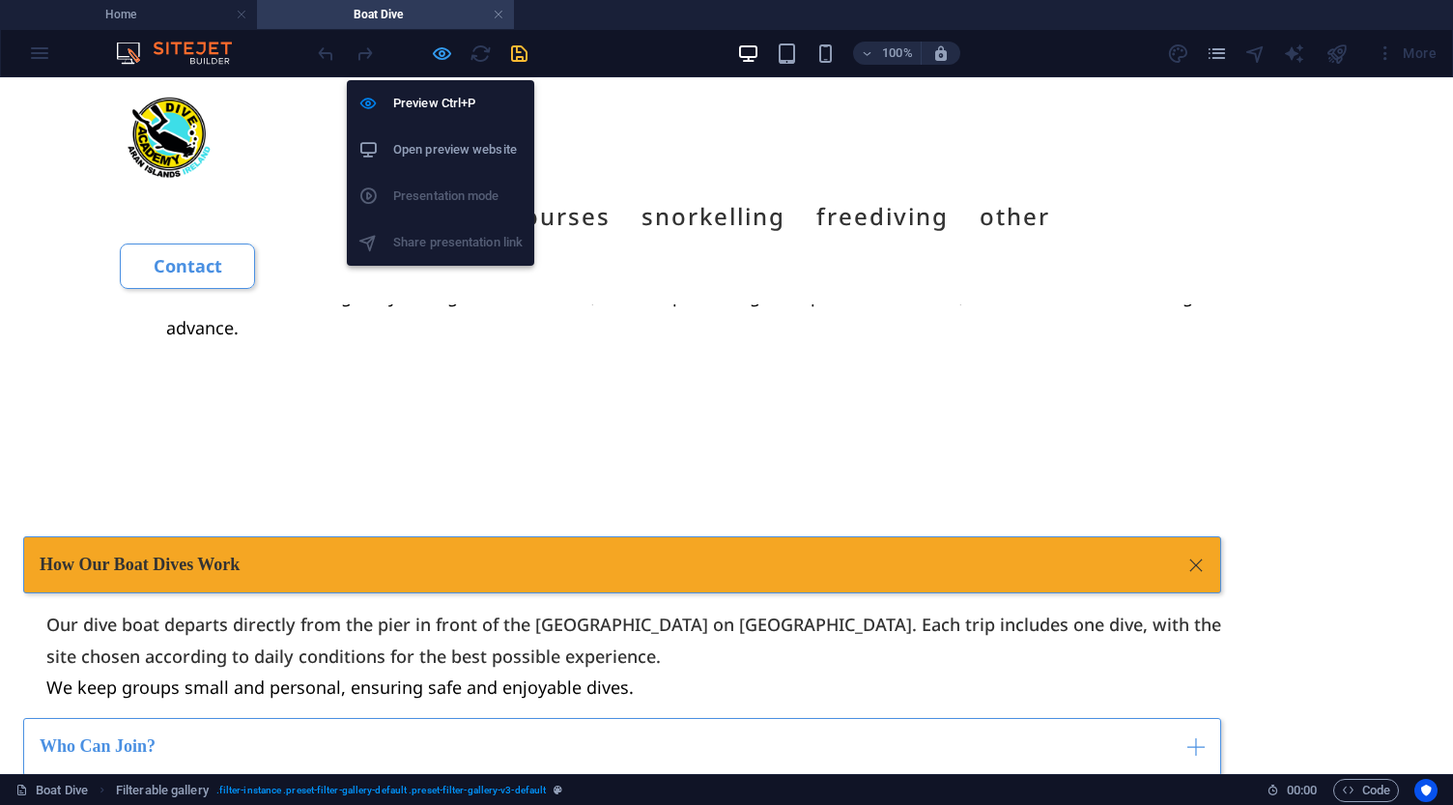
click at [442, 48] on icon "button" at bounding box center [442, 53] width 22 height 22
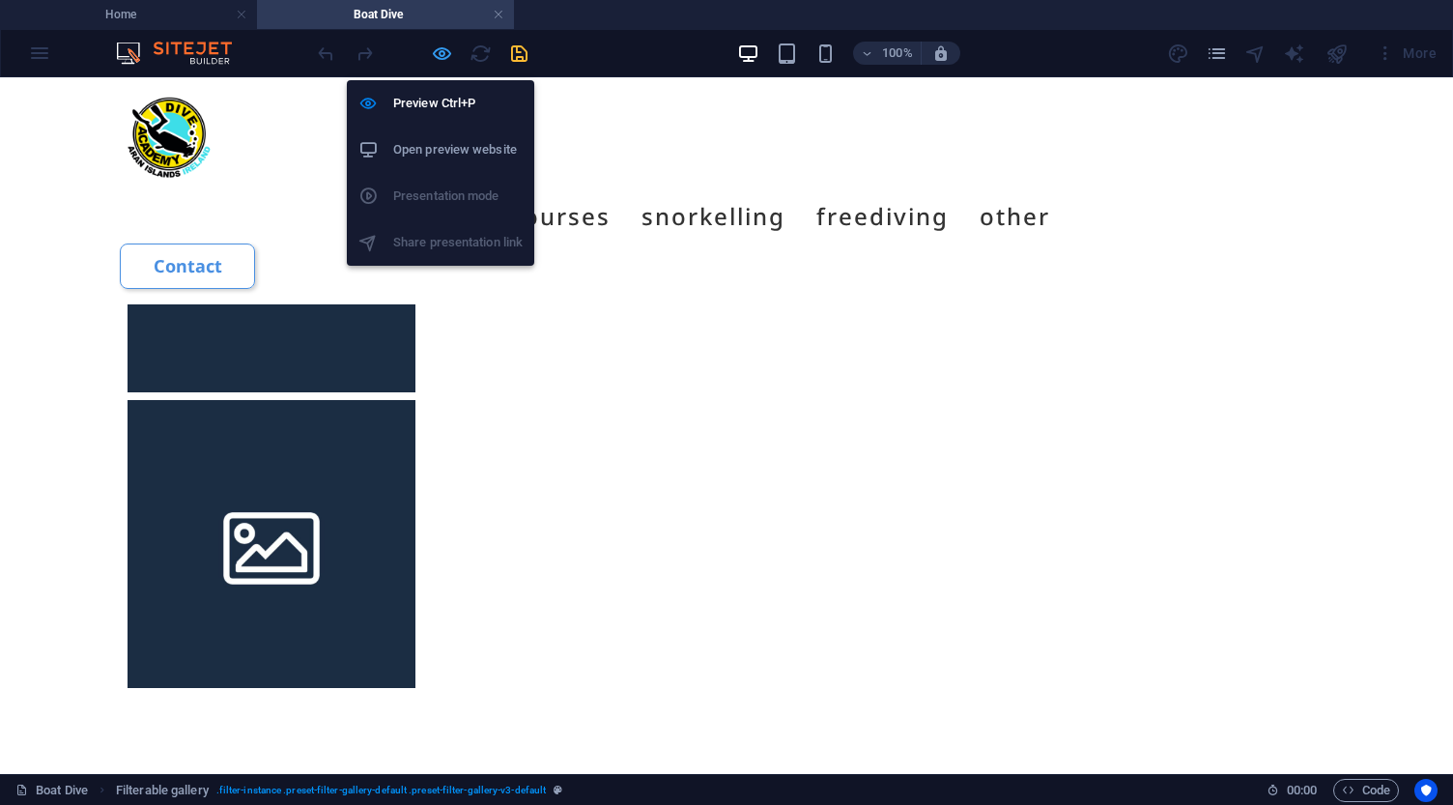
select select "rem"
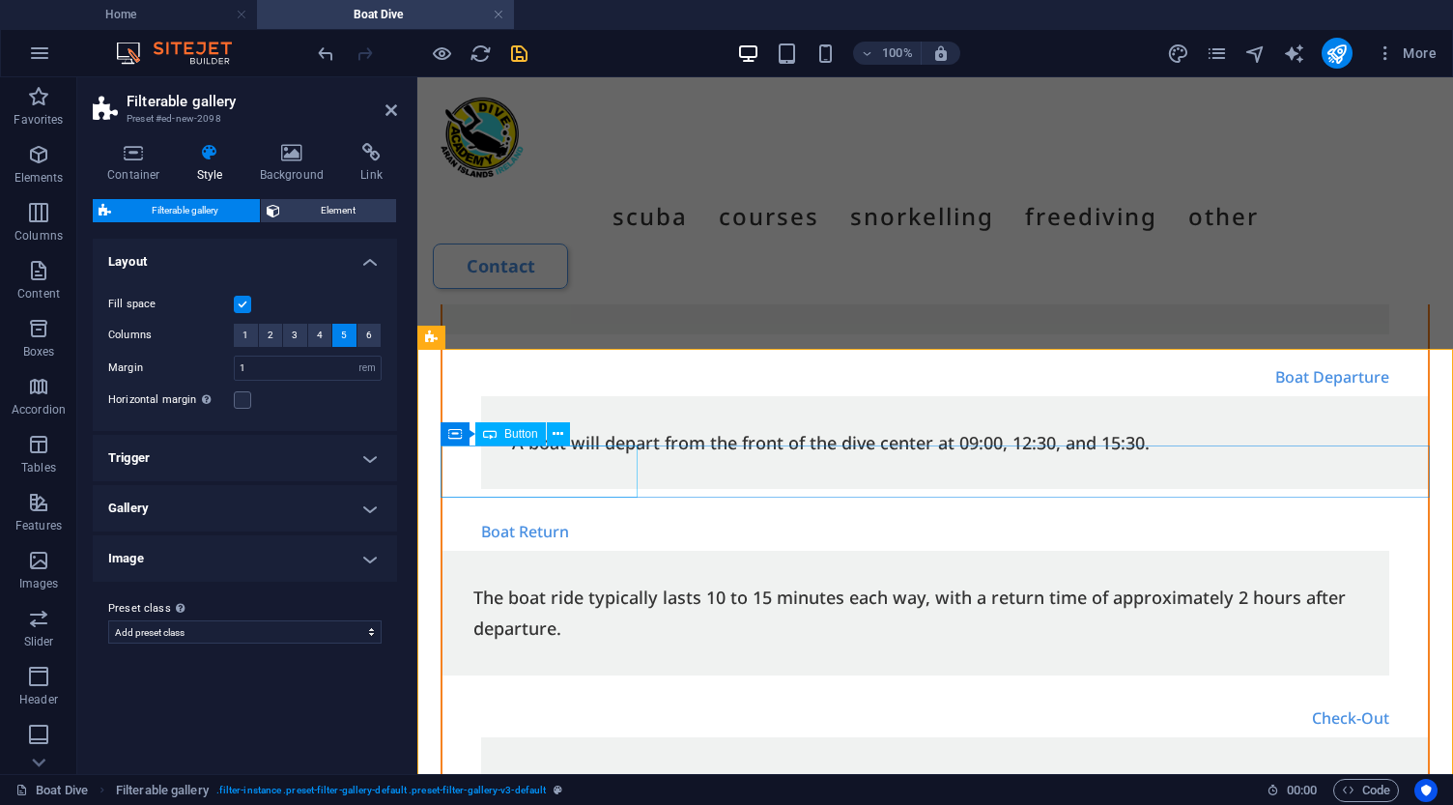
scroll to position [4225, 0]
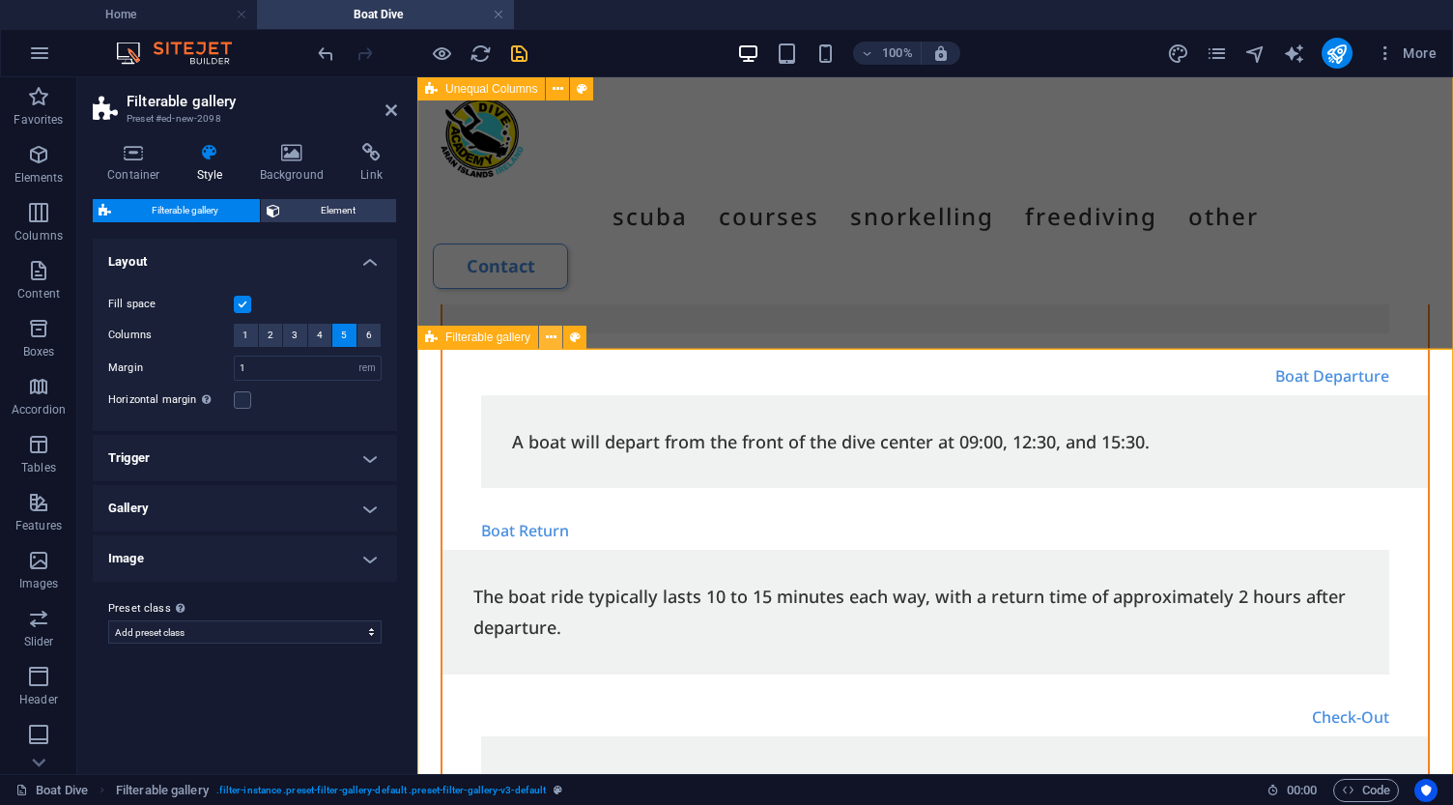
click at [548, 339] on icon at bounding box center [551, 337] width 11 height 20
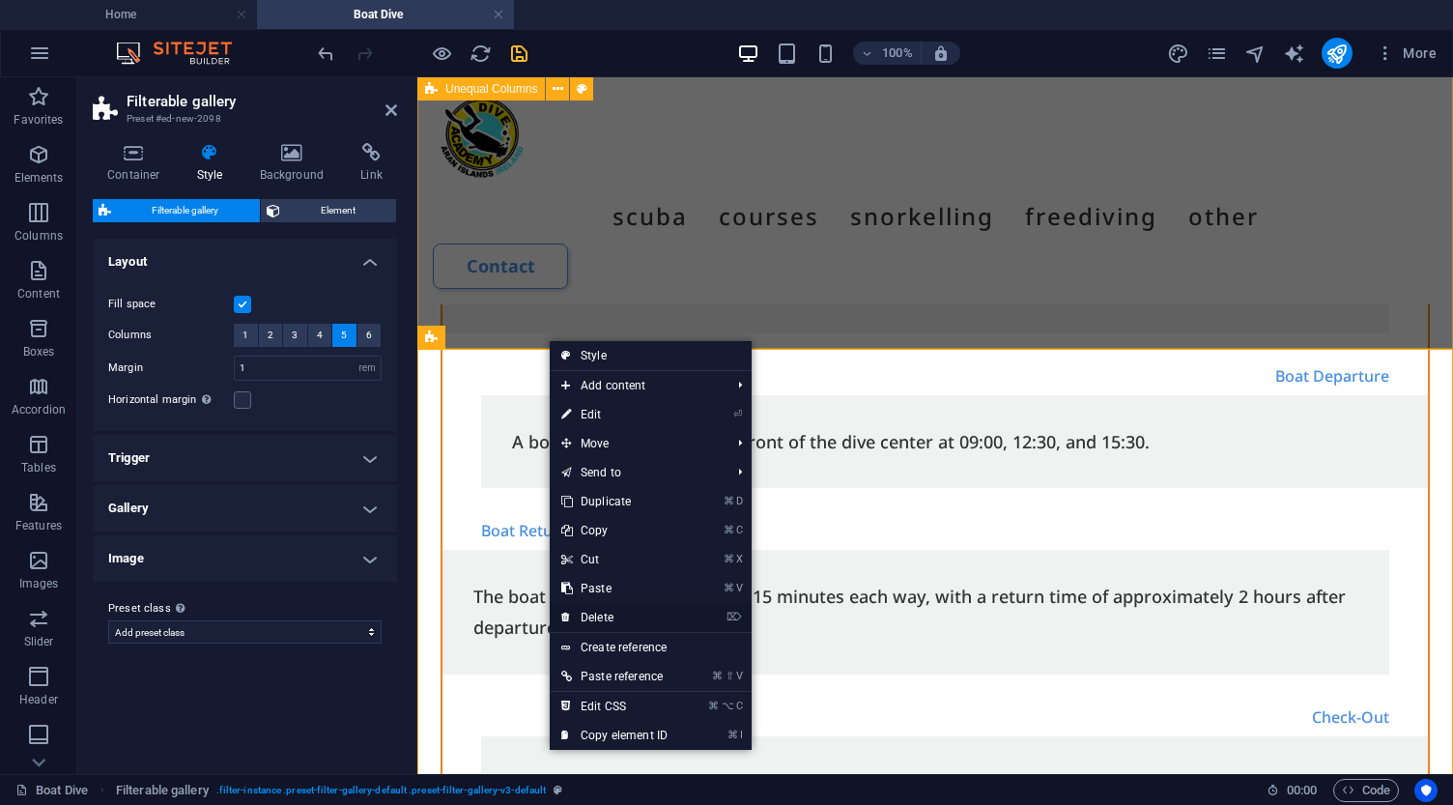
click at [610, 620] on link "⌦ Delete" at bounding box center [614, 617] width 129 height 29
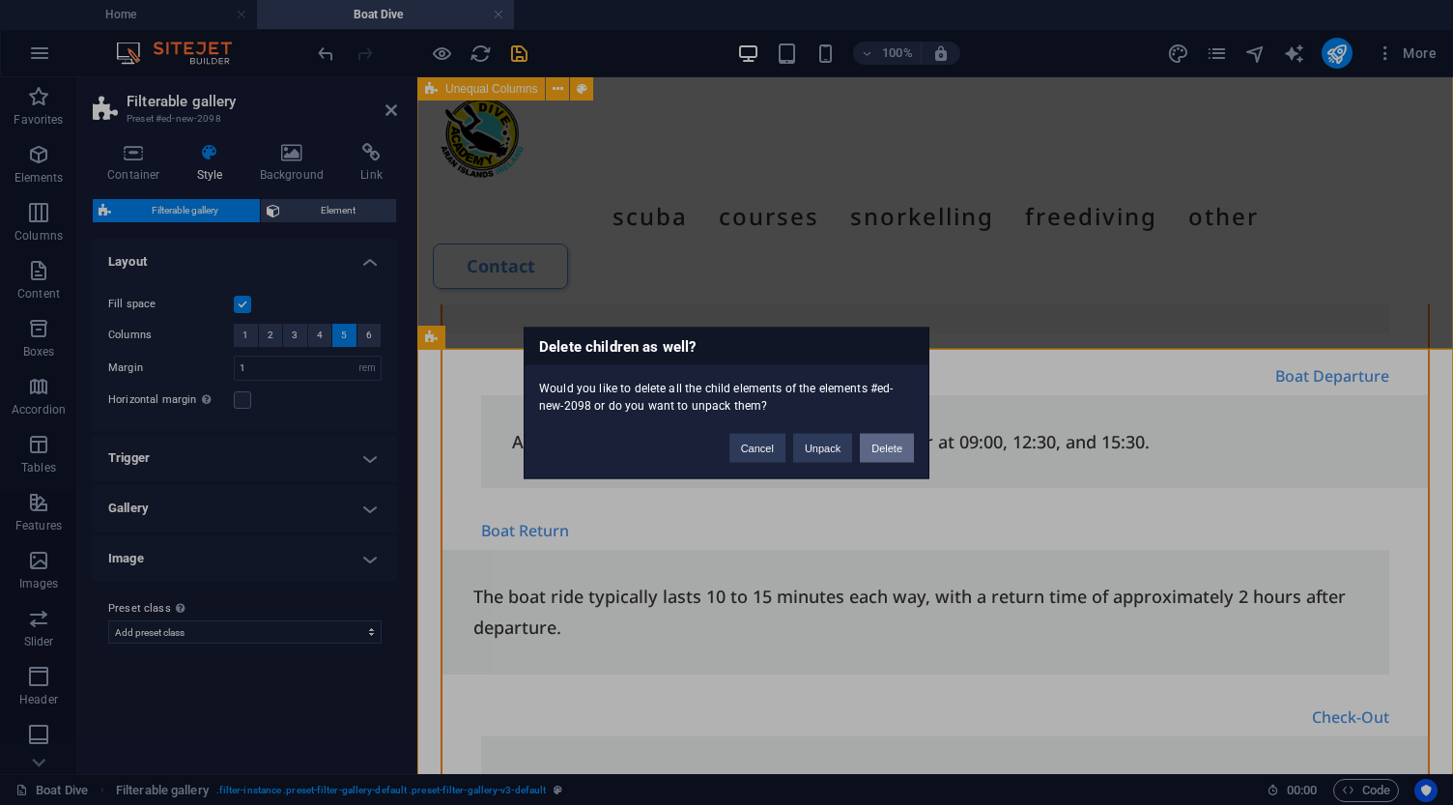
click at [881, 441] on button "Delete" at bounding box center [887, 447] width 54 height 29
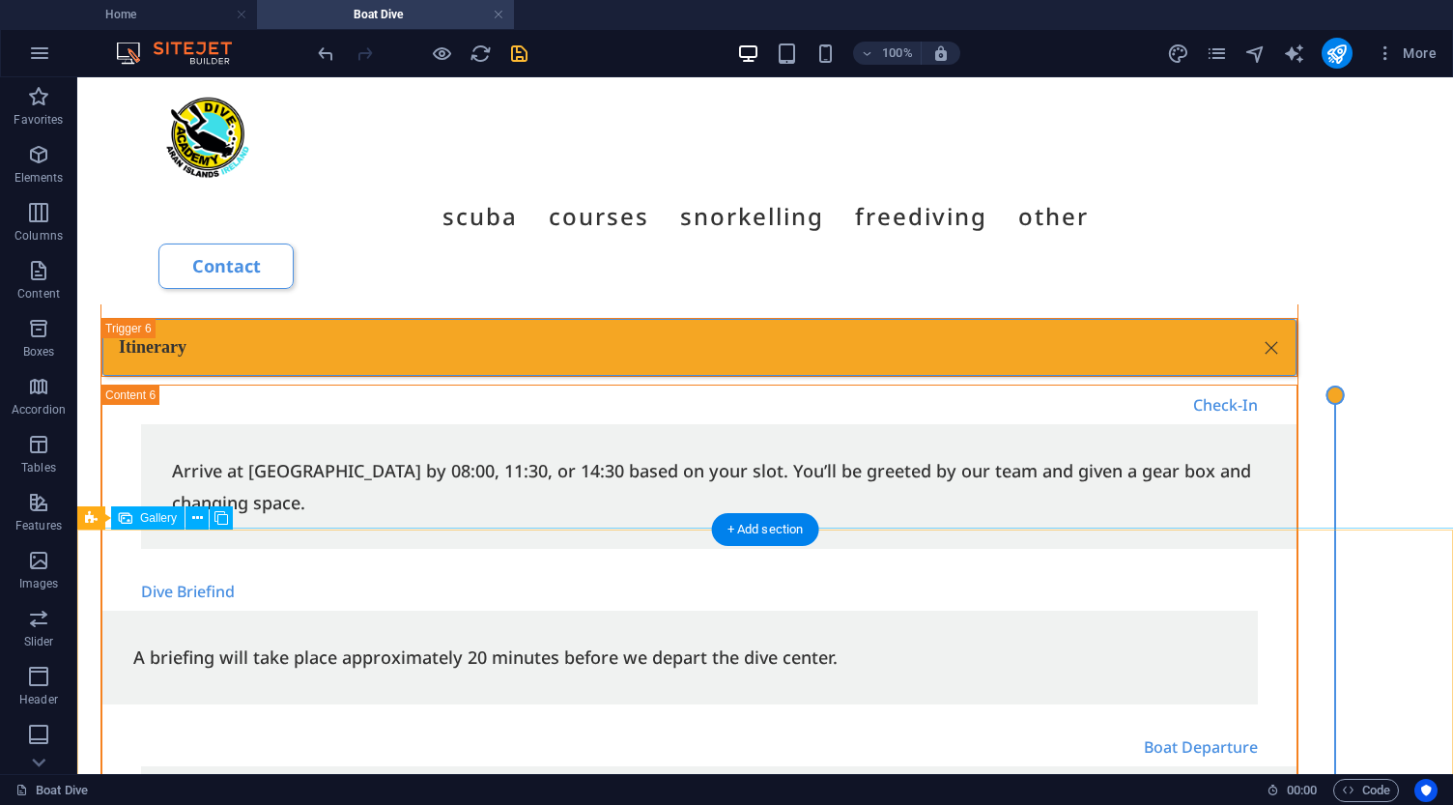
scroll to position [3664, 0]
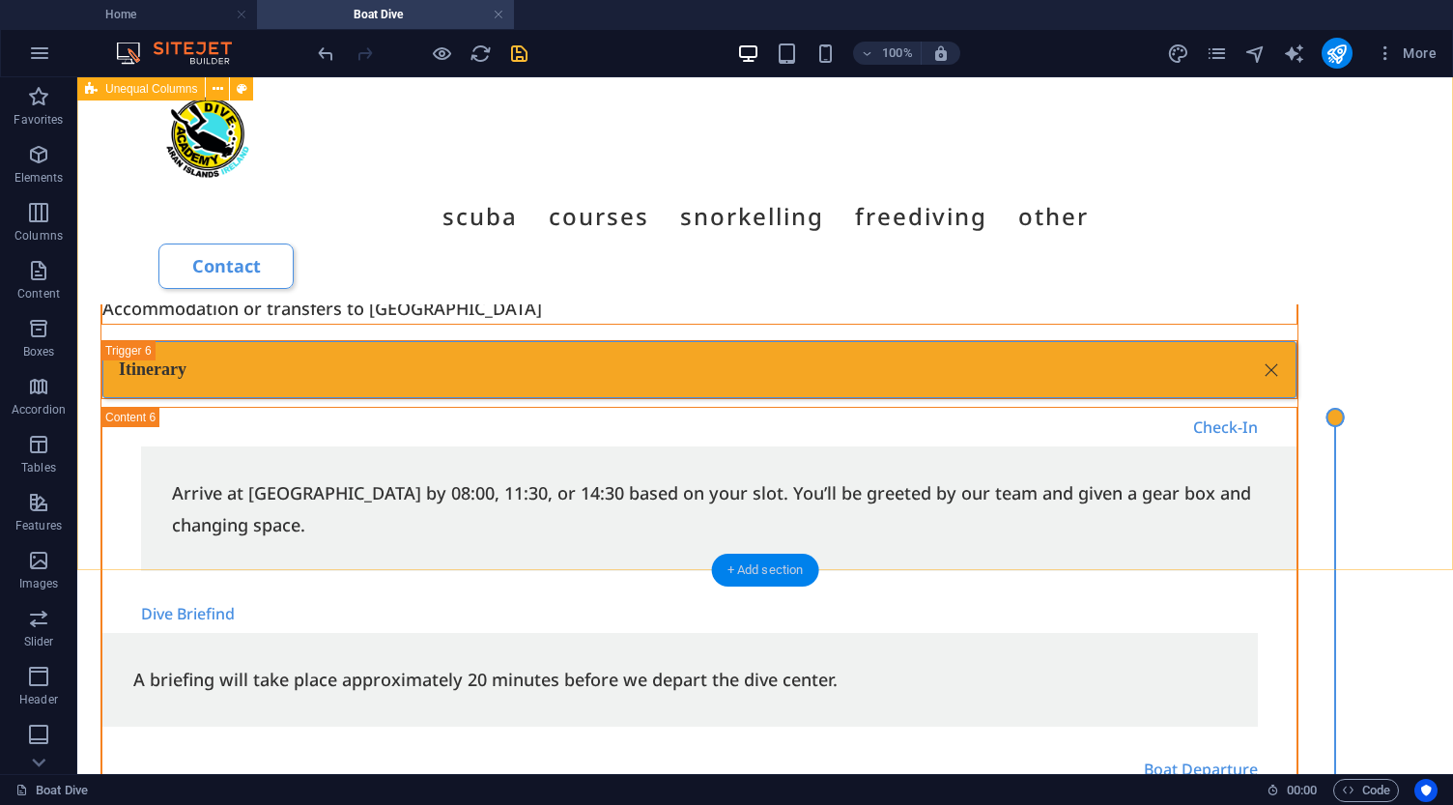
click at [769, 575] on div "+ Add section" at bounding box center [765, 569] width 107 height 33
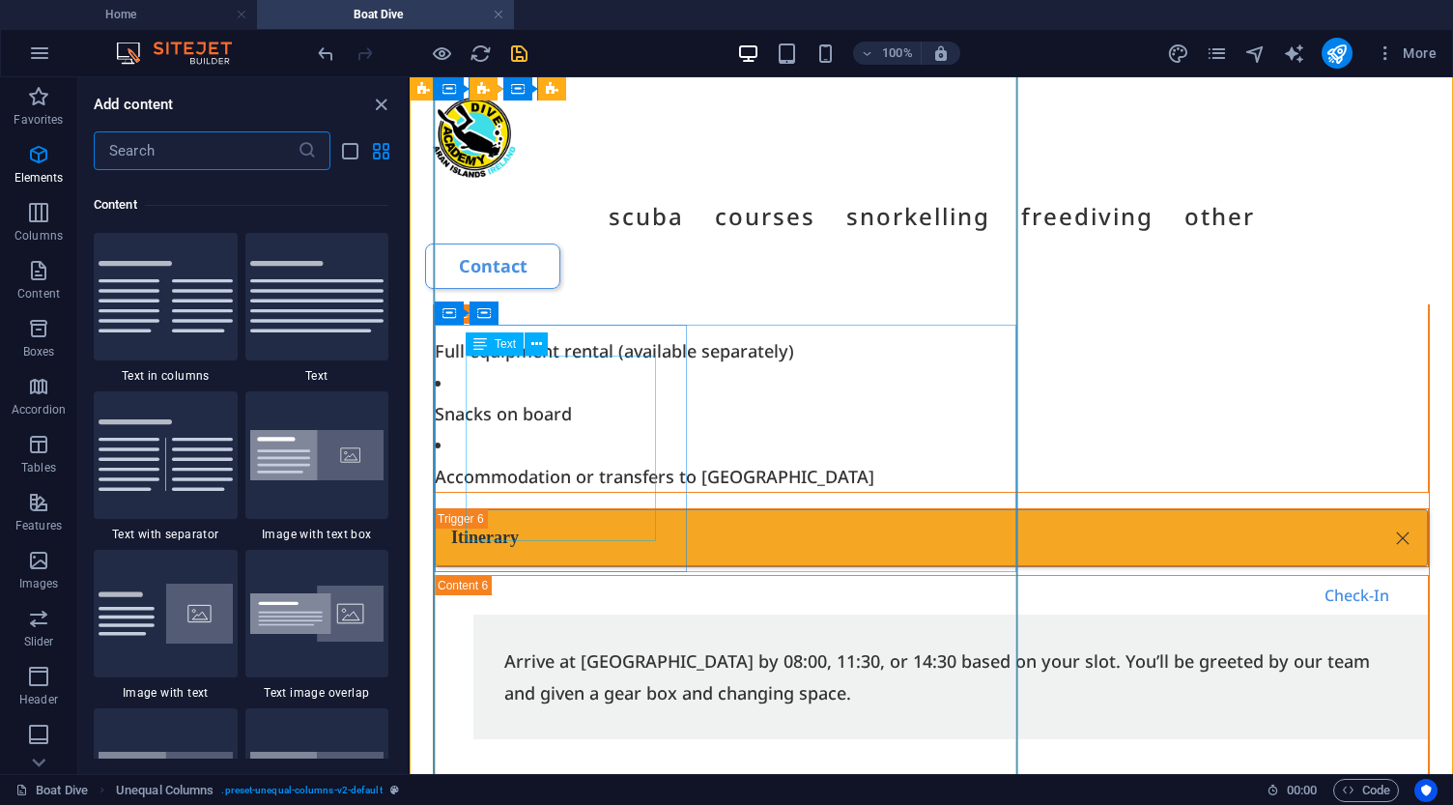
scroll to position [3380, 0]
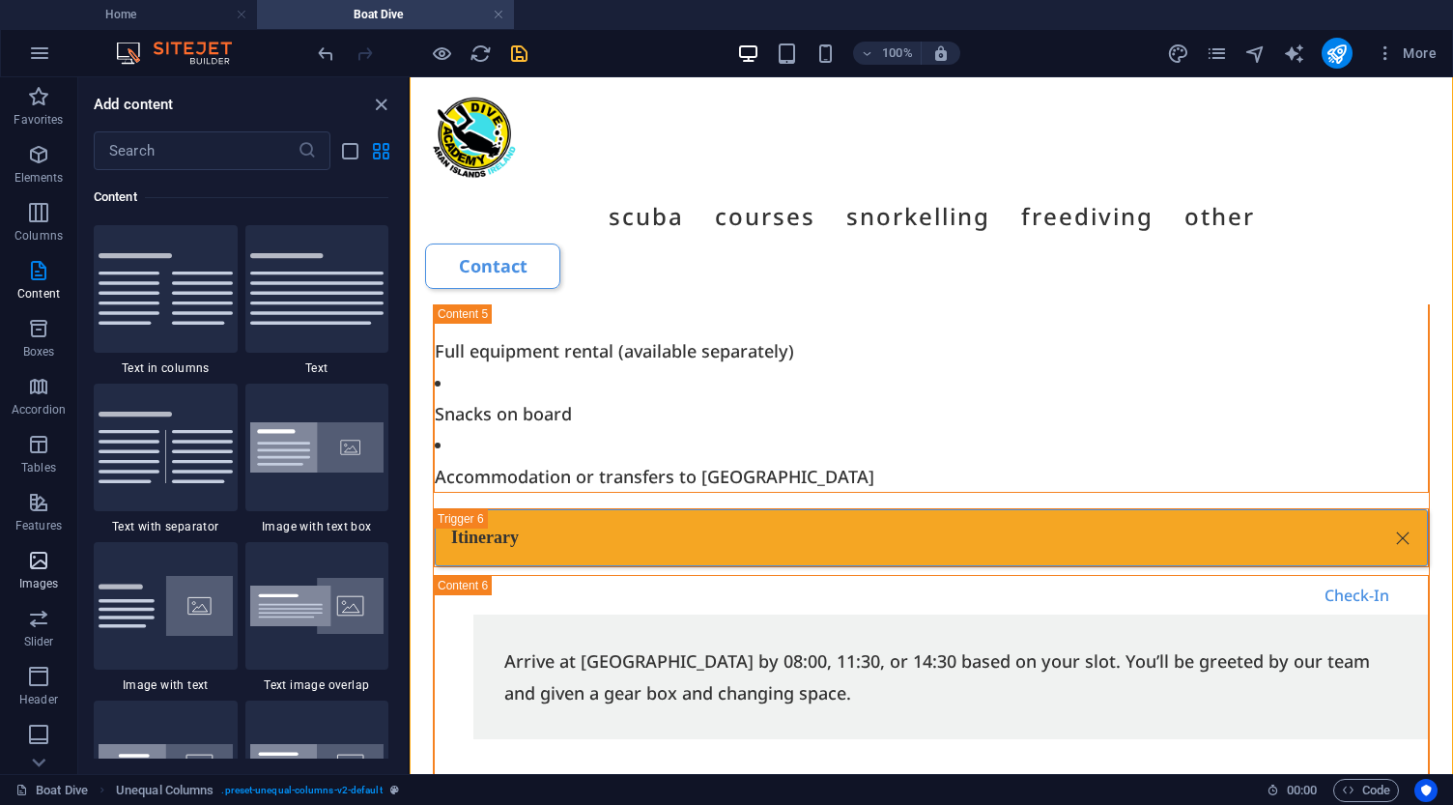
click at [38, 562] on icon "button" at bounding box center [38, 560] width 23 height 23
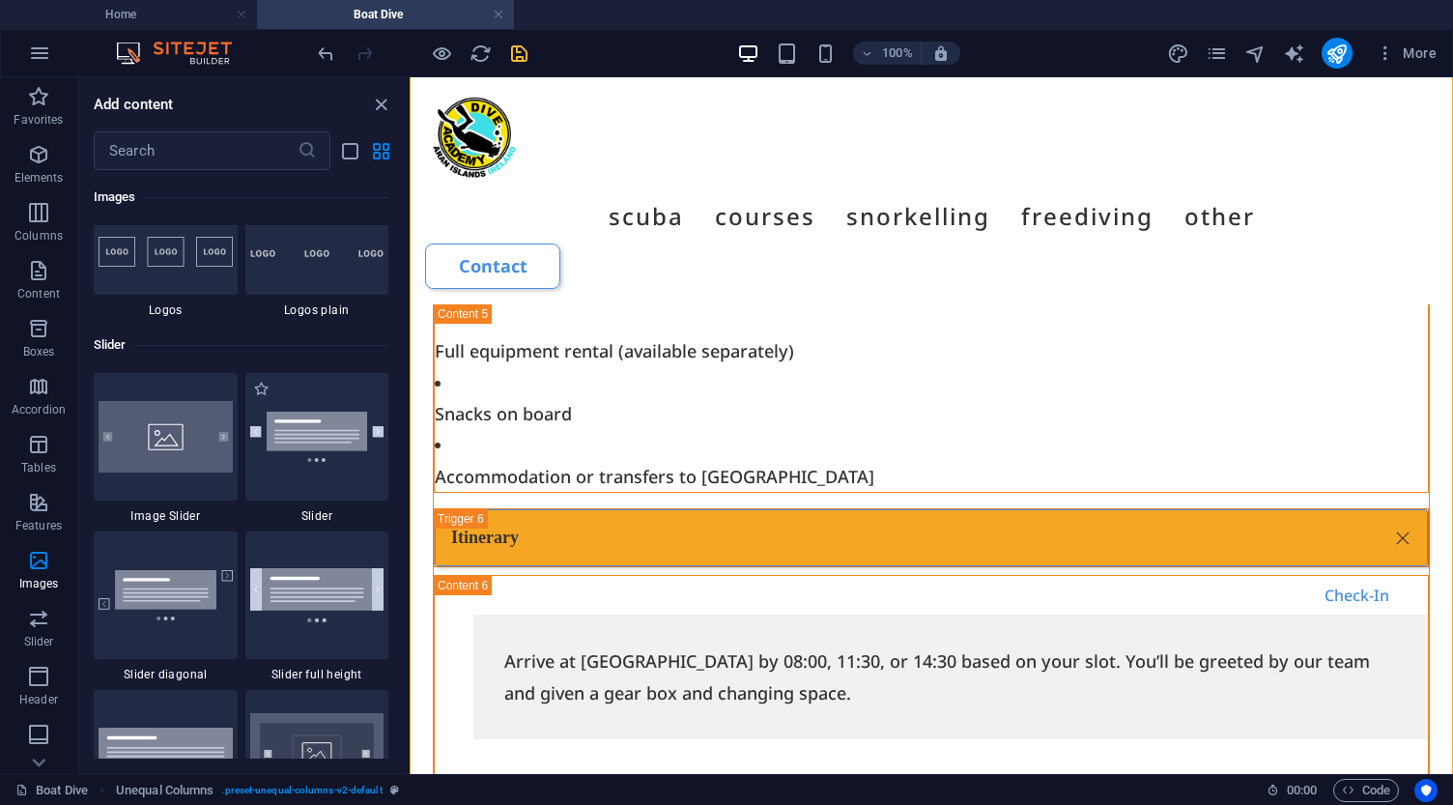
scroll to position [10798, 0]
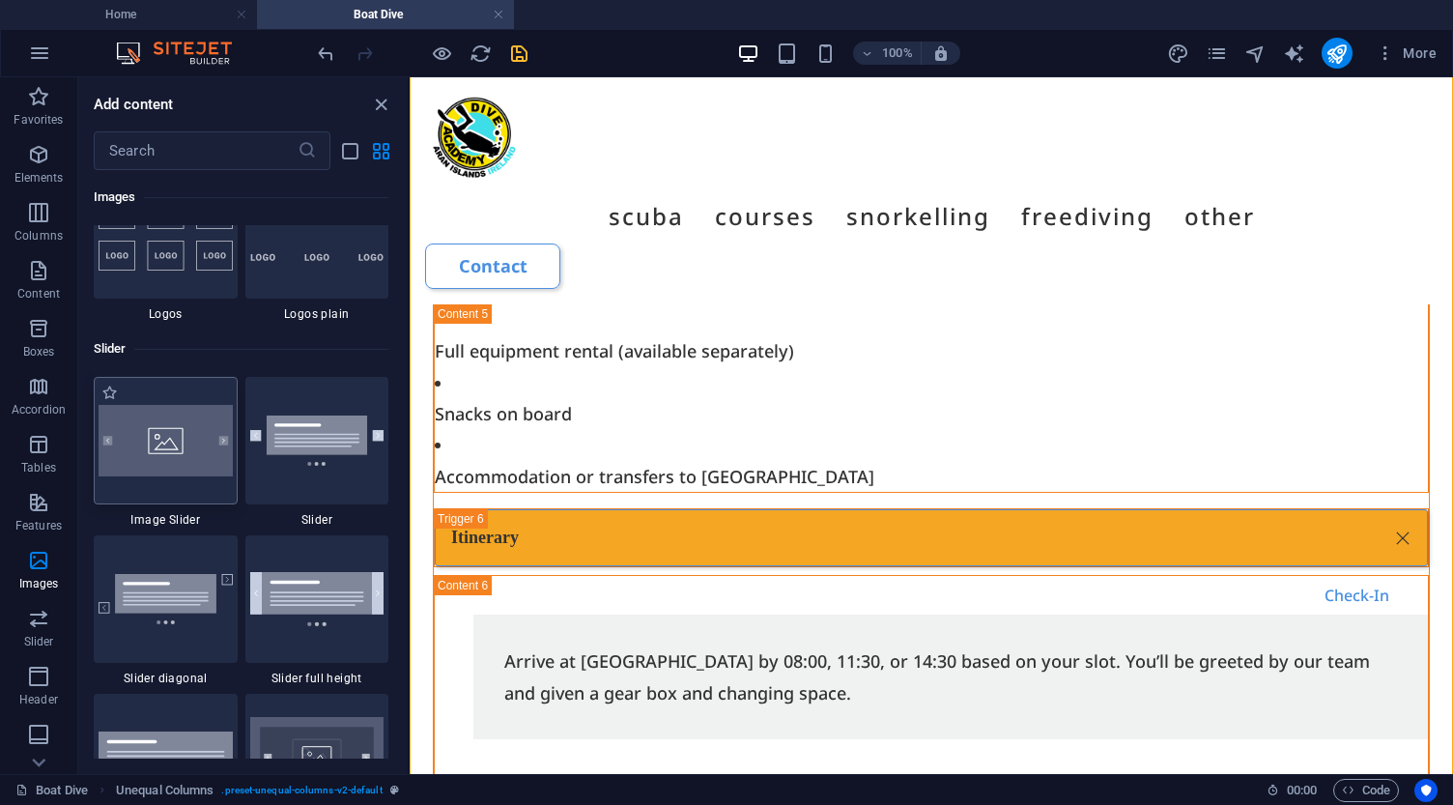
click at [189, 456] on img at bounding box center [166, 440] width 134 height 71
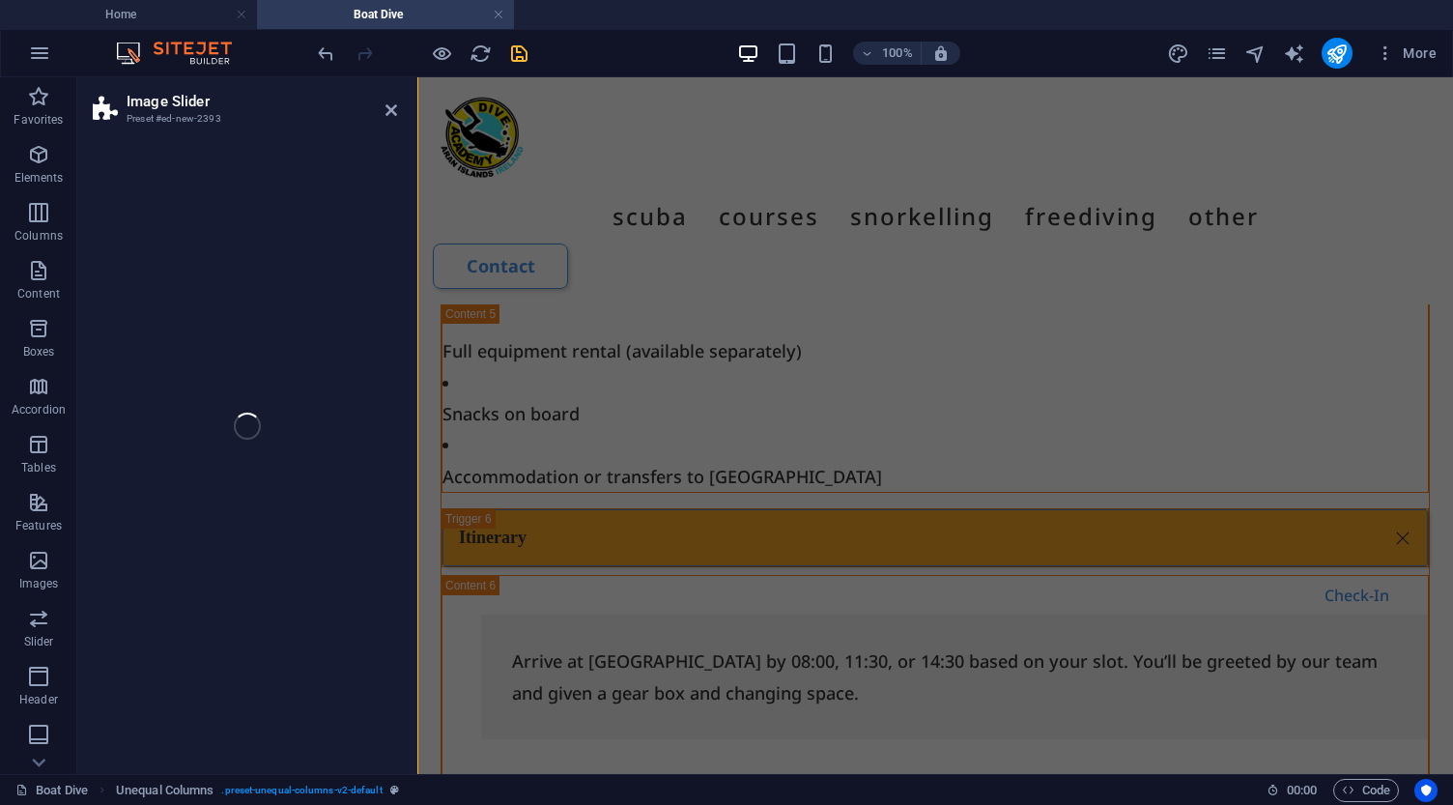
scroll to position [4450, 0]
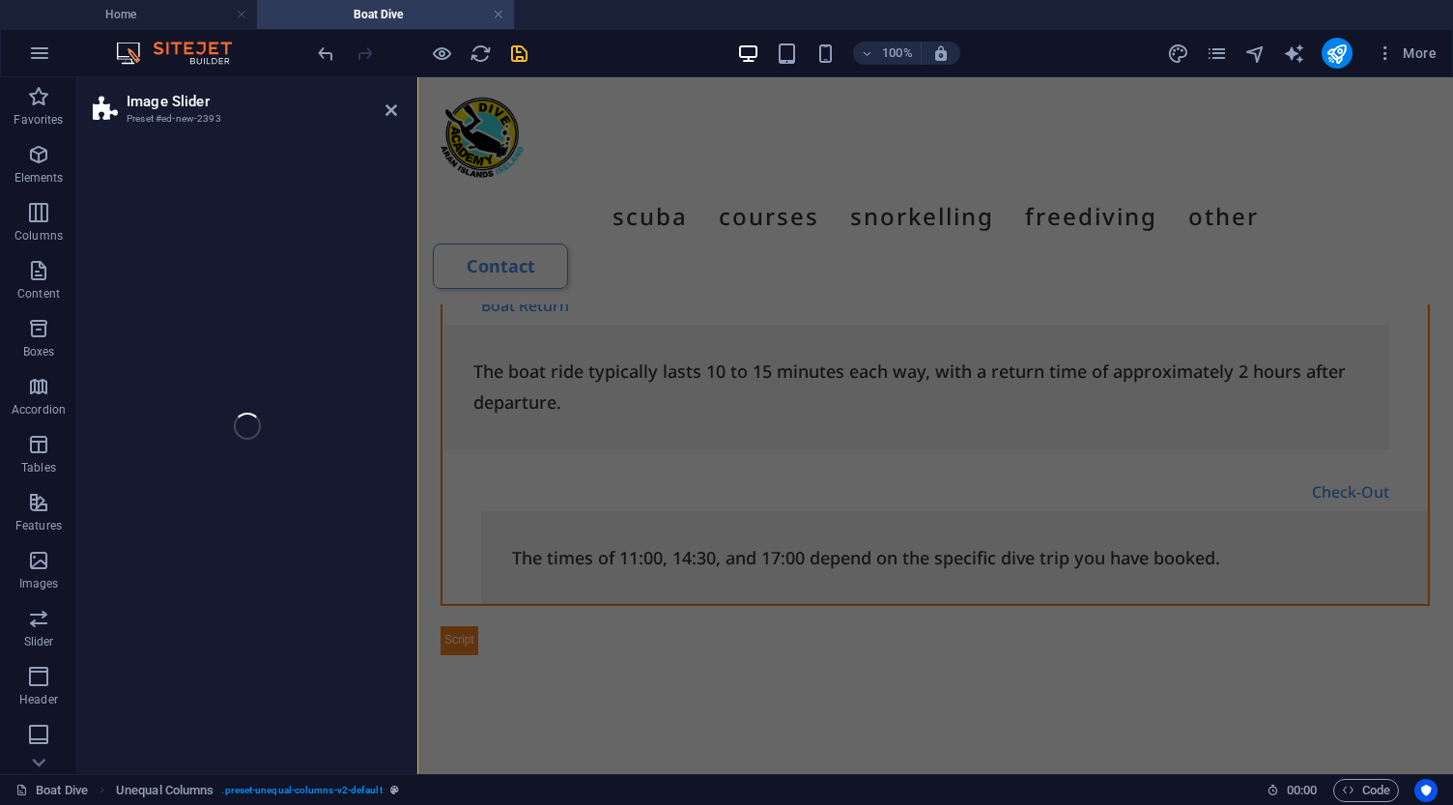
select select "rem"
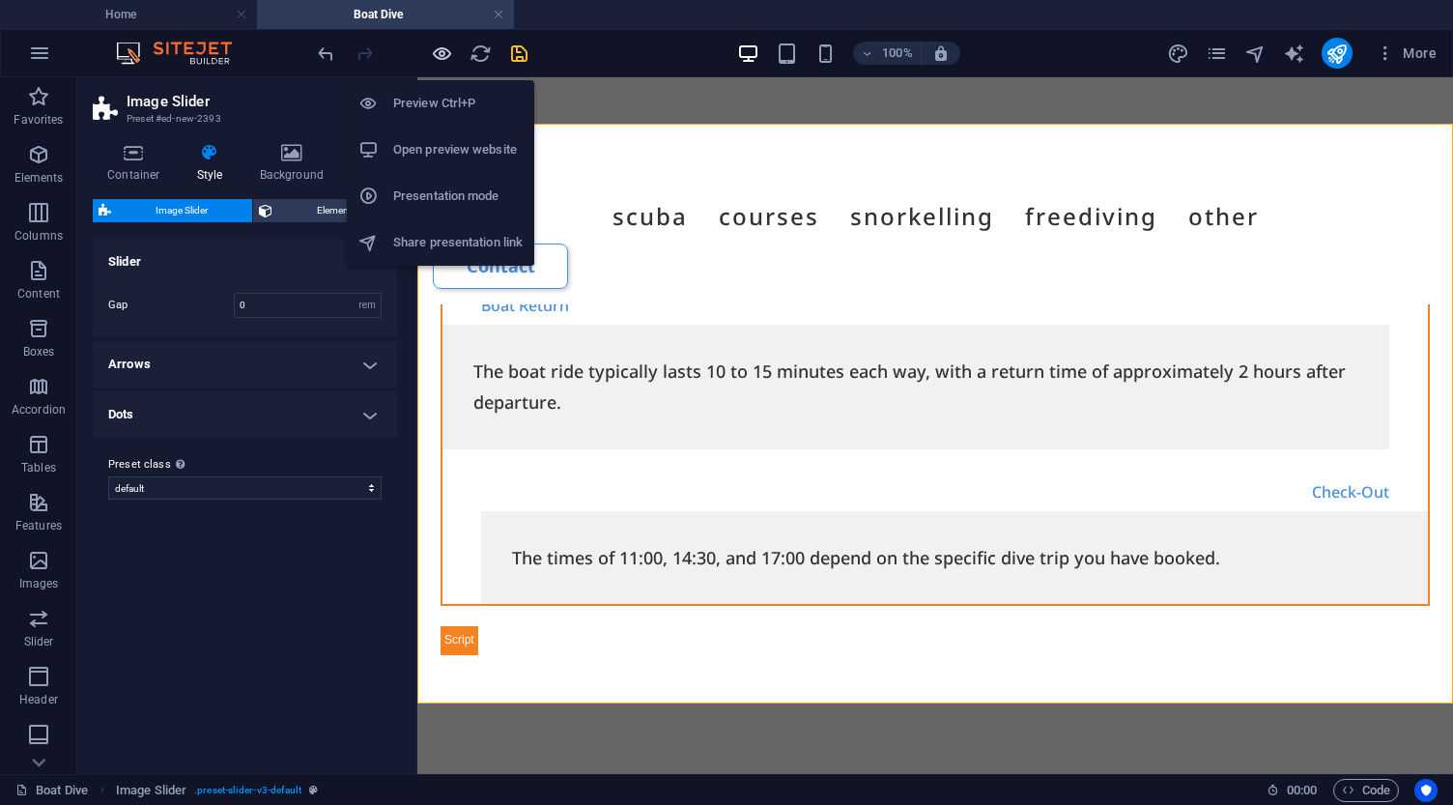
click at [438, 55] on icon "button" at bounding box center [442, 53] width 22 height 22
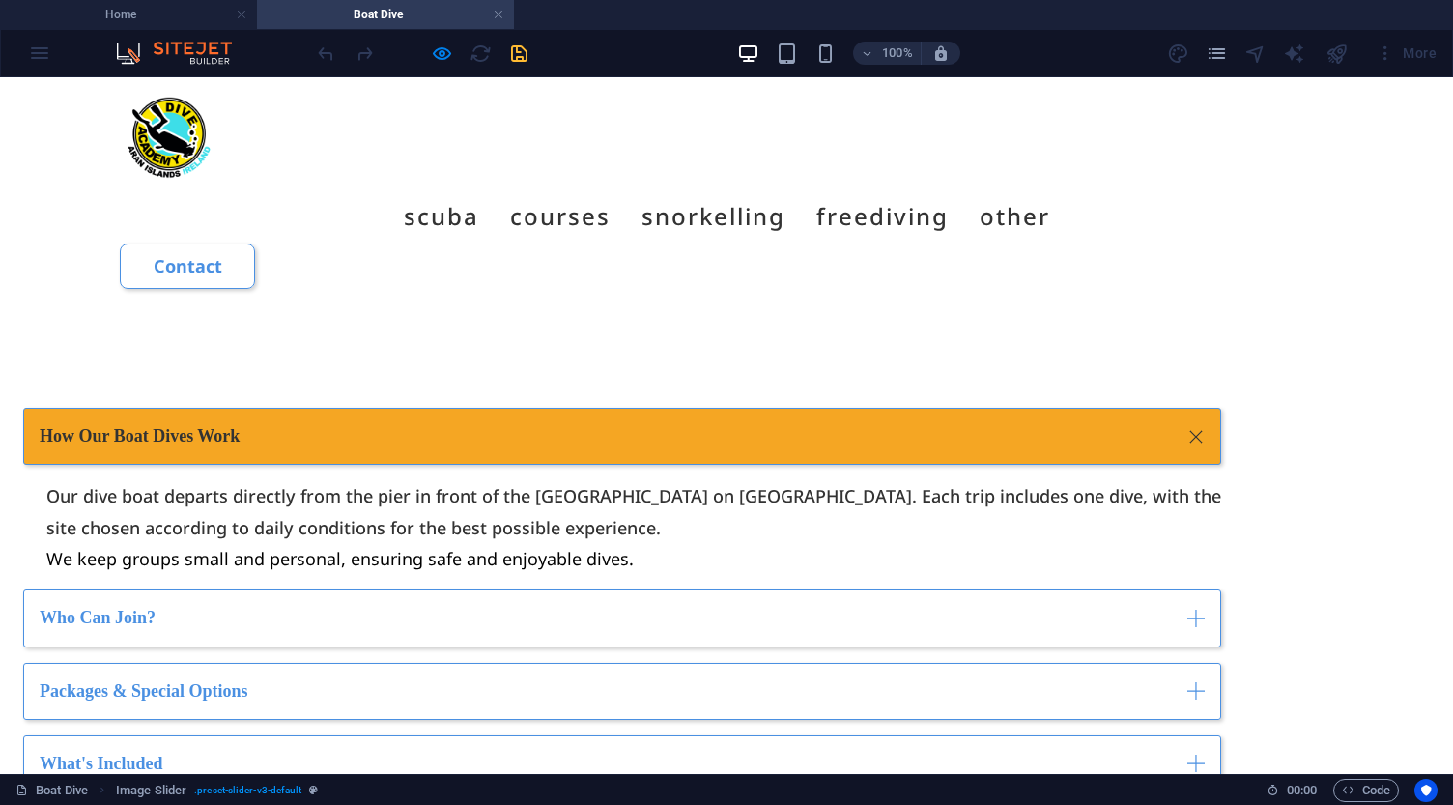
scroll to position [2477, 0]
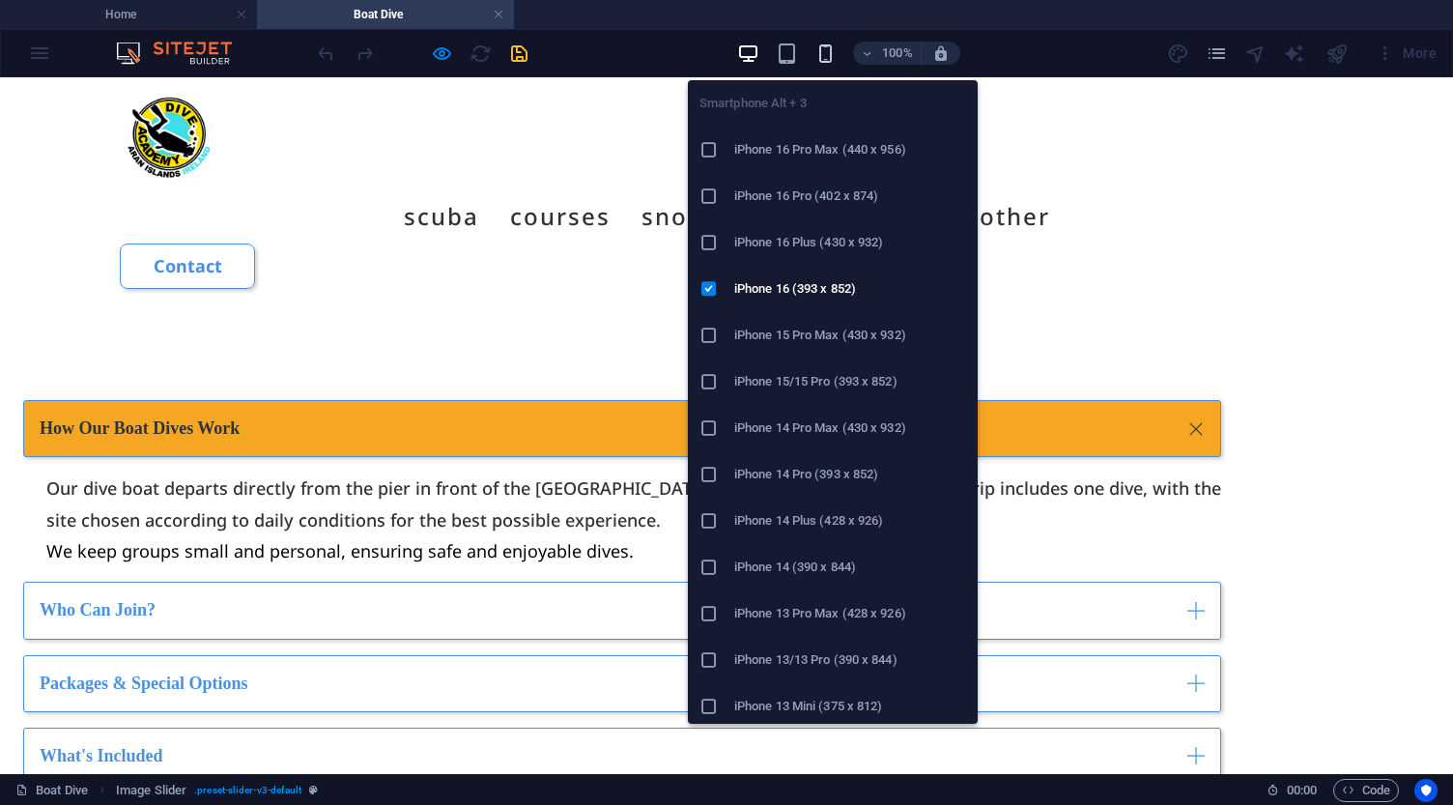
click at [833, 47] on icon "button" at bounding box center [825, 53] width 22 height 22
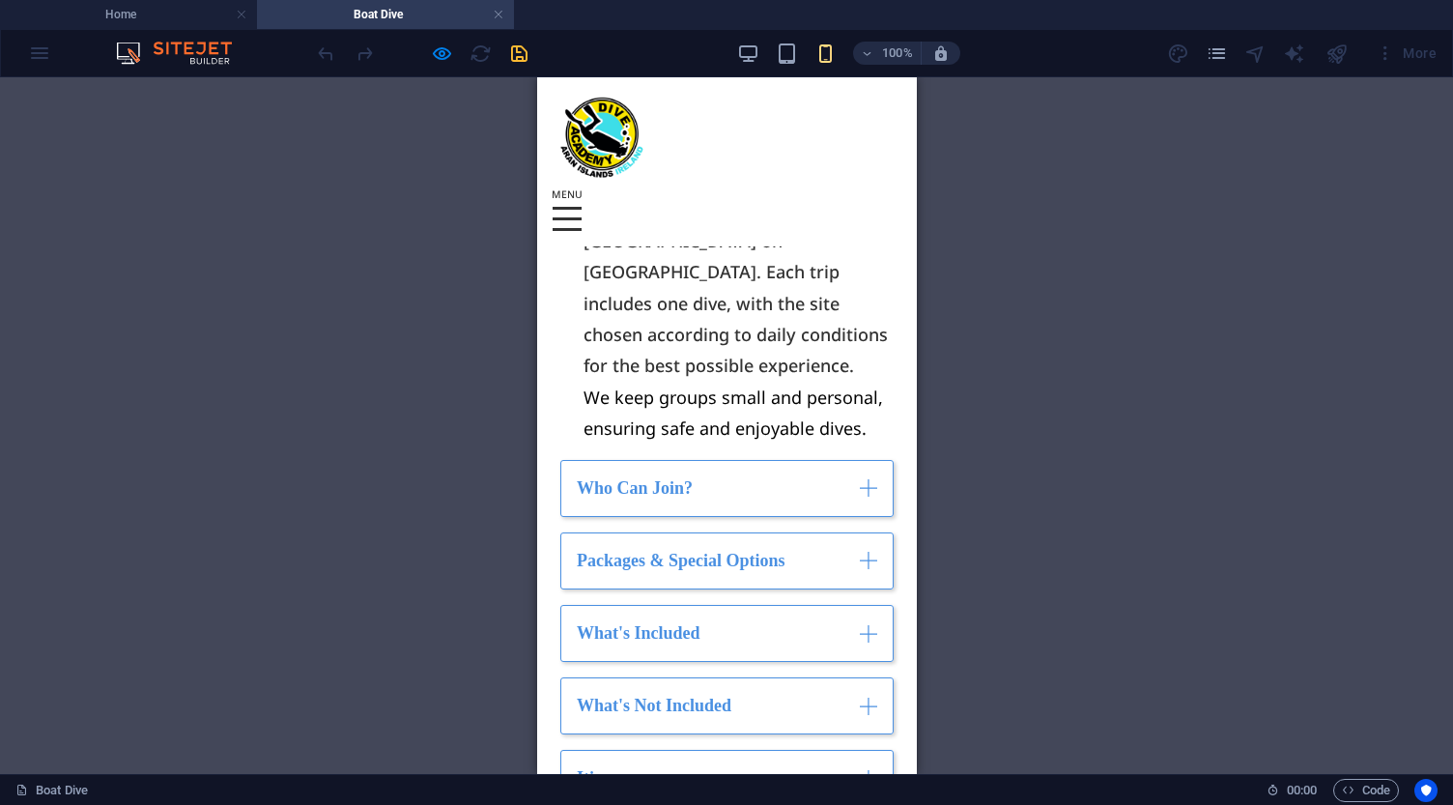
scroll to position [3089, 0]
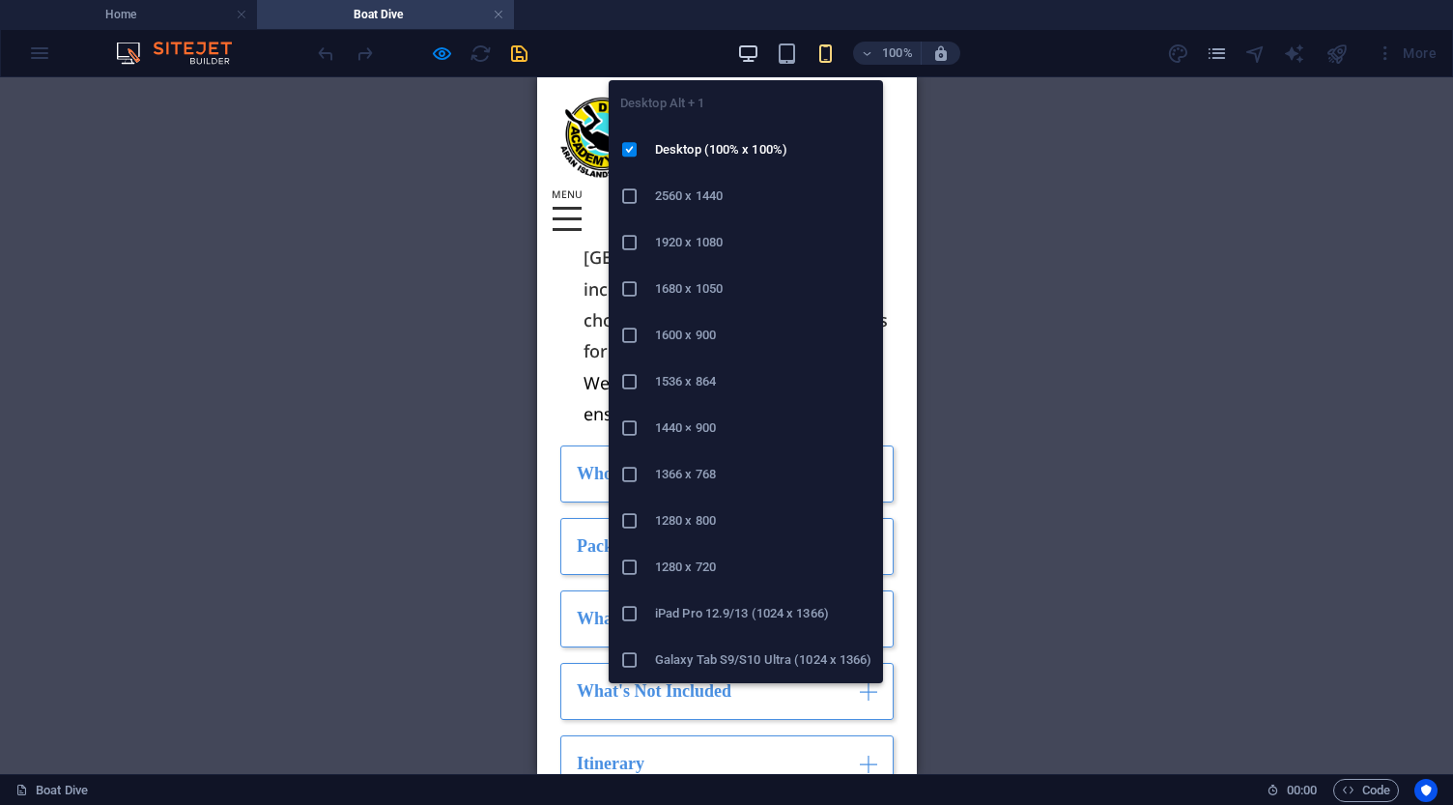
click at [753, 52] on icon "button" at bounding box center [748, 53] width 22 height 22
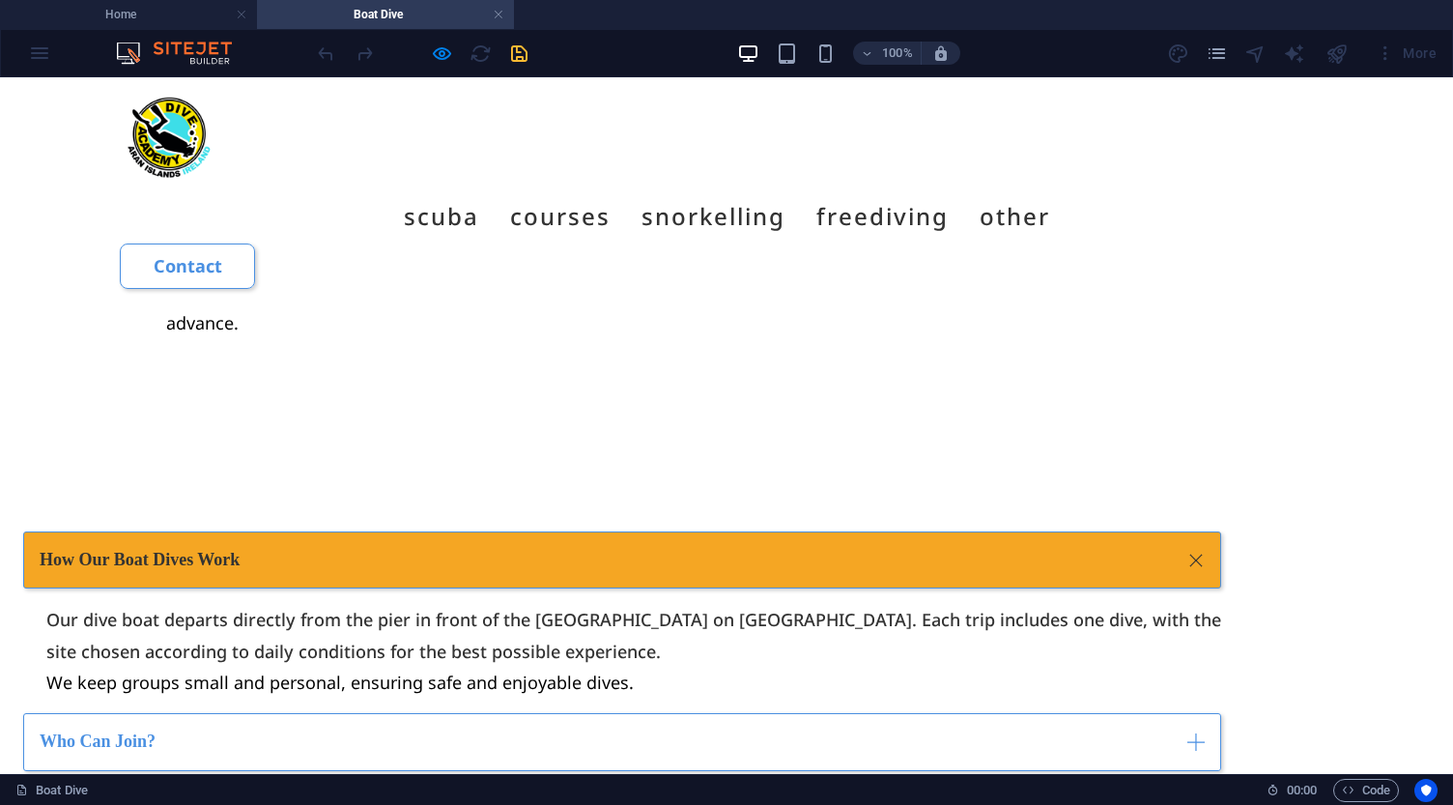
scroll to position [2366, 0]
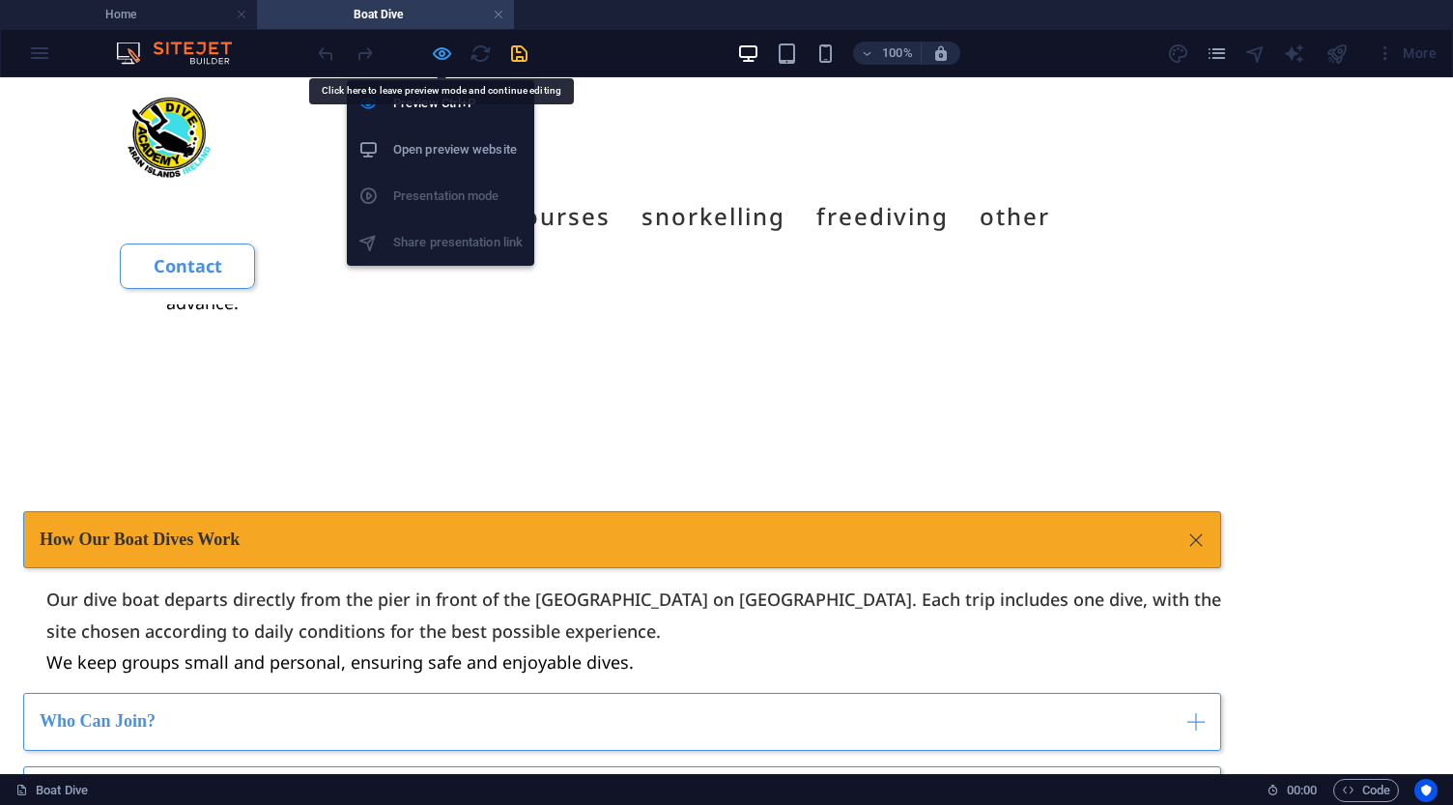
click at [444, 51] on icon "button" at bounding box center [442, 53] width 22 height 22
select select "rem"
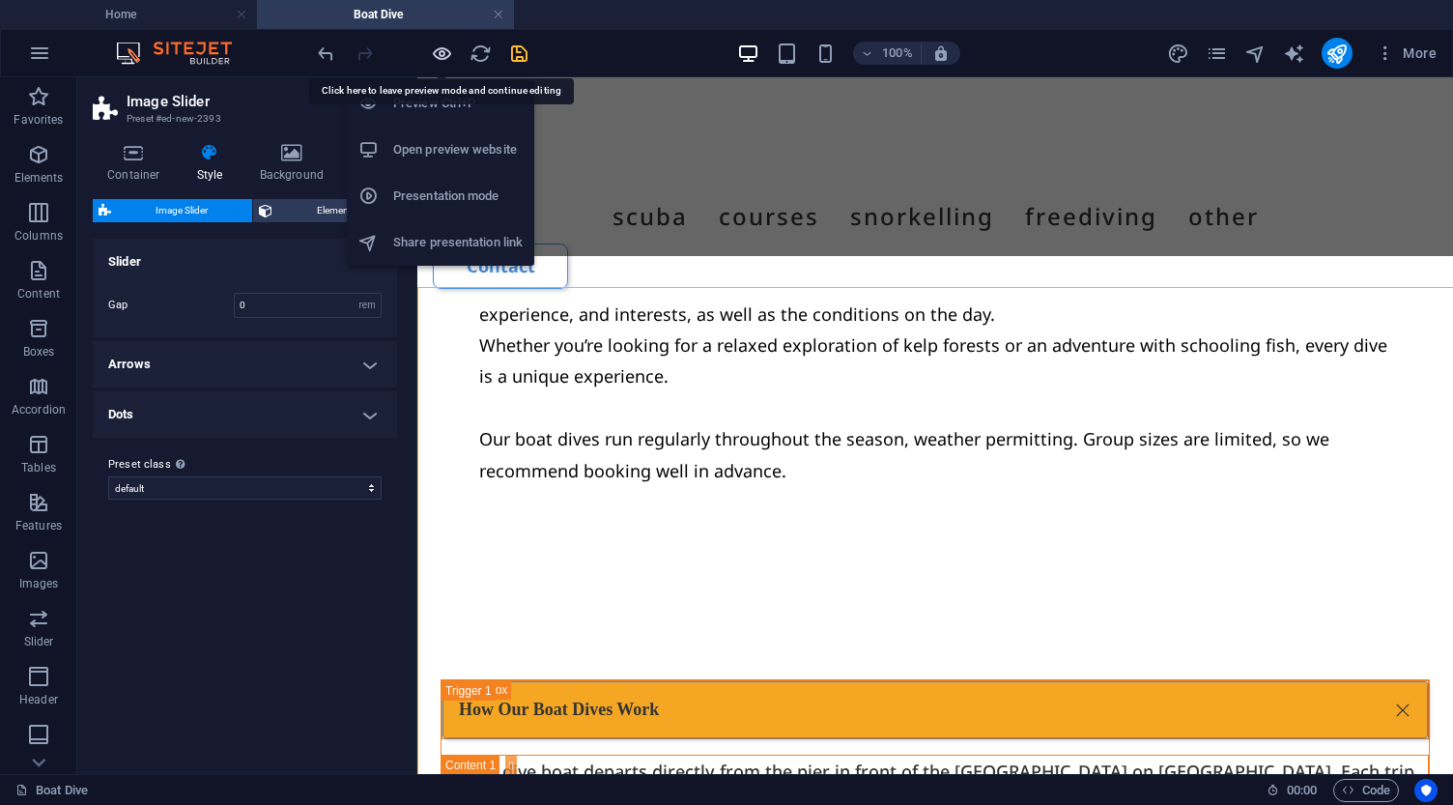
scroll to position [4437, 0]
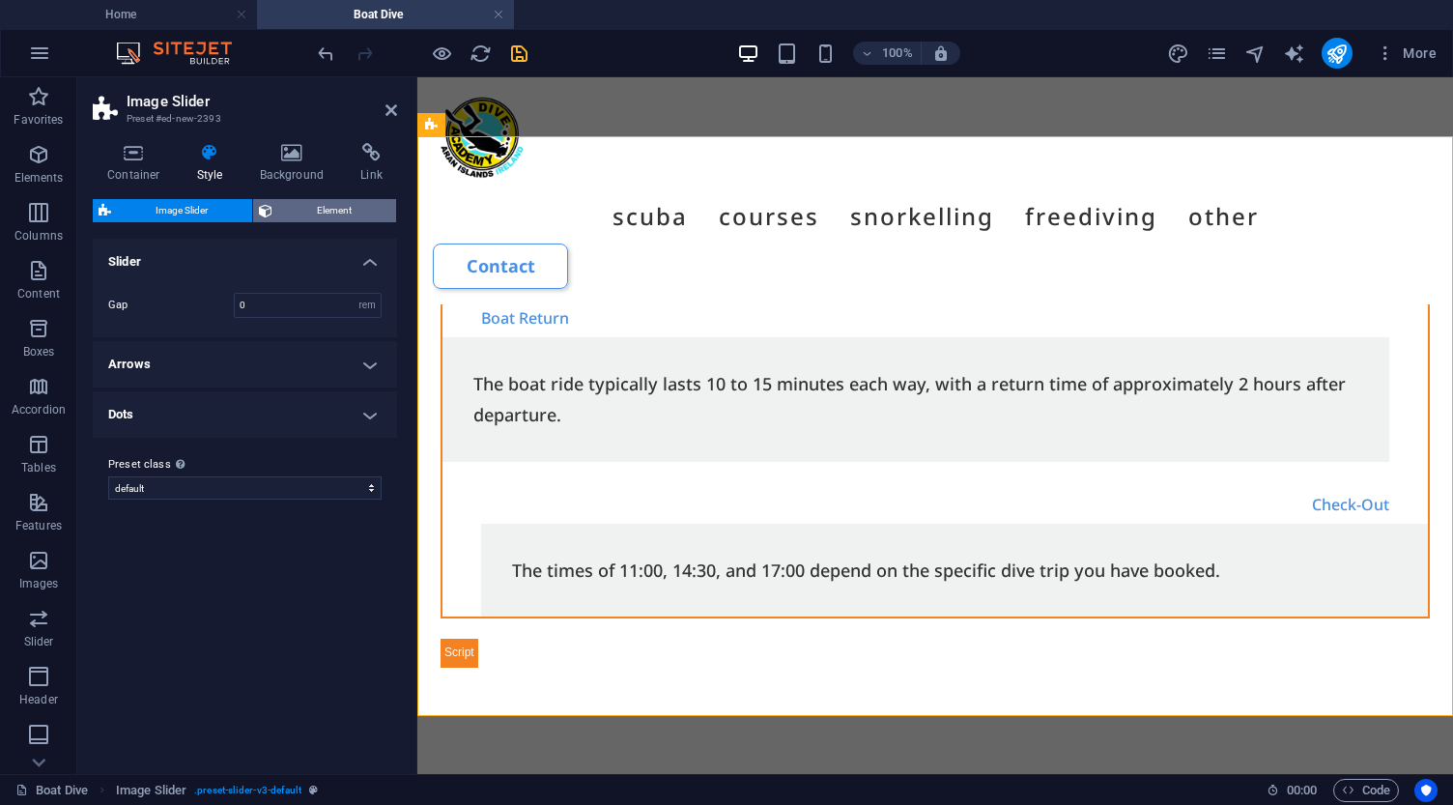
click at [305, 203] on span "Element" at bounding box center [334, 210] width 112 height 23
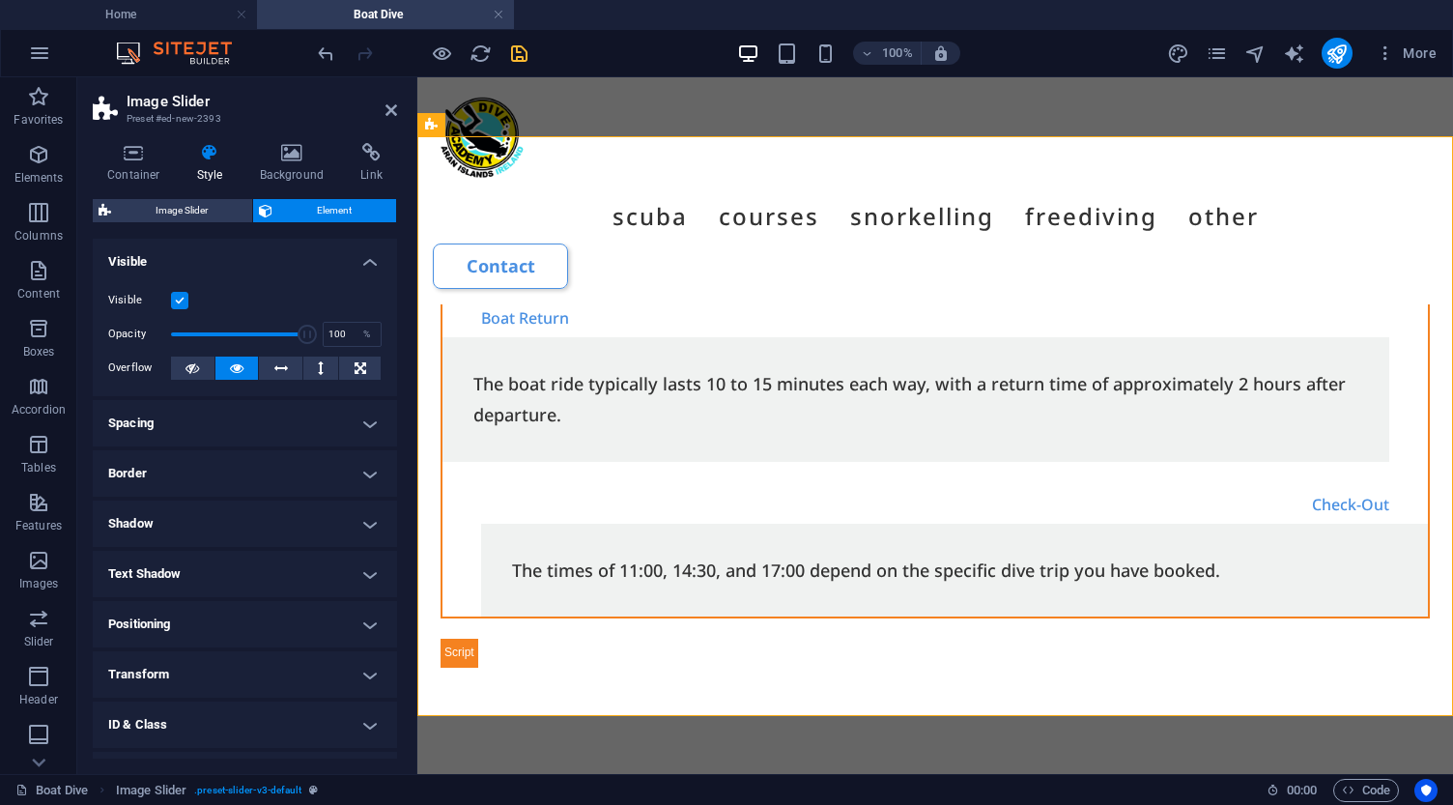
scroll to position [0, 0]
click at [527, 221] on icon at bounding box center [529, 222] width 11 height 20
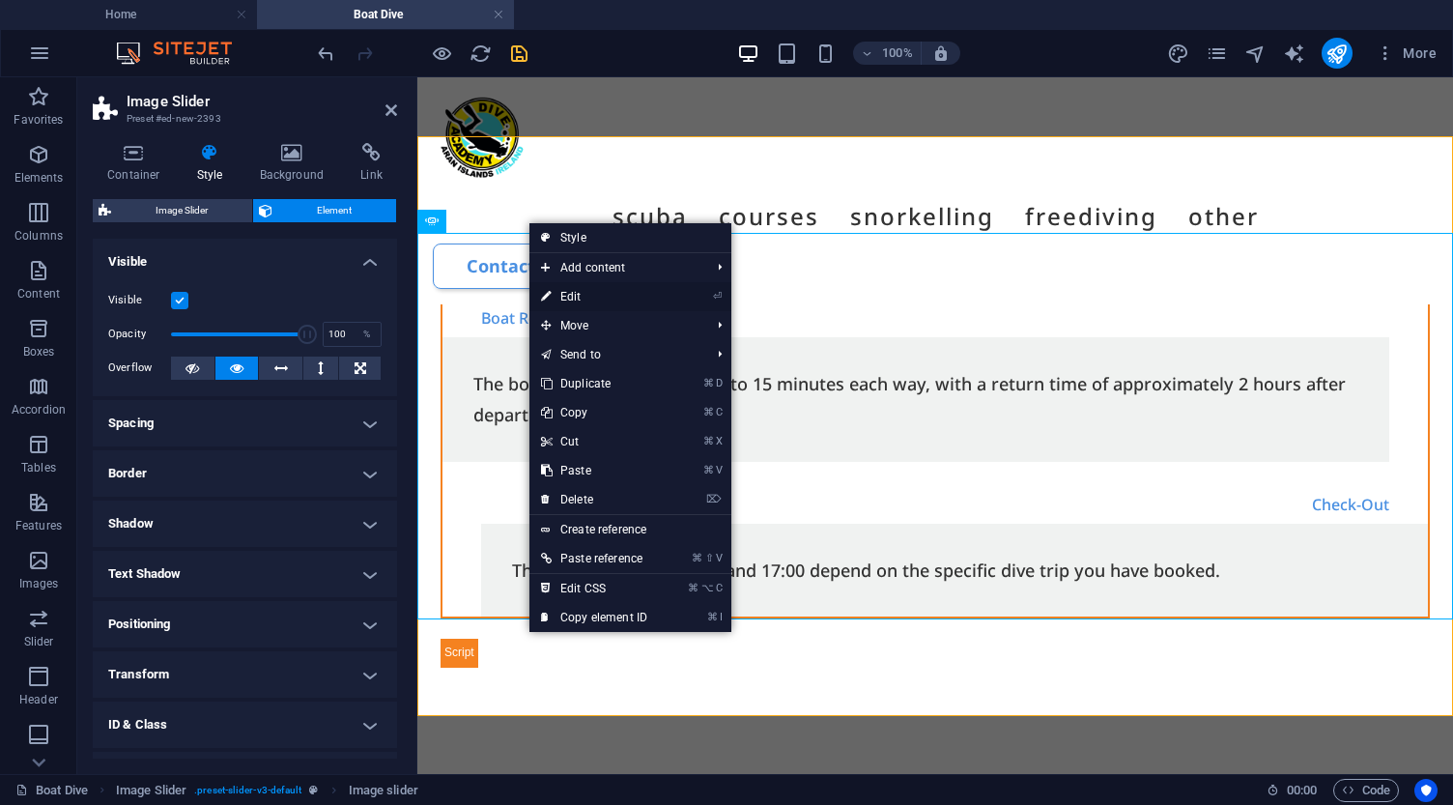
click at [575, 295] on link "⏎ Edit" at bounding box center [593, 296] width 129 height 29
select select "px"
select select "ms"
select select "s"
select select "progressive"
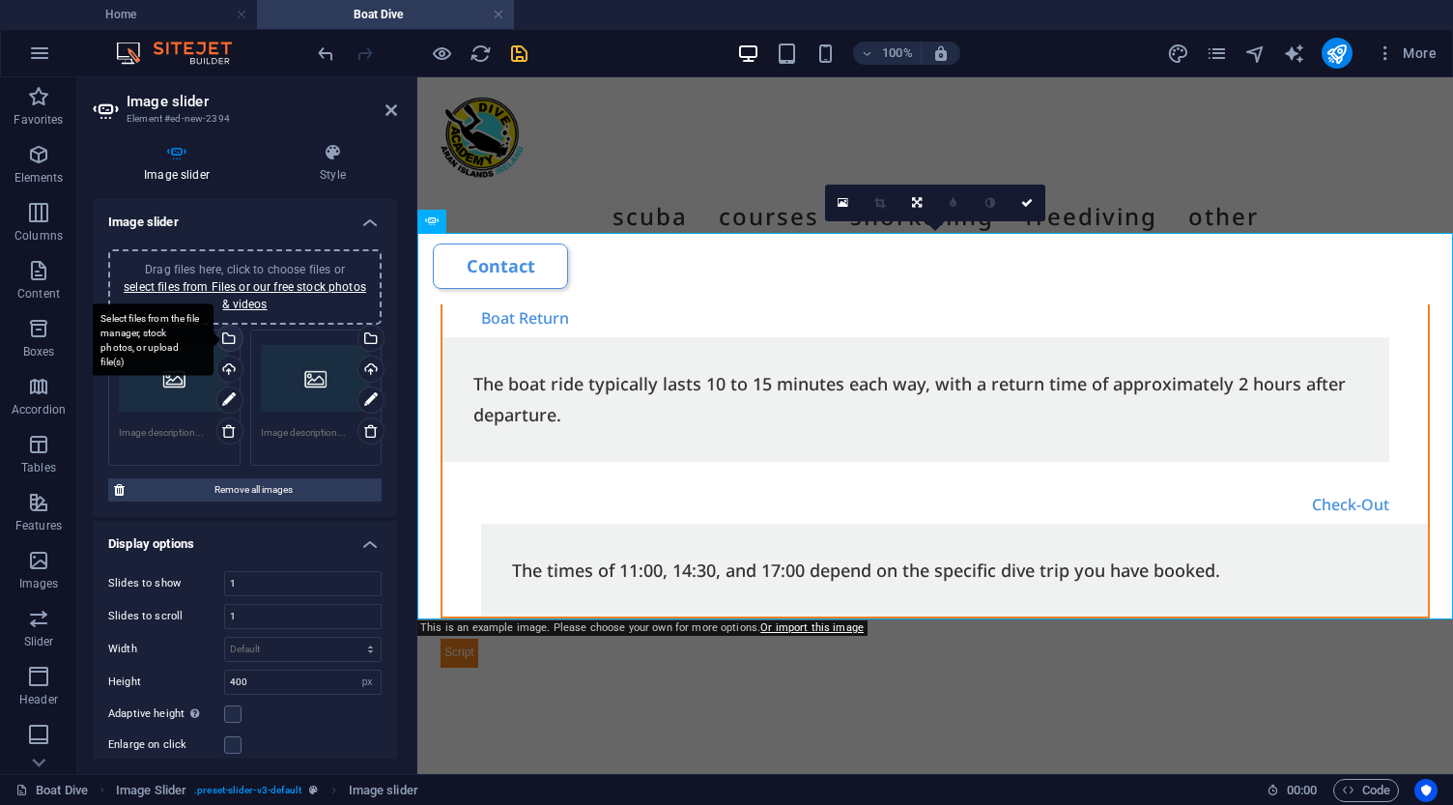
click at [230, 338] on div "Select files from the file manager, stock photos, or upload file(s)" at bounding box center [227, 339] width 29 height 29
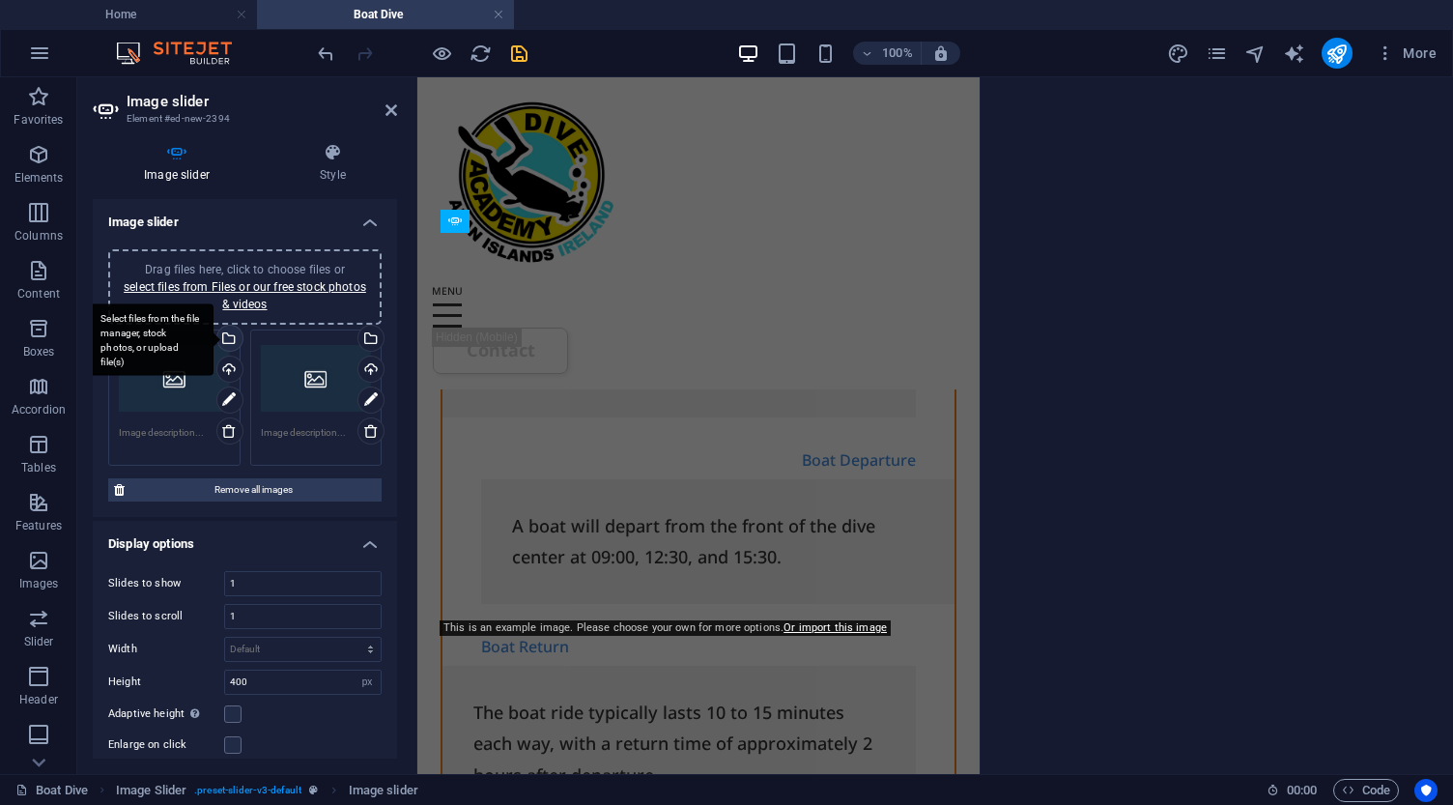
scroll to position [5011, 0]
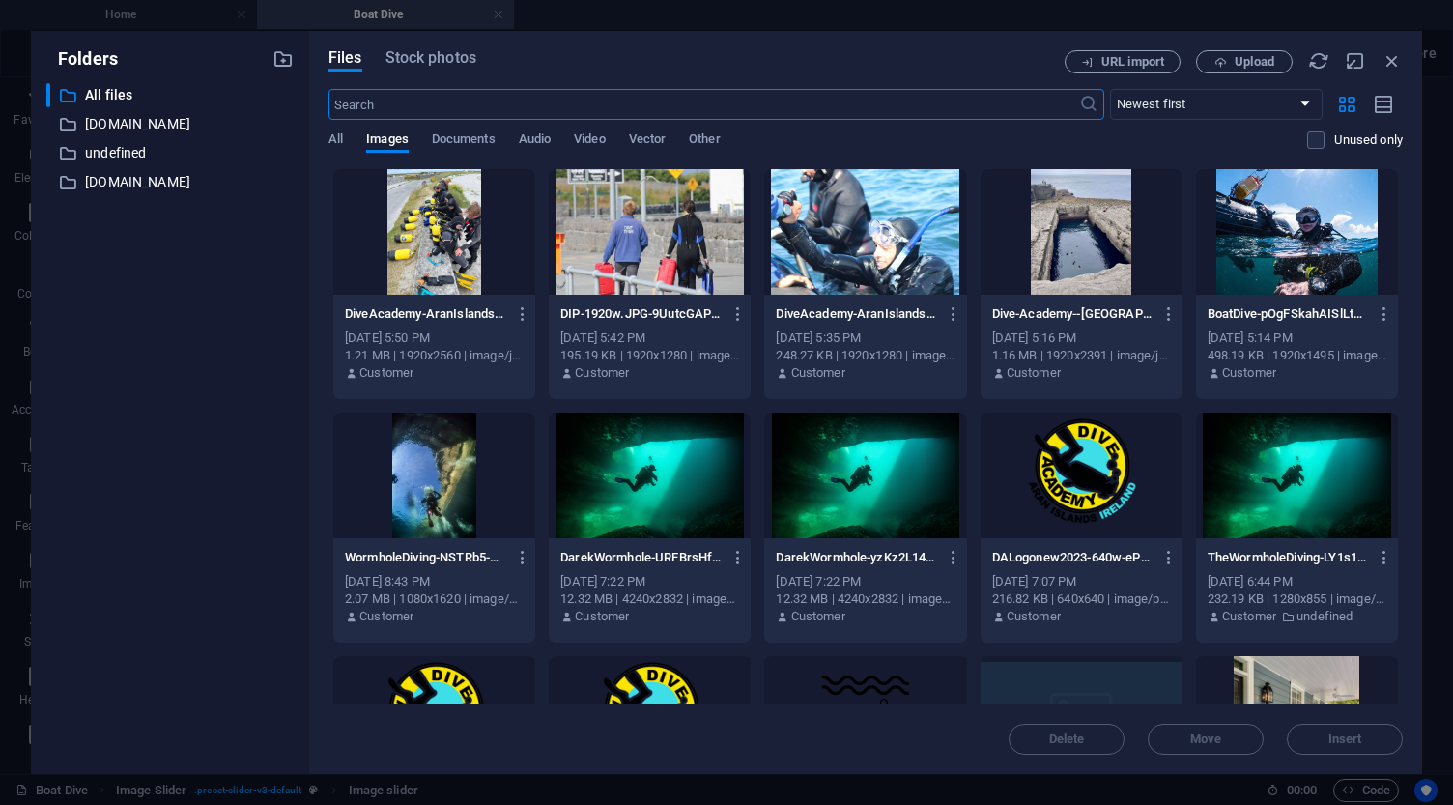
click at [665, 234] on div at bounding box center [650, 232] width 202 height 126
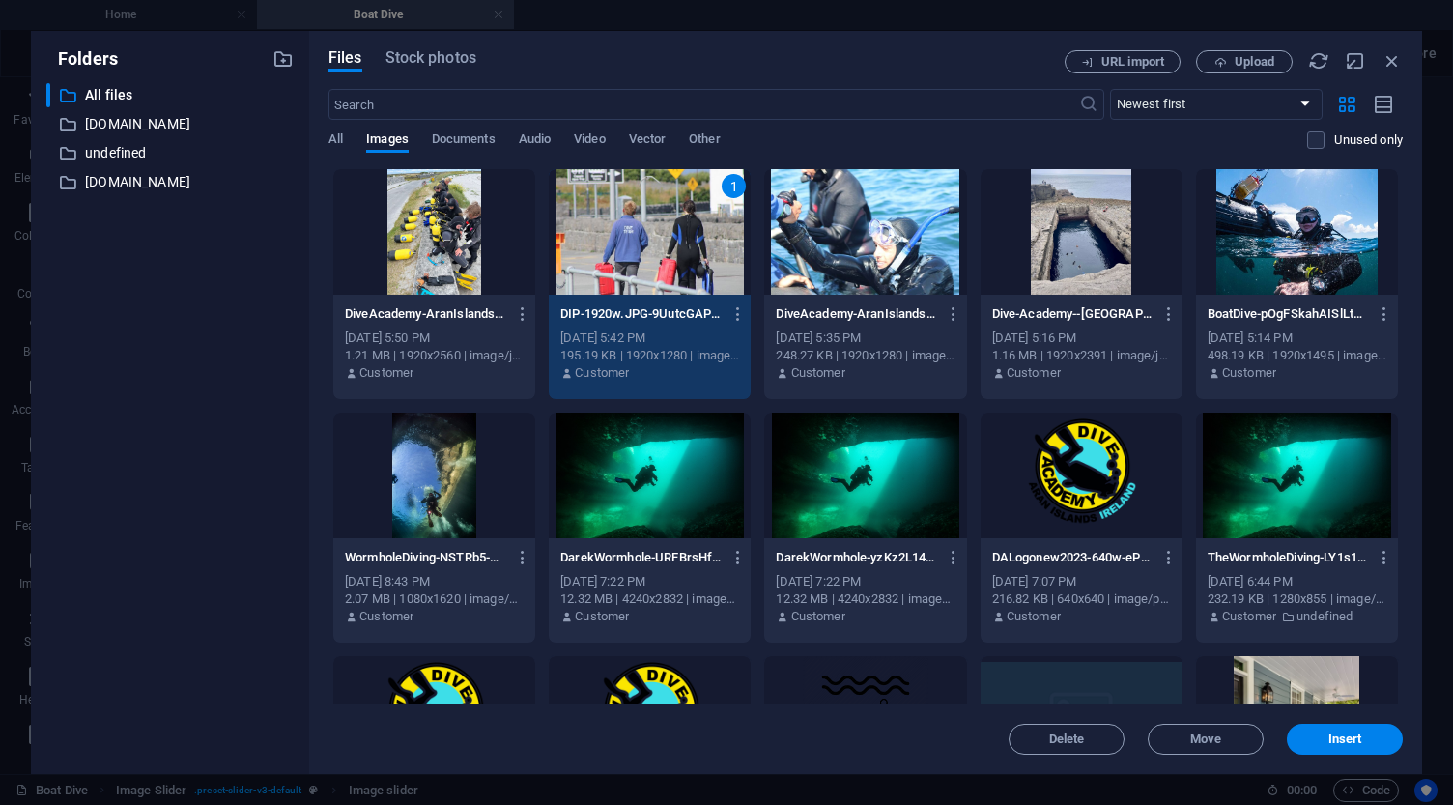
click at [665, 234] on div "1" at bounding box center [650, 232] width 202 height 126
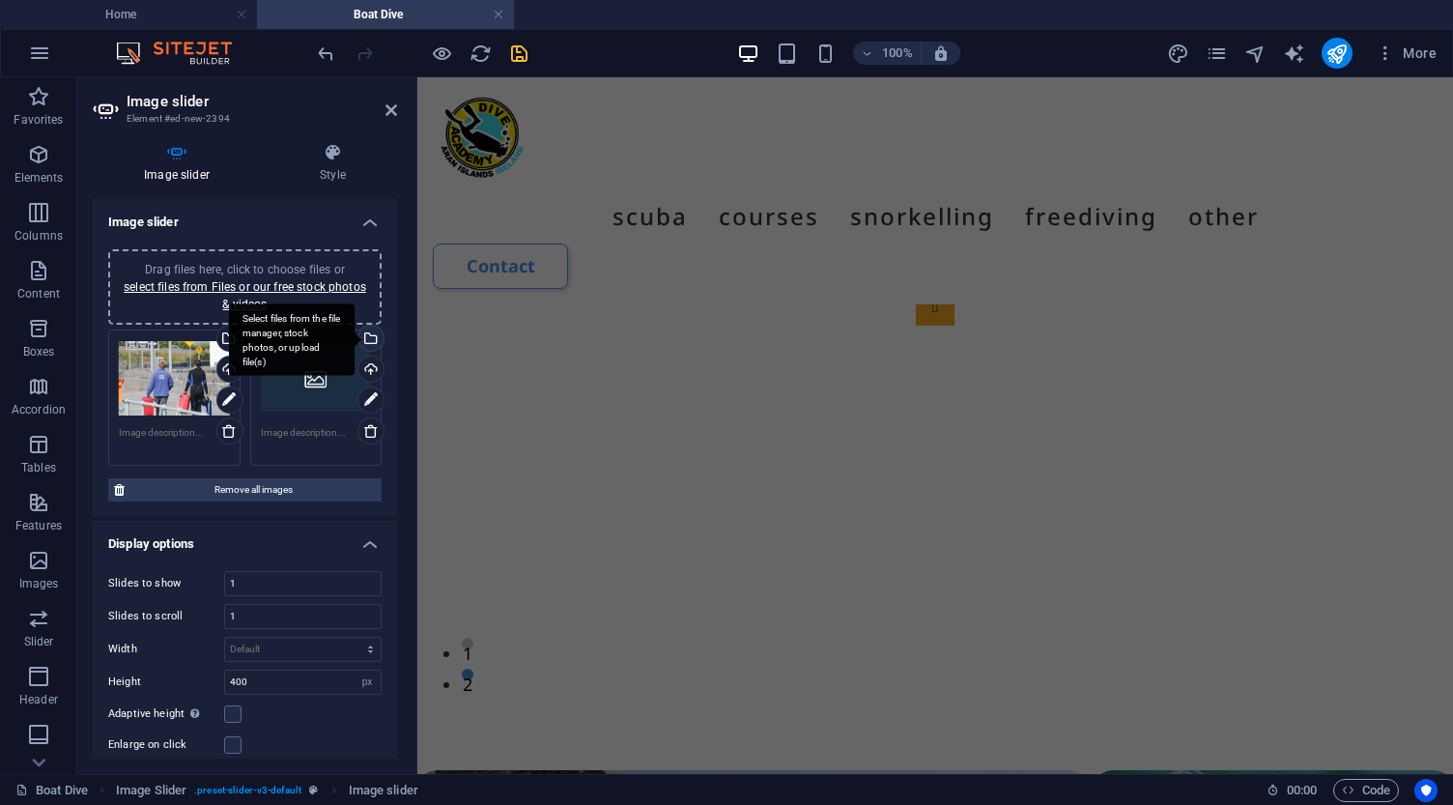
click at [354, 340] on div "Select files from the file manager, stock photos, or upload file(s)" at bounding box center [292, 339] width 126 height 72
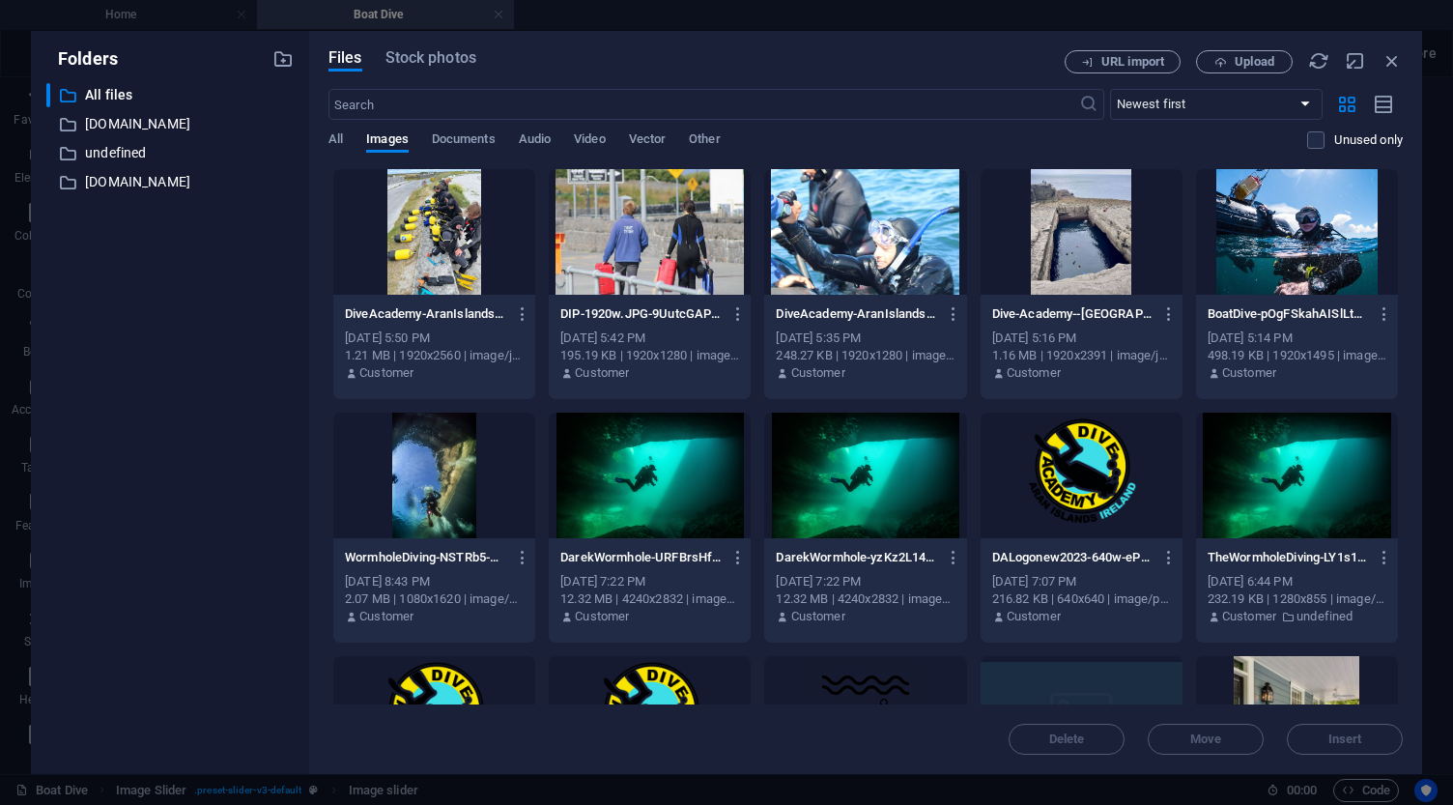
click at [449, 238] on div at bounding box center [434, 232] width 202 height 126
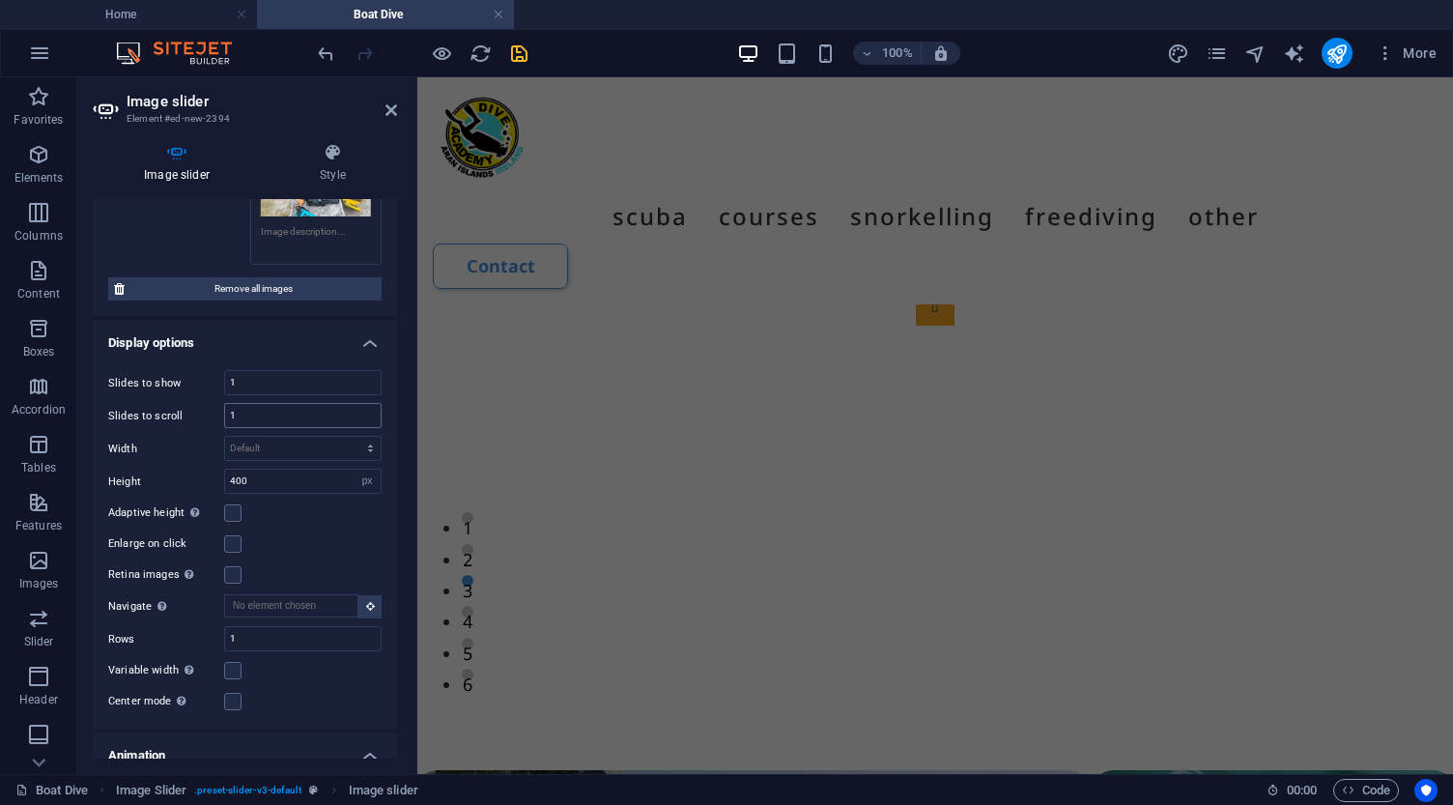
scroll to position [325, 0]
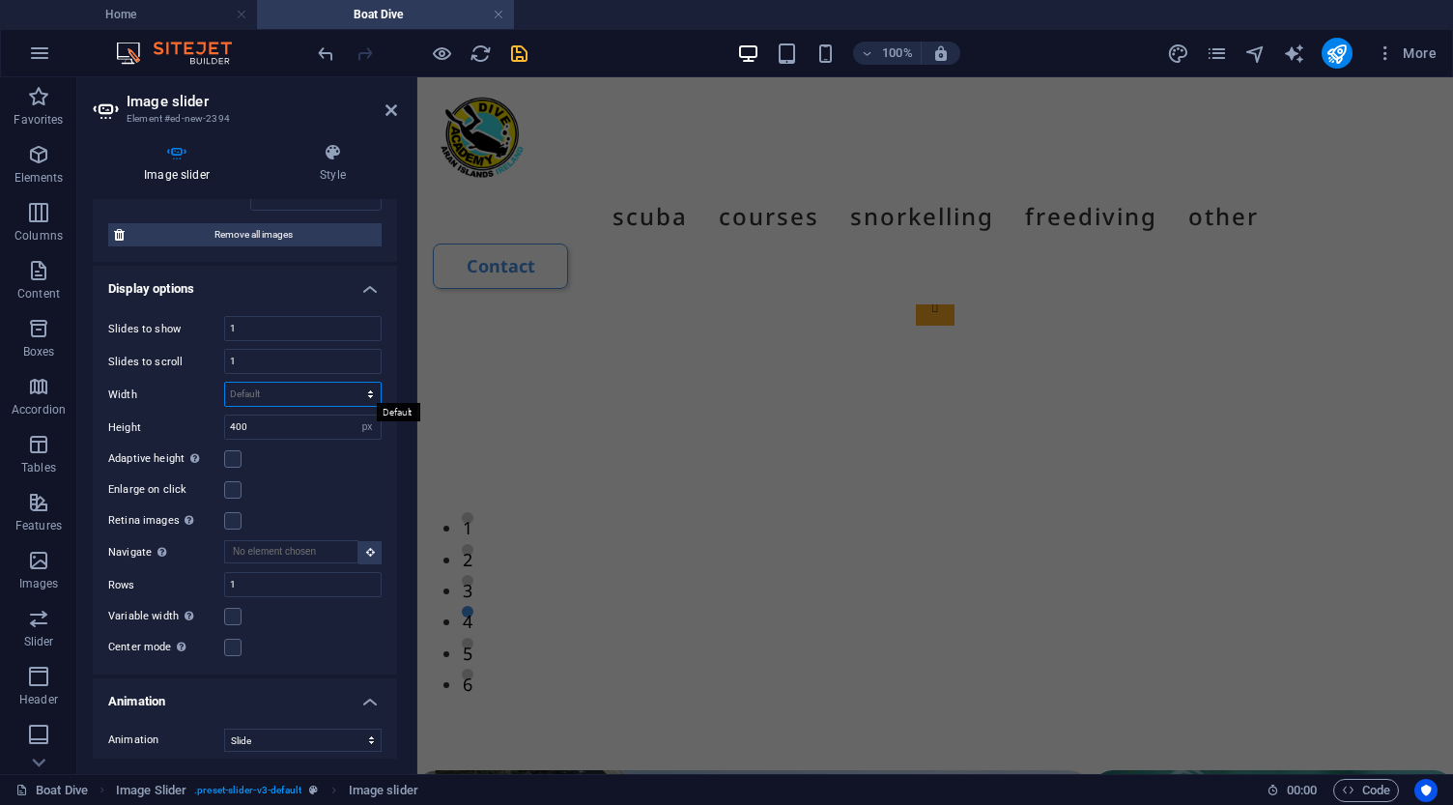
select select "%"
type input "100"
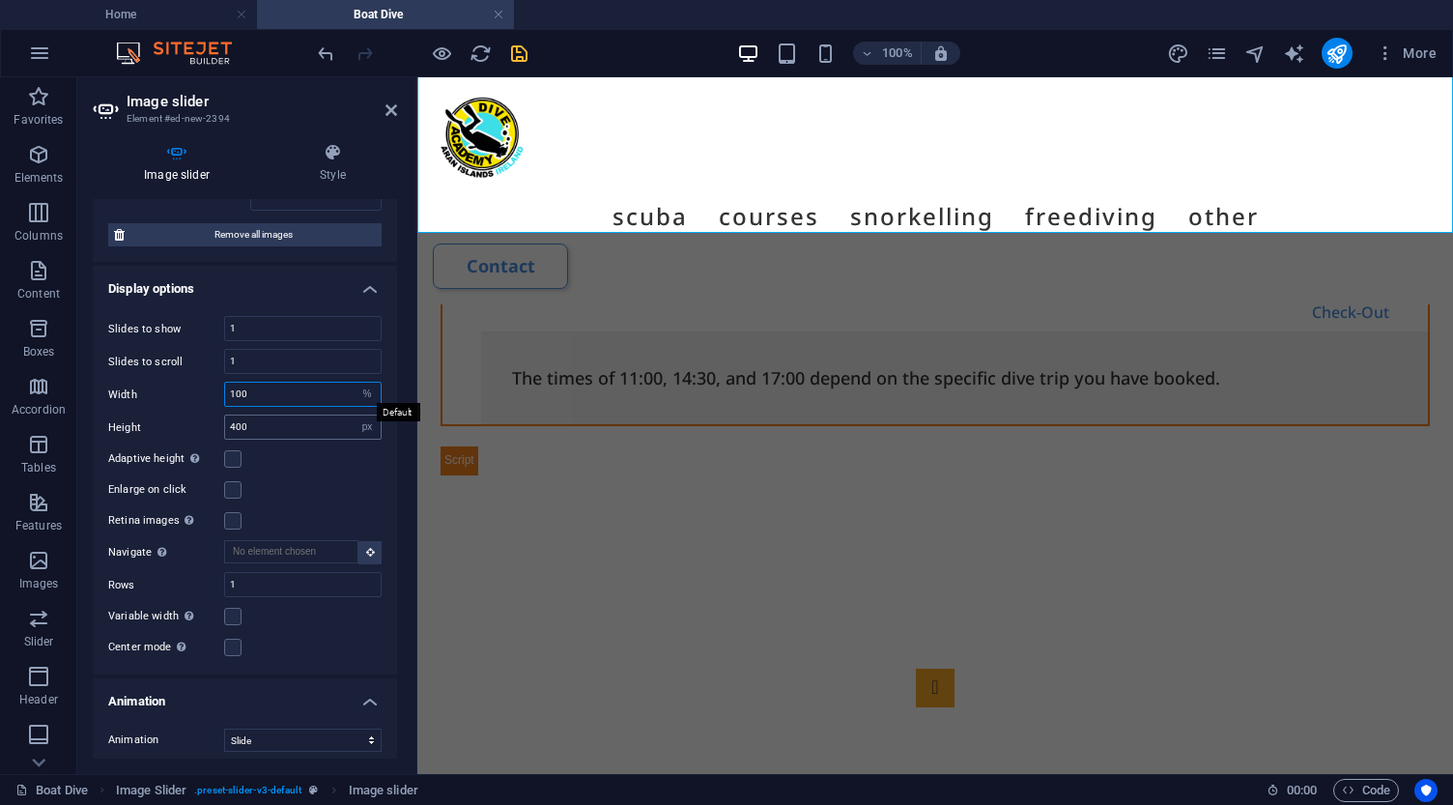
scroll to position [4437, 0]
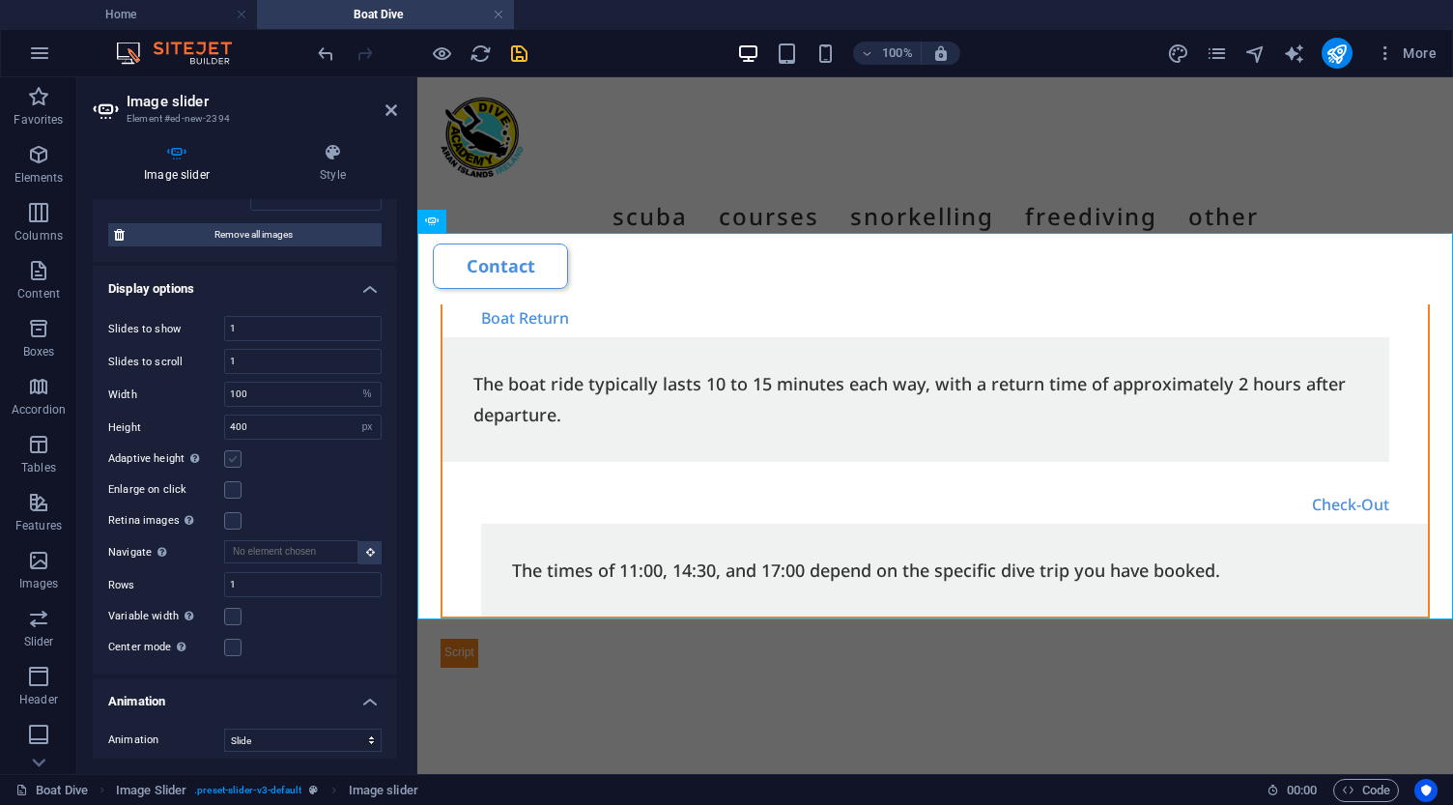
click at [234, 460] on label at bounding box center [232, 458] width 17 height 17
click at [0, 0] on input "Adaptive height Automatically adjust the height for single slide horizontal sli…" at bounding box center [0, 0] width 0 height 0
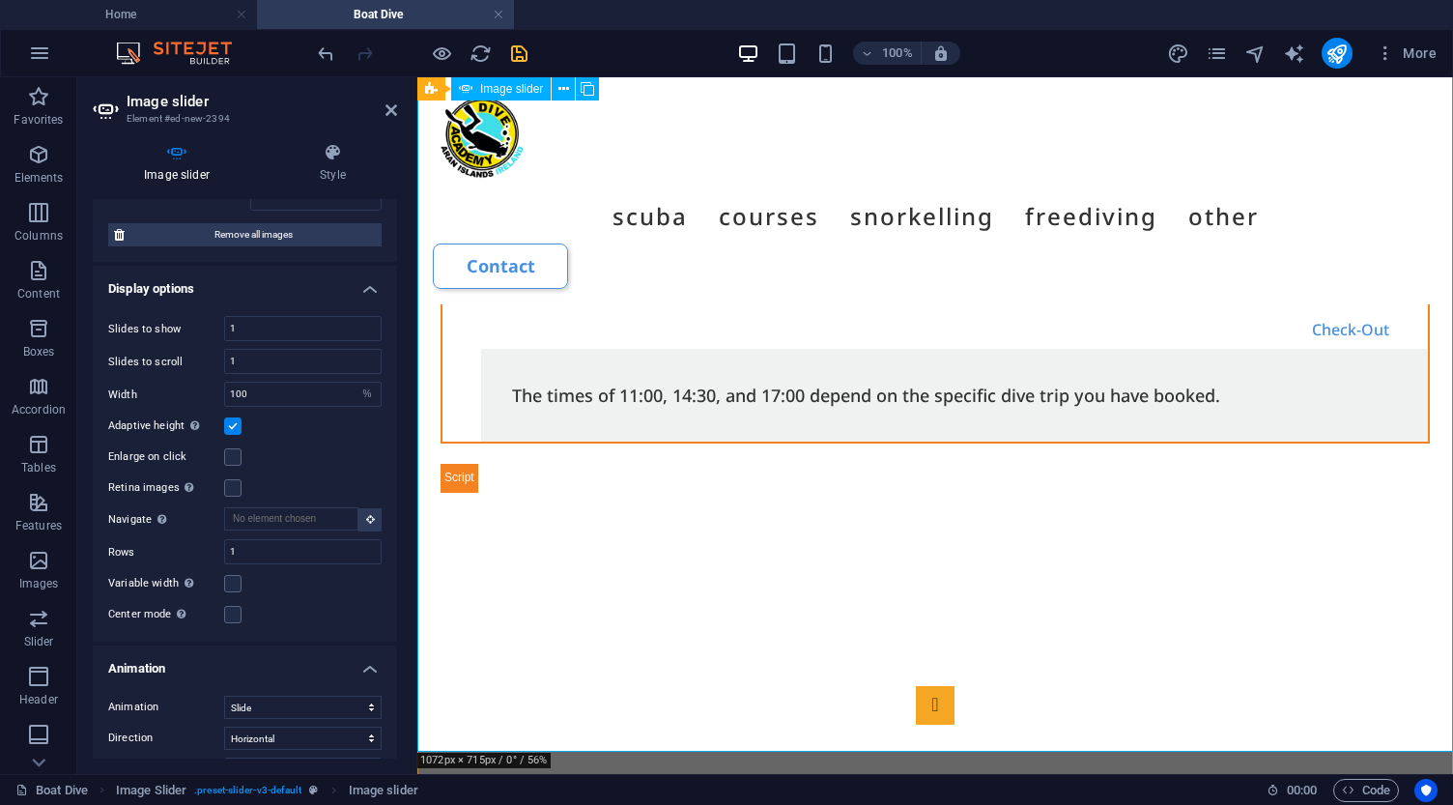
scroll to position [4609, 0]
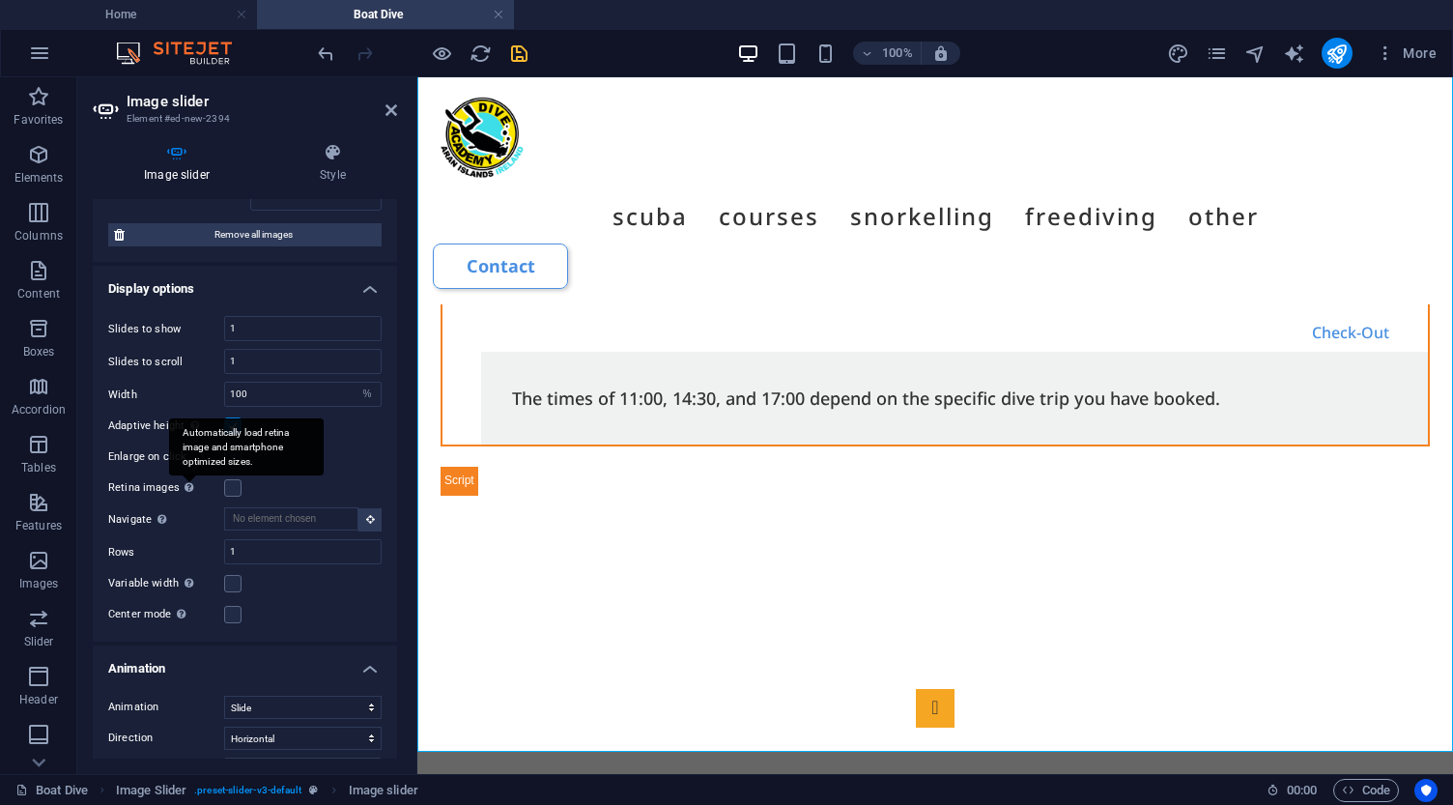
click at [190, 490] on div "Automatically load retina image and smartphone optimized sizes." at bounding box center [189, 486] width 19 height 23
click at [0, 0] on input "Retina images Automatically load retina image and smartphone optimized sizes." at bounding box center [0, 0] width 0 height 0
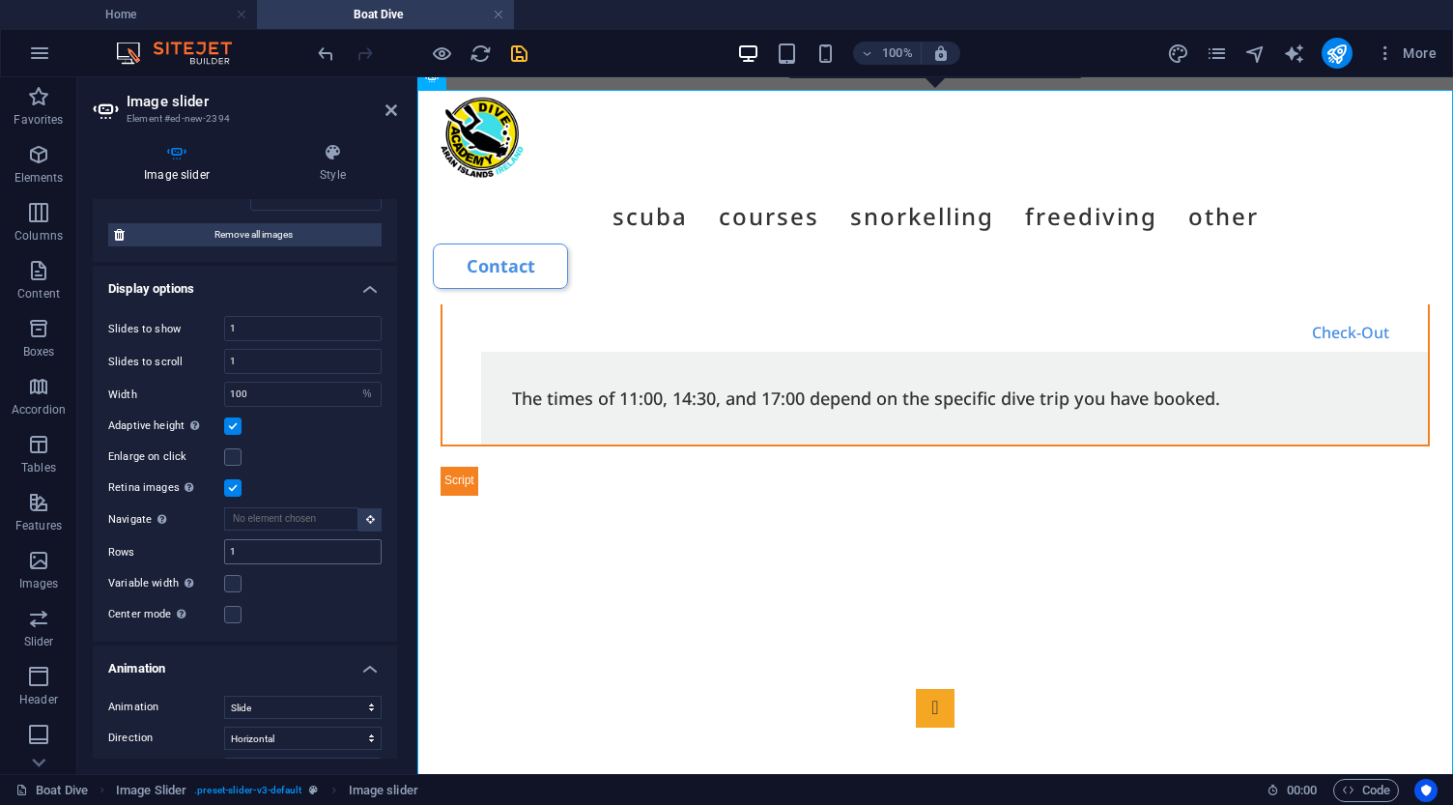
scroll to position [4482, 0]
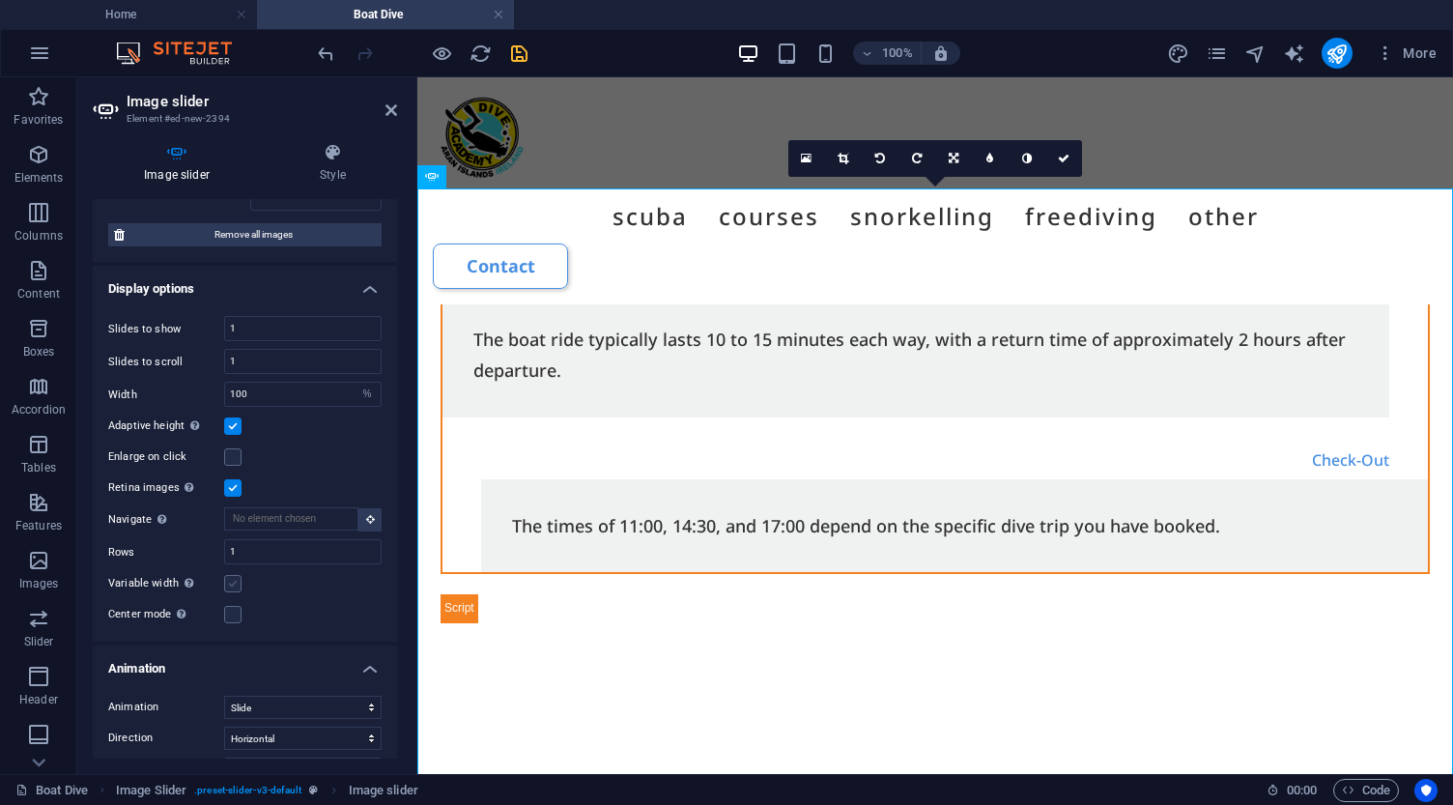
click at [232, 582] on label at bounding box center [232, 583] width 17 height 17
click at [0, 0] on input "Variable width Automatically adjust the width of the visible slide." at bounding box center [0, 0] width 0 height 0
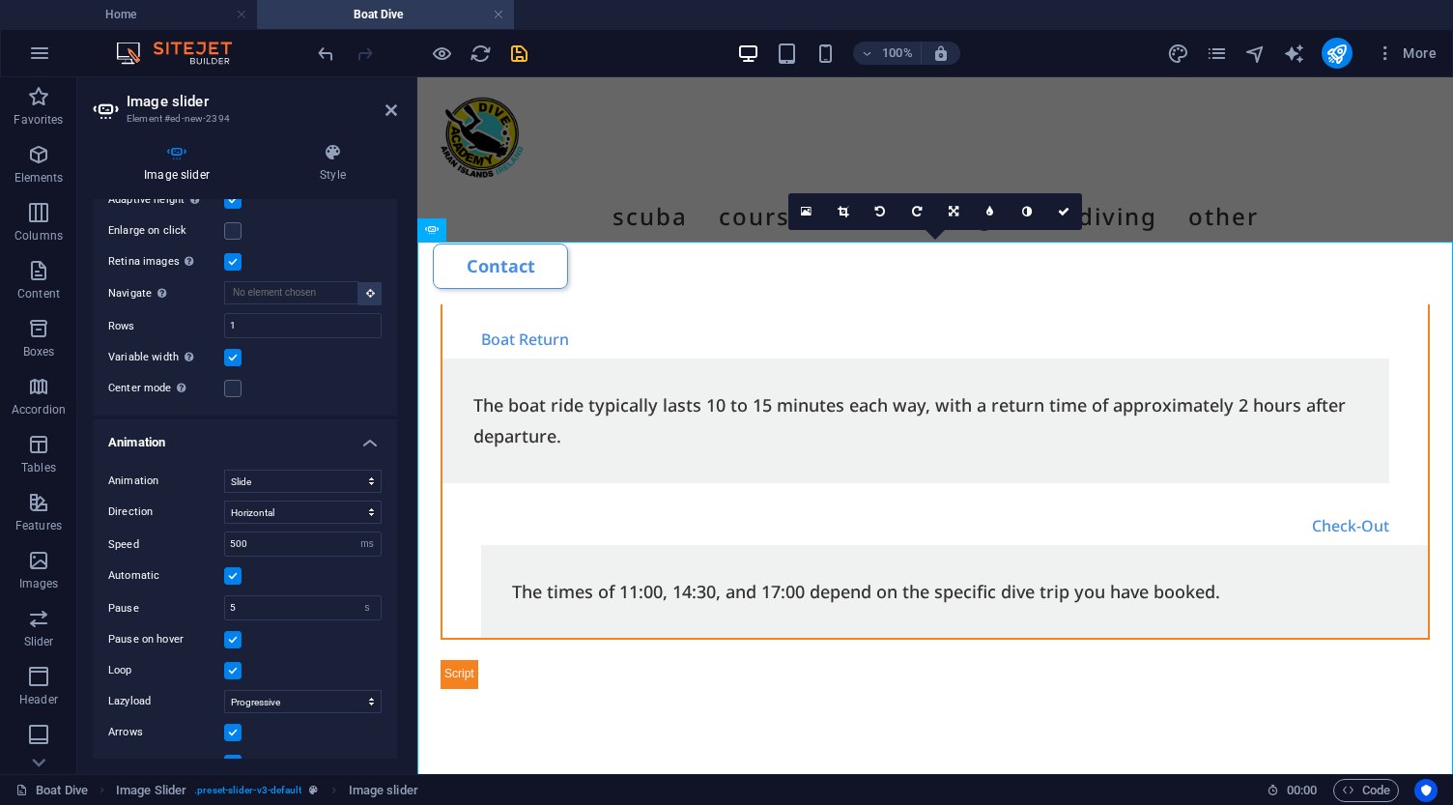
scroll to position [4354, 0]
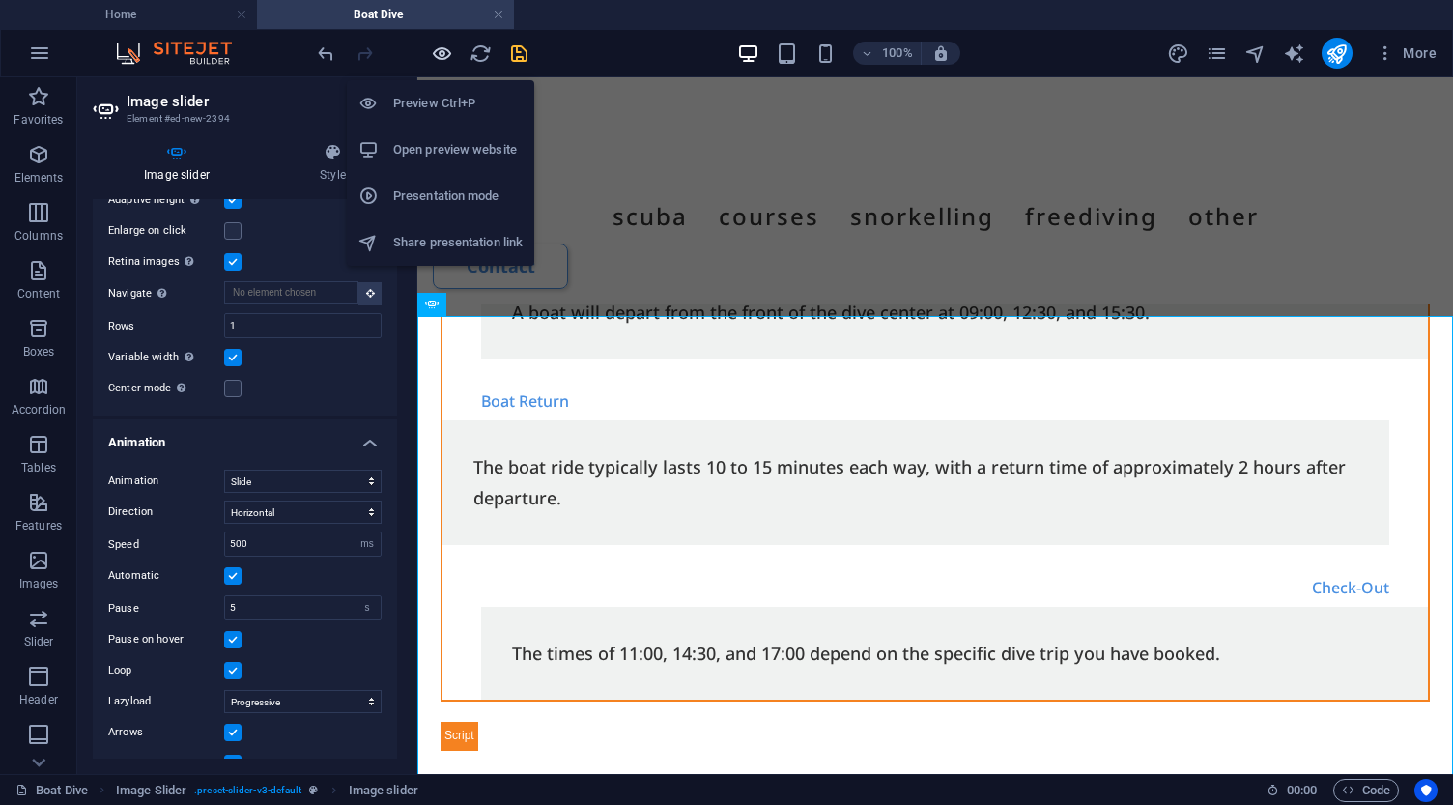
click at [444, 52] on icon "button" at bounding box center [442, 53] width 22 height 22
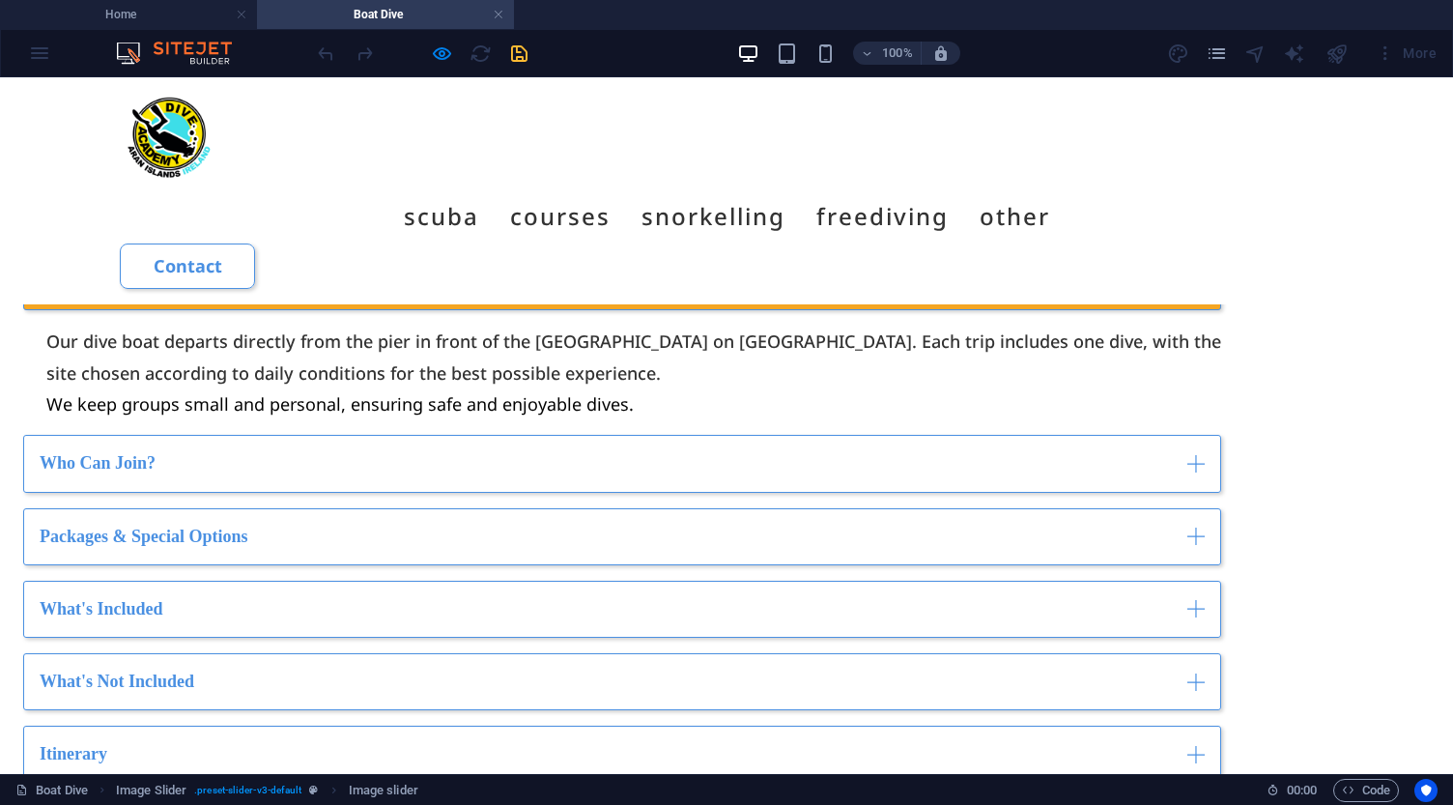
scroll to position [2629, 0]
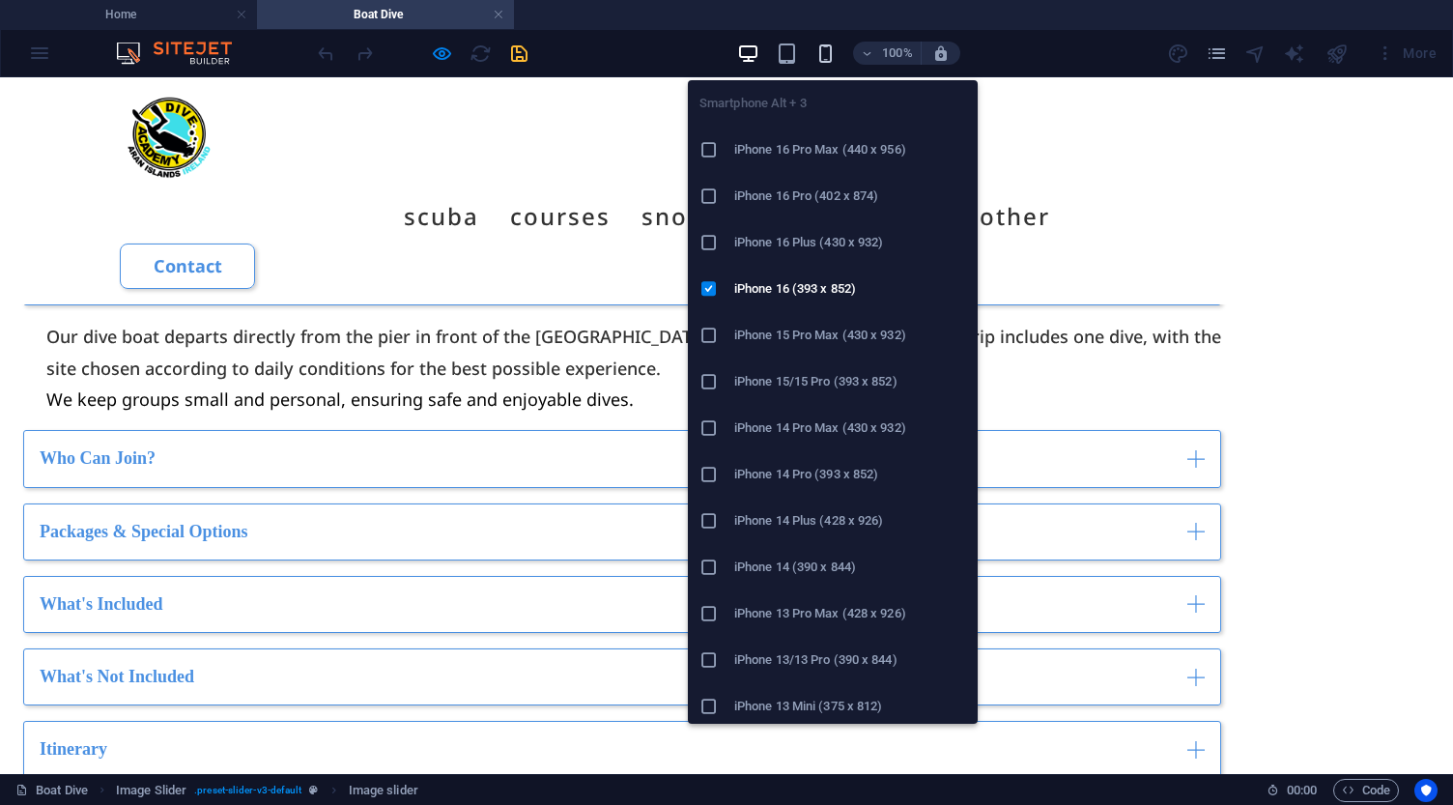
click at [821, 51] on icon "button" at bounding box center [825, 53] width 22 height 22
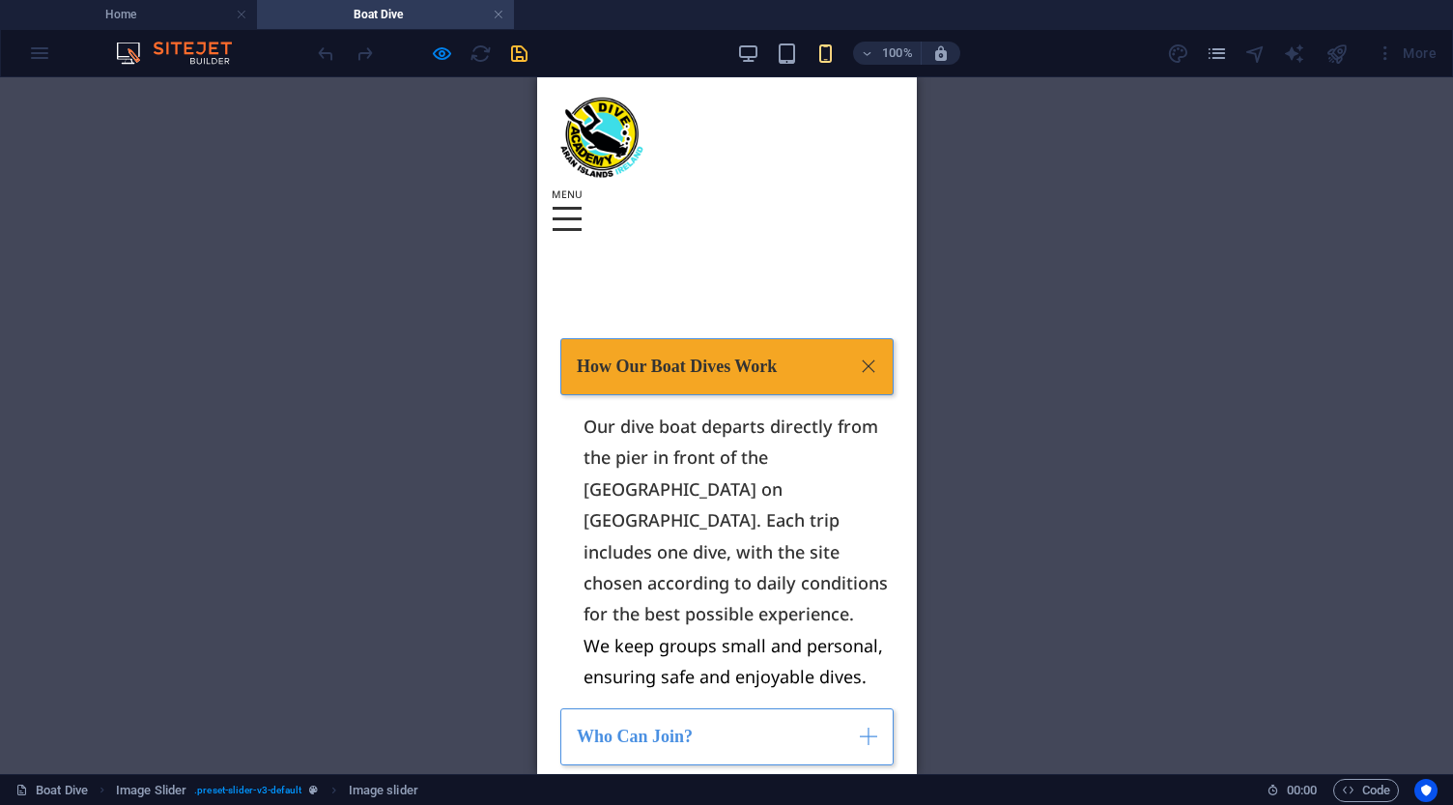
scroll to position [2823, 0]
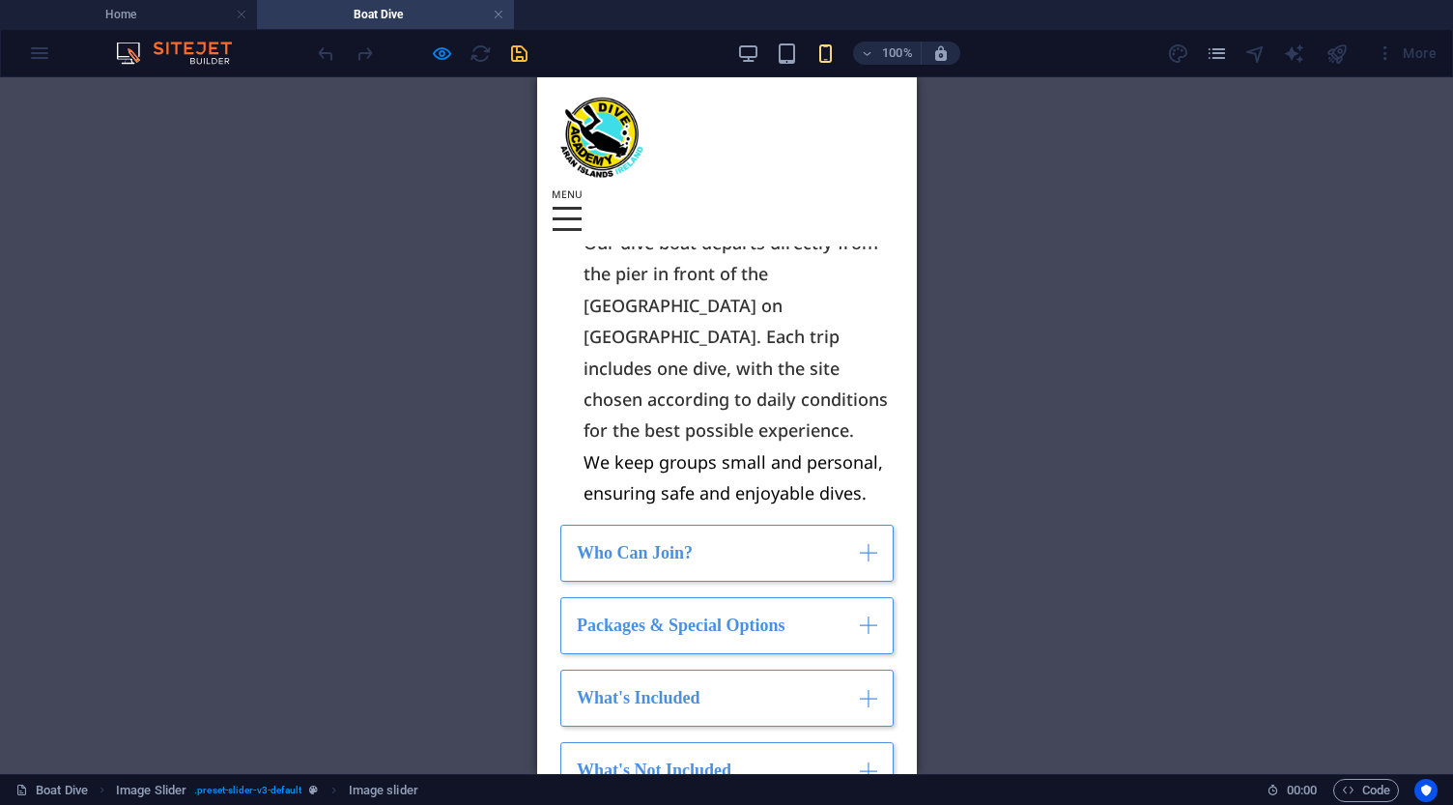
scroll to position [3030, 0]
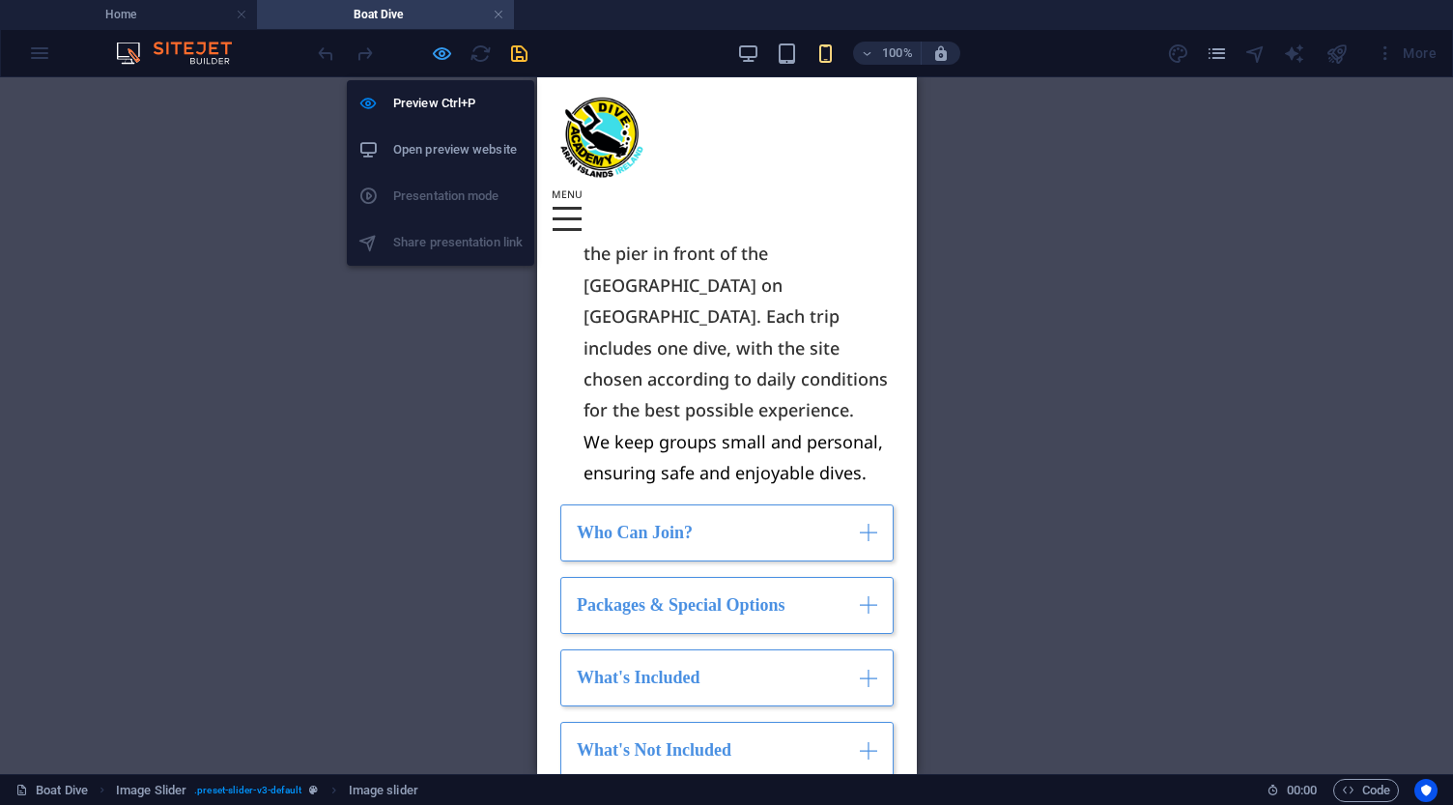
click at [443, 53] on icon "button" at bounding box center [442, 53] width 22 height 22
select select "%"
select select "ms"
select select "s"
select select "progressive"
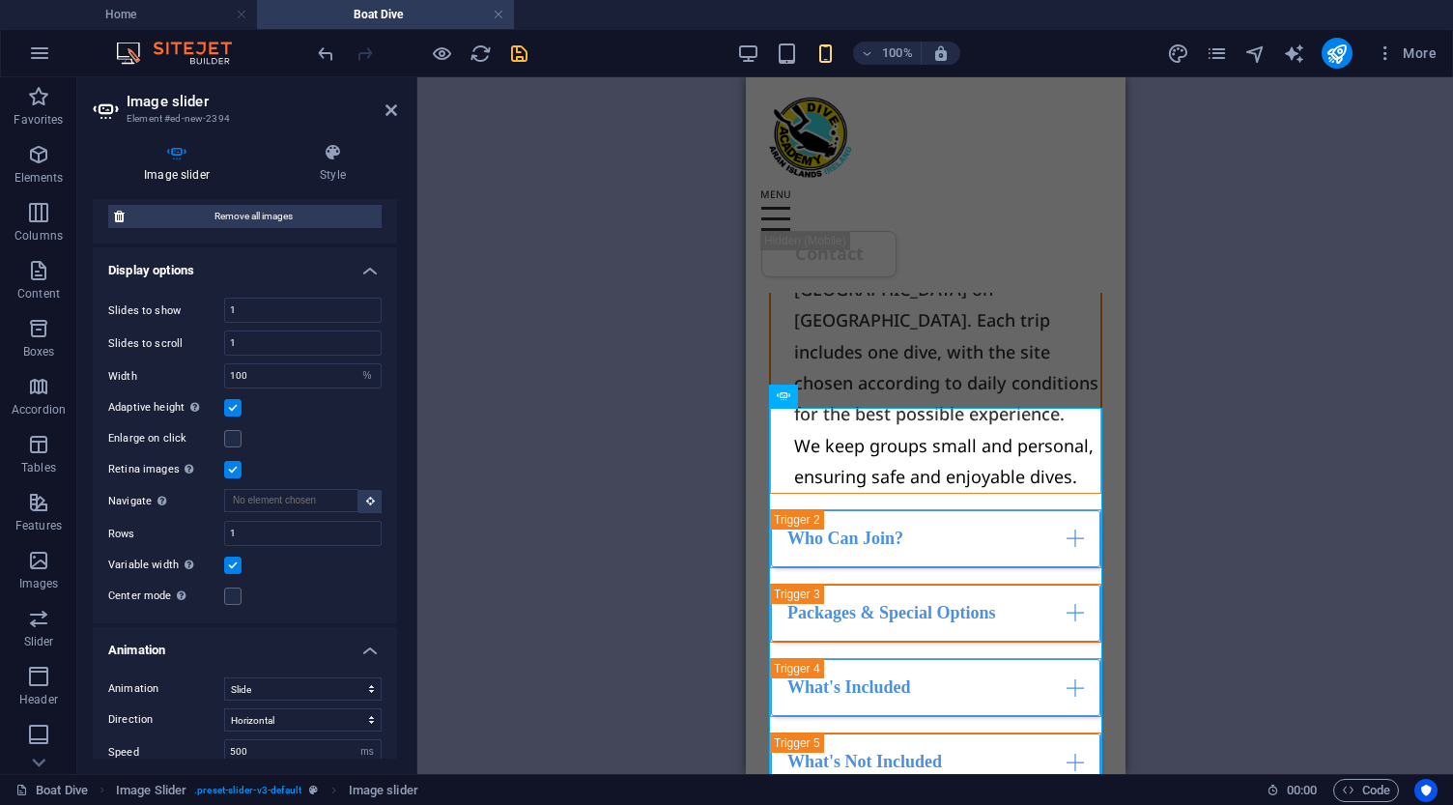
scroll to position [352, 0]
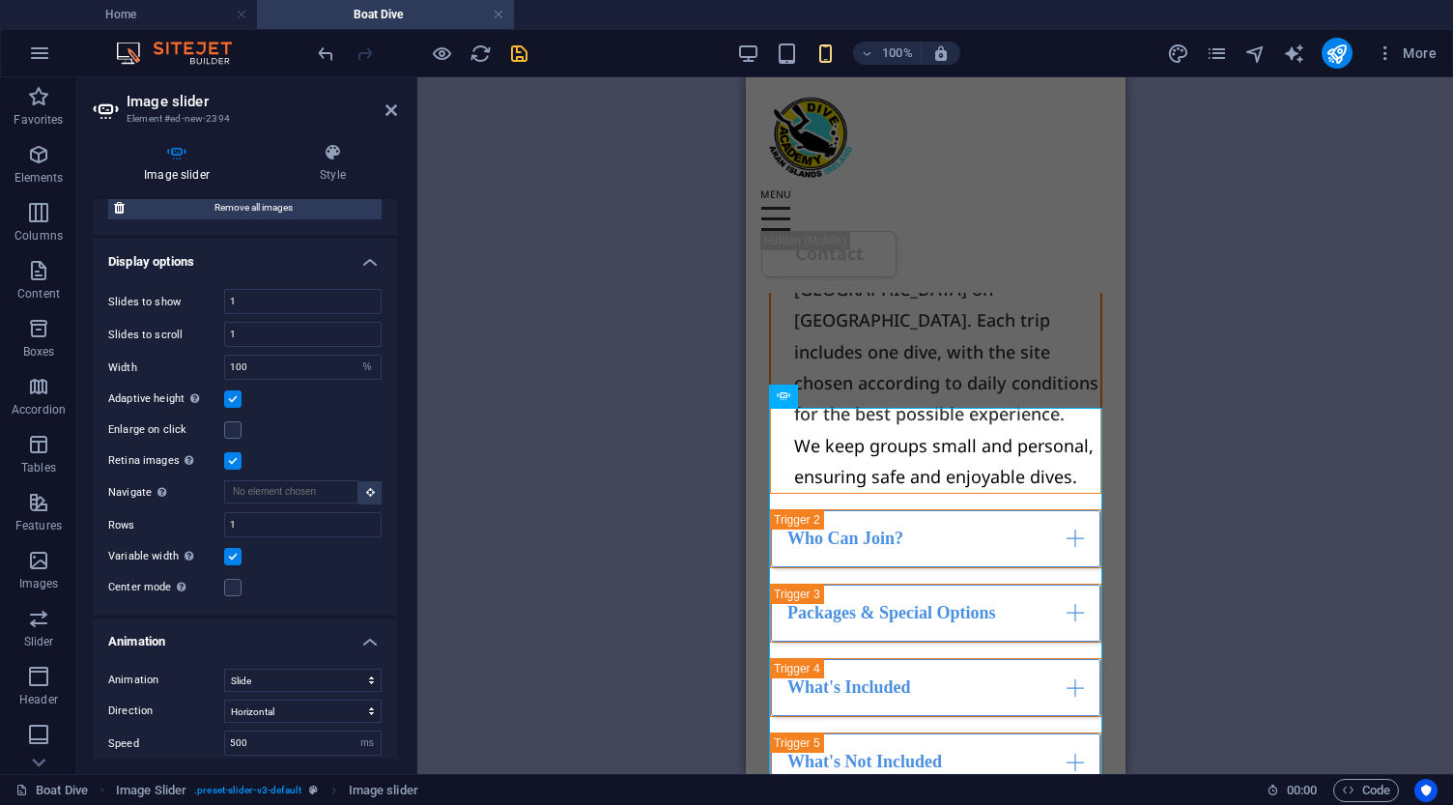
click at [232, 398] on label at bounding box center [232, 398] width 17 height 17
click at [0, 0] on input "Adaptive height Automatically adjust the height for single slide horizontal sli…" at bounding box center [0, 0] width 0 height 0
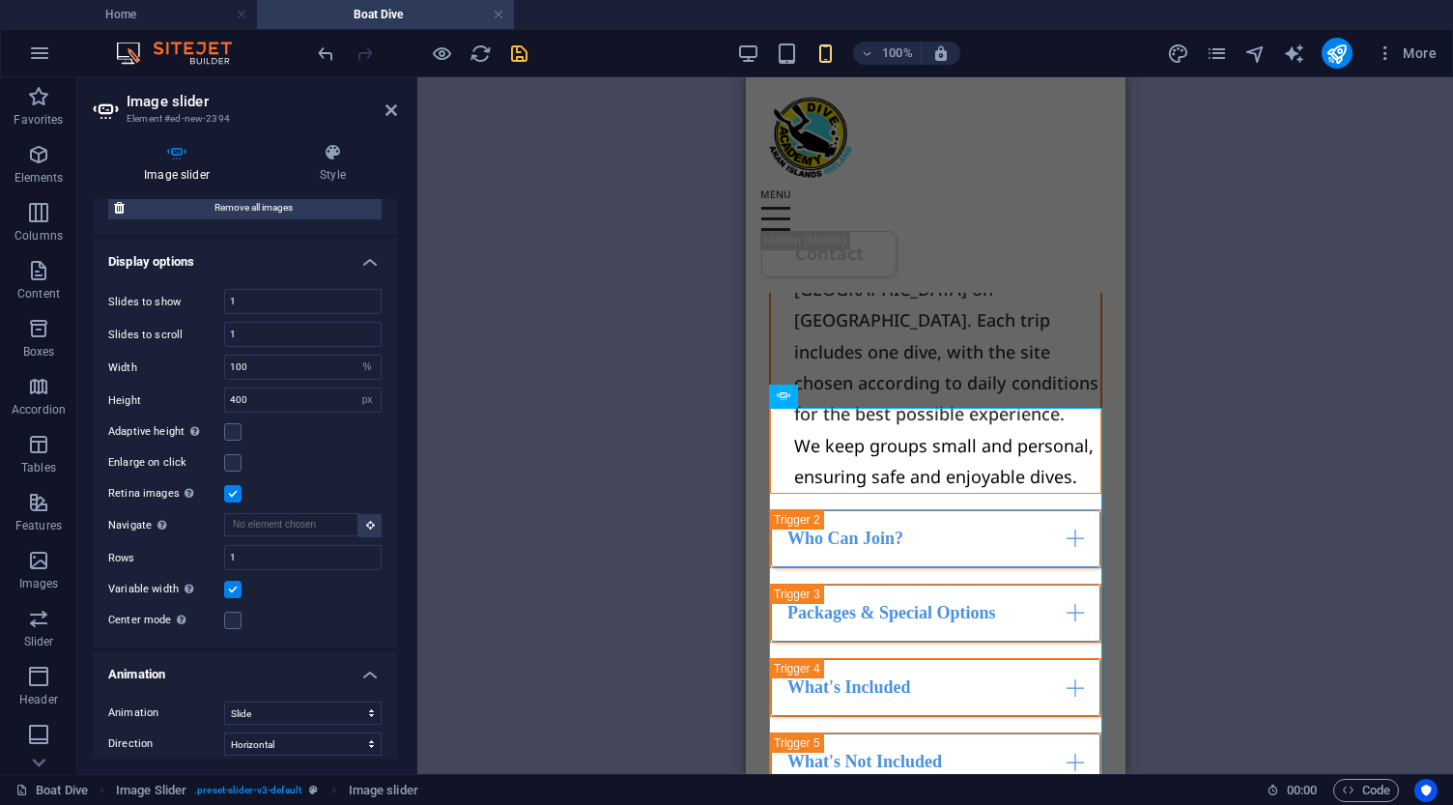
click at [236, 492] on label at bounding box center [232, 493] width 17 height 17
click at [0, 0] on input "Retina images Automatically load retina image and smartphone optimized sizes." at bounding box center [0, 0] width 0 height 0
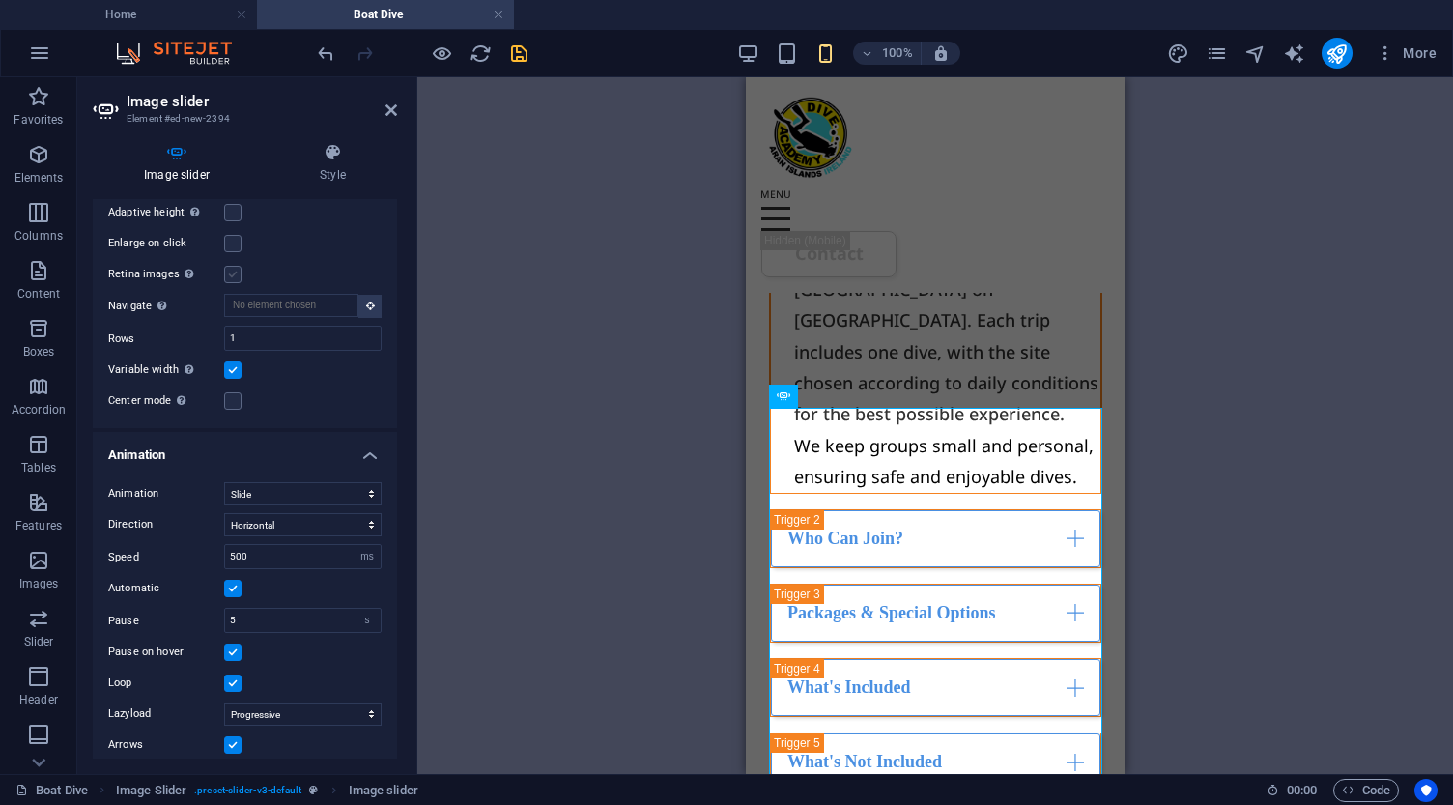
scroll to position [572, 0]
click at [239, 369] on label at bounding box center [232, 368] width 17 height 17
click at [0, 0] on input "Variable width Automatically adjust the width of the visible slide." at bounding box center [0, 0] width 0 height 0
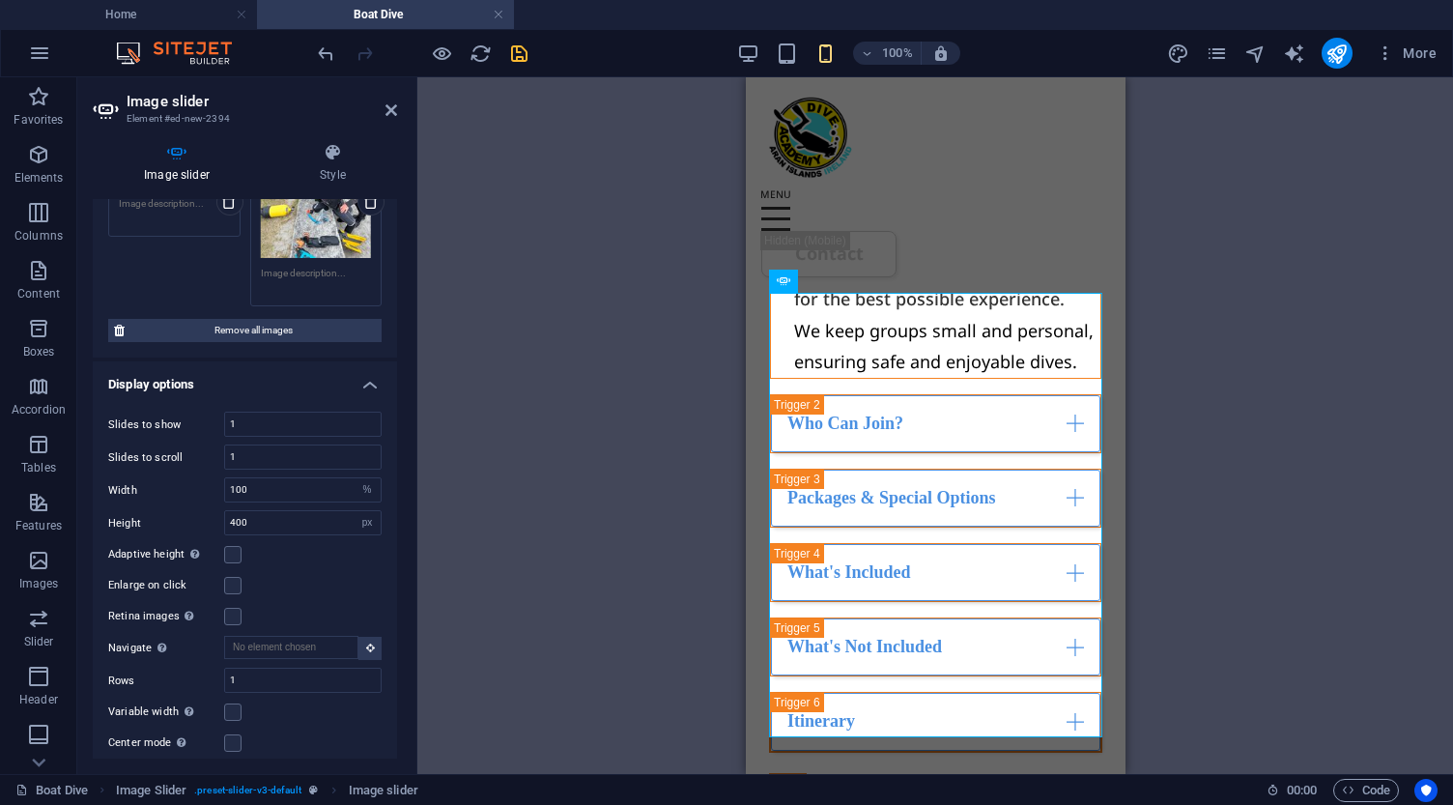
scroll to position [228, 0]
drag, startPoint x: 278, startPoint y: 494, endPoint x: 212, endPoint y: 473, distance: 68.7
click at [212, 473] on div "Slides to show 1 Slides to scroll 1 Width 100 Default px % rem em vw vh Height …" at bounding box center [245, 584] width 304 height 374
click at [321, 561] on div "Adaptive height Automatically adjust the height for single slide horizontal sli…" at bounding box center [244, 555] width 273 height 23
select select "default"
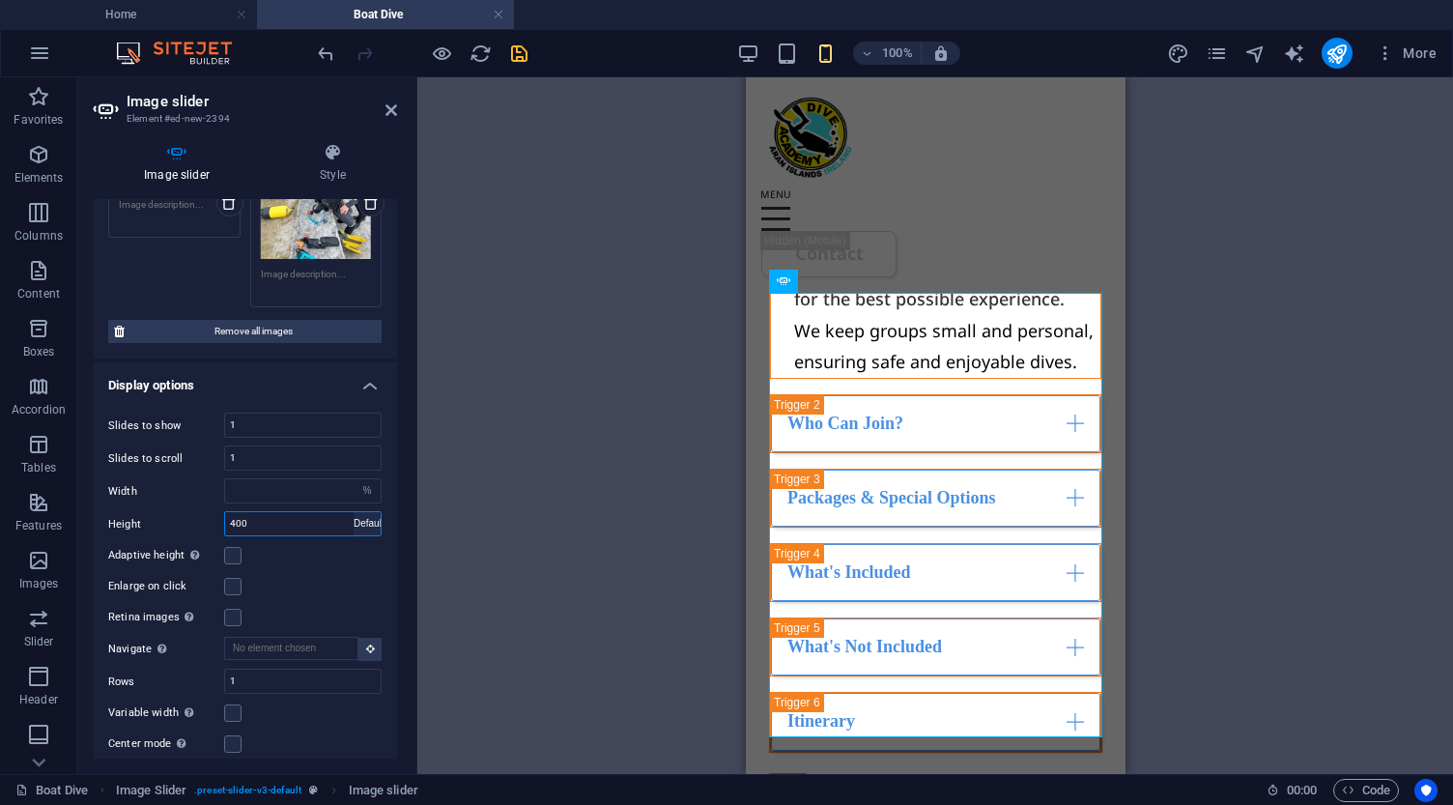
select select "DISABLED_OPTION_VALUE"
click at [311, 483] on input "number" at bounding box center [303, 490] width 156 height 23
select select "DISABLED_OPTION_VALUE"
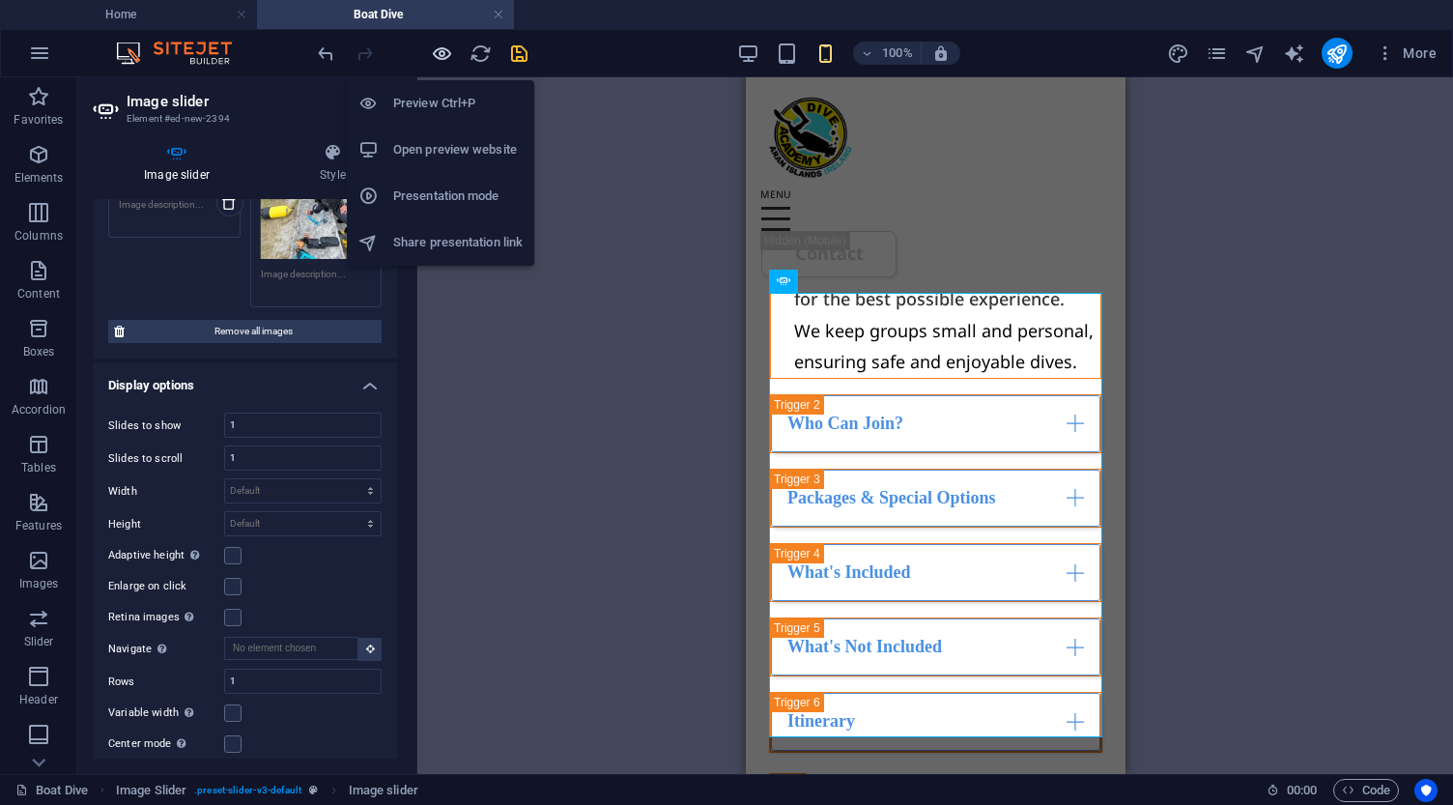
click at [444, 55] on icon "button" at bounding box center [442, 53] width 22 height 22
click at [439, 52] on icon "button" at bounding box center [442, 53] width 22 height 22
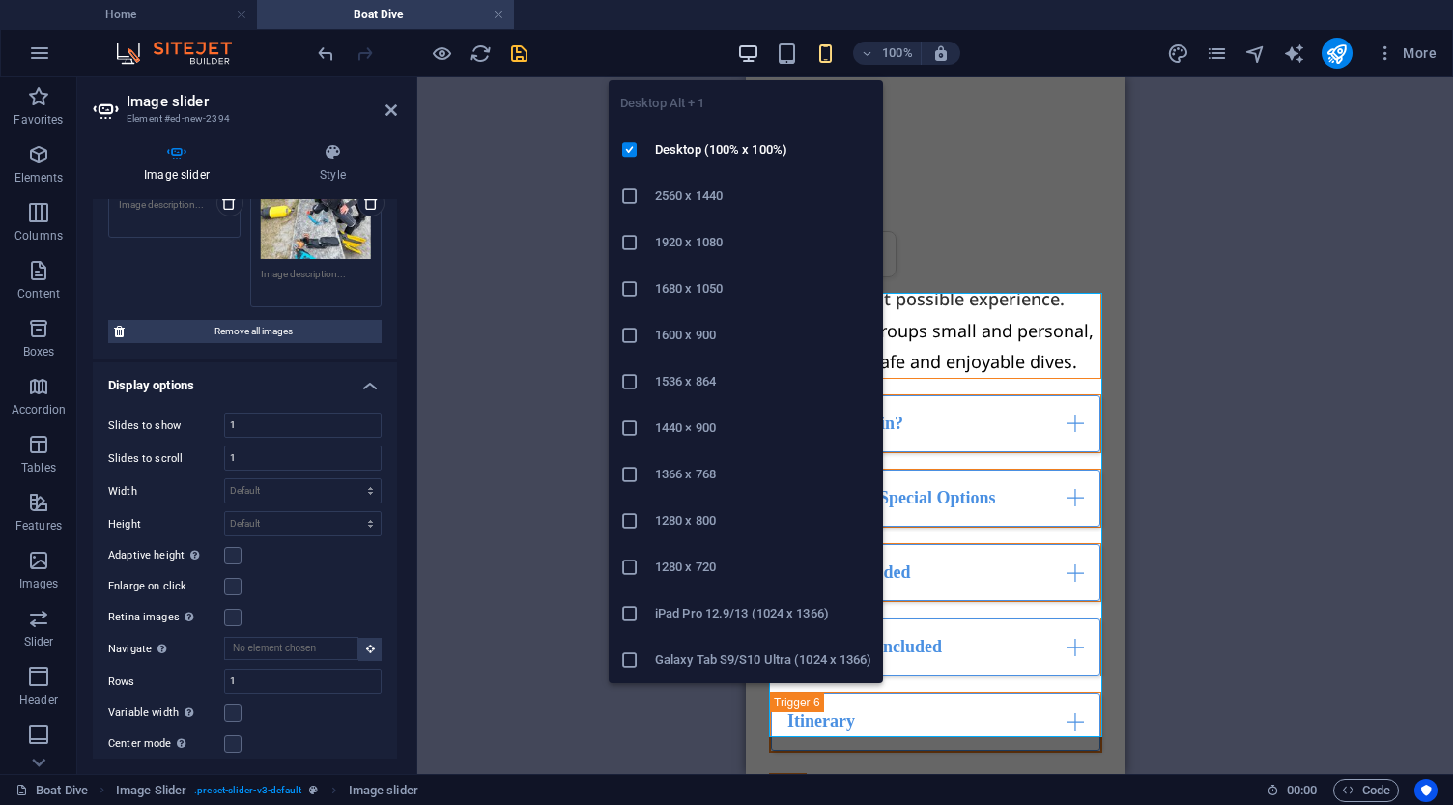
click at [753, 55] on icon "button" at bounding box center [748, 53] width 22 height 22
click at [750, 54] on icon "button" at bounding box center [748, 53] width 22 height 22
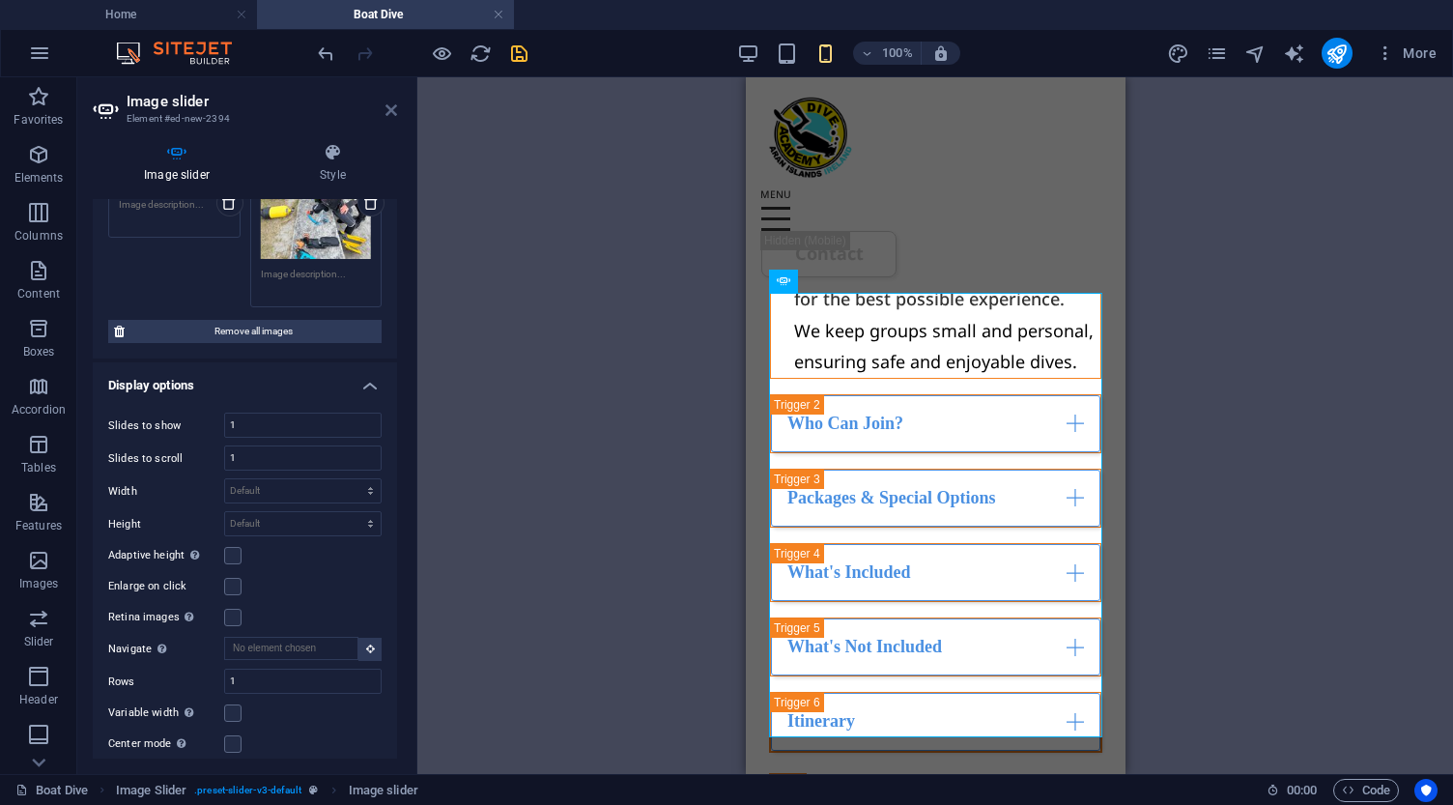
click at [393, 114] on icon at bounding box center [391, 109] width 12 height 15
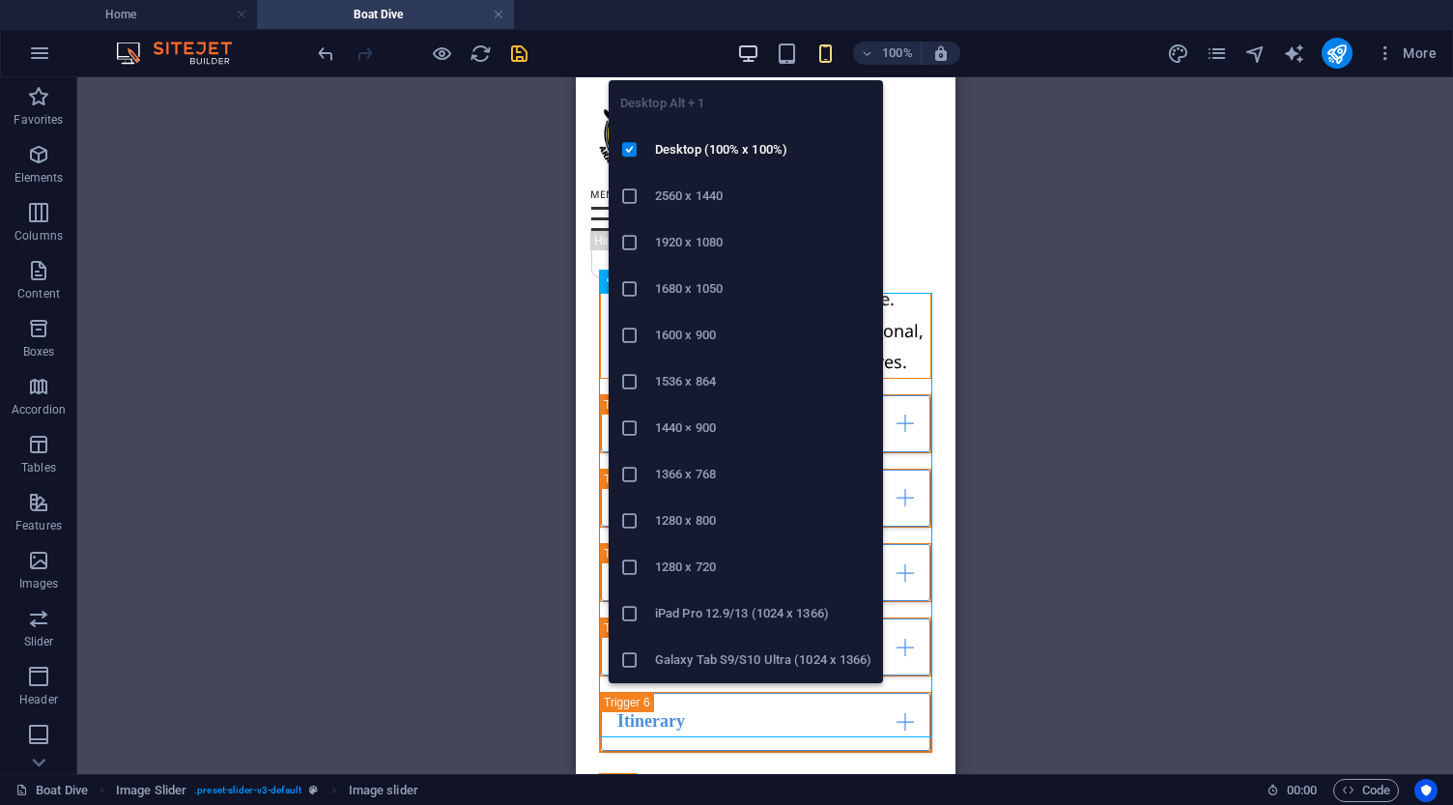
click at [750, 47] on icon "button" at bounding box center [748, 53] width 22 height 22
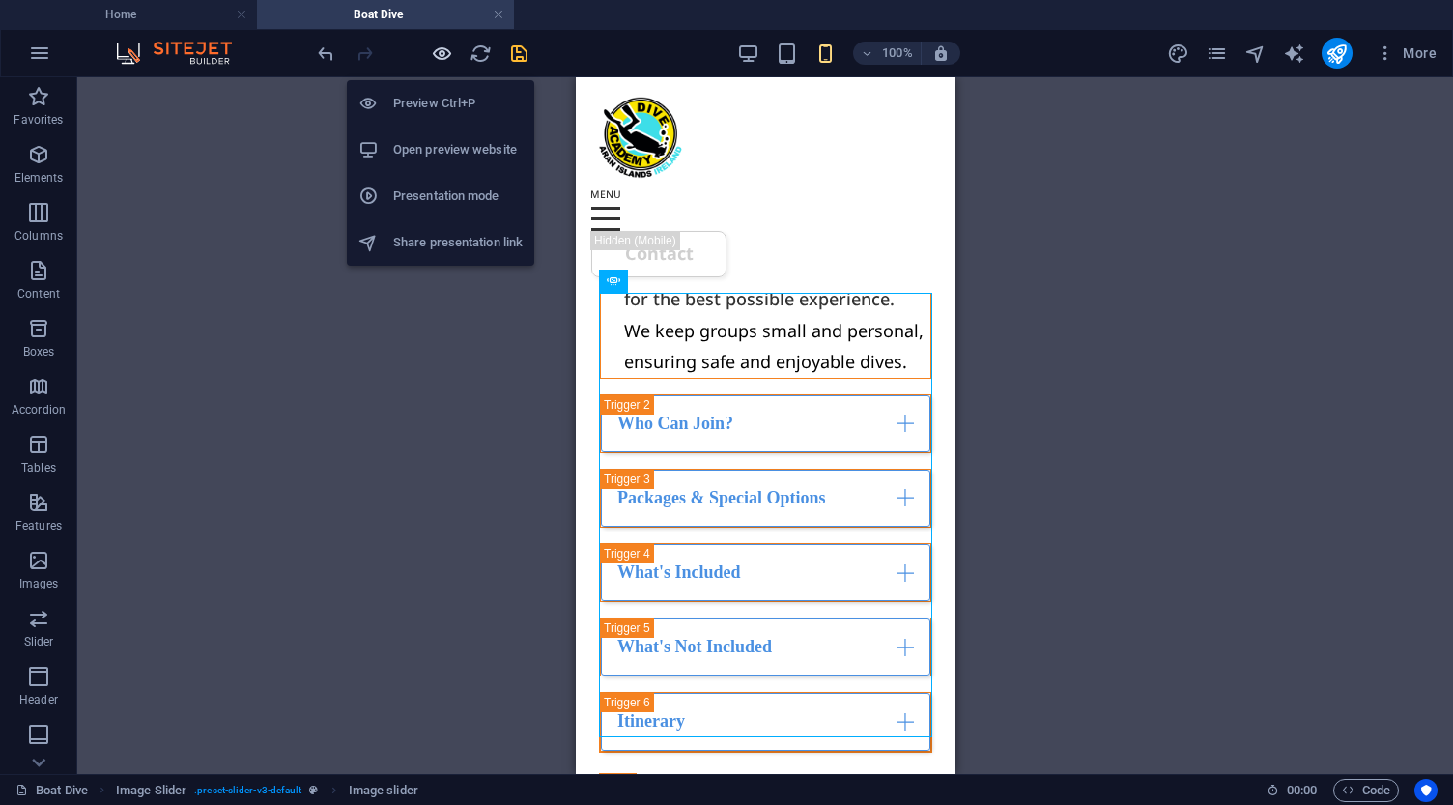
click at [442, 54] on icon "button" at bounding box center [442, 53] width 22 height 22
click at [433, 107] on h6 "Preview Ctrl+P" at bounding box center [457, 103] width 129 height 23
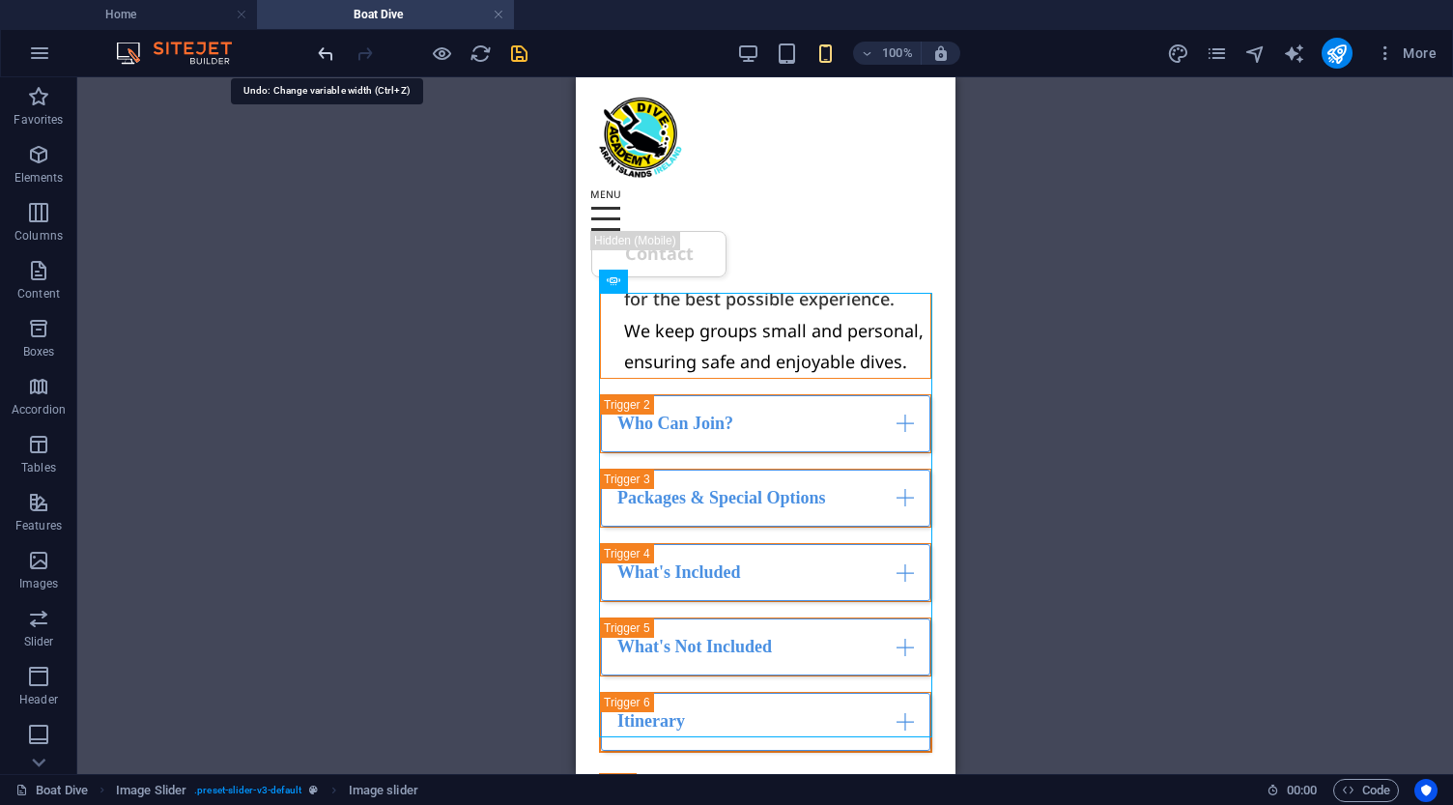
click at [325, 55] on icon "undo" at bounding box center [326, 53] width 22 height 22
click at [327, 55] on icon "undo" at bounding box center [326, 53] width 22 height 22
click at [481, 51] on icon "reload" at bounding box center [480, 53] width 22 height 22
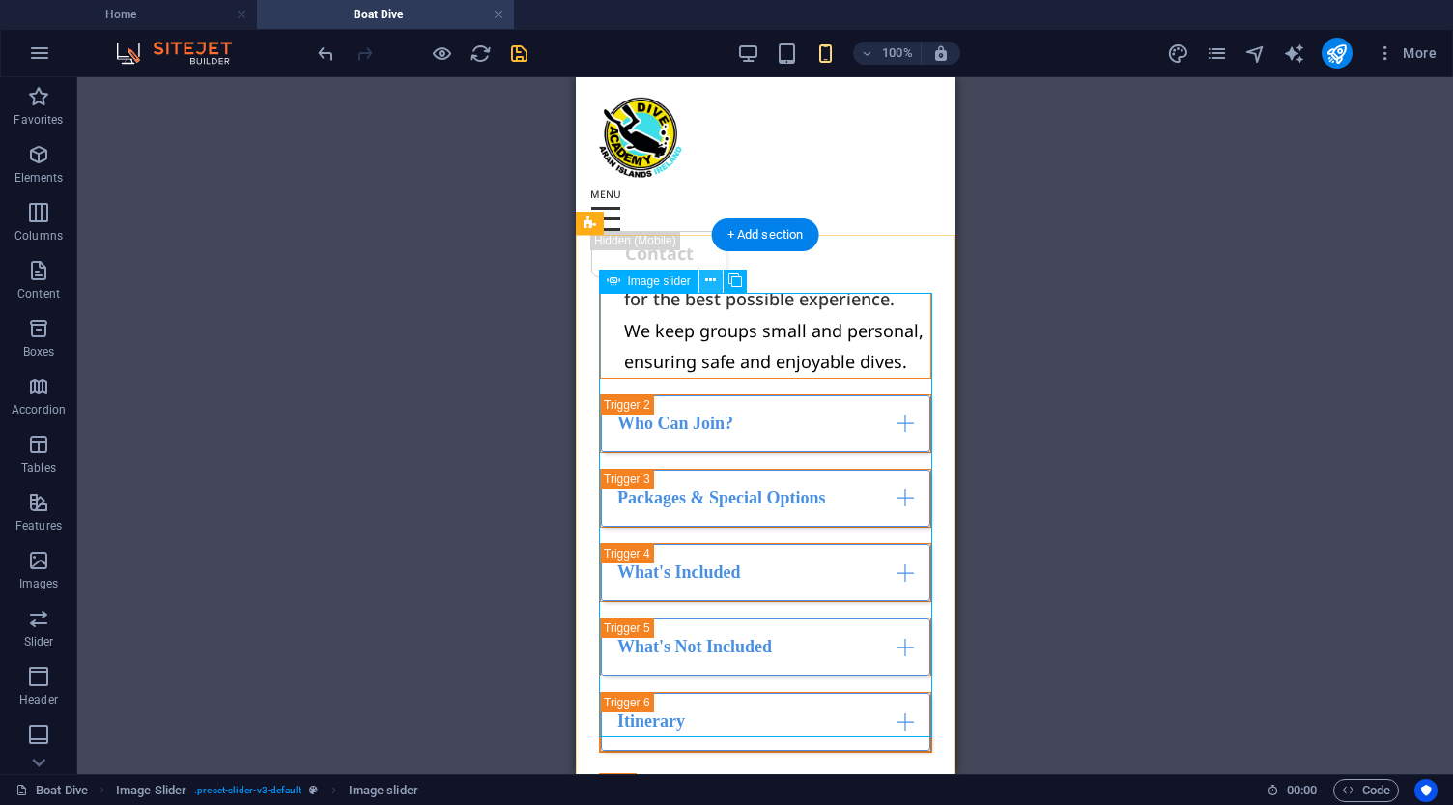
click at [711, 277] on icon at bounding box center [710, 280] width 11 height 20
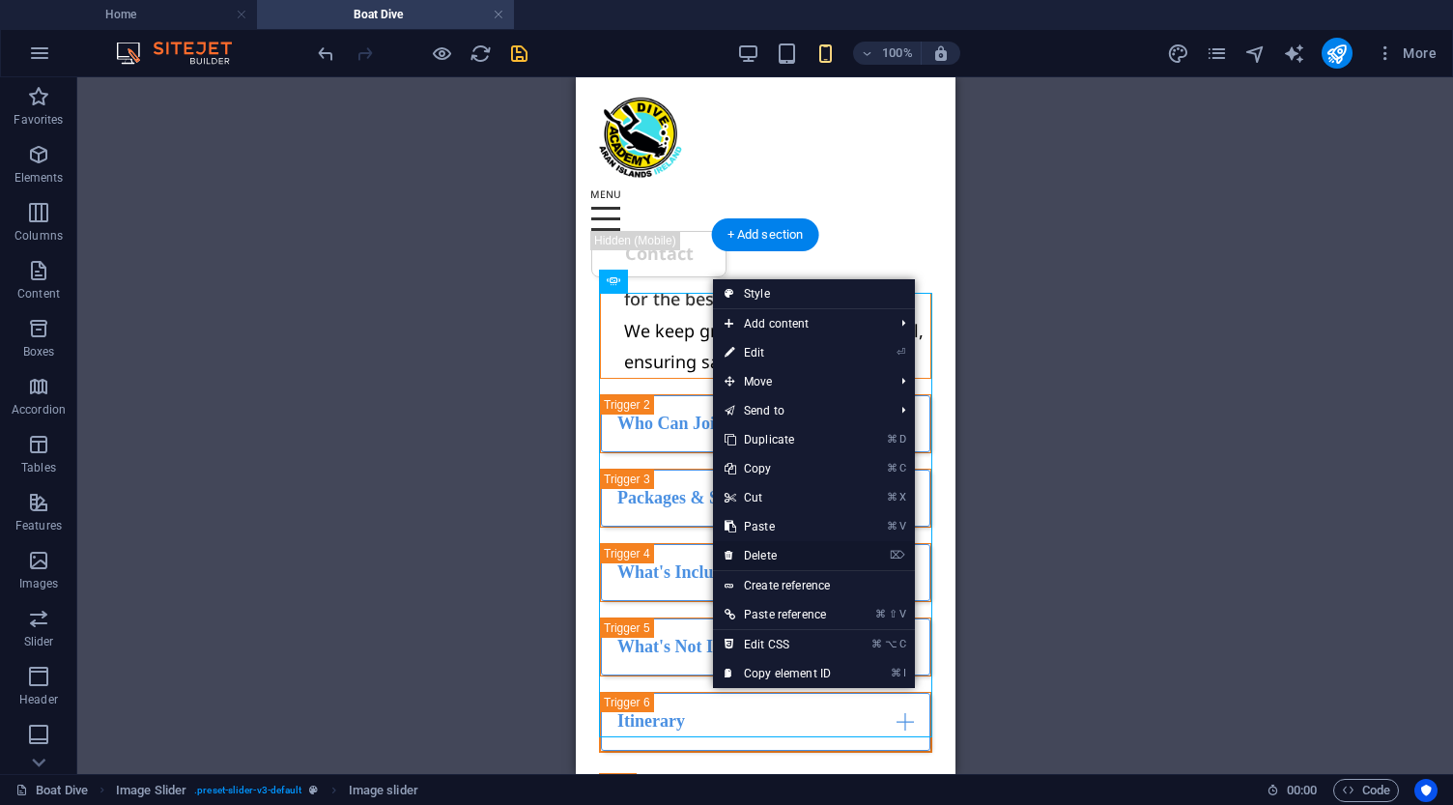
click at [776, 552] on link "⌦ Delete" at bounding box center [777, 555] width 129 height 29
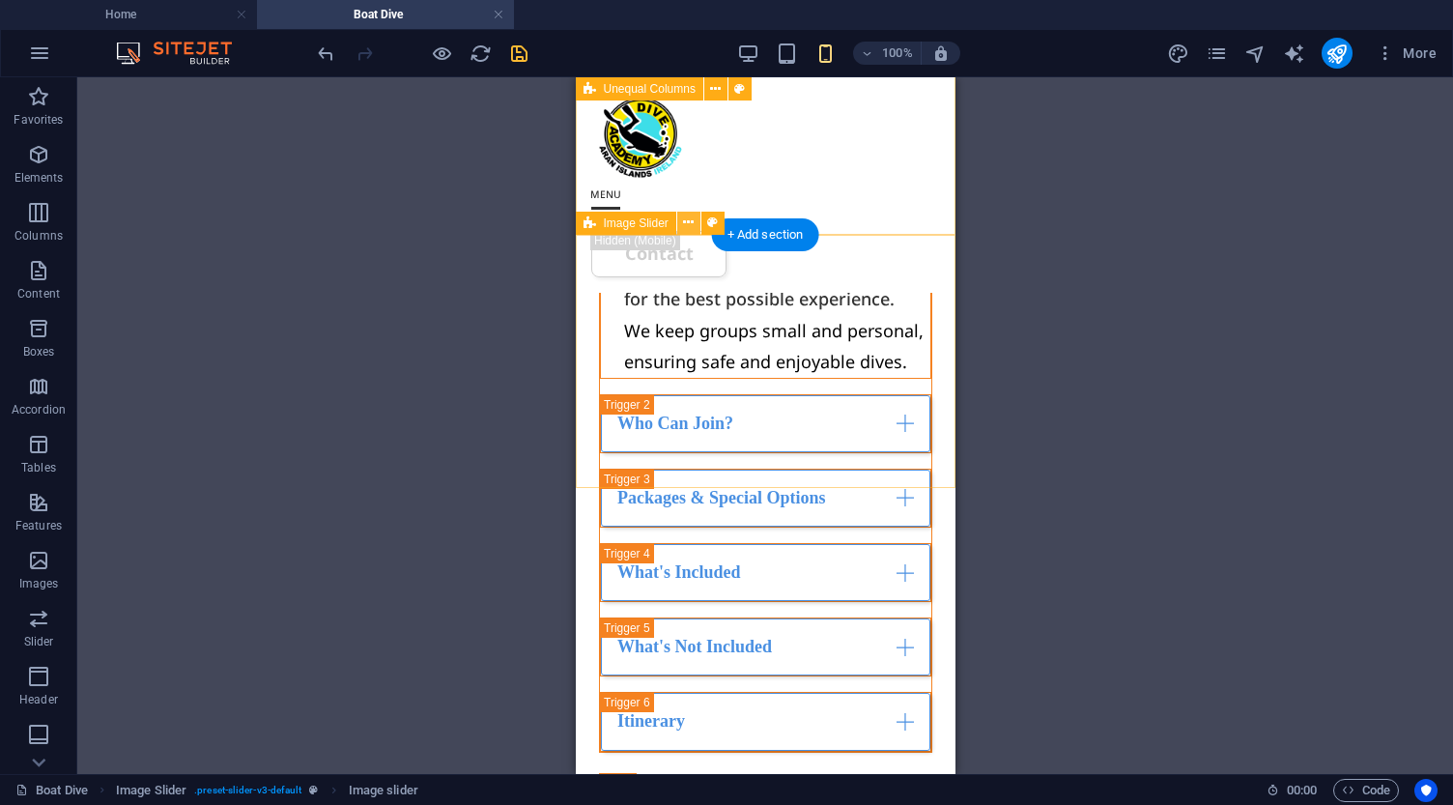
click at [690, 224] on icon at bounding box center [688, 222] width 11 height 20
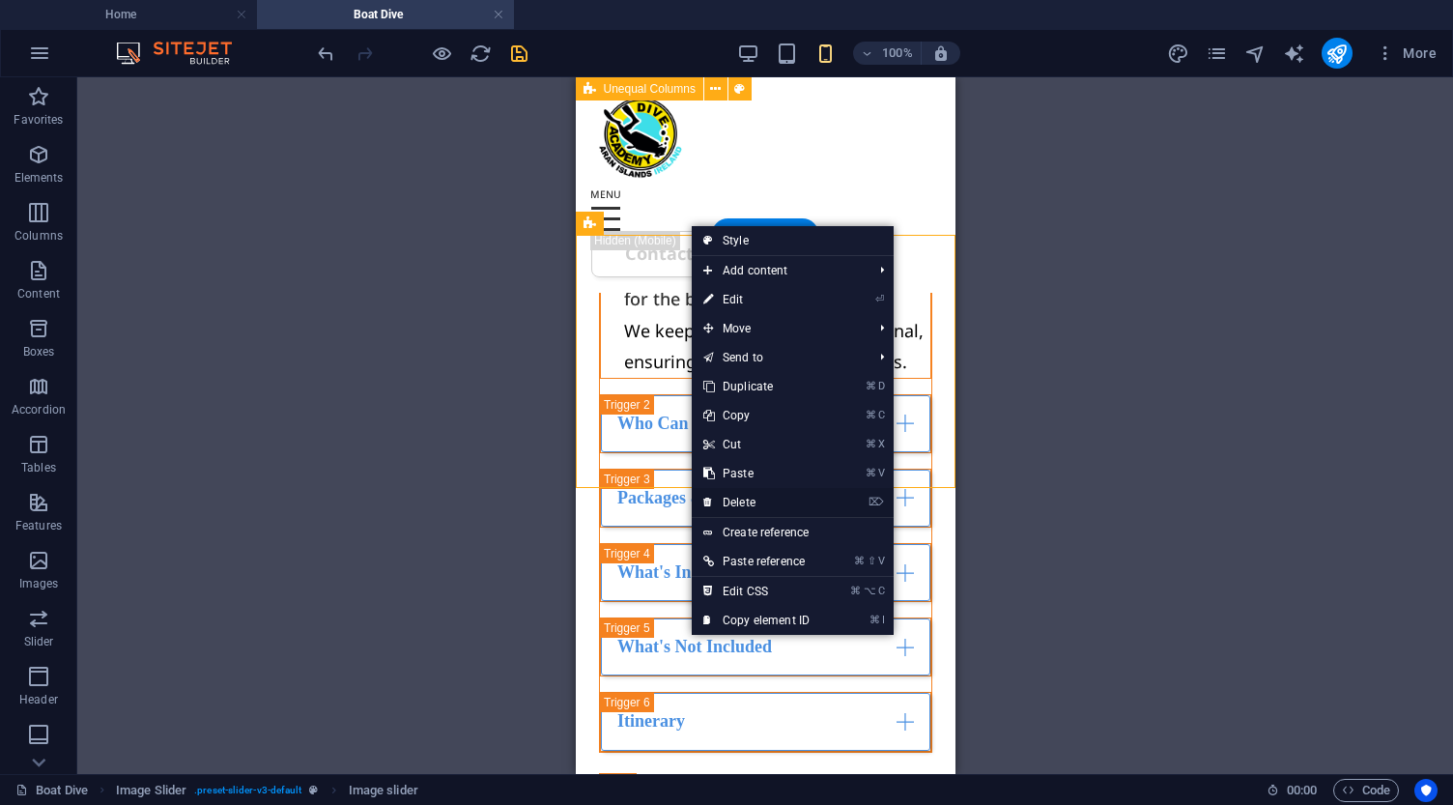
click at [765, 498] on link "⌦ Delete" at bounding box center [756, 502] width 129 height 29
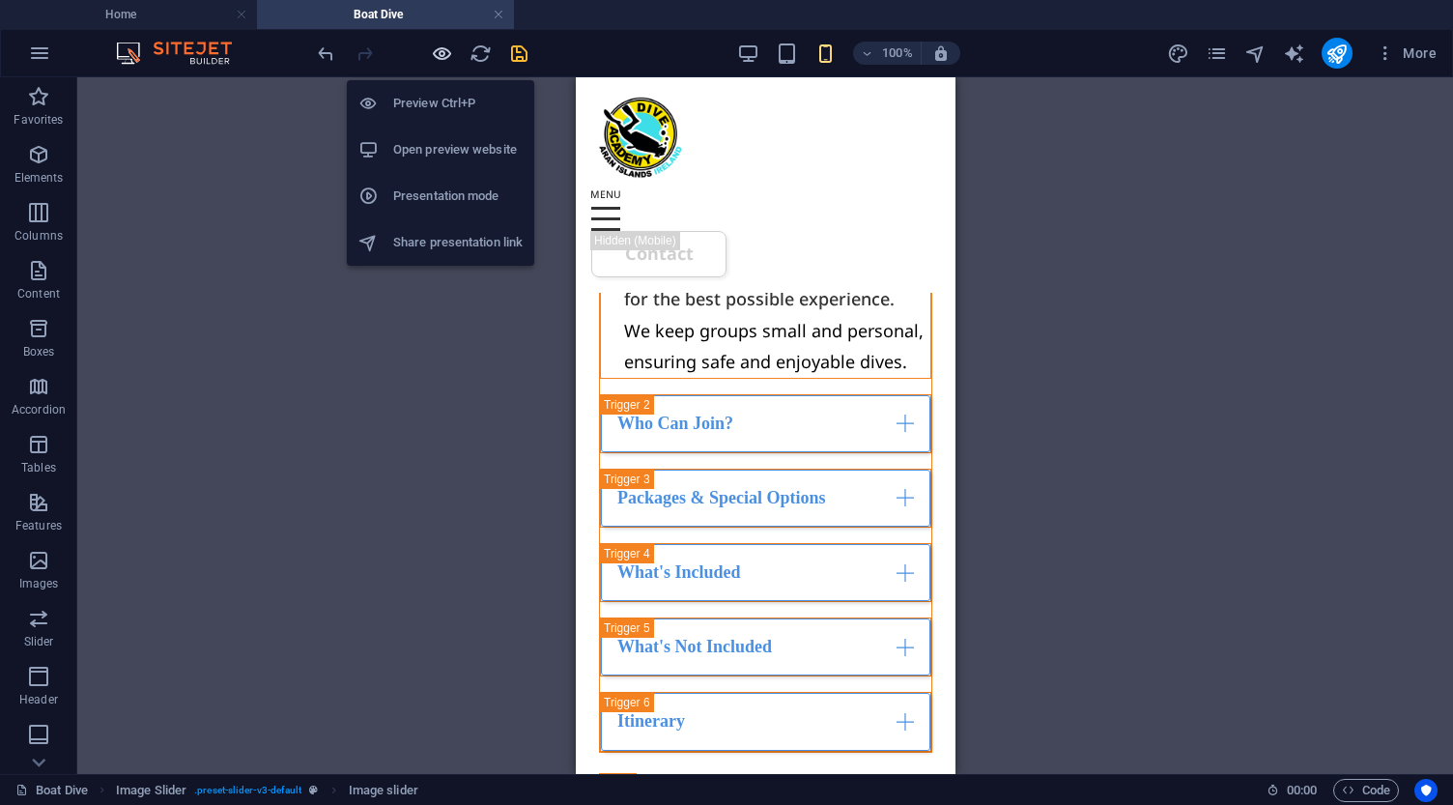
click at [444, 48] on icon "button" at bounding box center [442, 53] width 22 height 22
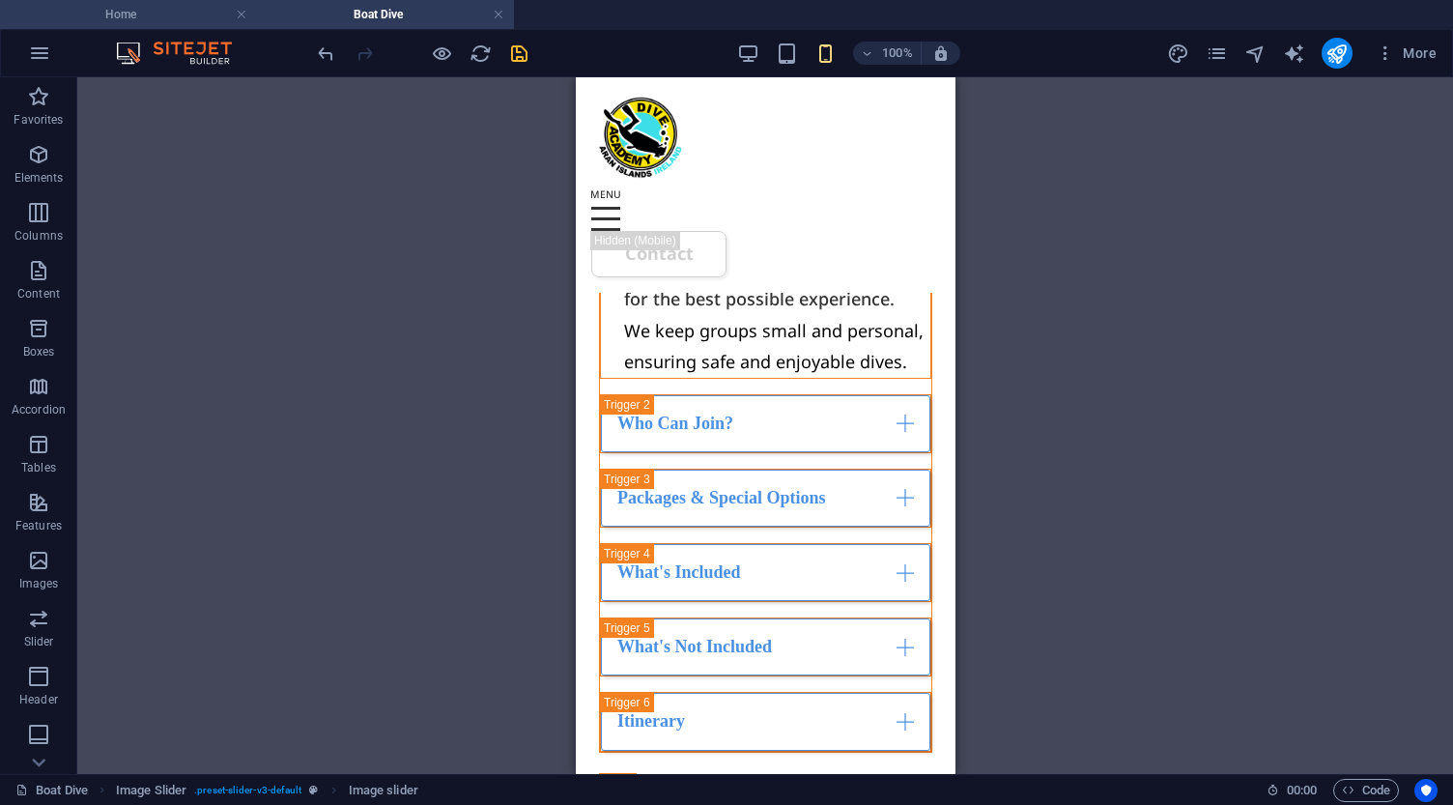
click at [133, 22] on h4 "Home" at bounding box center [128, 14] width 257 height 21
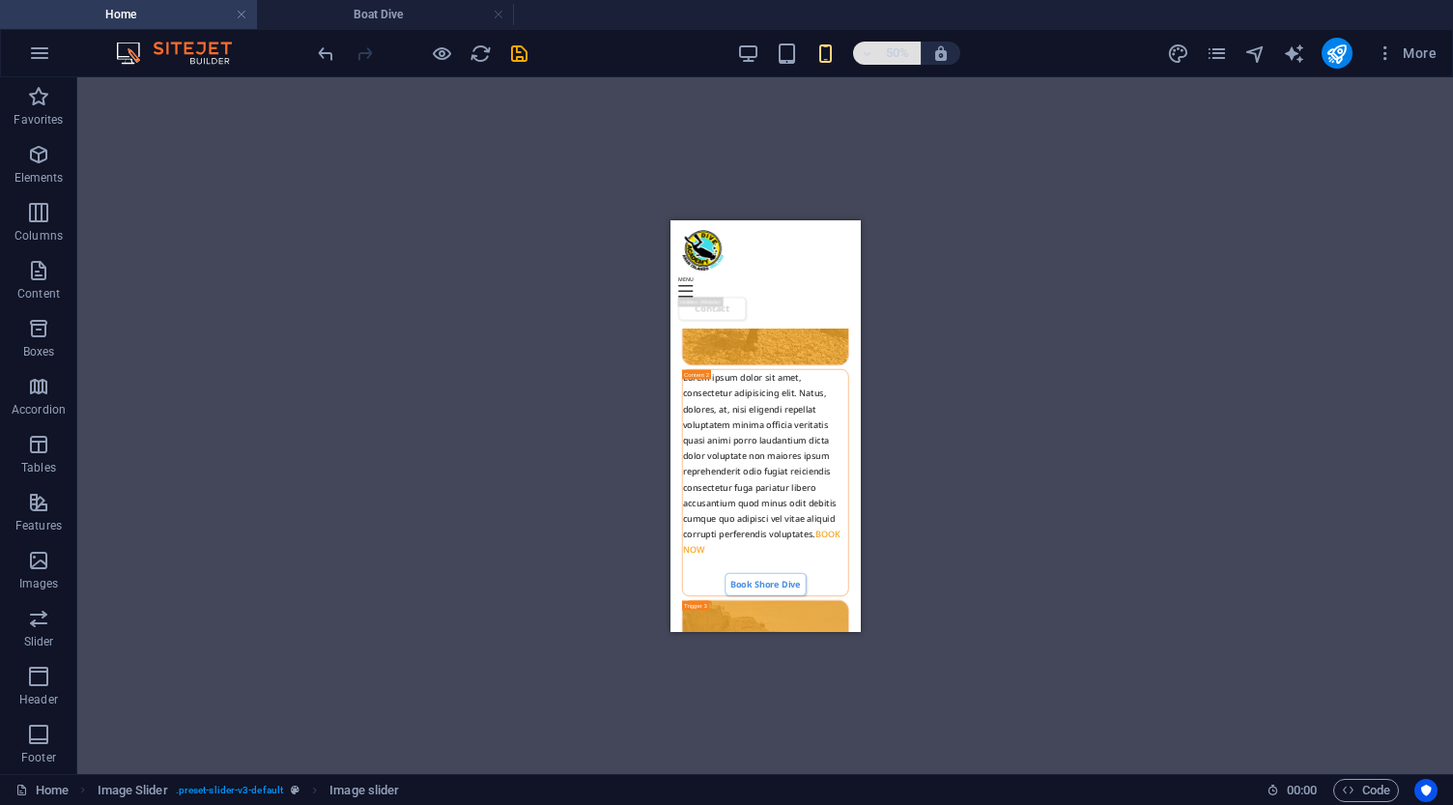
click at [888, 50] on h6 "50%" at bounding box center [897, 53] width 31 height 23
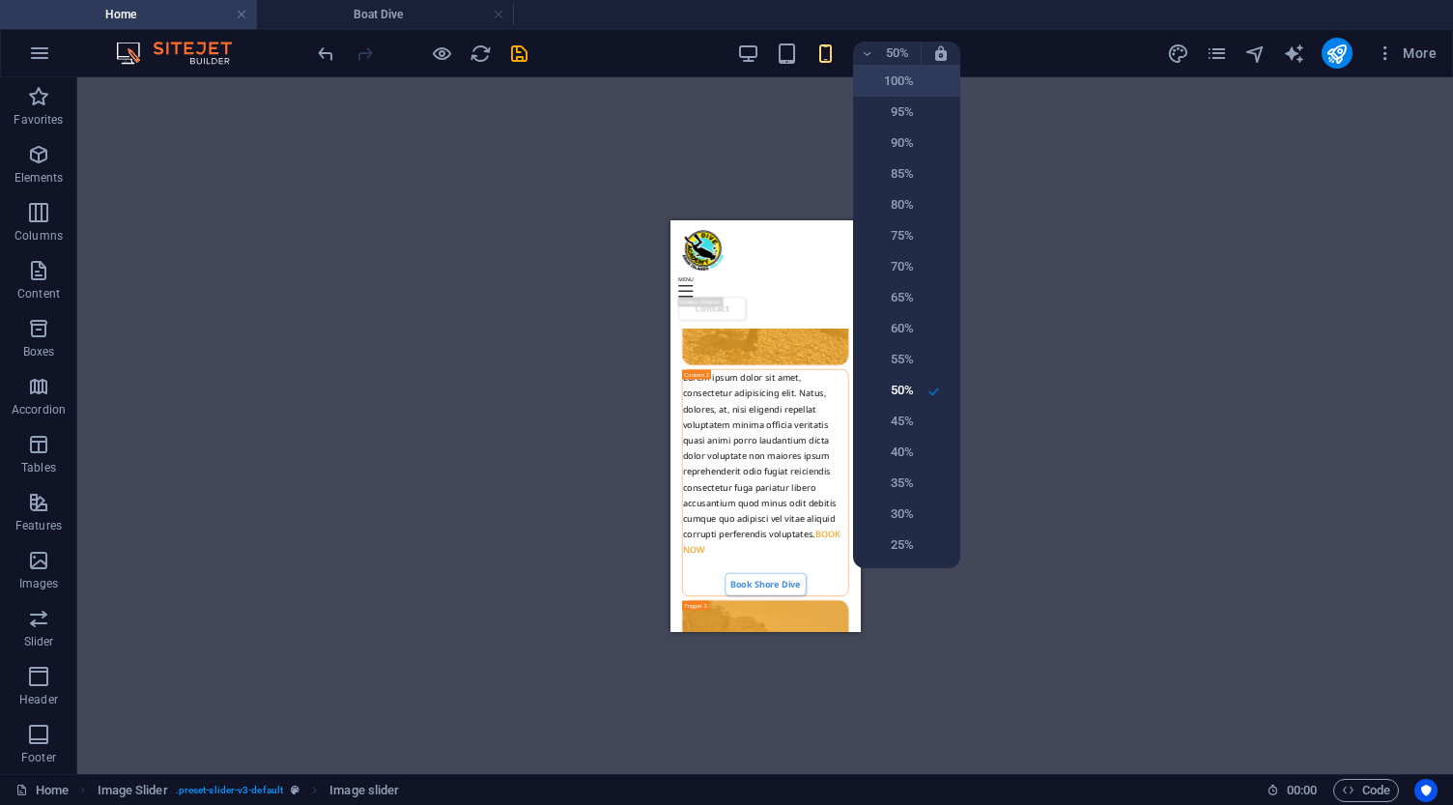
click at [892, 81] on h6 "100%" at bounding box center [888, 81] width 49 height 23
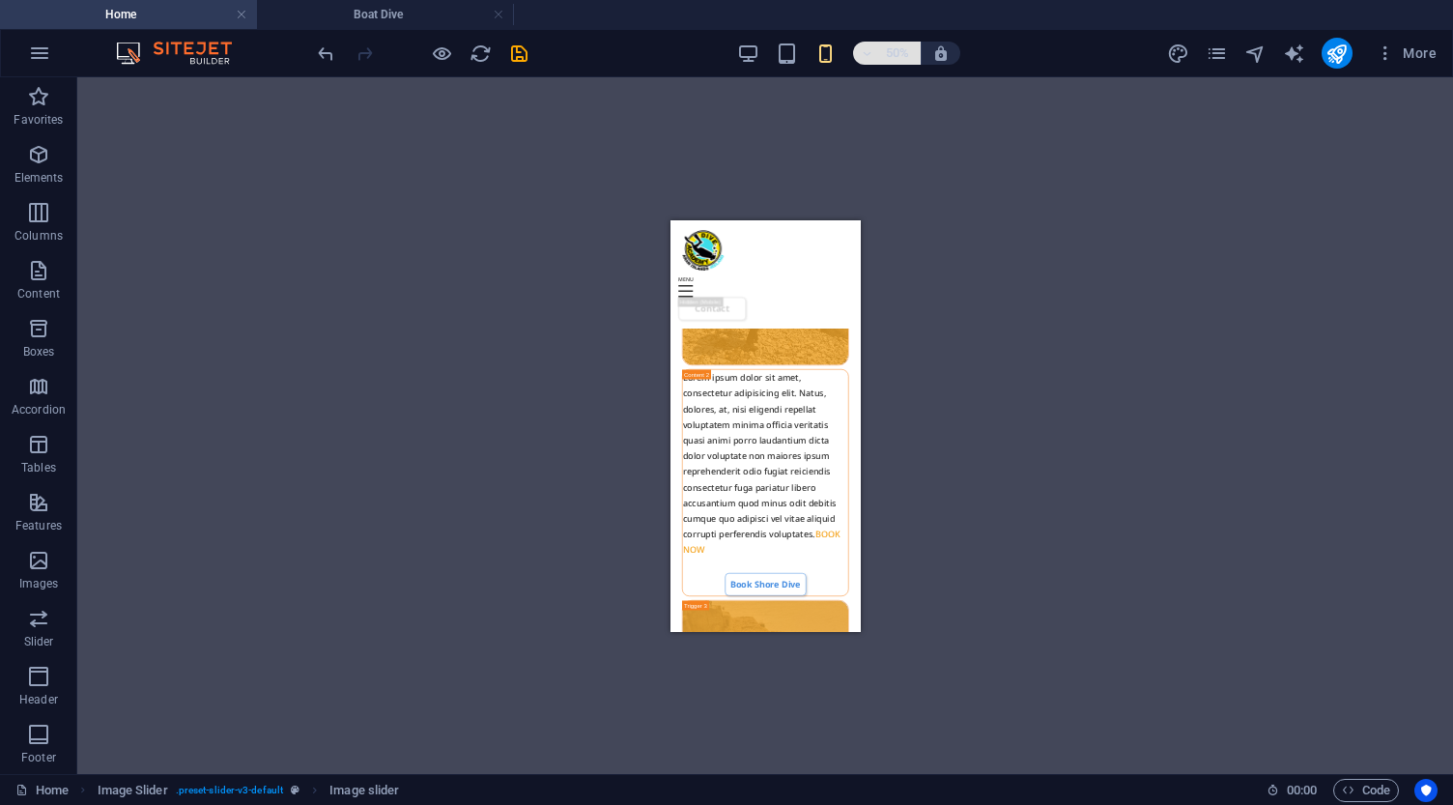
click at [893, 55] on h6 "50%" at bounding box center [897, 53] width 31 height 23
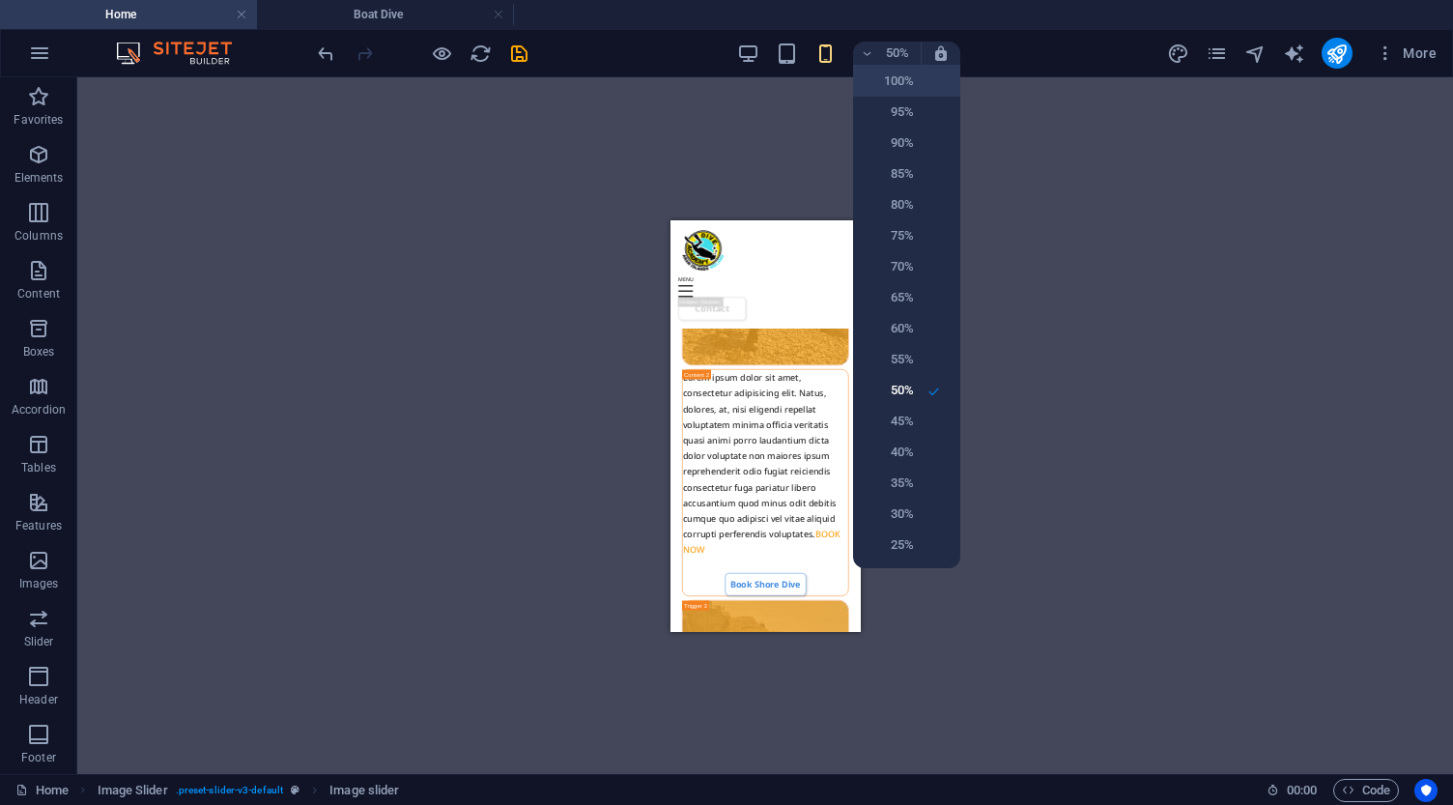
click at [893, 76] on h6 "100%" at bounding box center [888, 81] width 49 height 23
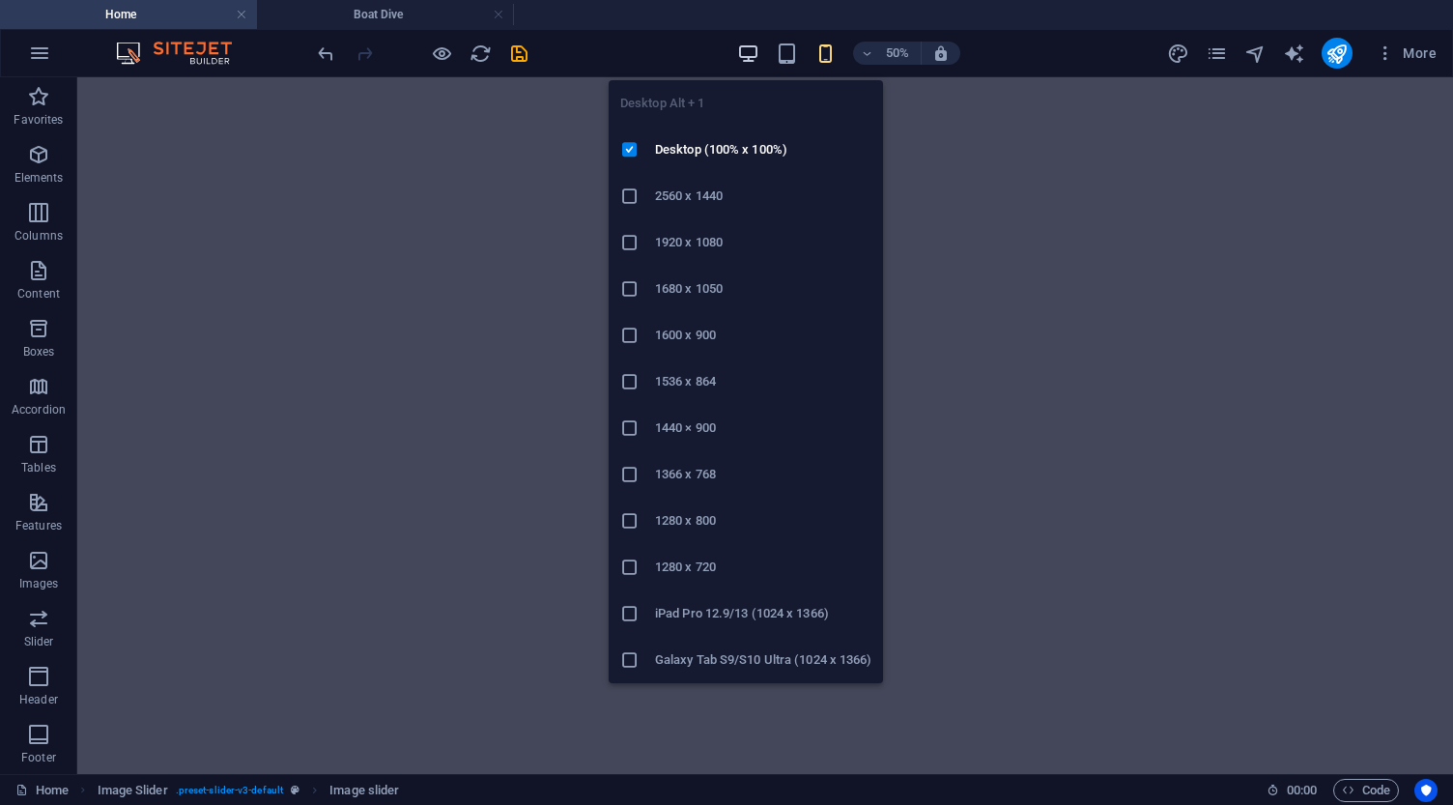
click at [753, 49] on icon "button" at bounding box center [748, 53] width 22 height 22
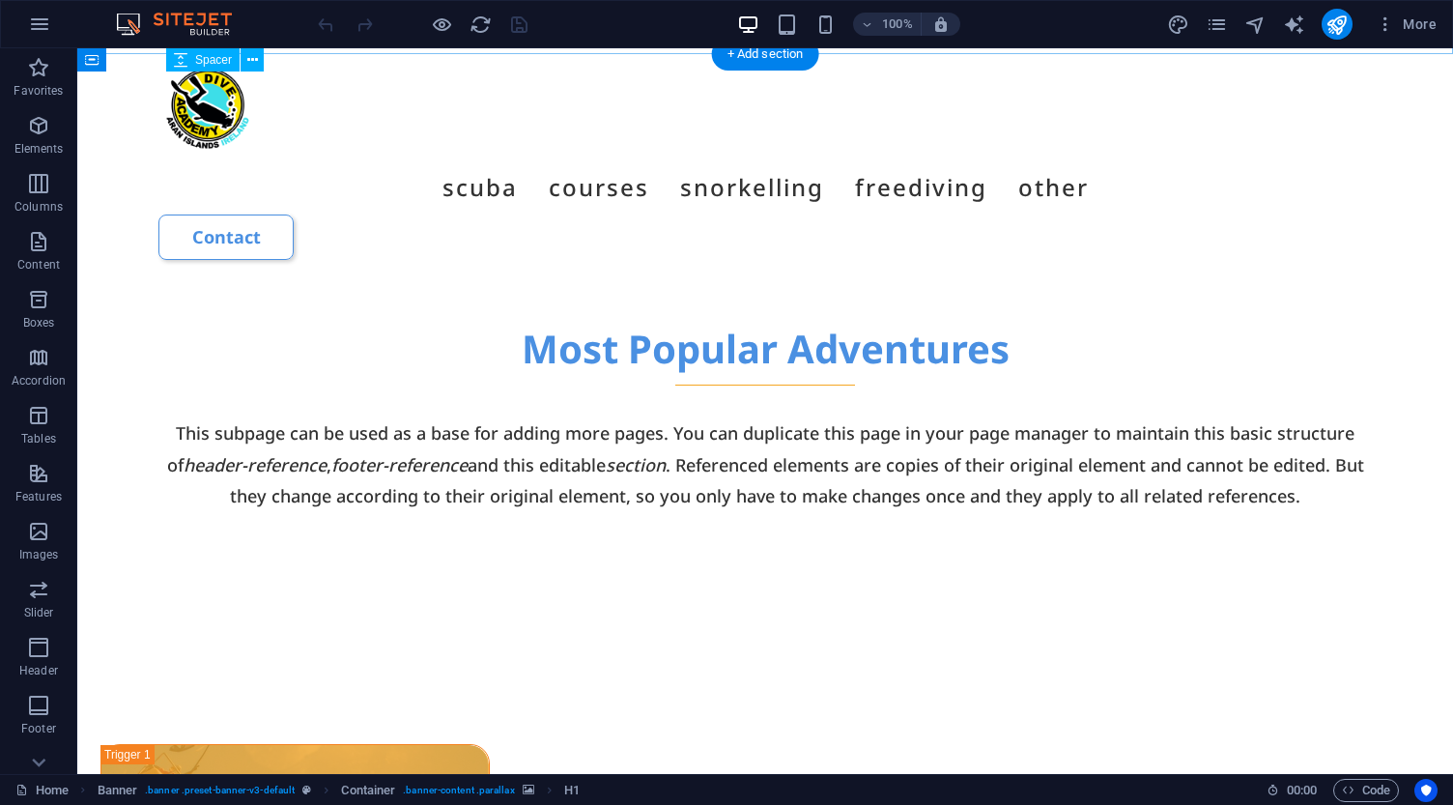
scroll to position [1197, 0]
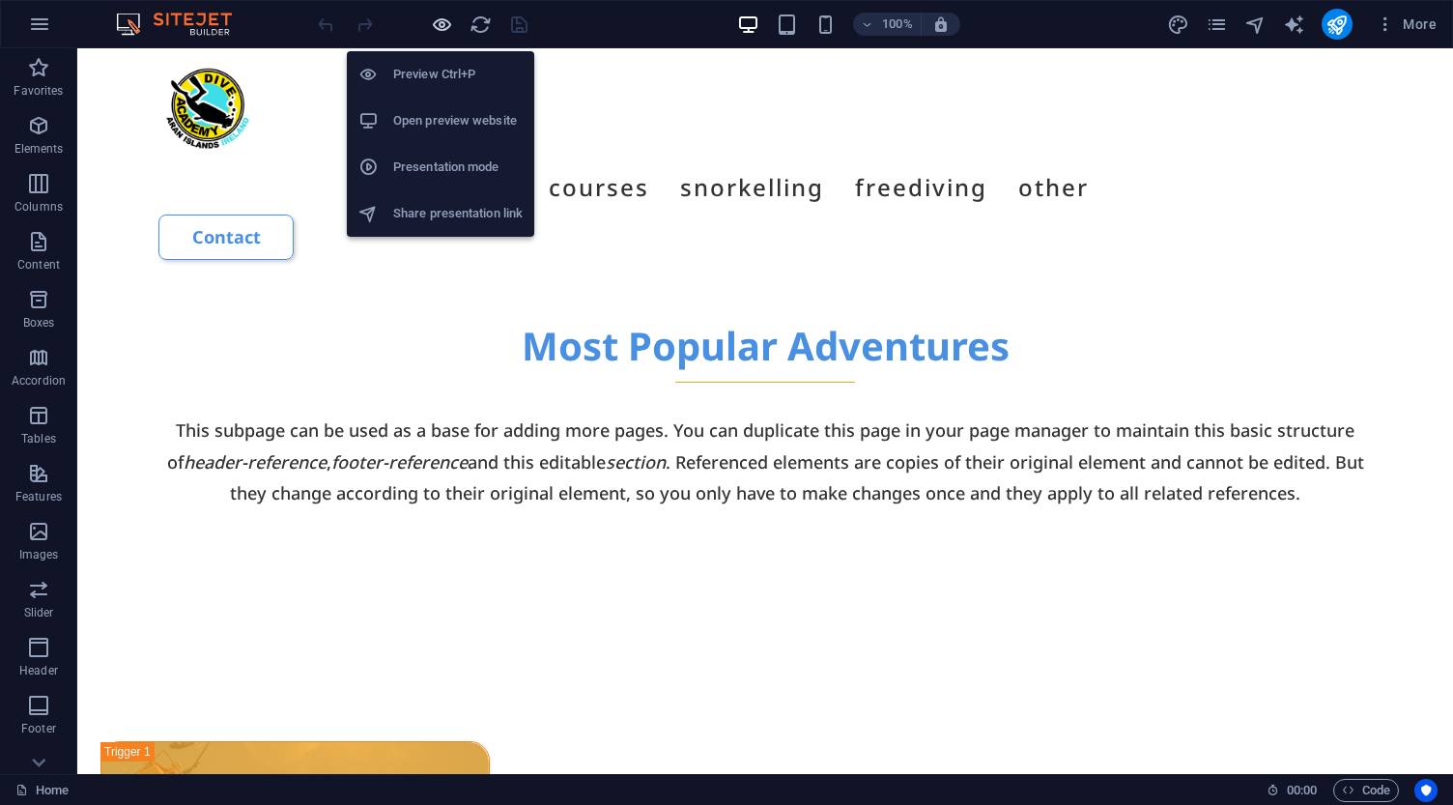
click at [439, 24] on icon "button" at bounding box center [442, 25] width 22 height 22
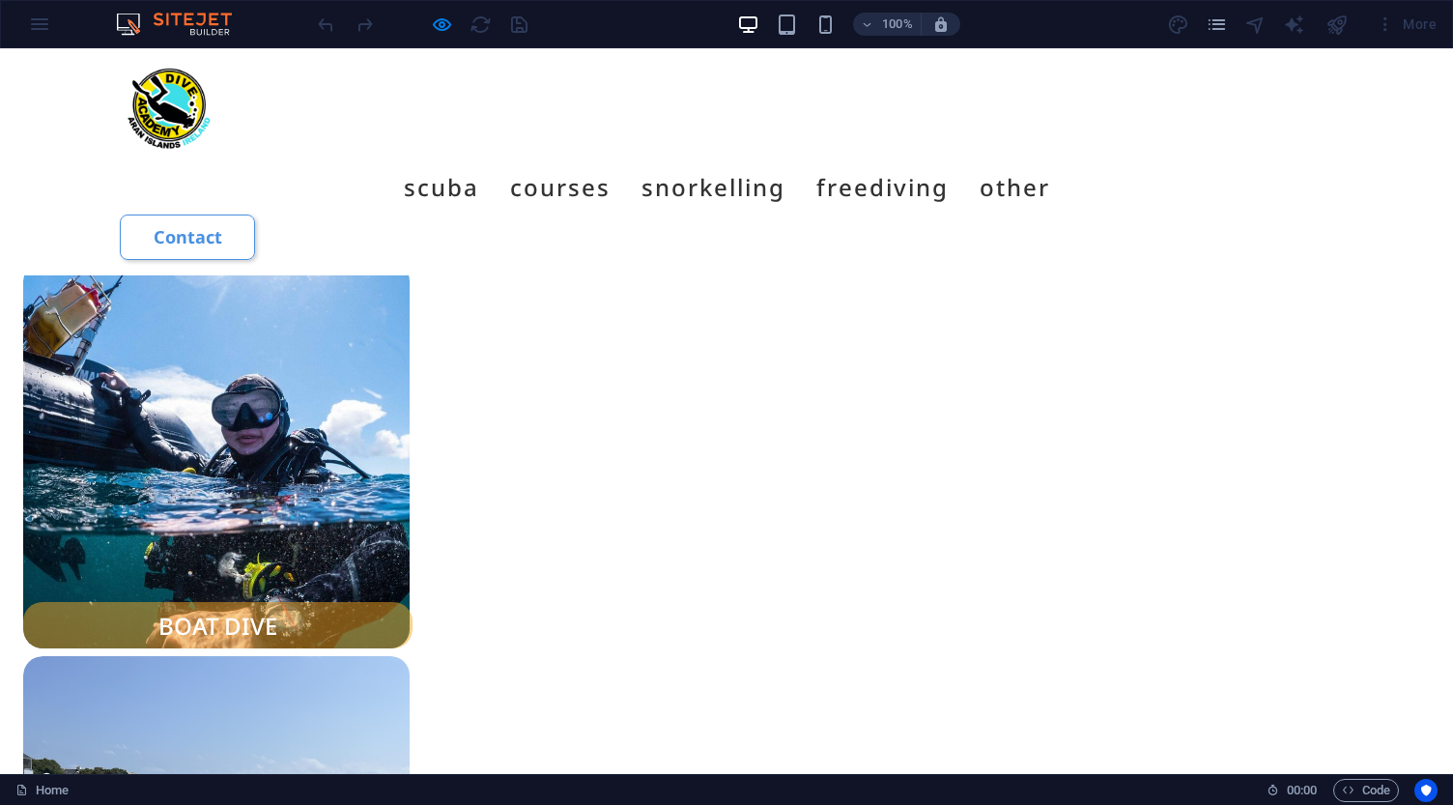
scroll to position [1678, 0]
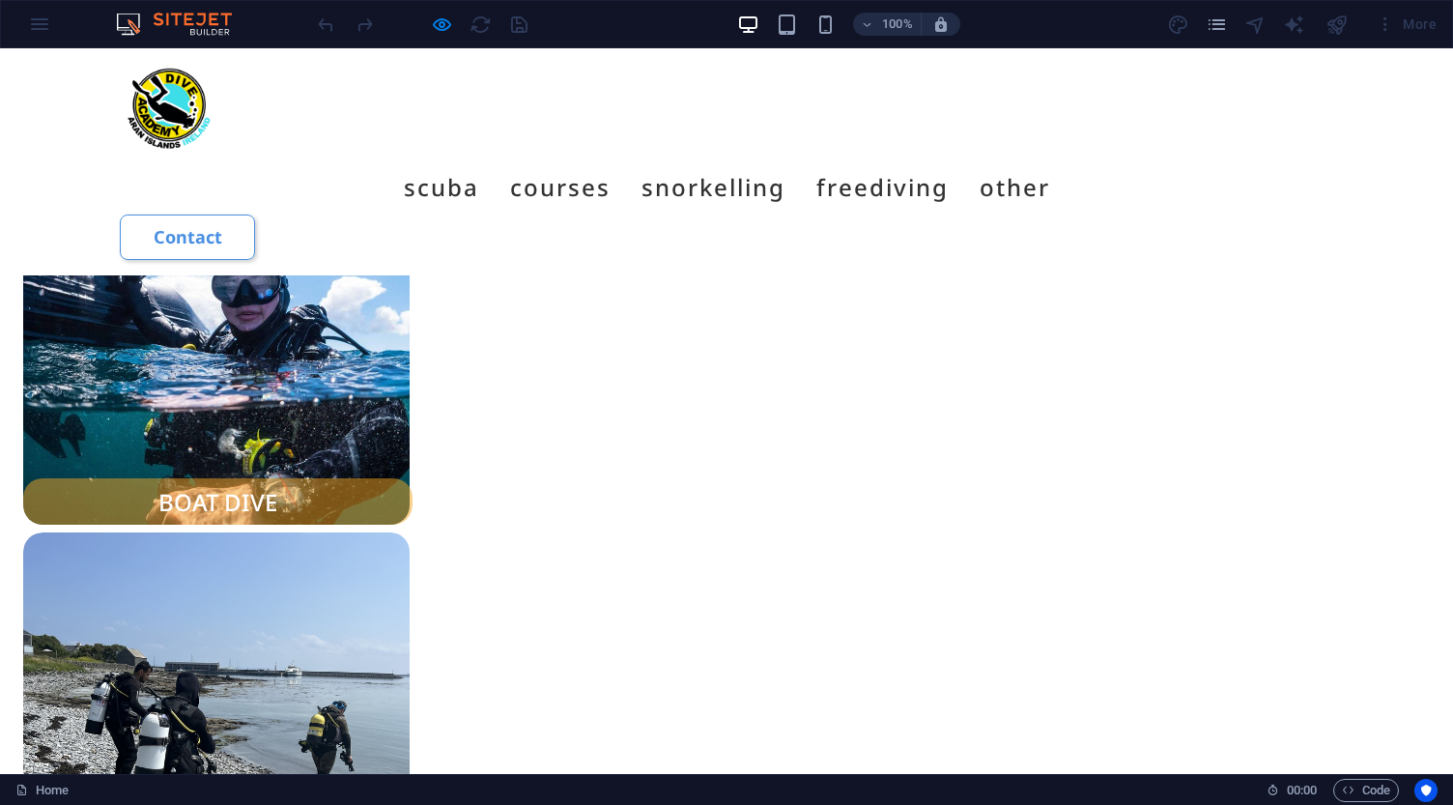
scroll to position [1774, 0]
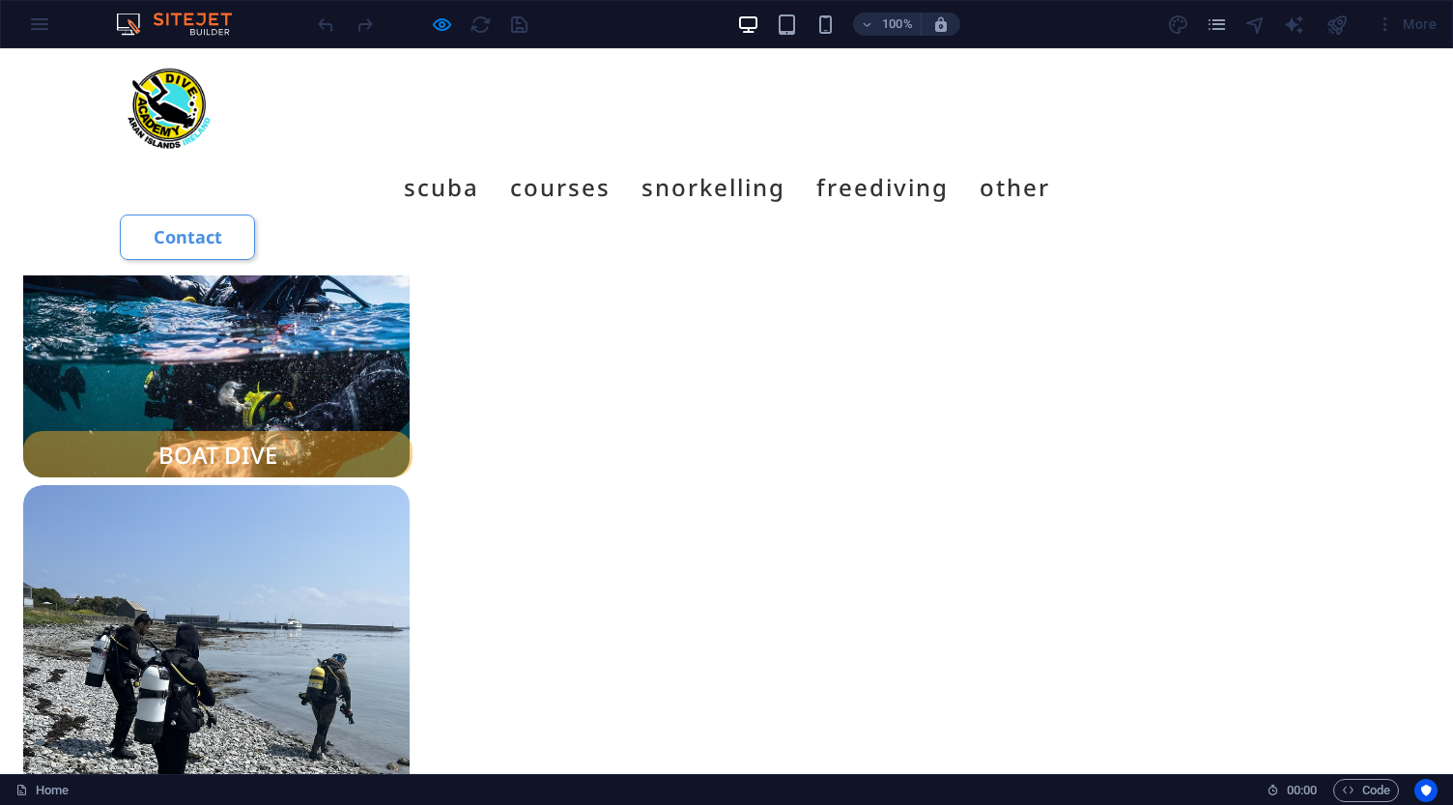
scroll to position [1852, 0]
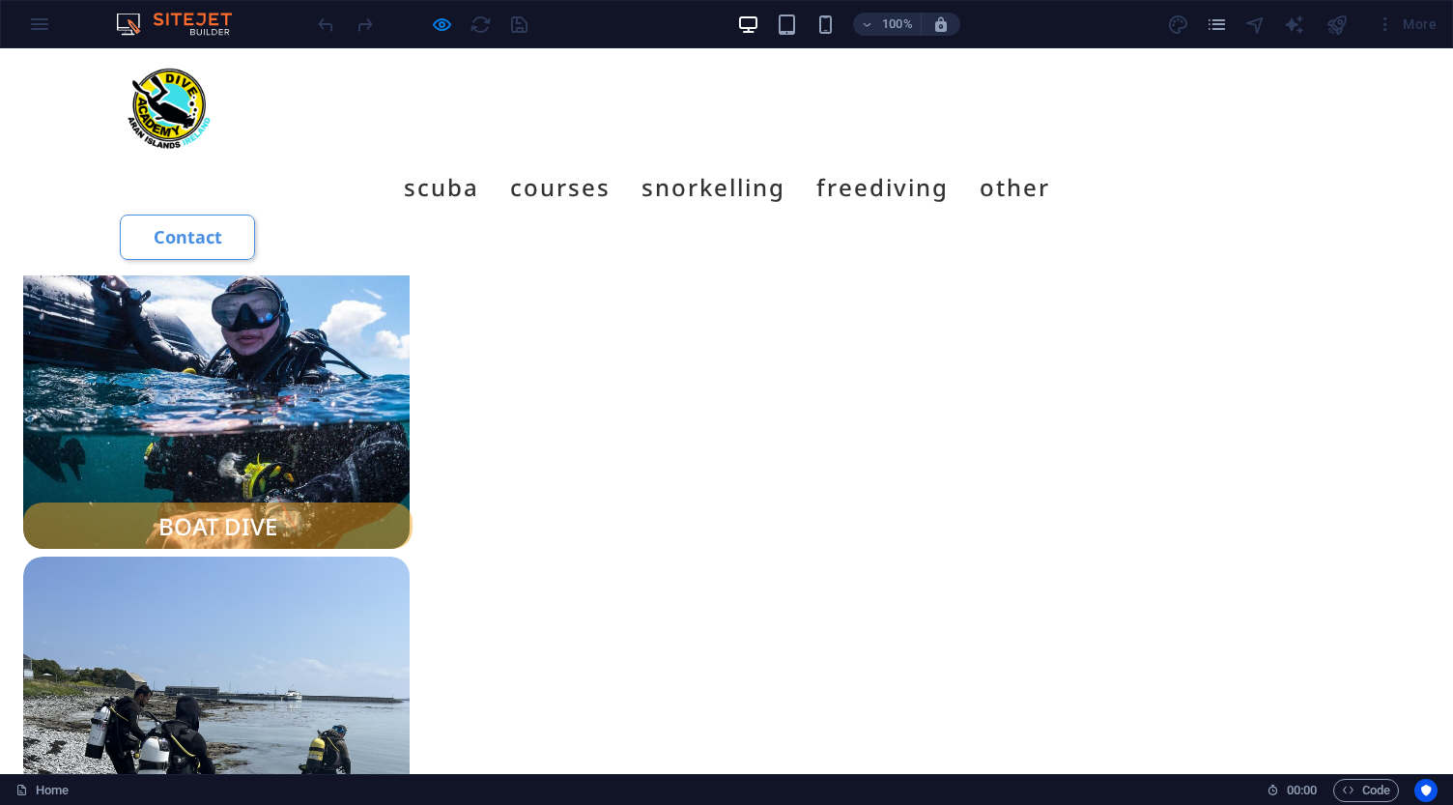
scroll to position [1761, 0]
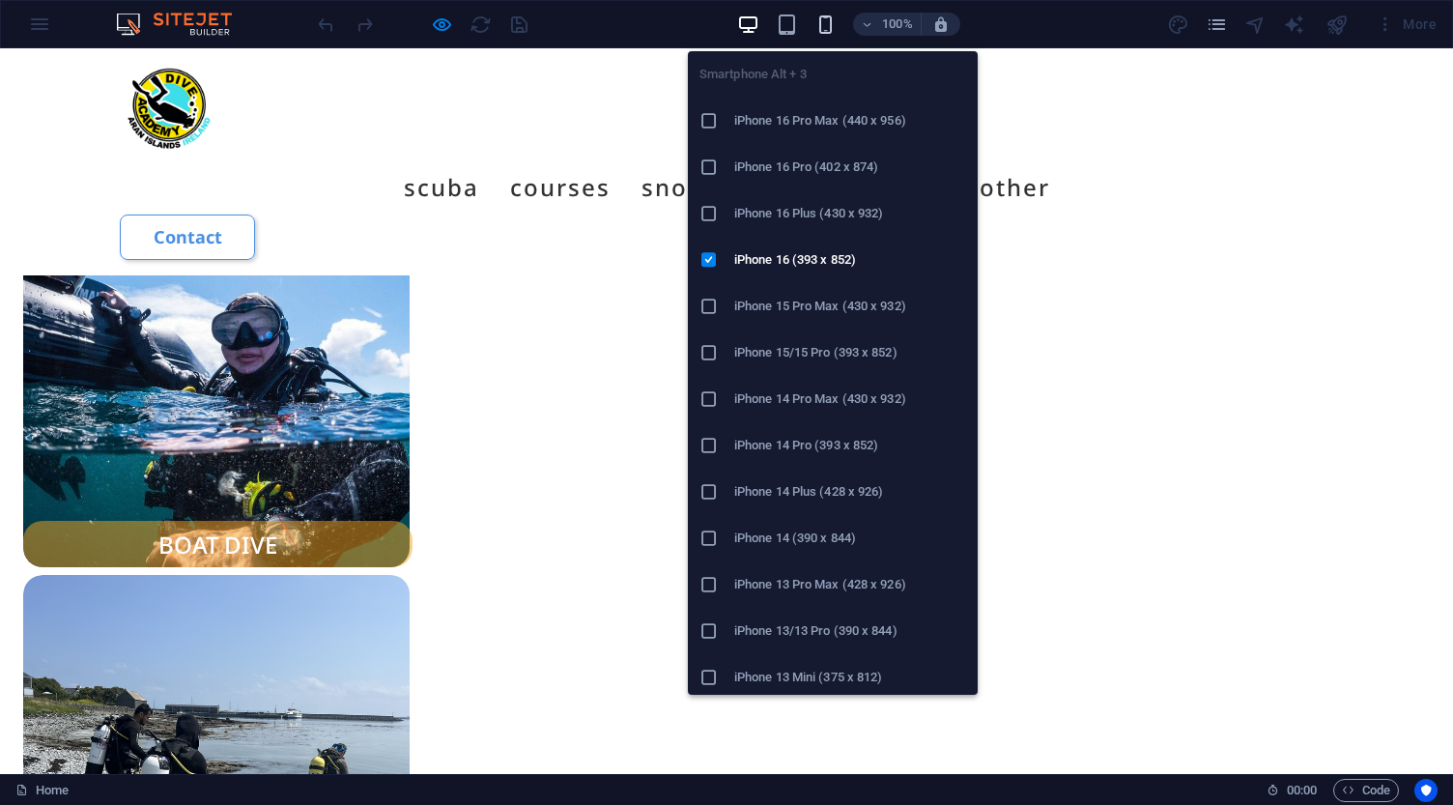
click at [826, 26] on icon "button" at bounding box center [825, 25] width 22 height 22
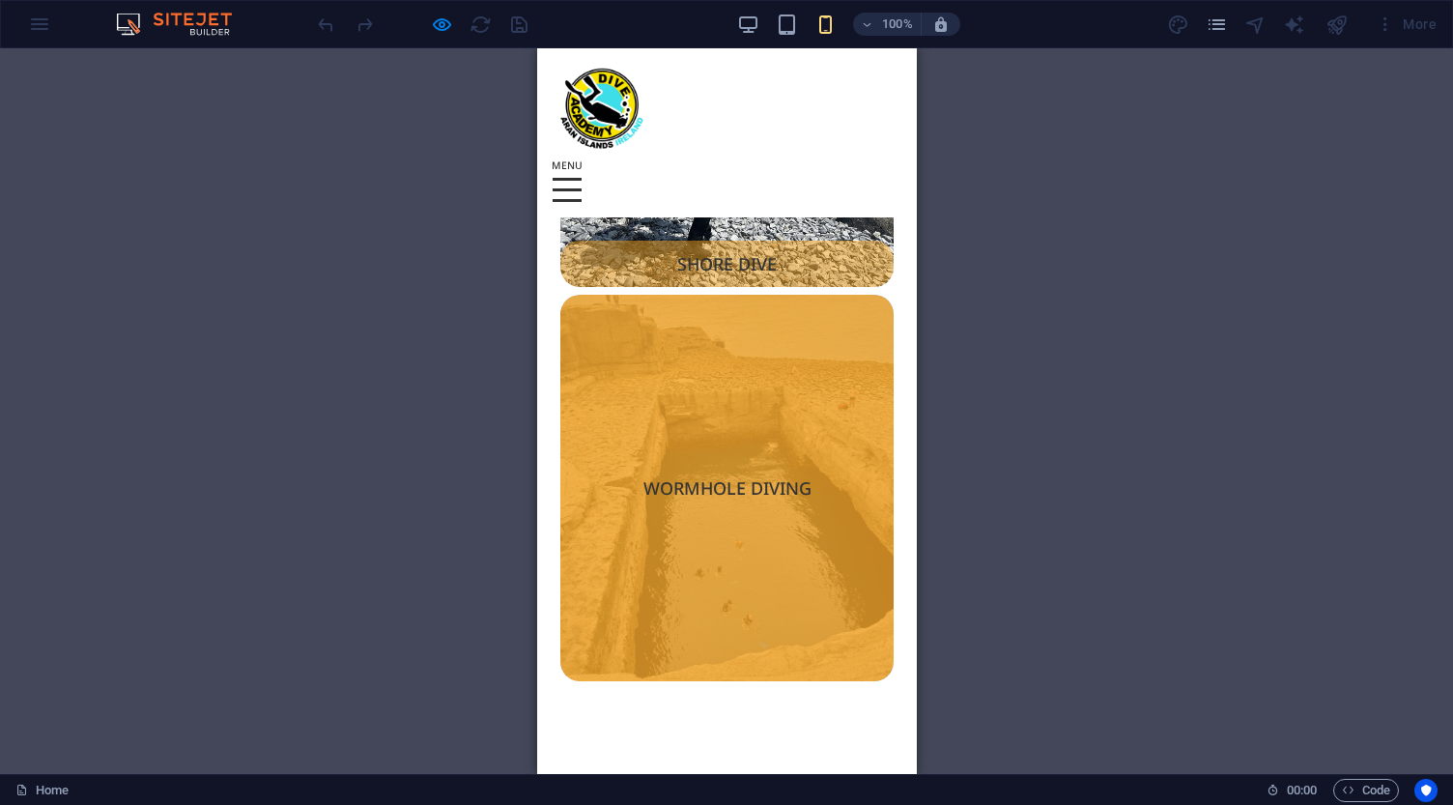
scroll to position [2448, 0]
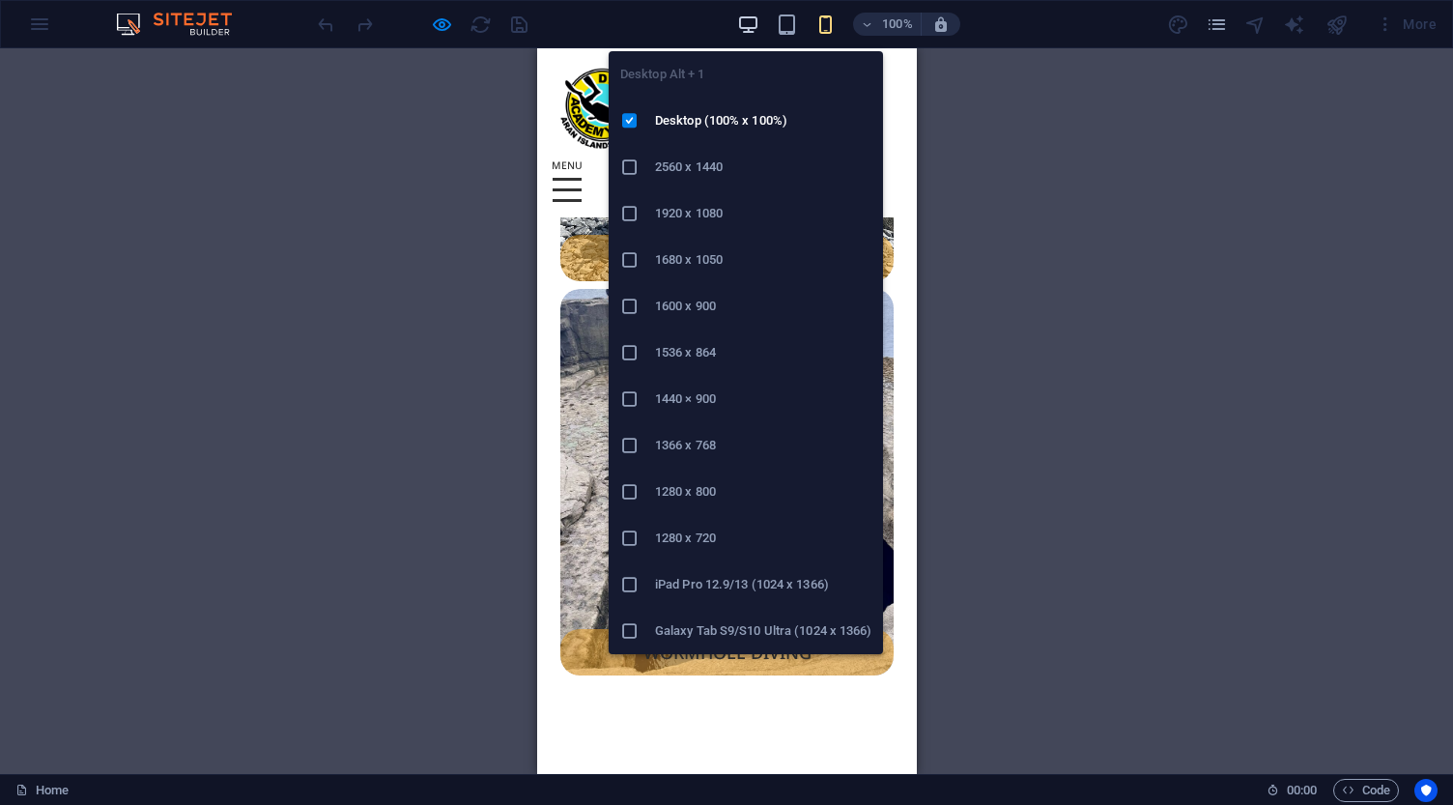
click at [750, 23] on icon "button" at bounding box center [748, 25] width 22 height 22
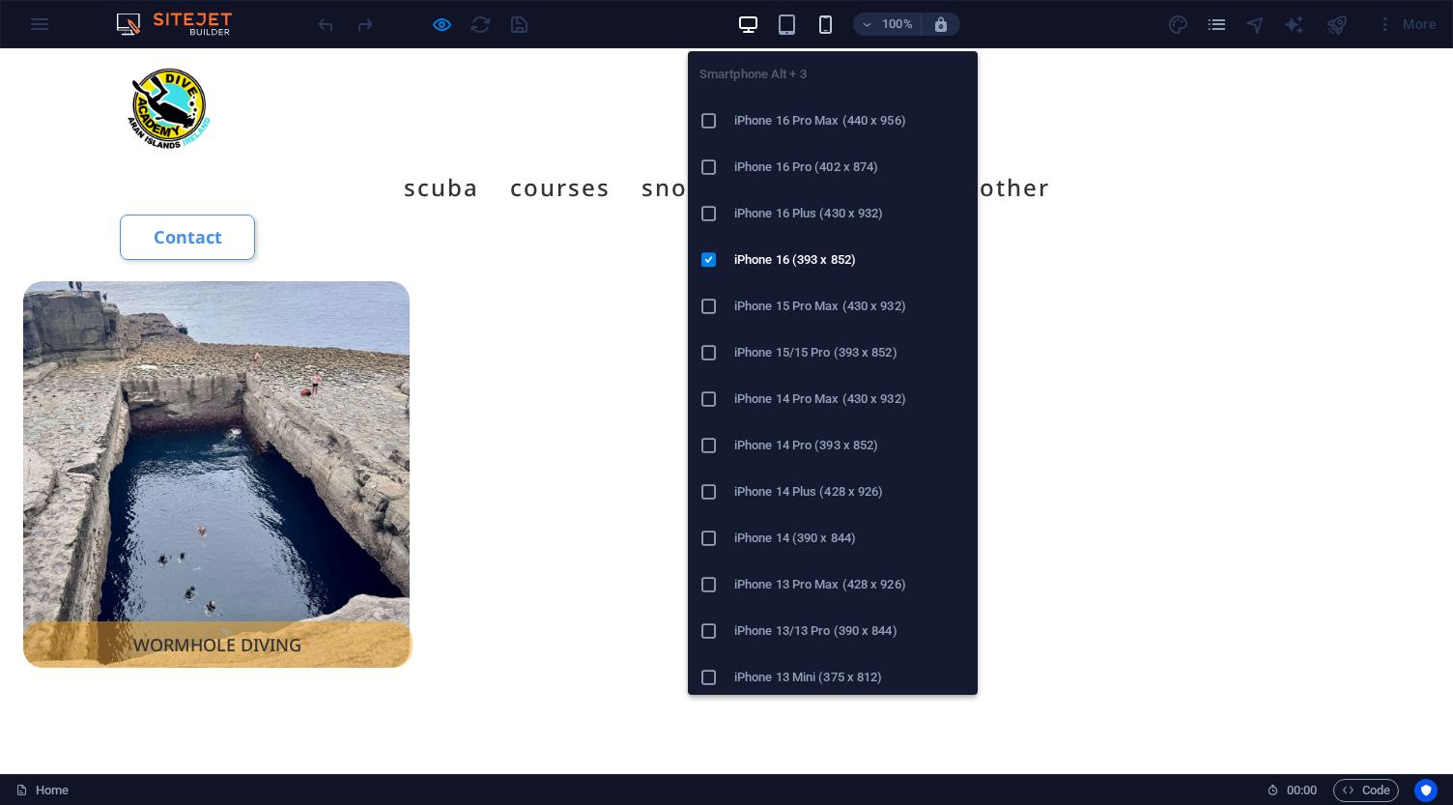
click at [823, 24] on icon "button" at bounding box center [825, 25] width 22 height 22
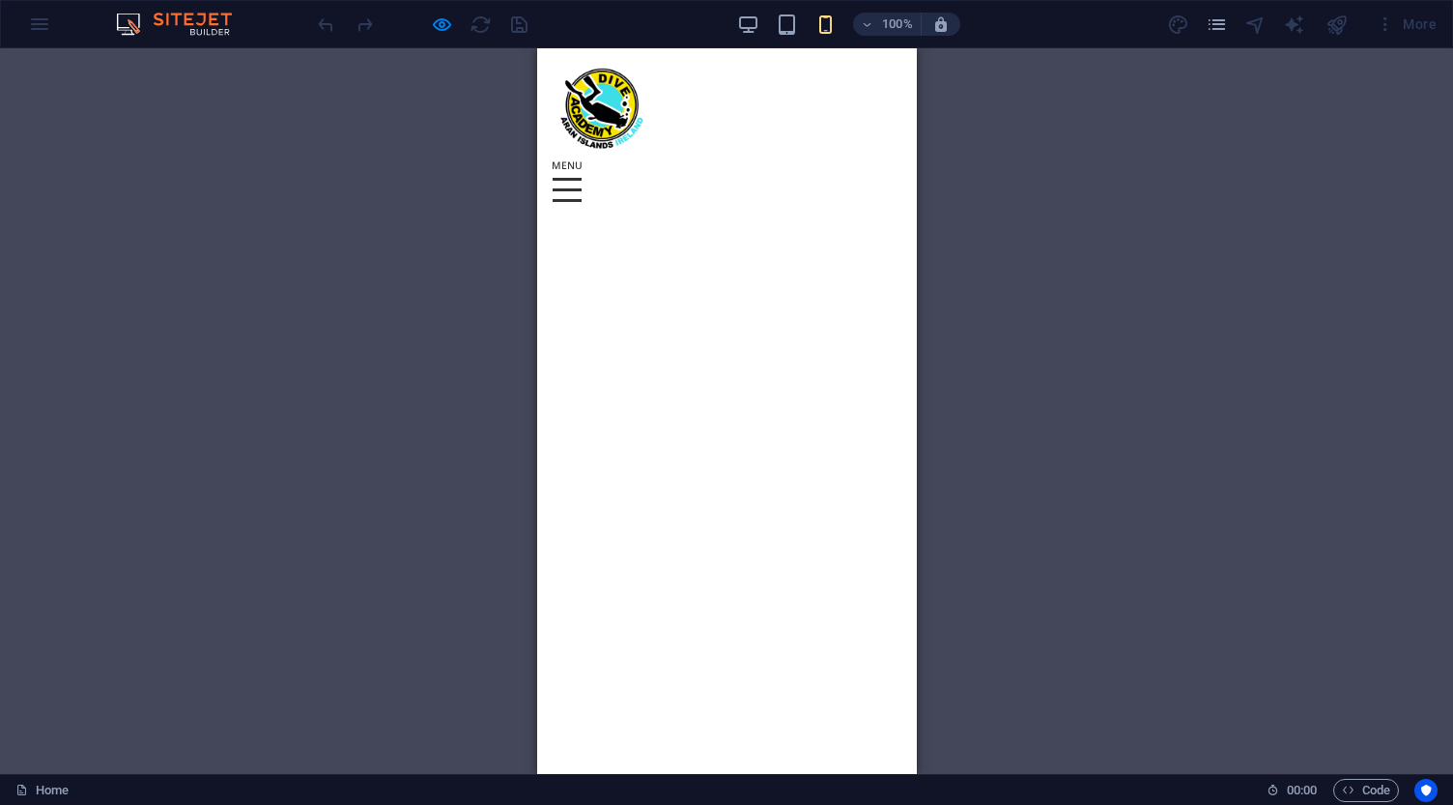
scroll to position [9513, 0]
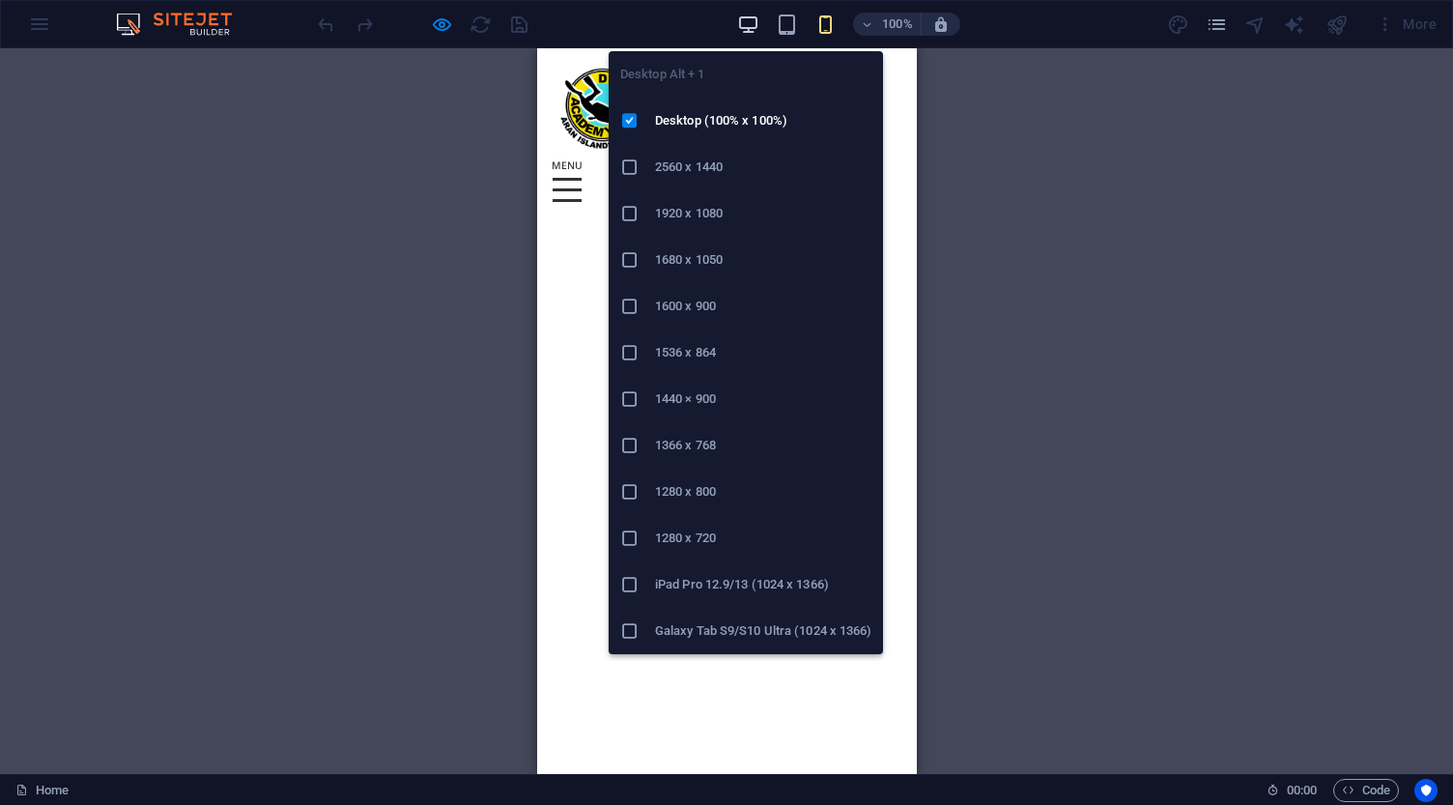
click at [750, 31] on icon "button" at bounding box center [748, 25] width 22 height 22
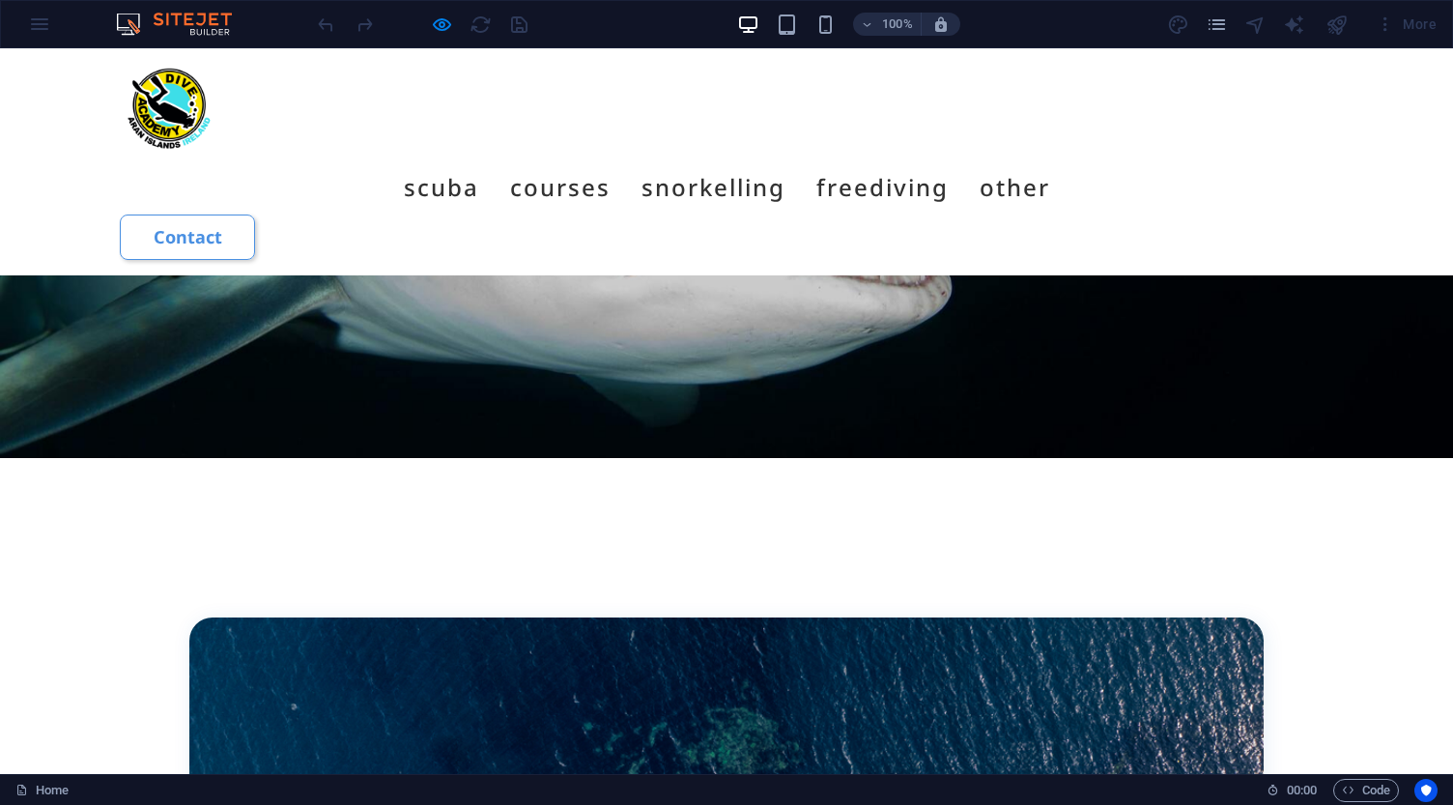
scroll to position [6486, 0]
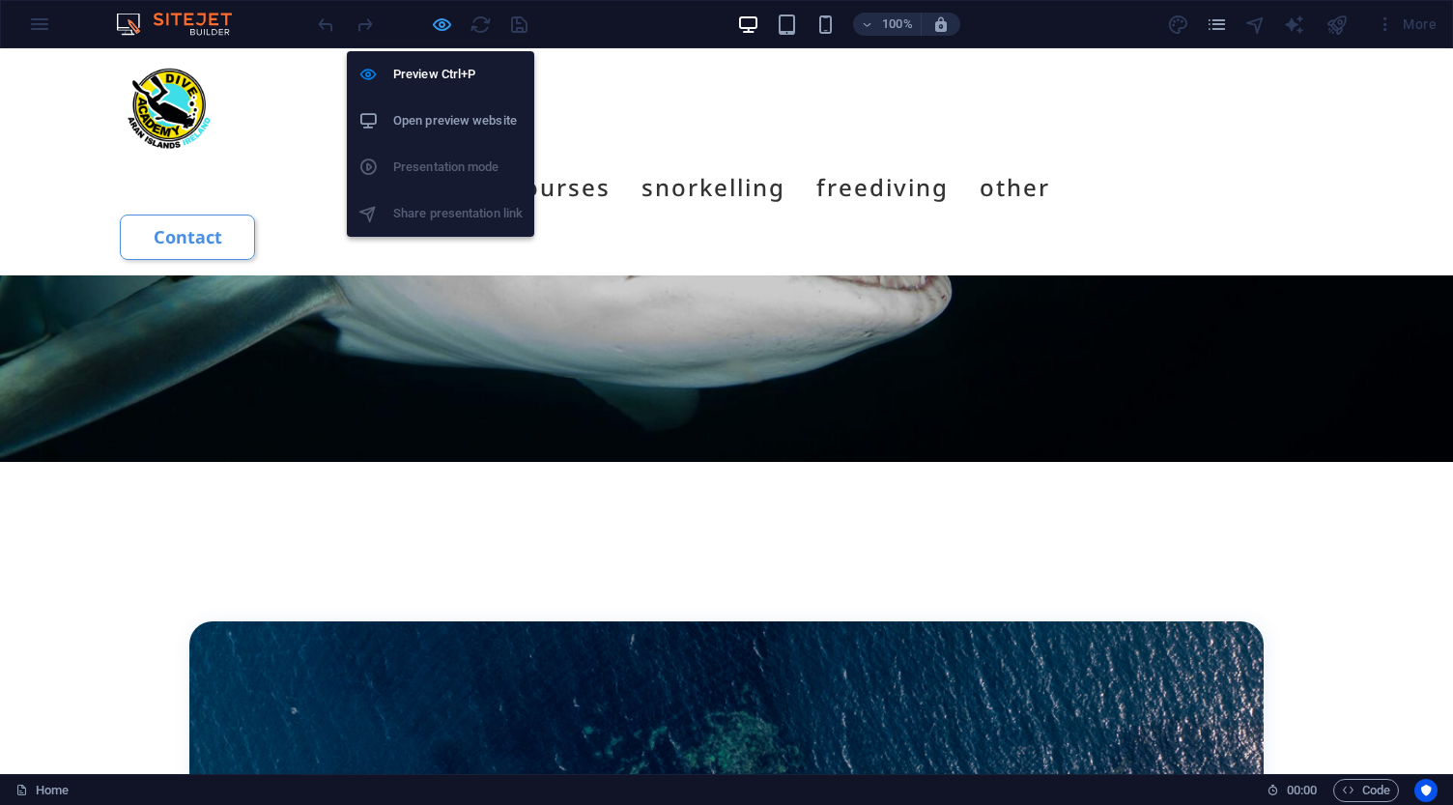
click at [439, 24] on icon "button" at bounding box center [442, 25] width 22 height 22
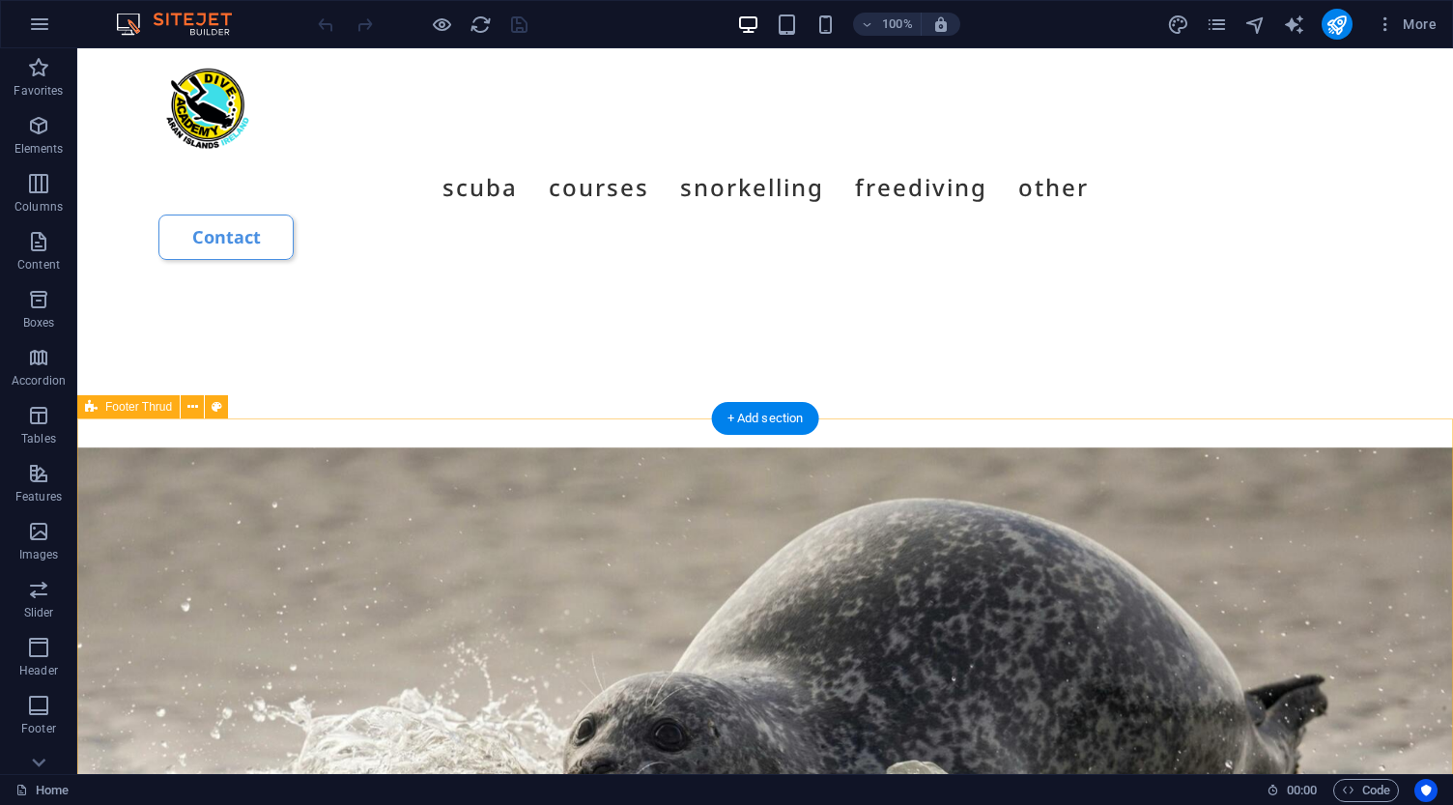
scroll to position [9000, 0]
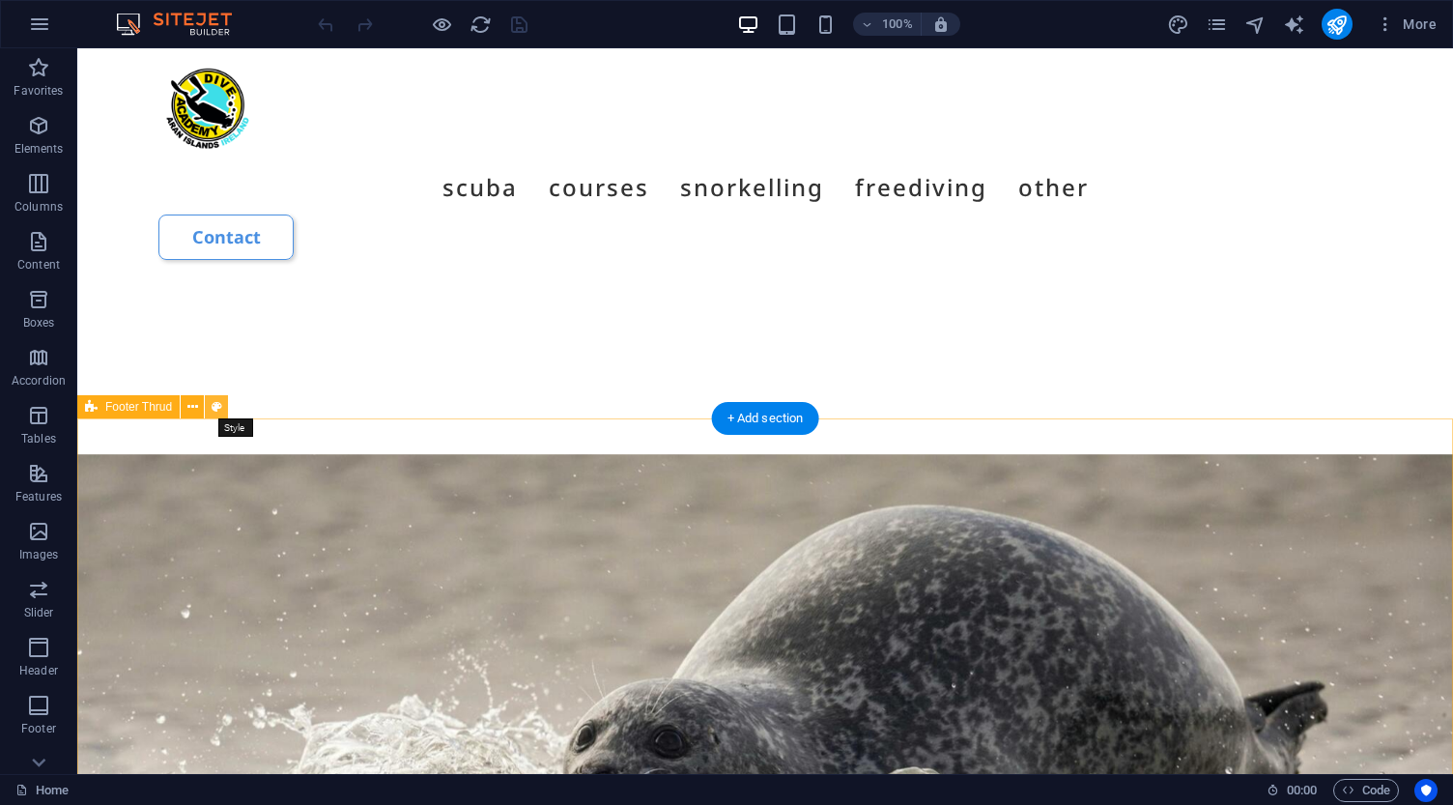
click at [223, 404] on button at bounding box center [216, 406] width 23 height 23
select select "rem"
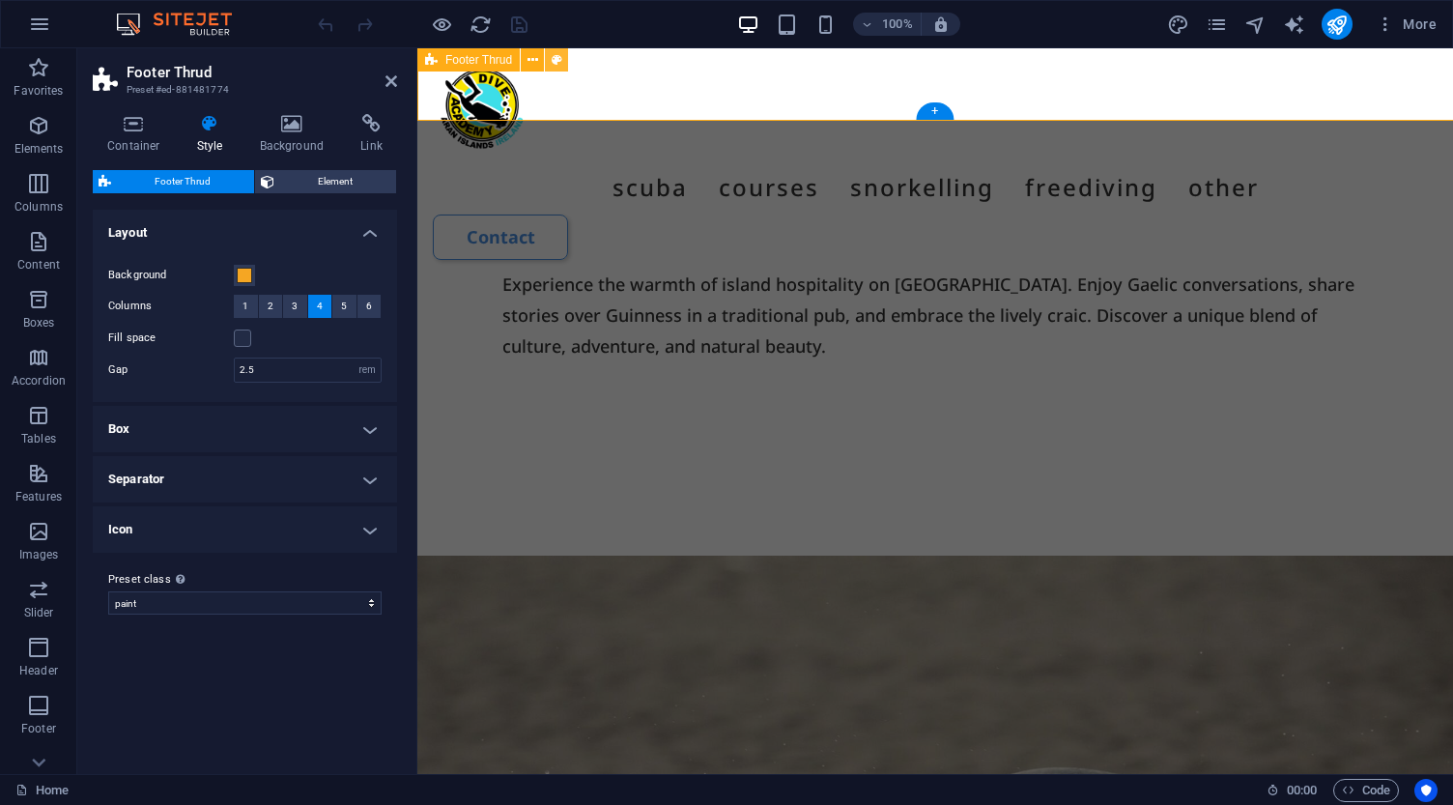
scroll to position [9984, 0]
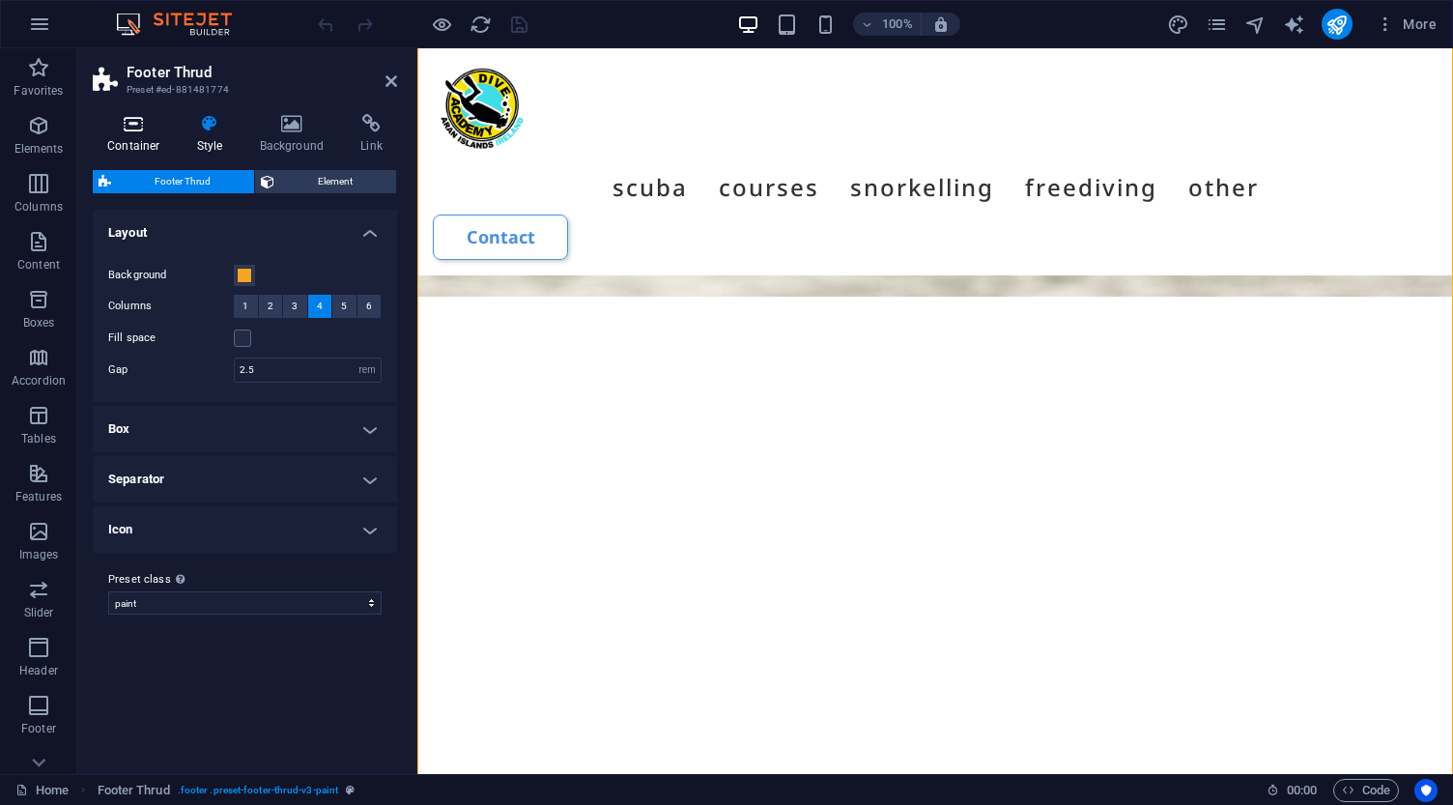
click at [138, 127] on icon at bounding box center [134, 123] width 82 height 19
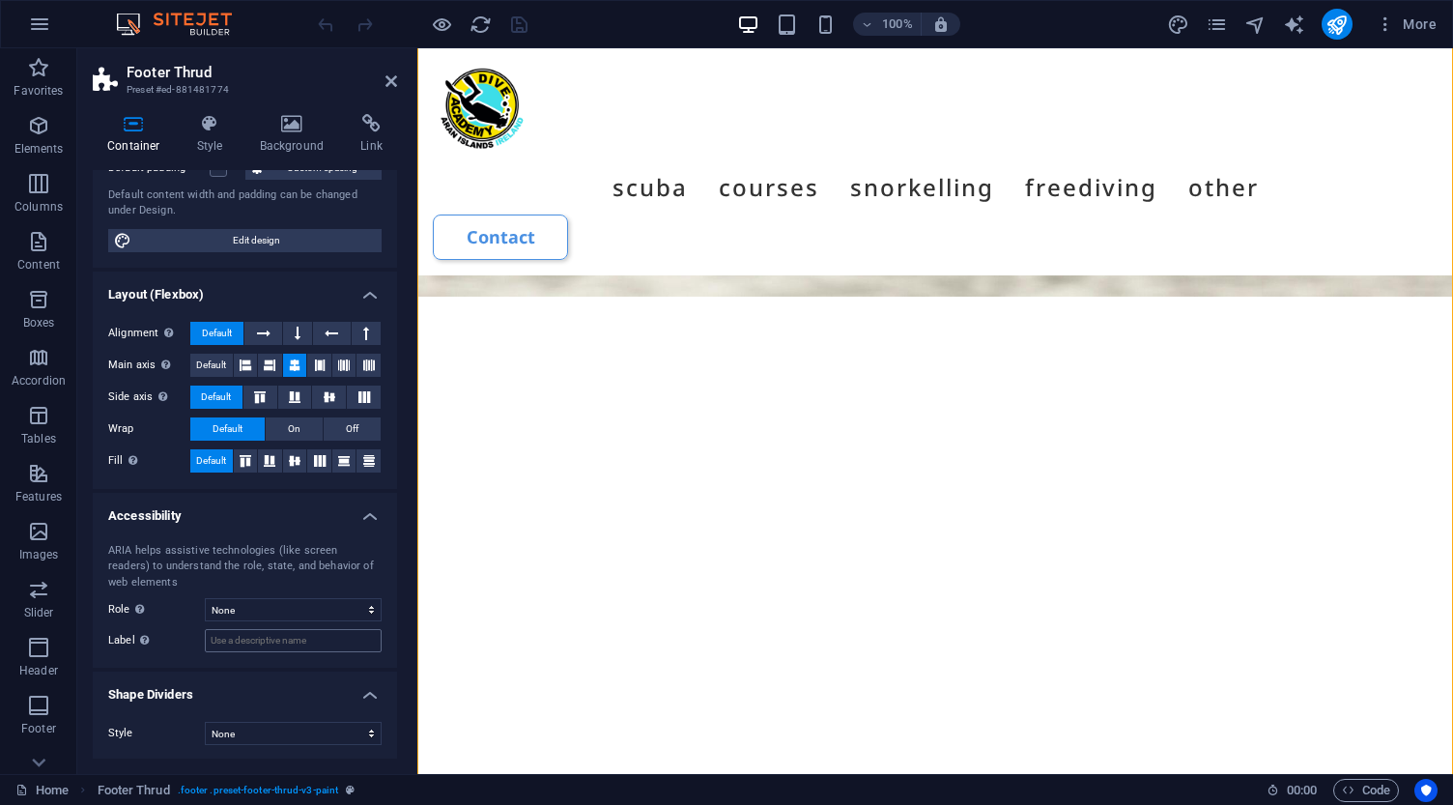
scroll to position [157, 0]
select select "clouds"
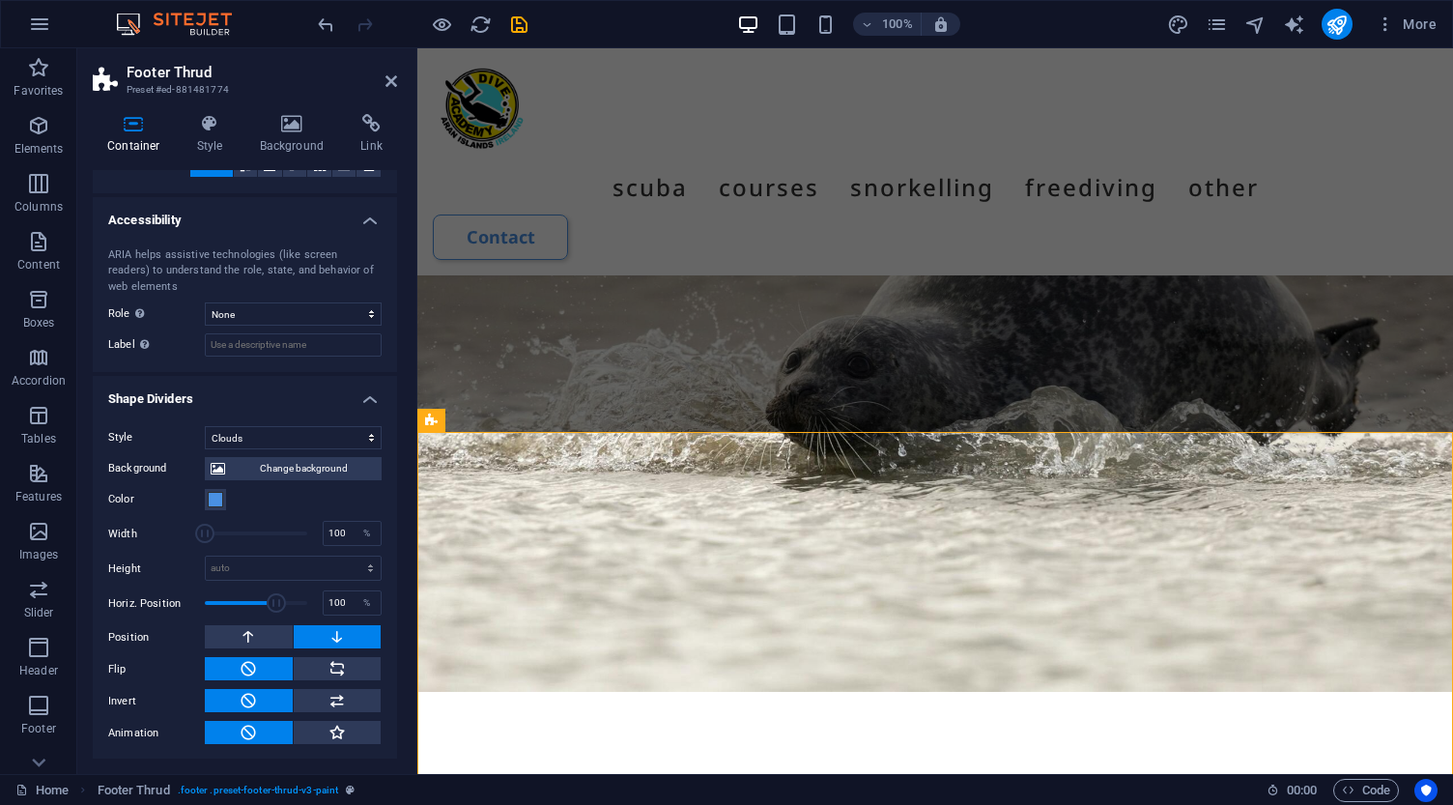
scroll to position [453, 0]
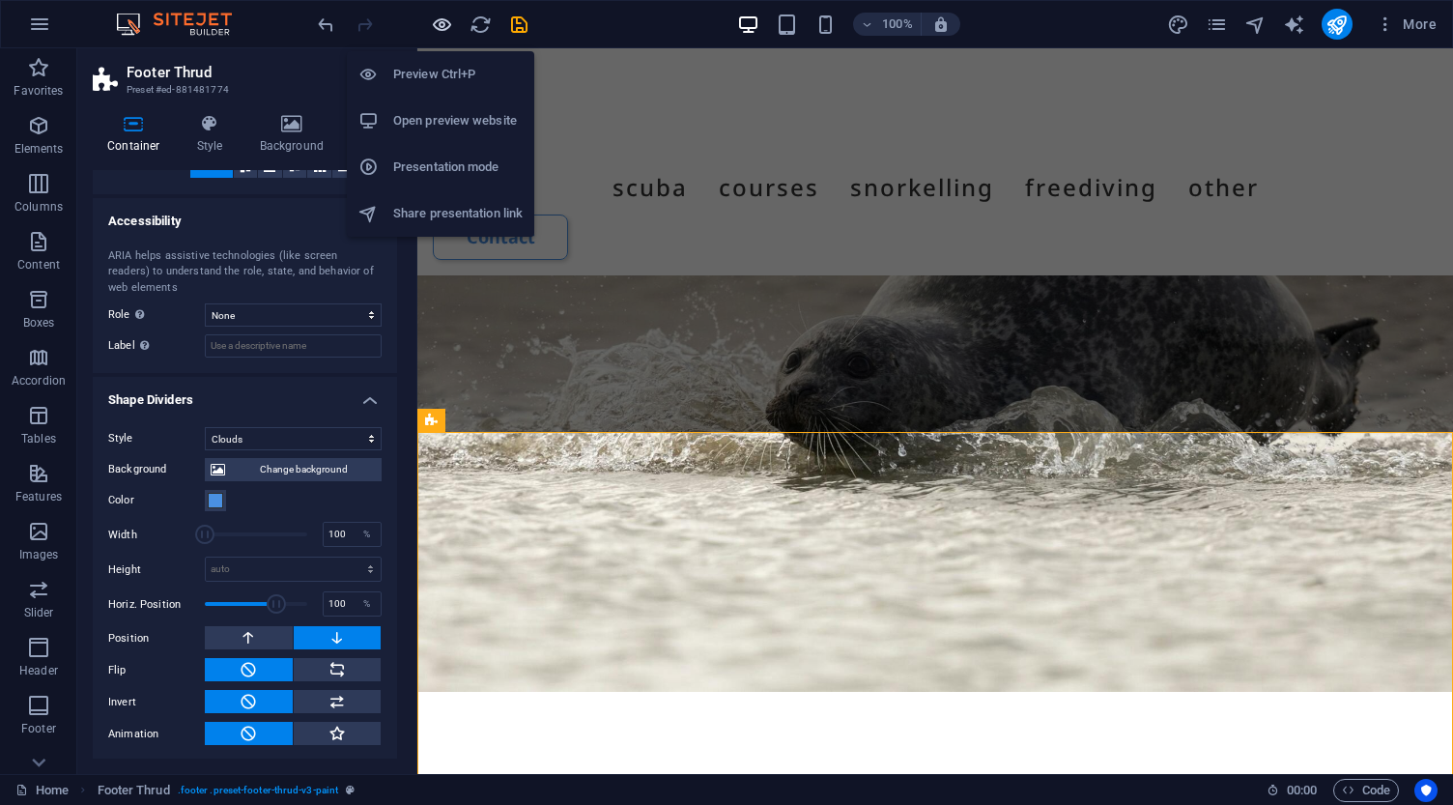
click at [445, 27] on icon "button" at bounding box center [442, 25] width 22 height 22
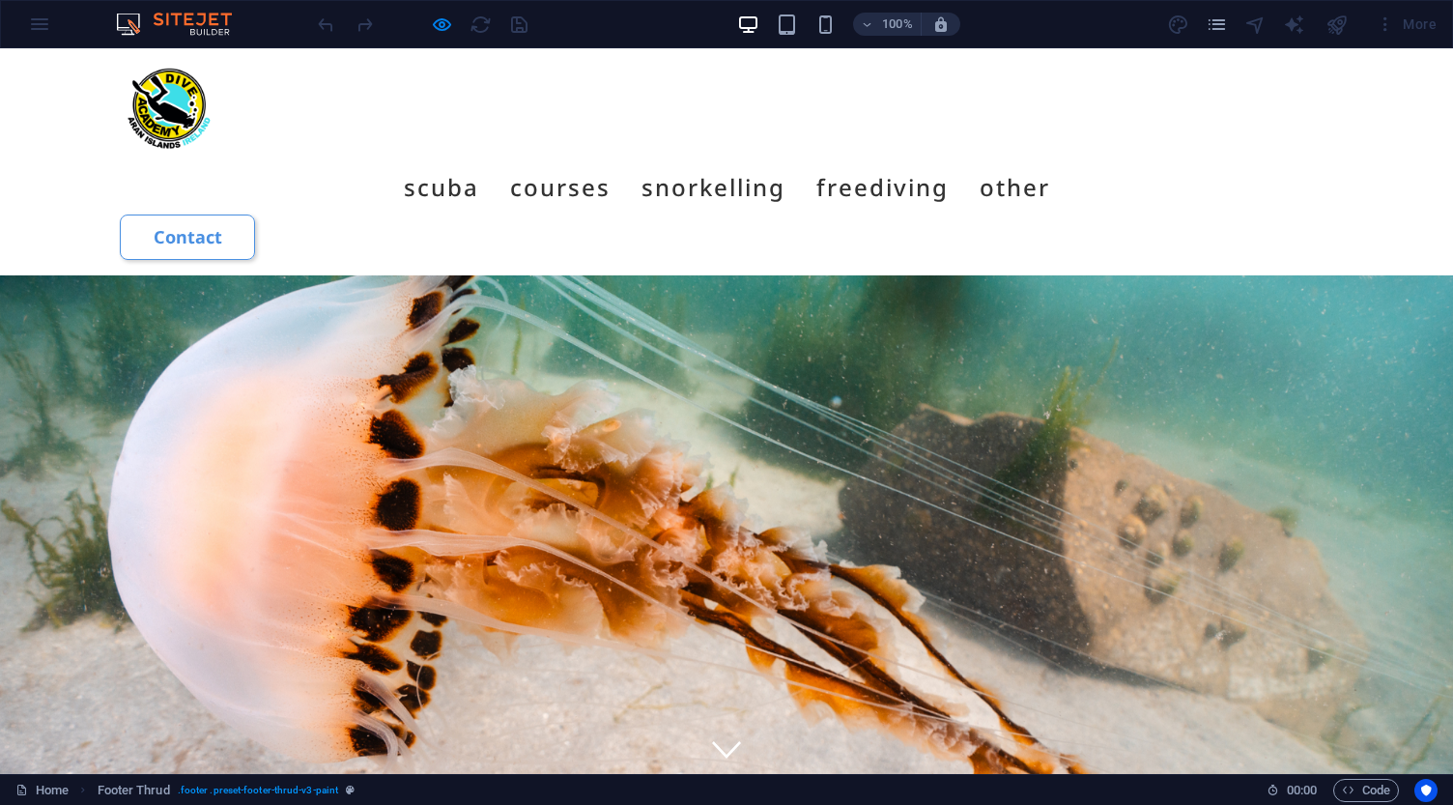
scroll to position [0, 0]
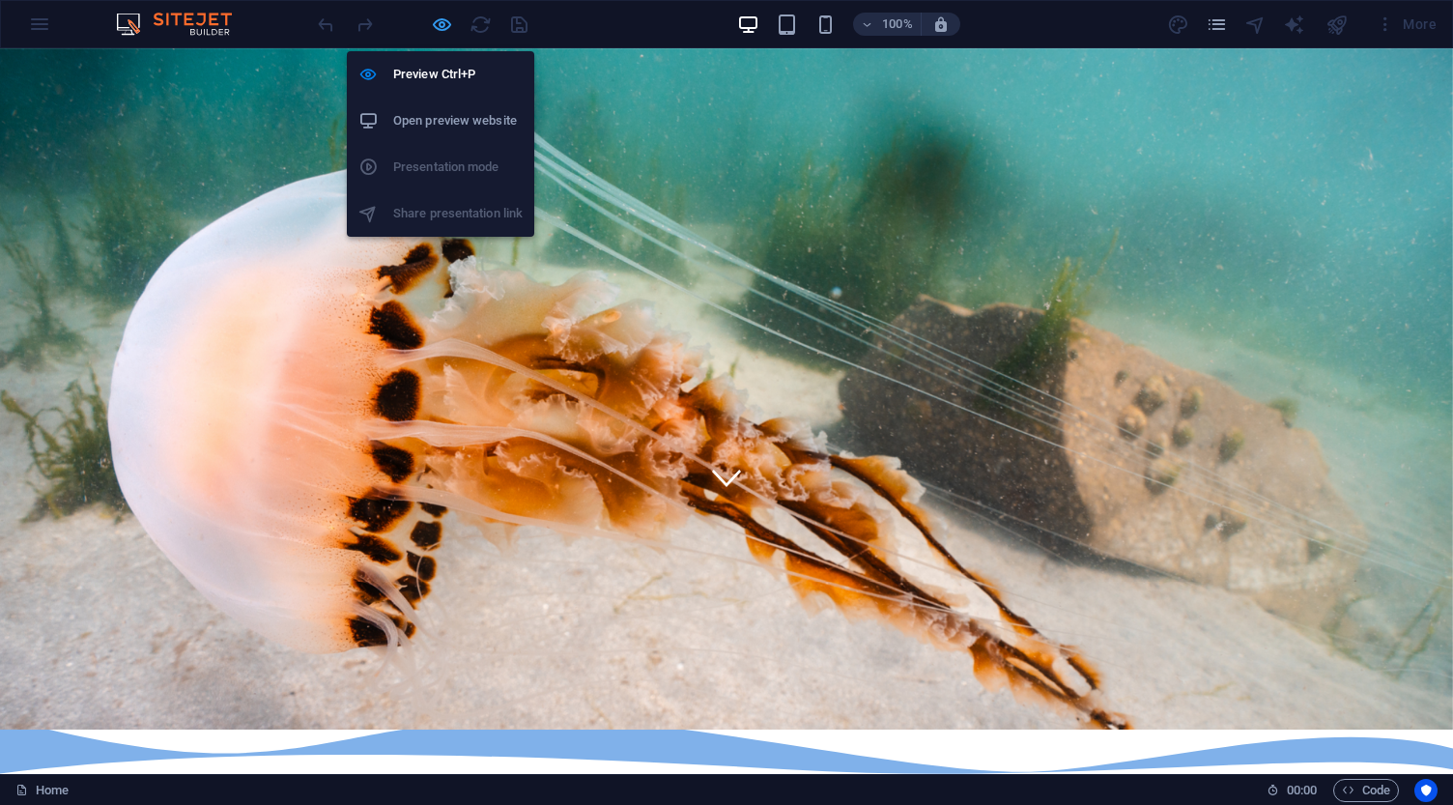
click at [444, 18] on icon "button" at bounding box center [442, 25] width 22 height 22
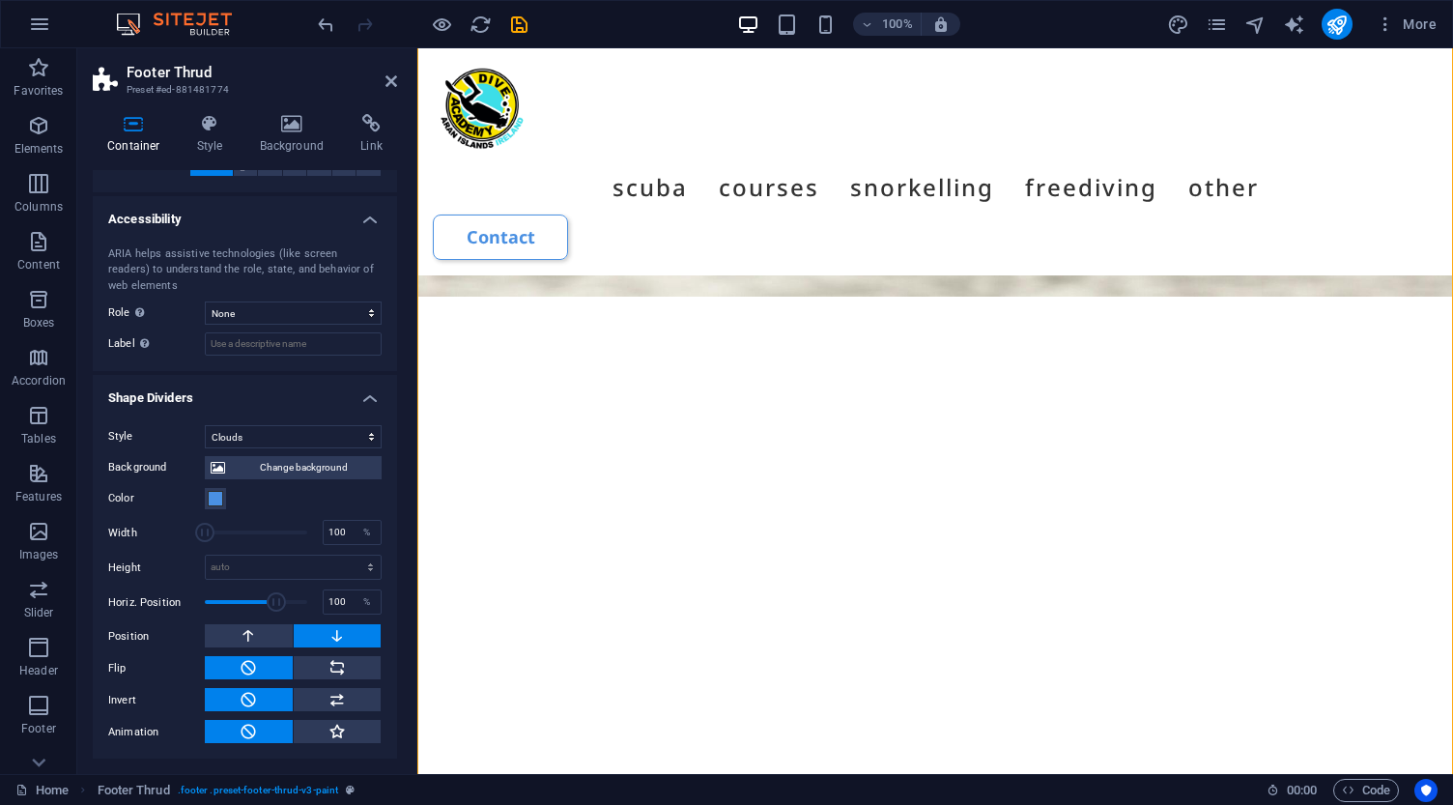
scroll to position [453, 0]
select select "none"
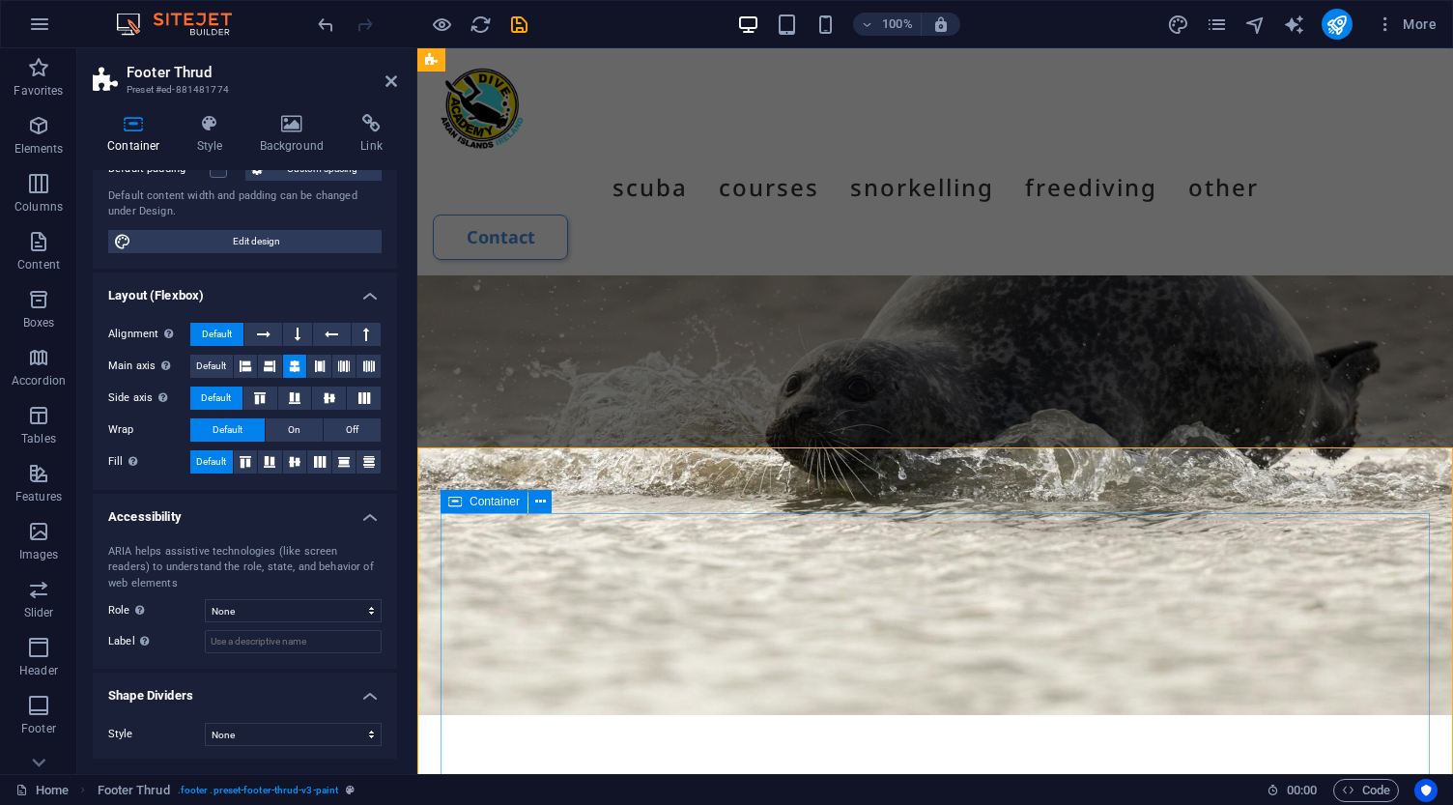
scroll to position [9562, 0]
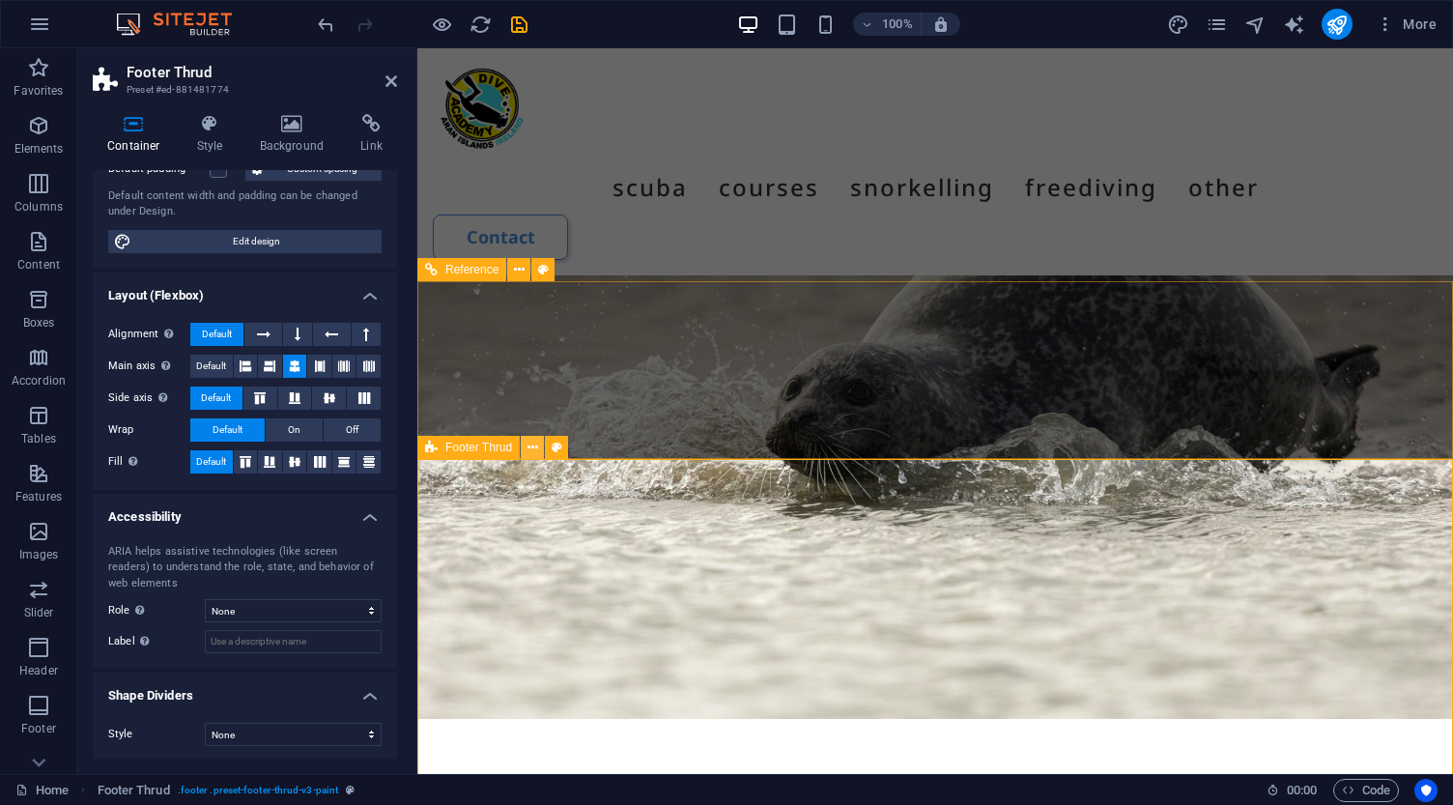
click at [530, 449] on icon at bounding box center [532, 448] width 11 height 20
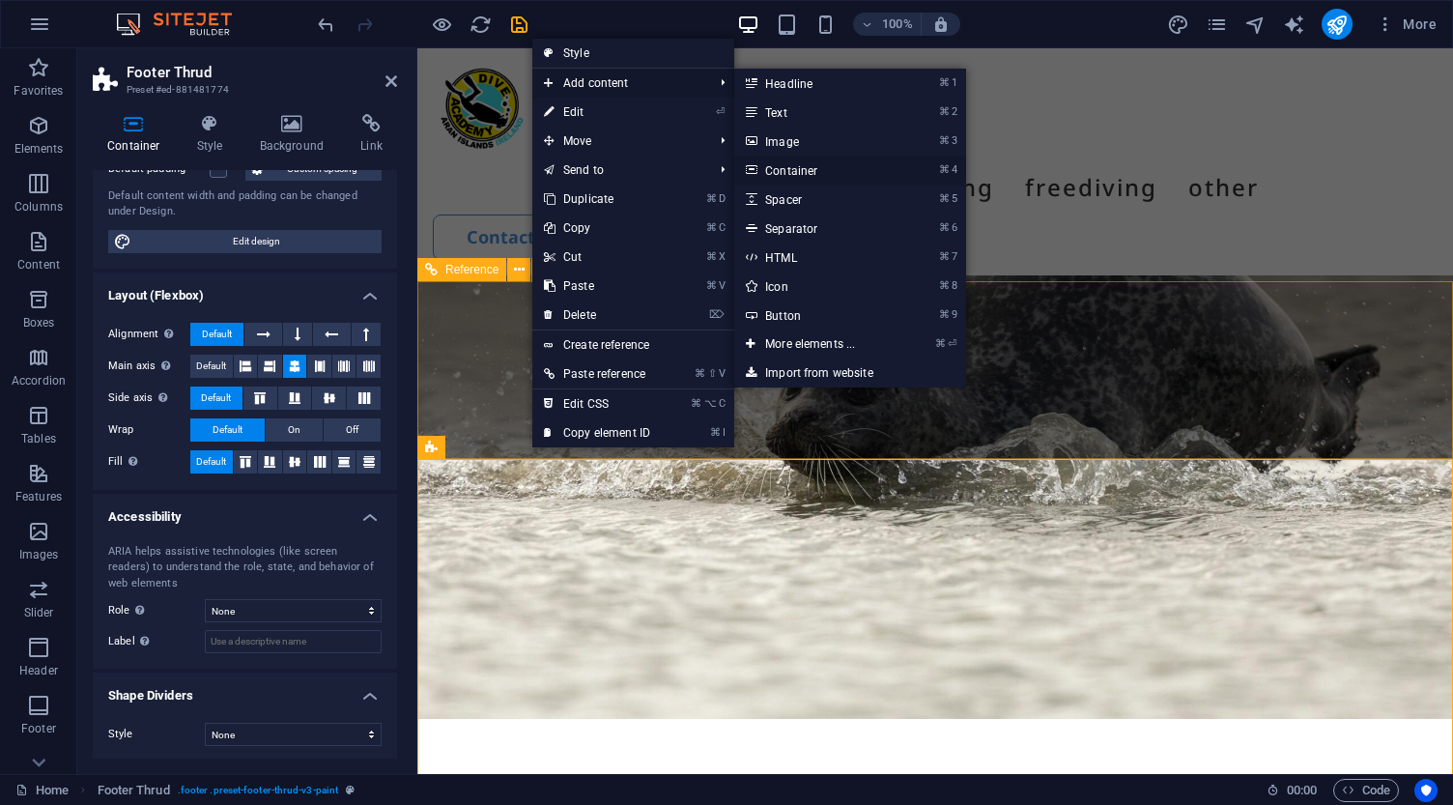
click at [803, 174] on link "⌘ 4 Container" at bounding box center [813, 170] width 159 height 29
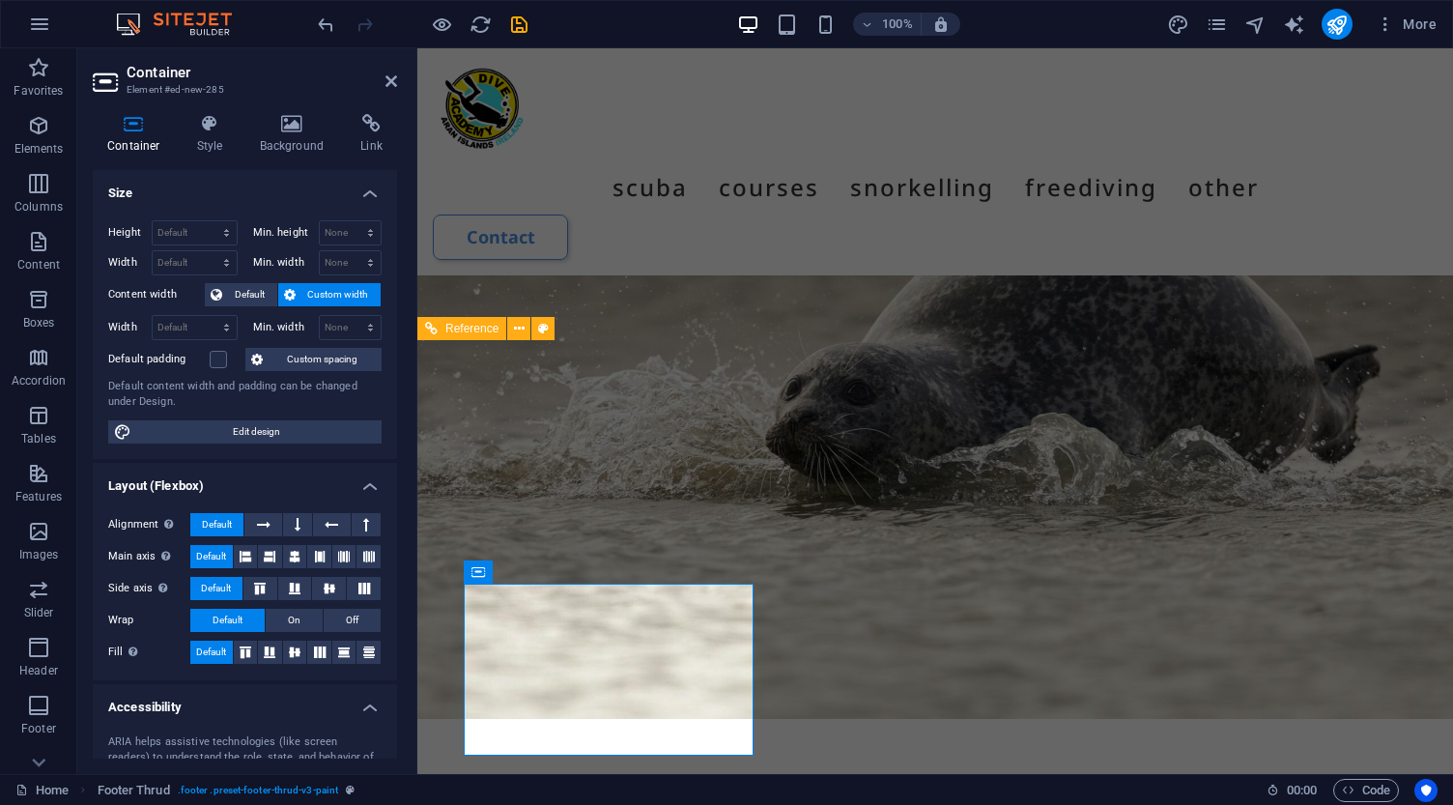
scroll to position [9503, 0]
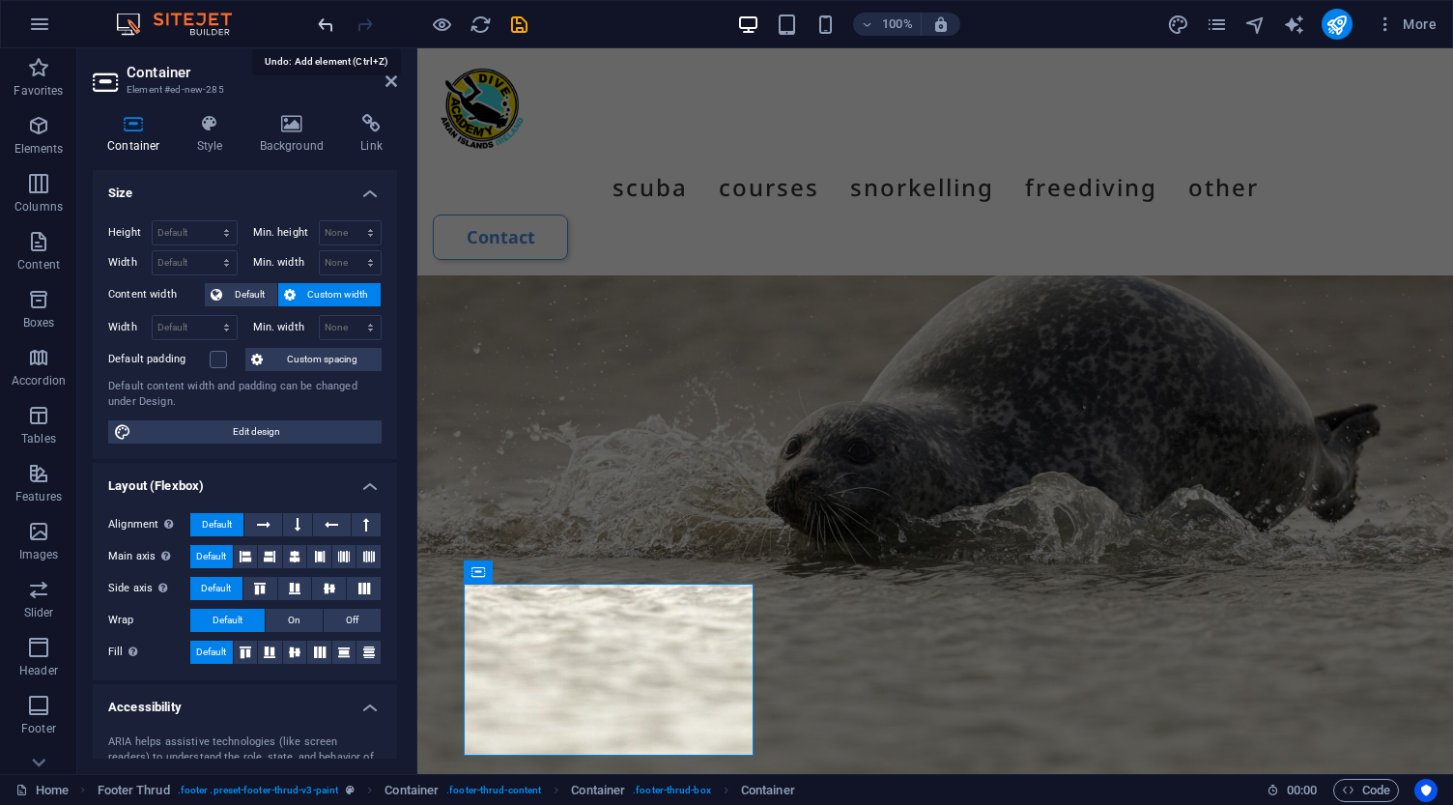
click at [325, 16] on icon "undo" at bounding box center [326, 25] width 22 height 22
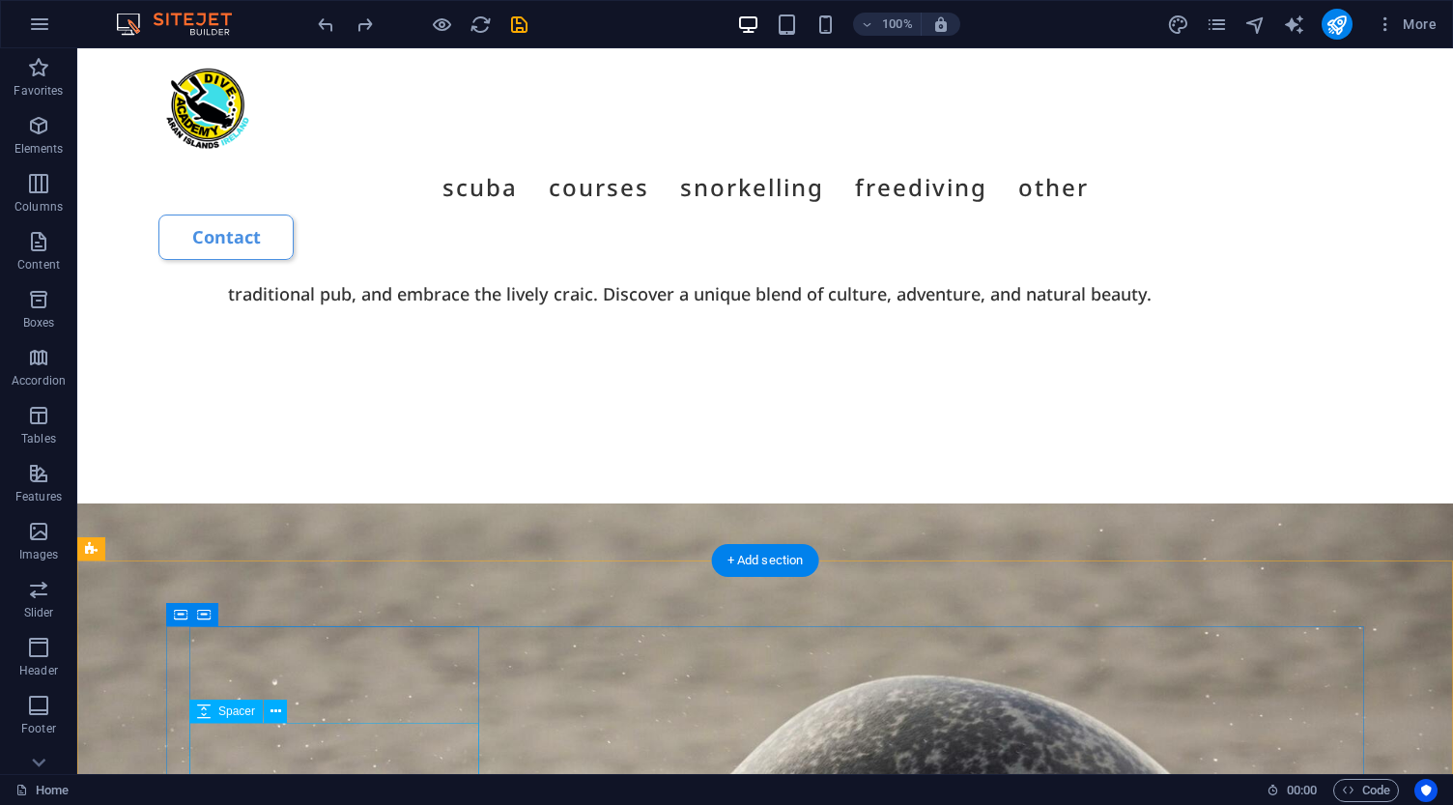
scroll to position [8836, 0]
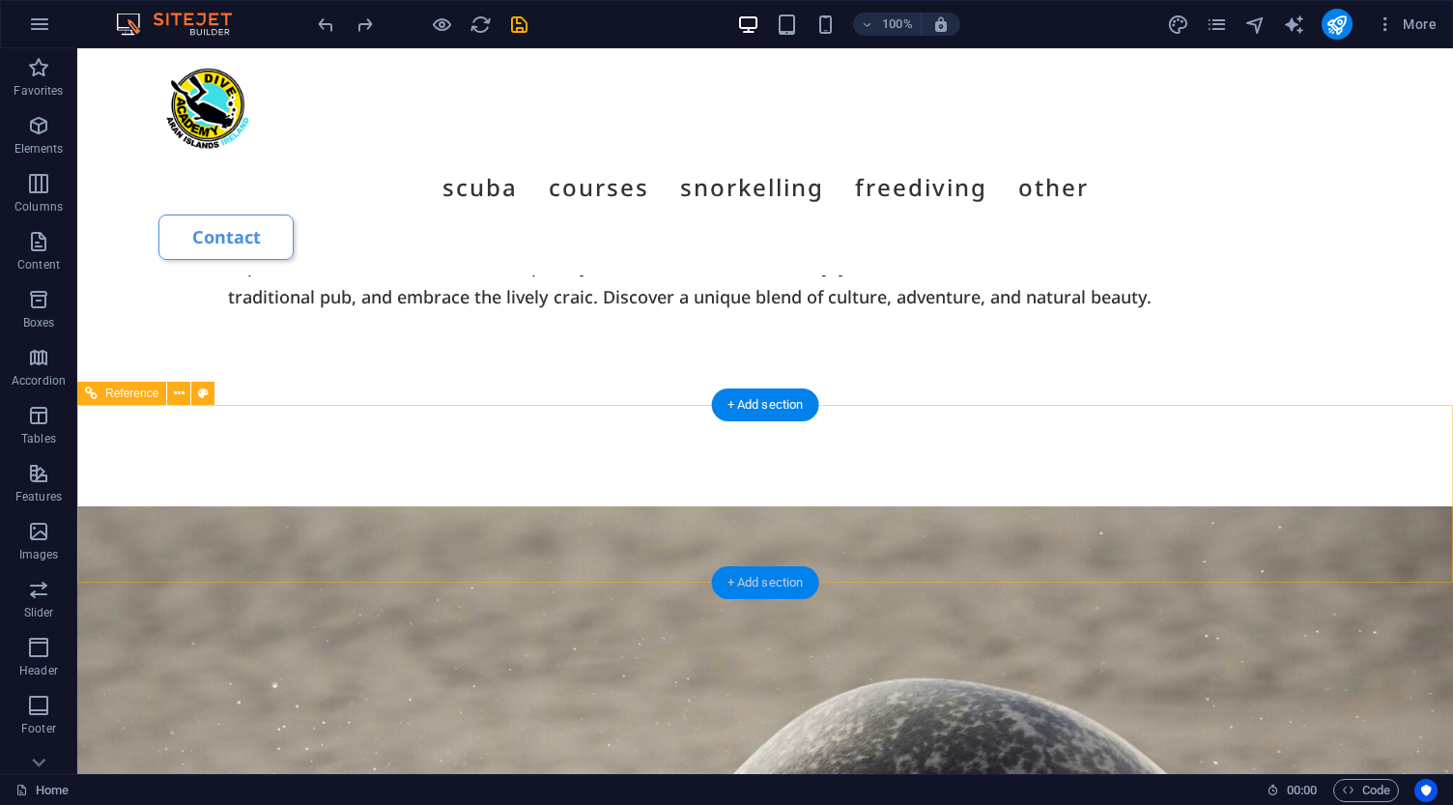
click at [771, 578] on div "+ Add section" at bounding box center [765, 582] width 107 height 33
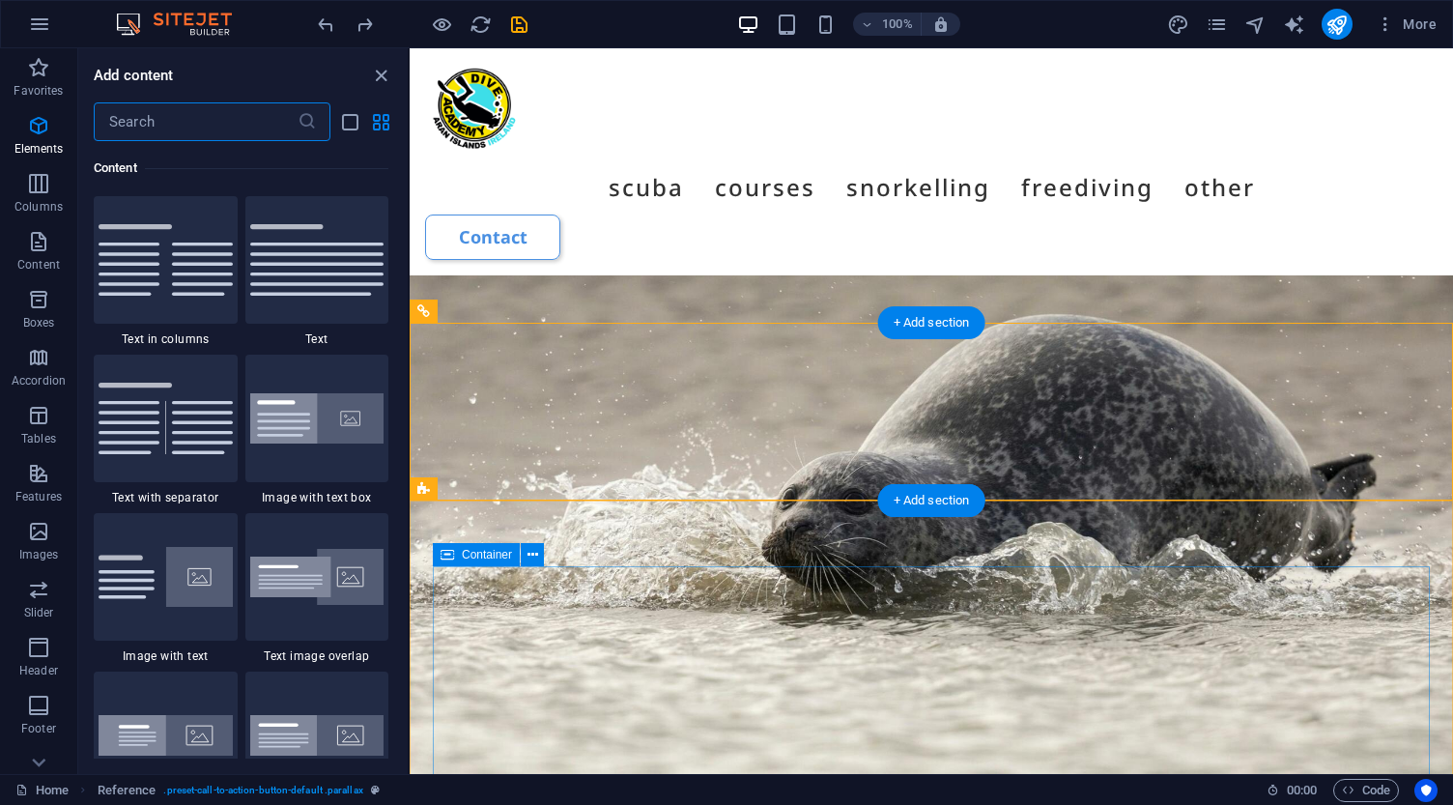
scroll to position [3380, 0]
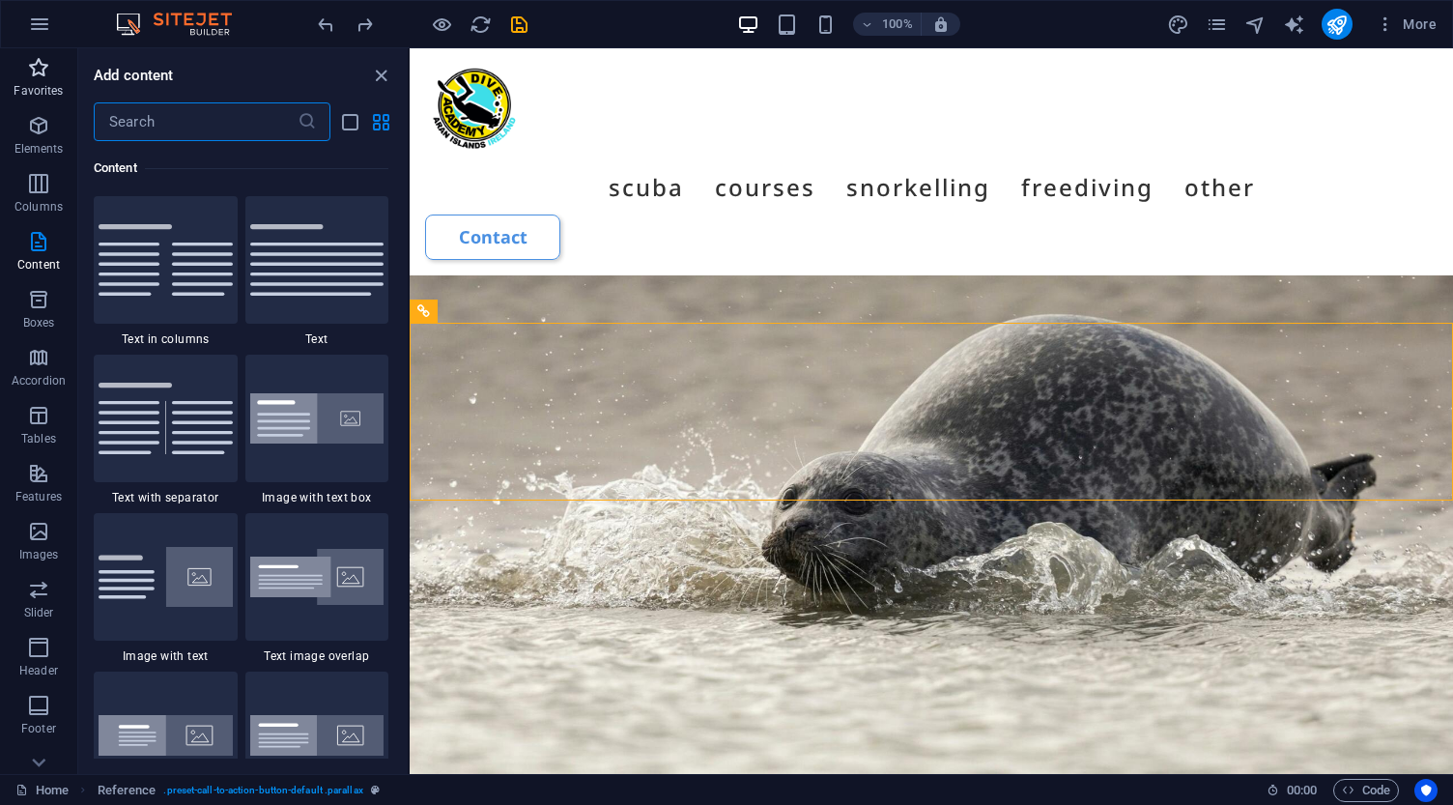
click at [38, 58] on icon "button" at bounding box center [38, 67] width 23 height 23
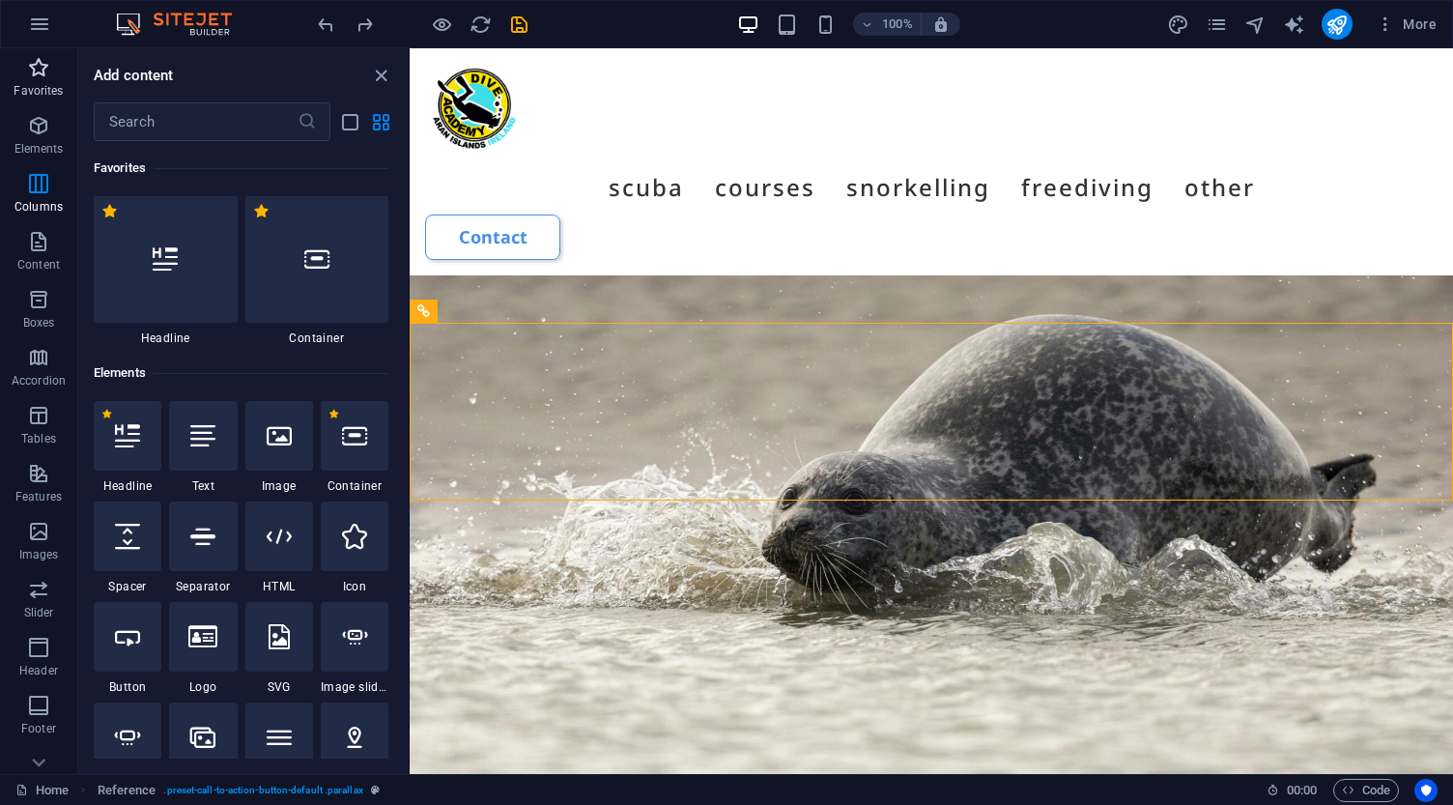
scroll to position [0, 0]
click at [329, 282] on div at bounding box center [317, 259] width 144 height 127
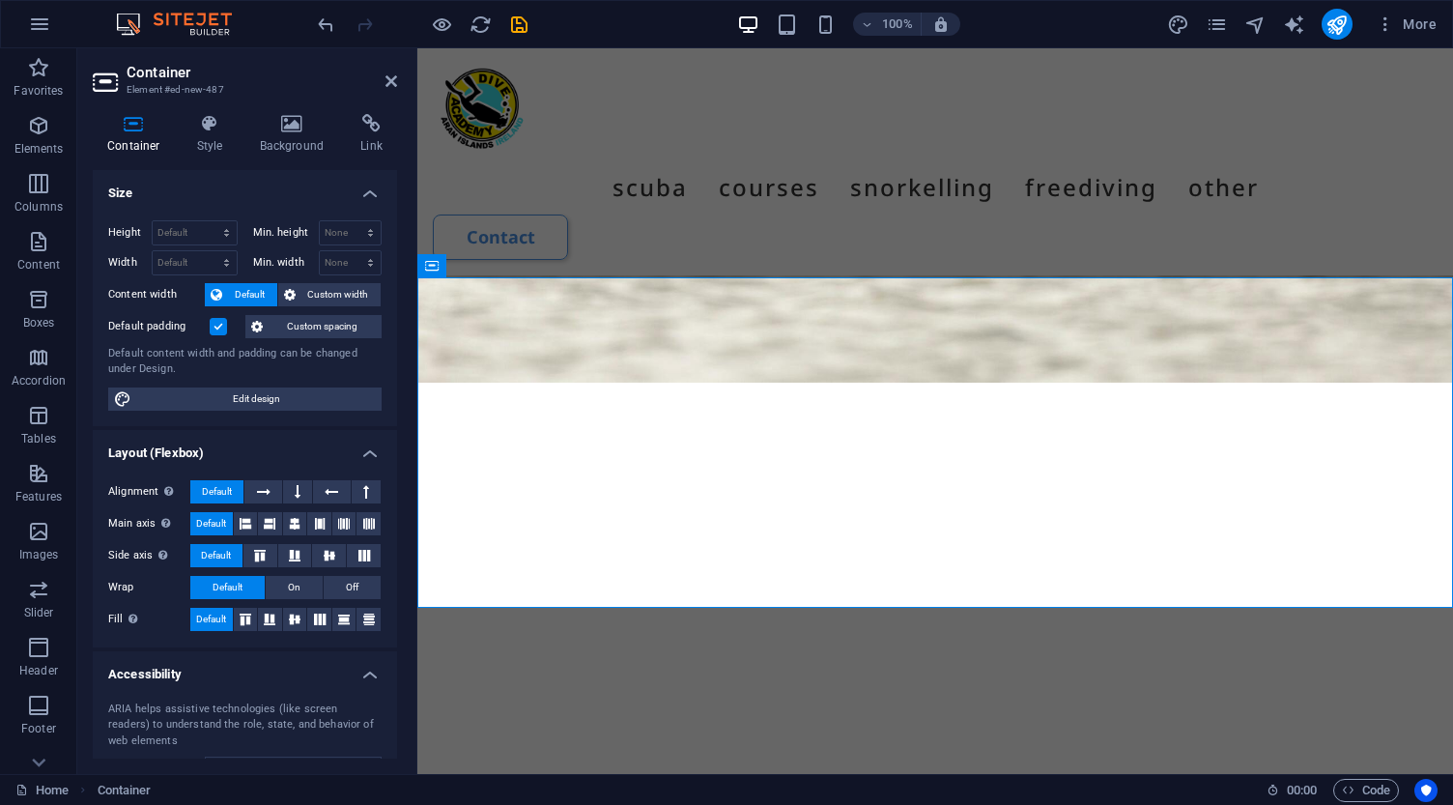
scroll to position [9774, 0]
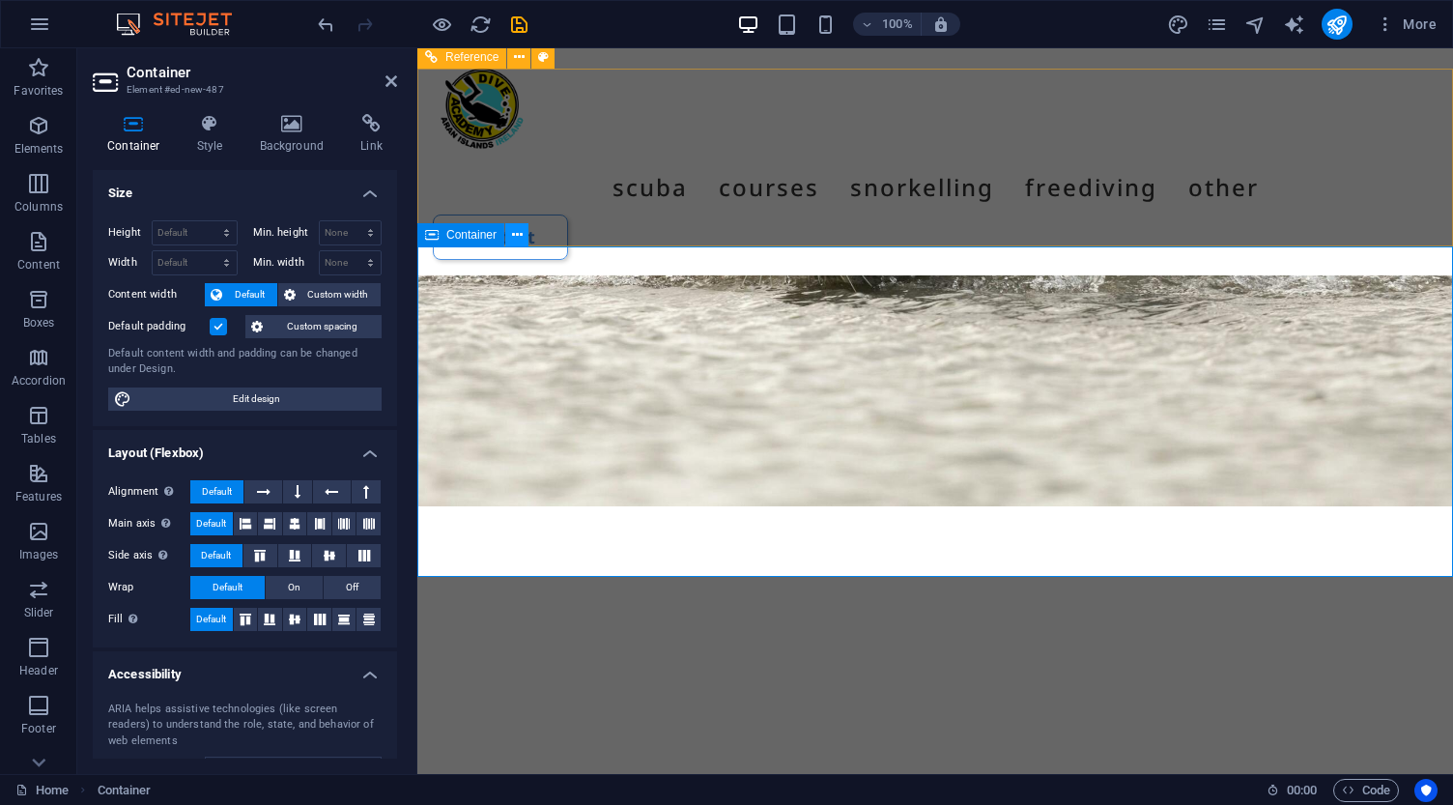
click at [515, 240] on icon at bounding box center [517, 235] width 11 height 20
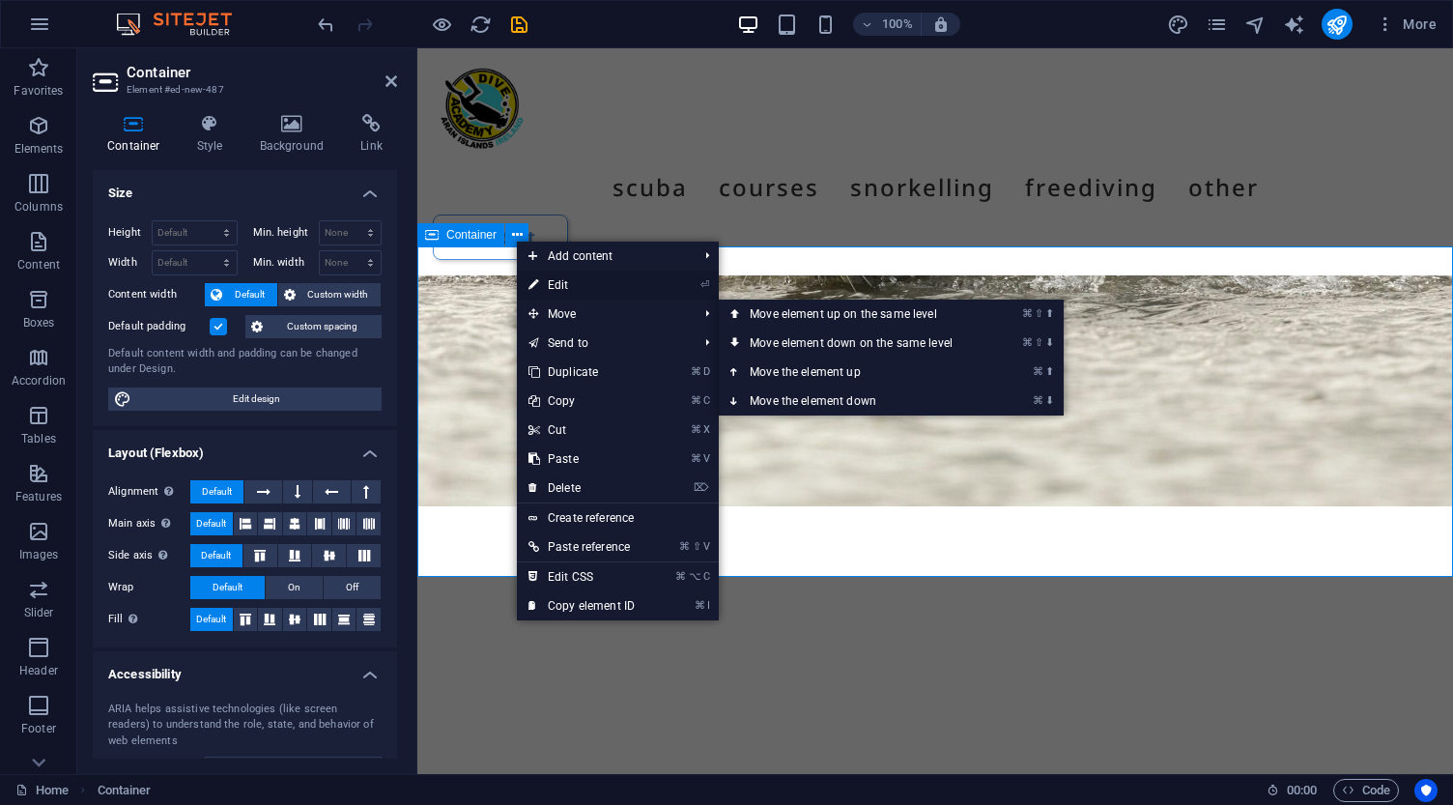
click at [555, 284] on link "⏎ Edit" at bounding box center [581, 284] width 129 height 29
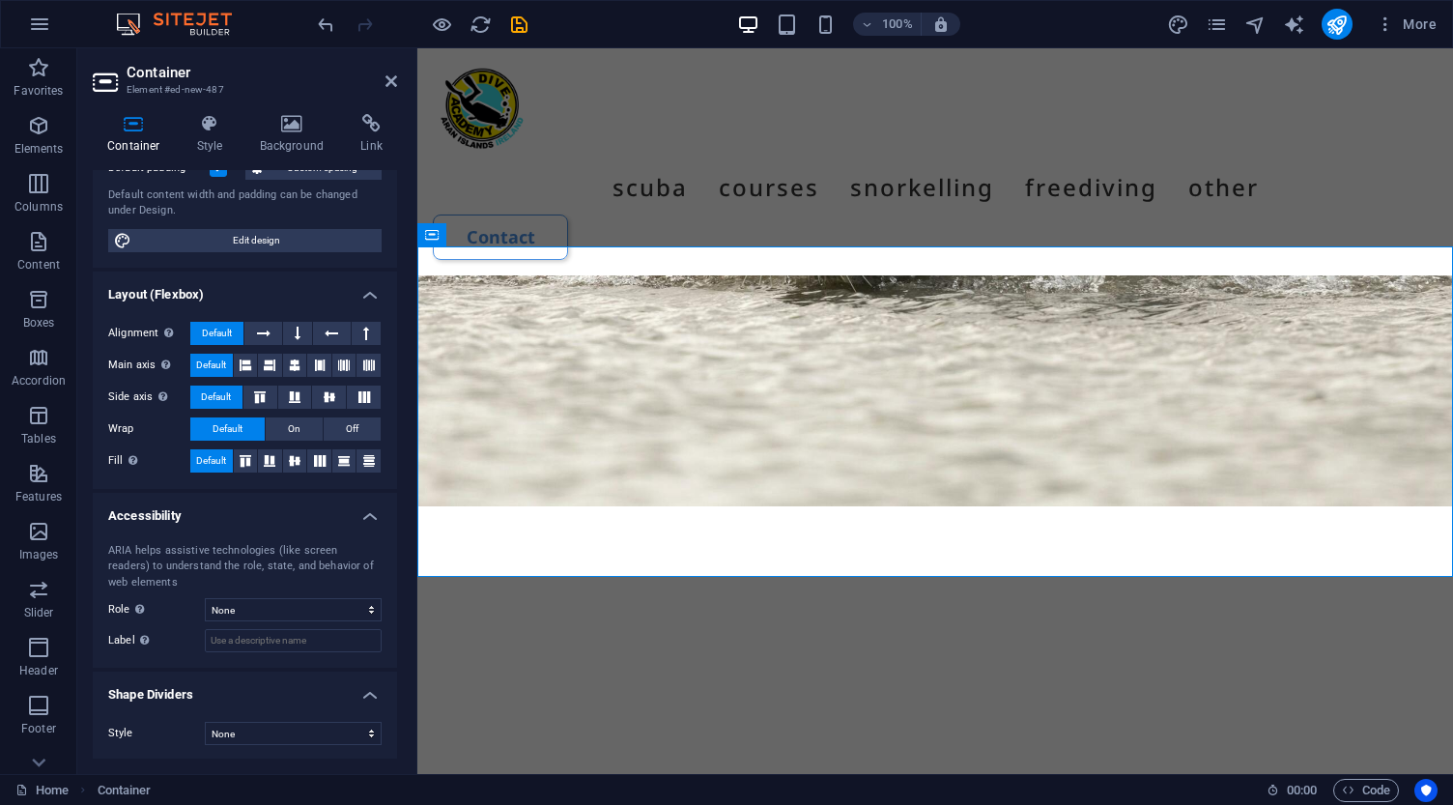
scroll to position [157, 0]
select select "waves"
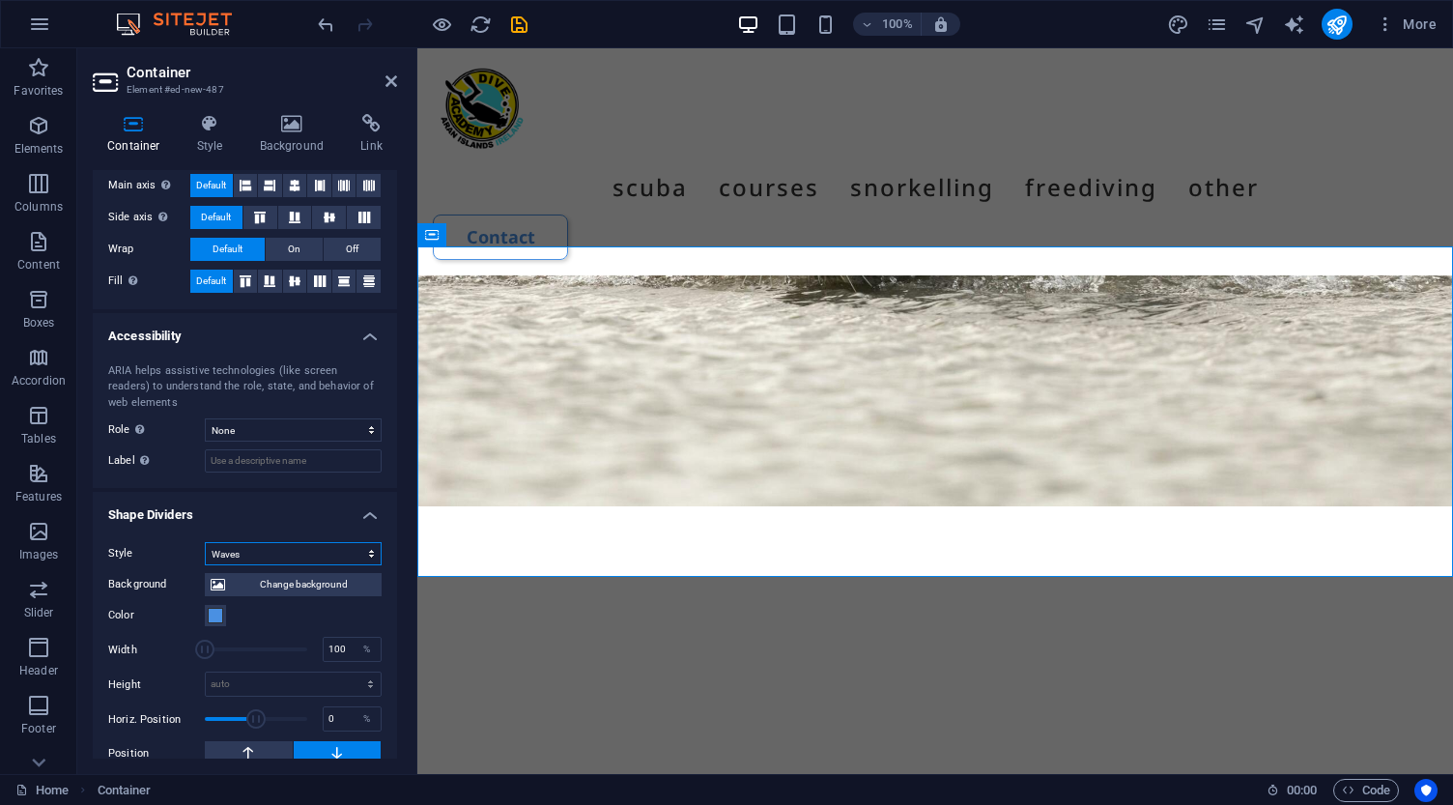
scroll to position [341, 0]
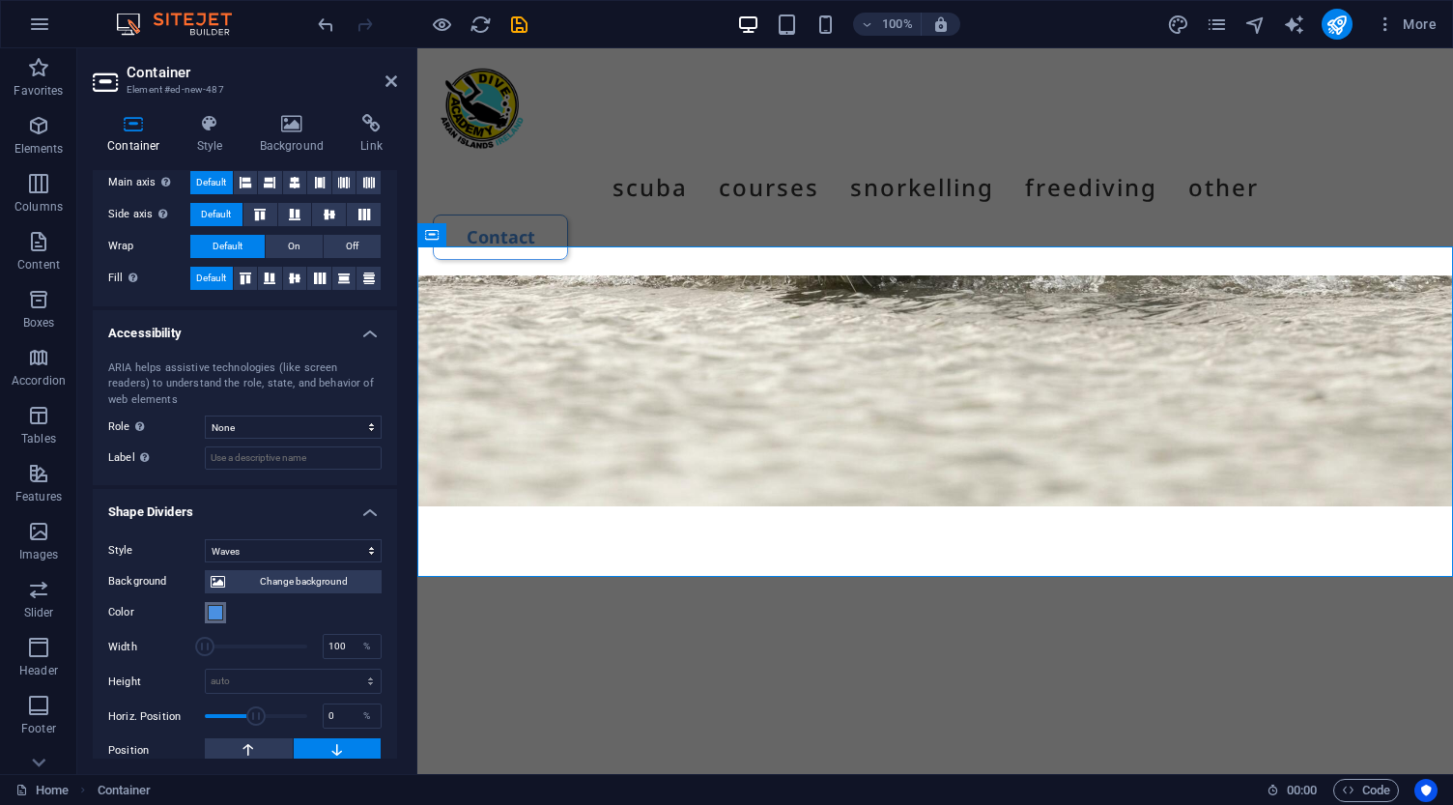
click at [218, 613] on span at bounding box center [215, 612] width 15 height 15
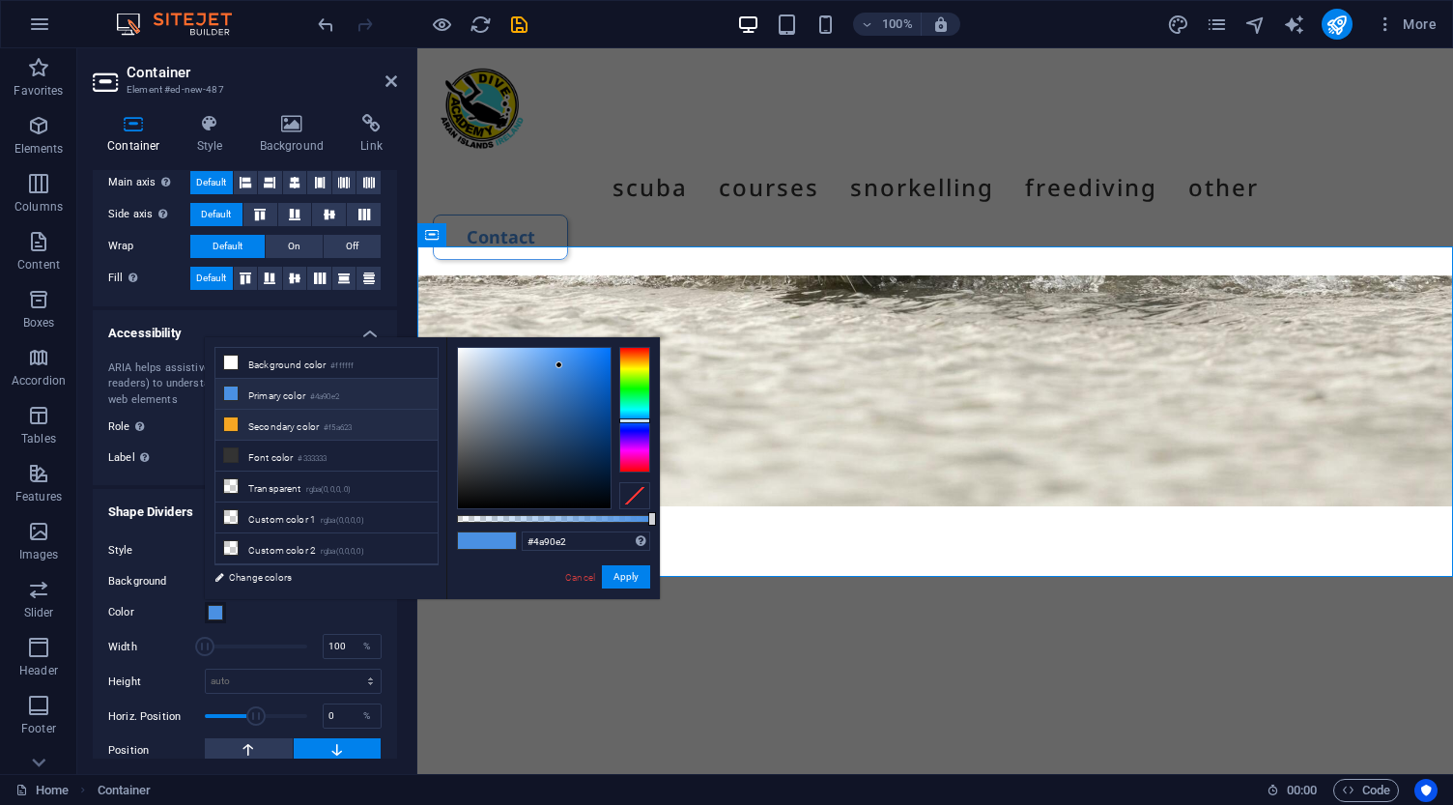
click at [244, 427] on li "Secondary color #f5a623" at bounding box center [326, 425] width 222 height 31
type input "#f5a623"
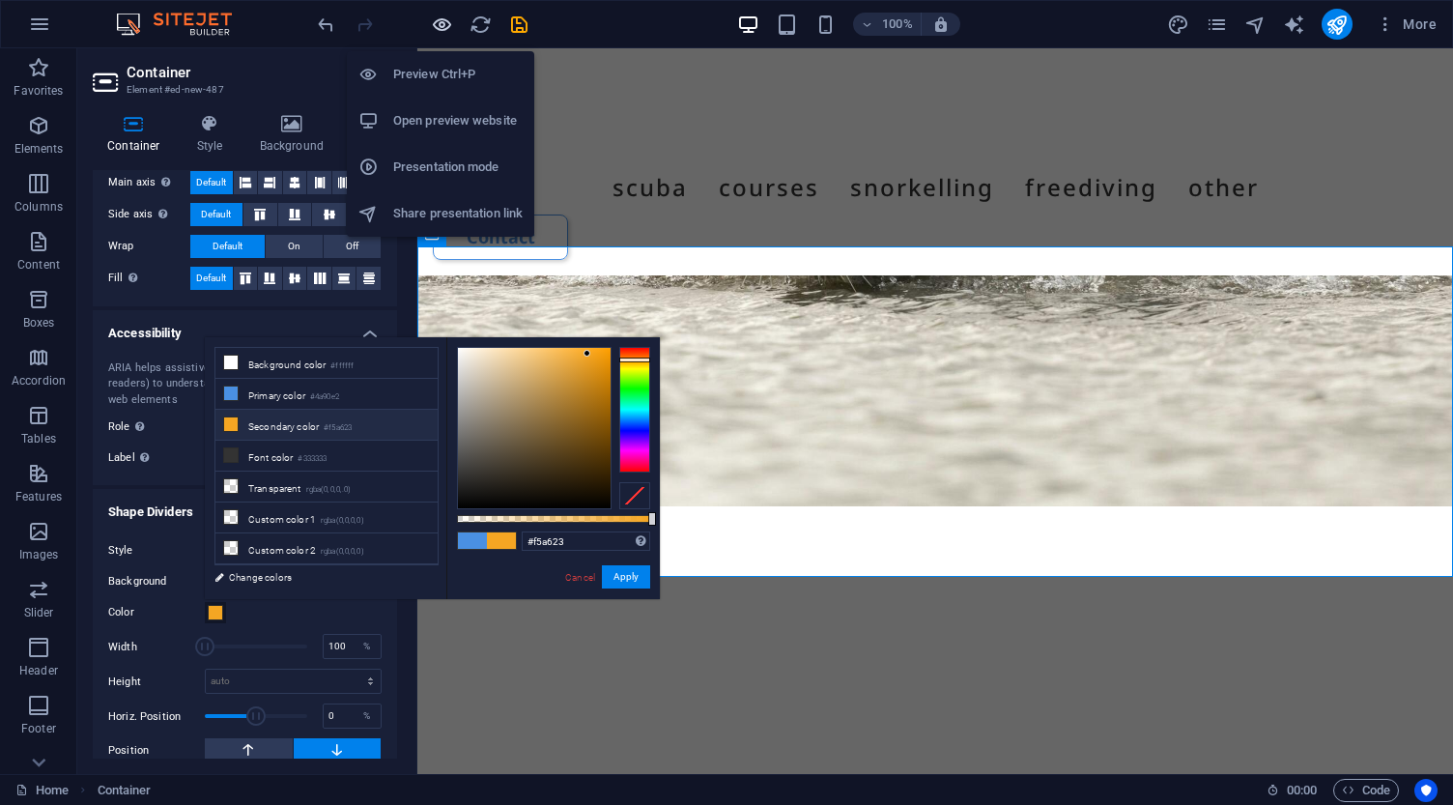
click at [439, 24] on icon "button" at bounding box center [442, 25] width 22 height 22
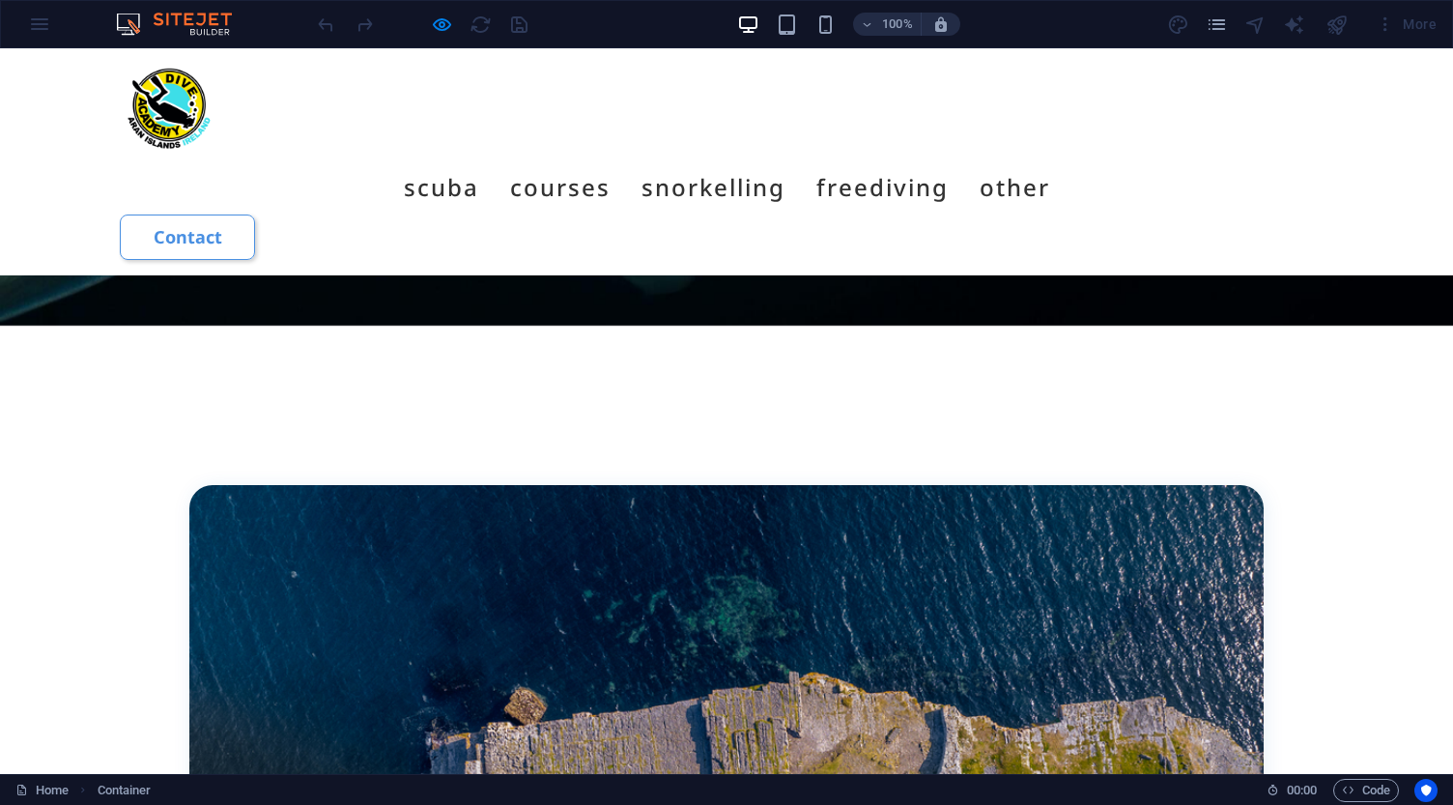
scroll to position [6442, 0]
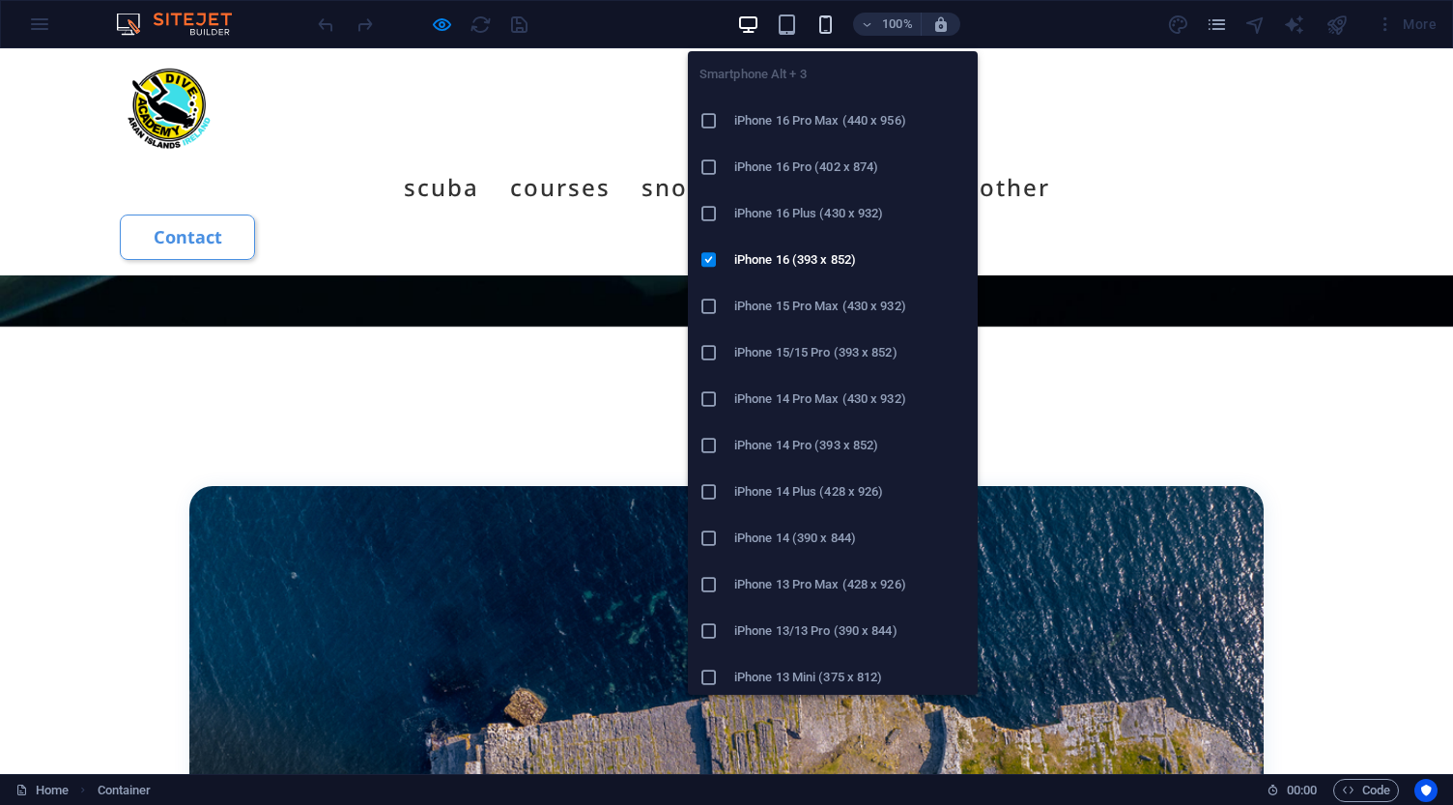
click at [826, 28] on icon "button" at bounding box center [825, 25] width 22 height 22
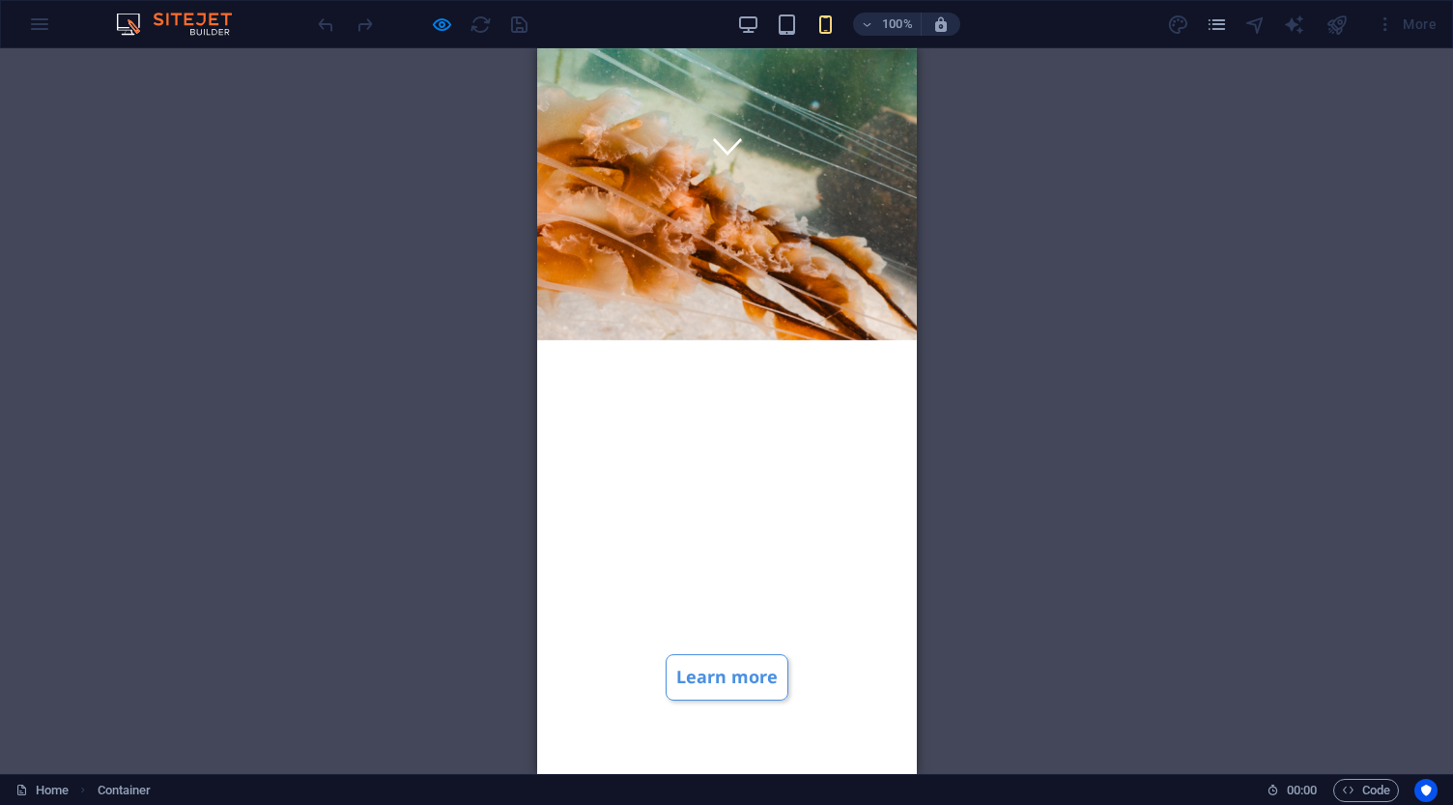
scroll to position [608, 0]
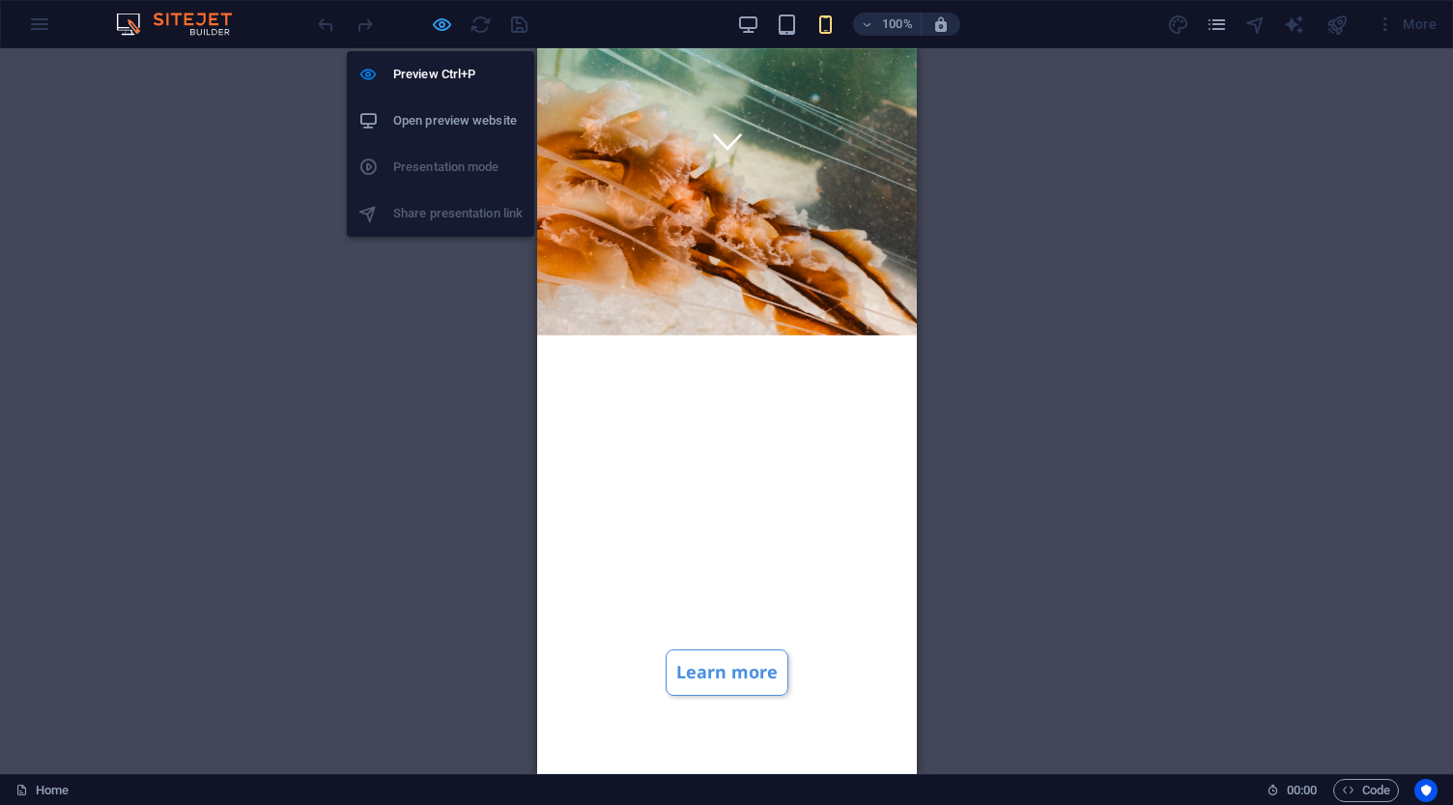
click at [442, 19] on icon "button" at bounding box center [442, 25] width 22 height 22
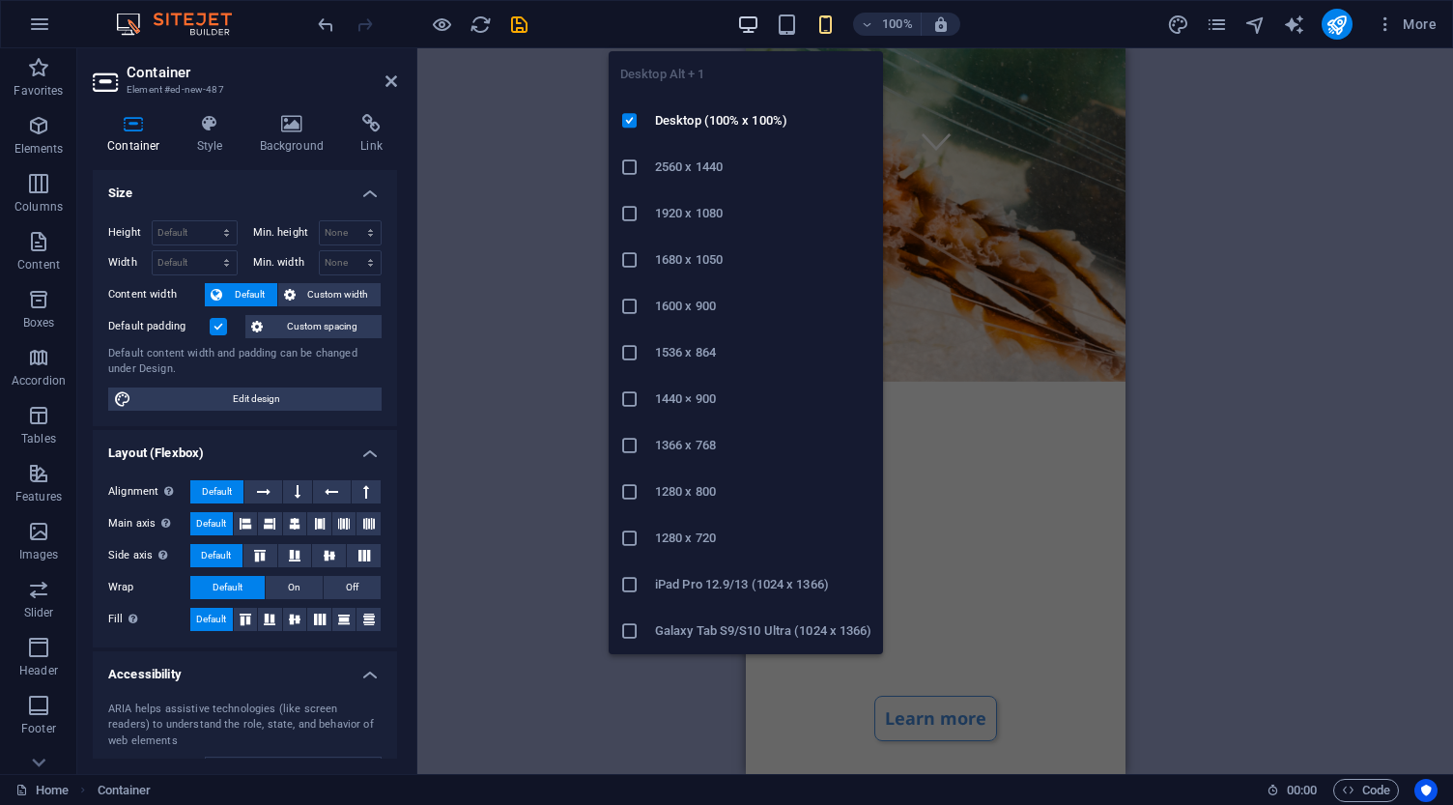
click at [747, 24] on icon "button" at bounding box center [748, 25] width 22 height 22
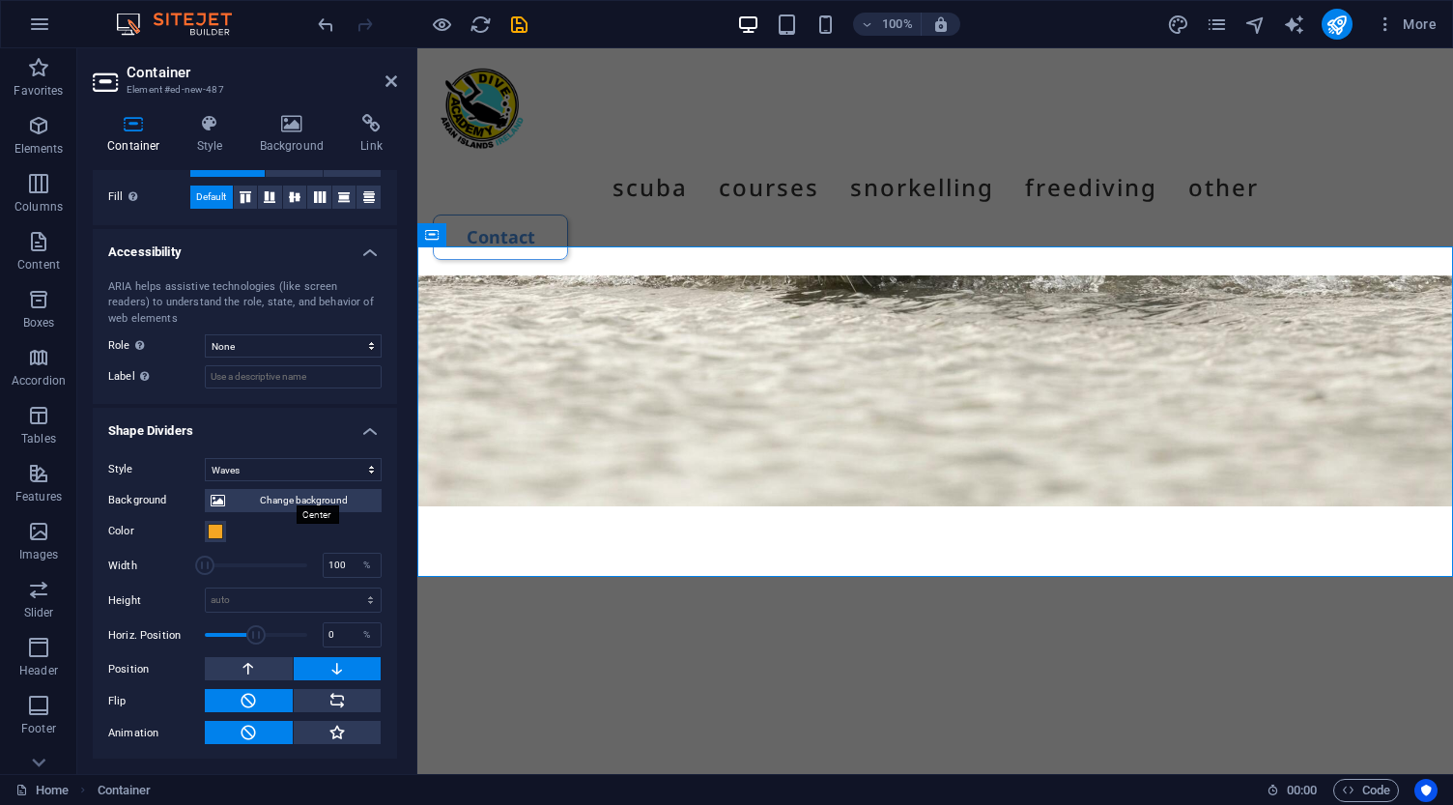
scroll to position [421, 0]
select select "multiple-waves"
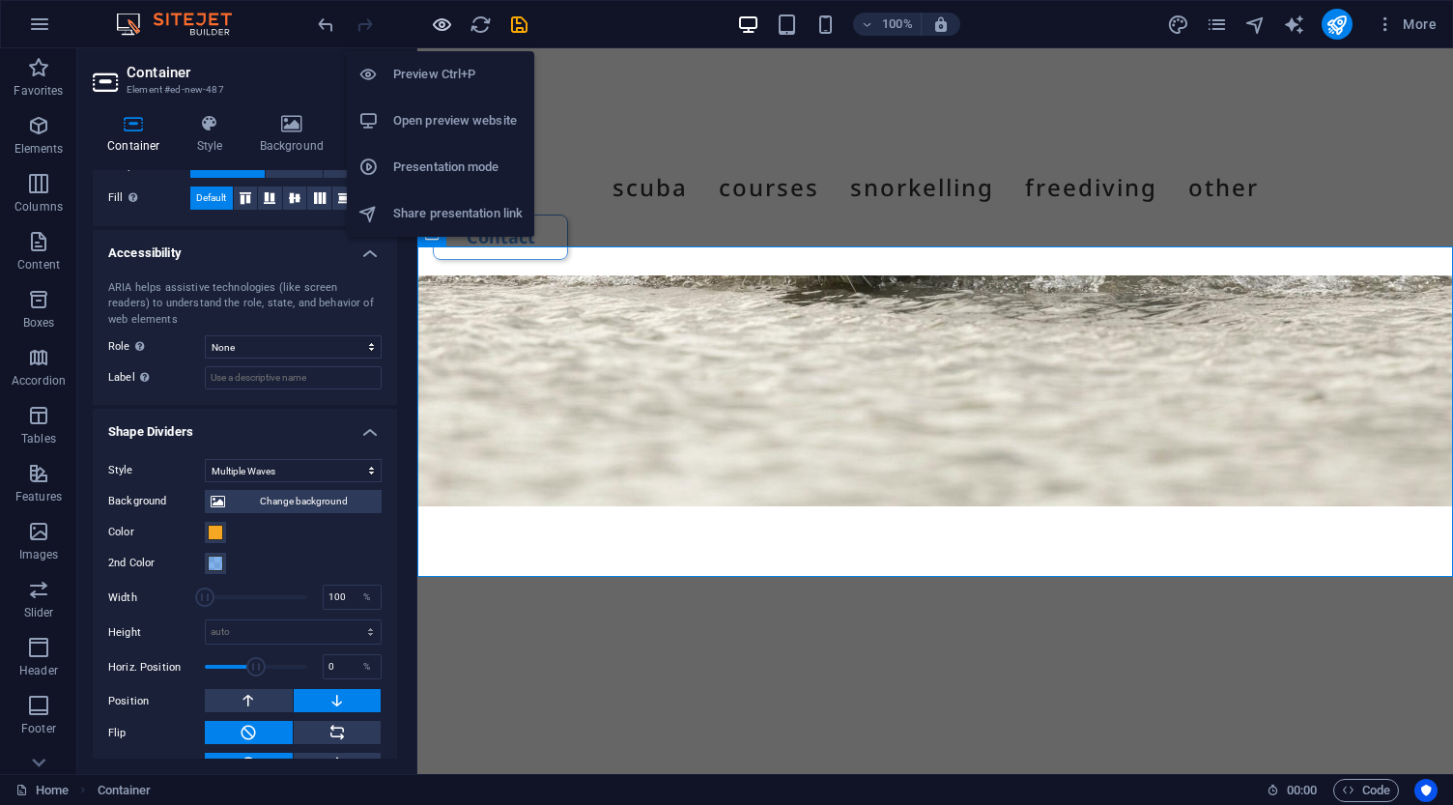
click at [439, 25] on icon "button" at bounding box center [442, 25] width 22 height 22
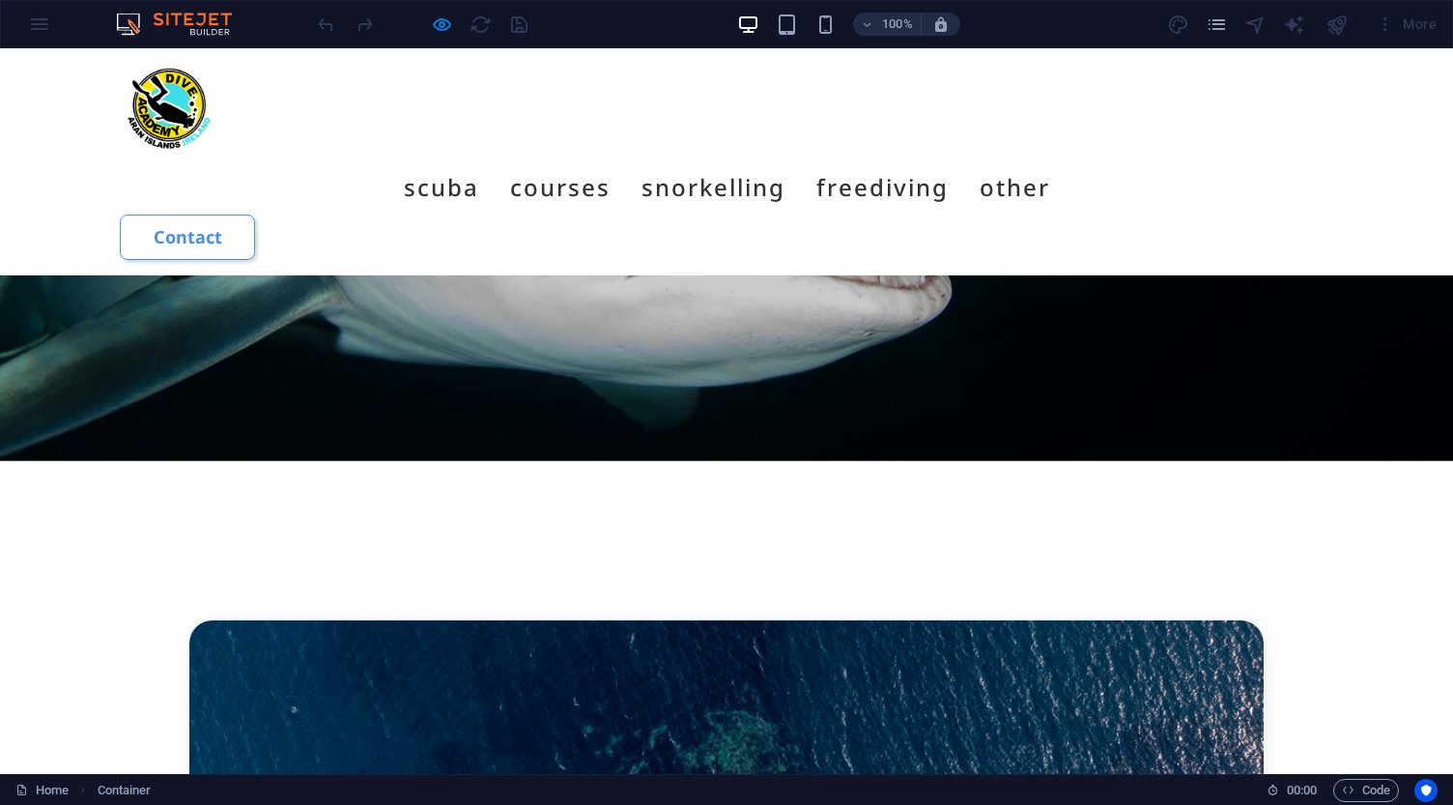
scroll to position [6302, 0]
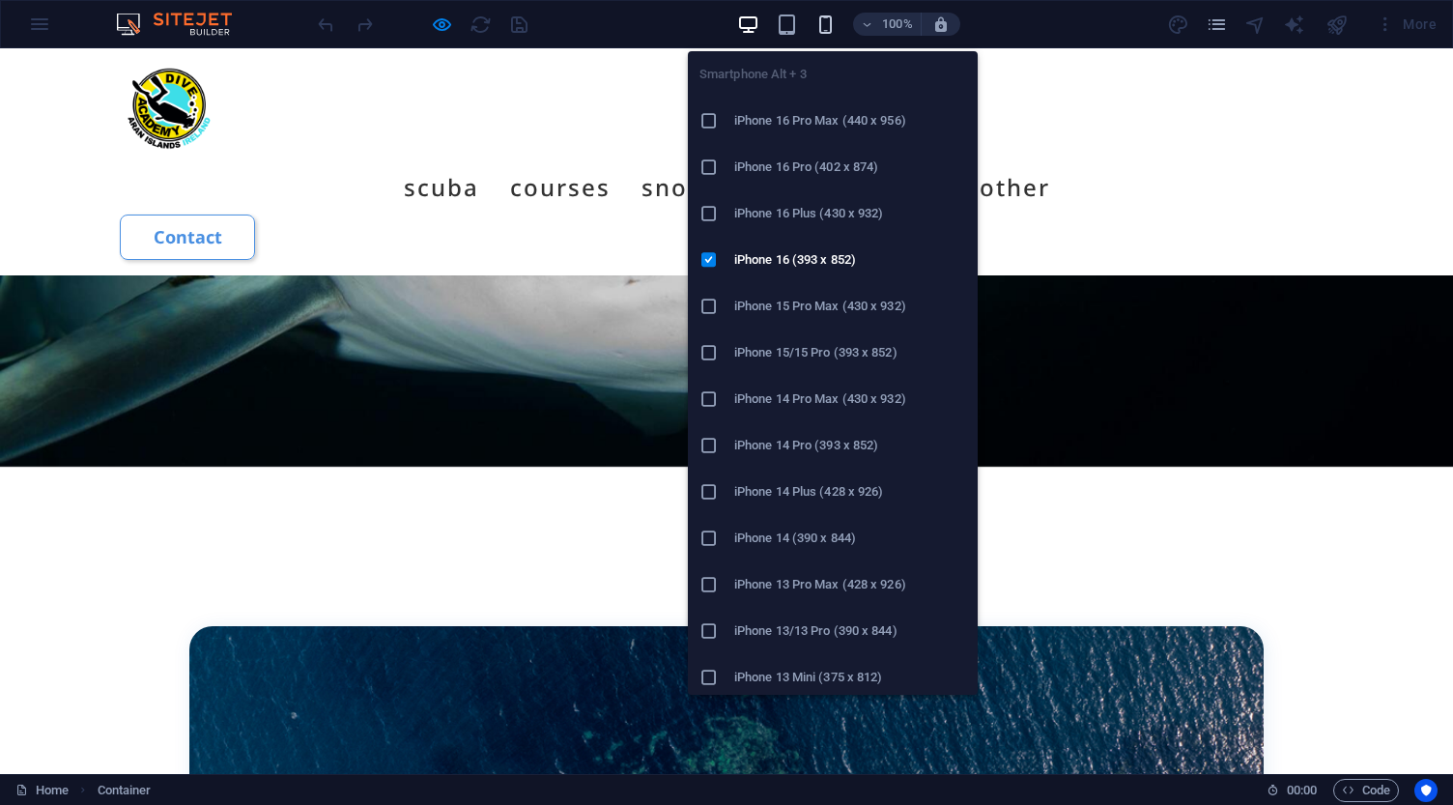
click at [827, 26] on icon "button" at bounding box center [825, 25] width 22 height 22
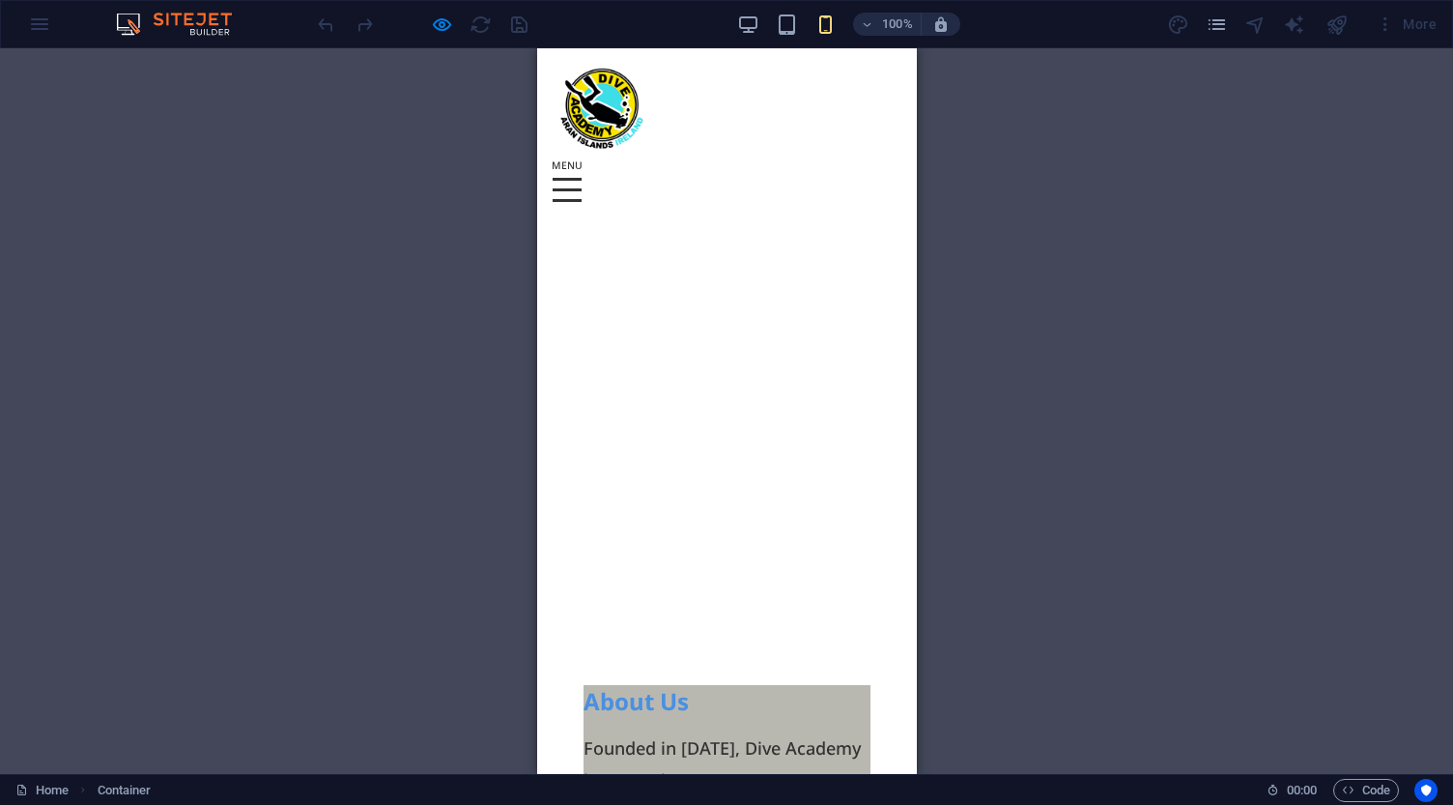
scroll to position [9284, 0]
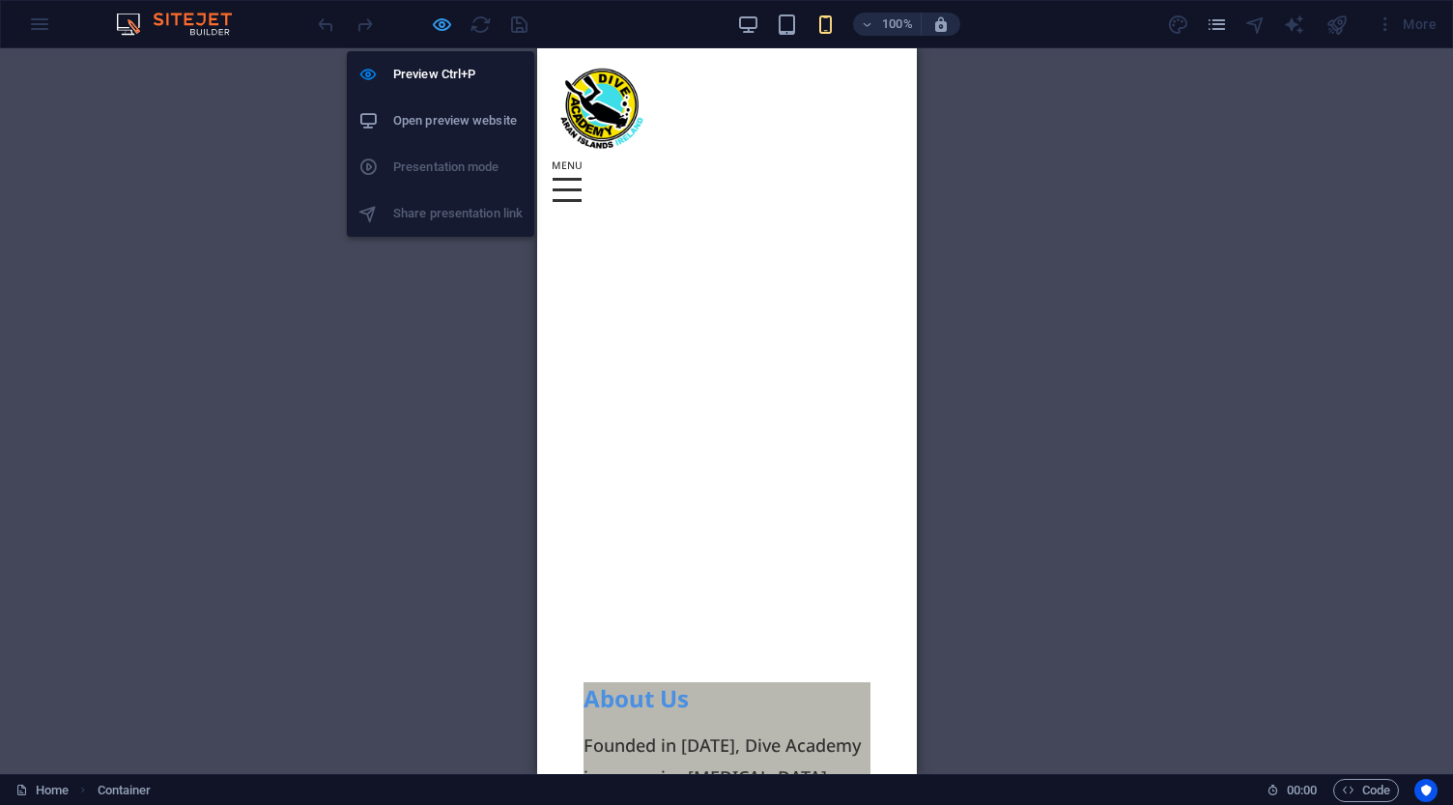
click at [443, 22] on icon "button" at bounding box center [442, 25] width 22 height 22
select select "multiple-waves"
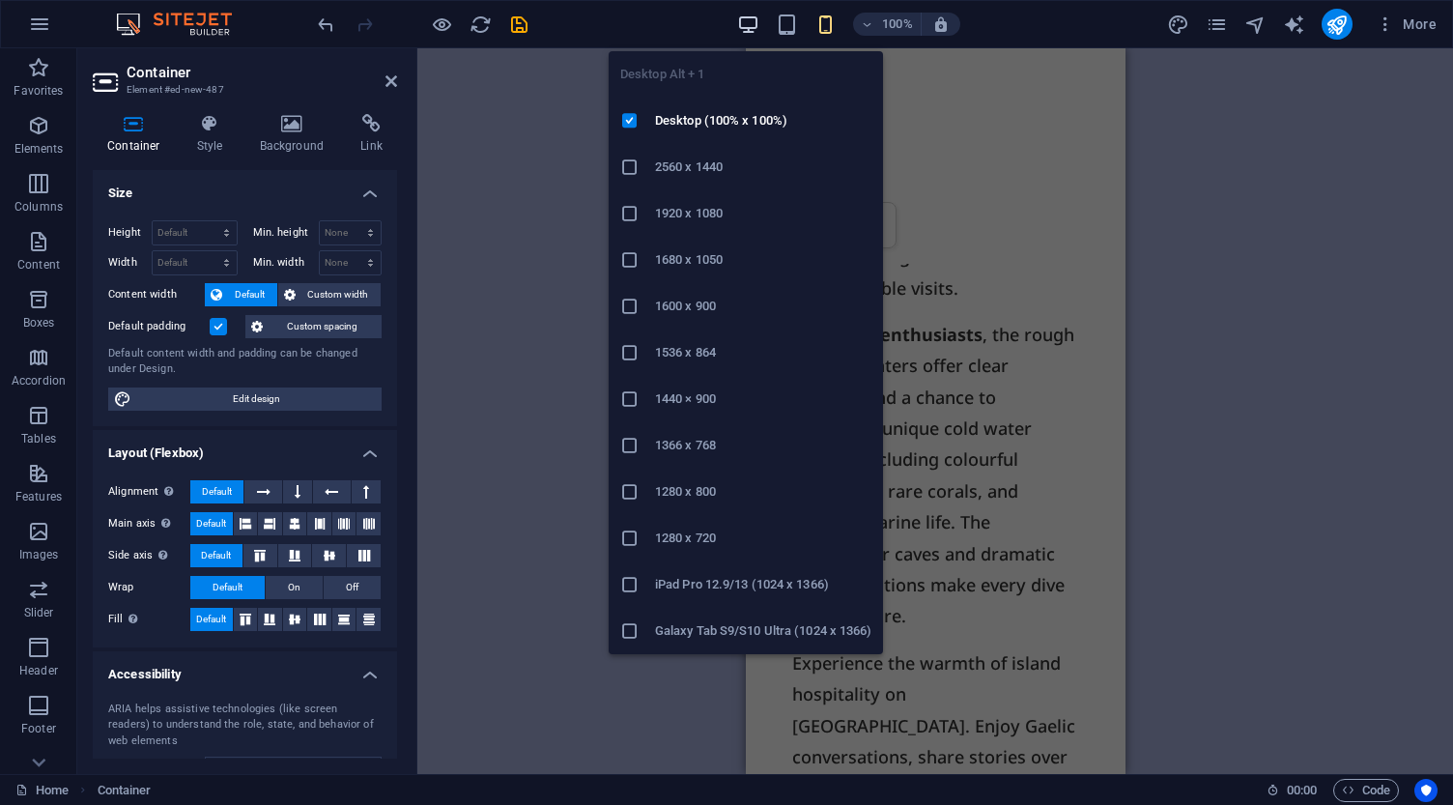
click at [753, 20] on icon "button" at bounding box center [748, 25] width 22 height 22
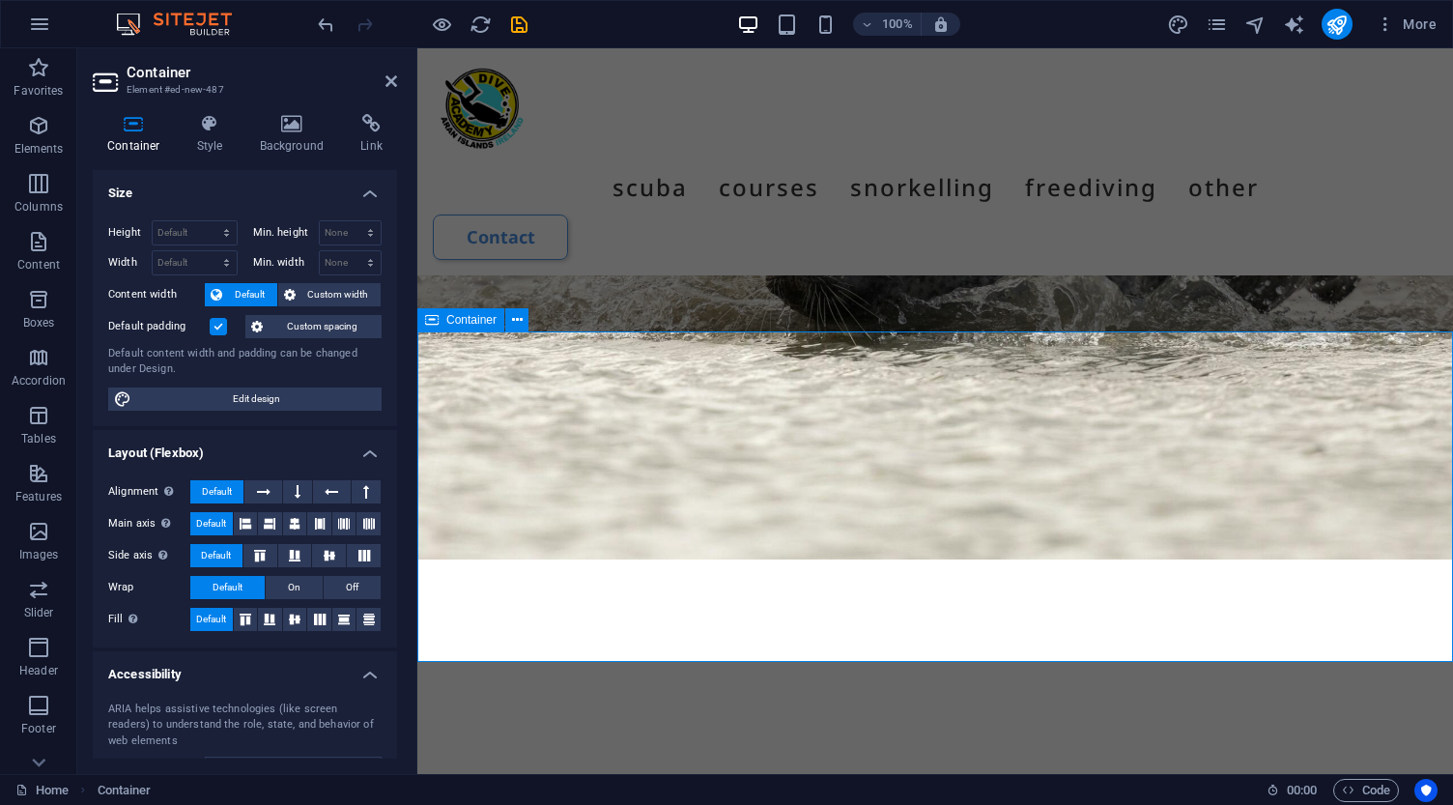
scroll to position [9681, 0]
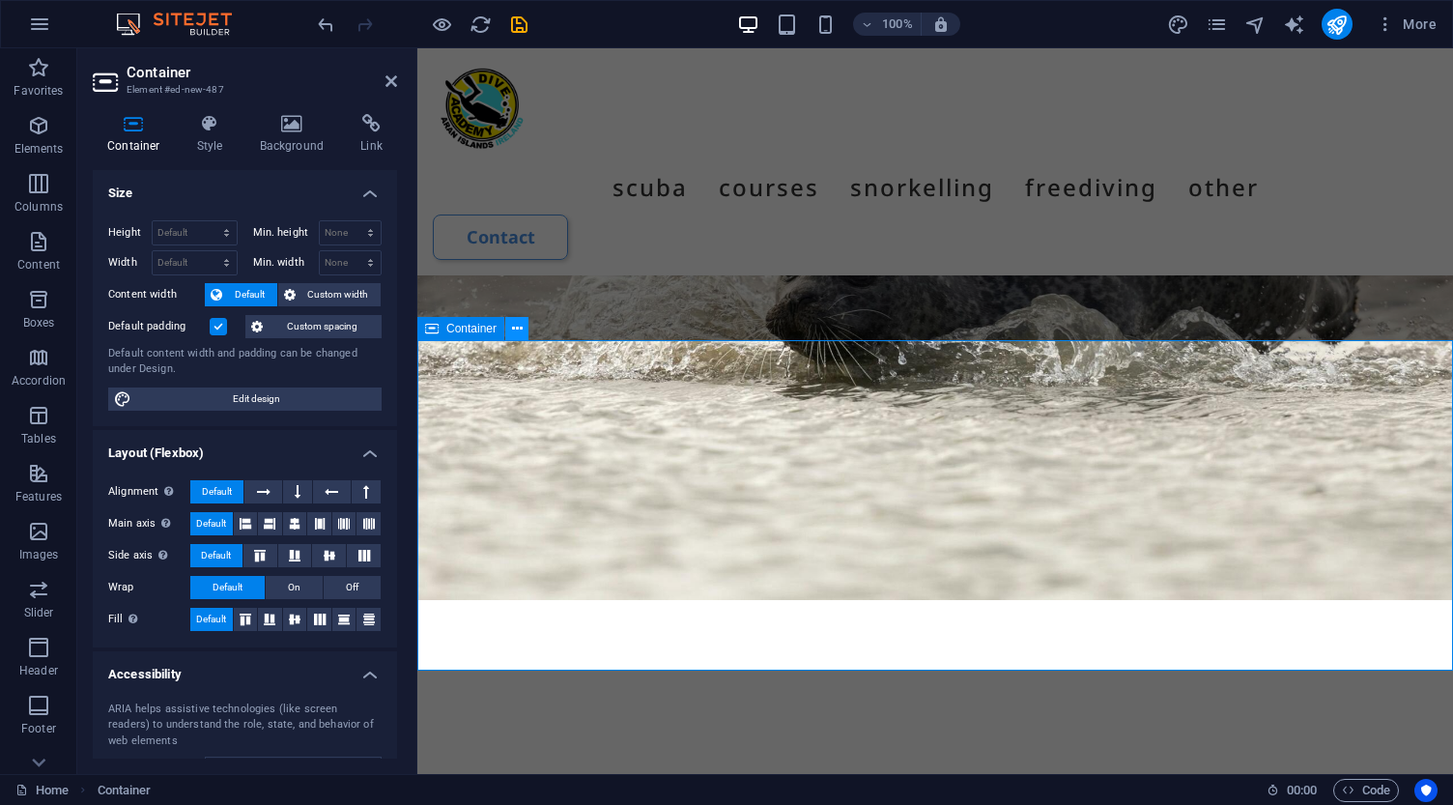
click at [520, 326] on icon at bounding box center [517, 329] width 11 height 20
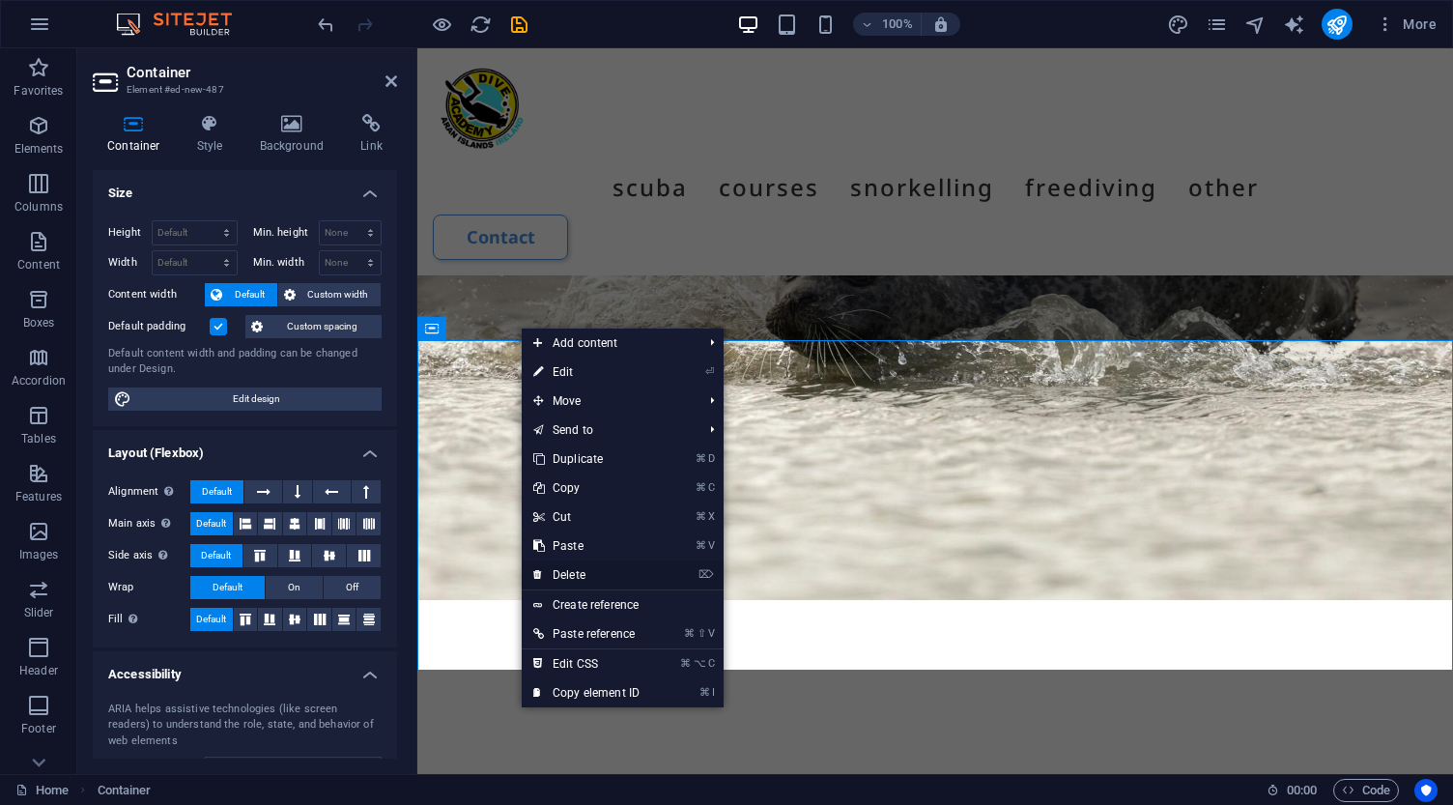
click at [572, 574] on link "⌦ Delete" at bounding box center [586, 574] width 129 height 29
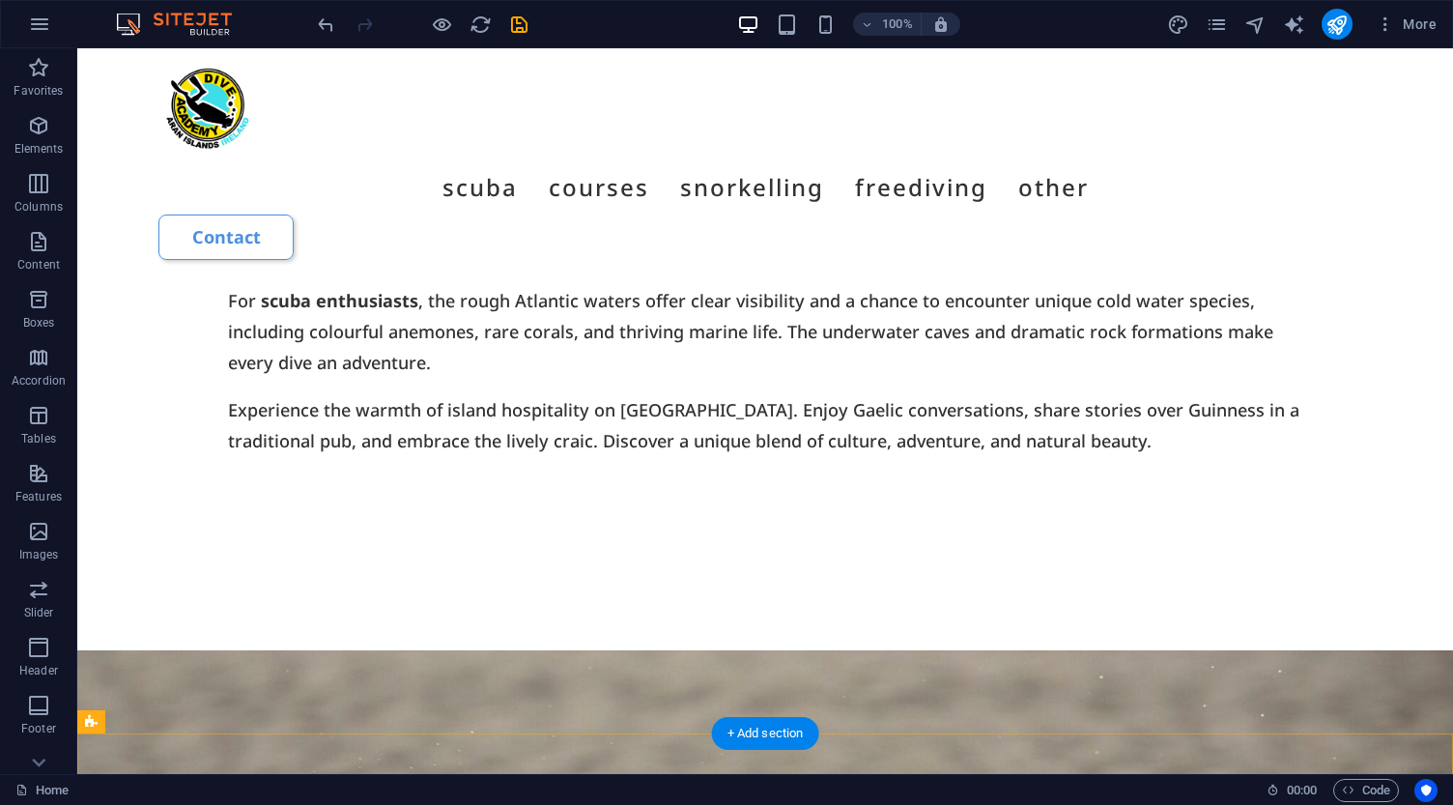
scroll to position [8714, 0]
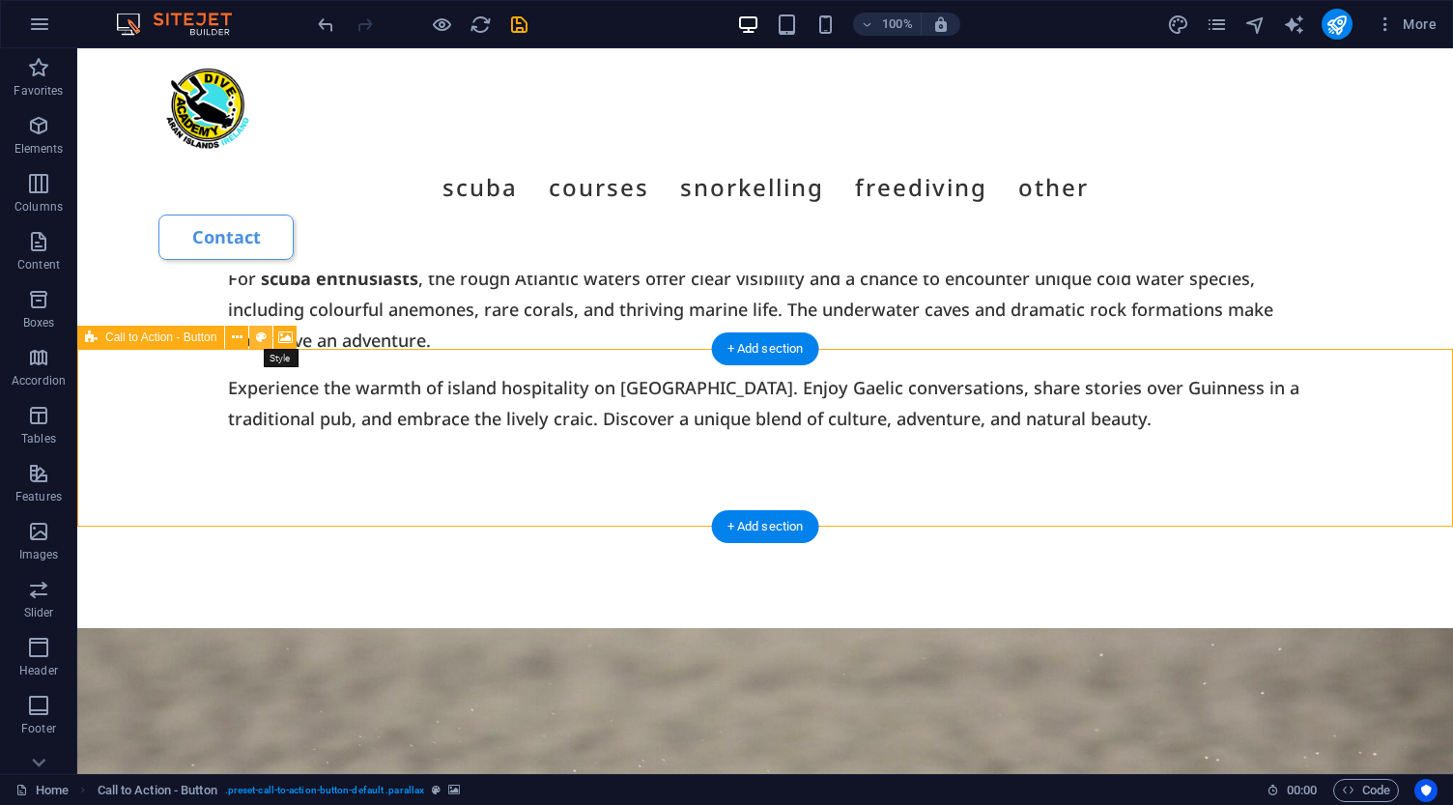
click at [259, 336] on icon at bounding box center [261, 337] width 11 height 20
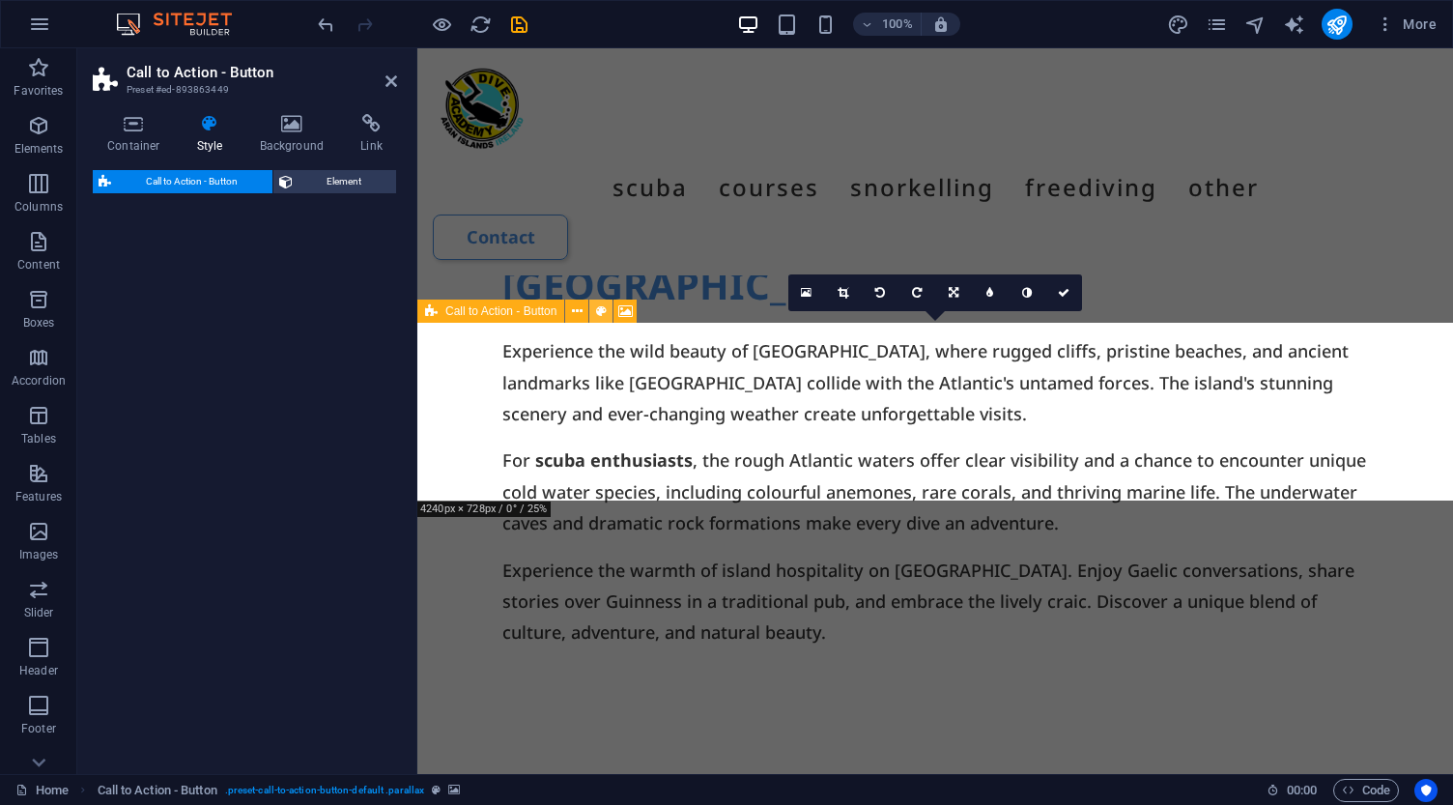
scroll to position [9343, 0]
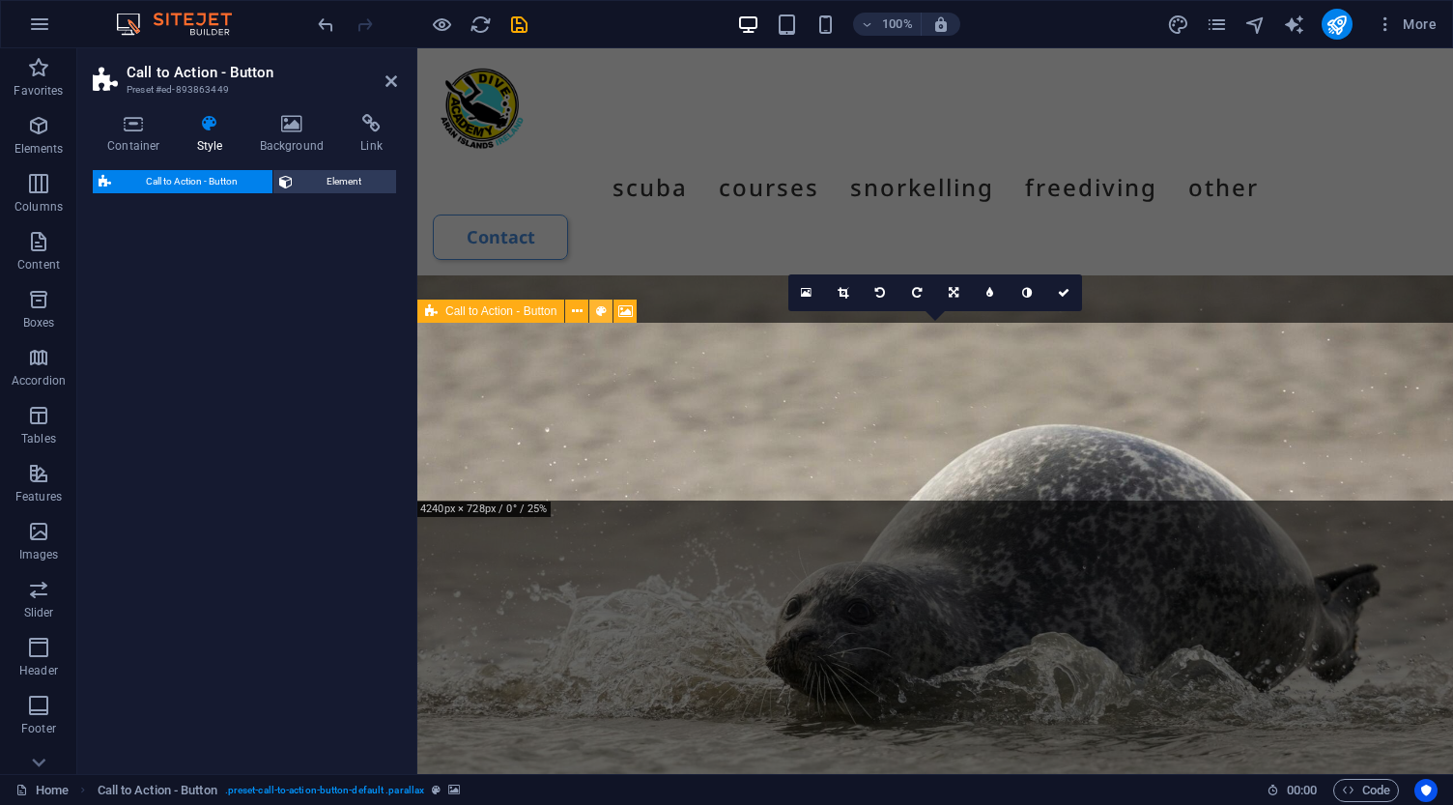
select select "rem"
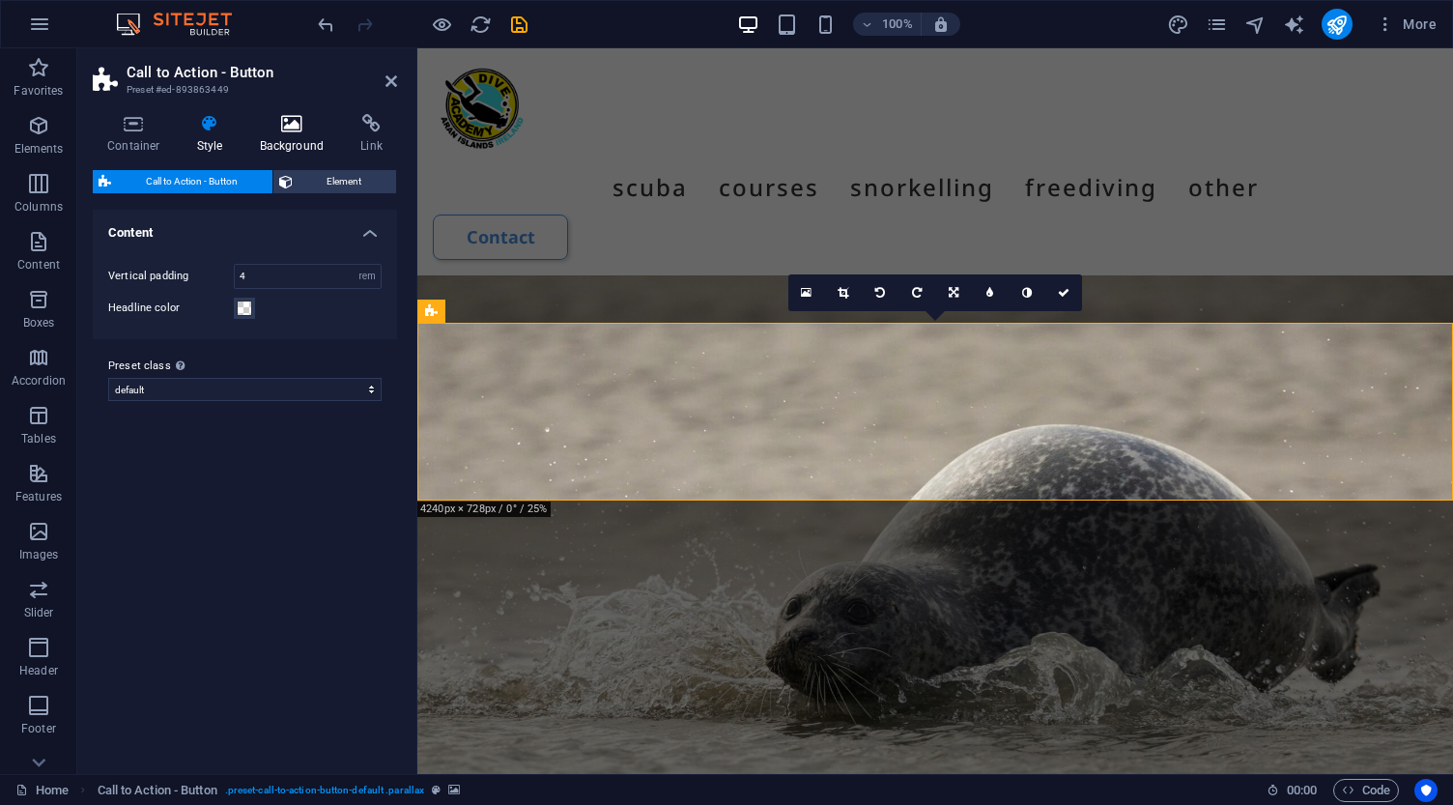
click at [279, 121] on icon at bounding box center [292, 123] width 94 height 19
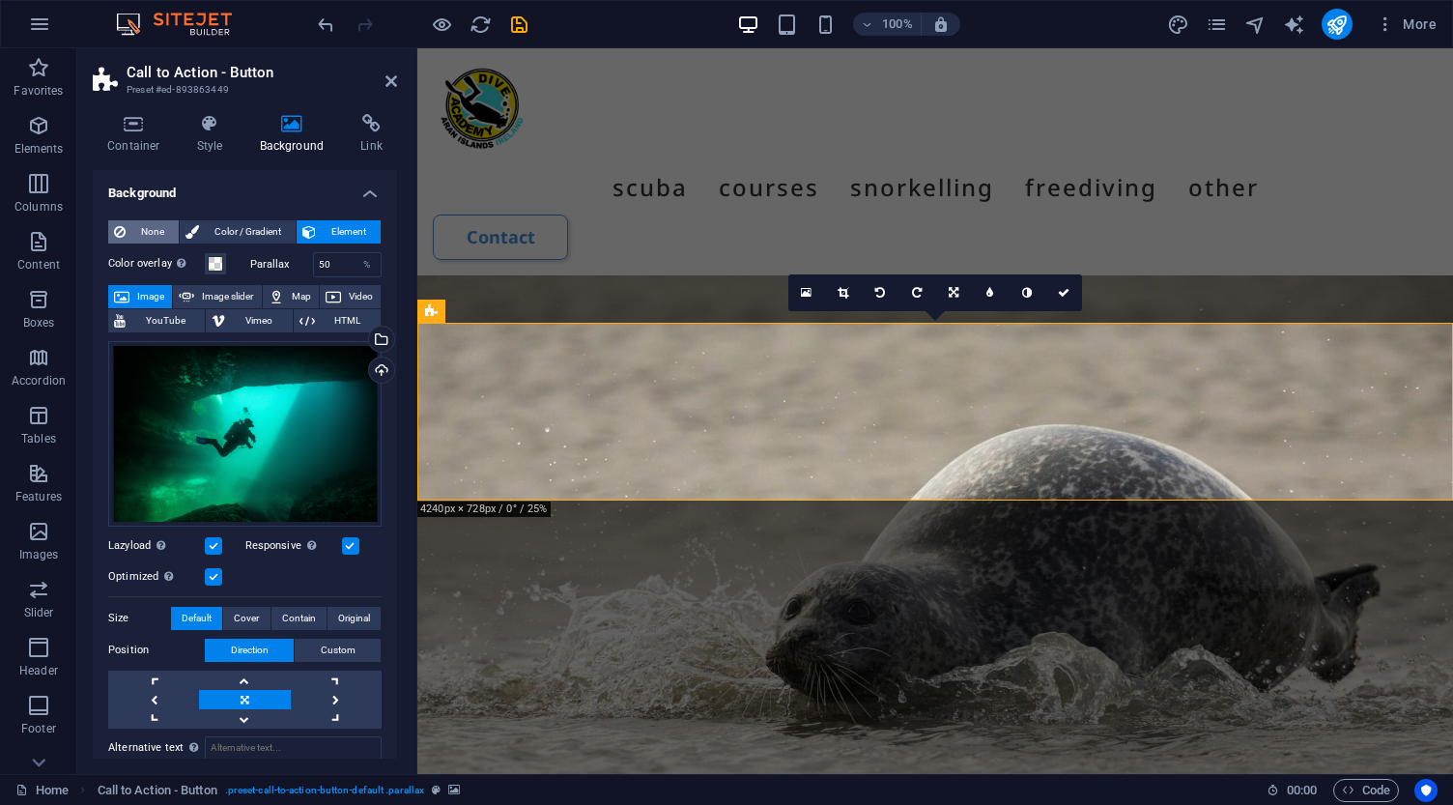
click at [148, 232] on span "None" at bounding box center [152, 231] width 42 height 23
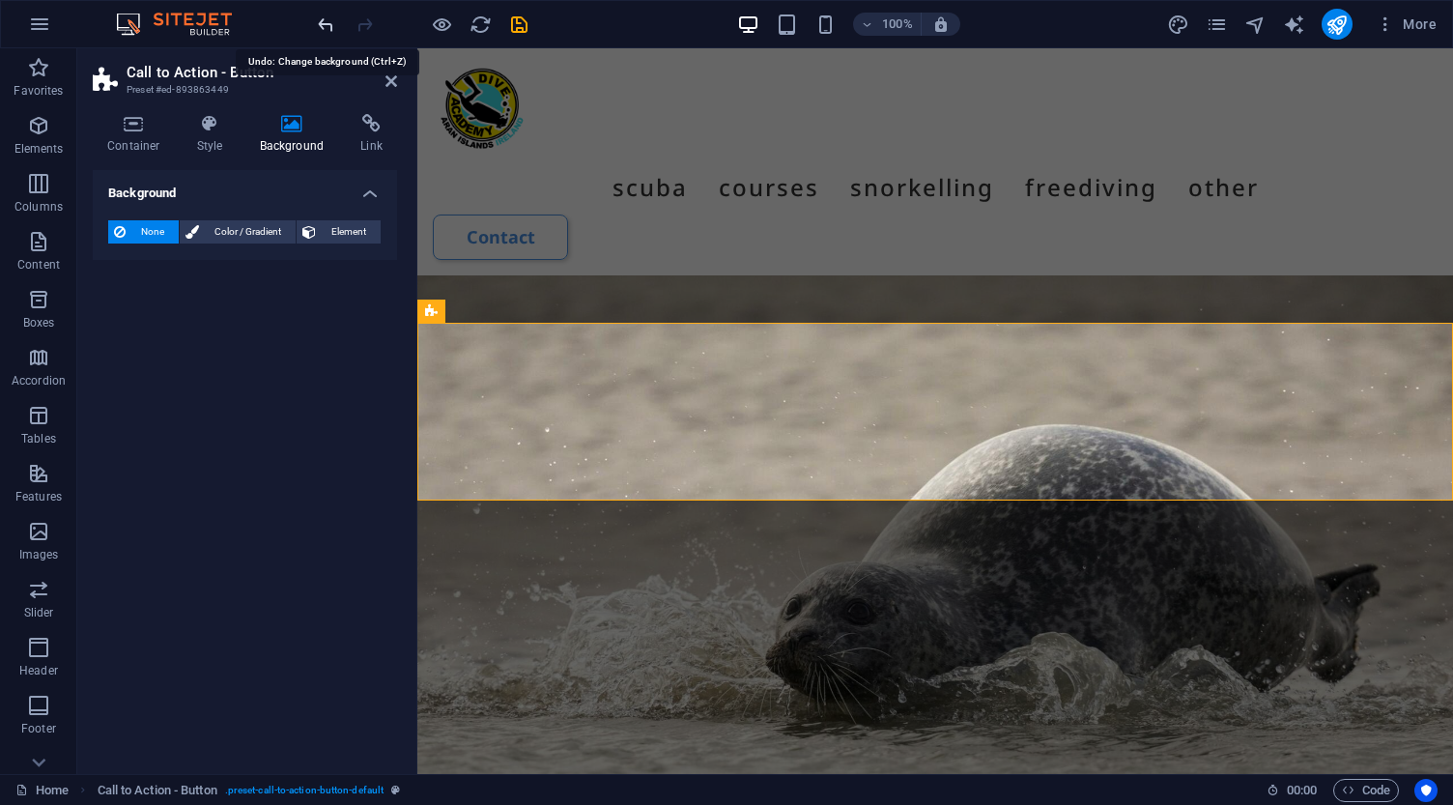
click at [324, 27] on icon "undo" at bounding box center [326, 25] width 22 height 22
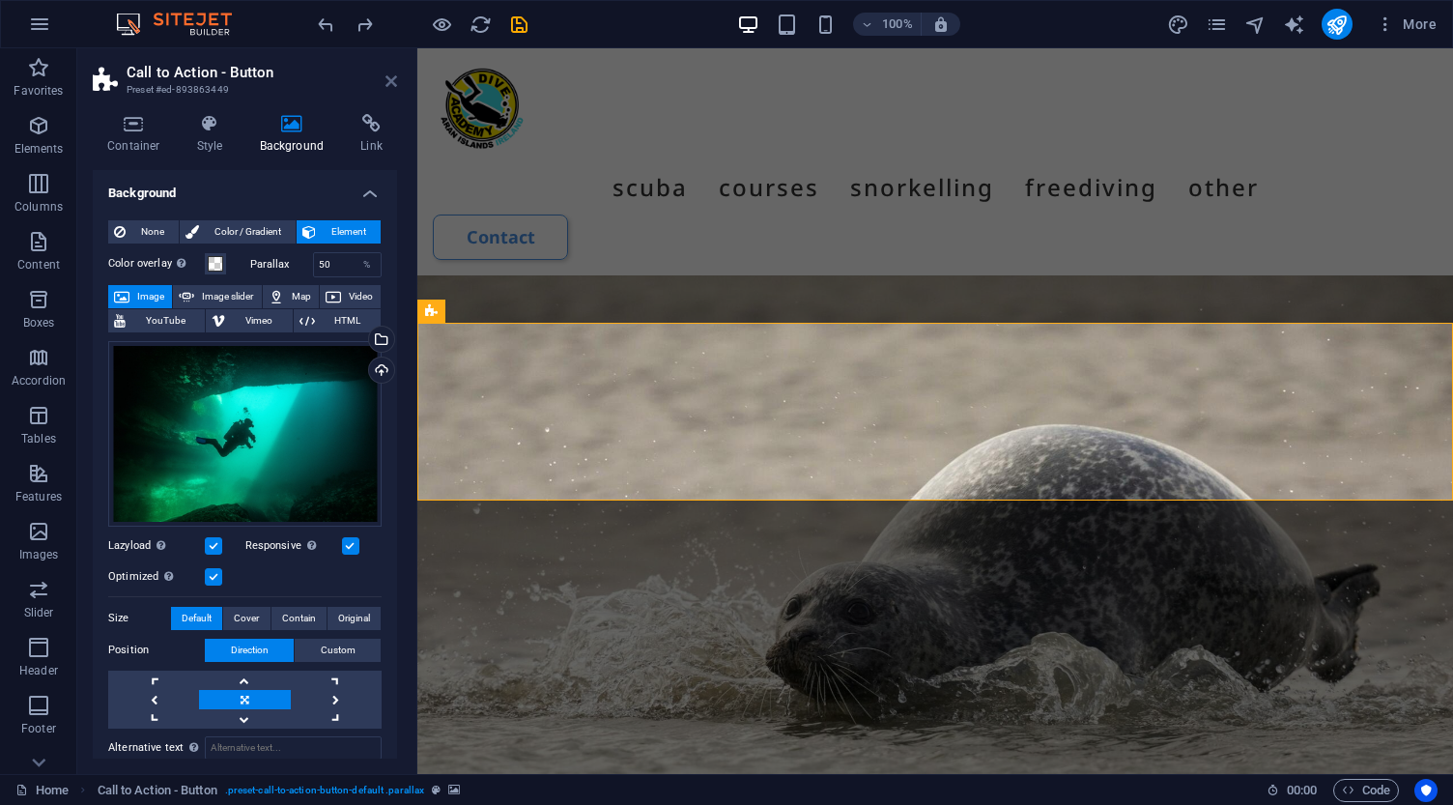
click at [390, 83] on icon at bounding box center [391, 80] width 12 height 15
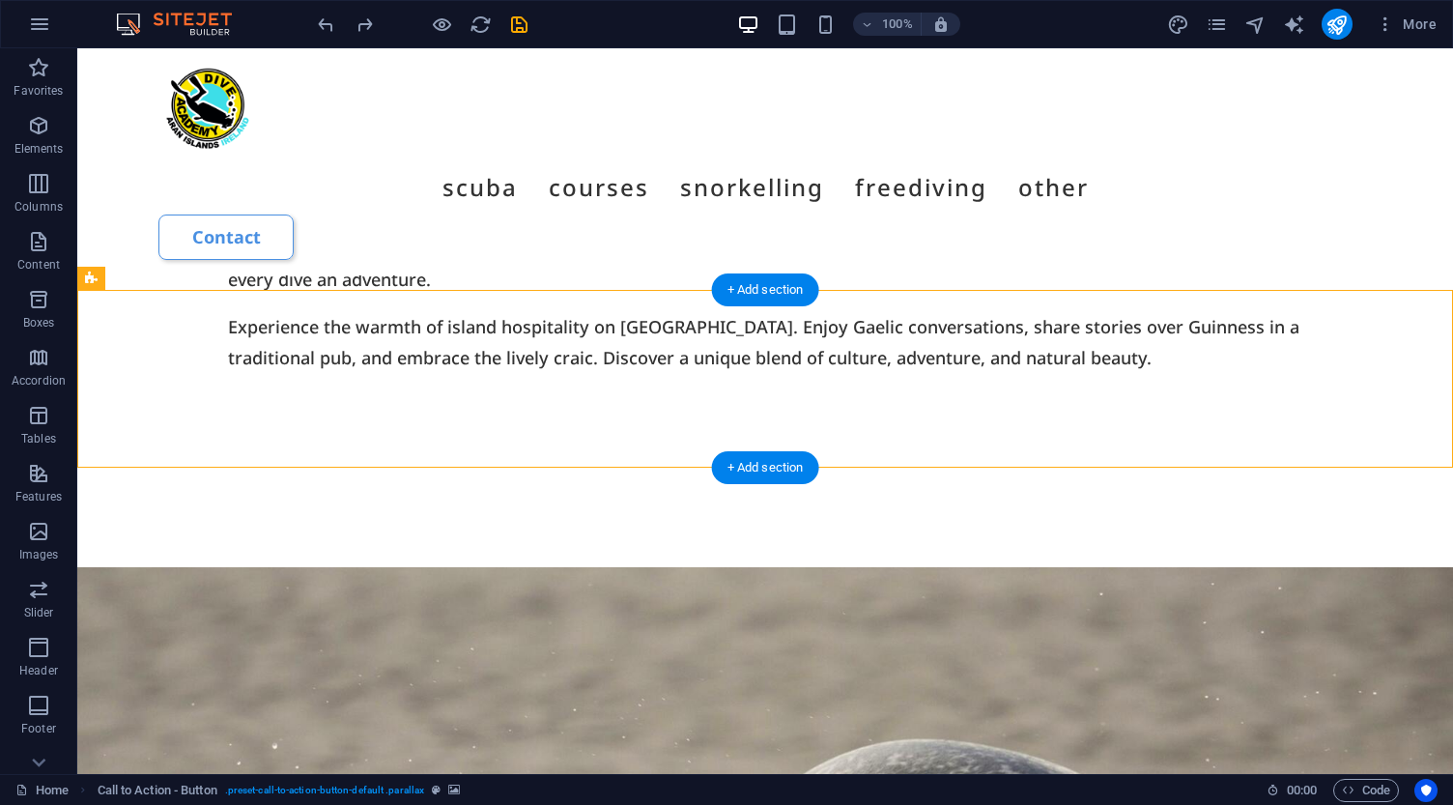
scroll to position [8776, 0]
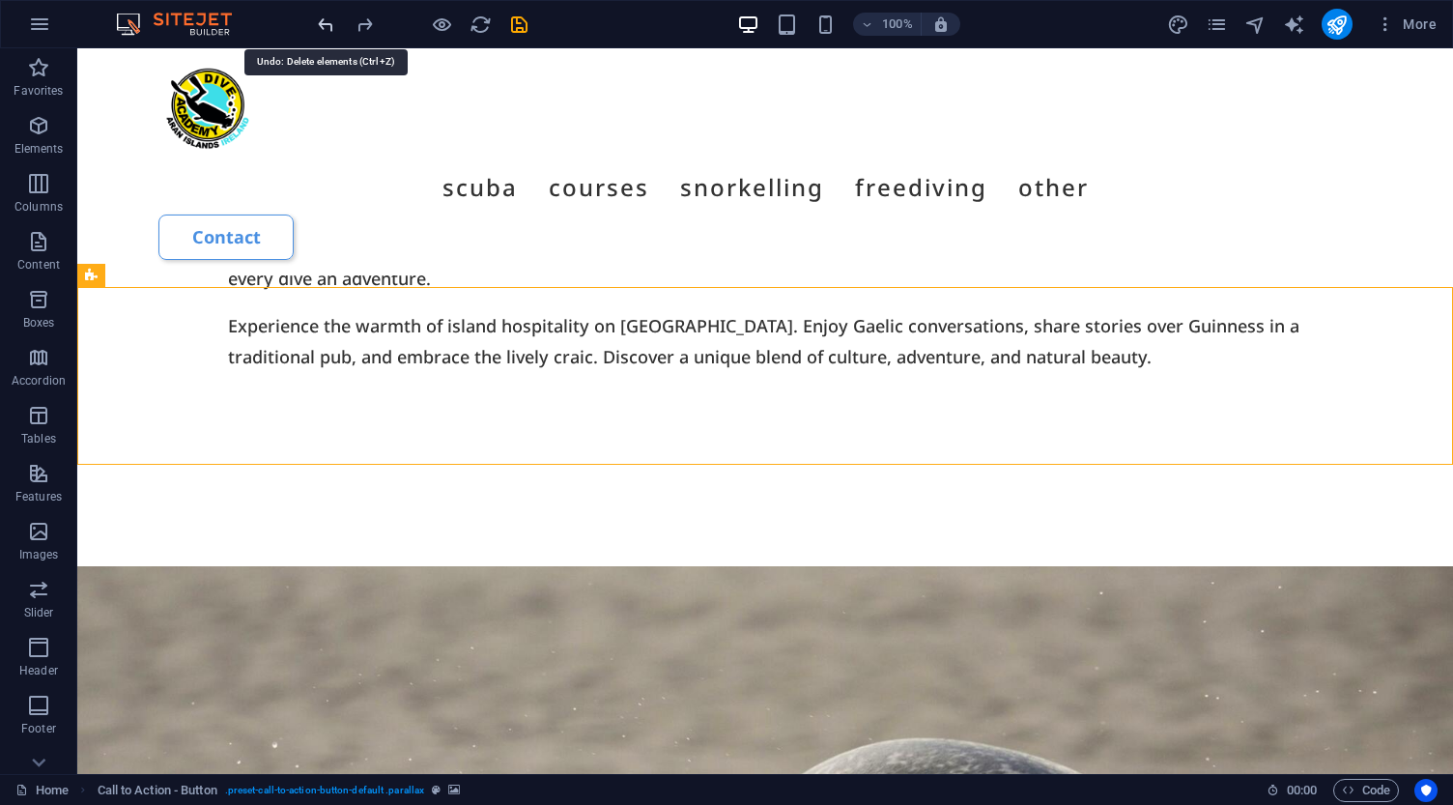
click at [328, 23] on icon "undo" at bounding box center [326, 25] width 22 height 22
click at [325, 23] on icon "undo" at bounding box center [326, 25] width 22 height 22
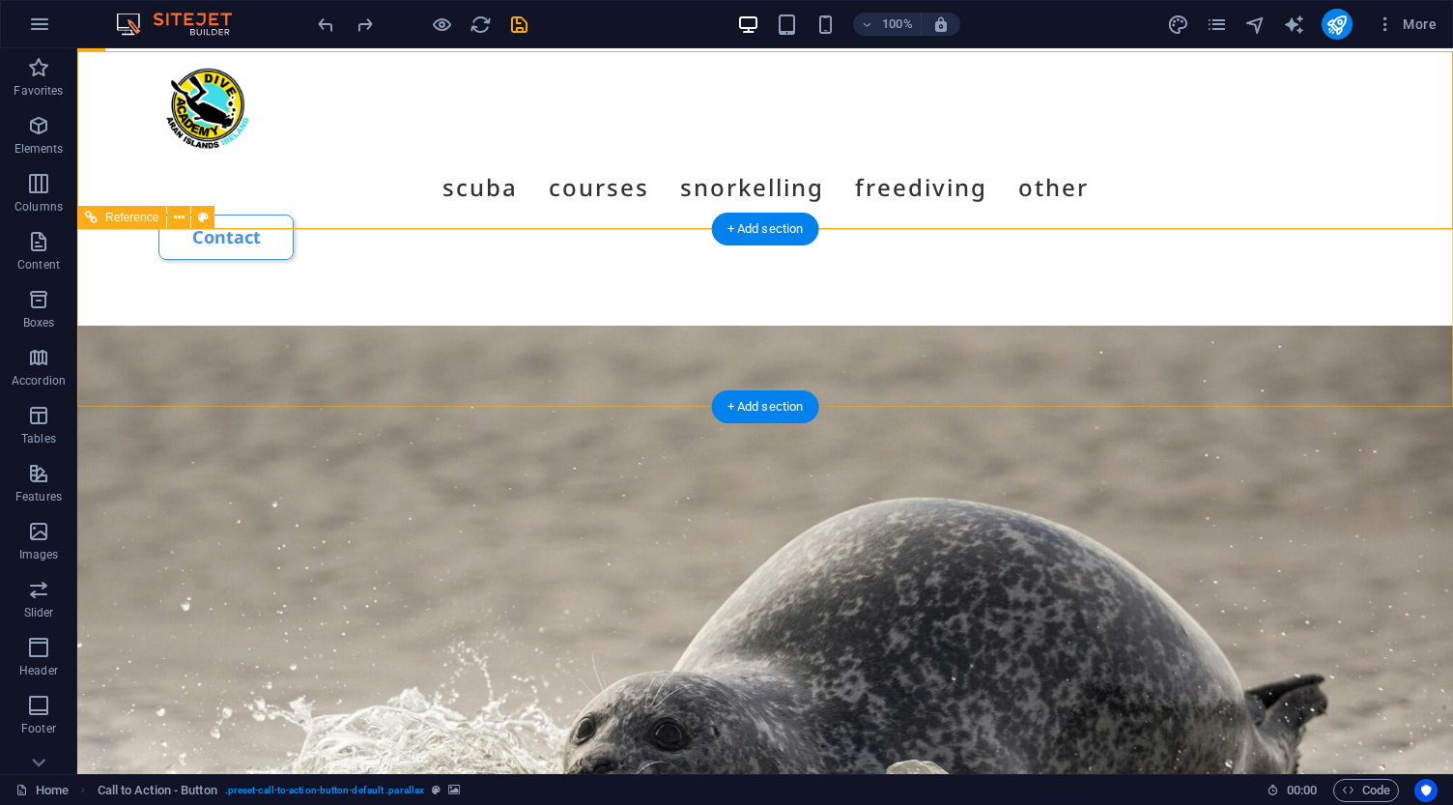
scroll to position [9032, 0]
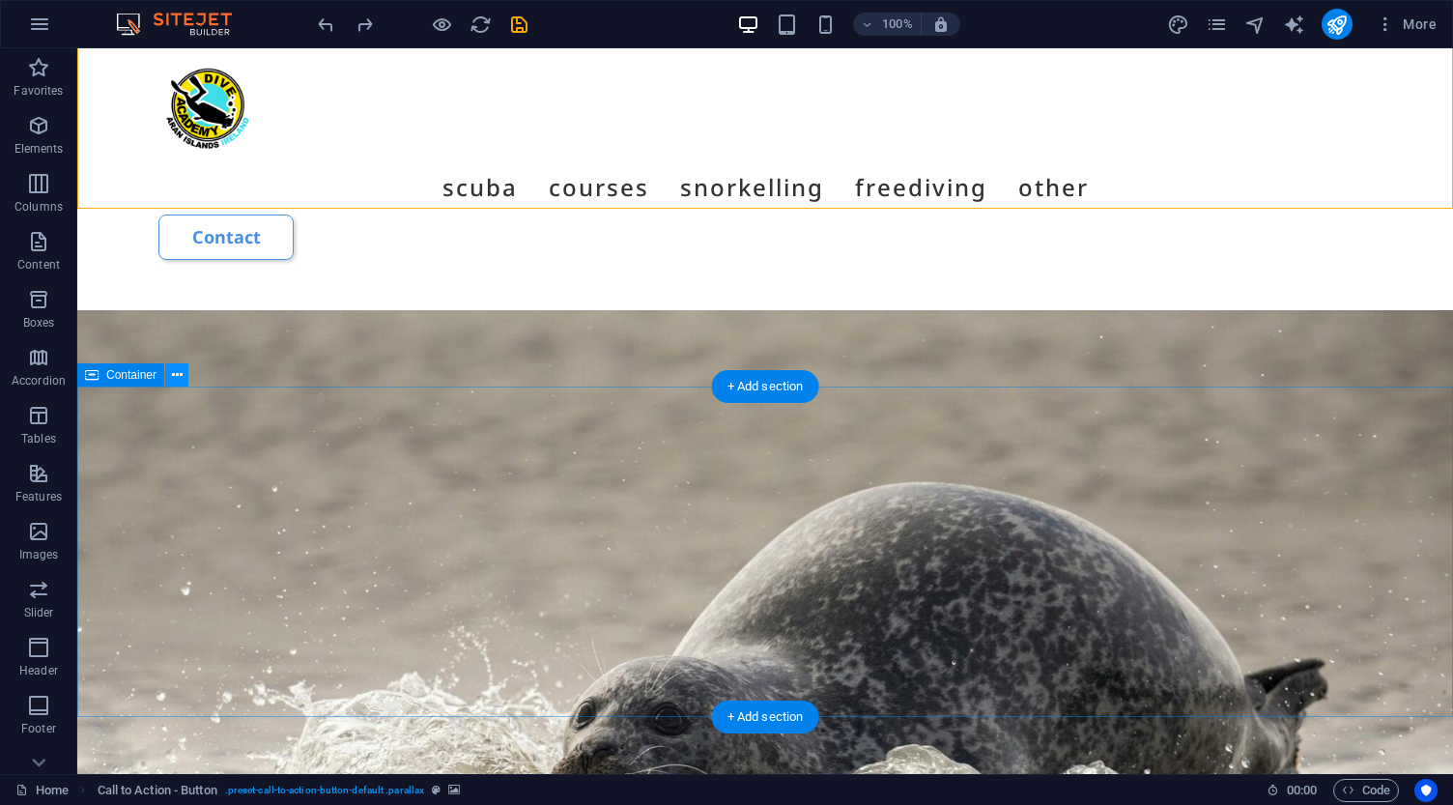
click at [172, 373] on icon at bounding box center [177, 375] width 11 height 20
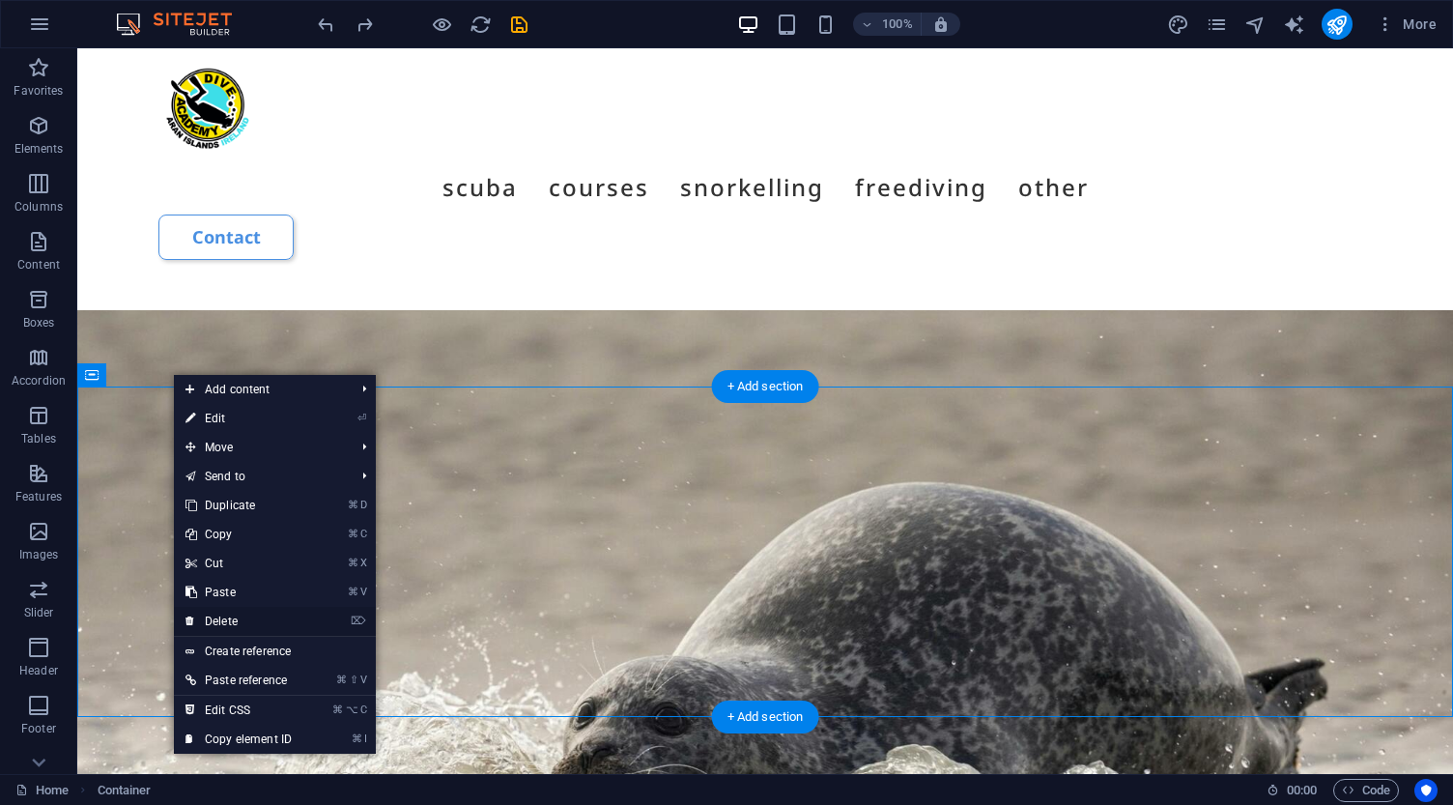
click at [221, 615] on link "⌦ Delete" at bounding box center [238, 621] width 129 height 29
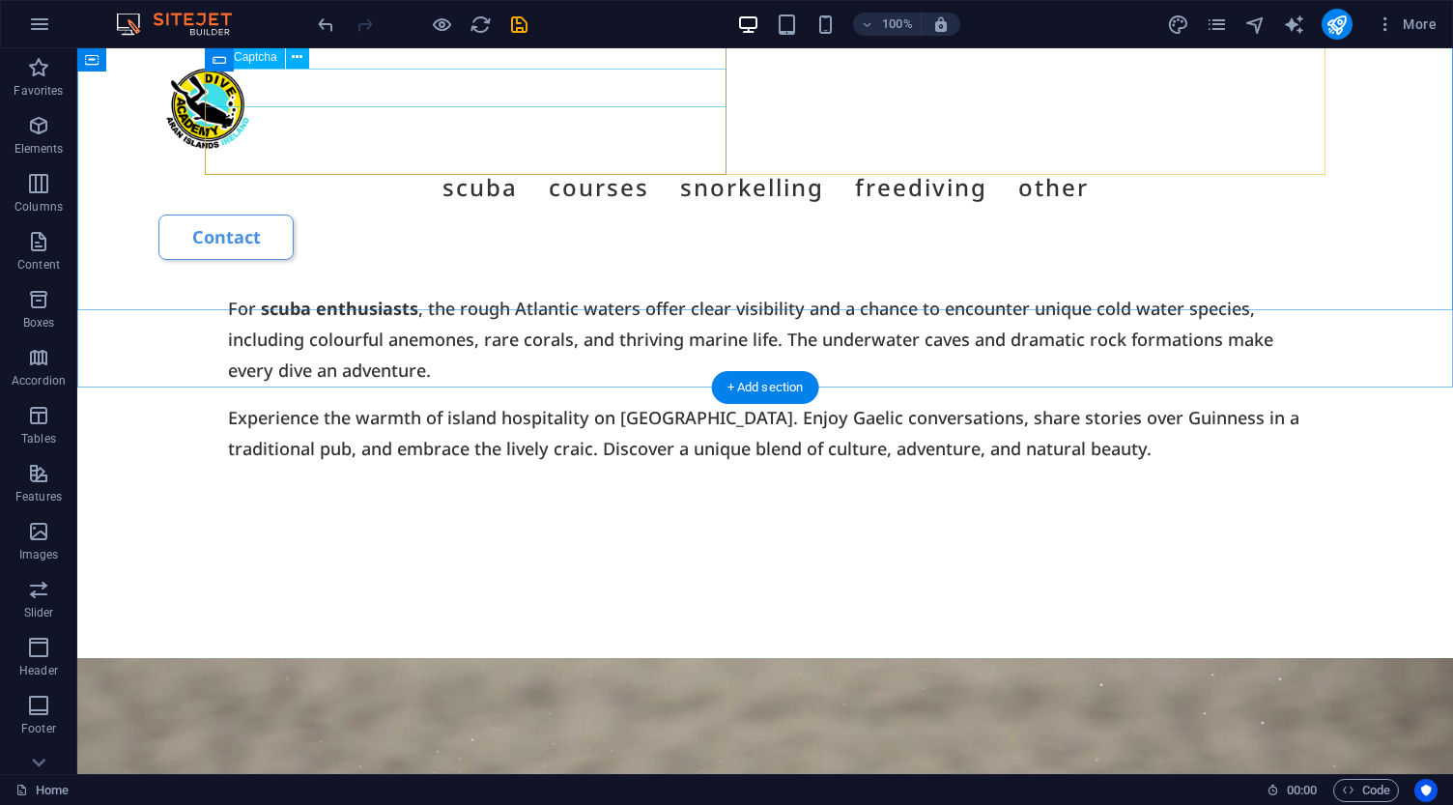
scroll to position [8689, 0]
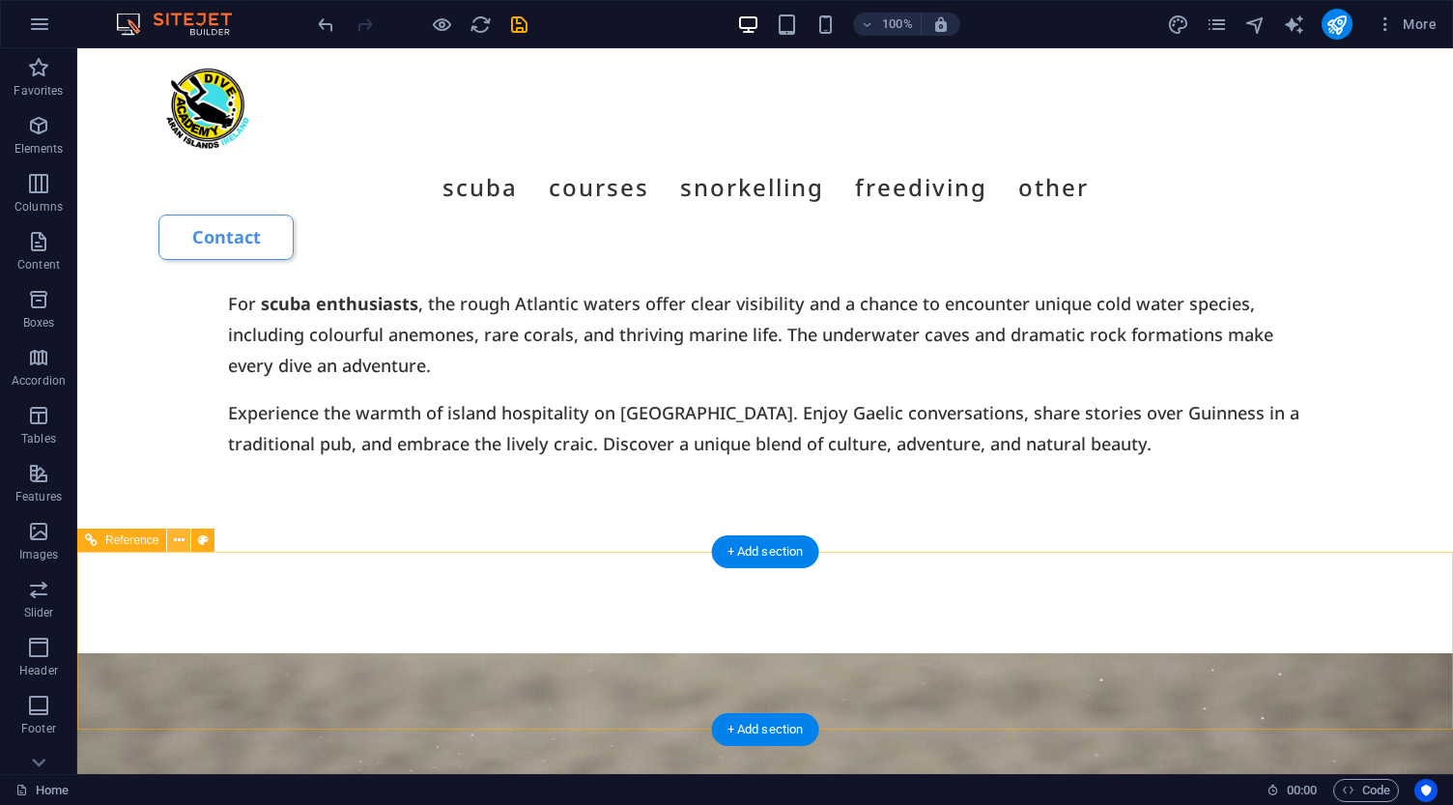
click at [181, 542] on icon at bounding box center [179, 540] width 11 height 20
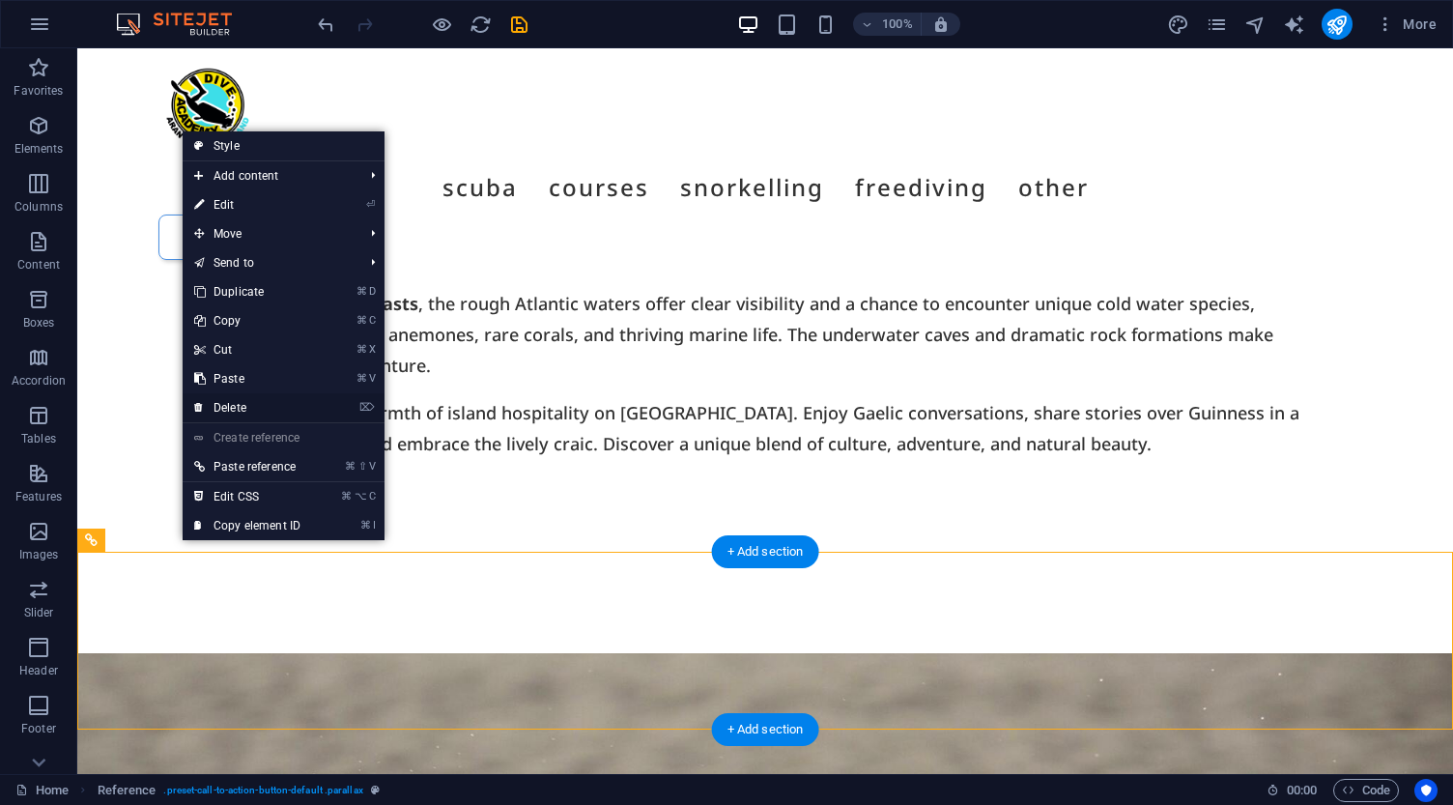
click at [243, 407] on link "⌦ Delete" at bounding box center [247, 407] width 129 height 29
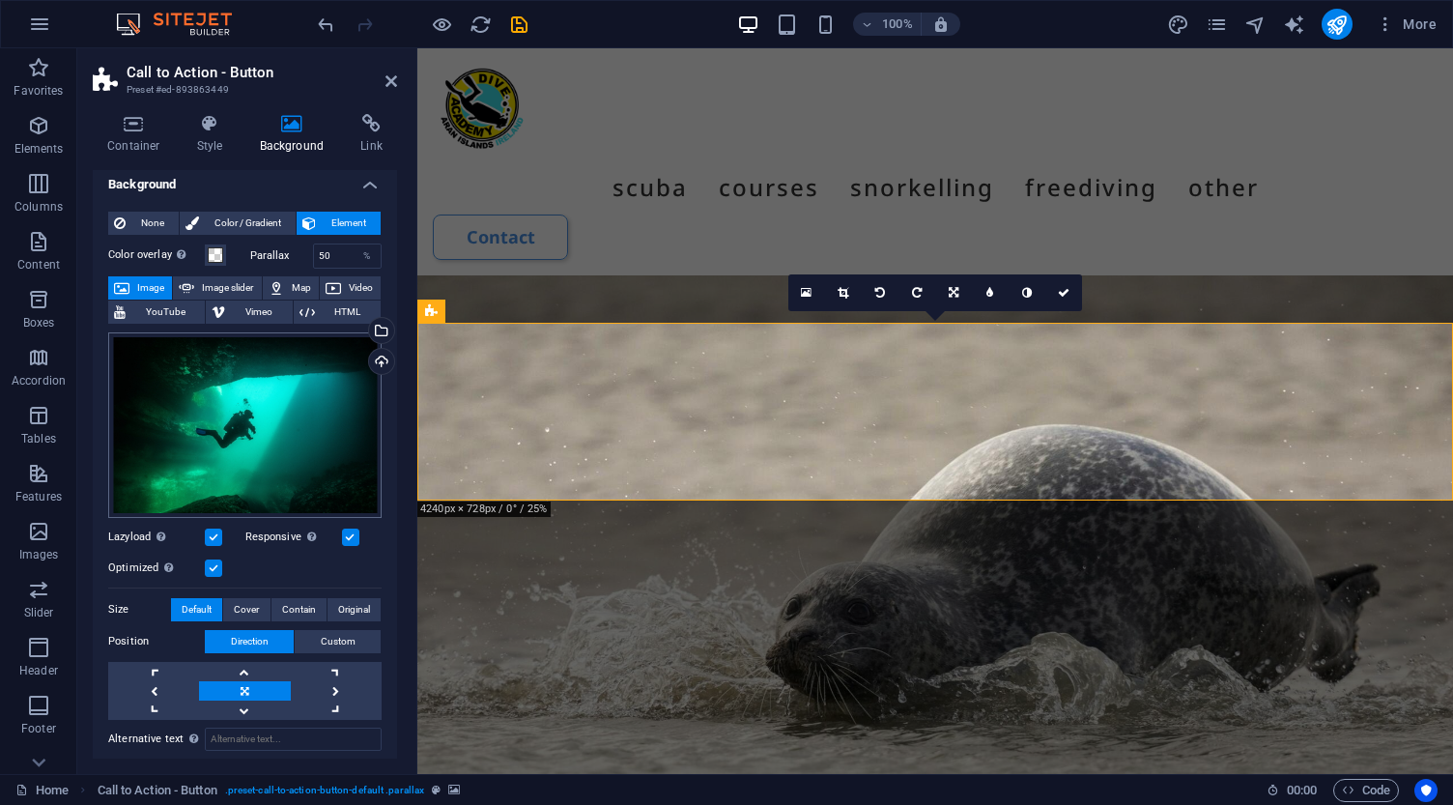
scroll to position [31, 0]
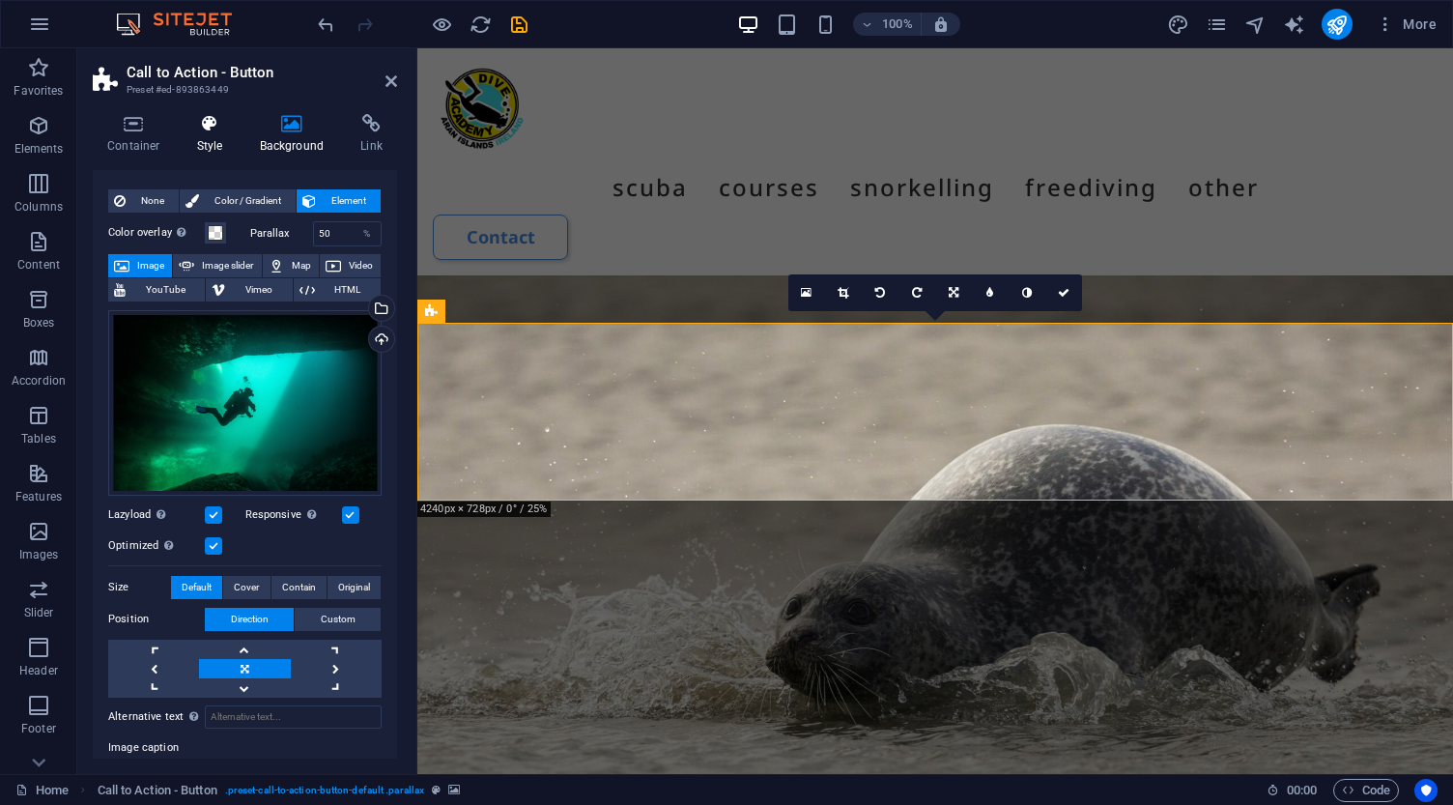
click at [208, 122] on icon at bounding box center [210, 123] width 55 height 19
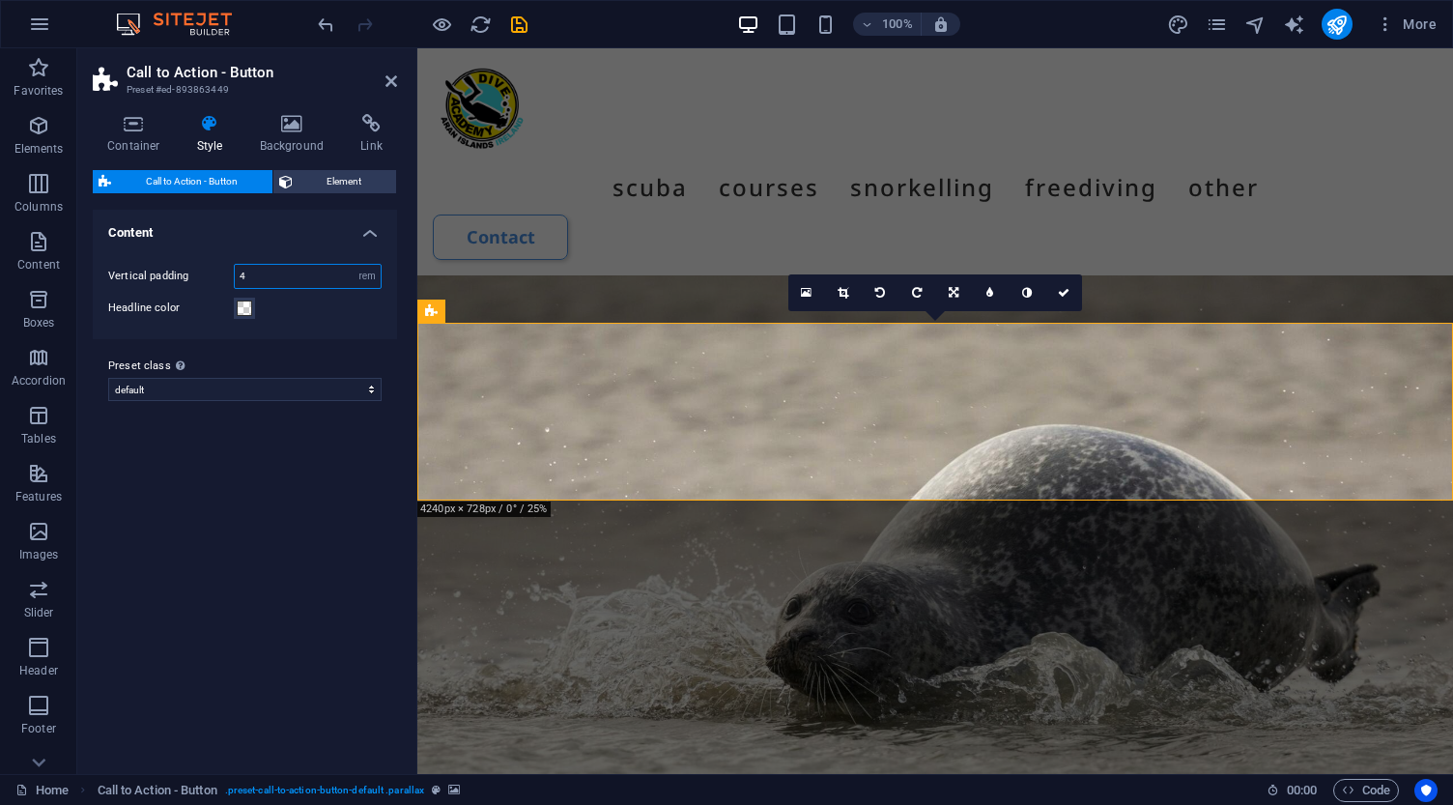
drag, startPoint x: 268, startPoint y: 274, endPoint x: 227, endPoint y: 269, distance: 40.9
click at [227, 269] on div "Vertical padding 4 px rem % vh vw" at bounding box center [244, 276] width 273 height 25
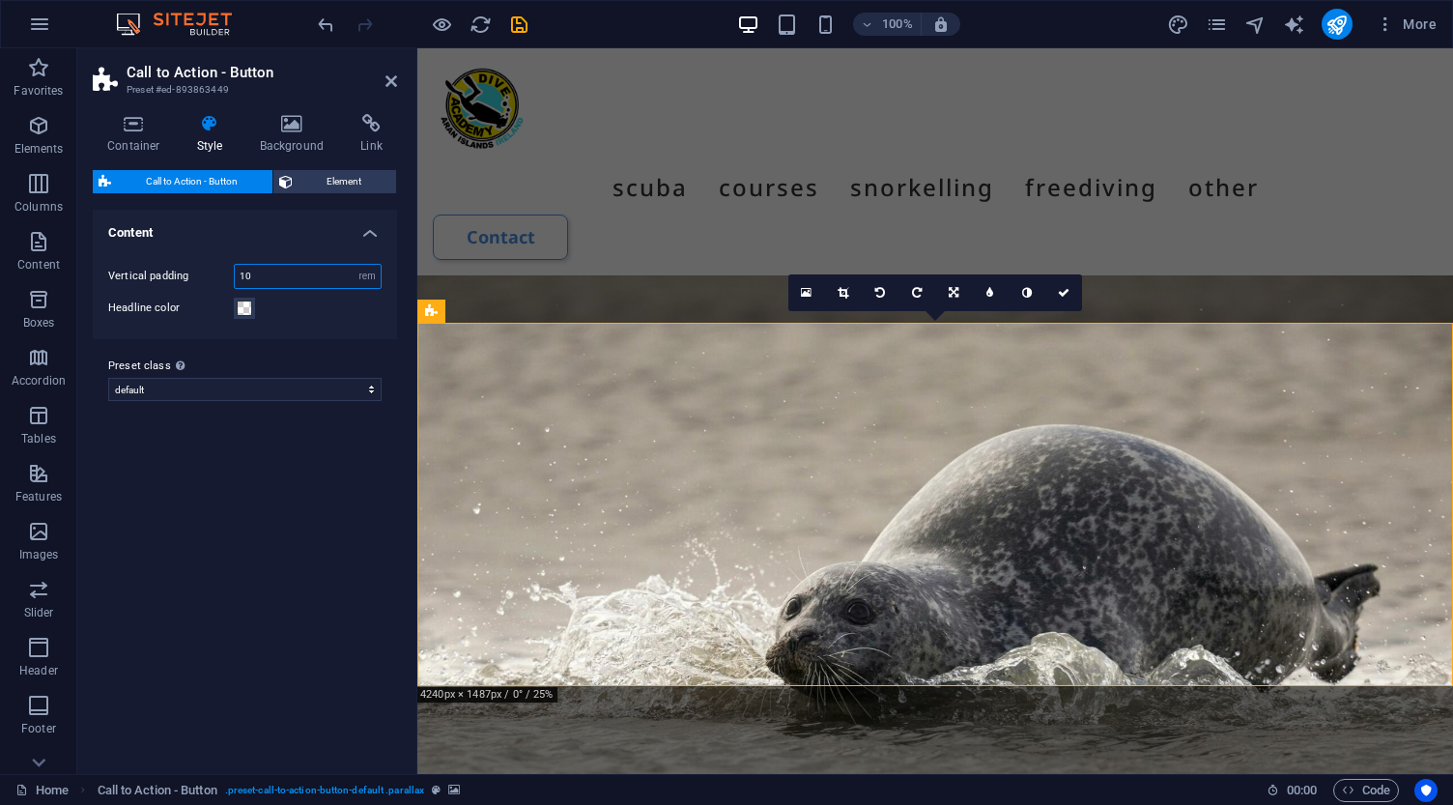
type input "1"
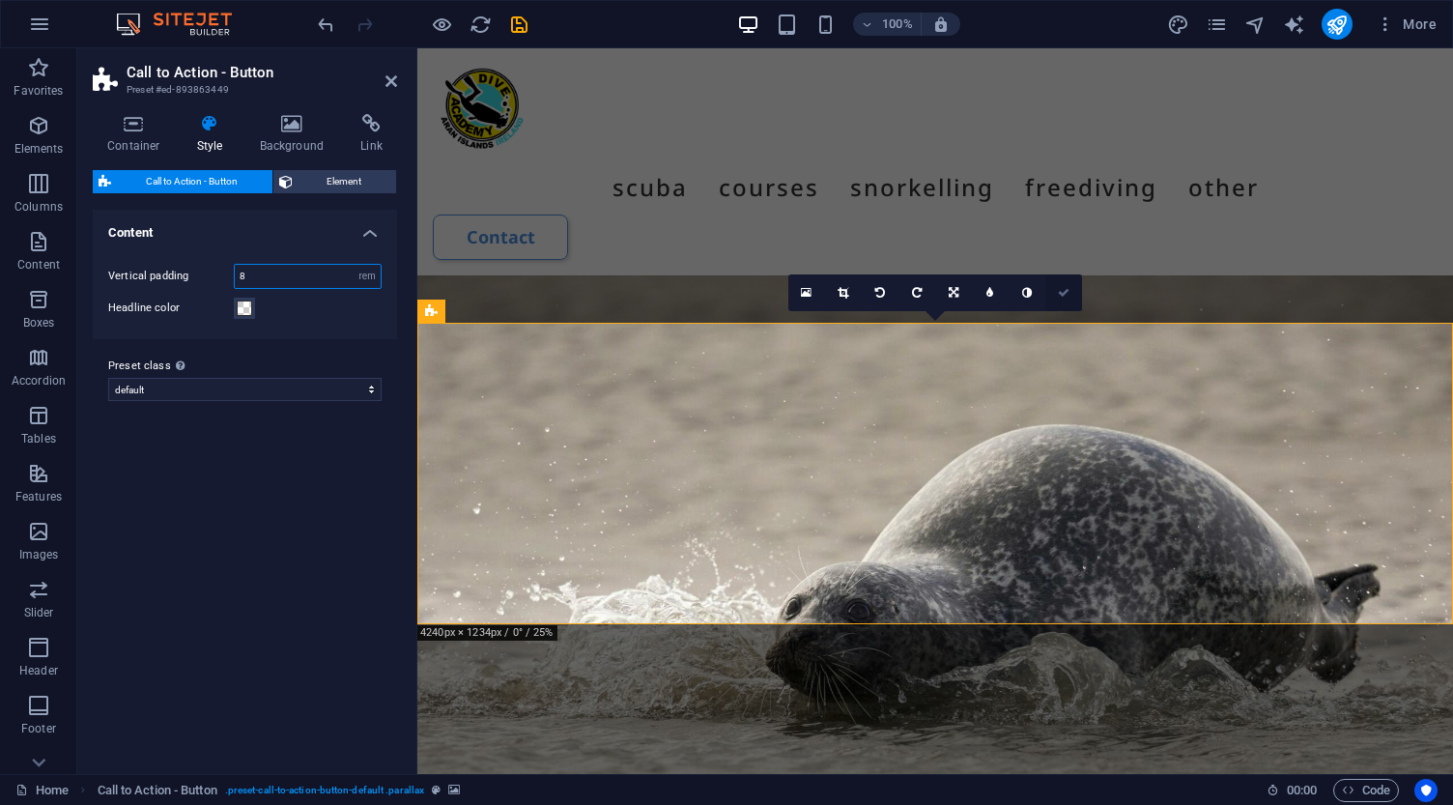
type input "8"
click at [1060, 295] on icon at bounding box center [1064, 293] width 12 height 12
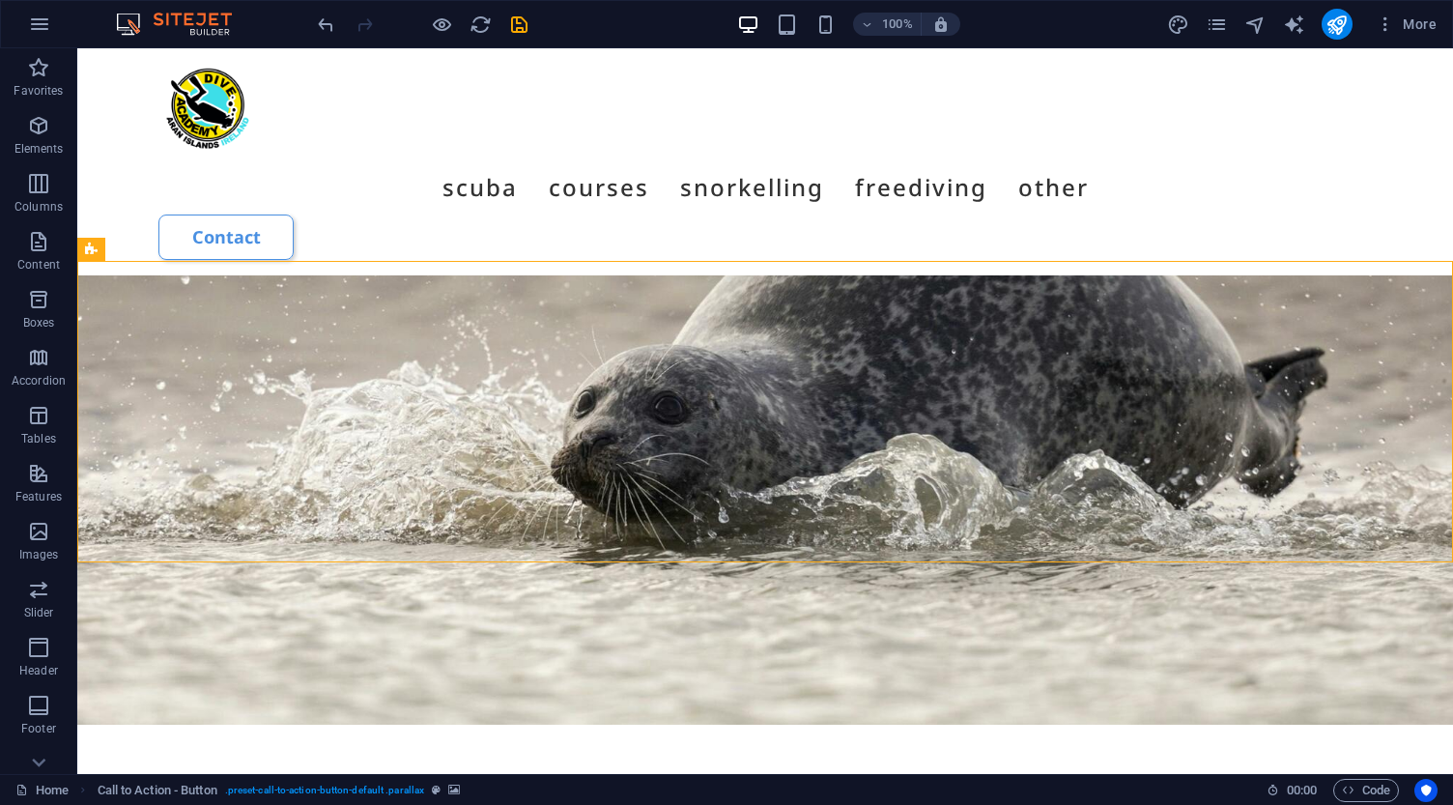
scroll to position [8802, 0]
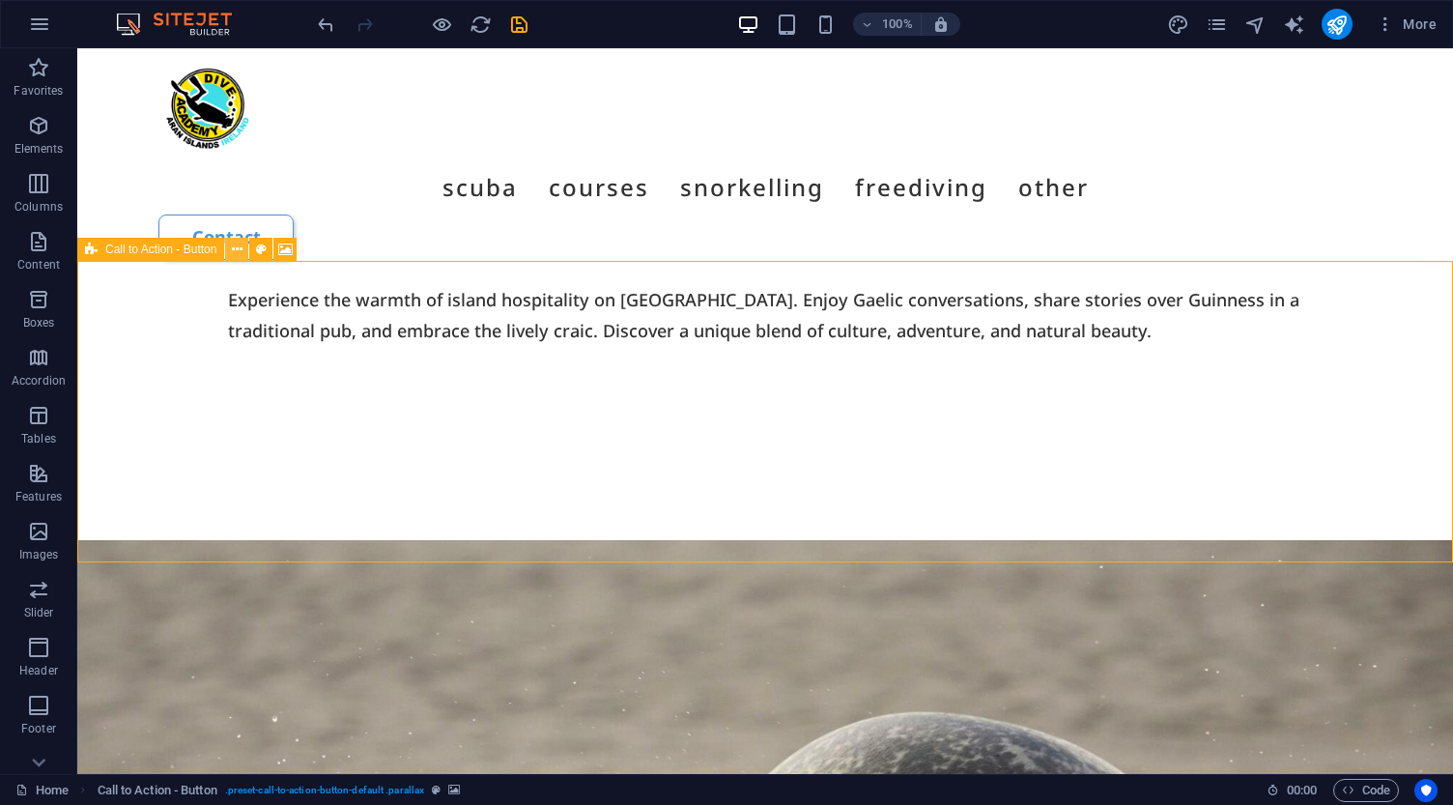
click at [240, 252] on icon at bounding box center [237, 250] width 11 height 20
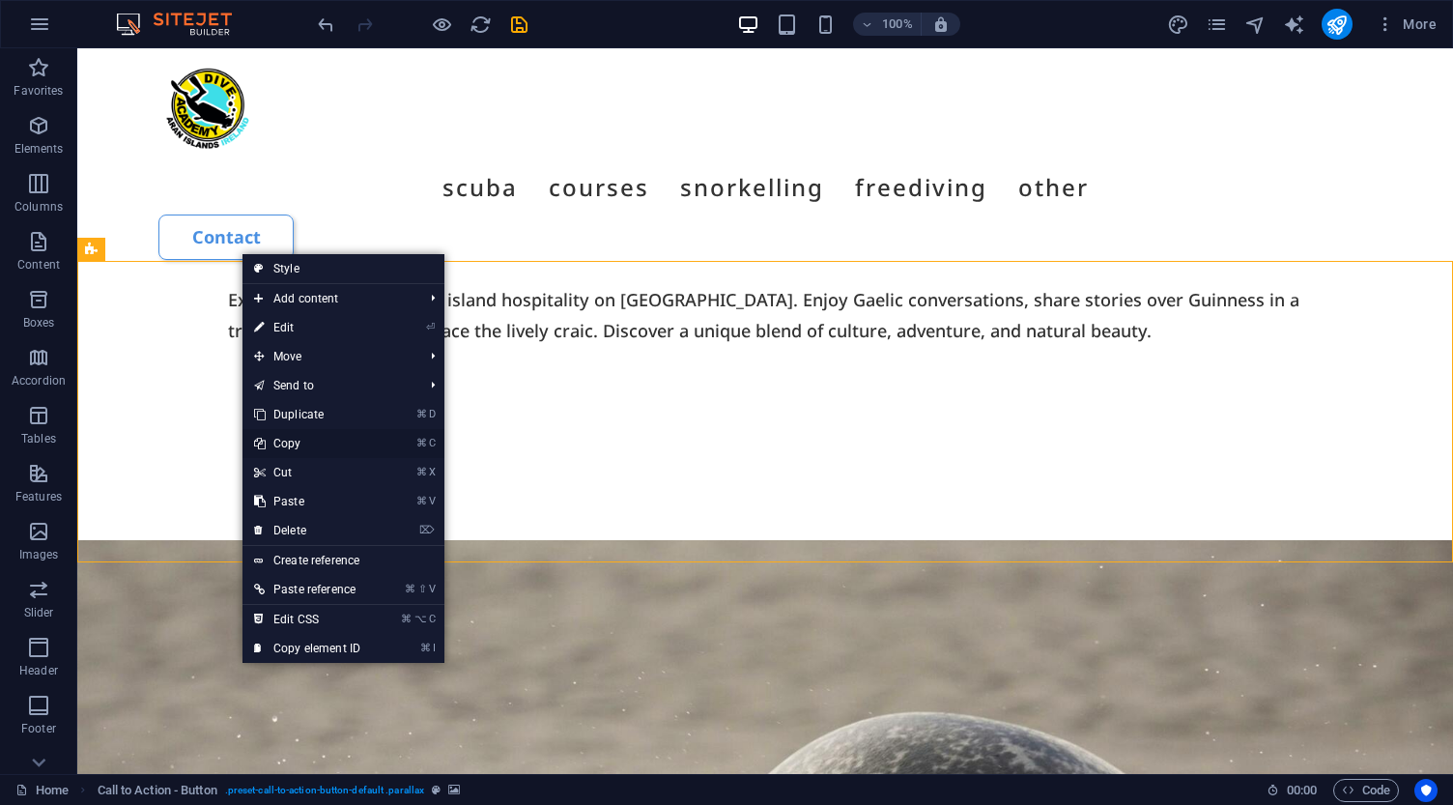
click at [293, 444] on link "⌘ C Copy" at bounding box center [306, 443] width 129 height 29
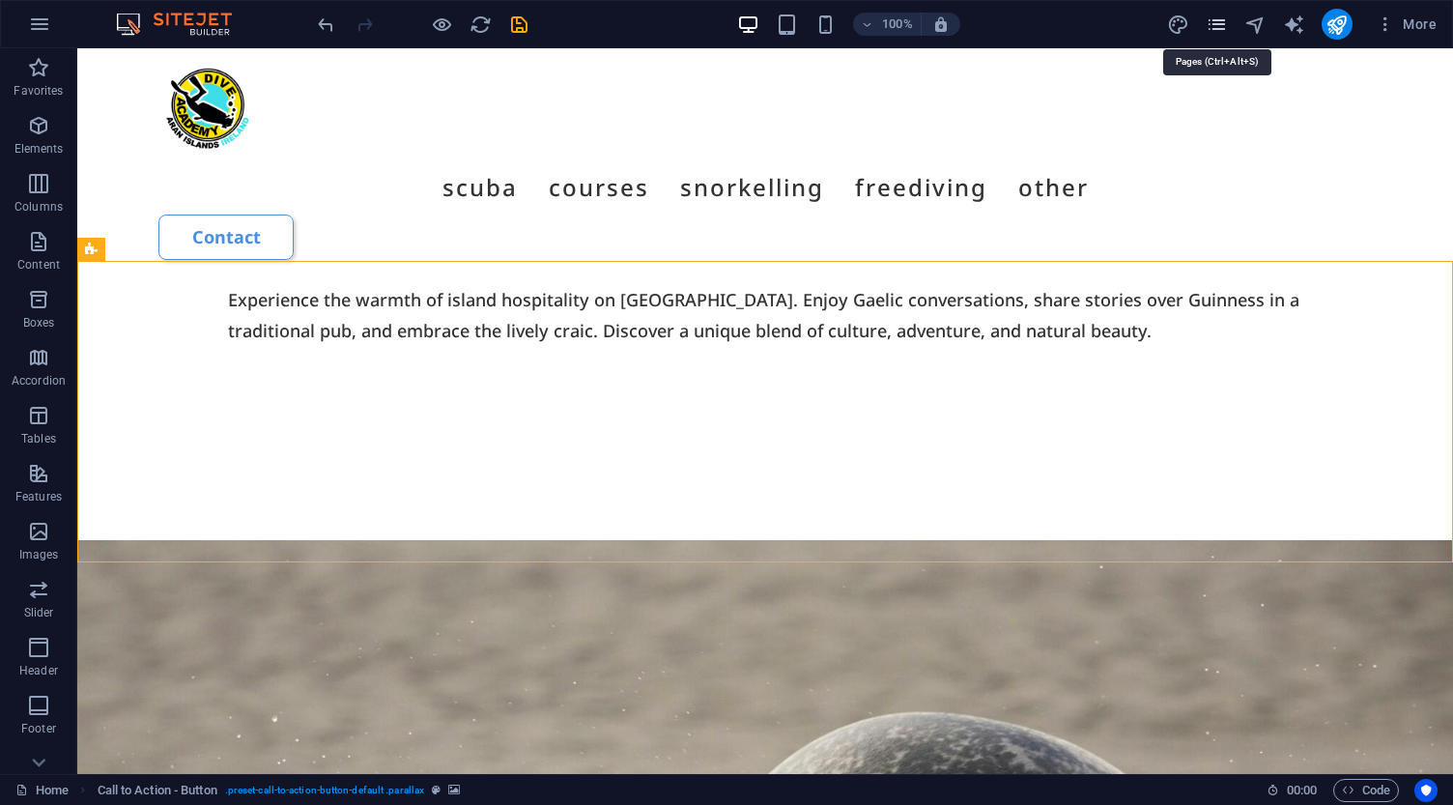
click at [1221, 26] on icon "pages" at bounding box center [1216, 25] width 22 height 22
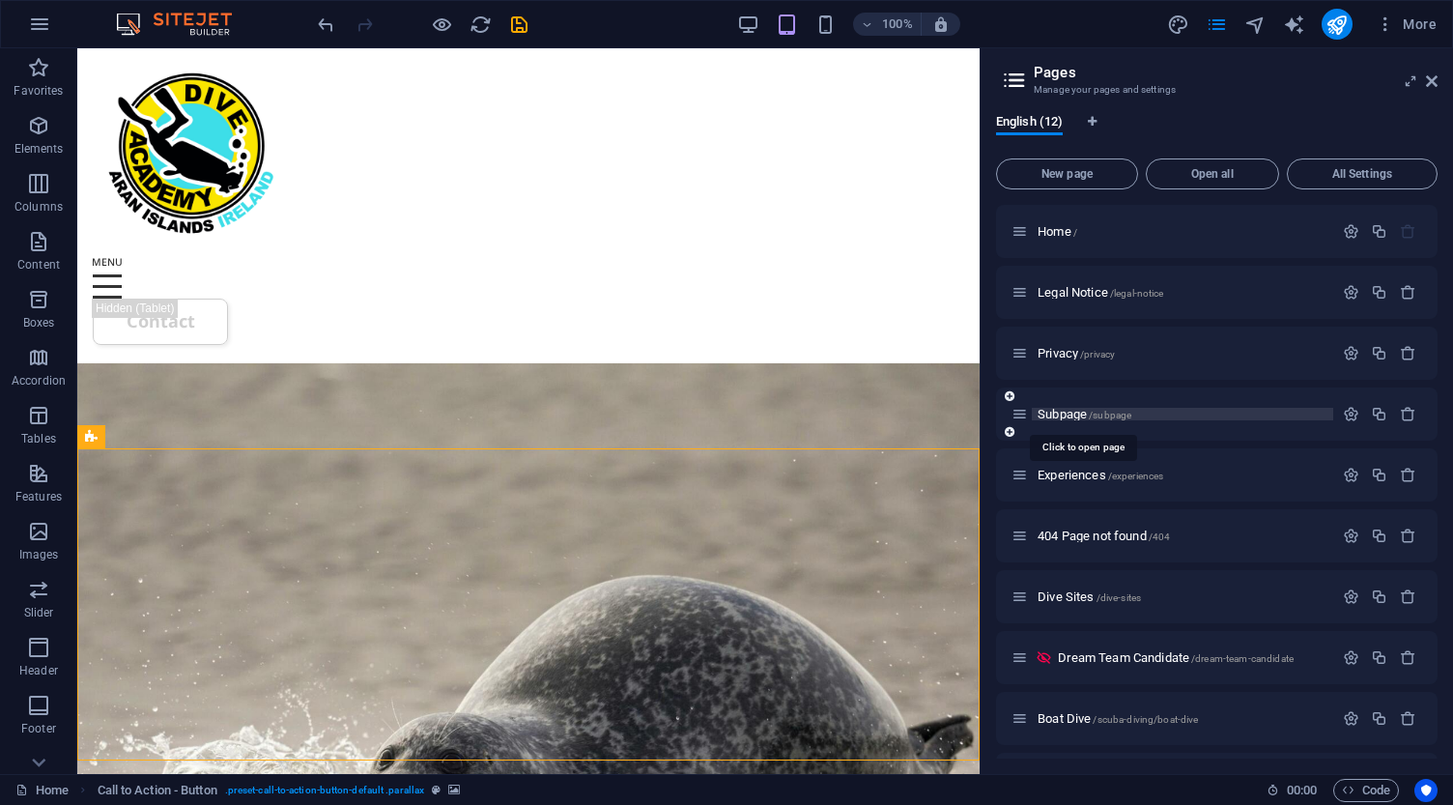
click at [1056, 417] on span "Subpage /subpage" at bounding box center [1084, 414] width 94 height 14
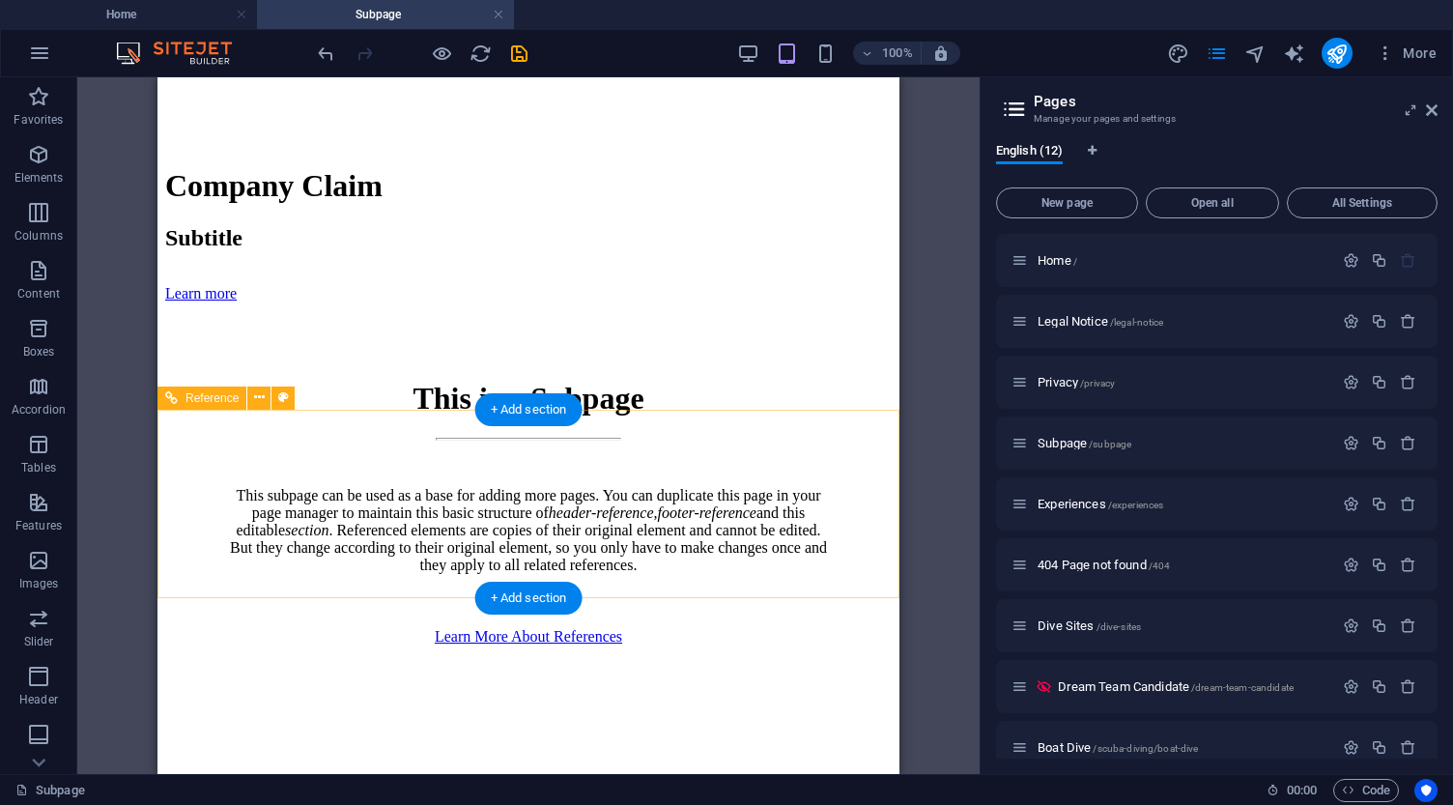
scroll to position [1045, 0]
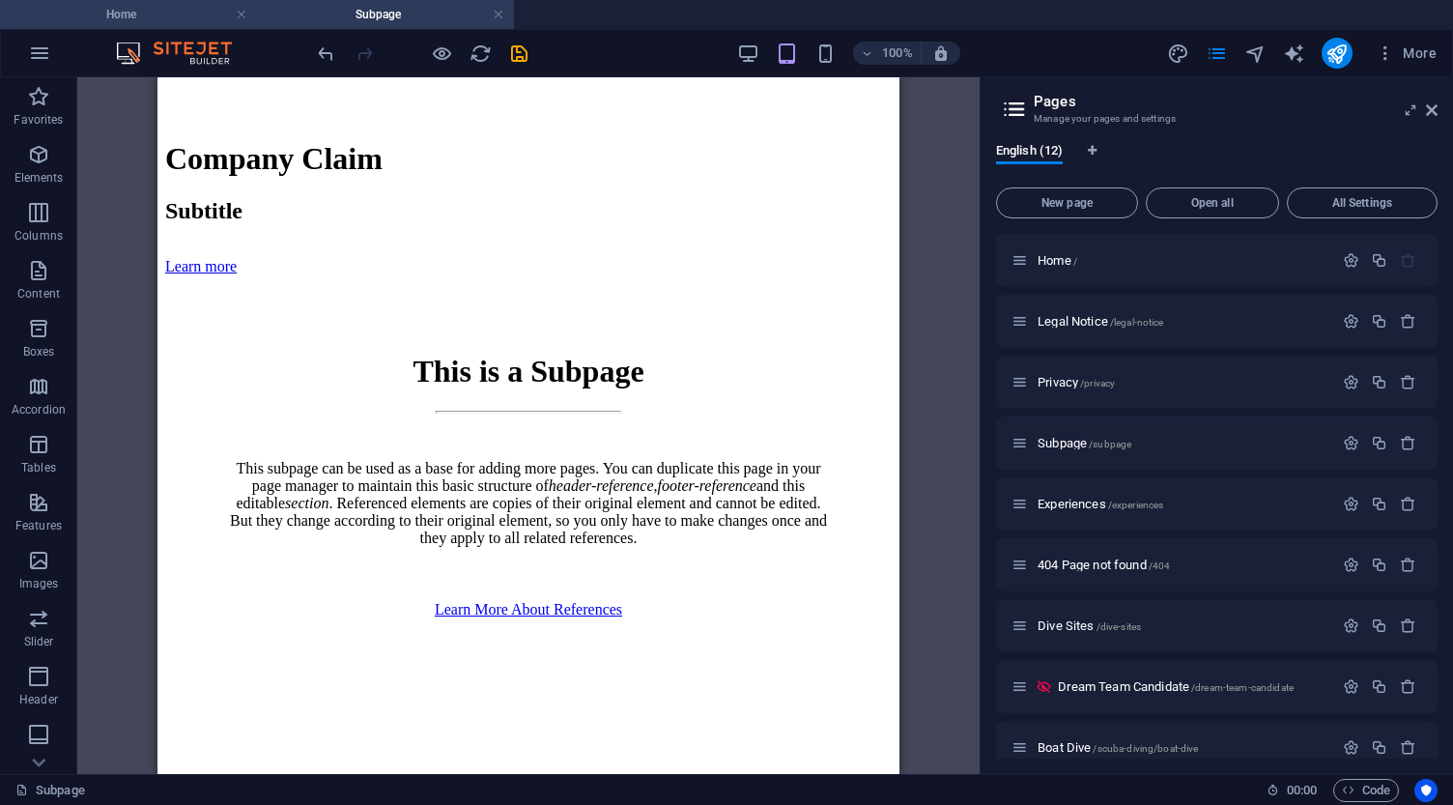
click at [143, 11] on h4 "Home" at bounding box center [128, 14] width 257 height 21
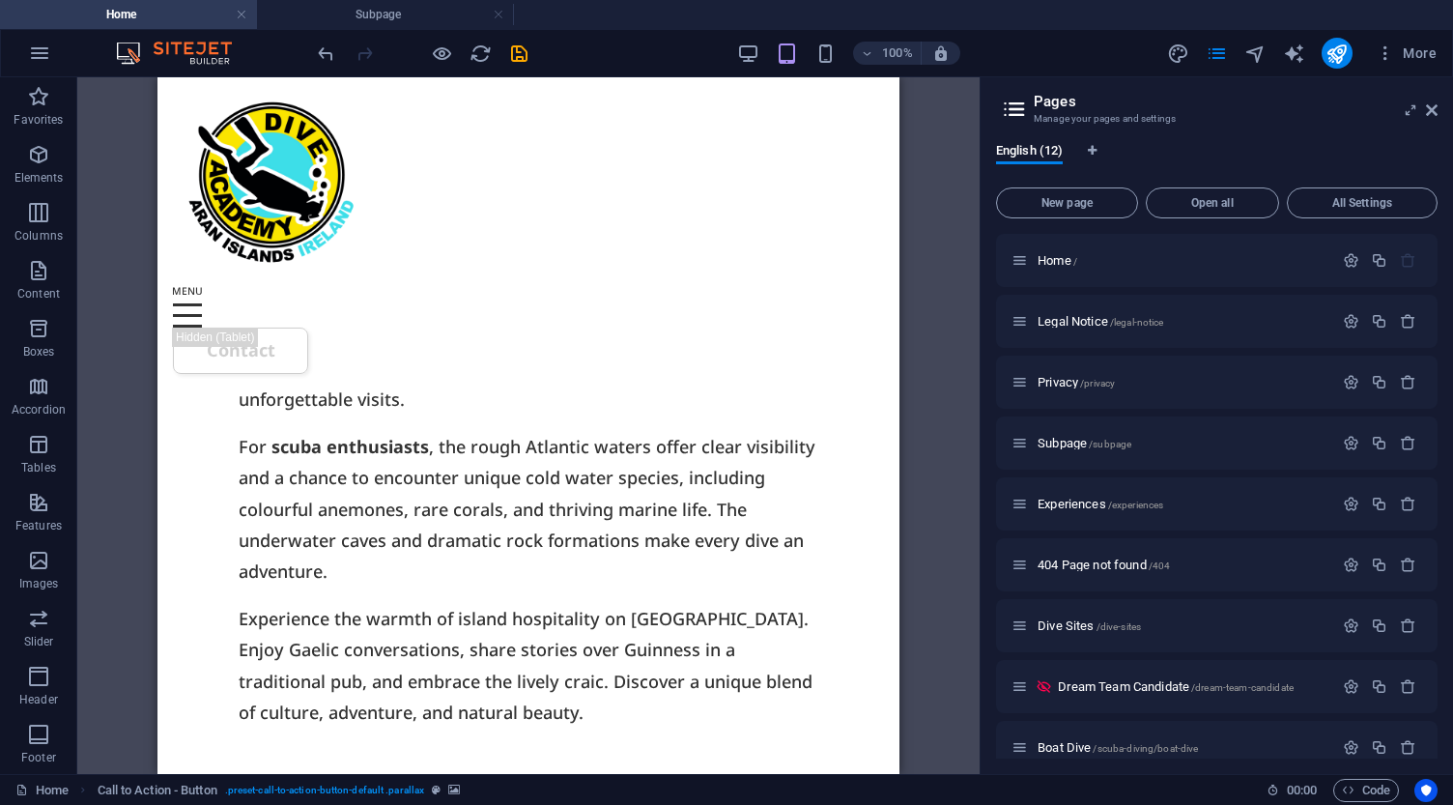
scroll to position [9563, 0]
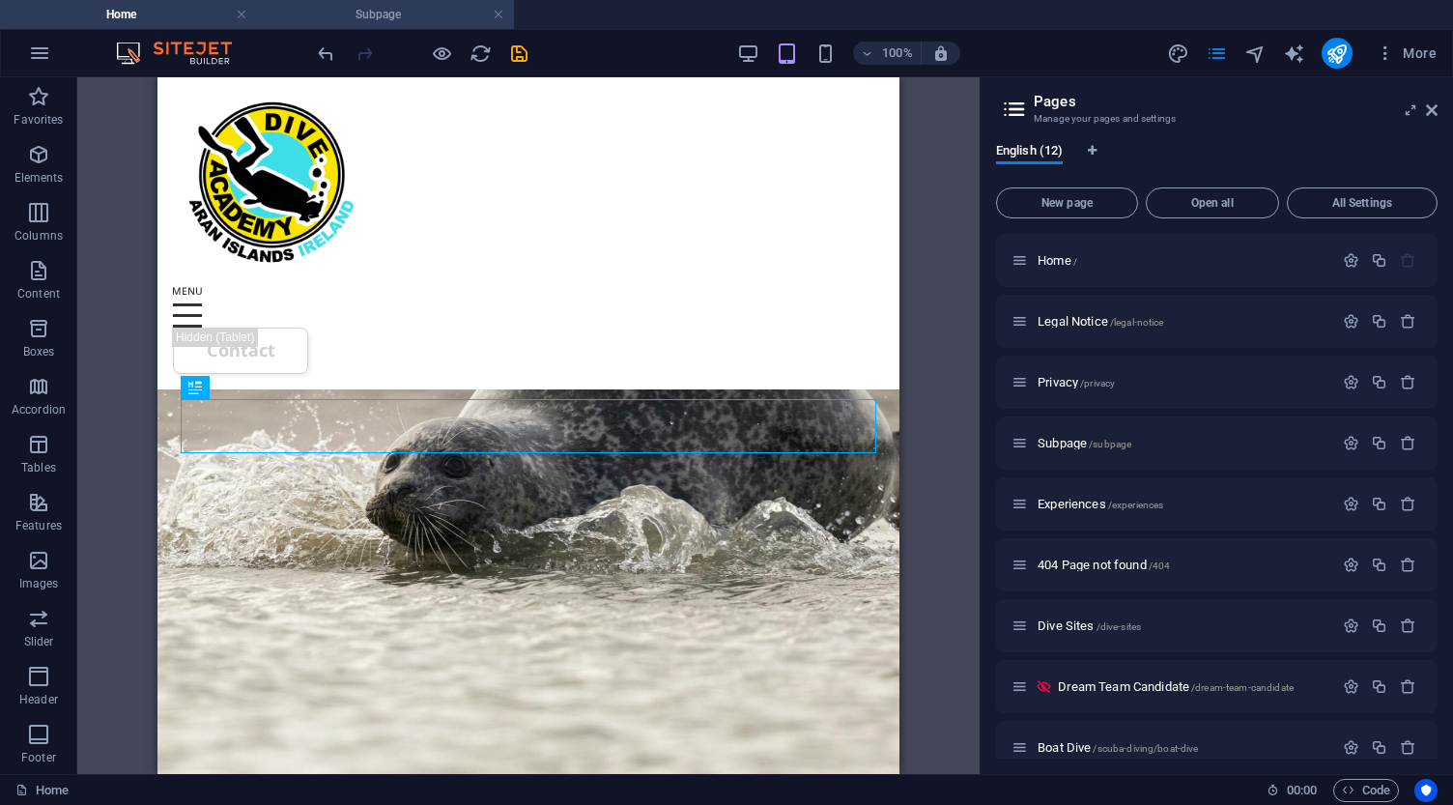
click at [407, 10] on h4 "Subpage" at bounding box center [385, 14] width 257 height 21
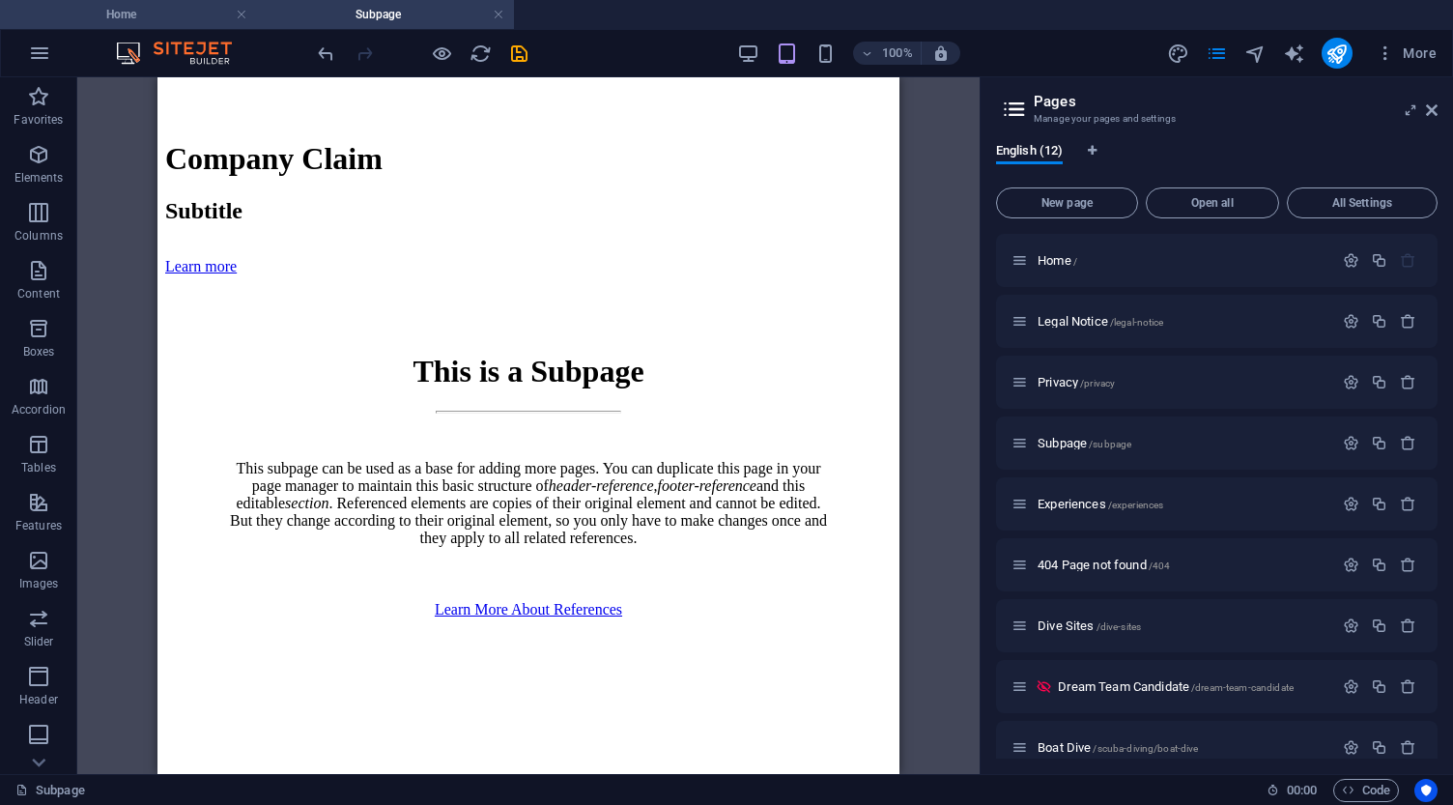
click at [135, 8] on h4 "Home" at bounding box center [128, 14] width 257 height 21
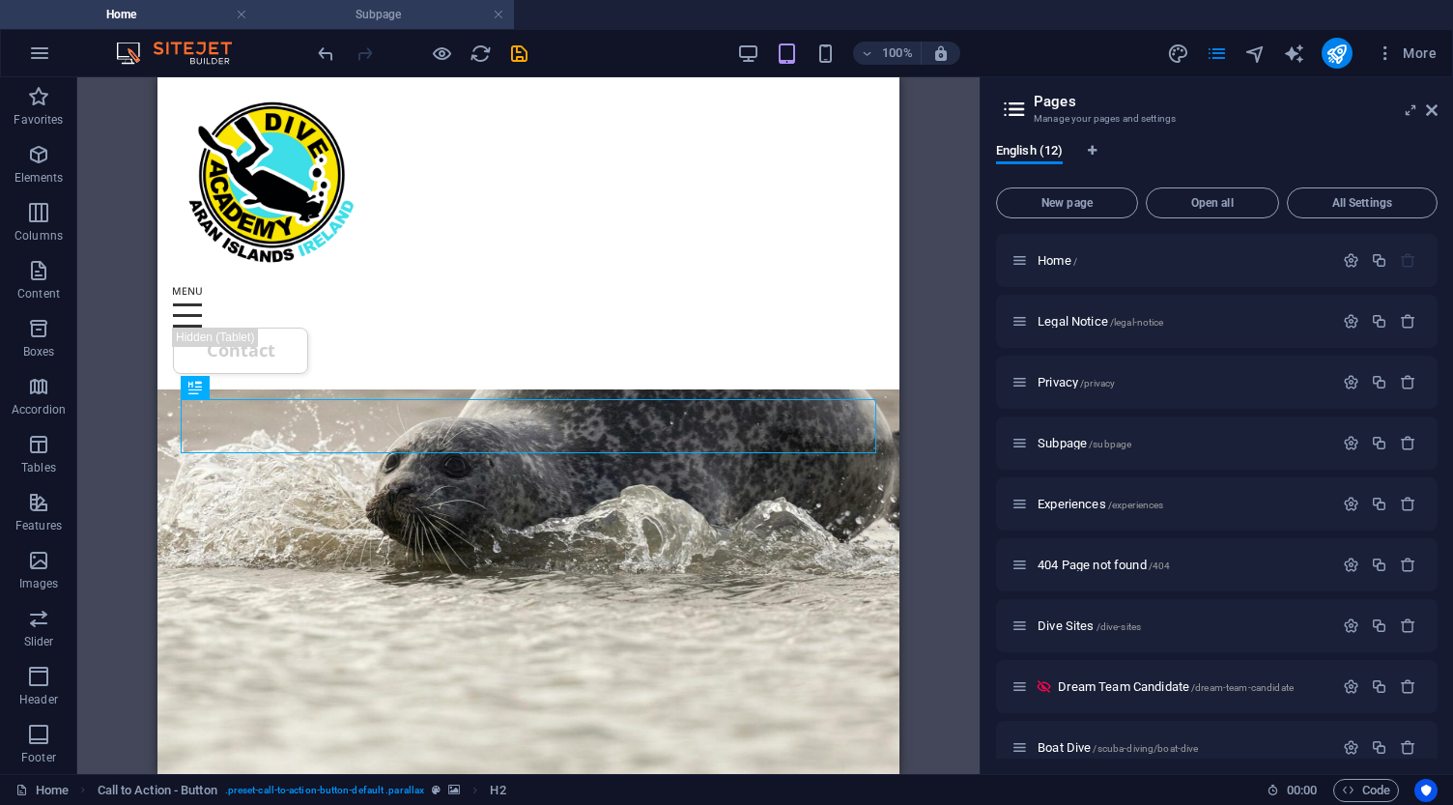
click at [434, 18] on h4 "Subpage" at bounding box center [385, 14] width 257 height 21
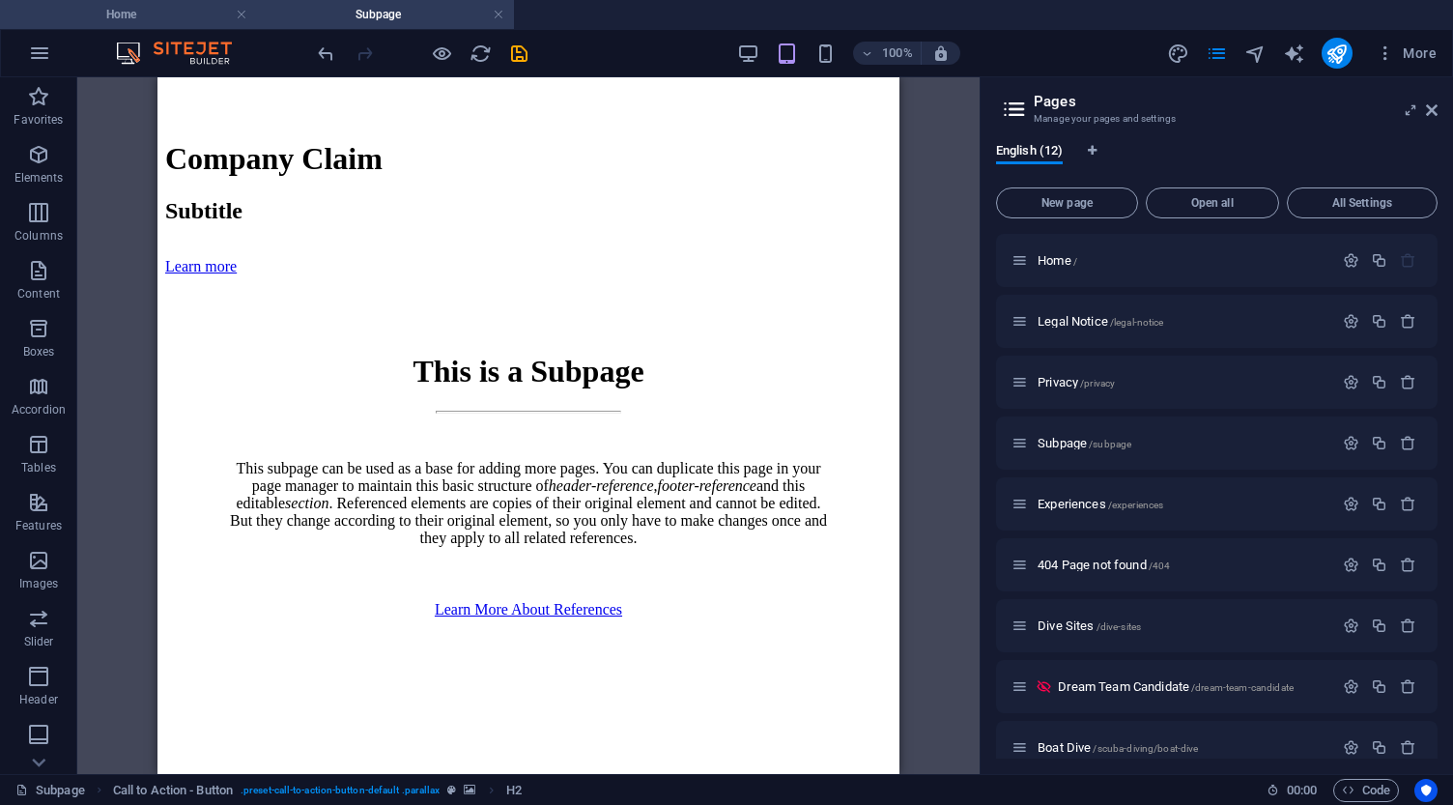
click at [152, 7] on h4 "Home" at bounding box center [128, 14] width 257 height 21
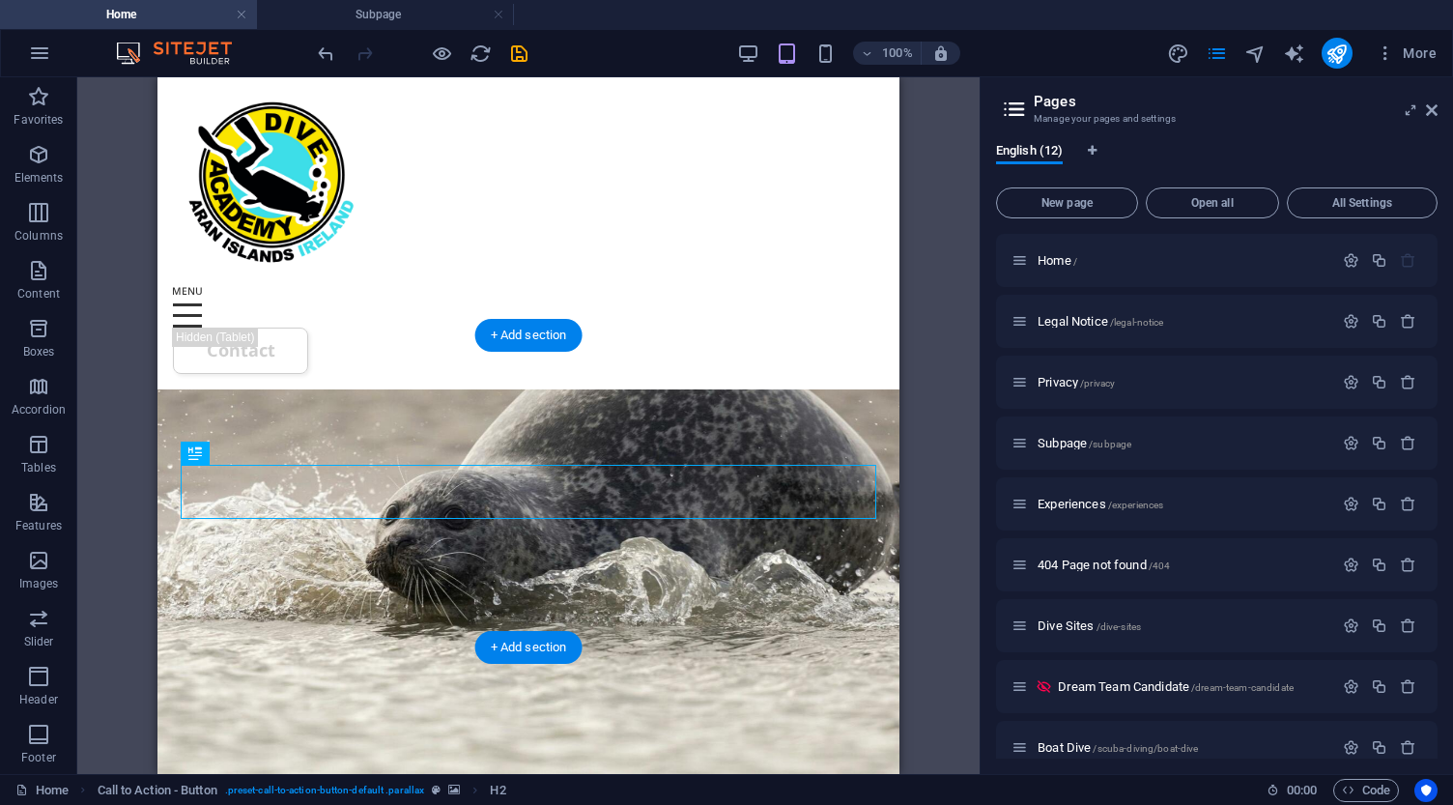
scroll to position [9497, 0]
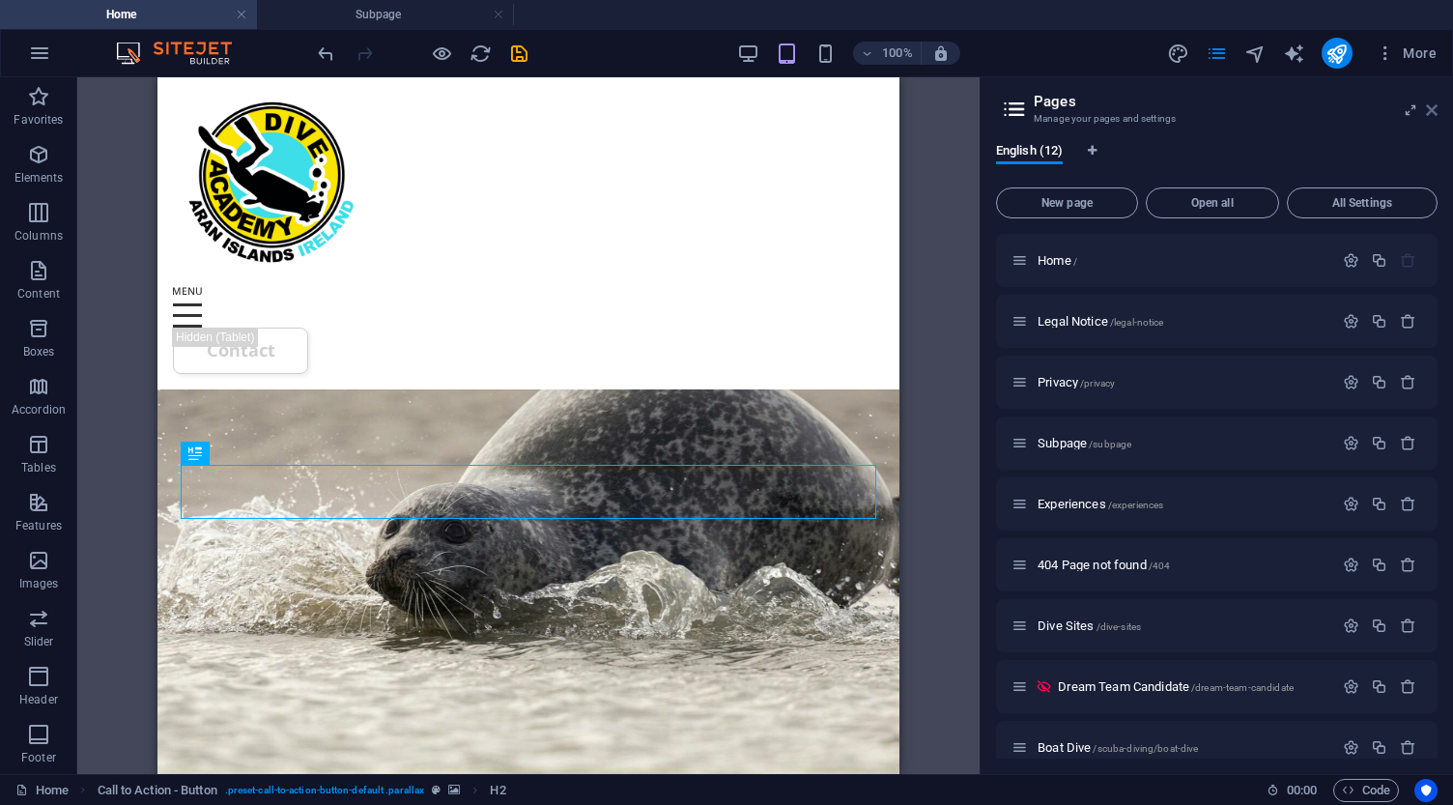
click at [1431, 113] on icon at bounding box center [1432, 109] width 12 height 15
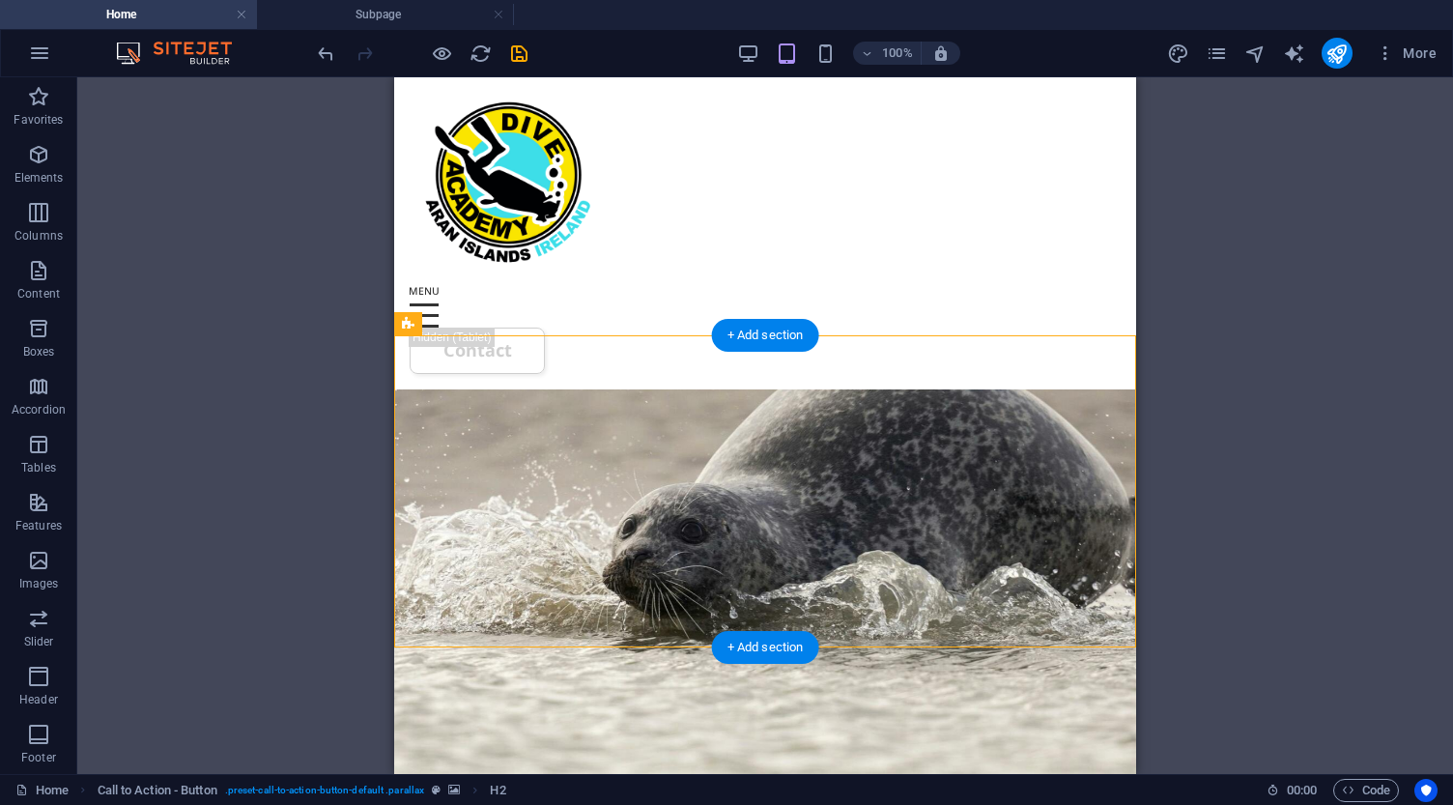
select select "rem"
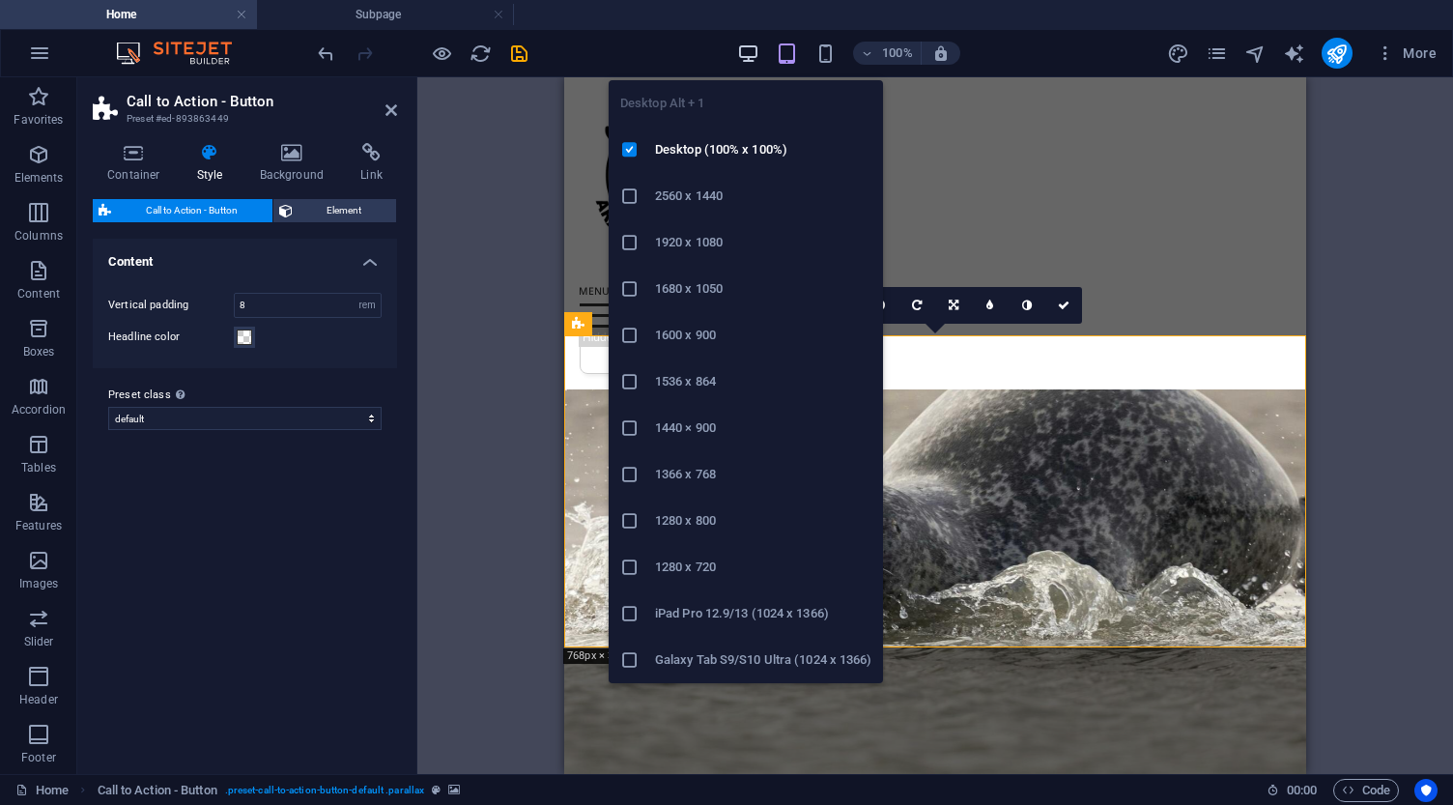
click at [746, 56] on icon "button" at bounding box center [748, 53] width 22 height 22
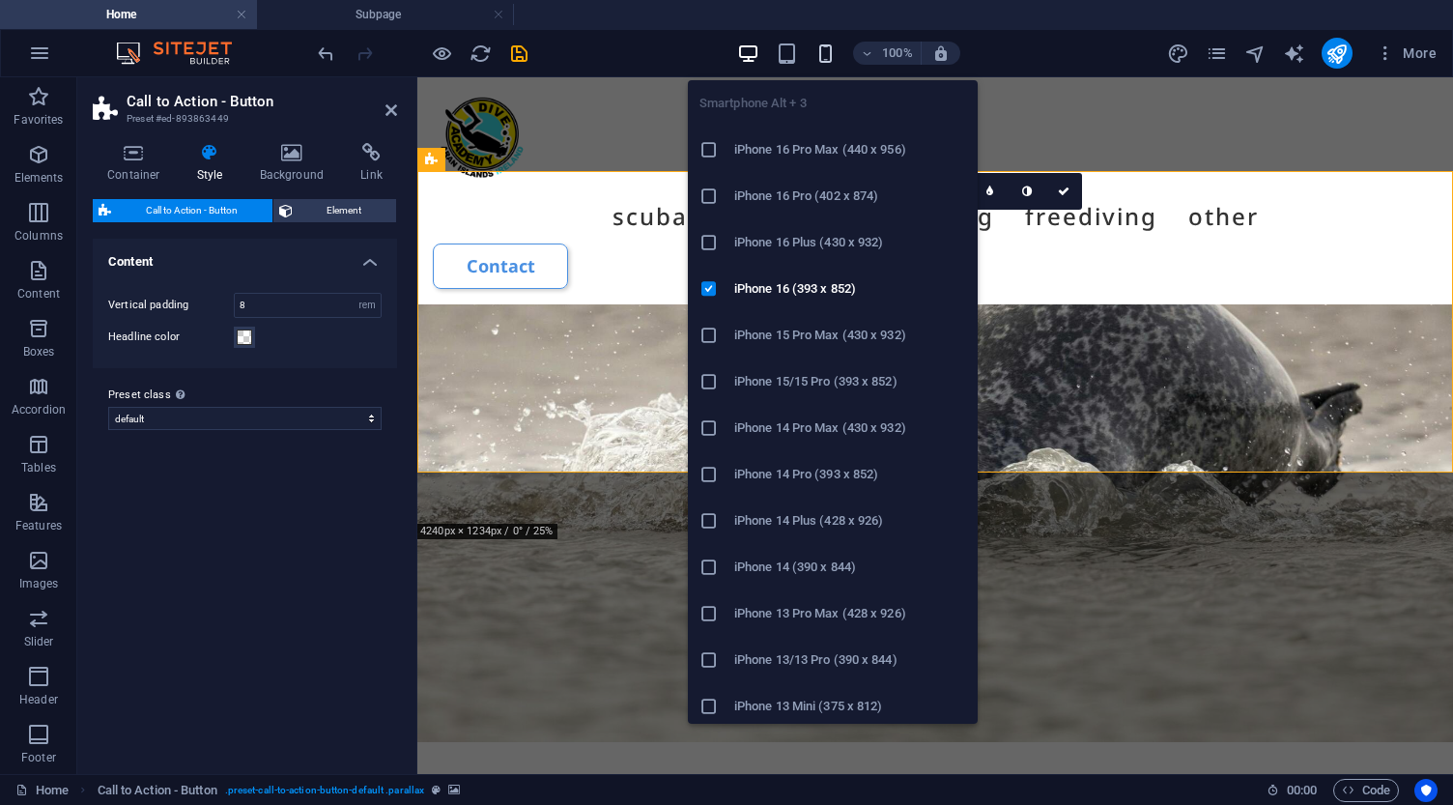
click at [826, 45] on icon "button" at bounding box center [825, 53] width 22 height 22
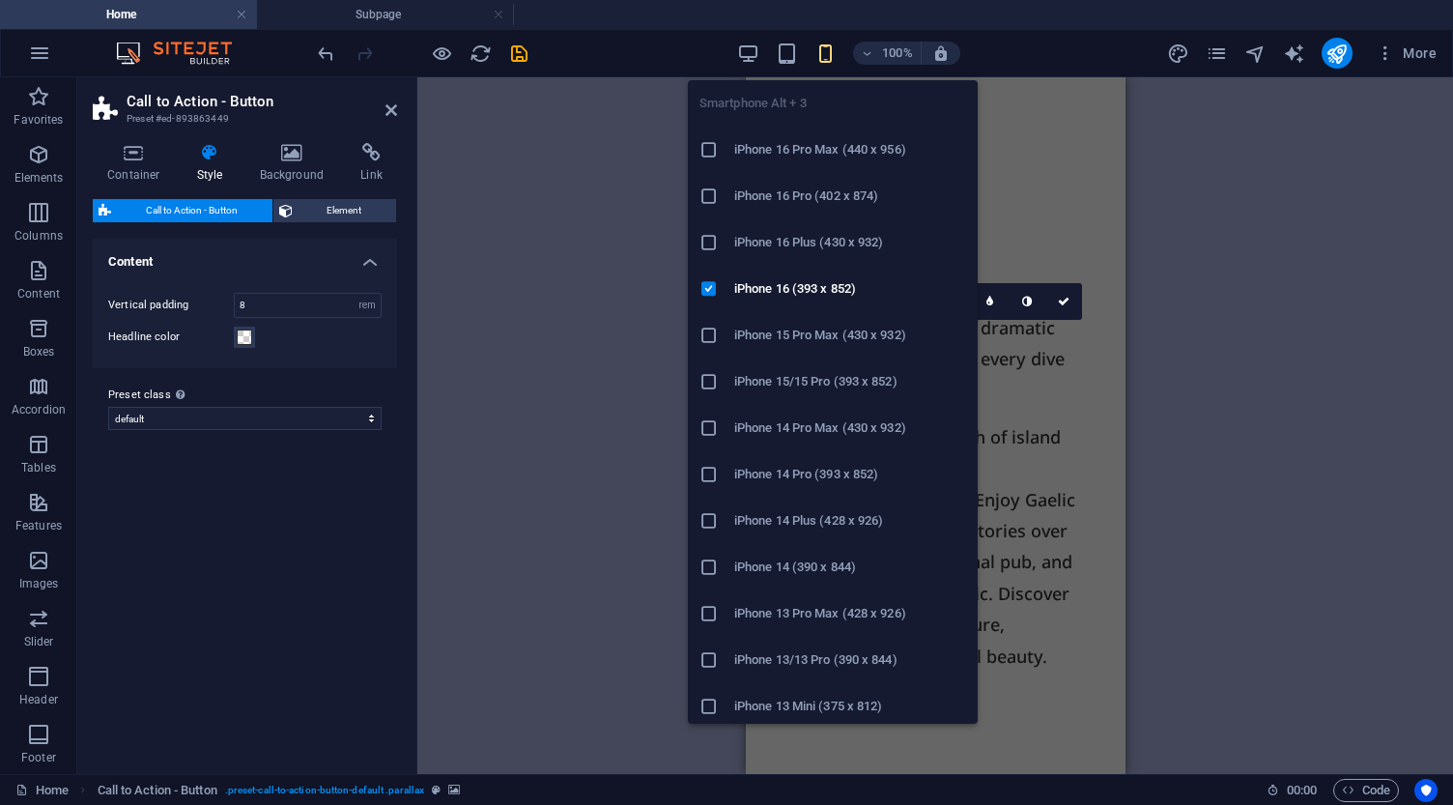
scroll to position [11408, 0]
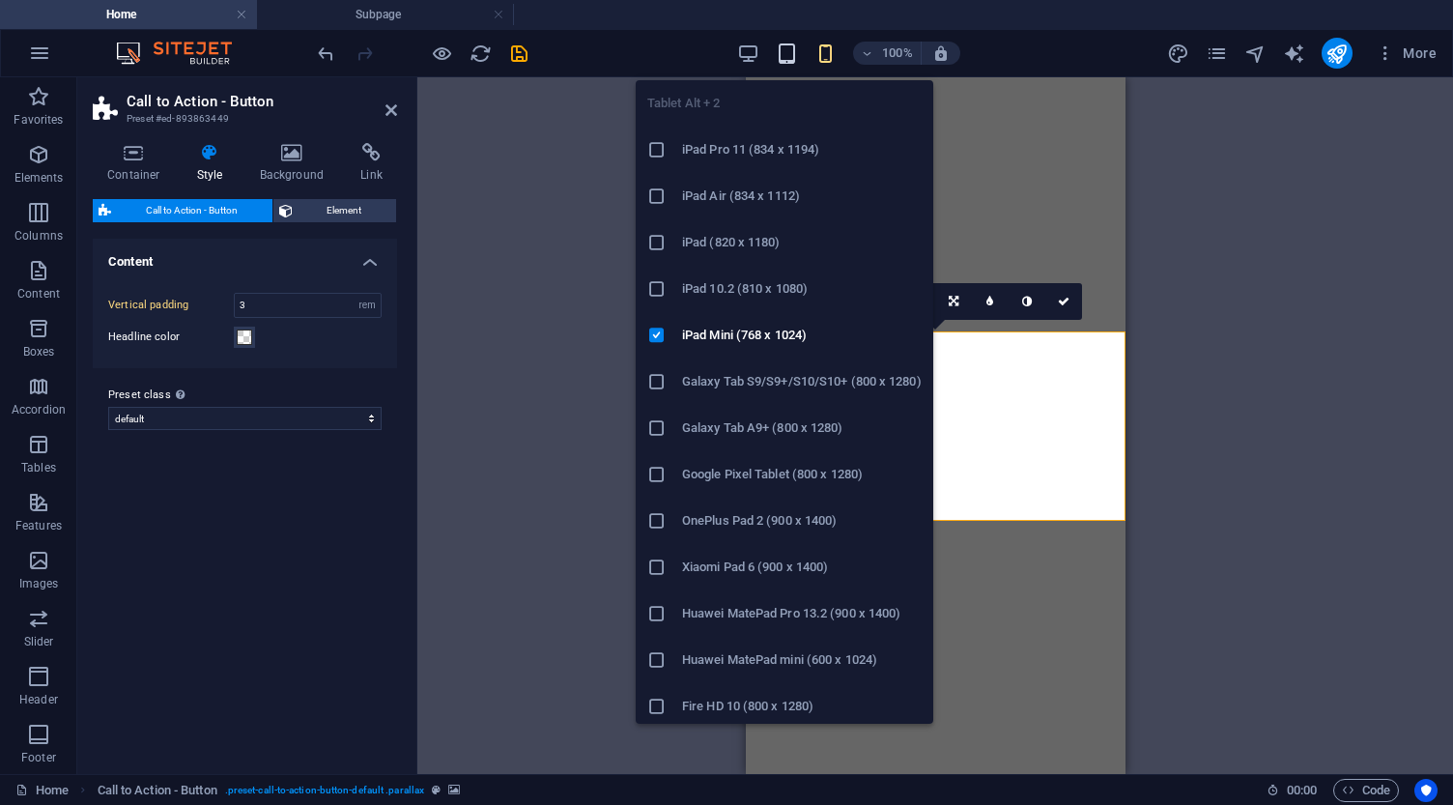
click at [783, 50] on icon "button" at bounding box center [787, 53] width 22 height 22
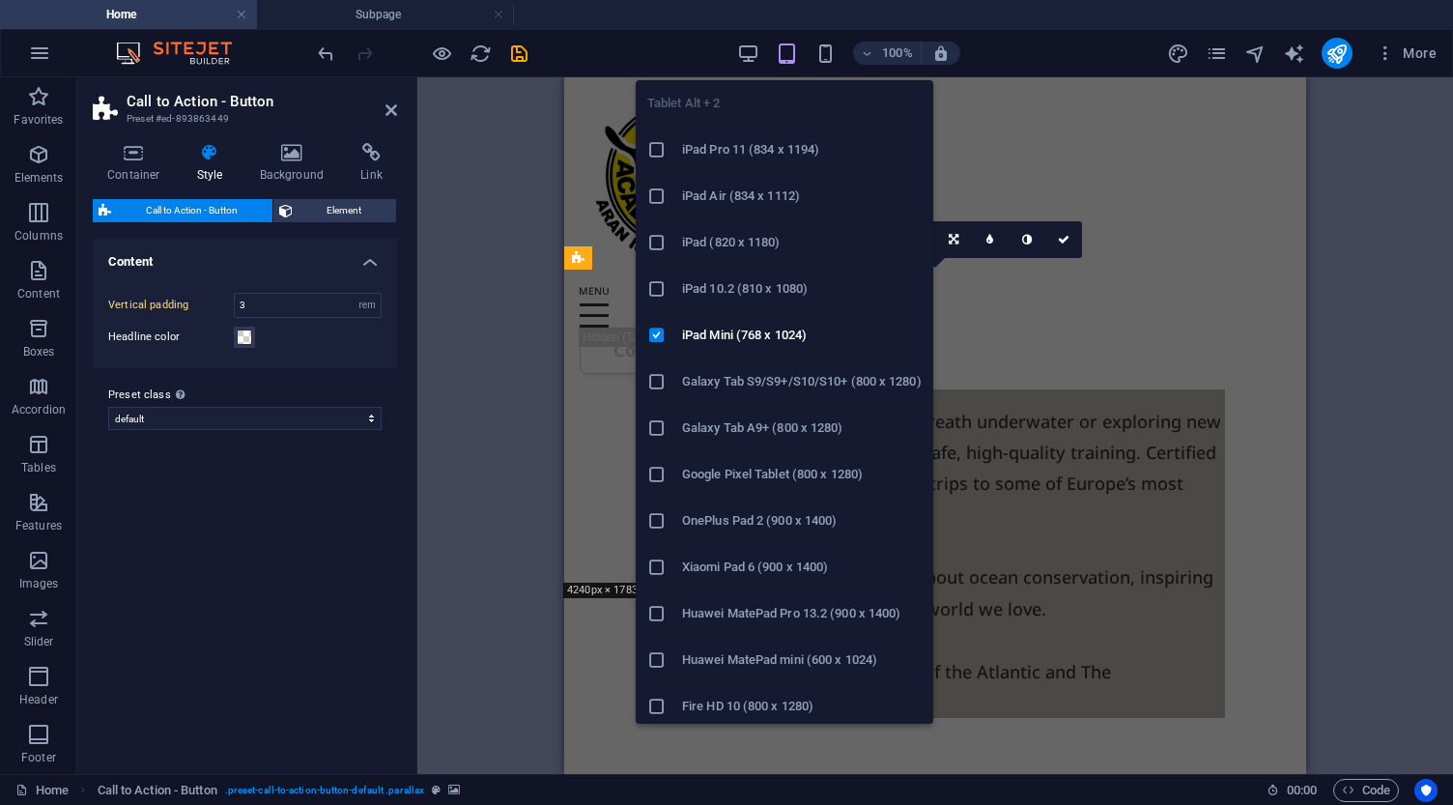
scroll to position [9466, 0]
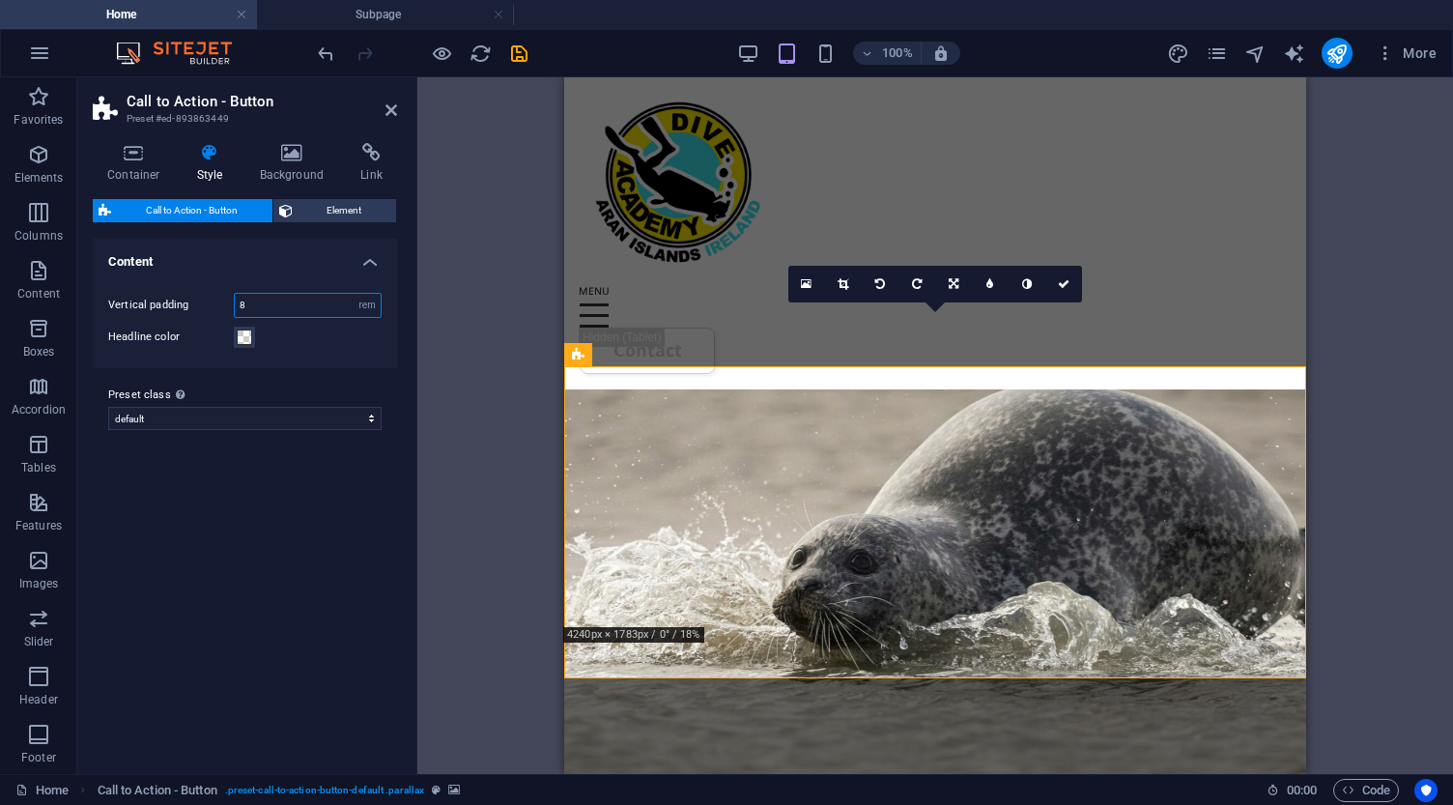
drag, startPoint x: 257, startPoint y: 298, endPoint x: 232, endPoint y: 296, distance: 25.3
click at [232, 296] on div "Vertical padding 8 px rem % vh vw" at bounding box center [244, 305] width 273 height 25
type input "5"
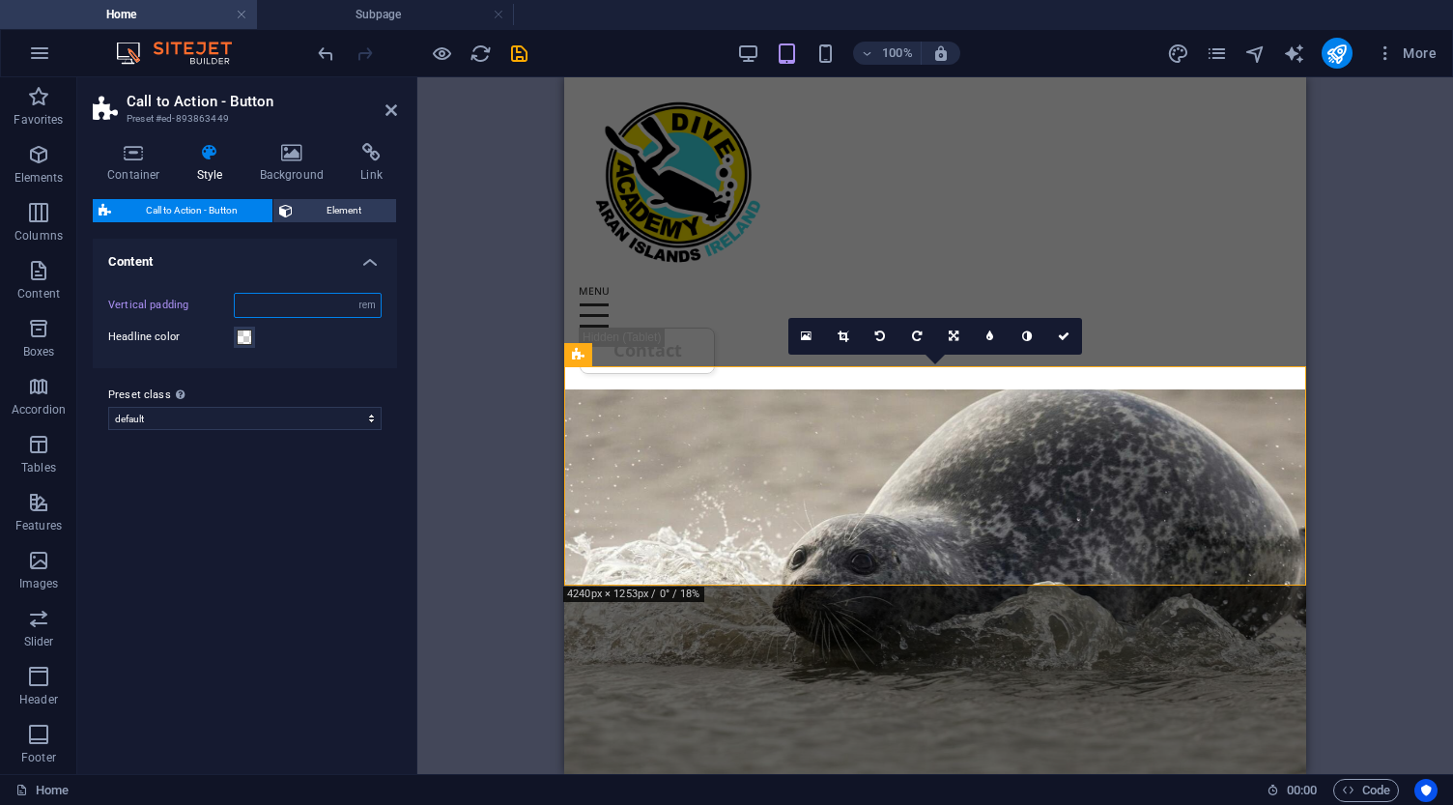
type input "8"
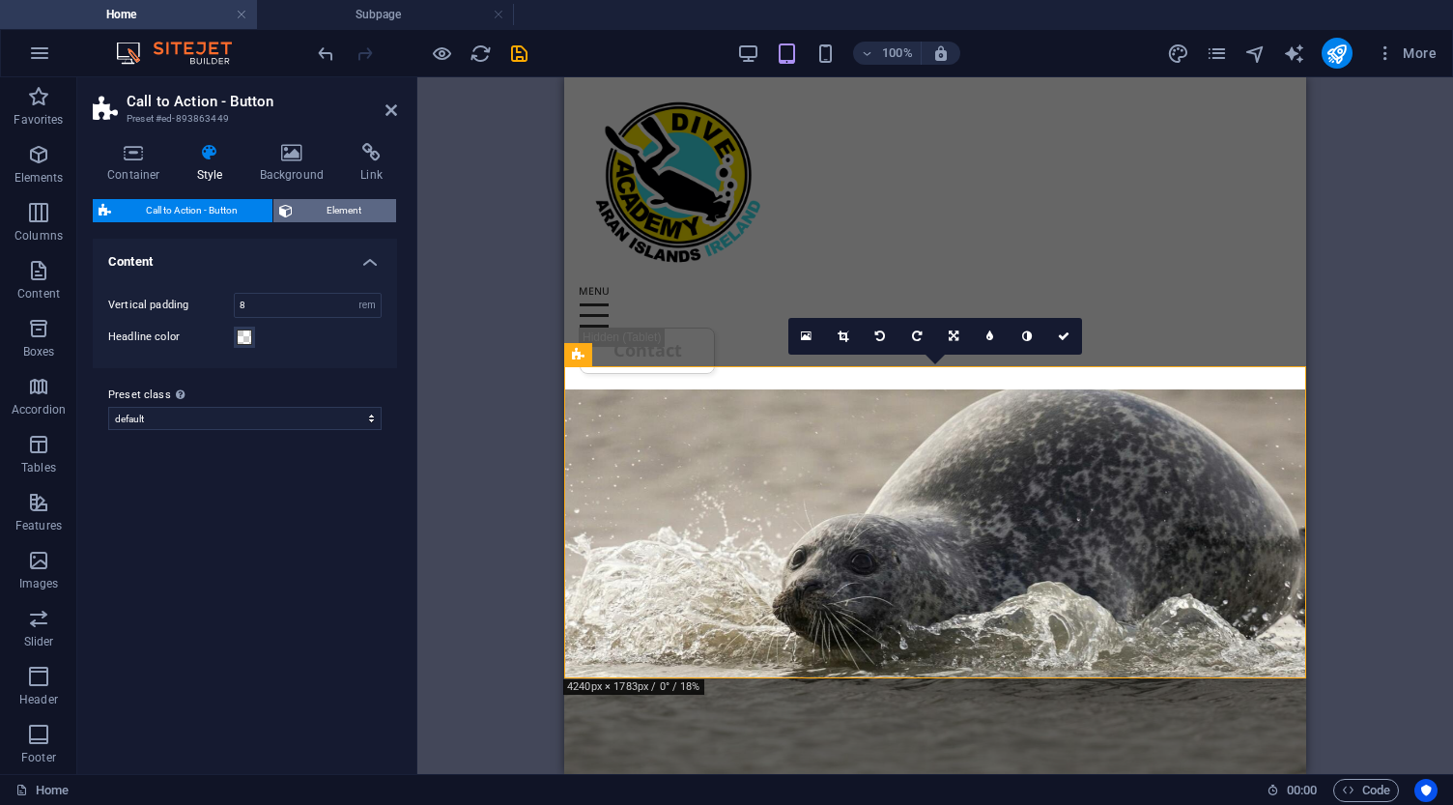
click at [324, 206] on span "Element" at bounding box center [344, 210] width 93 height 23
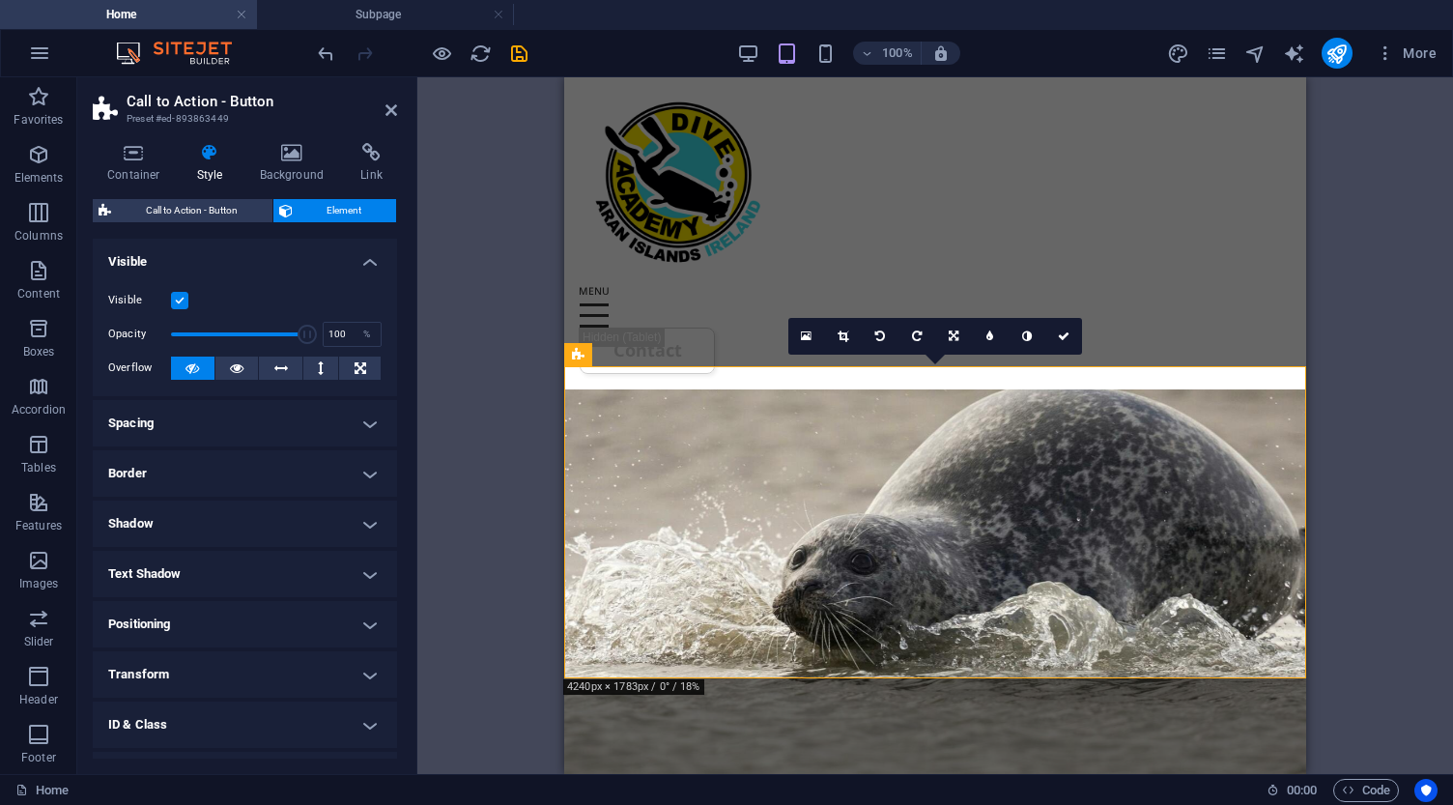
click at [188, 423] on h4 "Spacing" at bounding box center [245, 423] width 304 height 46
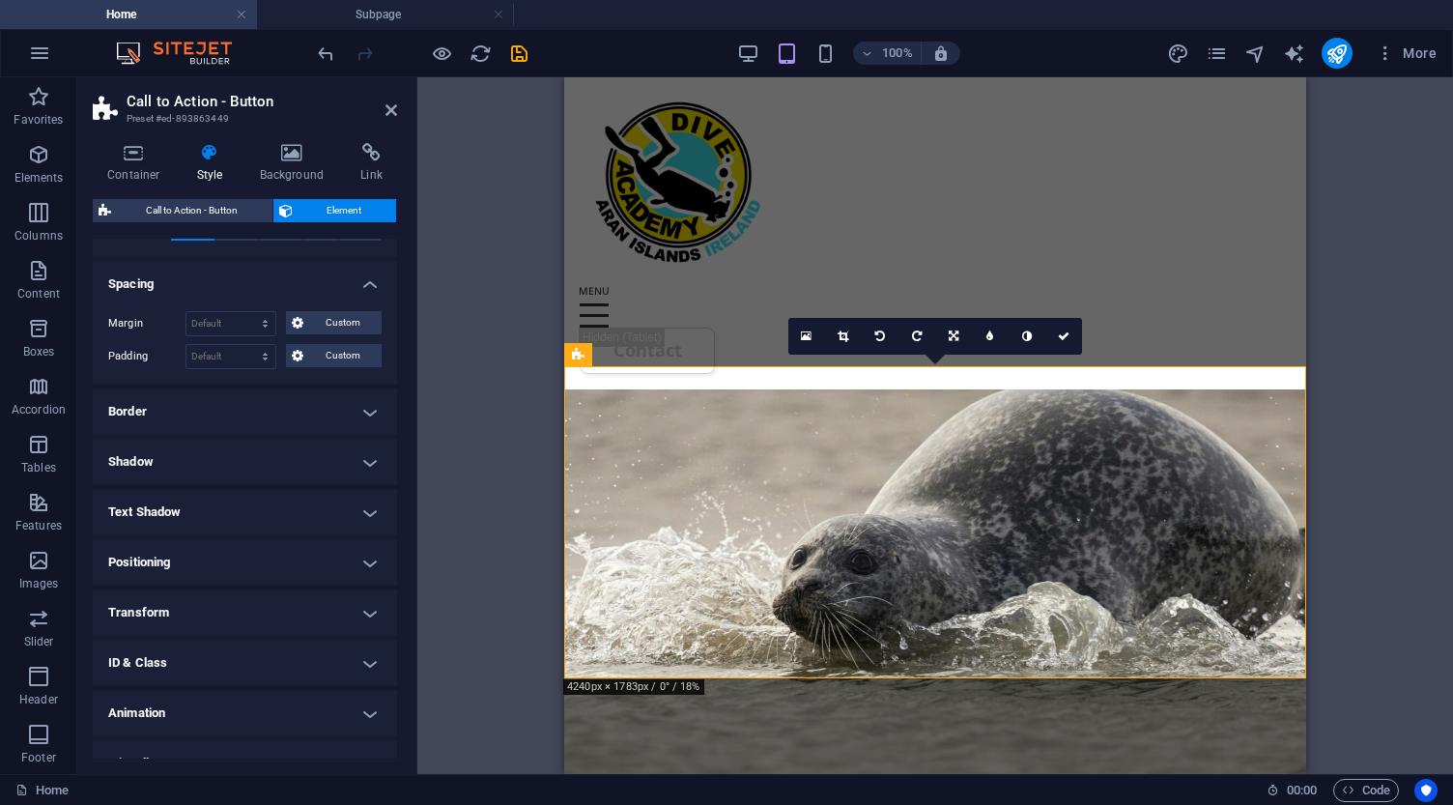
scroll to position [161, 0]
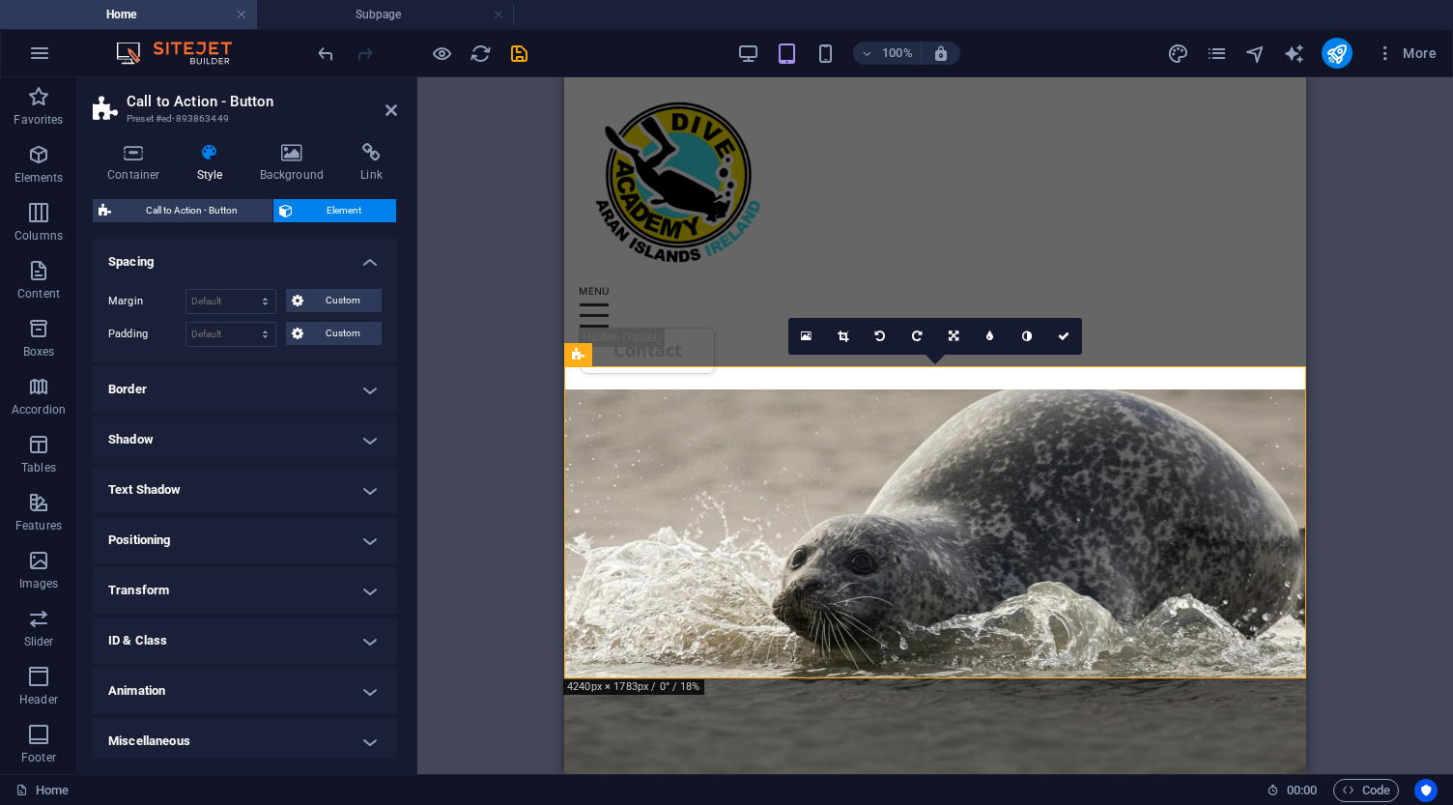
click at [221, 538] on h4 "Positioning" at bounding box center [245, 540] width 304 height 46
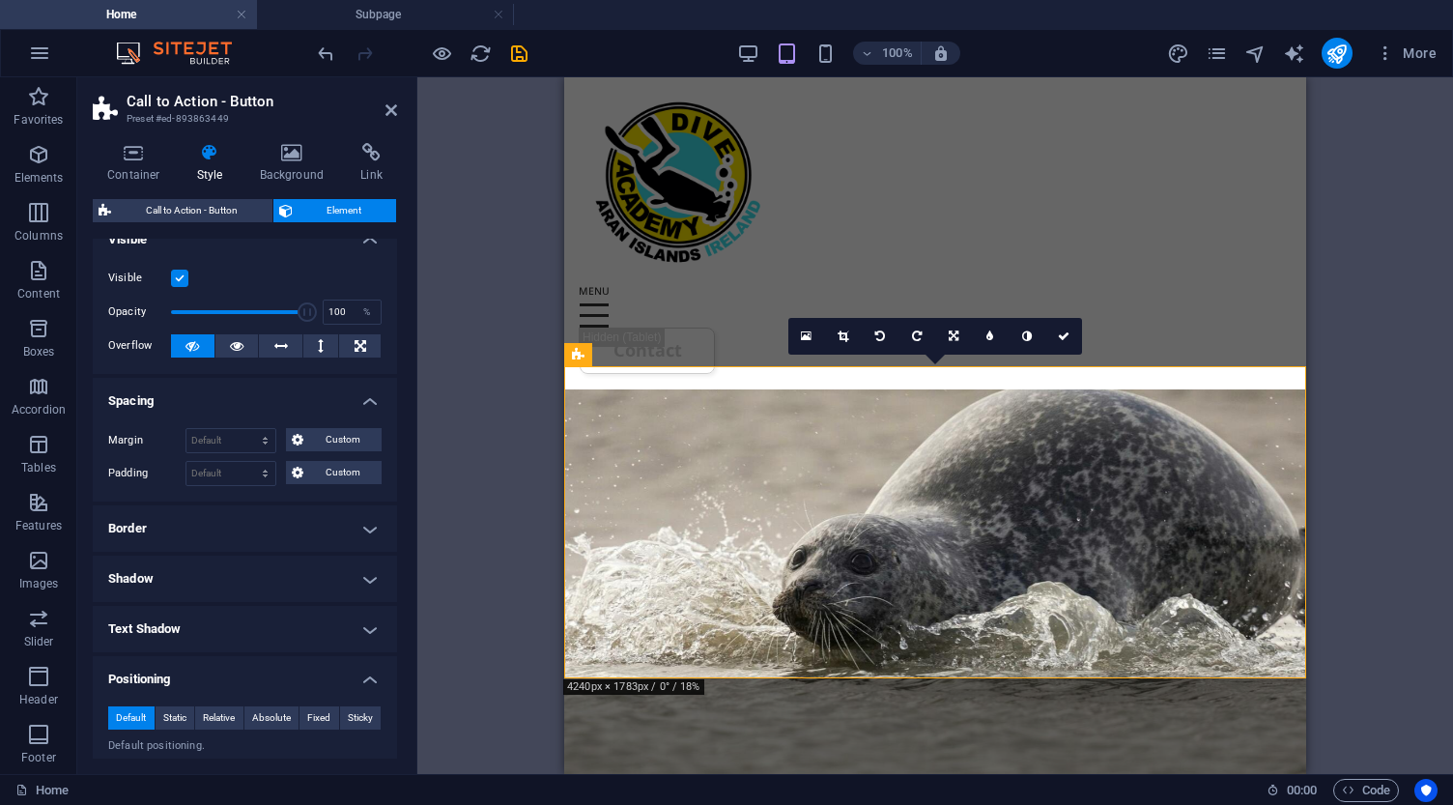
scroll to position [2, 0]
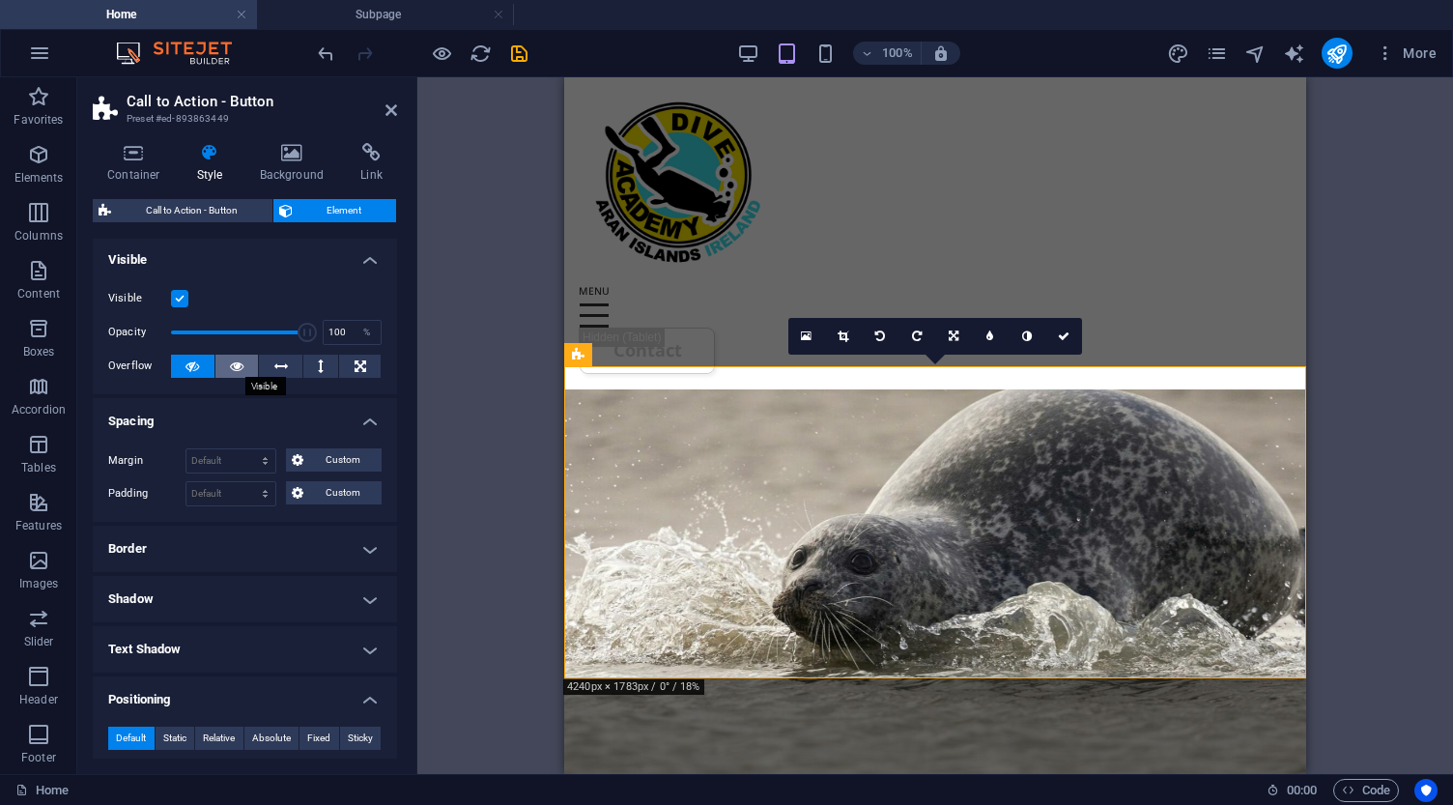
click at [231, 362] on icon at bounding box center [237, 365] width 14 height 23
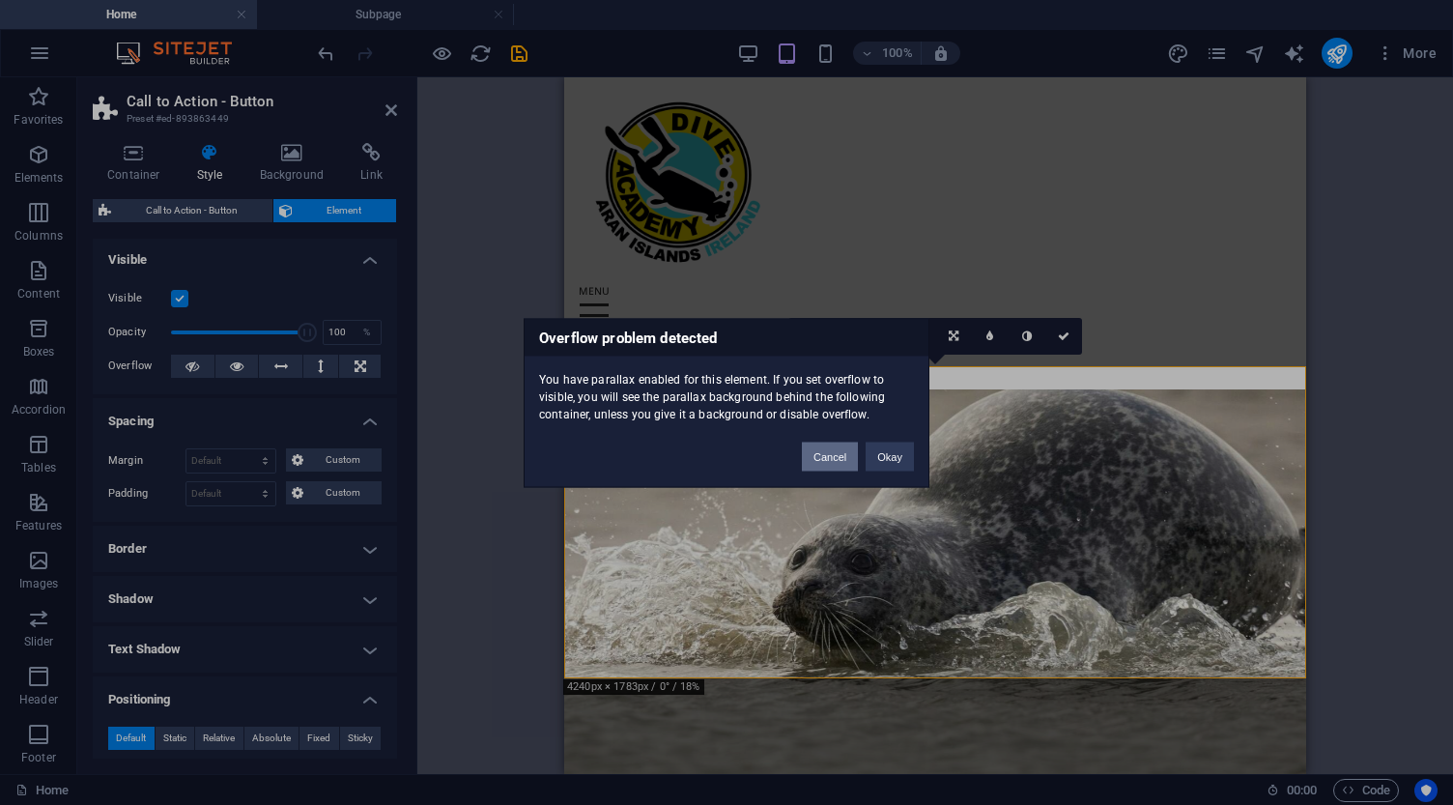
click at [832, 460] on button "Cancel" at bounding box center [830, 455] width 56 height 29
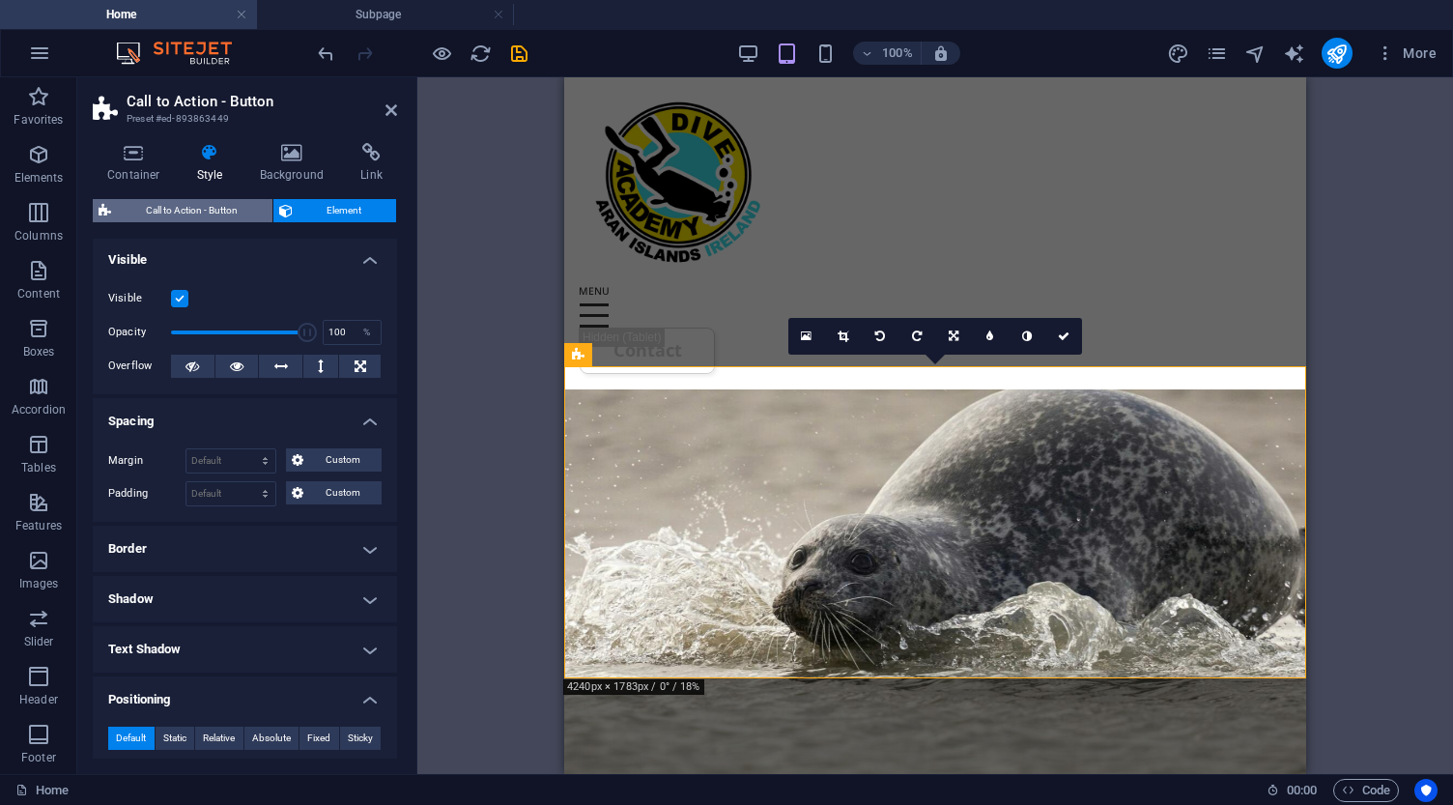
click at [188, 214] on span "Call to Action - Button" at bounding box center [192, 210] width 150 height 23
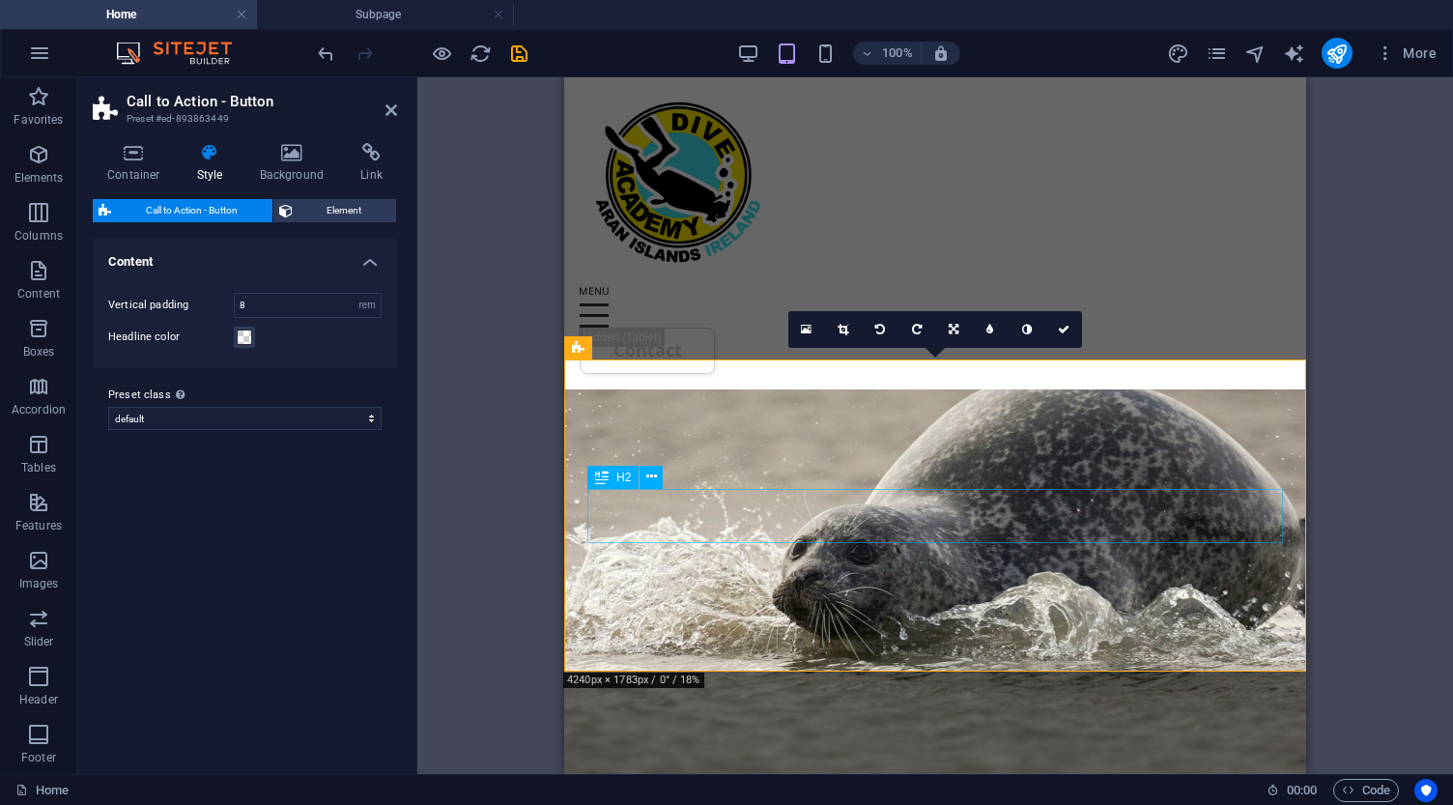
scroll to position [9473, 0]
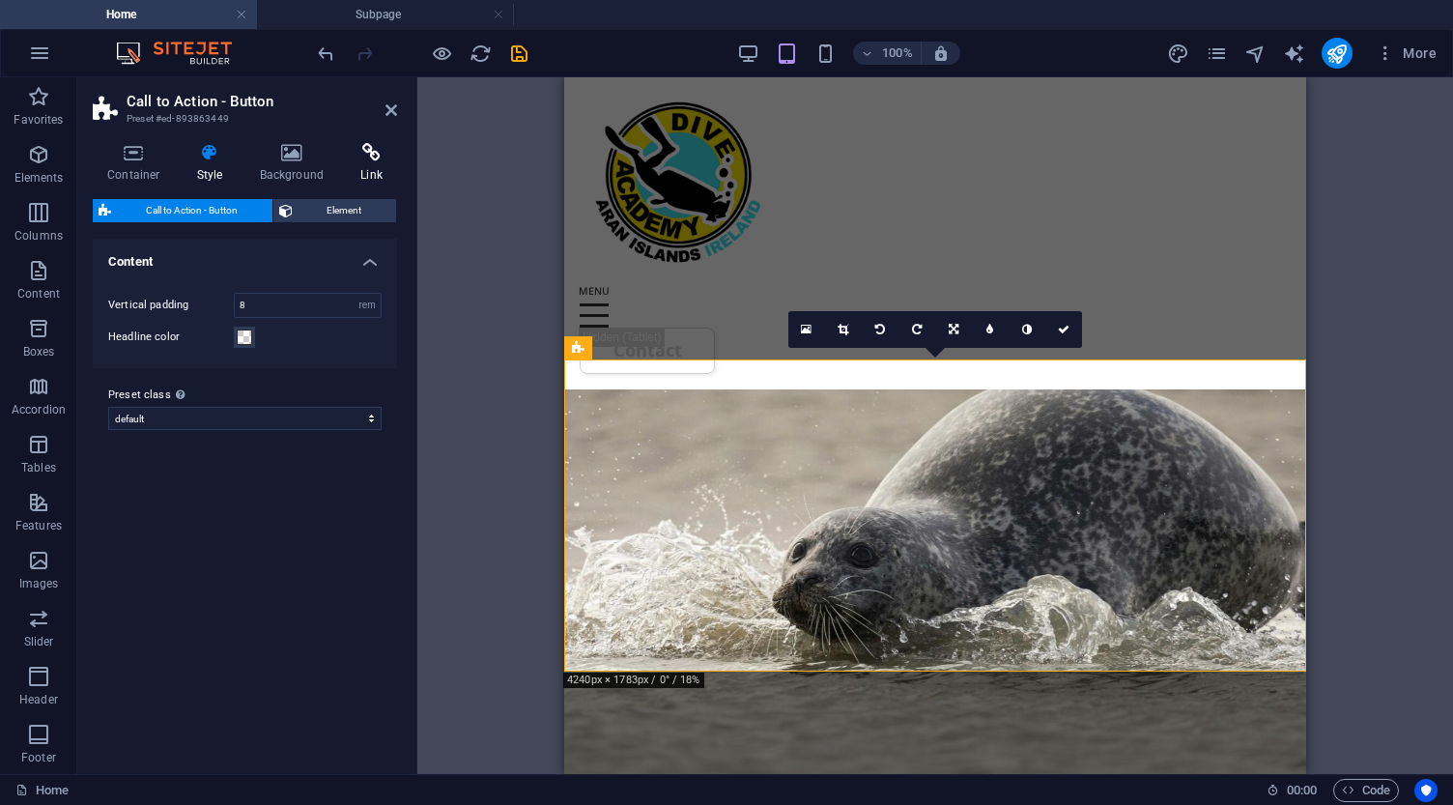
click at [363, 146] on icon at bounding box center [371, 152] width 51 height 19
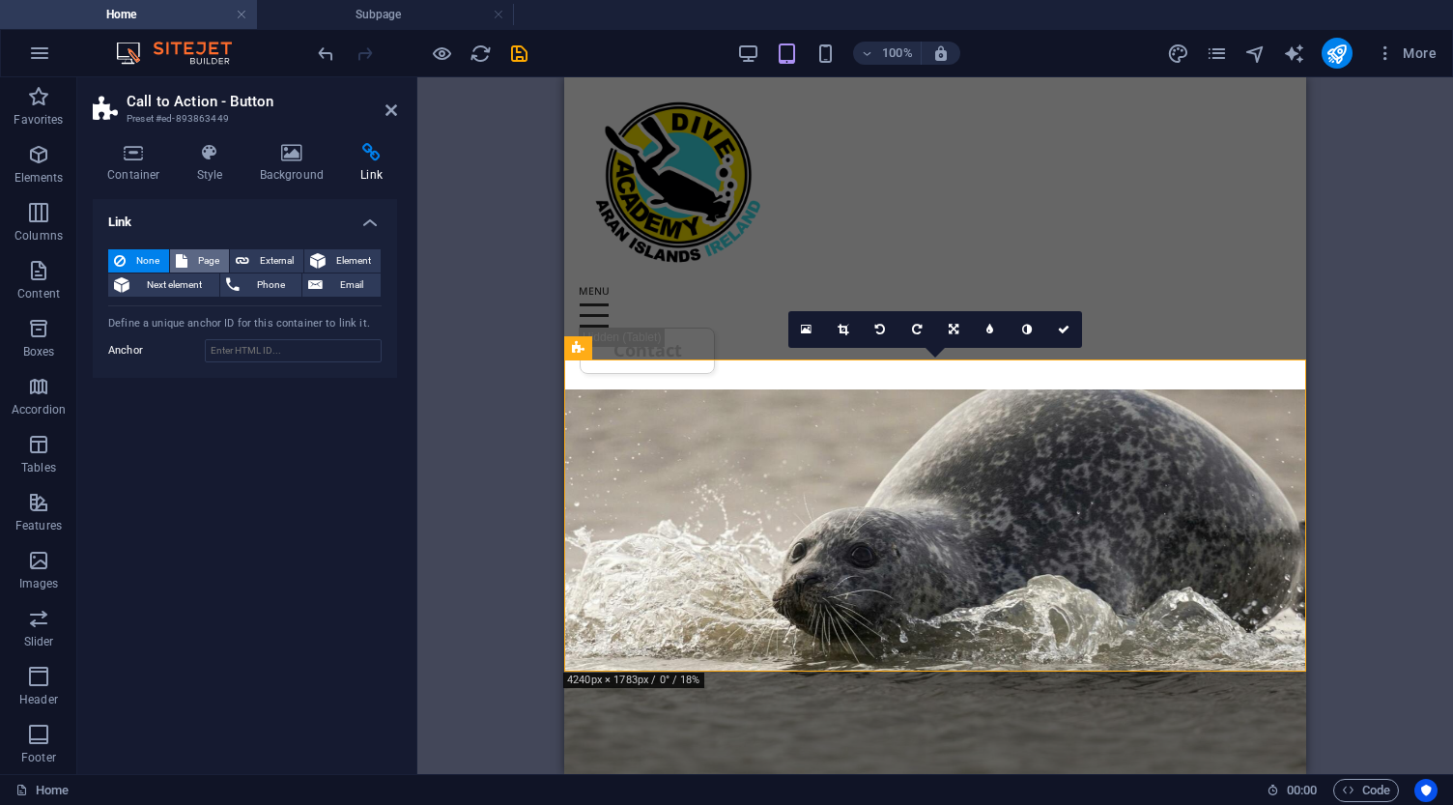
click at [197, 254] on span "Page" at bounding box center [208, 260] width 30 height 23
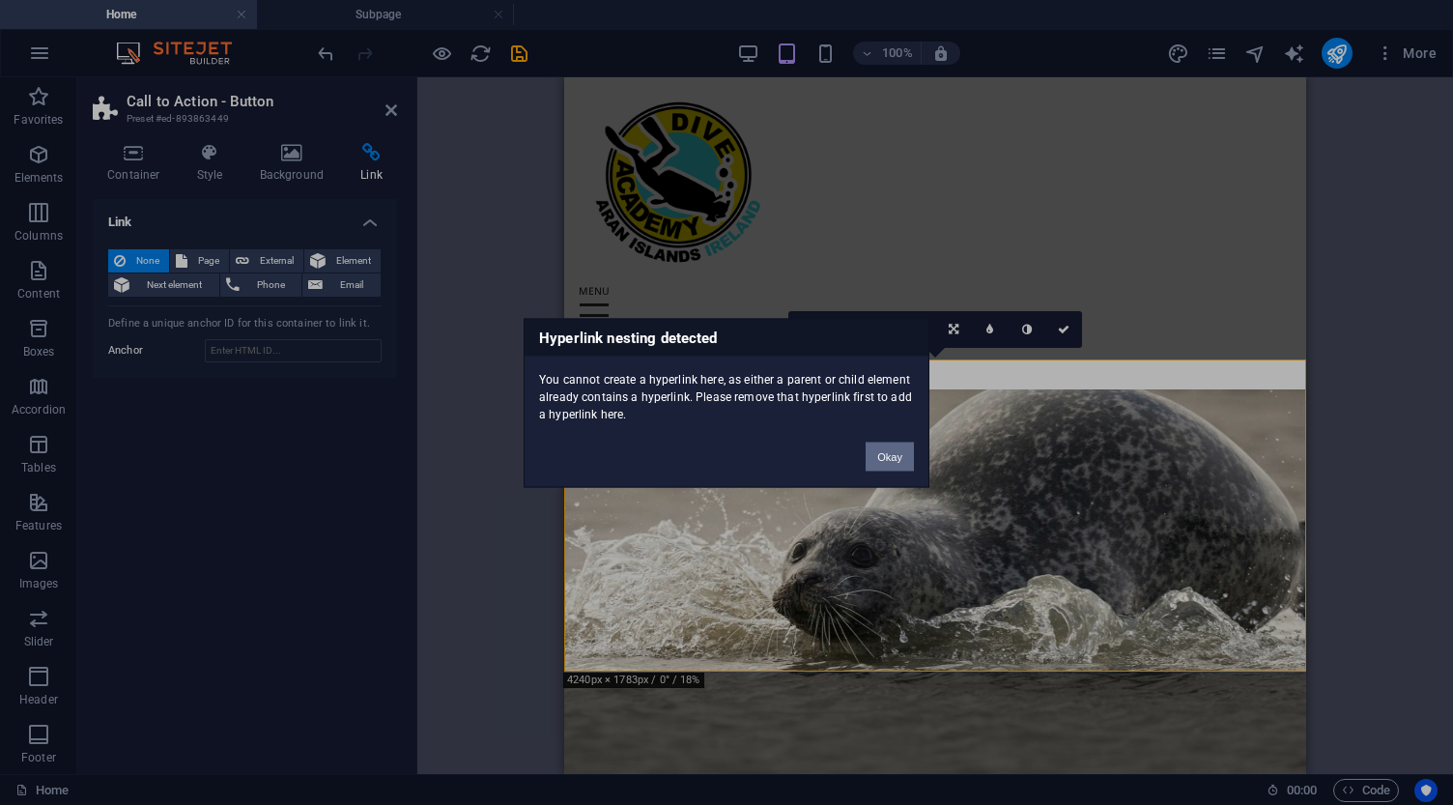
click at [886, 461] on button "Okay" at bounding box center [889, 455] width 48 height 29
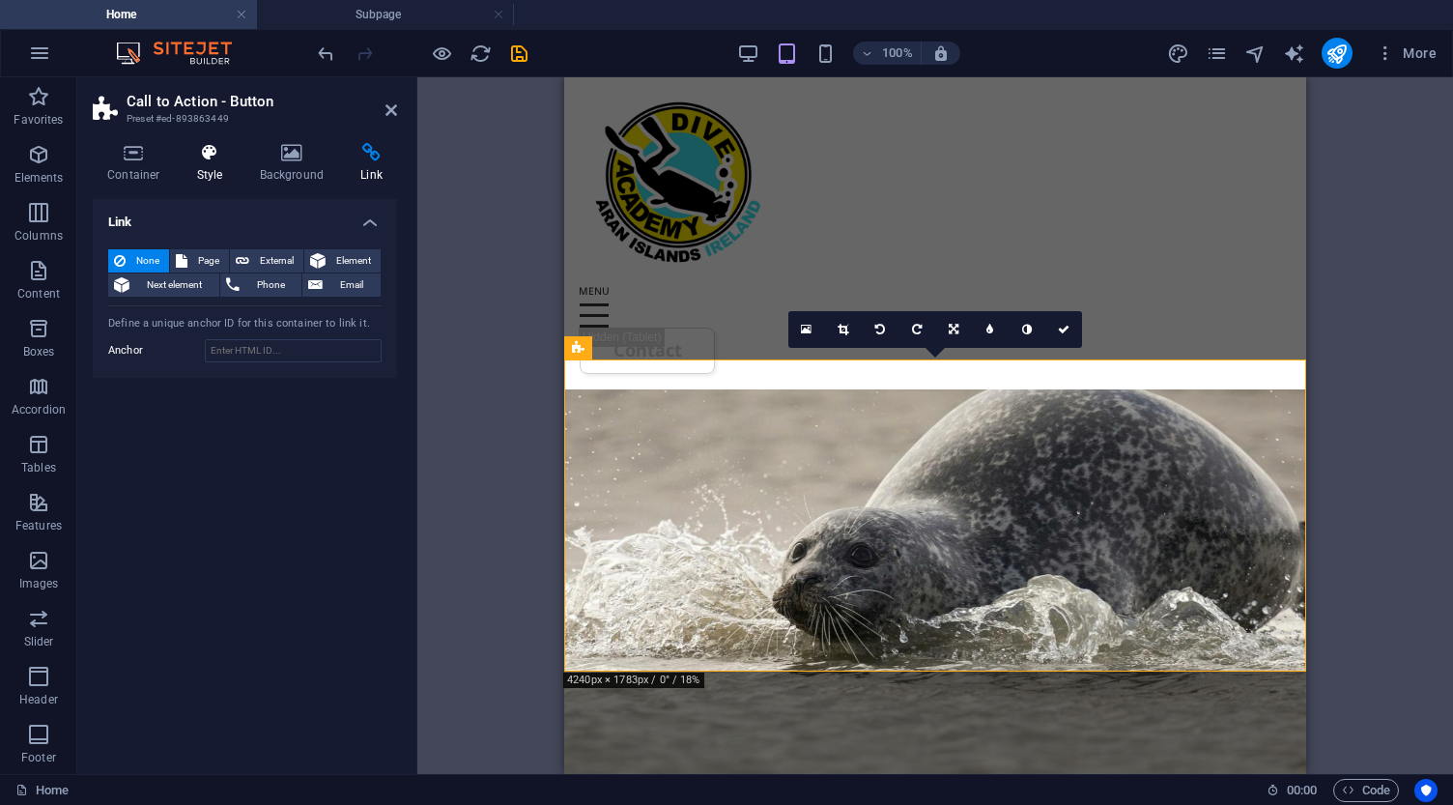
click at [213, 152] on icon at bounding box center [210, 152] width 55 height 19
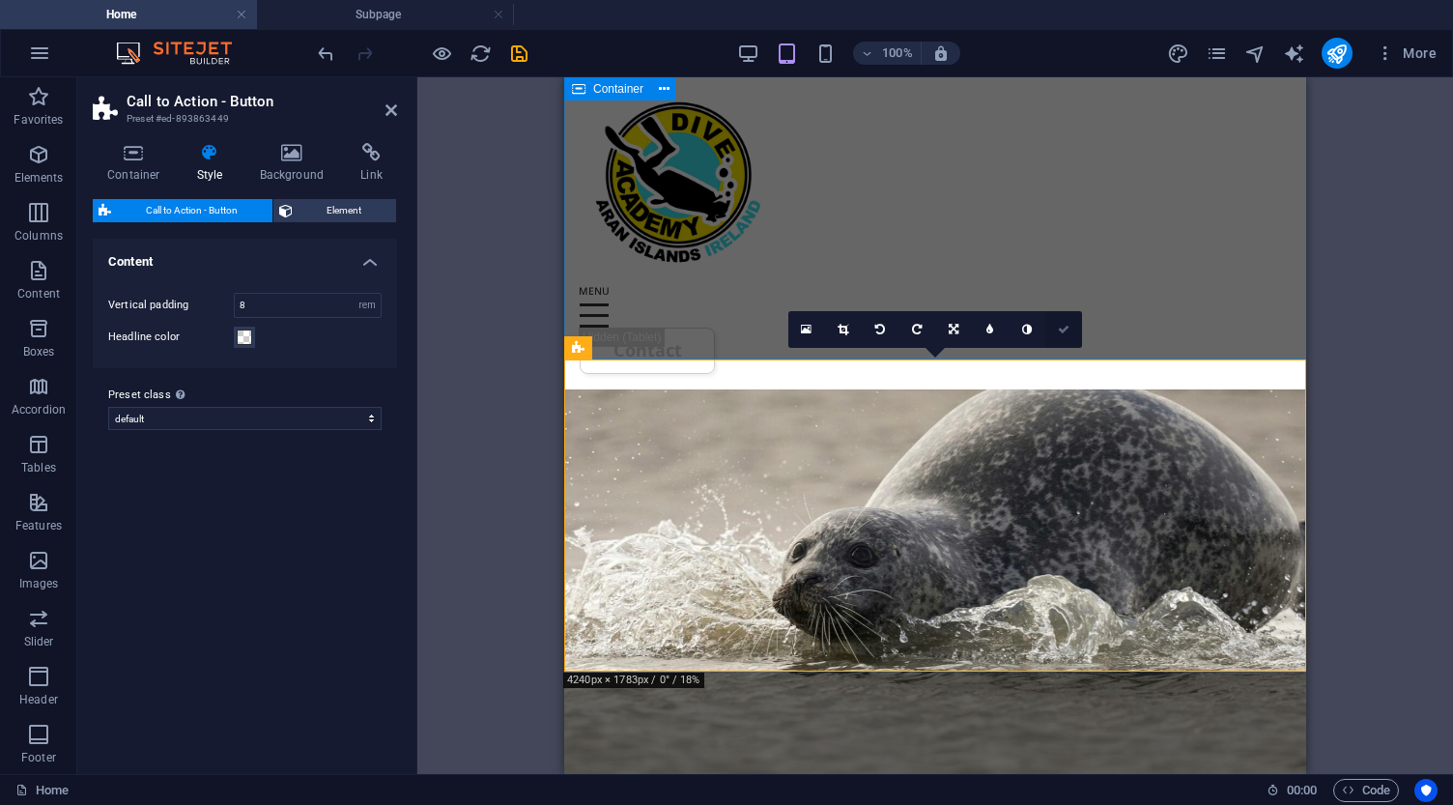
click at [1064, 334] on icon at bounding box center [1064, 330] width 12 height 12
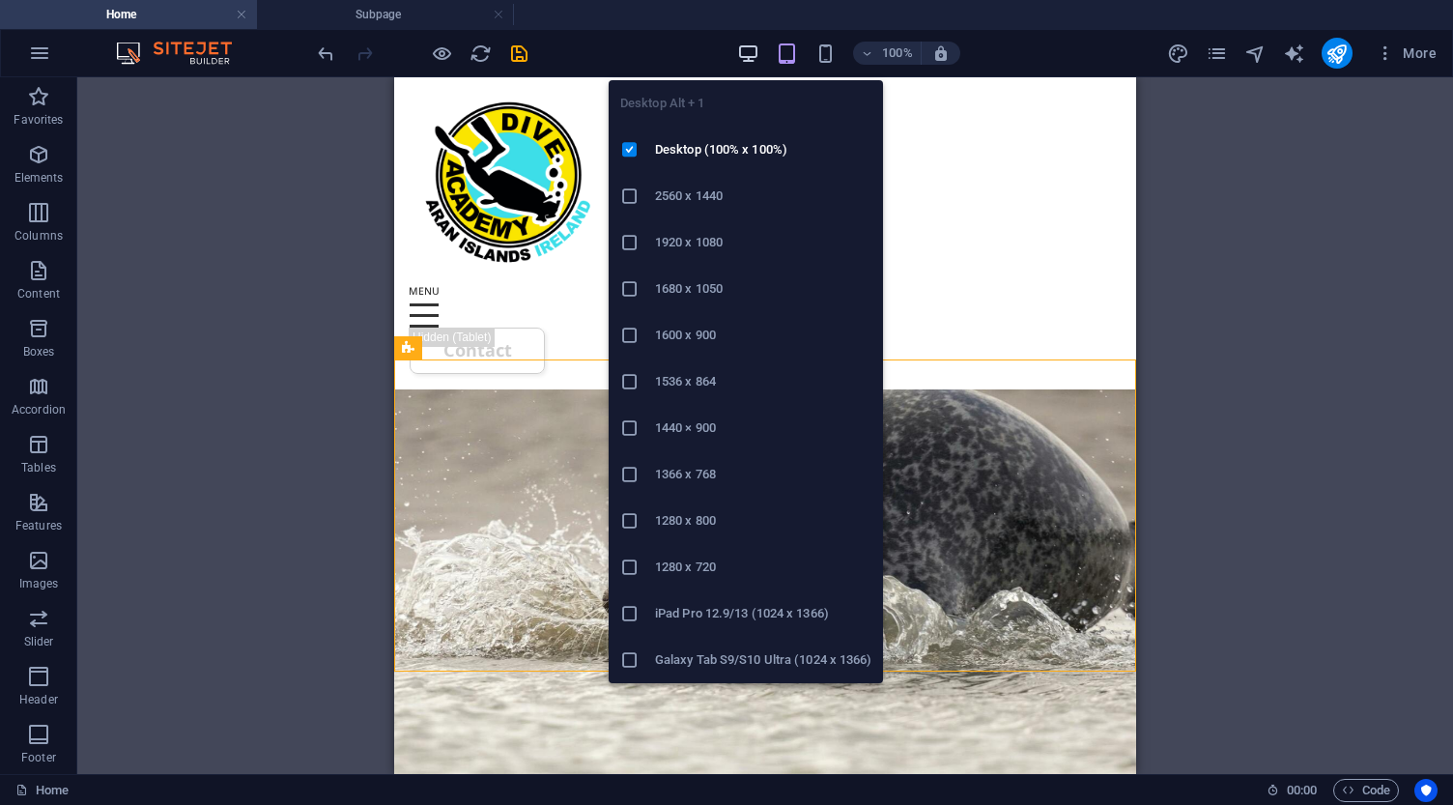
click at [751, 46] on icon "button" at bounding box center [748, 53] width 22 height 22
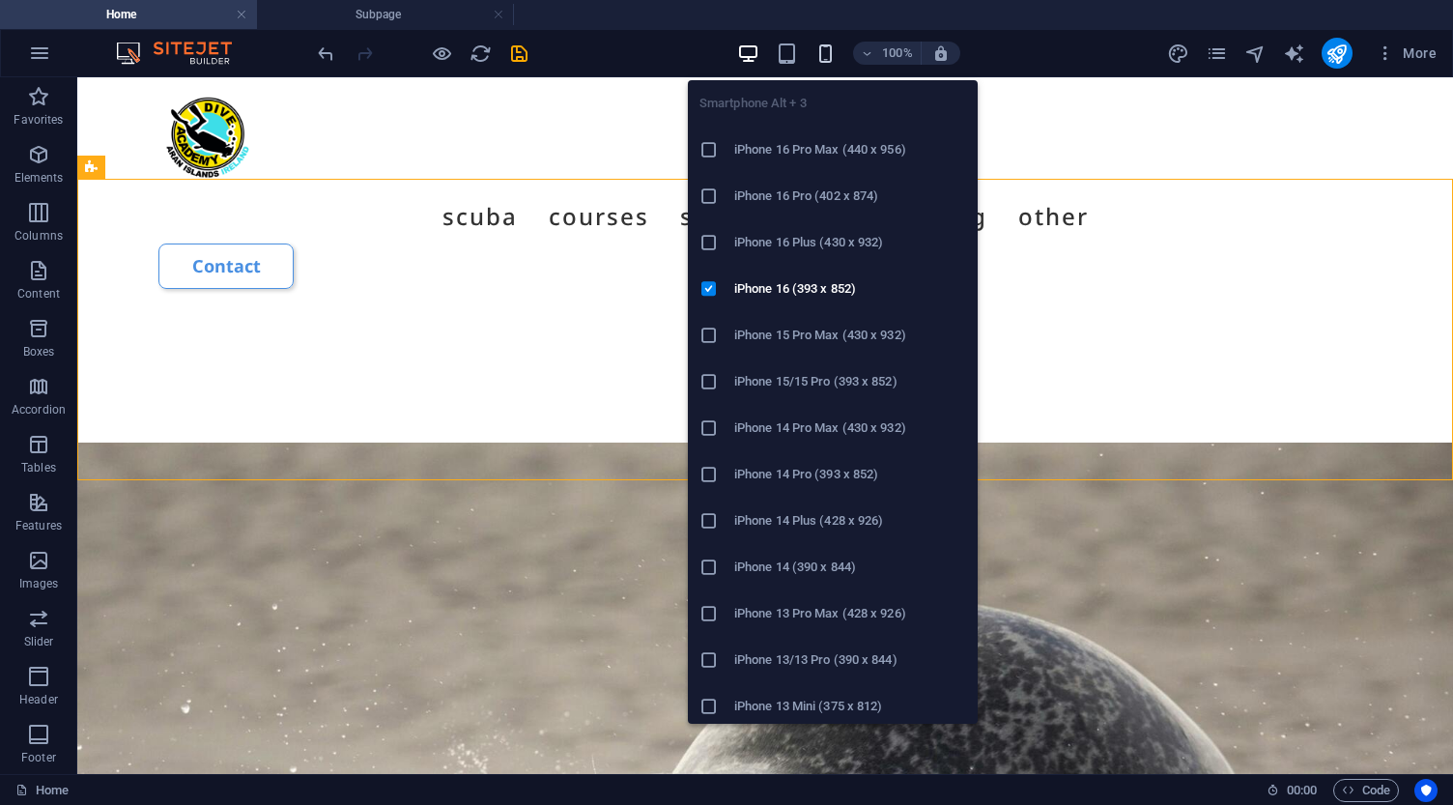
click at [825, 50] on icon "button" at bounding box center [825, 53] width 22 height 22
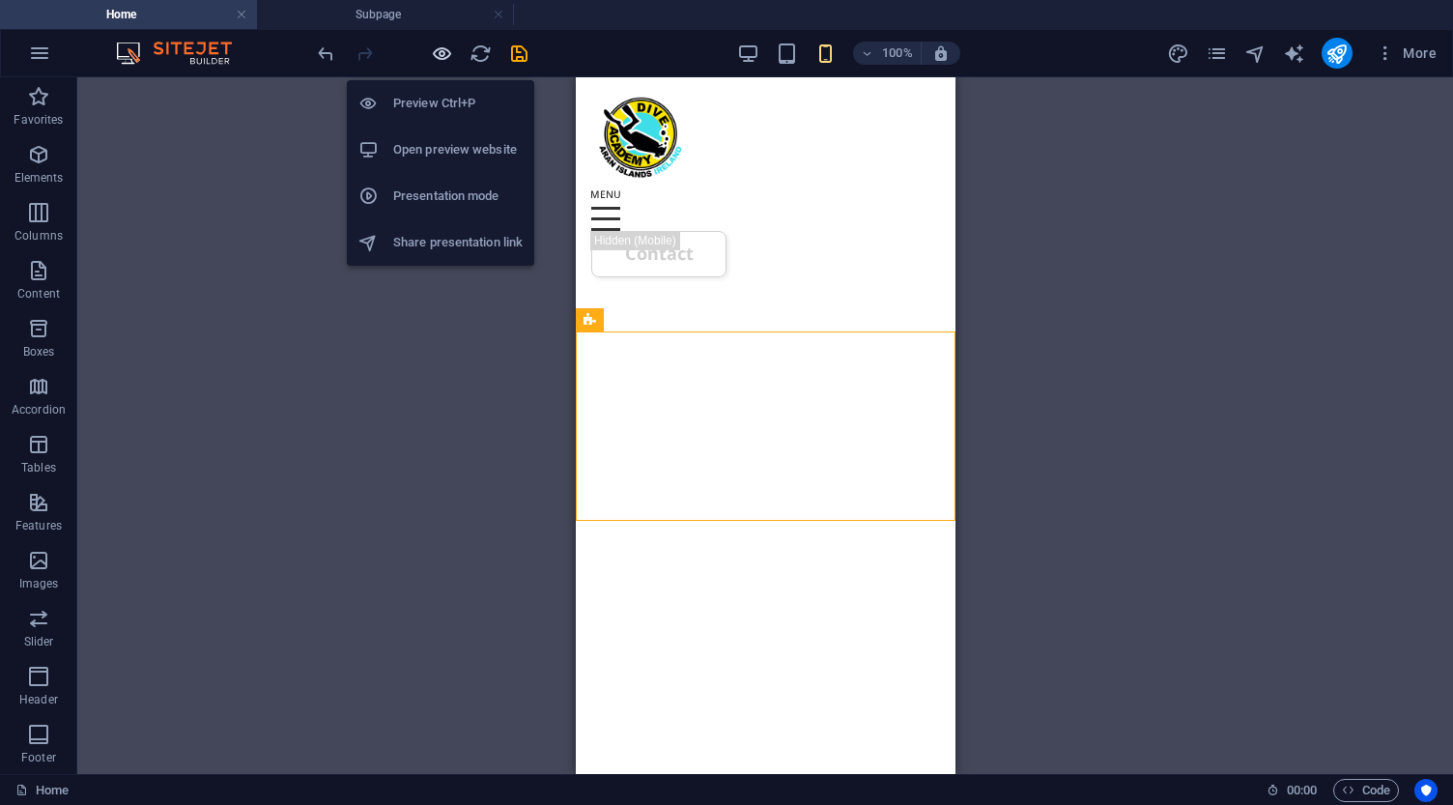
click at [446, 56] on icon "button" at bounding box center [442, 53] width 22 height 22
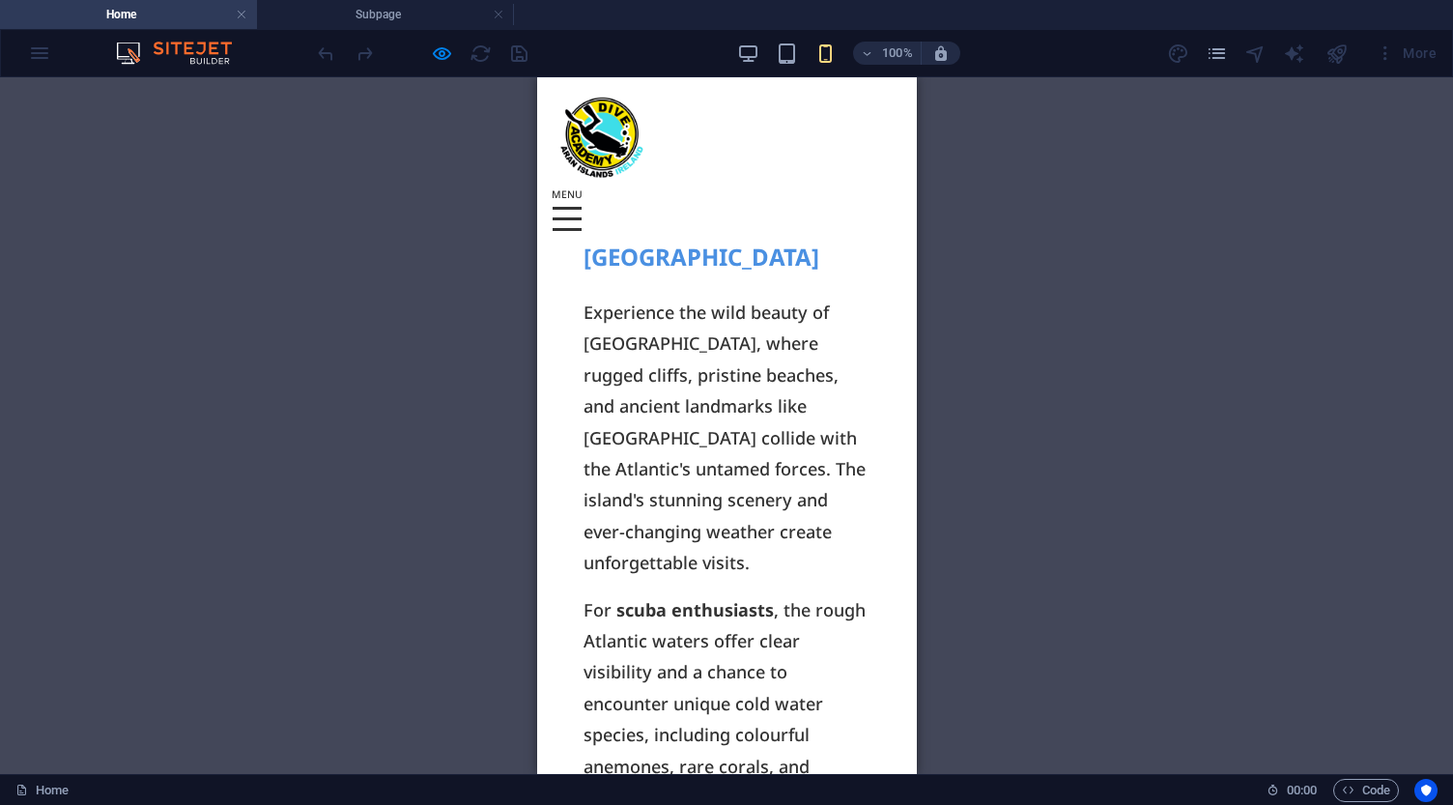
scroll to position [6612, 0]
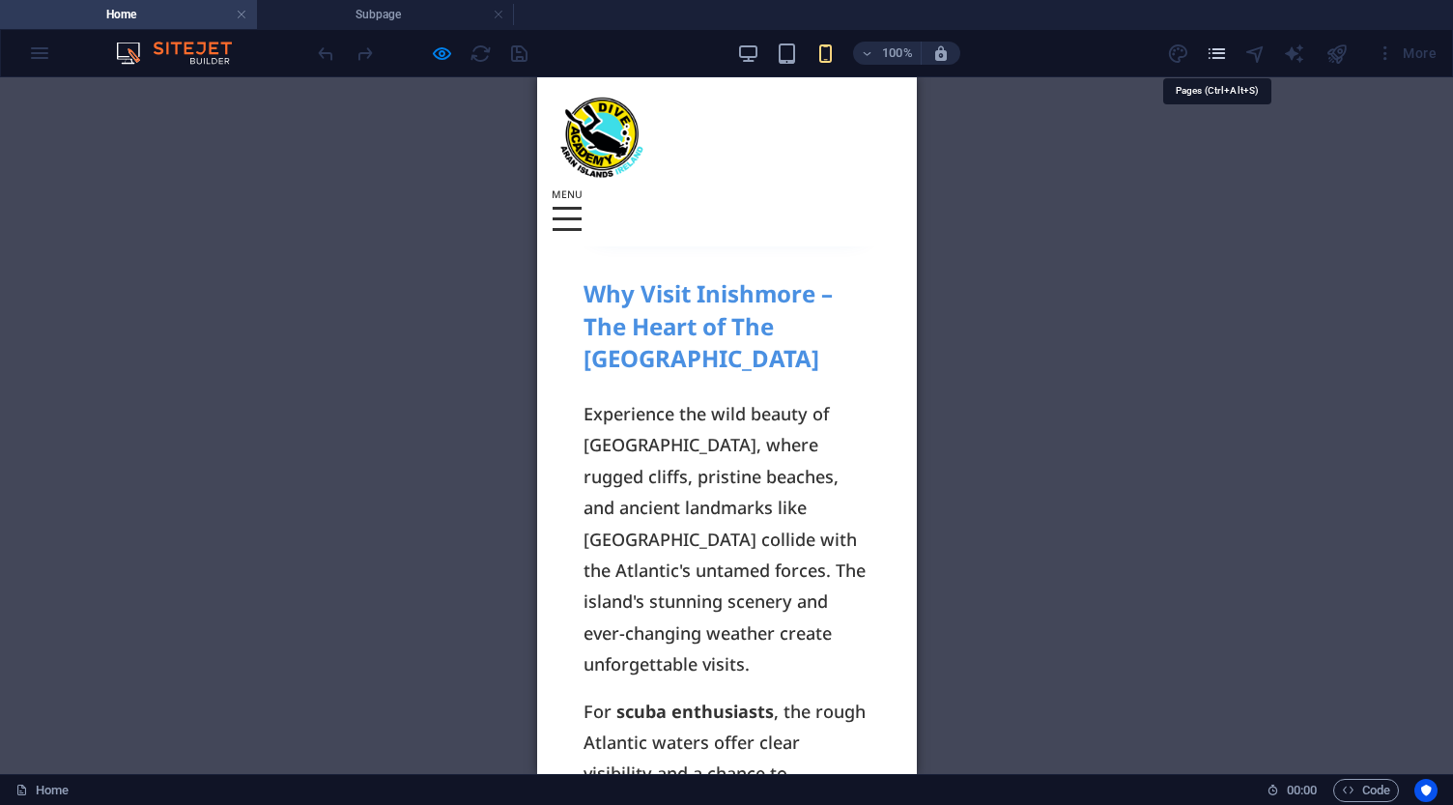
click at [1216, 54] on icon "pages" at bounding box center [1216, 53] width 22 height 22
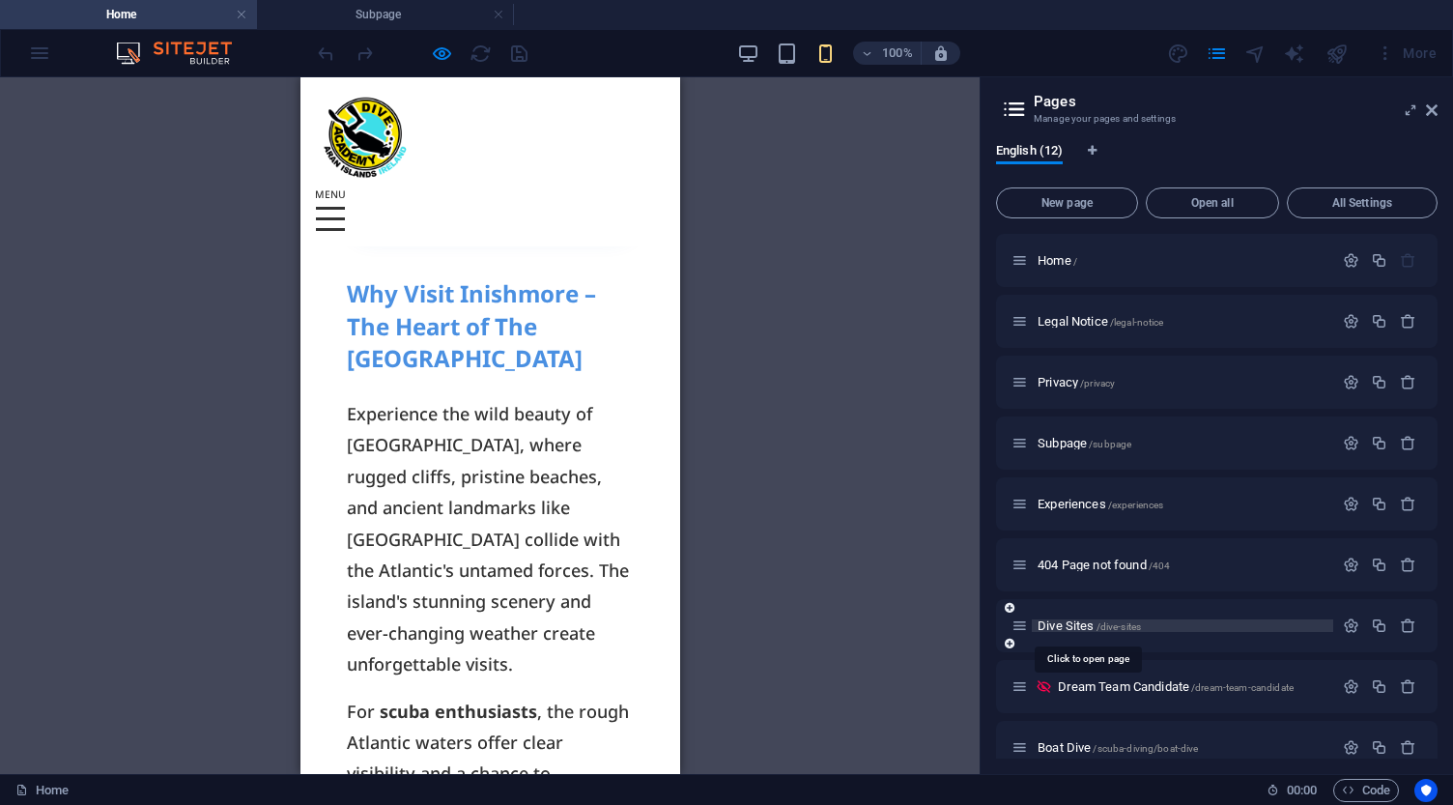
click at [1061, 623] on span "Dive Sites /dive-sites" at bounding box center [1088, 625] width 103 height 14
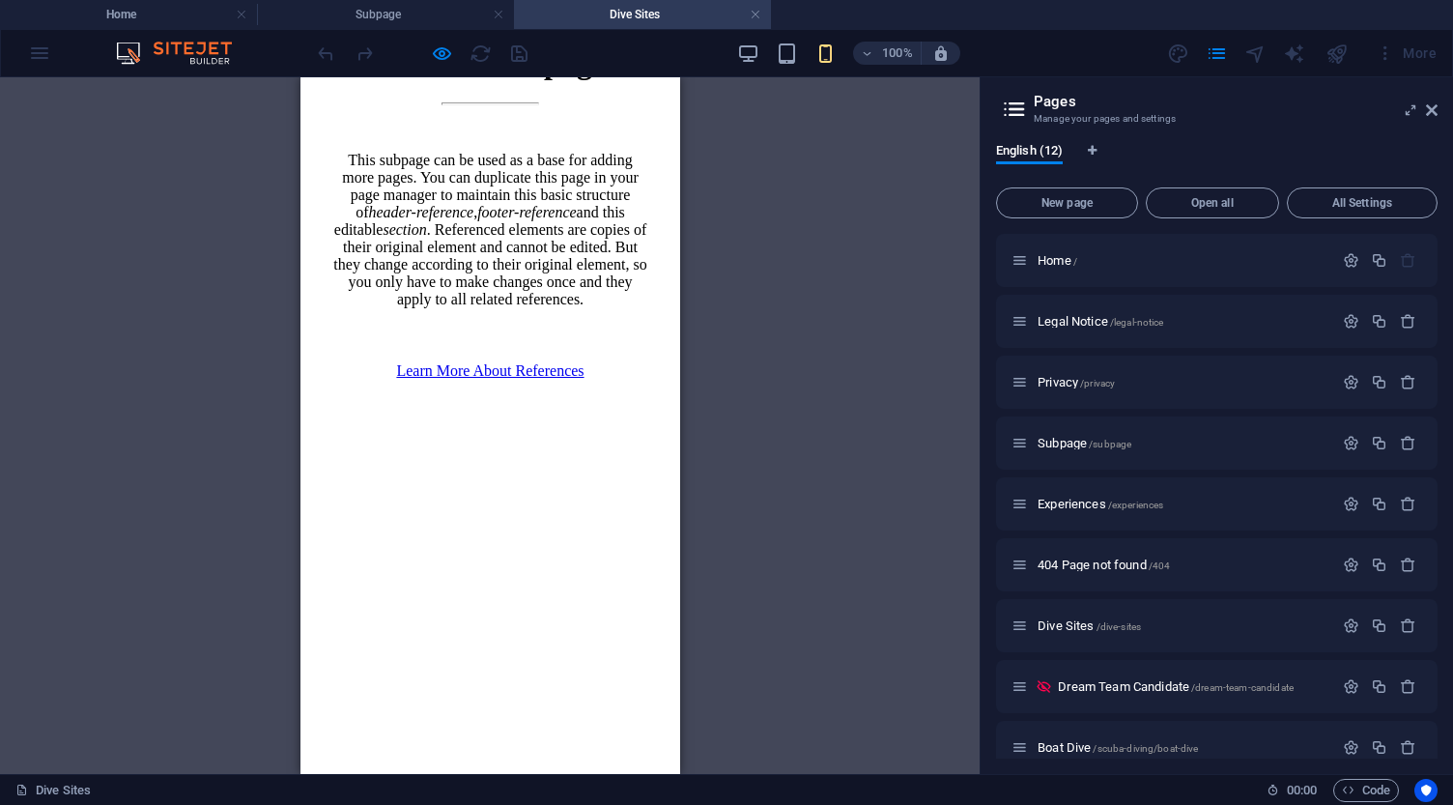
scroll to position [1203, 0]
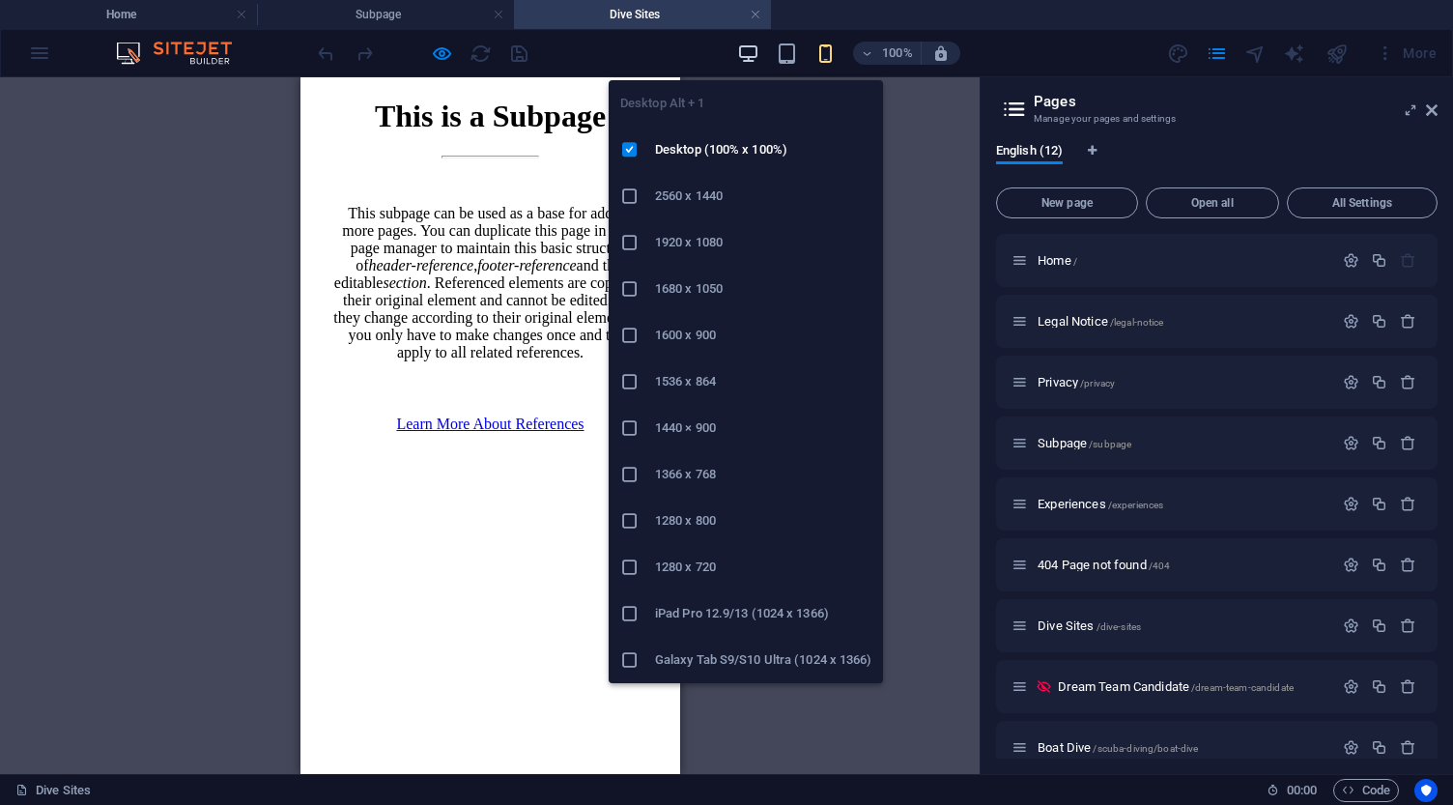
click at [750, 53] on icon "button" at bounding box center [748, 53] width 22 height 22
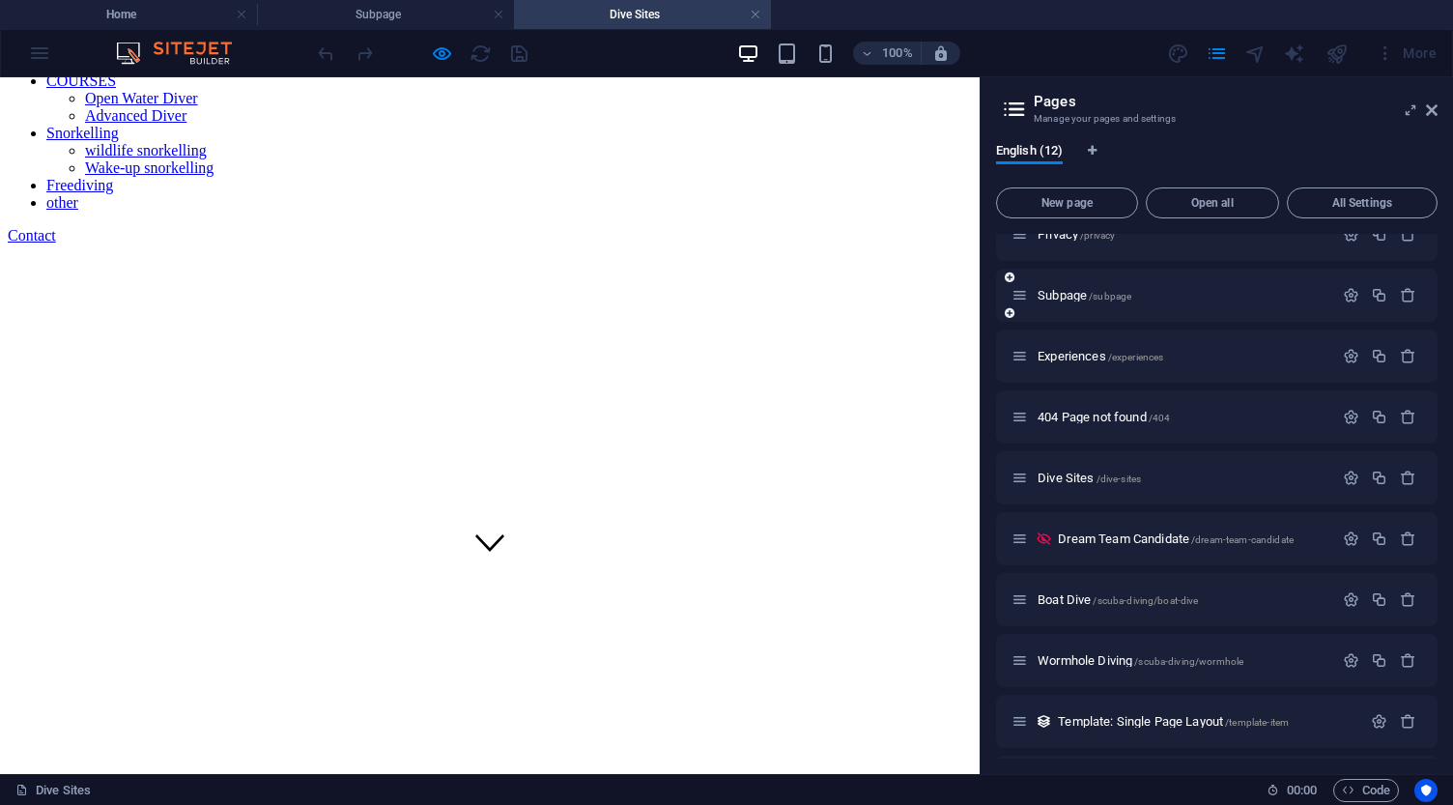
scroll to position [149, 0]
click at [1062, 598] on span "Boat Dive /scuba-diving/boat-dive" at bounding box center [1117, 598] width 160 height 14
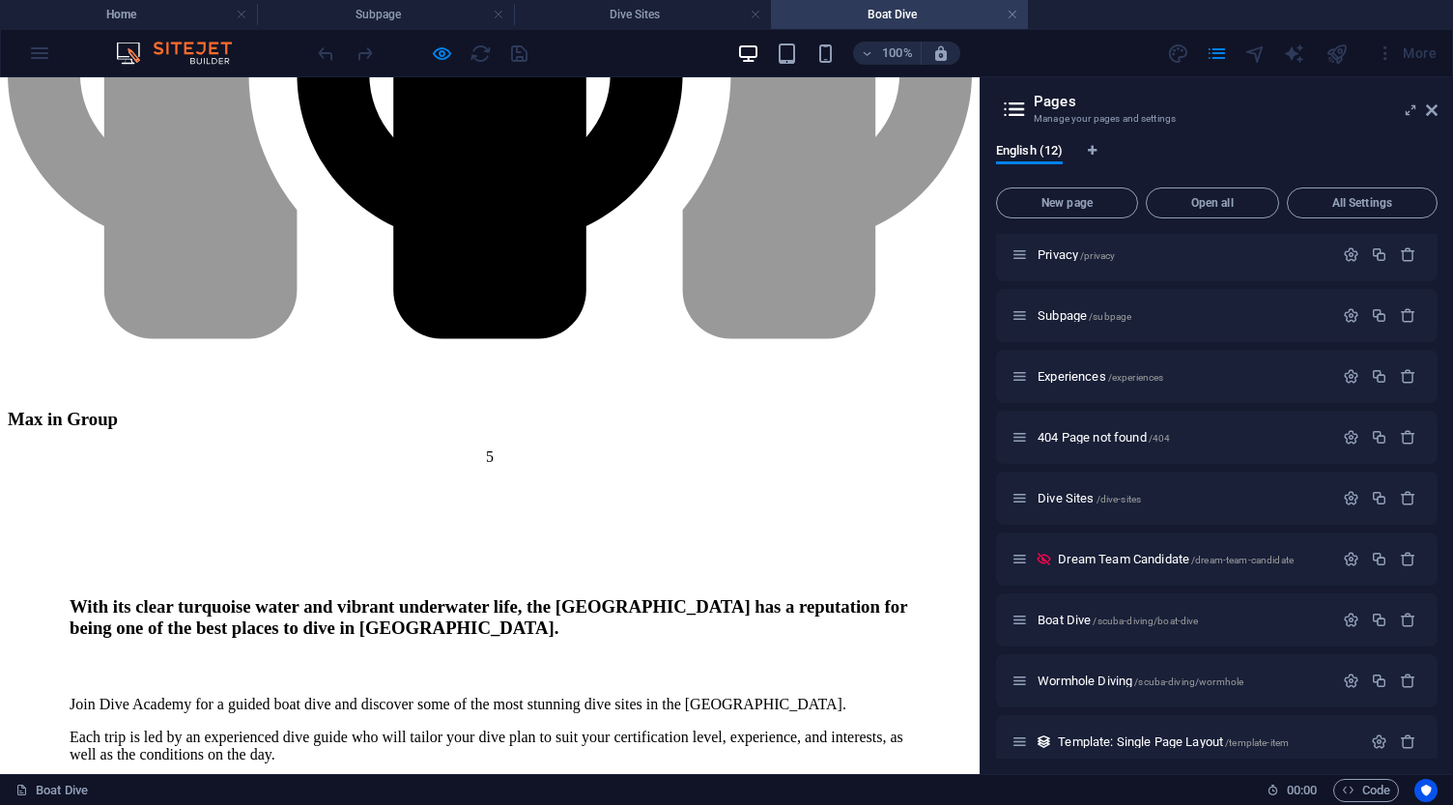
scroll to position [5297, 0]
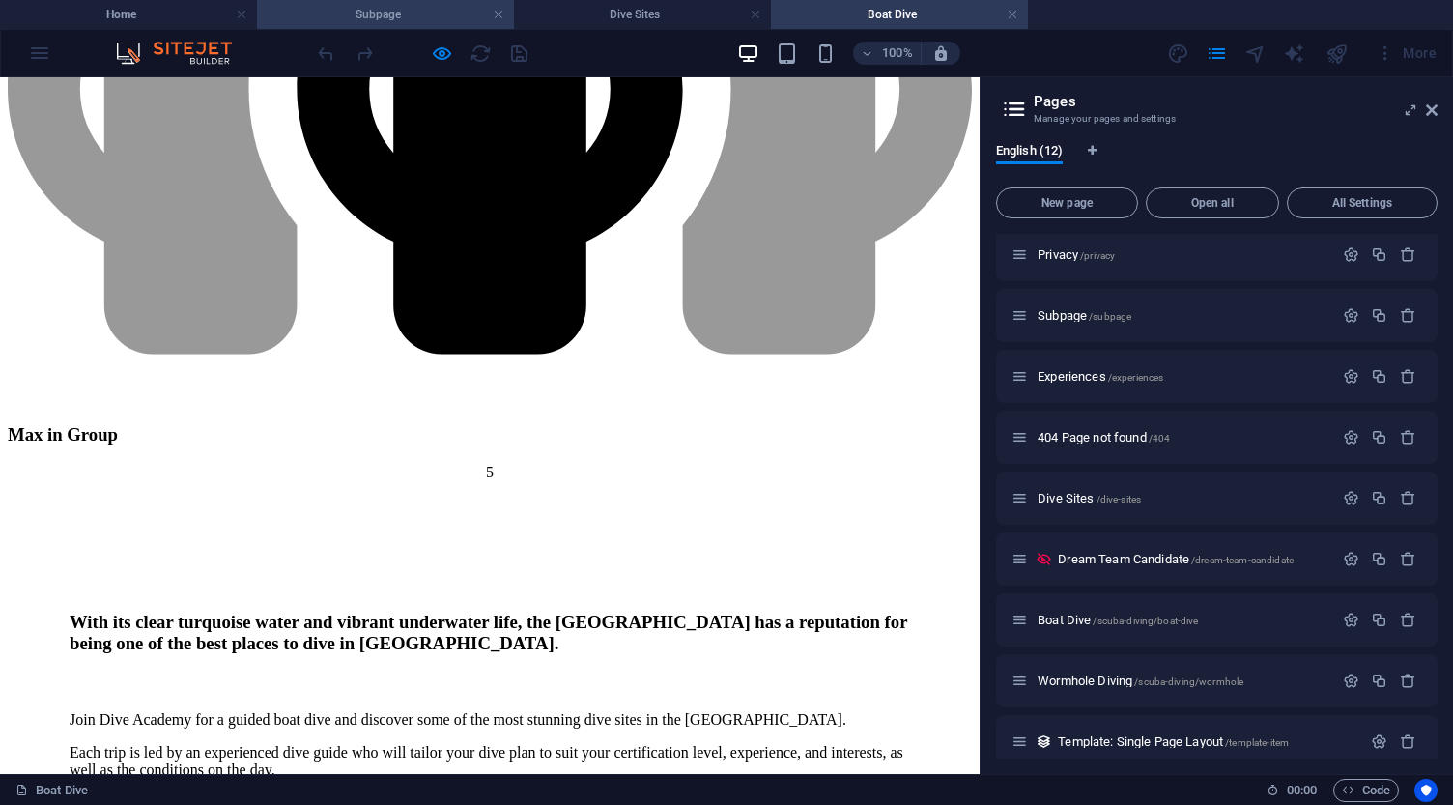
click at [376, 11] on h4 "Subpage" at bounding box center [385, 14] width 257 height 21
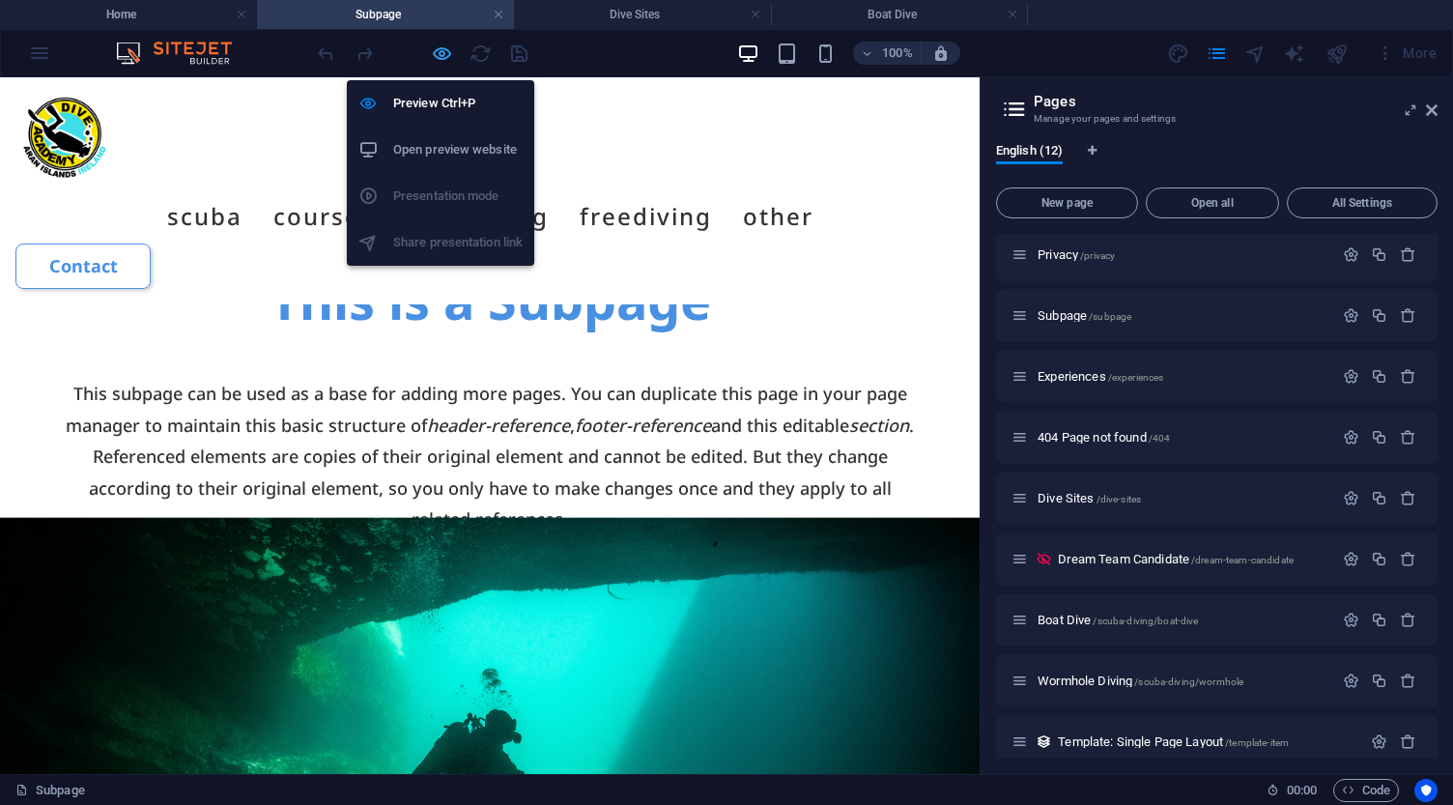
click at [438, 55] on icon "button" at bounding box center [442, 53] width 22 height 22
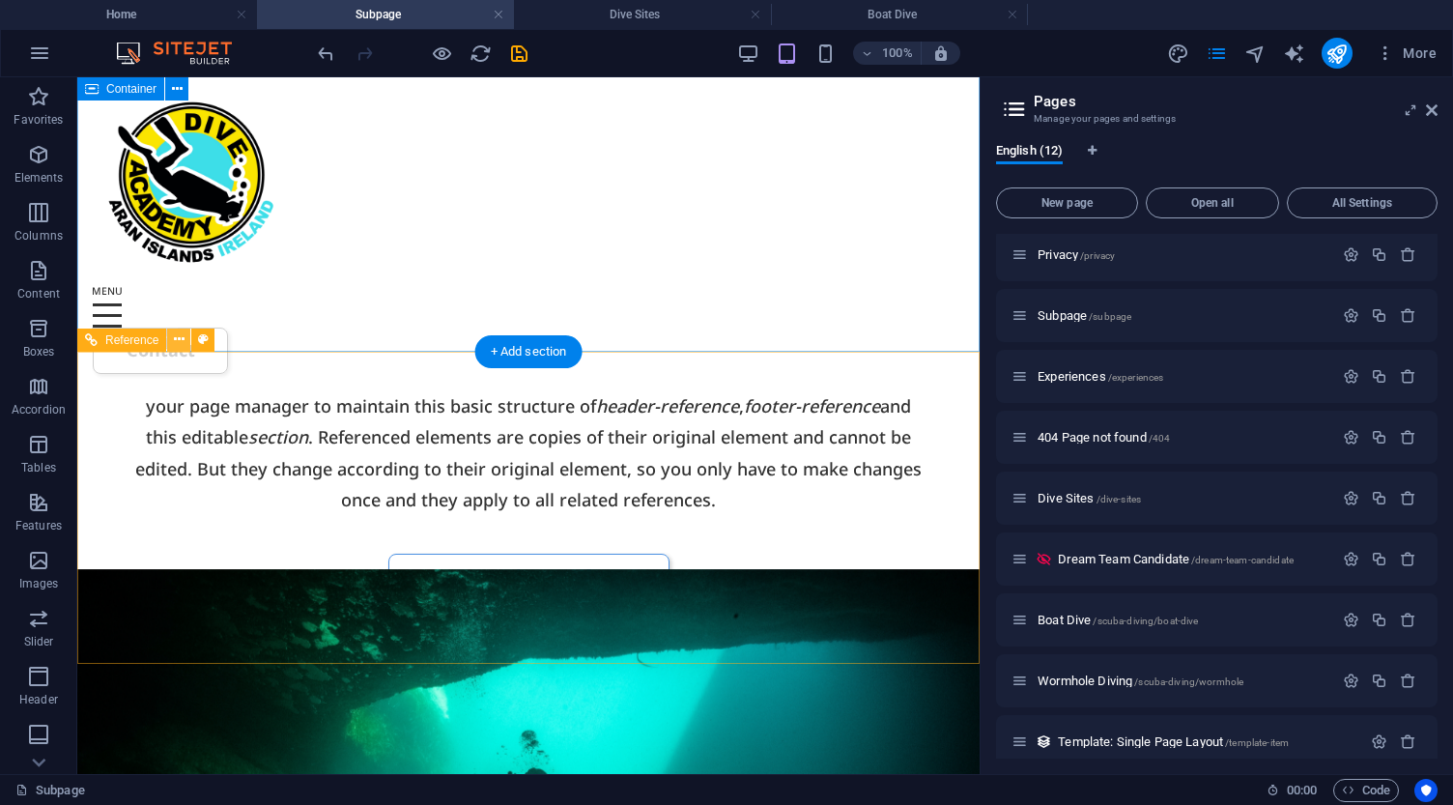
click at [178, 339] on icon at bounding box center [179, 339] width 11 height 20
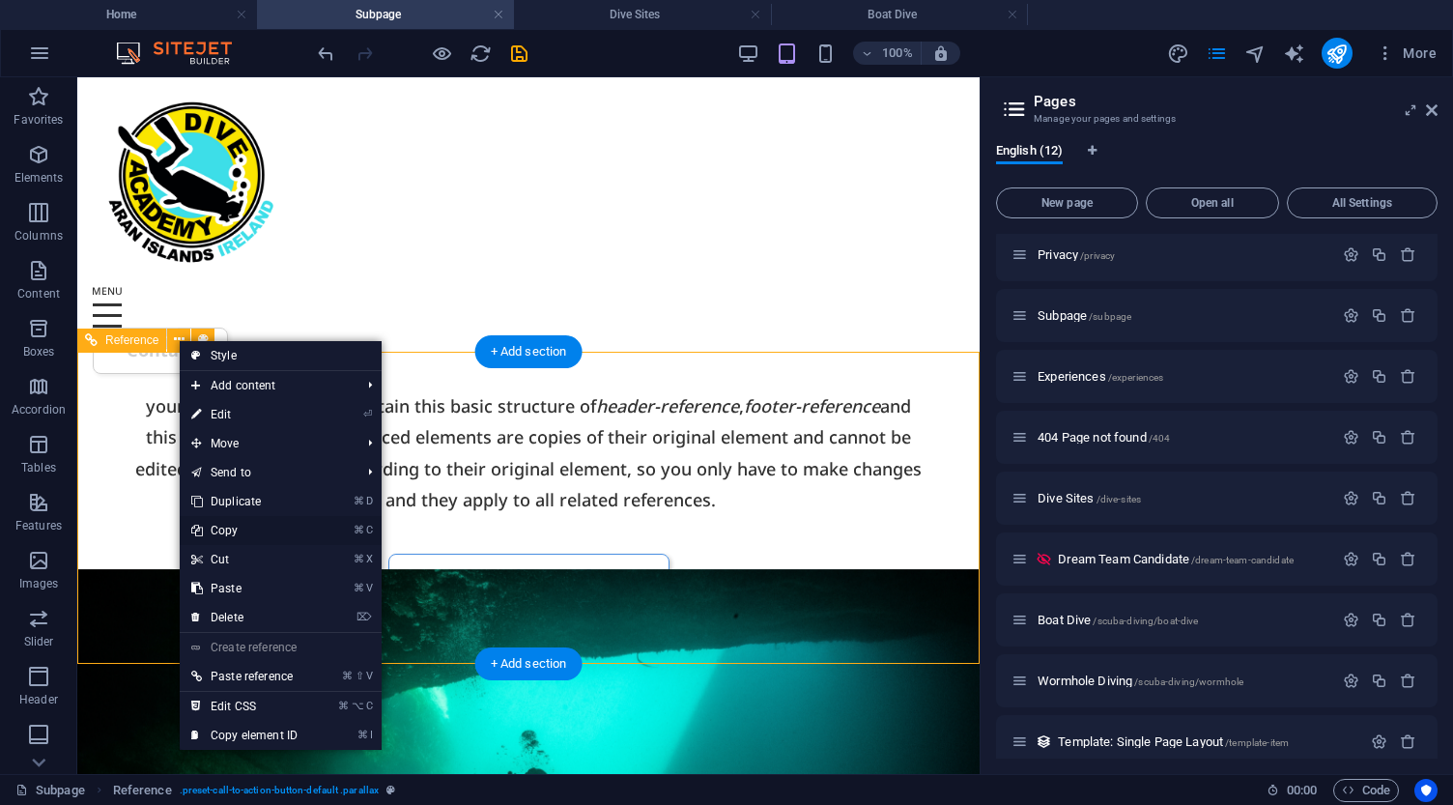
click at [240, 530] on link "⌘ C Copy" at bounding box center [244, 530] width 129 height 29
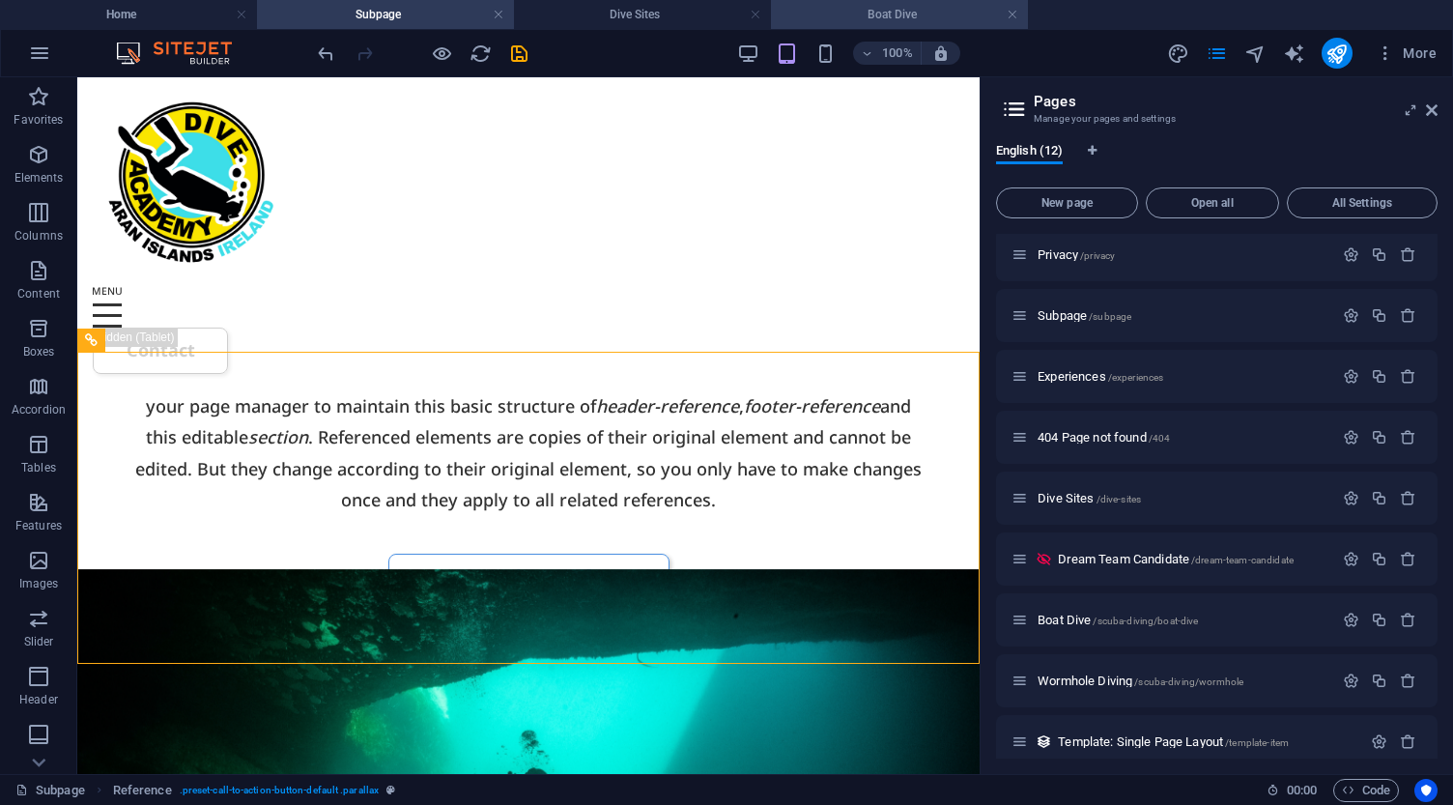
click at [820, 20] on h4 "Boat Dive" at bounding box center [899, 14] width 257 height 21
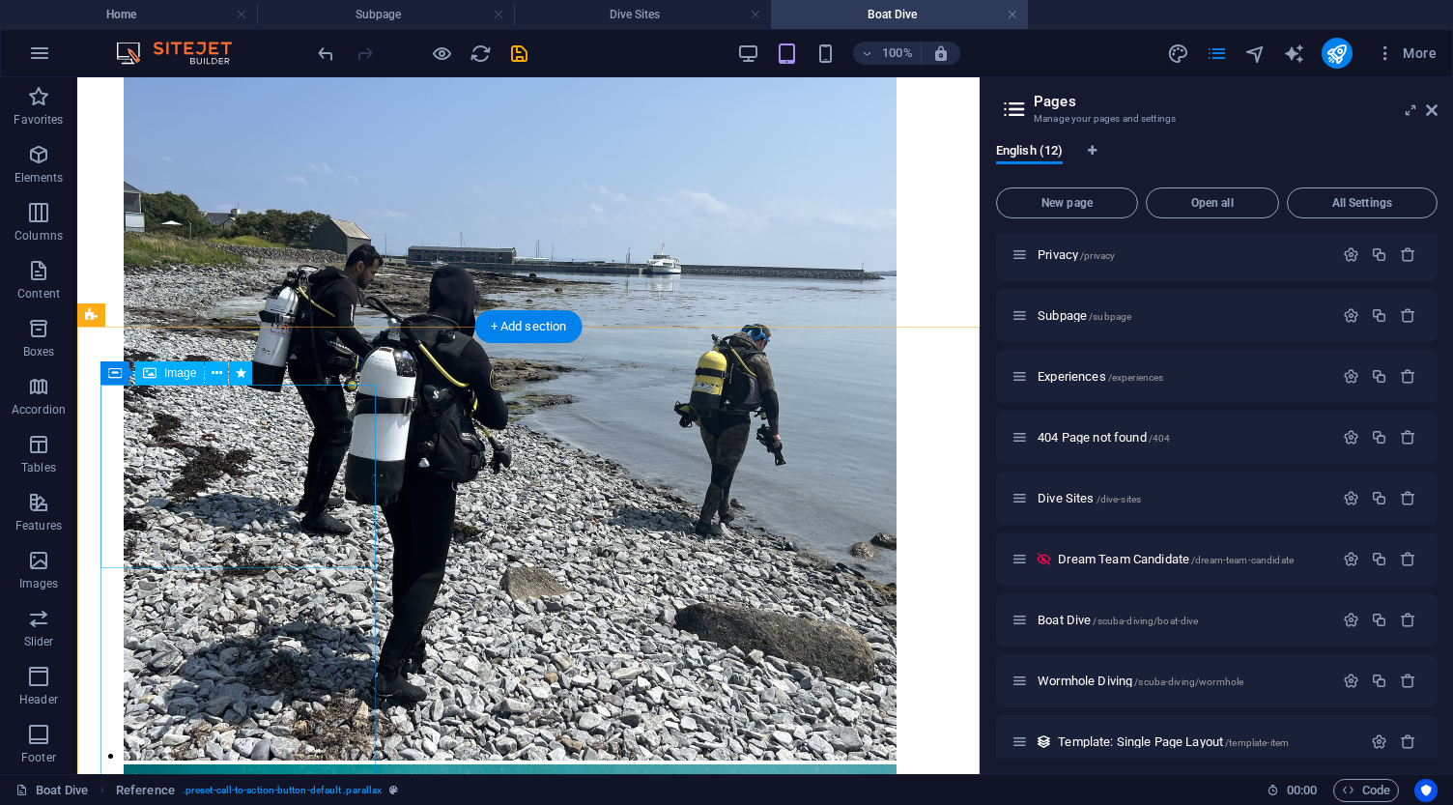
scroll to position [7274, 0]
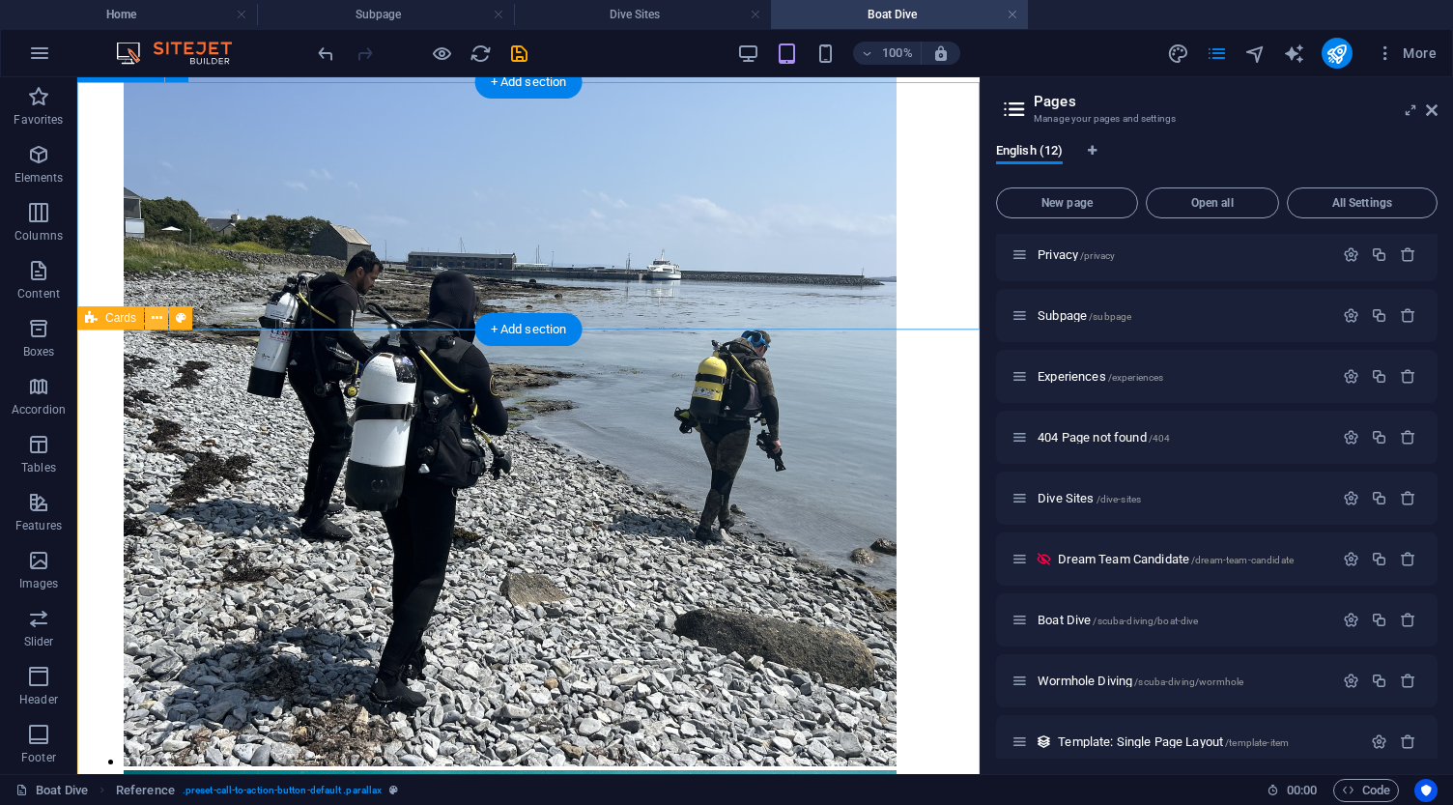
click at [156, 318] on icon at bounding box center [157, 318] width 11 height 20
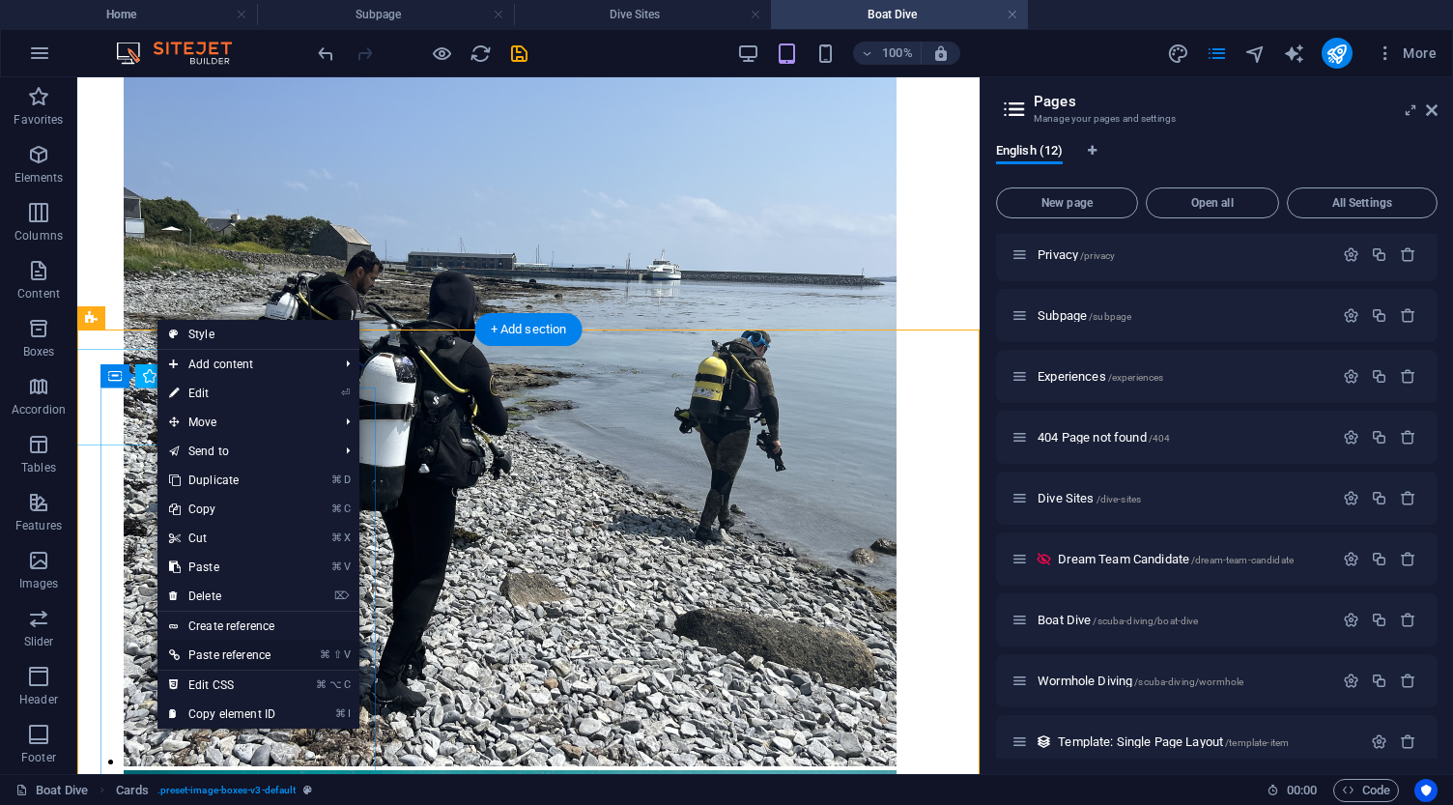
click at [240, 650] on link "⌘ ⇧ V Paste reference" at bounding box center [221, 654] width 129 height 29
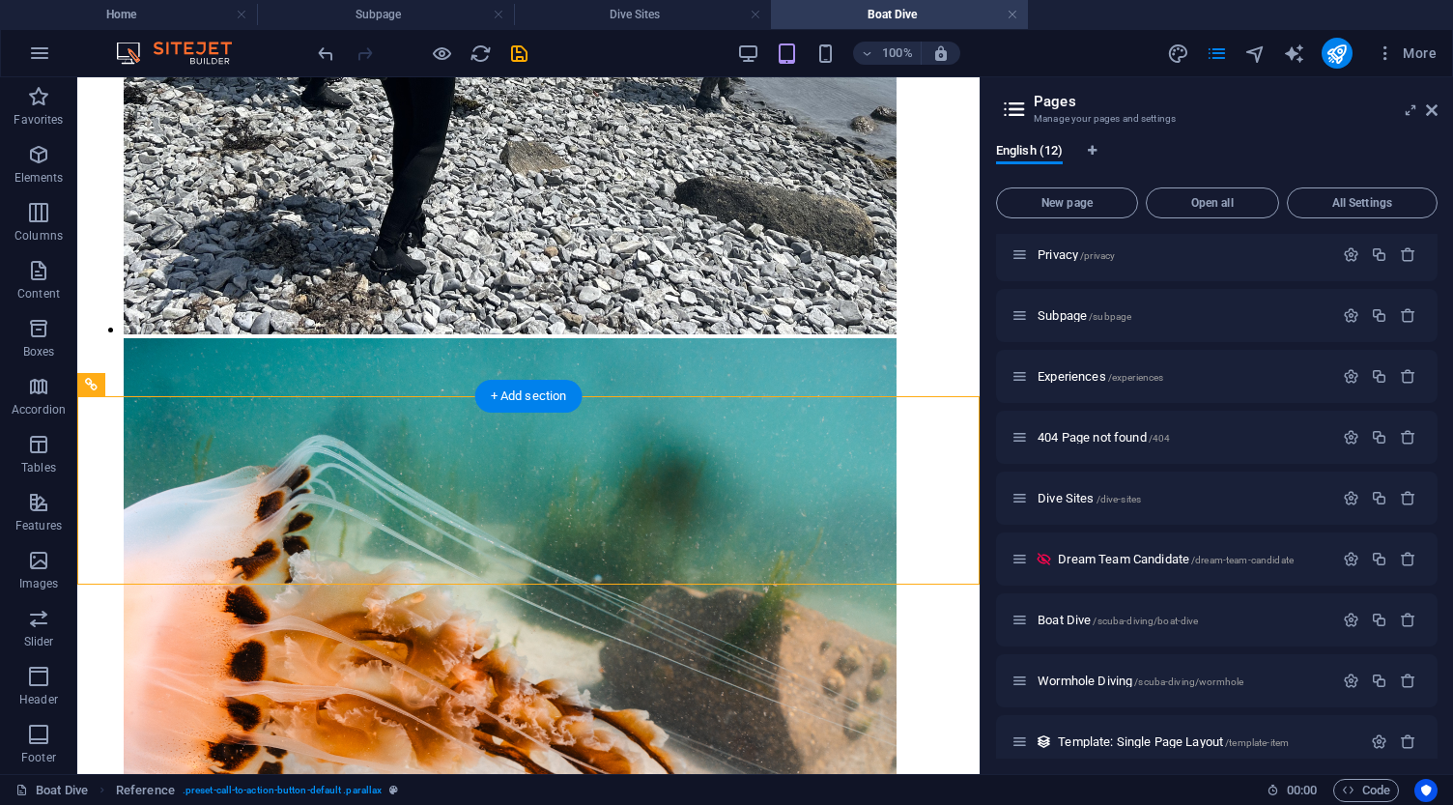
scroll to position [7846, 0]
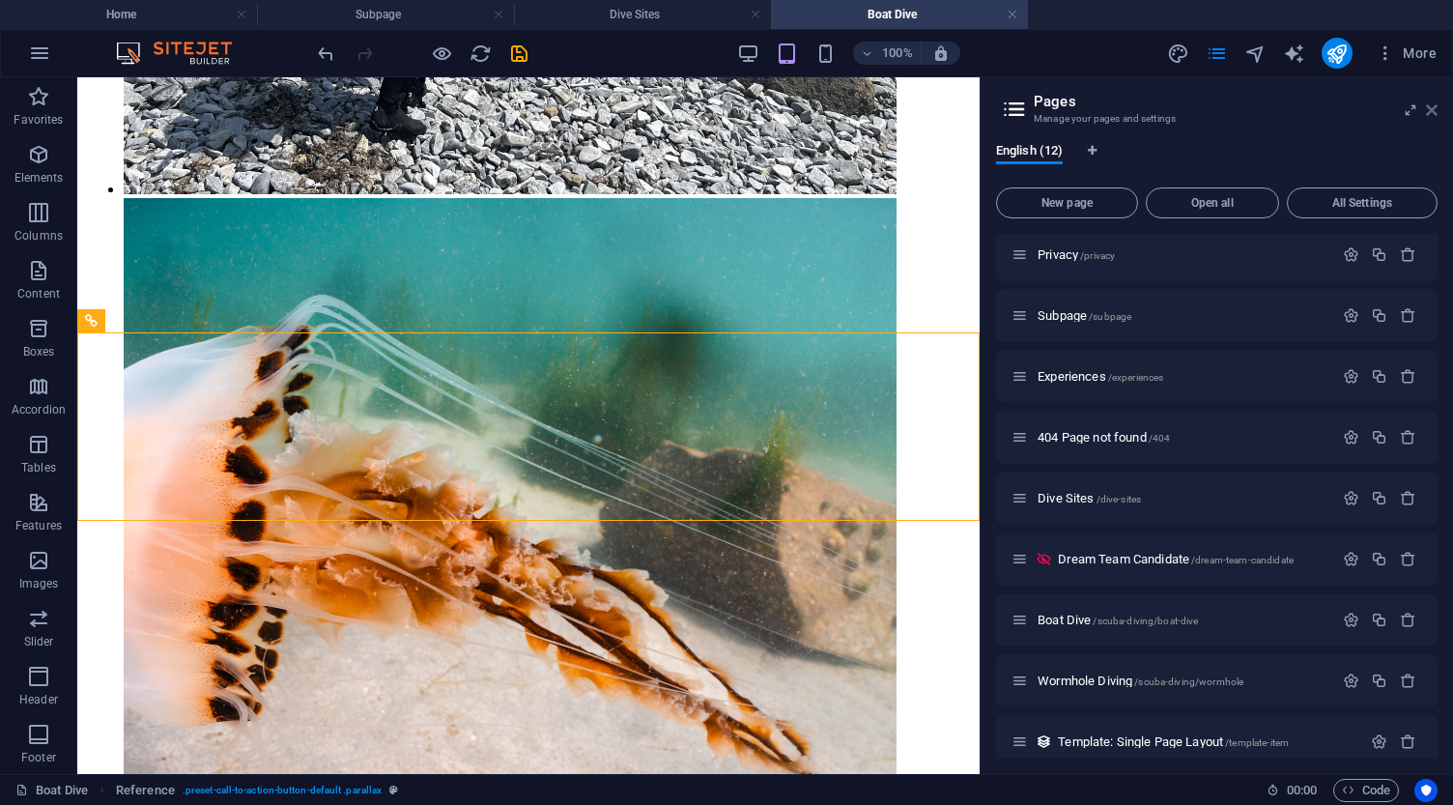
click at [1433, 110] on icon at bounding box center [1432, 109] width 12 height 15
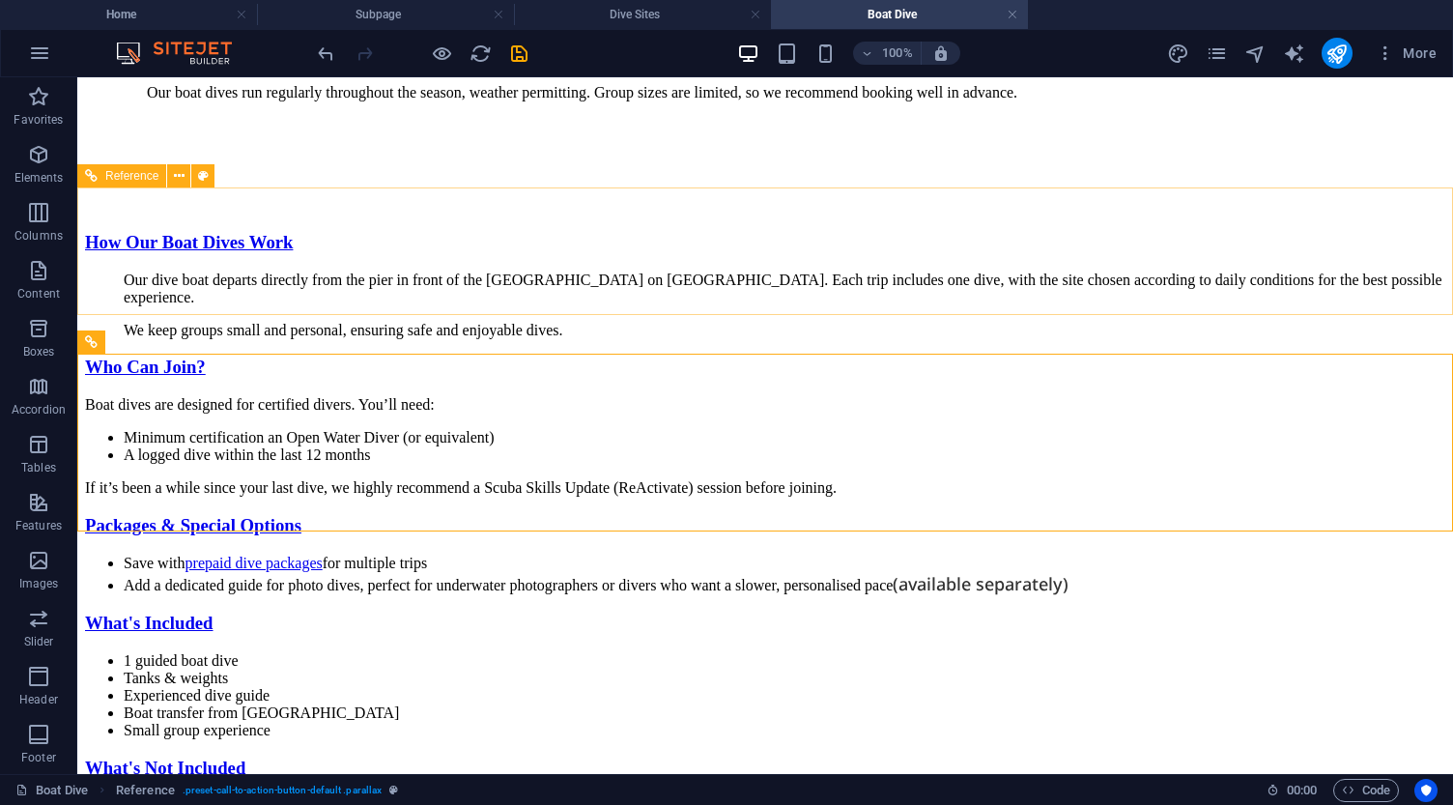
scroll to position [7700, 0]
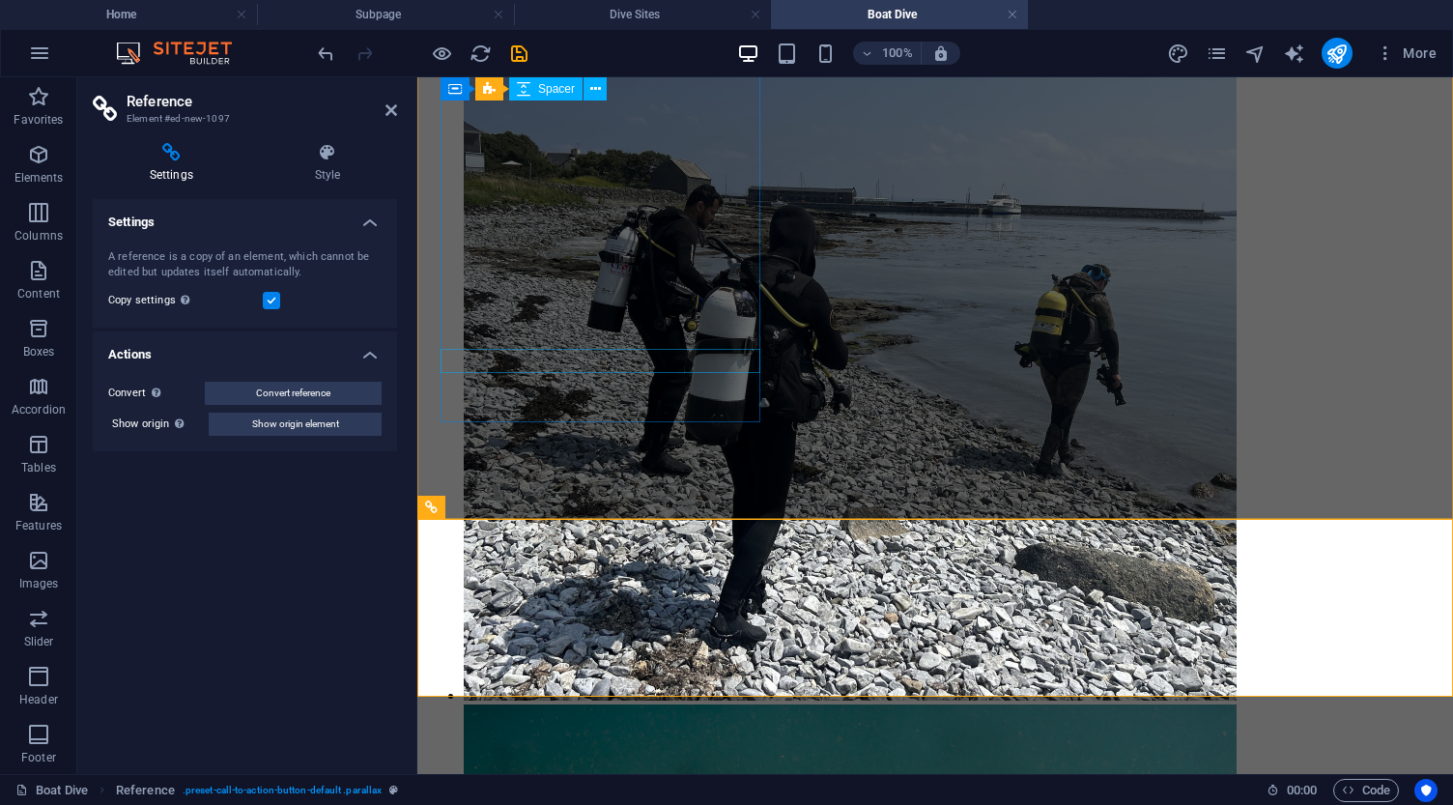
scroll to position [7756, 0]
click at [329, 152] on icon at bounding box center [327, 152] width 139 height 19
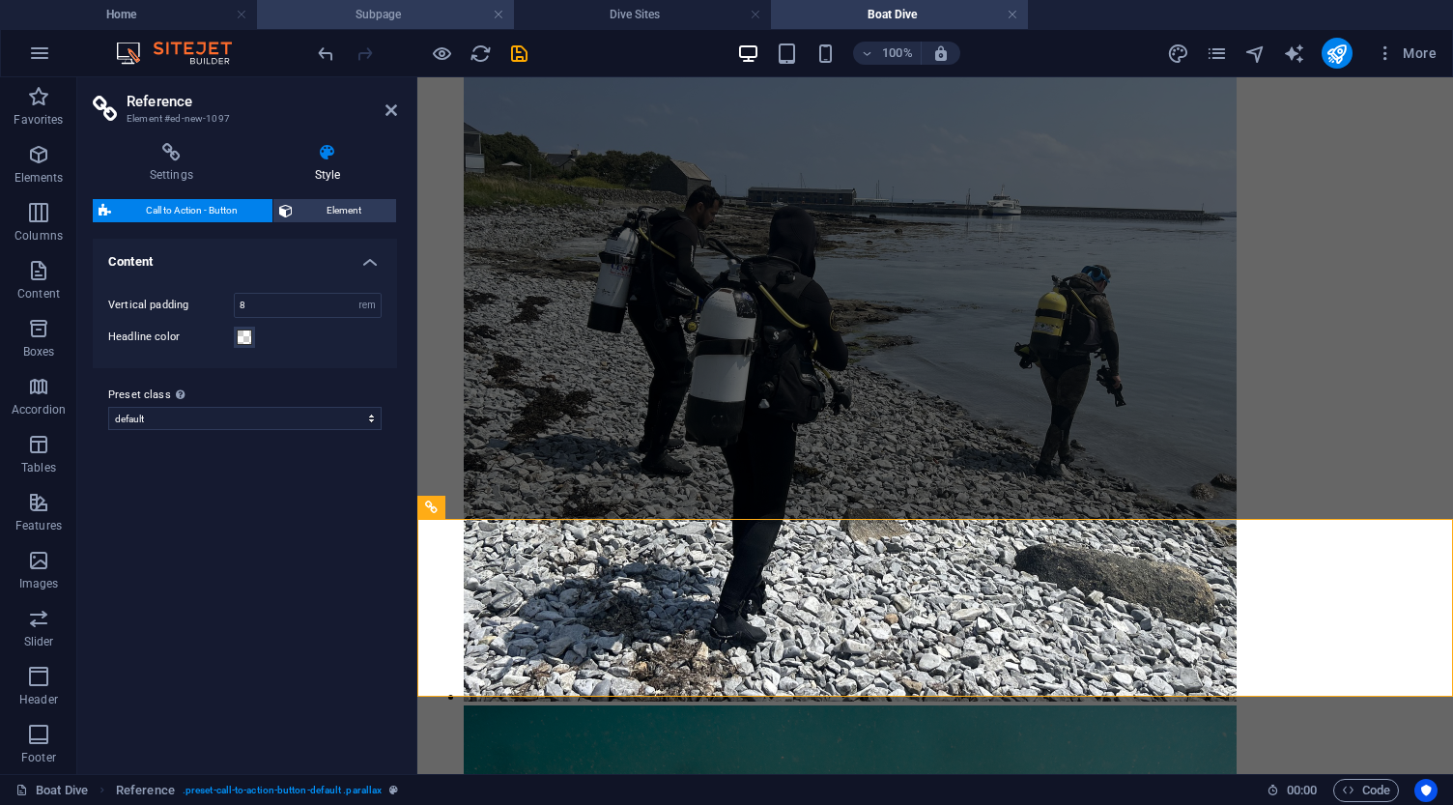
click at [354, 12] on h4 "Subpage" at bounding box center [385, 14] width 257 height 21
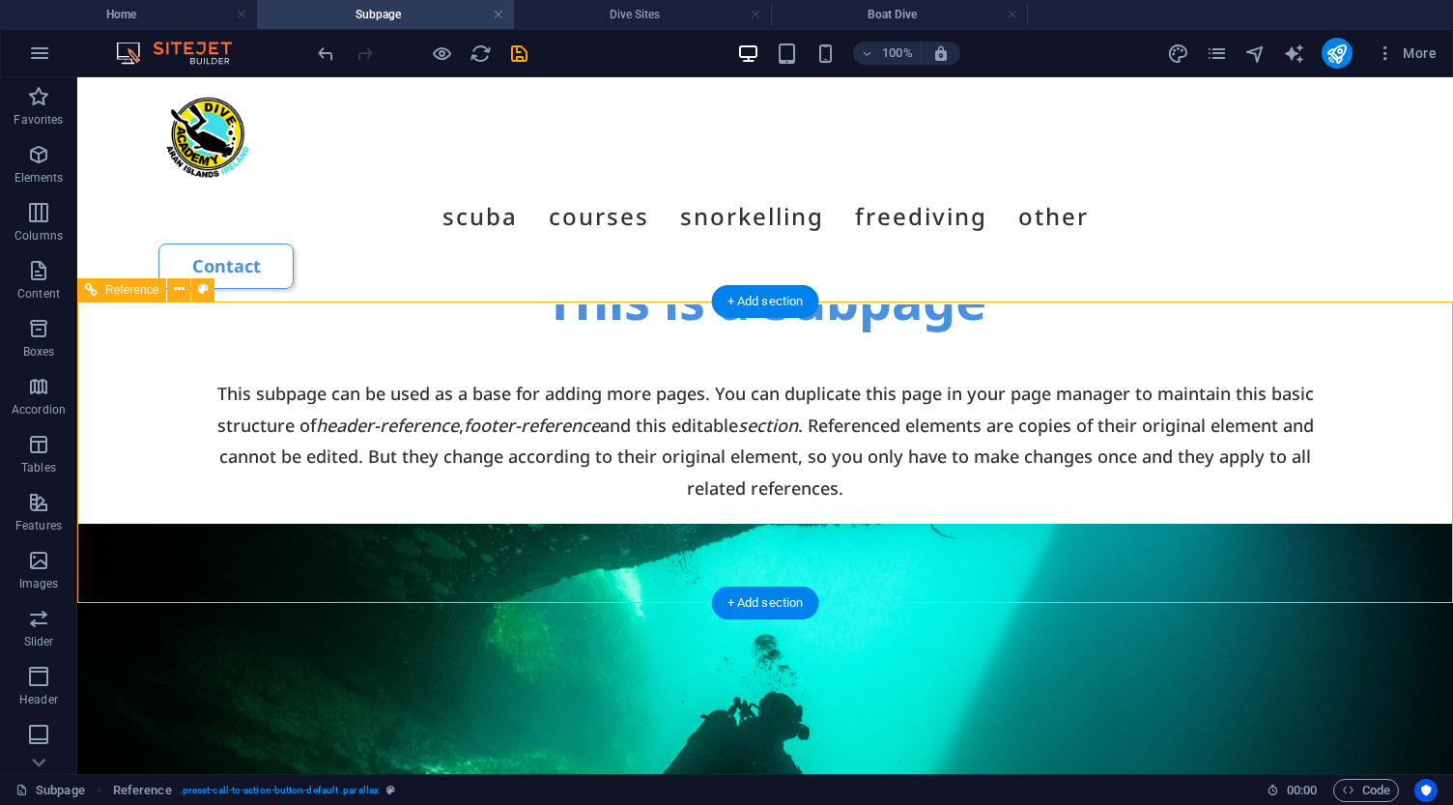
click at [284, 523] on figure at bounding box center [764, 772] width 1375 height 499
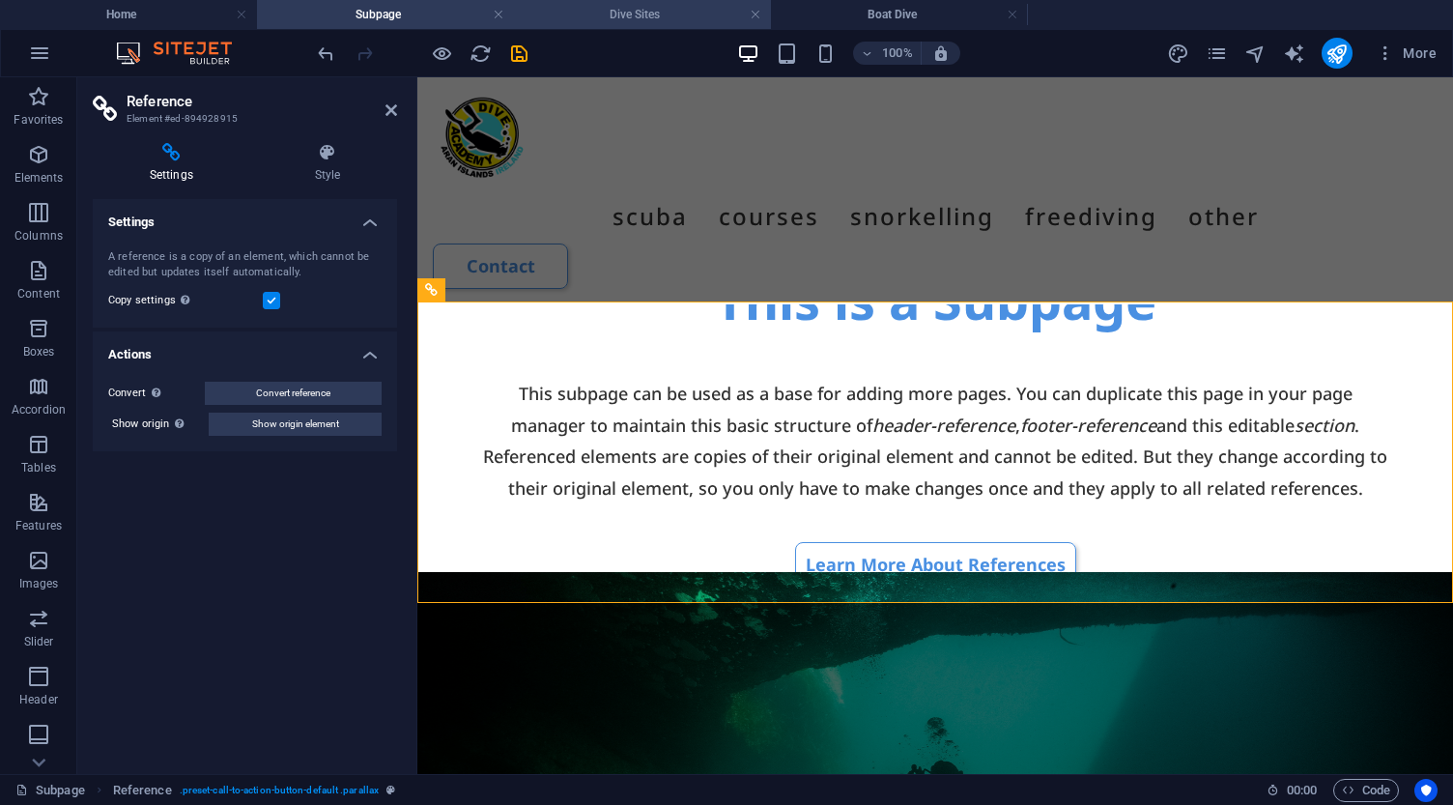
click at [610, 13] on h4 "Dive Sites" at bounding box center [642, 14] width 257 height 21
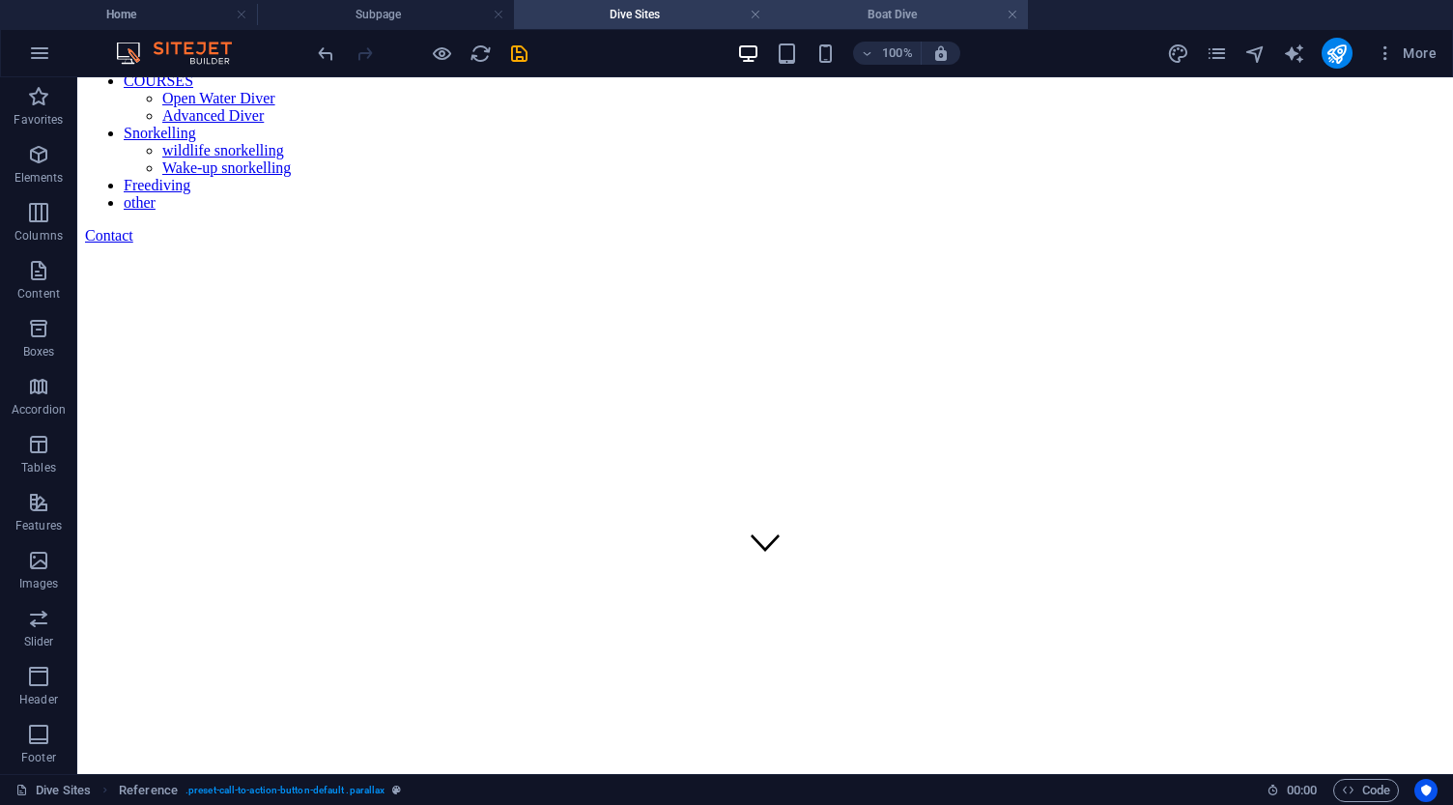
click at [845, 17] on h4 "Boat Dive" at bounding box center [899, 14] width 257 height 21
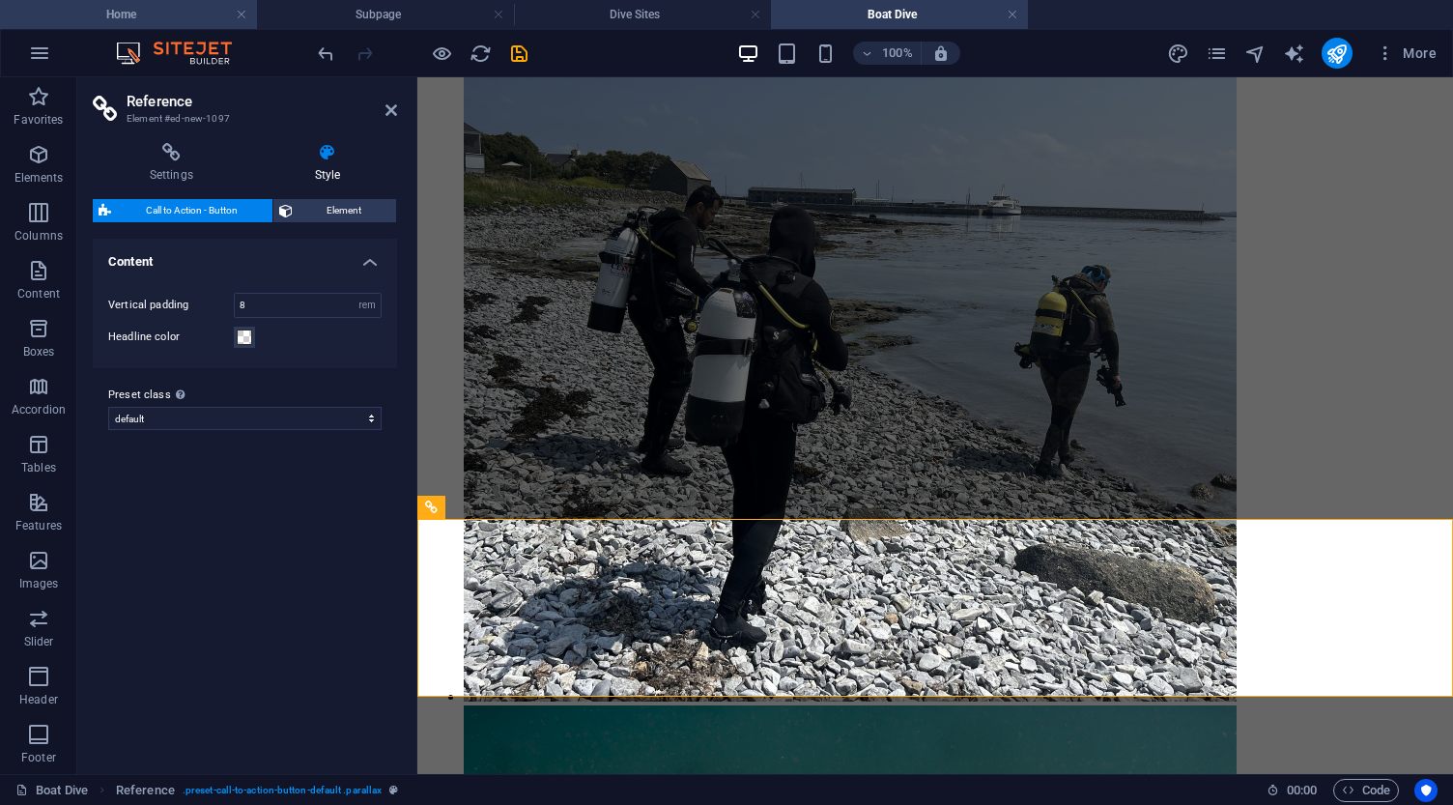
click at [176, 21] on h4 "Home" at bounding box center [128, 14] width 257 height 21
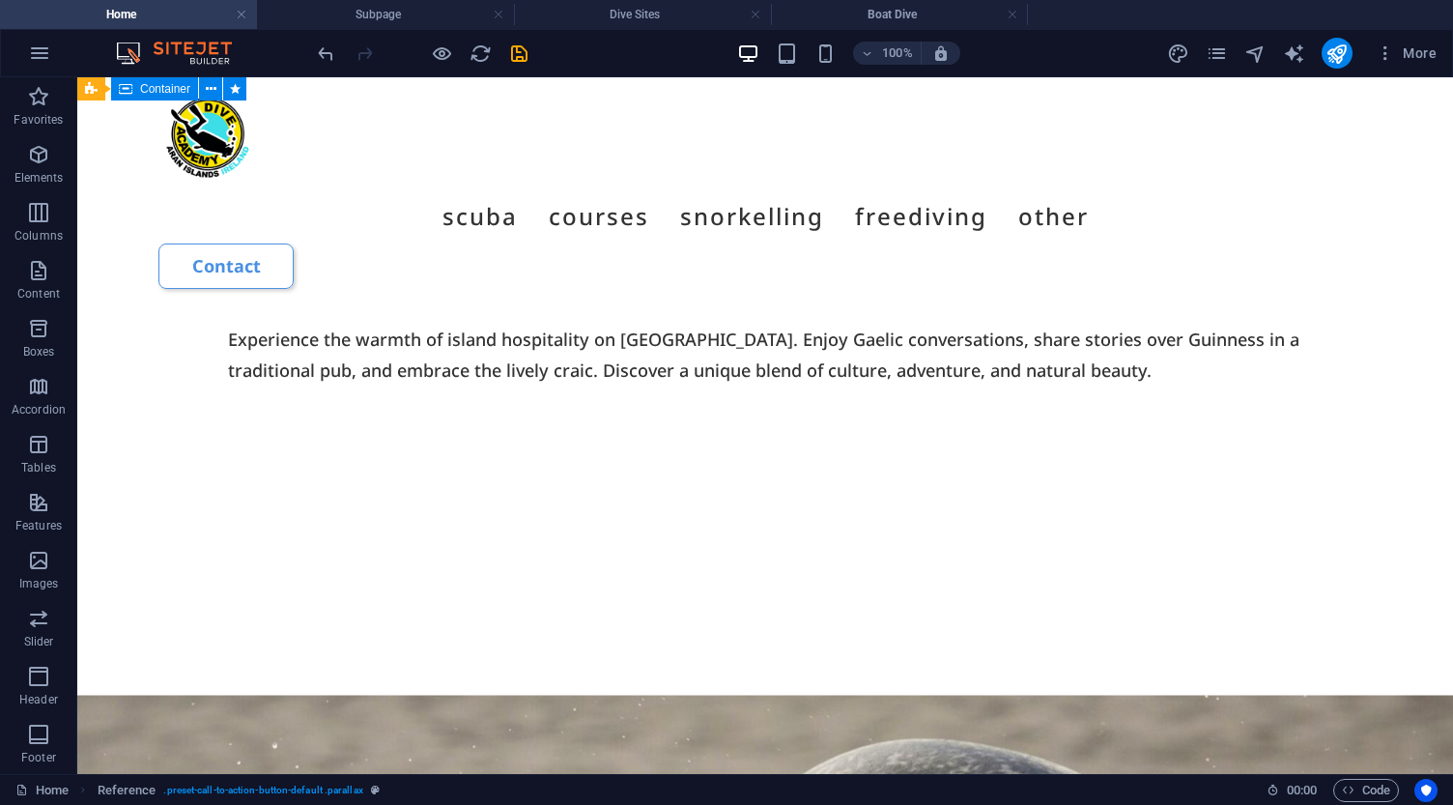
scroll to position [8758, 0]
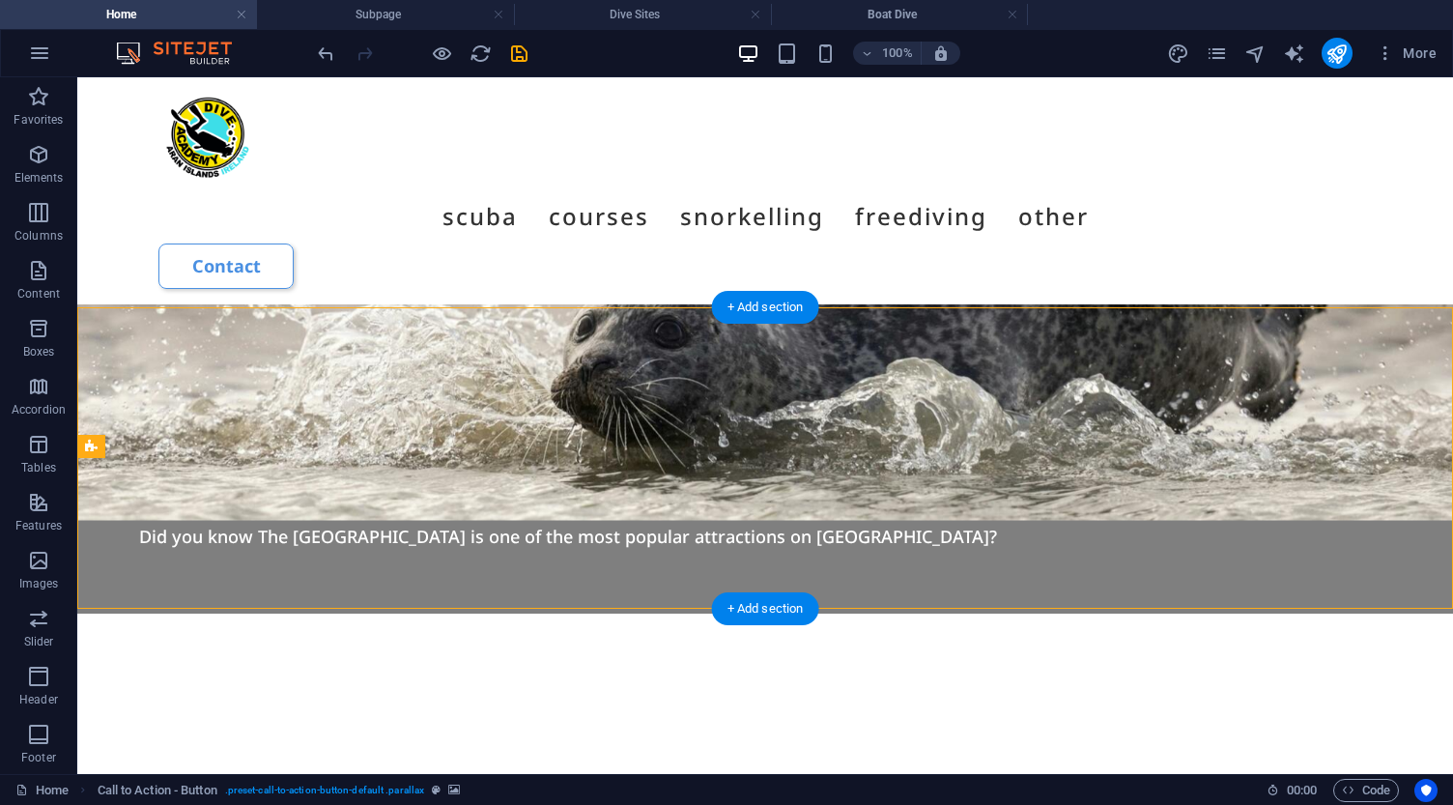
select select "rem"
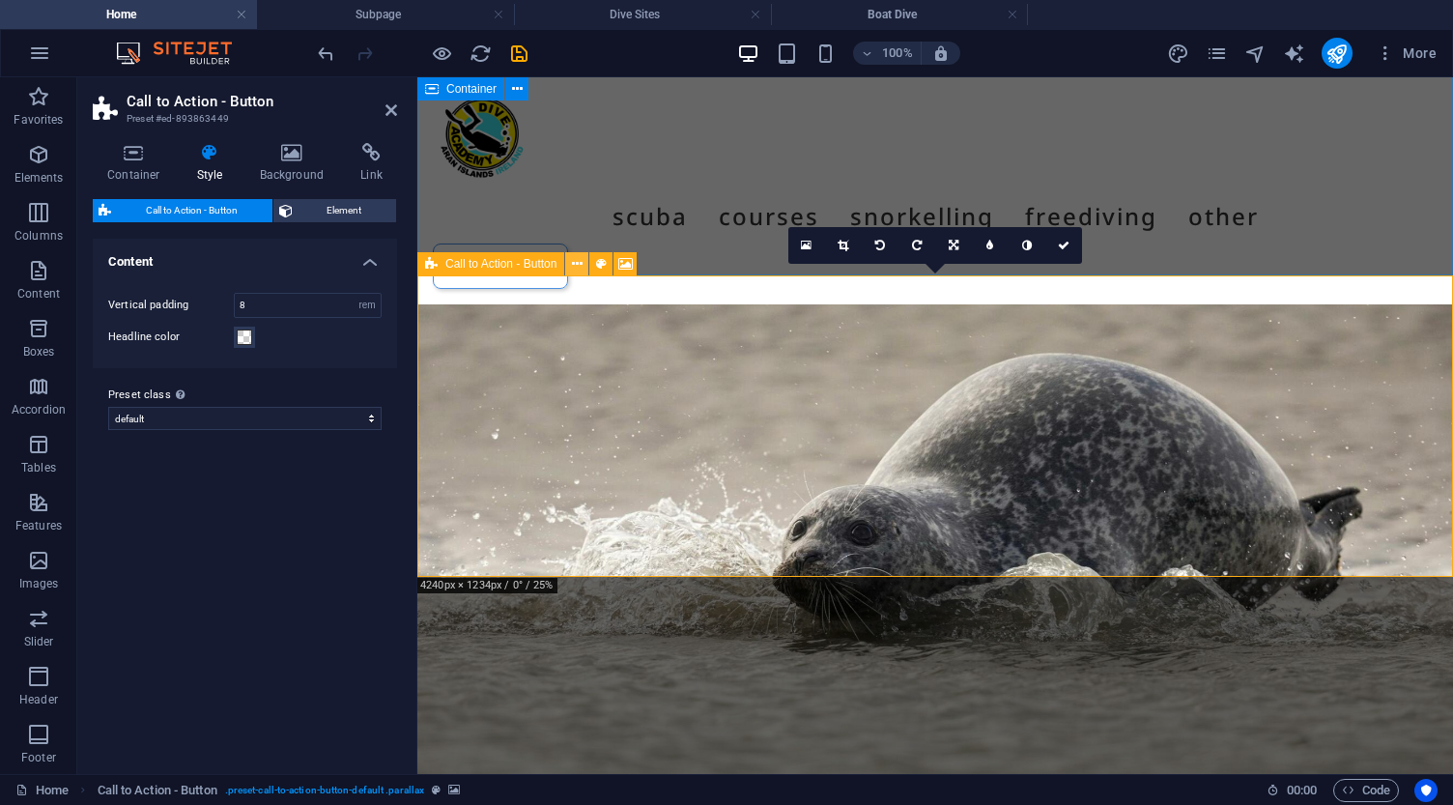
click at [574, 266] on icon at bounding box center [577, 264] width 11 height 20
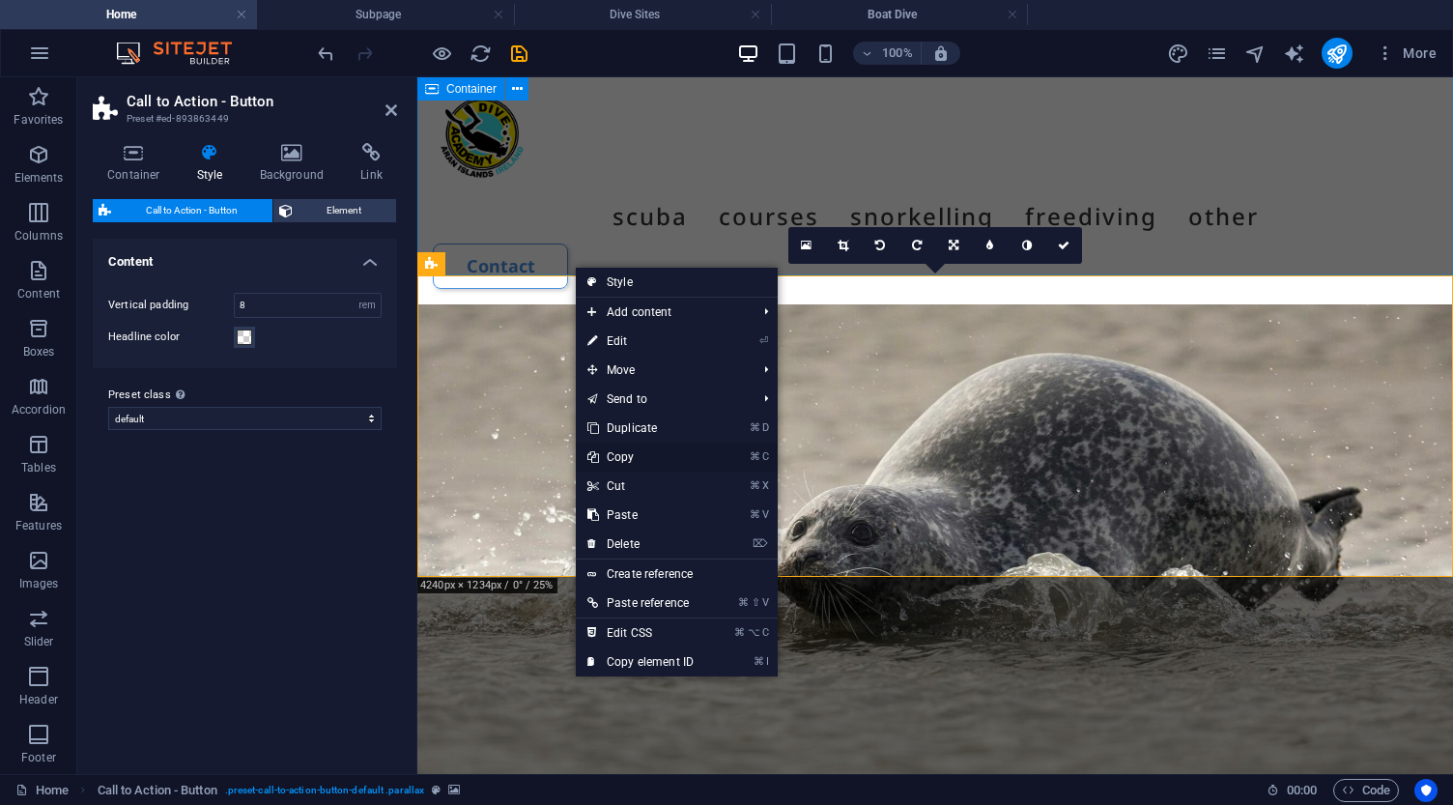
click at [624, 454] on link "⌘ C Copy" at bounding box center [640, 456] width 129 height 29
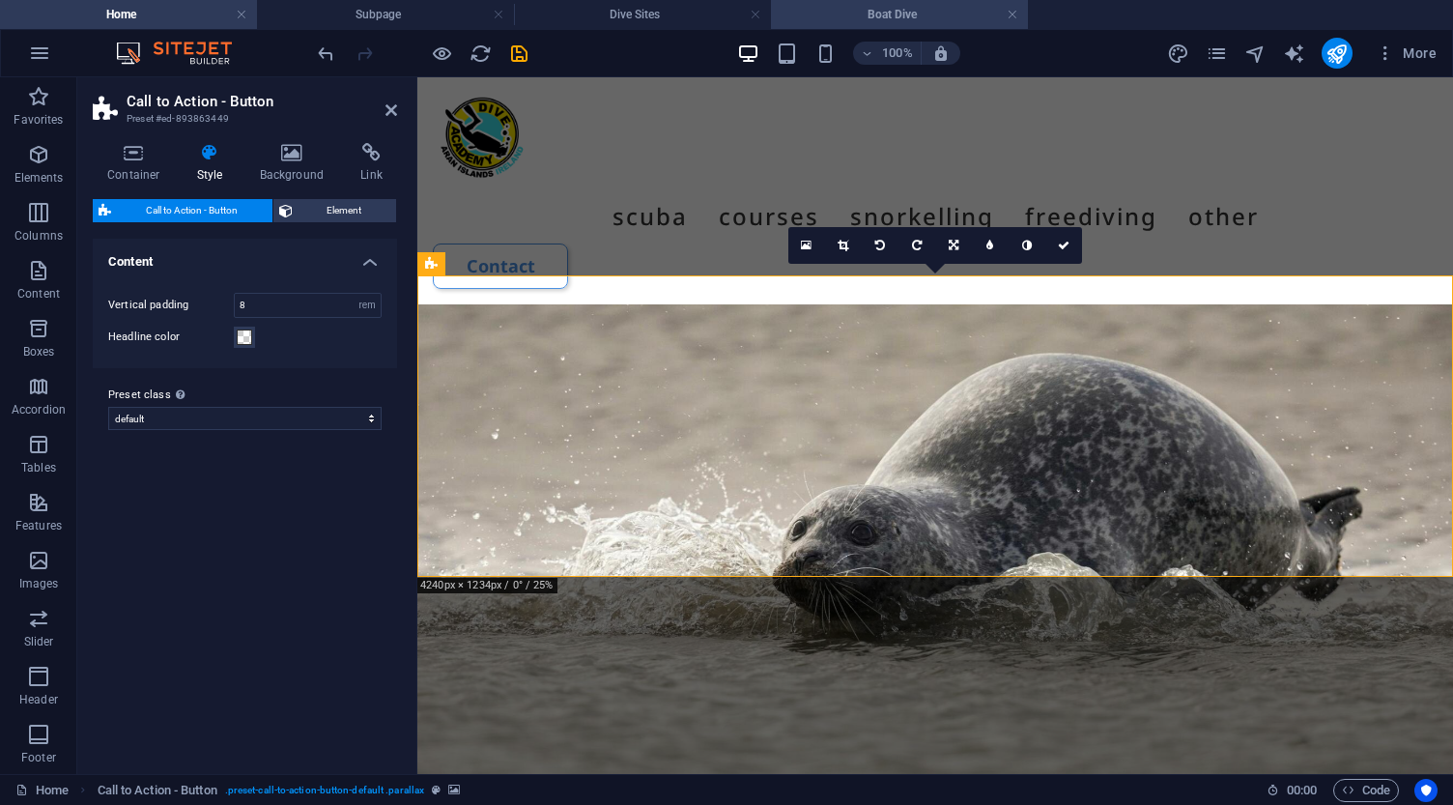
click at [896, 17] on h4 "Boat Dive" at bounding box center [899, 14] width 257 height 21
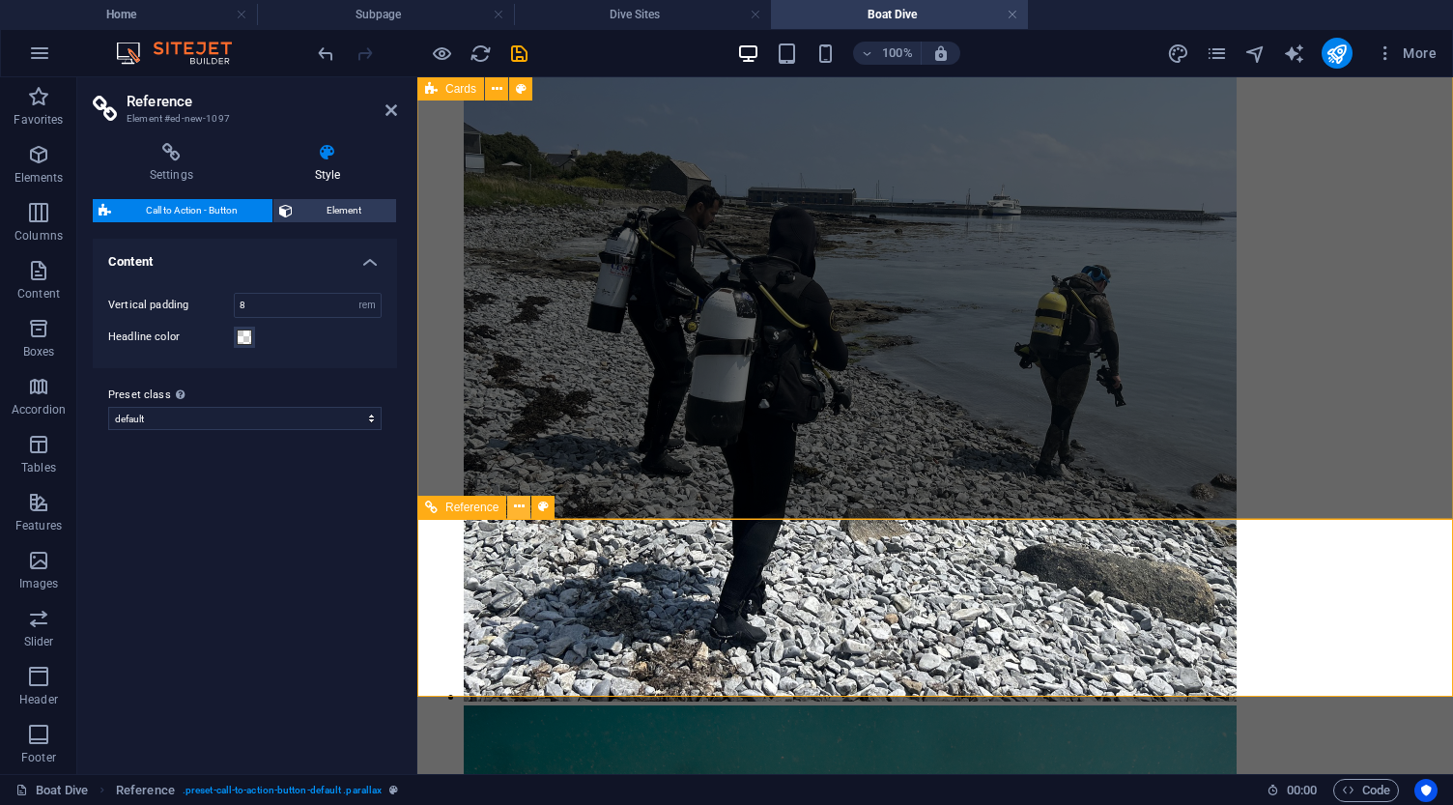
click at [522, 506] on icon at bounding box center [519, 506] width 11 height 20
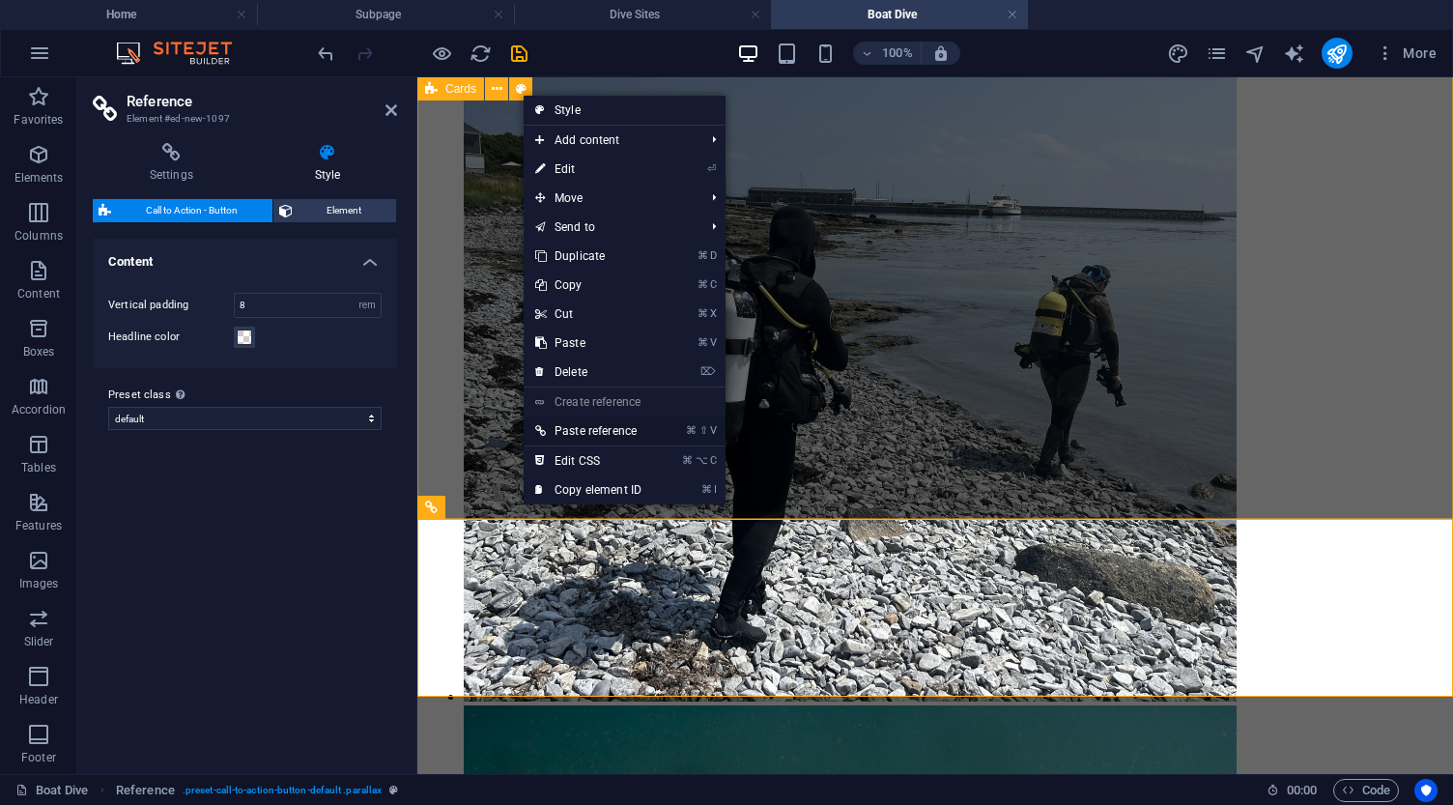
click at [604, 433] on link "⌘ ⇧ V Paste reference" at bounding box center [587, 430] width 129 height 29
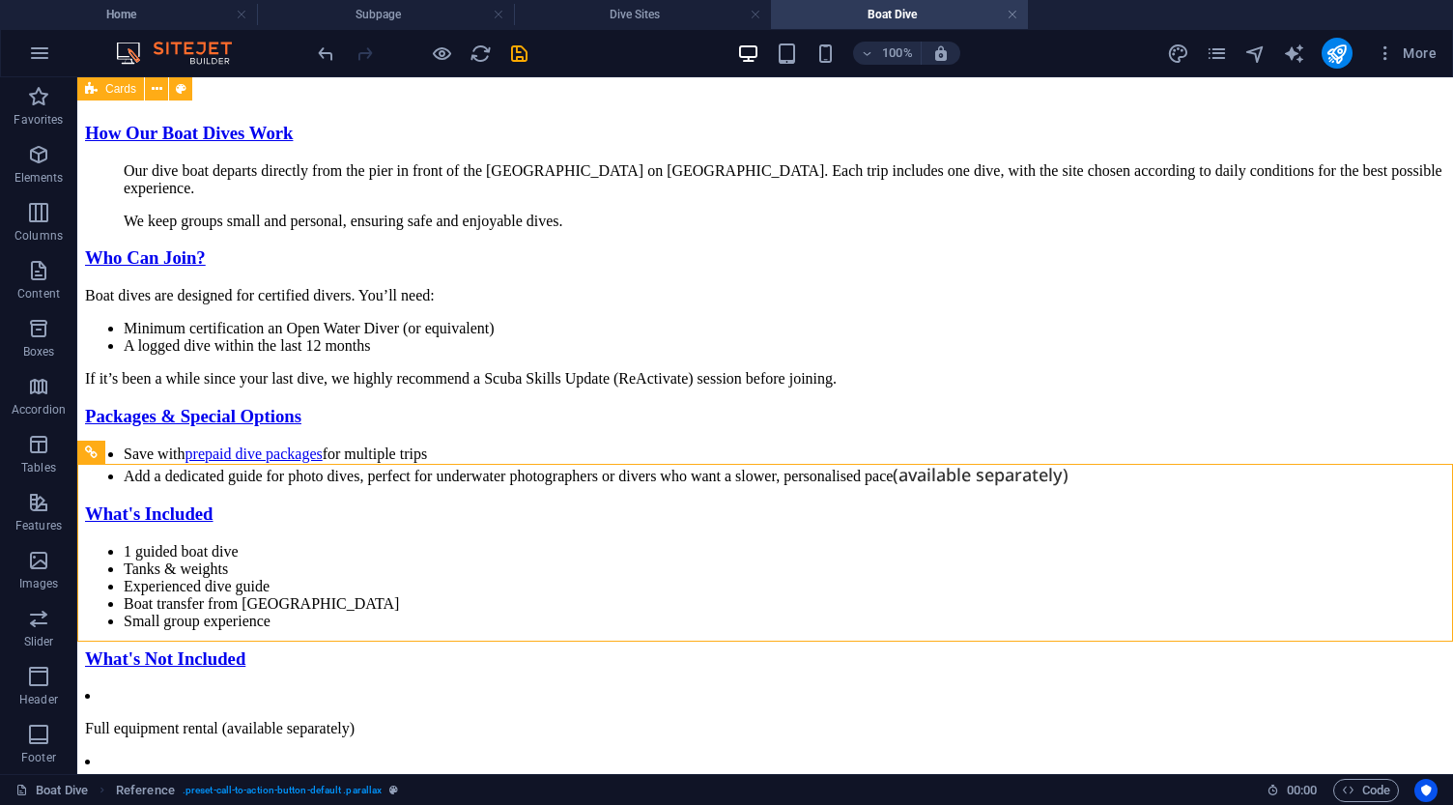
scroll to position [7803, 0]
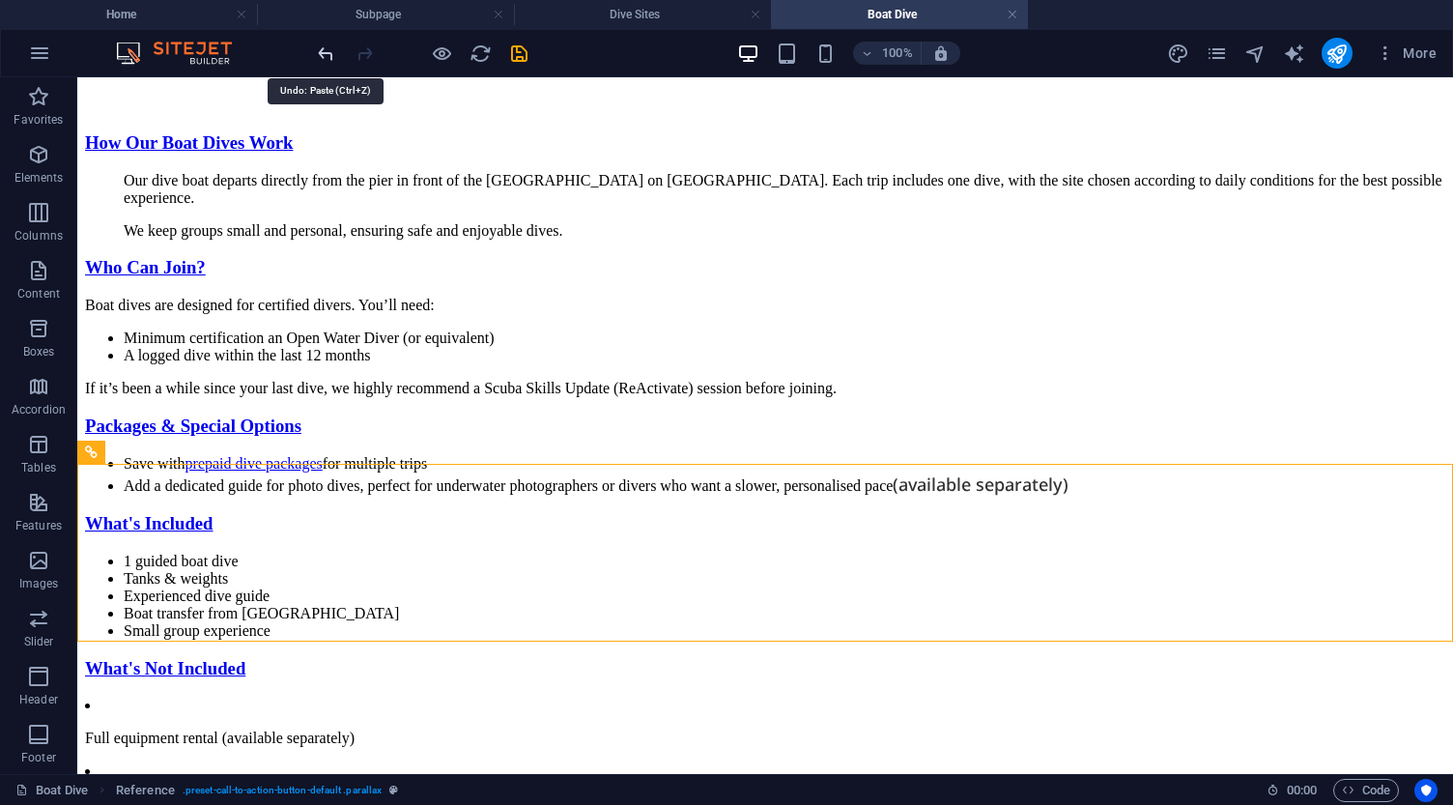
click at [325, 54] on icon "undo" at bounding box center [326, 53] width 22 height 22
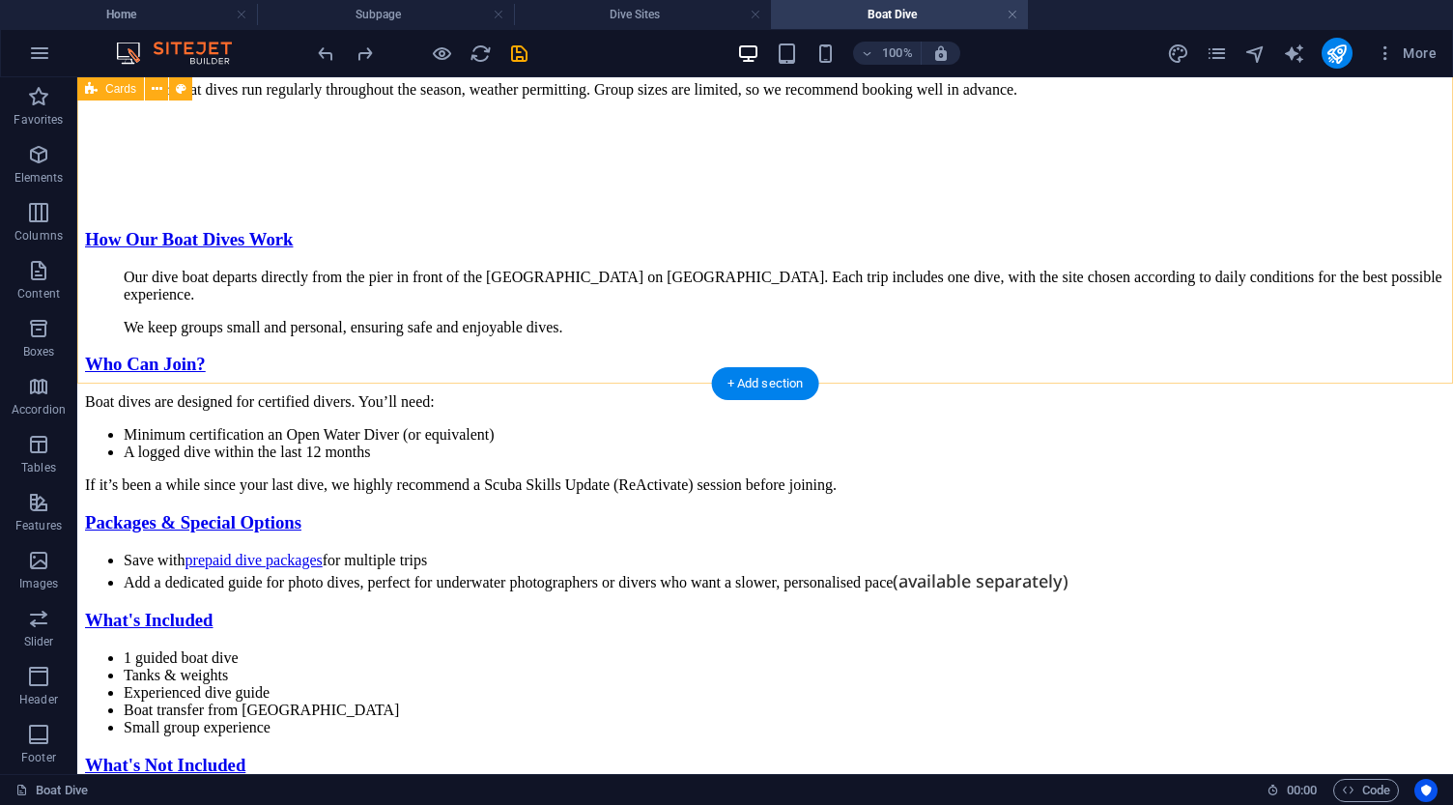
scroll to position [7706, 0]
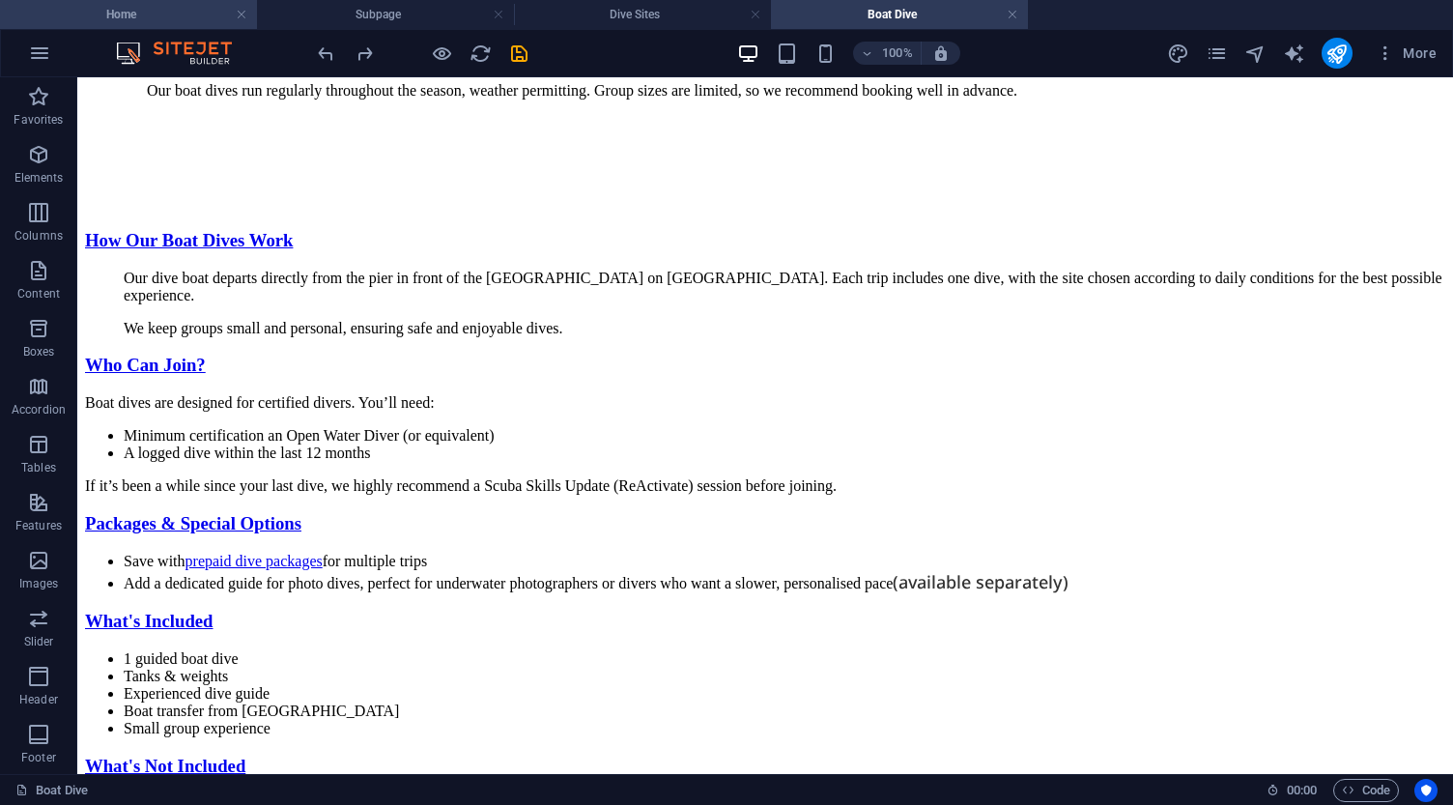
click at [159, 11] on h4 "Home" at bounding box center [128, 14] width 257 height 21
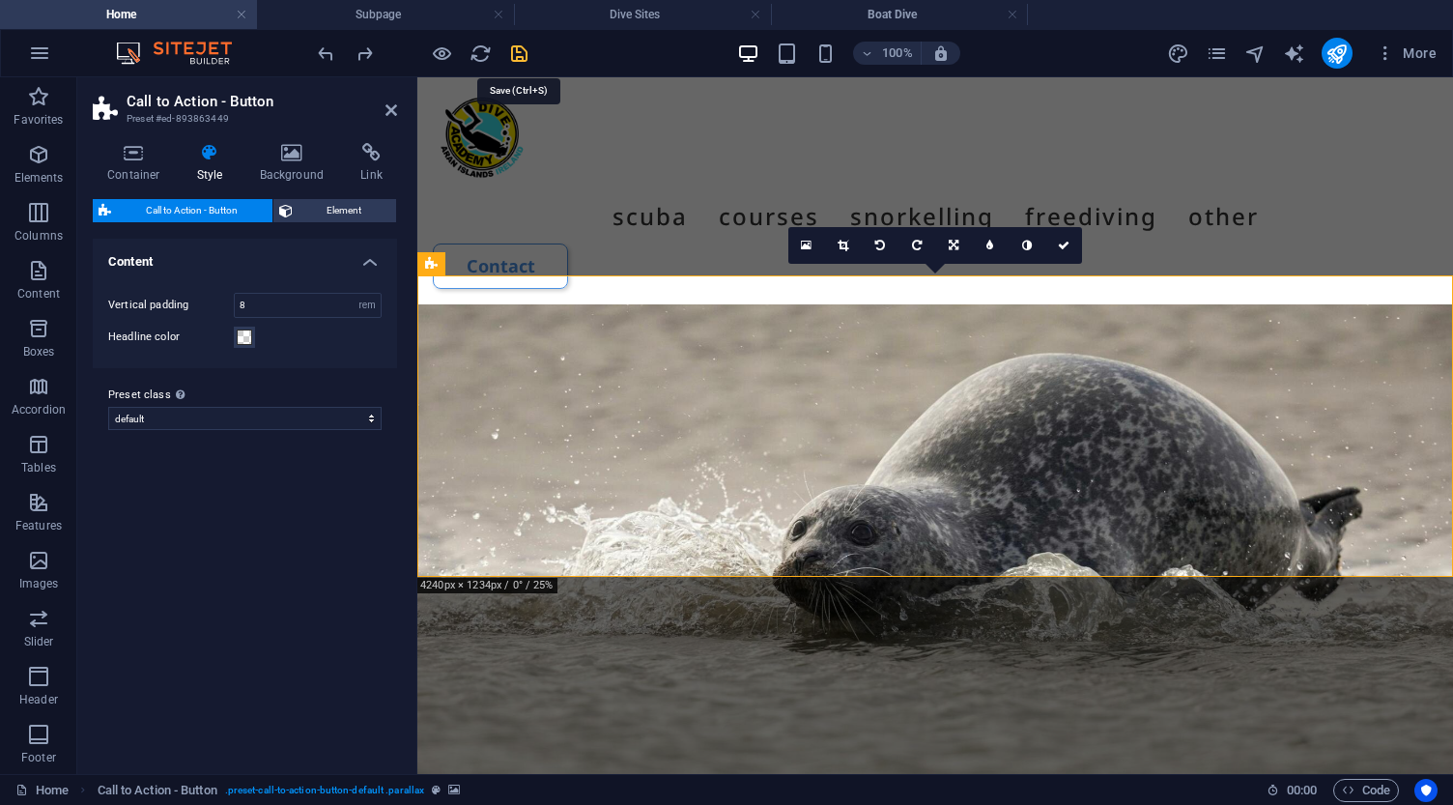
click at [516, 50] on icon "save" at bounding box center [519, 53] width 22 height 22
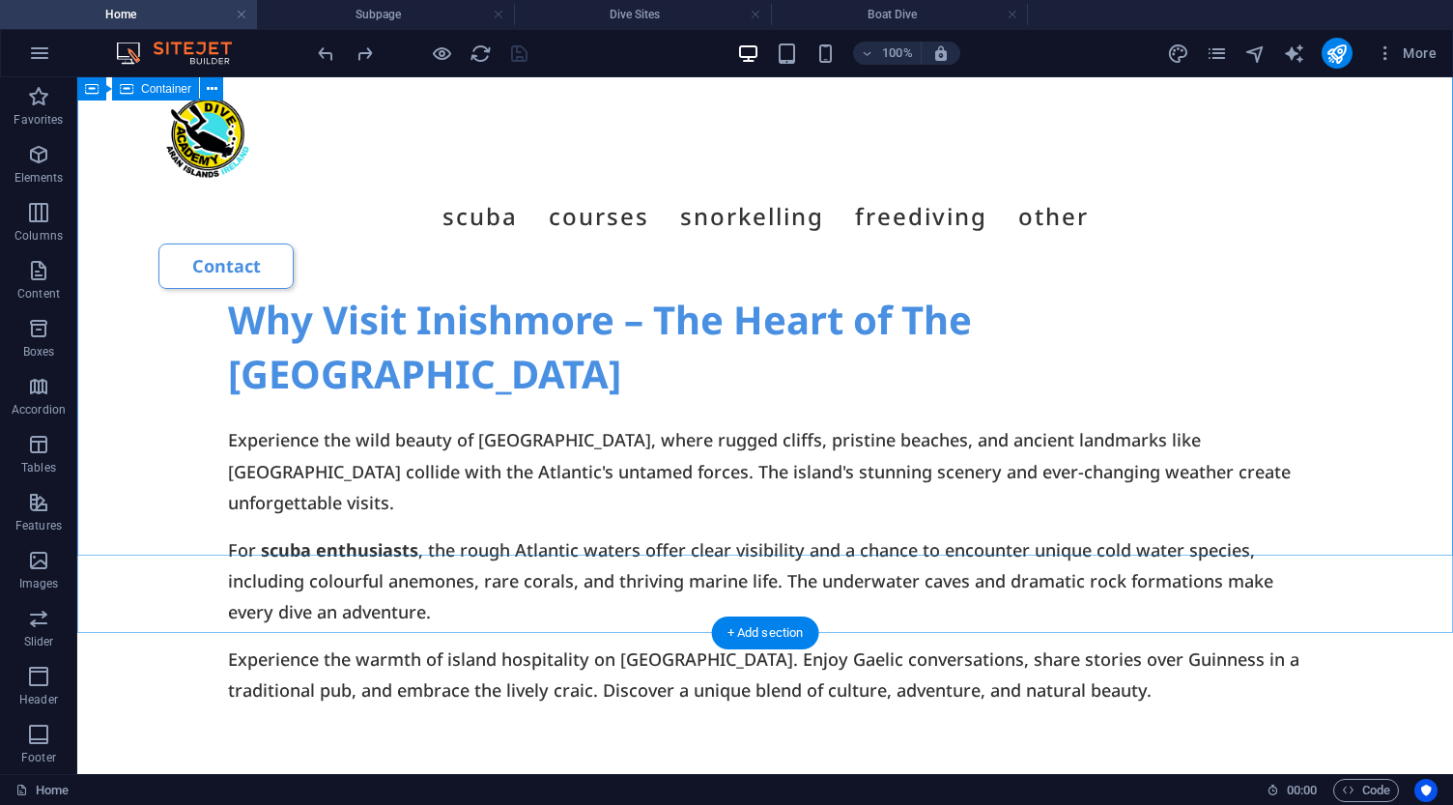
scroll to position [8433, 0]
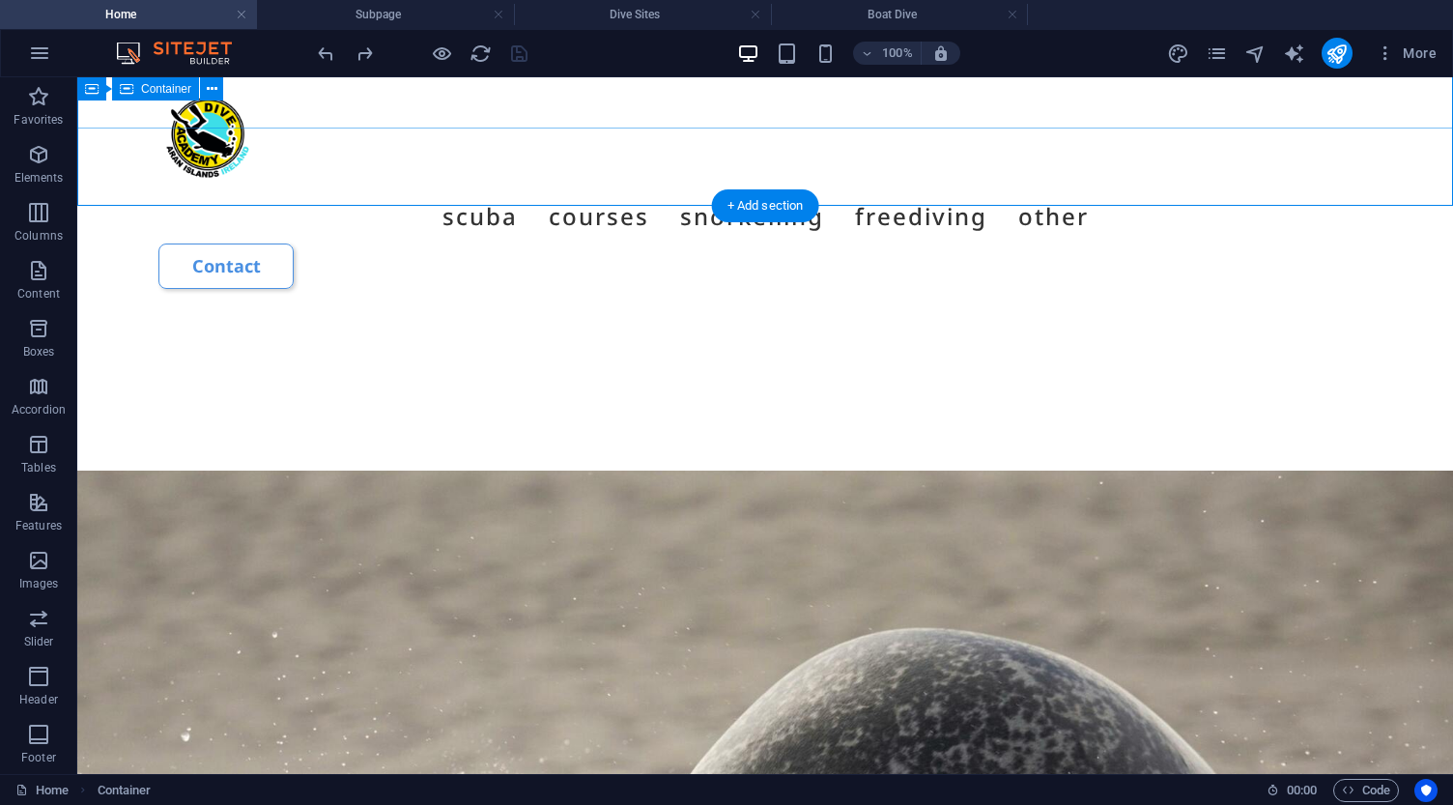
scroll to position [8860, 0]
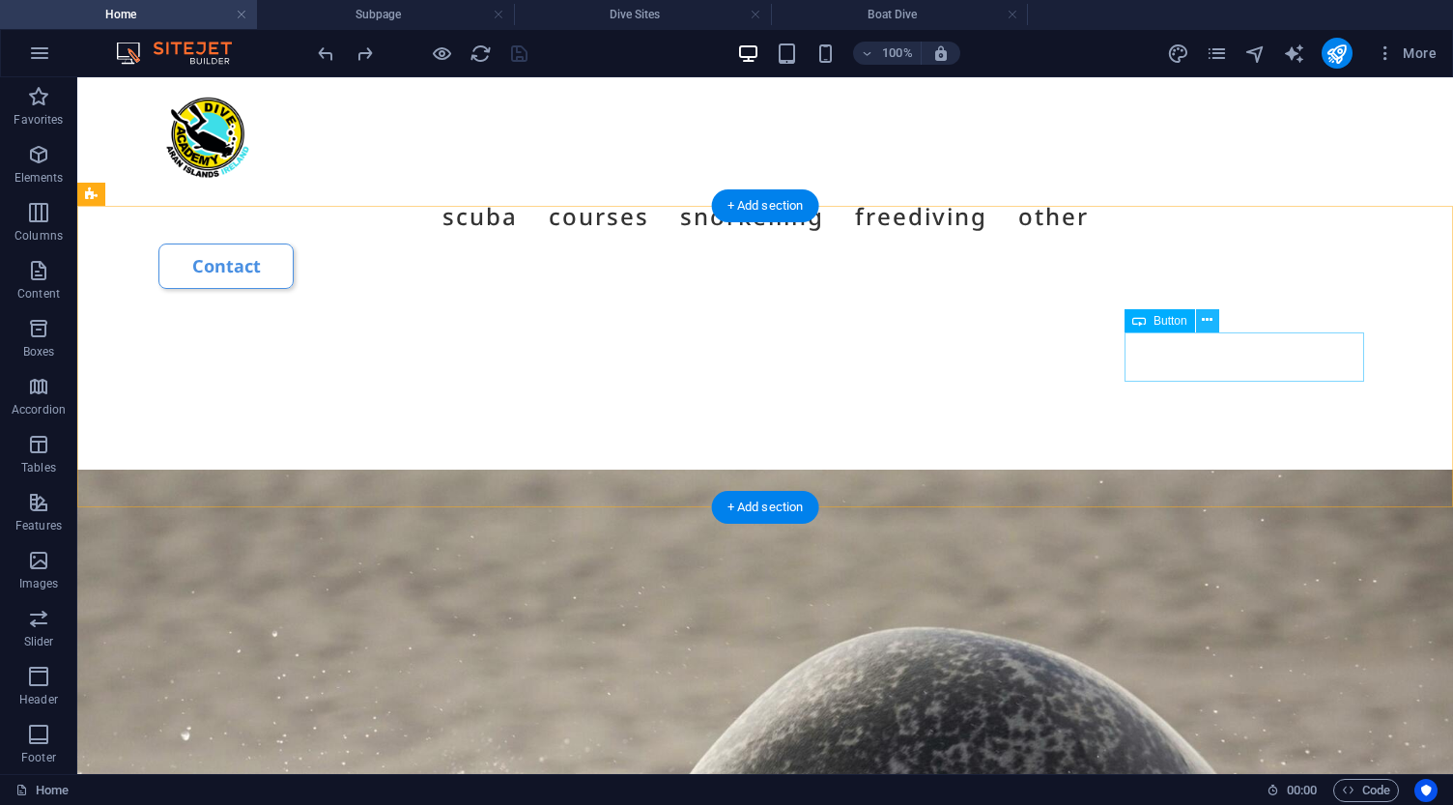
click at [1203, 323] on icon at bounding box center [1207, 320] width 11 height 20
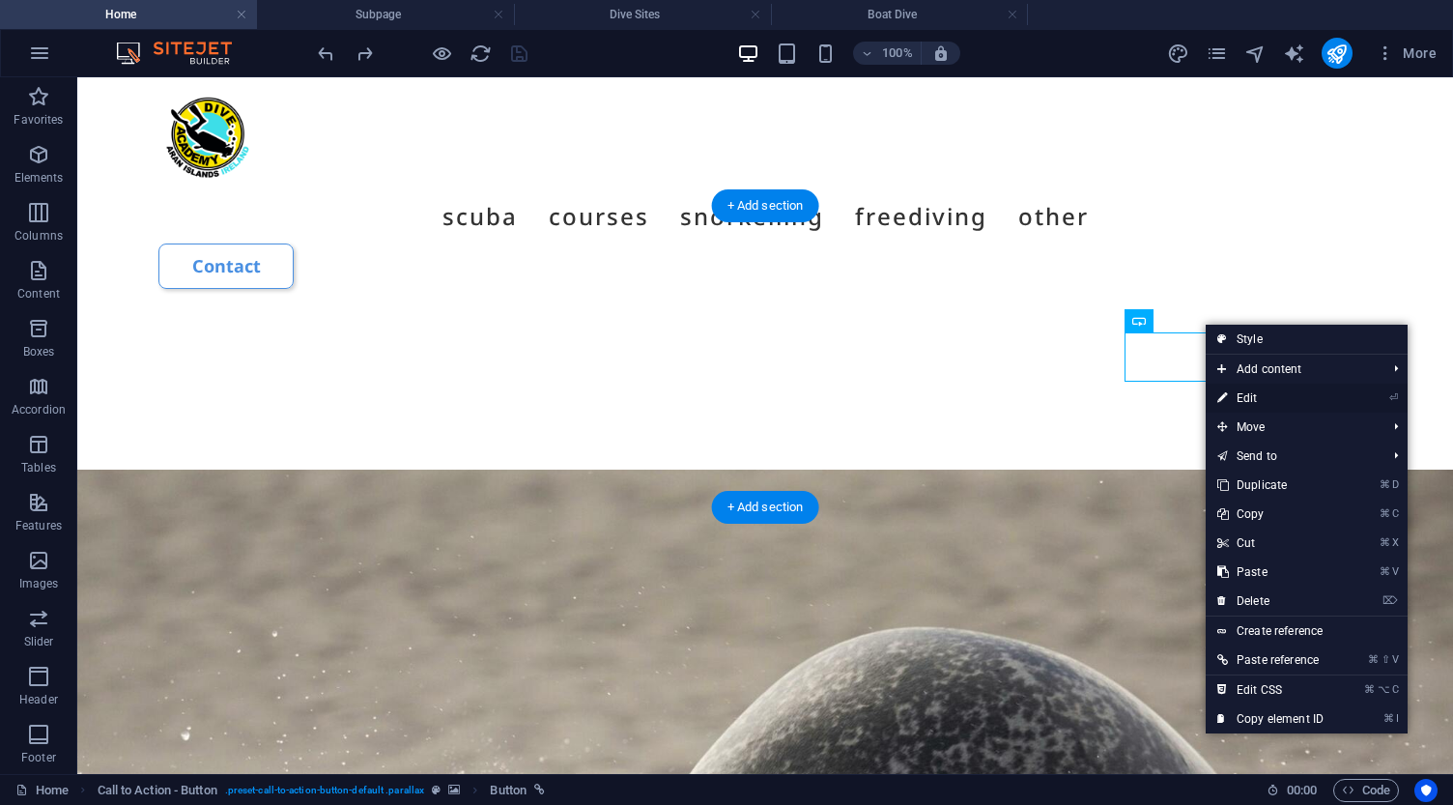
click at [1249, 399] on link "⏎ Edit" at bounding box center [1269, 397] width 129 height 29
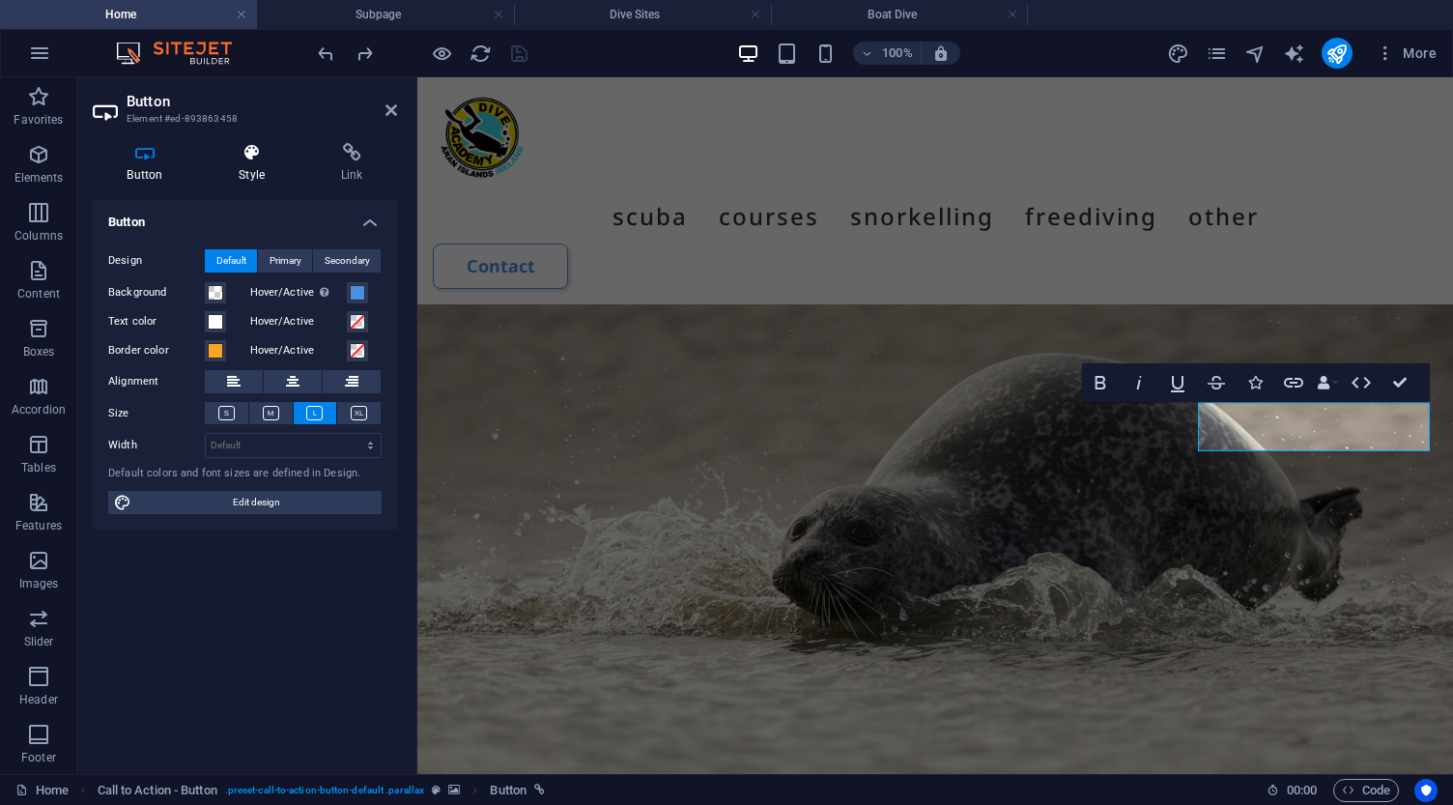
click at [246, 147] on icon at bounding box center [252, 152] width 95 height 19
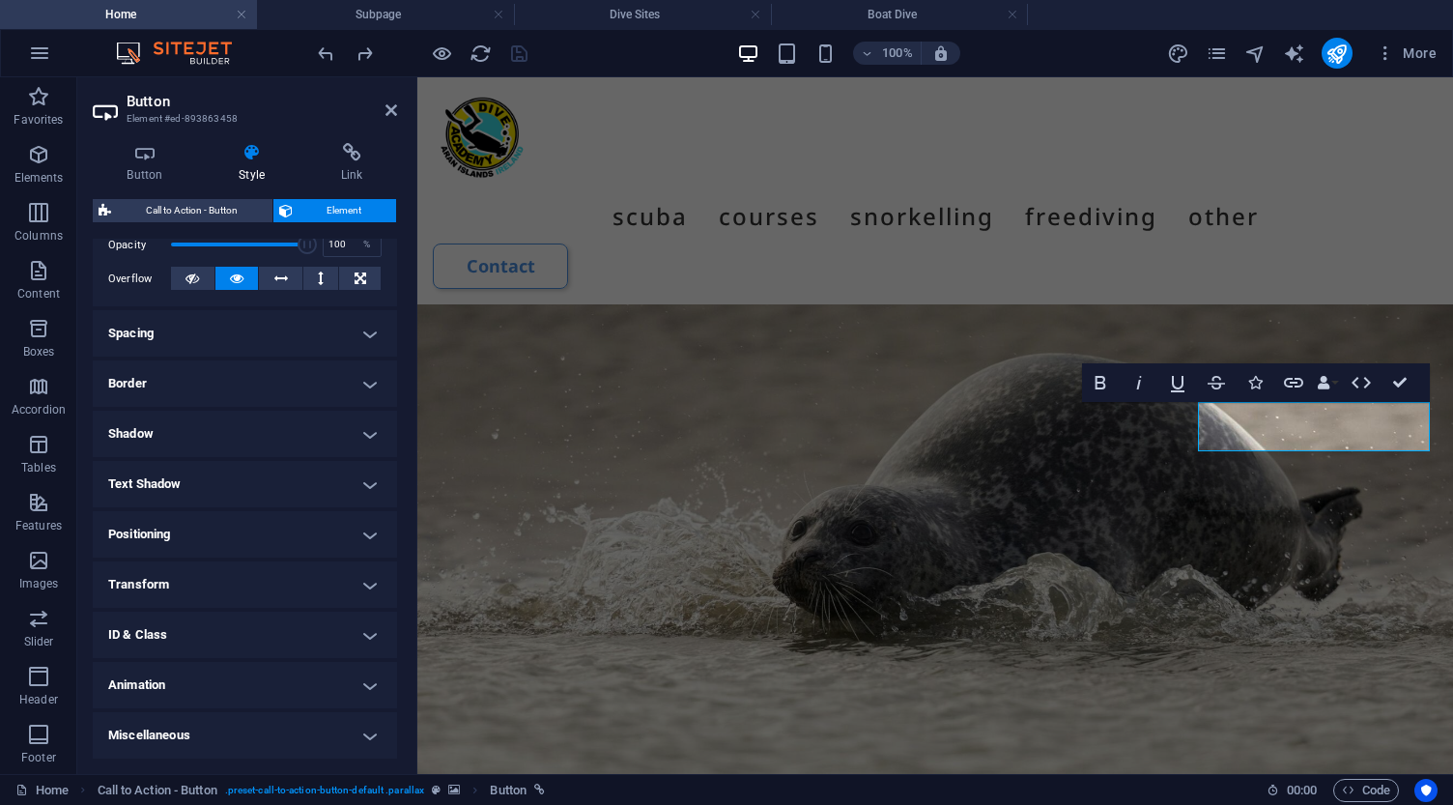
scroll to position [296, 0]
click at [243, 690] on h4 "Animation" at bounding box center [245, 686] width 304 height 46
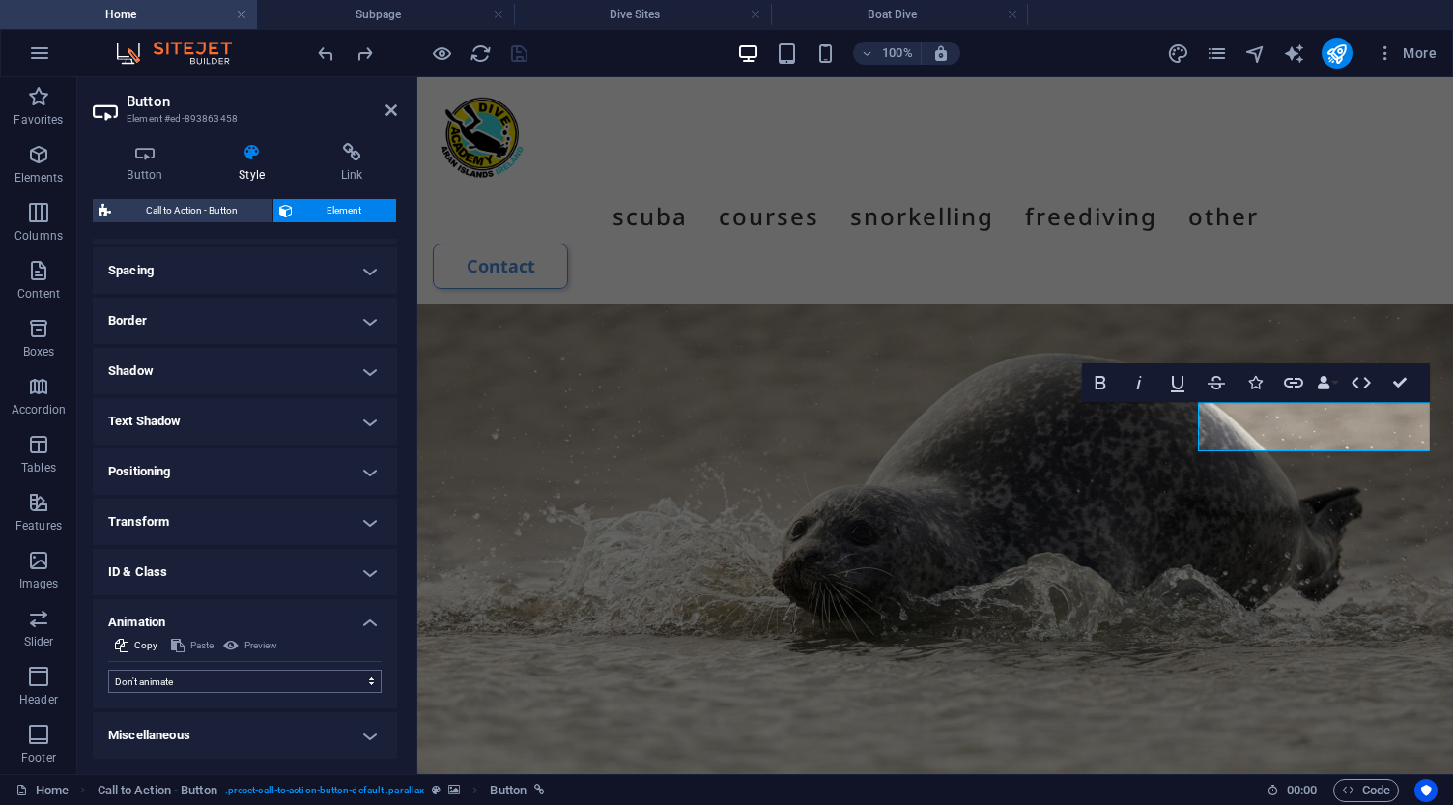
scroll to position [358, 0]
select select "shrink"
select select "scroll"
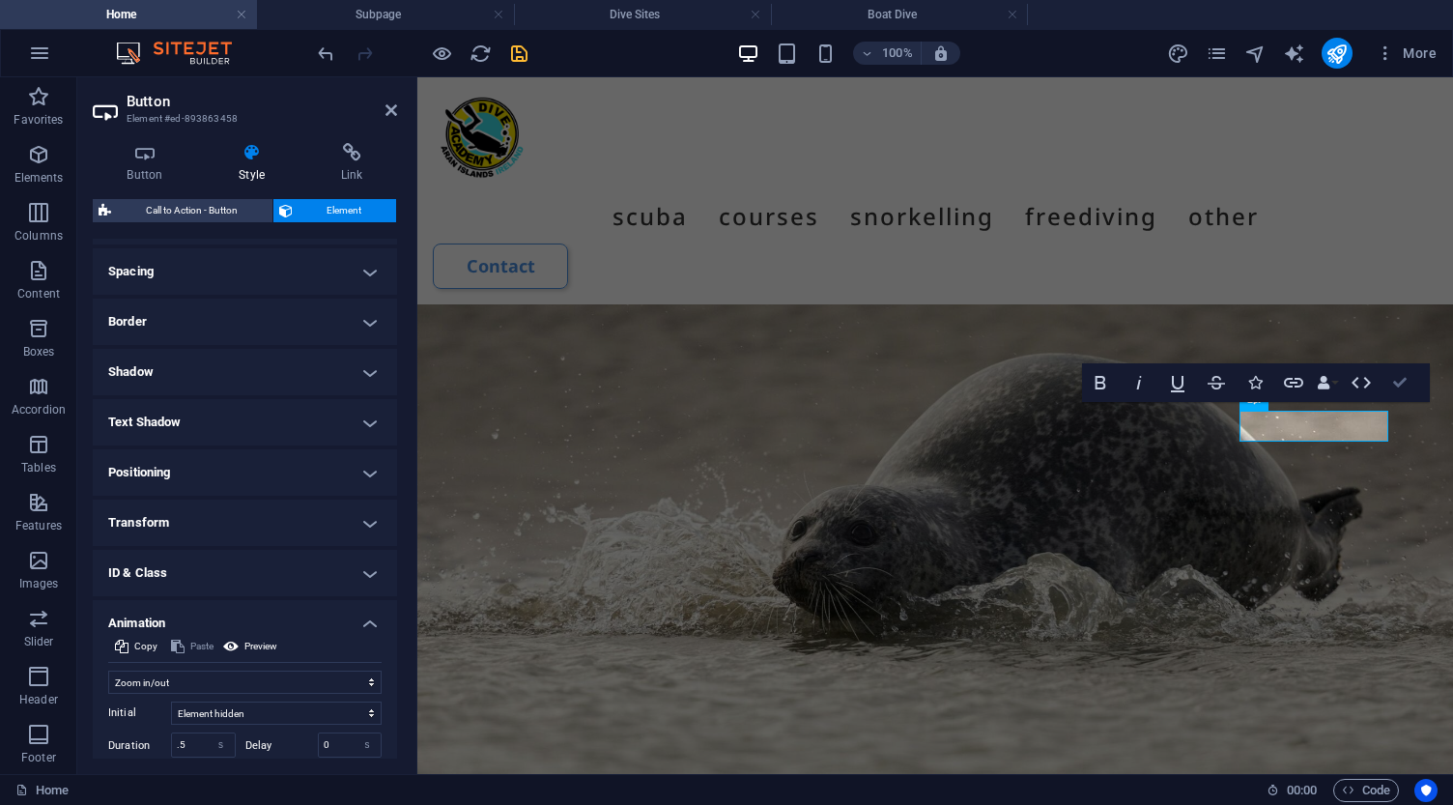
scroll to position [8790, 0]
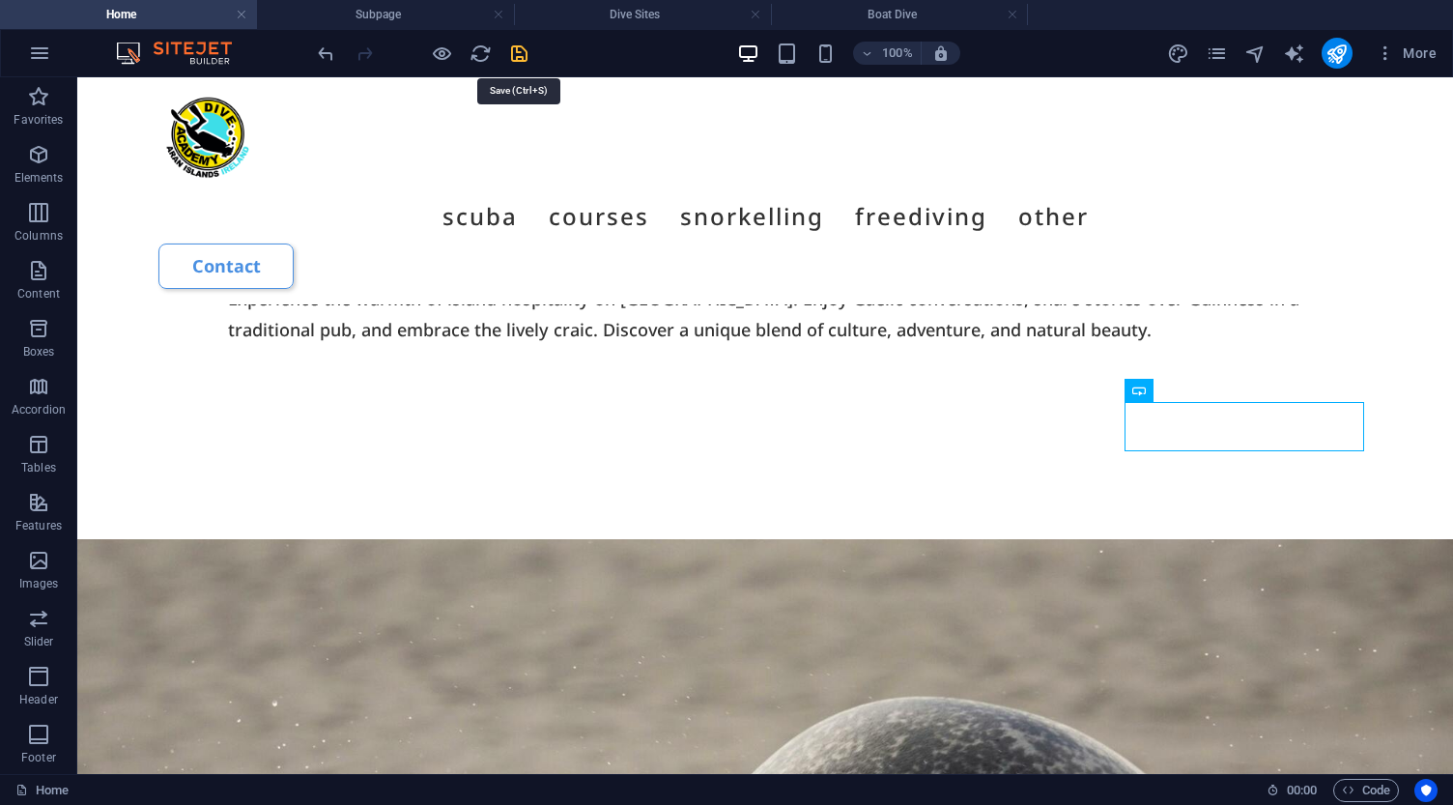
click at [519, 51] on icon "save" at bounding box center [519, 53] width 22 height 22
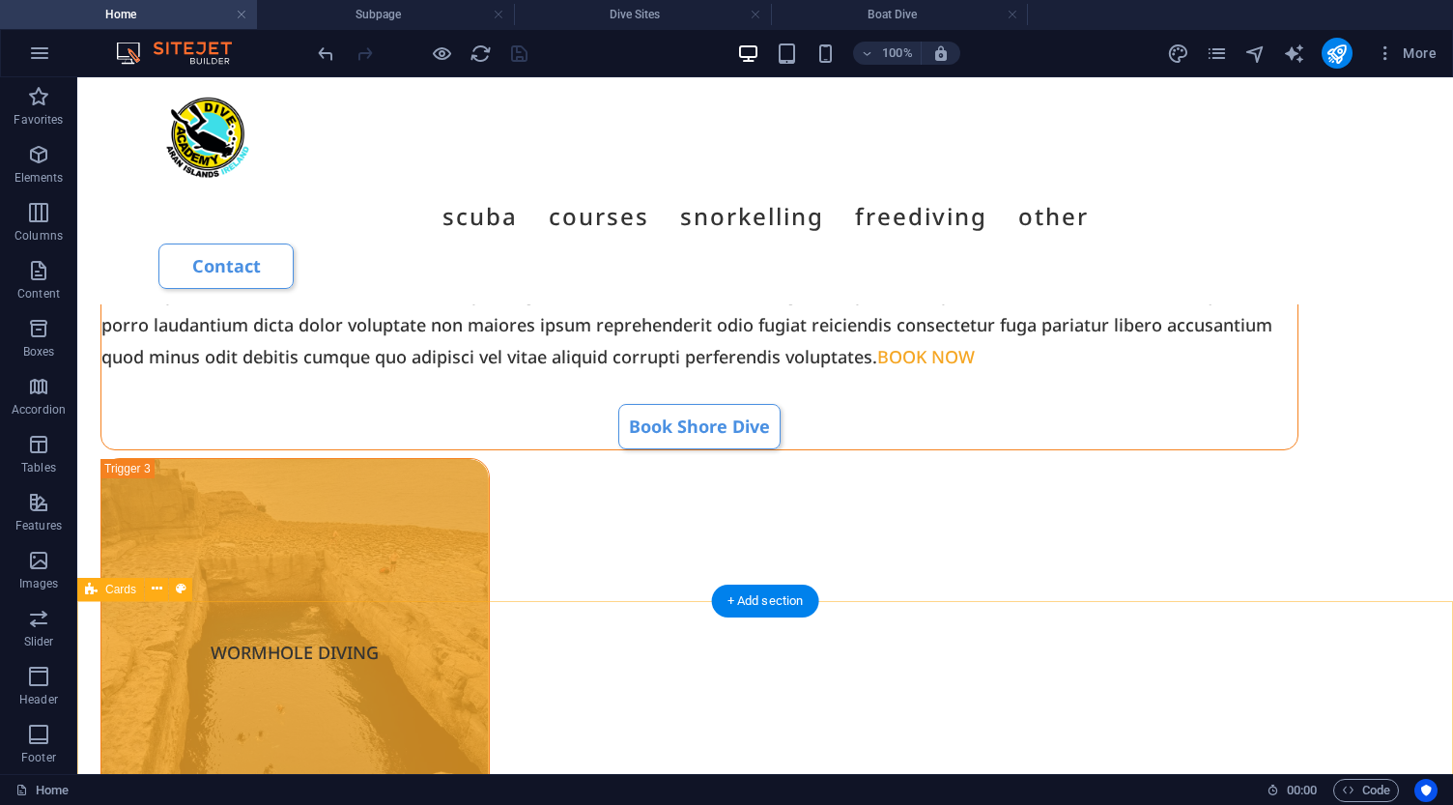
scroll to position [4420, 0]
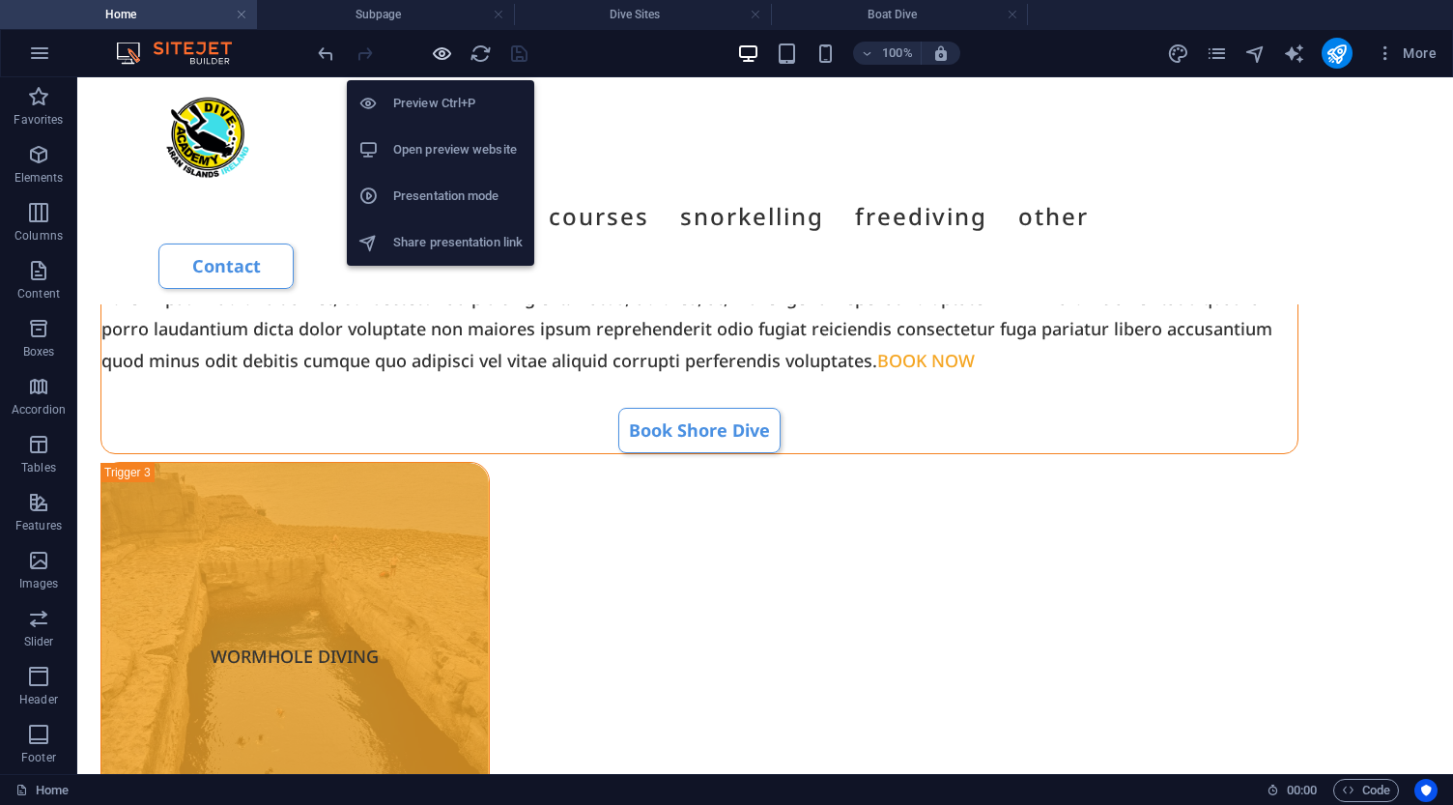
click at [448, 53] on icon "button" at bounding box center [442, 53] width 22 height 22
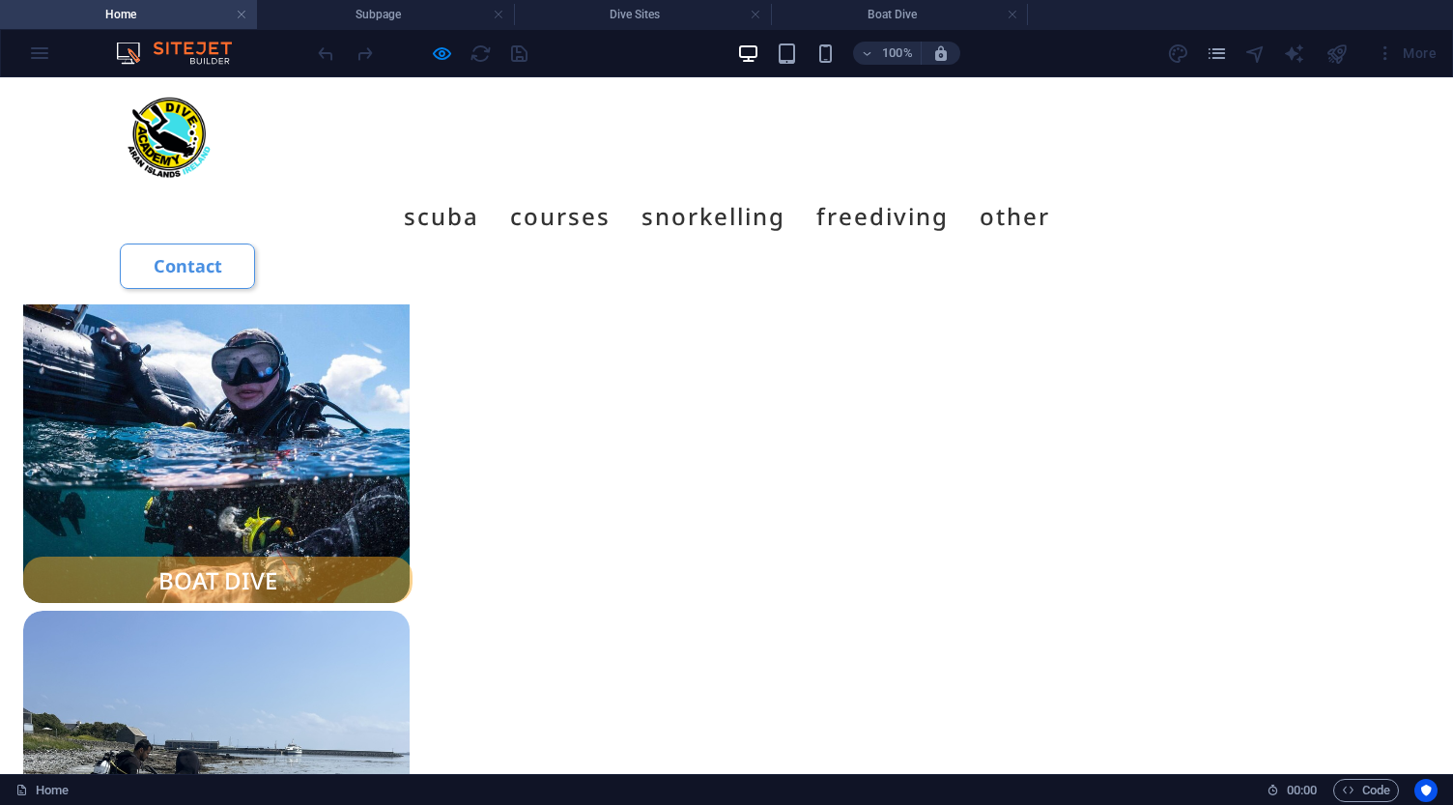
scroll to position [1690, 0]
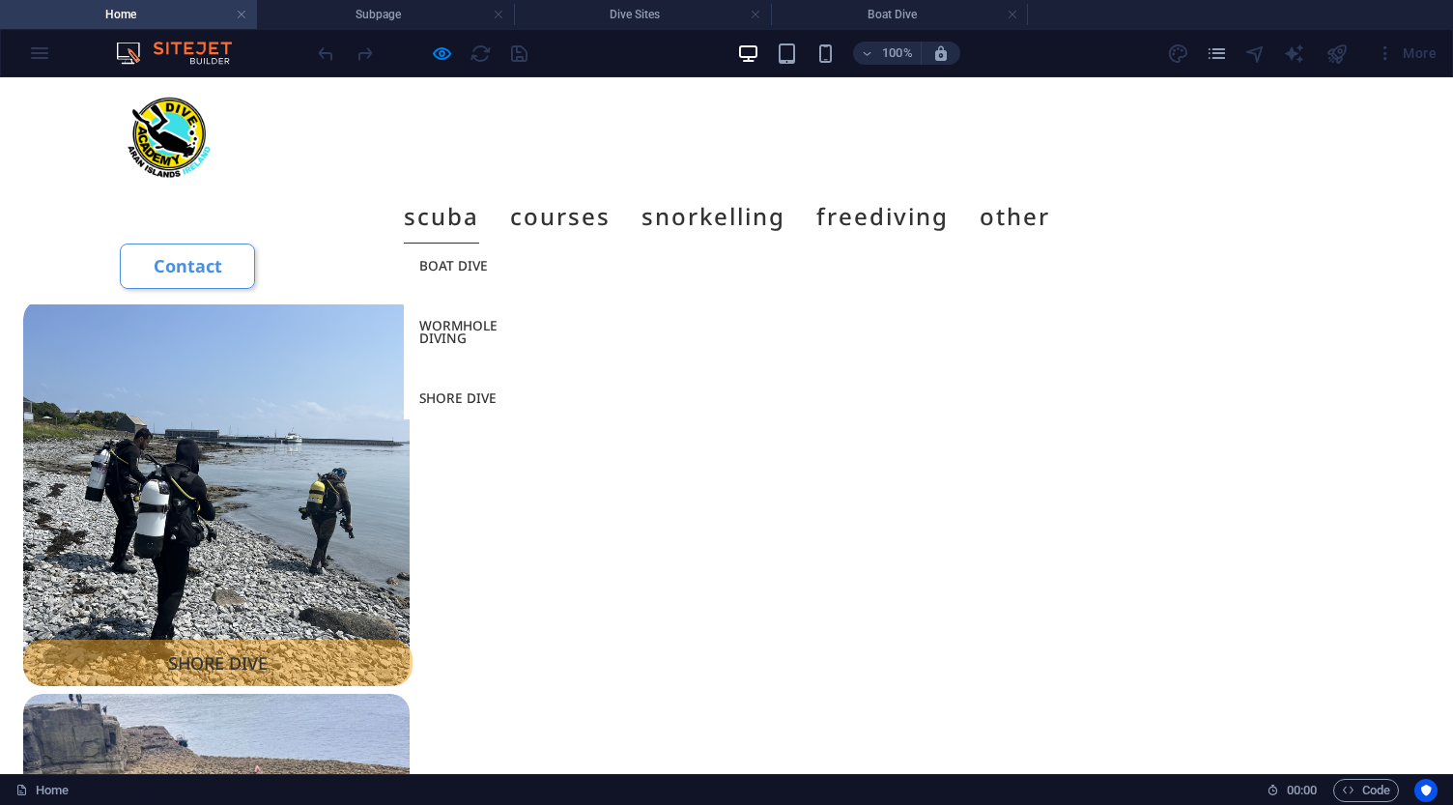
scroll to position [2035, 0]
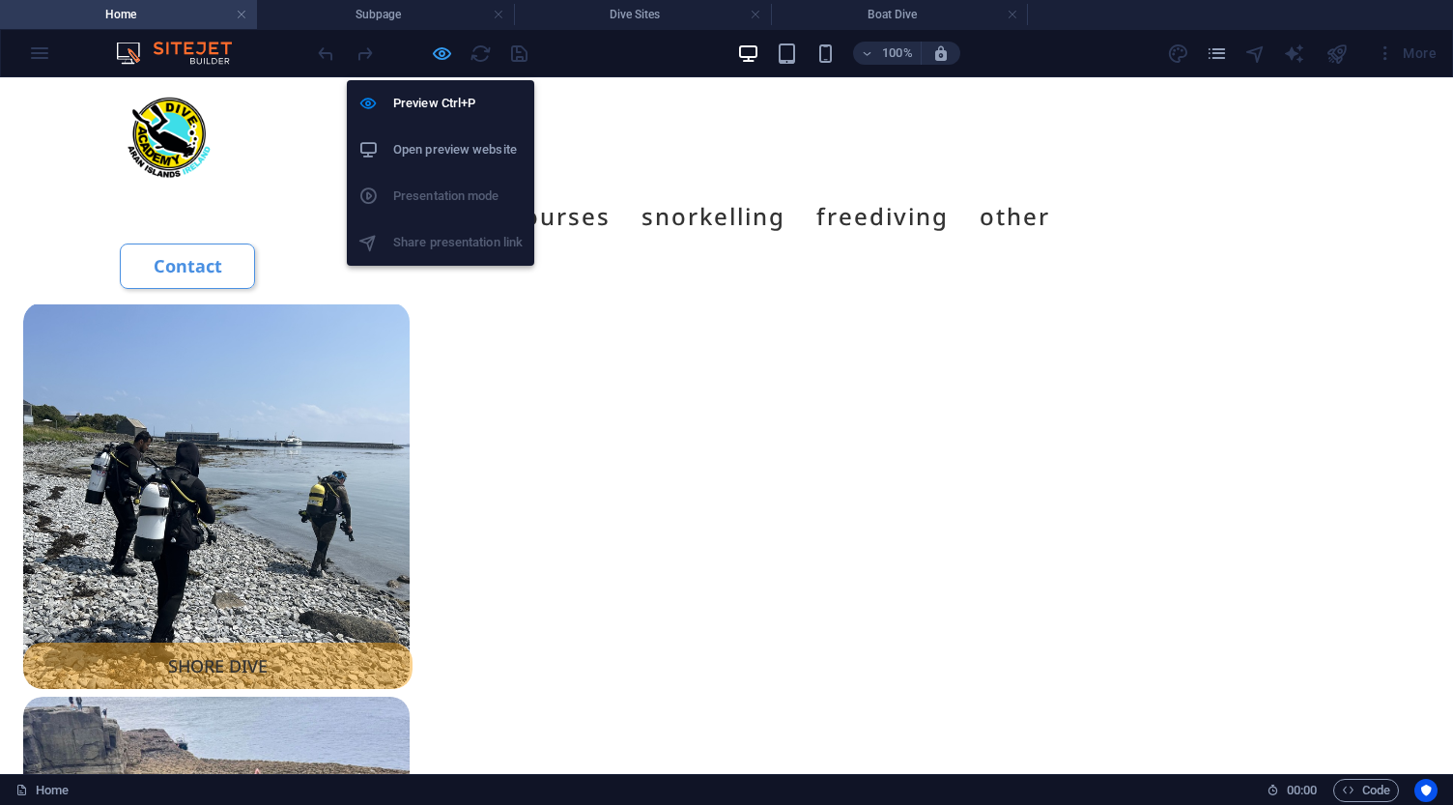
click at [442, 51] on icon "button" at bounding box center [442, 53] width 22 height 22
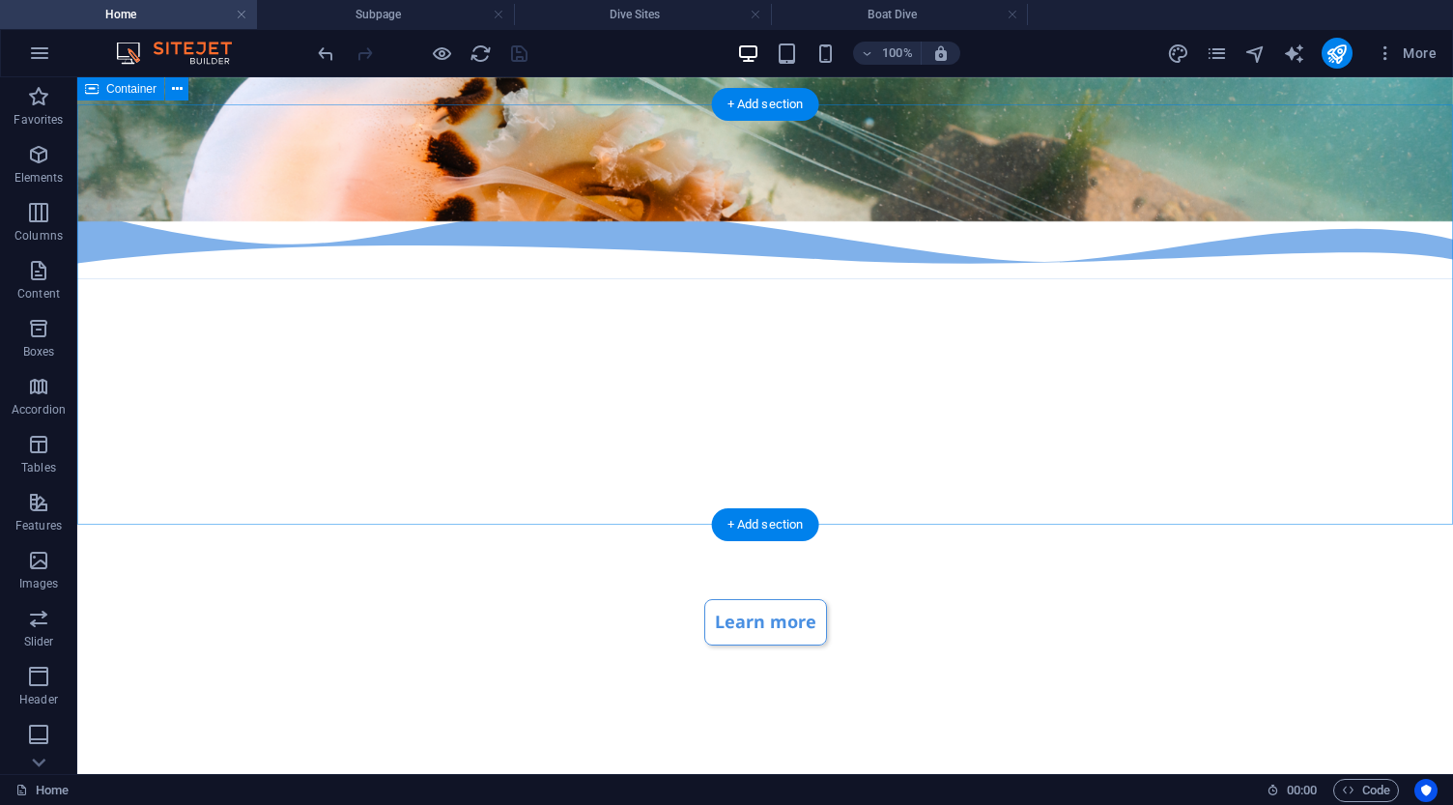
scroll to position [781, 0]
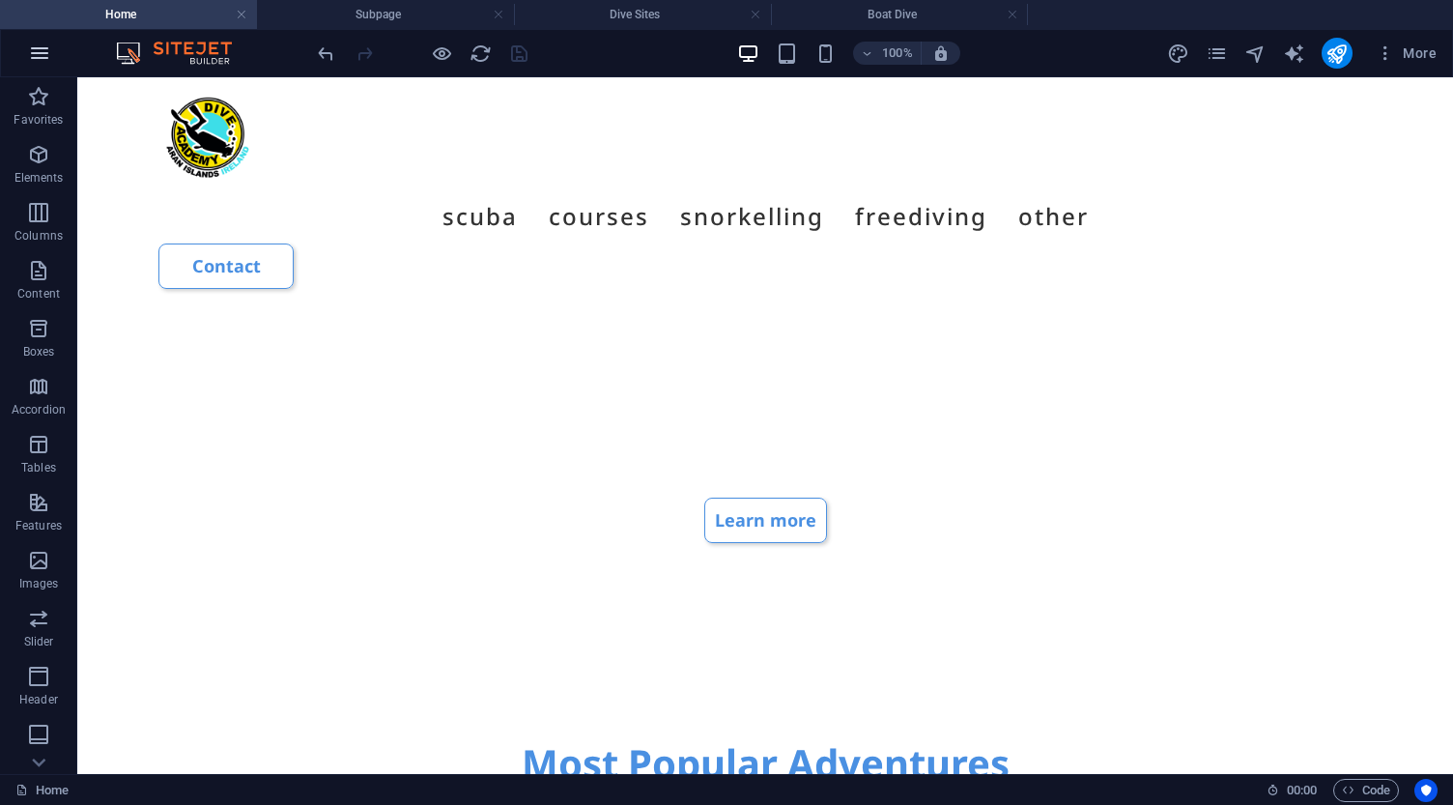
click at [31, 54] on icon "button" at bounding box center [39, 53] width 23 height 23
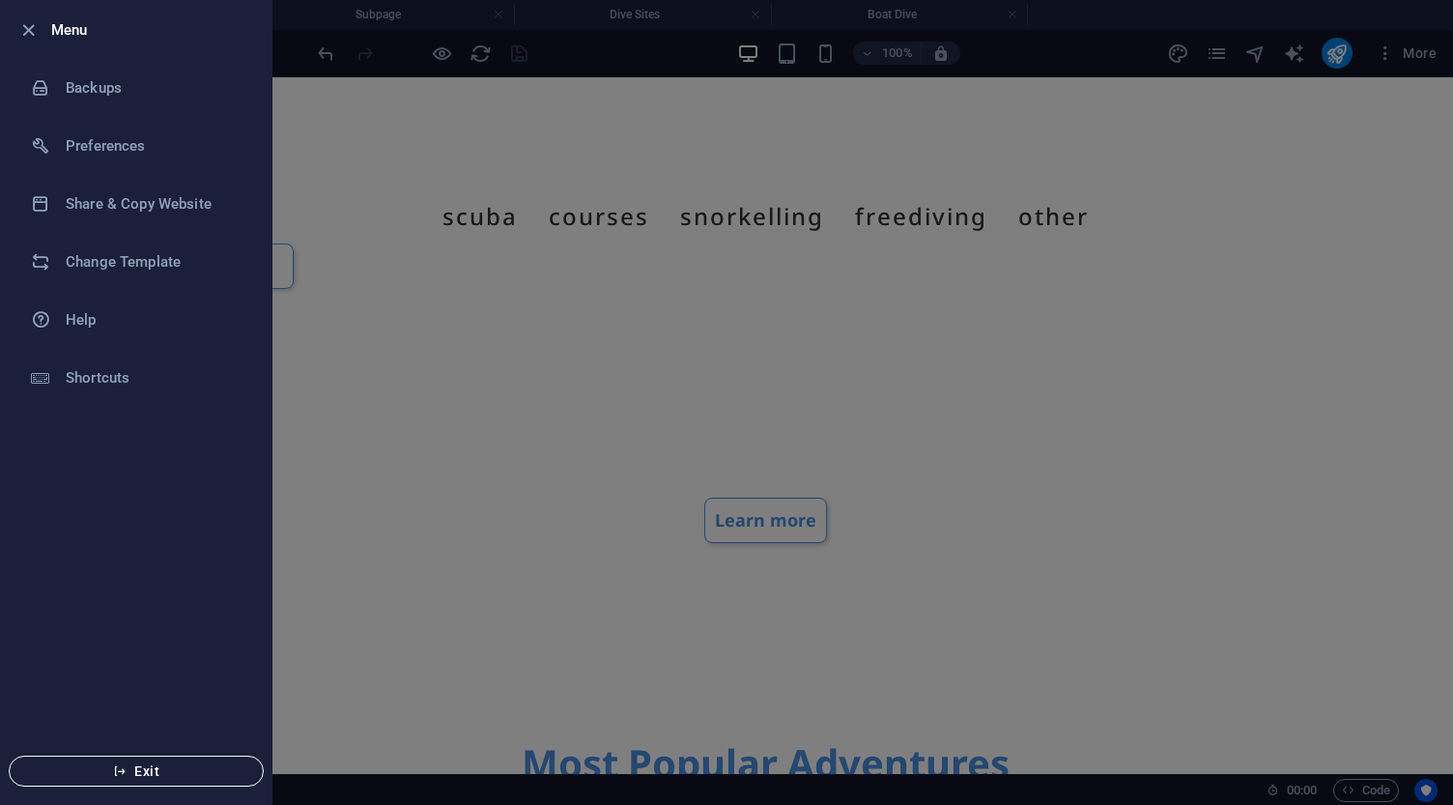
click at [144, 772] on span "Exit" at bounding box center [136, 770] width 222 height 15
